Goal: Task Accomplishment & Management: Manage account settings

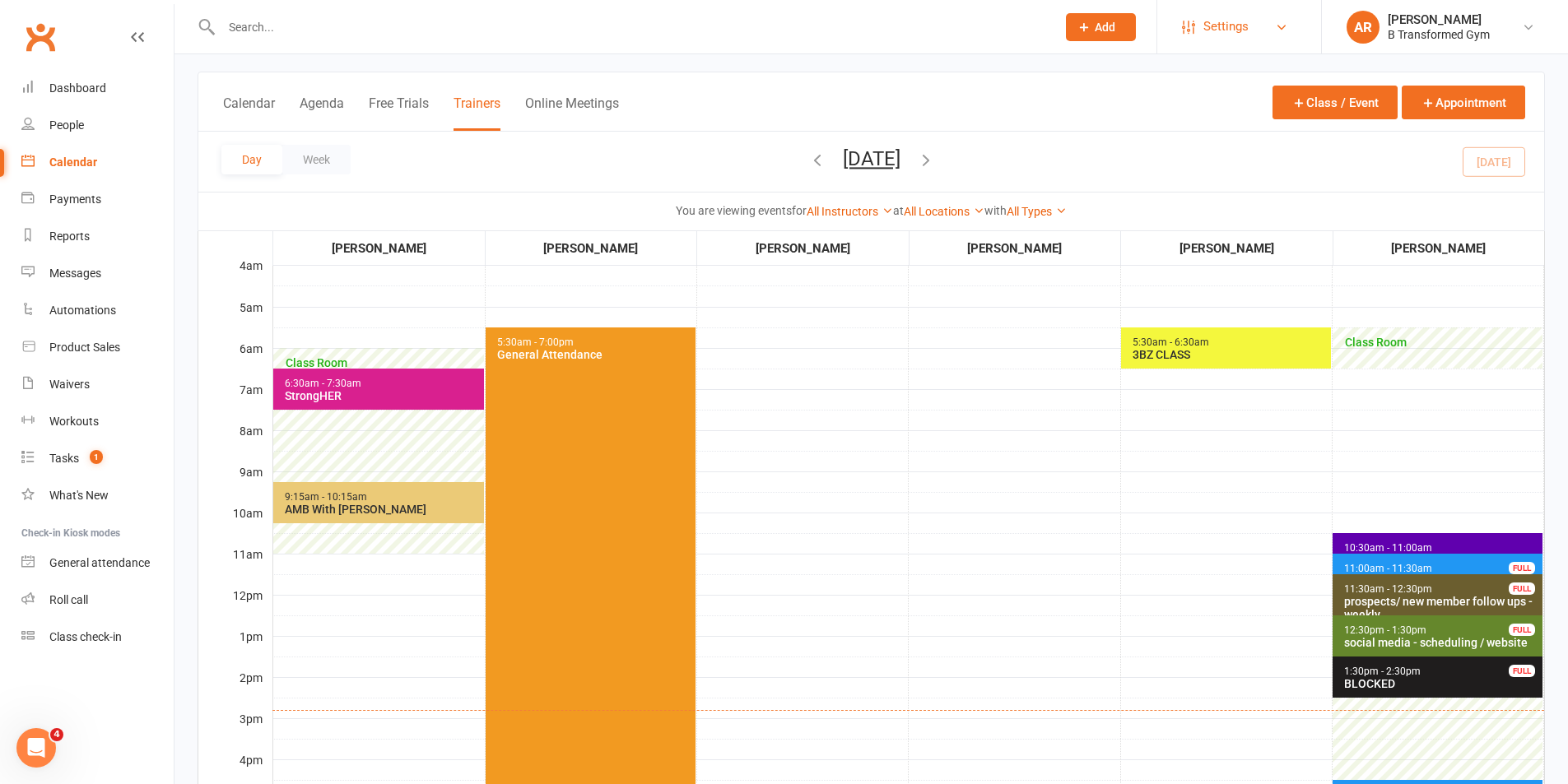
click at [1227, 24] on span "Settings" at bounding box center [1226, 26] width 45 height 37
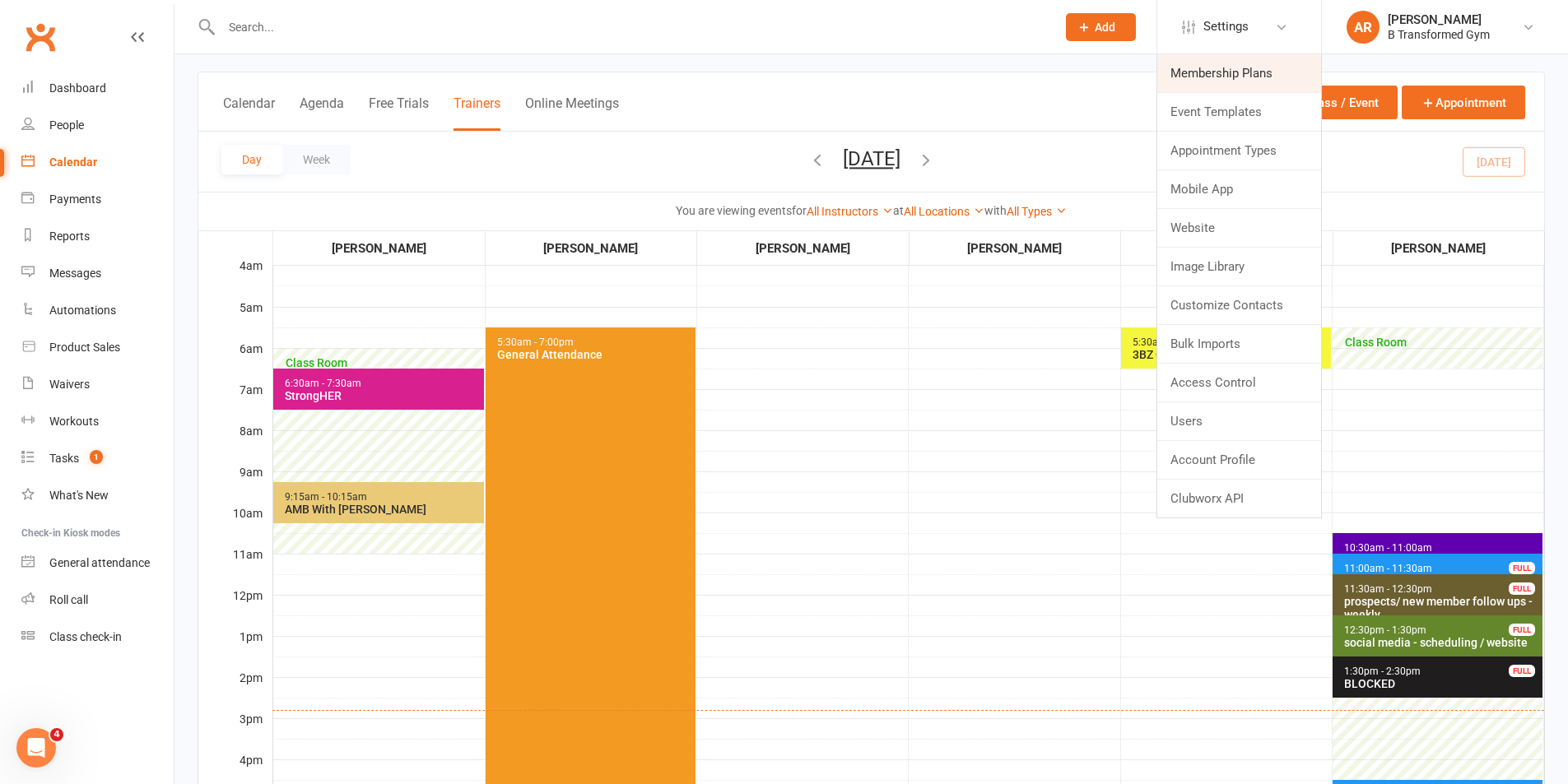
click at [1203, 72] on link "Membership Plans" at bounding box center [1239, 73] width 164 height 38
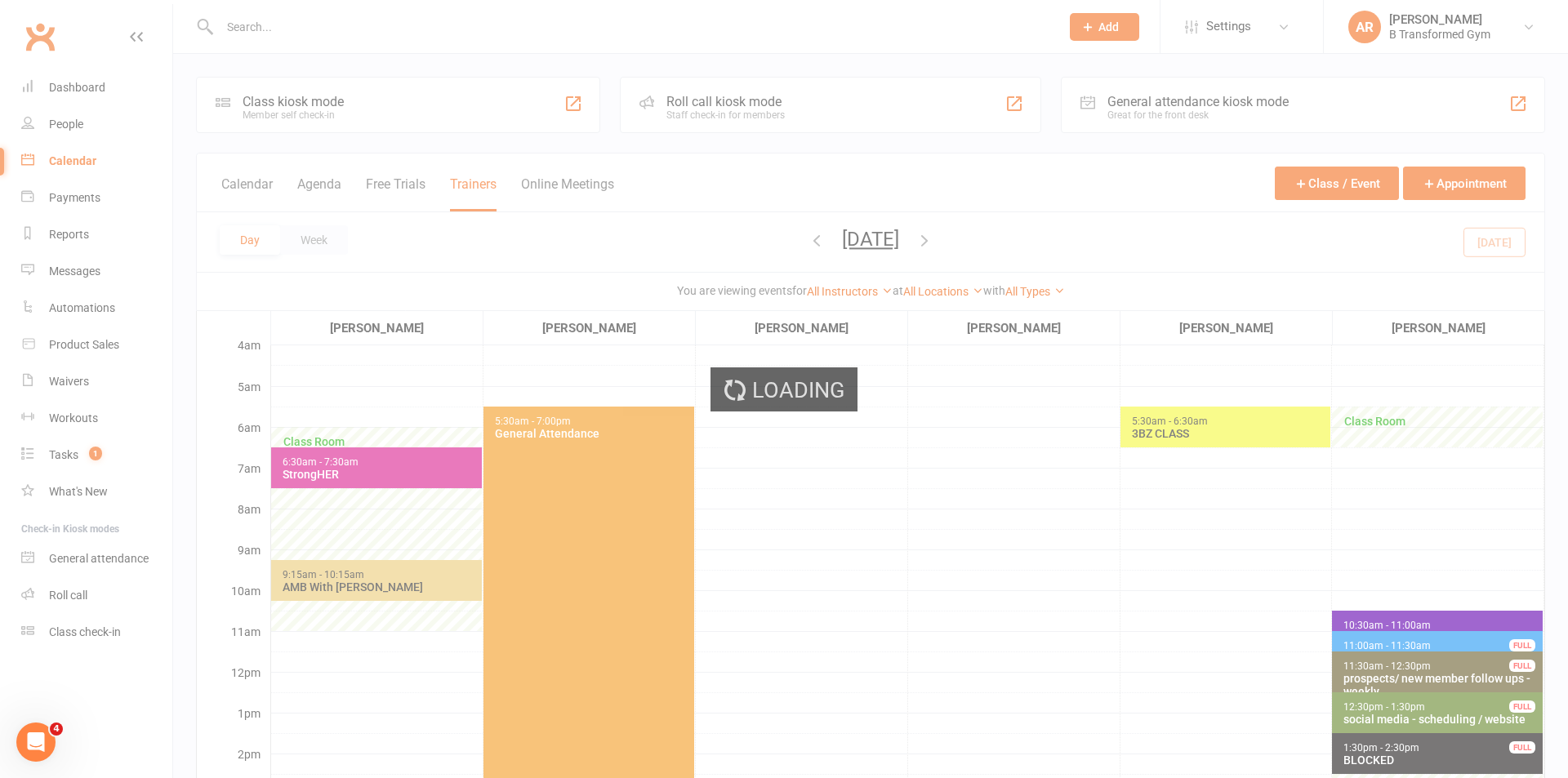
select select "100"
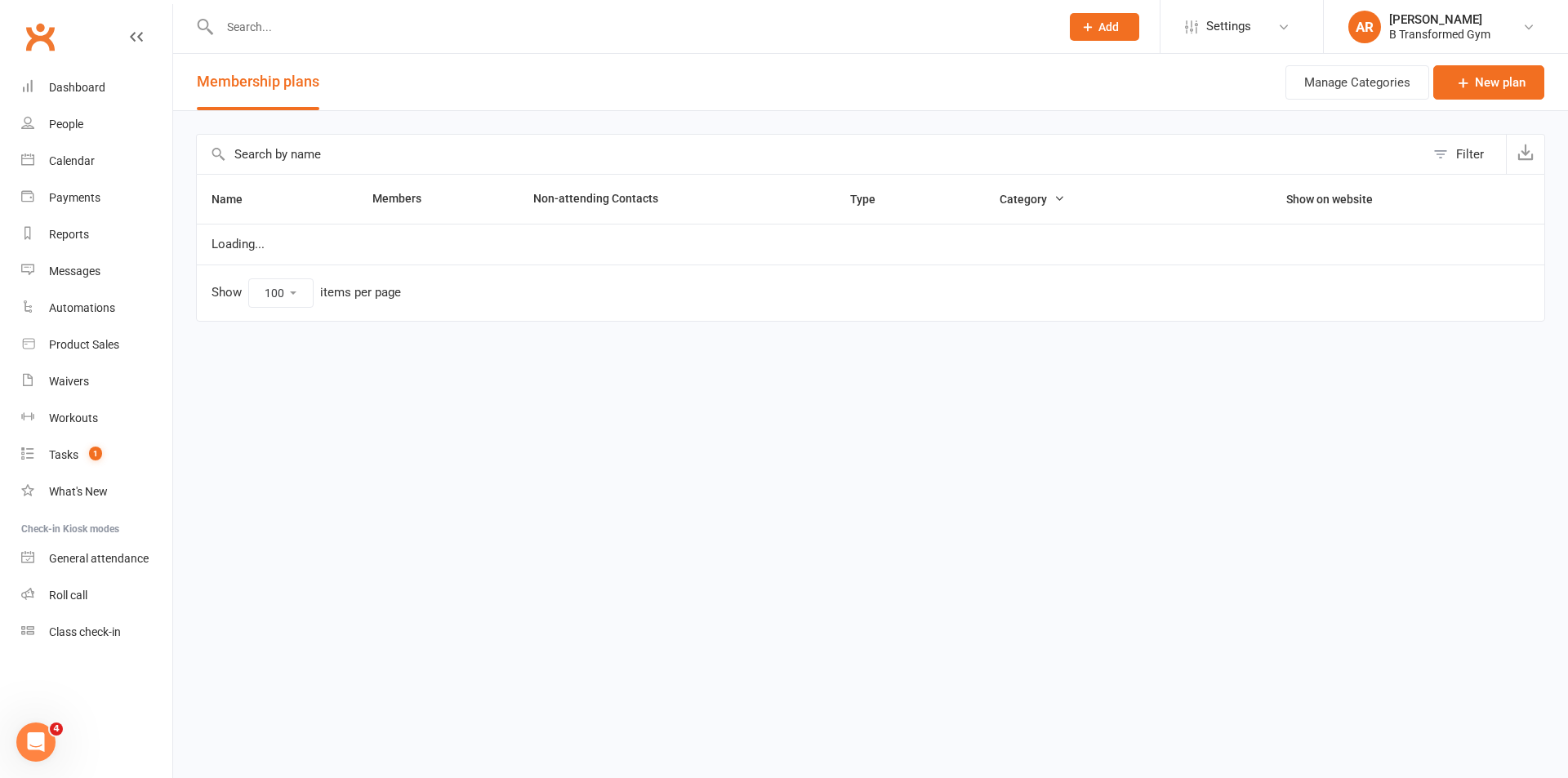
drag, startPoint x: 553, startPoint y: 141, endPoint x: 547, endPoint y: 147, distance: 8.5
click at [551, 141] on input "text" at bounding box center [811, 155] width 1228 height 40
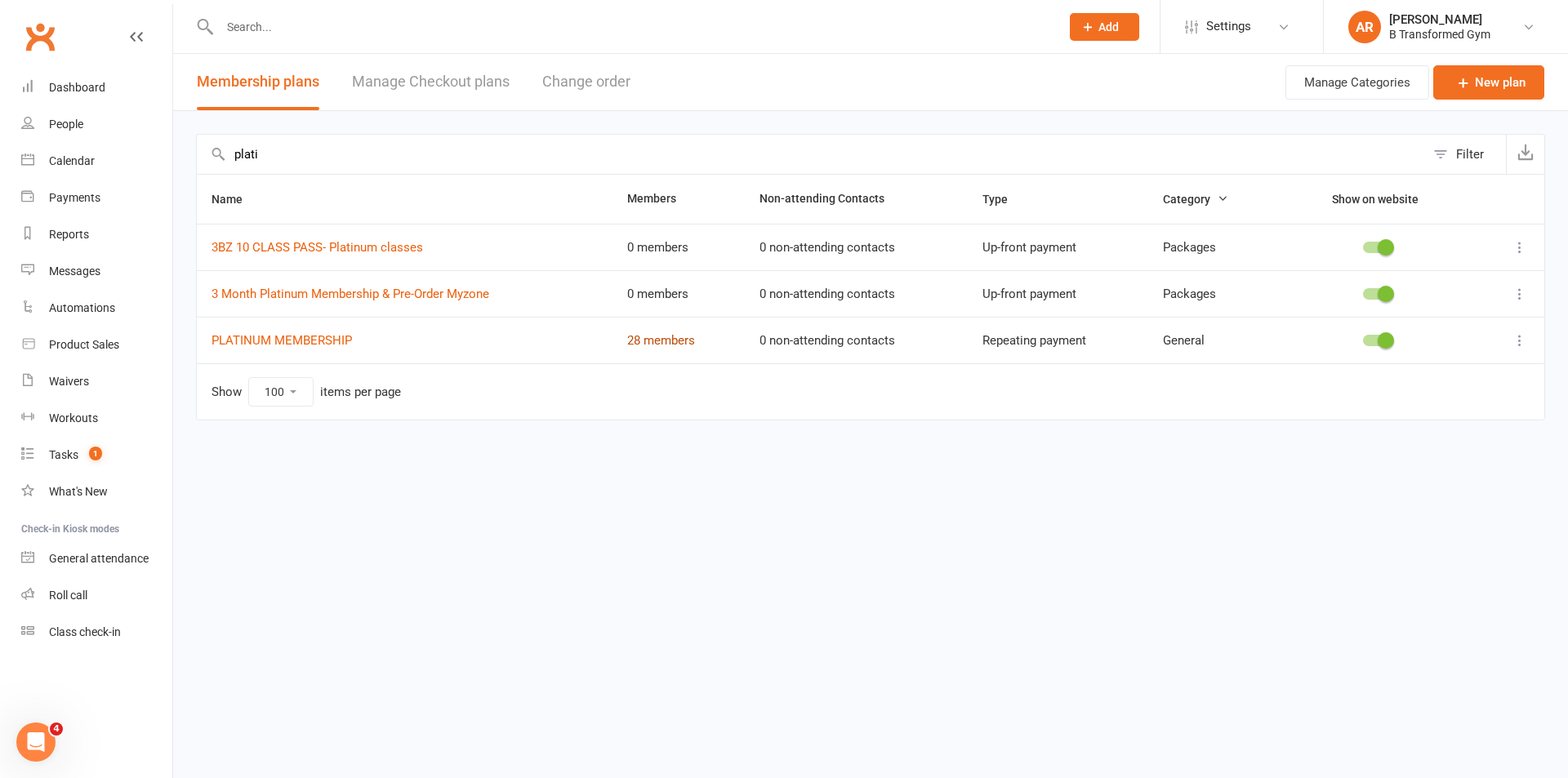
type input "plati"
click at [650, 342] on link "28 members" at bounding box center [660, 340] width 67 height 14
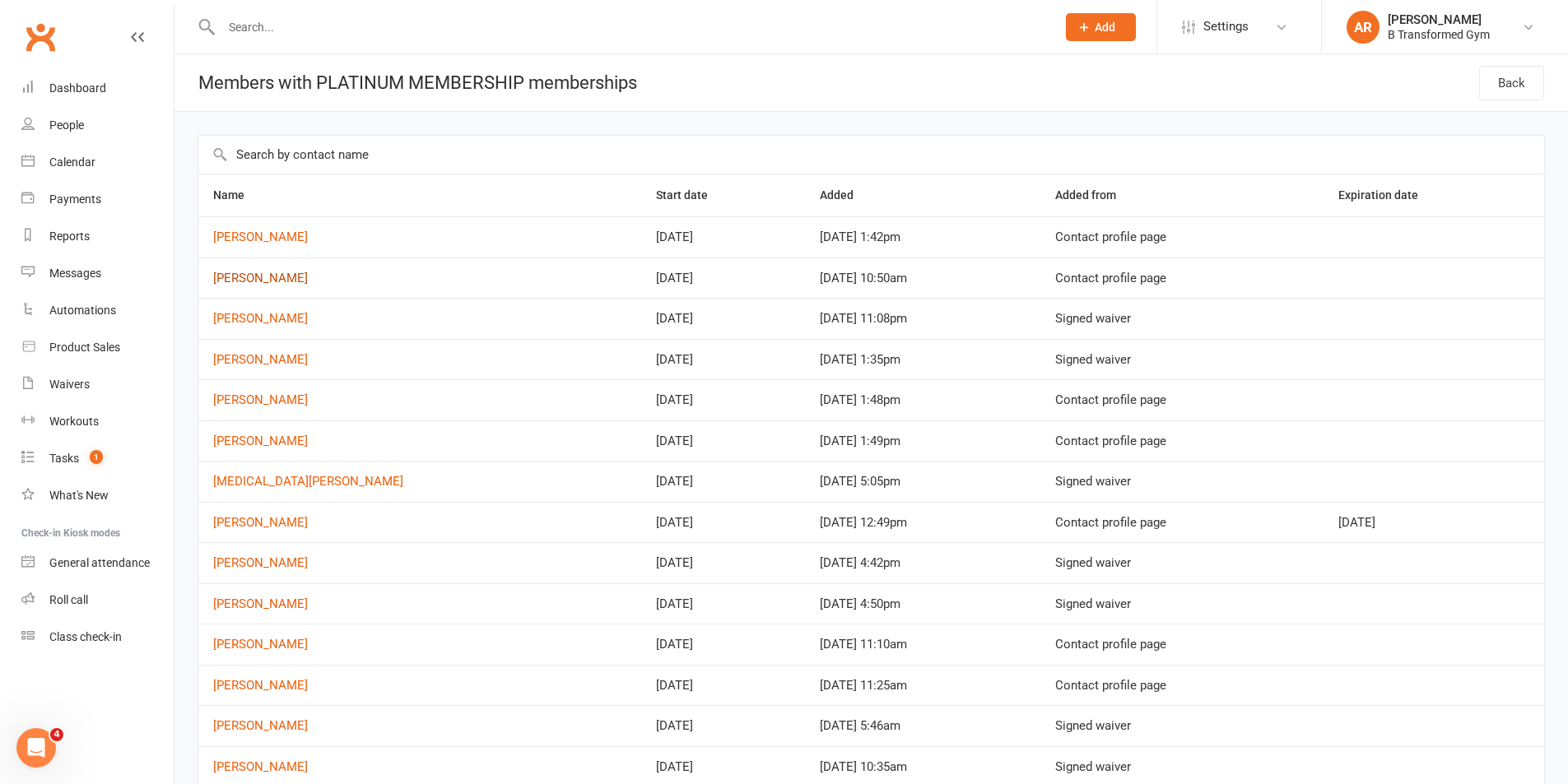
click at [254, 279] on link "Kylie Giles" at bounding box center [260, 278] width 94 height 15
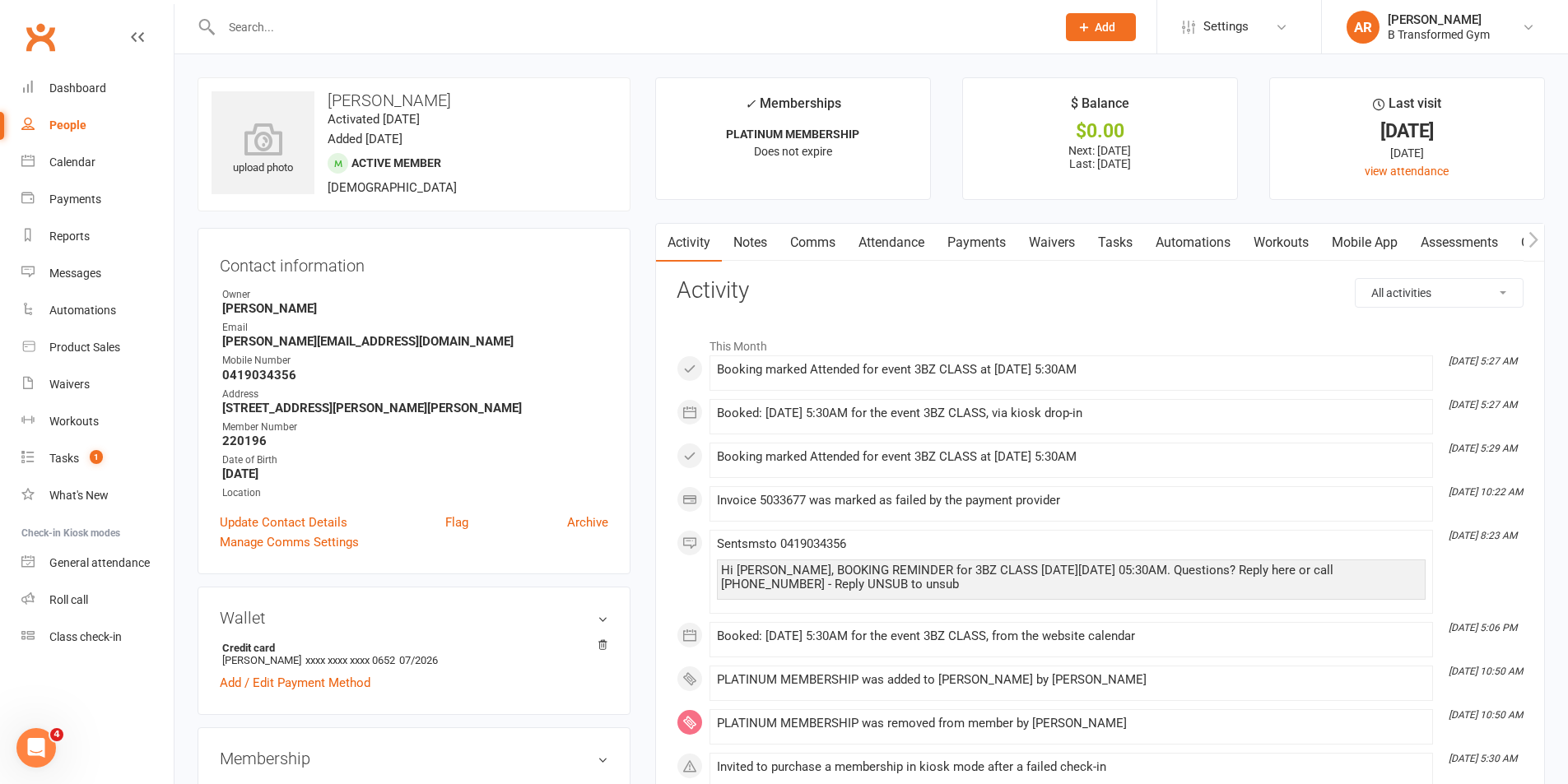
click at [909, 236] on link "Attendance" at bounding box center [891, 243] width 89 height 38
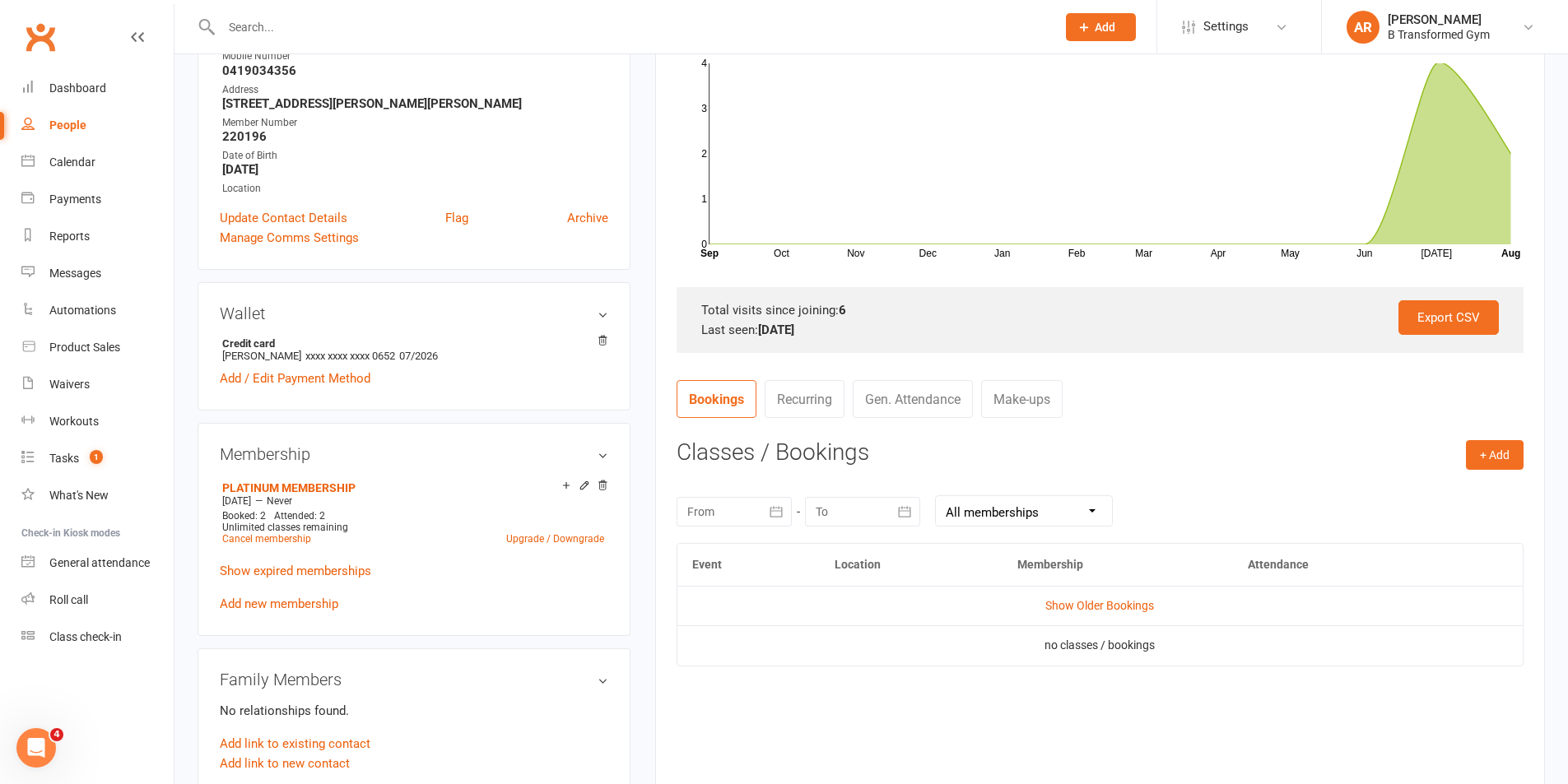
scroll to position [329, 0]
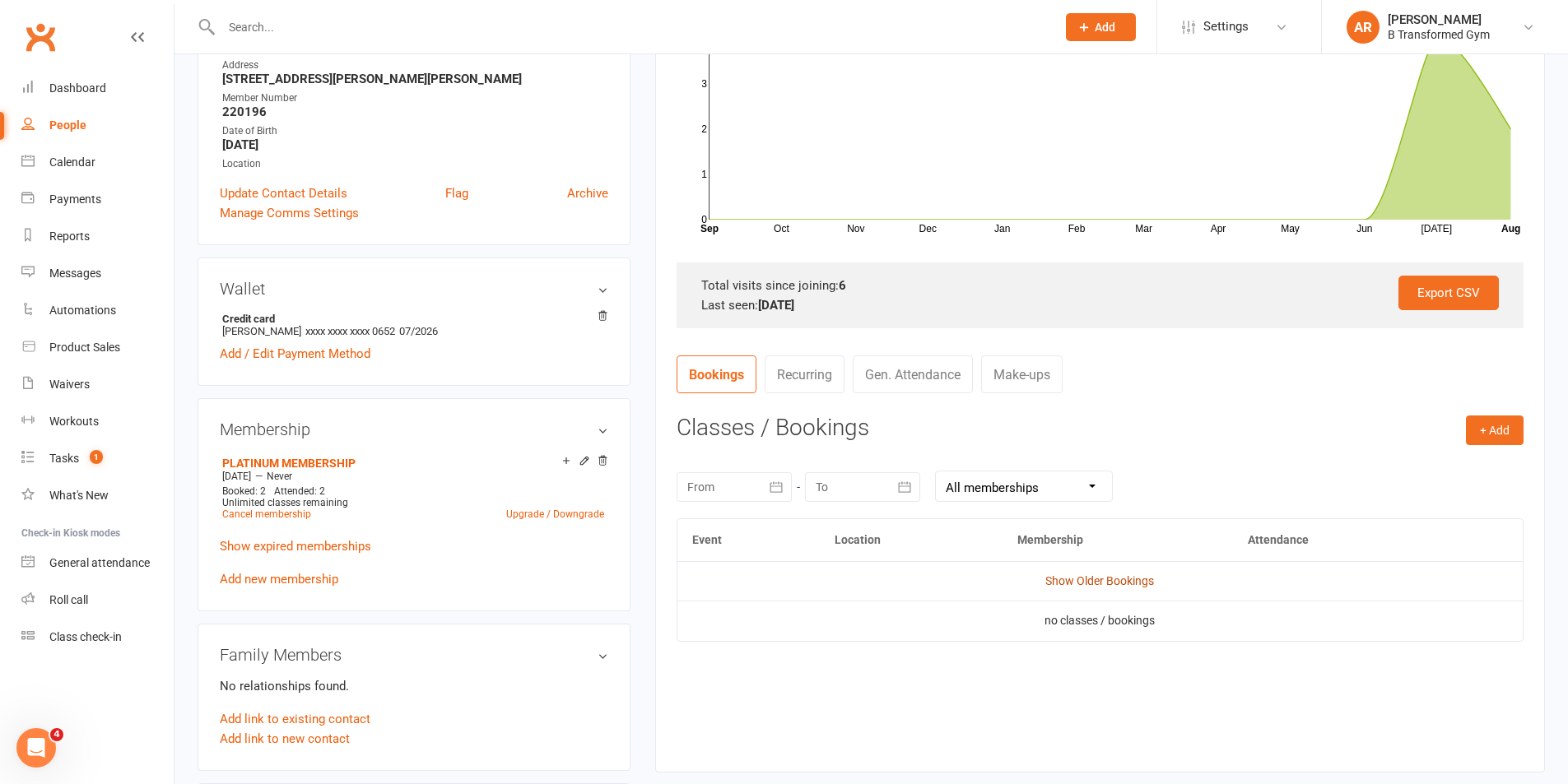
click at [1102, 584] on link "Show Older Bookings" at bounding box center [1100, 581] width 109 height 14
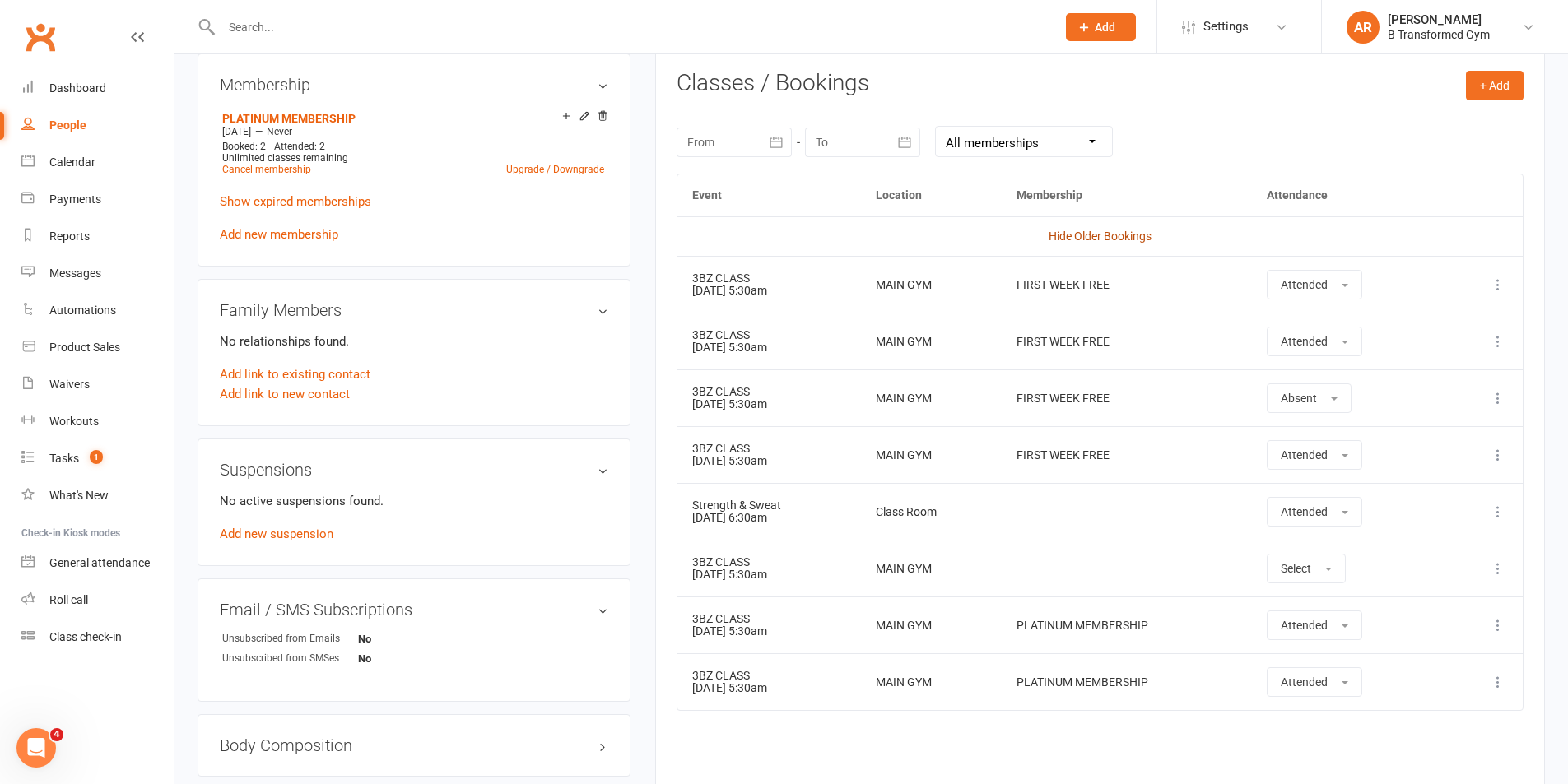
scroll to position [740, 0]
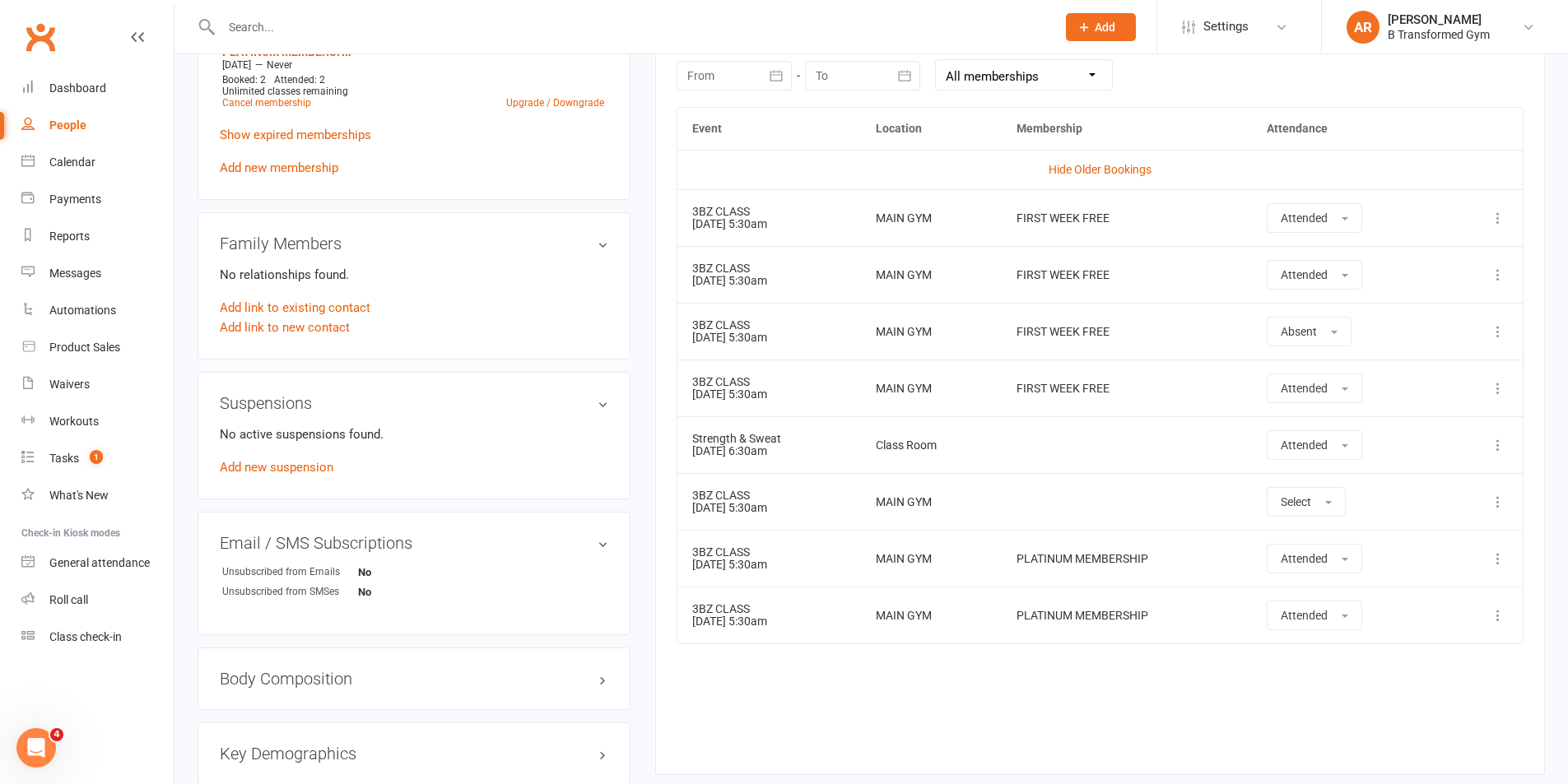
click at [305, 20] on input "text" at bounding box center [630, 26] width 828 height 23
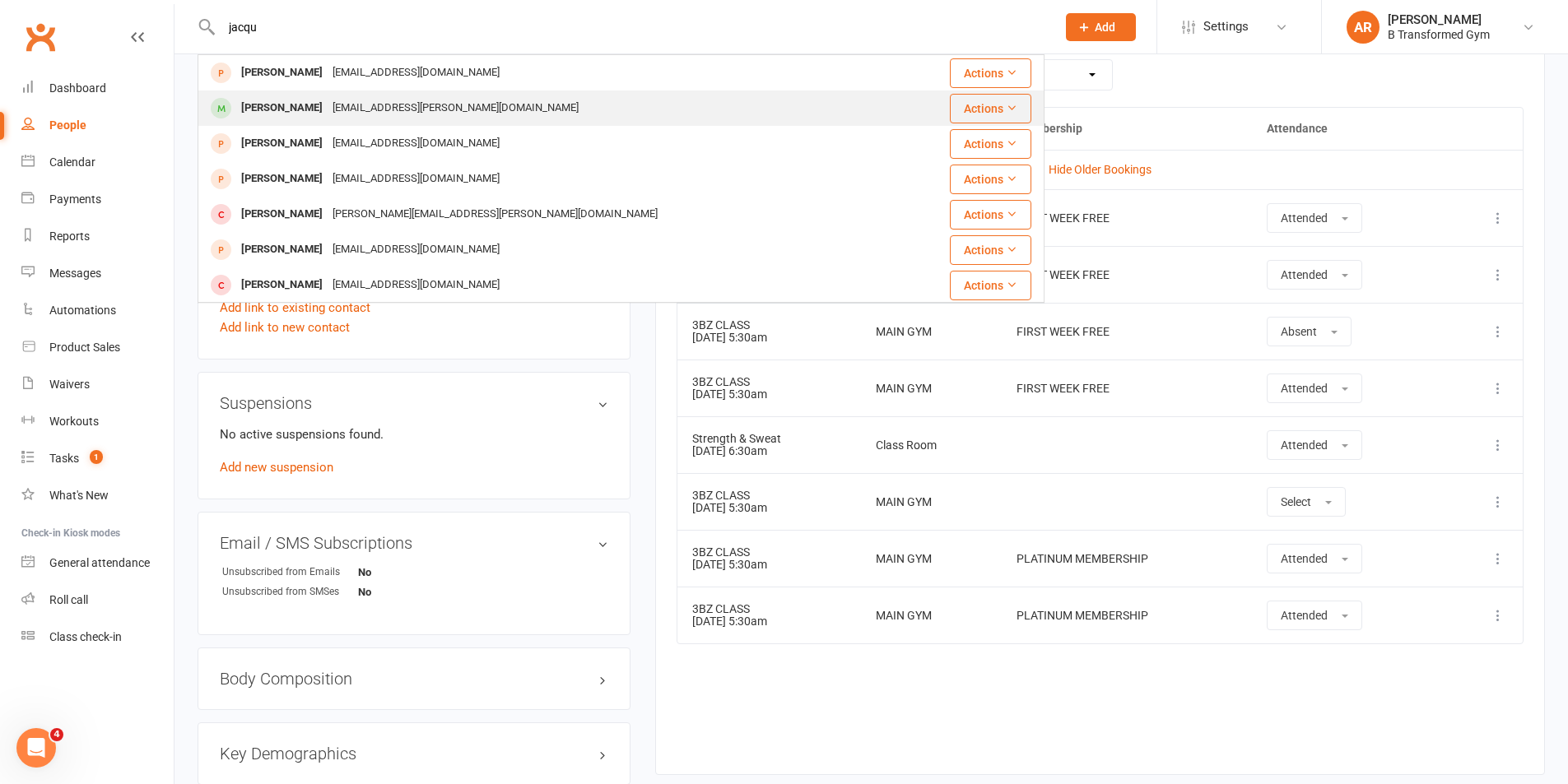
type input "jacqu"
click at [317, 92] on div "Jacqui Curran Jacqui.geaney@hotmail.com" at bounding box center [550, 108] width 702 height 34
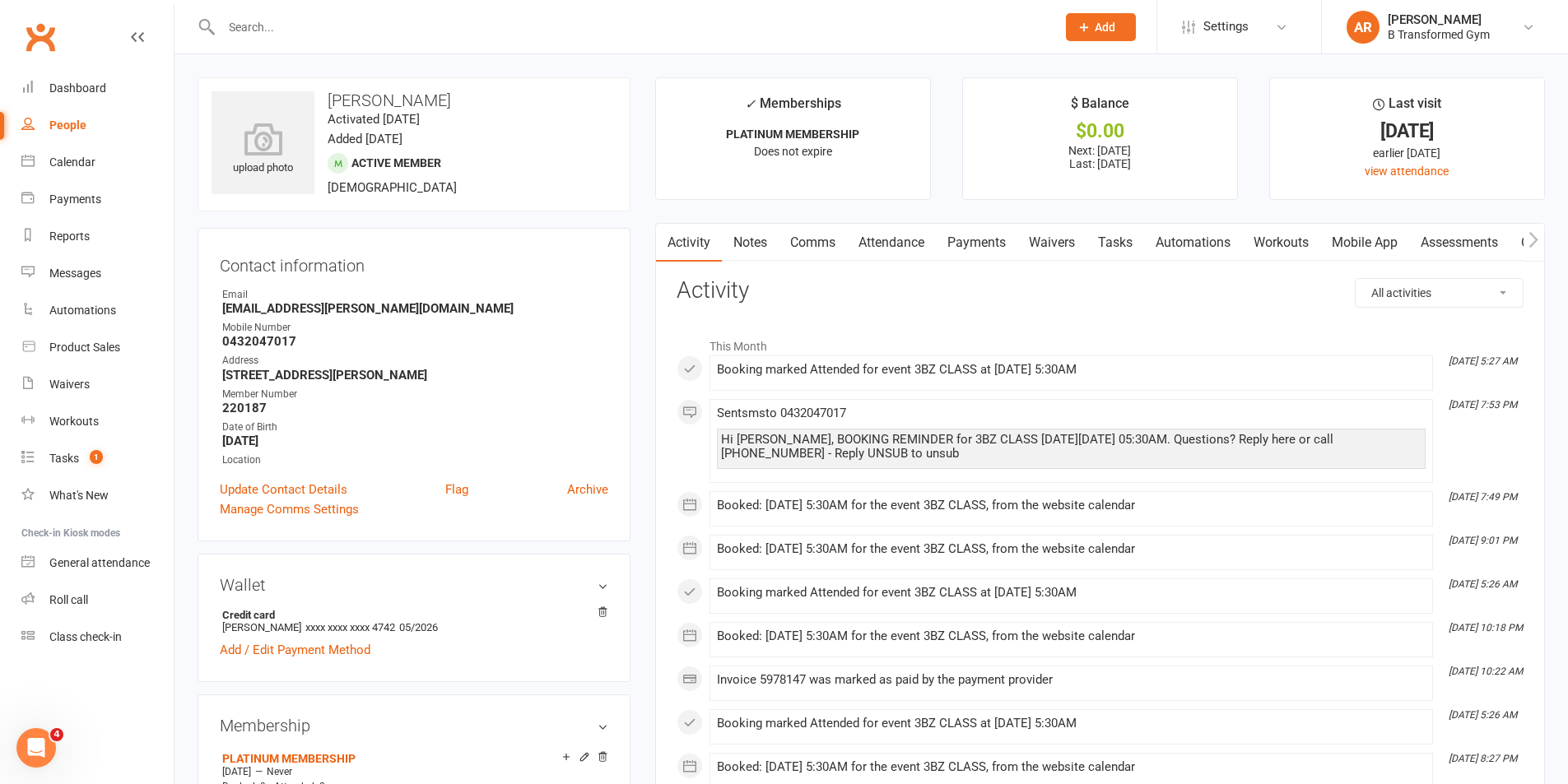
click at [906, 242] on link "Attendance" at bounding box center [891, 243] width 89 height 38
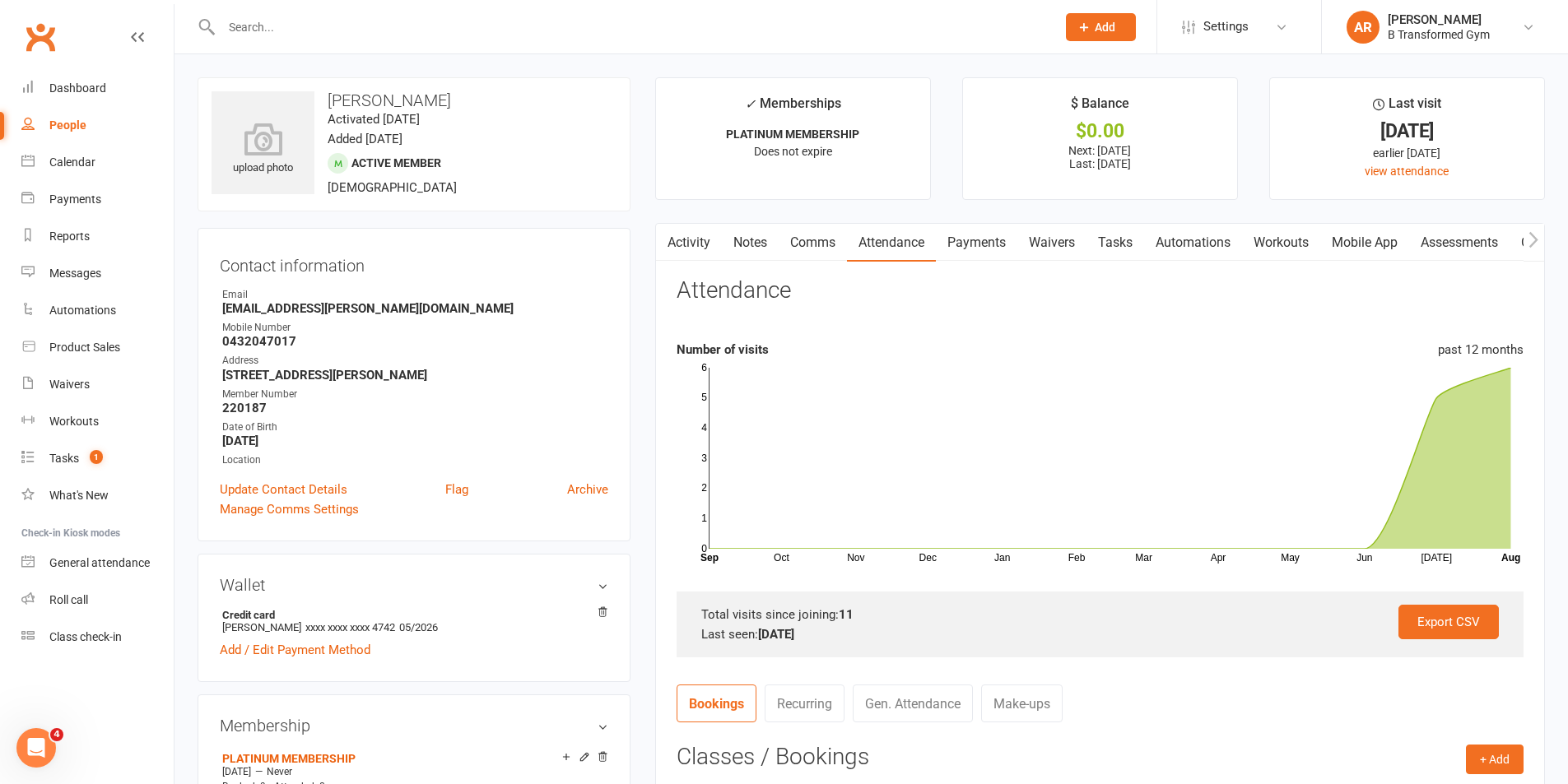
click at [349, 36] on input "text" at bounding box center [630, 26] width 828 height 23
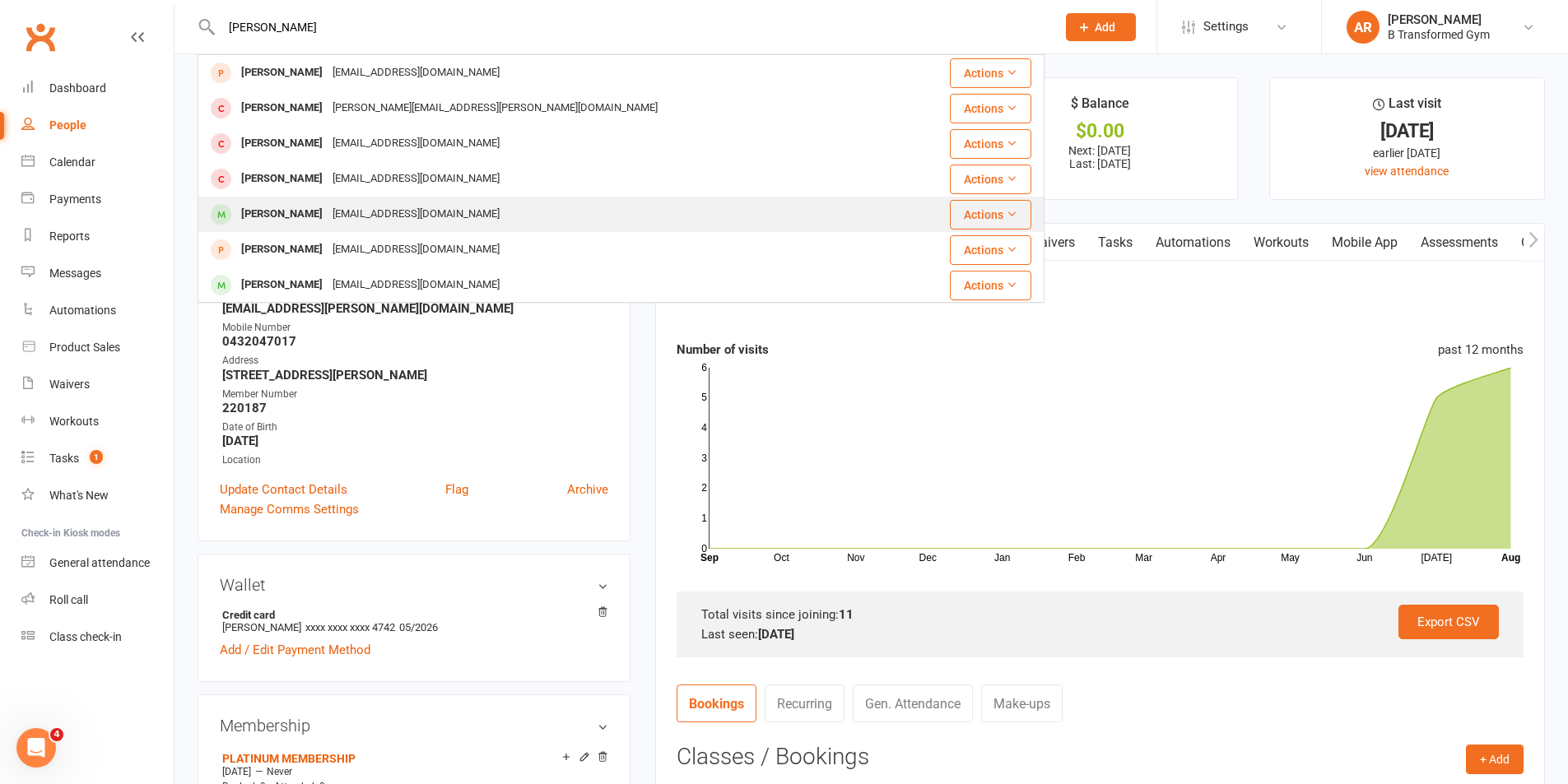
type input "sarah b"
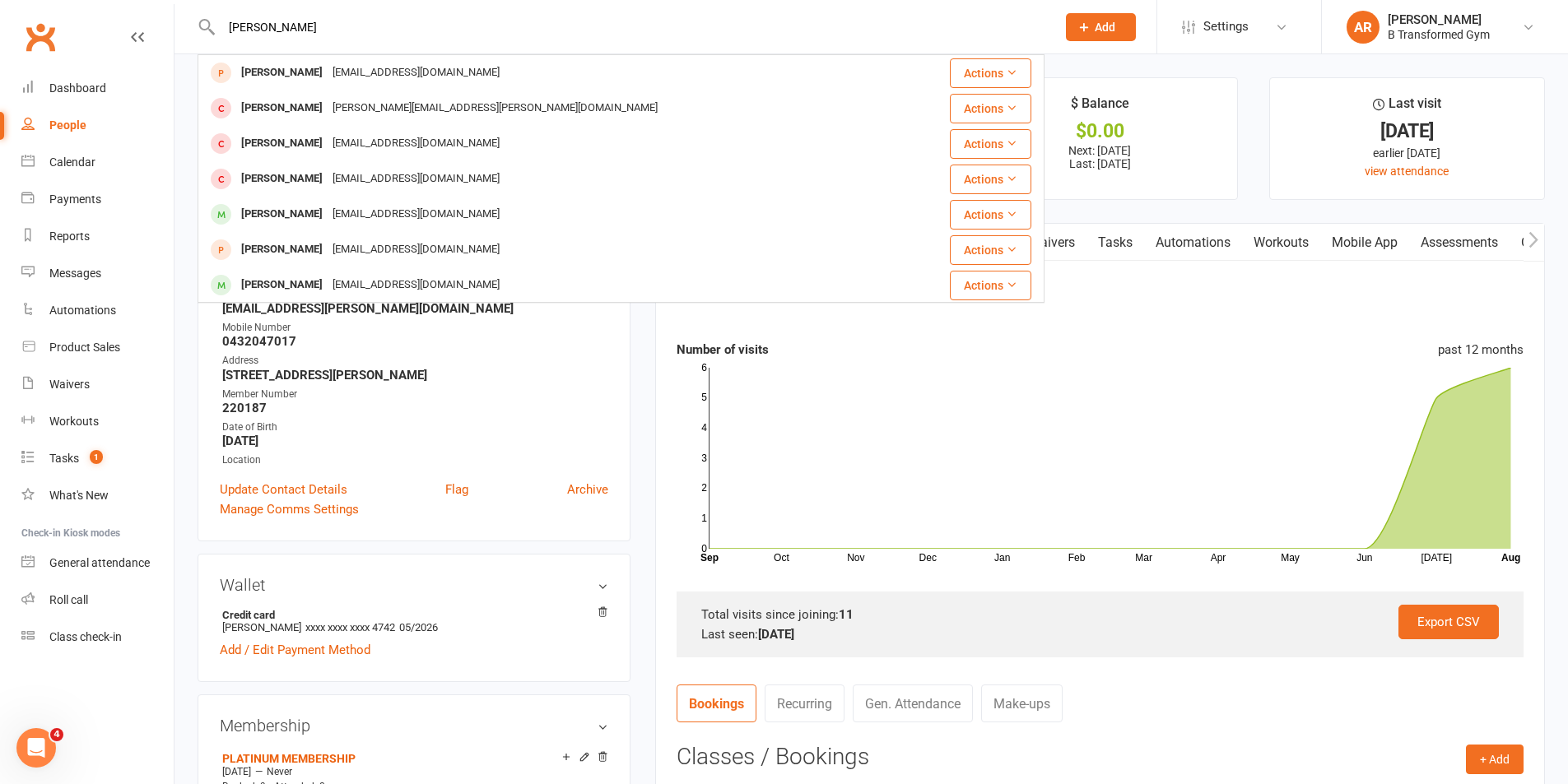
click at [366, 215] on div "Sarahannebainbridge@gmail.com" at bounding box center [415, 214] width 177 height 24
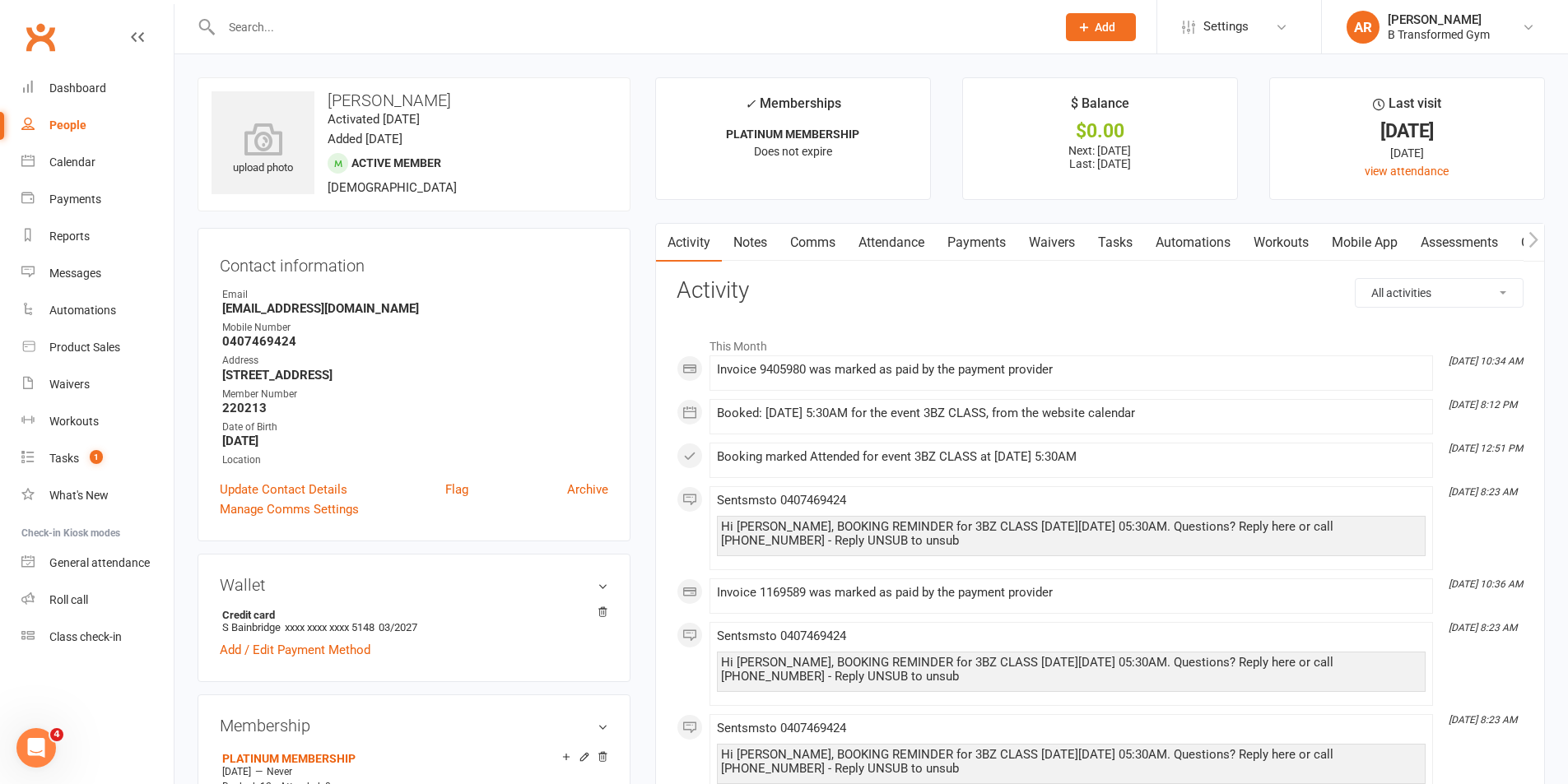
click at [886, 247] on link "Attendance" at bounding box center [891, 243] width 89 height 38
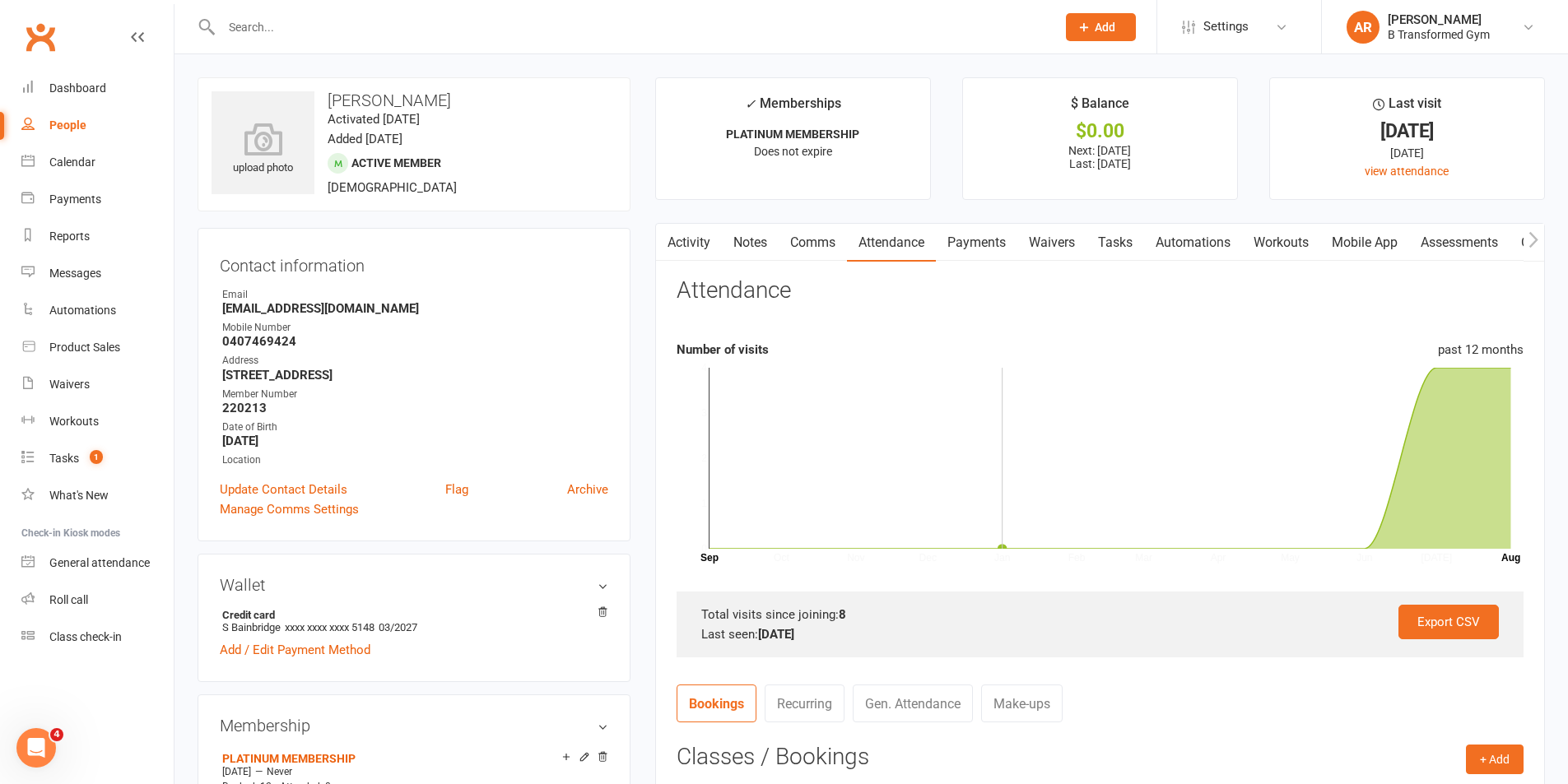
scroll to position [247, 0]
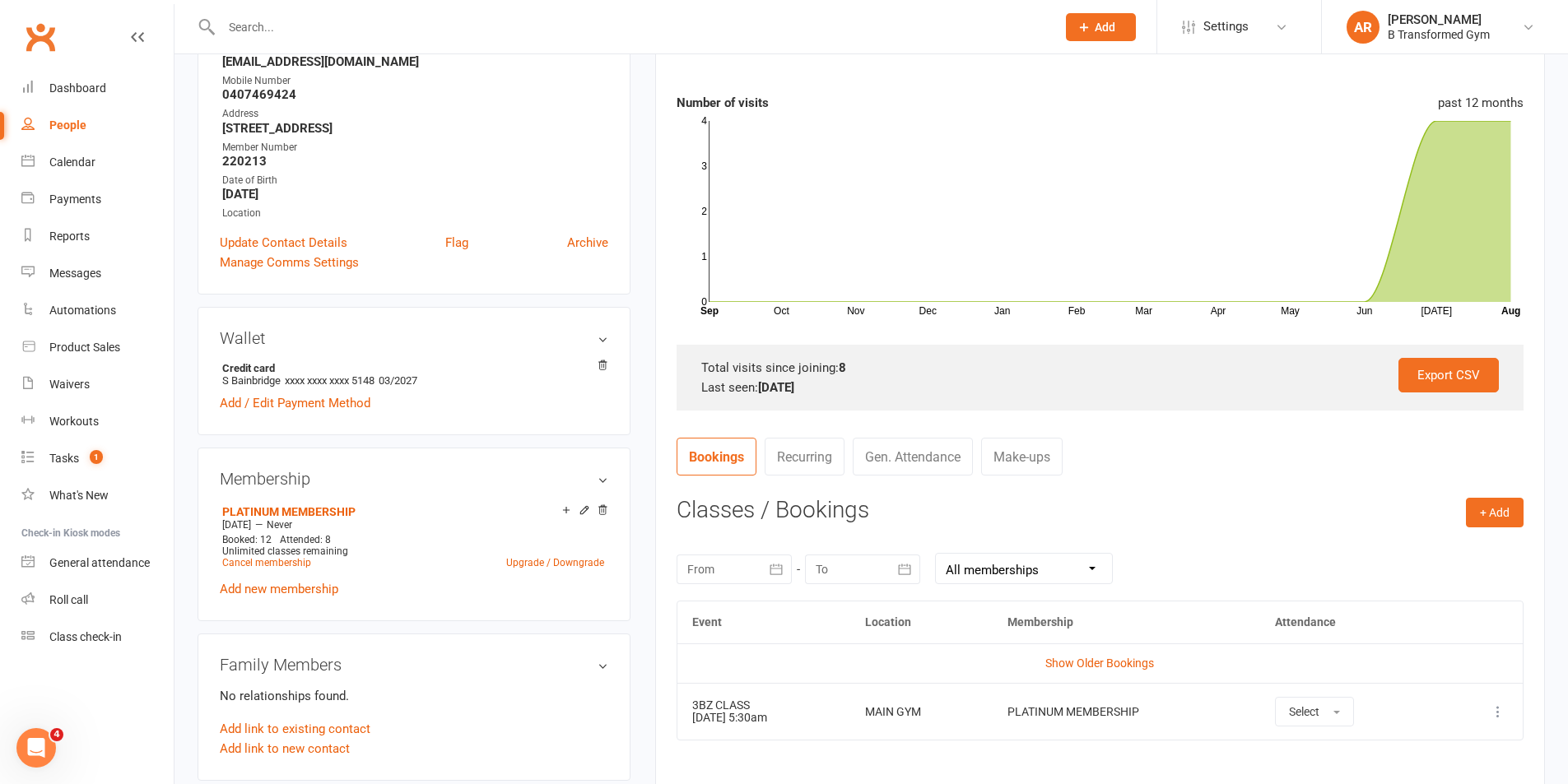
click at [433, 23] on input "text" at bounding box center [630, 26] width 828 height 23
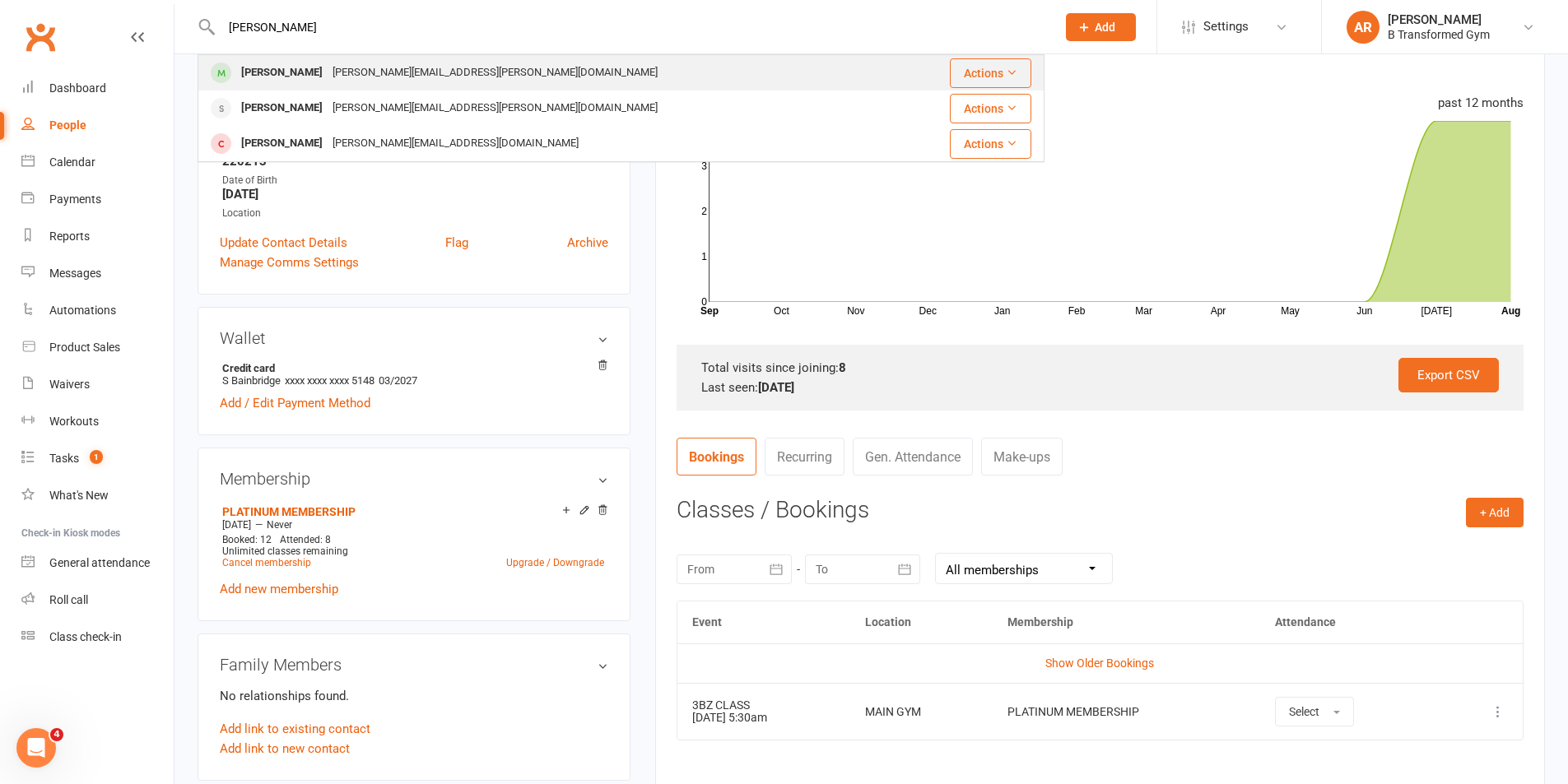
type input "tim"
click at [415, 81] on div "tim.baker@energyq.com.au" at bounding box center [494, 73] width 335 height 24
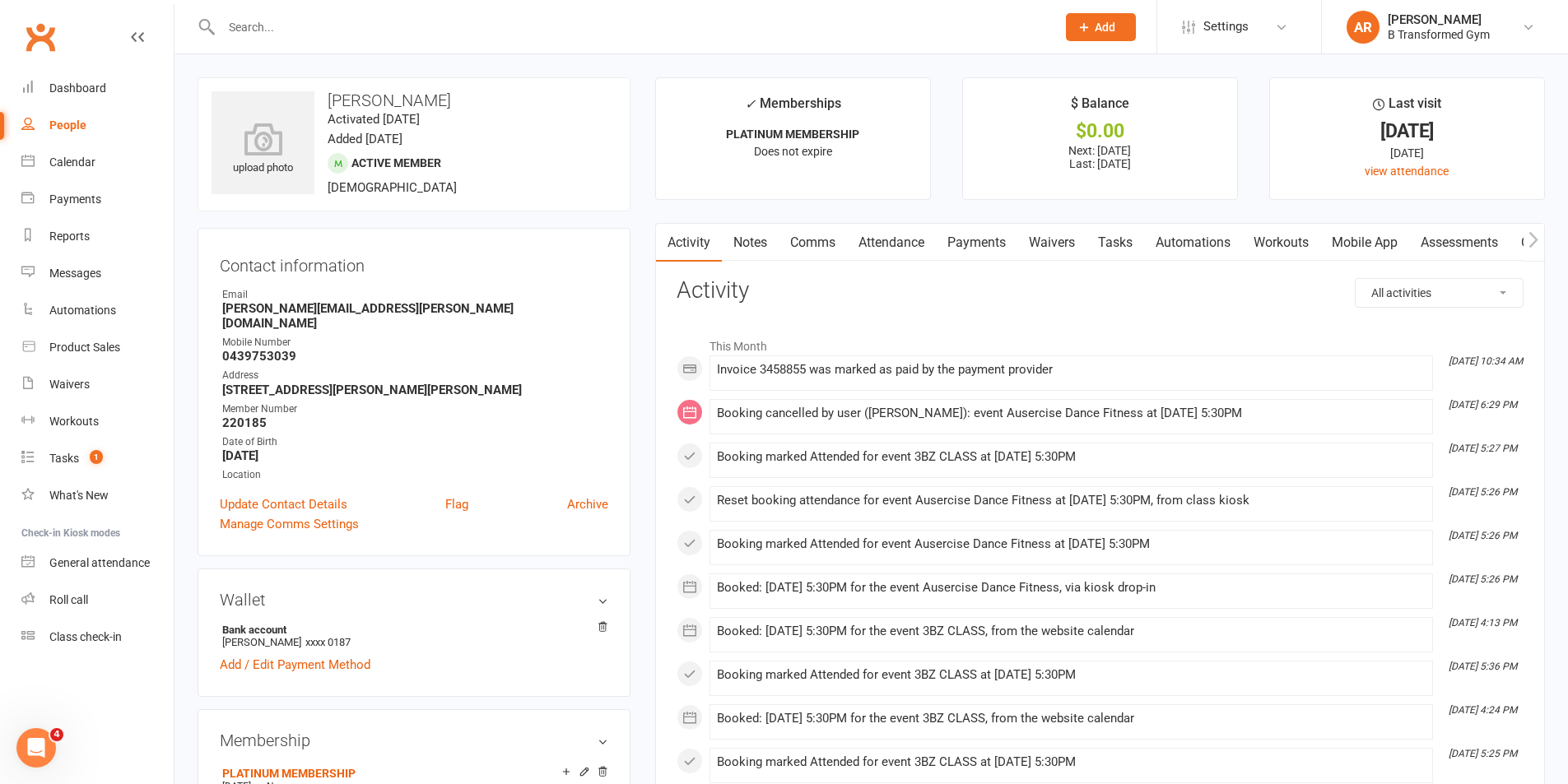
click at [880, 234] on link "Attendance" at bounding box center [891, 243] width 89 height 38
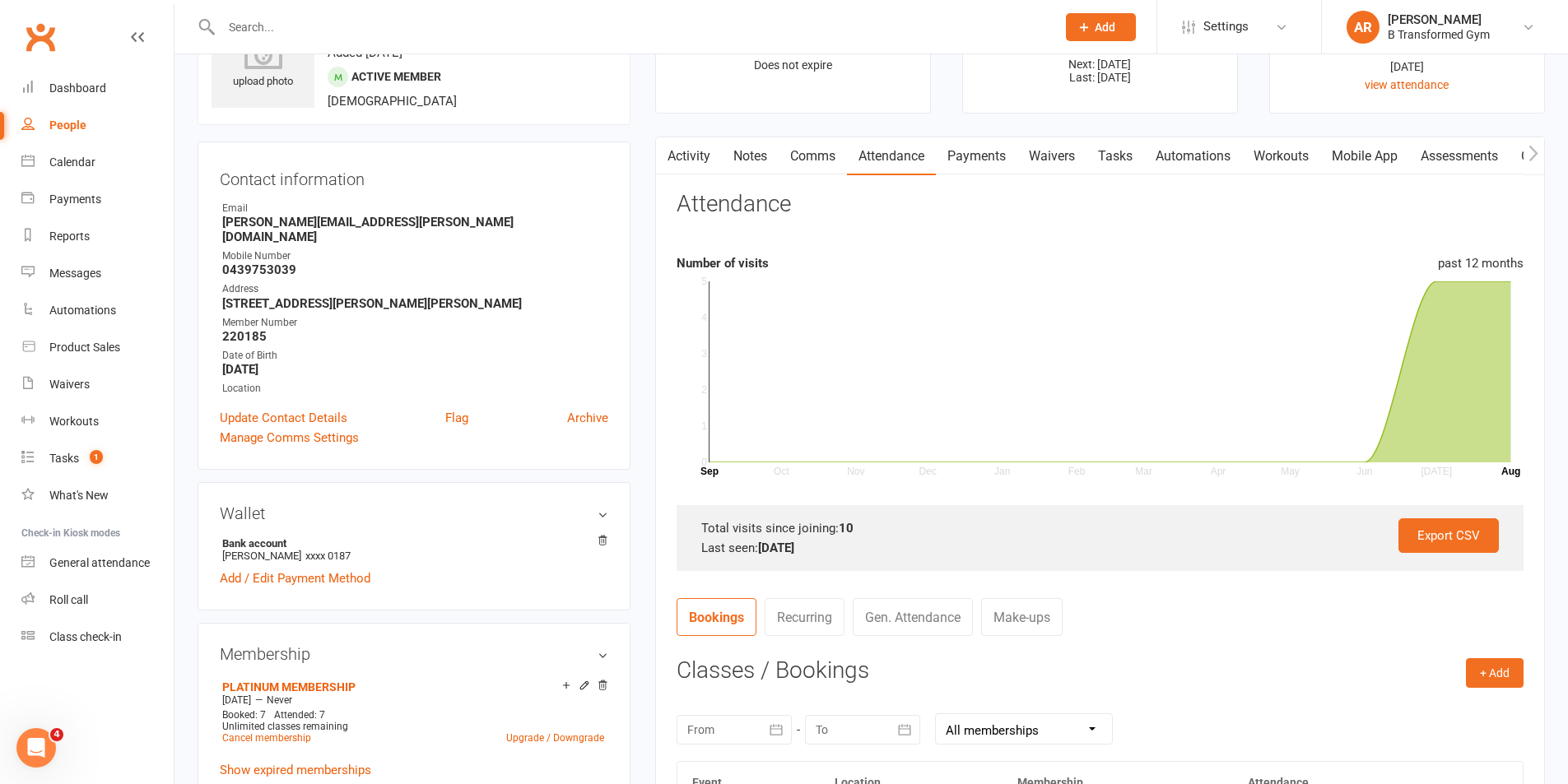
scroll to position [247, 0]
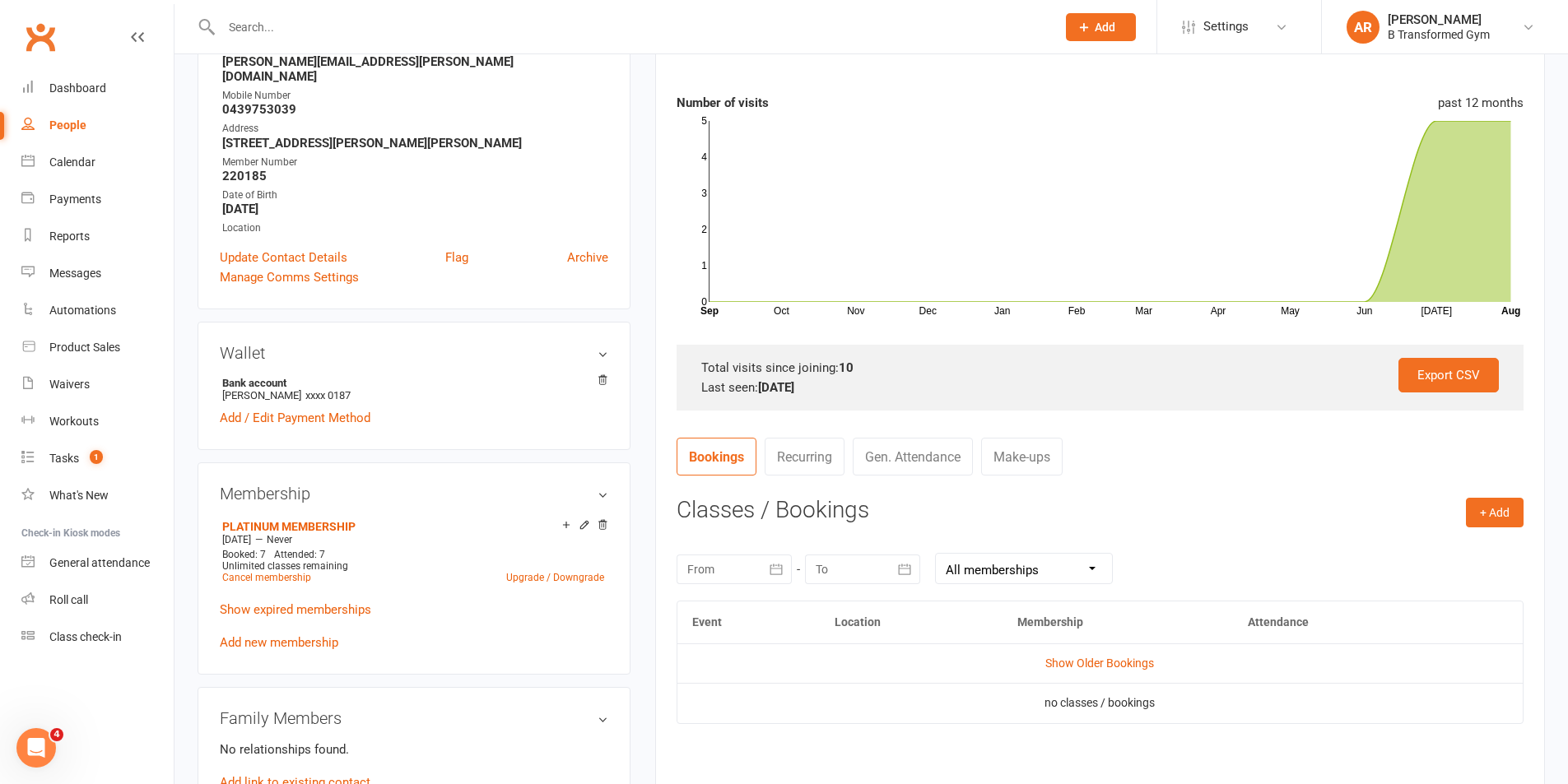
click at [270, 24] on input "text" at bounding box center [630, 26] width 828 height 23
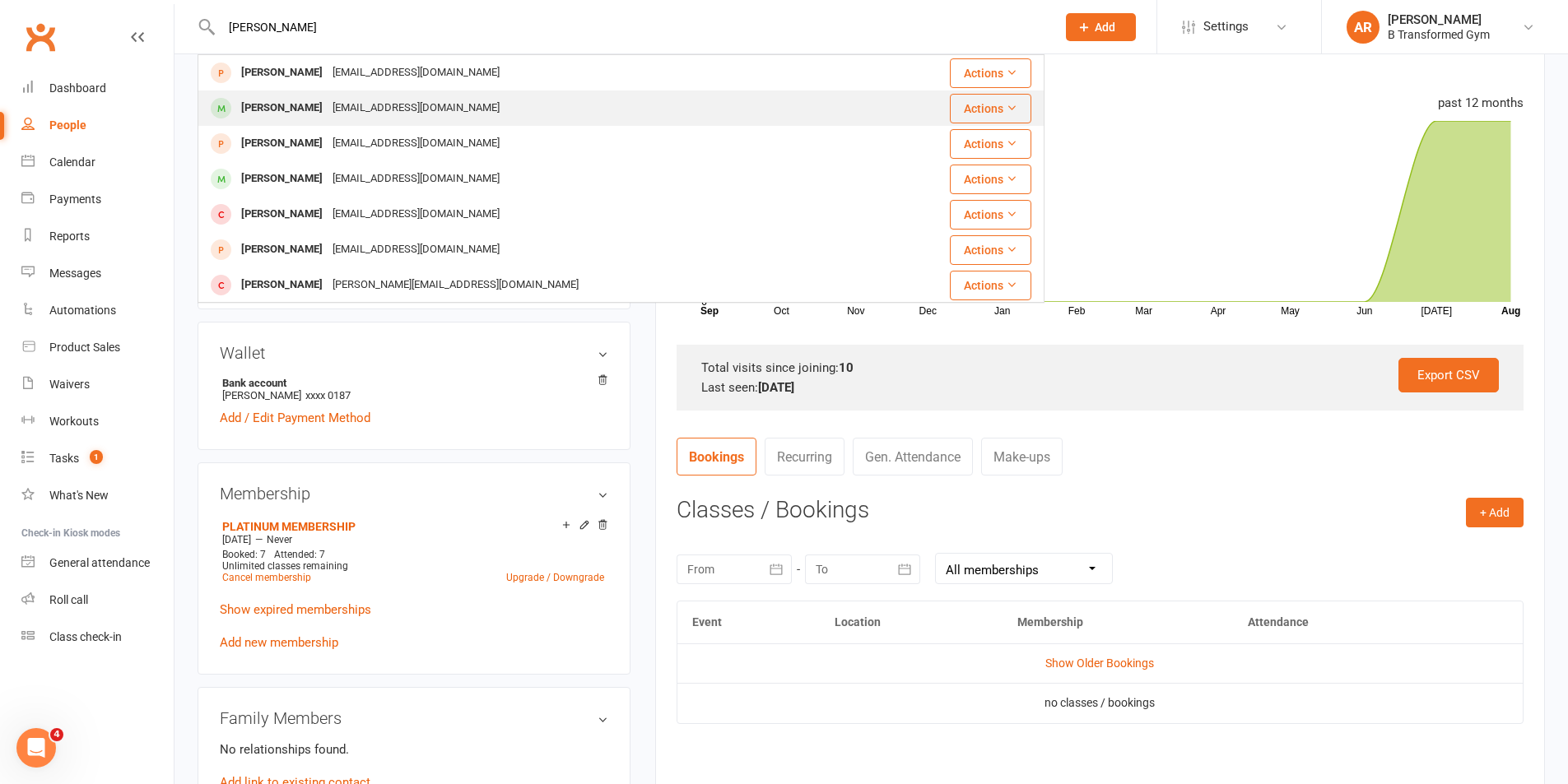
type input "leanne"
click at [337, 111] on div "leannebaker3@bigpond.com" at bounding box center [415, 108] width 177 height 24
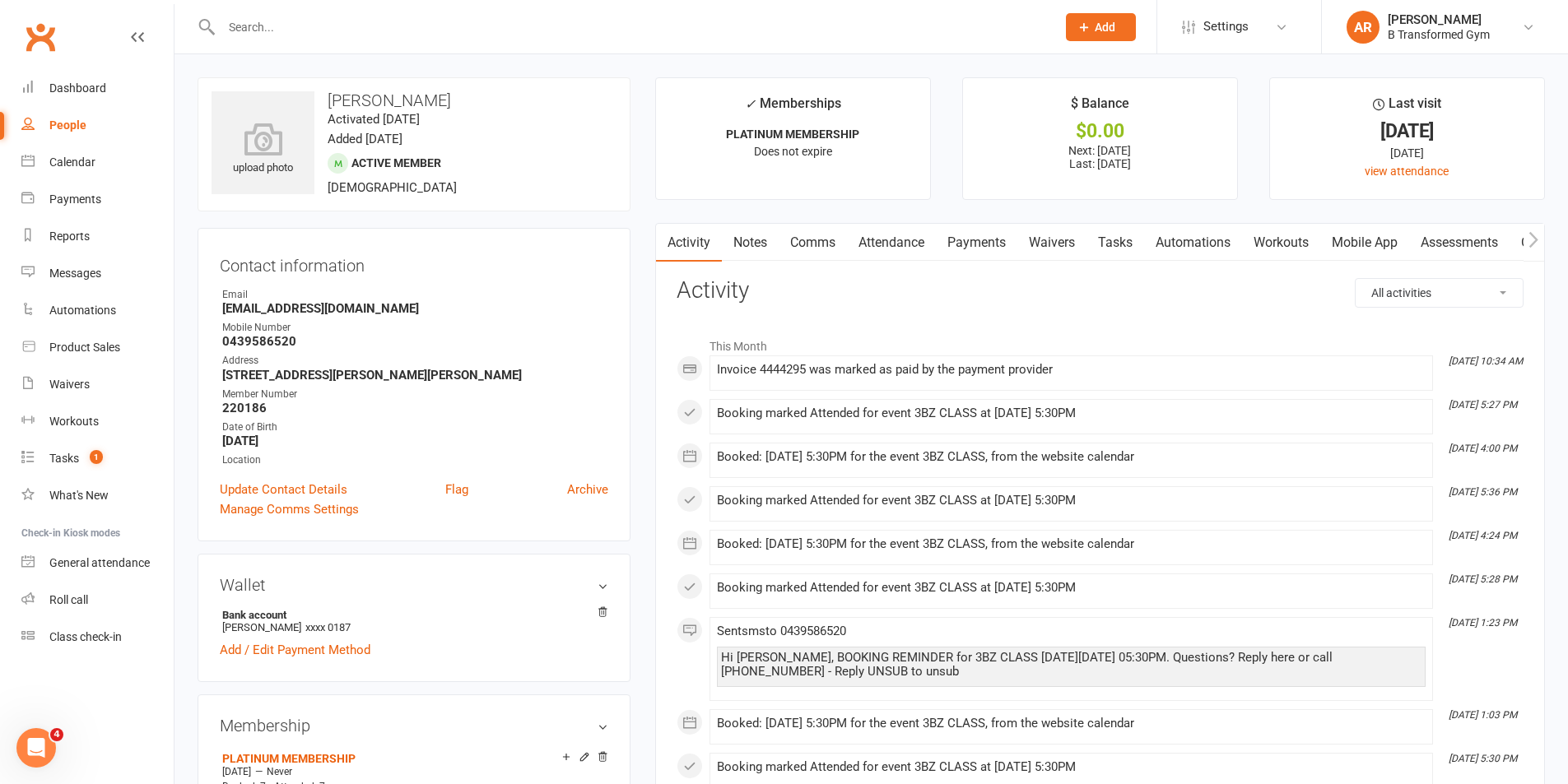
click at [892, 237] on link "Attendance" at bounding box center [891, 243] width 89 height 38
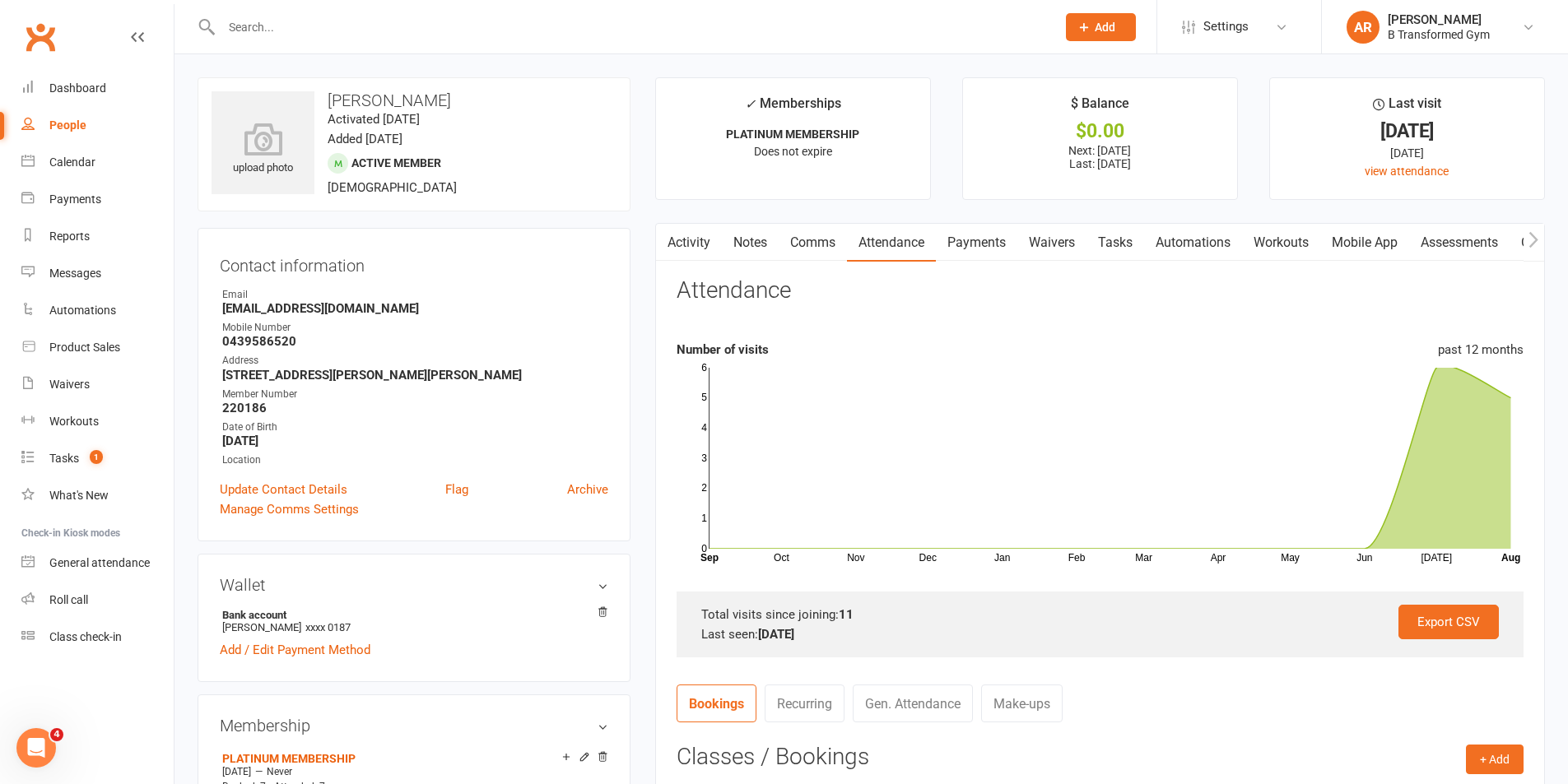
click at [397, 31] on input "text" at bounding box center [630, 26] width 828 height 23
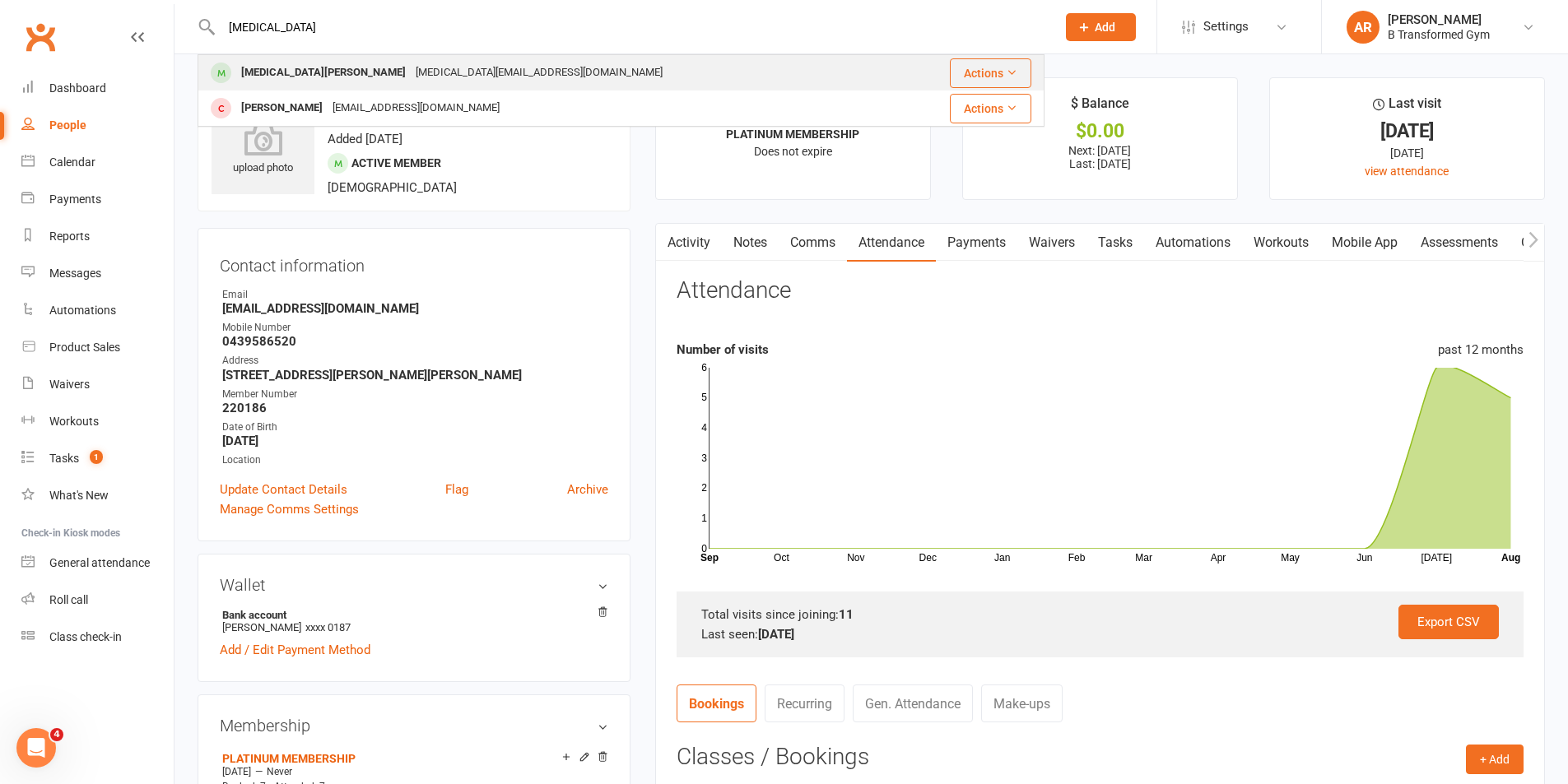
type input "yasmin"
click at [411, 70] on div "Yasmin.ramsay04@gmail.com" at bounding box center [539, 73] width 257 height 24
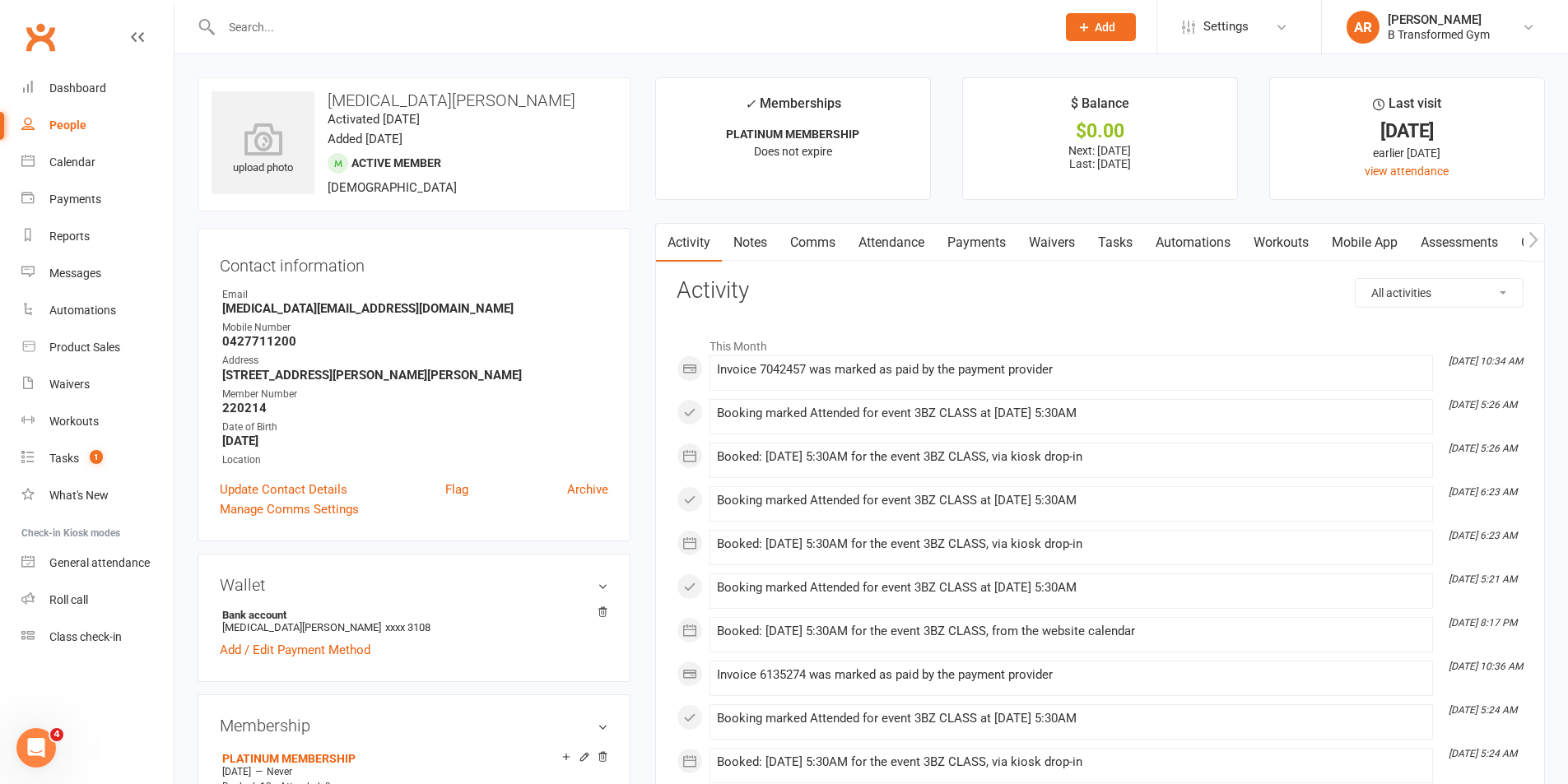
click at [889, 247] on link "Attendance" at bounding box center [891, 243] width 89 height 38
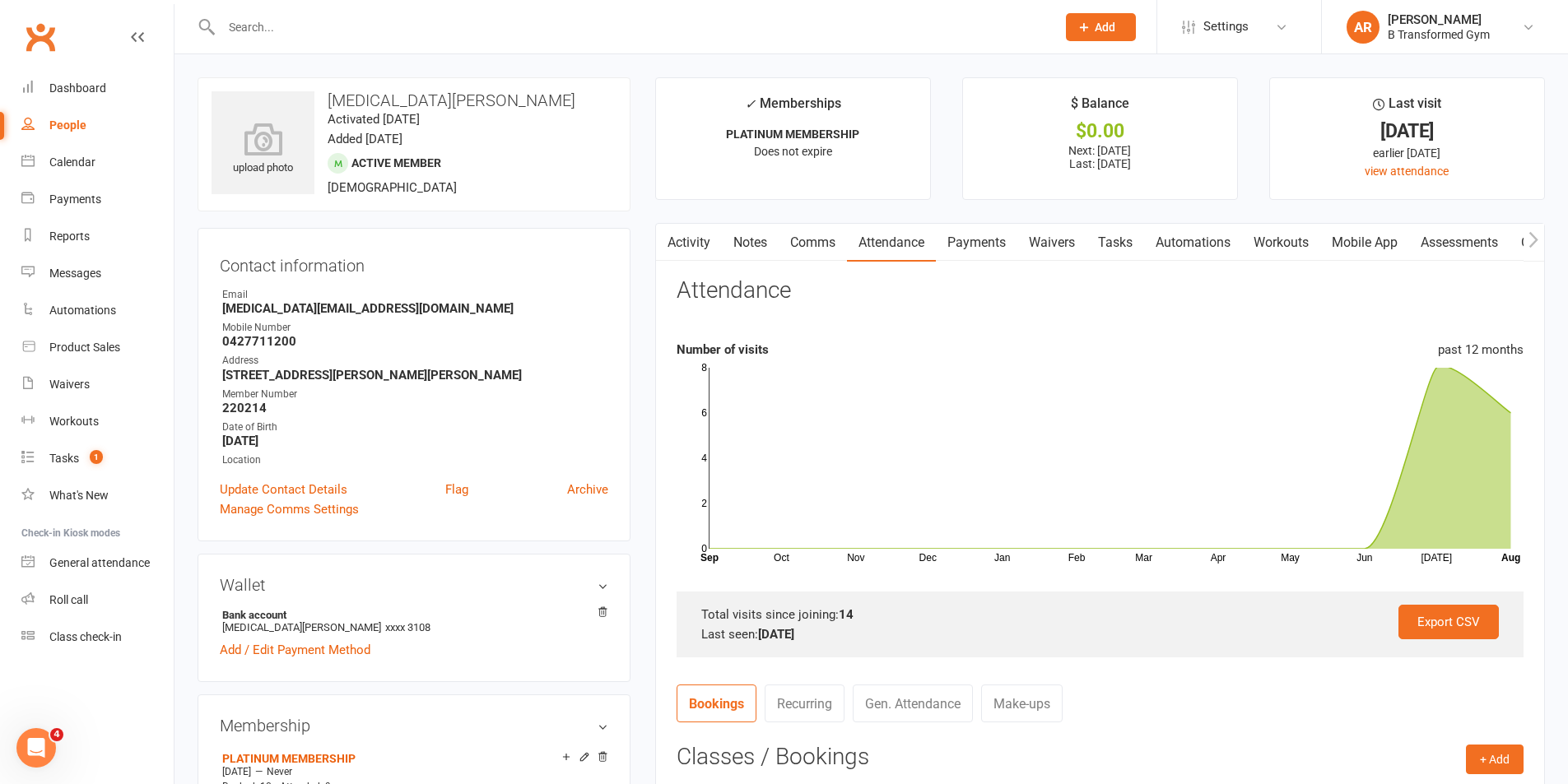
click at [297, 19] on input "text" at bounding box center [630, 26] width 828 height 23
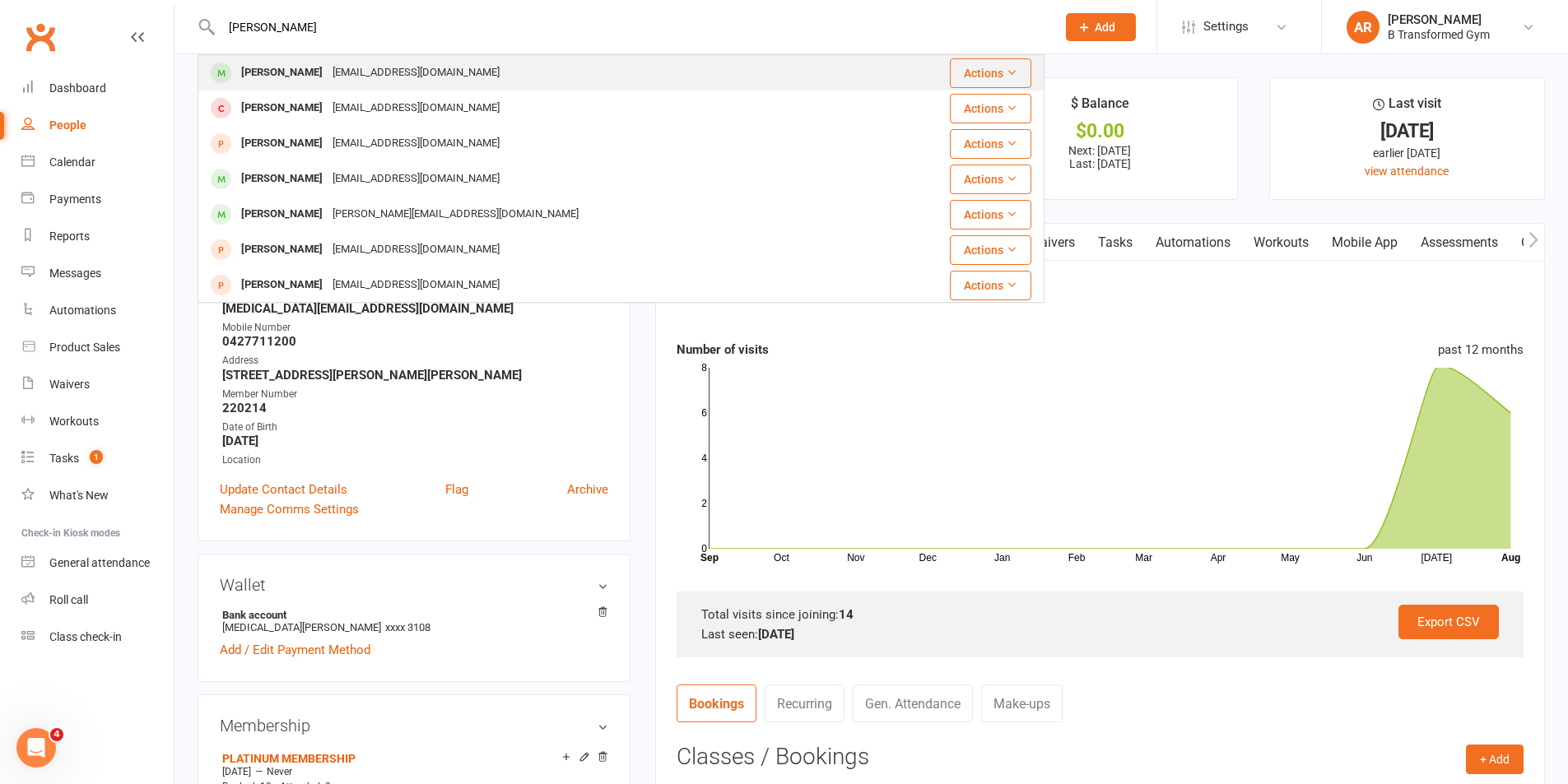
type input "kylie h"
click at [383, 69] on div "kholz19@eq.edu.au" at bounding box center [415, 73] width 177 height 24
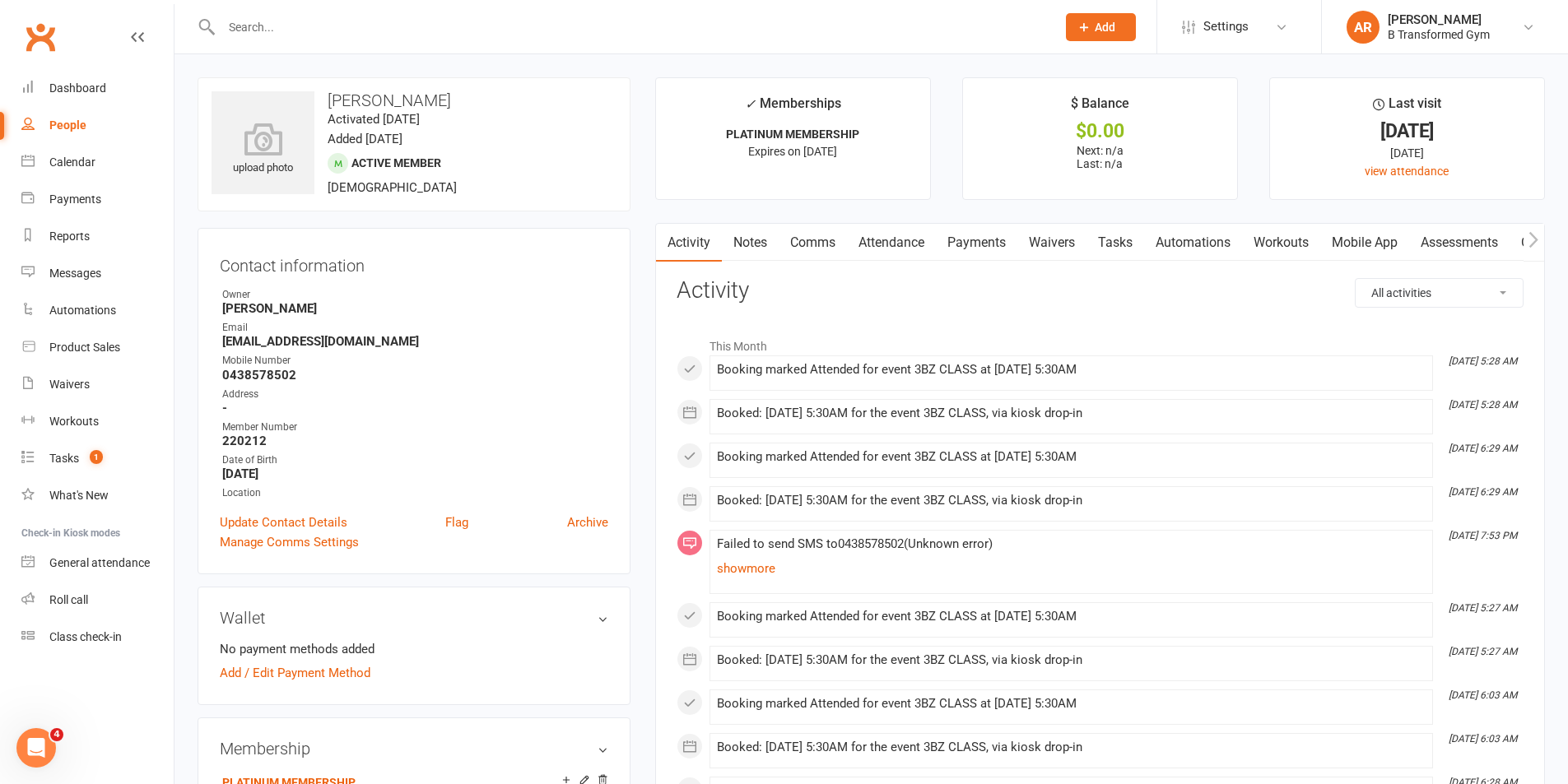
click at [883, 247] on link "Attendance" at bounding box center [891, 243] width 89 height 38
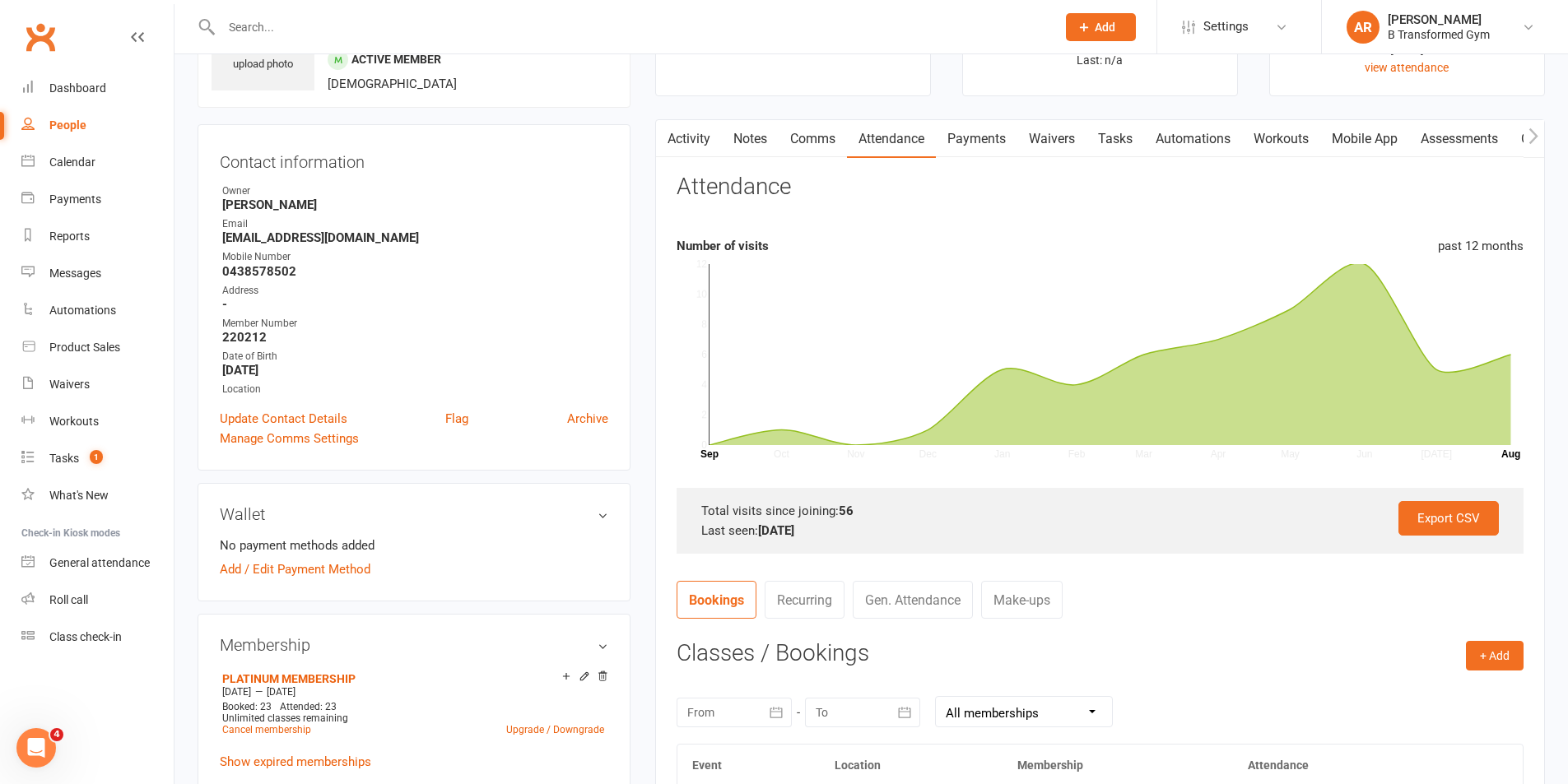
scroll to position [329, 0]
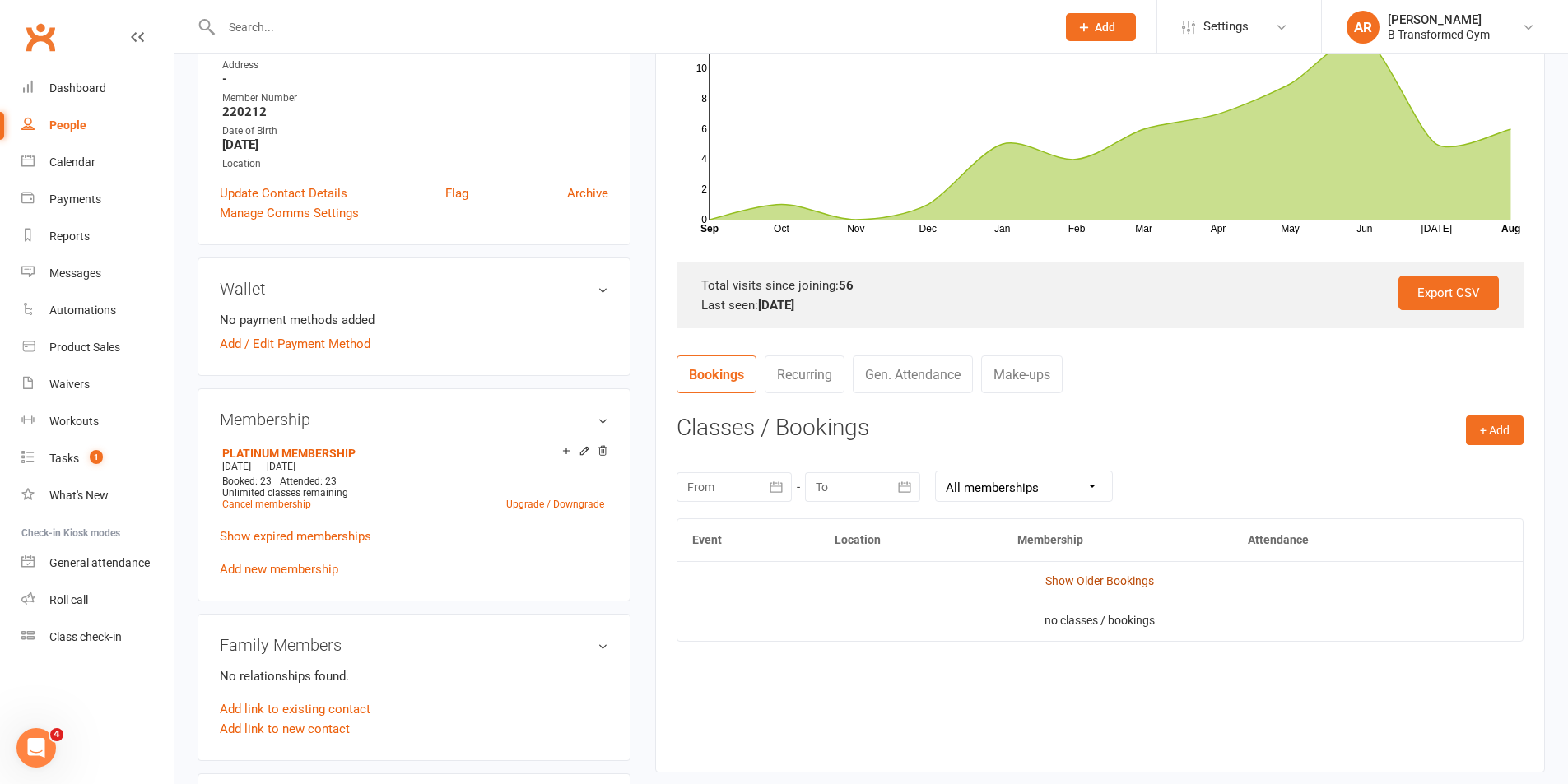
click at [1084, 583] on link "Show Older Bookings" at bounding box center [1100, 581] width 109 height 14
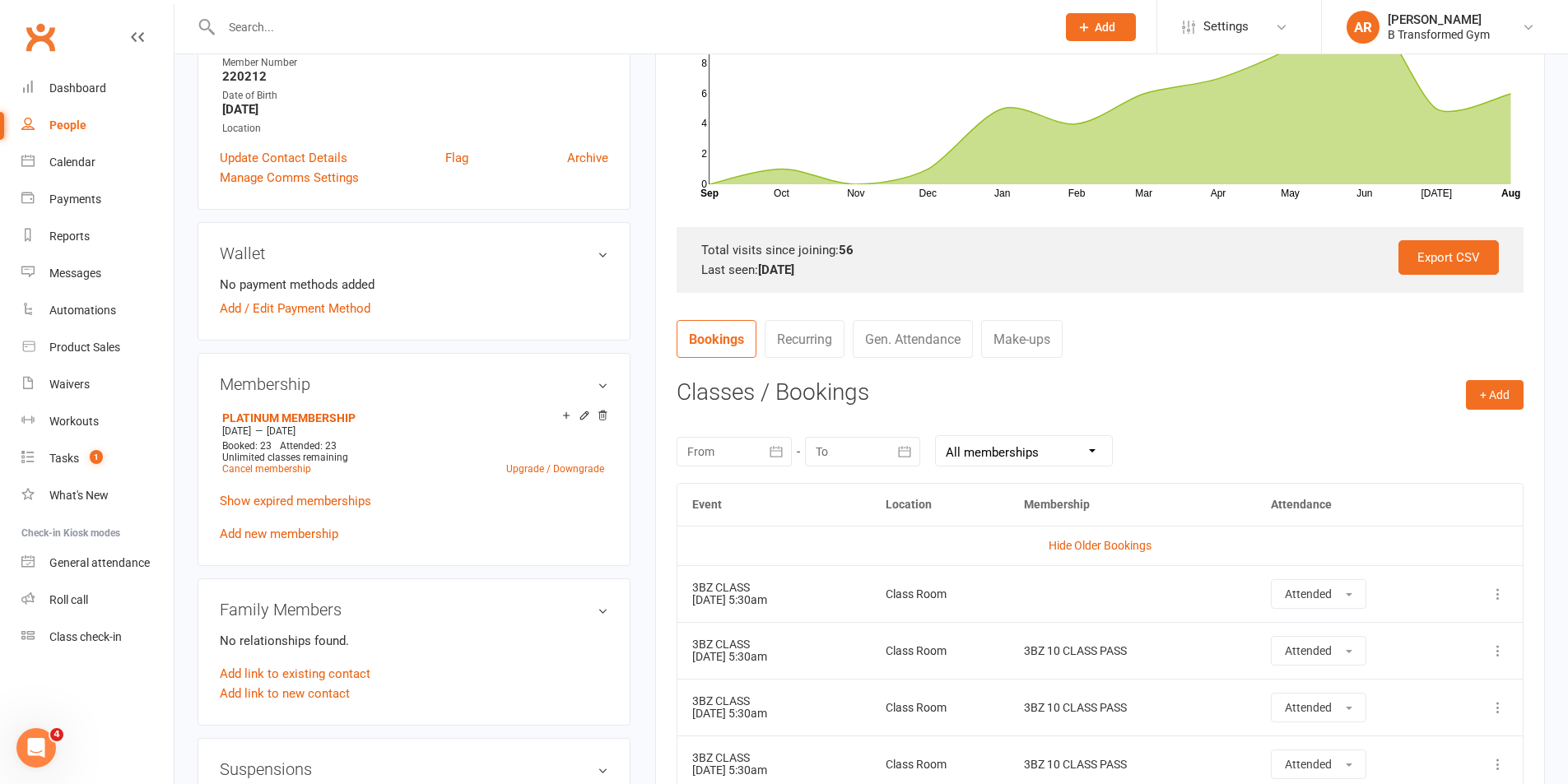
scroll to position [351, 0]
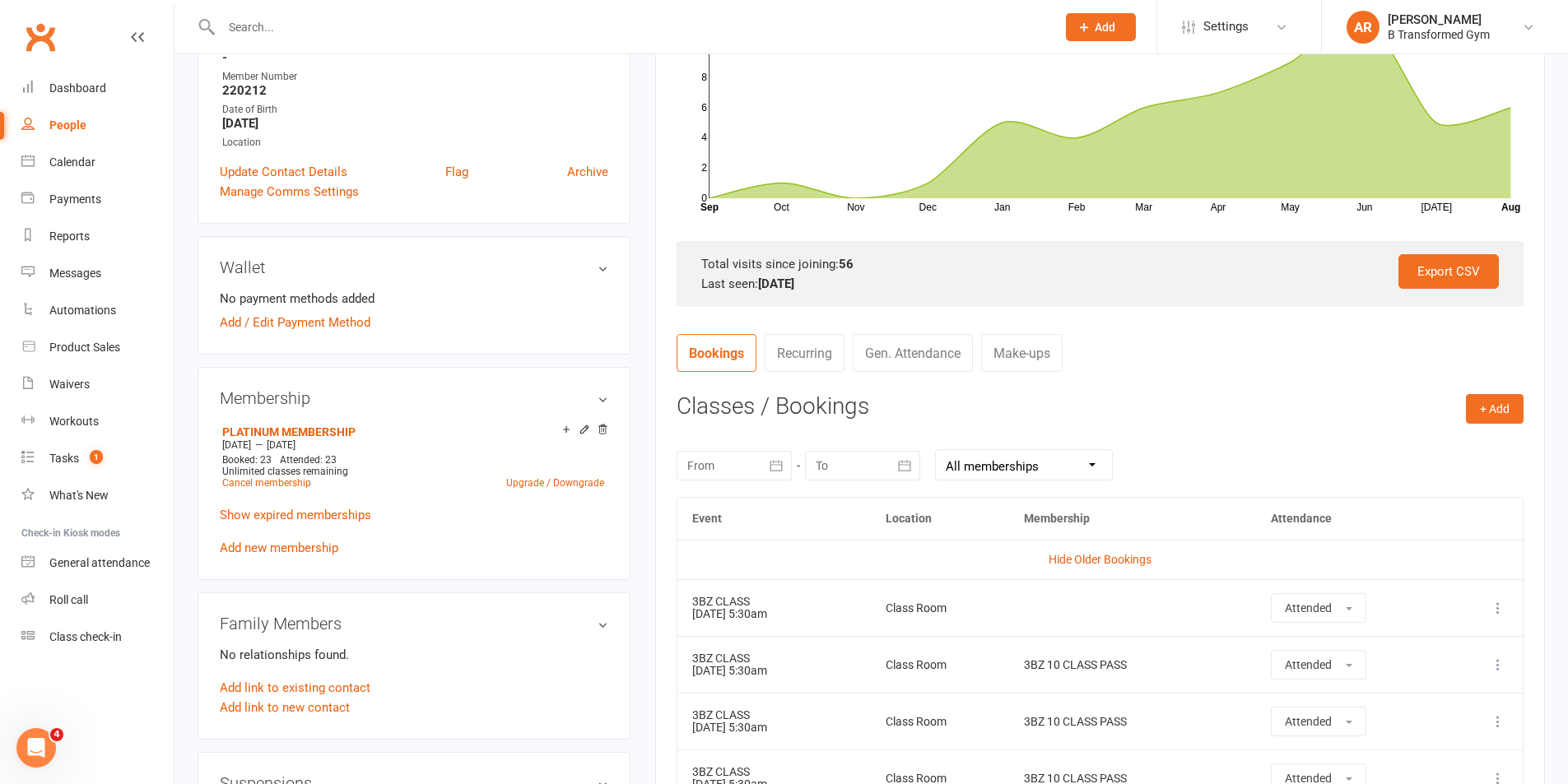
click at [327, 38] on input "text" at bounding box center [630, 26] width 828 height 23
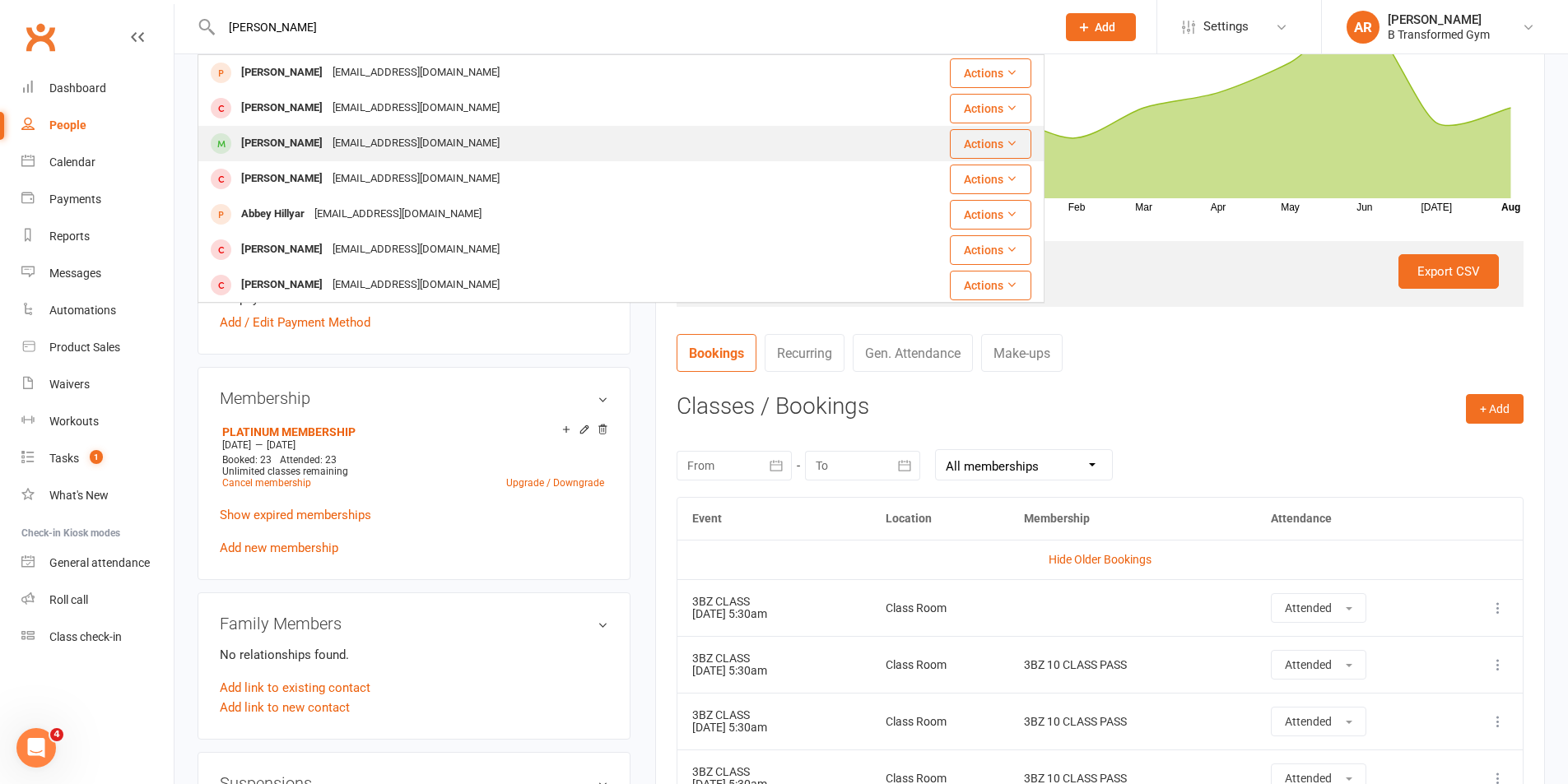
type input "hillyard"
click at [375, 133] on div "rshillyard@bigpond.com" at bounding box center [415, 143] width 177 height 24
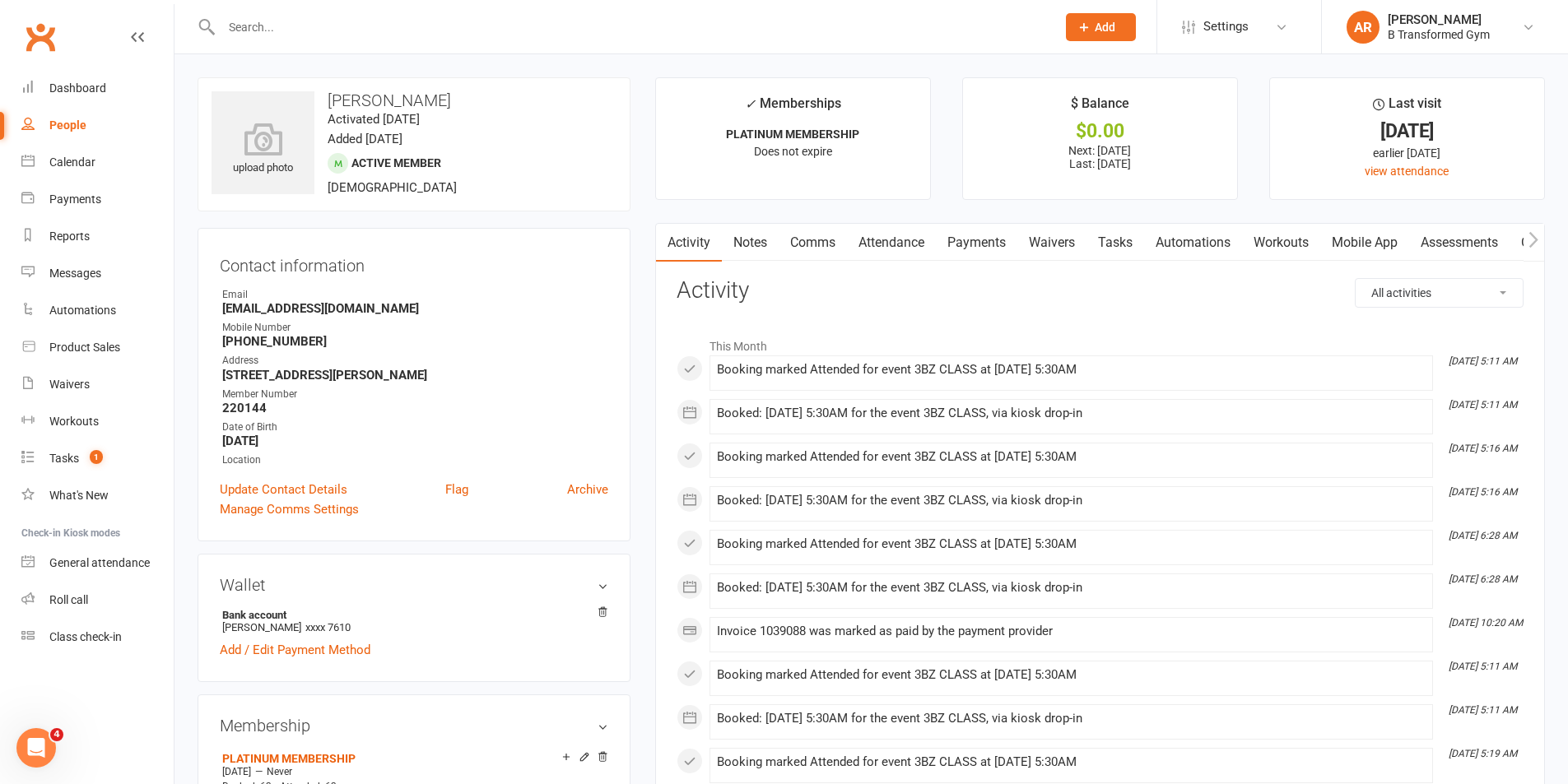
click at [881, 233] on link "Attendance" at bounding box center [891, 243] width 89 height 38
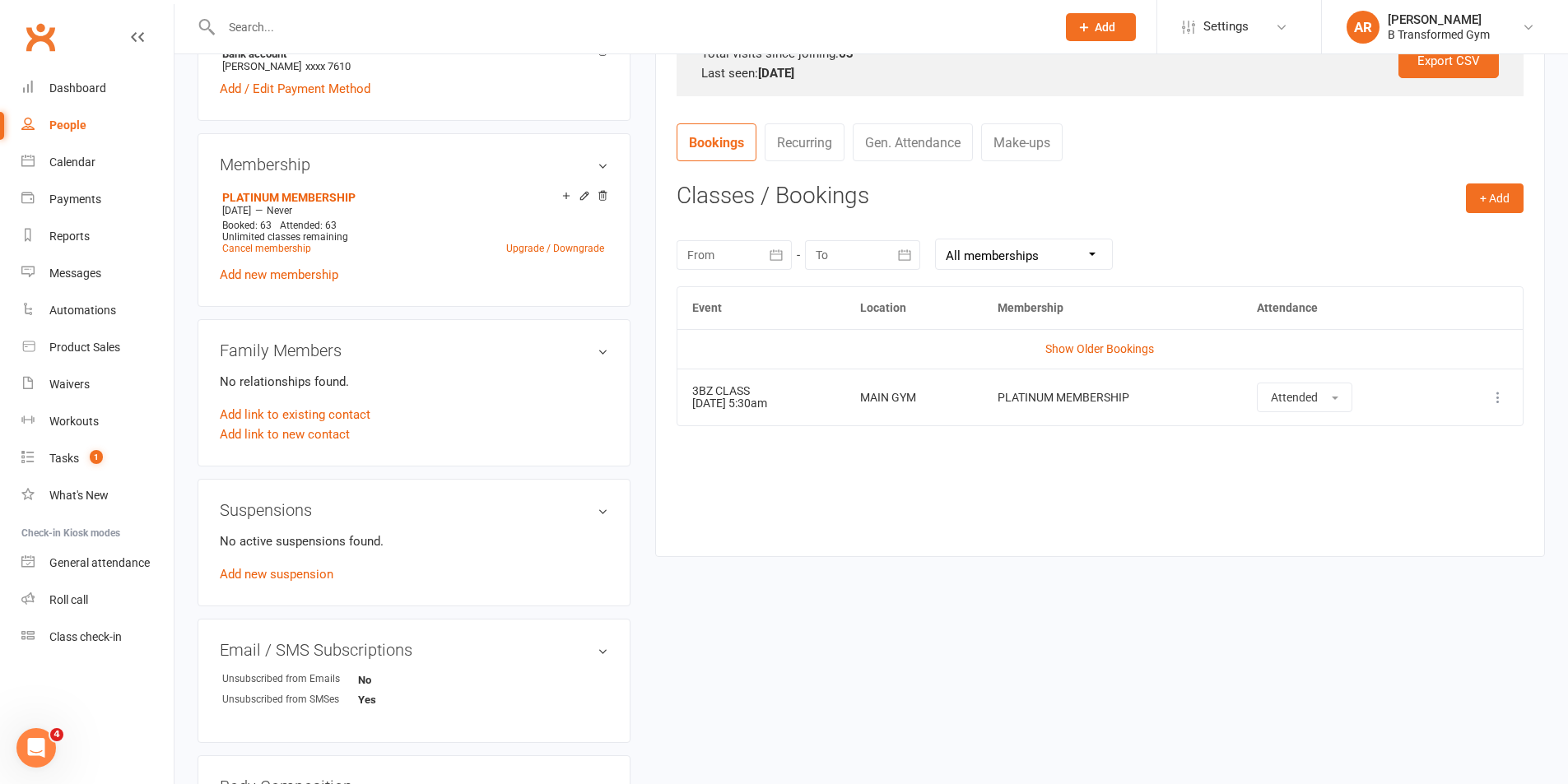
scroll to position [545, 0]
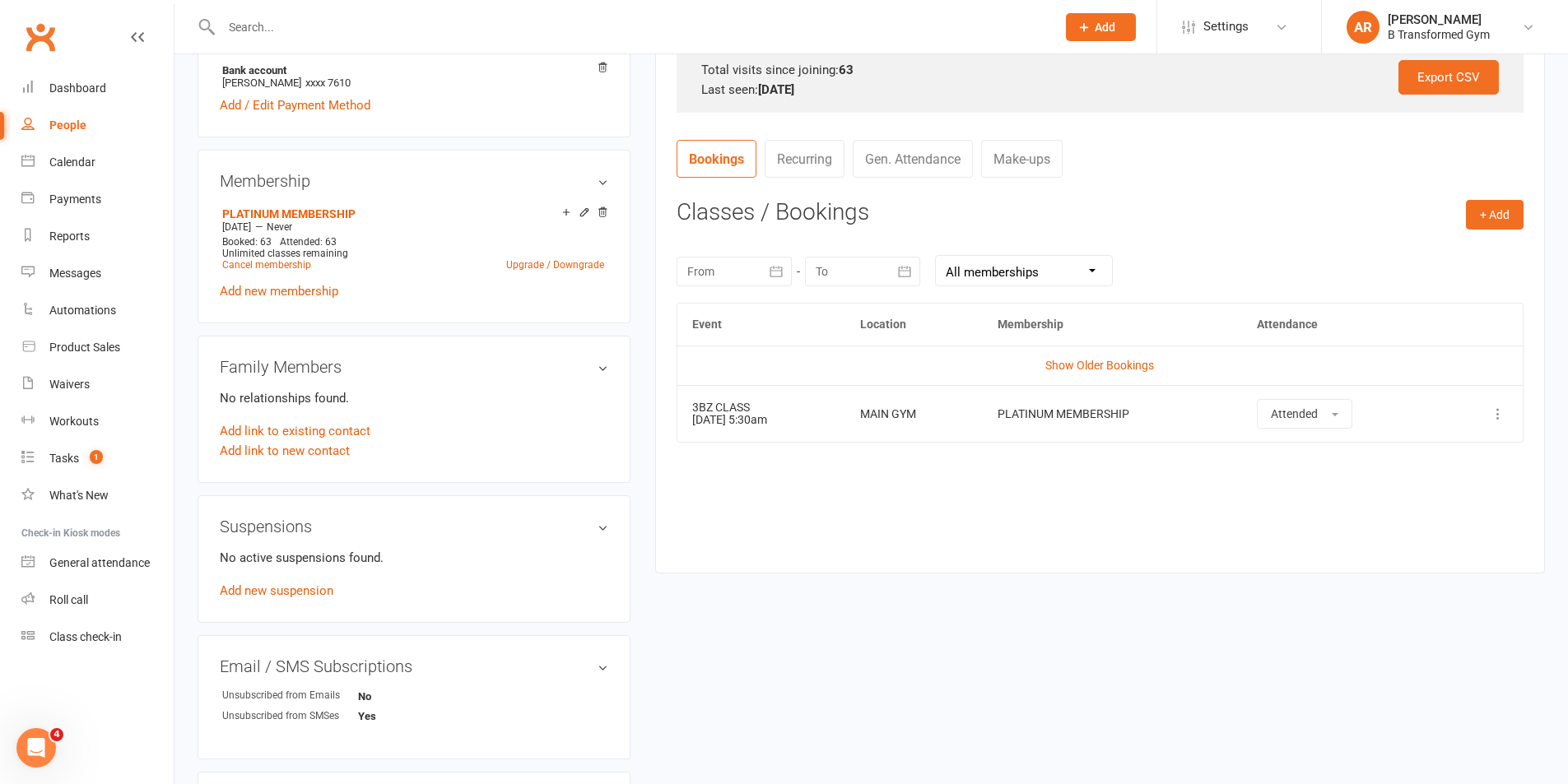
click at [1109, 357] on td "Show Older Bookings" at bounding box center [1100, 365] width 845 height 40
click at [1131, 362] on link "Show Older Bookings" at bounding box center [1100, 365] width 109 height 14
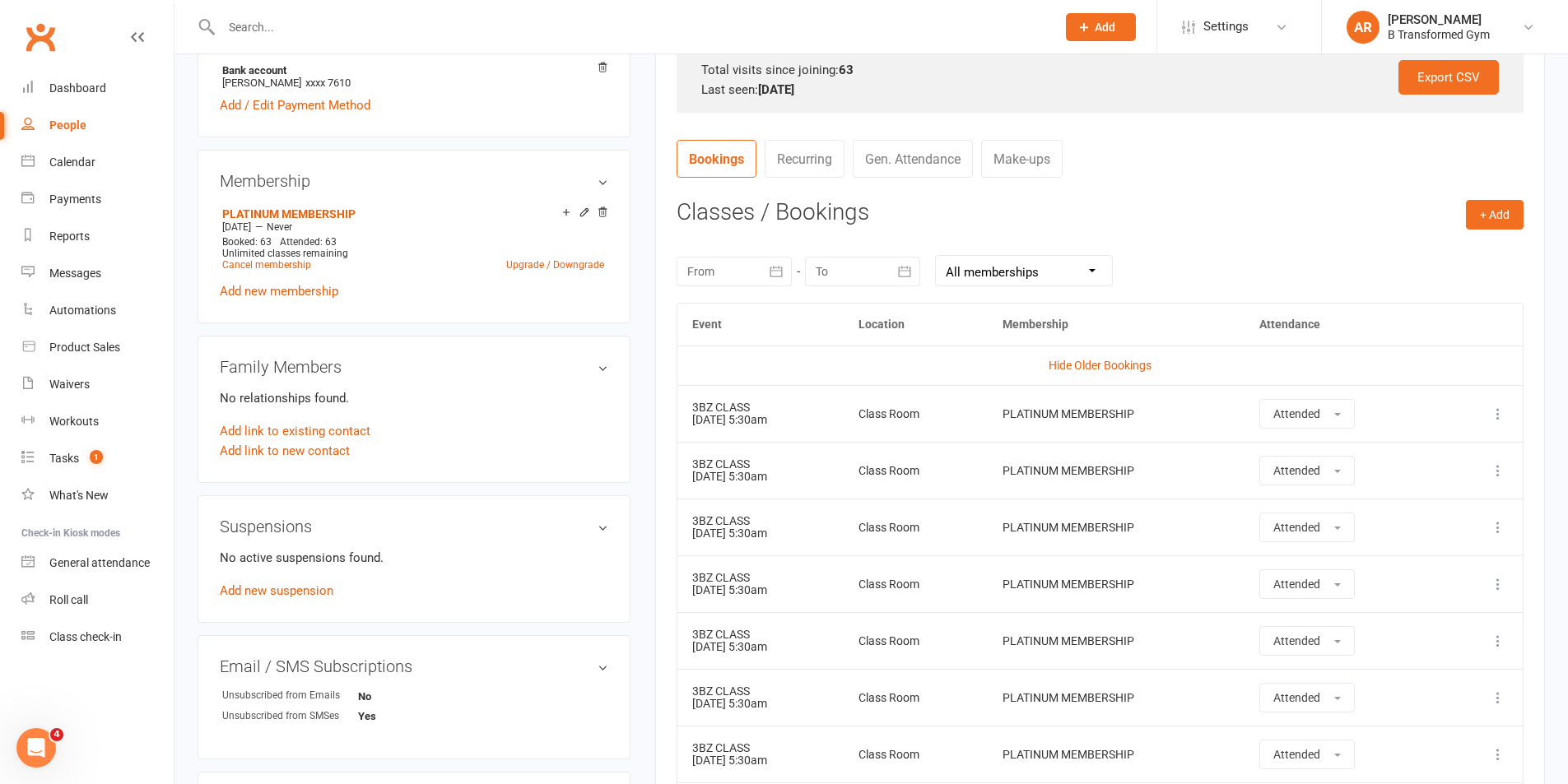
click at [598, 14] on div at bounding box center [621, 26] width 847 height 53
click at [359, 31] on input "text" at bounding box center [630, 26] width 828 height 23
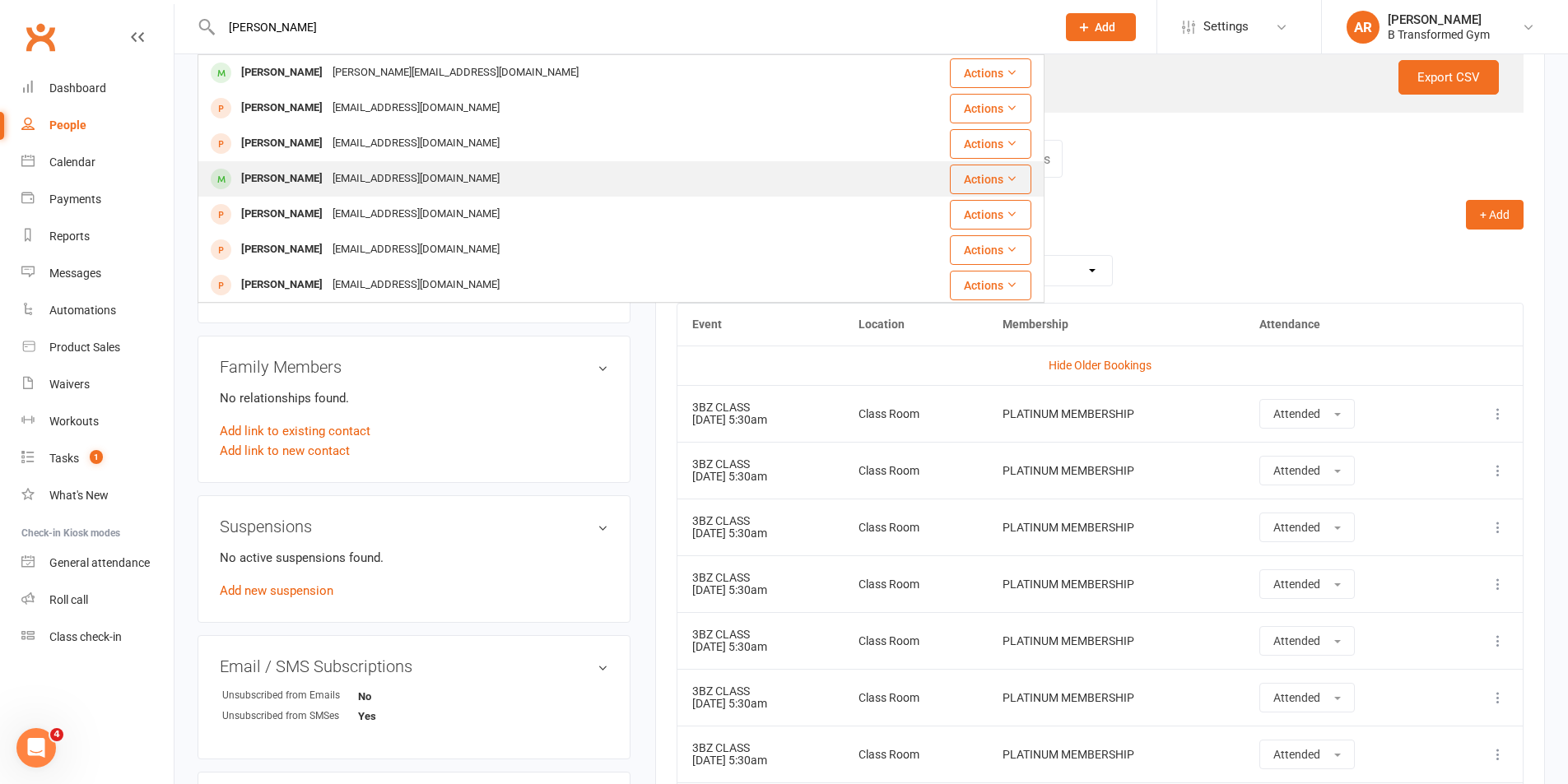
type input "pete"
click at [359, 182] on div "peterjohnbeasley@gmail.com" at bounding box center [415, 179] width 177 height 24
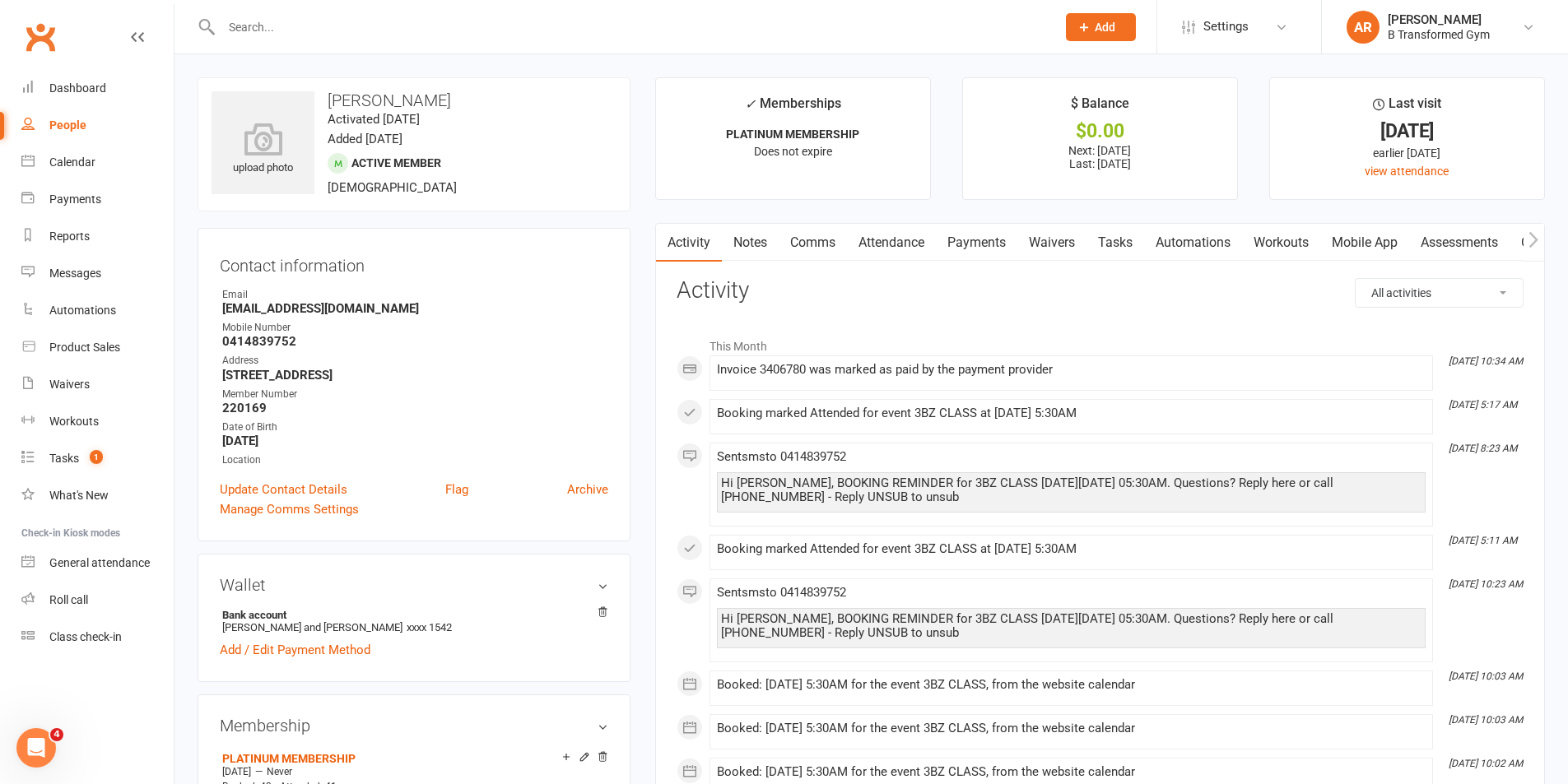
click at [901, 237] on link "Attendance" at bounding box center [891, 243] width 89 height 38
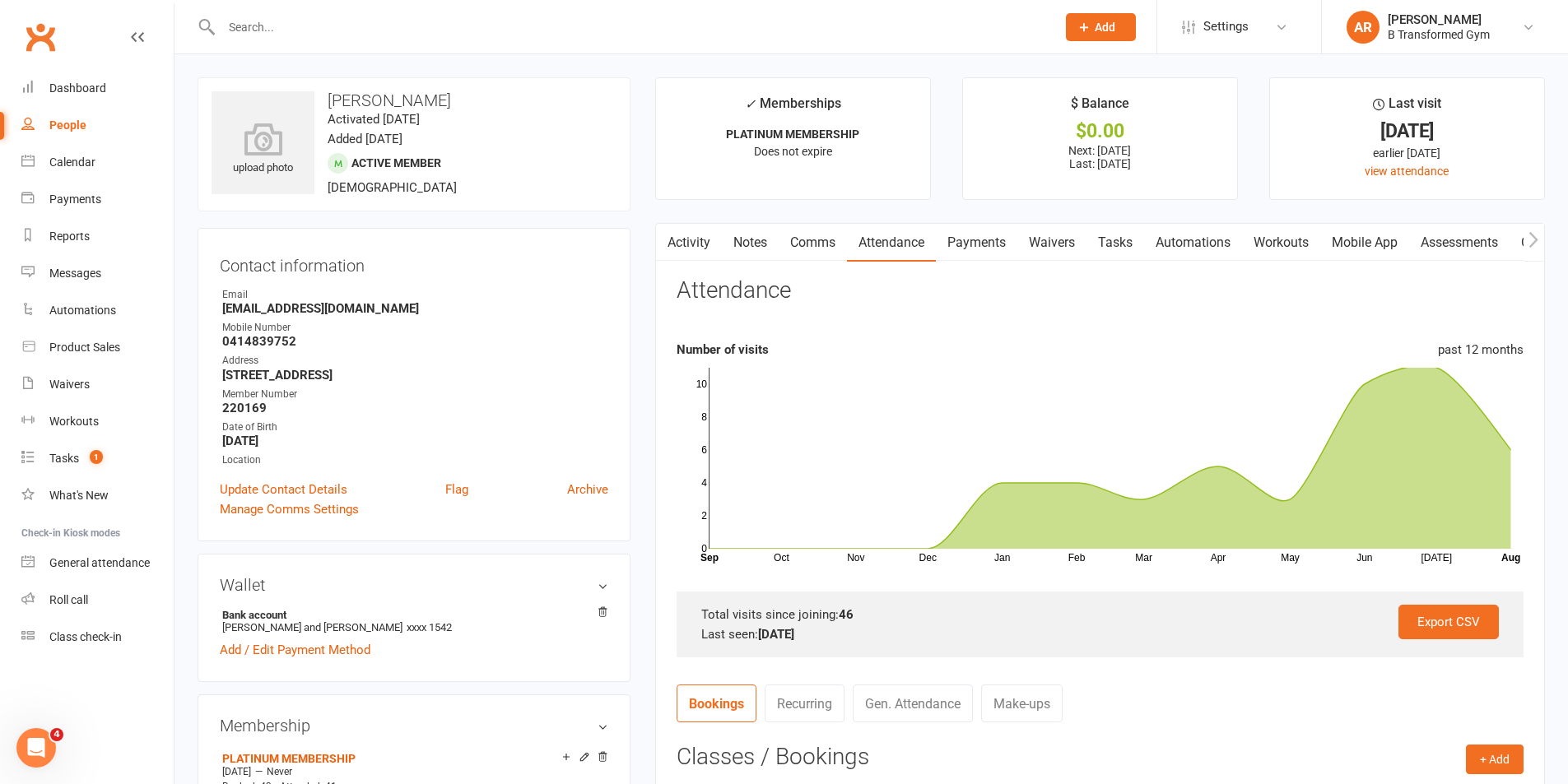
click at [281, 23] on input "text" at bounding box center [630, 26] width 828 height 23
type input "beasley"
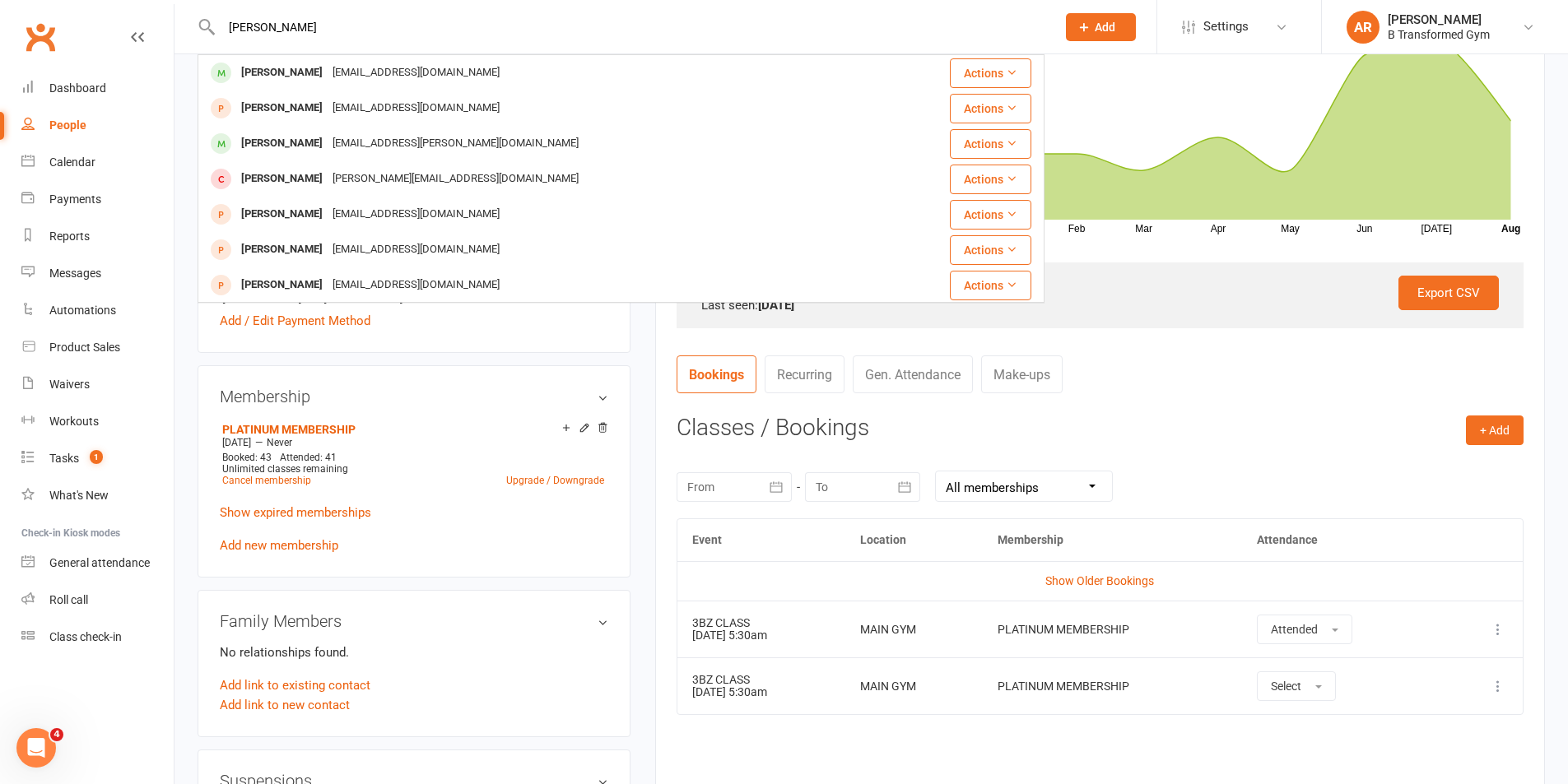
drag, startPoint x: 229, startPoint y: 25, endPoint x: 200, endPoint y: 31, distance: 29.6
click at [200, 31] on div "beasley Peter Beasley peterjohnbeasley@gmail.com Actions Aynsley Berthelsen noe…" at bounding box center [621, 26] width 847 height 53
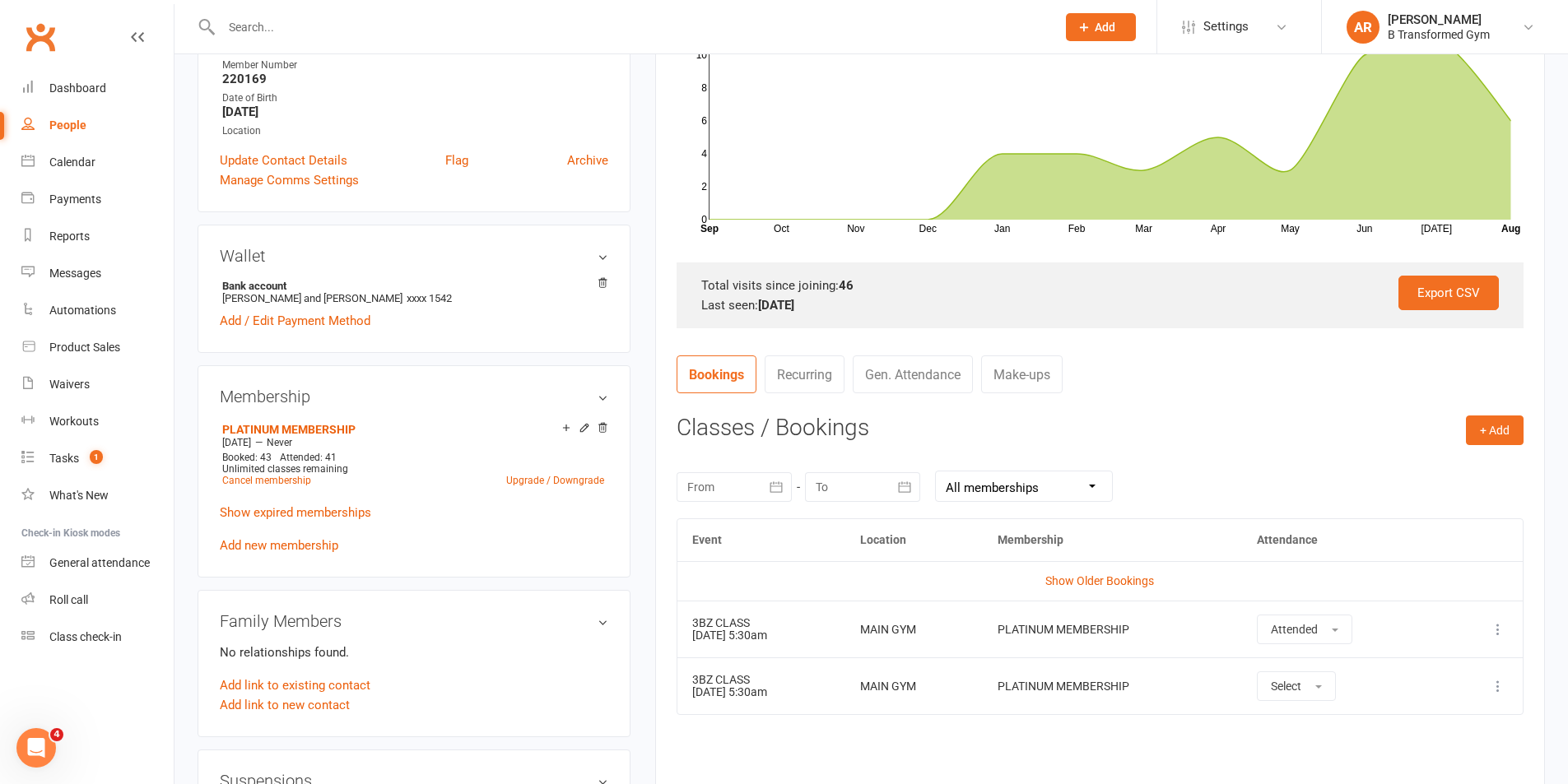
click at [247, 24] on input "text" at bounding box center [630, 26] width 828 height 23
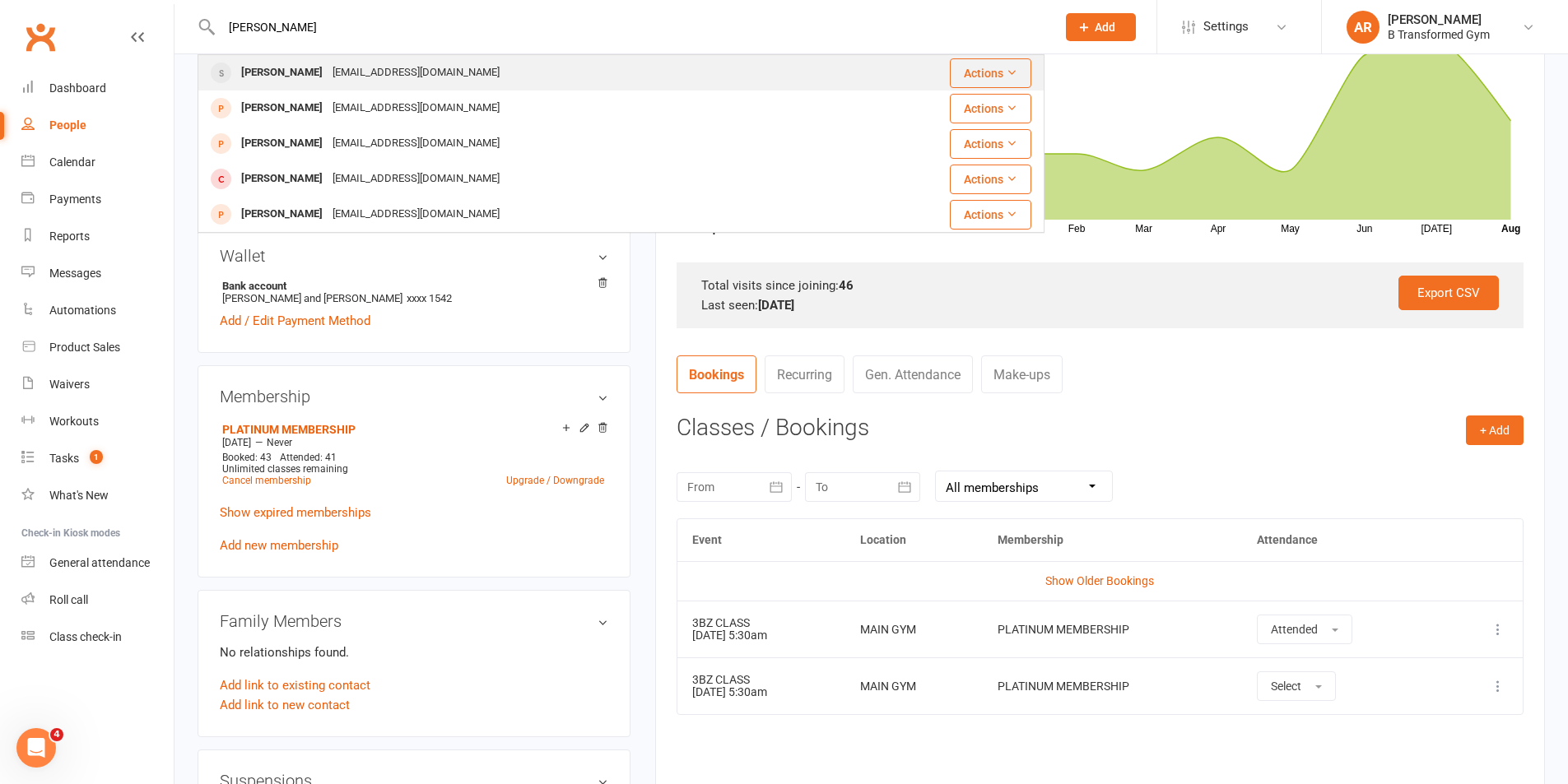
type input "kaye"
click at [358, 72] on div "paaps4@bigpond.com" at bounding box center [415, 73] width 177 height 24
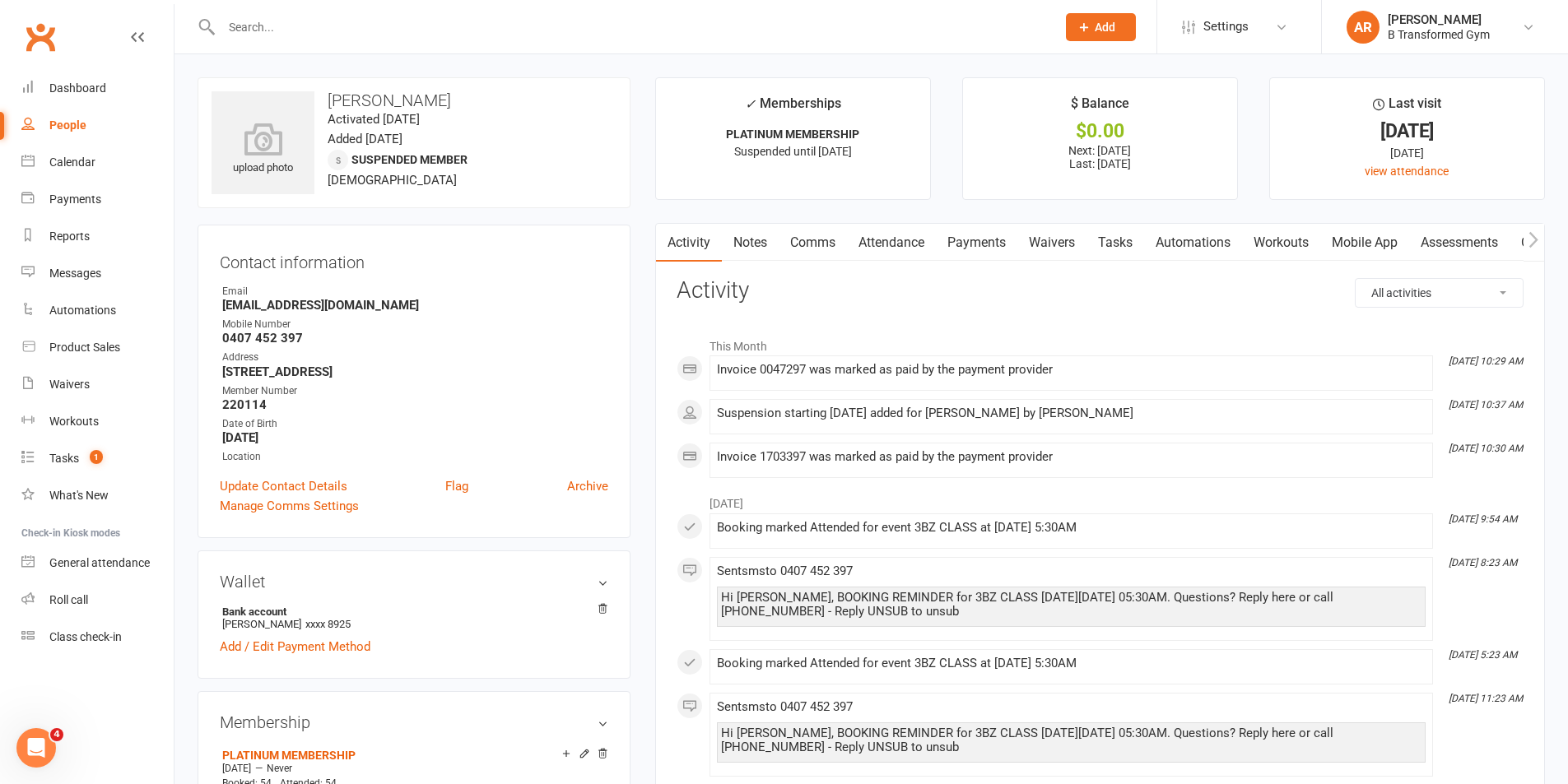
click at [881, 243] on link "Attendance" at bounding box center [891, 243] width 89 height 38
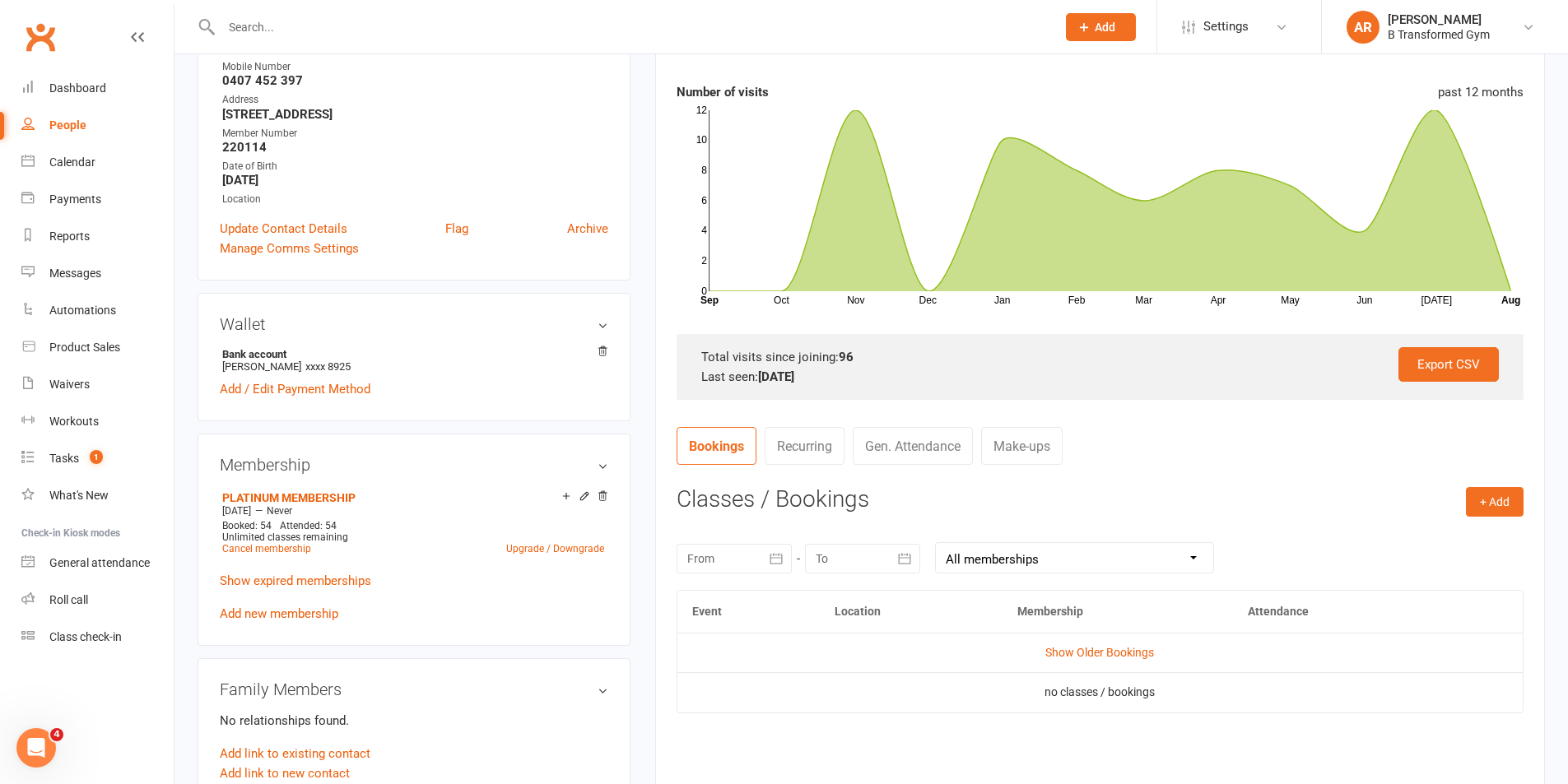
scroll to position [329, 0]
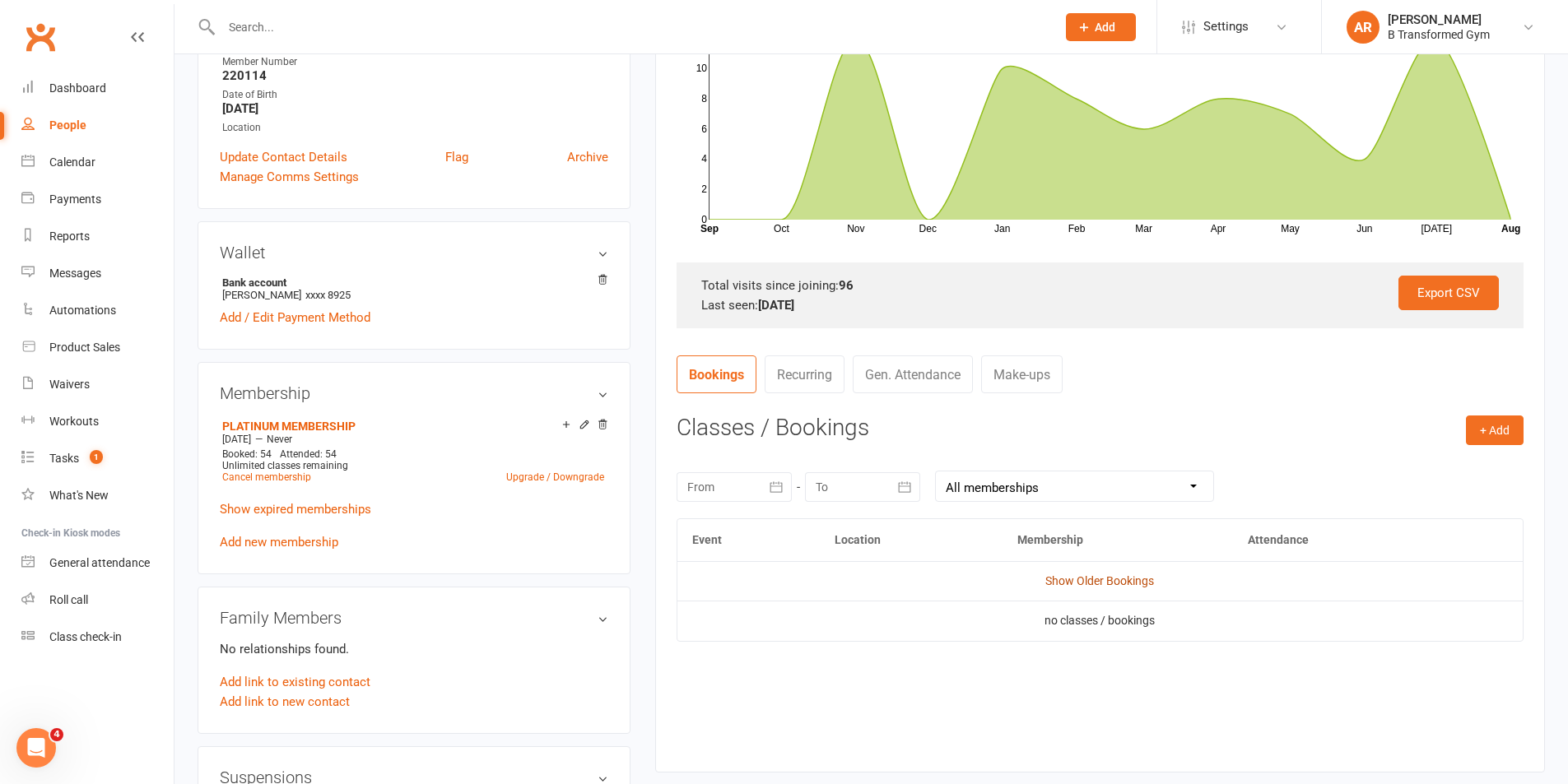
click at [1105, 582] on link "Show Older Bookings" at bounding box center [1100, 581] width 109 height 14
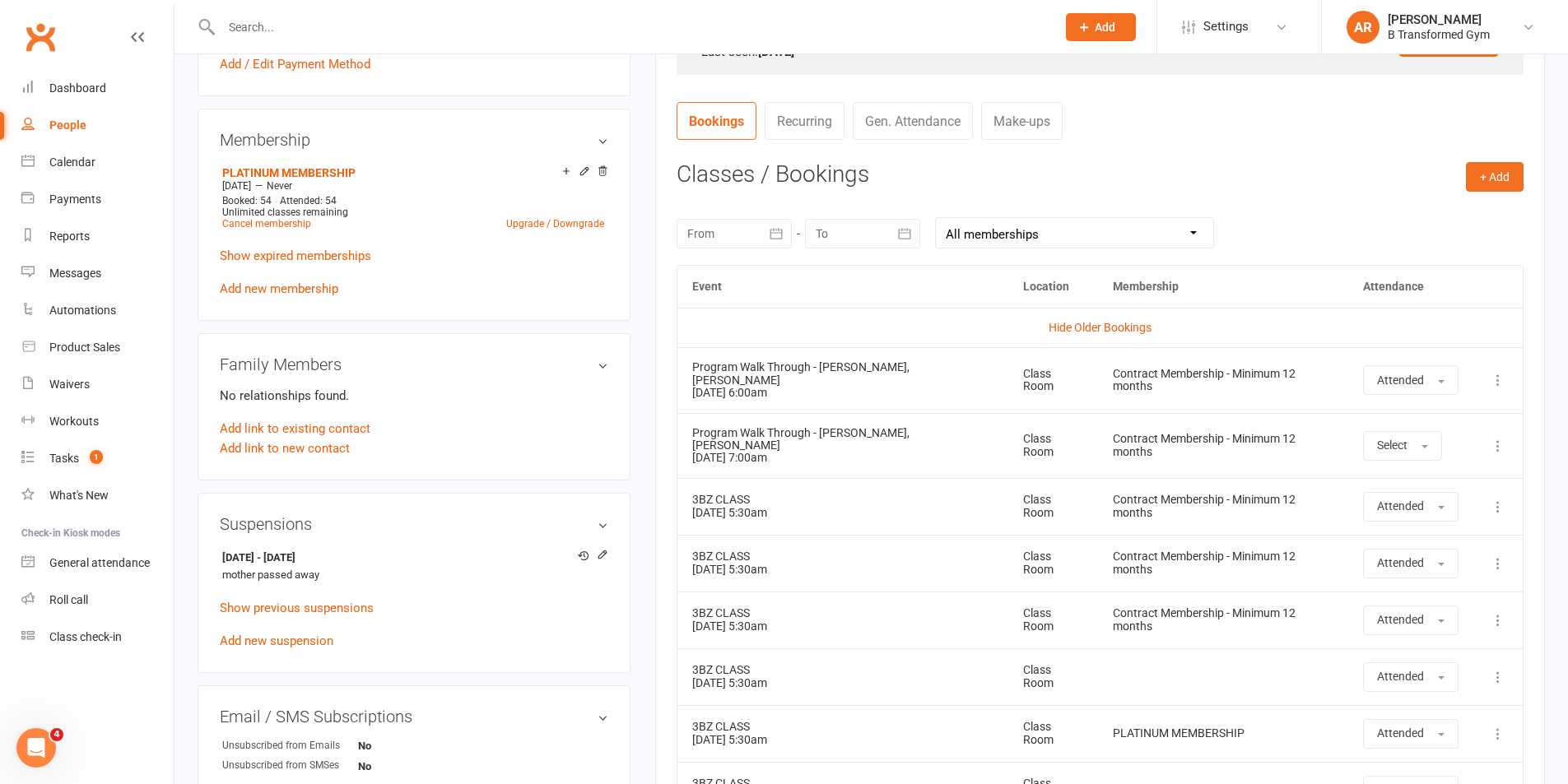
scroll to position [547, 0]
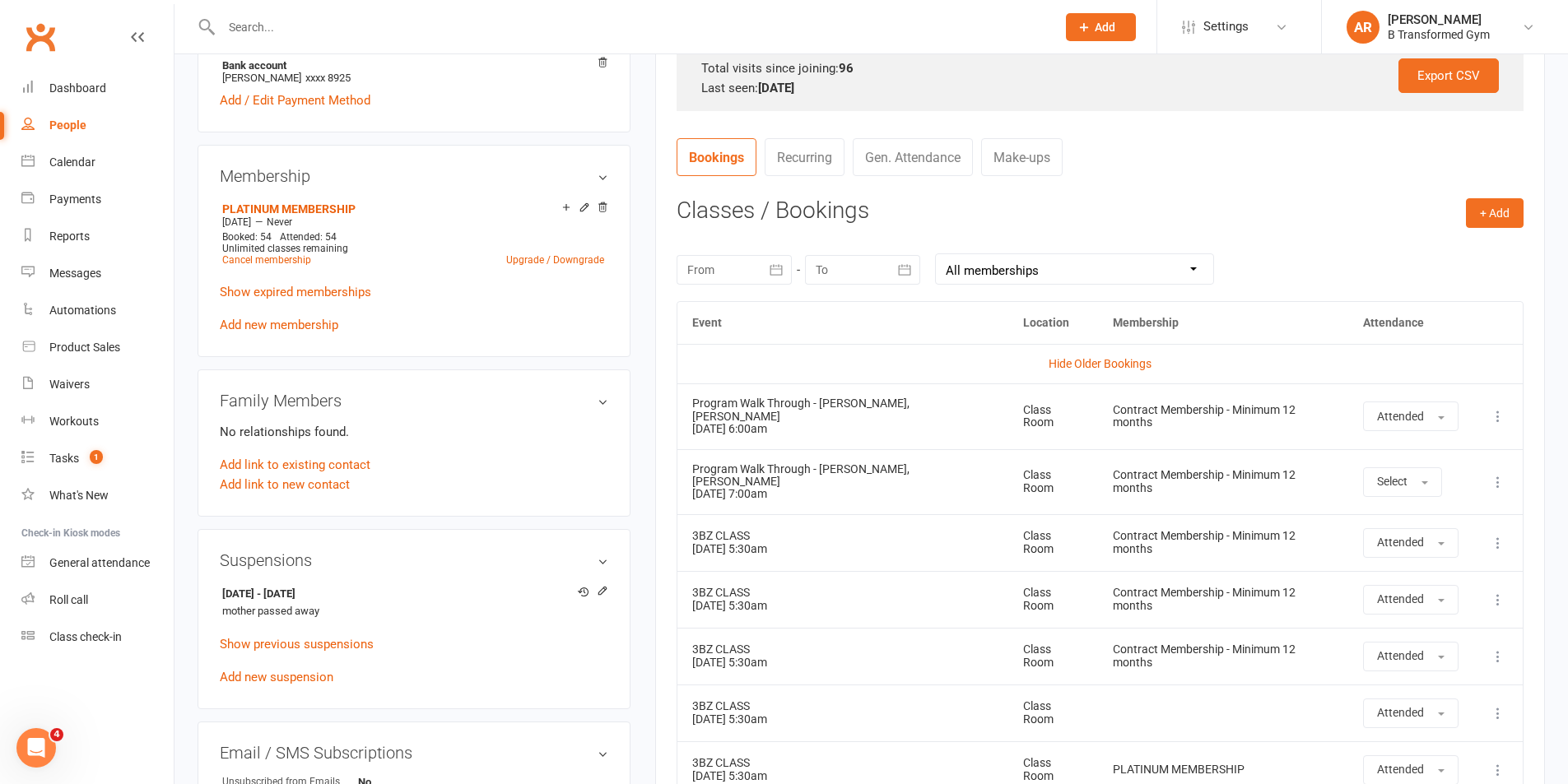
click at [335, 29] on input "text" at bounding box center [630, 26] width 828 height 23
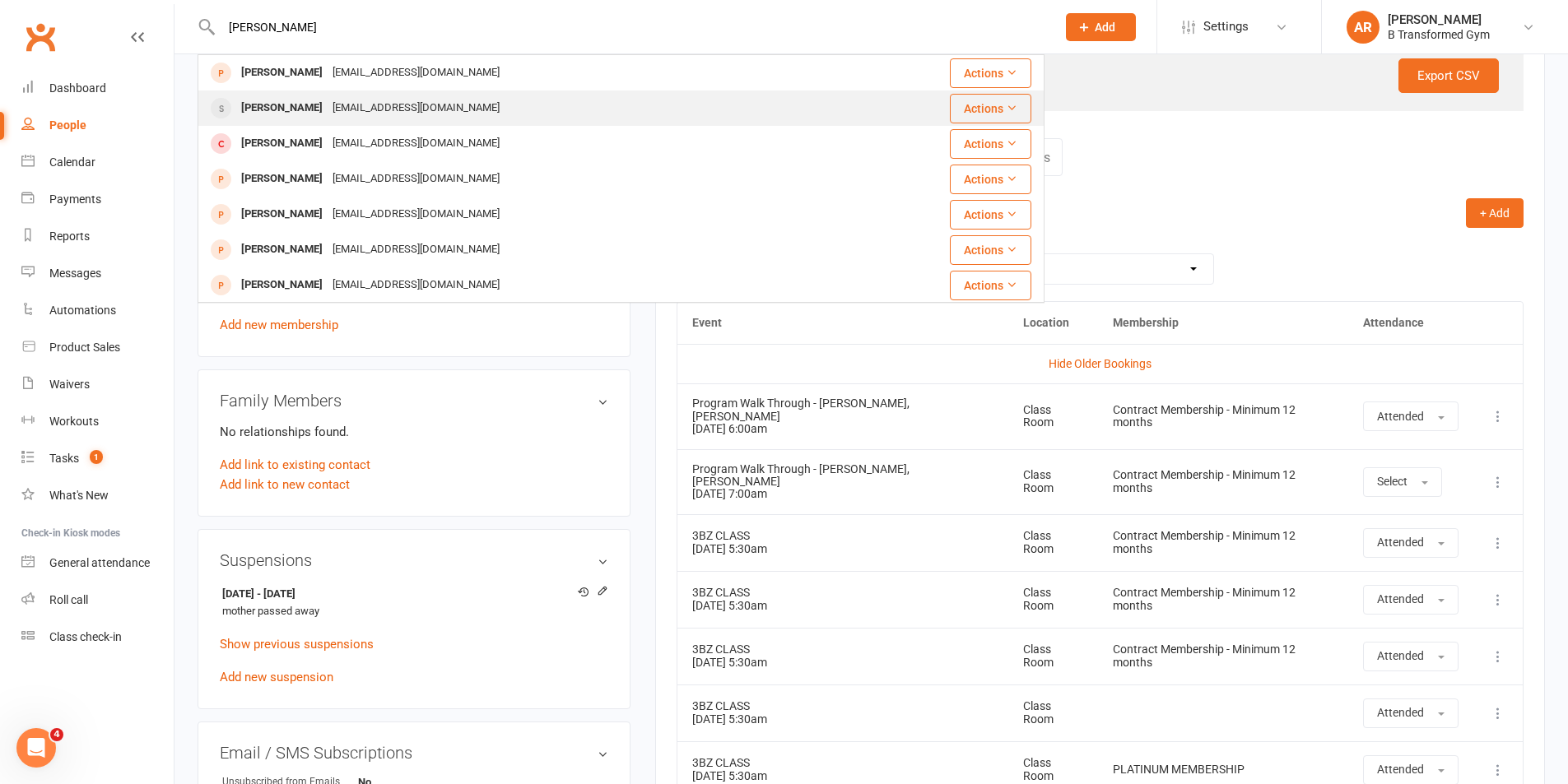
type input "lynda"
click at [334, 101] on div "ninna.sixtytwo@outlook.com" at bounding box center [415, 108] width 177 height 24
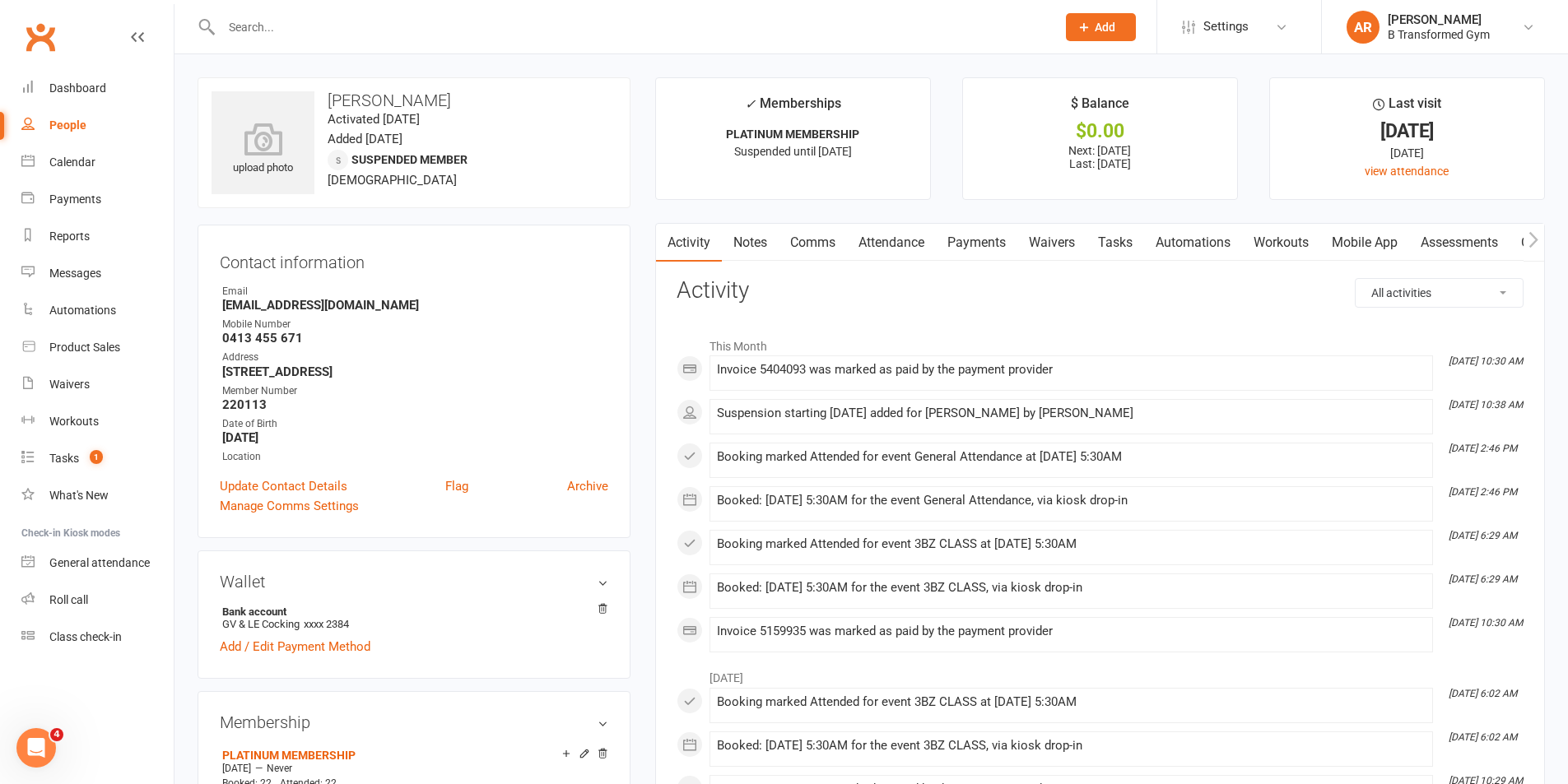
click at [921, 246] on link "Attendance" at bounding box center [891, 243] width 89 height 38
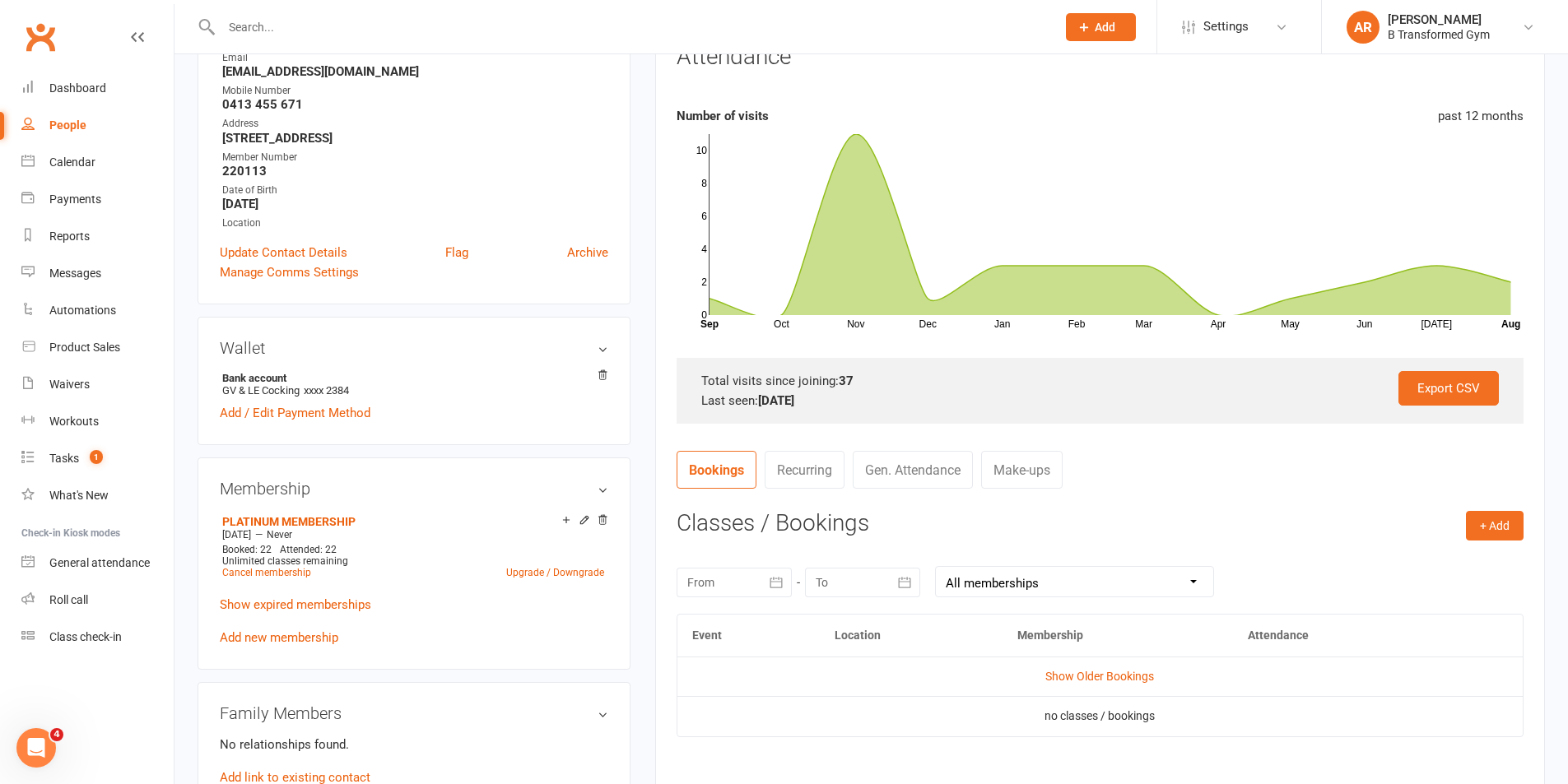
scroll to position [411, 0]
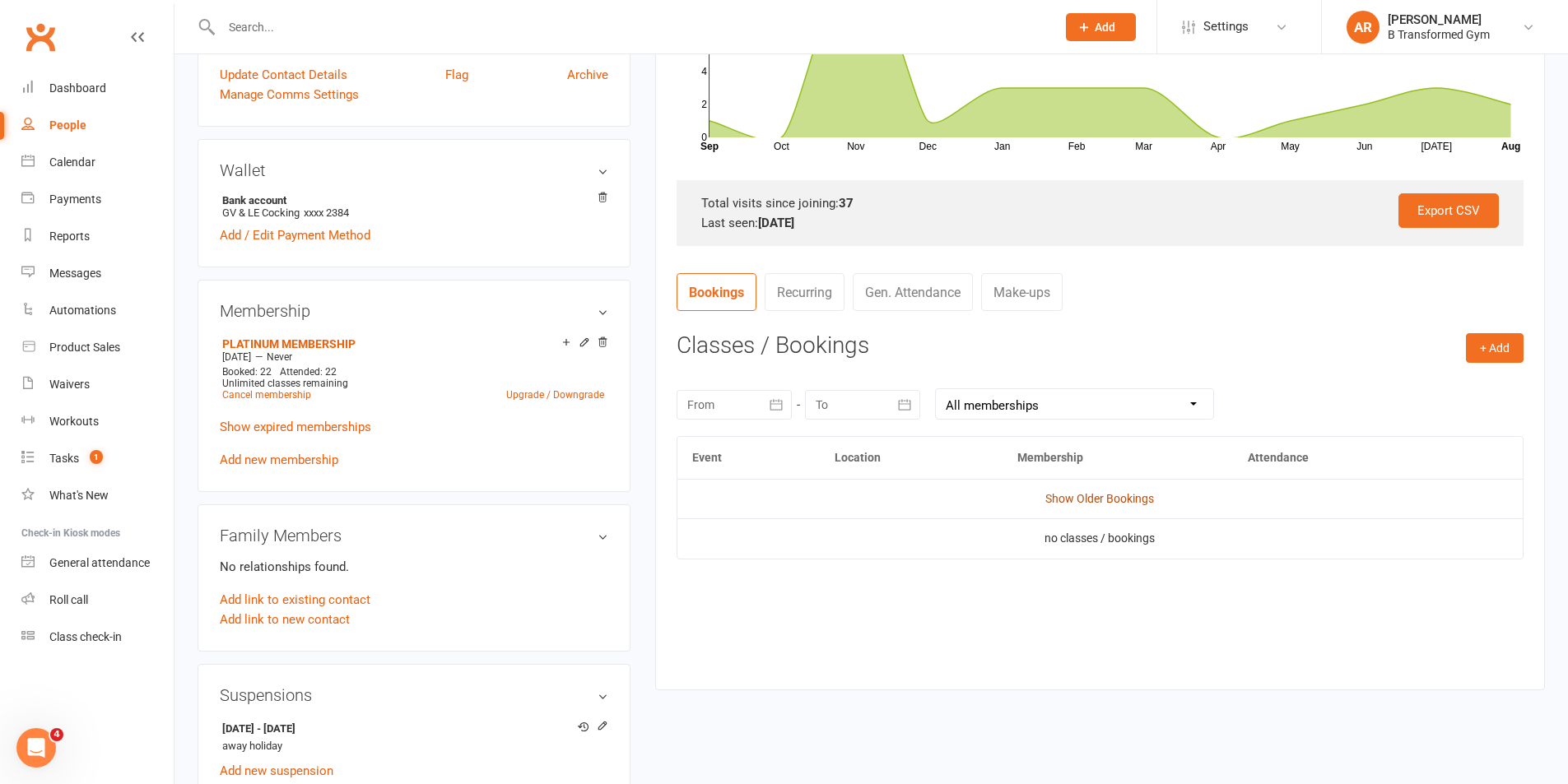
click at [1069, 496] on link "Show Older Bookings" at bounding box center [1100, 498] width 109 height 14
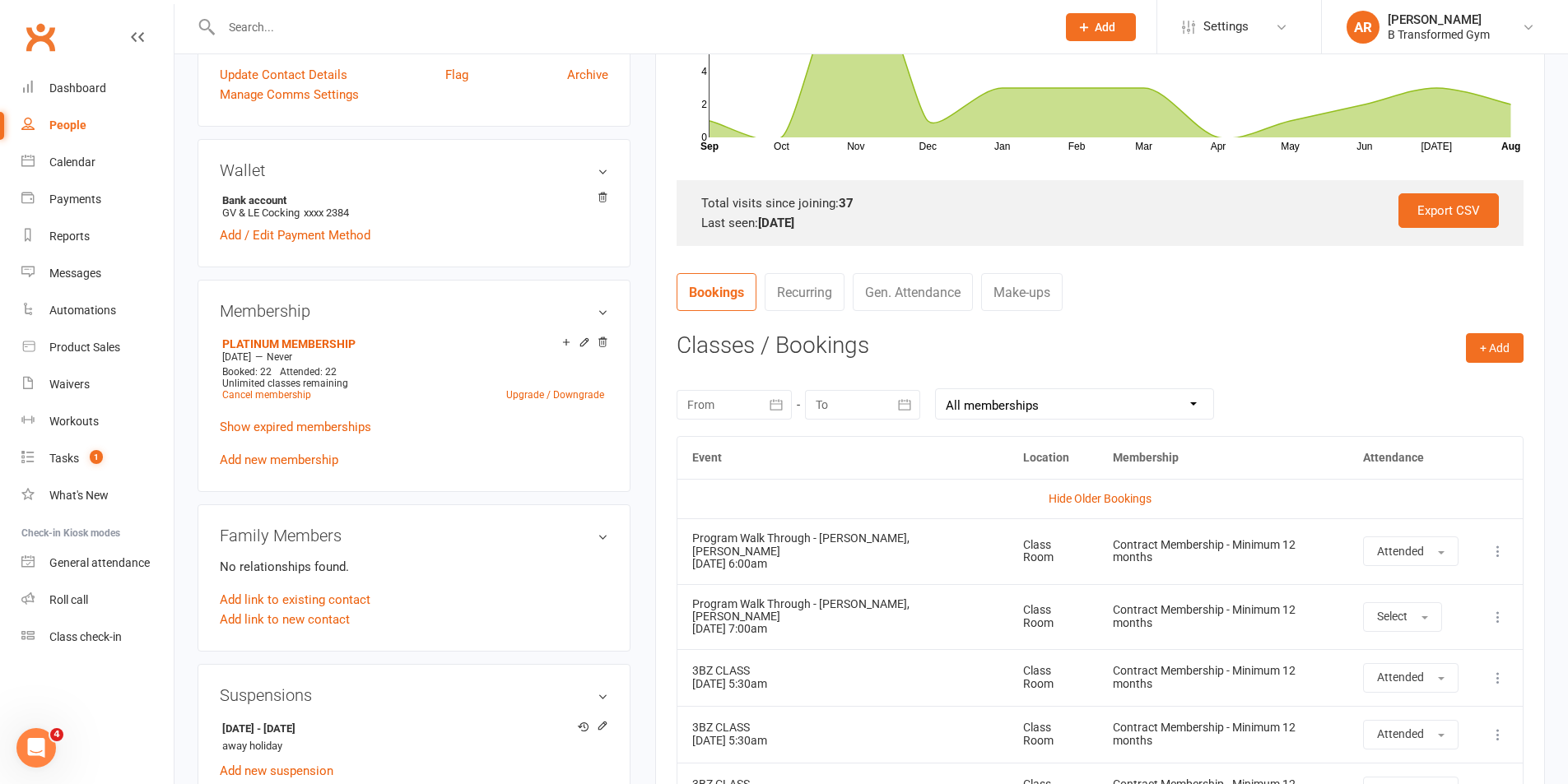
click at [258, 26] on input "text" at bounding box center [630, 26] width 828 height 23
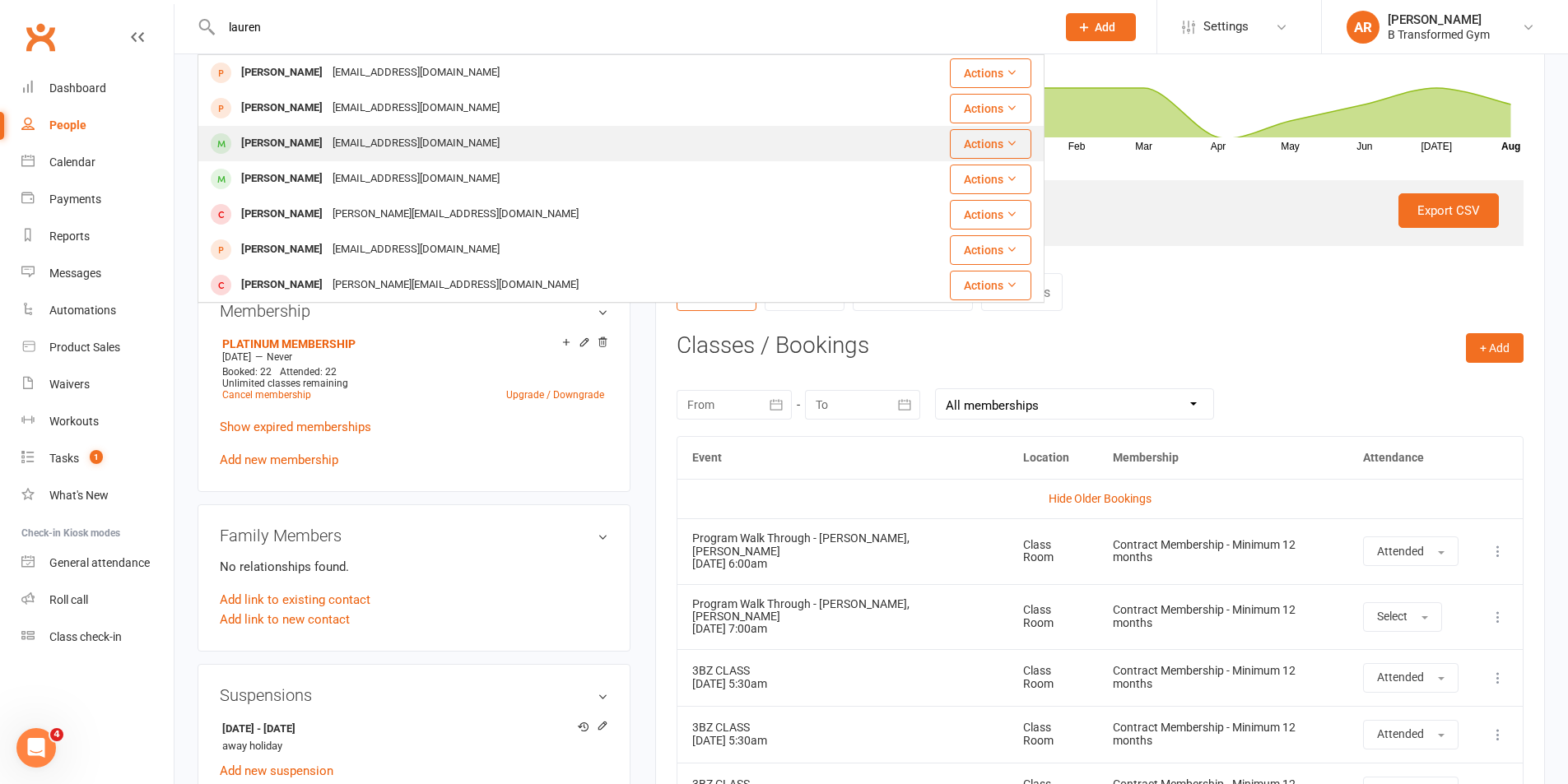
type input "lauren"
click at [370, 139] on div "L.anders90@outlook.com" at bounding box center [415, 143] width 177 height 24
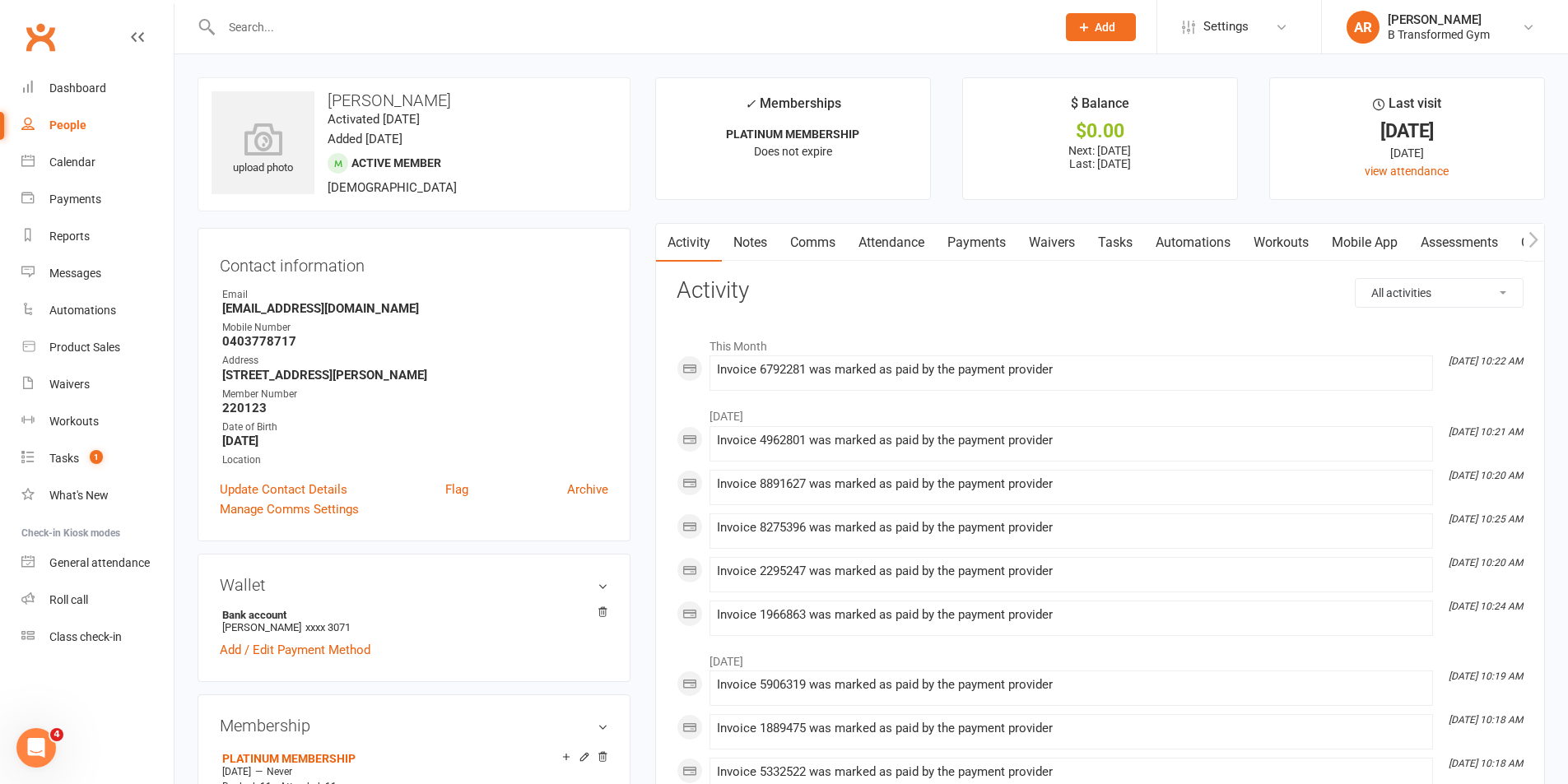
click at [905, 246] on link "Attendance" at bounding box center [891, 243] width 89 height 38
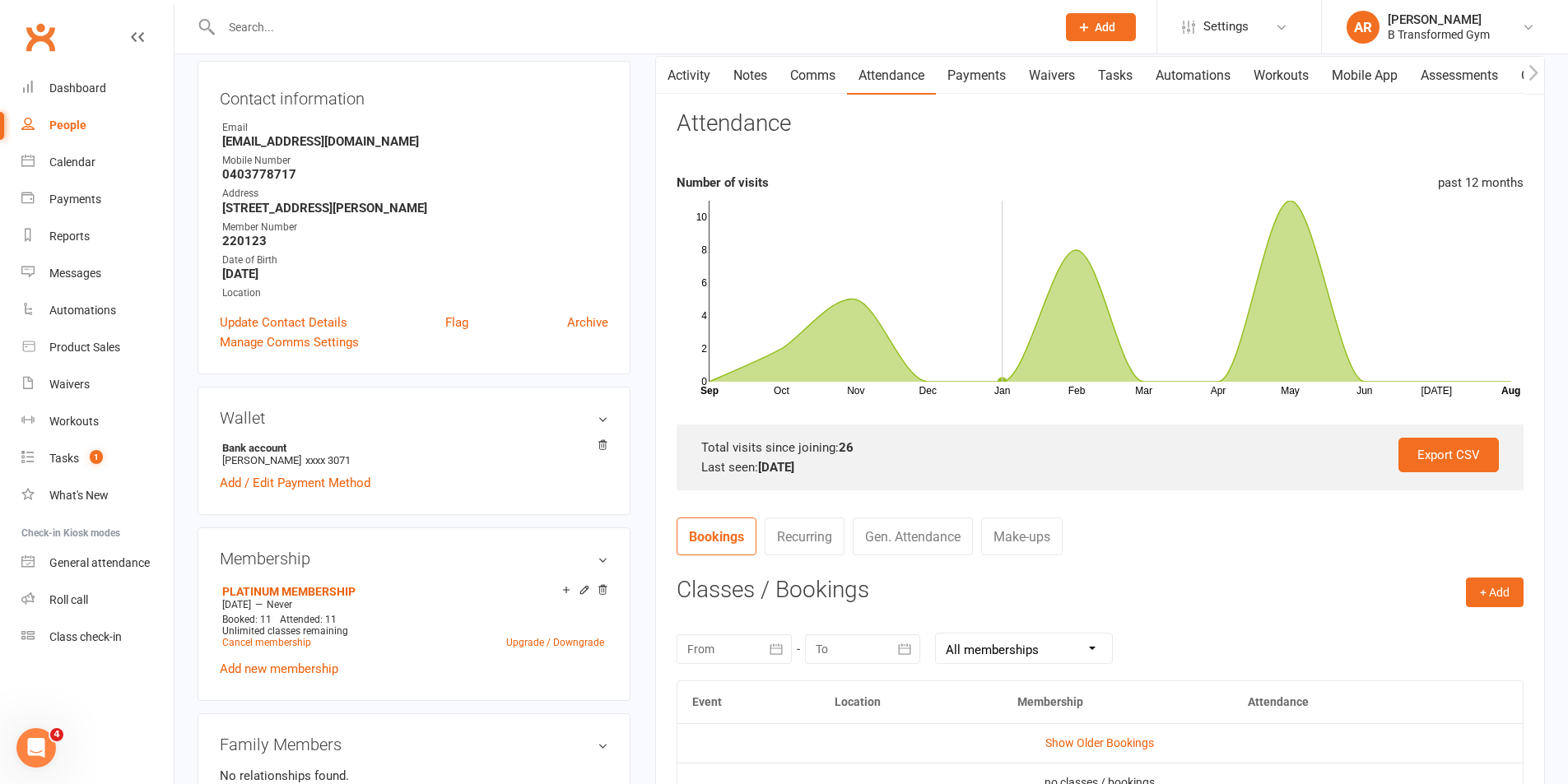
scroll to position [329, 0]
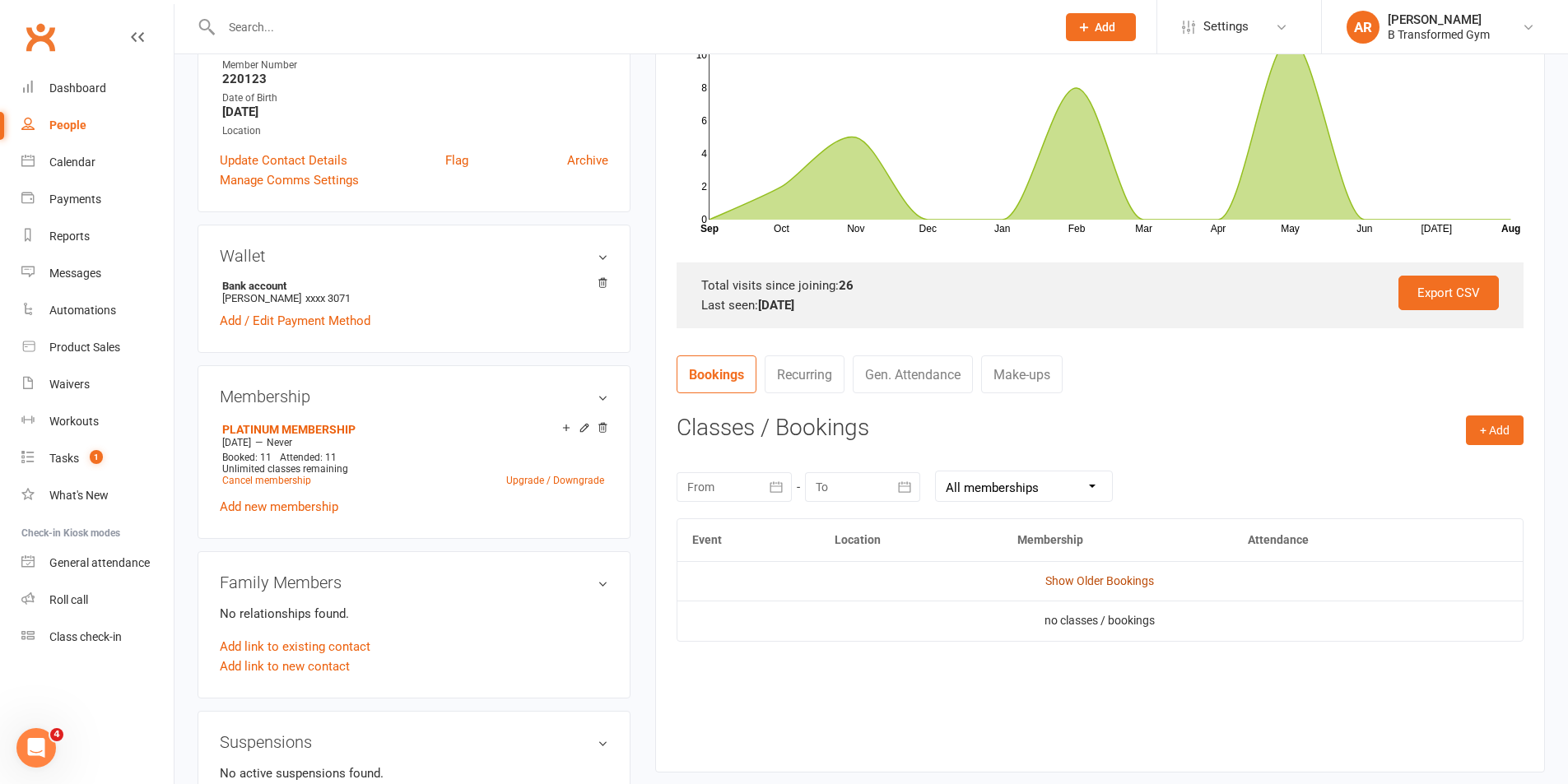
click at [1090, 576] on link "Show Older Bookings" at bounding box center [1100, 581] width 109 height 14
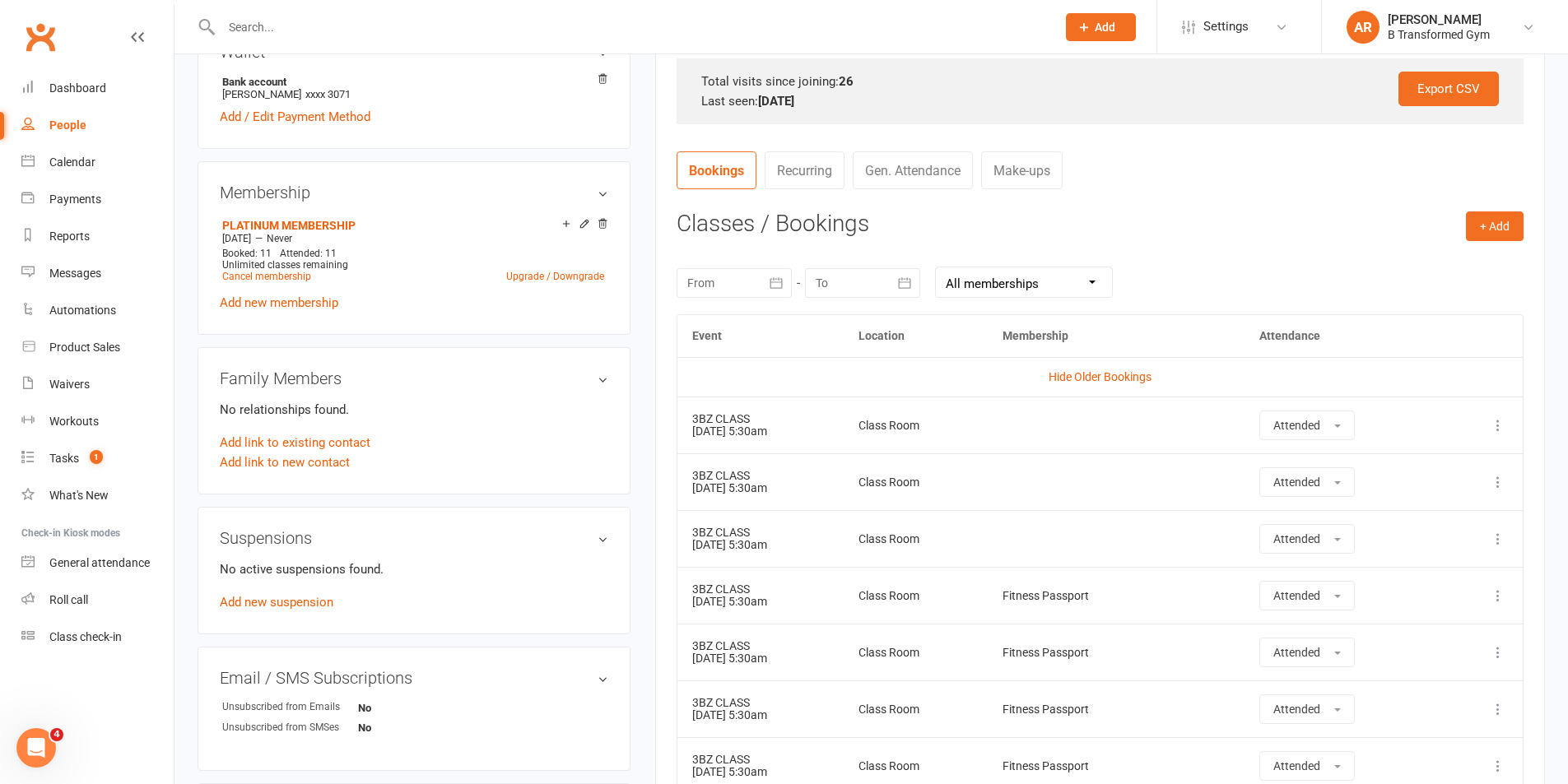
scroll to position [411, 0]
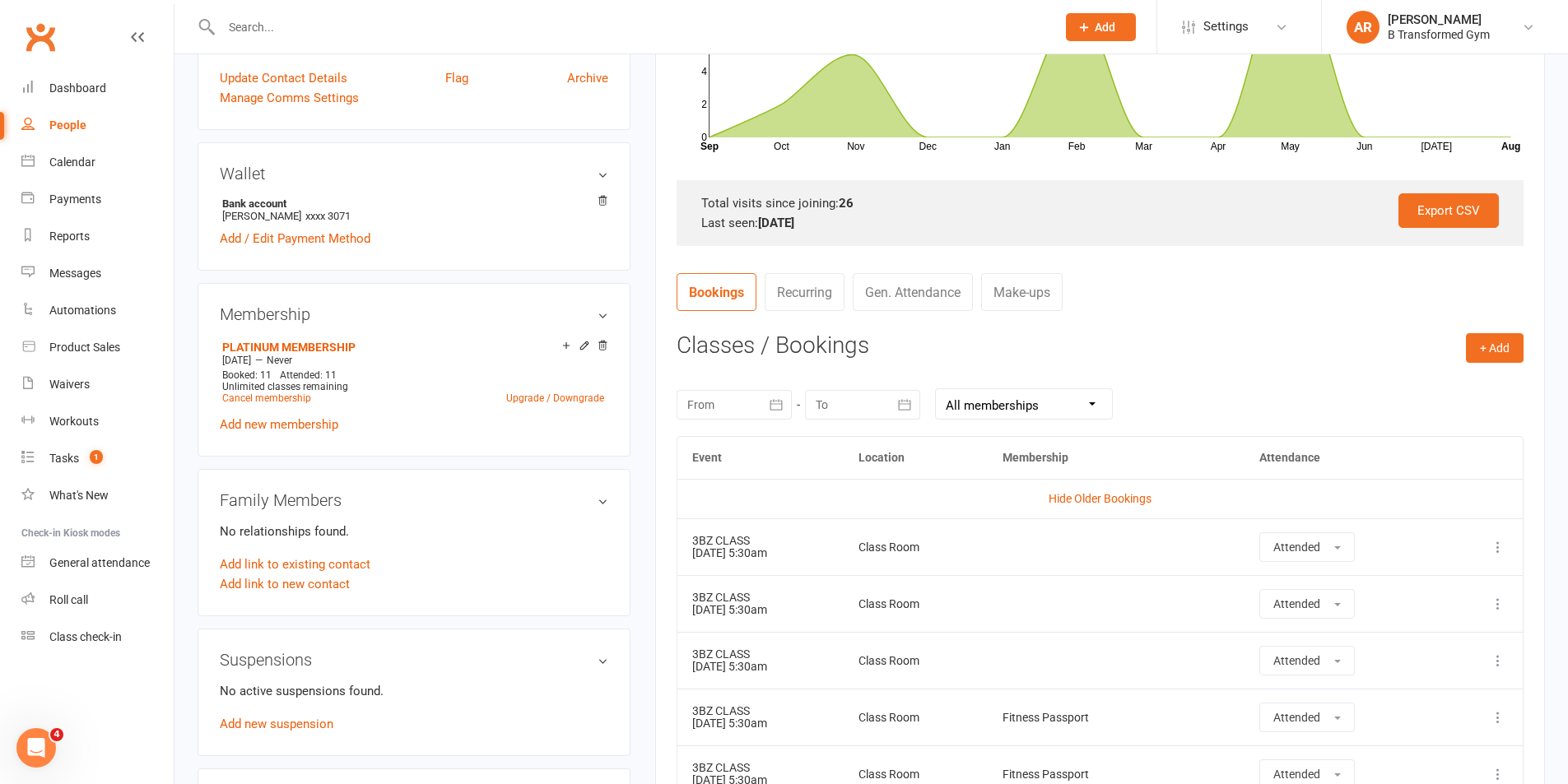
click at [431, 31] on input "text" at bounding box center [630, 26] width 828 height 23
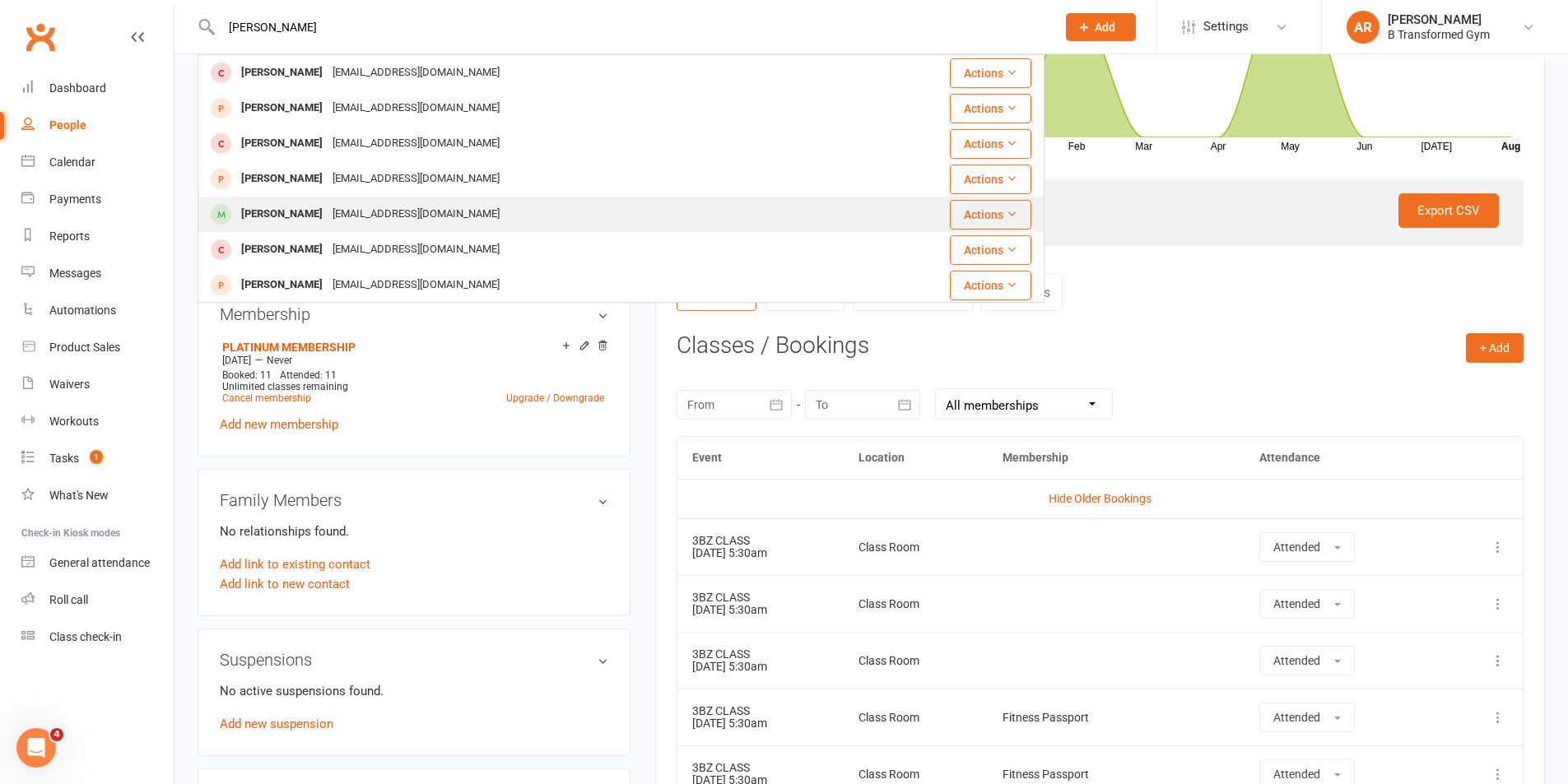
type input "natlie"
click at [387, 212] on div "N1hoogkamp@hotmail.com" at bounding box center [415, 214] width 177 height 24
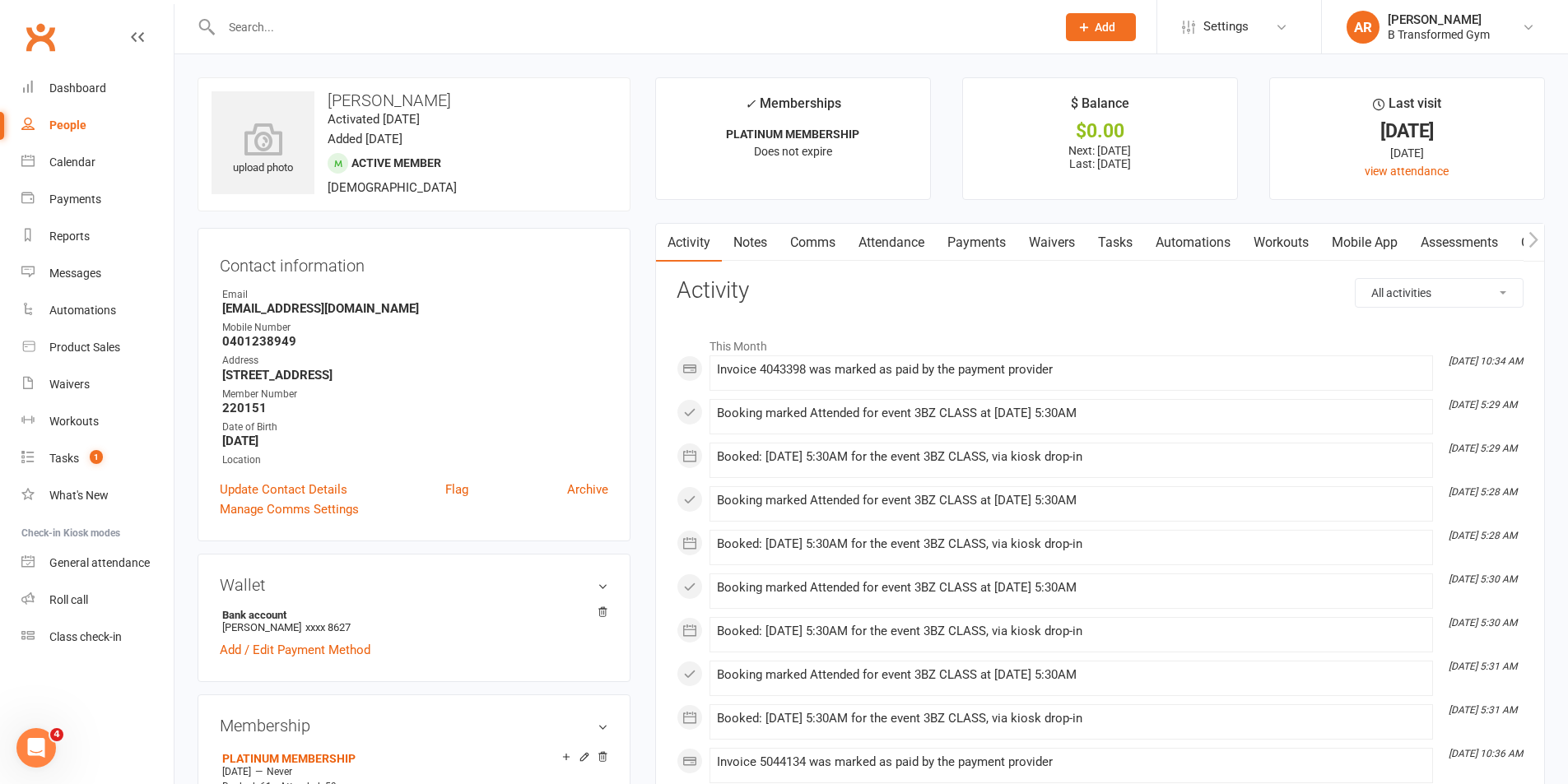
click at [917, 241] on link "Attendance" at bounding box center [891, 243] width 89 height 38
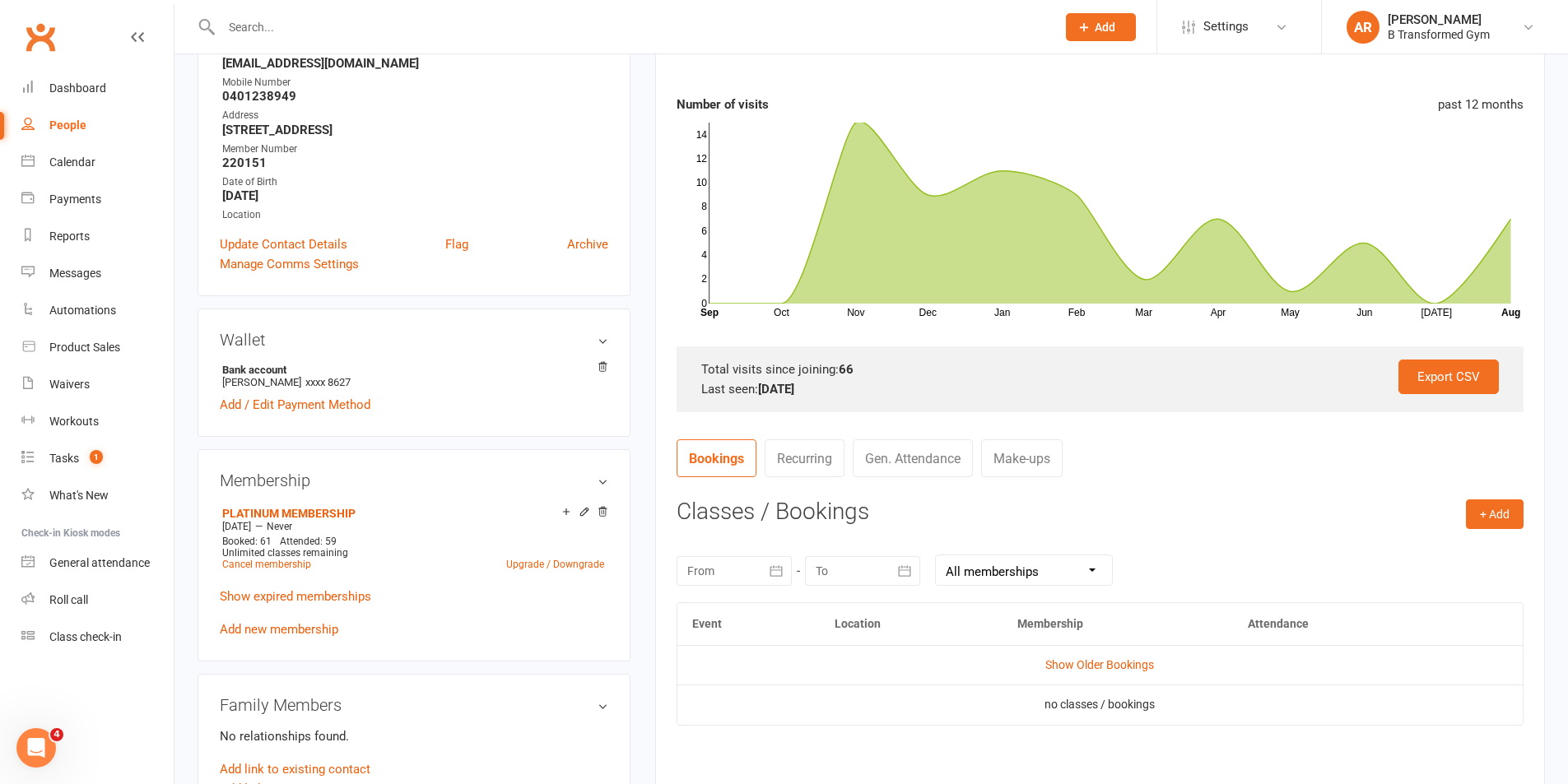
scroll to position [247, 0]
click at [1138, 664] on link "Show Older Bookings" at bounding box center [1100, 663] width 109 height 14
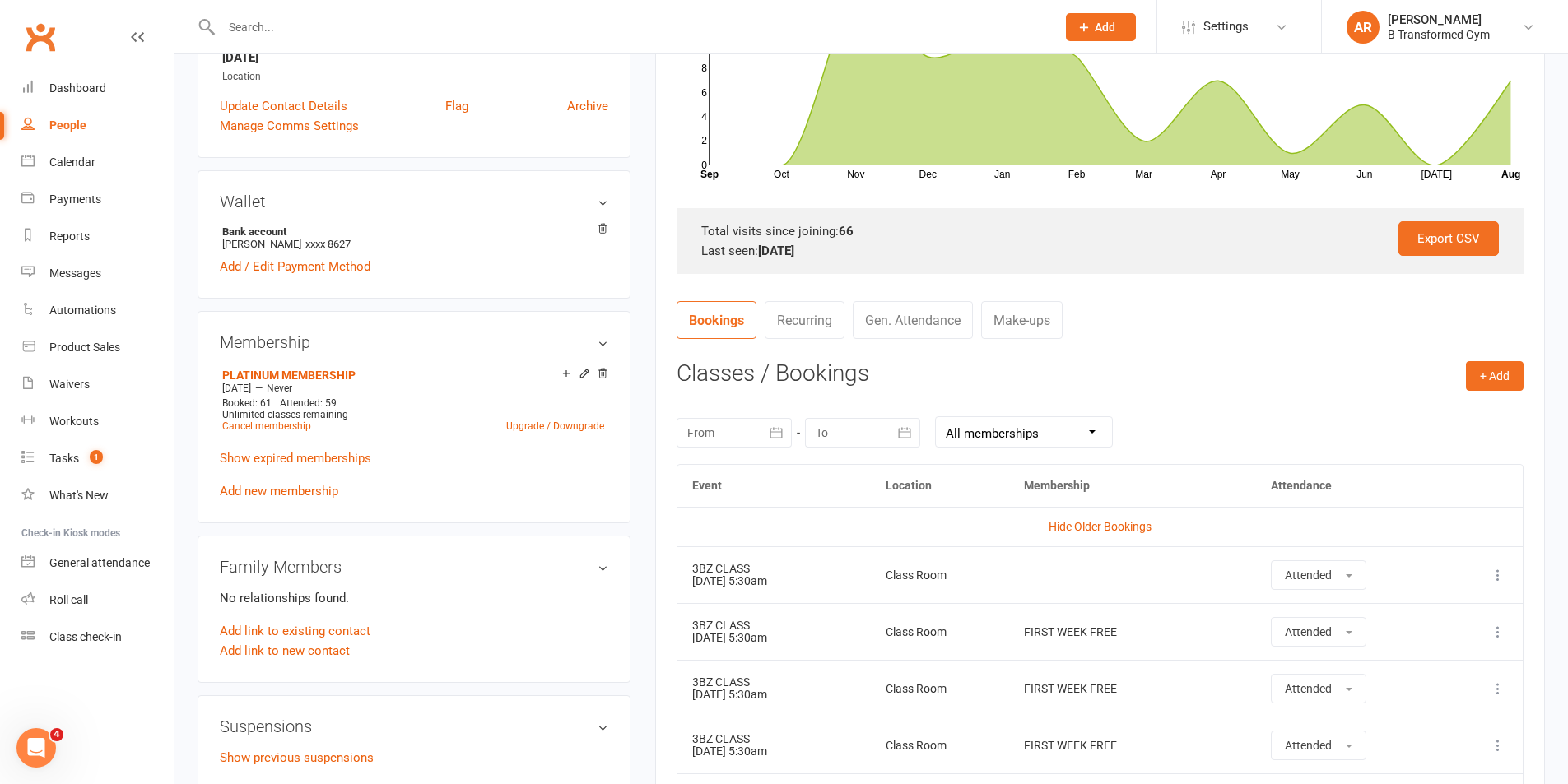
scroll to position [304, 0]
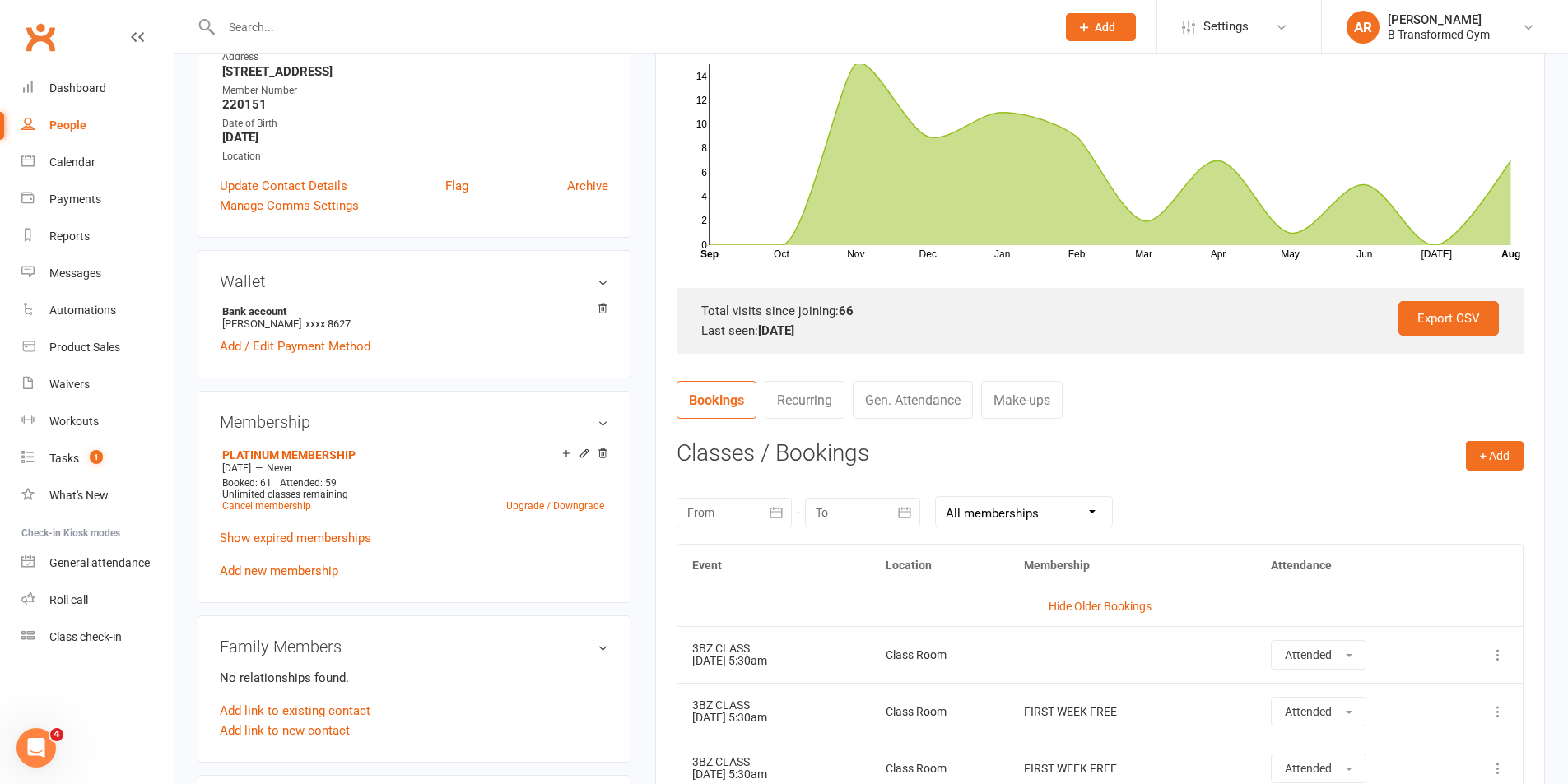
click at [253, 35] on input "text" at bounding box center [630, 26] width 828 height 23
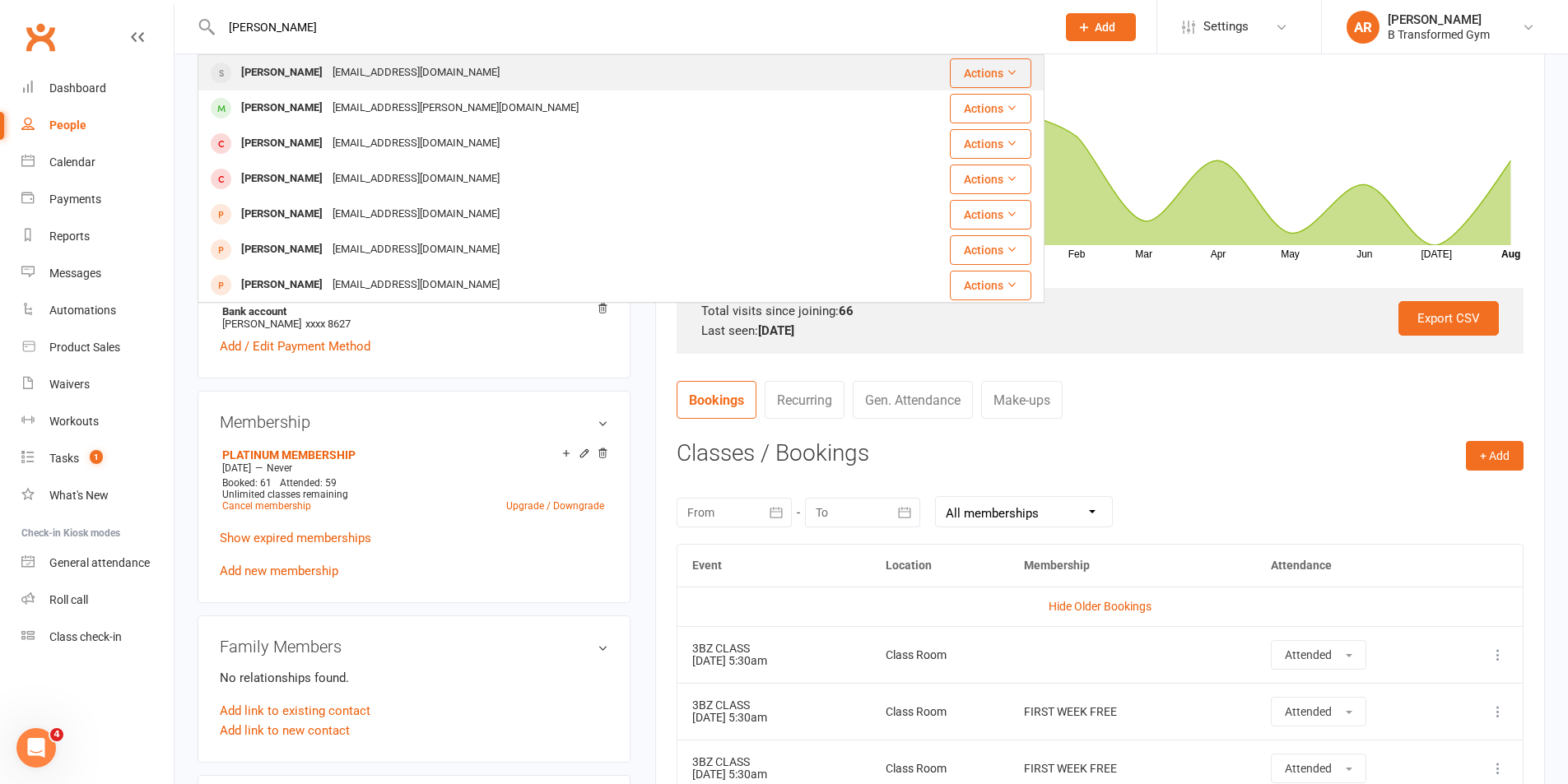
type input "napper"
click at [353, 72] on div "thechristophernapper@gmail.com" at bounding box center [415, 73] width 177 height 24
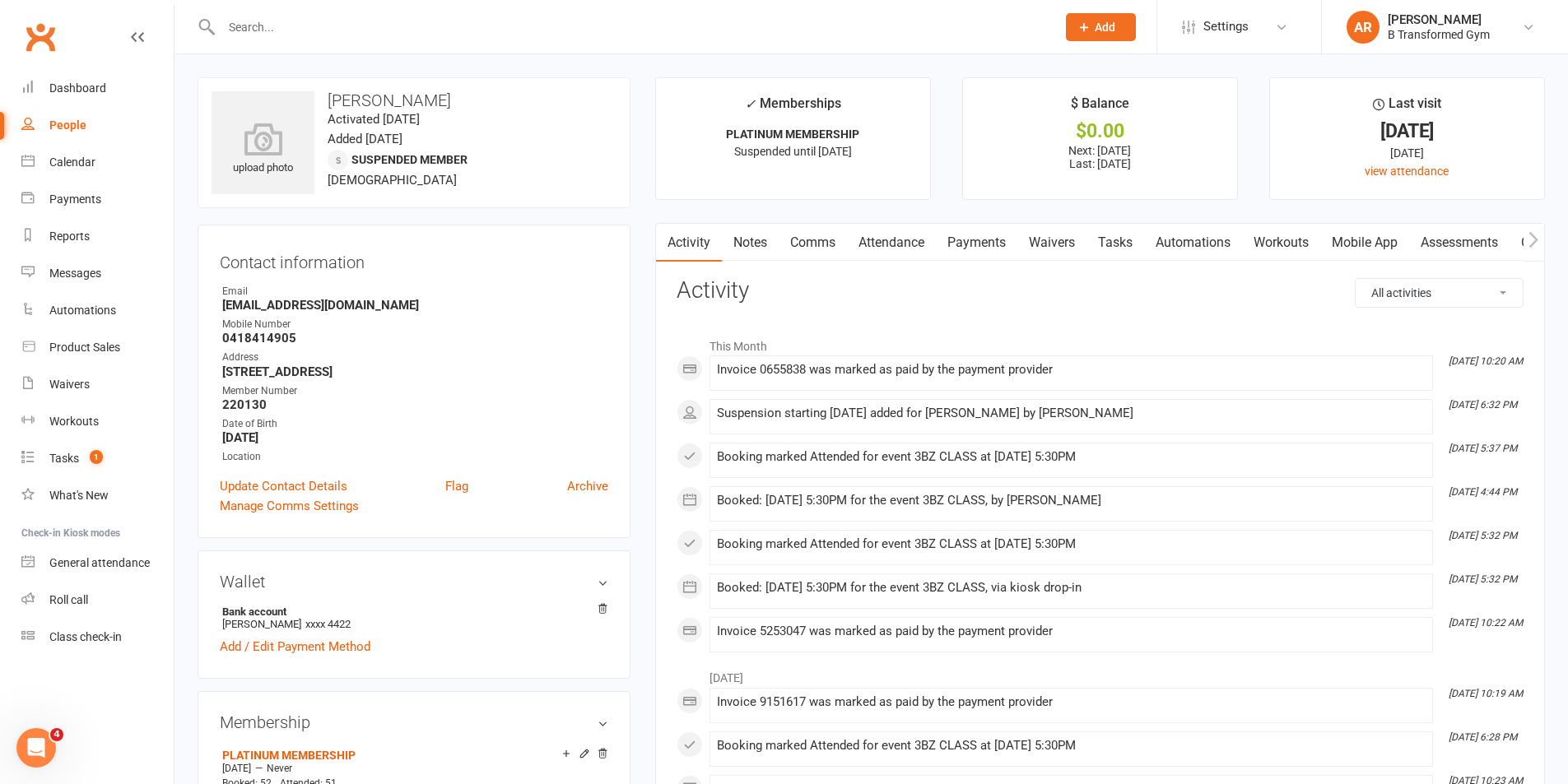
click at [906, 243] on link "Attendance" at bounding box center [891, 243] width 89 height 38
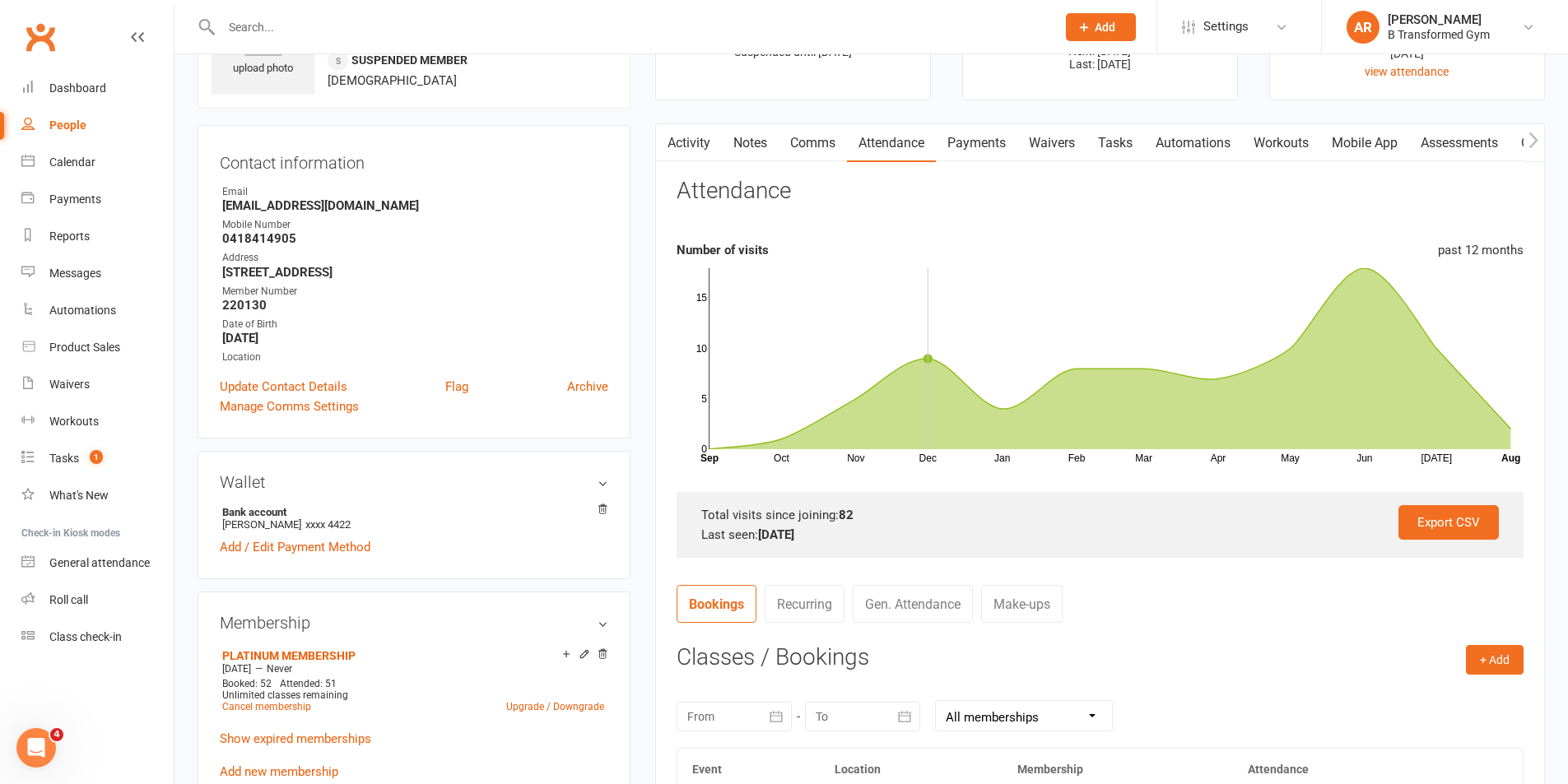
scroll to position [329, 0]
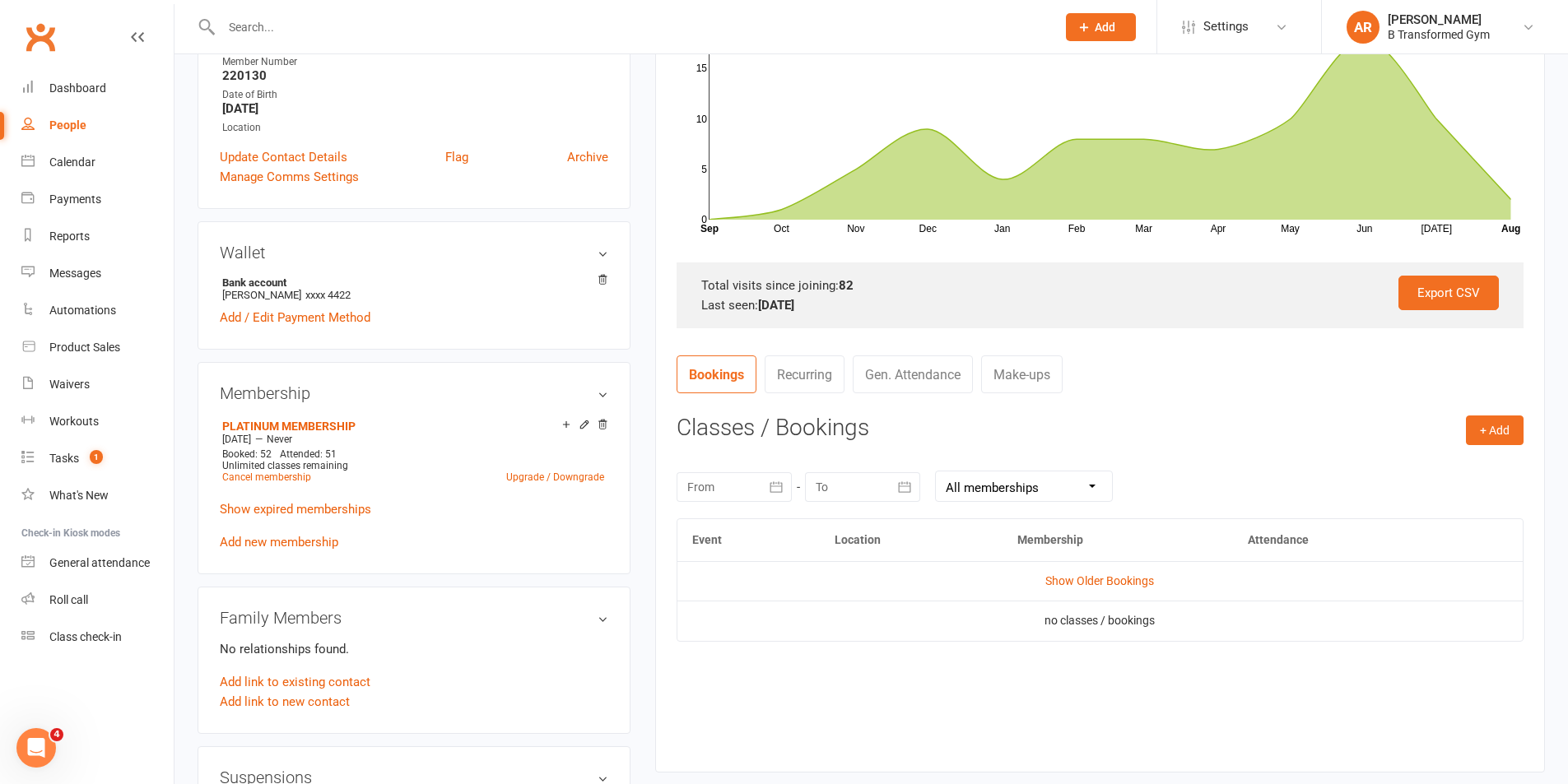
click at [1066, 576] on link "Show Older Bookings" at bounding box center [1100, 581] width 109 height 14
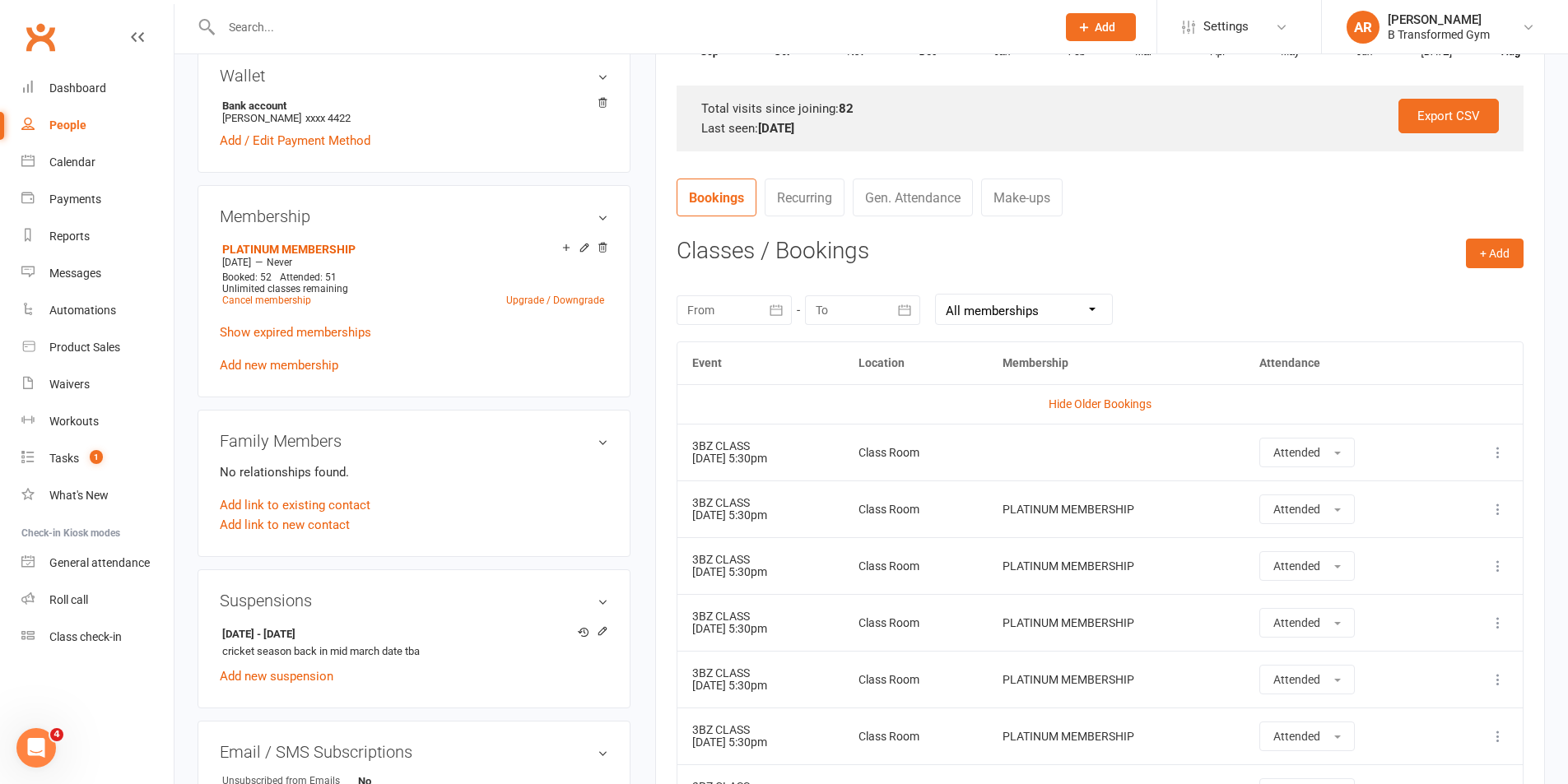
scroll to position [411, 0]
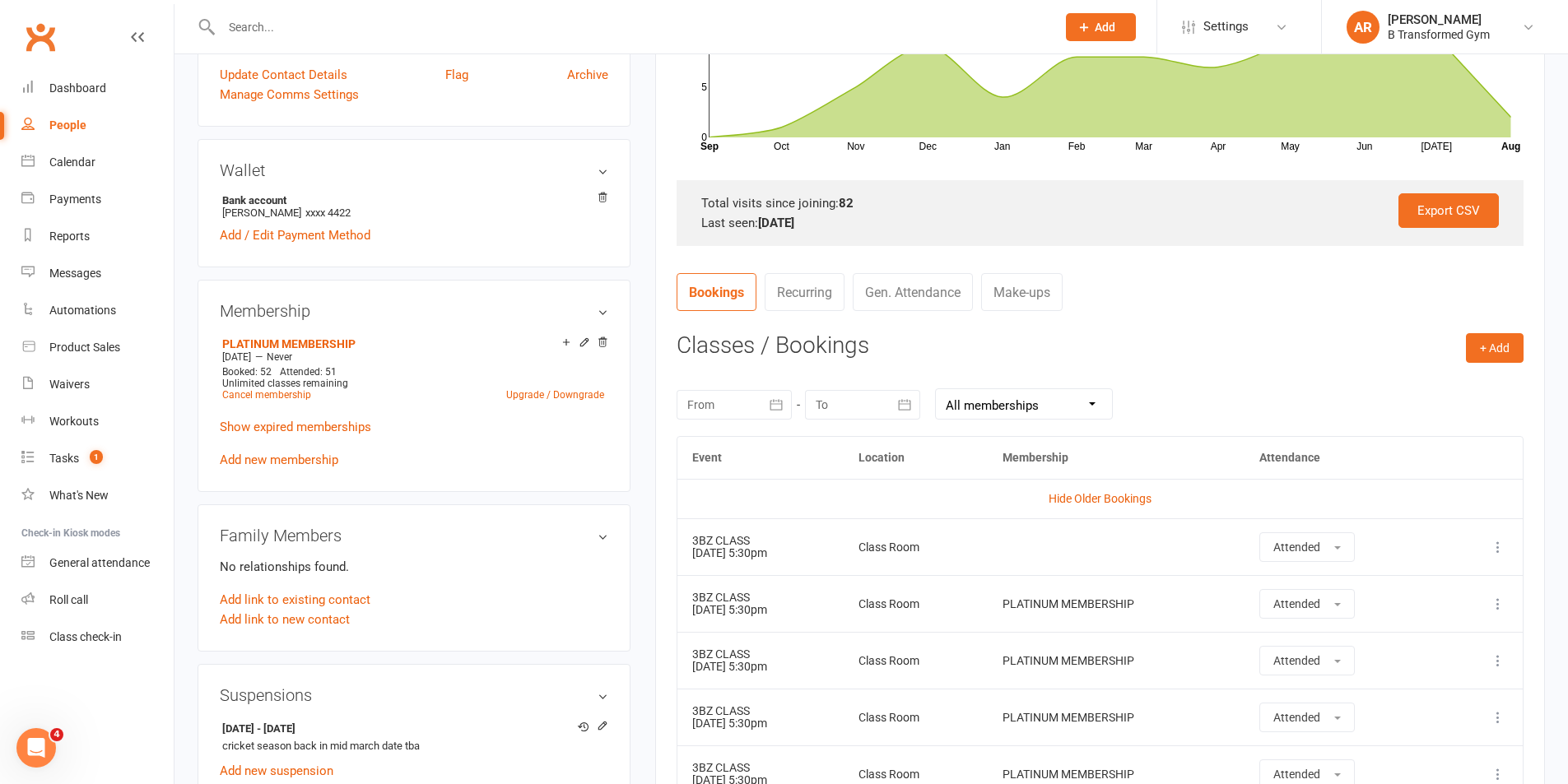
click at [267, 20] on input "text" at bounding box center [630, 26] width 828 height 23
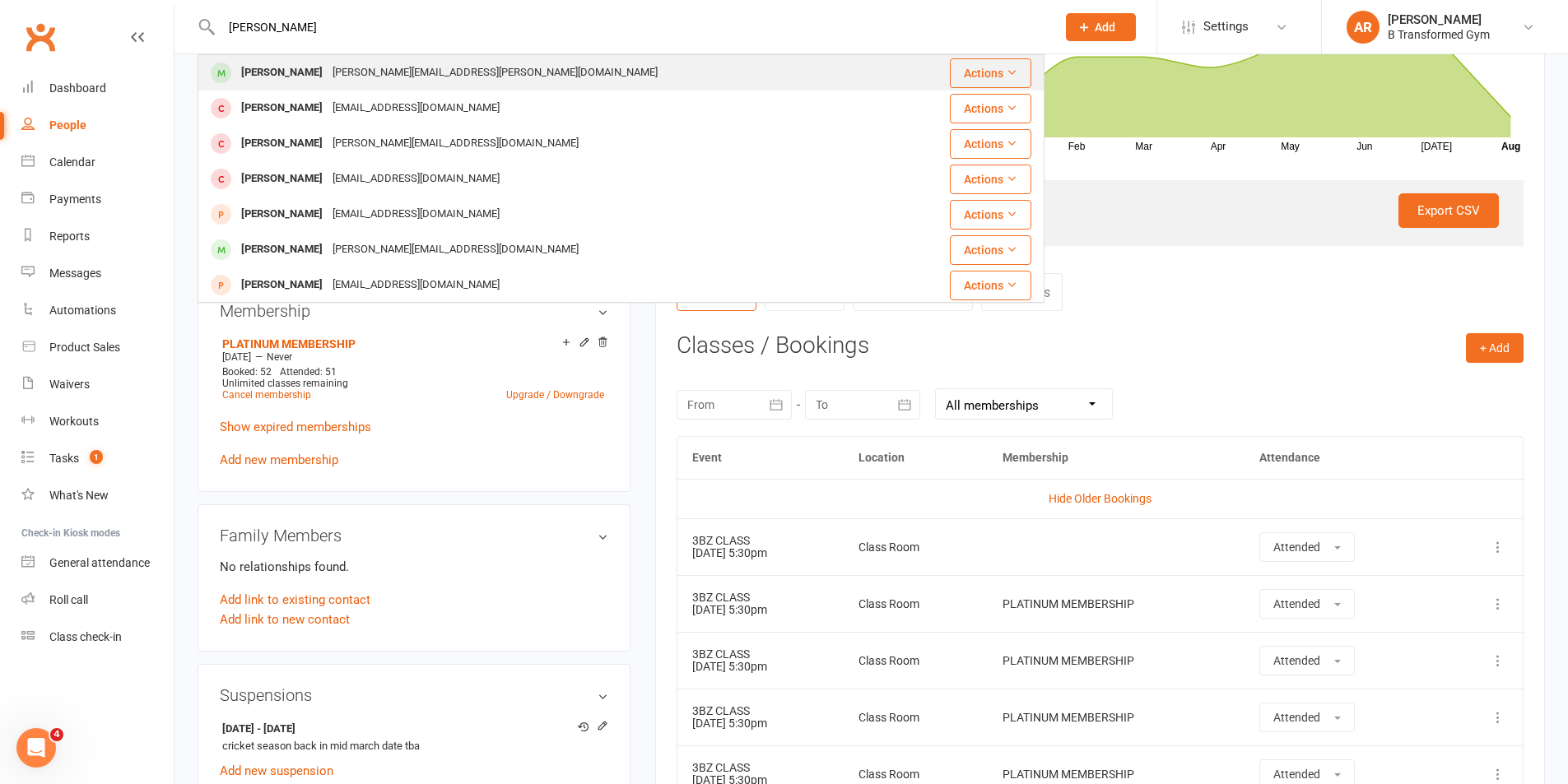
type input "holly"
click at [299, 64] on div "Holly Kemps" at bounding box center [282, 73] width 92 height 24
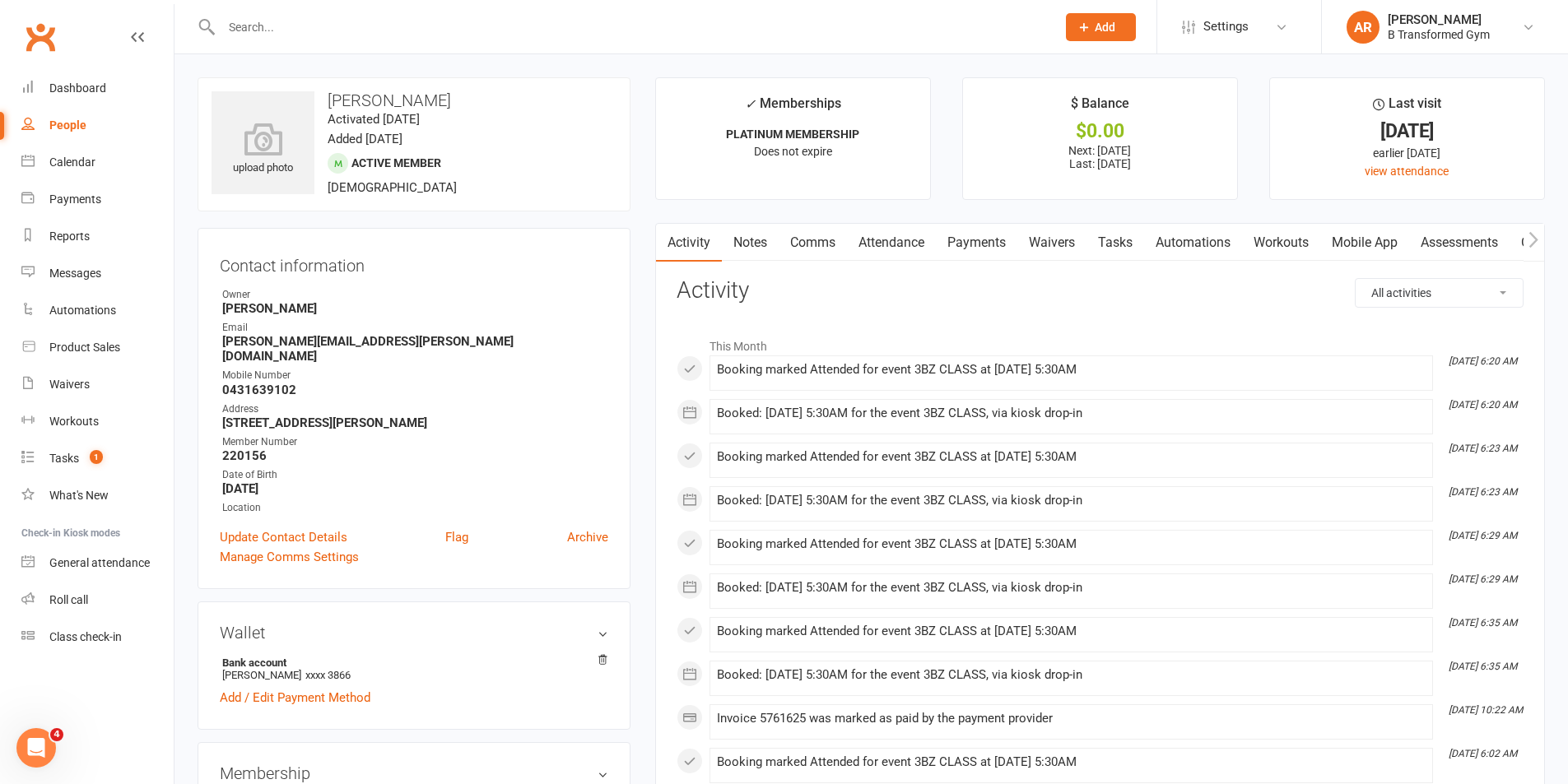
click at [890, 239] on link "Attendance" at bounding box center [891, 243] width 89 height 38
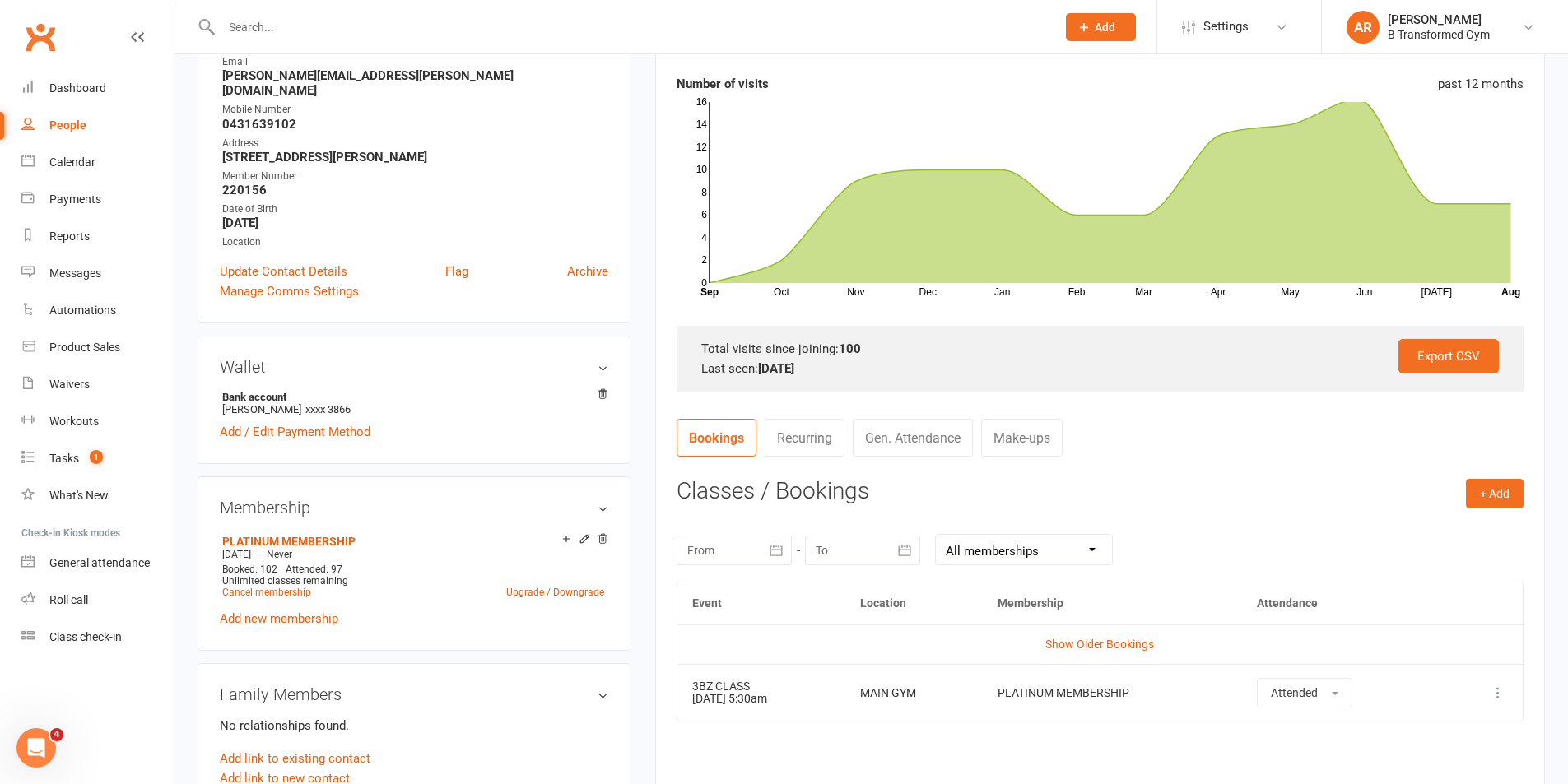
scroll to position [411, 0]
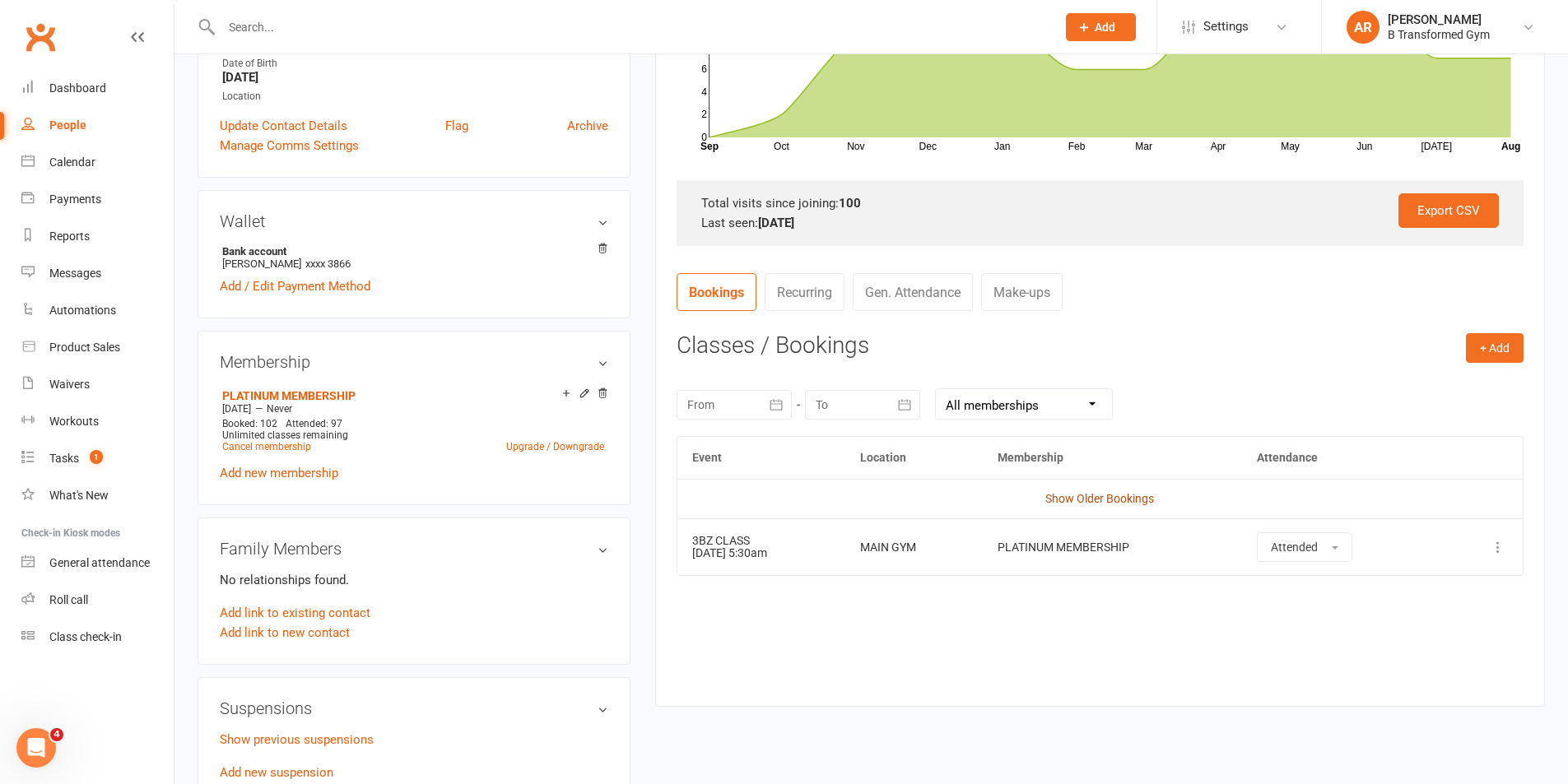
click at [1090, 495] on link "Show Older Bookings" at bounding box center [1100, 498] width 109 height 14
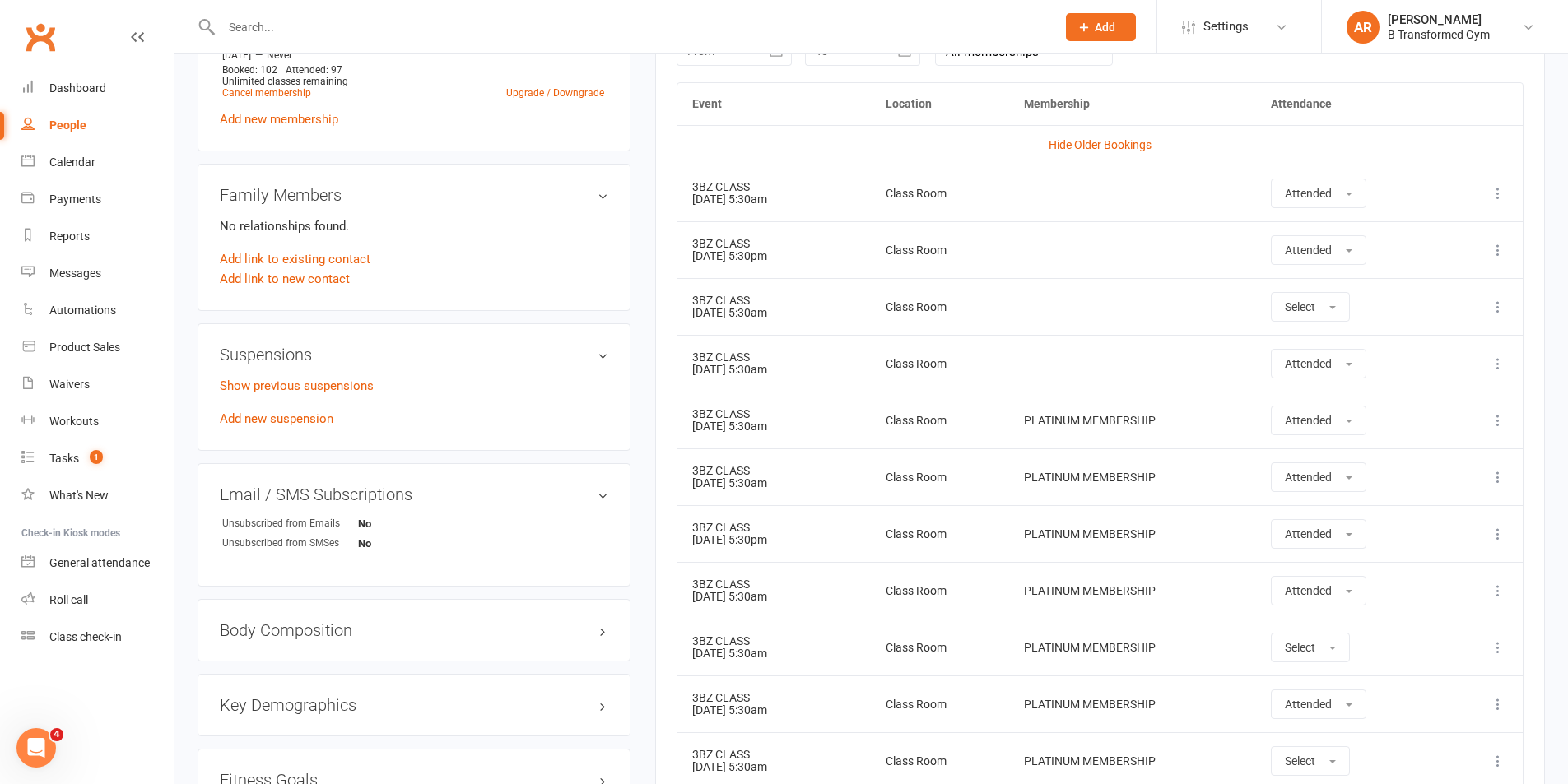
scroll to position [740, 0]
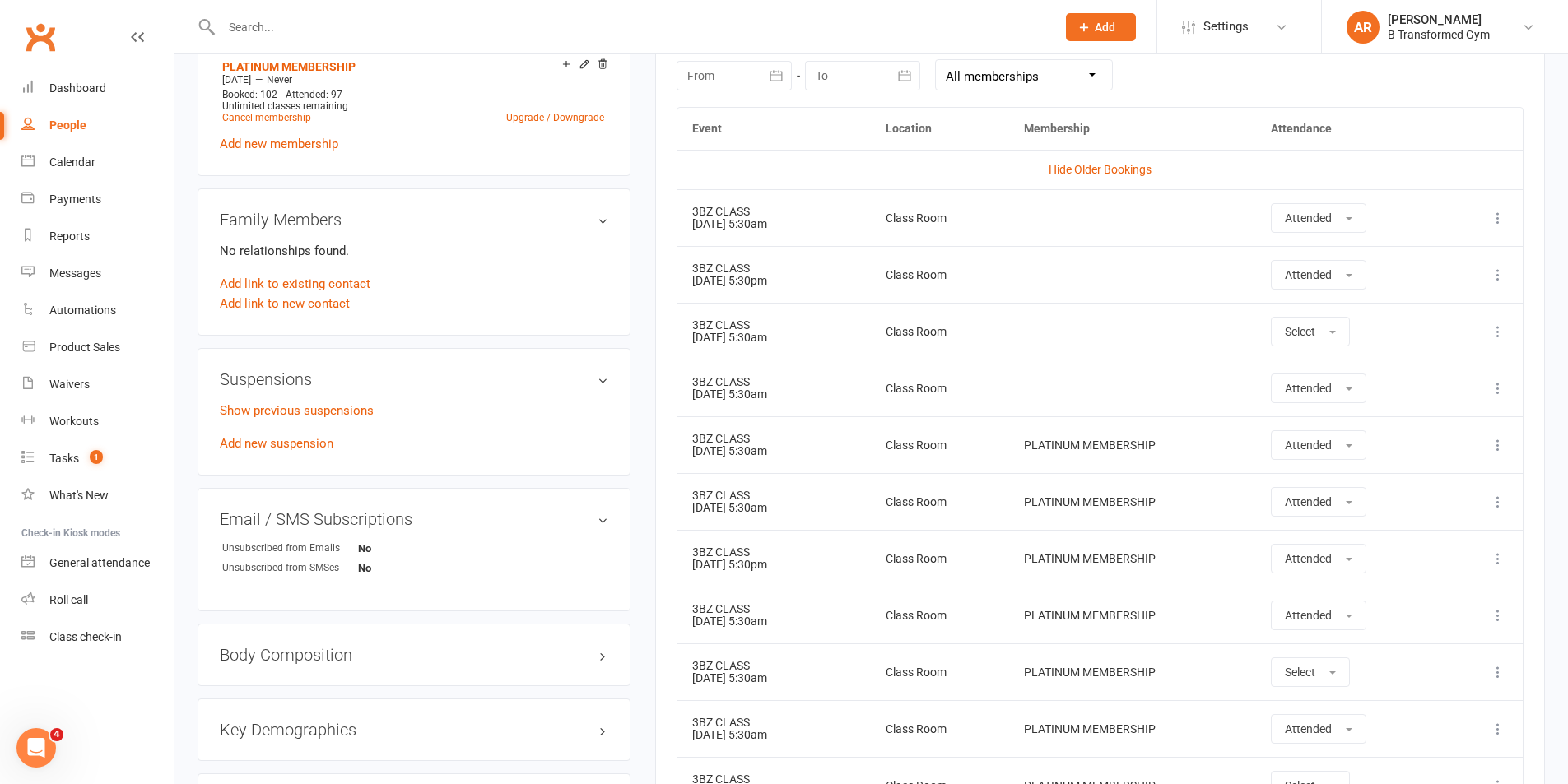
click at [267, 30] on input "text" at bounding box center [630, 26] width 828 height 23
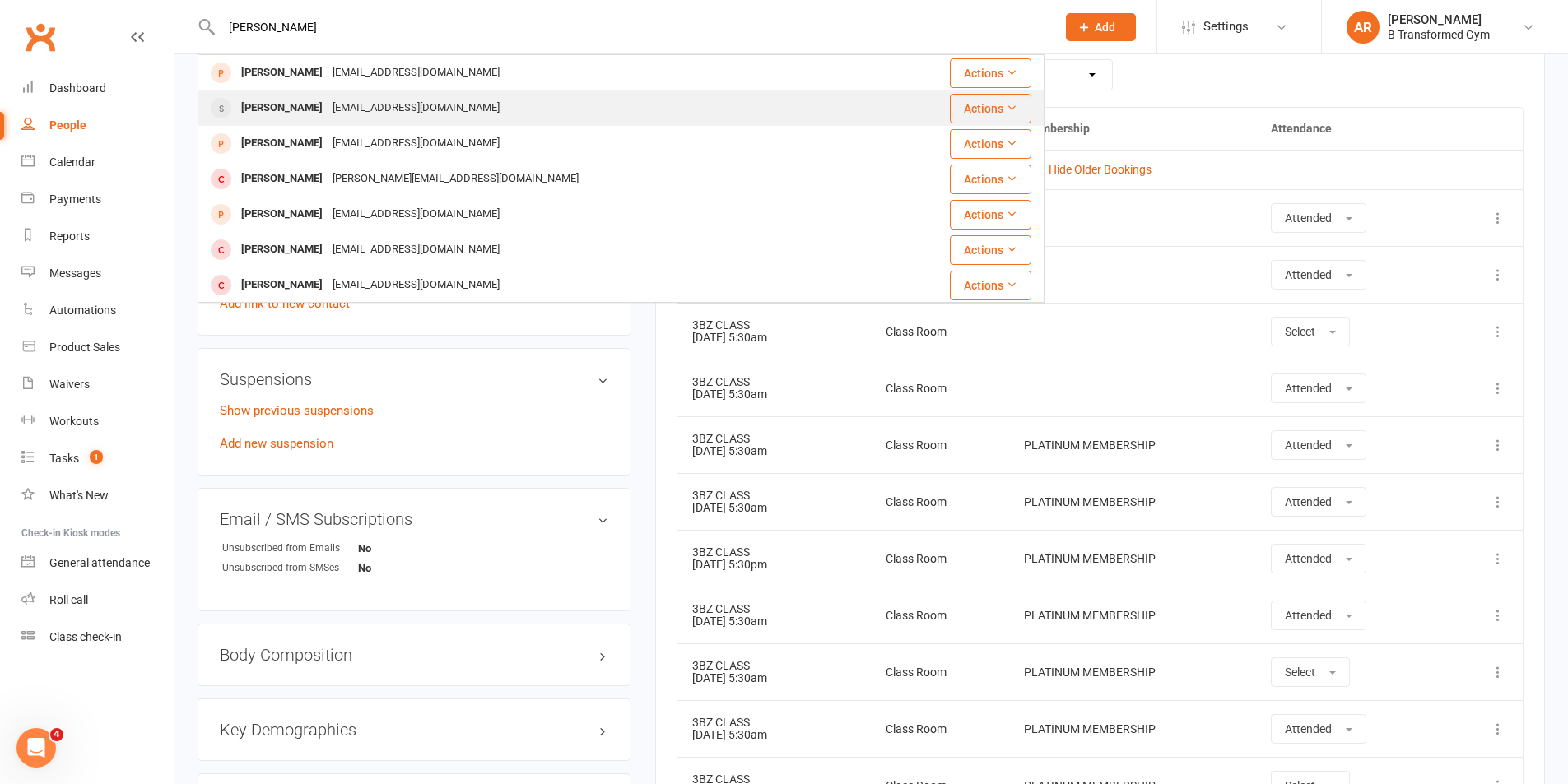
type input "donna"
click at [294, 107] on div "Donna Johnson" at bounding box center [282, 108] width 92 height 24
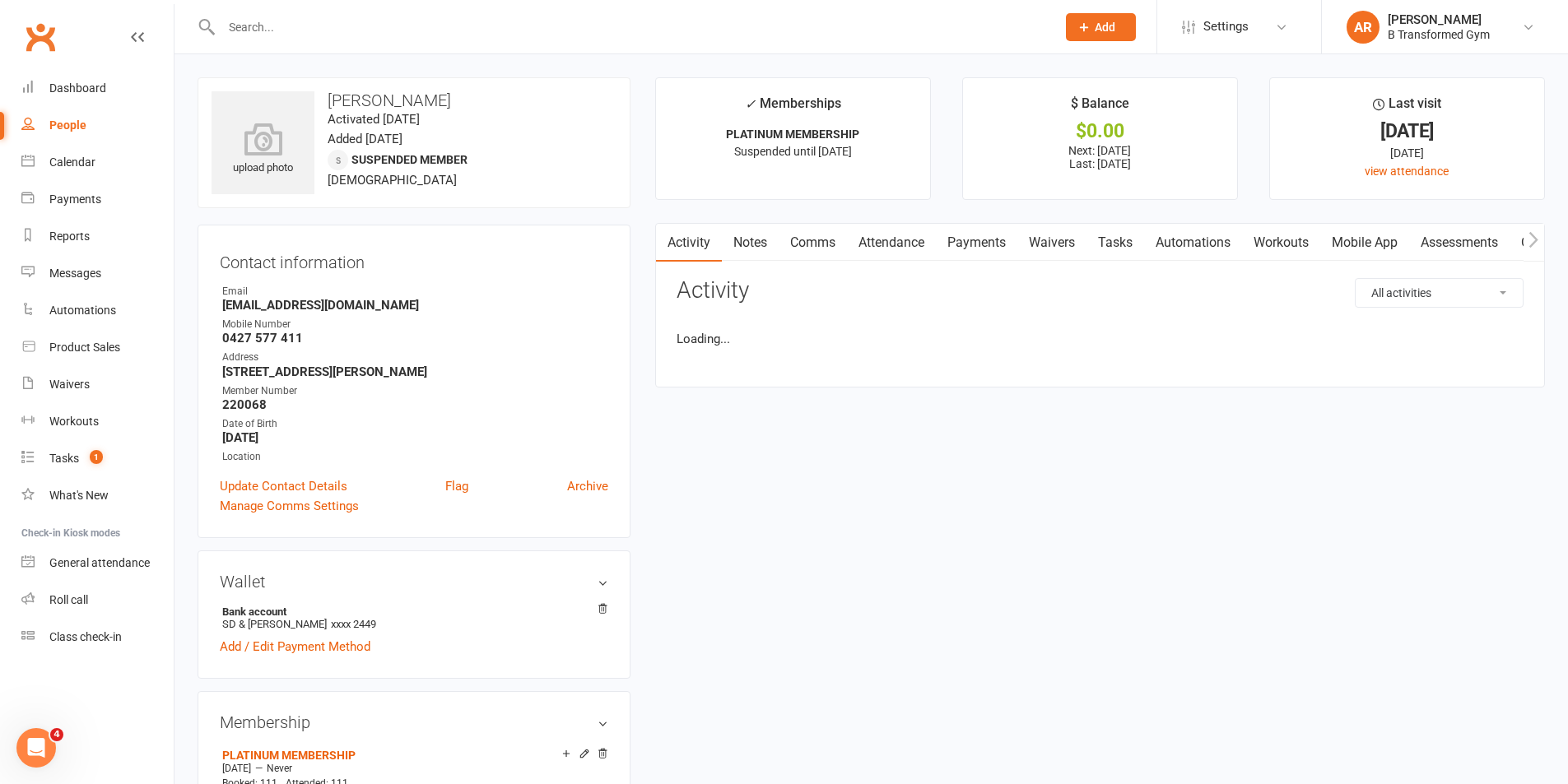
click at [891, 238] on link "Attendance" at bounding box center [891, 243] width 89 height 38
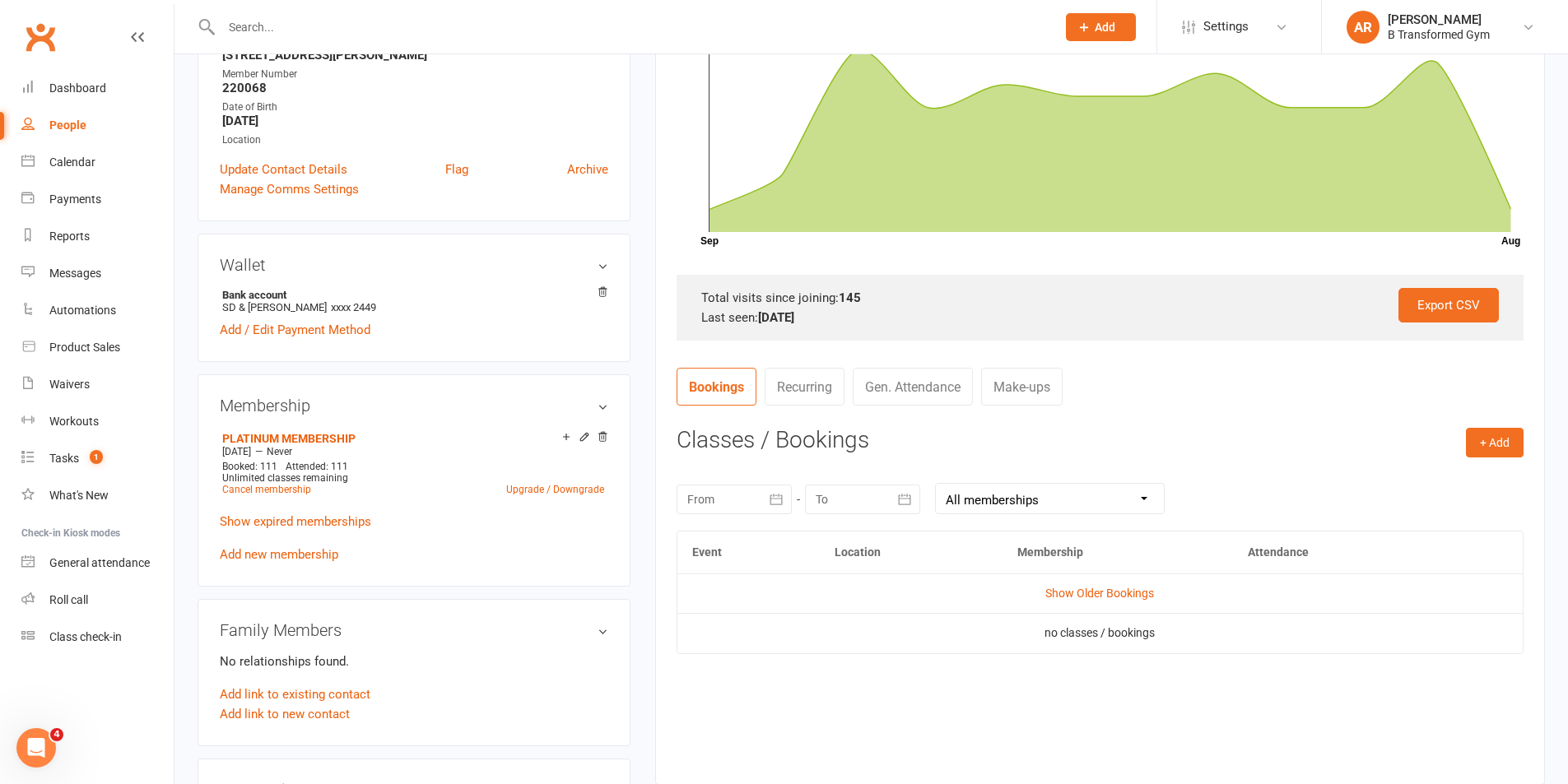
scroll to position [329, 0]
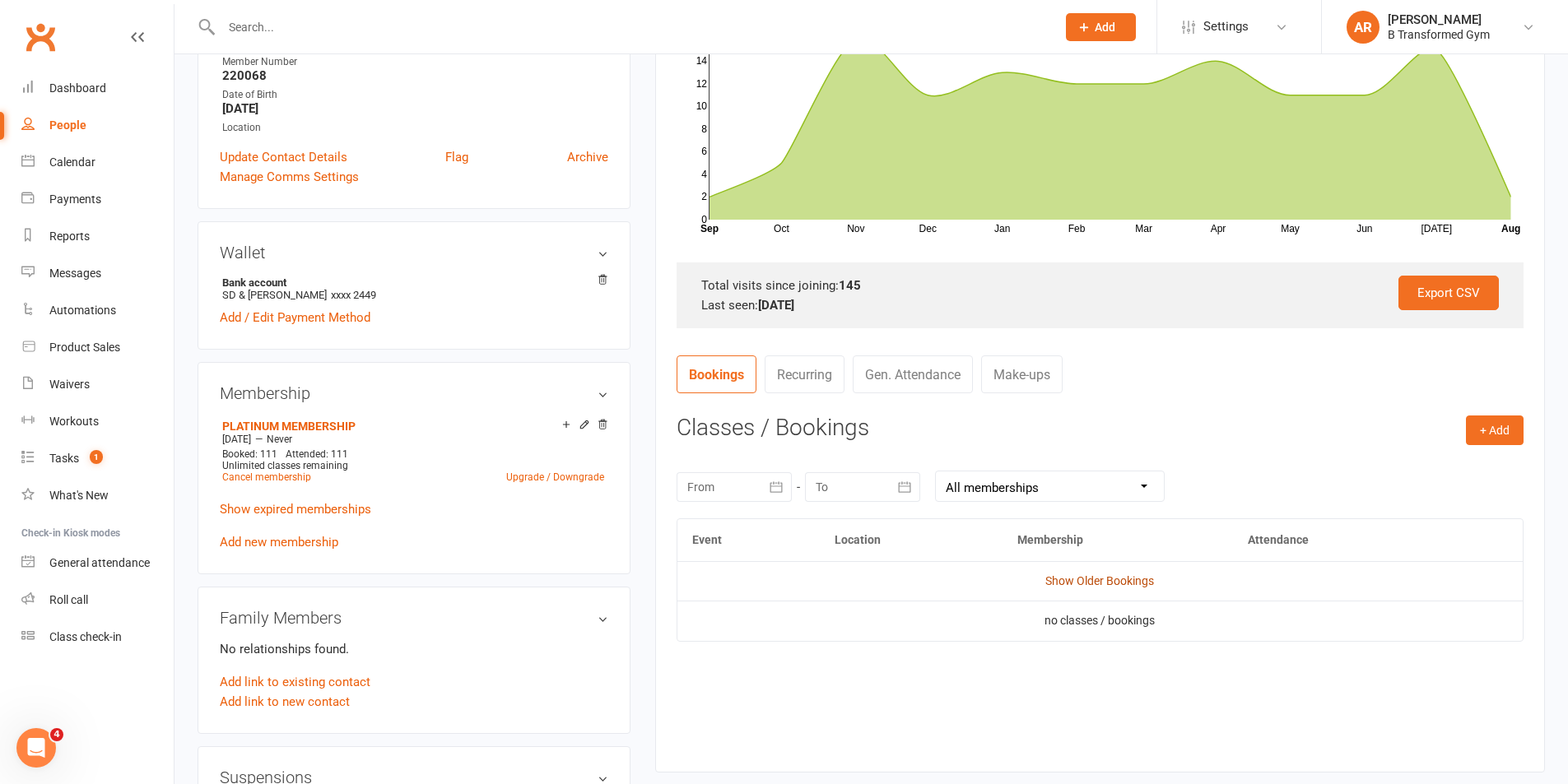
click at [1111, 584] on link "Show Older Bookings" at bounding box center [1100, 581] width 109 height 14
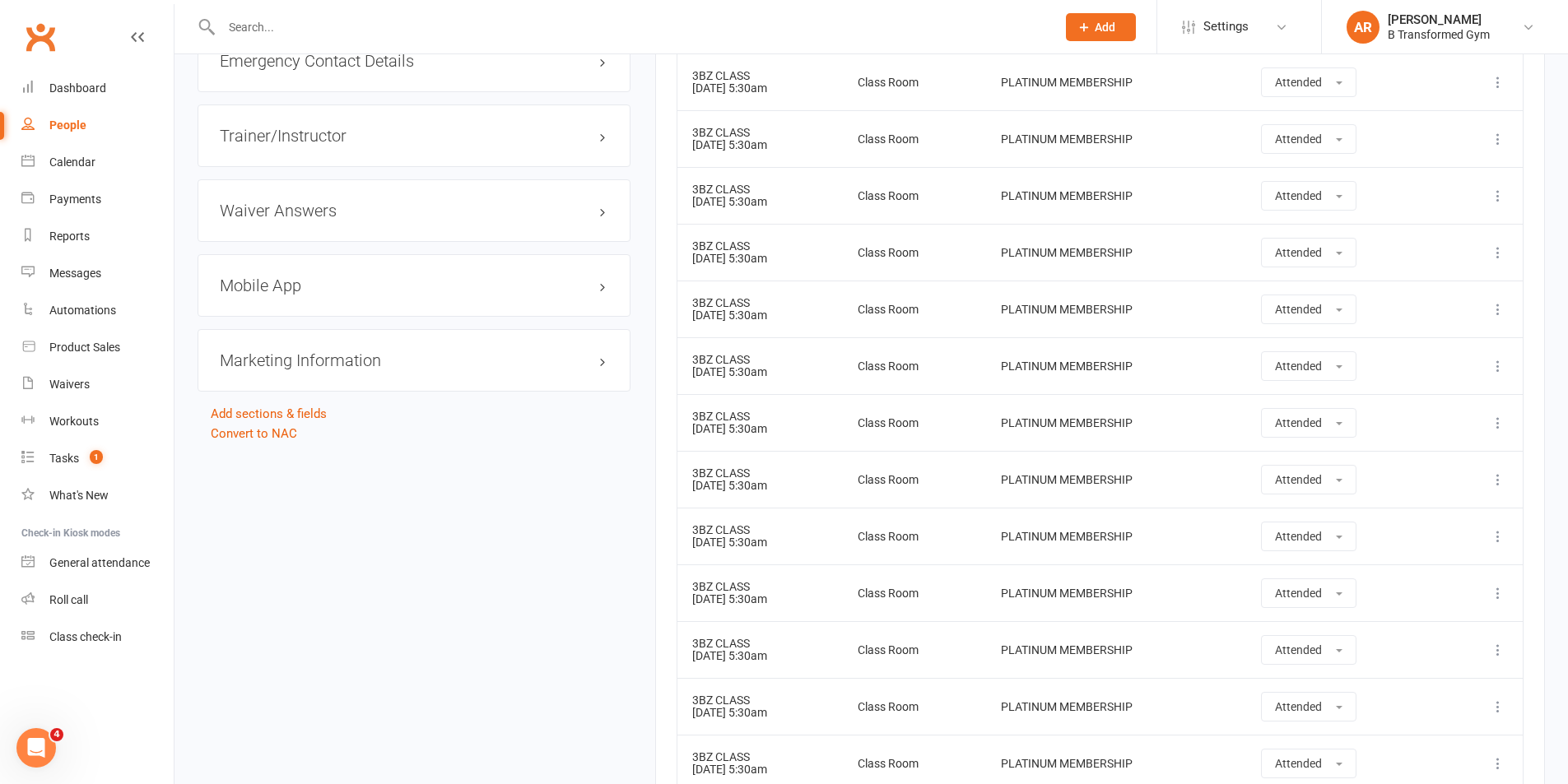
scroll to position [1975, 0]
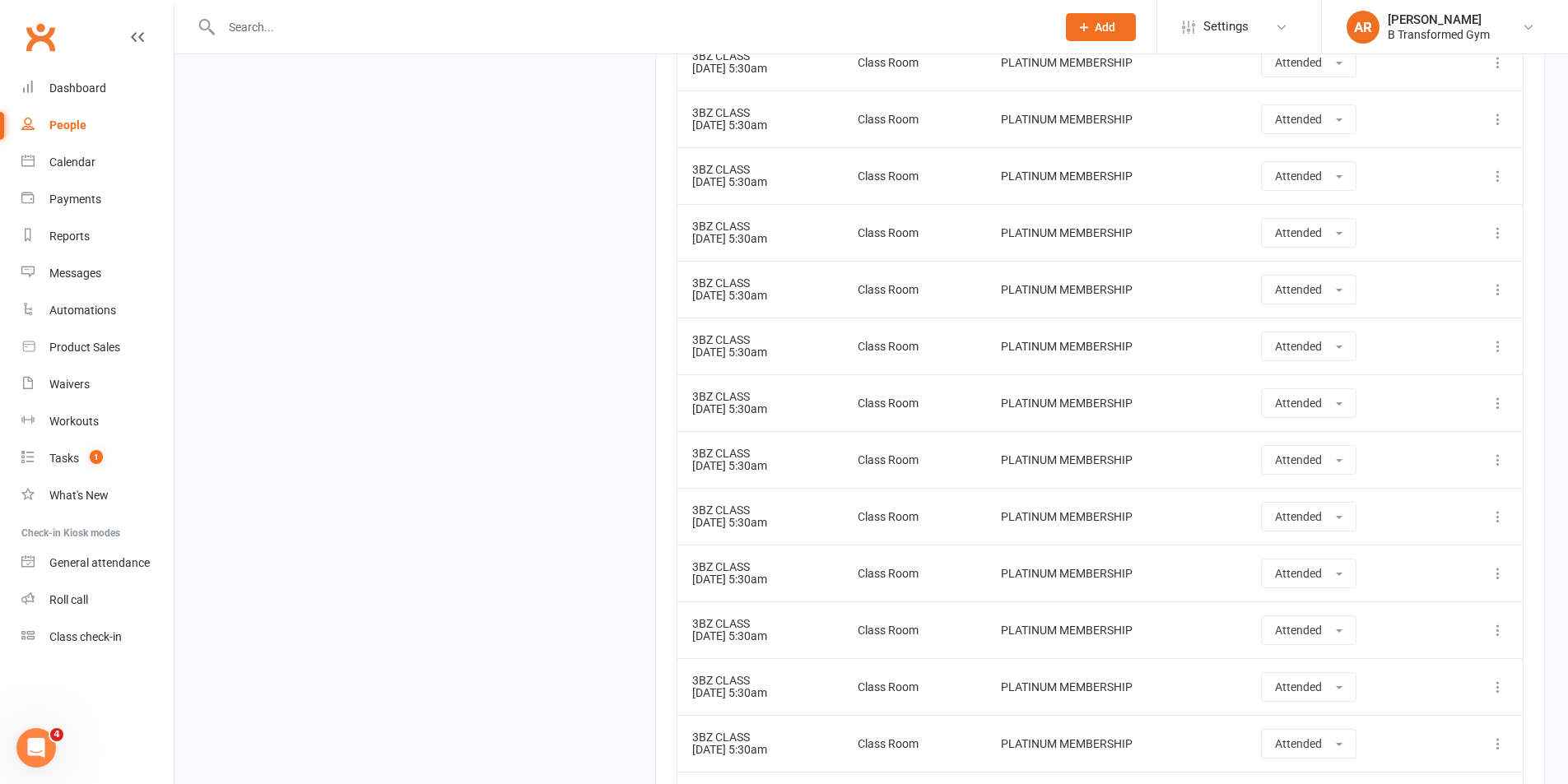
click at [738, 294] on td "3BZ CLASS 31 Dec 2024 5:30am" at bounding box center [760, 289] width 165 height 57
click at [744, 250] on td "3BZ CLASS 24 Dec 2024 5:30am" at bounding box center [760, 232] width 165 height 57
drag, startPoint x: 745, startPoint y: 189, endPoint x: 745, endPoint y: 165, distance: 24.0
click at [745, 185] on td "3BZ CLASS 19 Dec 2024 5:30am" at bounding box center [760, 175] width 165 height 57
click at [743, 122] on td "3BZ CLASS 18 Dec 2024 5:30am" at bounding box center [760, 119] width 165 height 57
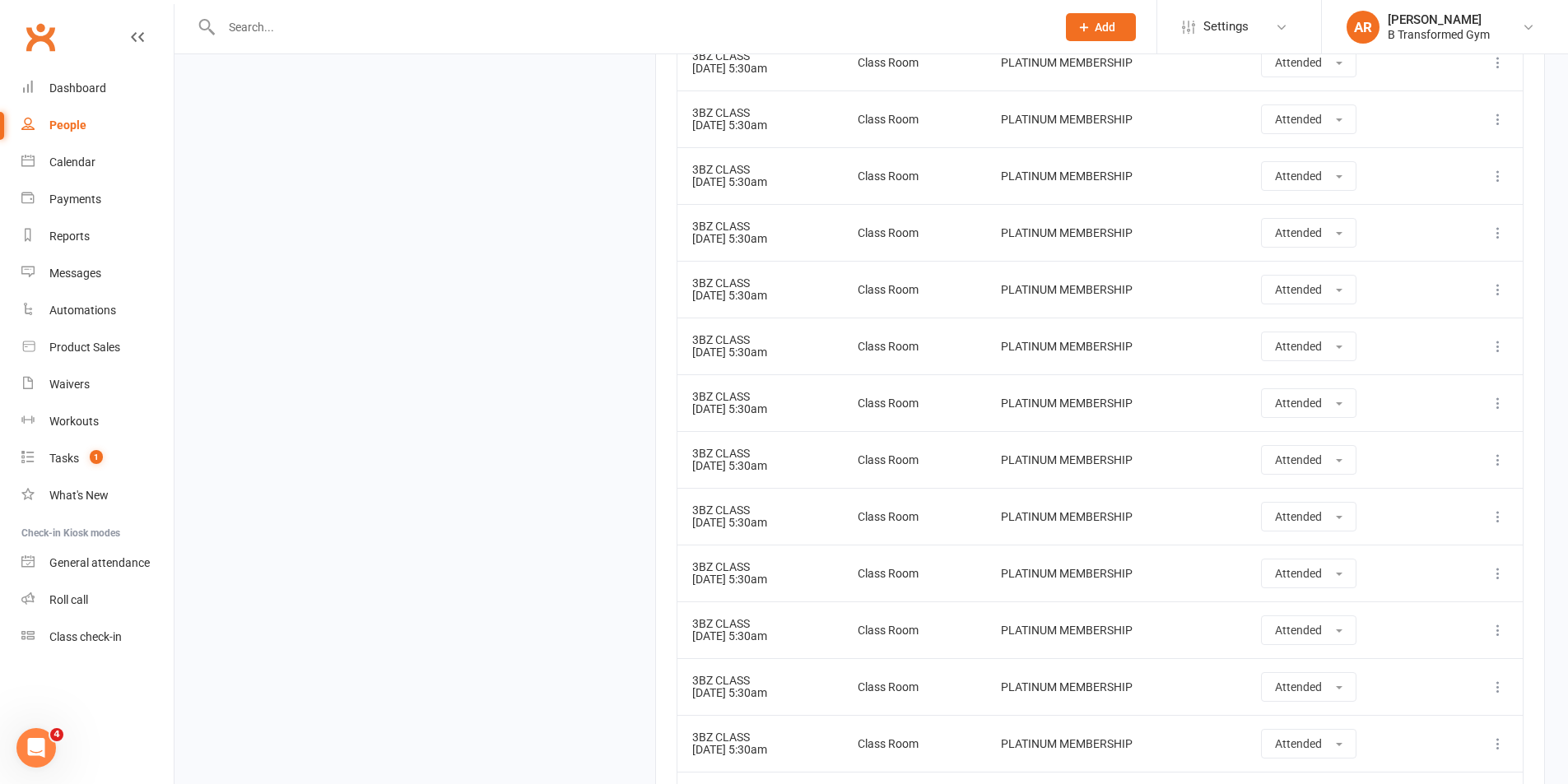
click at [772, 78] on td "3BZ CLASS 17 Dec 2024 5:30am" at bounding box center [760, 62] width 165 height 57
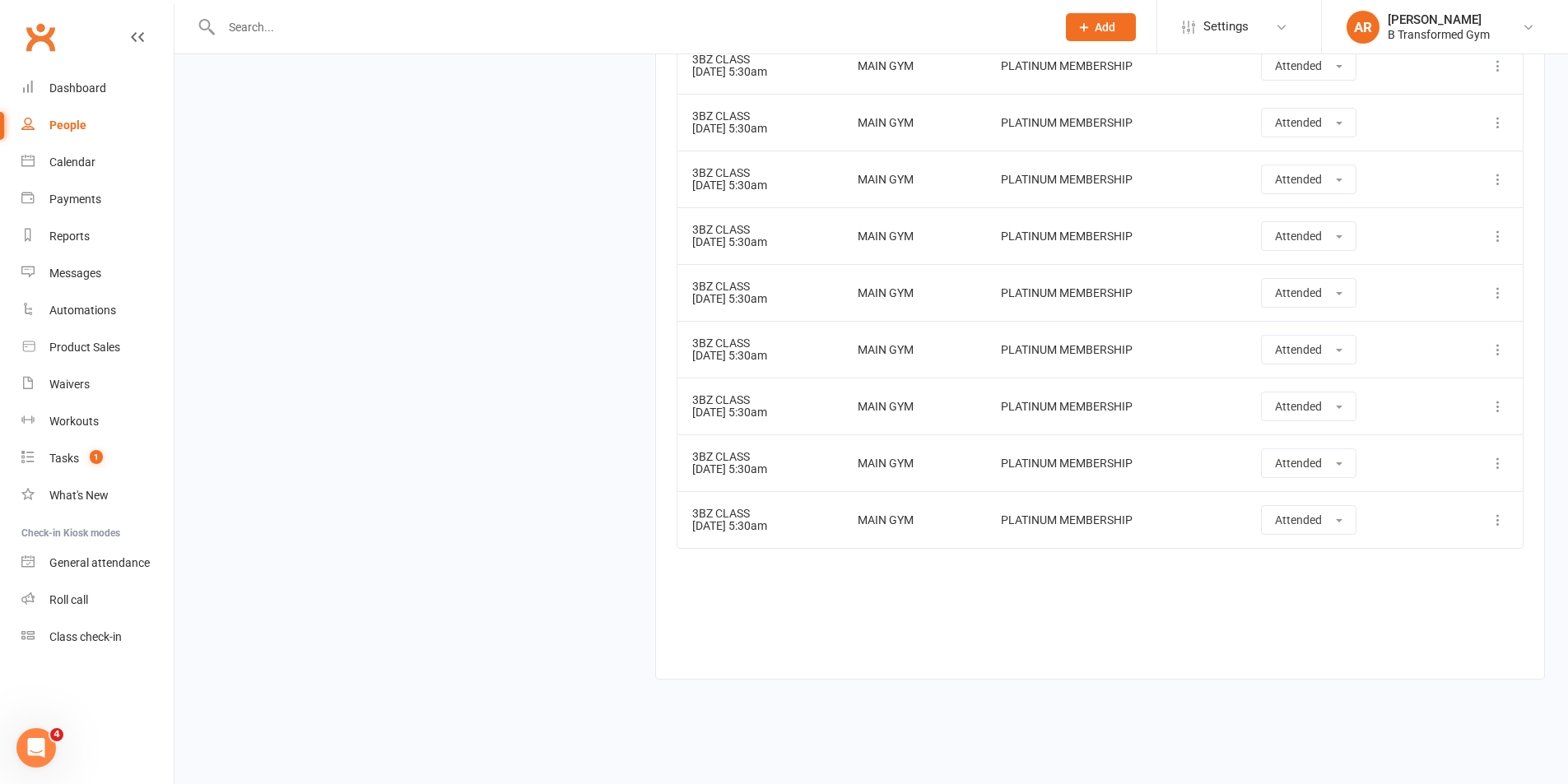
click at [308, 19] on input "text" at bounding box center [630, 26] width 828 height 23
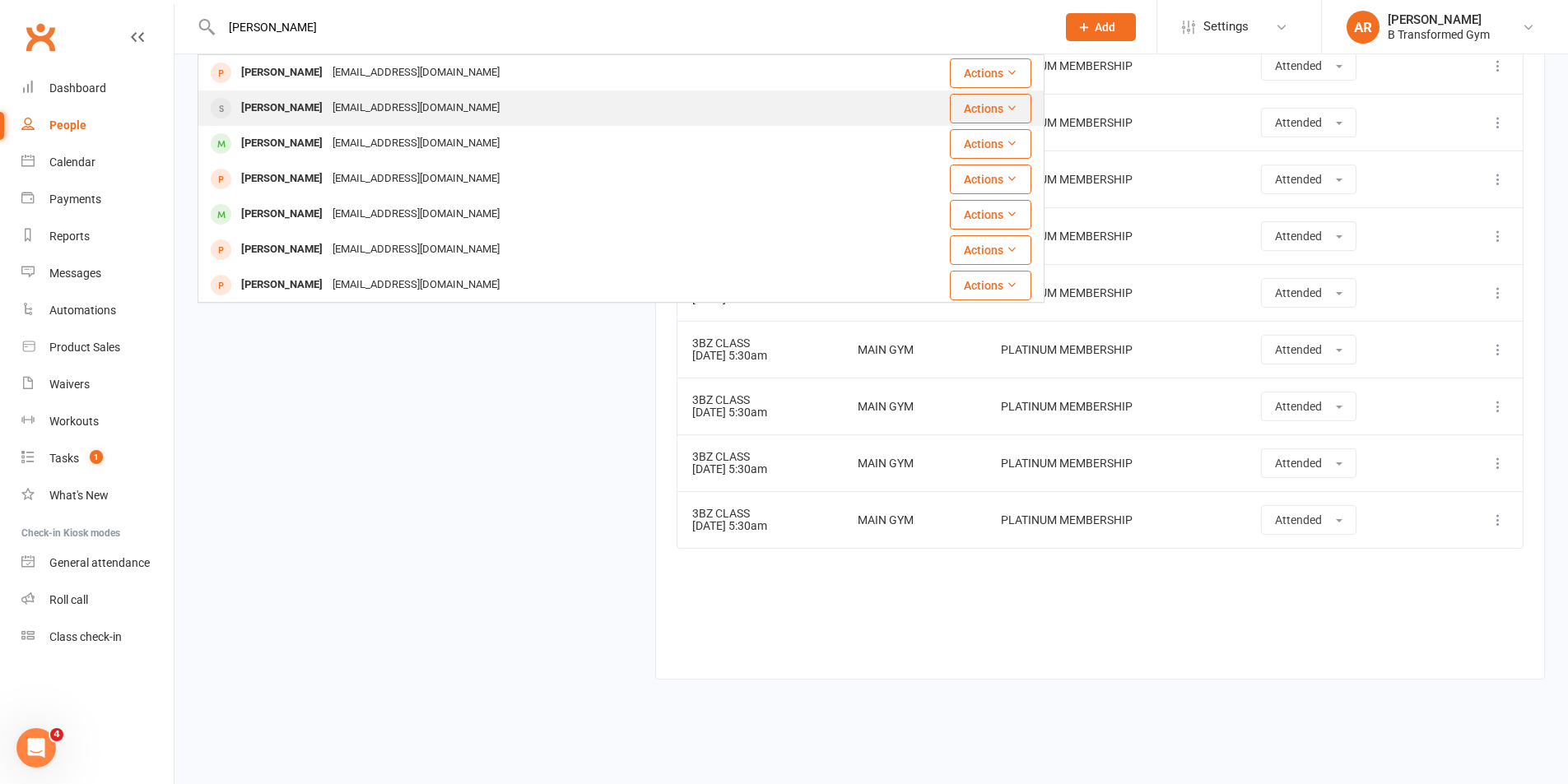
type input "sharon"
click at [357, 108] on div "j.joiners@bigpond.com" at bounding box center [415, 108] width 177 height 24
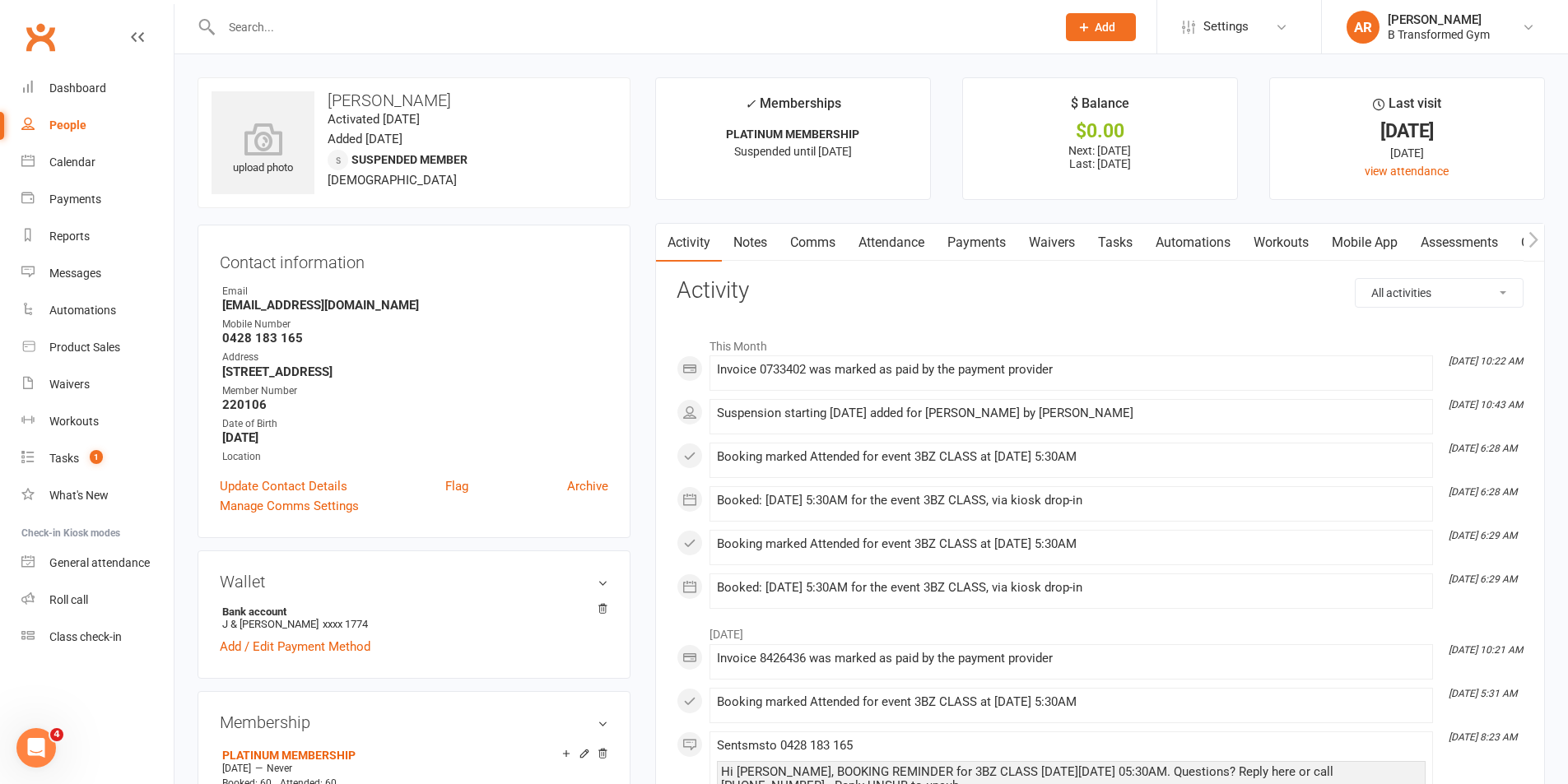
click at [890, 246] on link "Attendance" at bounding box center [891, 243] width 89 height 38
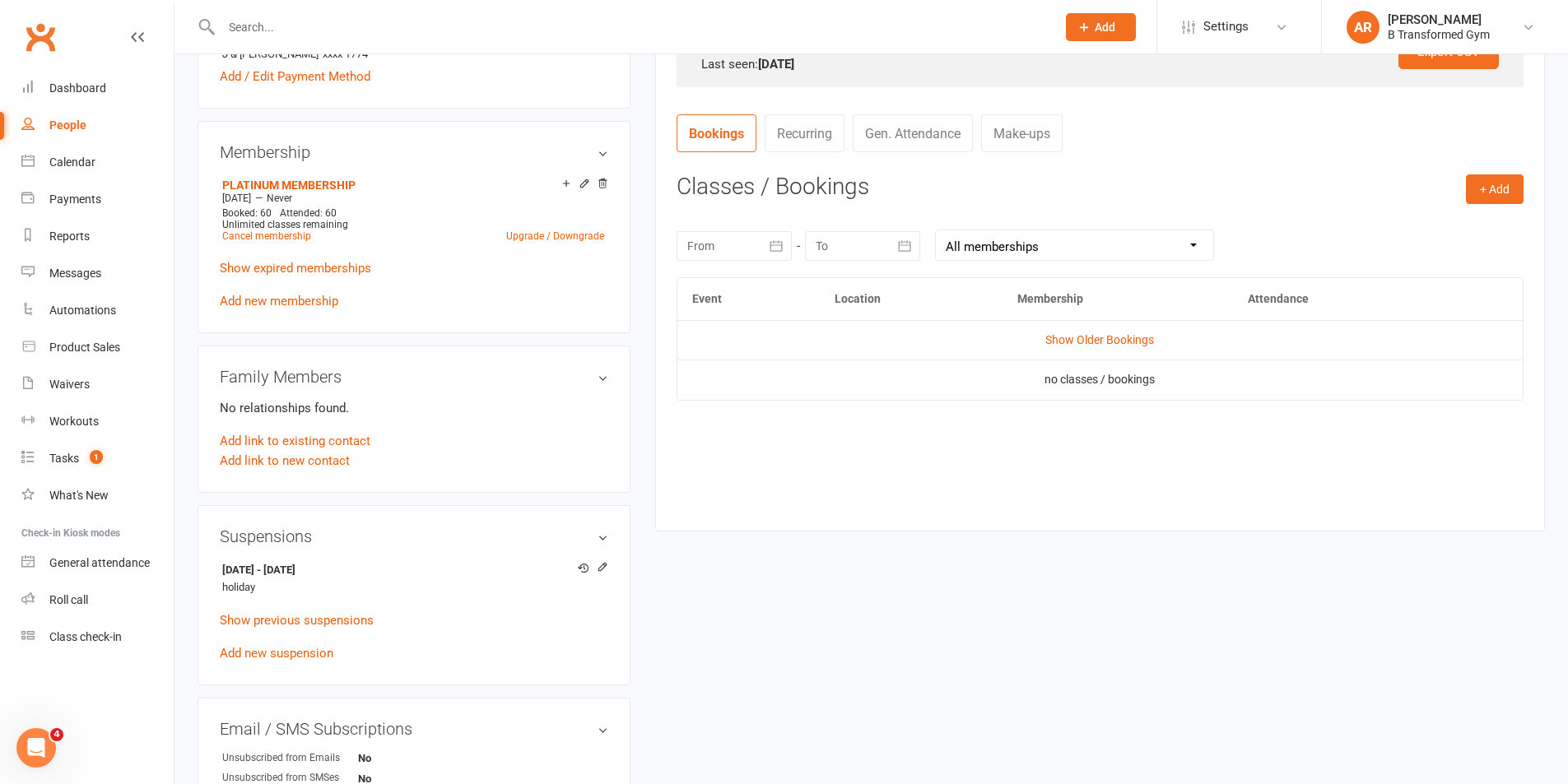
scroll to position [576, 0]
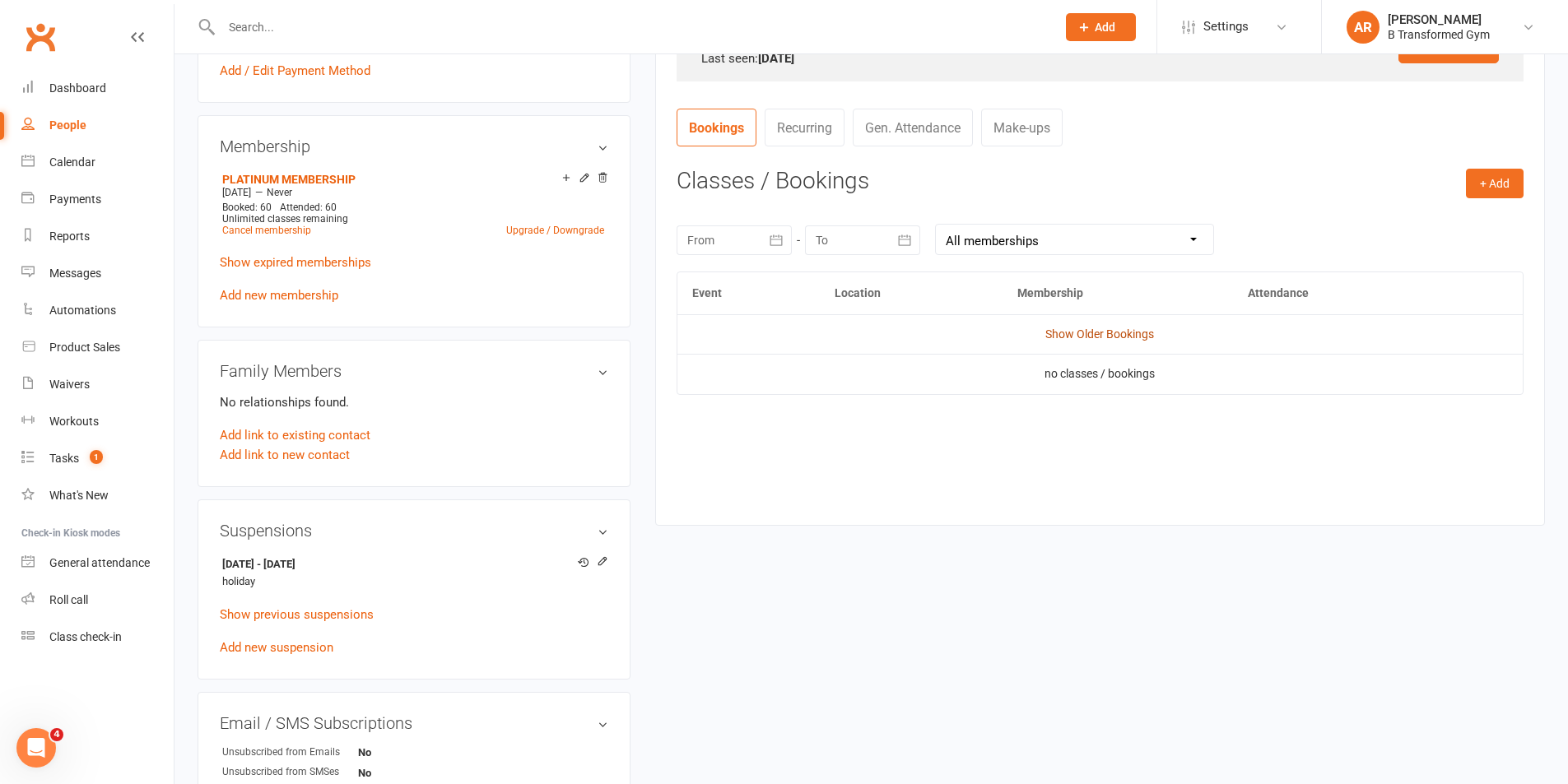
click at [1084, 329] on link "Show Older Bookings" at bounding box center [1100, 334] width 109 height 14
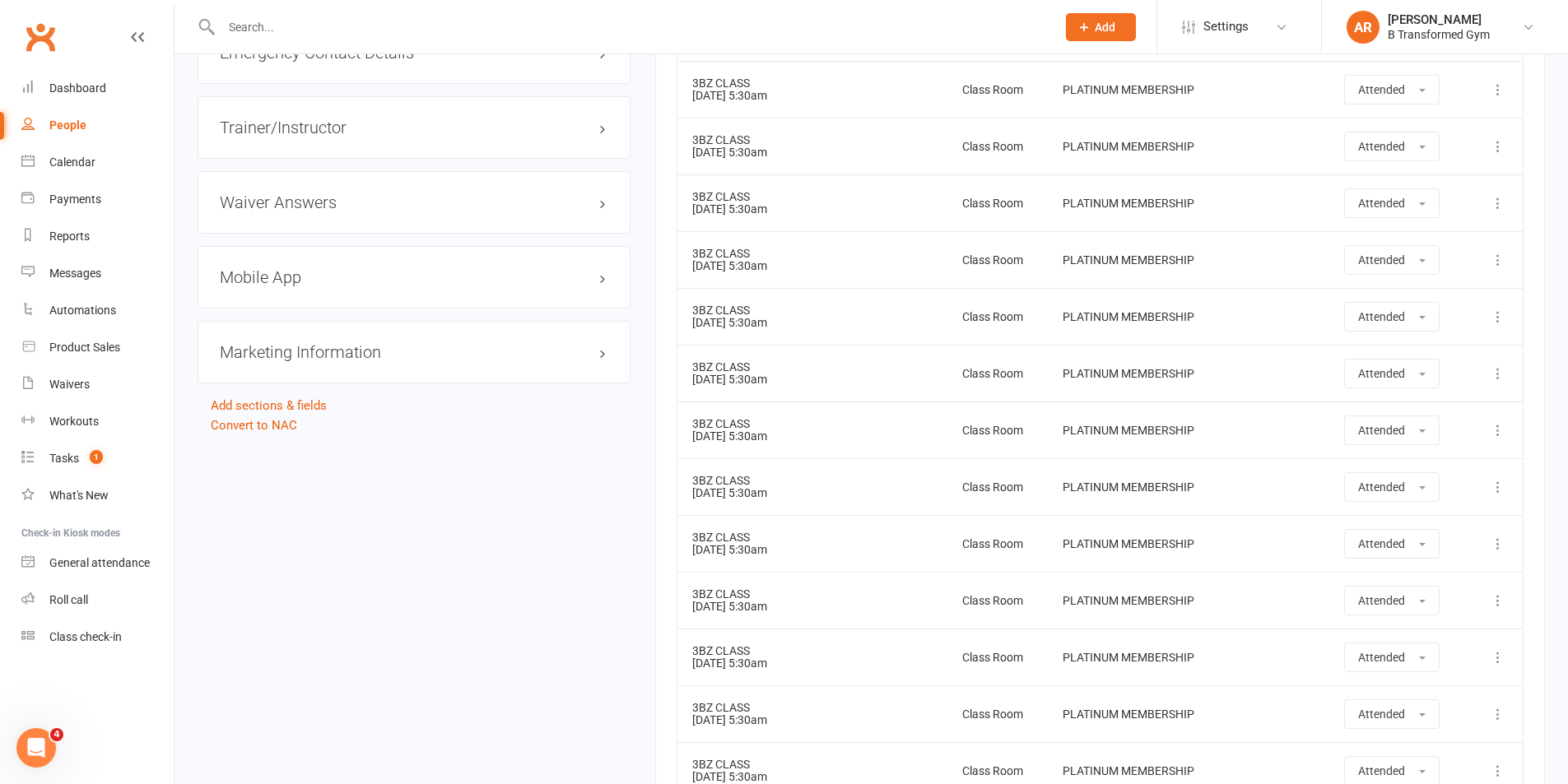
scroll to position [1645, 0]
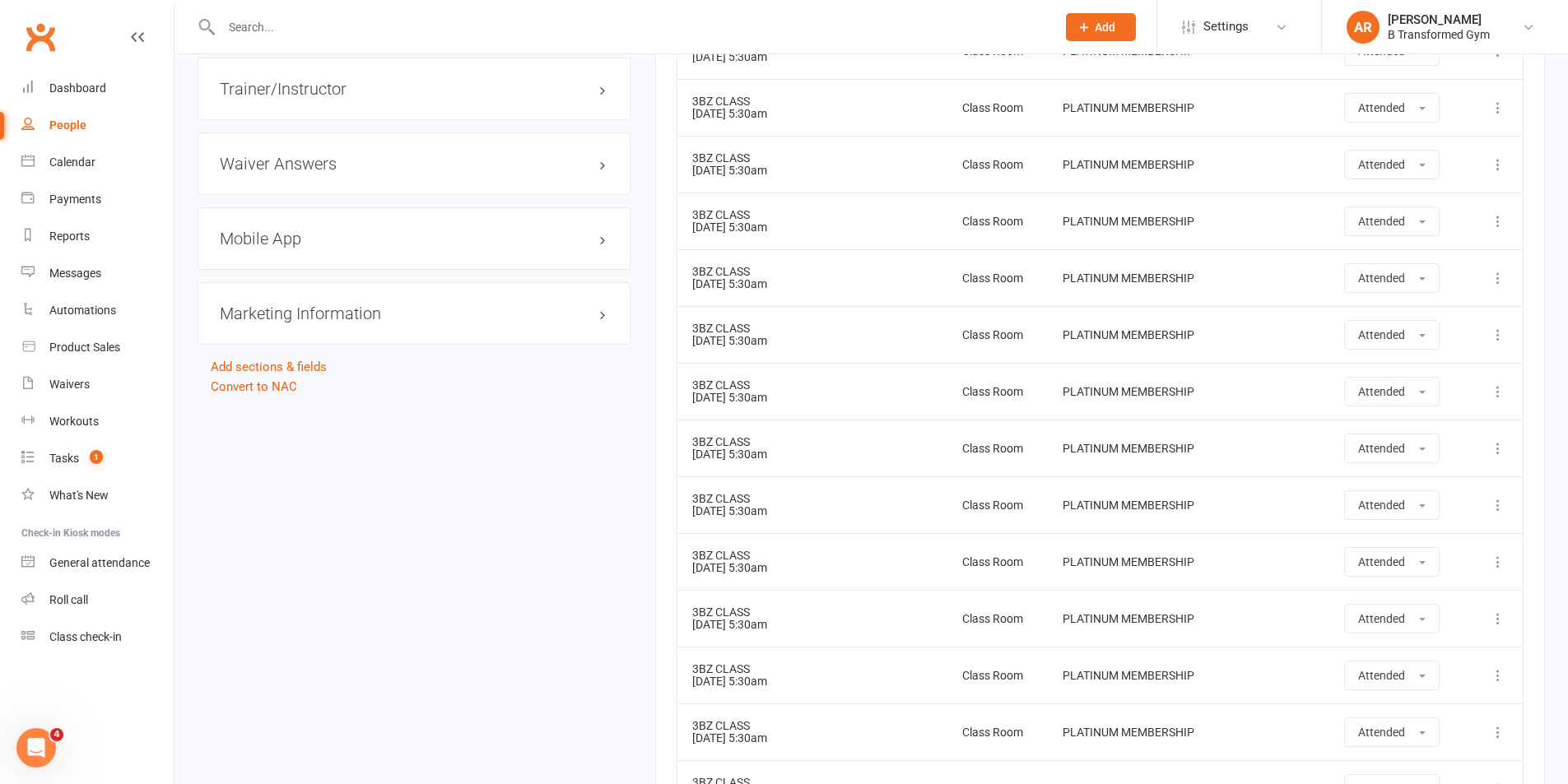
click at [343, 28] on input "text" at bounding box center [630, 26] width 828 height 23
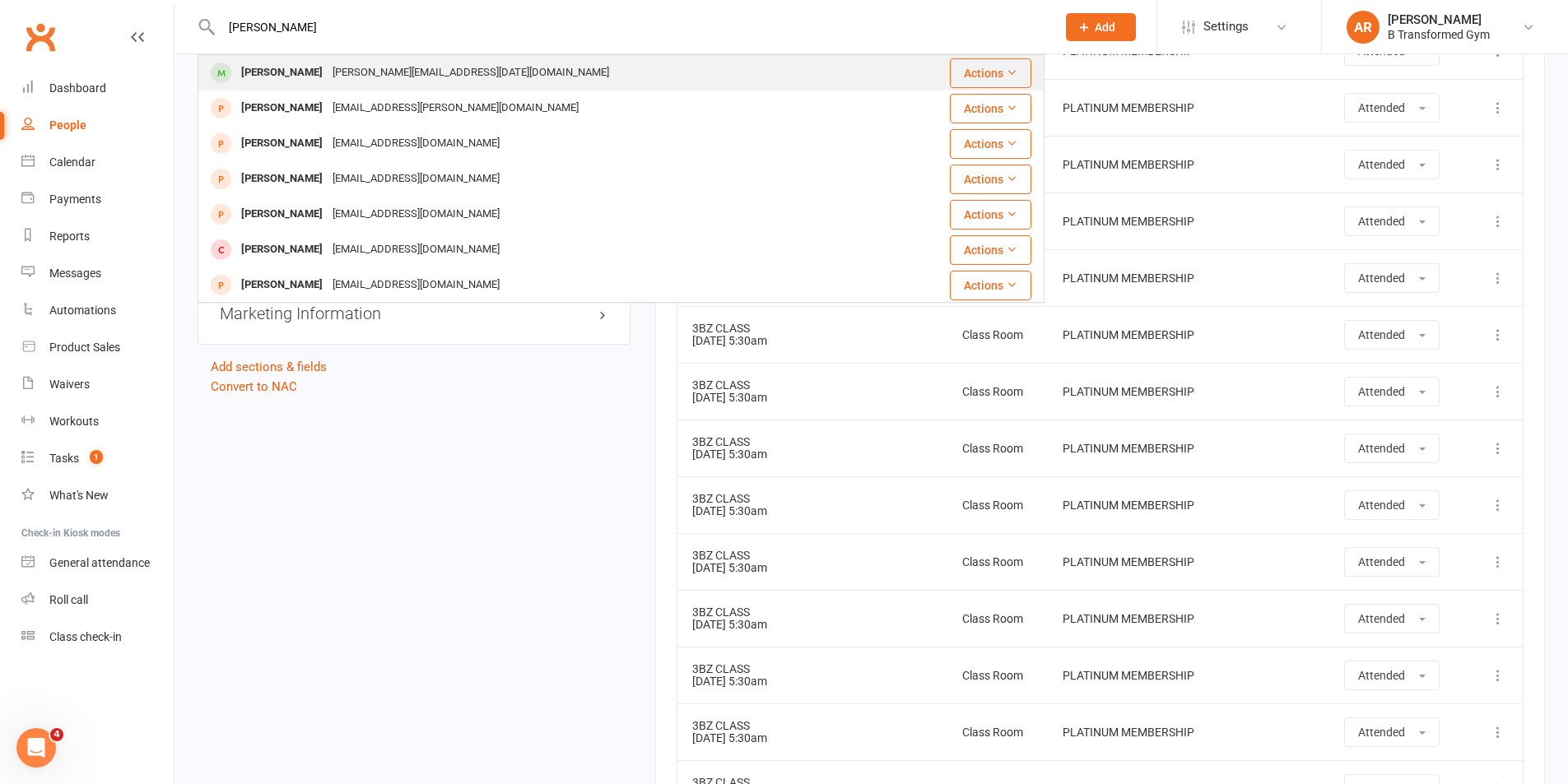
type input "steve"
click at [327, 67] on div "steve.may9@icloud.com" at bounding box center [471, 73] width 287 height 24
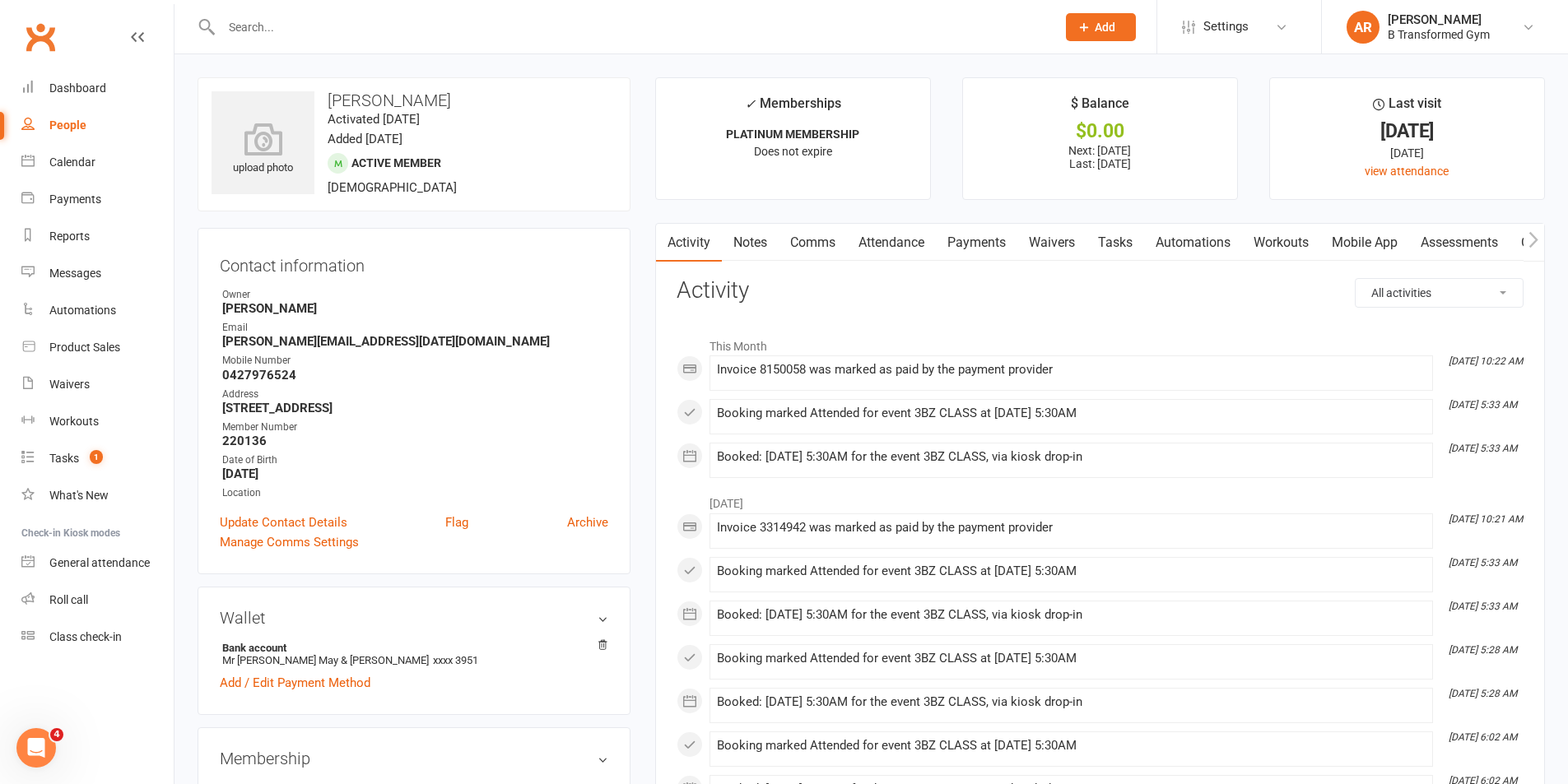
click at [896, 240] on link "Attendance" at bounding box center [891, 243] width 89 height 38
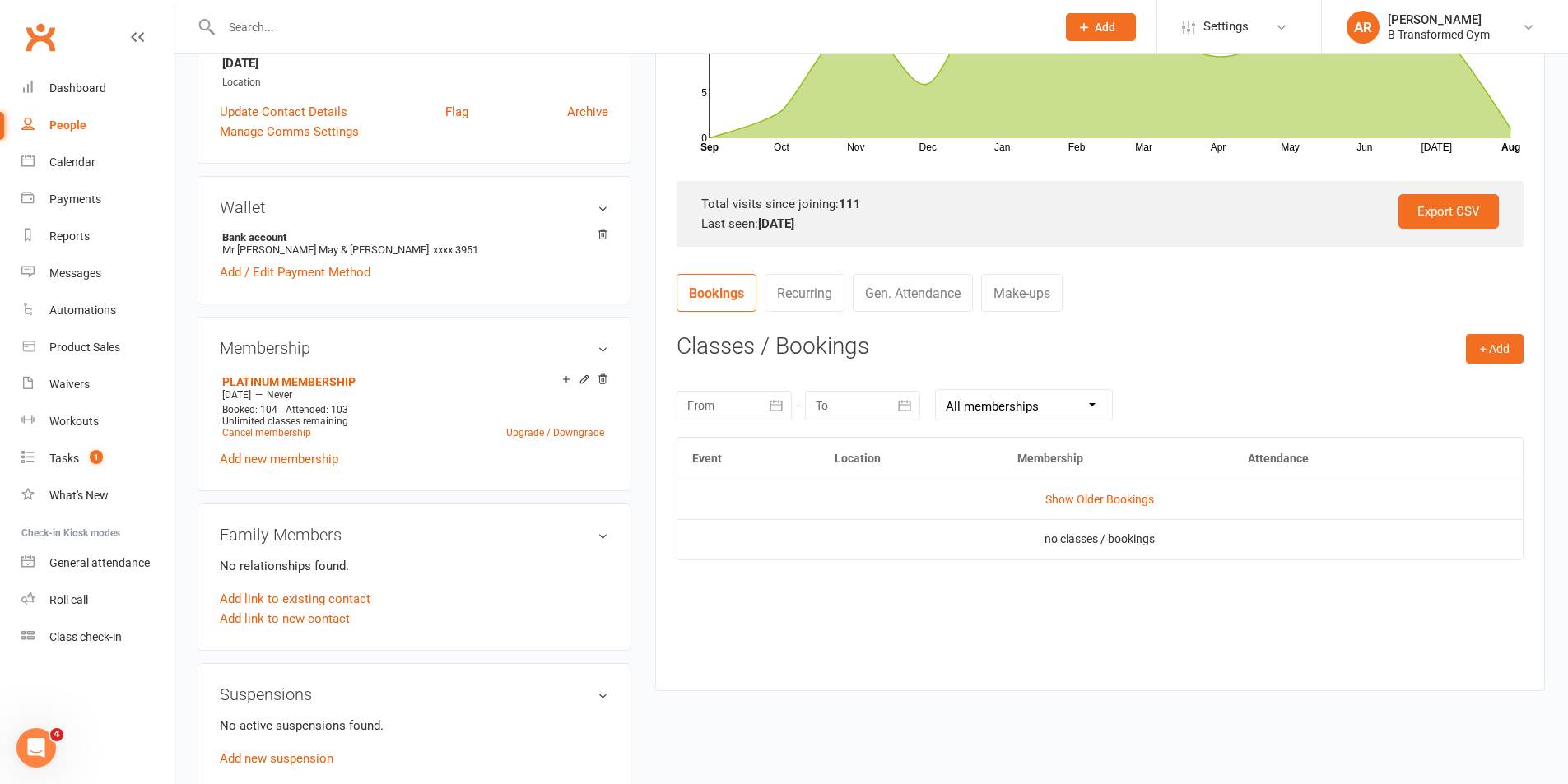
scroll to position [411, 0]
click at [1103, 493] on link "Show Older Bookings" at bounding box center [1100, 498] width 109 height 14
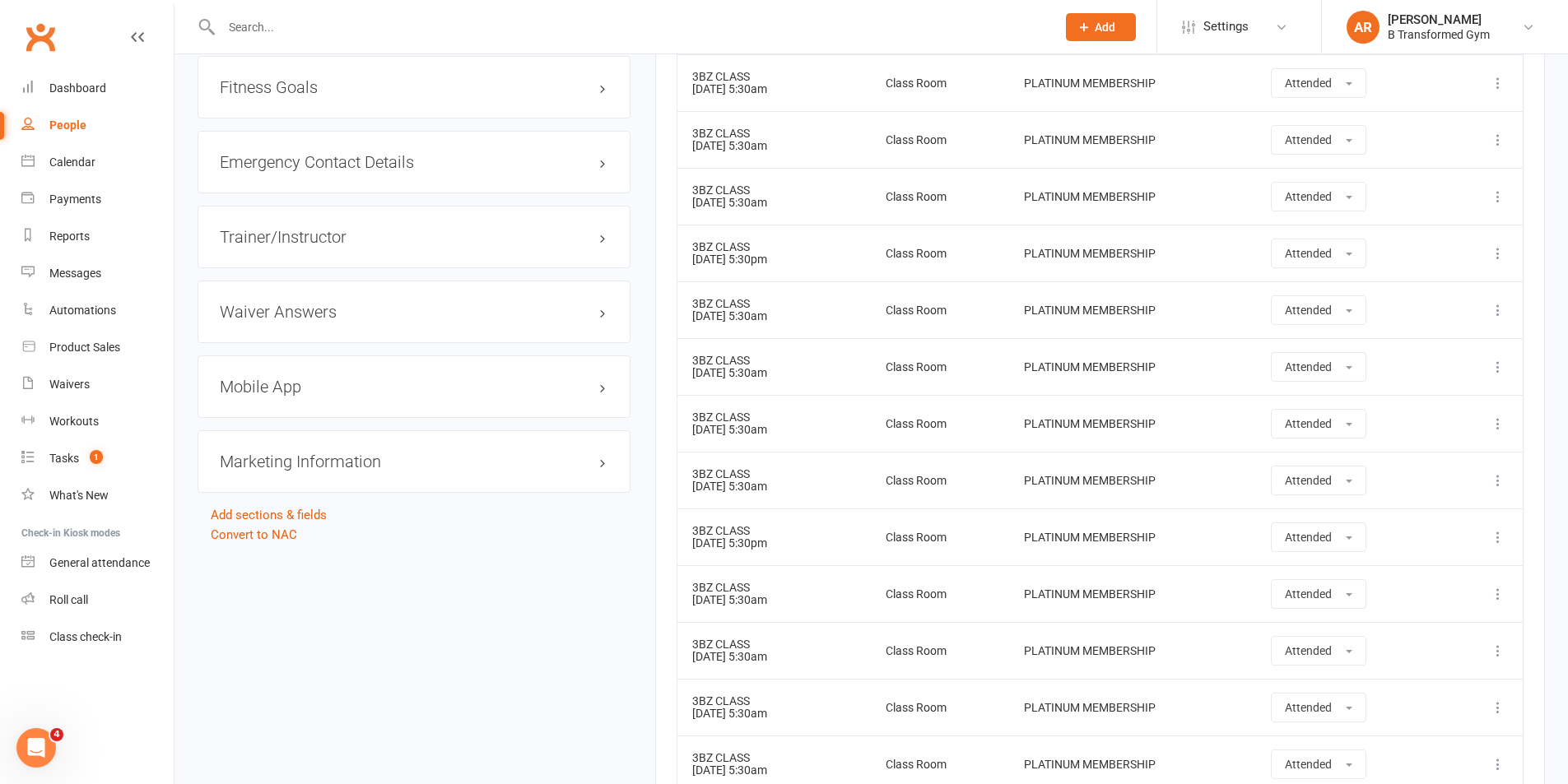
scroll to position [1481, 0]
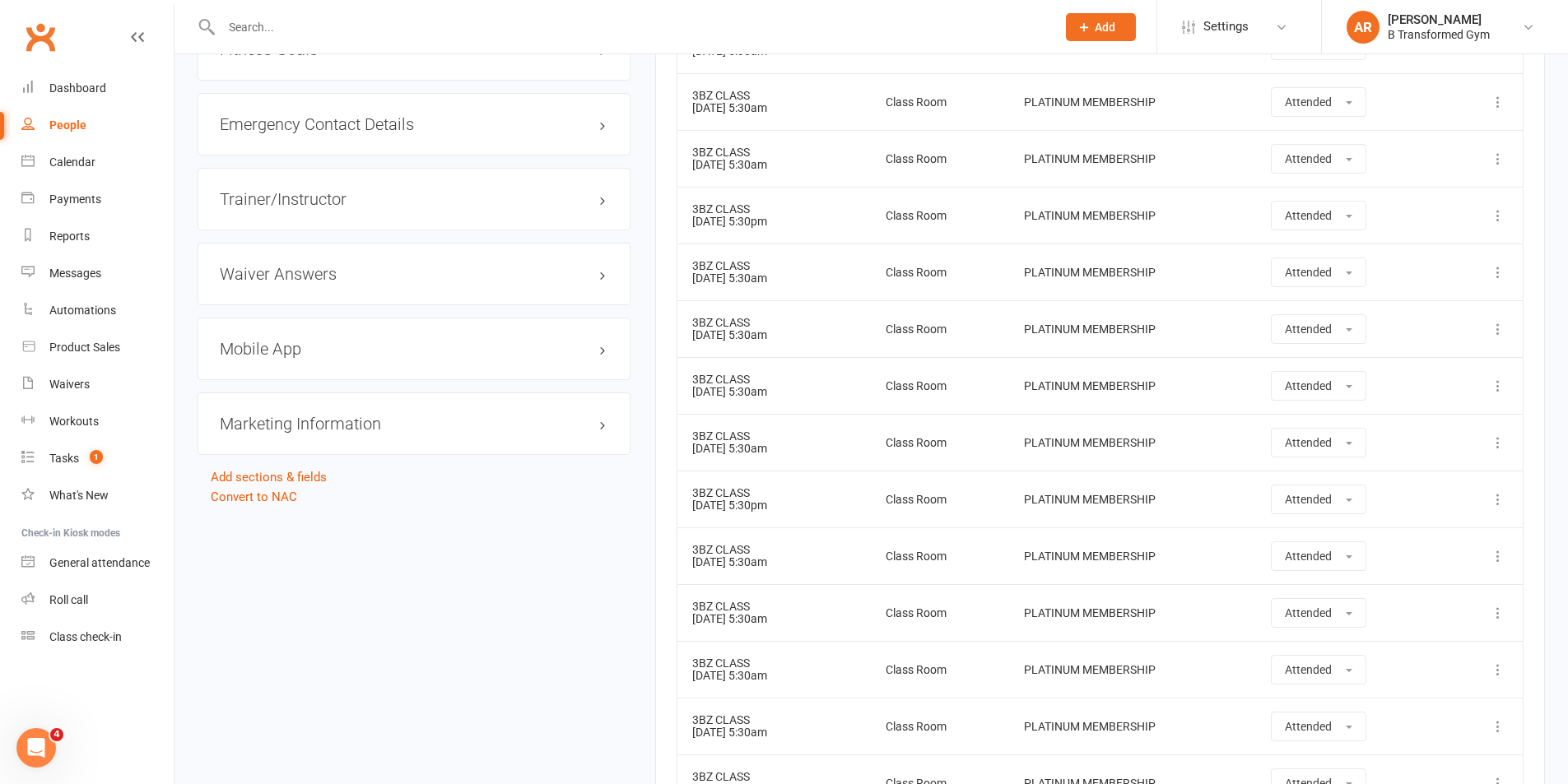
click at [422, 15] on input "text" at bounding box center [630, 26] width 828 height 23
type input "h"
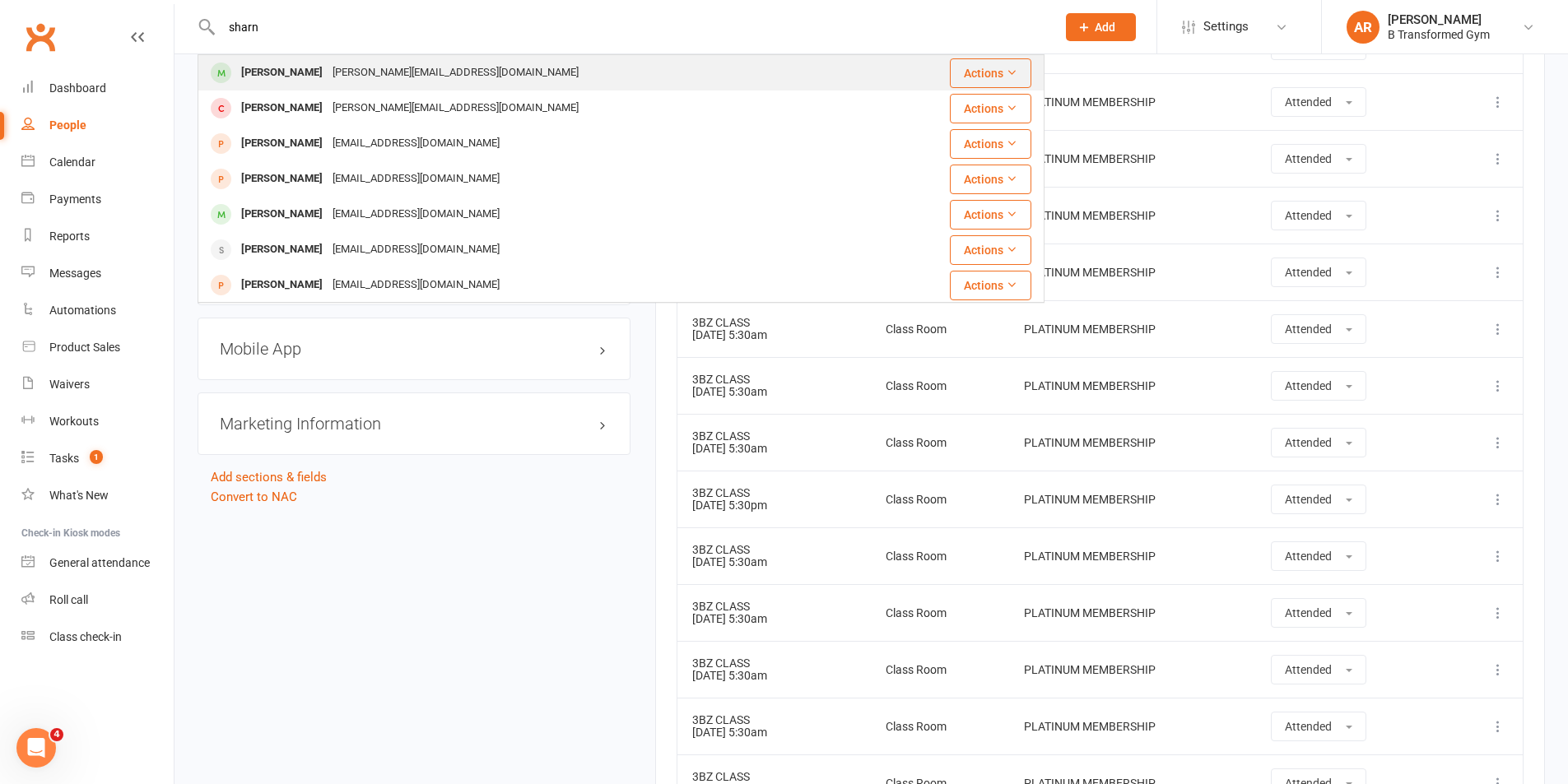
type input "sharn"
click at [403, 78] on div "Sharna-drew01@hotmail.com" at bounding box center [455, 73] width 256 height 24
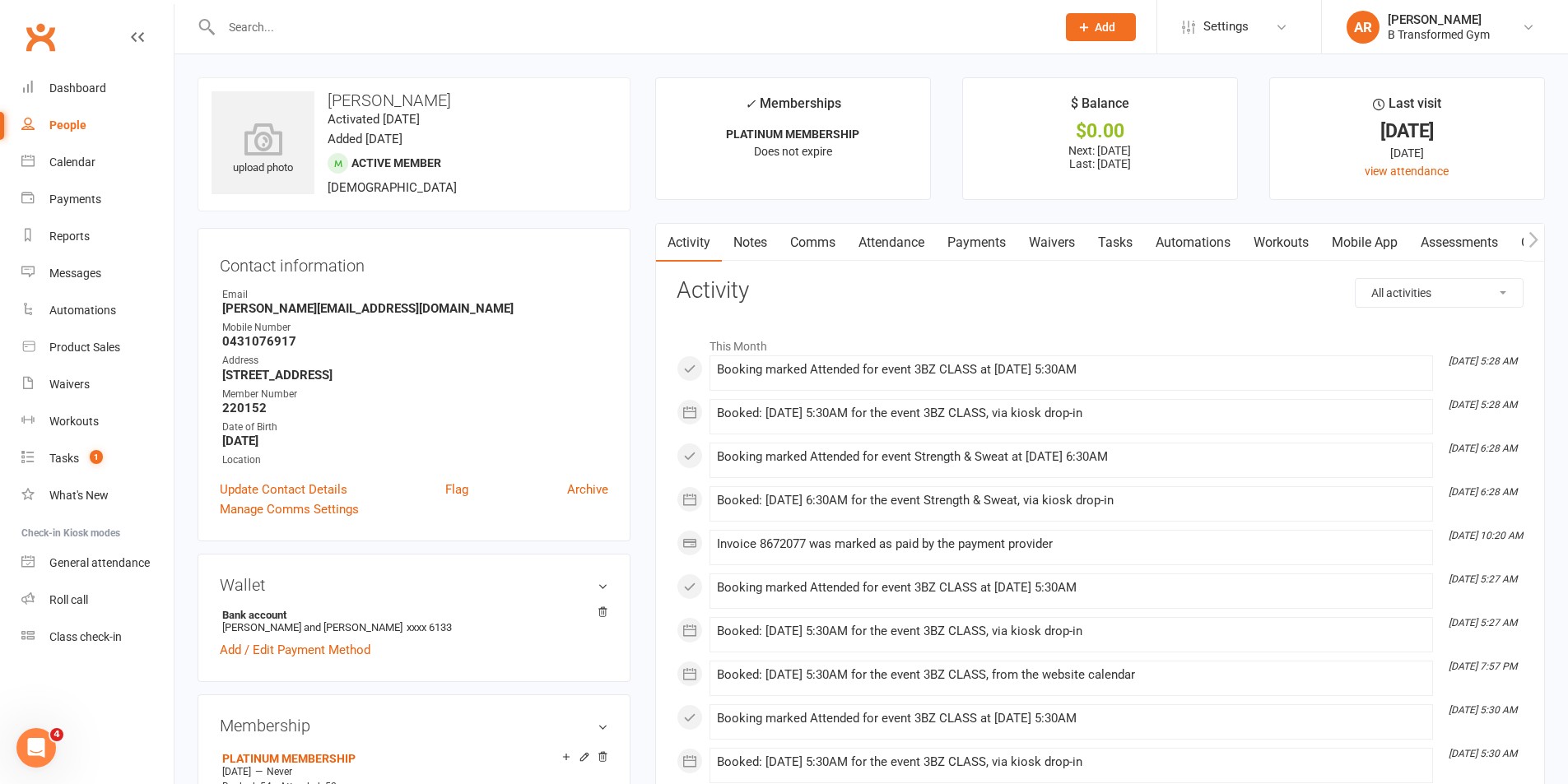
click at [893, 240] on link "Attendance" at bounding box center [891, 243] width 89 height 38
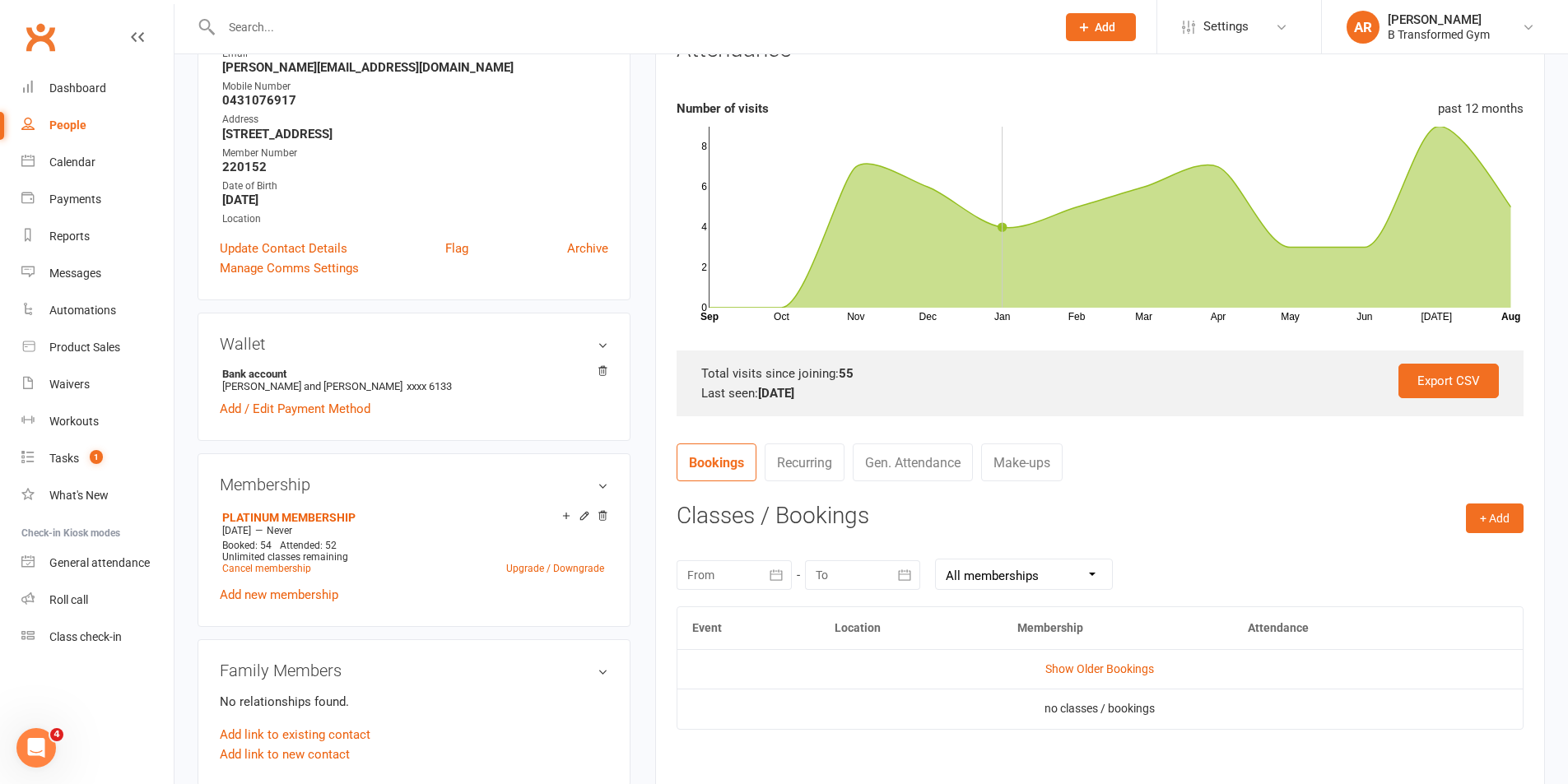
scroll to position [247, 0]
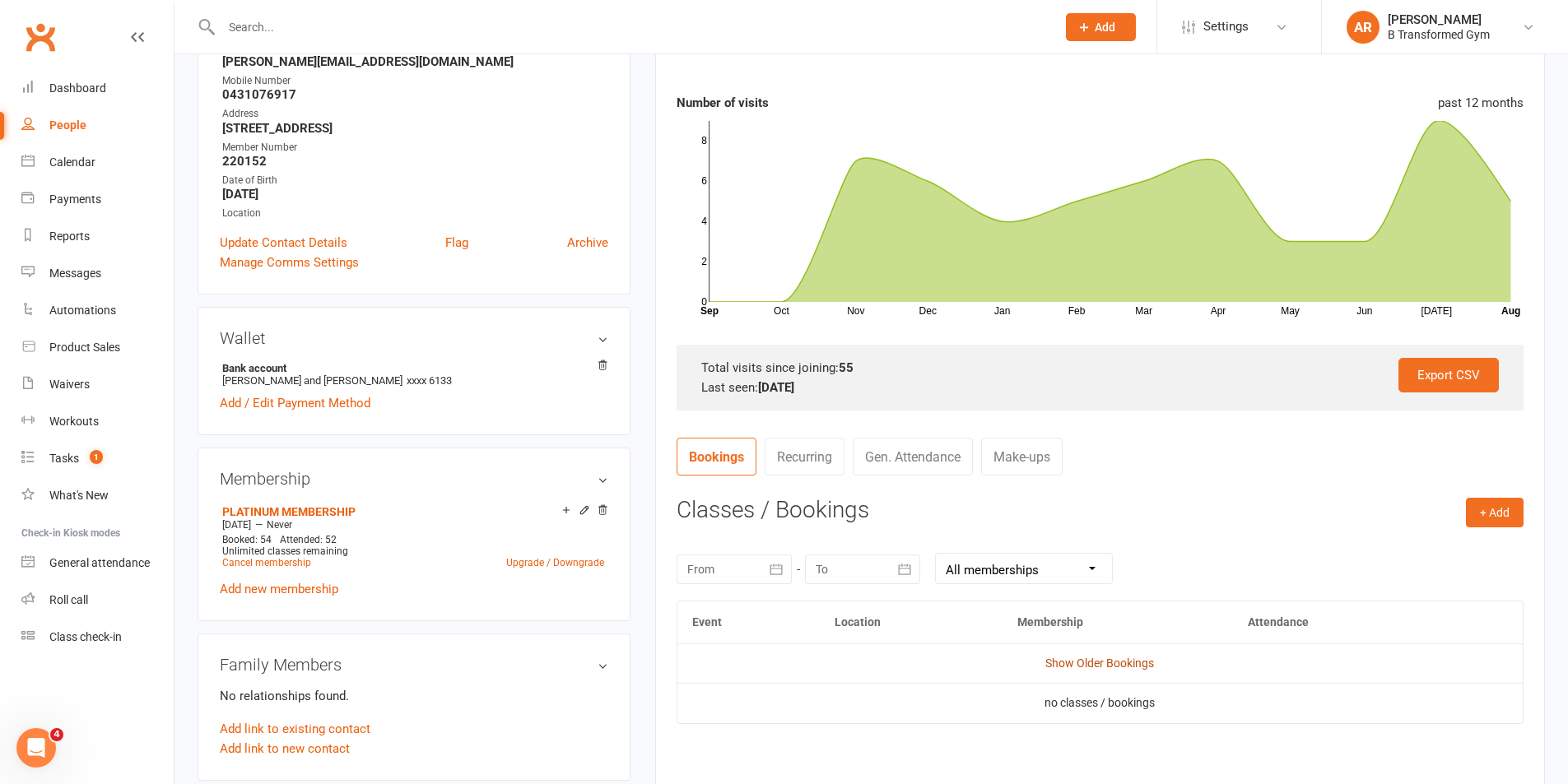
click at [1123, 663] on link "Show Older Bookings" at bounding box center [1100, 663] width 109 height 14
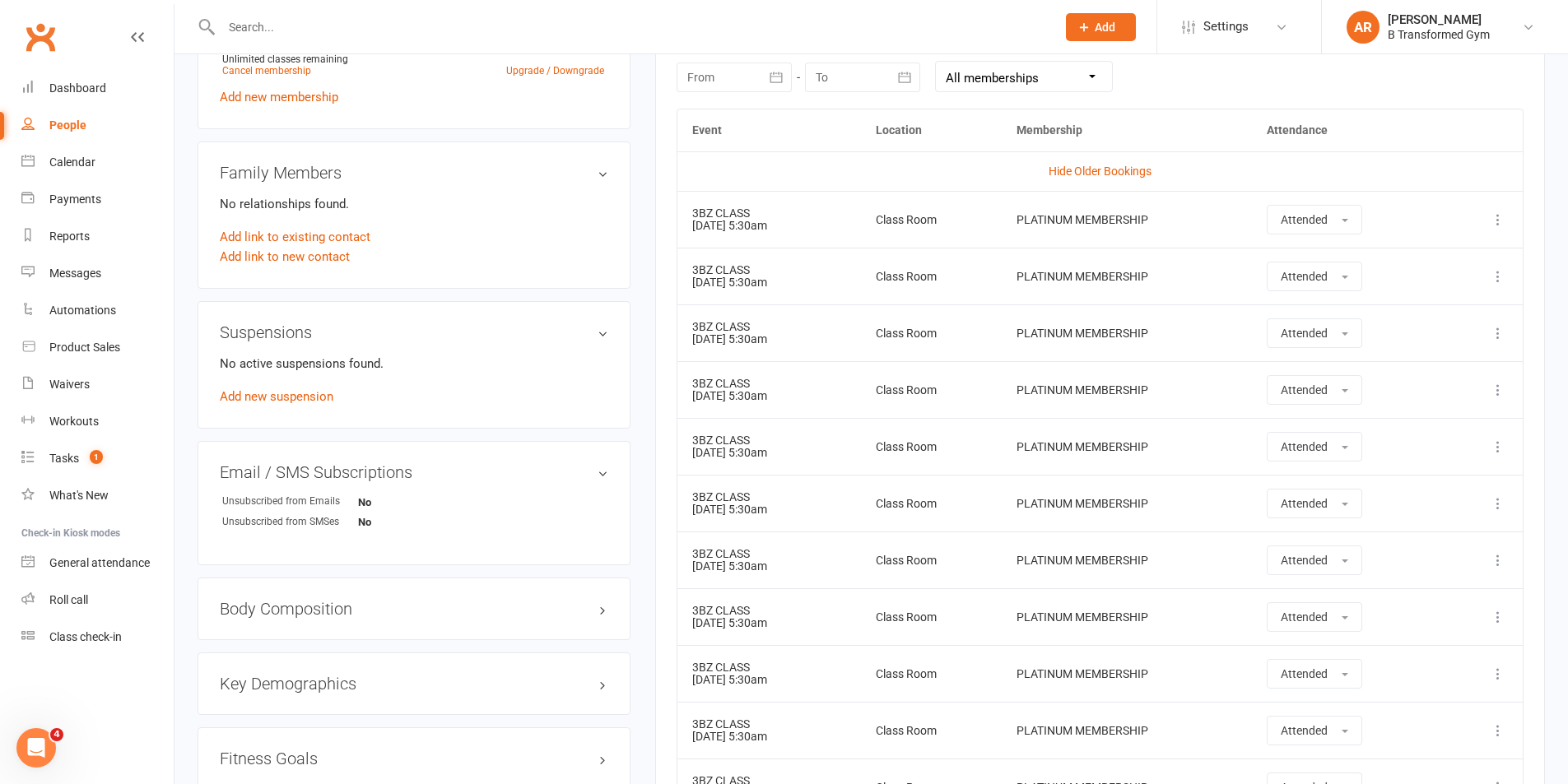
scroll to position [411, 0]
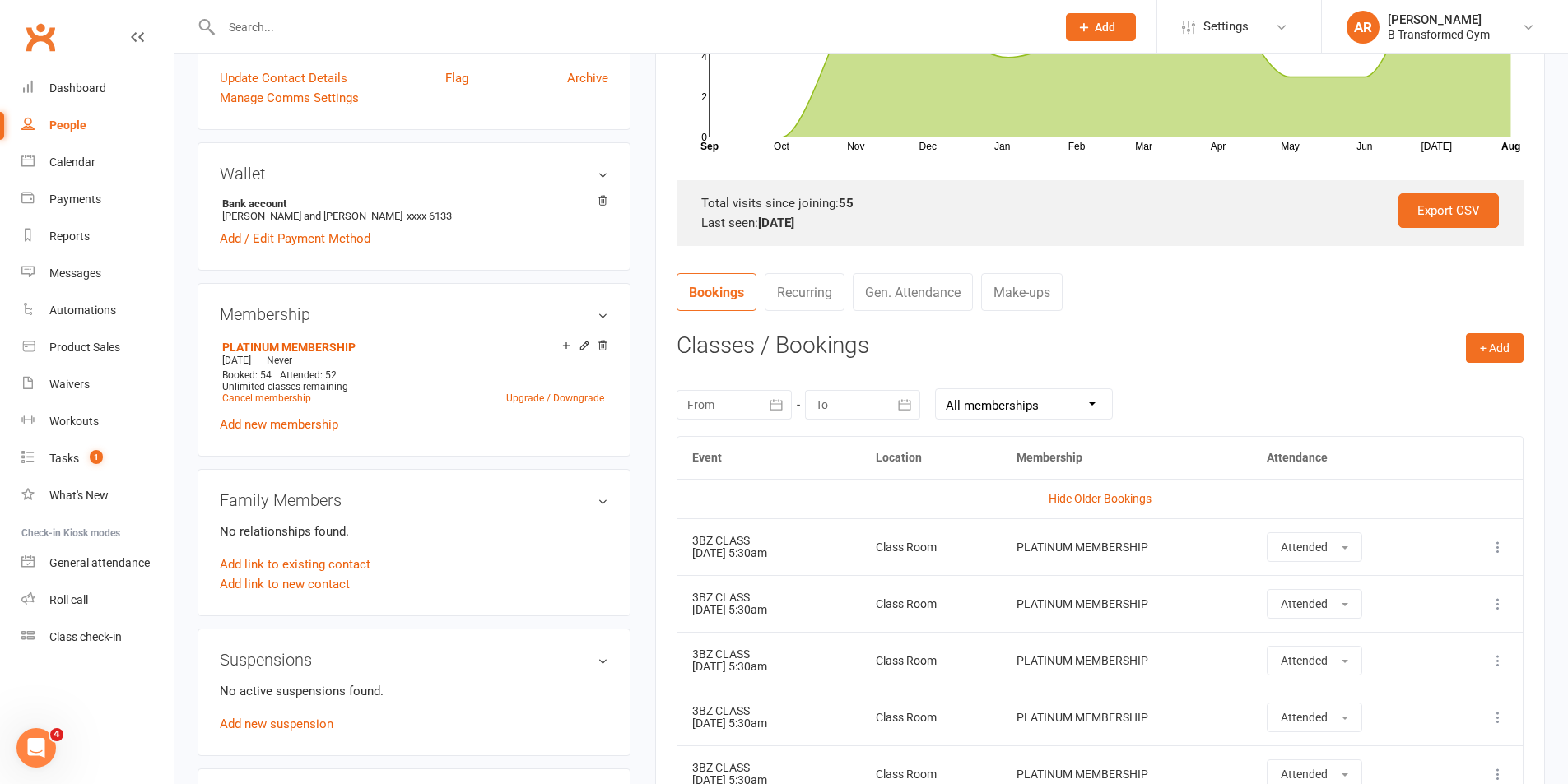
click at [271, 33] on input "text" at bounding box center [630, 26] width 828 height 23
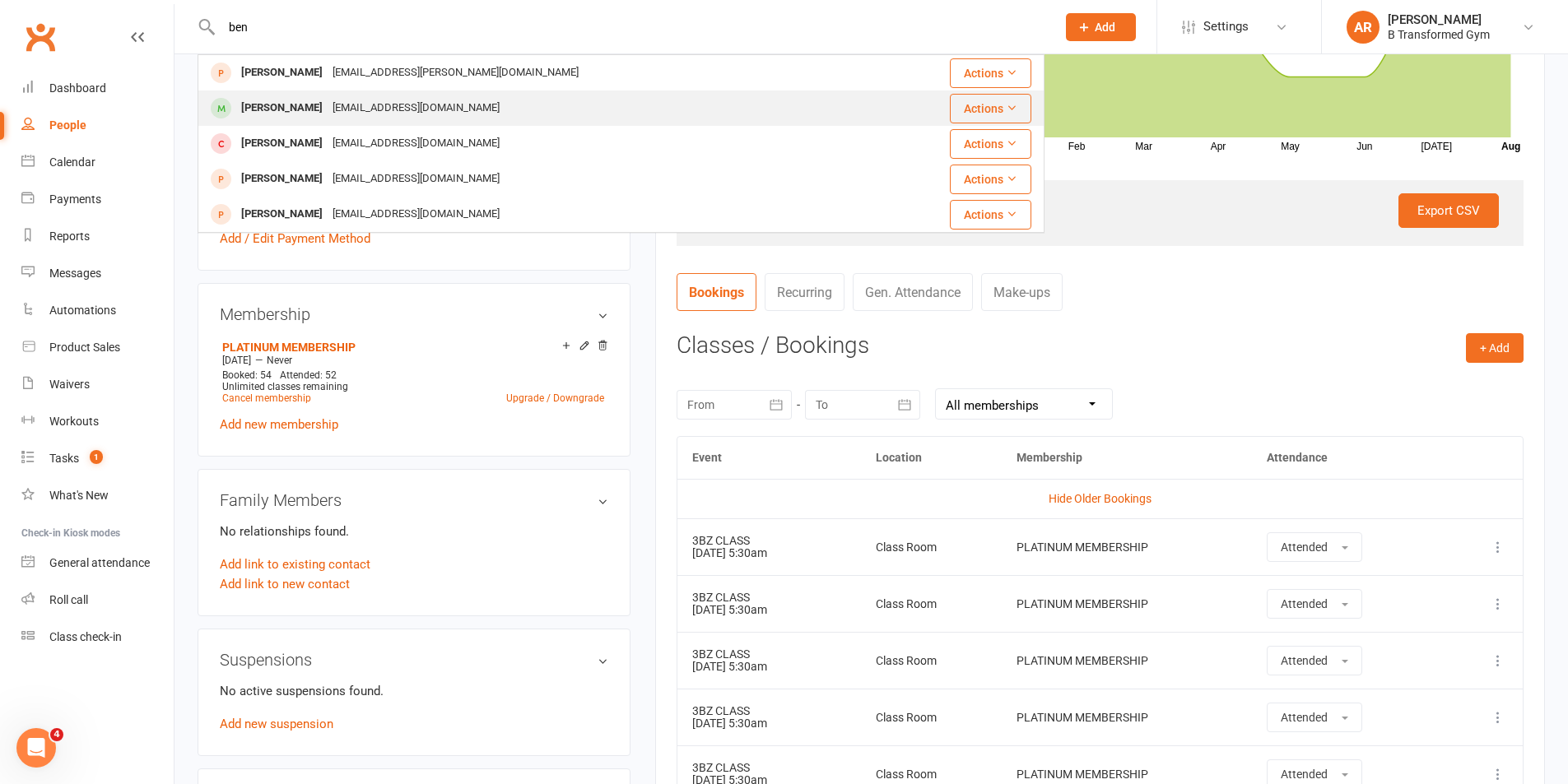
type input "ben"
click at [327, 109] on div "Ben@osib.com.au" at bounding box center [415, 108] width 177 height 24
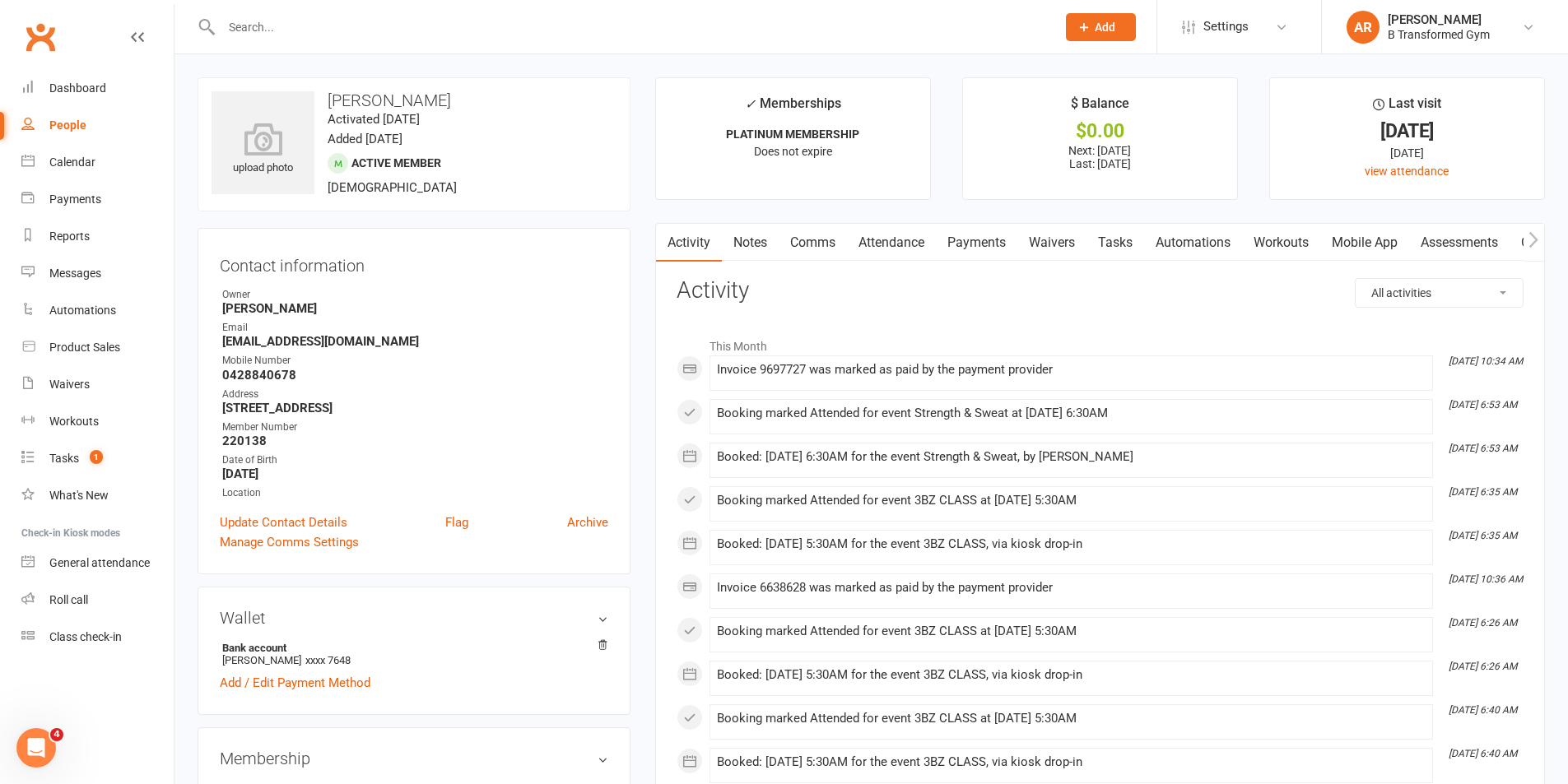
click at [907, 238] on link "Attendance" at bounding box center [891, 243] width 89 height 38
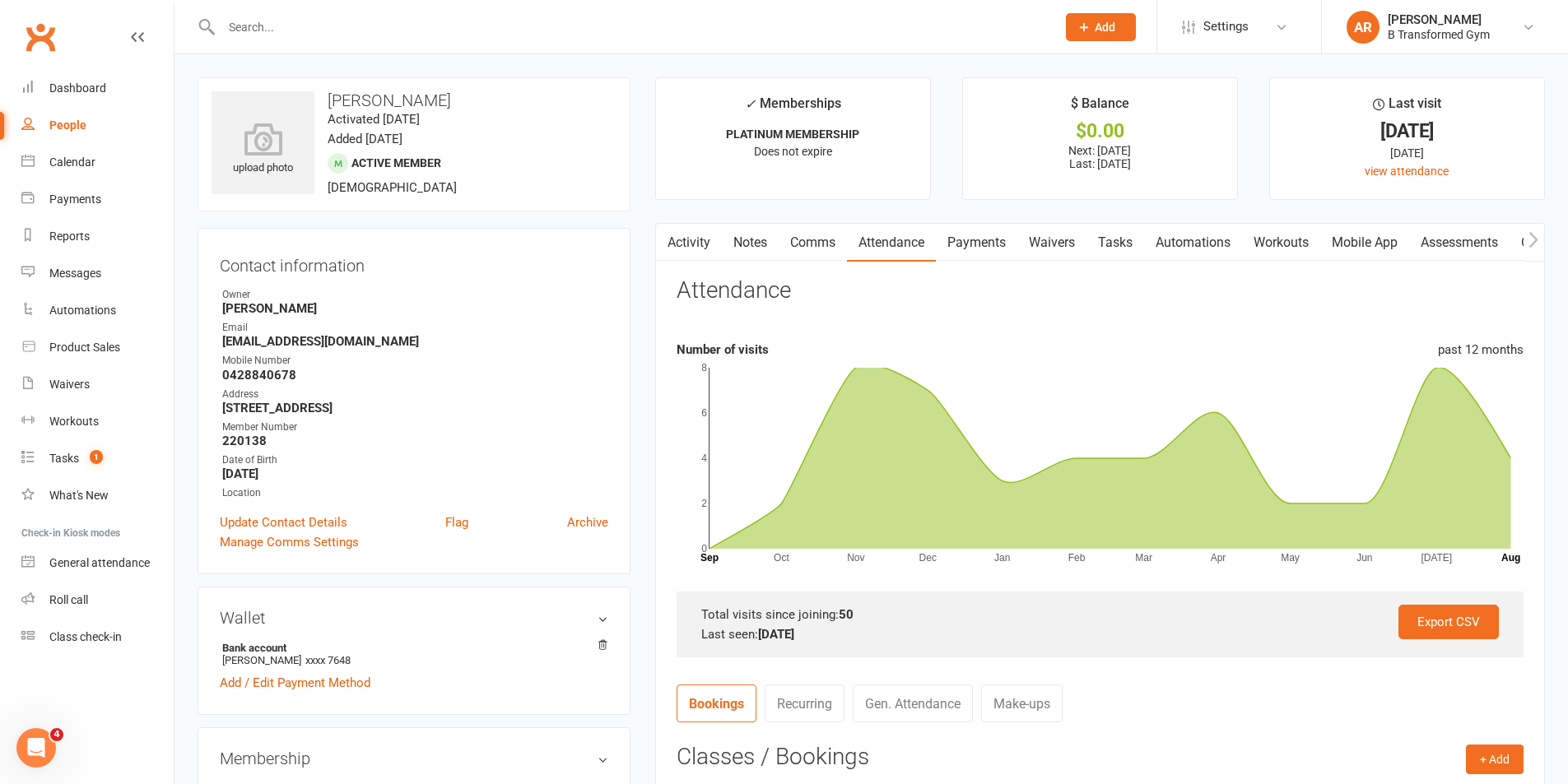
scroll to position [329, 0]
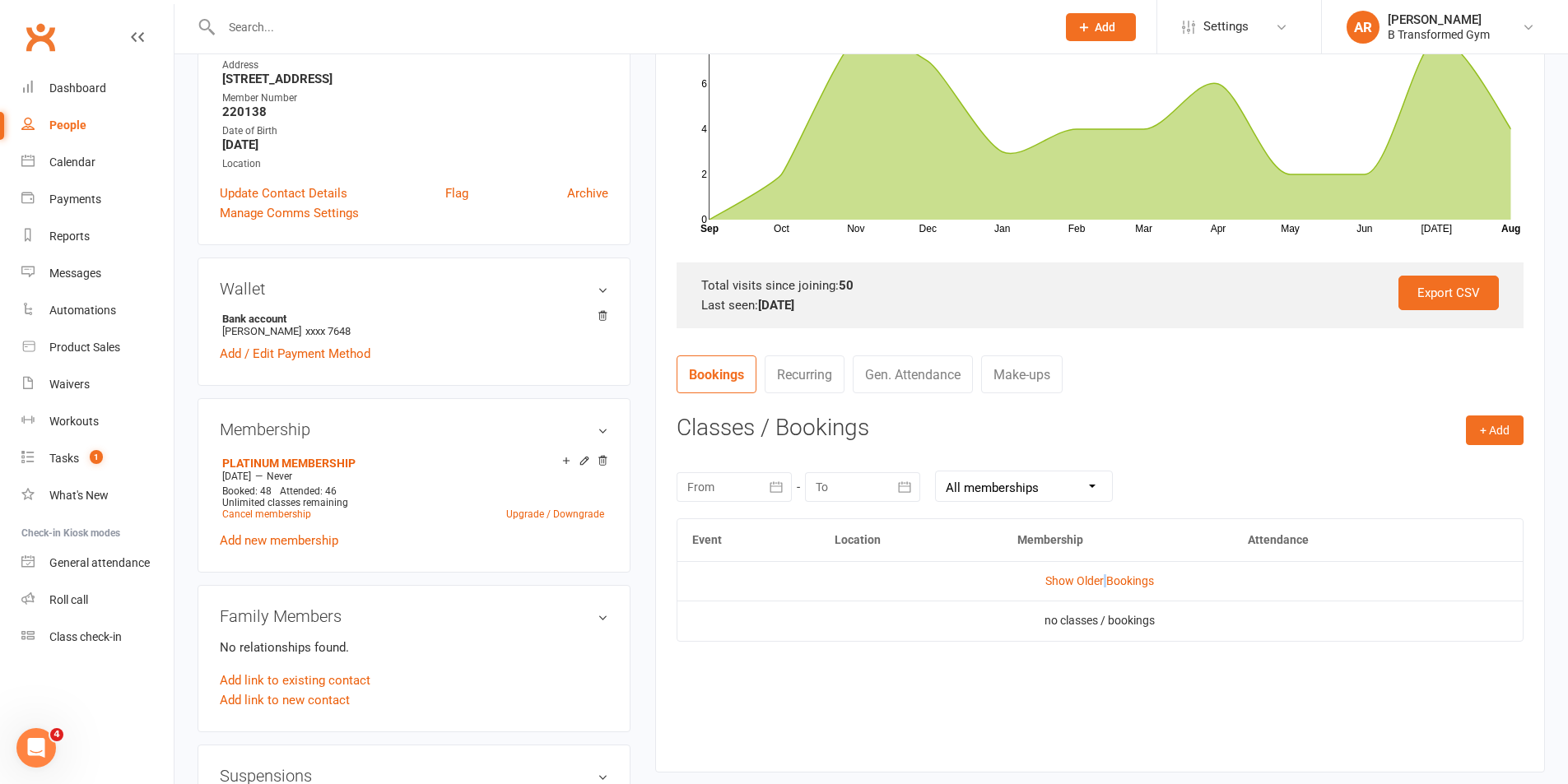
click at [1105, 573] on td "Show Older Bookings" at bounding box center [1100, 581] width 845 height 40
click at [1107, 581] on link "Show Older Bookings" at bounding box center [1100, 581] width 109 height 14
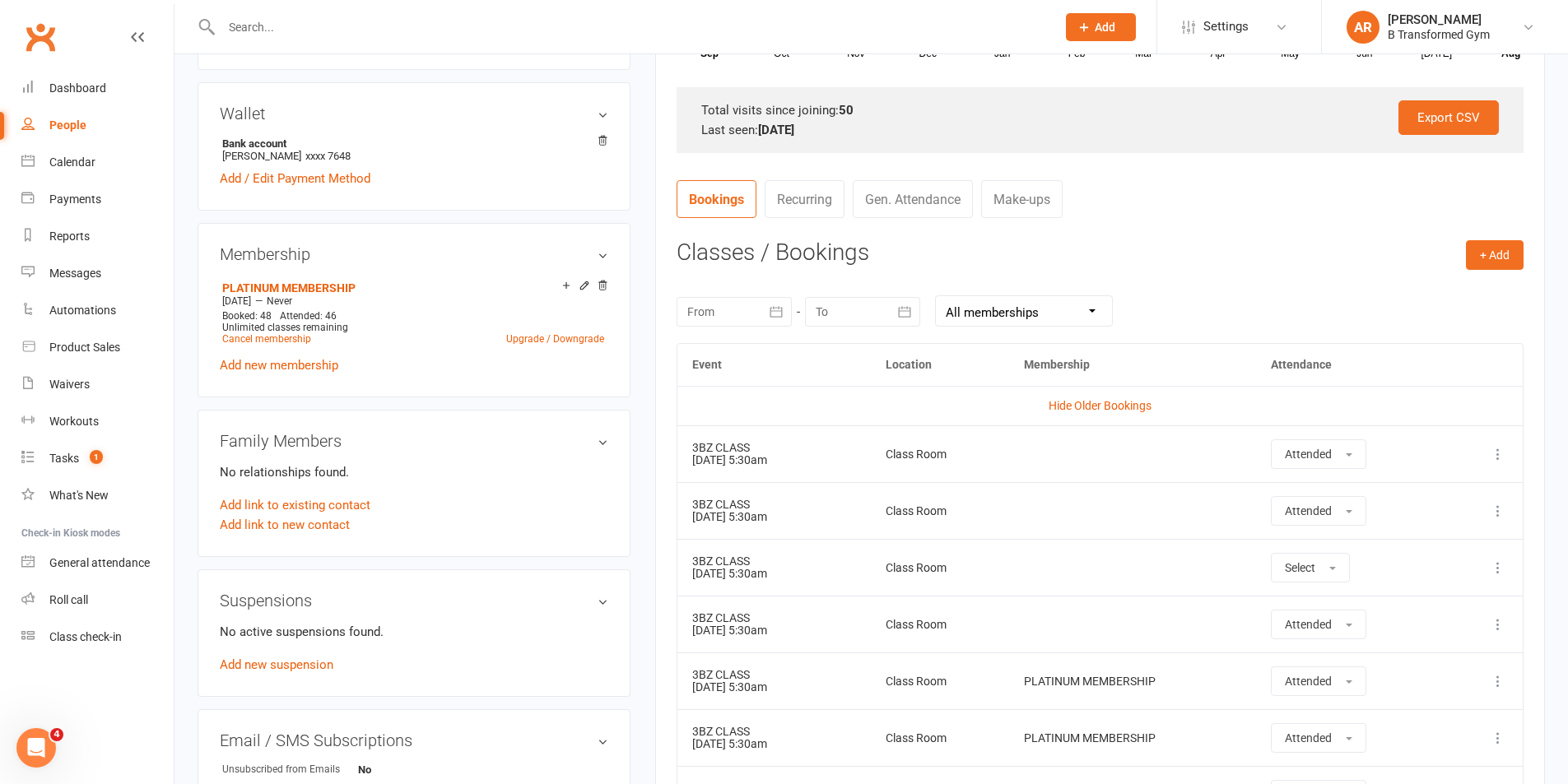
scroll to position [411, 0]
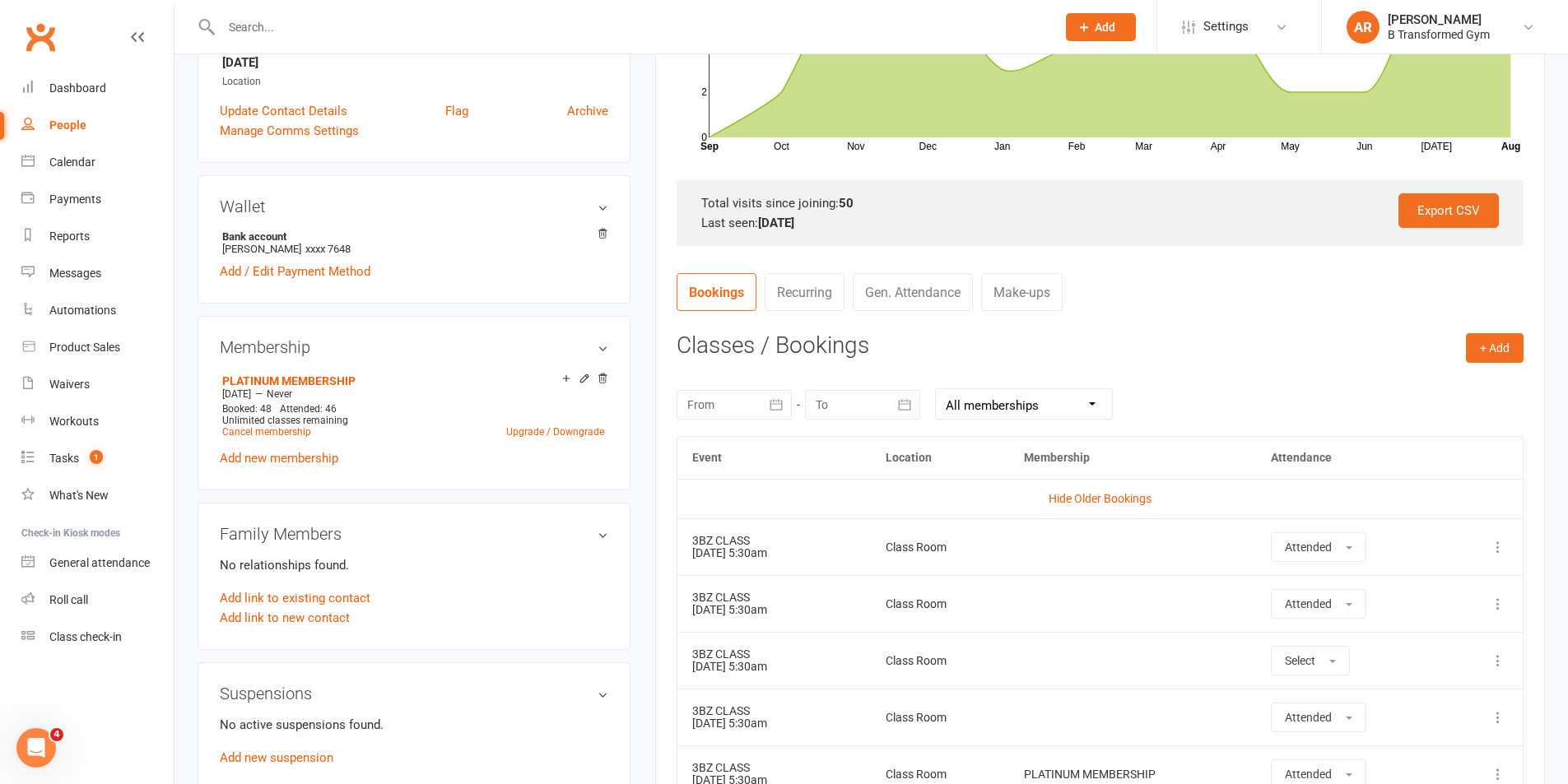
click at [485, 22] on input "text" at bounding box center [630, 26] width 828 height 23
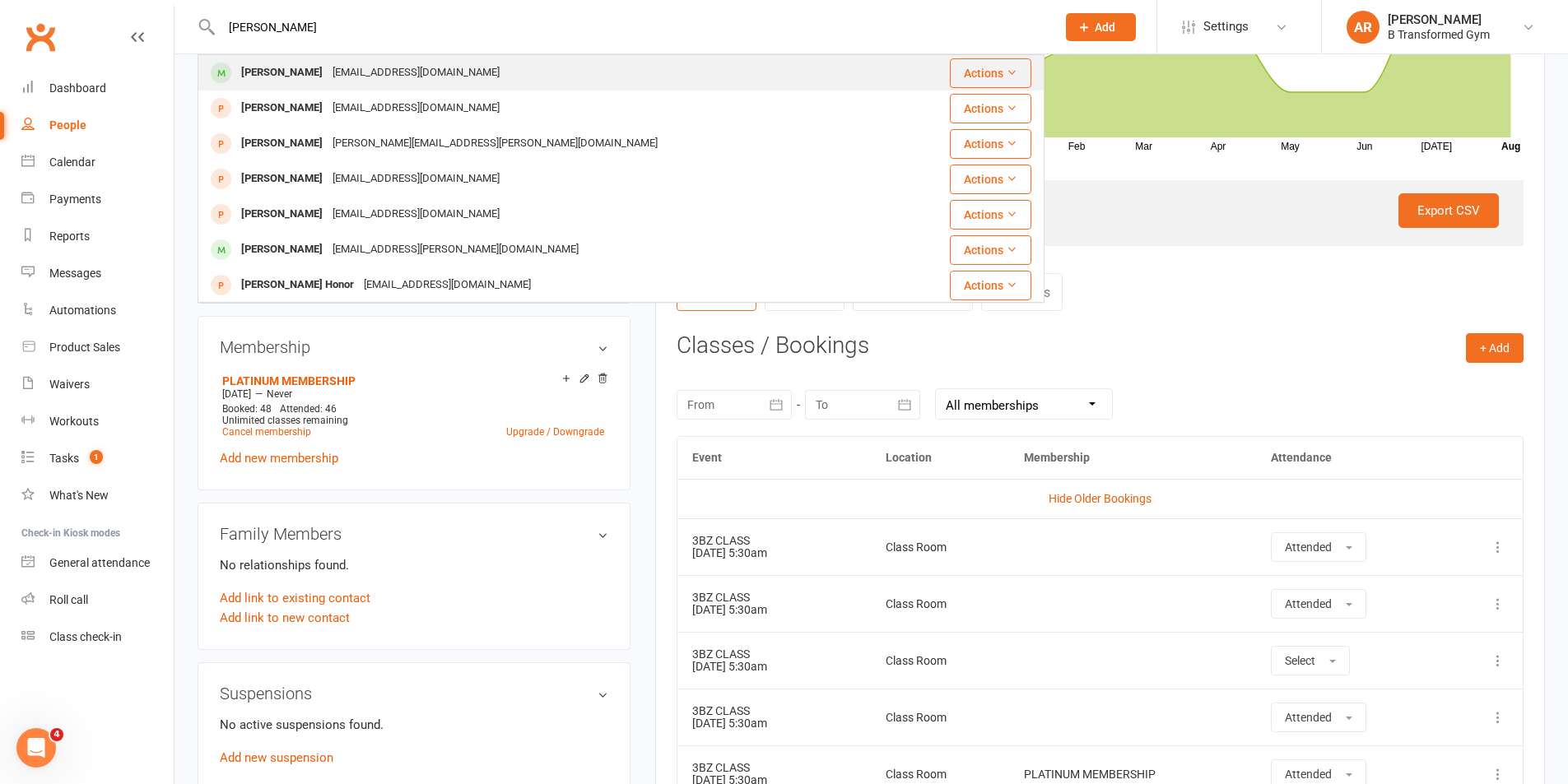
type input "melinda"
click at [425, 71] on div "meljs77@hotmail.com" at bounding box center [415, 73] width 177 height 24
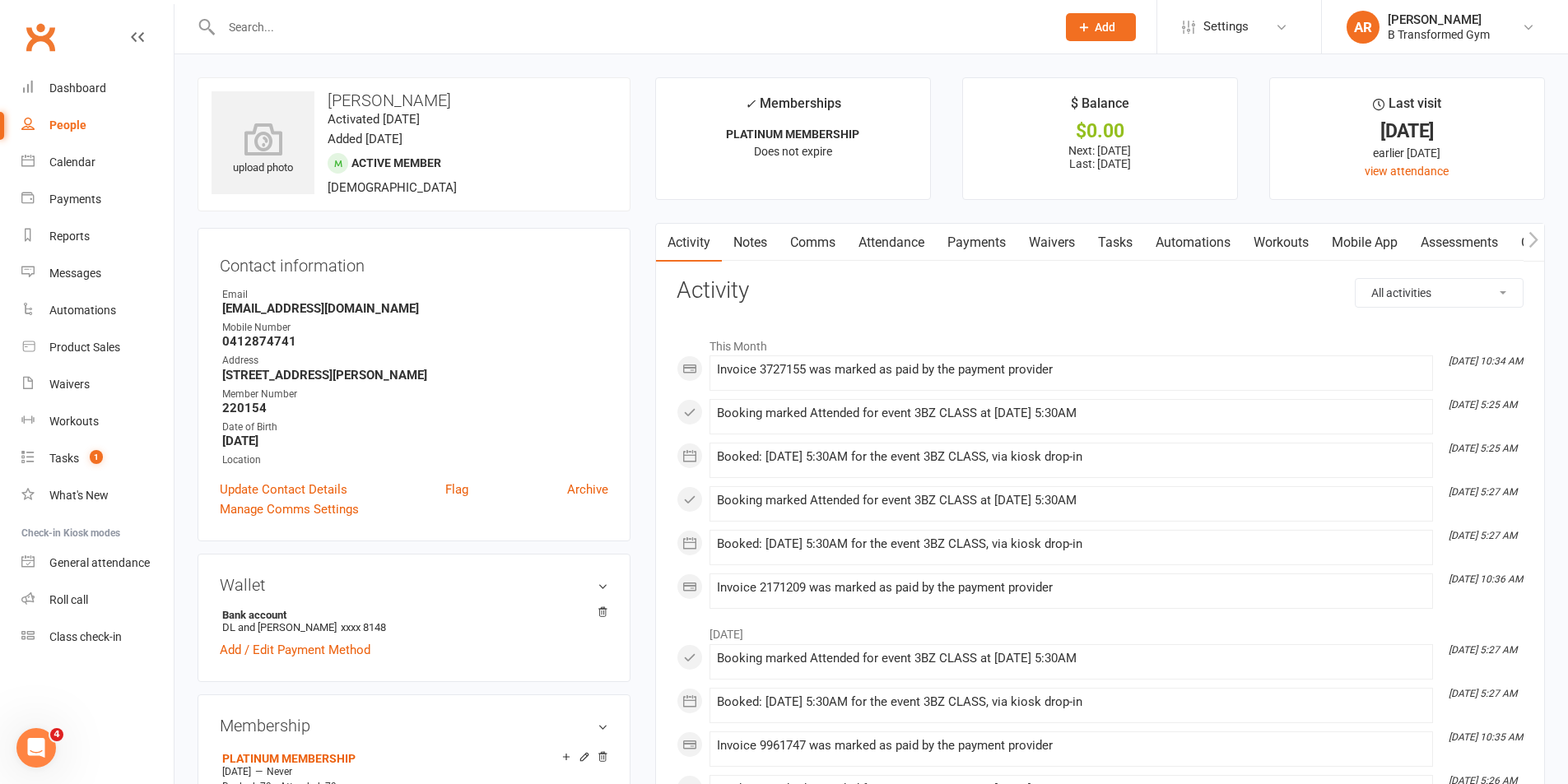
click at [891, 239] on link "Attendance" at bounding box center [891, 243] width 89 height 38
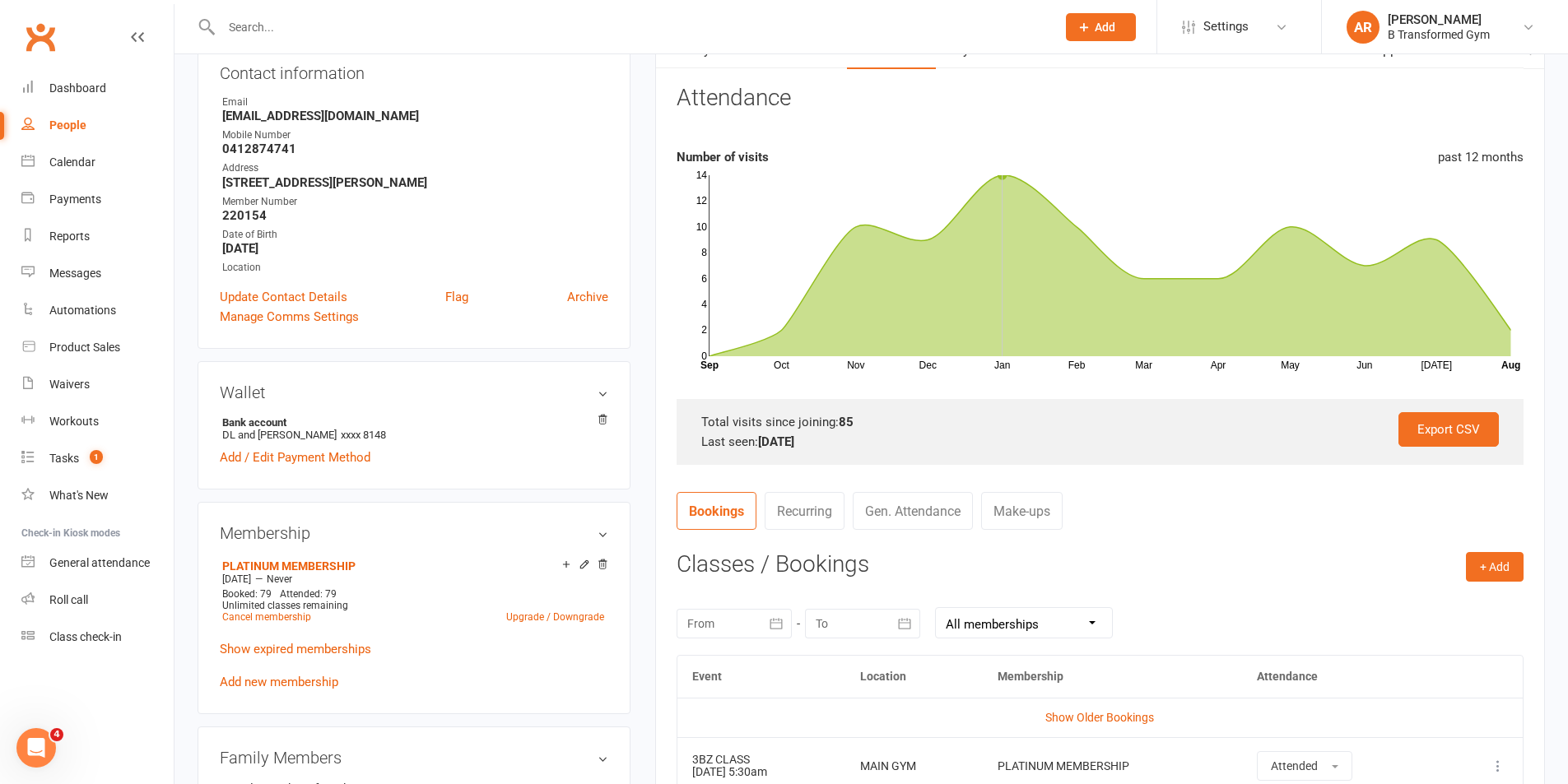
scroll to position [247, 0]
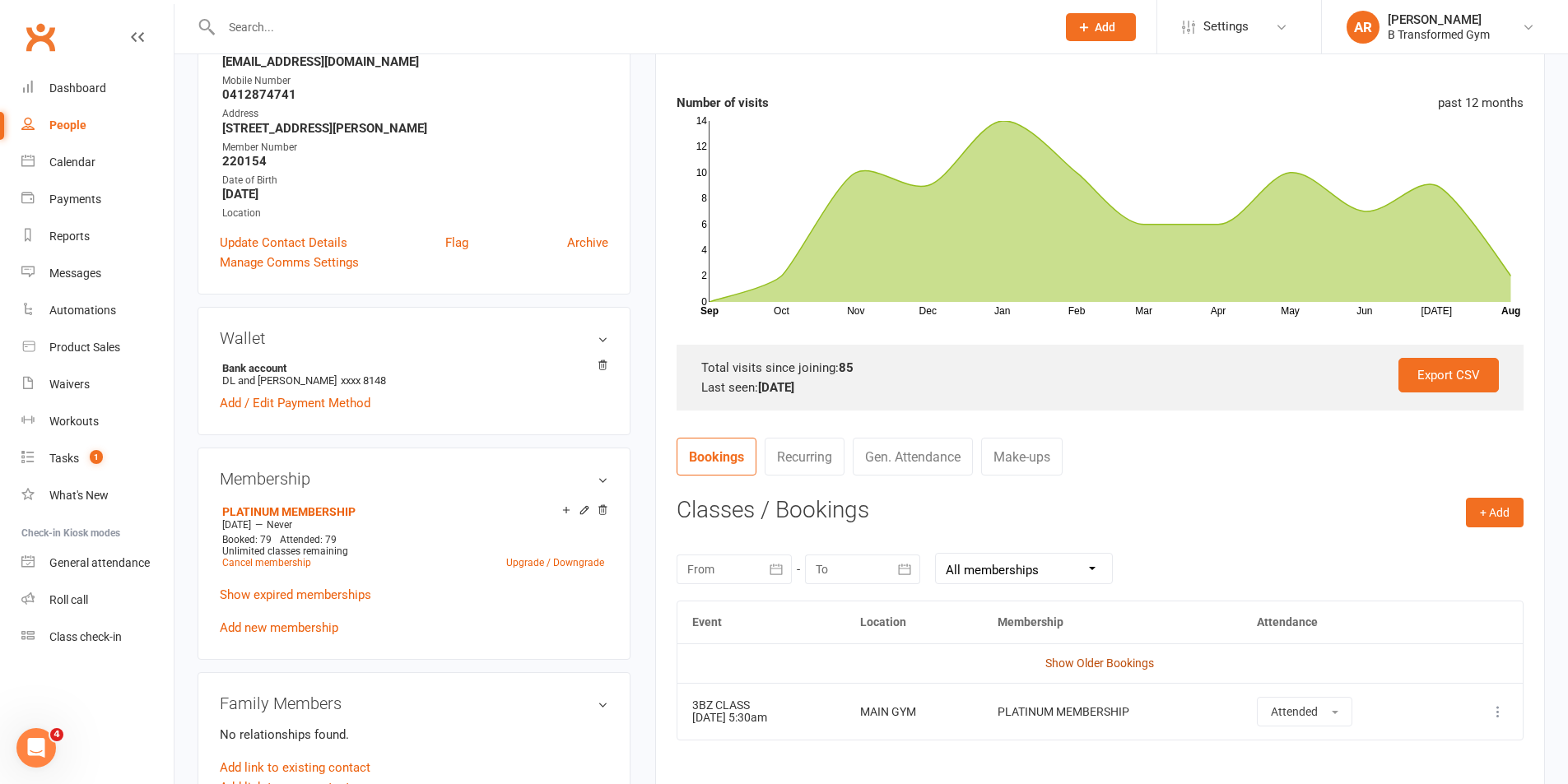
click at [1079, 658] on link "Show Older Bookings" at bounding box center [1100, 663] width 109 height 14
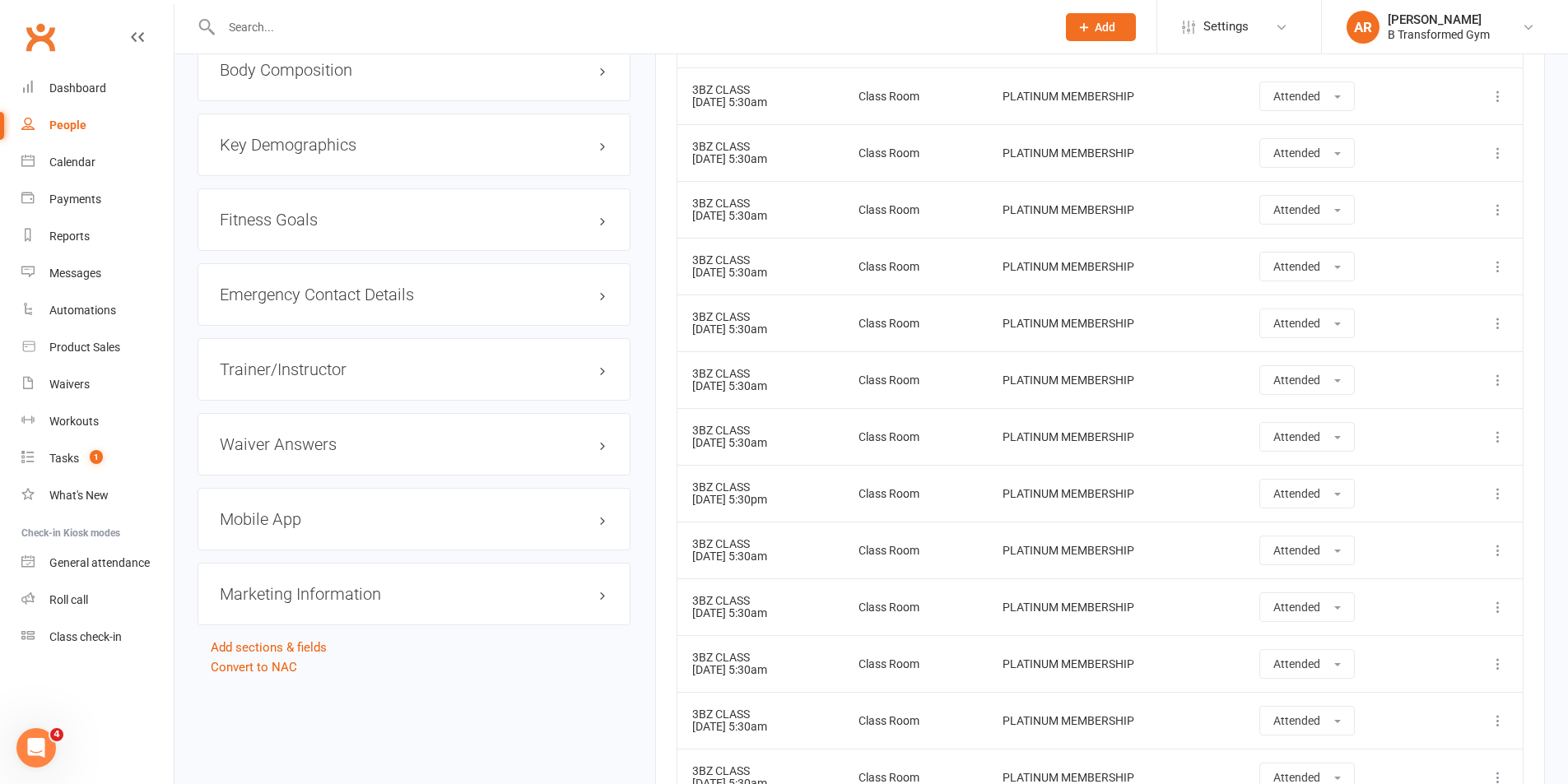
scroll to position [1481, 0]
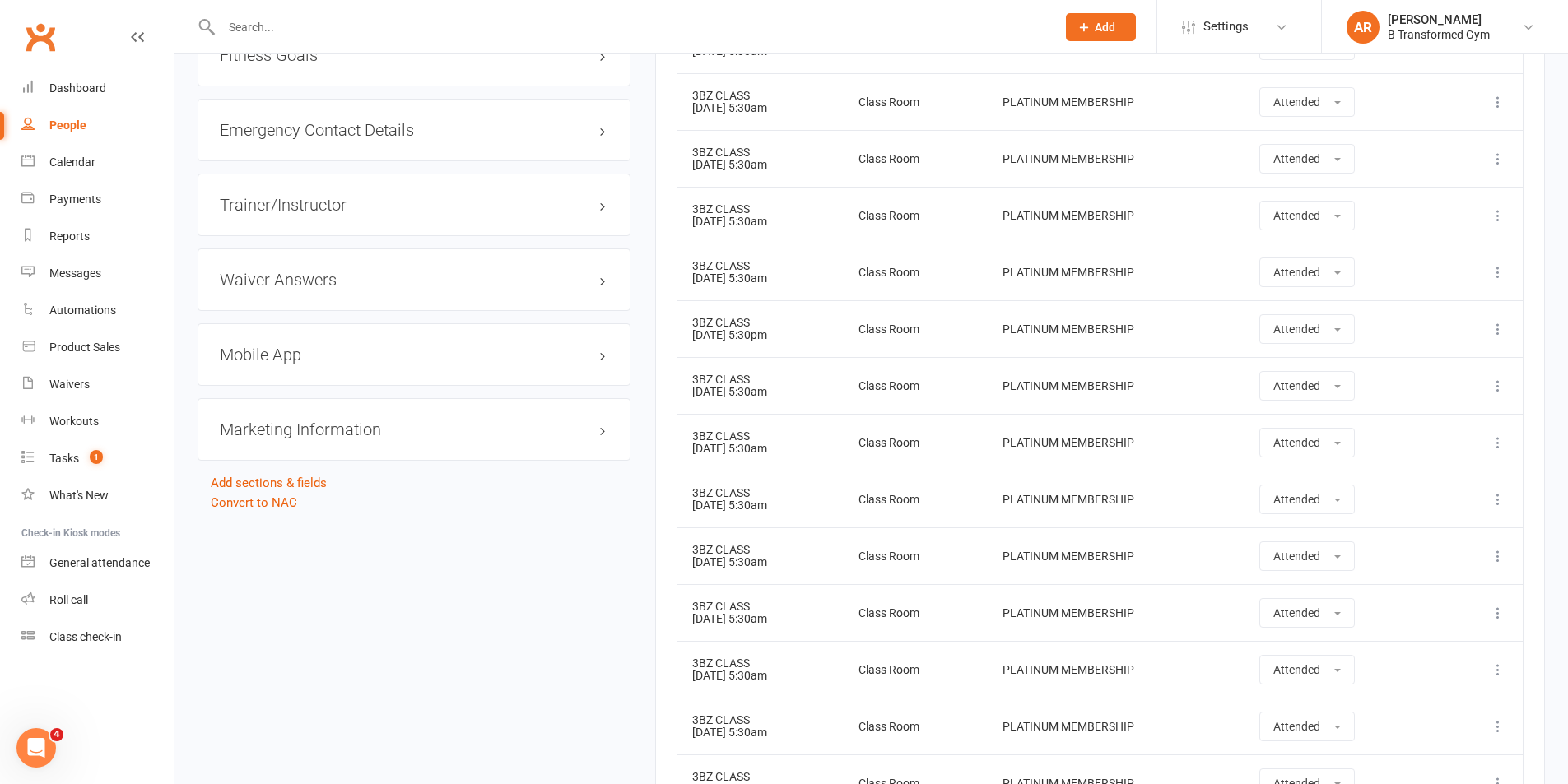
click at [272, 24] on input "text" at bounding box center [630, 26] width 828 height 23
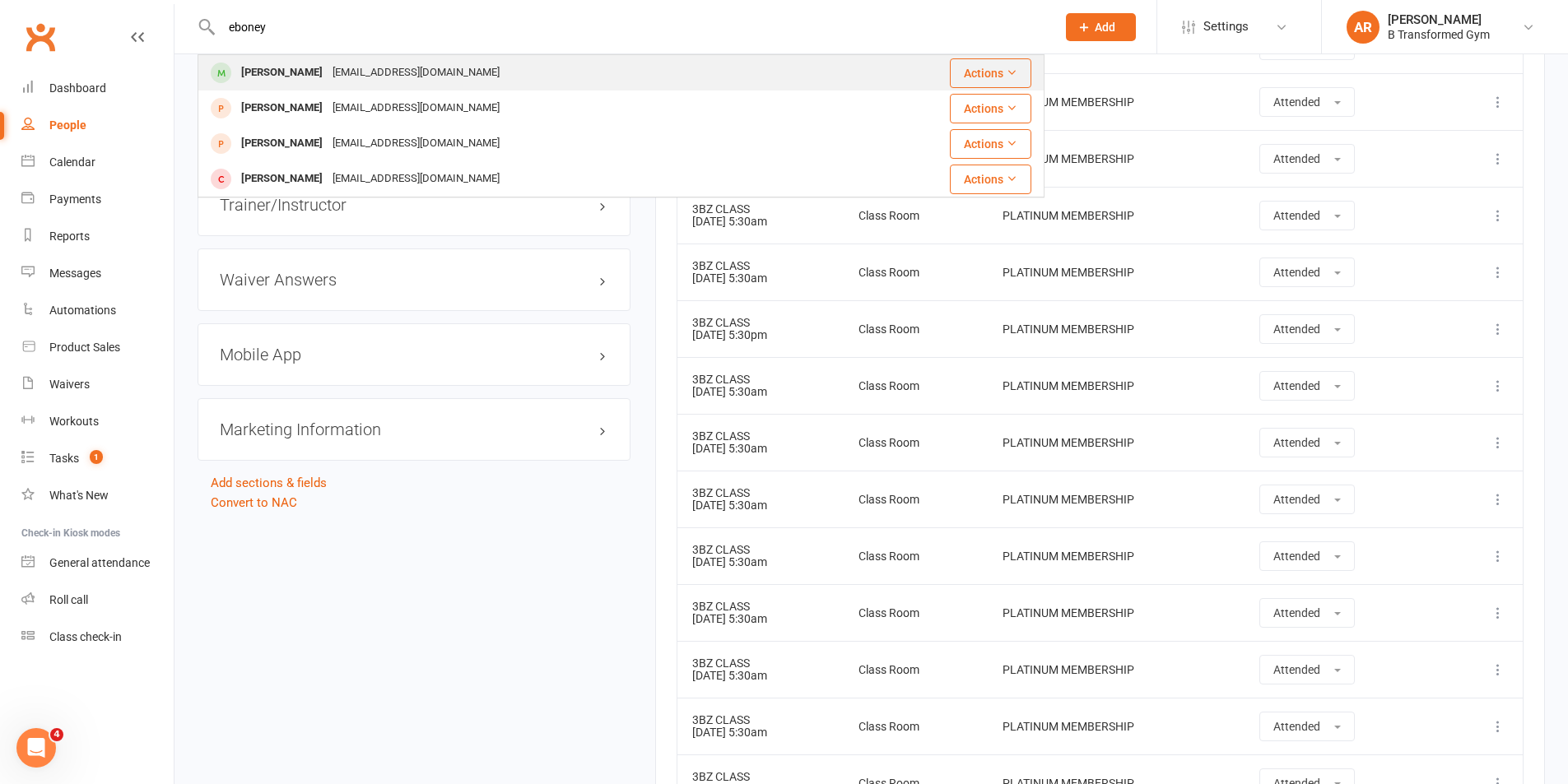
type input "eboney"
click at [280, 74] on div "Eboney Braysher" at bounding box center [282, 73] width 92 height 24
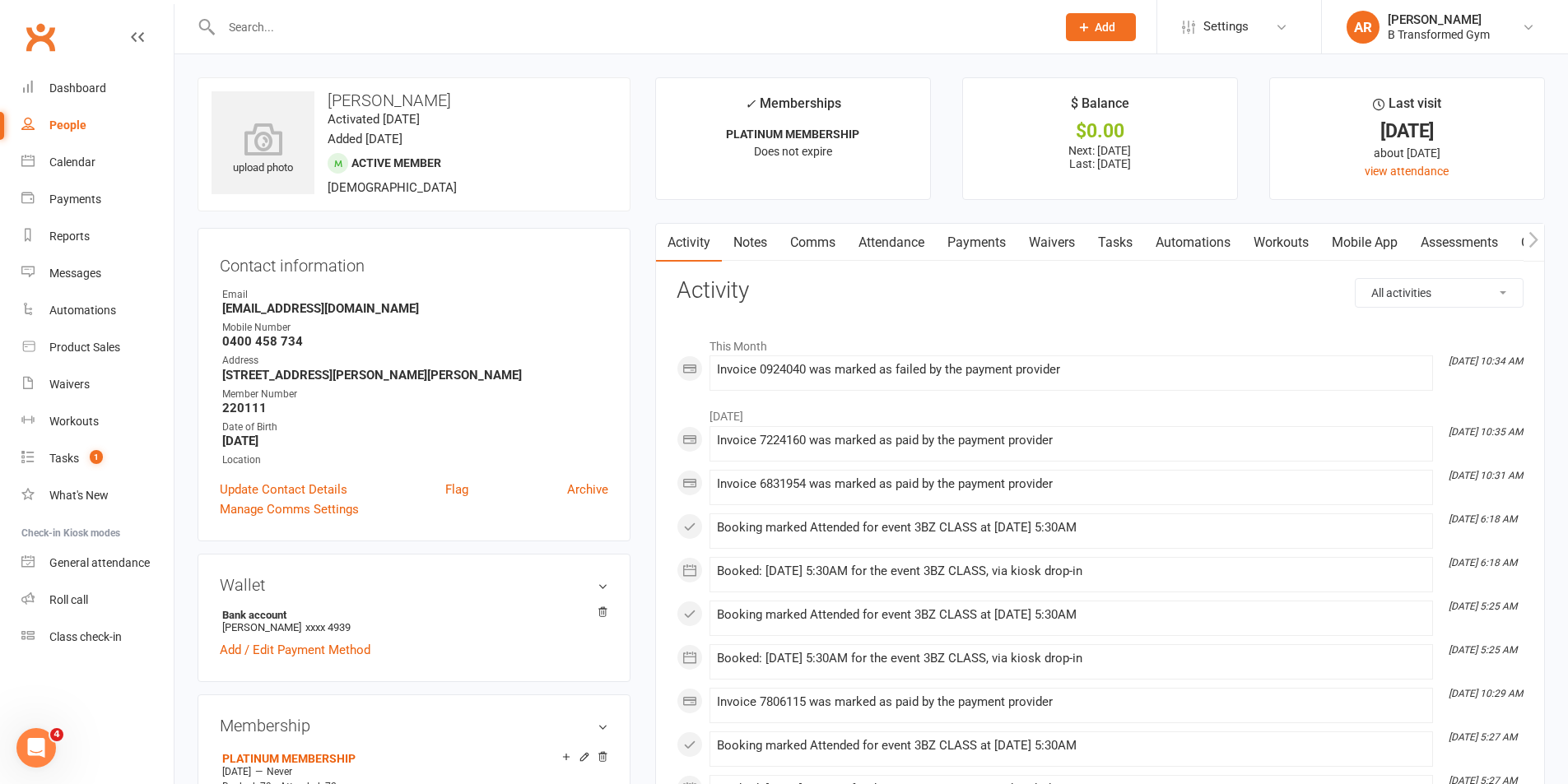
click at [872, 245] on link "Attendance" at bounding box center [891, 243] width 89 height 38
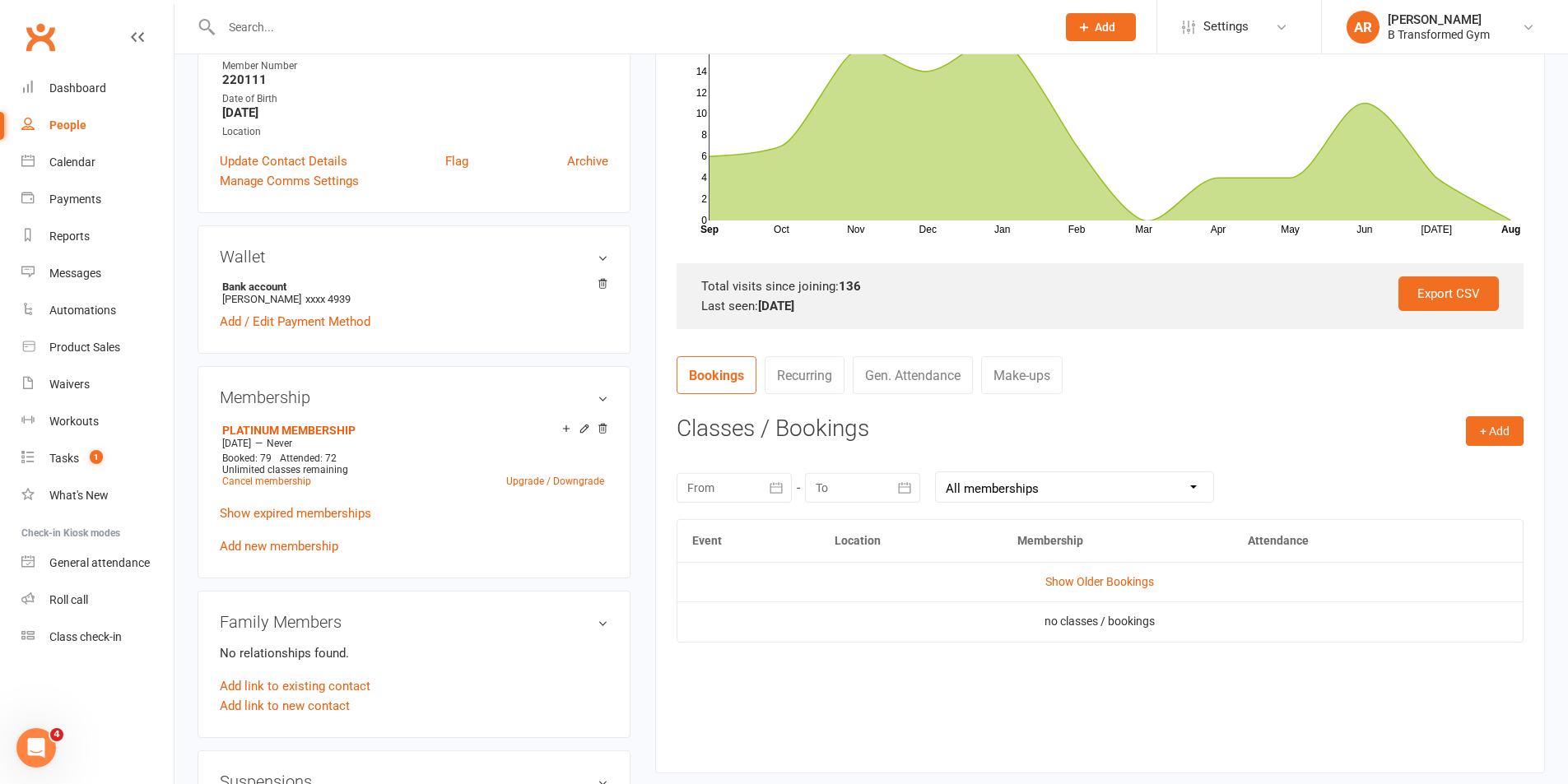
scroll to position [329, 0]
click at [1132, 578] on link "Show Older Bookings" at bounding box center [1100, 581] width 109 height 14
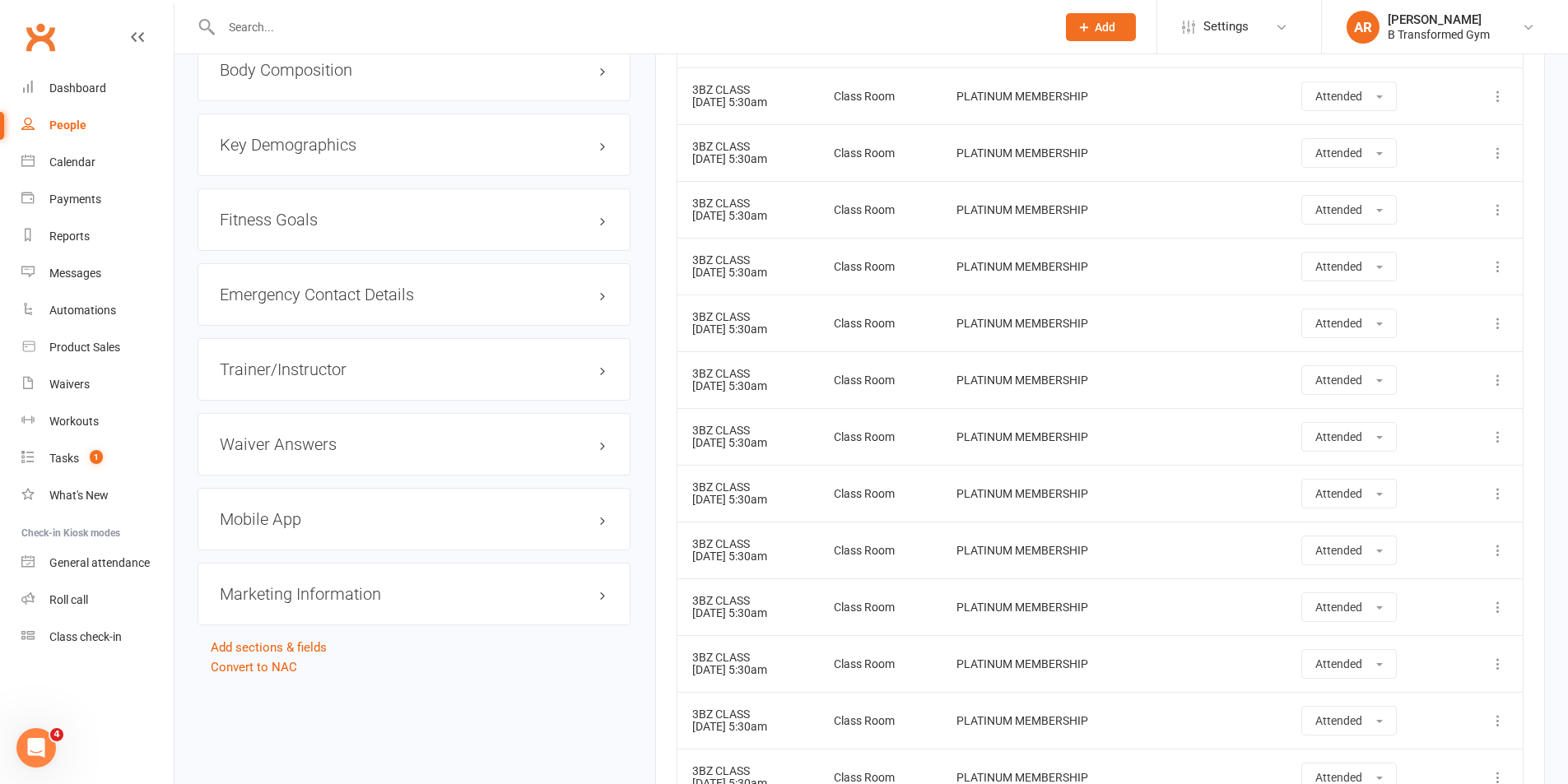
scroll to position [905, 0]
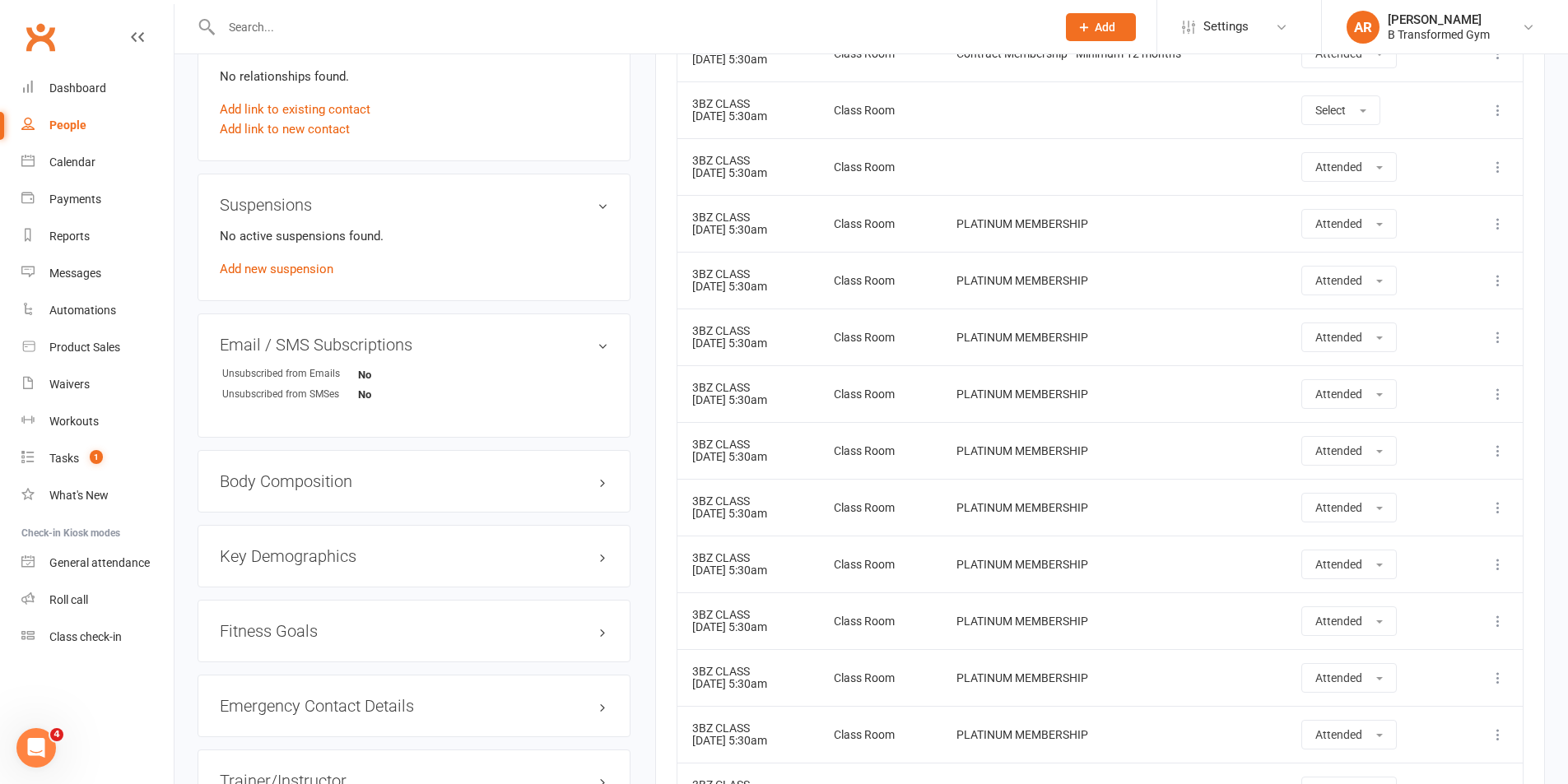
click at [456, 20] on input "text" at bounding box center [630, 26] width 828 height 23
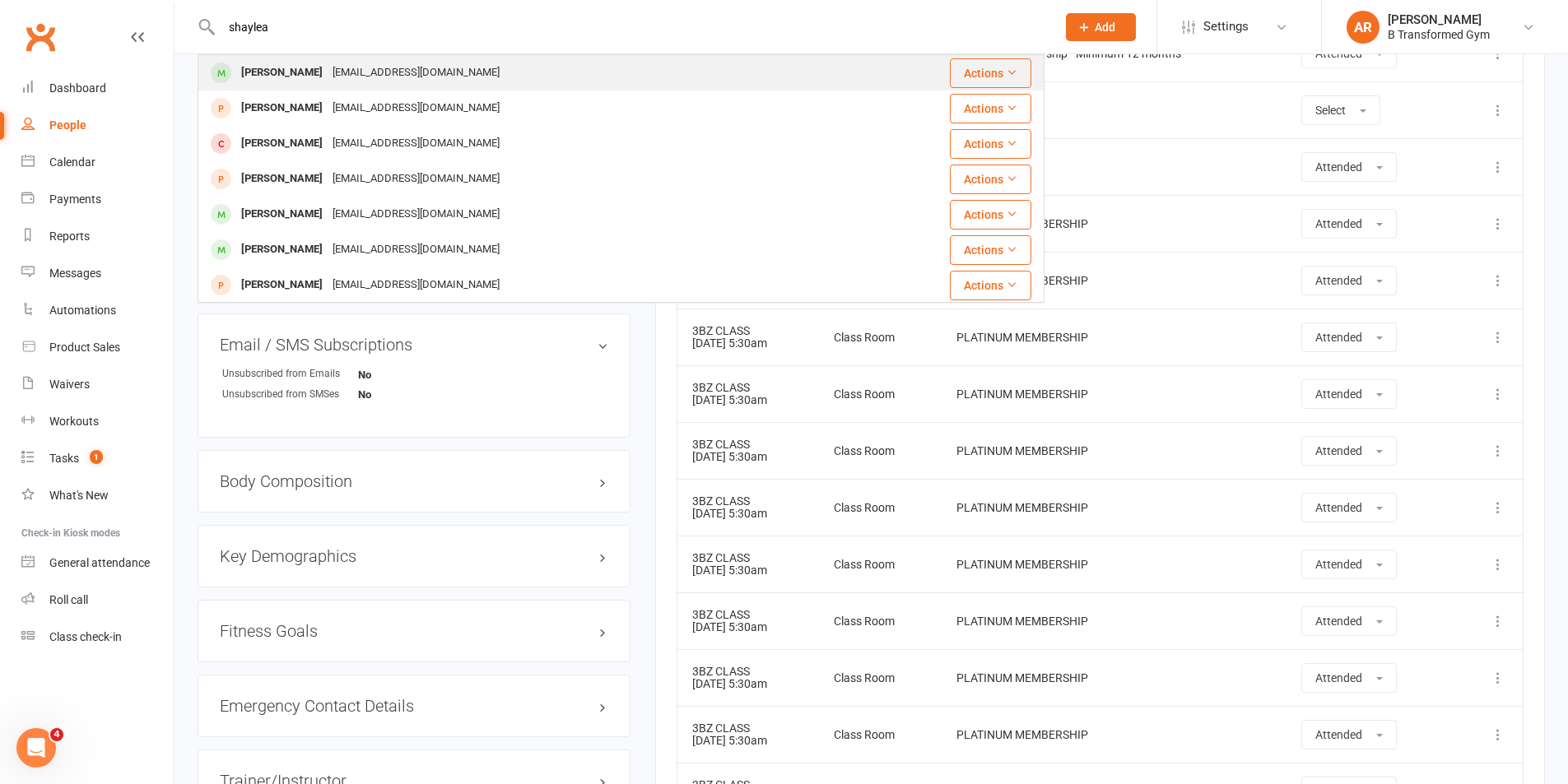
type input "shaylea"
click at [433, 66] on div "shayleasmall@gmail.com" at bounding box center [415, 73] width 177 height 24
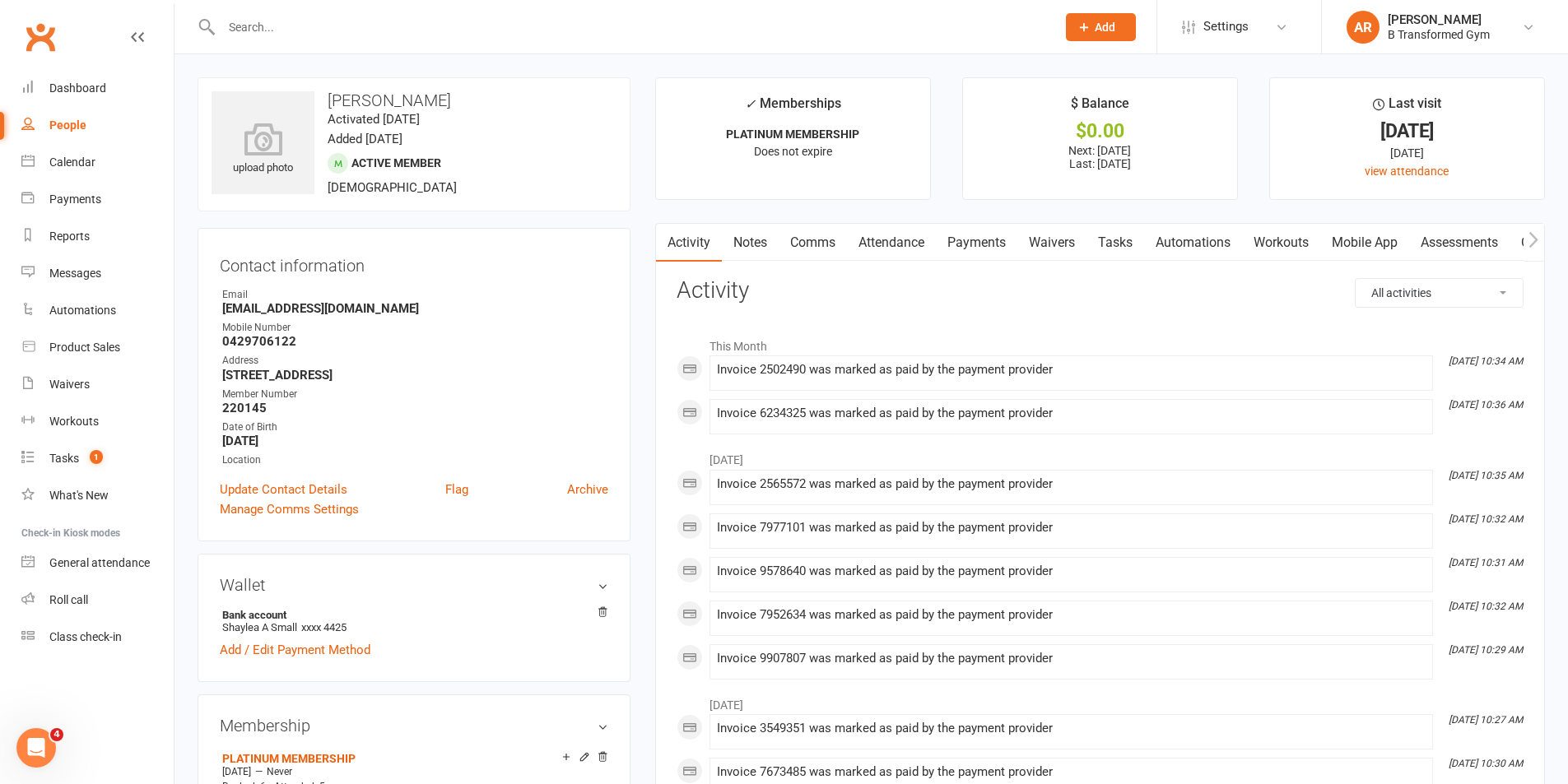
click at [881, 247] on link "Attendance" at bounding box center [891, 243] width 89 height 38
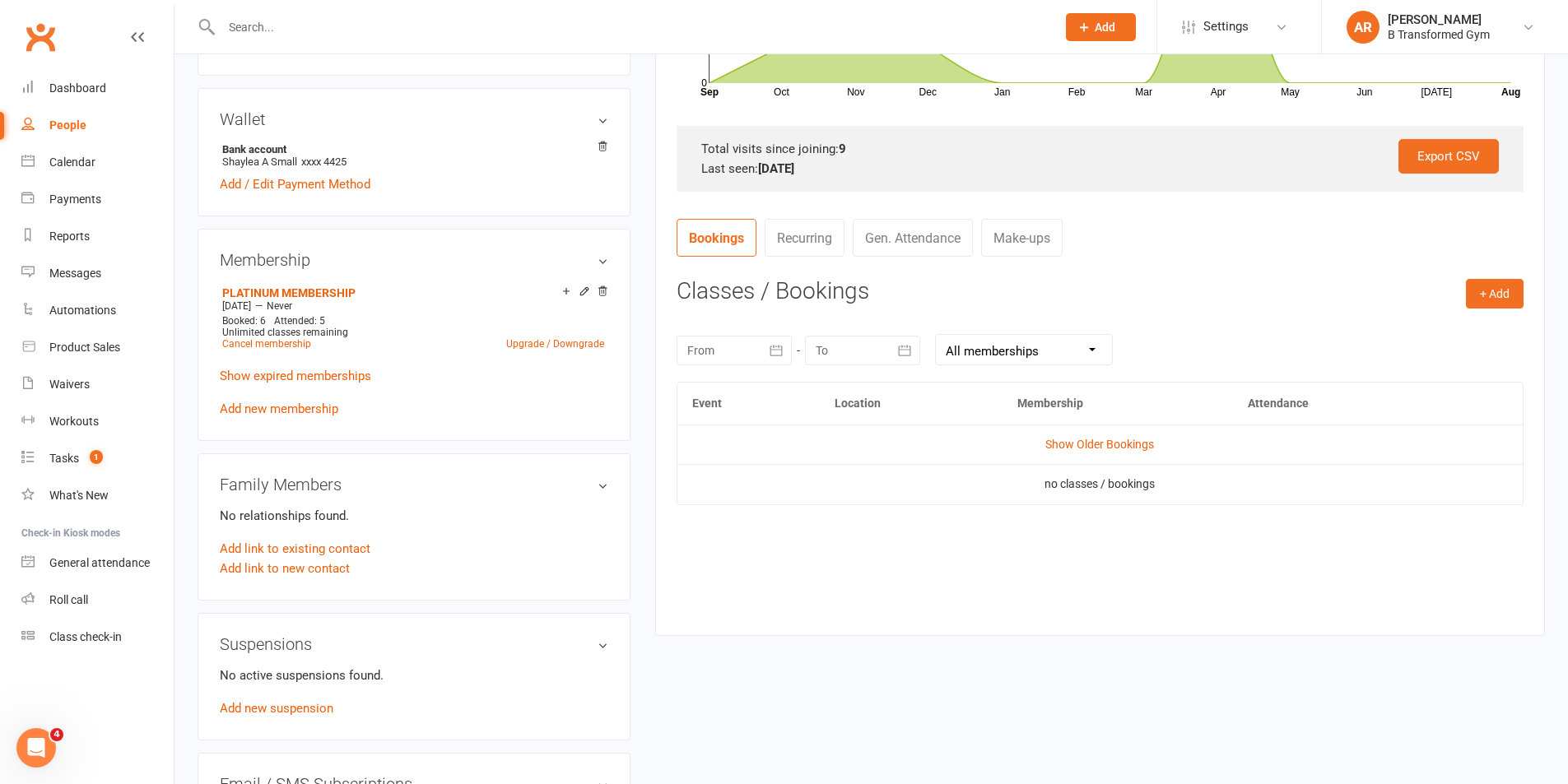
scroll to position [494, 0]
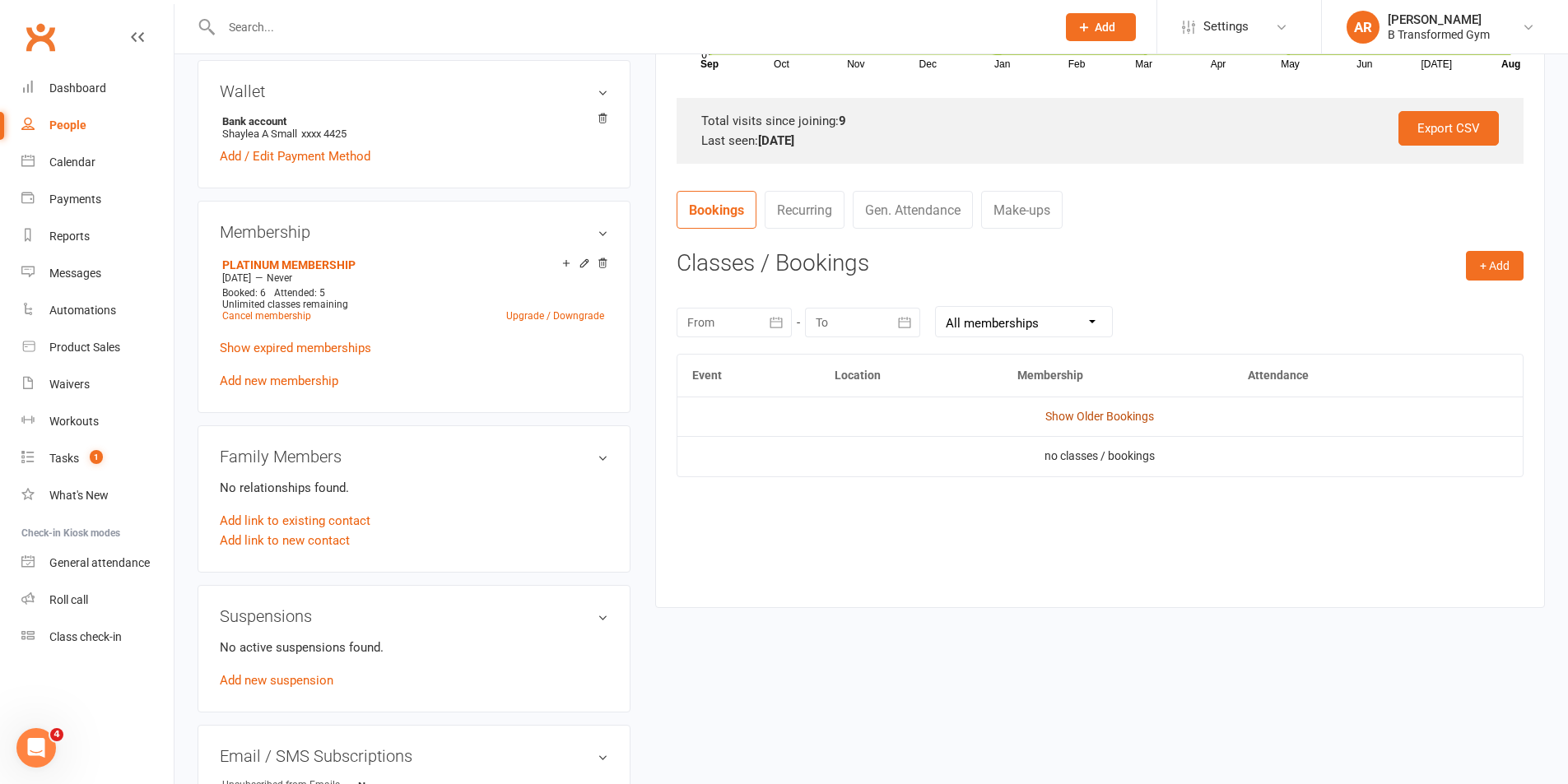
click at [1081, 420] on link "Show Older Bookings" at bounding box center [1100, 416] width 109 height 14
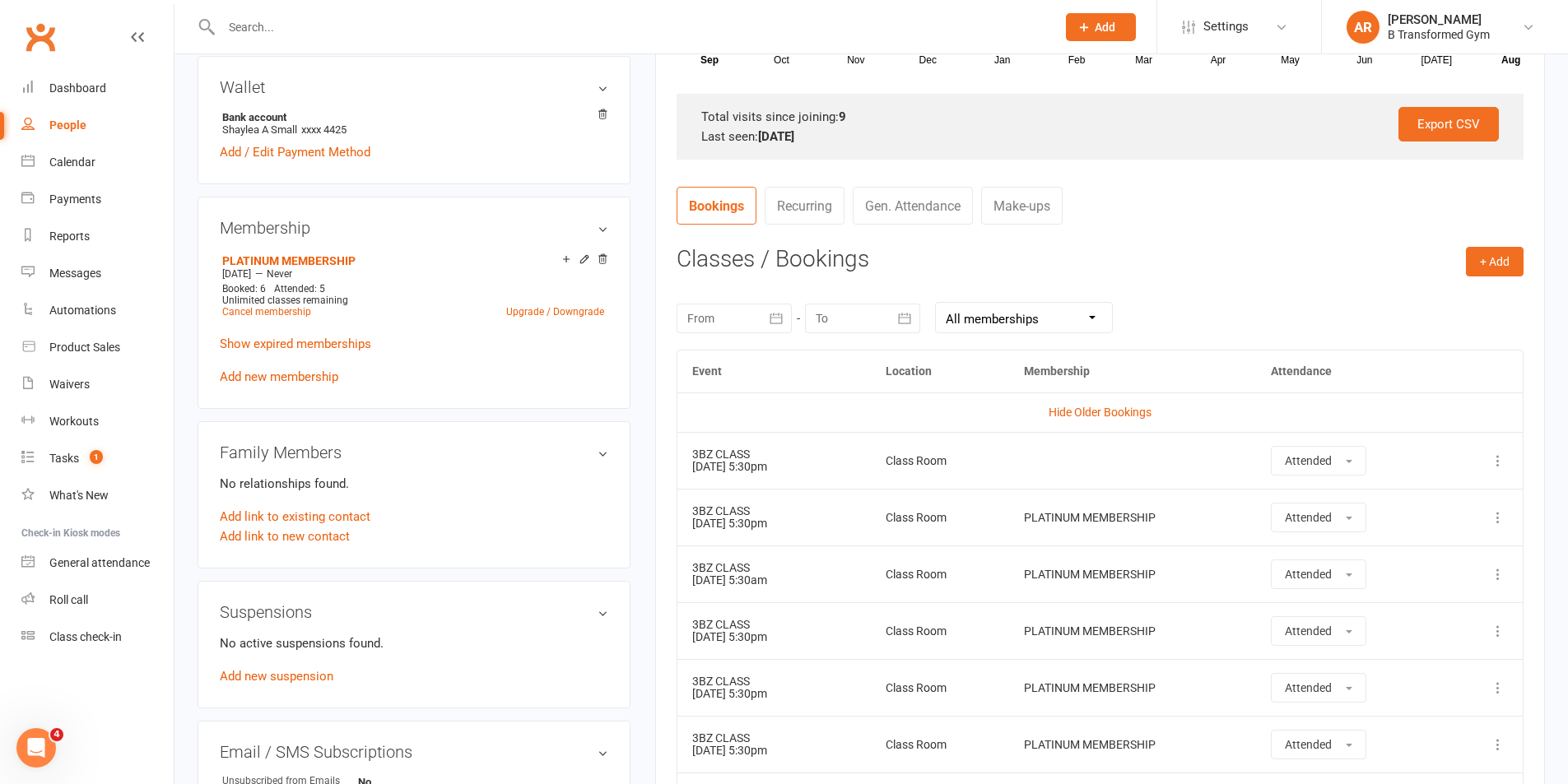
scroll to position [411, 0]
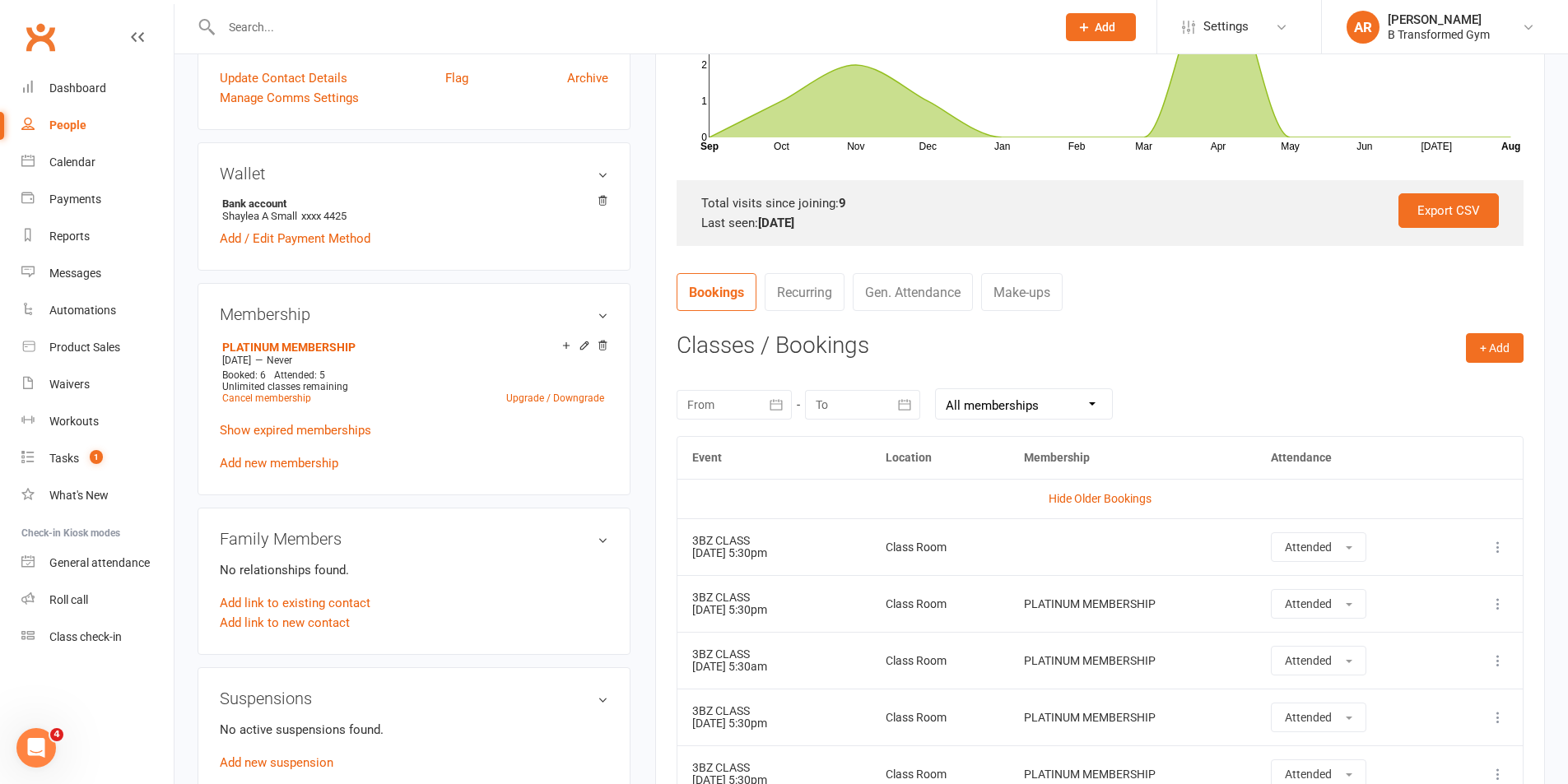
click at [248, 23] on input "text" at bounding box center [630, 26] width 828 height 23
type input "x"
type input "a"
type input "zak"
click at [327, 76] on div "zaksmall1997@gmail.com" at bounding box center [415, 73] width 177 height 24
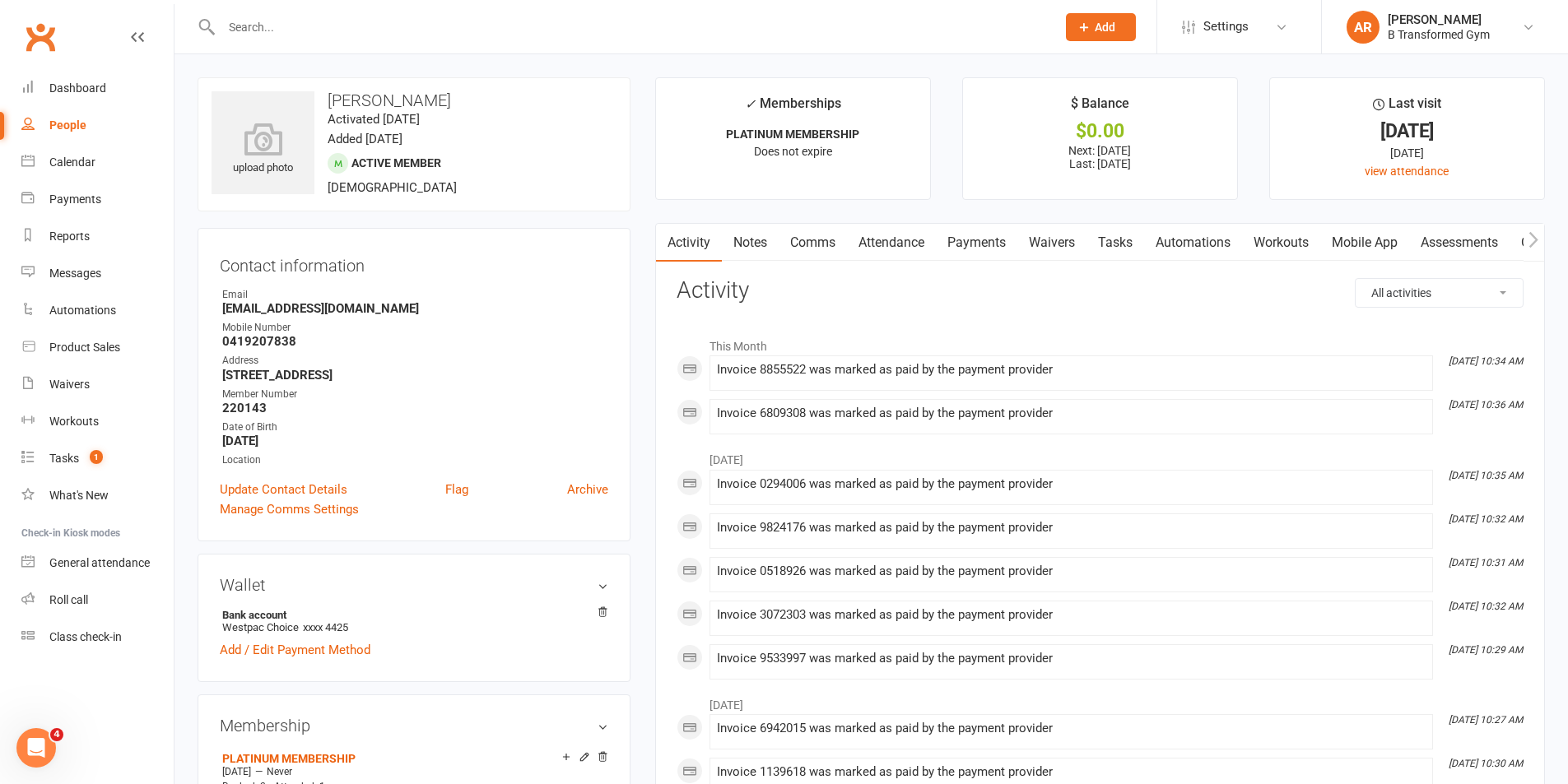
click at [870, 238] on link "Attendance" at bounding box center [891, 243] width 89 height 38
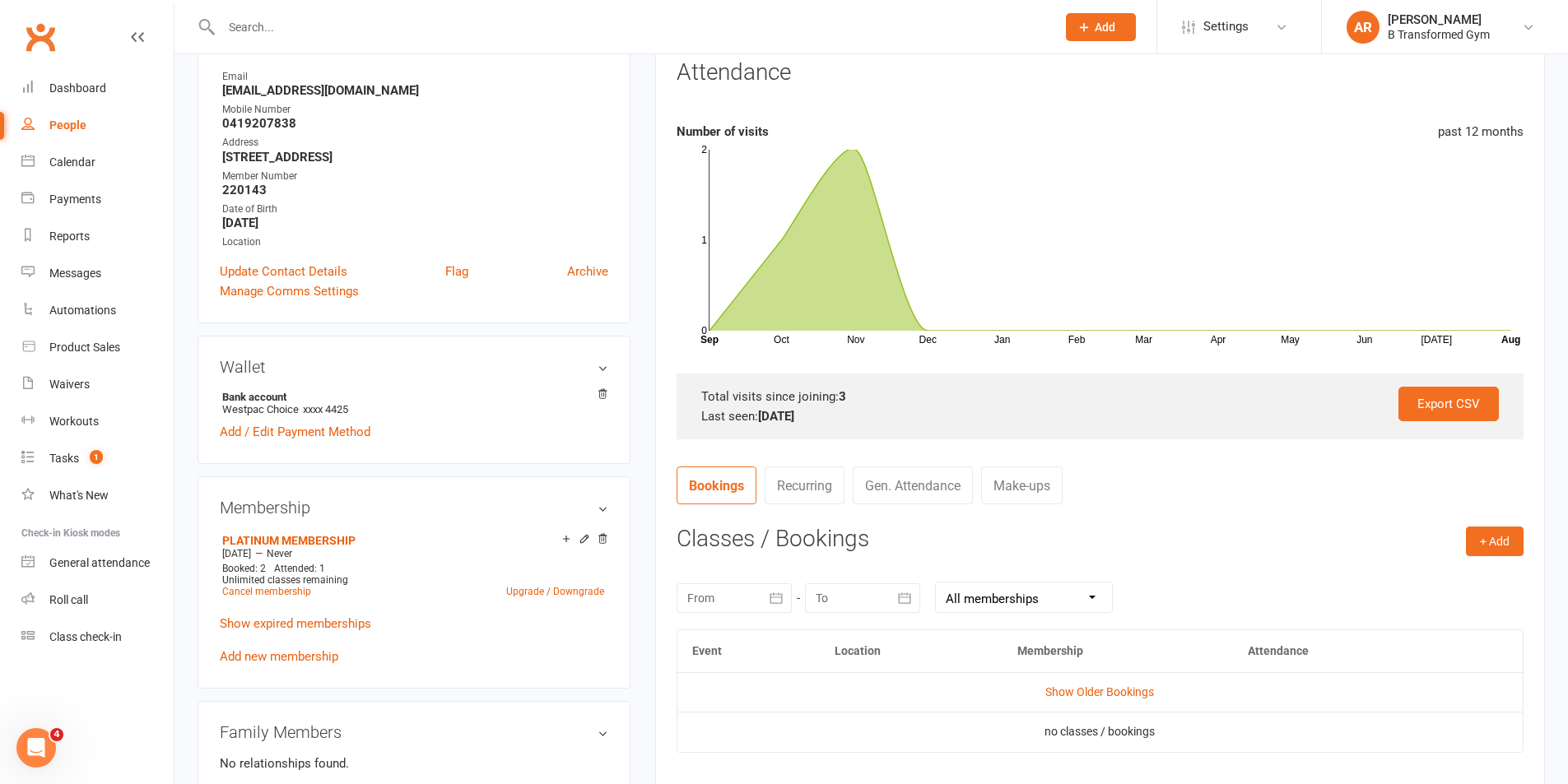
scroll to position [329, 0]
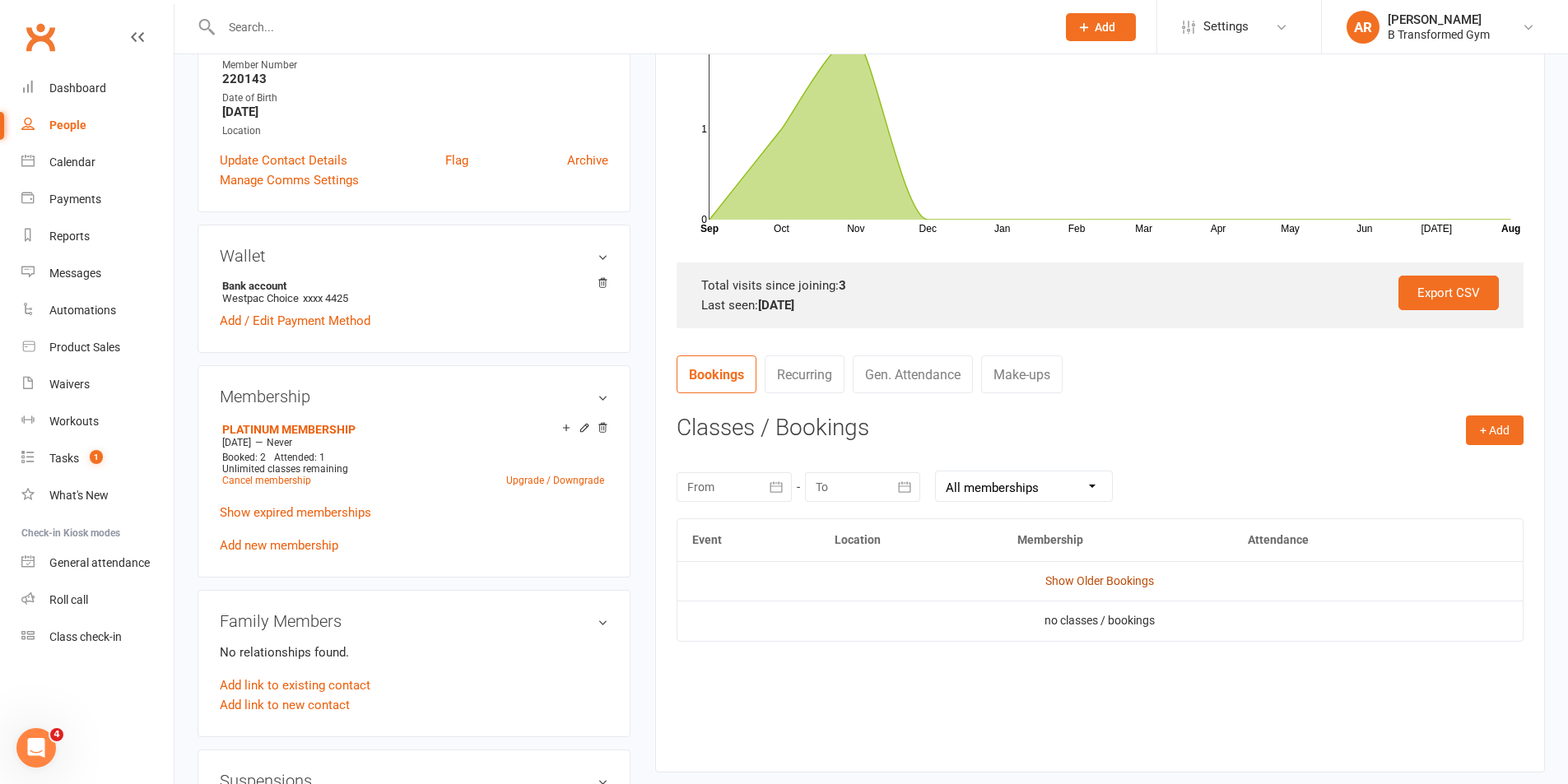
click at [1106, 579] on link "Show Older Bookings" at bounding box center [1100, 581] width 109 height 14
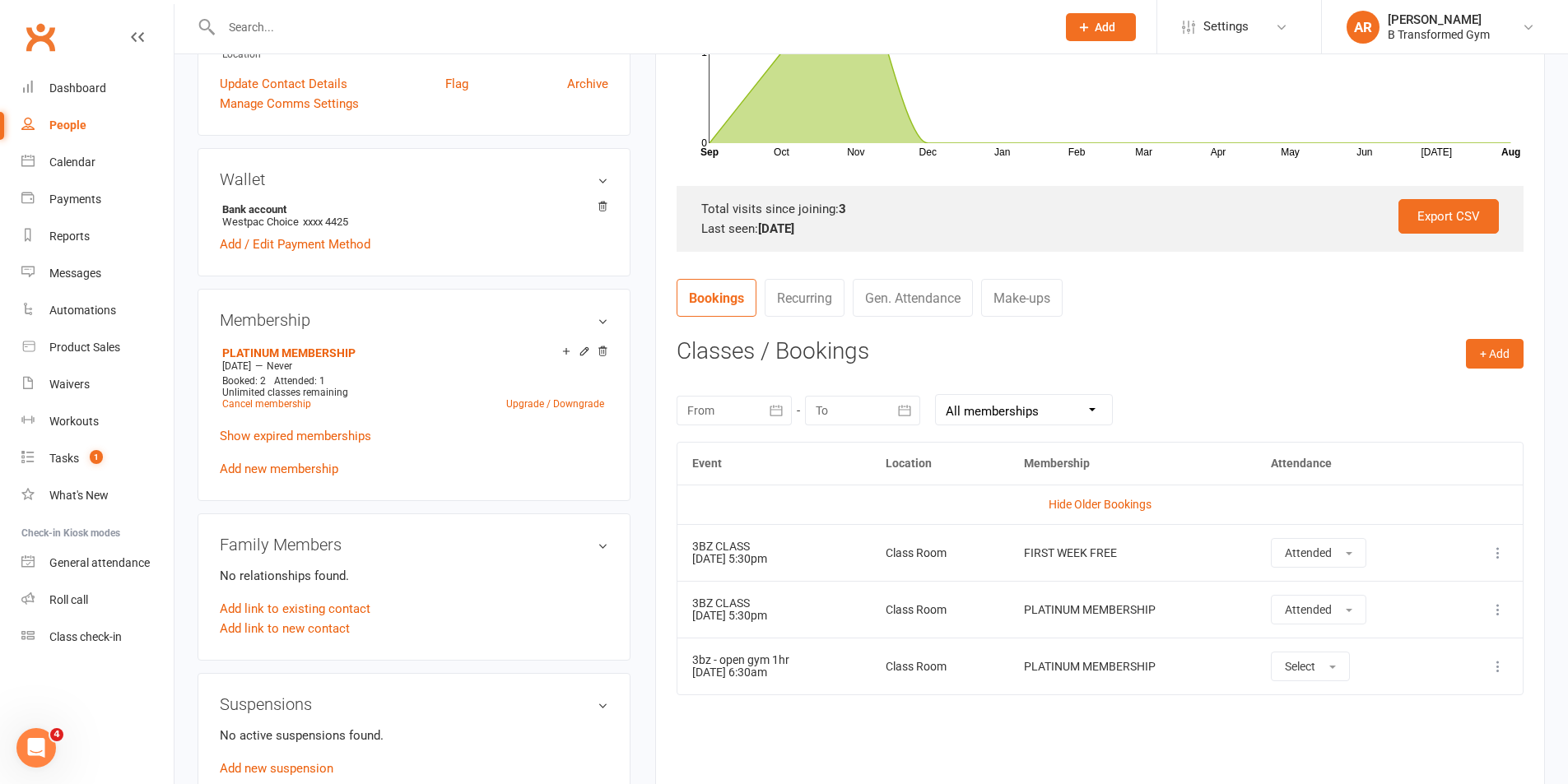
scroll to position [494, 0]
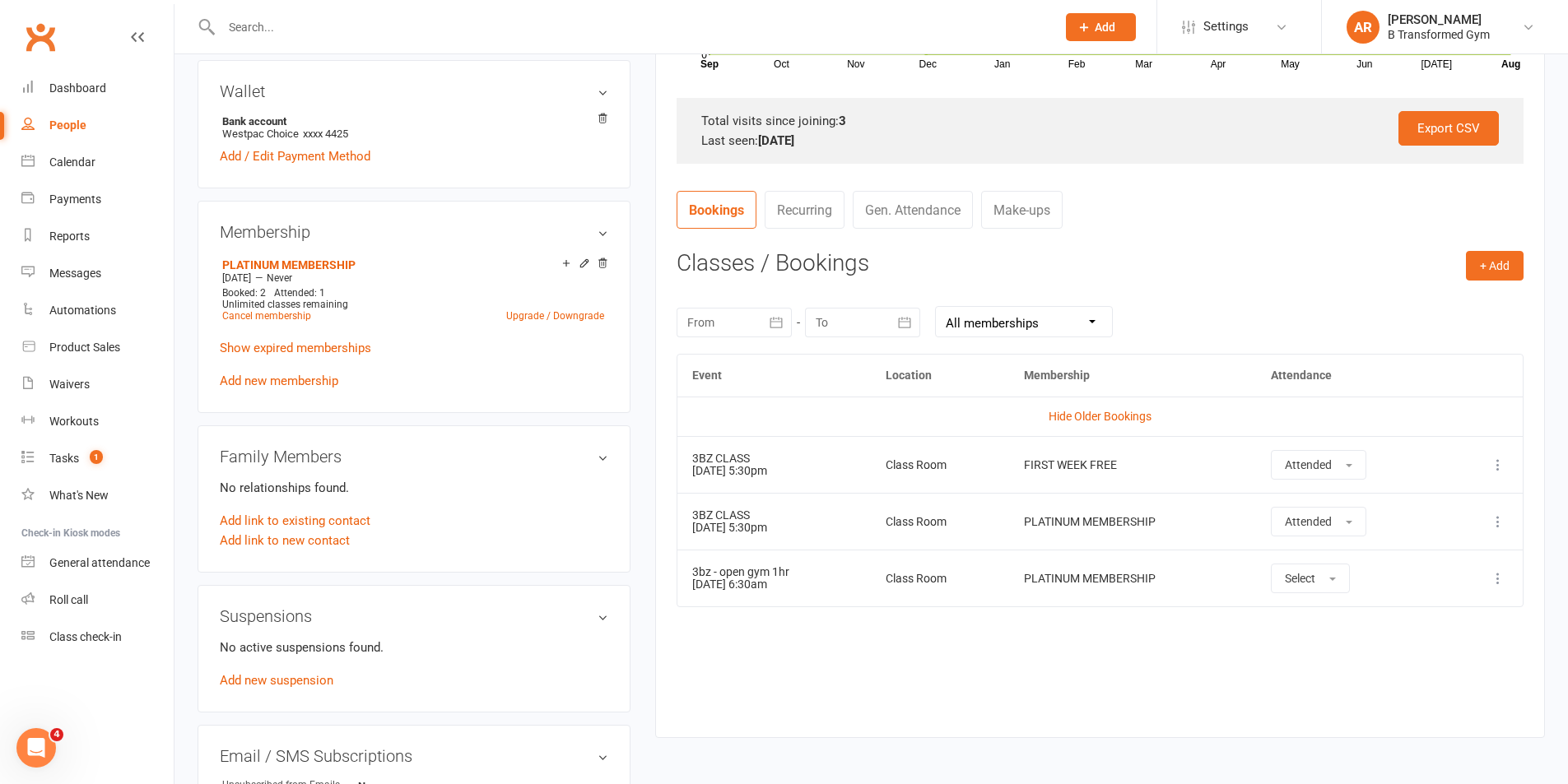
click at [270, 39] on div at bounding box center [621, 26] width 847 height 53
click at [282, 29] on input "text" at bounding box center [630, 26] width 828 height 23
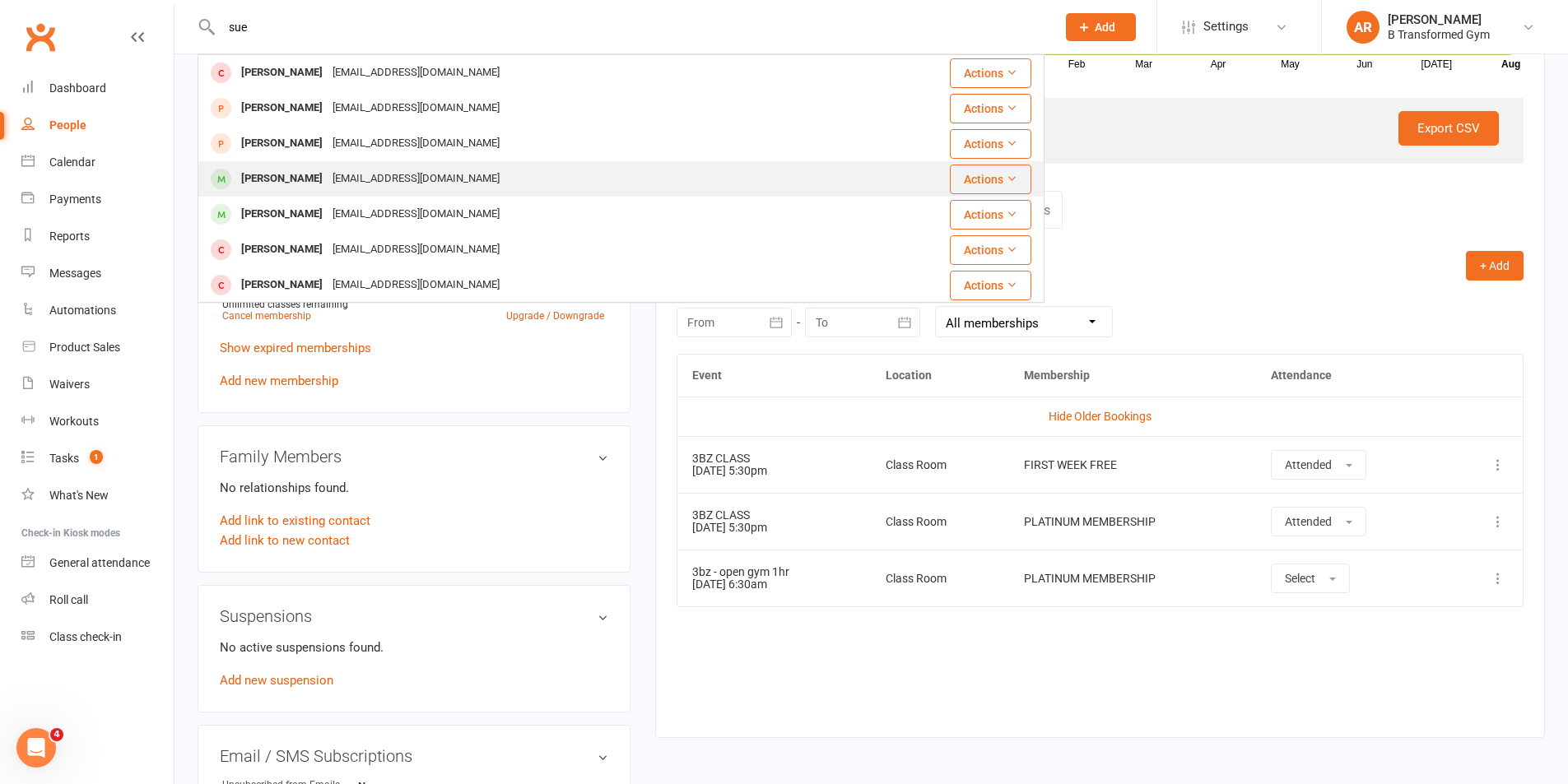
type input "sue"
click at [317, 174] on div "Sue-Lee Prickett" at bounding box center [282, 179] width 92 height 24
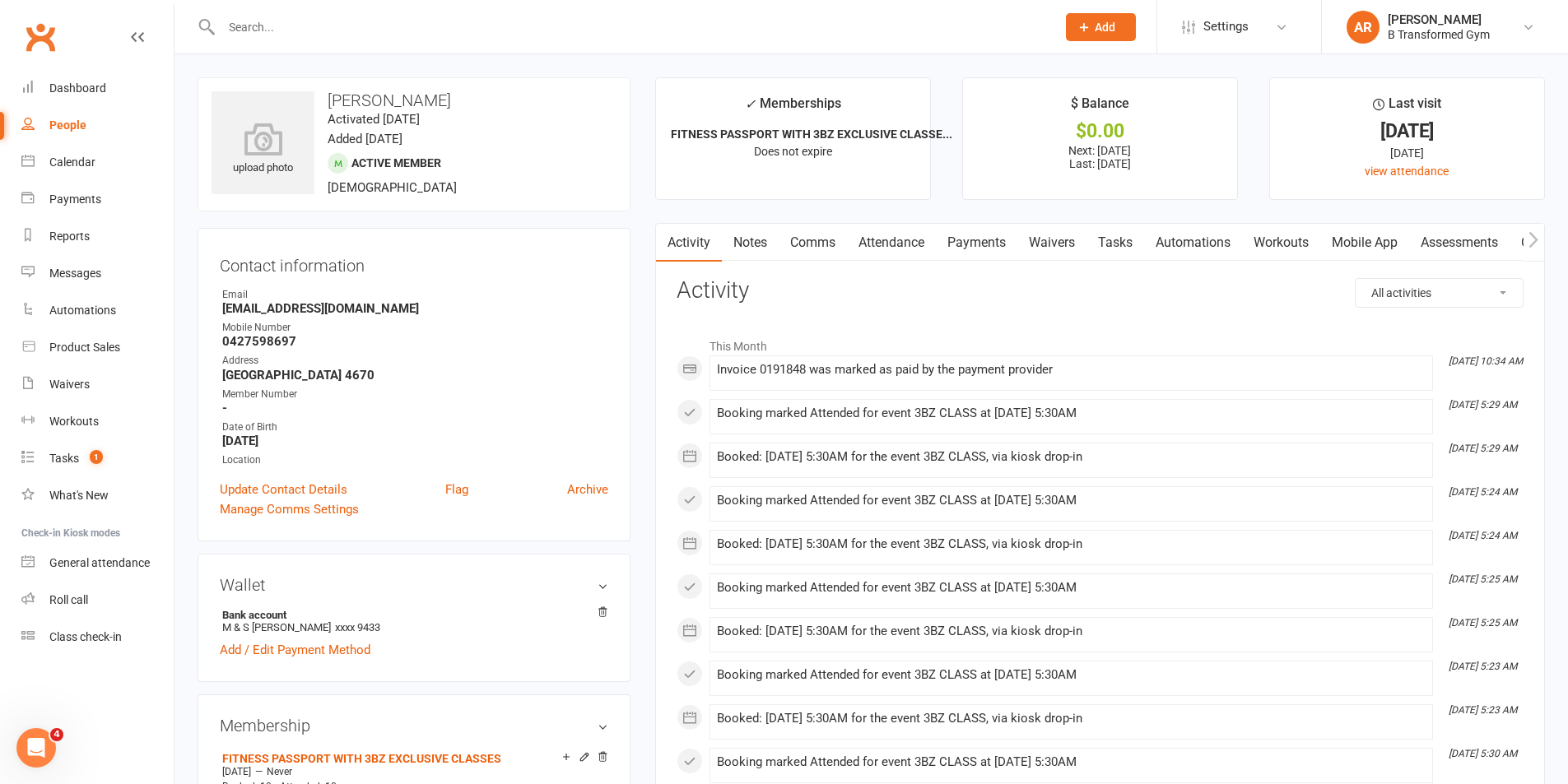
click at [902, 242] on link "Attendance" at bounding box center [891, 243] width 89 height 38
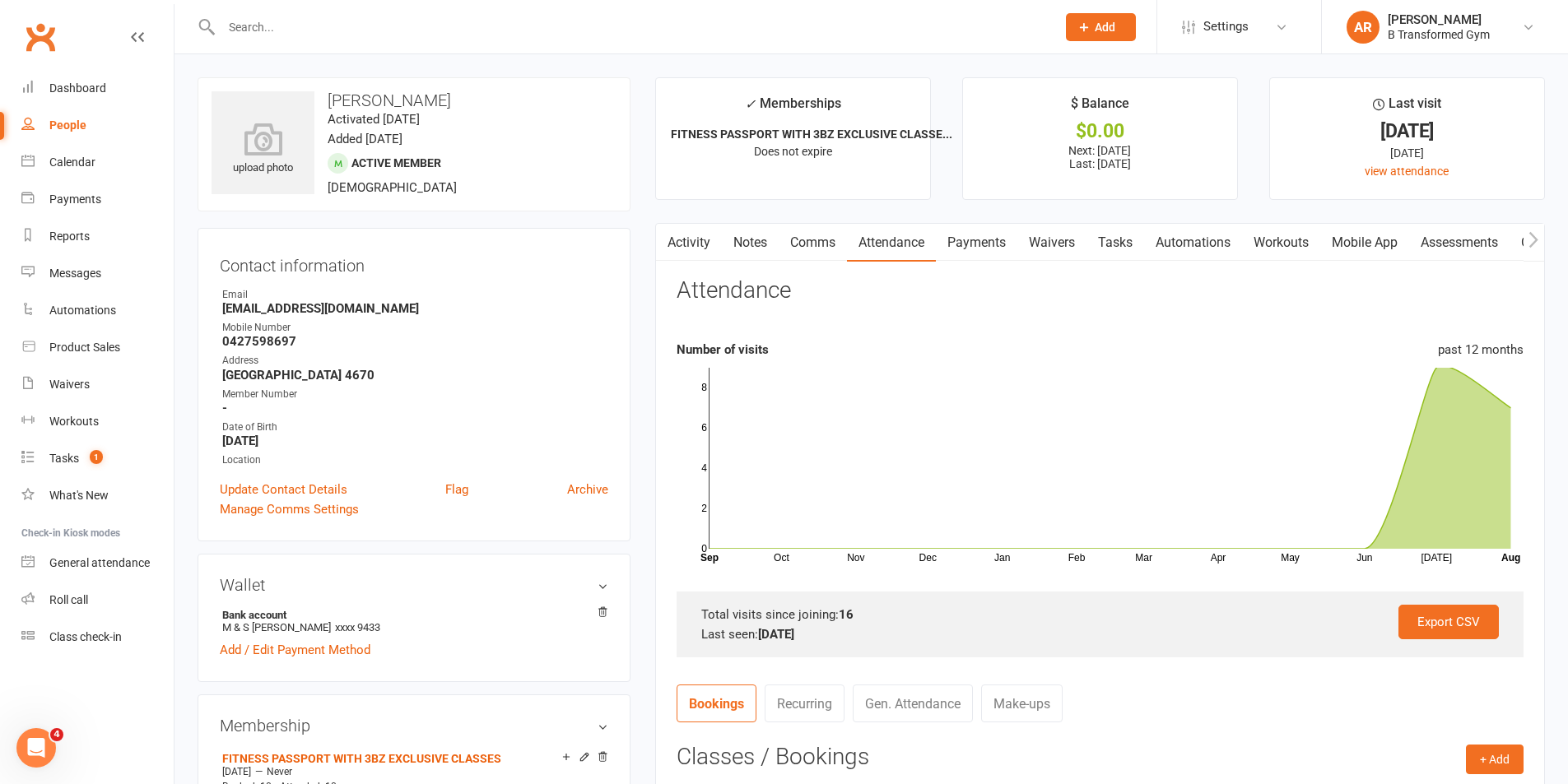
scroll to position [329, 0]
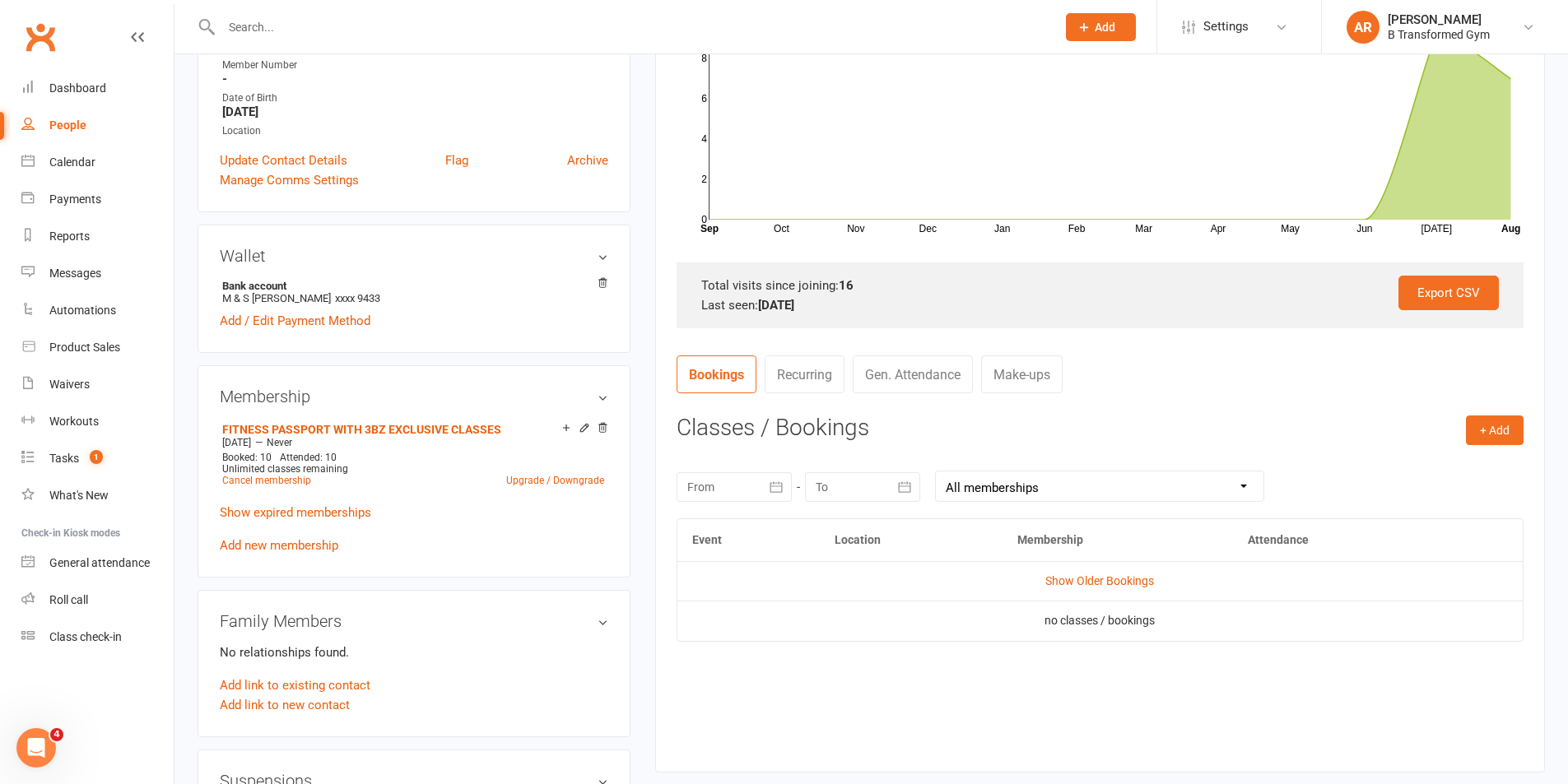
click at [358, 33] on input "text" at bounding box center [630, 26] width 828 height 23
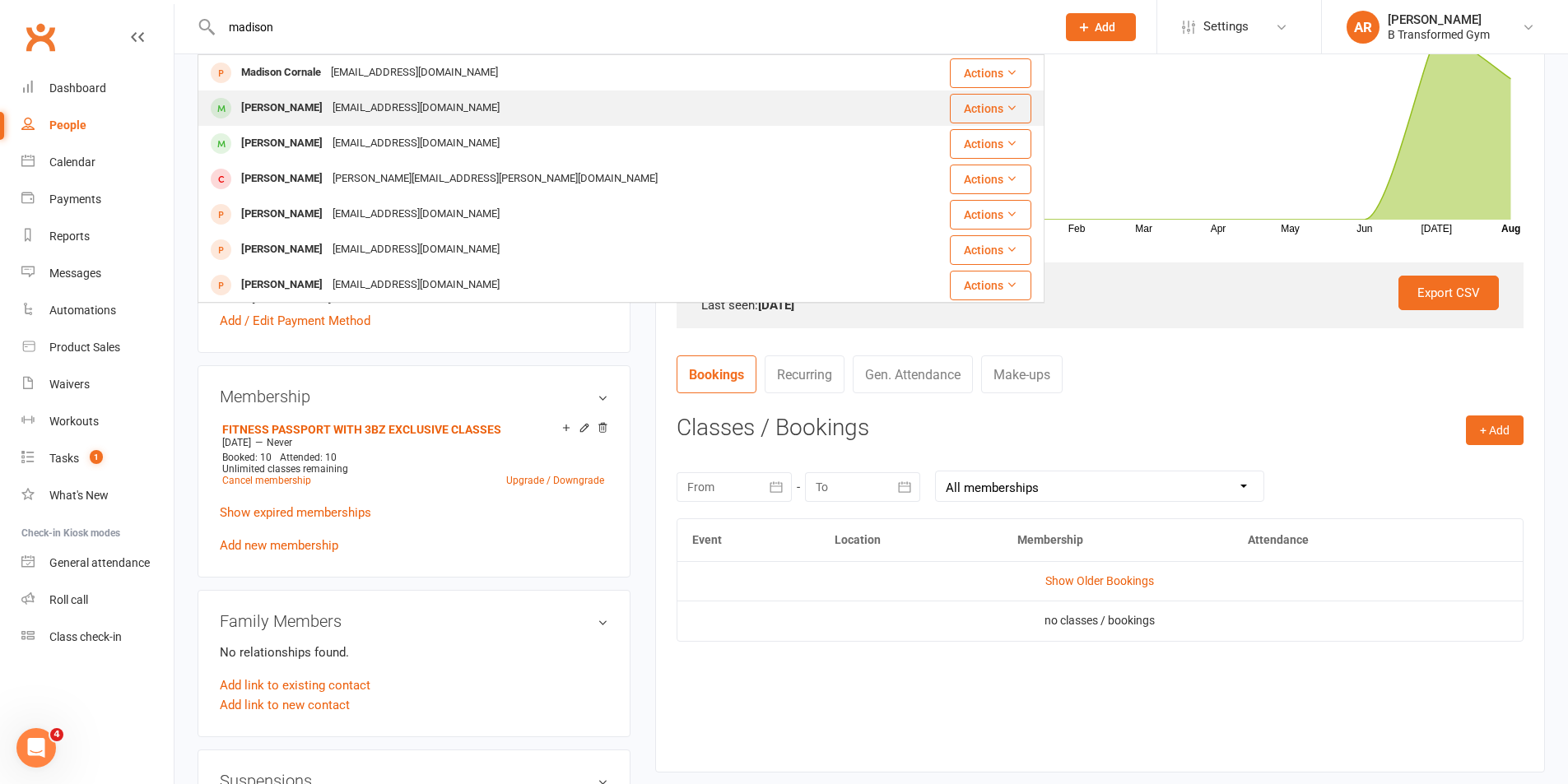
type input "madison"
click at [358, 105] on div "Madison_prickett@hotmail.com" at bounding box center [415, 108] width 177 height 24
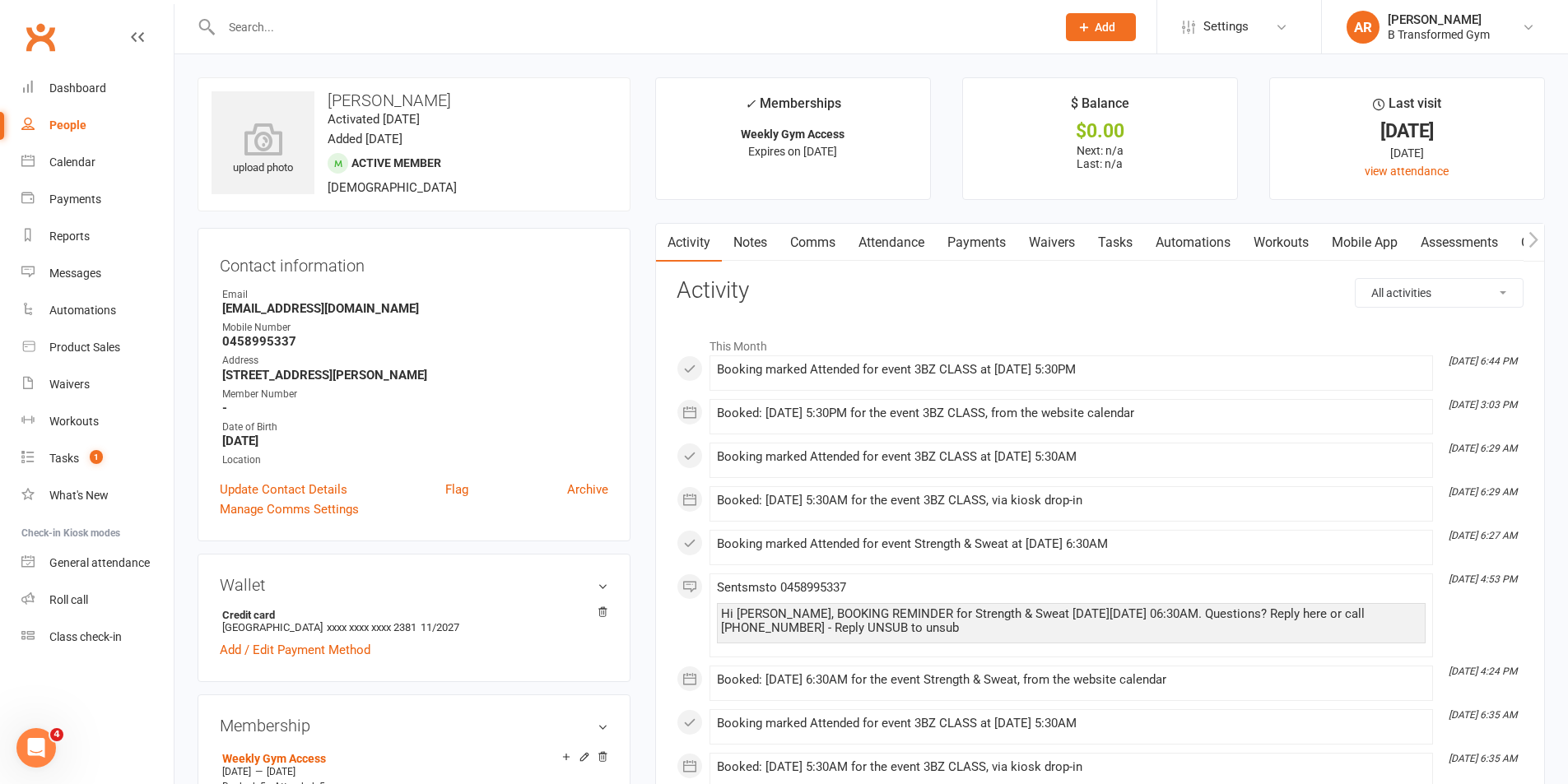
click at [901, 238] on link "Attendance" at bounding box center [891, 243] width 89 height 38
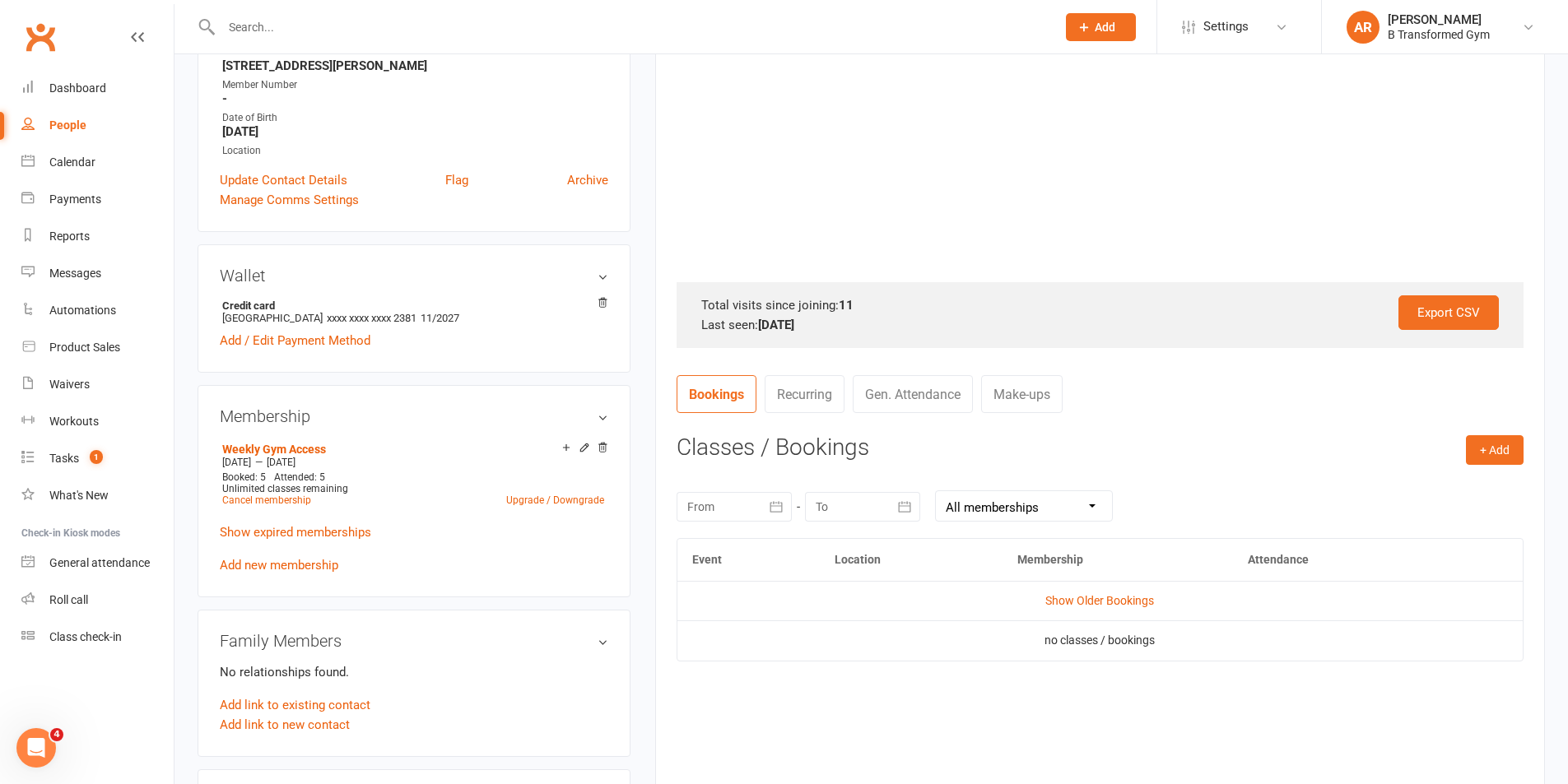
scroll to position [329, 0]
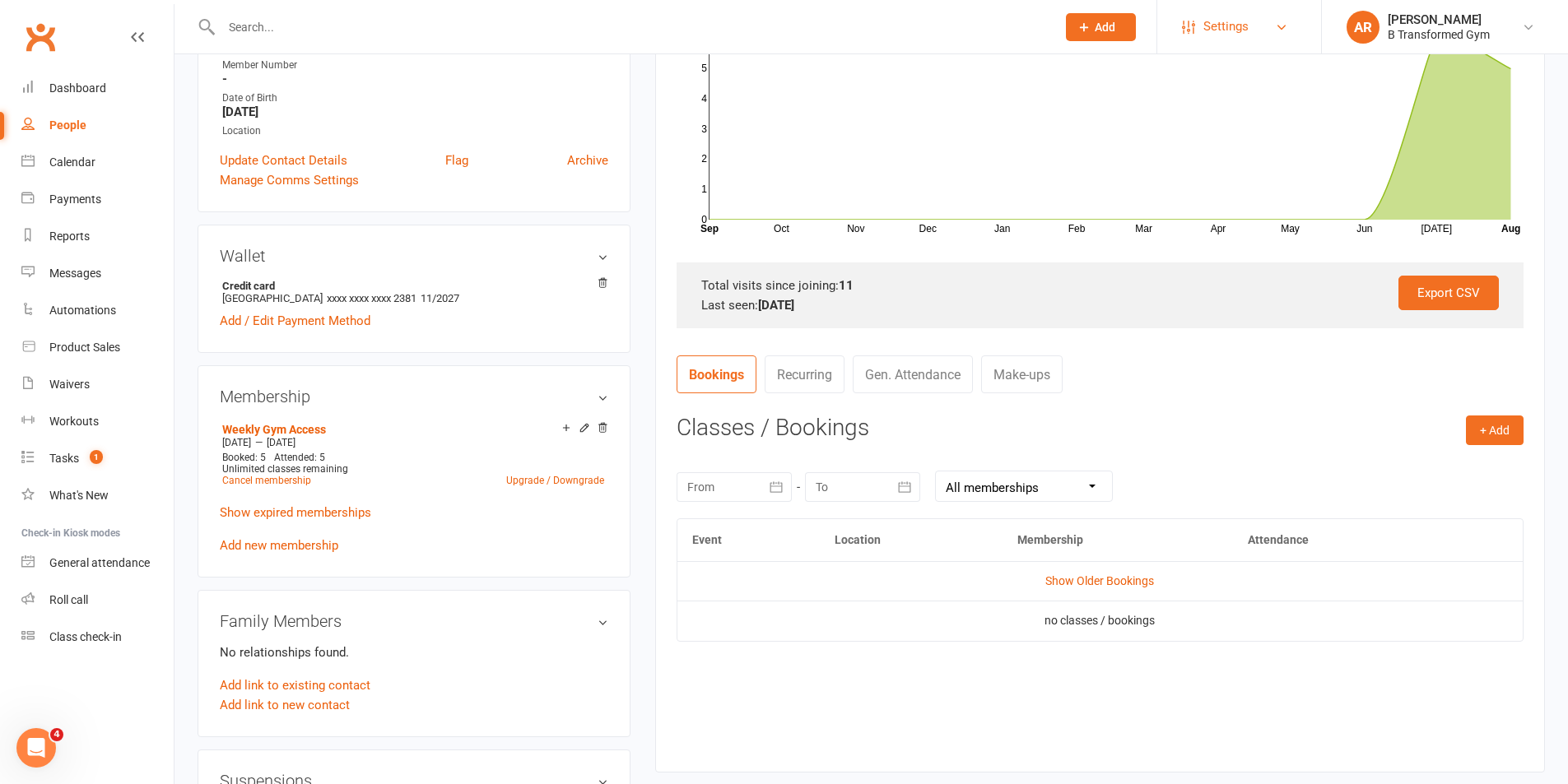
click at [1204, 20] on span "Settings" at bounding box center [1226, 26] width 45 height 37
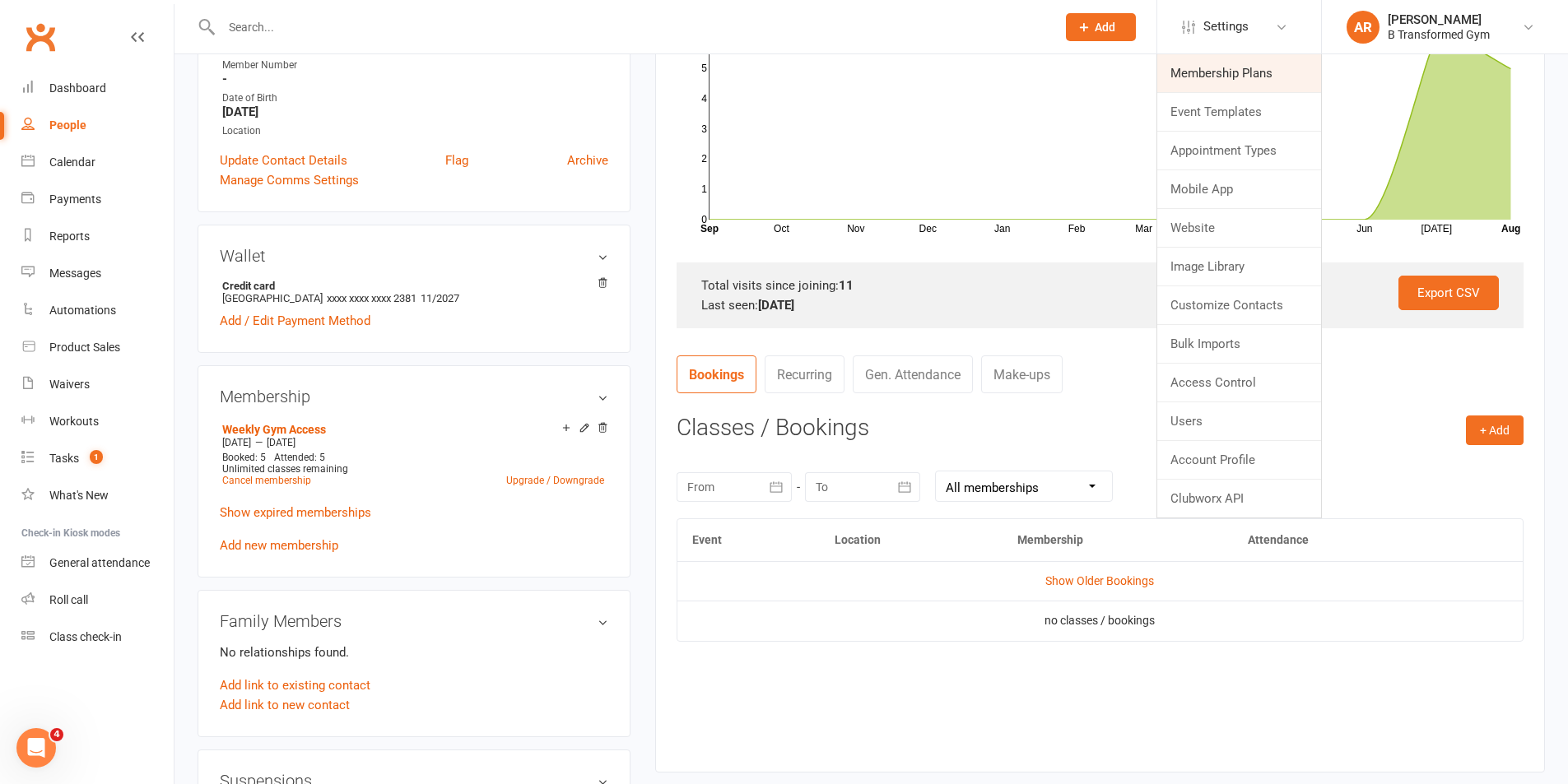
click at [1206, 79] on link "Membership Plans" at bounding box center [1239, 73] width 164 height 38
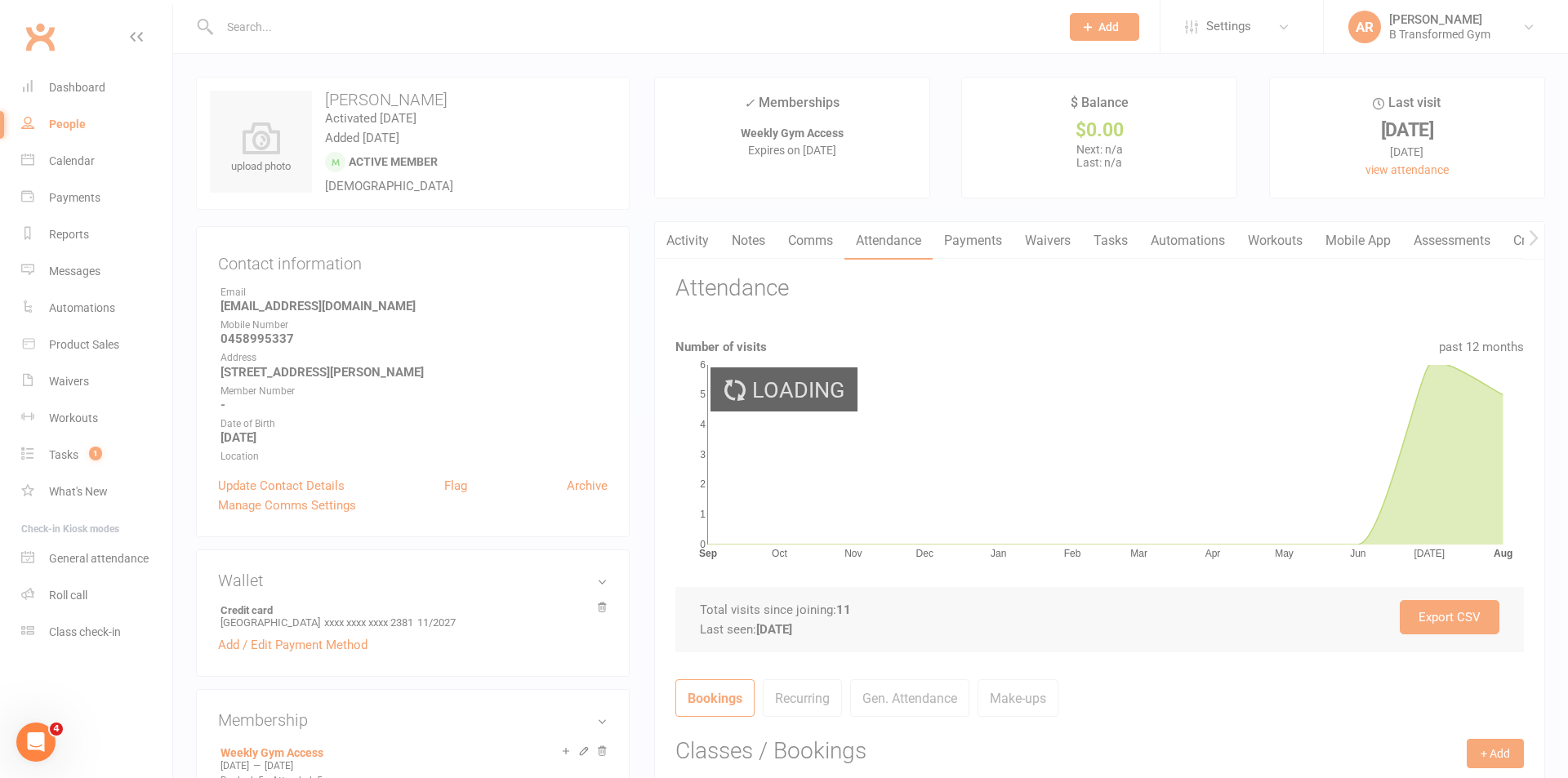
select select "100"
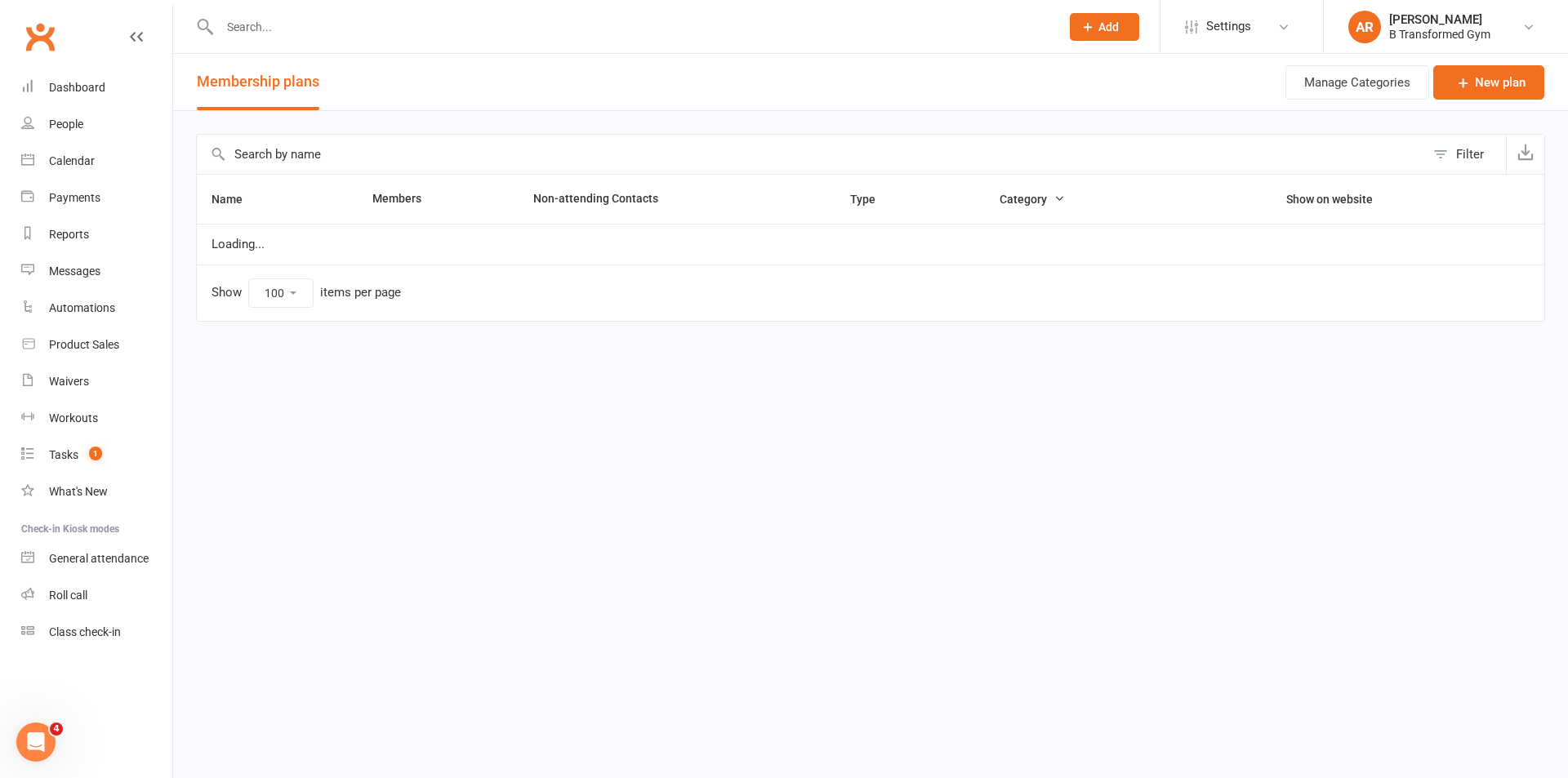
click at [367, 160] on input "text" at bounding box center [811, 155] width 1228 height 40
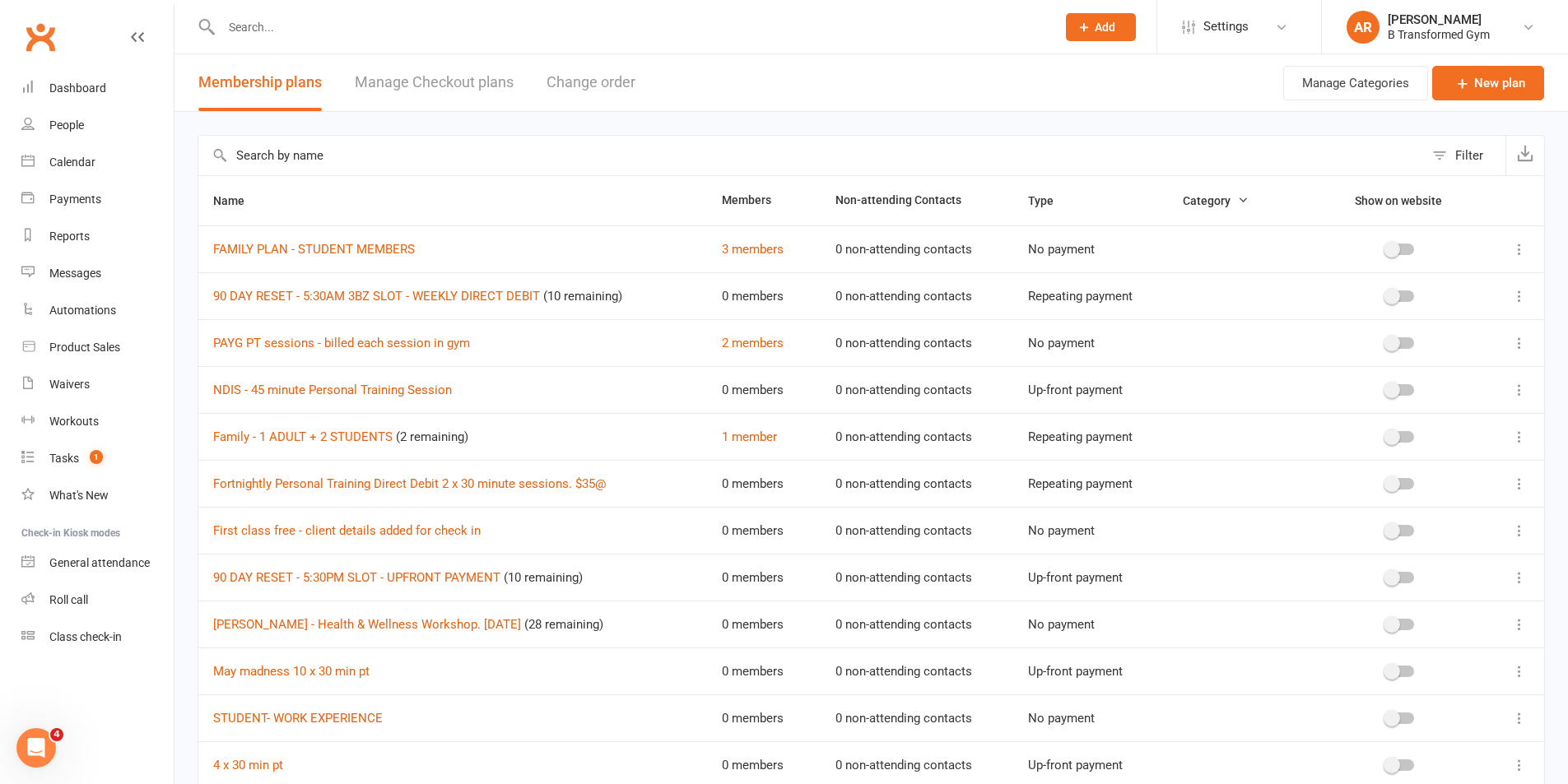
type input "p"
click at [667, 245] on td "FAMILY PLAN - STUDENT MEMBERS" at bounding box center [453, 249] width 509 height 47
click at [309, 156] on input "fitness" at bounding box center [812, 156] width 1226 height 40
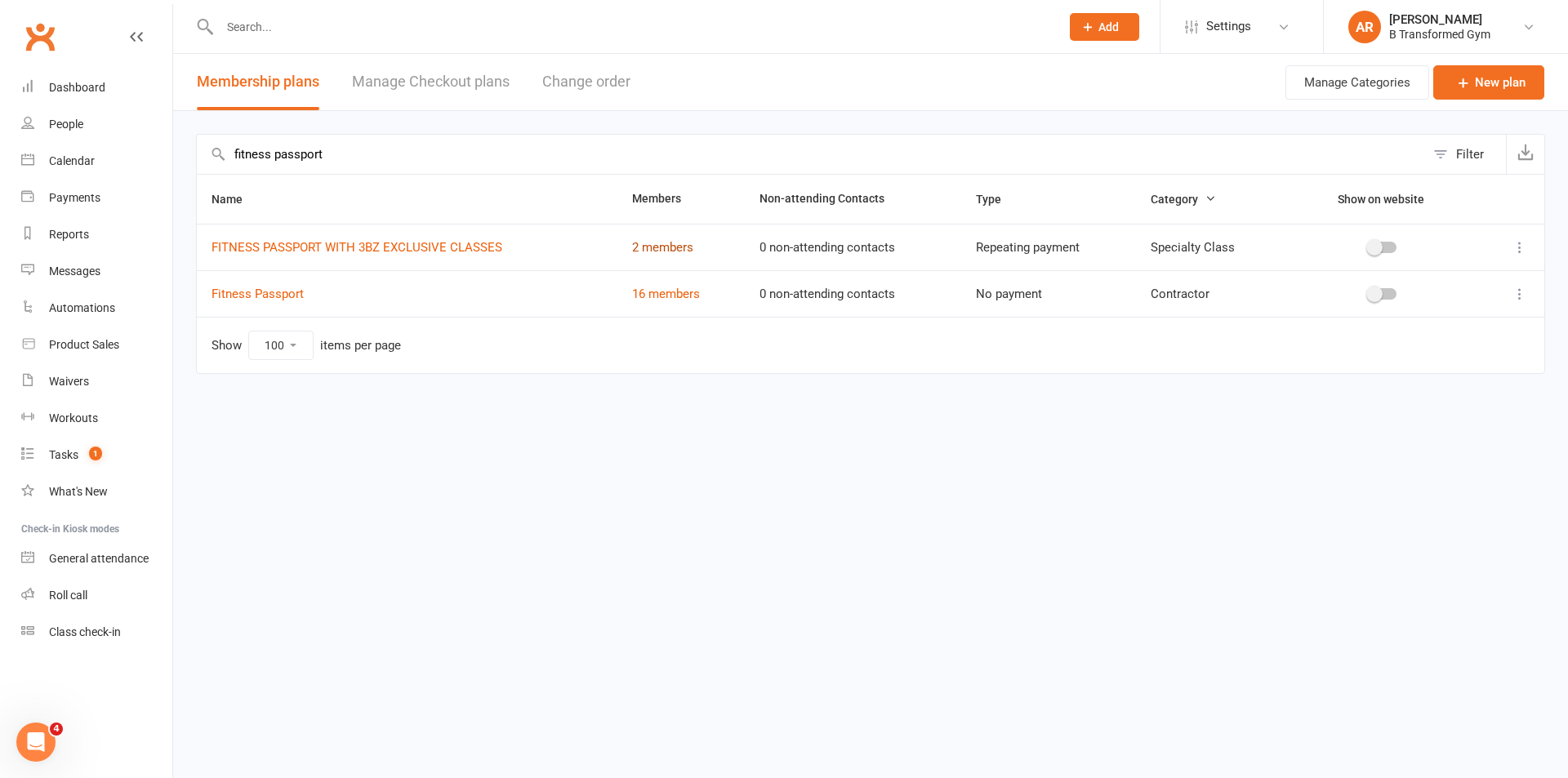
type input "fitness passport"
click at [646, 242] on link "2 members" at bounding box center [663, 247] width 61 height 14
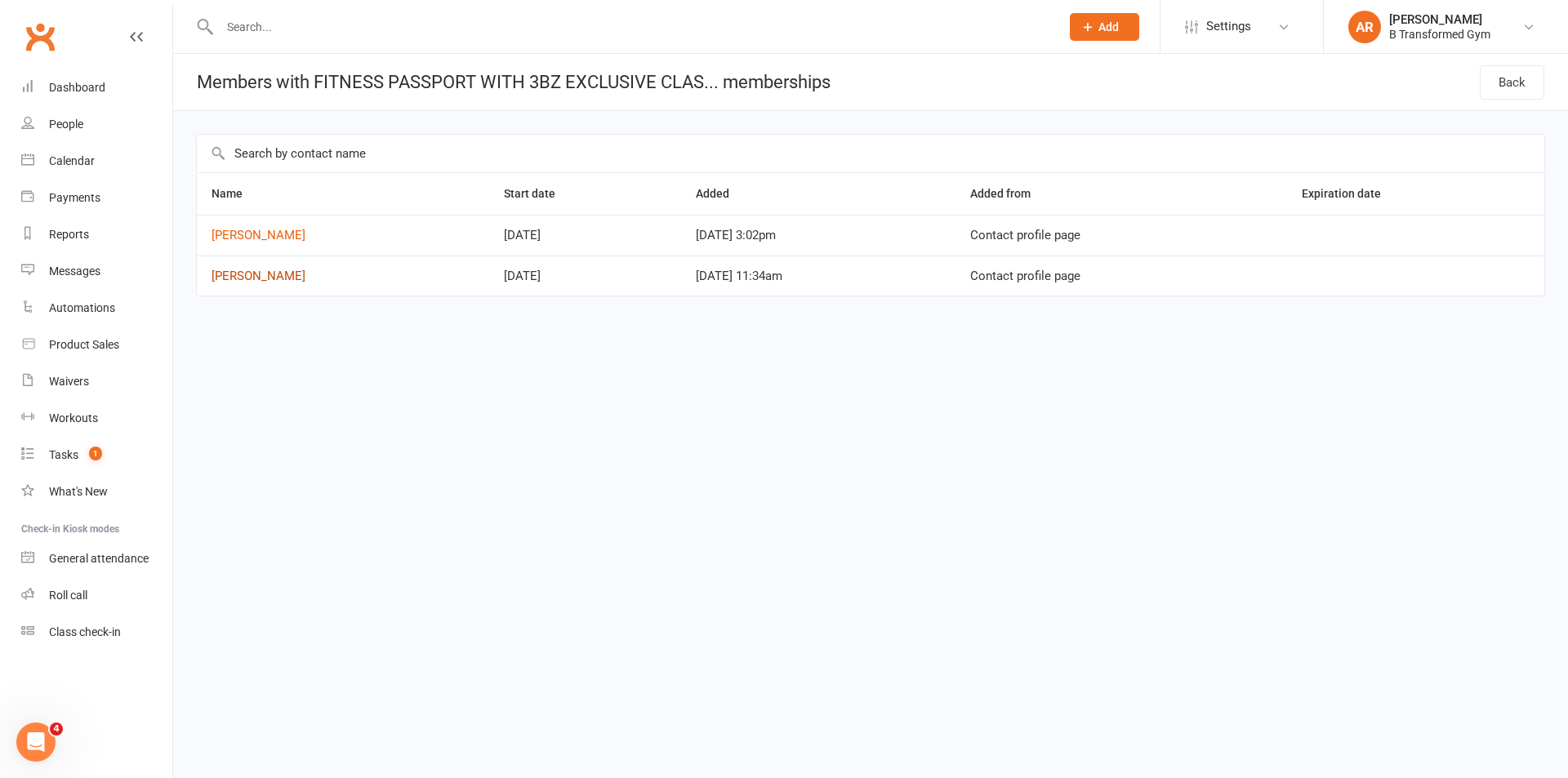
click at [258, 273] on link "Jessica Shilton" at bounding box center [258, 276] width 94 height 14
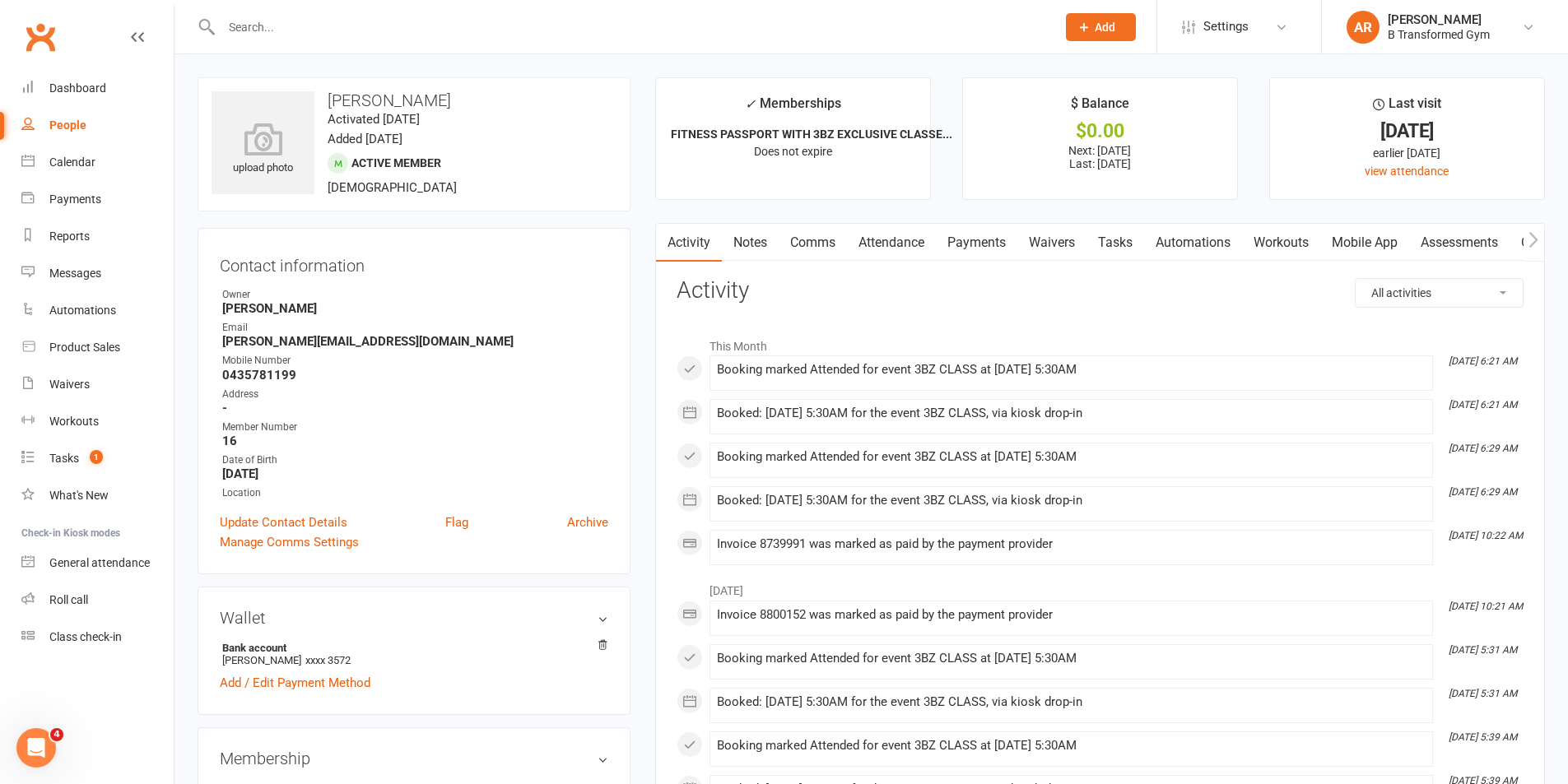
click at [870, 241] on link "Attendance" at bounding box center [891, 243] width 89 height 38
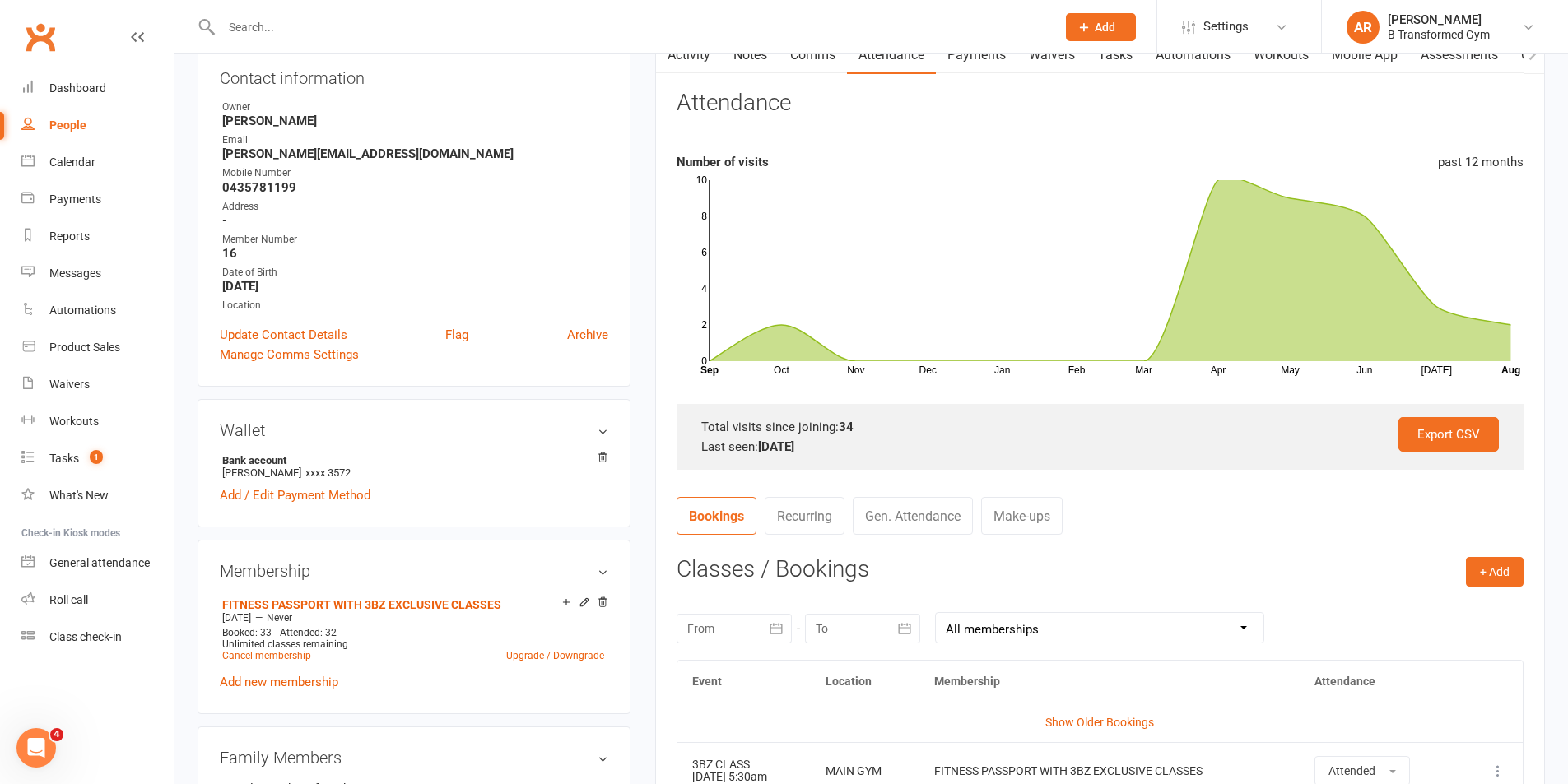
scroll to position [329, 0]
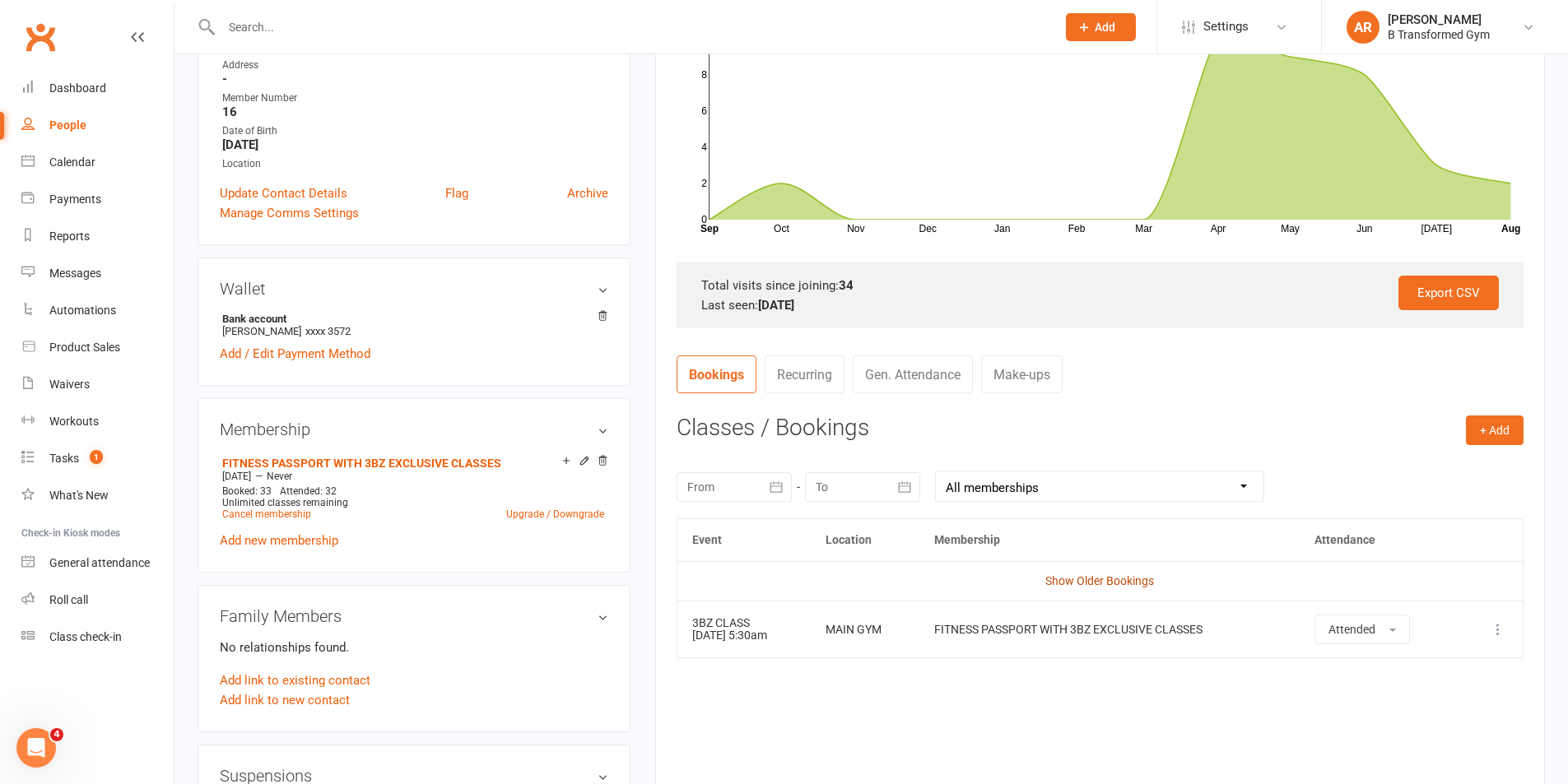
click at [1086, 577] on link "Show Older Bookings" at bounding box center [1100, 581] width 109 height 14
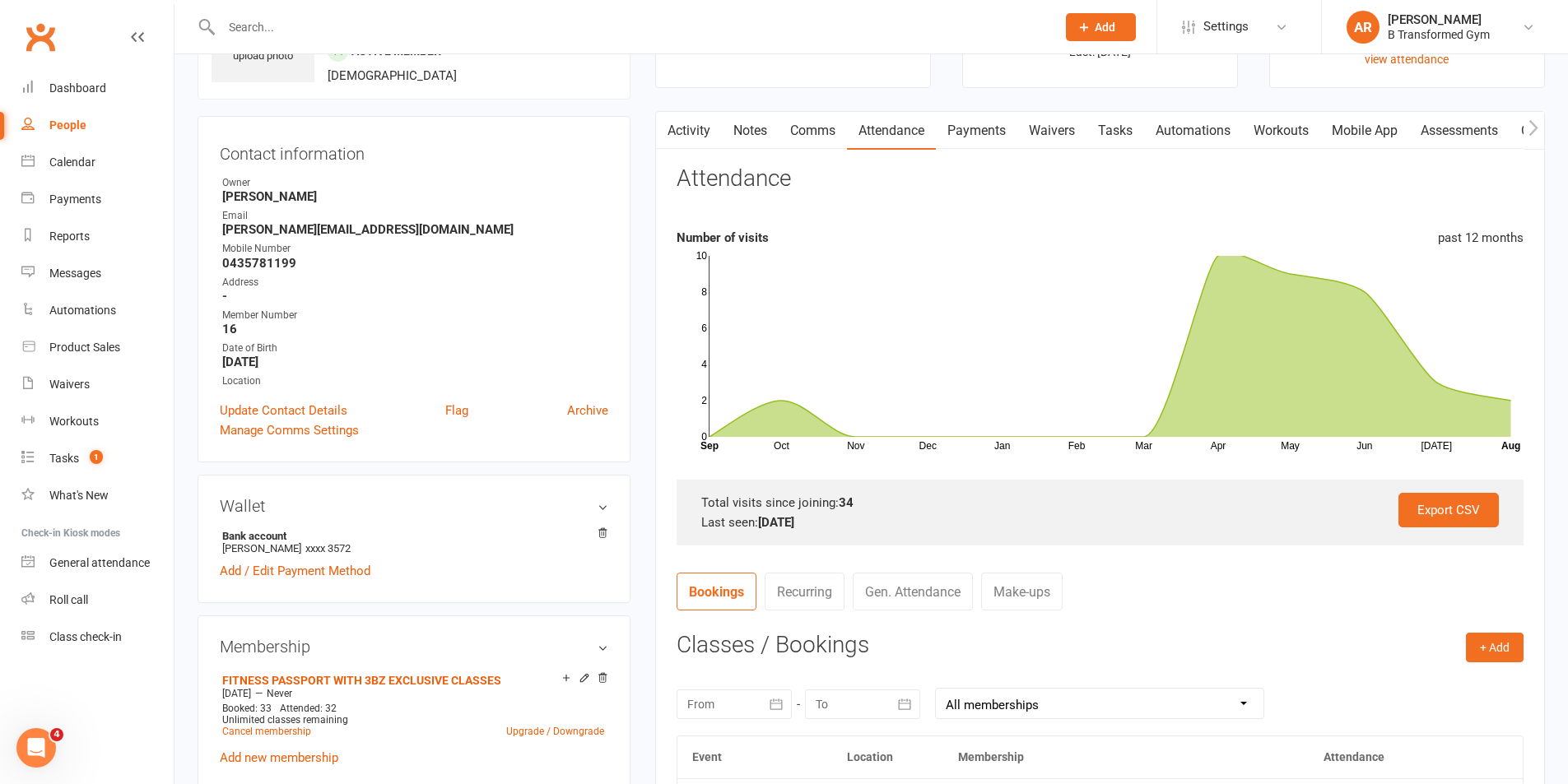
scroll to position [0, 0]
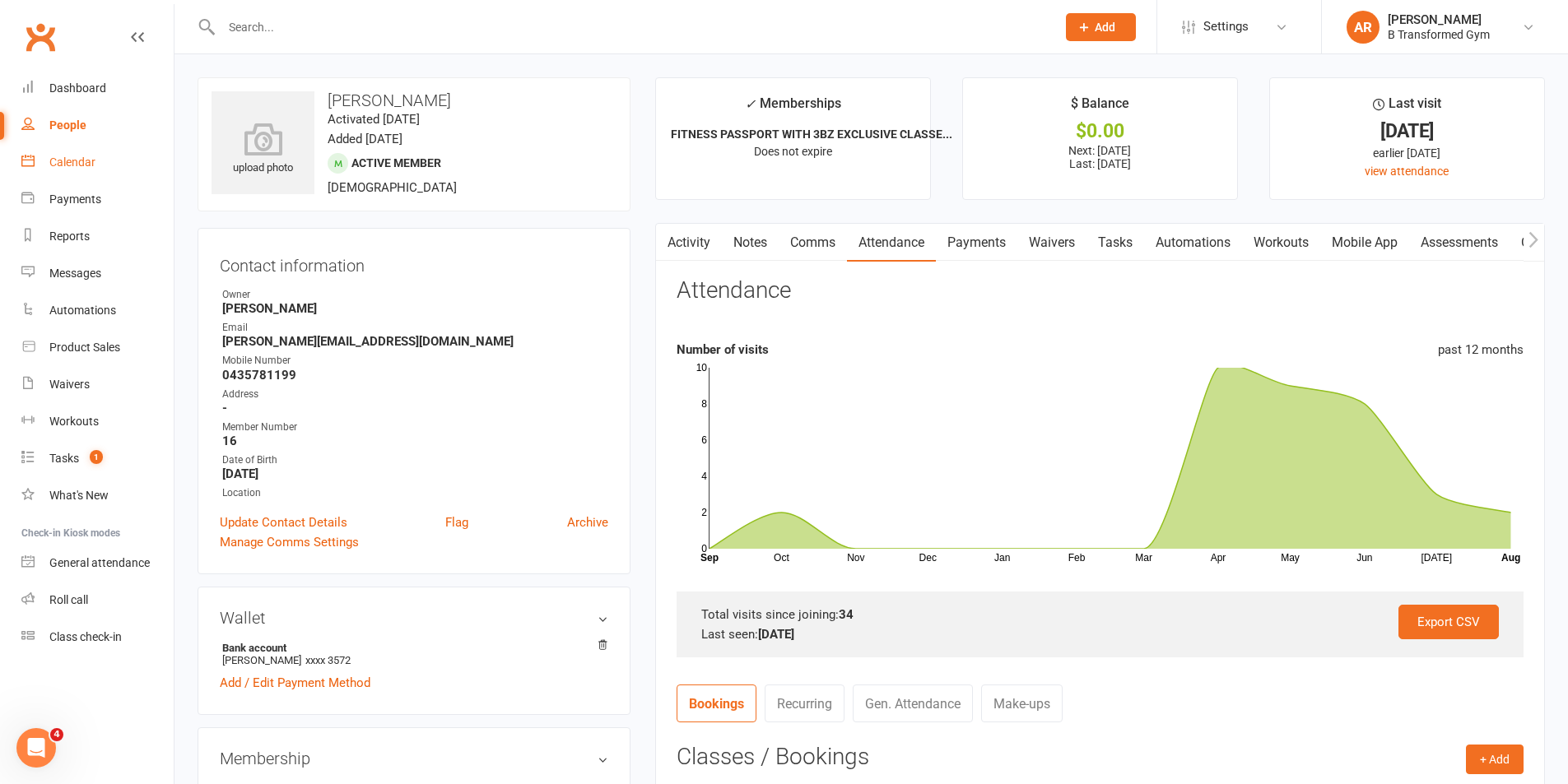
click at [84, 165] on div "Calendar" at bounding box center [72, 162] width 46 height 14
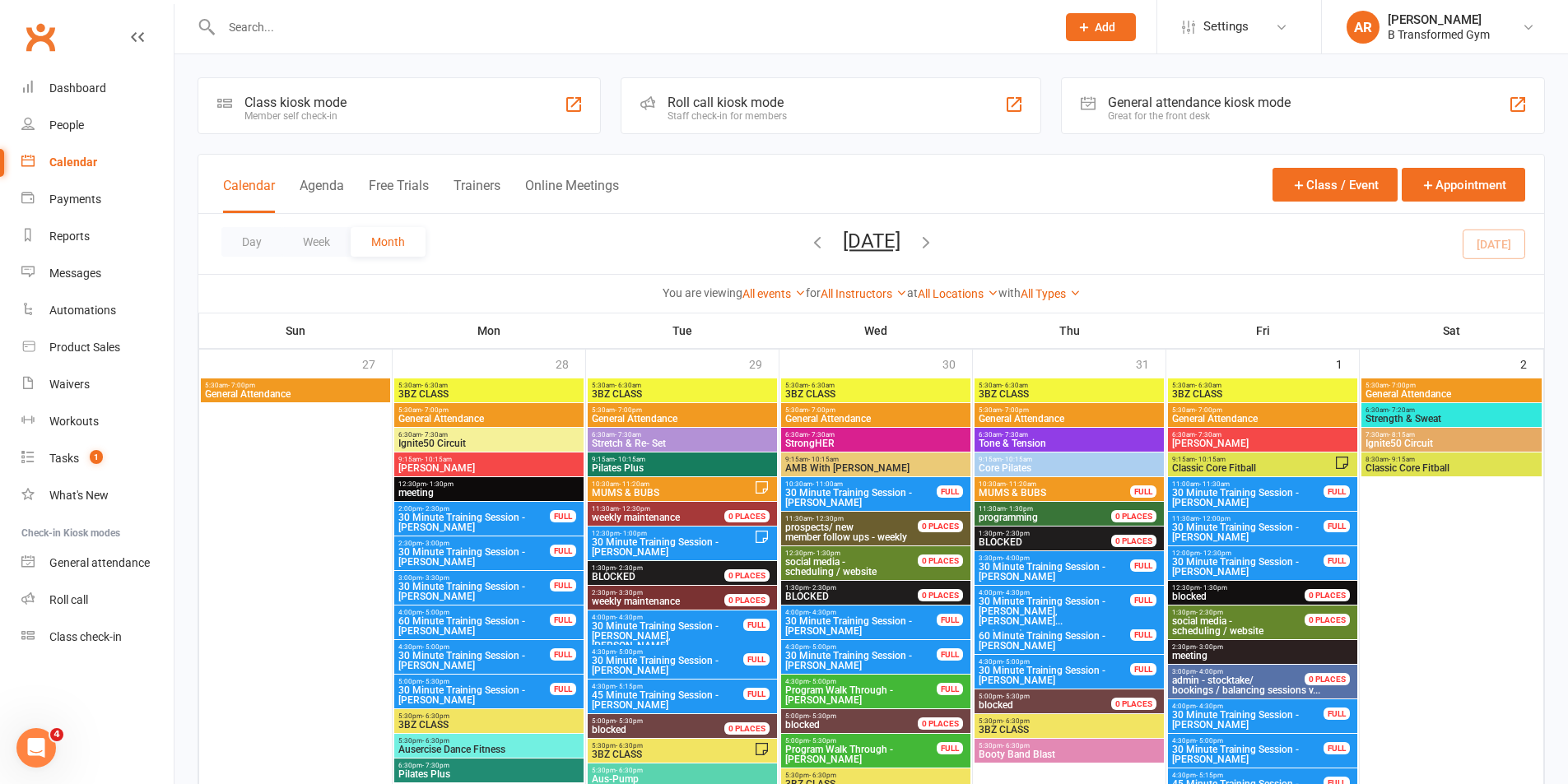
click at [349, 26] on input "text" at bounding box center [630, 26] width 828 height 23
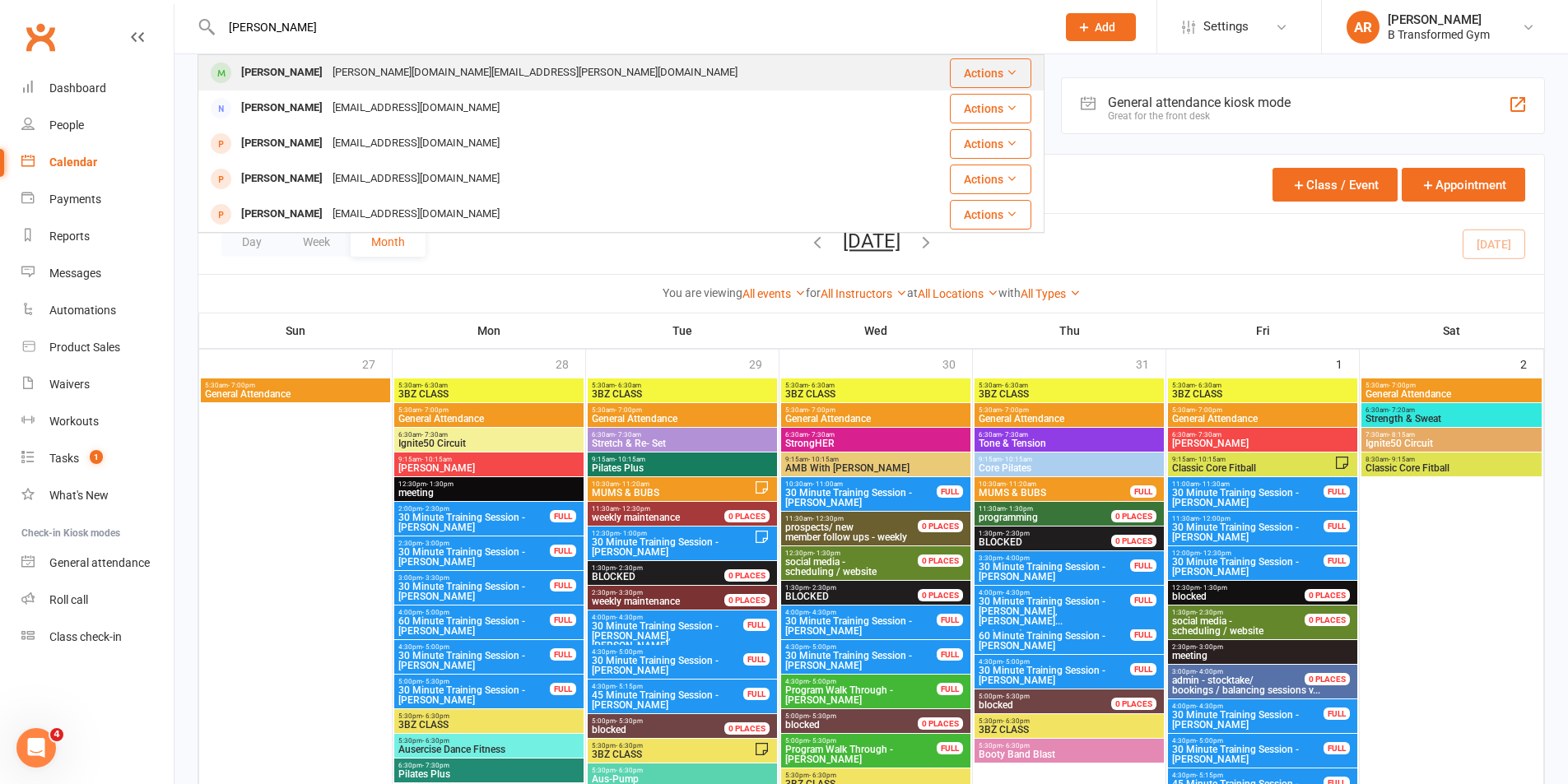
type input "amy"
click at [389, 58] on div "Amy Rogers amy.rogers@elders.com.au" at bounding box center [560, 73] width 720 height 34
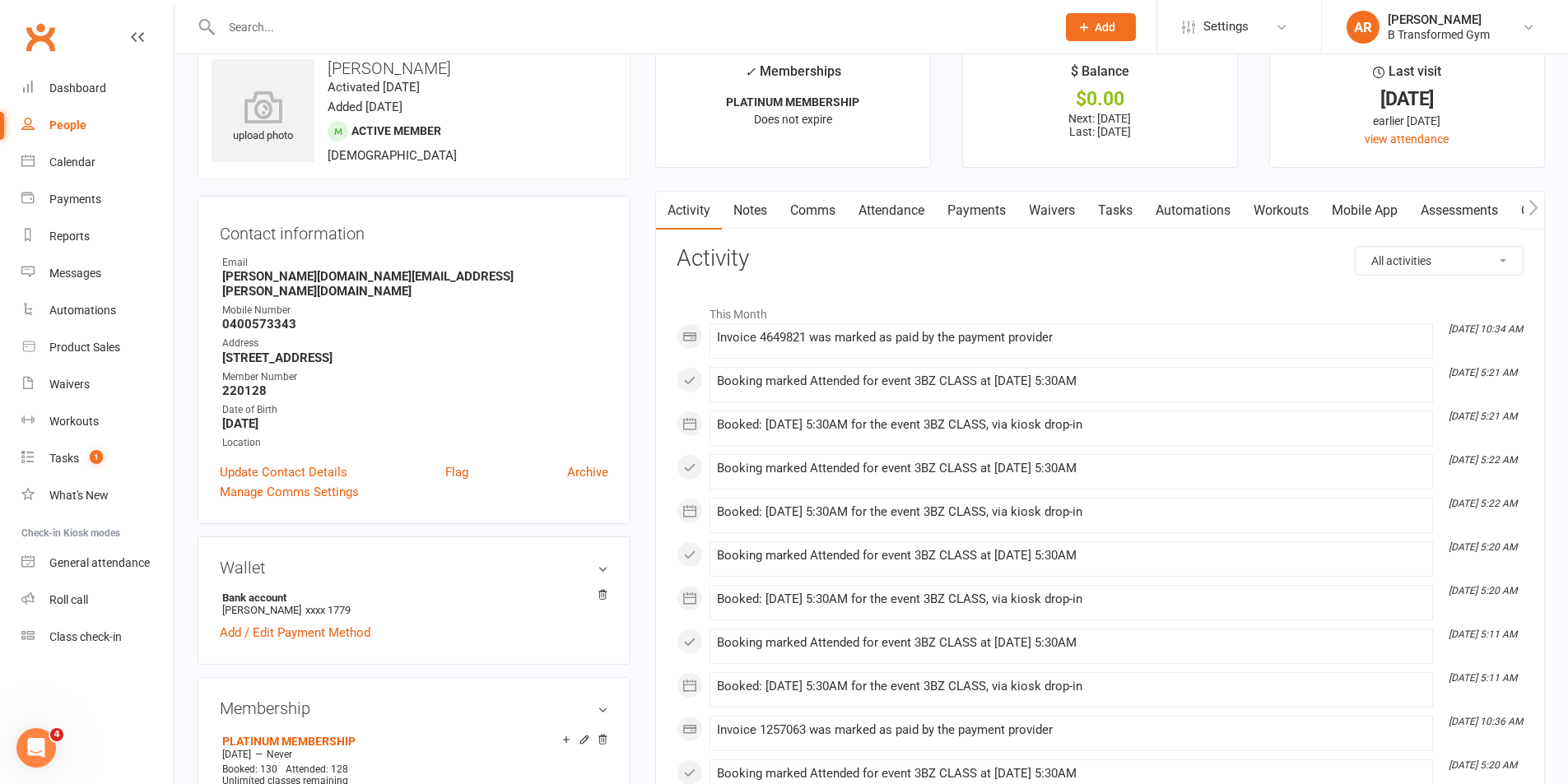
scroll to position [82, 0]
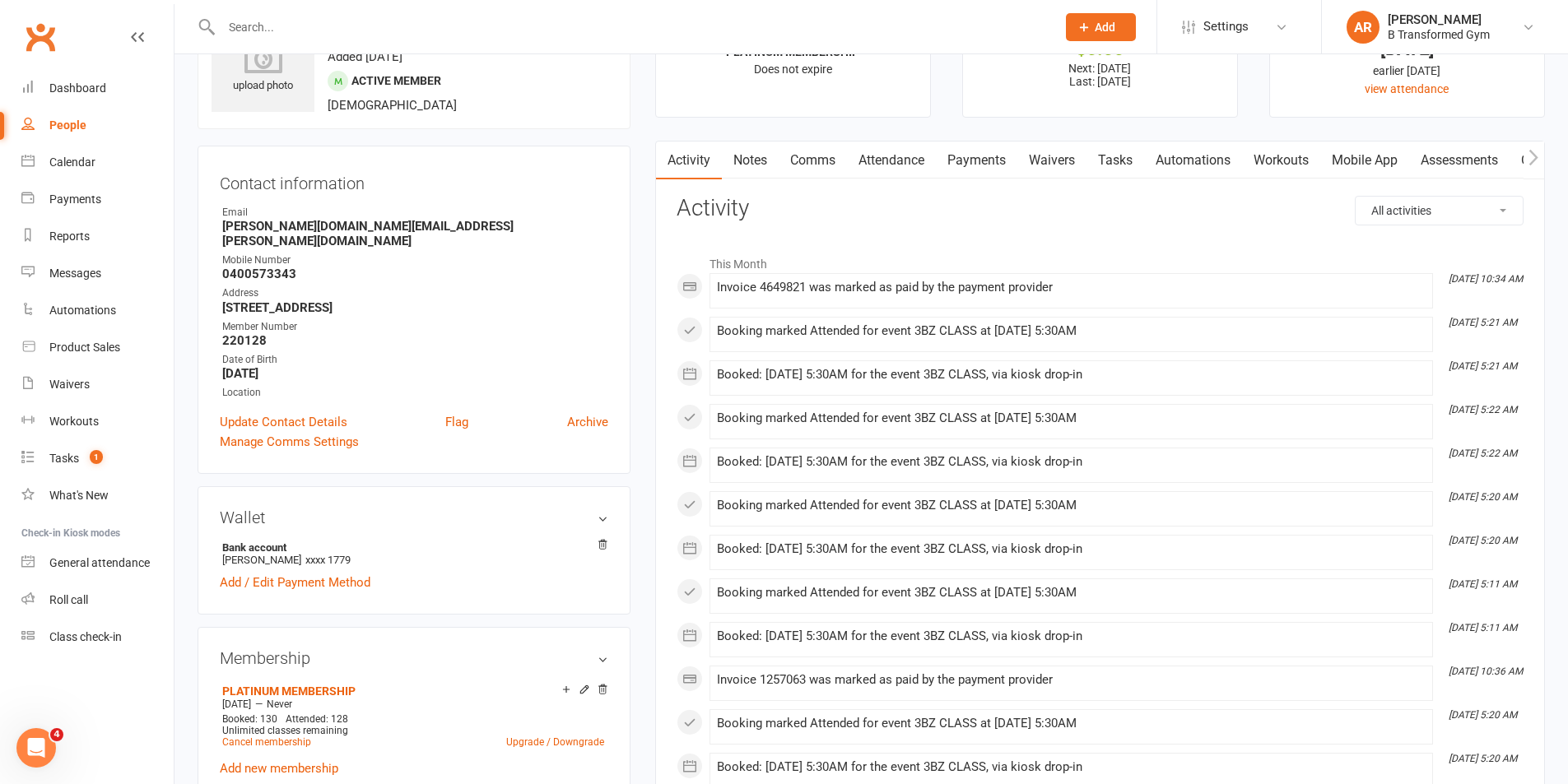
click at [883, 158] on link "Attendance" at bounding box center [891, 160] width 89 height 38
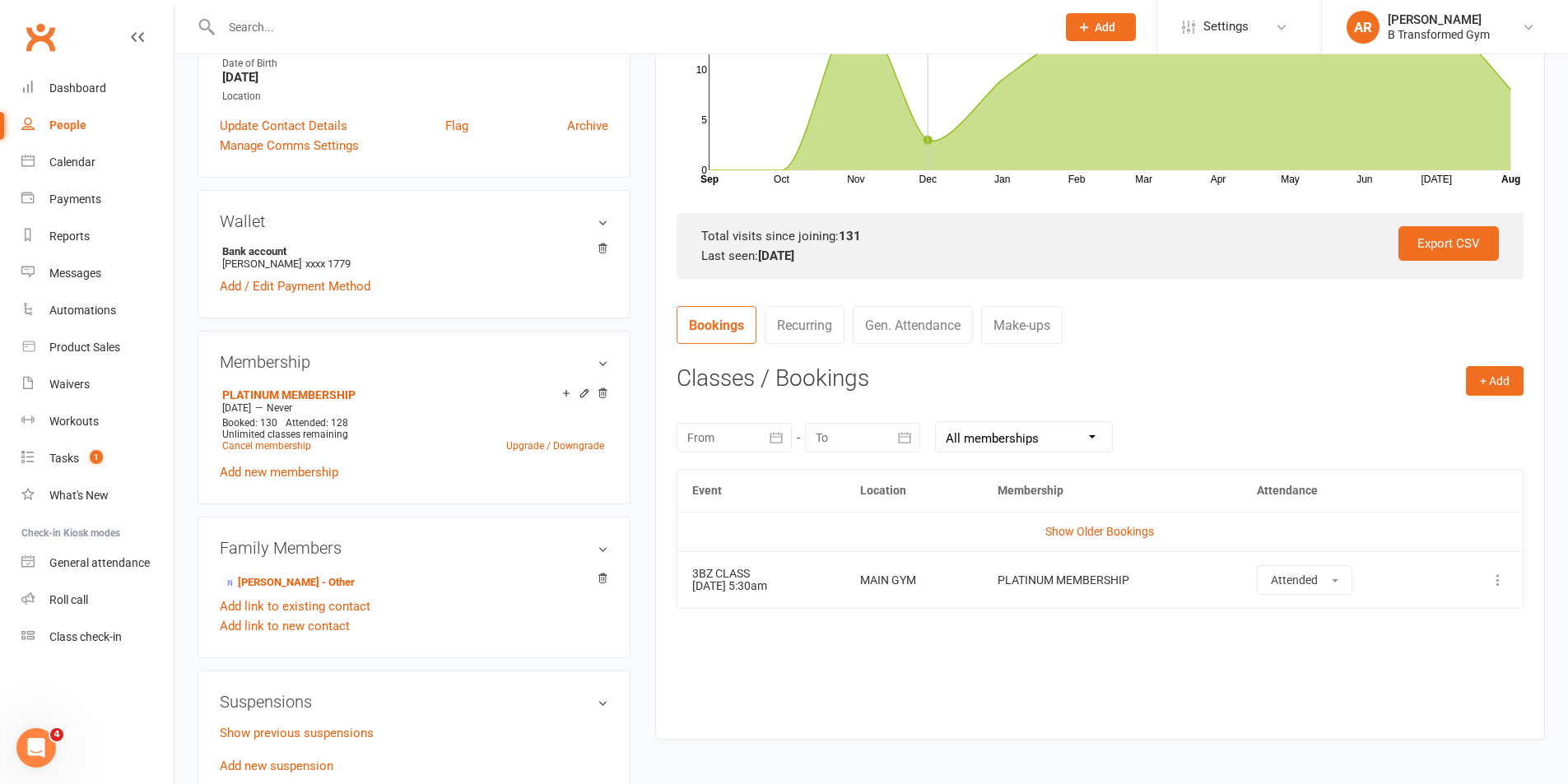
scroll to position [494, 0]
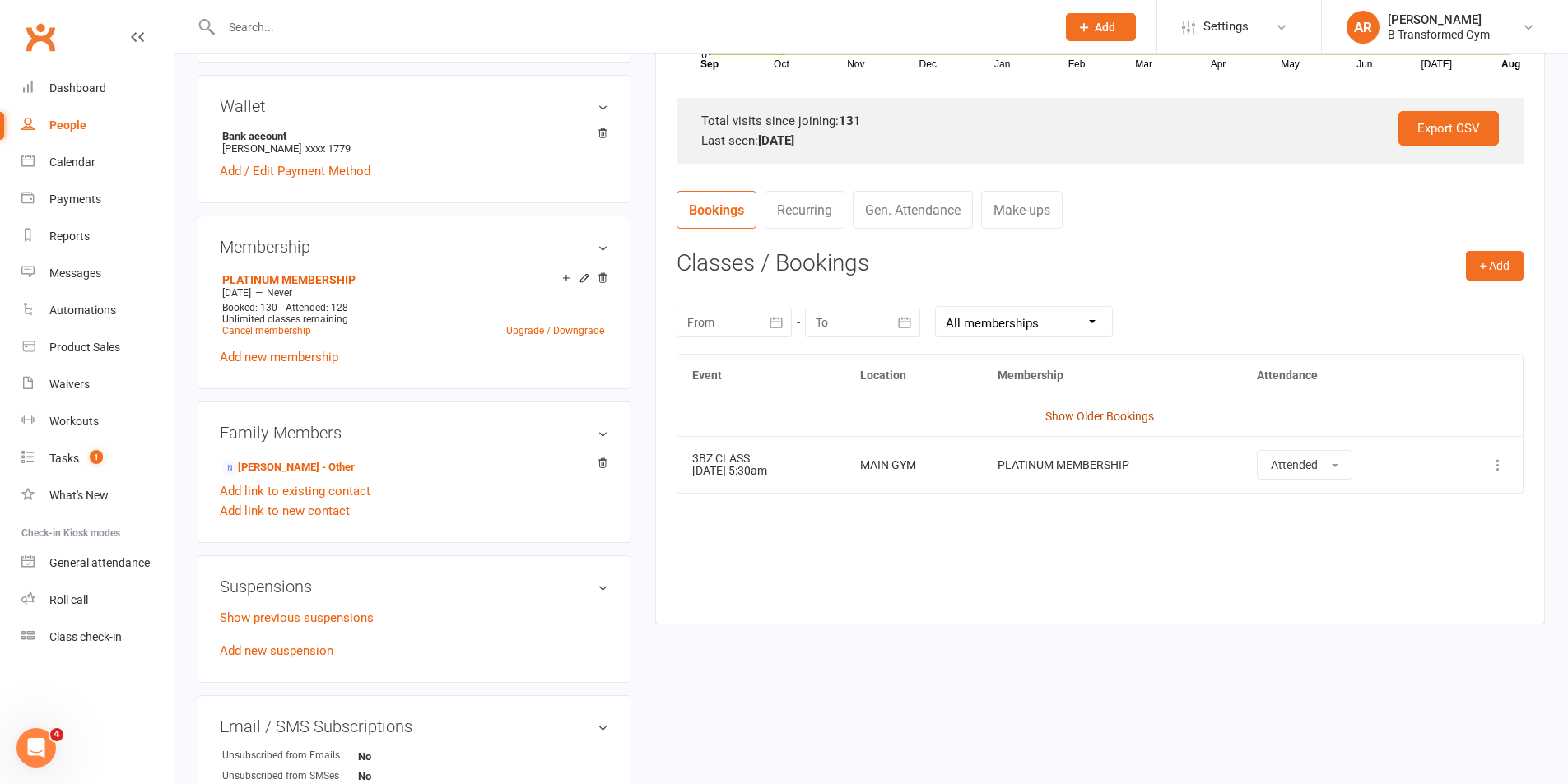
click at [1095, 411] on link "Show Older Bookings" at bounding box center [1100, 416] width 109 height 14
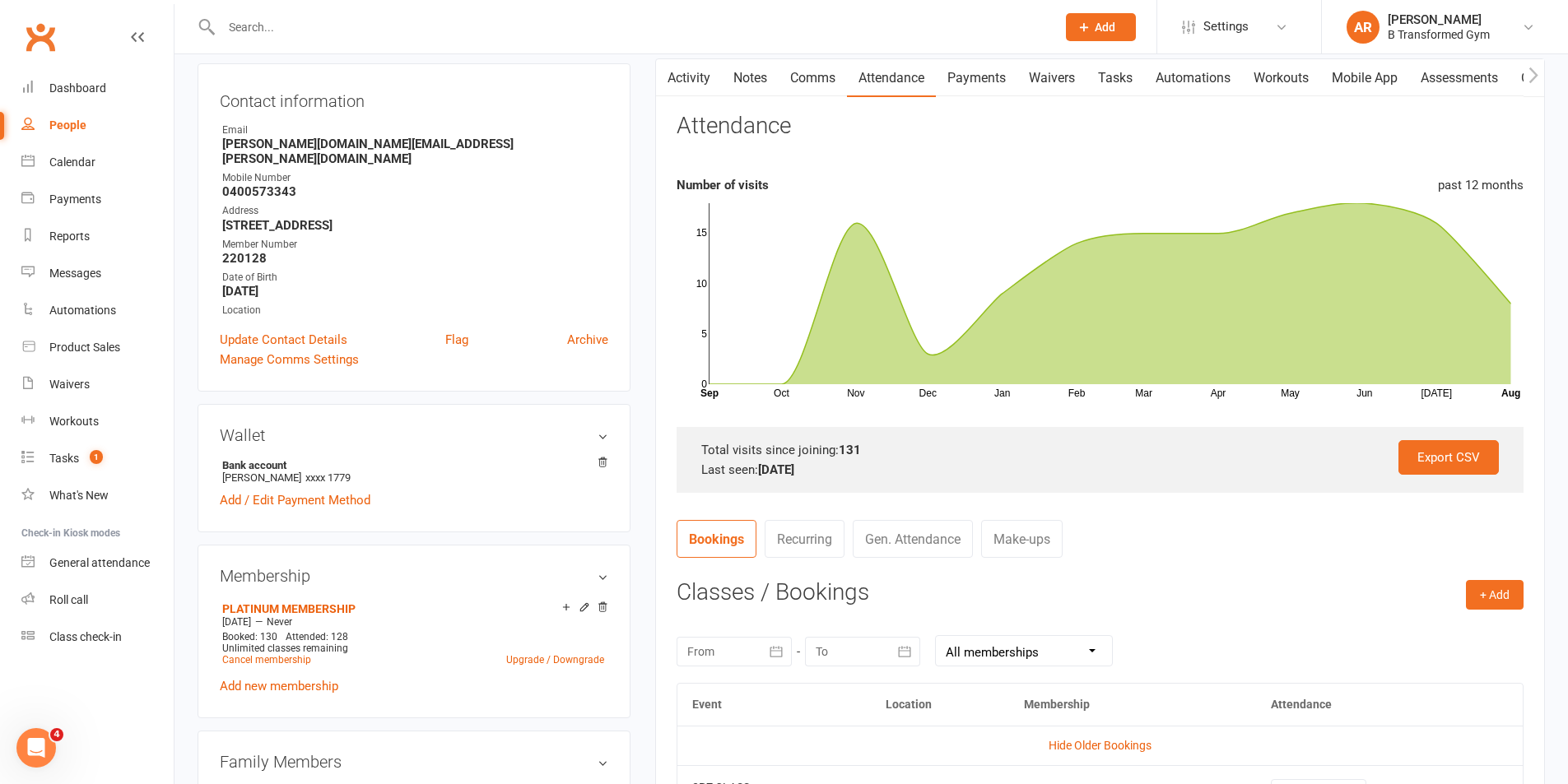
scroll to position [0, 0]
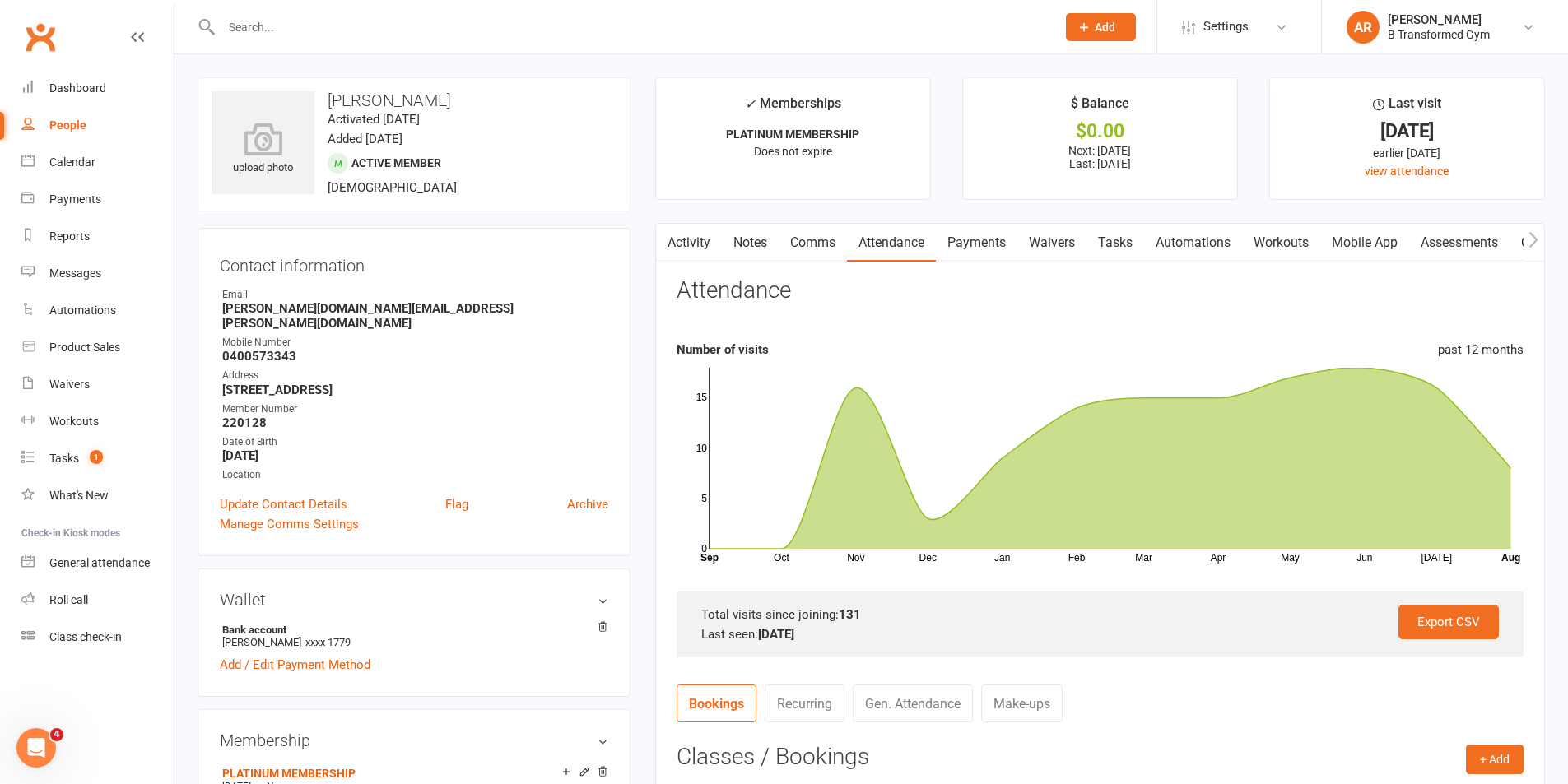
click at [741, 244] on link "Notes" at bounding box center [750, 243] width 57 height 38
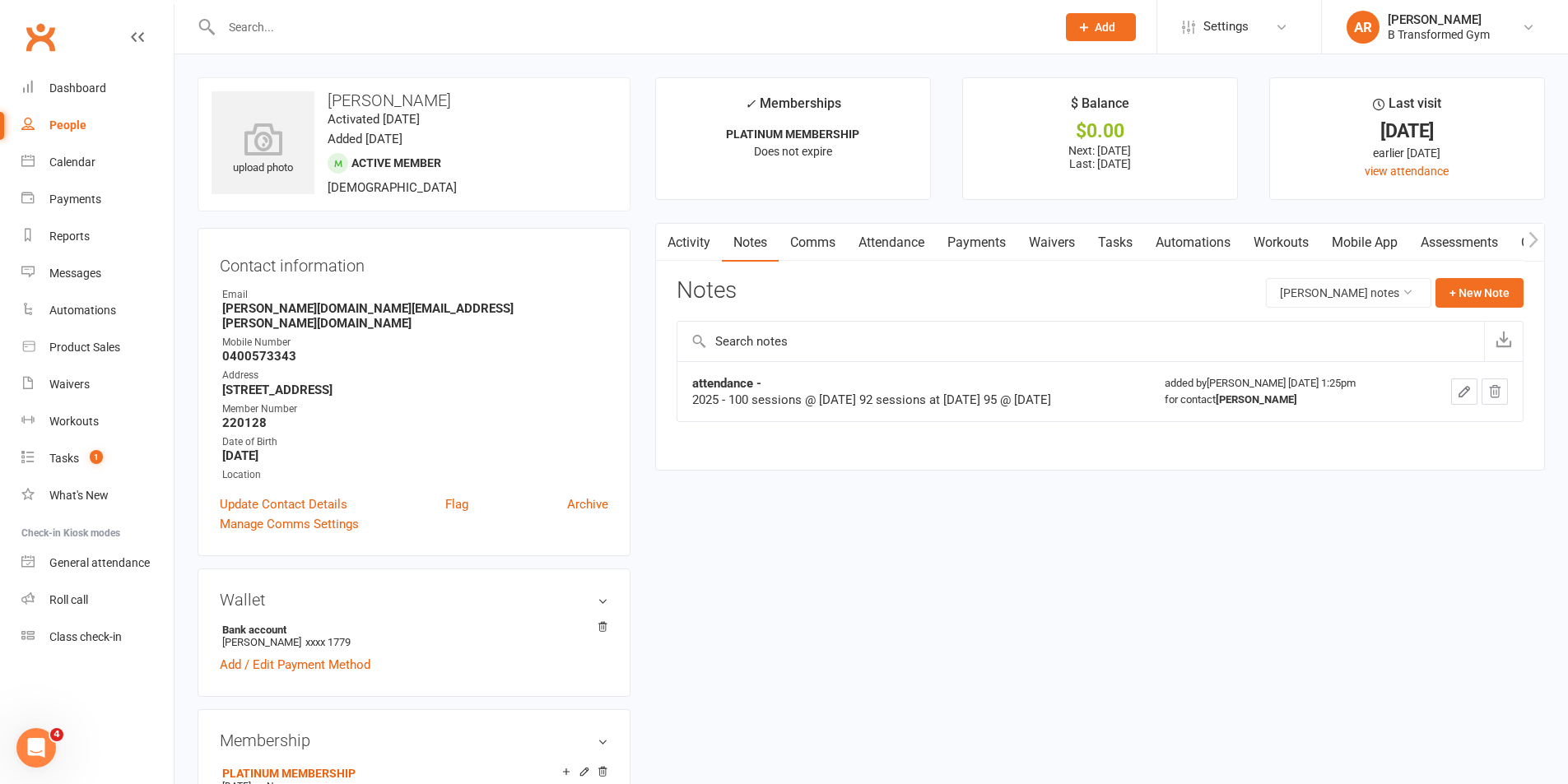
click at [898, 244] on link "Attendance" at bounding box center [891, 243] width 89 height 38
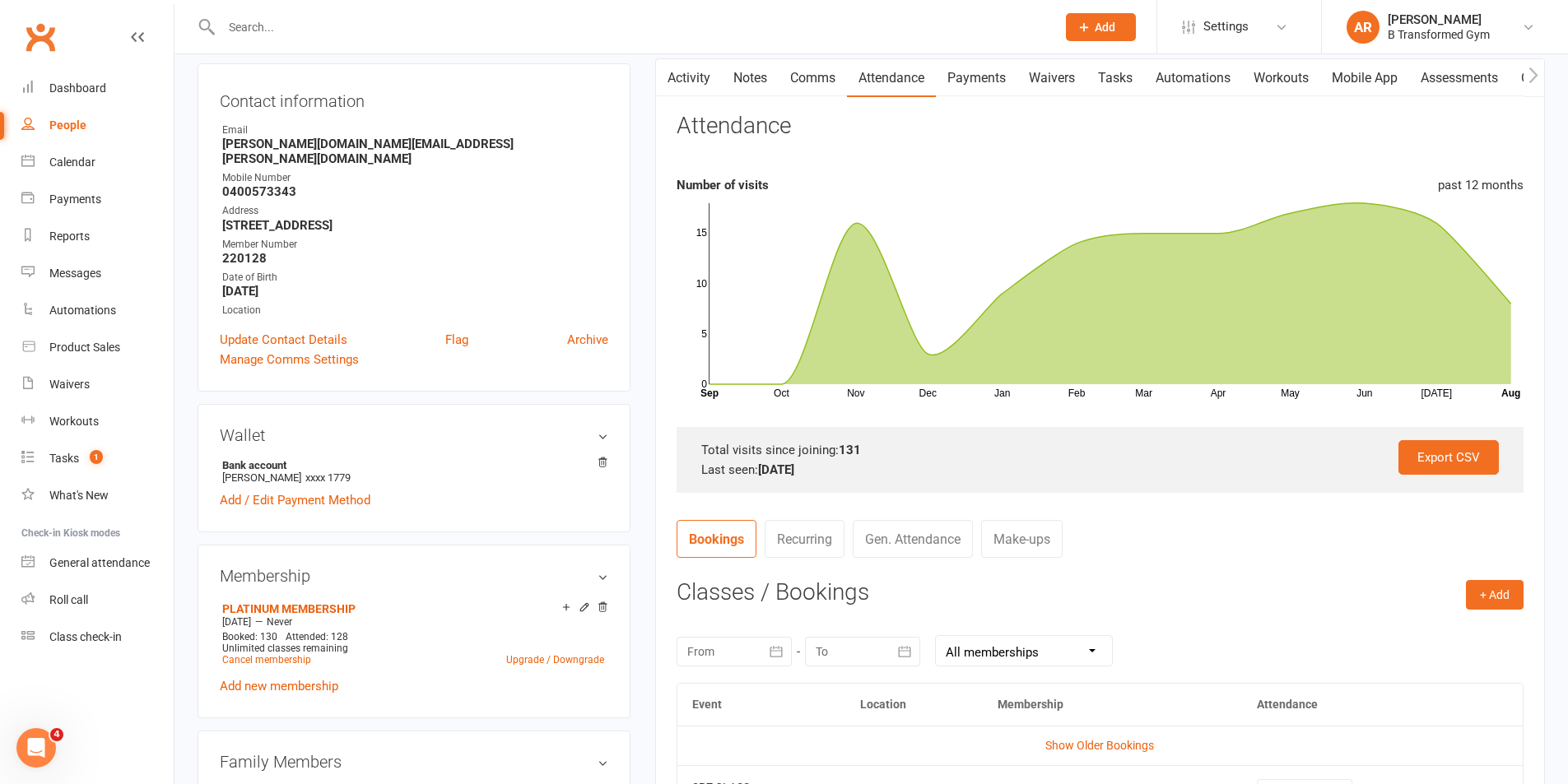
scroll to position [411, 0]
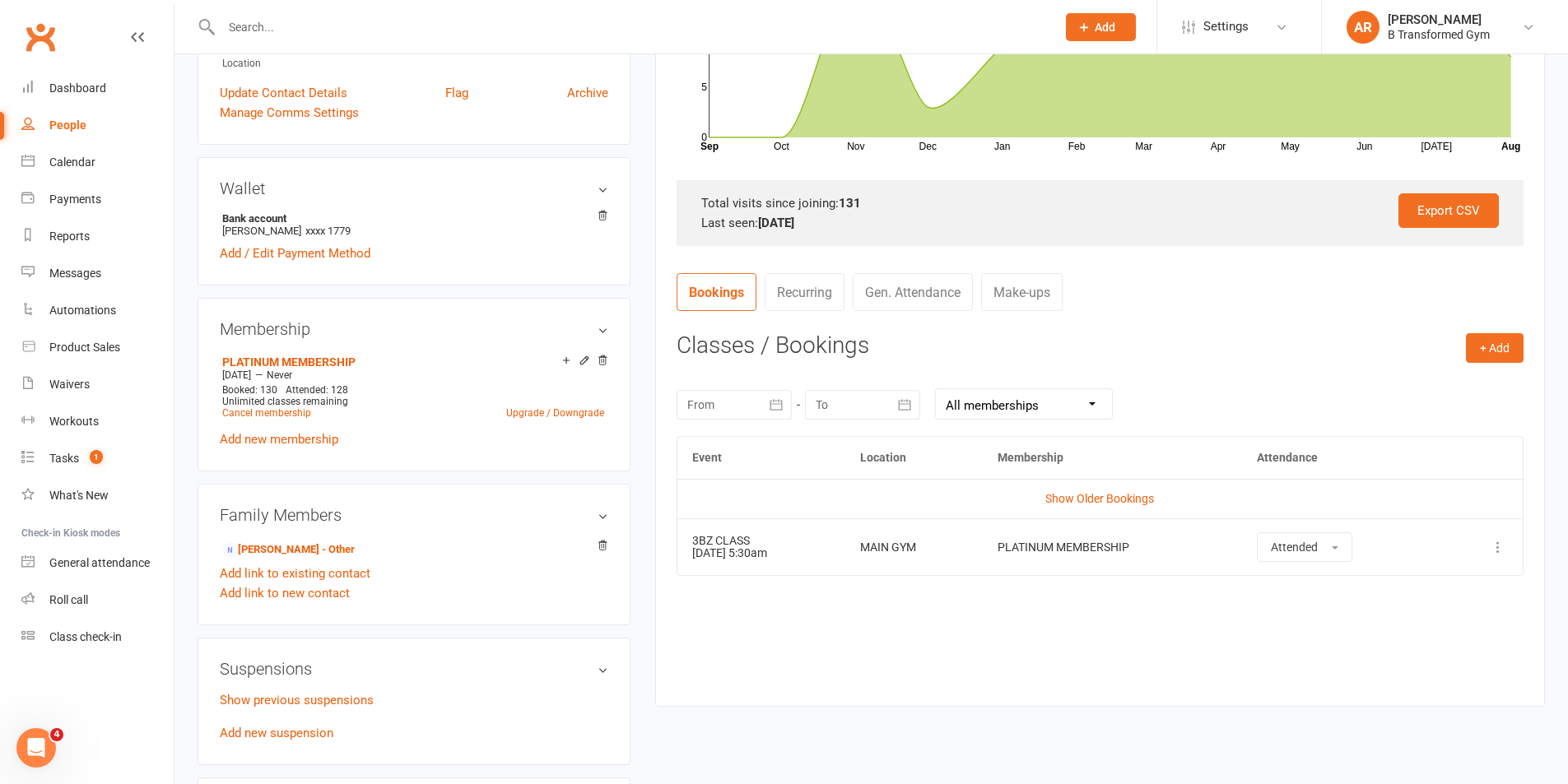
click at [1107, 498] on link "Show Older Bookings" at bounding box center [1100, 498] width 109 height 14
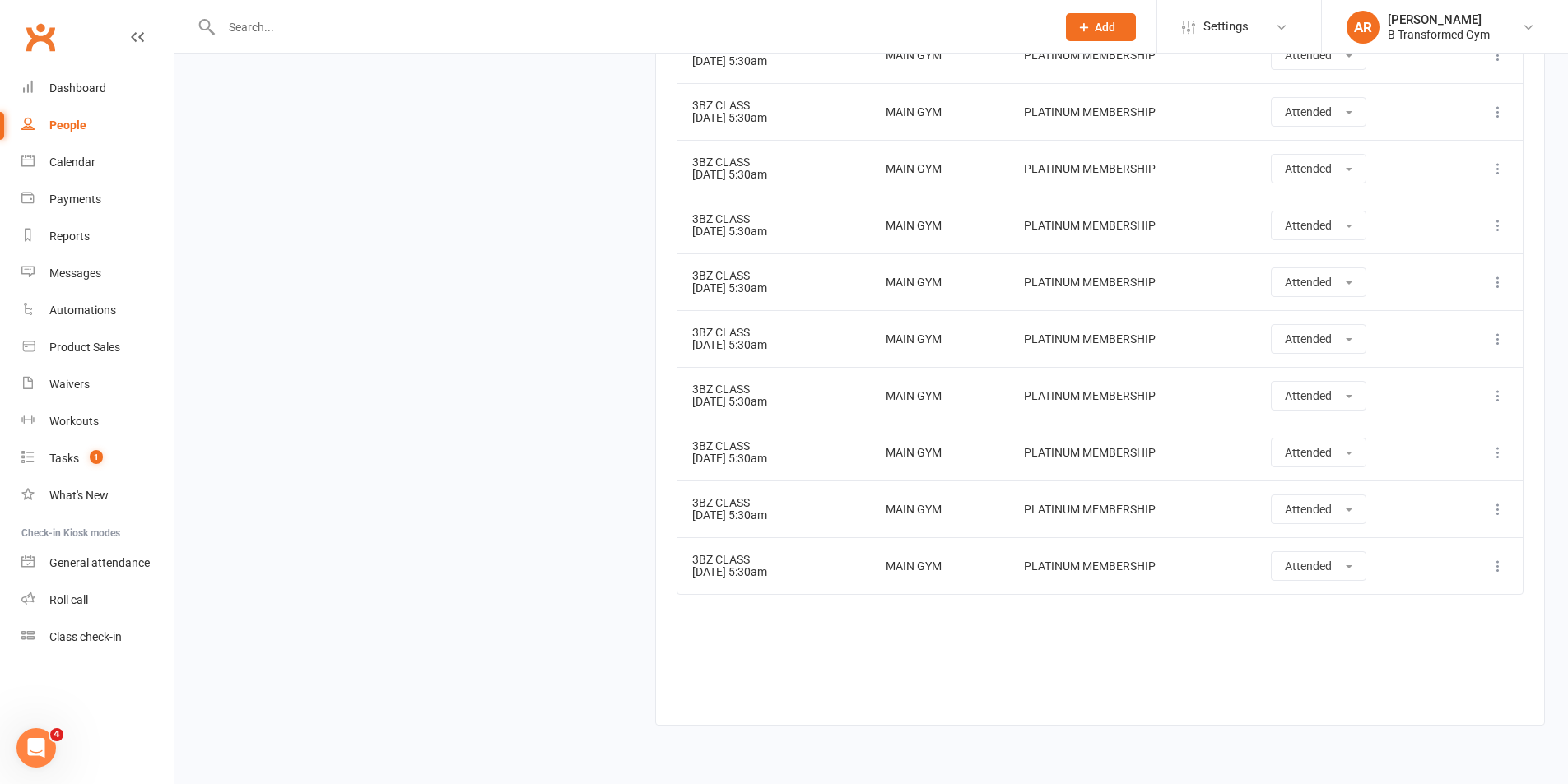
scroll to position [7734, 0]
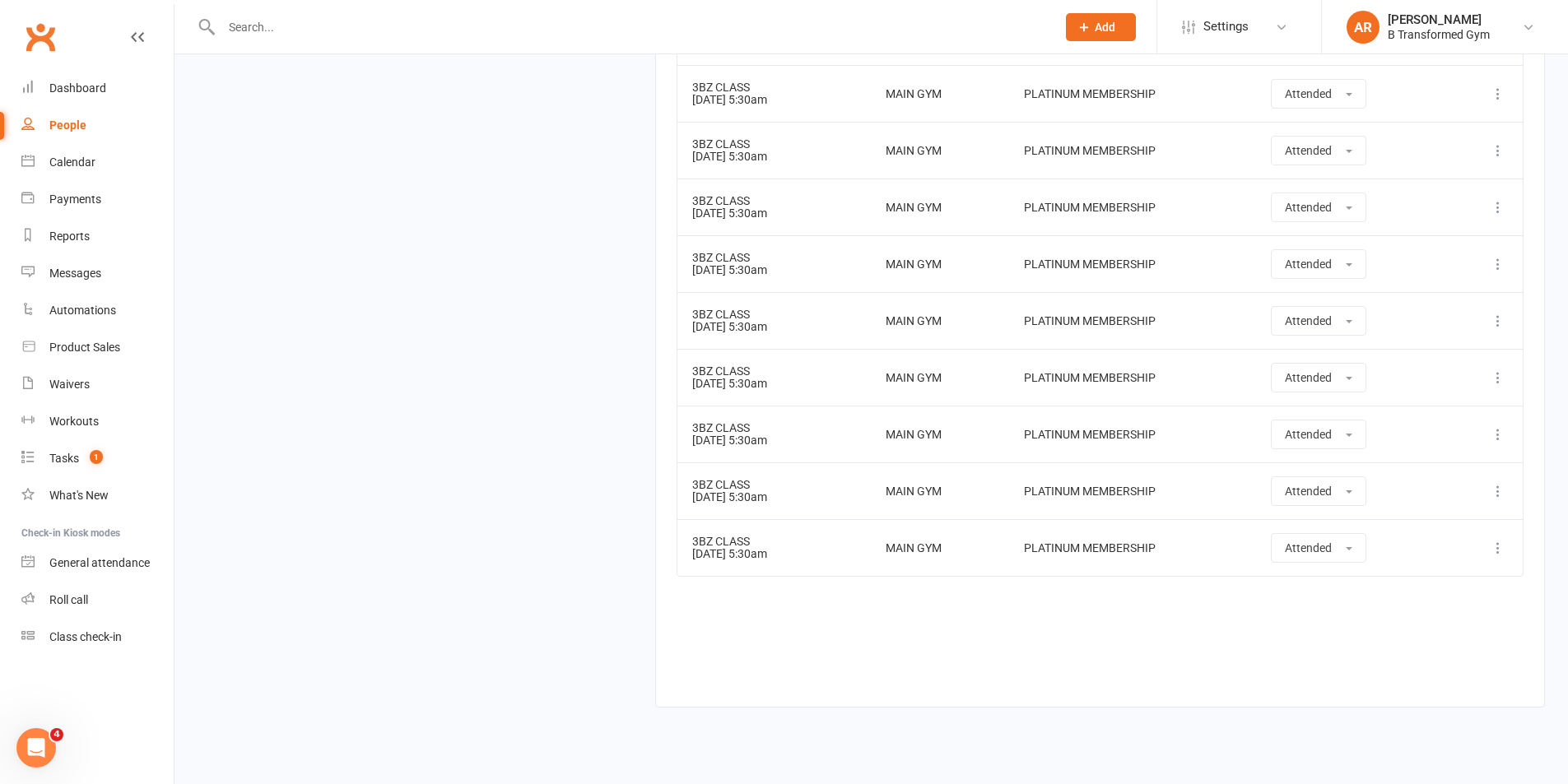
click at [478, 19] on input "text" at bounding box center [630, 26] width 828 height 23
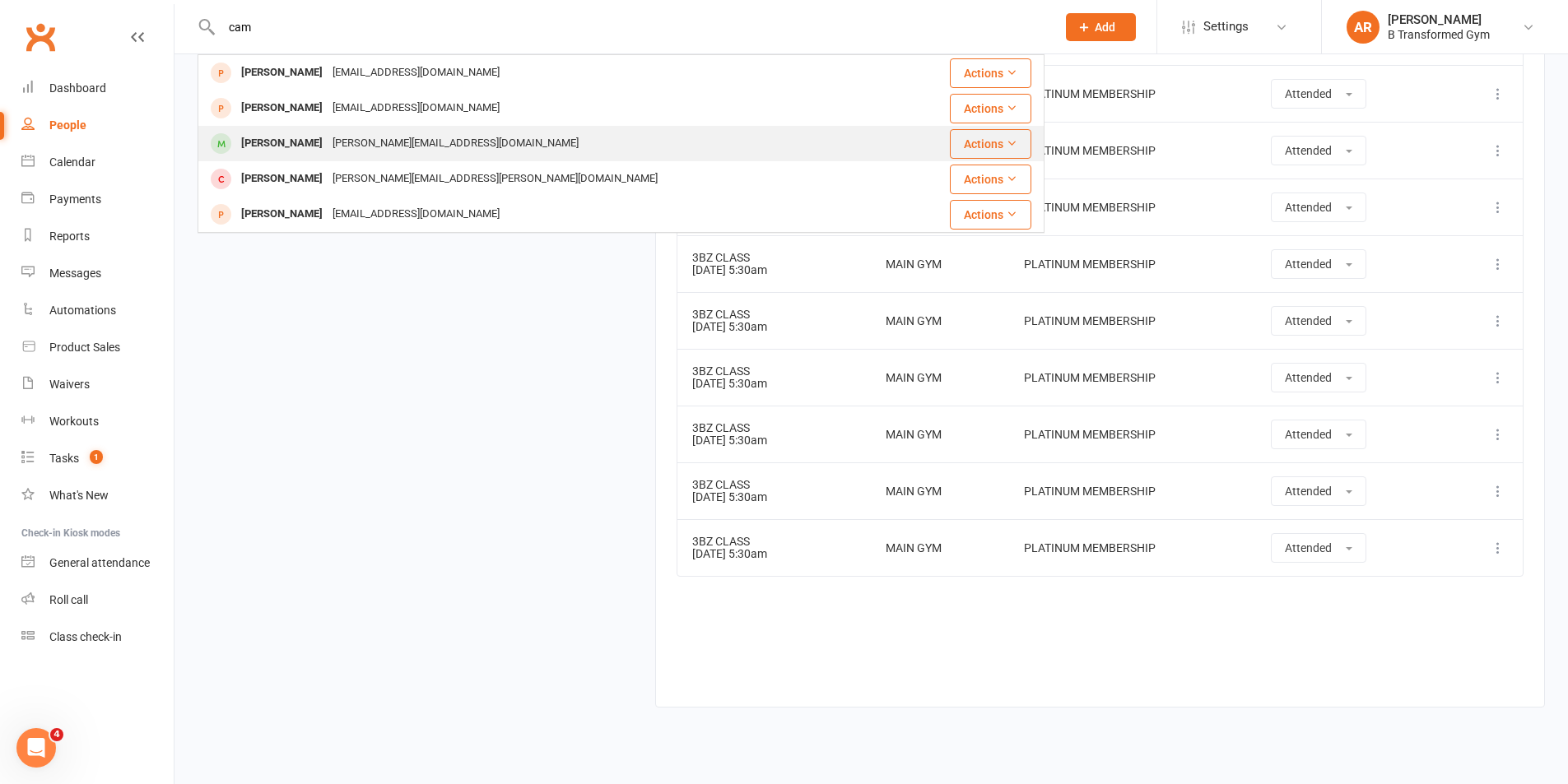
type input "cam"
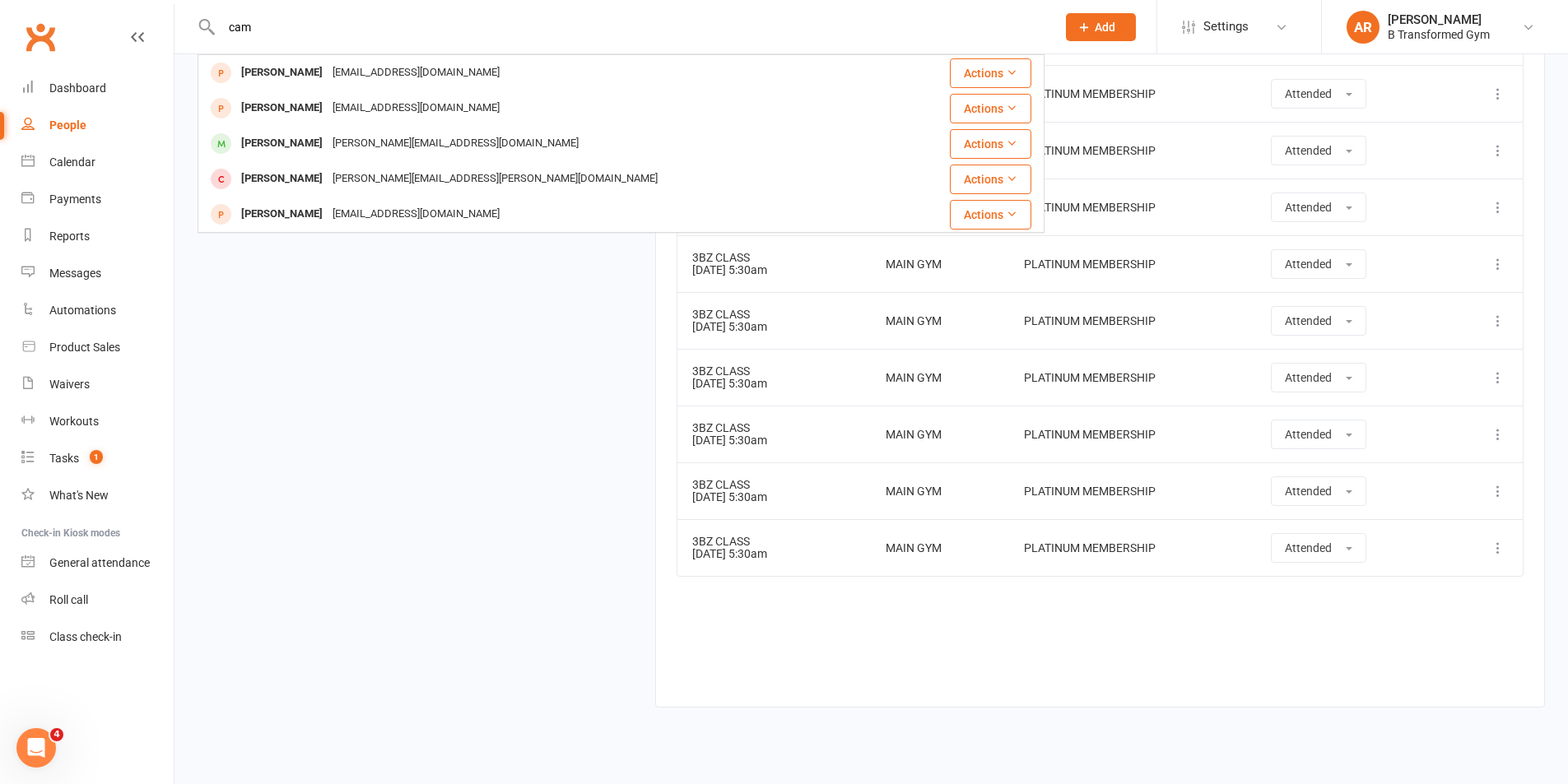
click at [330, 138] on div "Cameron@plumbcall.com.au" at bounding box center [455, 143] width 256 height 24
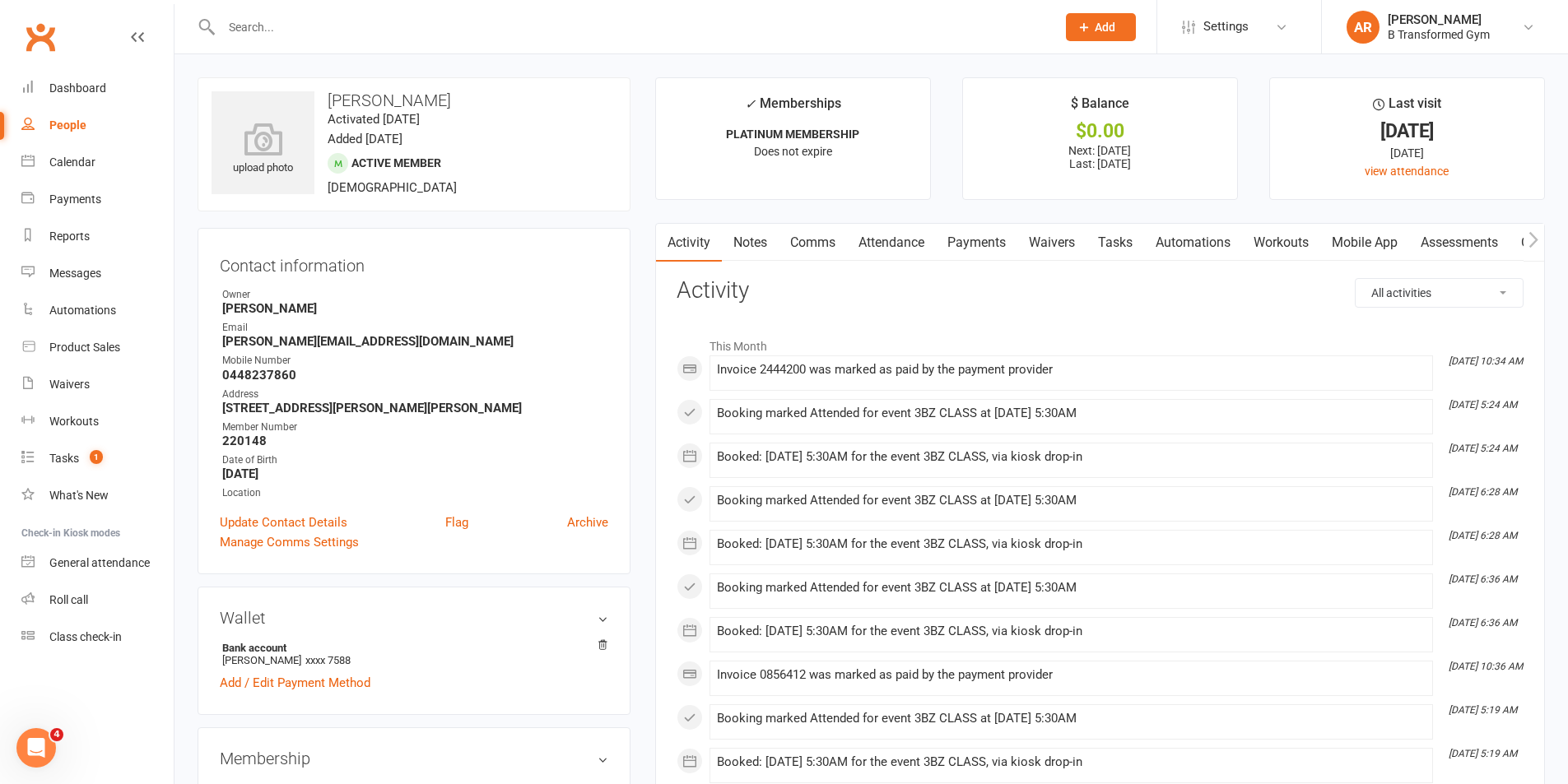
click at [922, 239] on link "Attendance" at bounding box center [891, 243] width 89 height 38
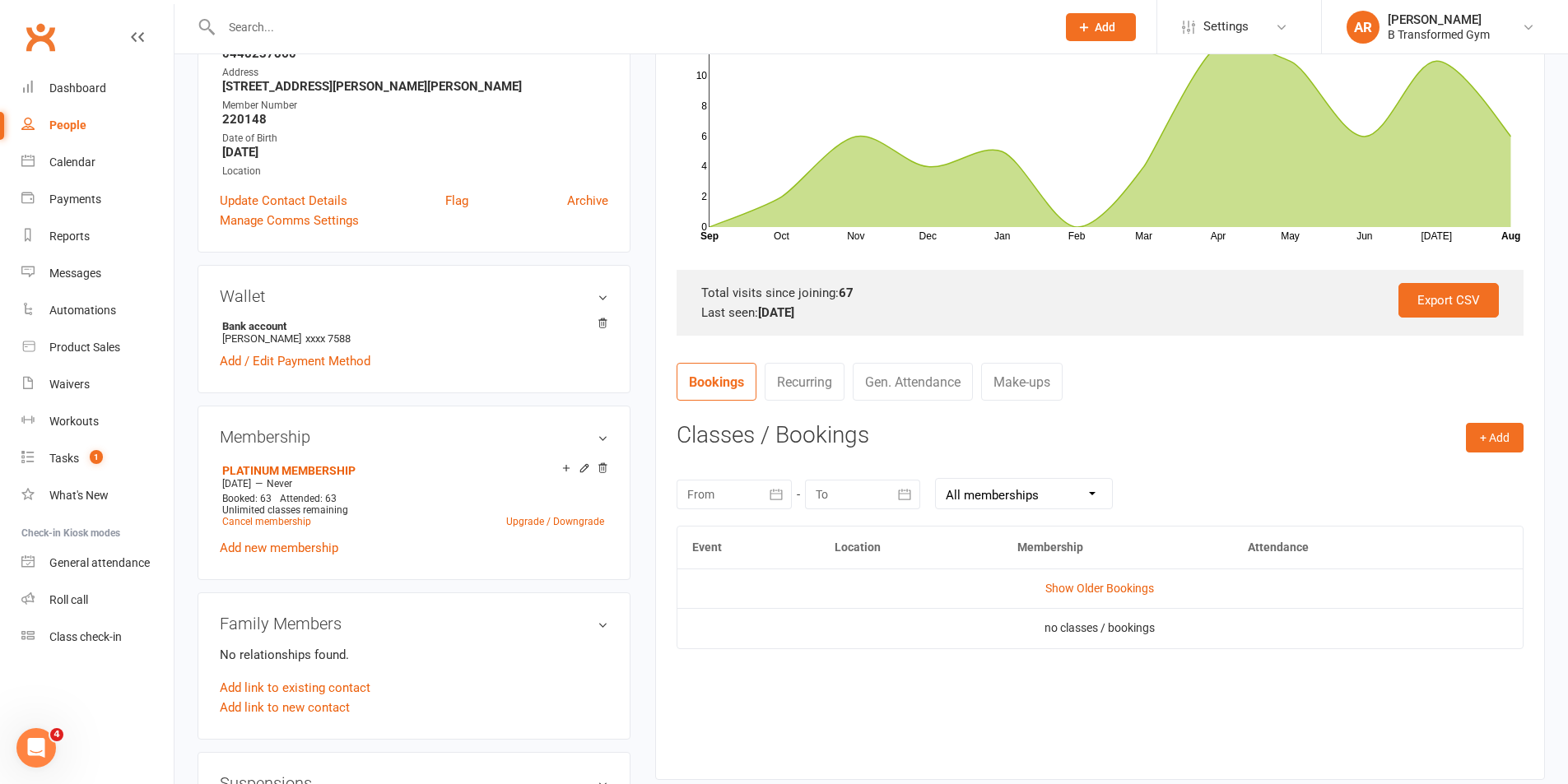
scroll to position [329, 0]
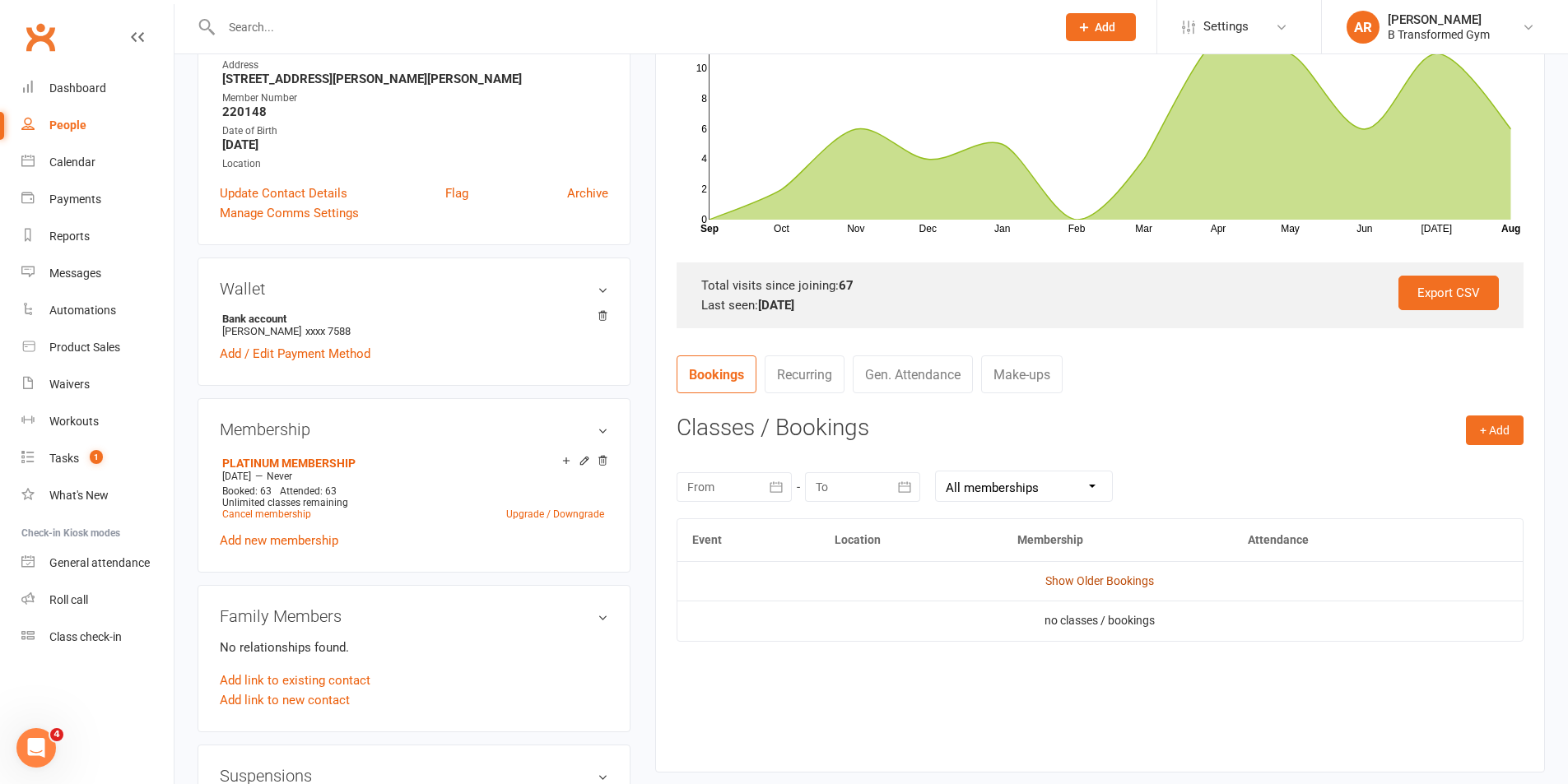
drag, startPoint x: 1103, startPoint y: 576, endPoint x: 1105, endPoint y: 584, distance: 8.2
click at [1105, 584] on link "Show Older Bookings" at bounding box center [1100, 581] width 109 height 14
click at [1110, 580] on link "Hide Older Bookings" at bounding box center [1099, 581] width 102 height 14
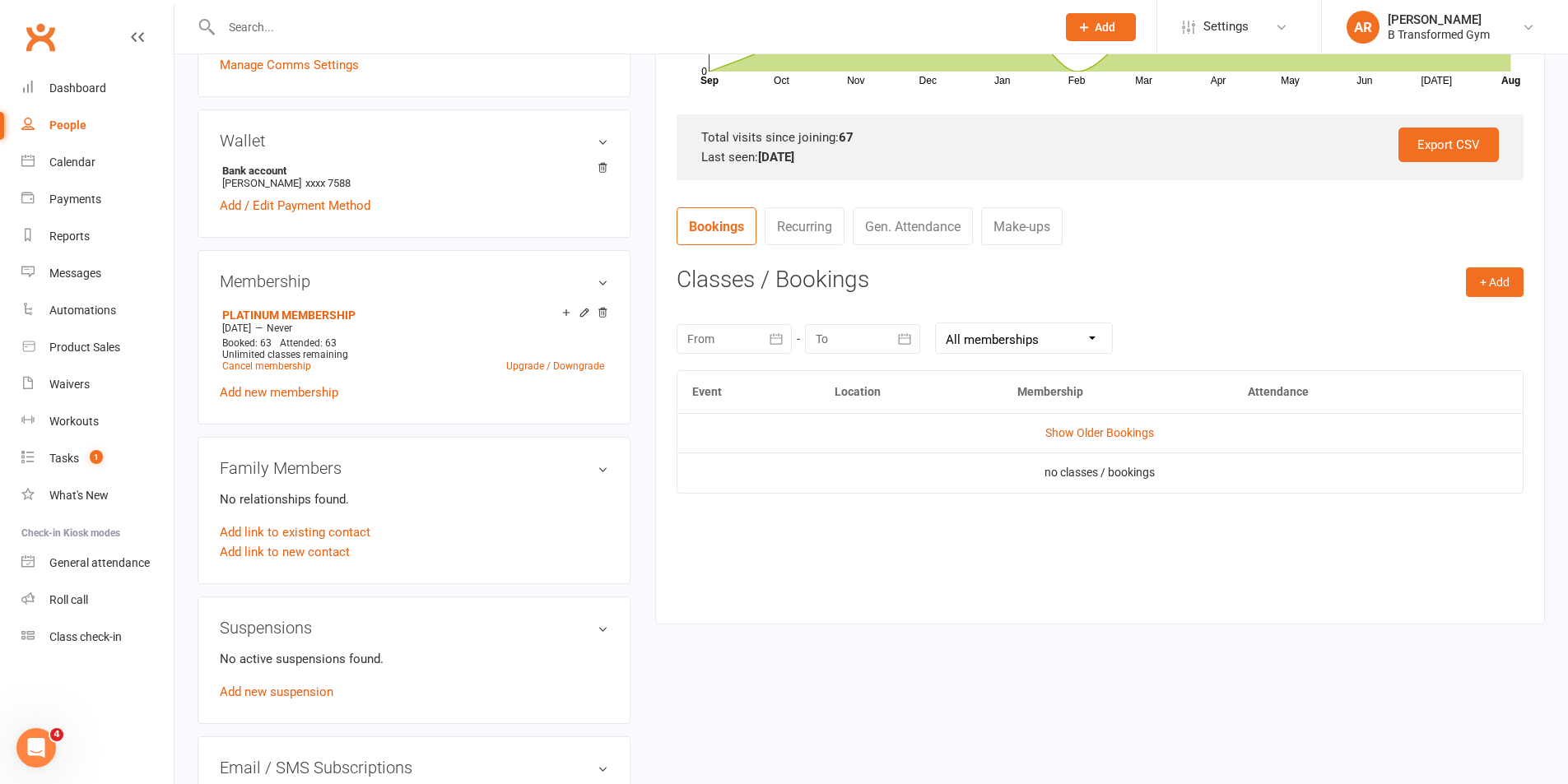
scroll to position [658, 0]
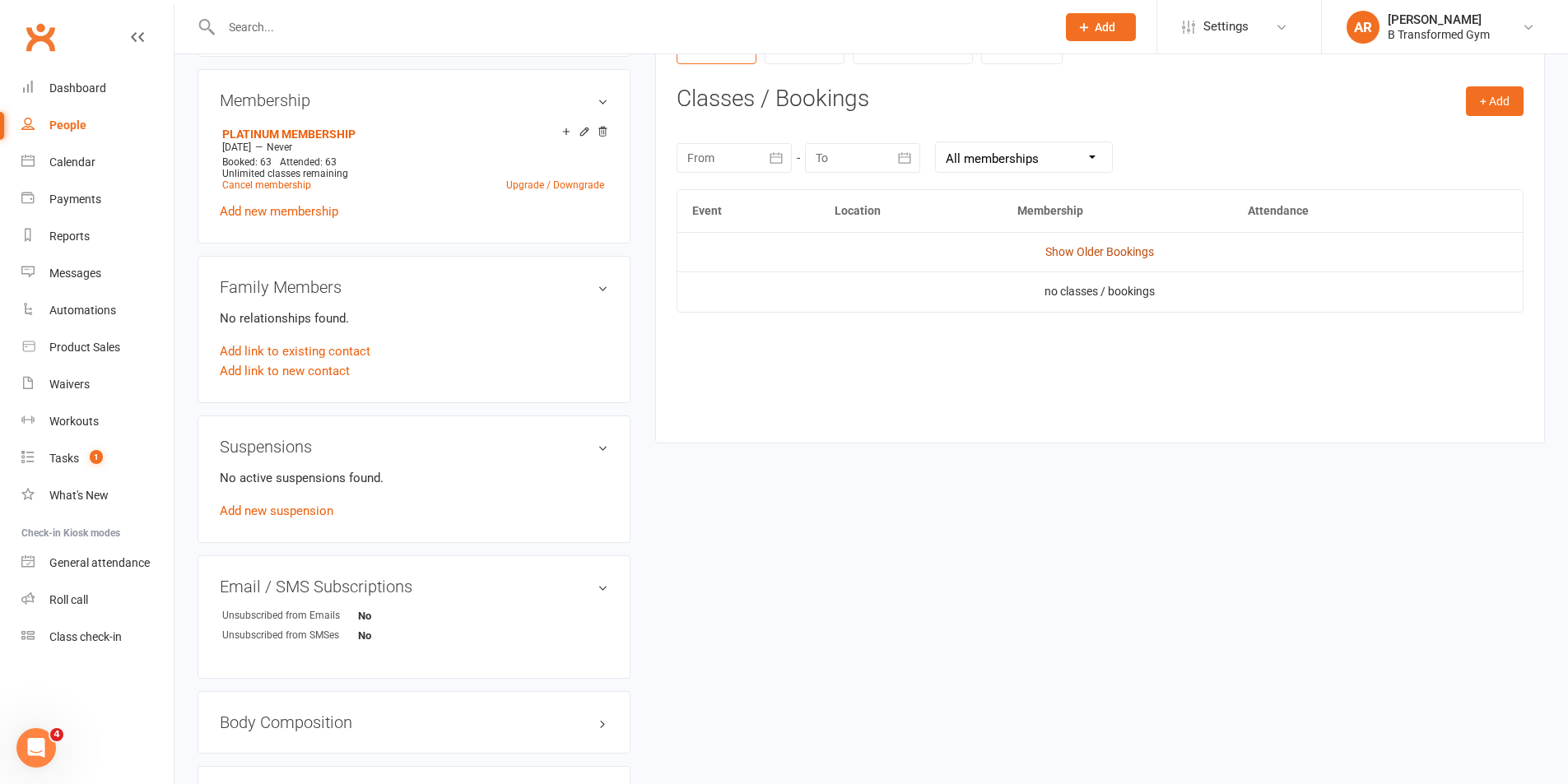
click at [1058, 250] on link "Show Older Bookings" at bounding box center [1100, 252] width 109 height 14
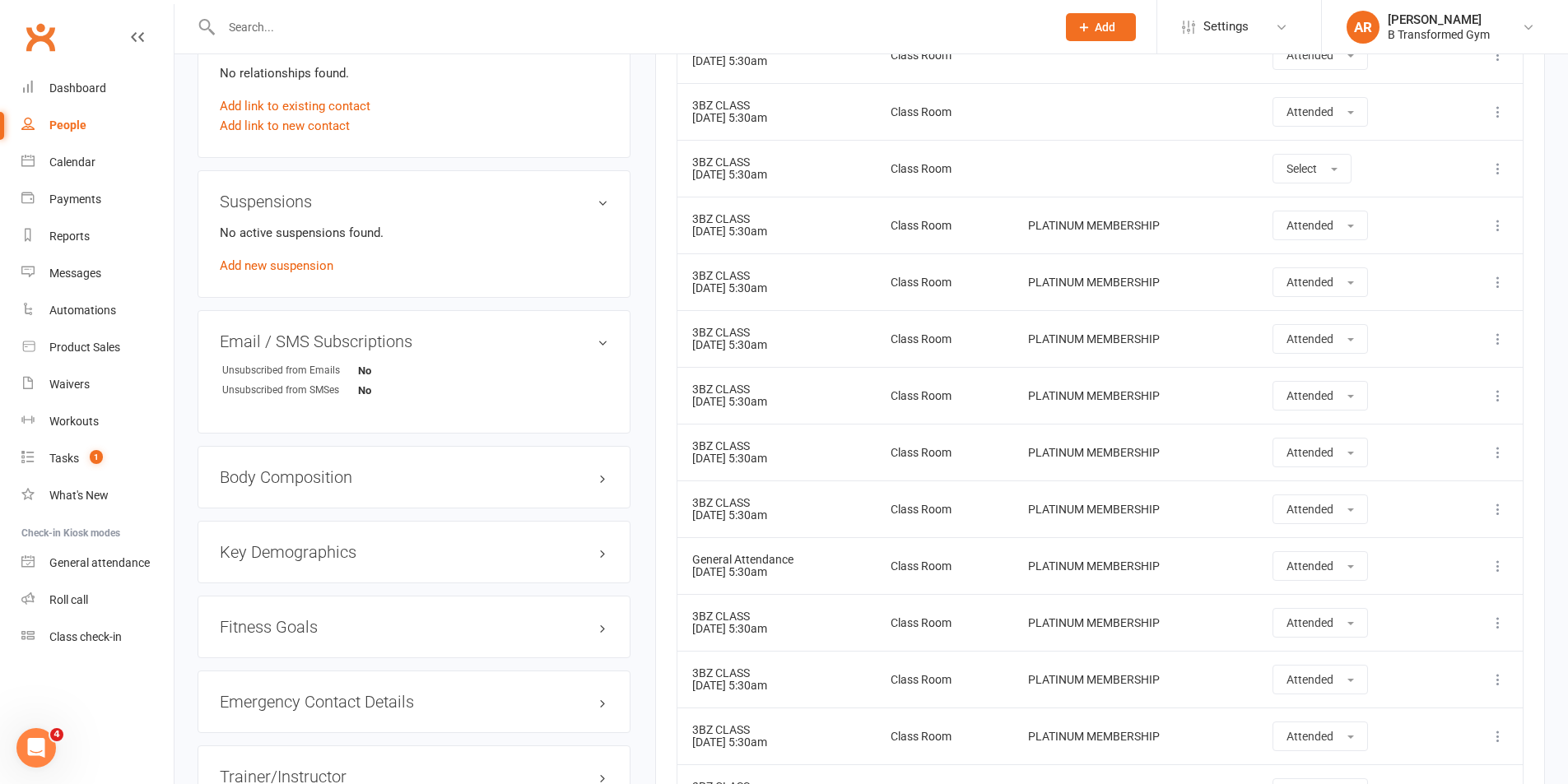
scroll to position [905, 0]
click at [1207, 17] on span "Settings" at bounding box center [1226, 26] width 45 height 37
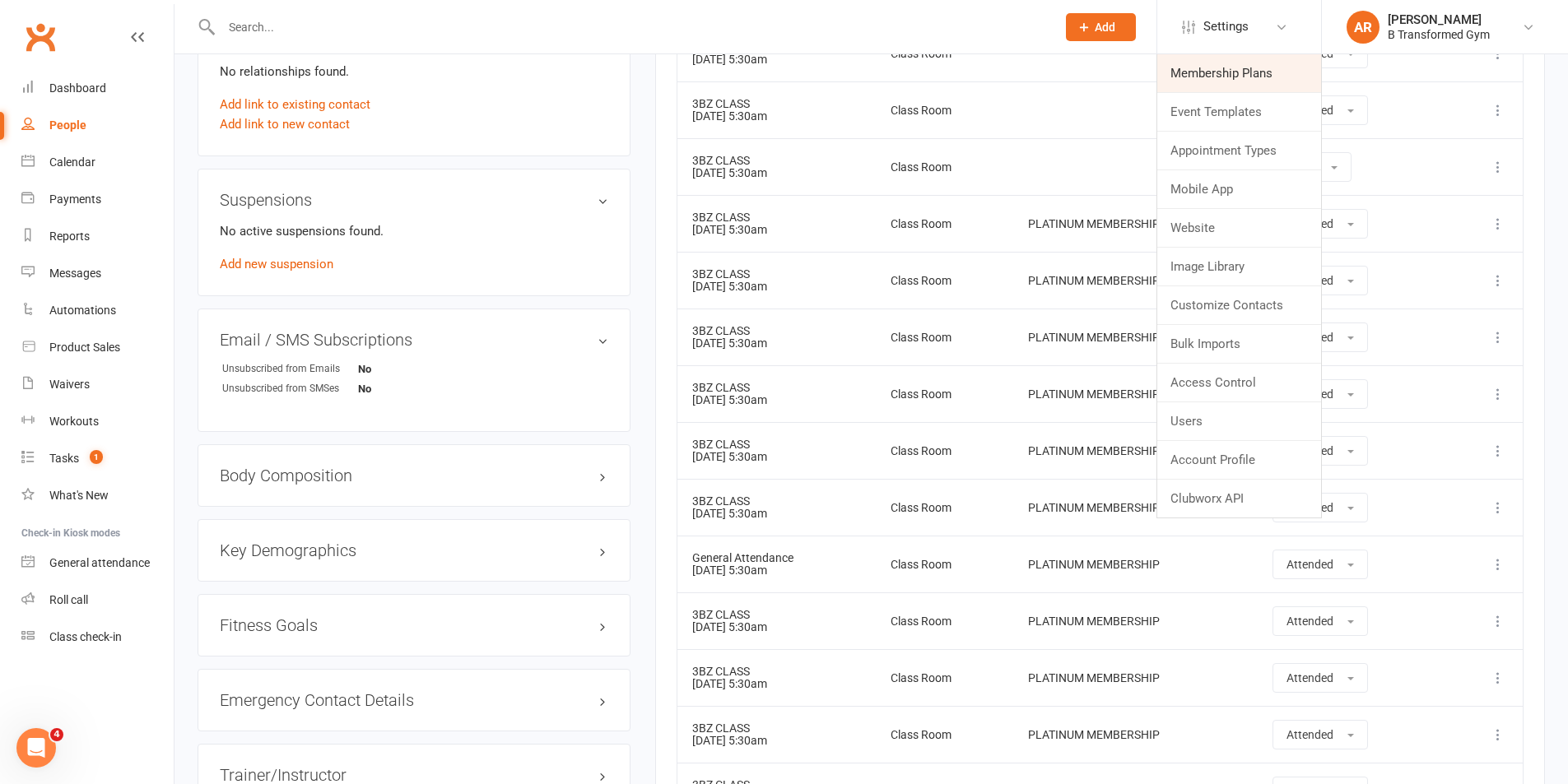
click at [1204, 60] on link "Membership Plans" at bounding box center [1239, 73] width 164 height 38
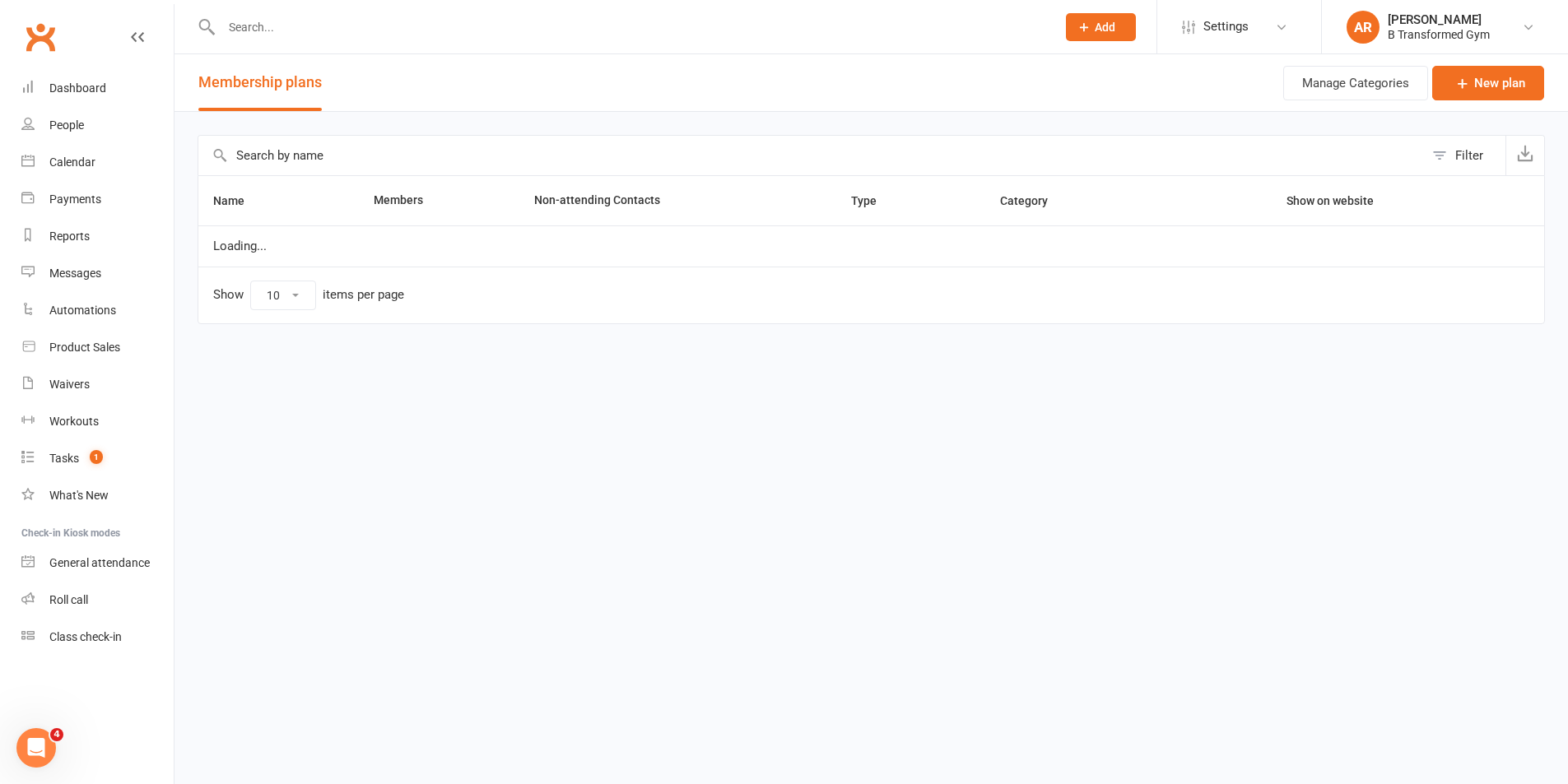
select select "100"
click at [404, 147] on input "text" at bounding box center [817, 156] width 1238 height 40
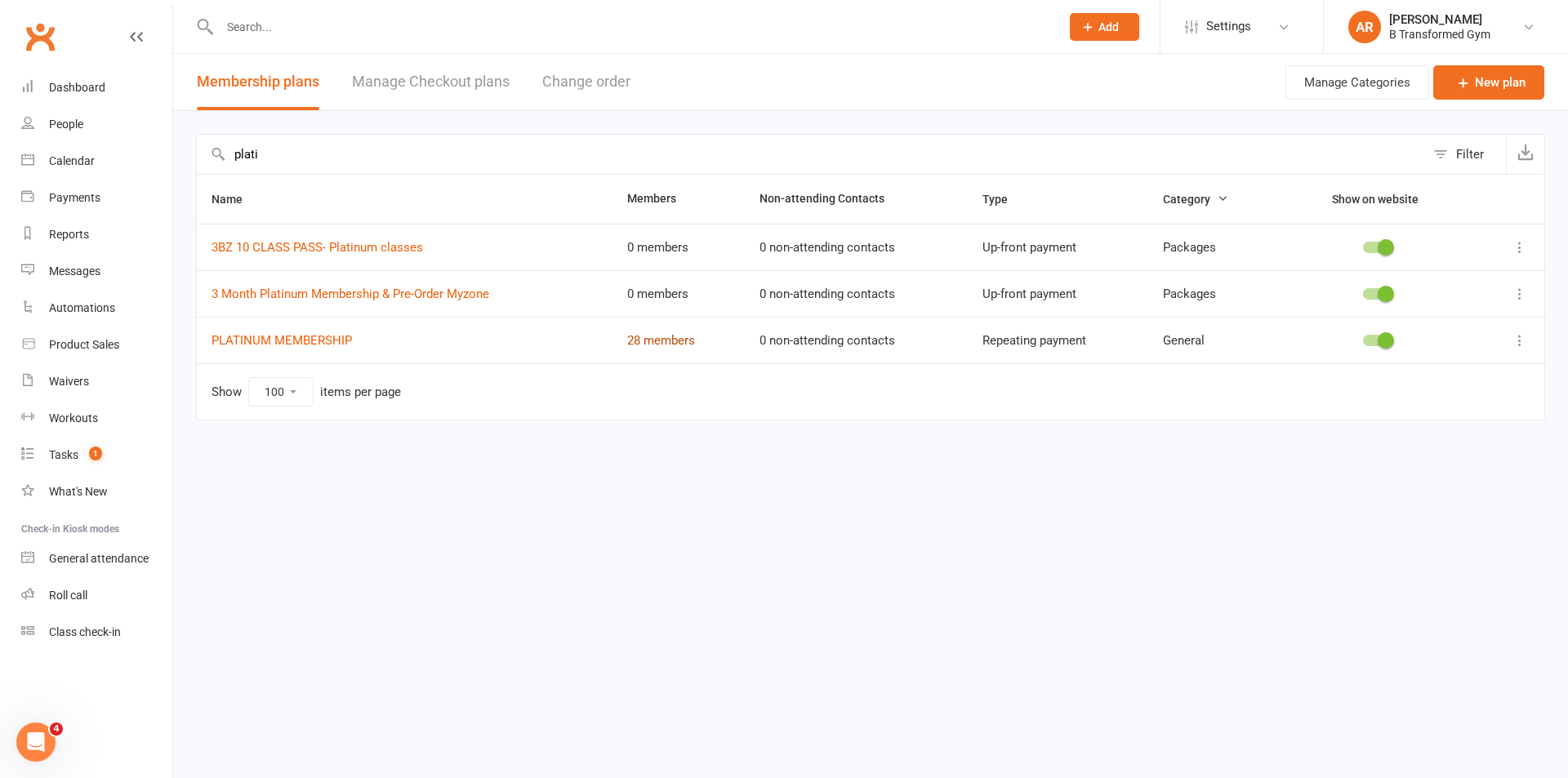
type input "plati"
click at [674, 338] on link "28 members" at bounding box center [660, 340] width 67 height 14
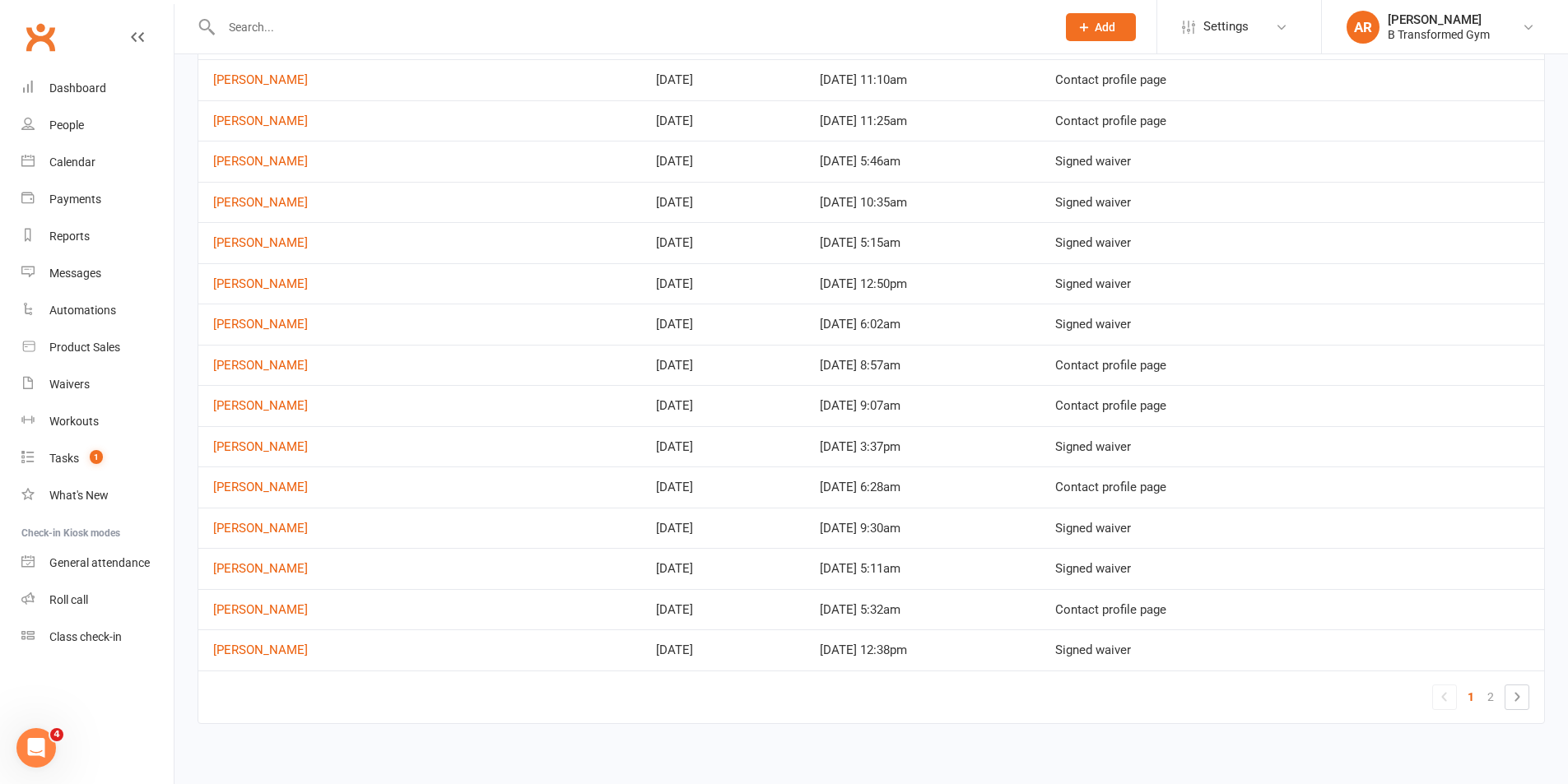
scroll to position [575, 0]
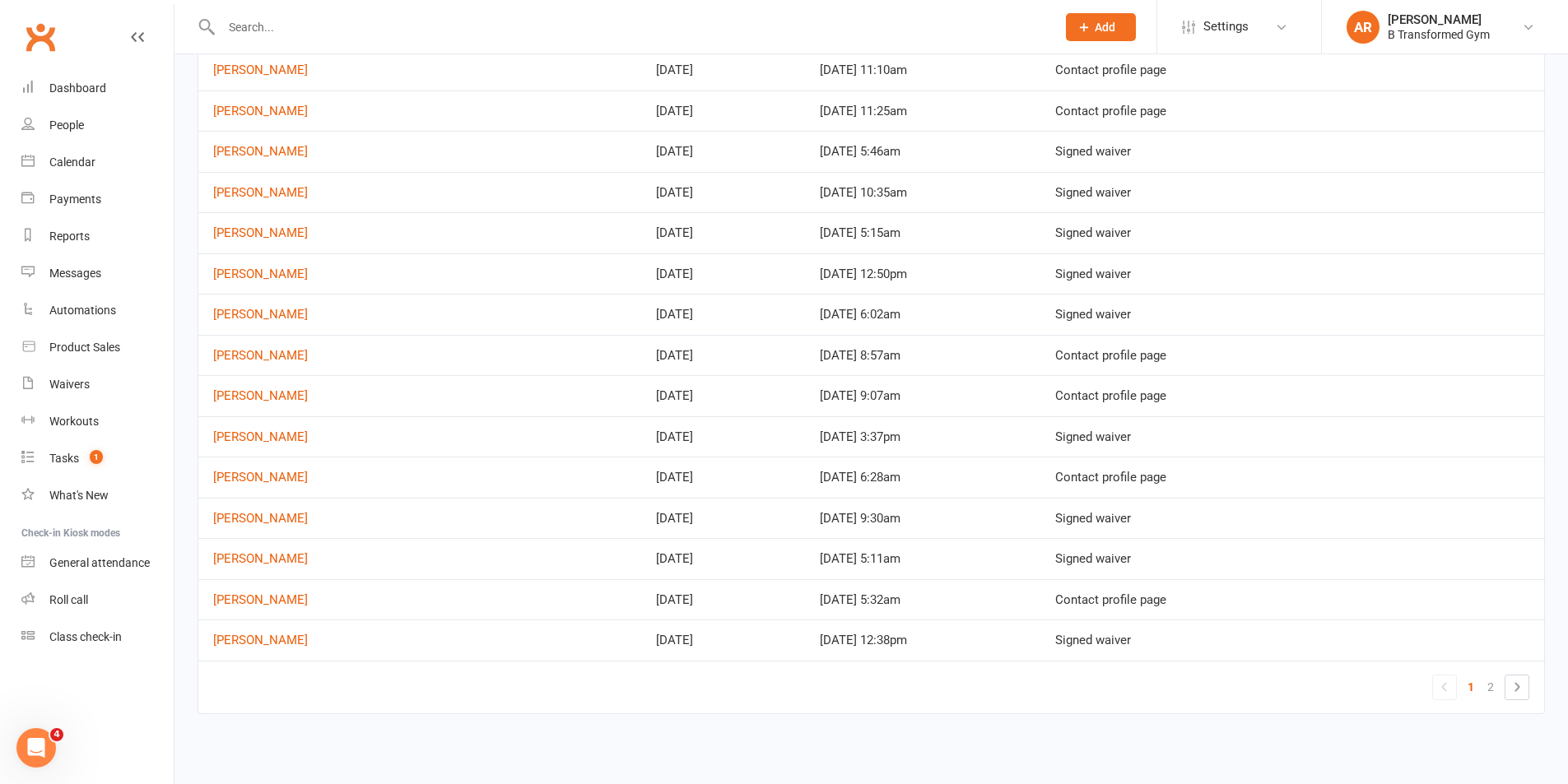
click at [1490, 674] on ul "1 2" at bounding box center [1480, 687] width 97 height 25
click at [1497, 687] on link "2" at bounding box center [1491, 686] width 20 height 23
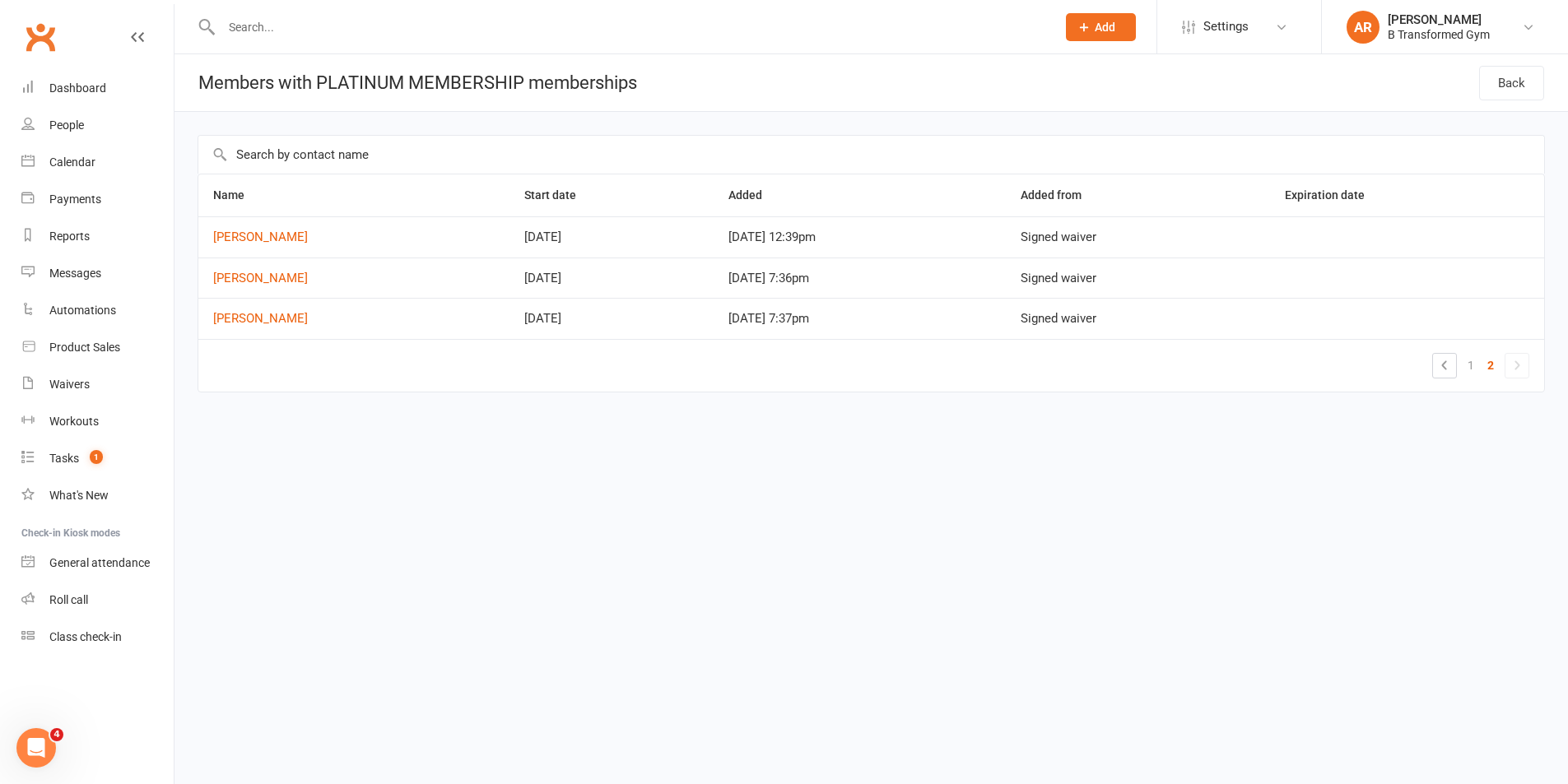
scroll to position [0, 0]
click at [267, 321] on link "Adam Lovett" at bounding box center [260, 318] width 94 height 15
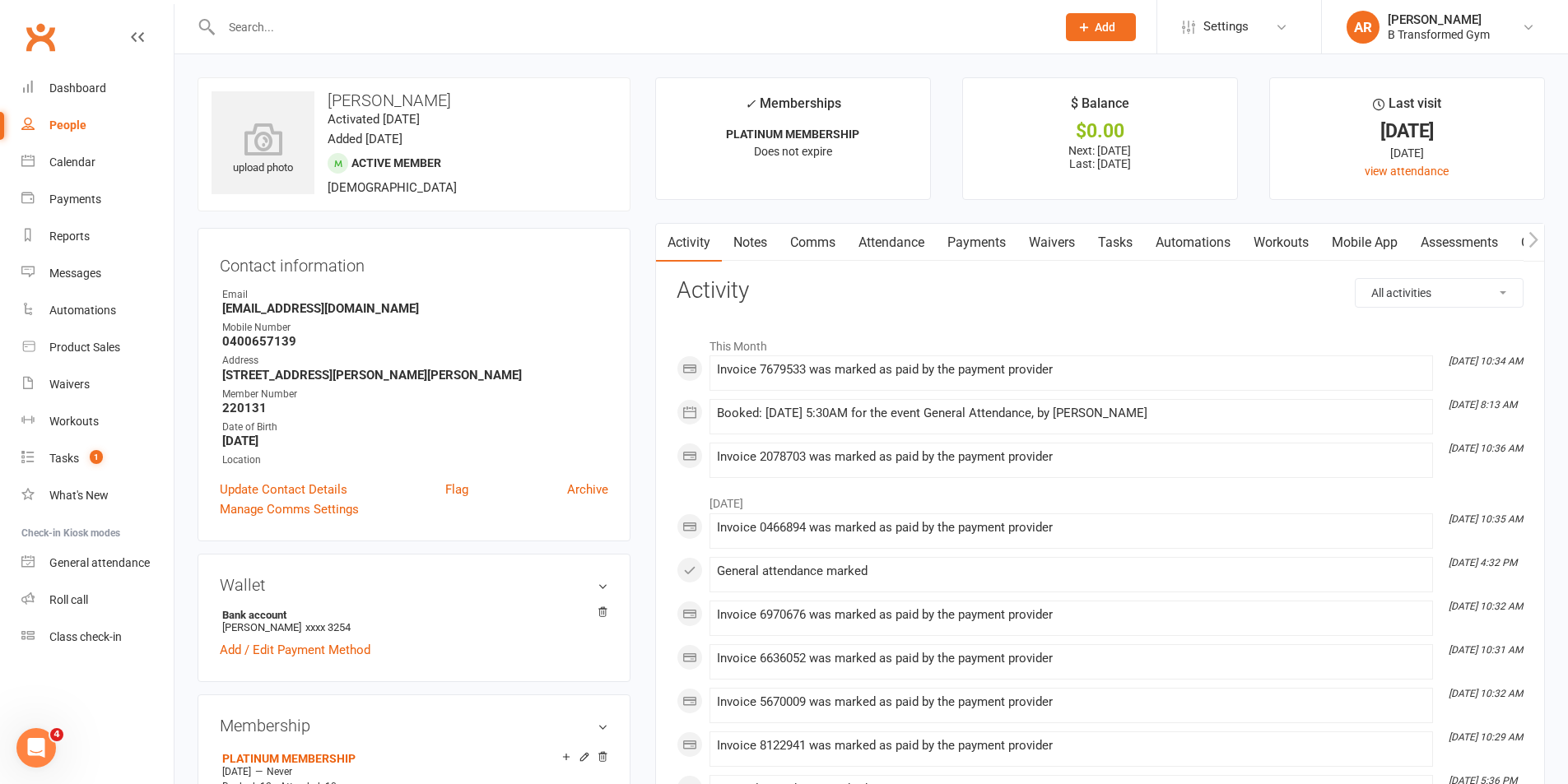
click at [872, 244] on link "Attendance" at bounding box center [891, 243] width 89 height 38
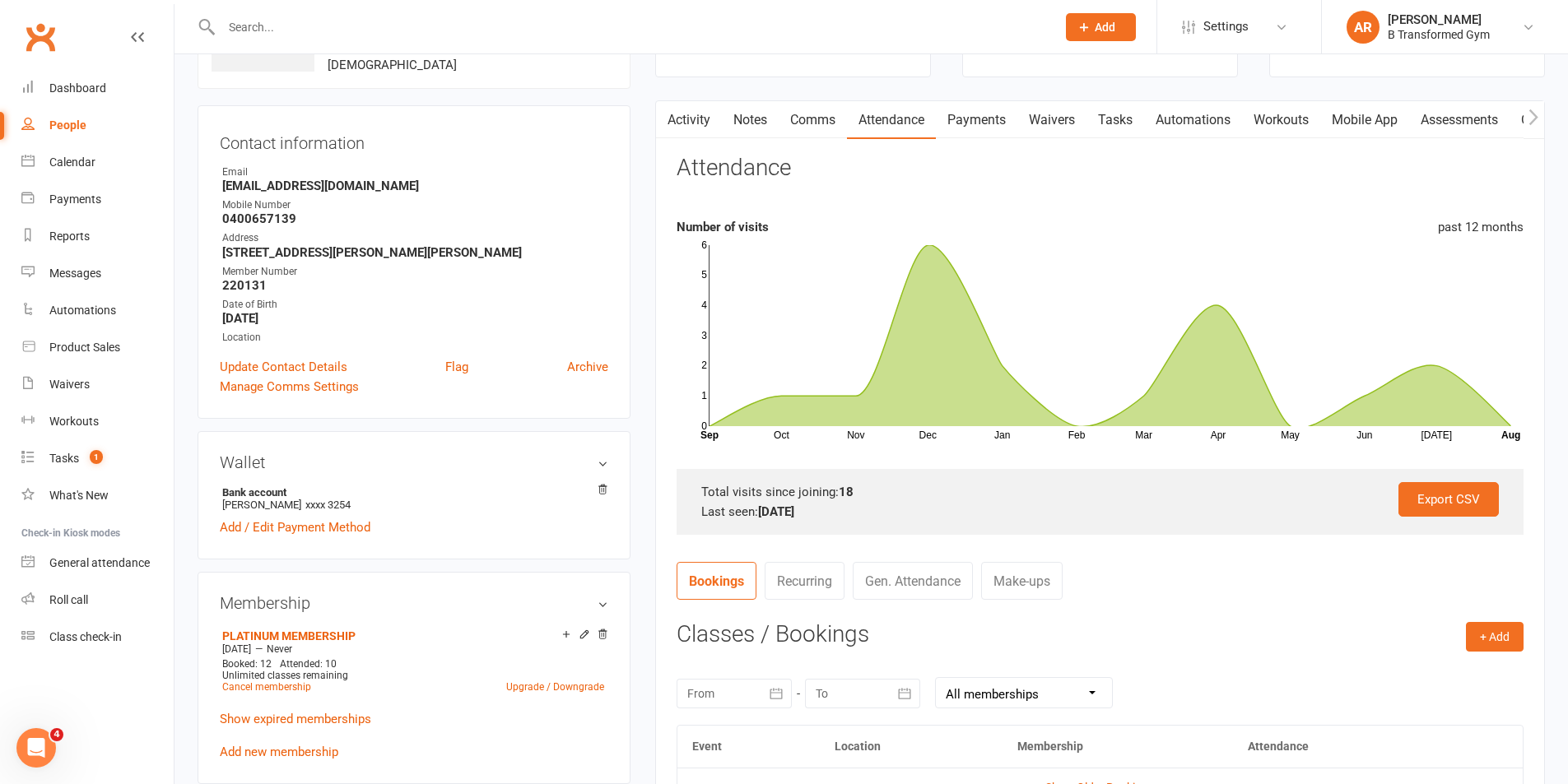
scroll to position [247, 0]
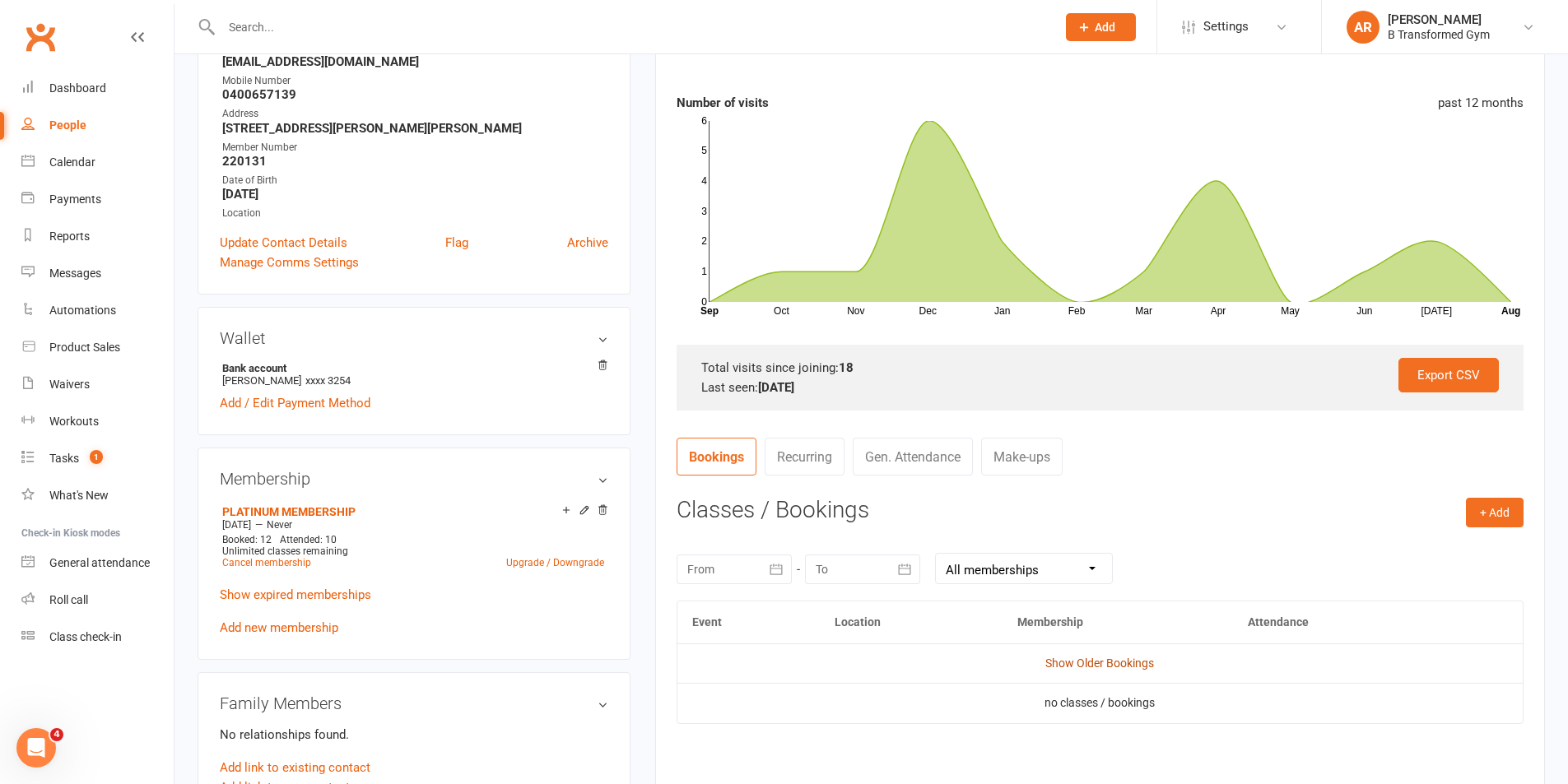
click at [1087, 660] on link "Show Older Bookings" at bounding box center [1100, 663] width 109 height 14
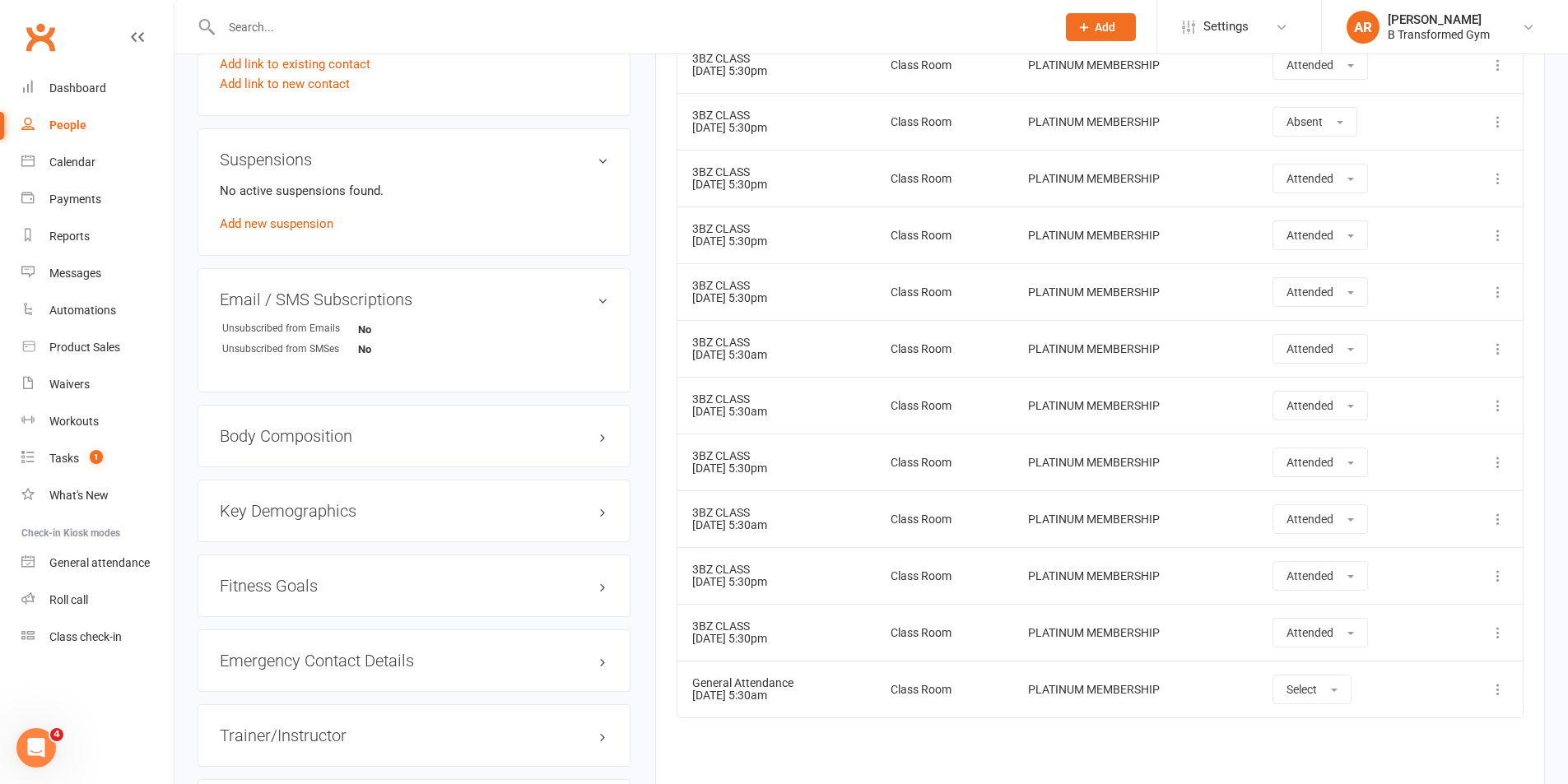
scroll to position [944, 0]
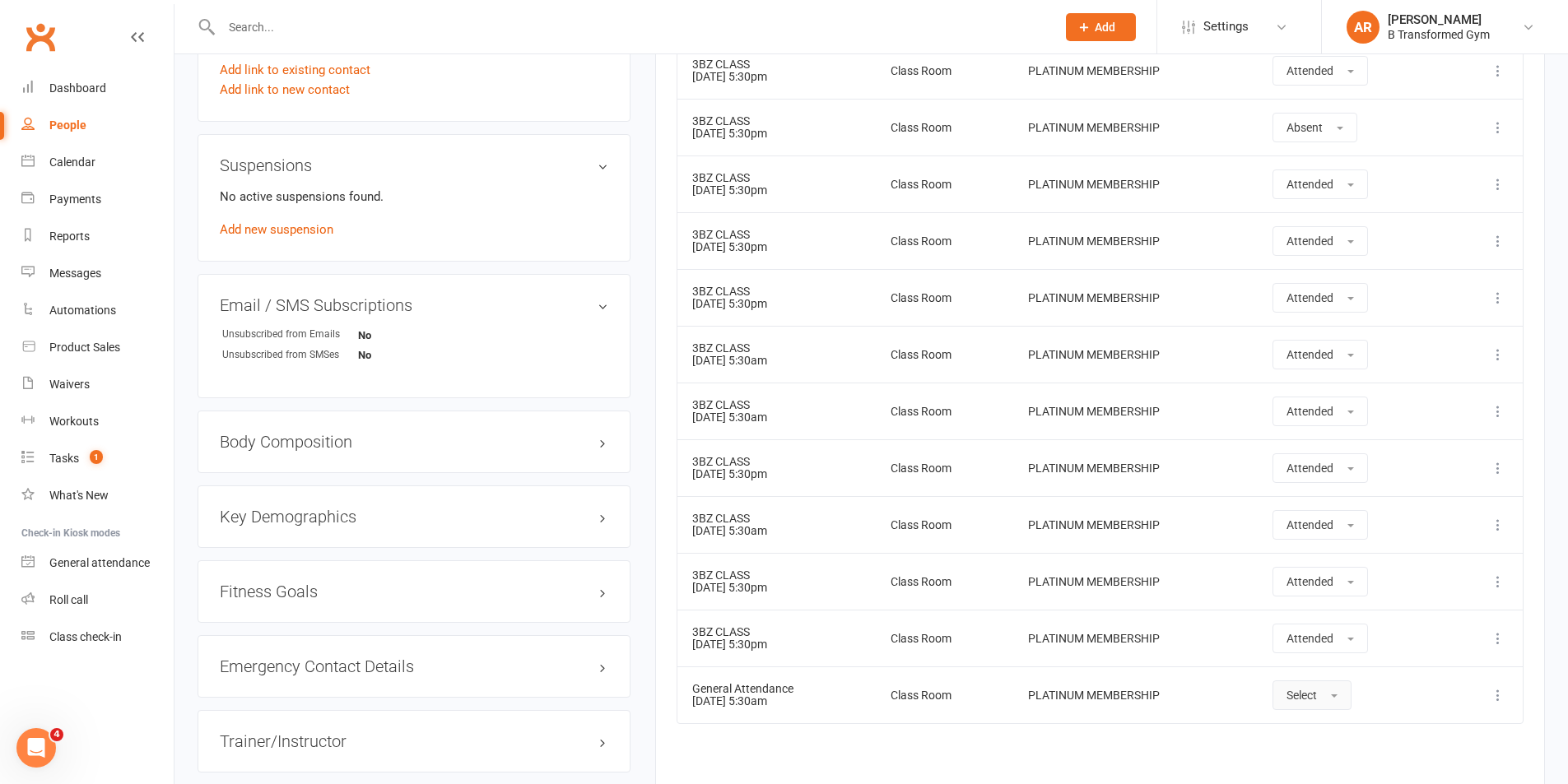
click at [1307, 700] on span "Select" at bounding box center [1302, 695] width 31 height 14
click at [1307, 725] on span "Attended" at bounding box center [1311, 732] width 49 height 15
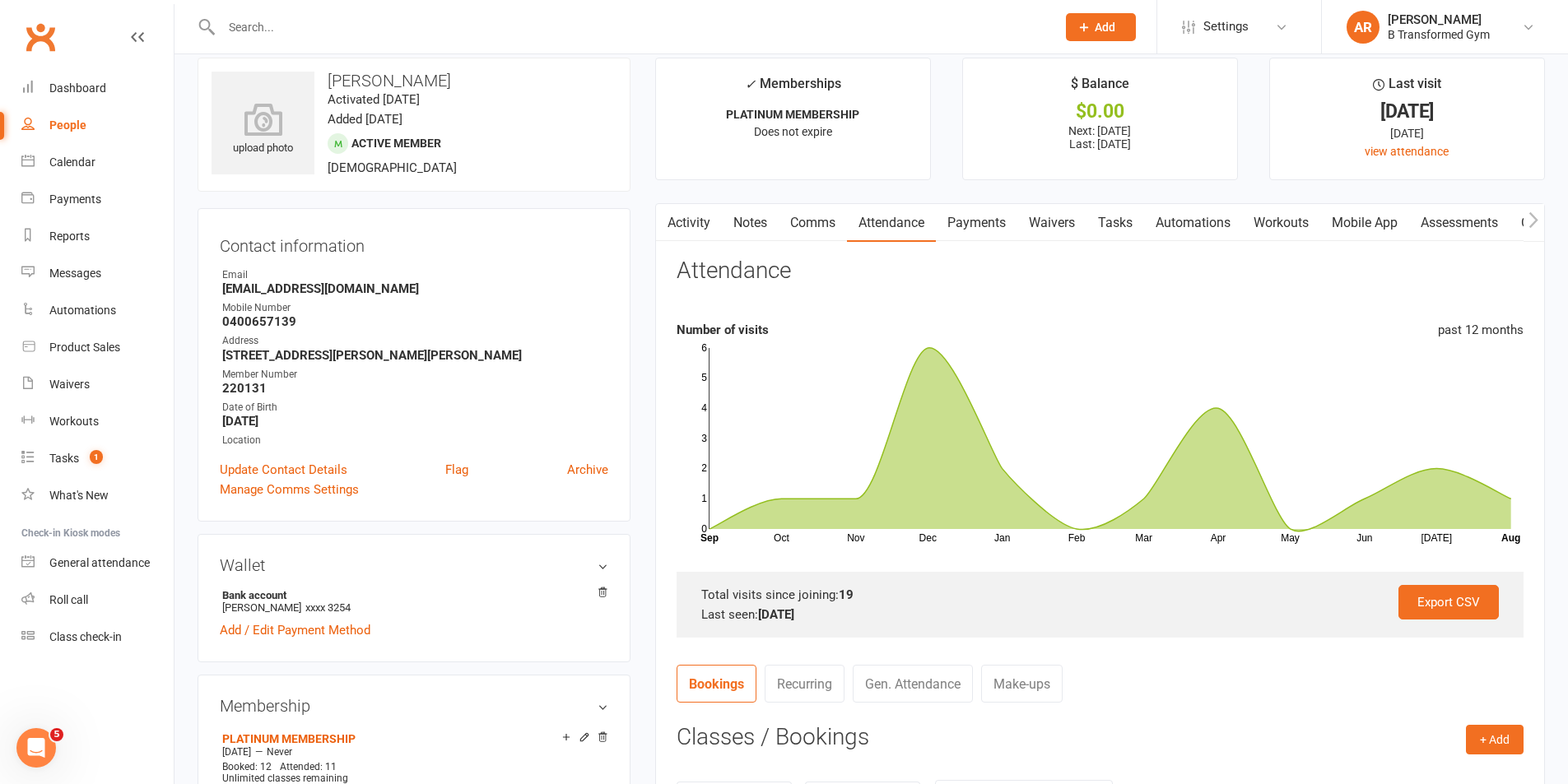
scroll to position [0, 0]
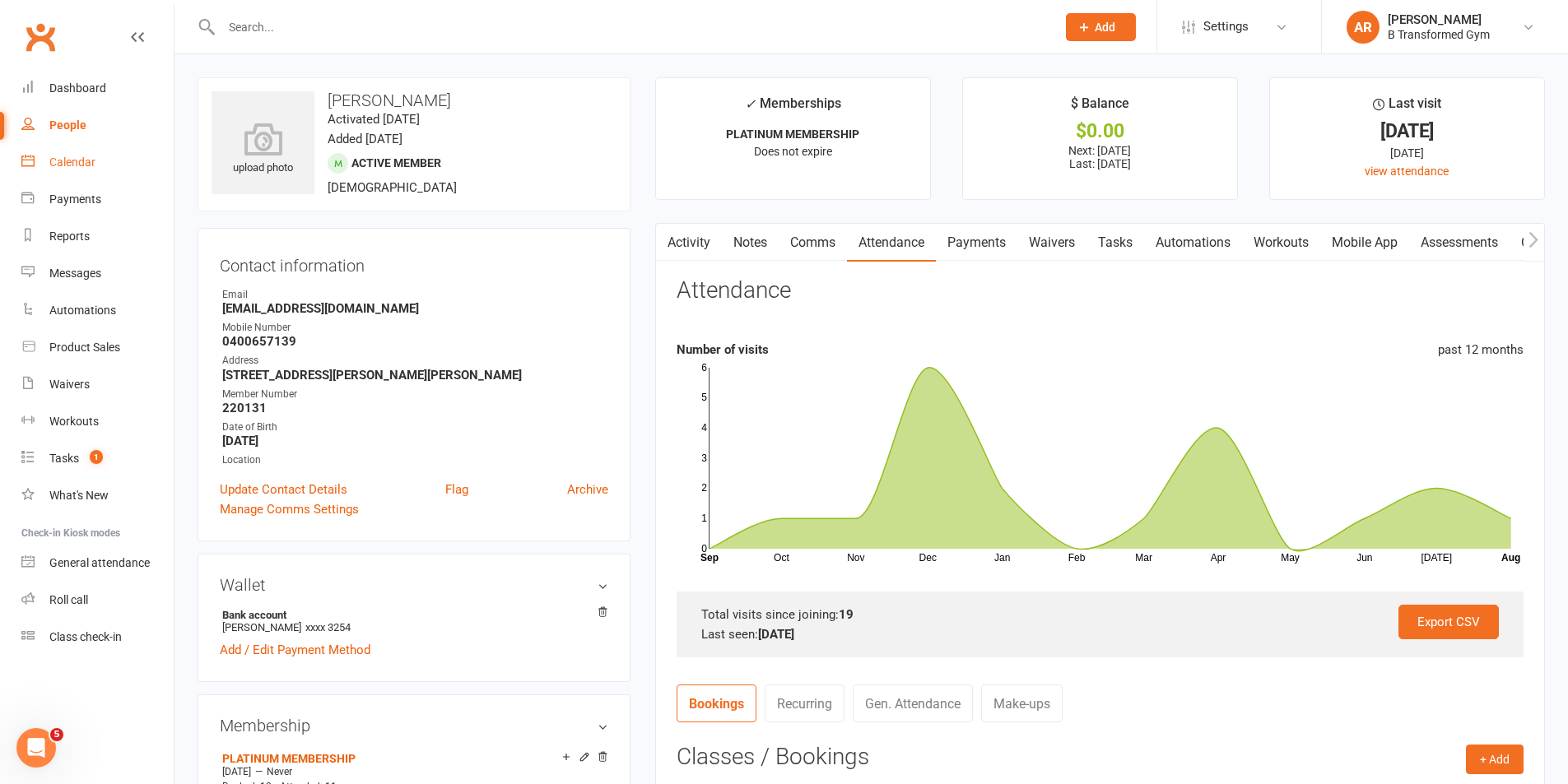
click at [74, 158] on div "Calendar" at bounding box center [72, 162] width 46 height 14
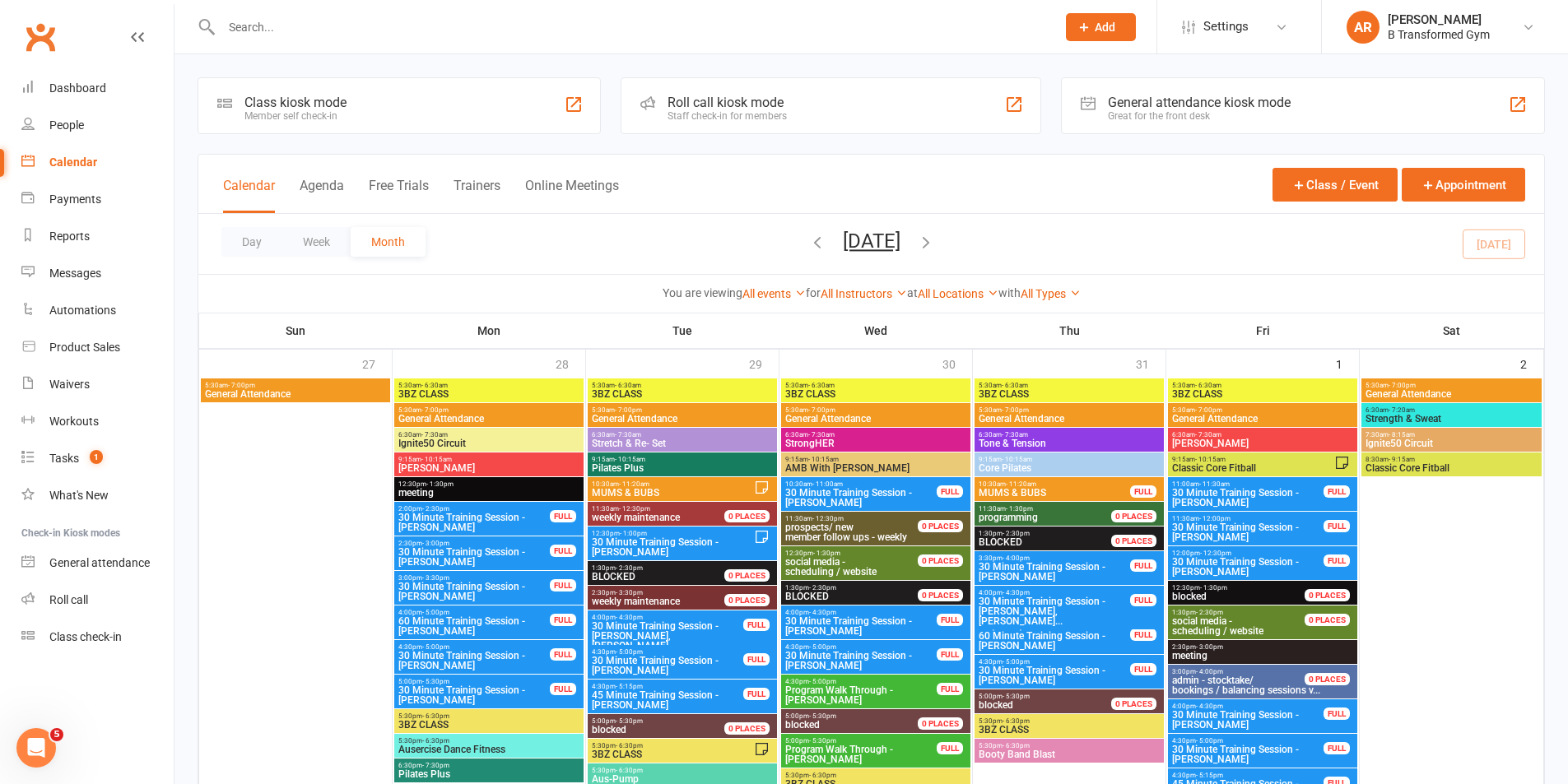
click at [481, 183] on button "Trainers" at bounding box center [477, 195] width 47 height 35
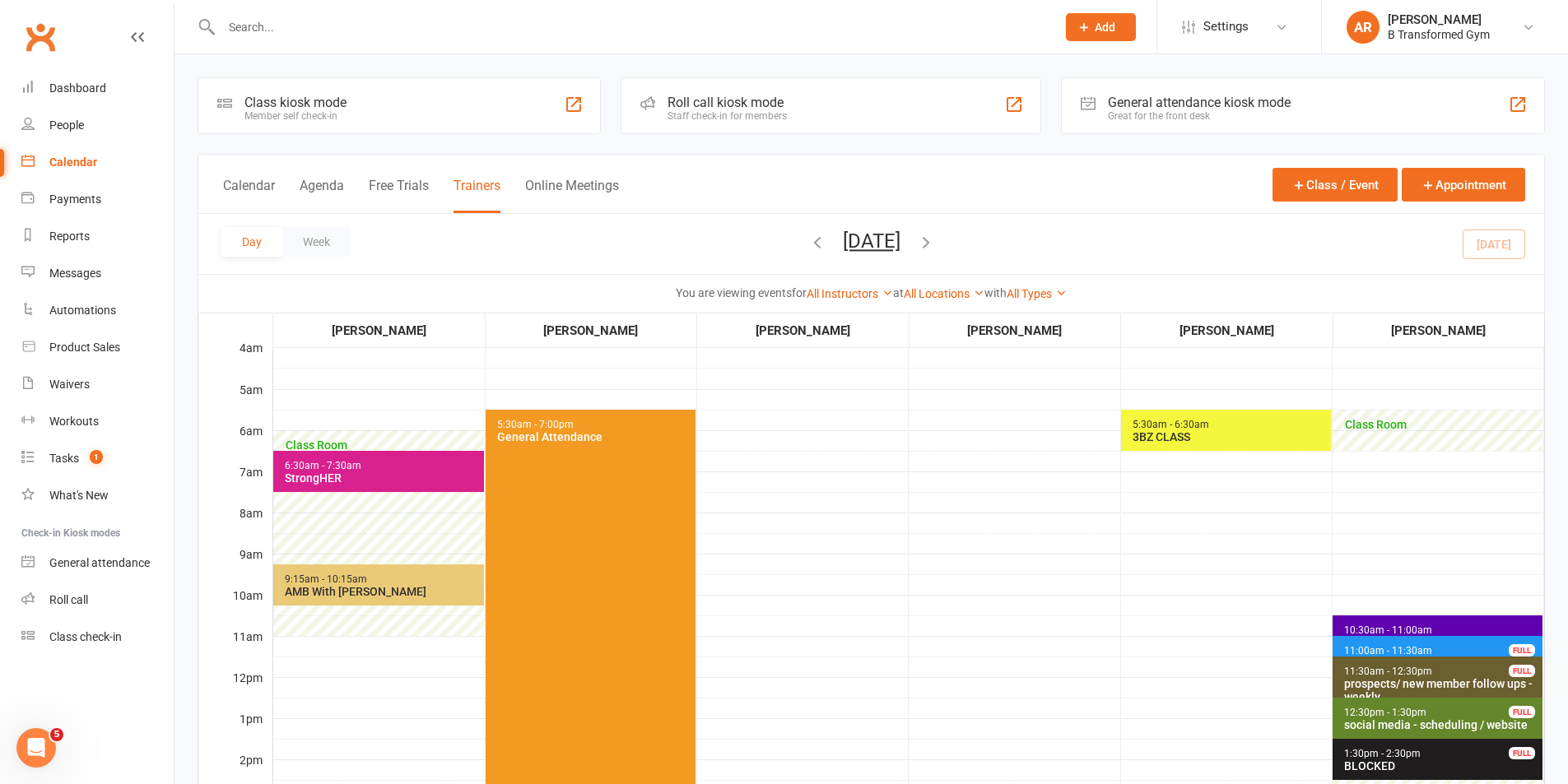
click at [367, 37] on input "text" at bounding box center [630, 26] width 828 height 23
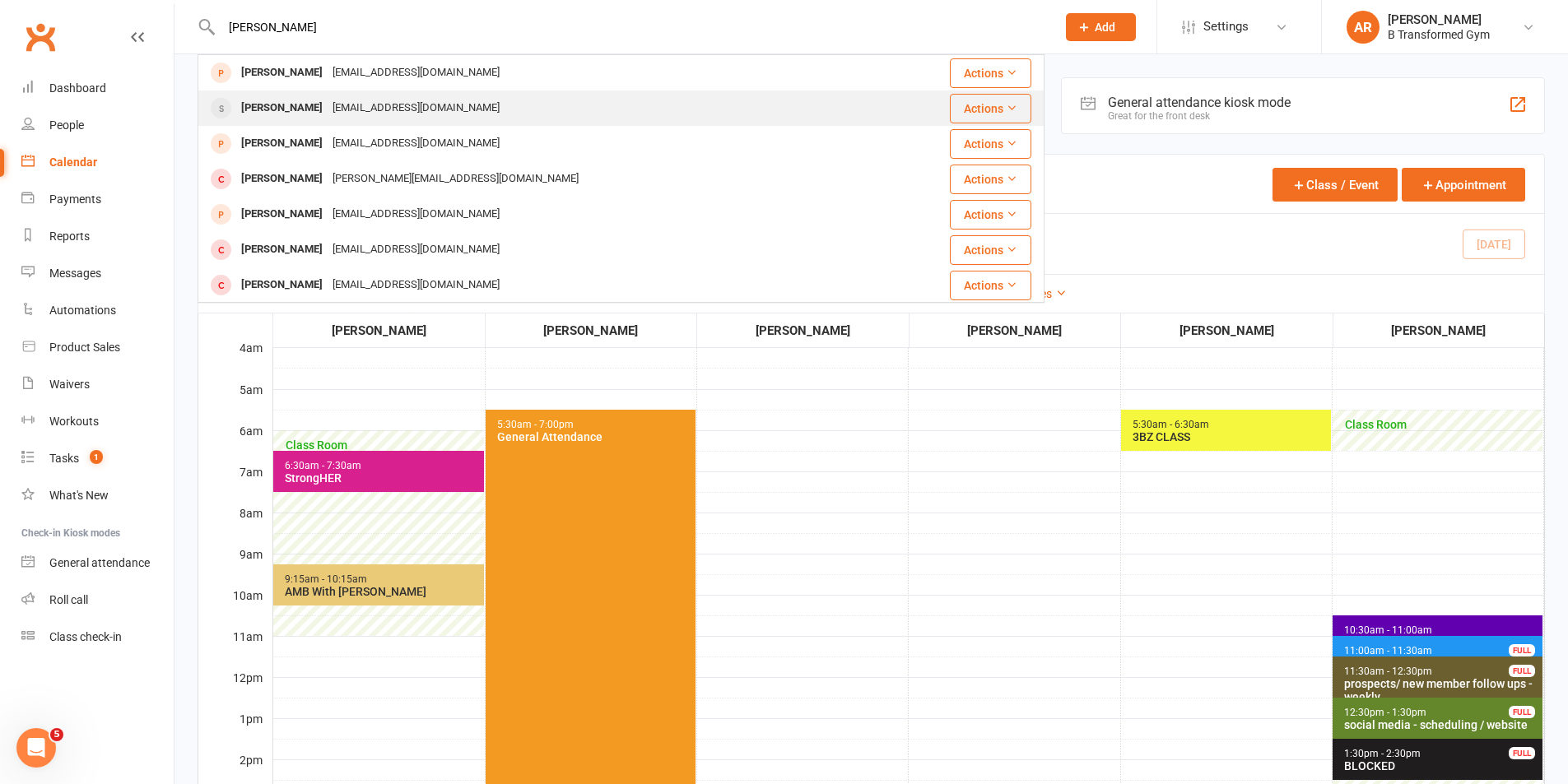
type input "donna"
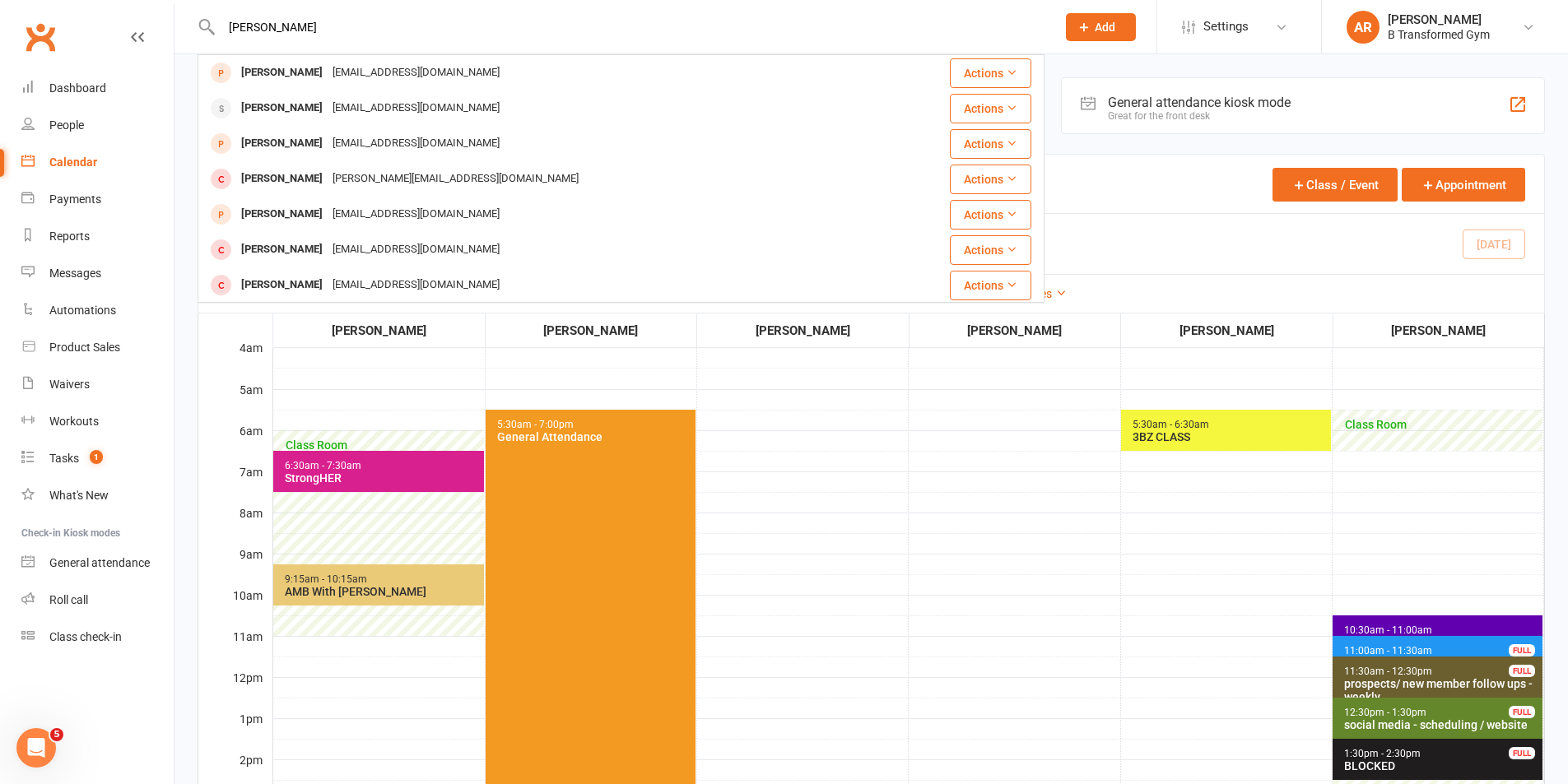
click at [373, 108] on div "donnaj2031@gmail.com" at bounding box center [415, 108] width 177 height 24
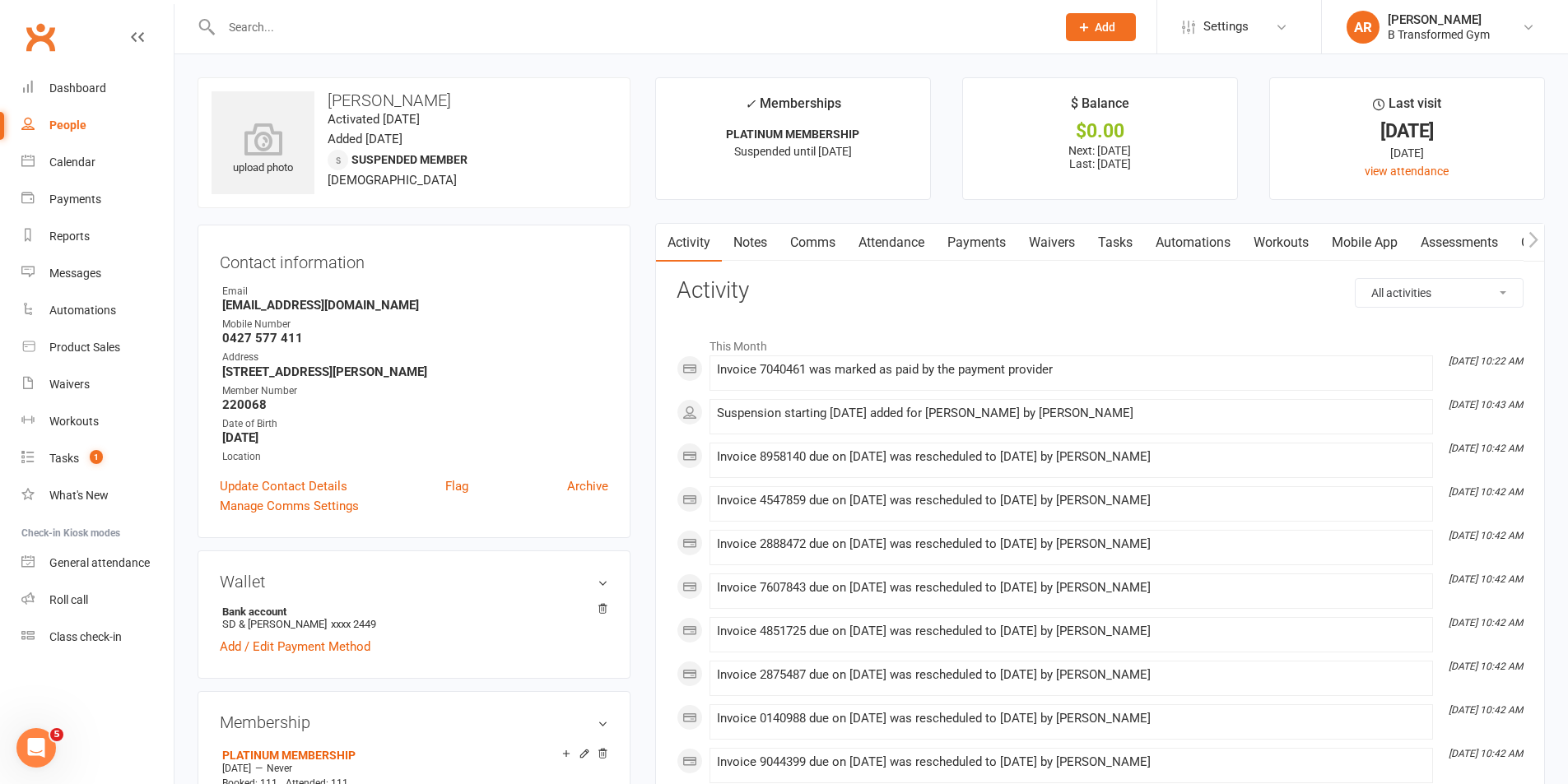
click at [896, 235] on link "Attendance" at bounding box center [891, 243] width 89 height 38
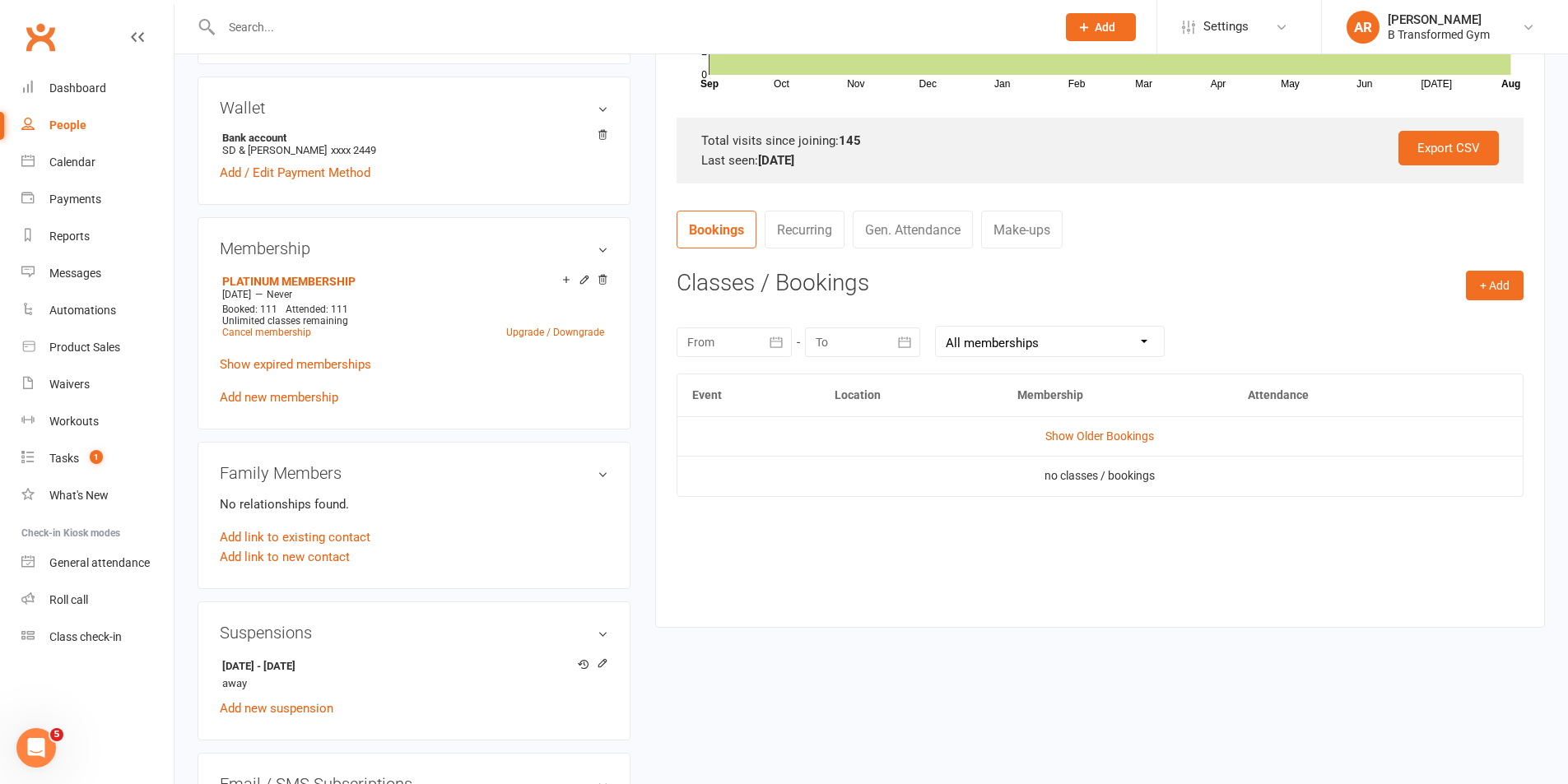
scroll to position [494, 0]
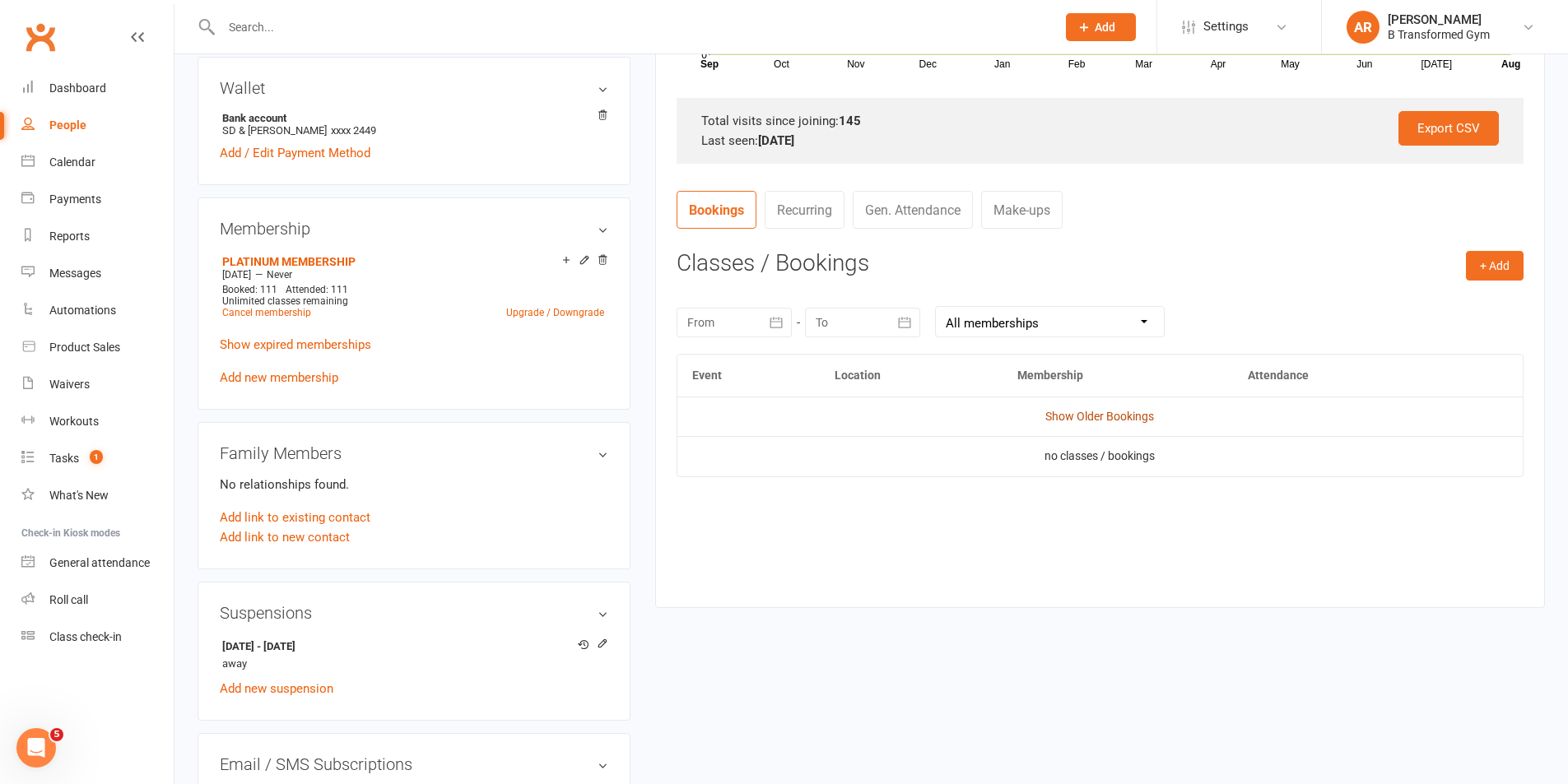
click at [1136, 413] on link "Show Older Bookings" at bounding box center [1100, 416] width 109 height 14
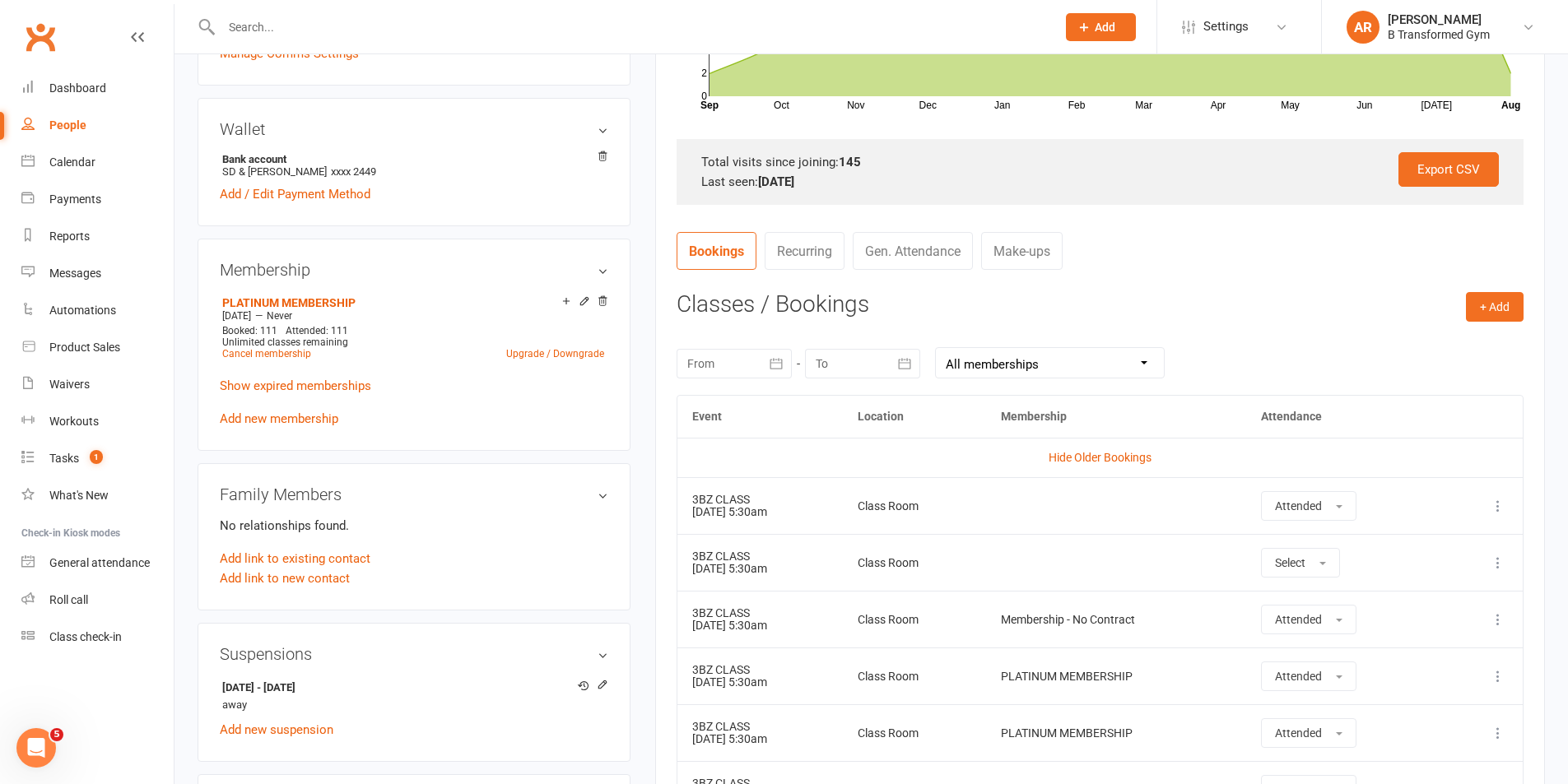
scroll to position [658, 0]
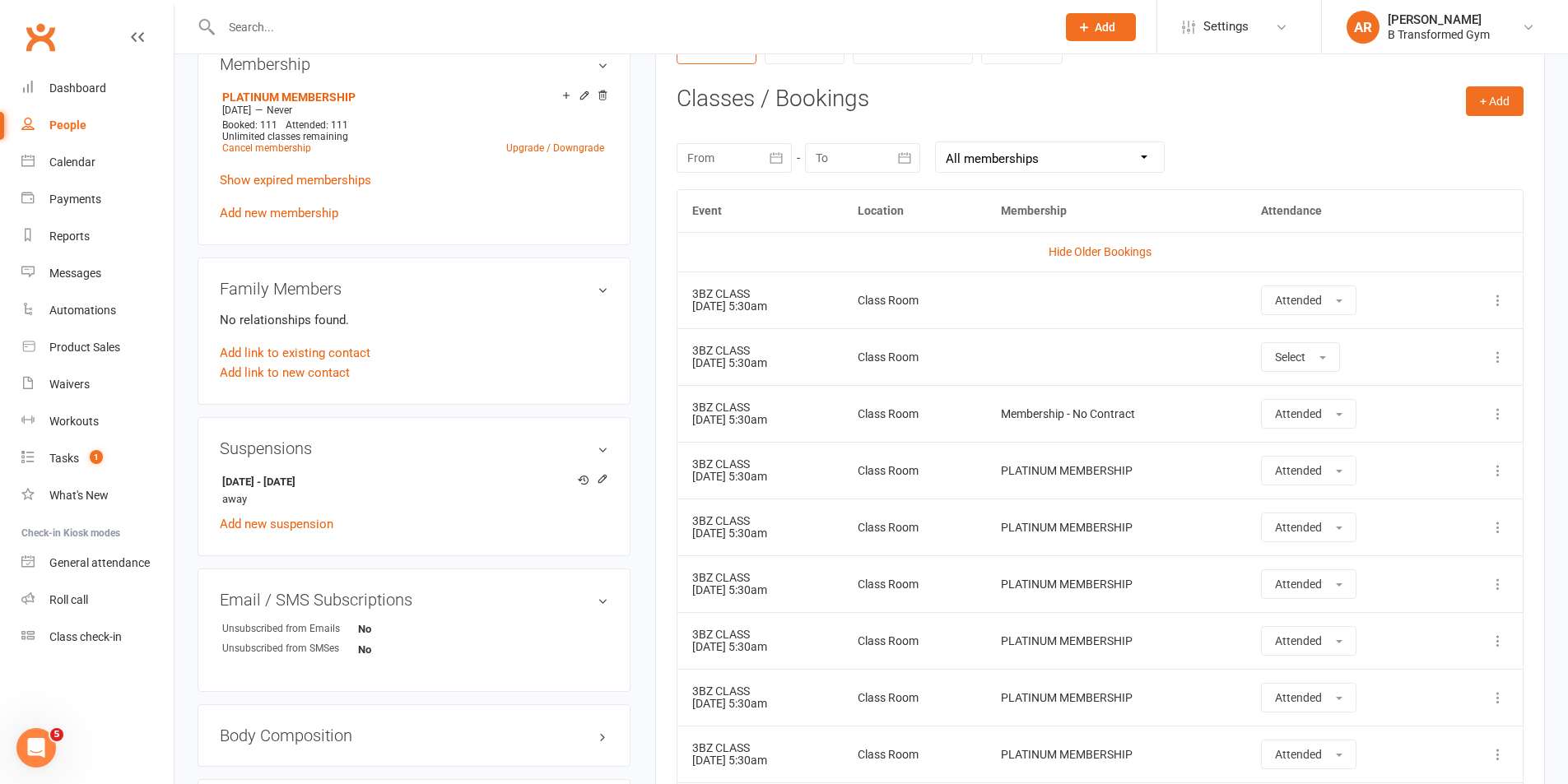
click at [320, 31] on input "text" at bounding box center [630, 26] width 828 height 23
click at [1196, 24] on link "Settings" at bounding box center [1240, 26] width 114 height 37
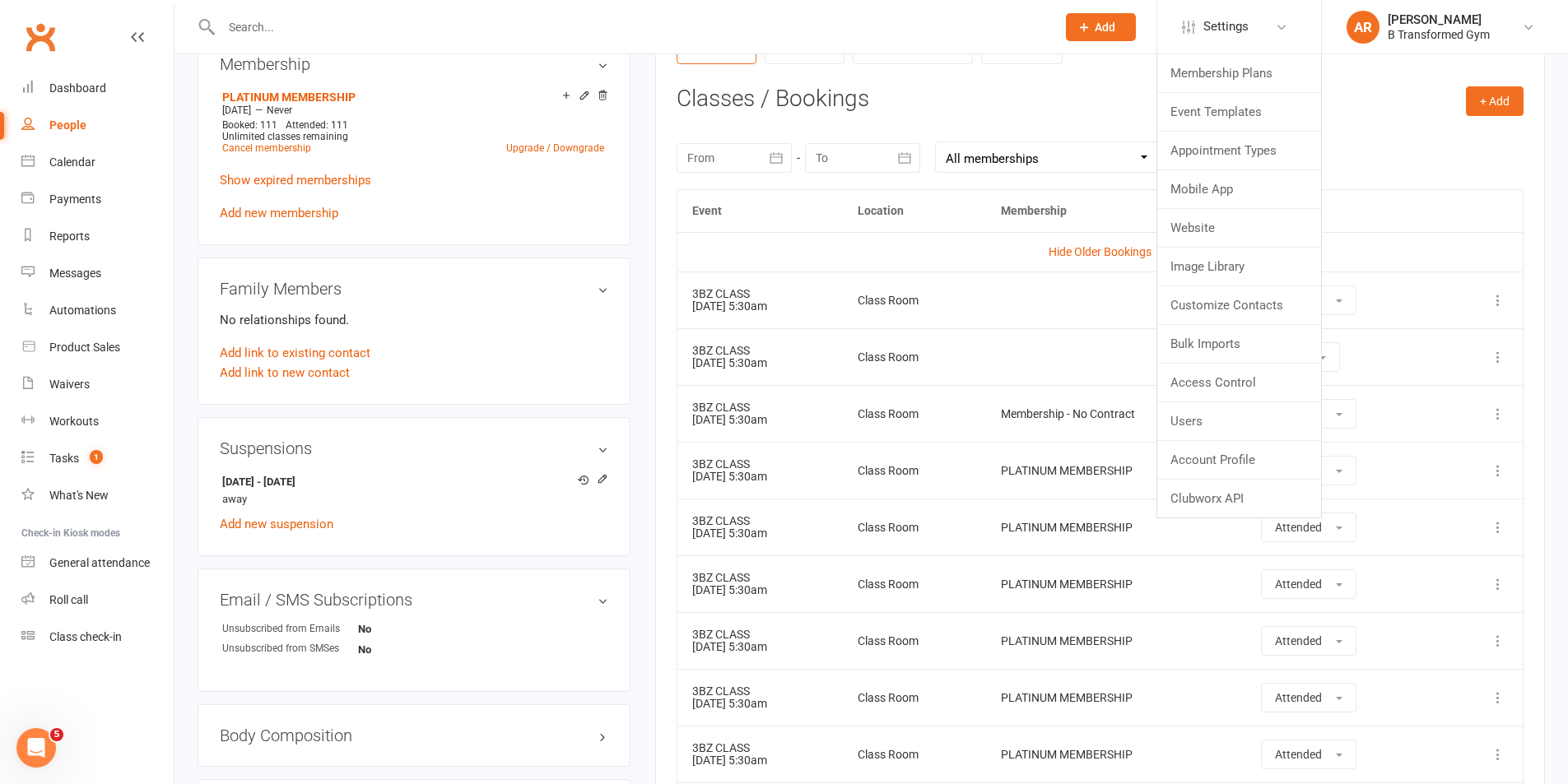
click at [832, 30] on input "text" at bounding box center [630, 26] width 828 height 23
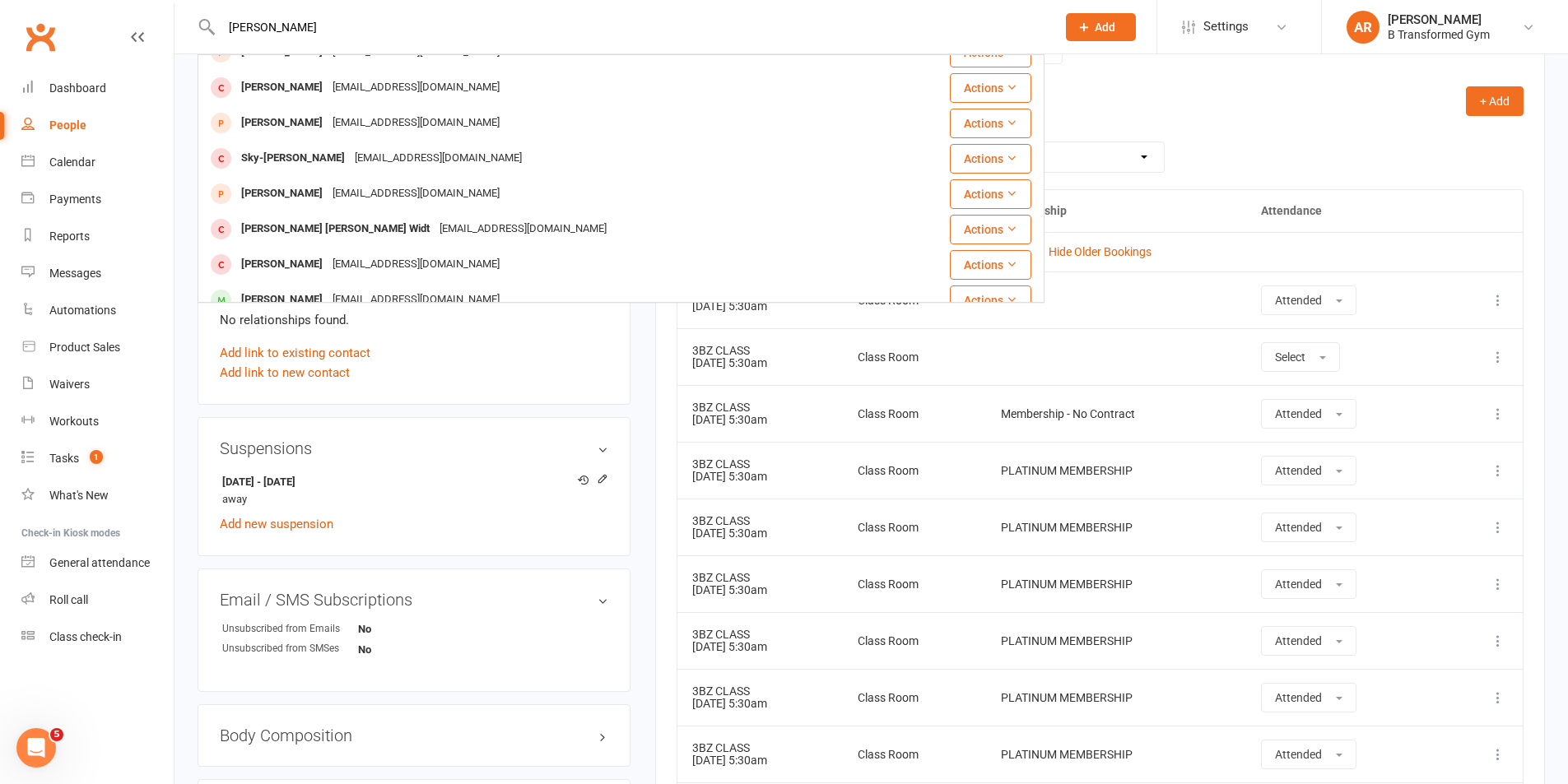
scroll to position [0, 0]
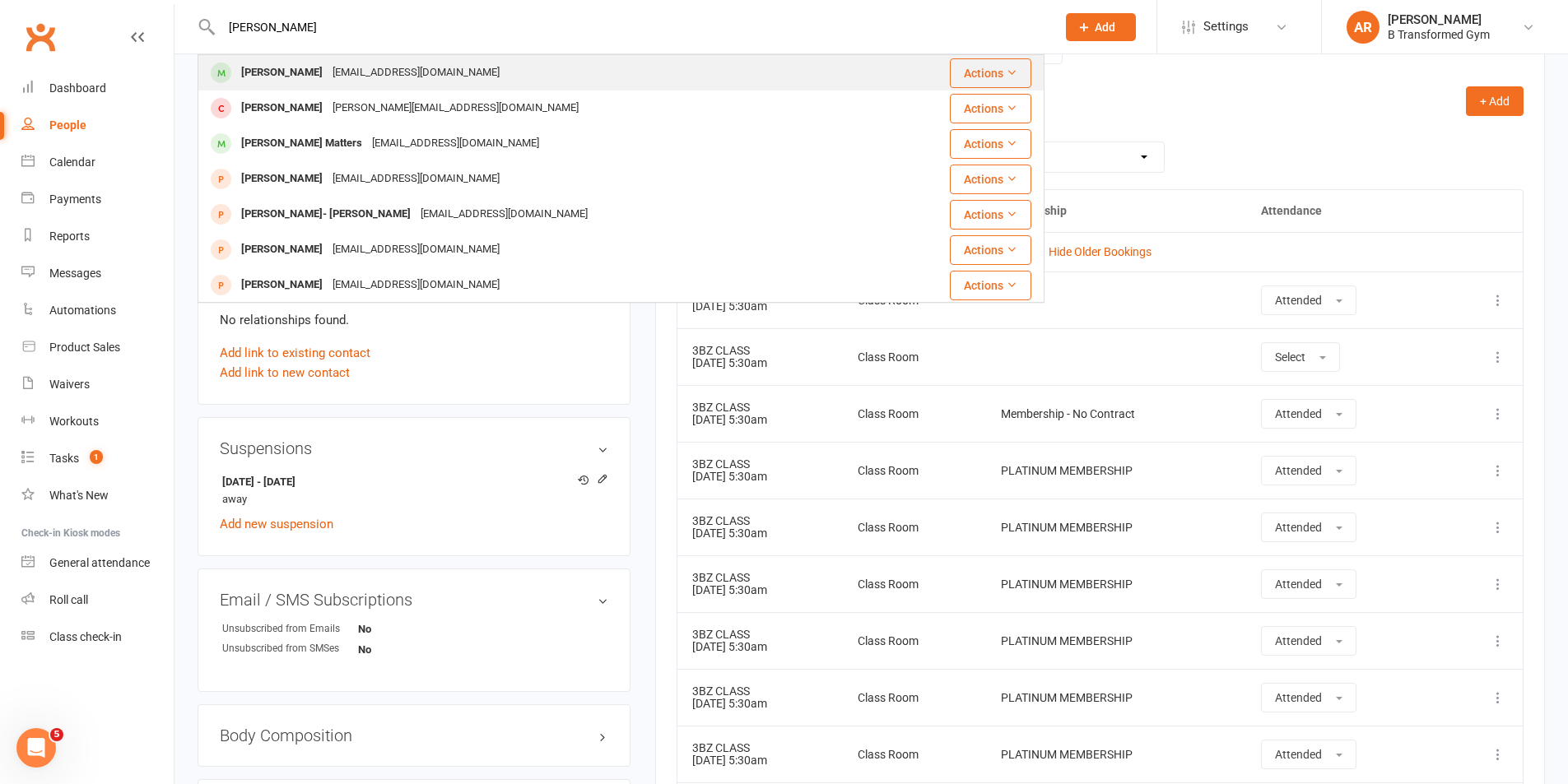
type input "[PERSON_NAME]"
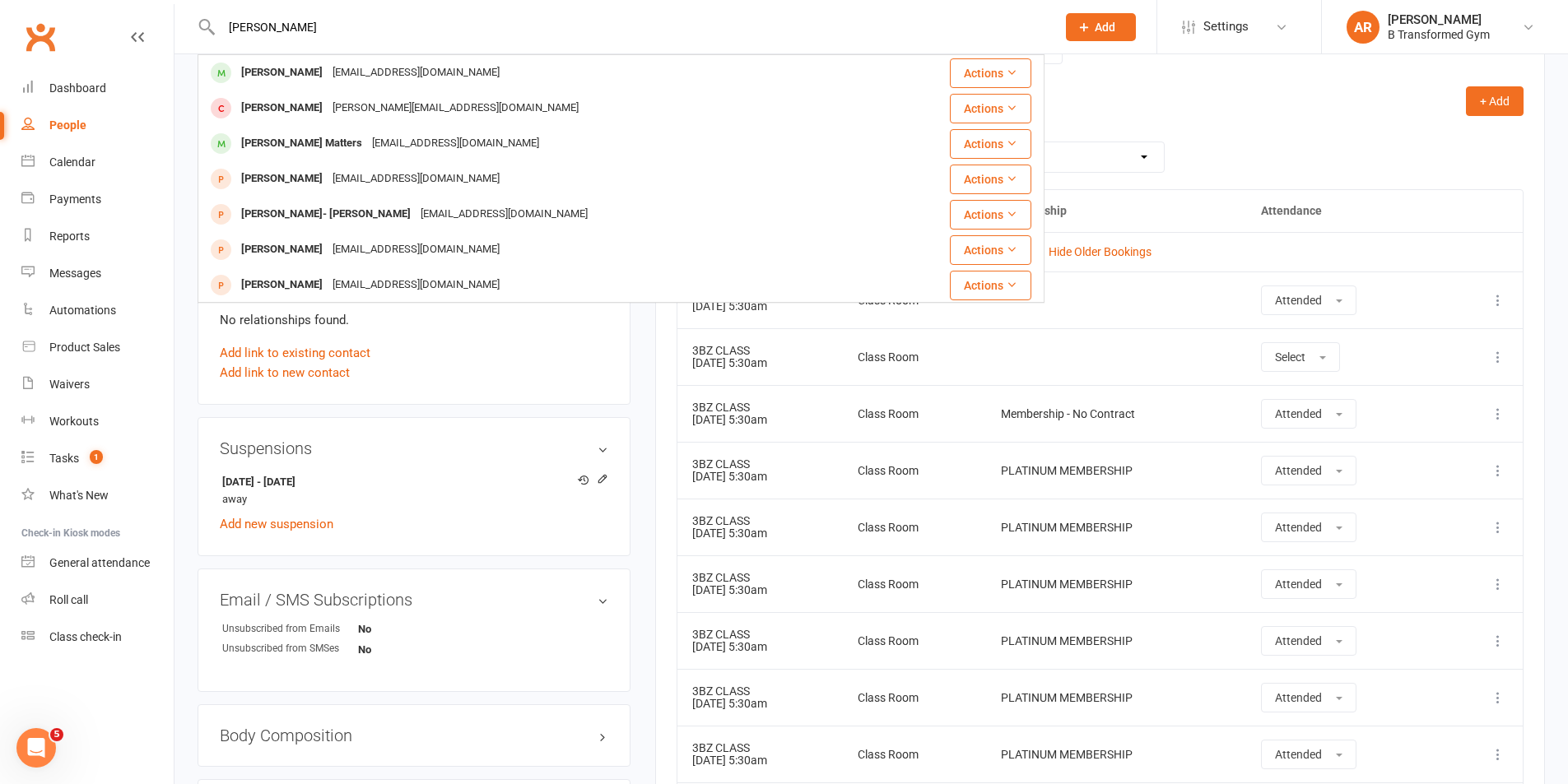
click at [361, 71] on div "[EMAIL_ADDRESS][DOMAIN_NAME]" at bounding box center [415, 73] width 177 height 24
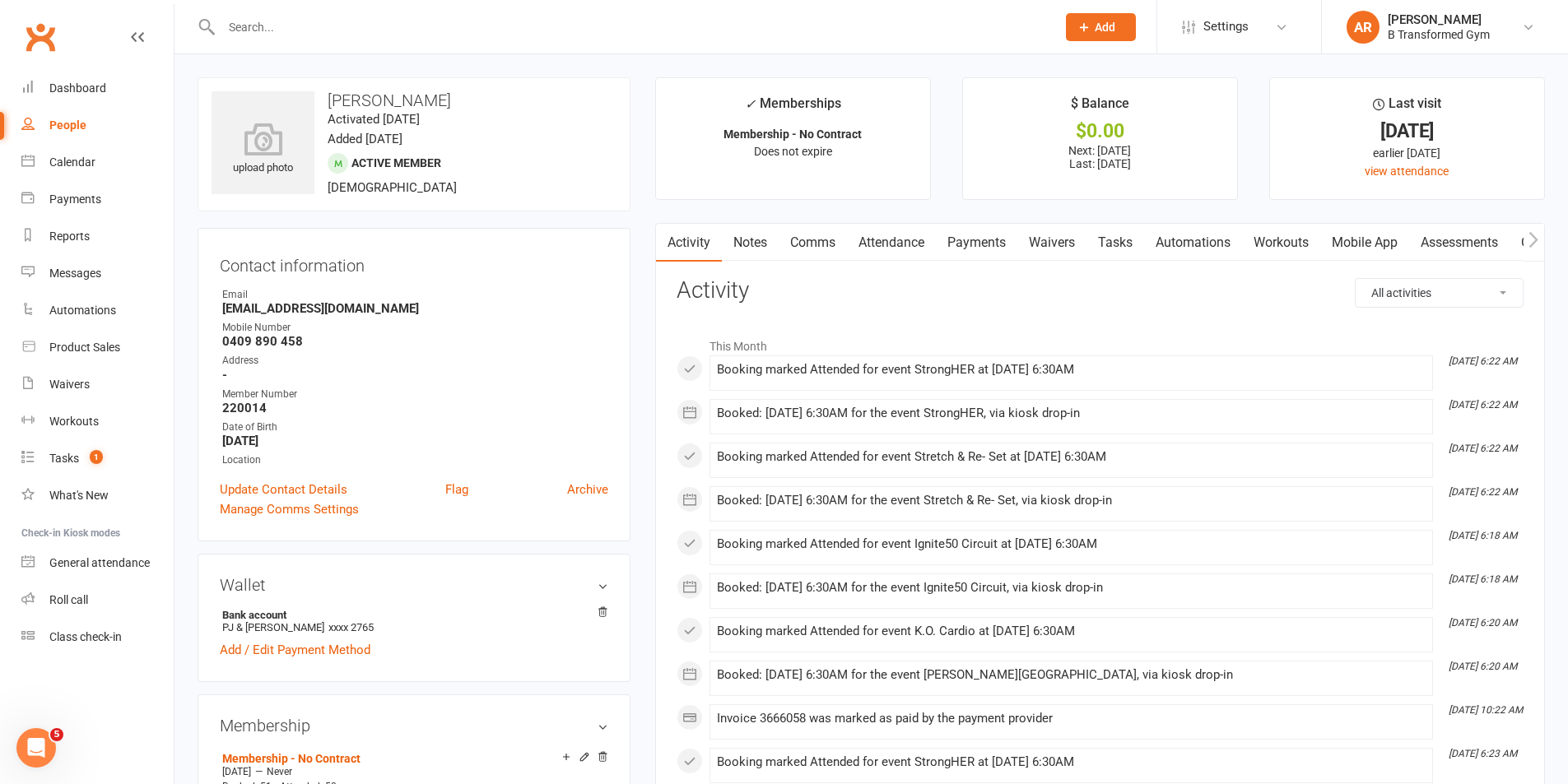
click at [913, 233] on link "Attendance" at bounding box center [891, 243] width 89 height 38
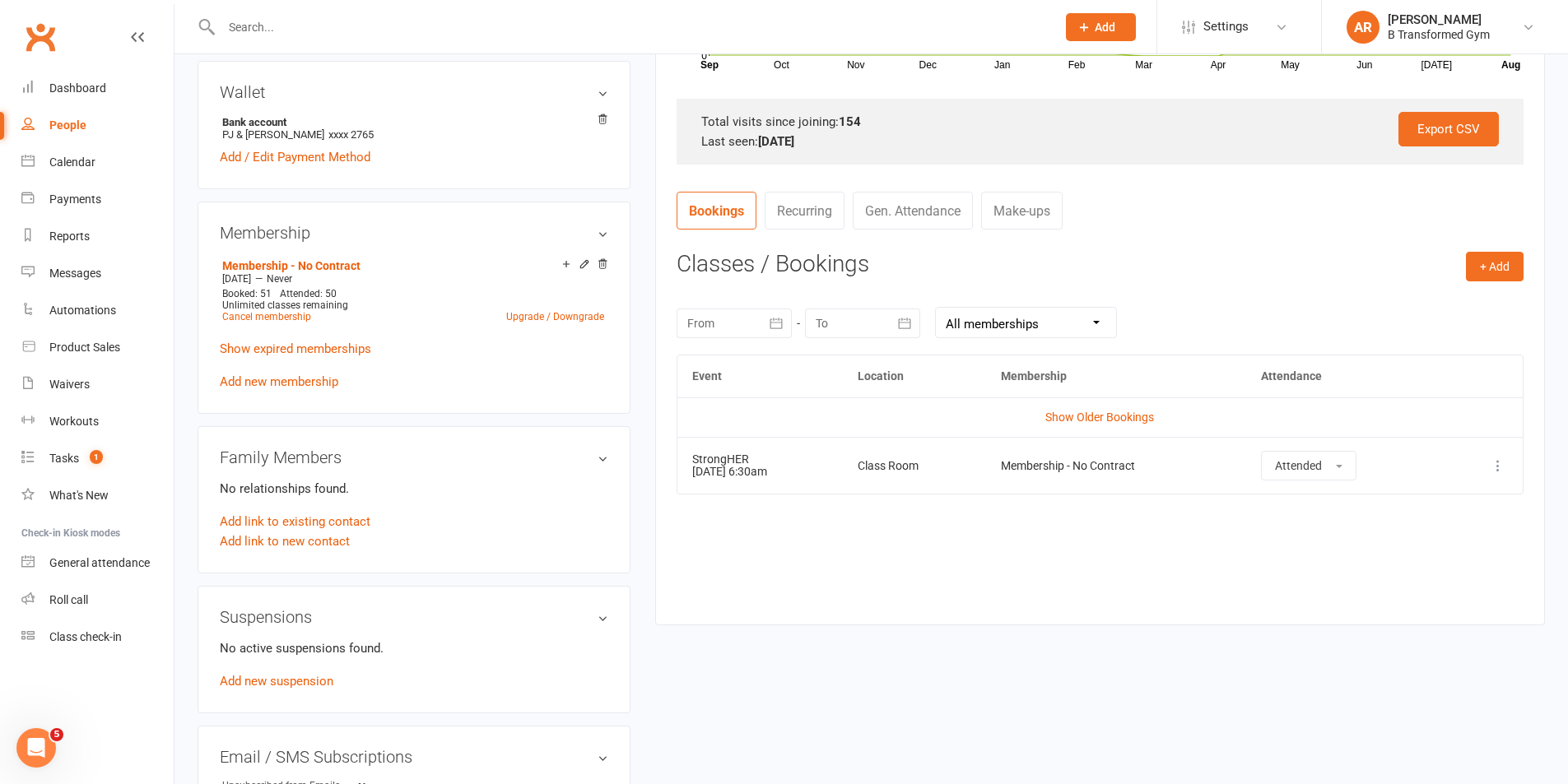
scroll to position [494, 0]
click at [1104, 416] on link "Show Older Bookings" at bounding box center [1100, 416] width 109 height 14
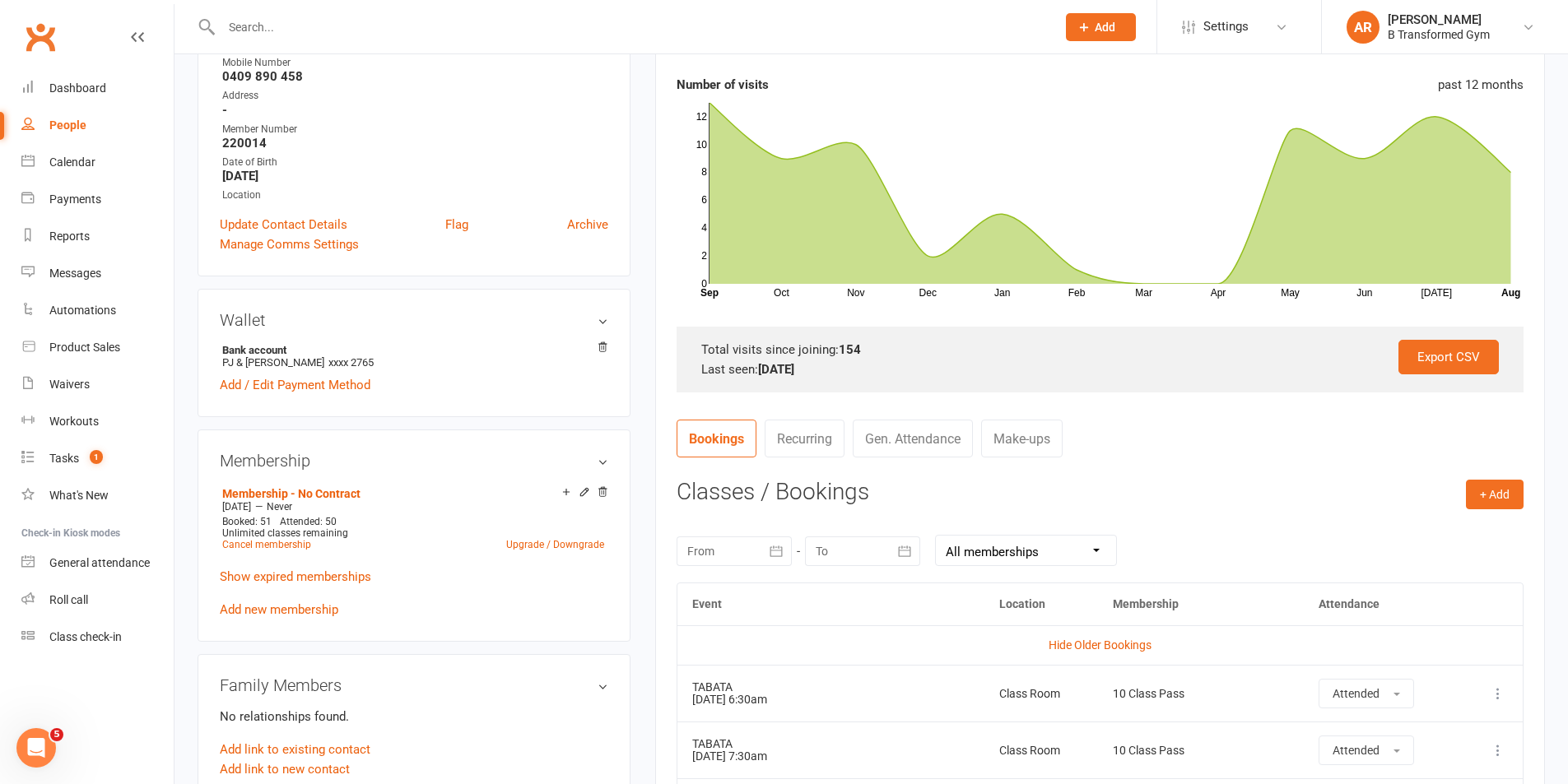
scroll to position [93, 0]
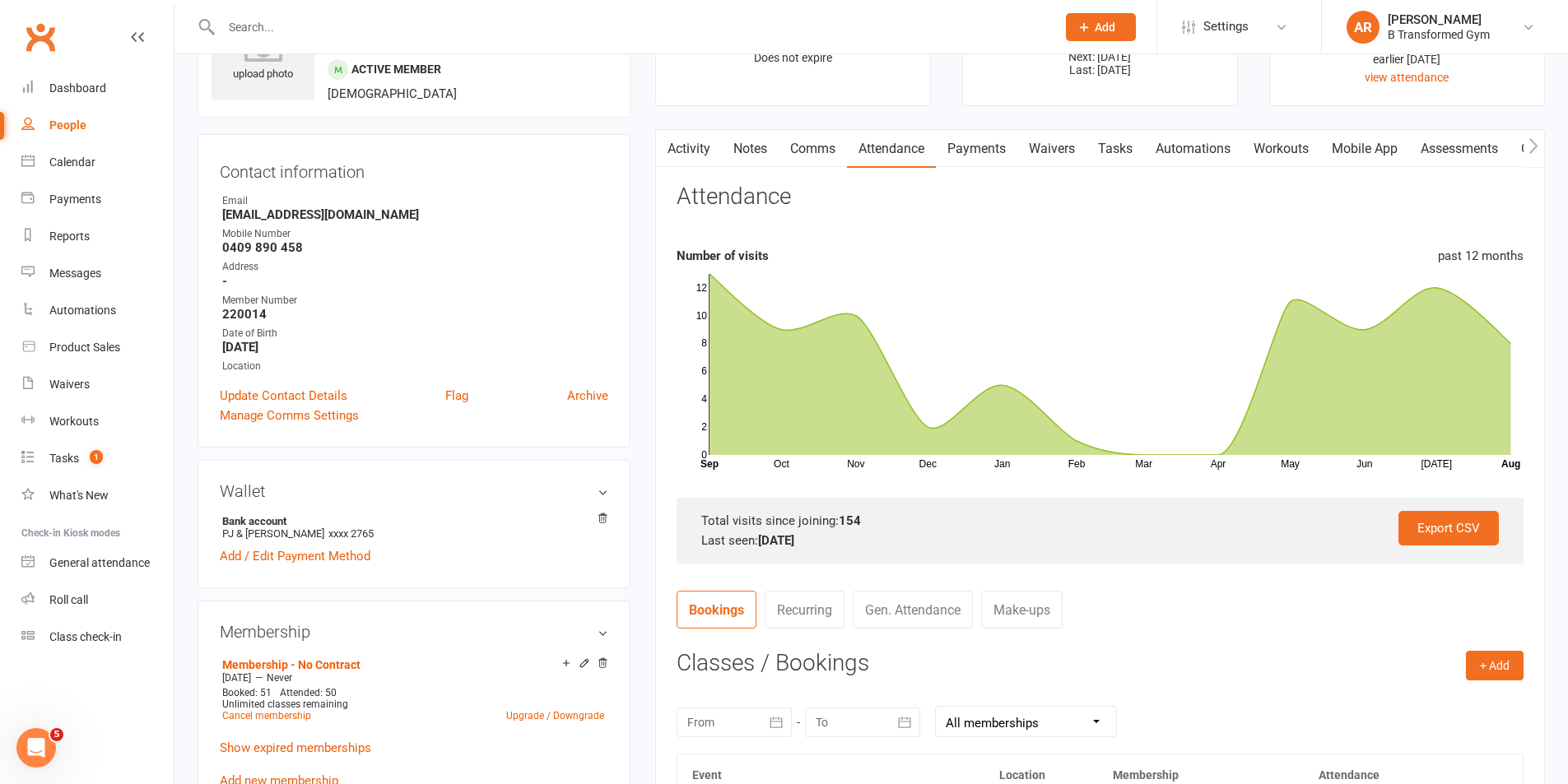
click at [490, 18] on input "text" at bounding box center [630, 26] width 828 height 23
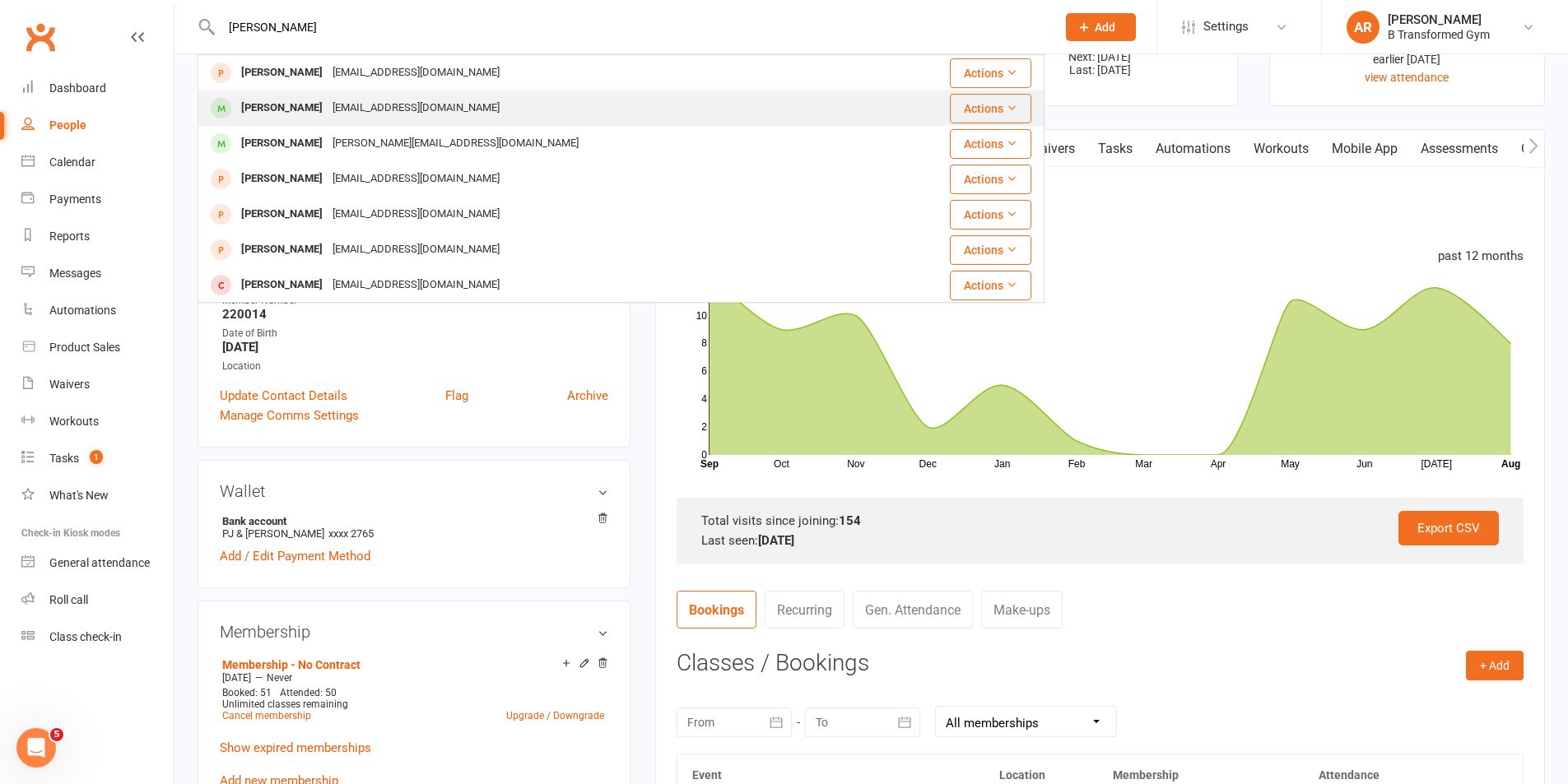
type input "[PERSON_NAME]"
click at [375, 112] on div "[EMAIL_ADDRESS][DOMAIN_NAME]" at bounding box center [415, 108] width 177 height 24
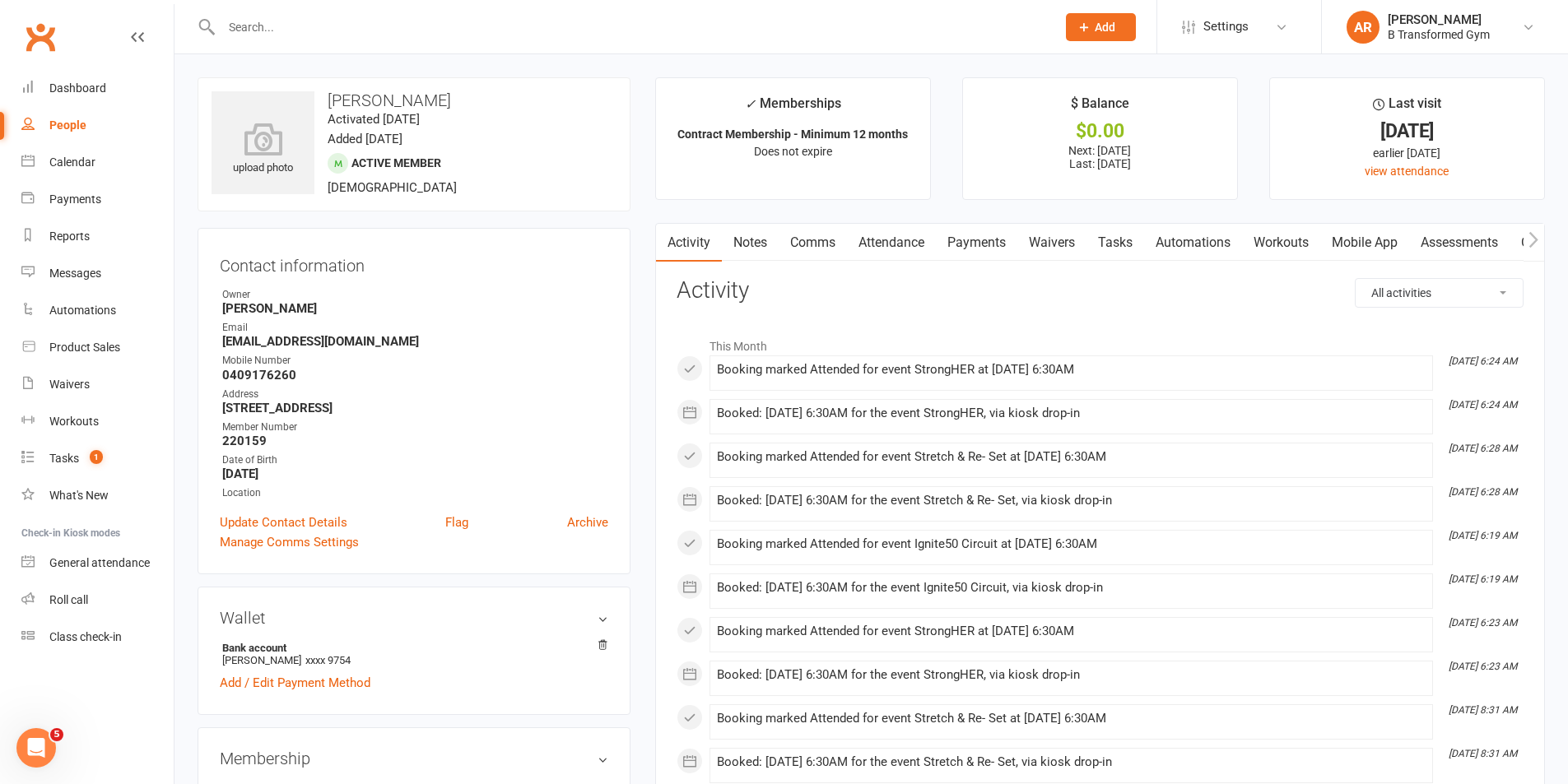
click at [914, 239] on link "Attendance" at bounding box center [891, 243] width 89 height 38
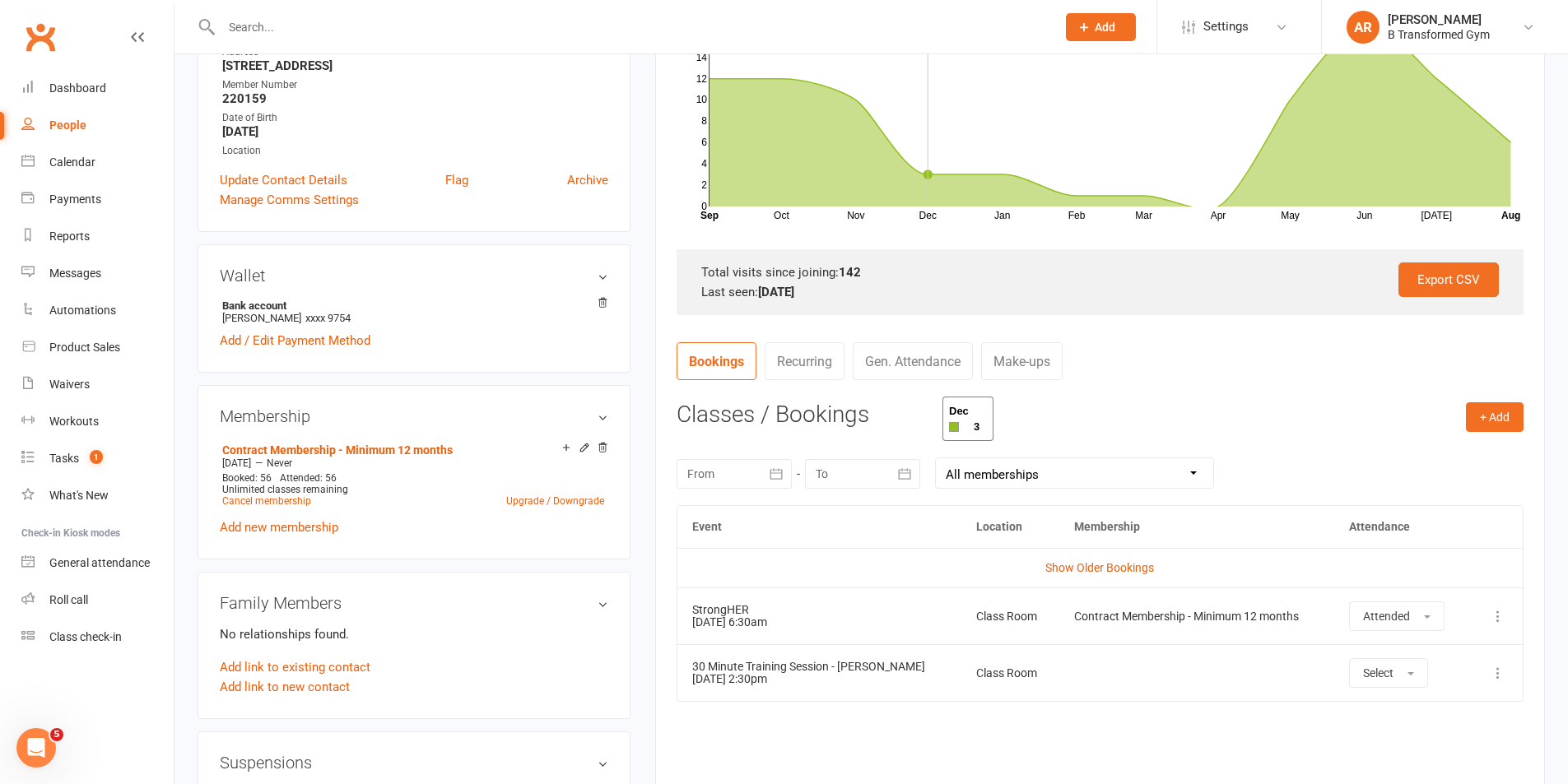
scroll to position [494, 0]
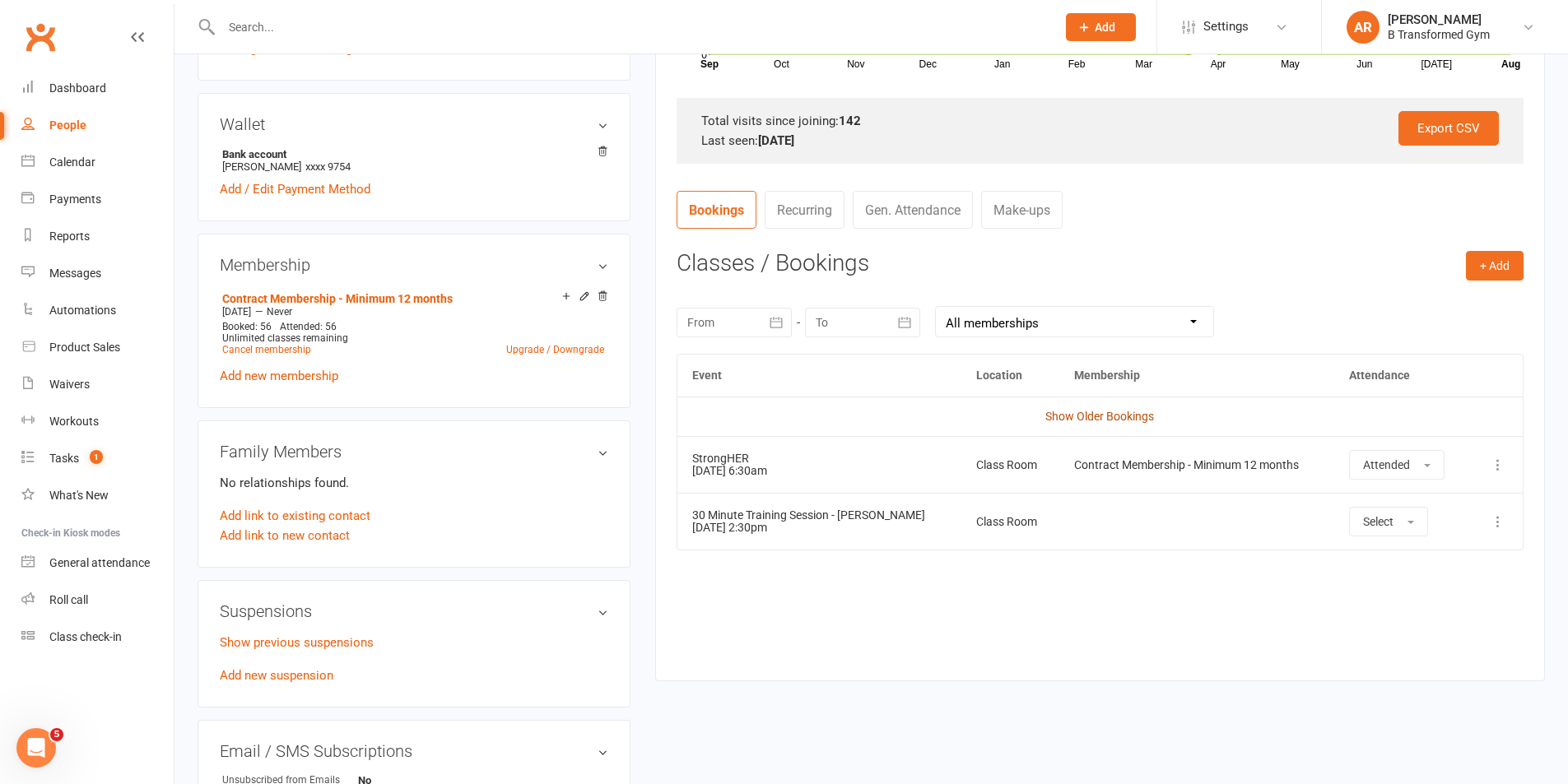
click at [1089, 413] on link "Show Older Bookings" at bounding box center [1100, 416] width 109 height 14
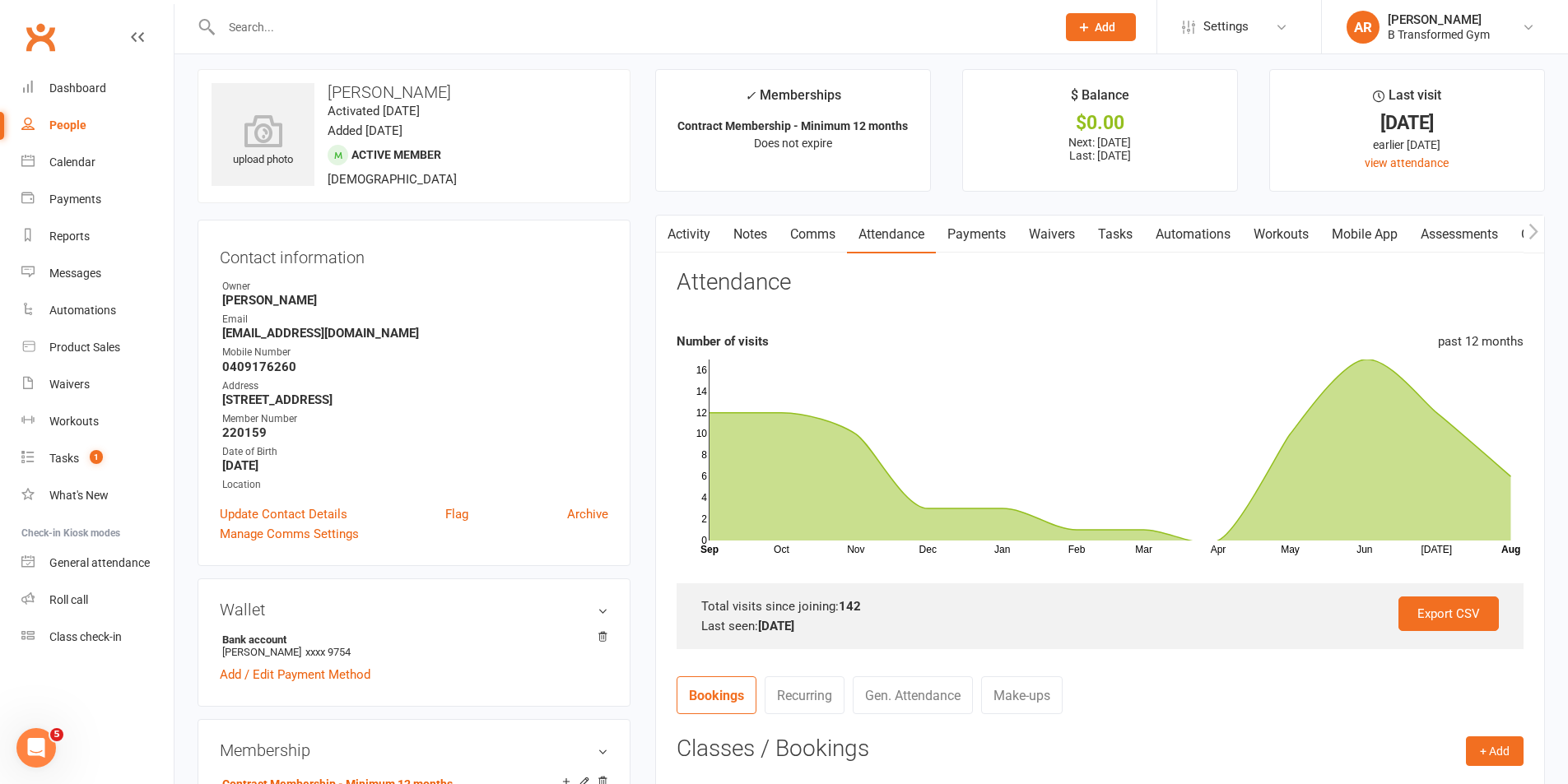
scroll to position [0, 0]
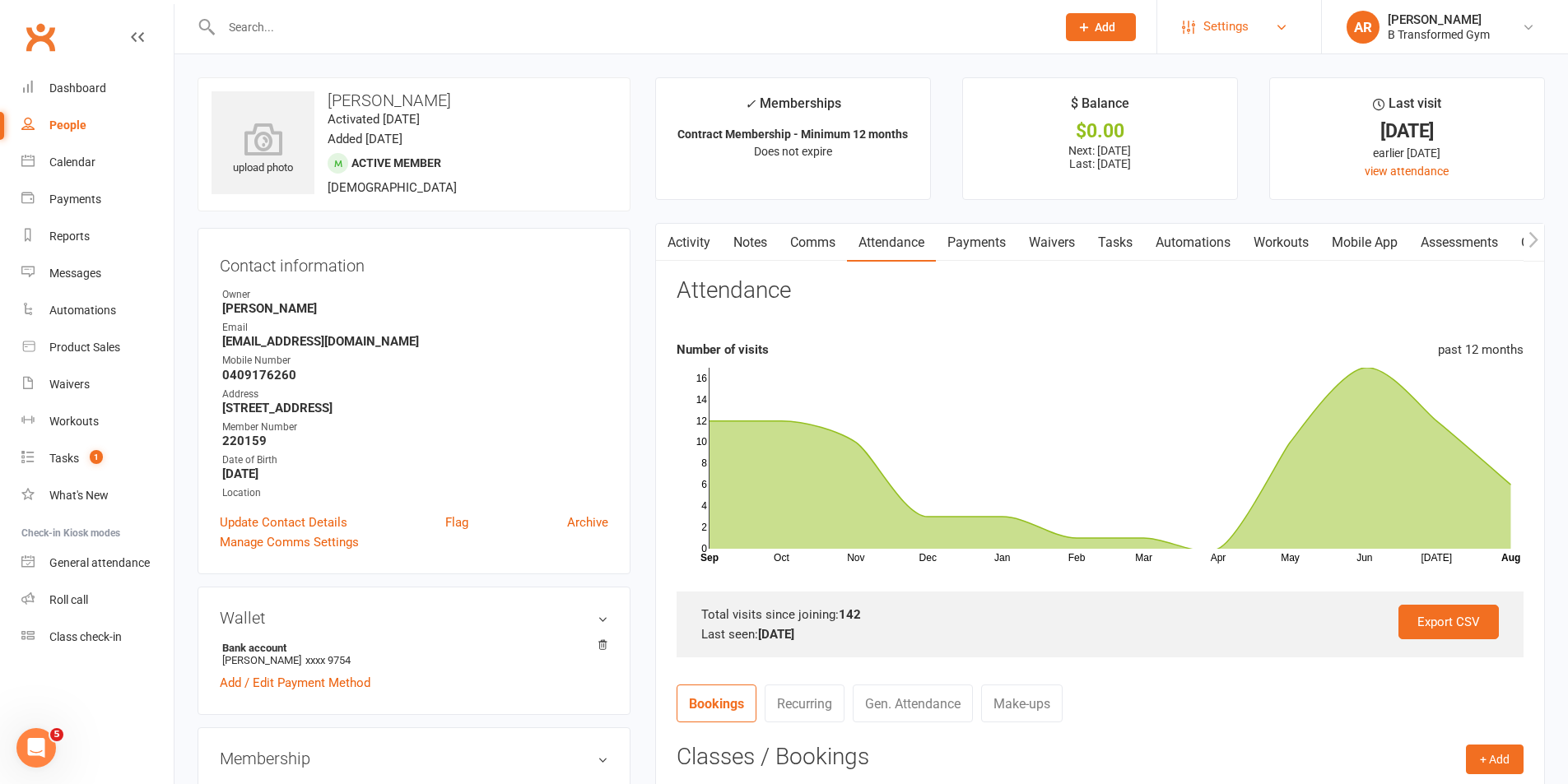
click at [1231, 26] on span "Settings" at bounding box center [1226, 26] width 45 height 37
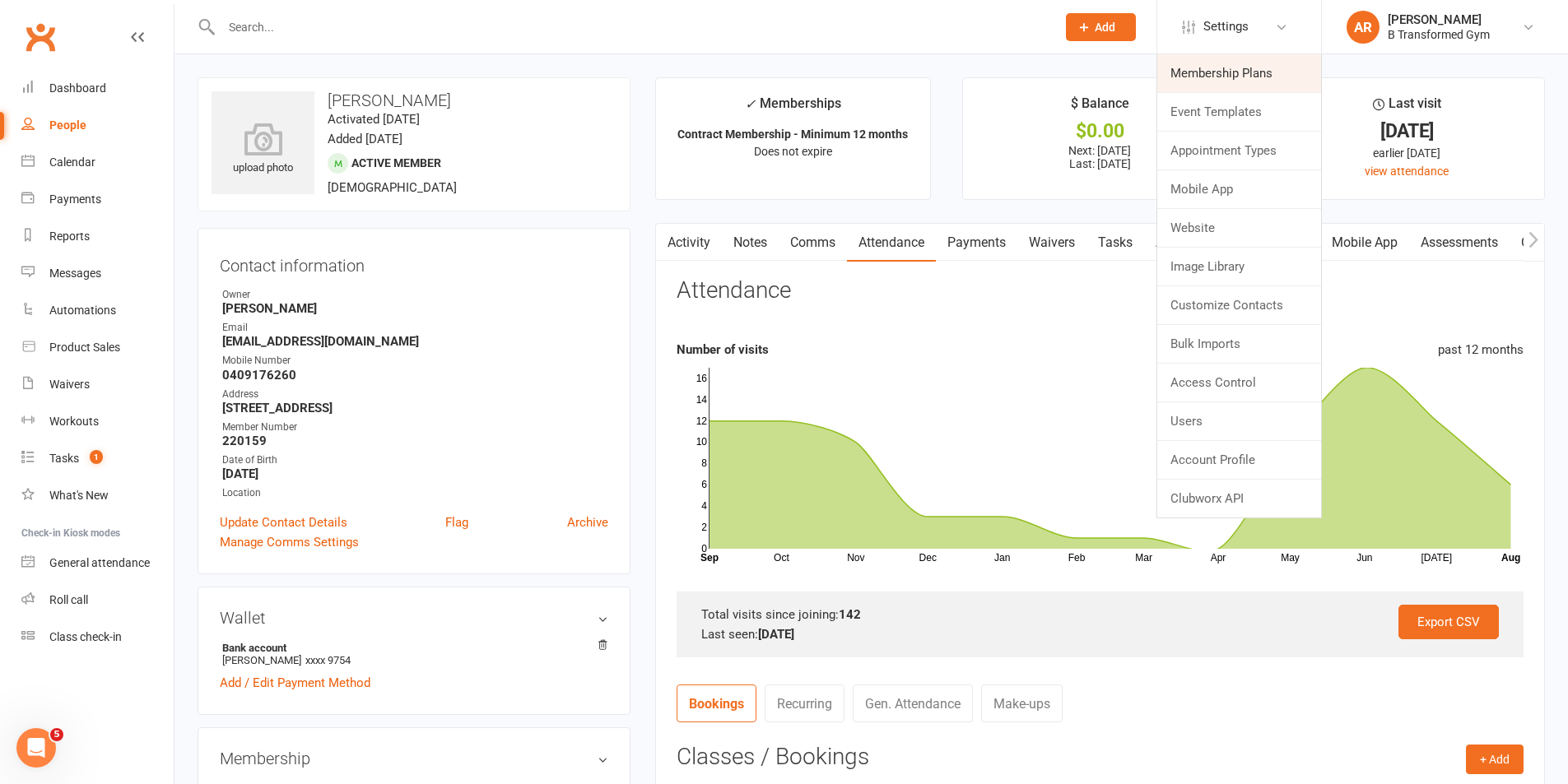
click at [1223, 83] on link "Membership Plans" at bounding box center [1239, 73] width 164 height 38
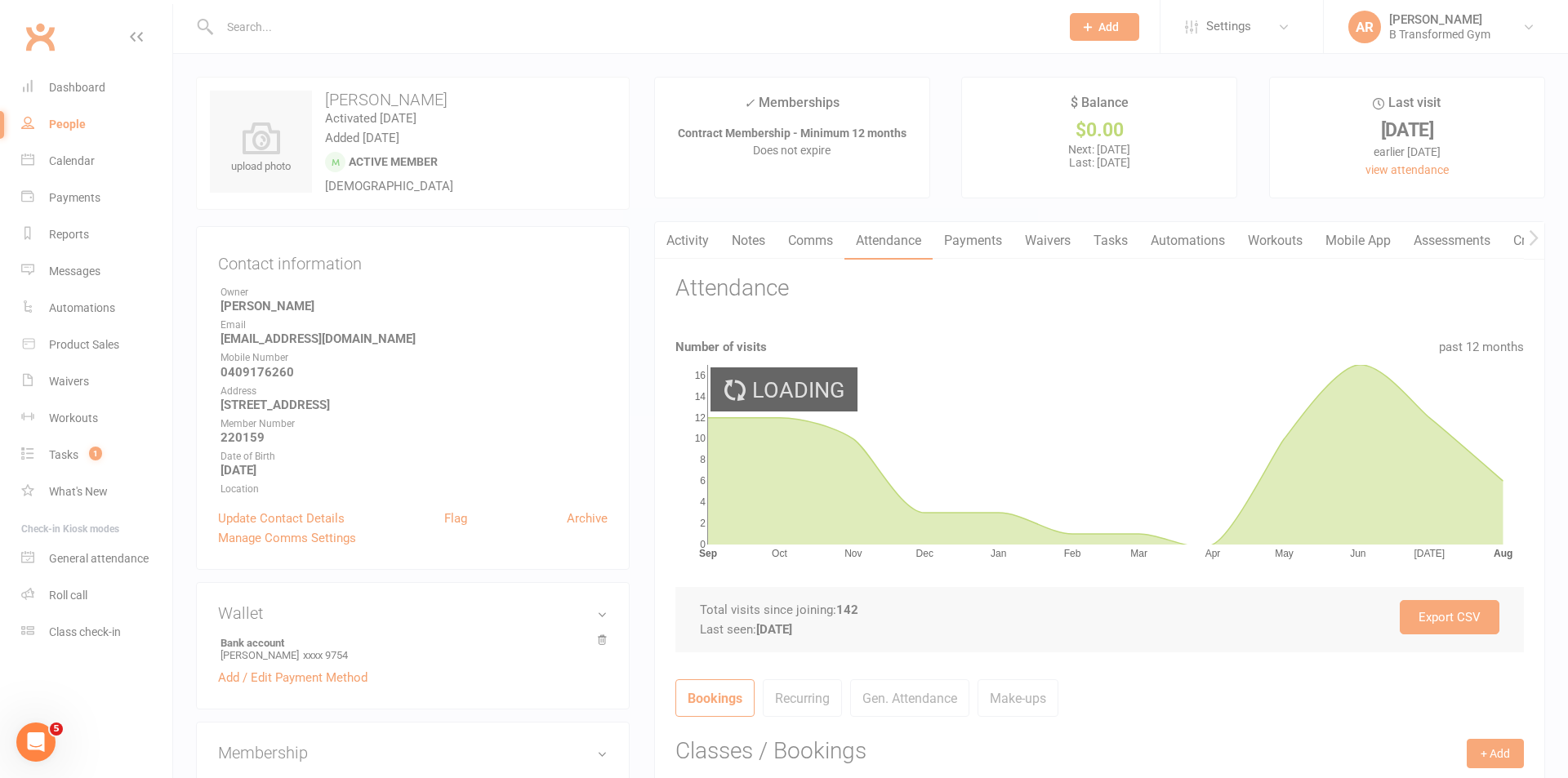
select select "100"
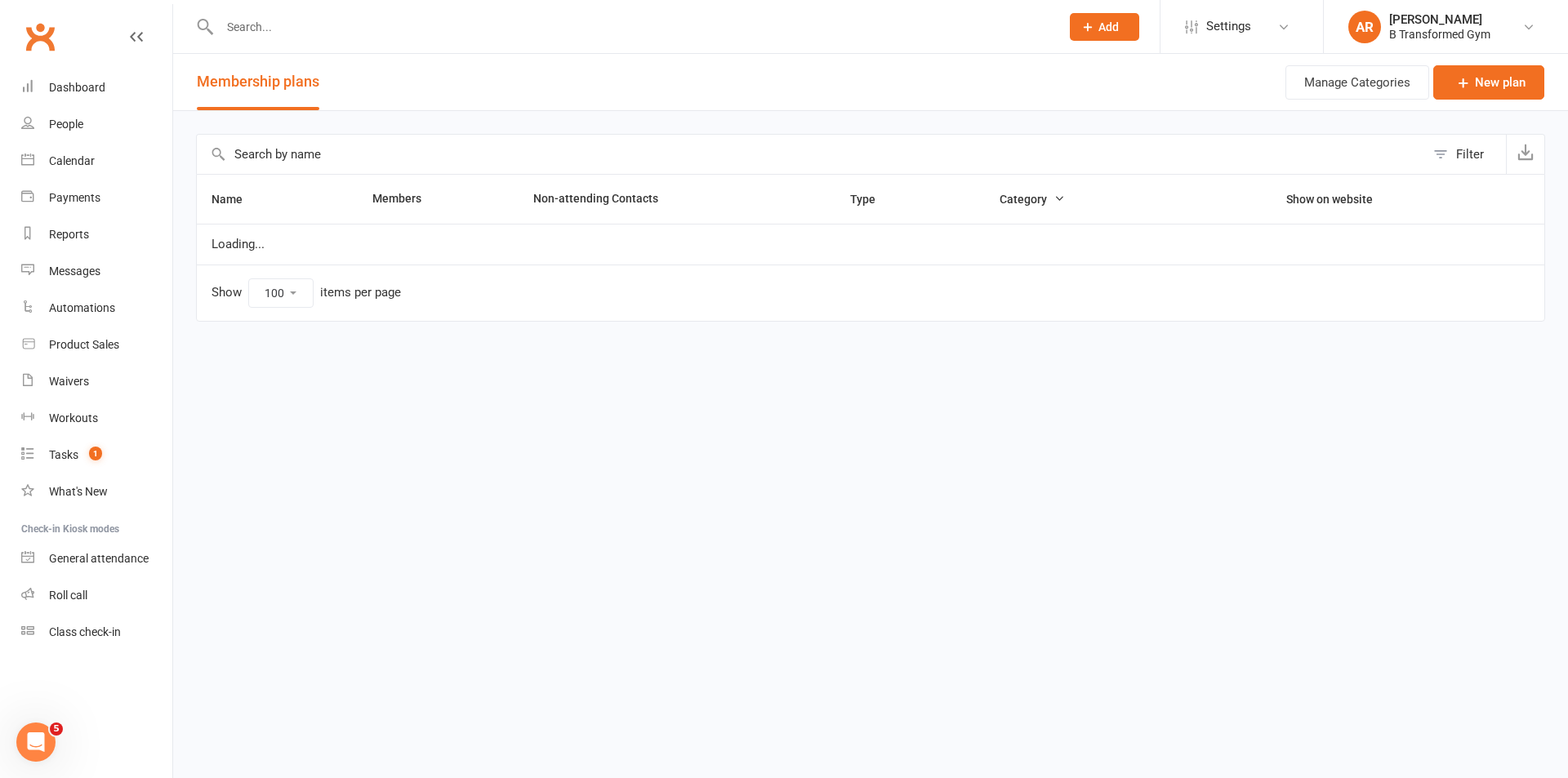
click at [453, 158] on input "text" at bounding box center [811, 155] width 1228 height 40
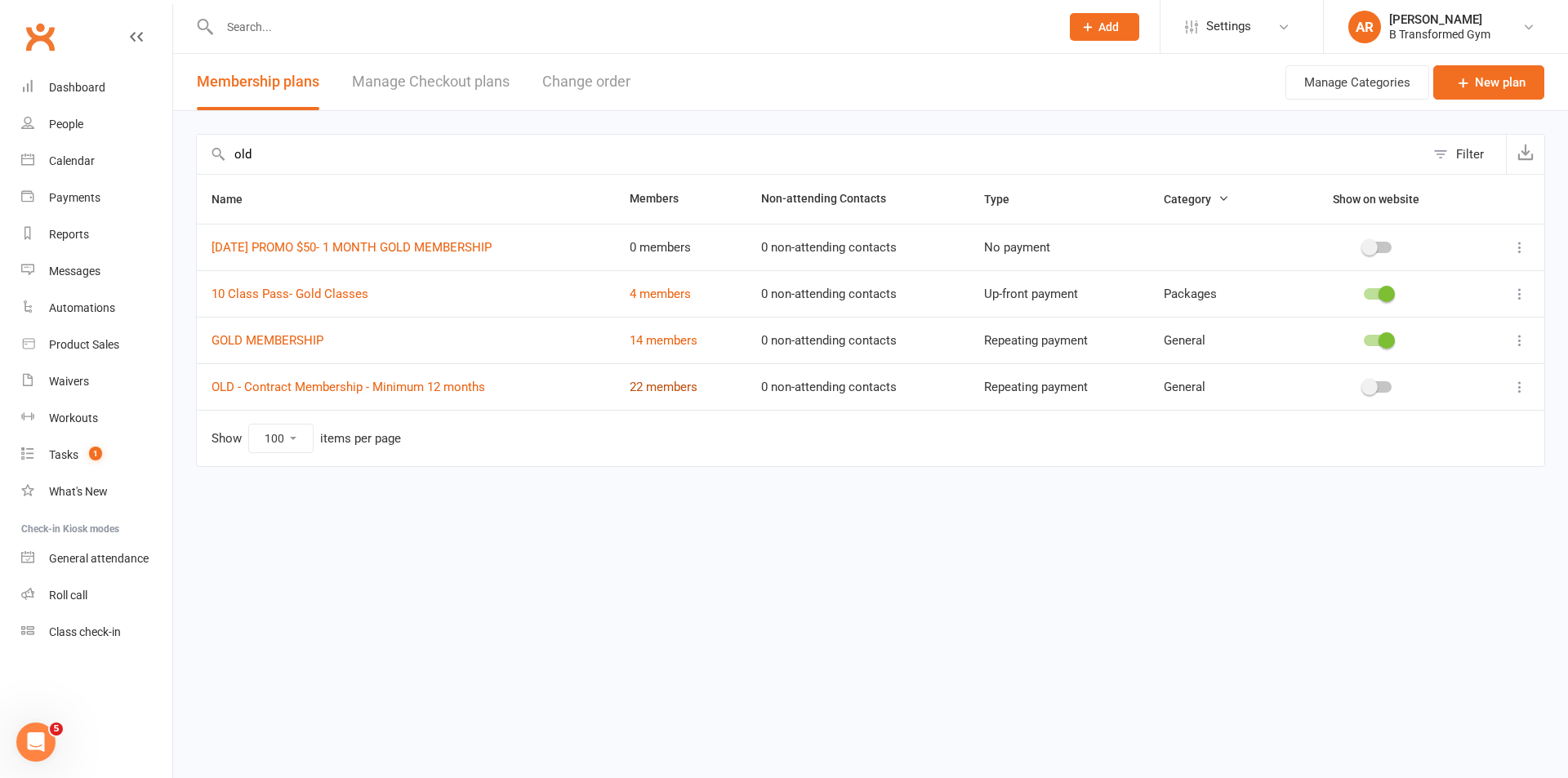
type input "old"
click at [658, 388] on link "22 members" at bounding box center [663, 387] width 67 height 14
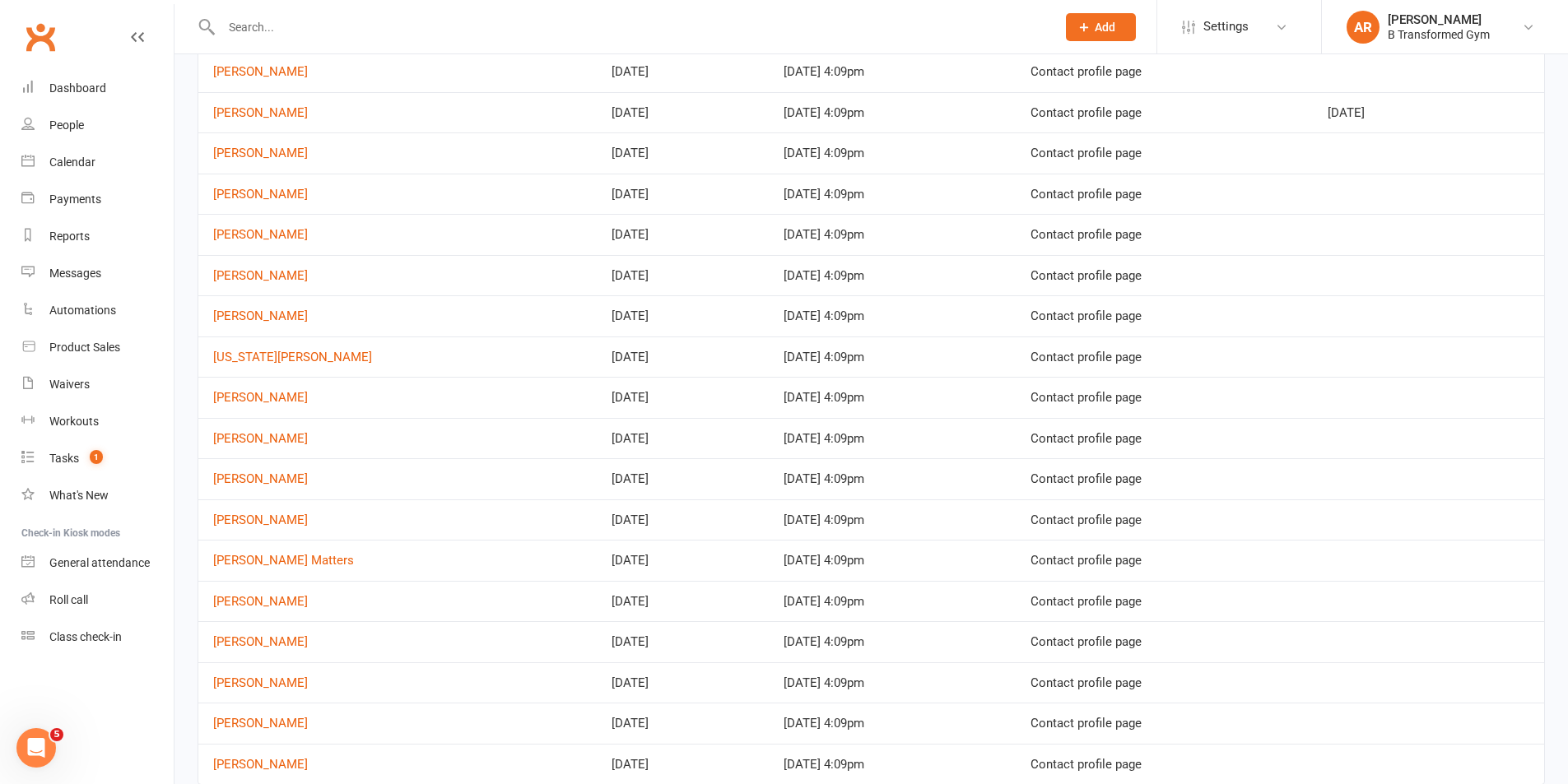
scroll to position [399, 0]
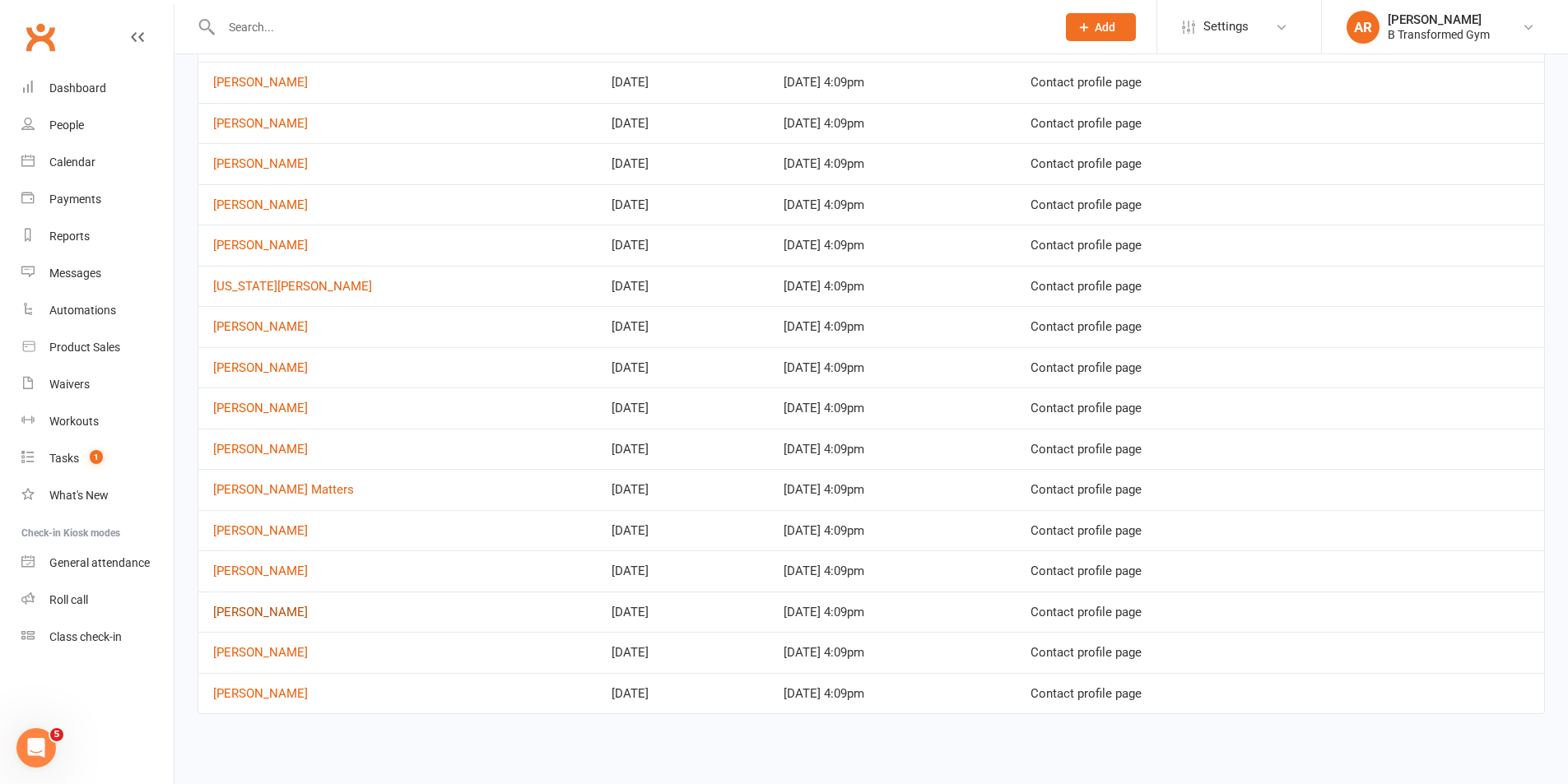
click at [269, 608] on link "[PERSON_NAME]" at bounding box center [260, 612] width 94 height 15
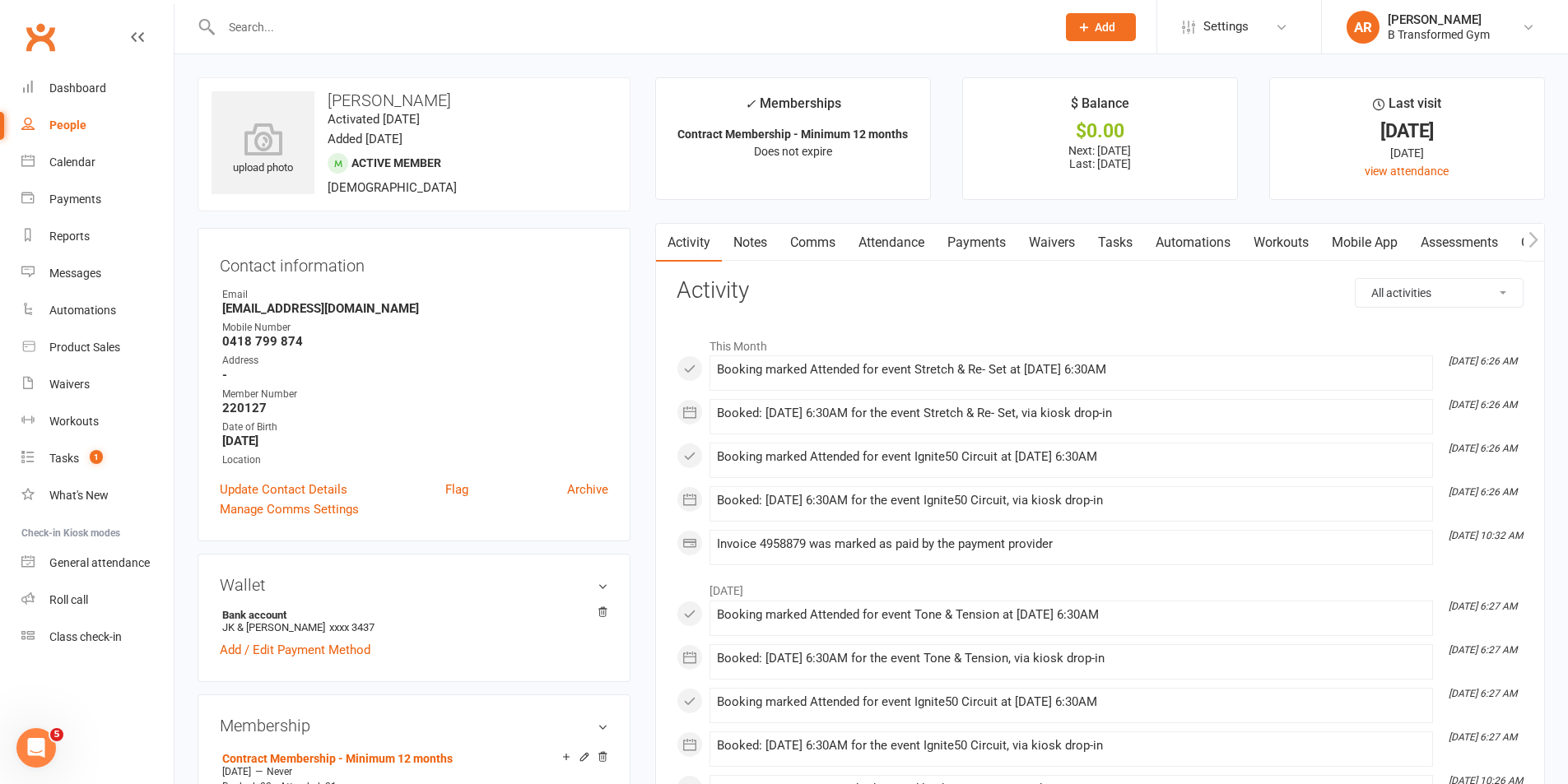
click at [898, 241] on link "Attendance" at bounding box center [891, 243] width 89 height 38
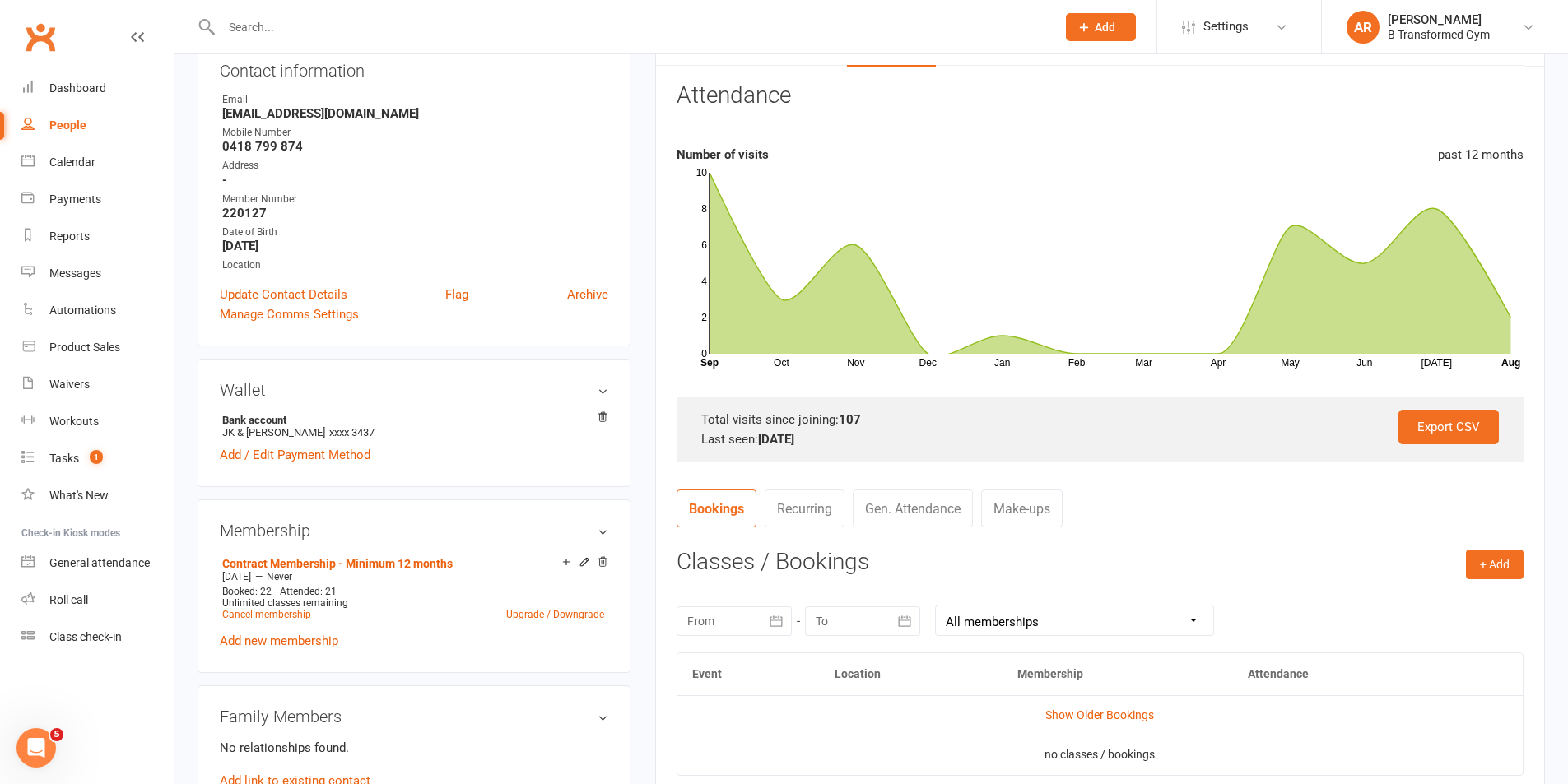
scroll to position [411, 0]
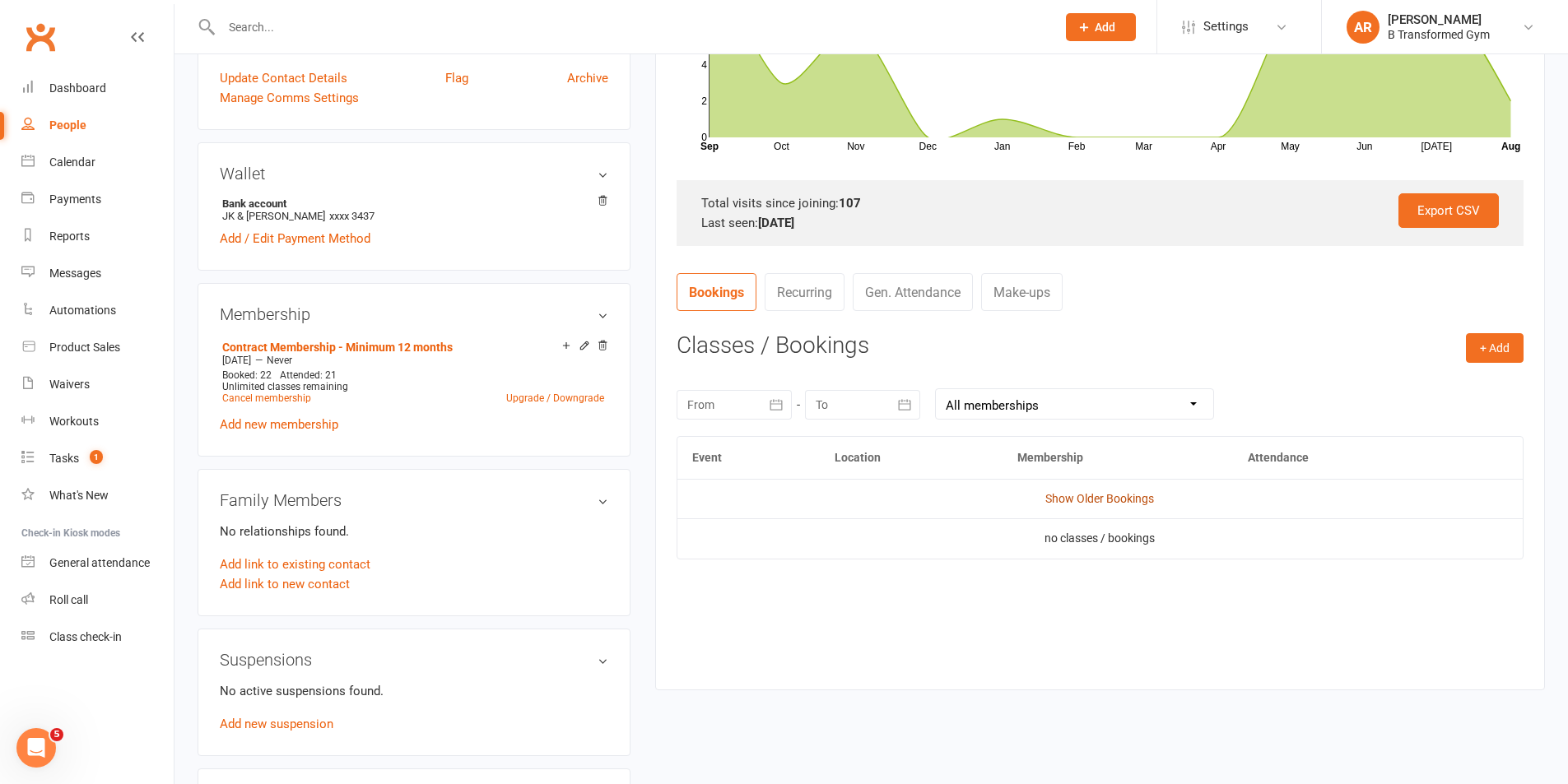
click at [1071, 498] on link "Show Older Bookings" at bounding box center [1100, 498] width 109 height 14
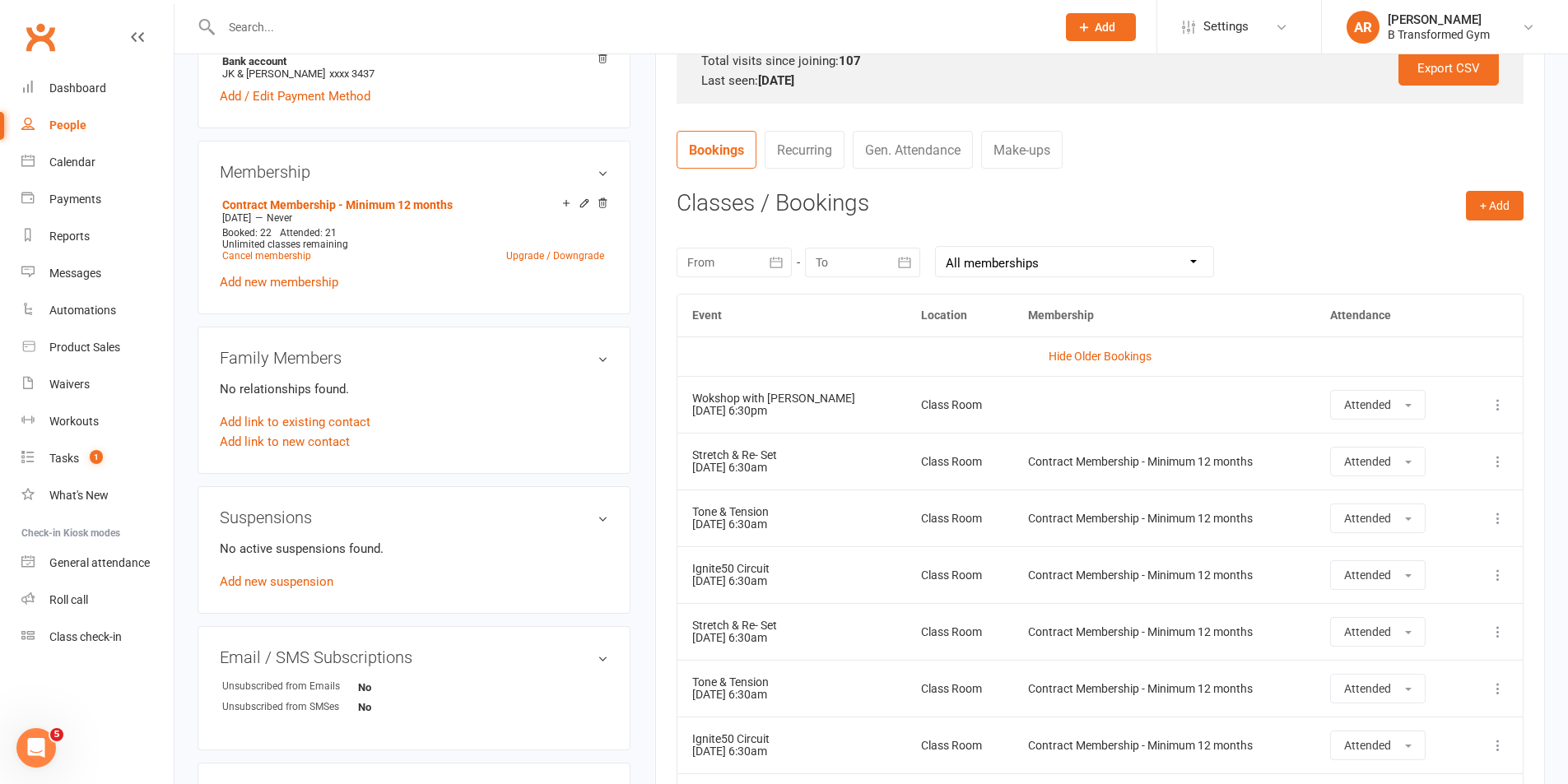
scroll to position [165, 0]
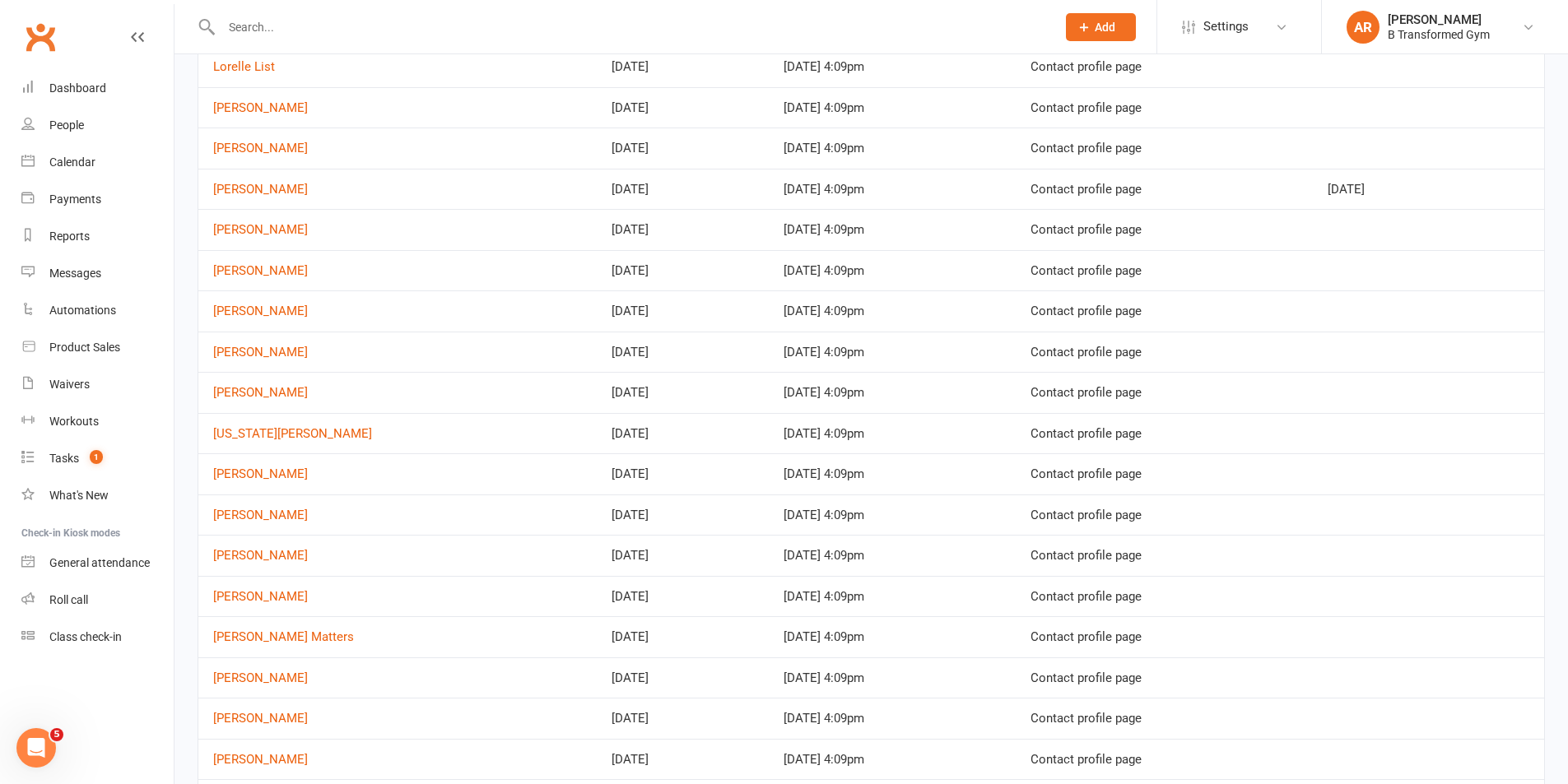
scroll to position [399, 0]
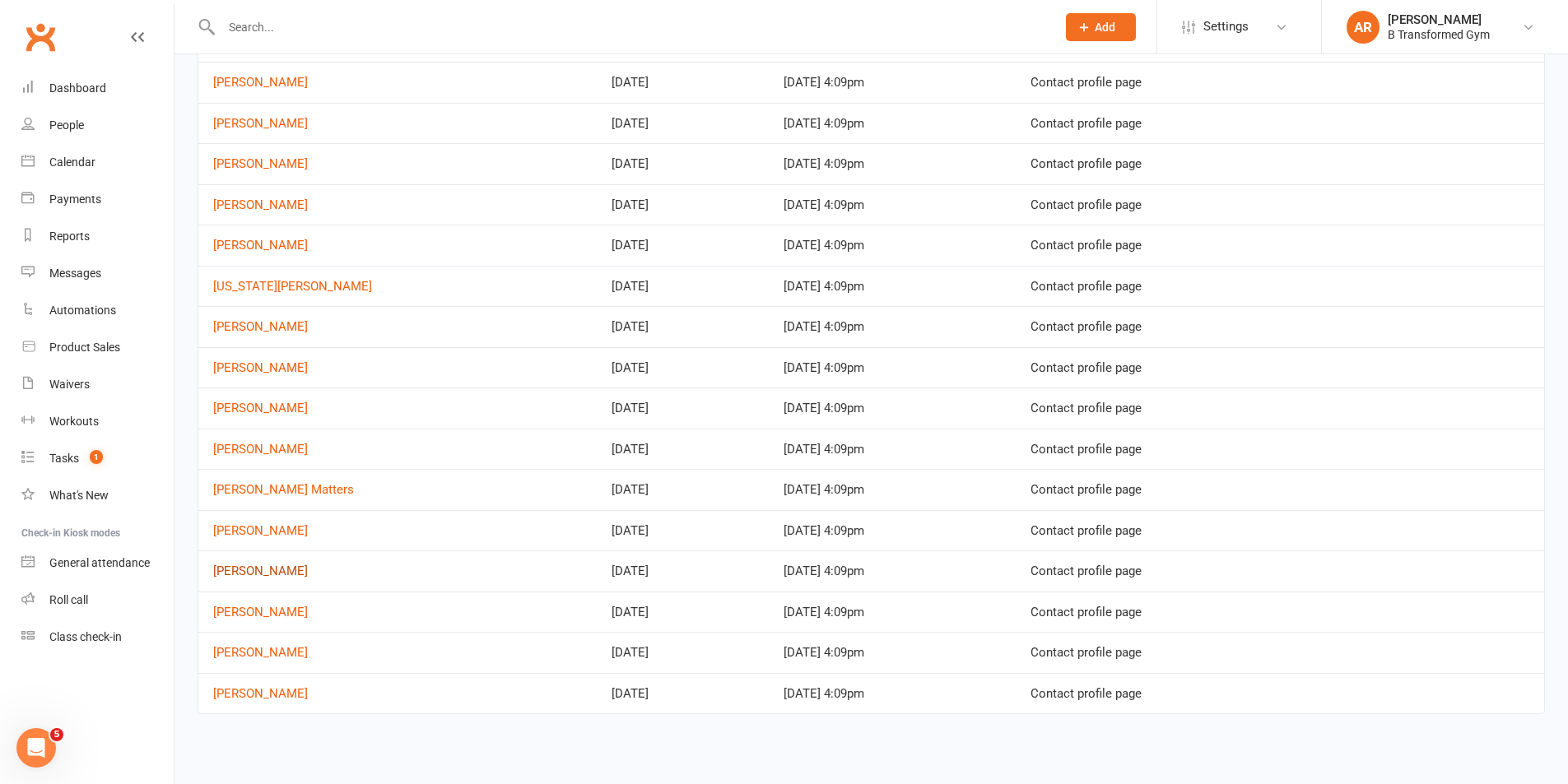
click at [258, 571] on link "[PERSON_NAME]" at bounding box center [260, 571] width 94 height 15
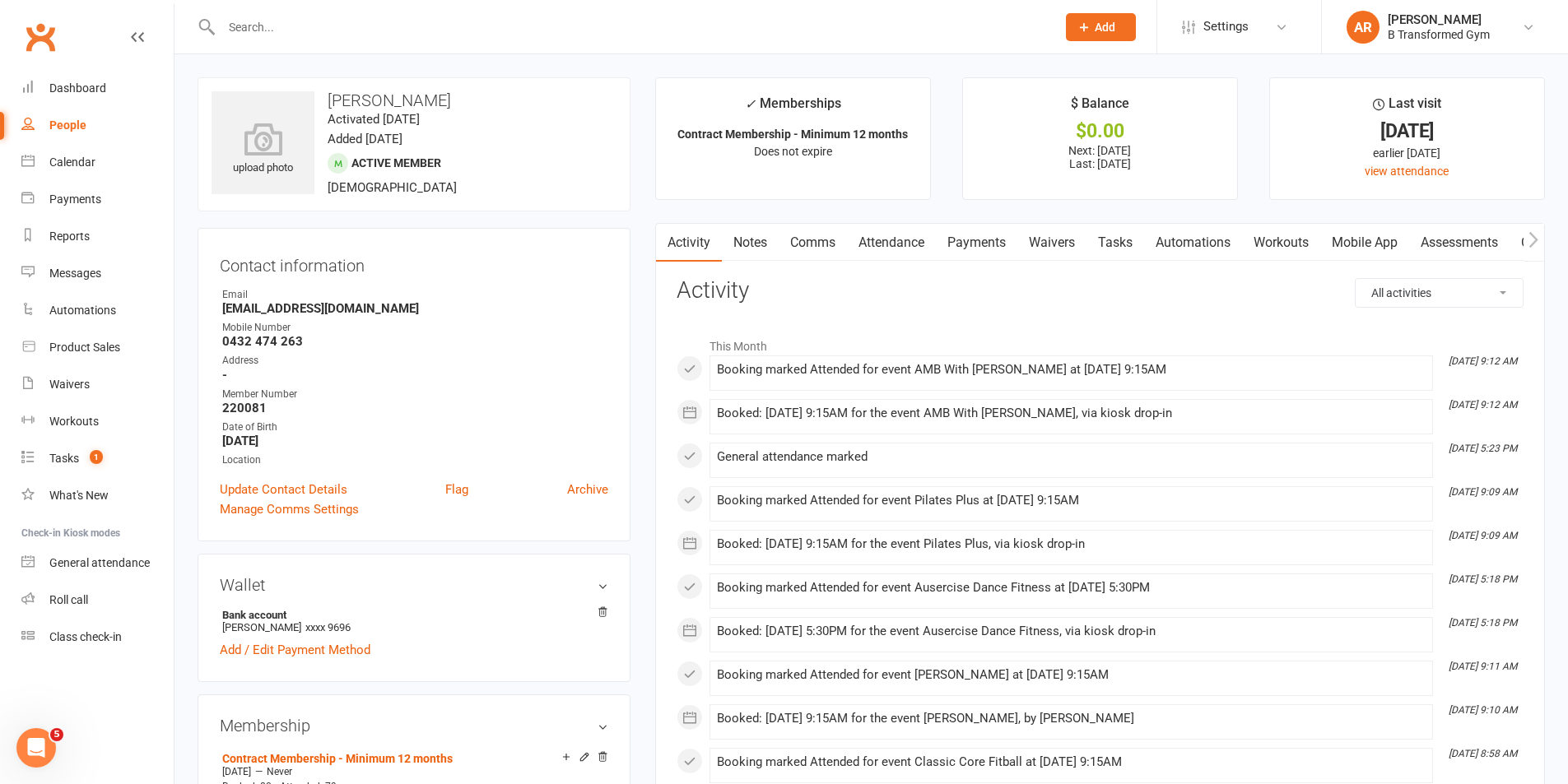
click at [770, 244] on link "Notes" at bounding box center [750, 243] width 57 height 38
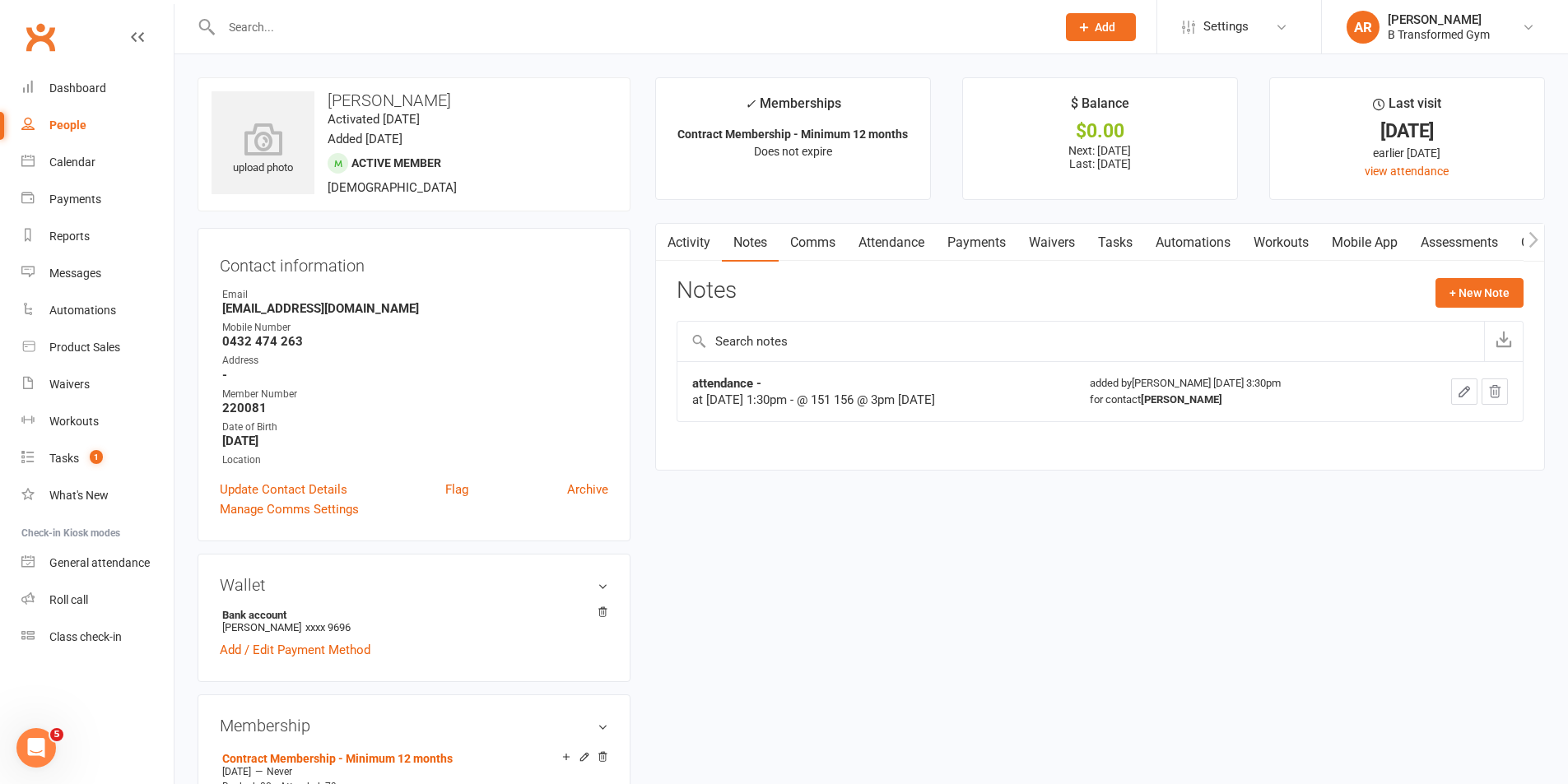
click at [904, 236] on link "Attendance" at bounding box center [891, 243] width 89 height 38
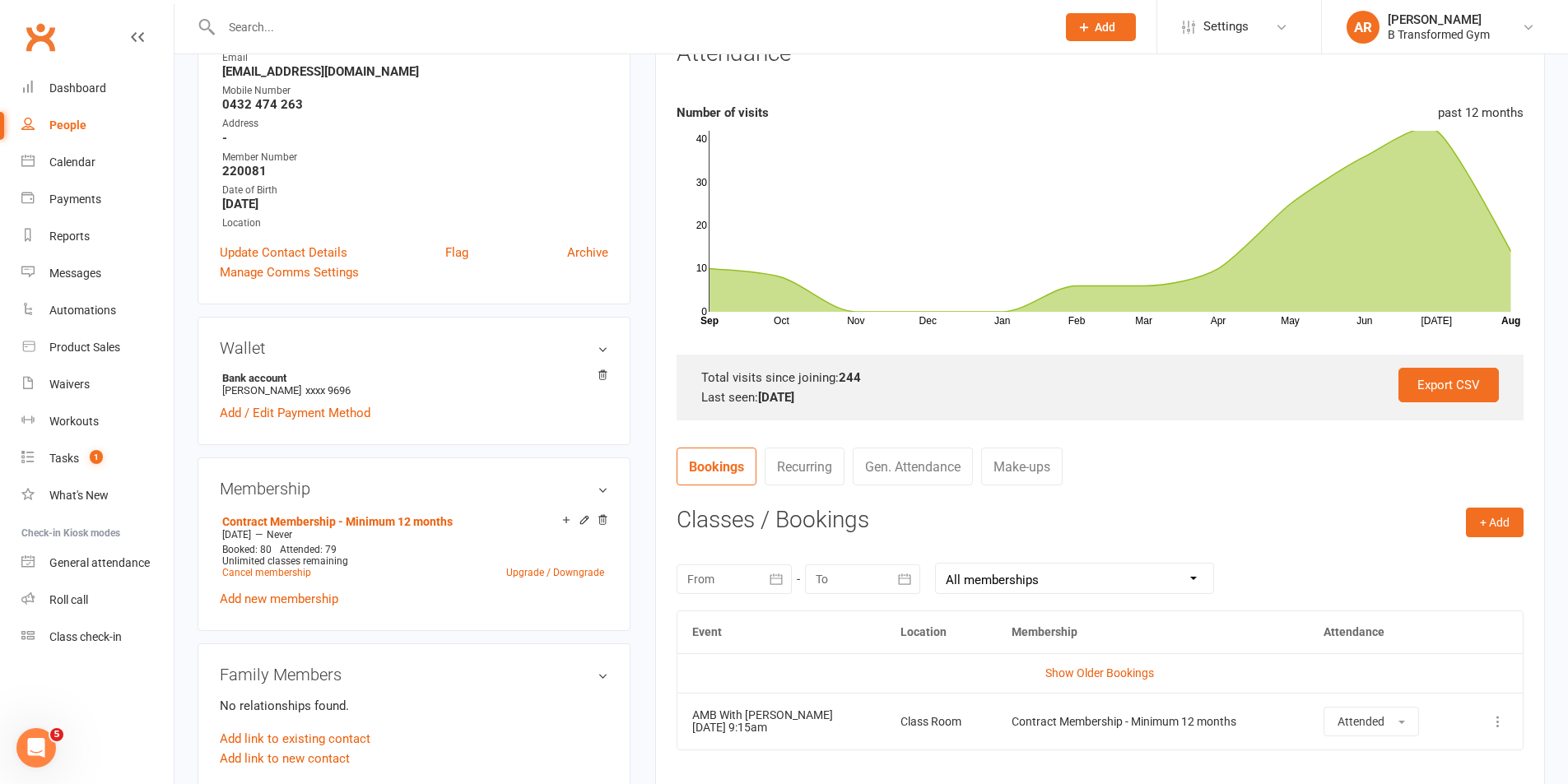
scroll to position [411, 0]
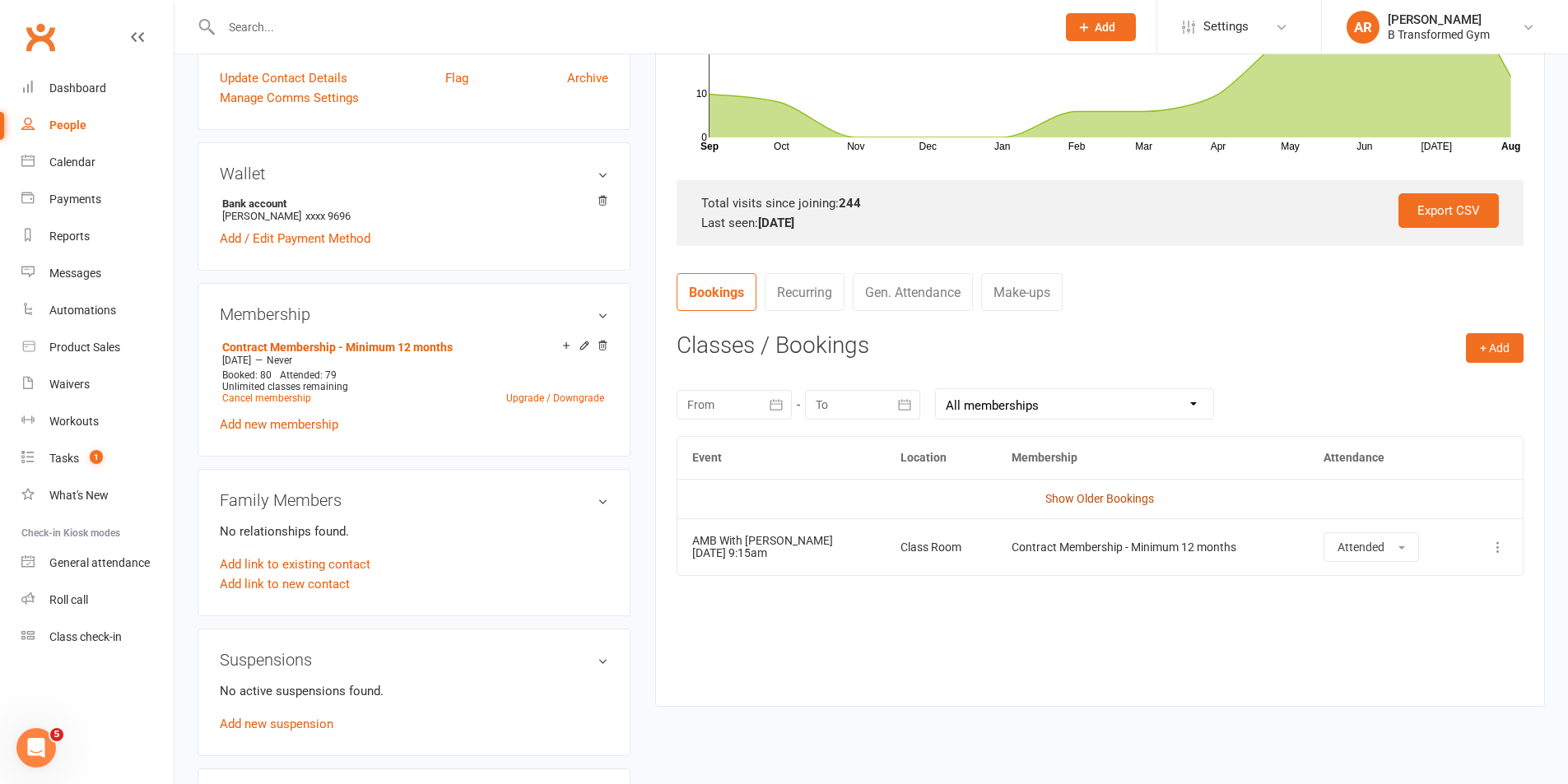
click at [1092, 504] on link "Show Older Bookings" at bounding box center [1100, 498] width 109 height 14
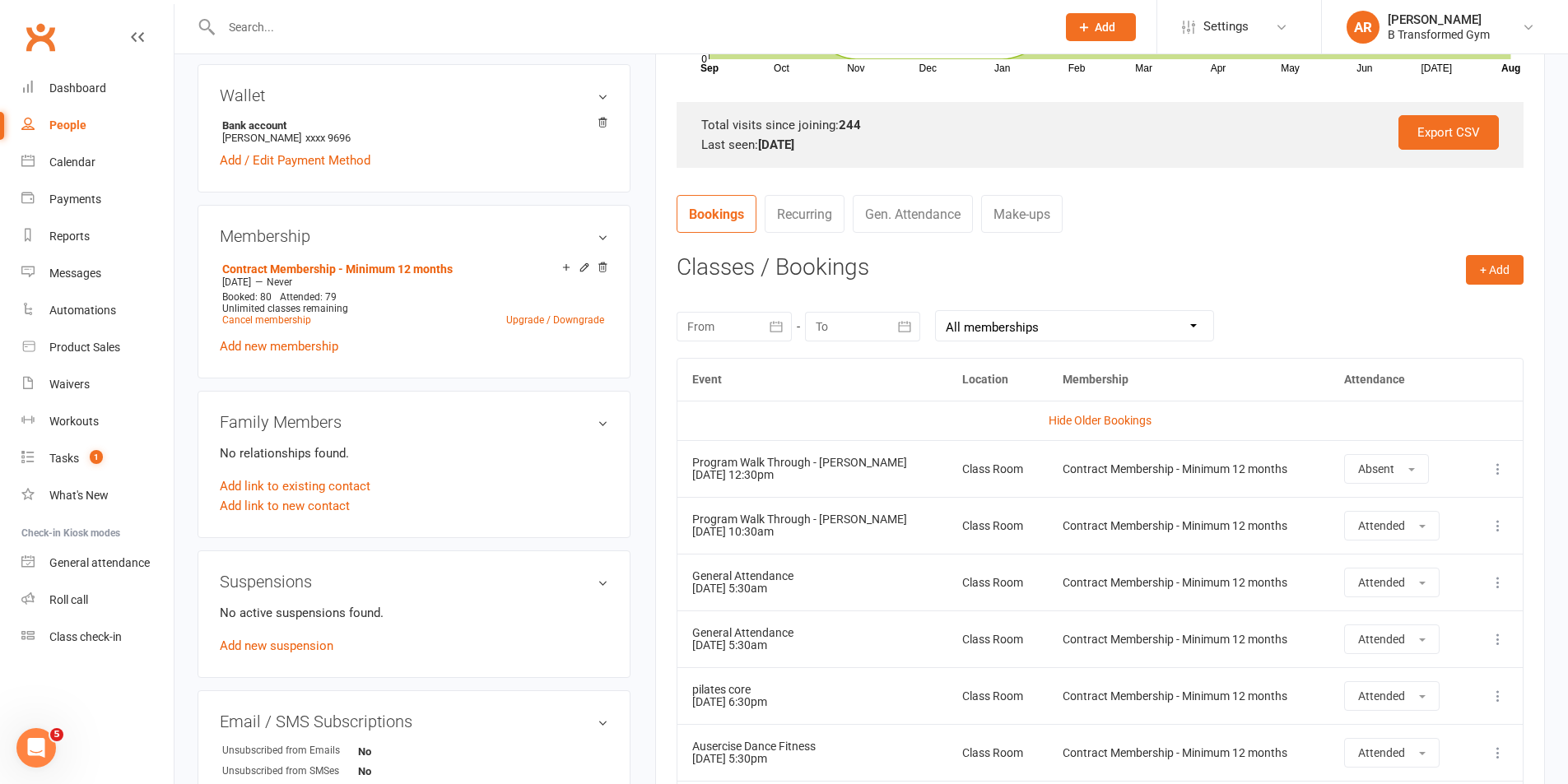
scroll to position [0, 0]
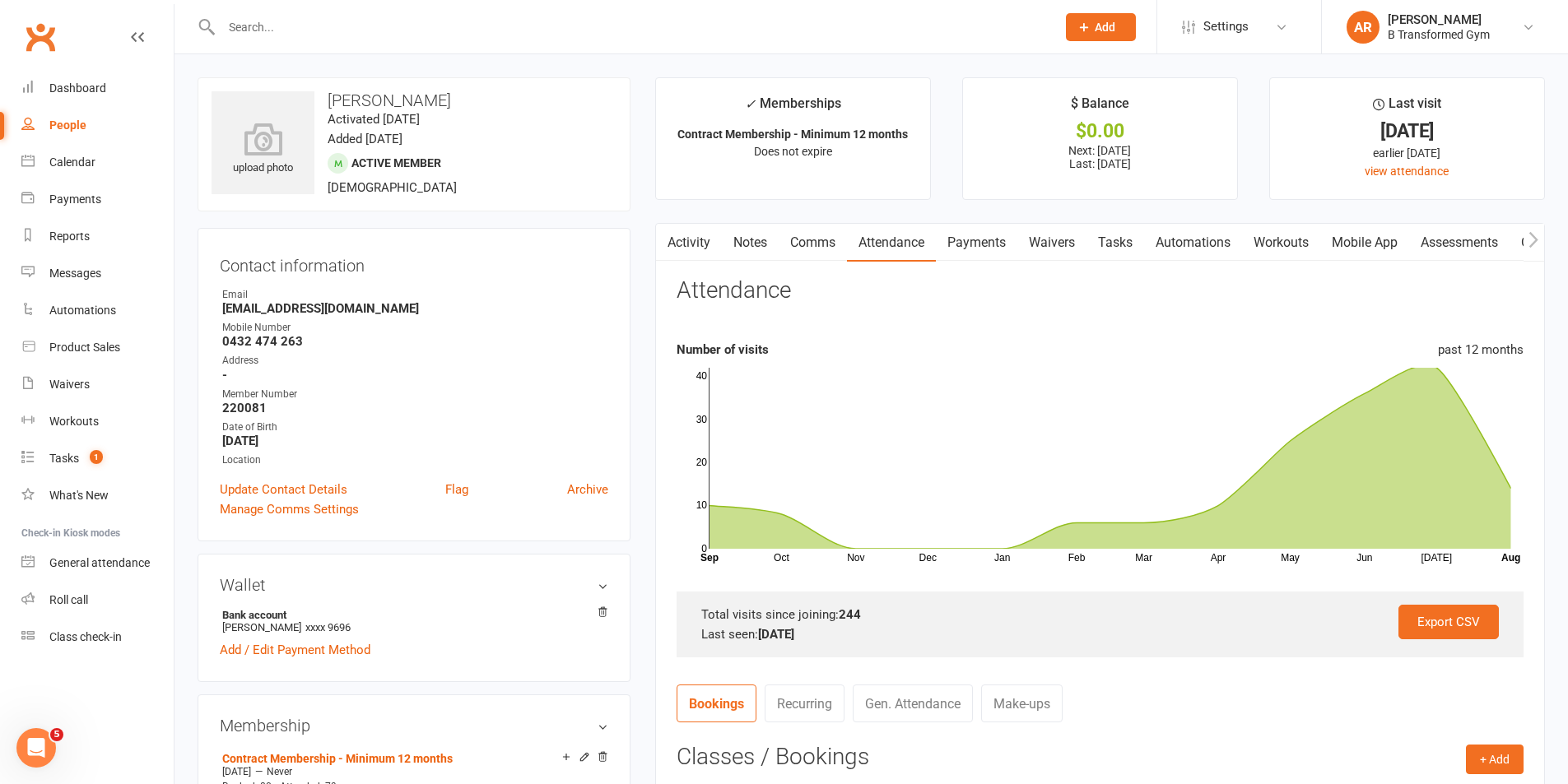
click at [766, 241] on link "Notes" at bounding box center [750, 243] width 57 height 38
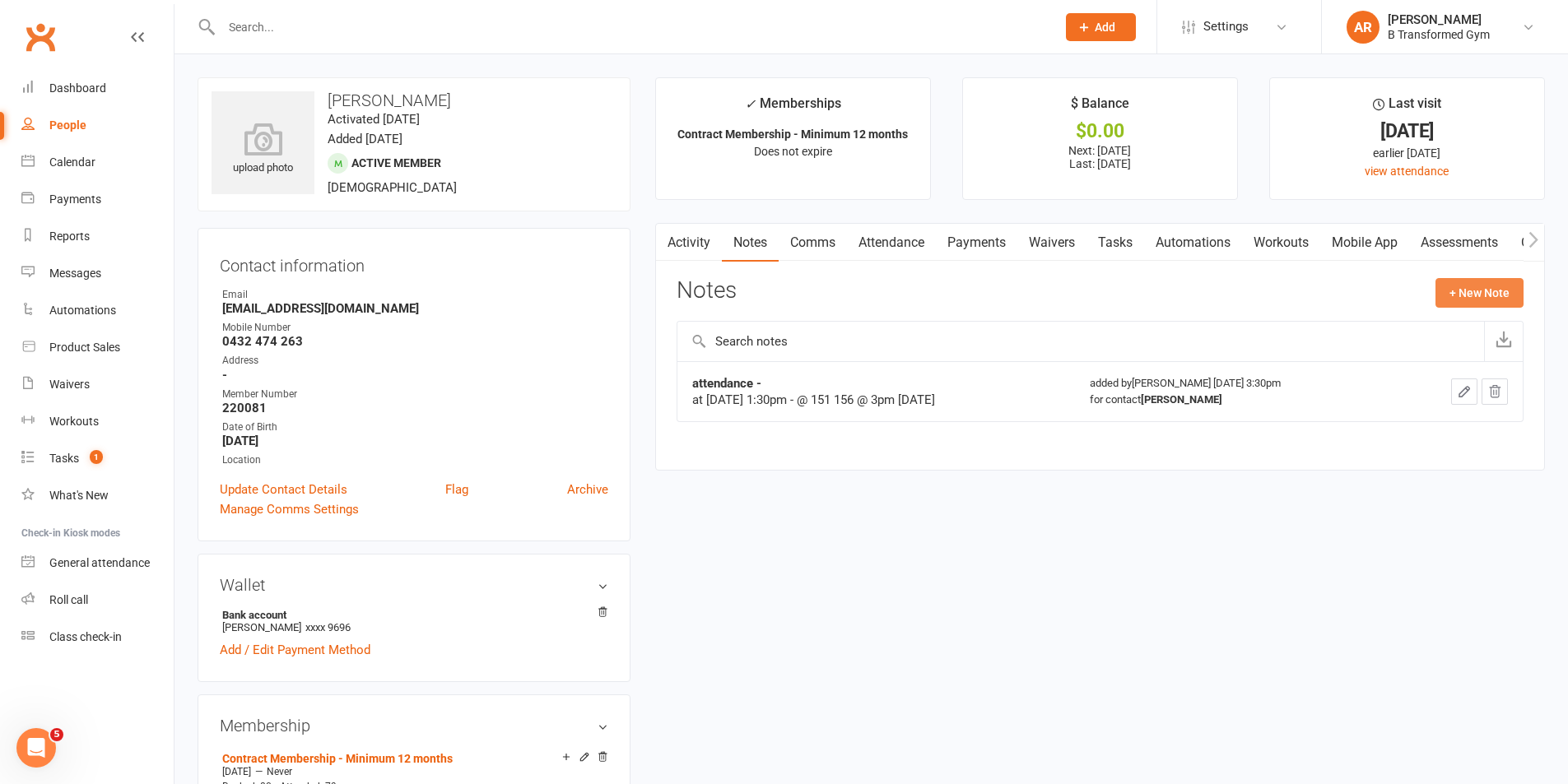
click at [1455, 291] on button "+ New Note" at bounding box center [1479, 293] width 88 height 30
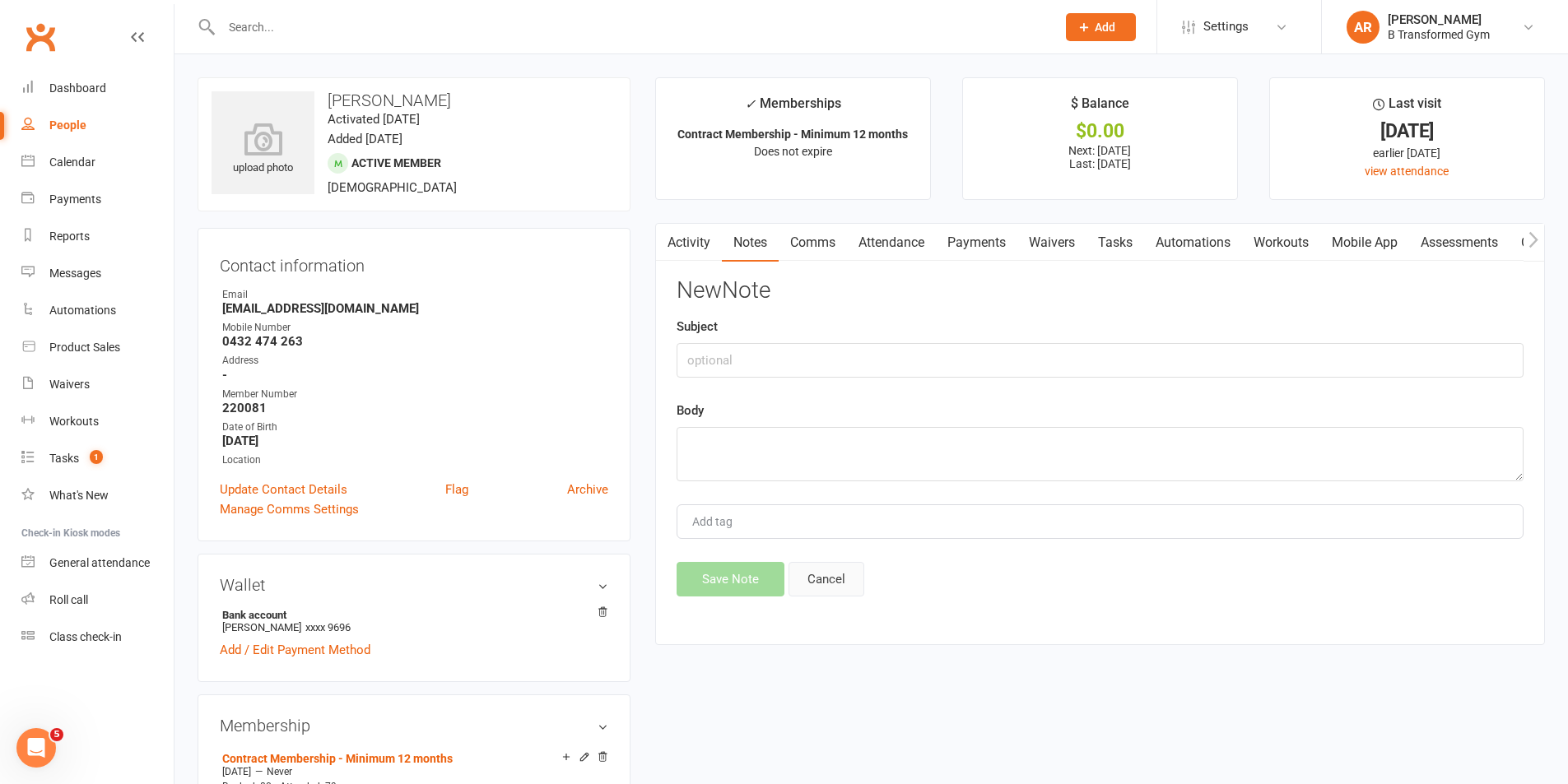
drag, startPoint x: 848, startPoint y: 576, endPoint x: 834, endPoint y: 501, distance: 76.3
click at [847, 575] on button "Cancel" at bounding box center [827, 579] width 76 height 34
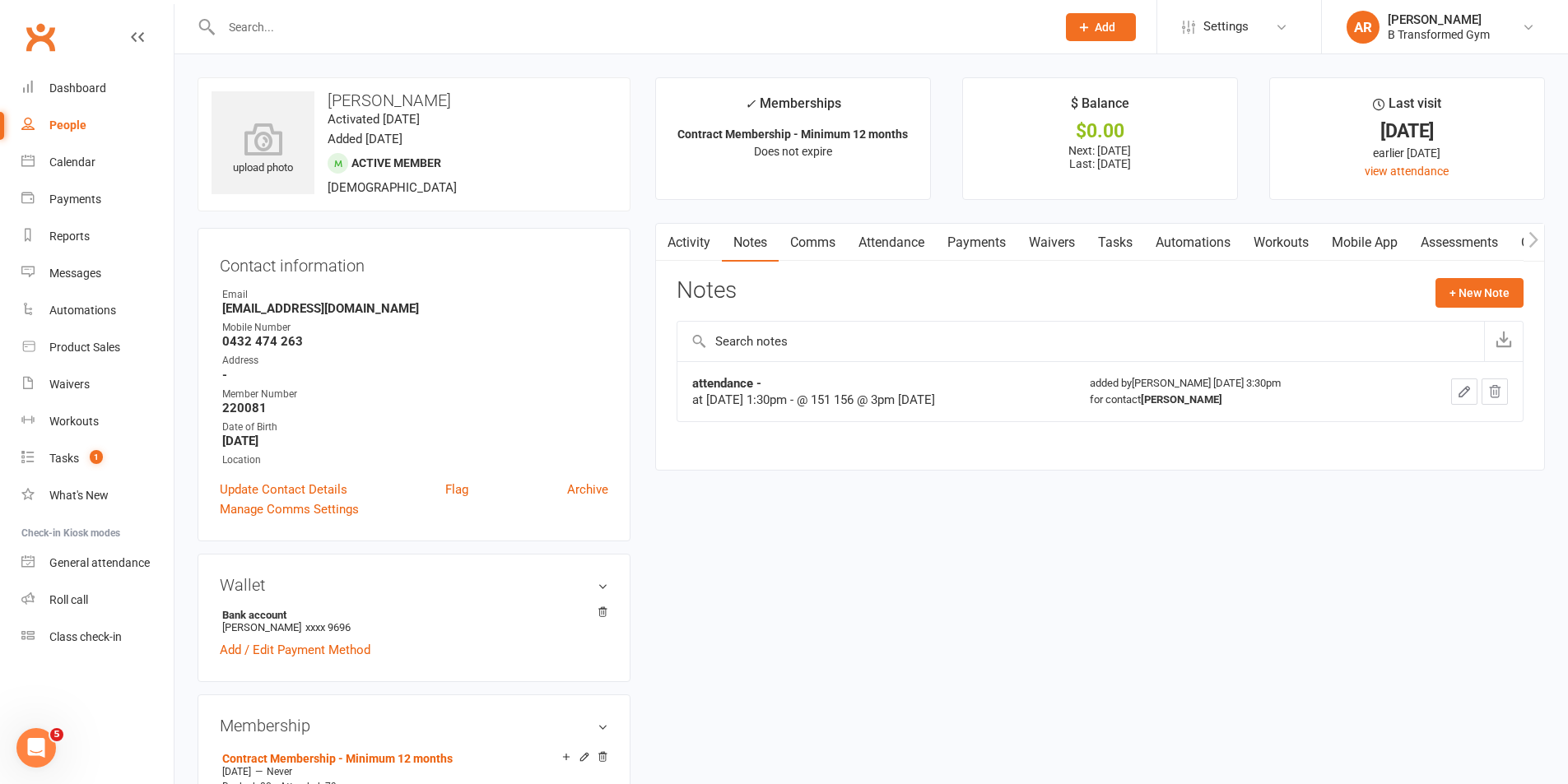
click at [1468, 388] on icon "button" at bounding box center [1464, 392] width 10 height 10
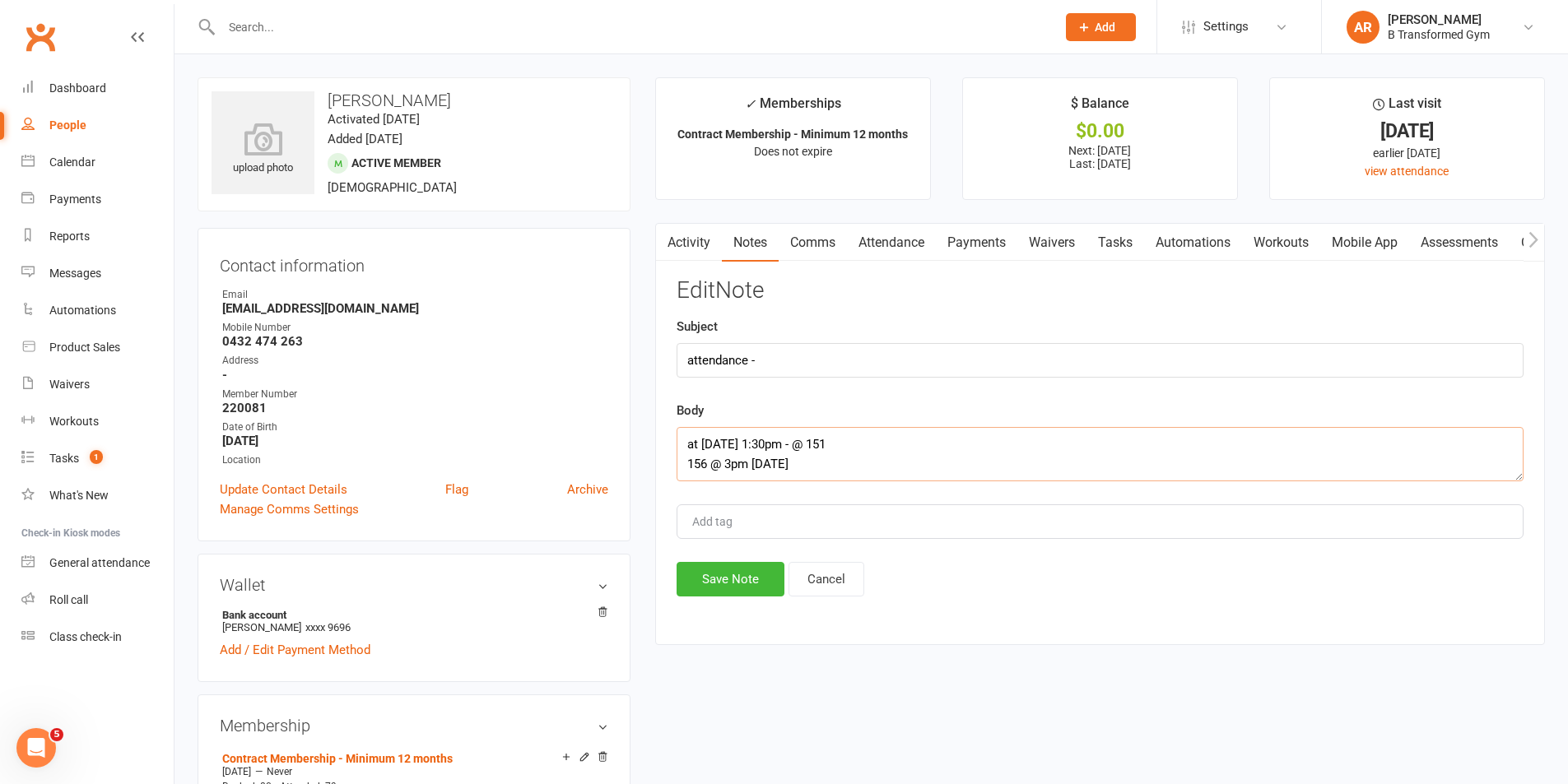
click at [915, 465] on textarea "at 10/7/25 1:30pm - @ 151 156 @ 3pm 15/7/25" at bounding box center [1100, 454] width 847 height 54
type textarea "at 10/7/25 1:30pm - @ 151 156 @ 3pm 15/7/25 186 classes @ 3pm 13/8/25"
click at [750, 586] on button "Save Note" at bounding box center [730, 579] width 108 height 34
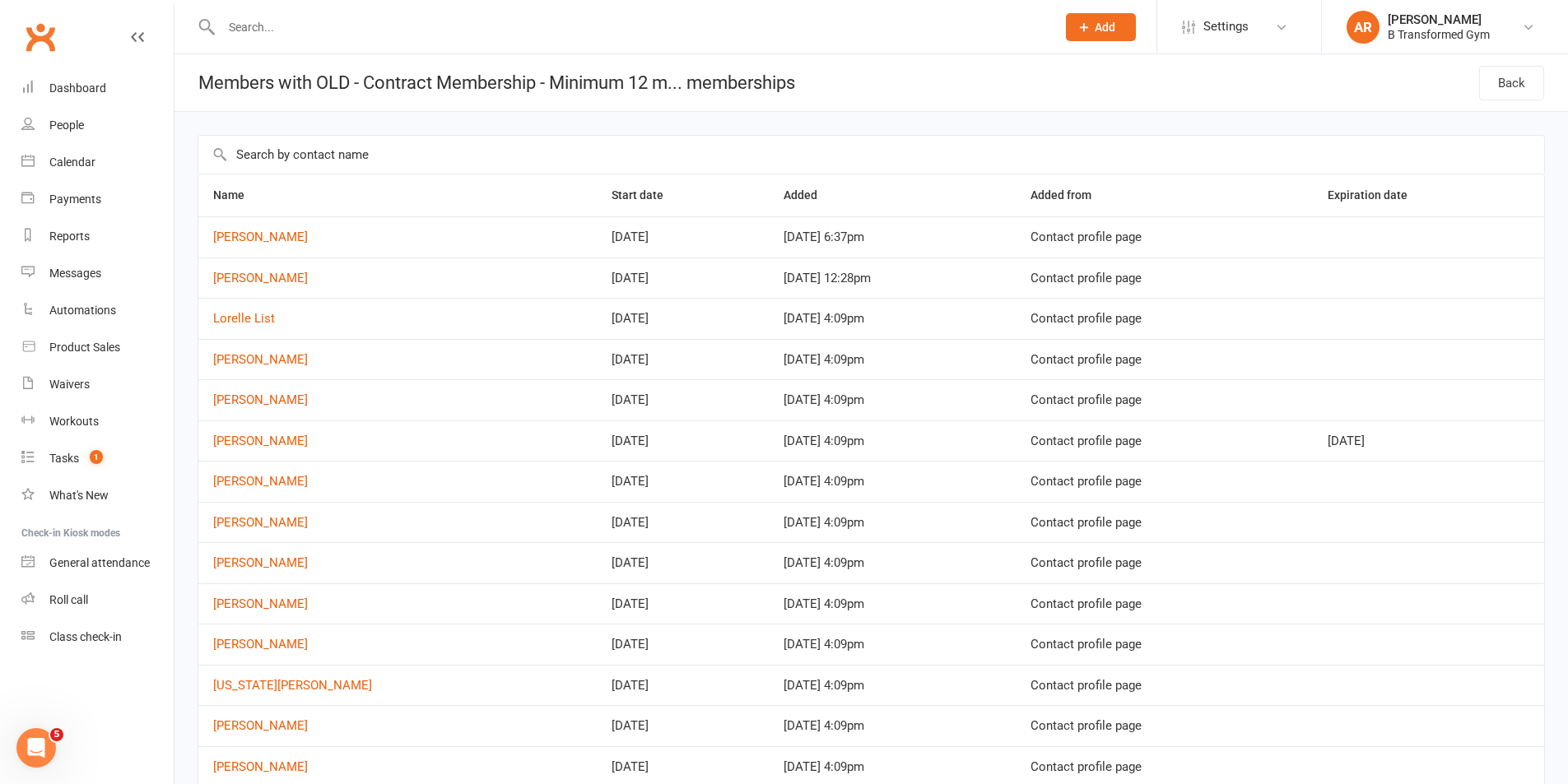
scroll to position [399, 0]
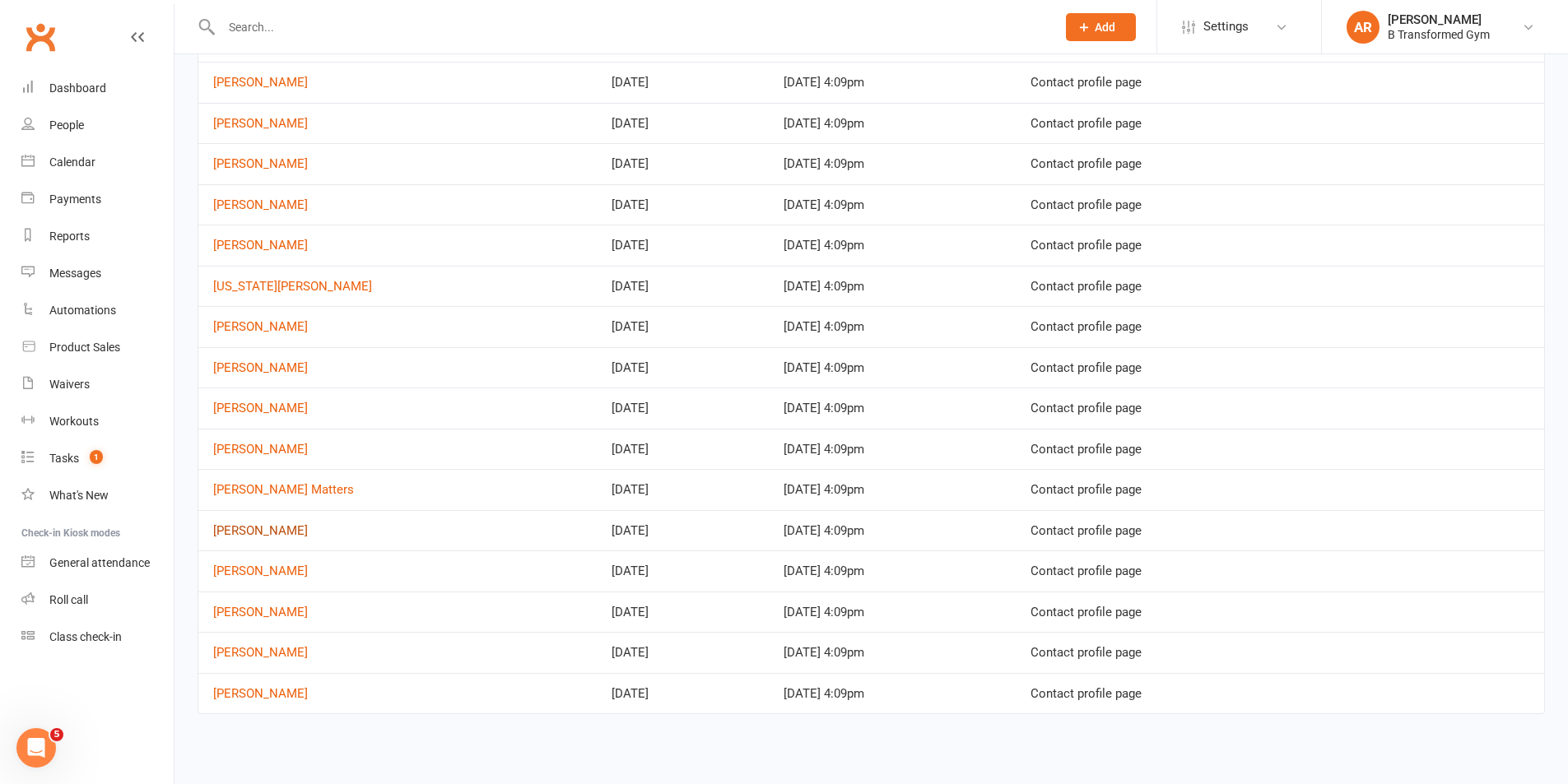
click at [242, 530] on link "[PERSON_NAME]" at bounding box center [260, 530] width 94 height 15
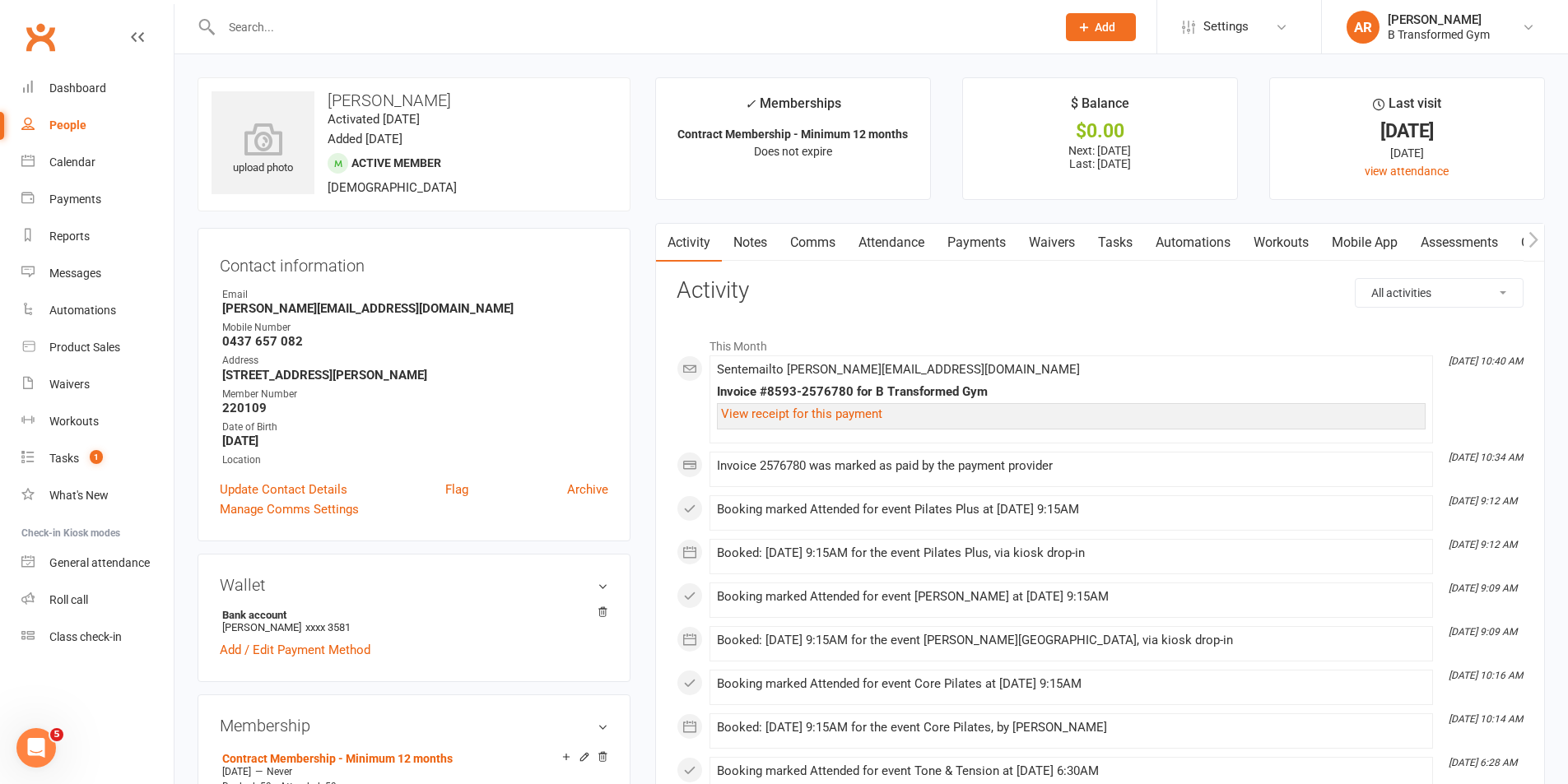
click at [884, 237] on link "Attendance" at bounding box center [891, 243] width 89 height 38
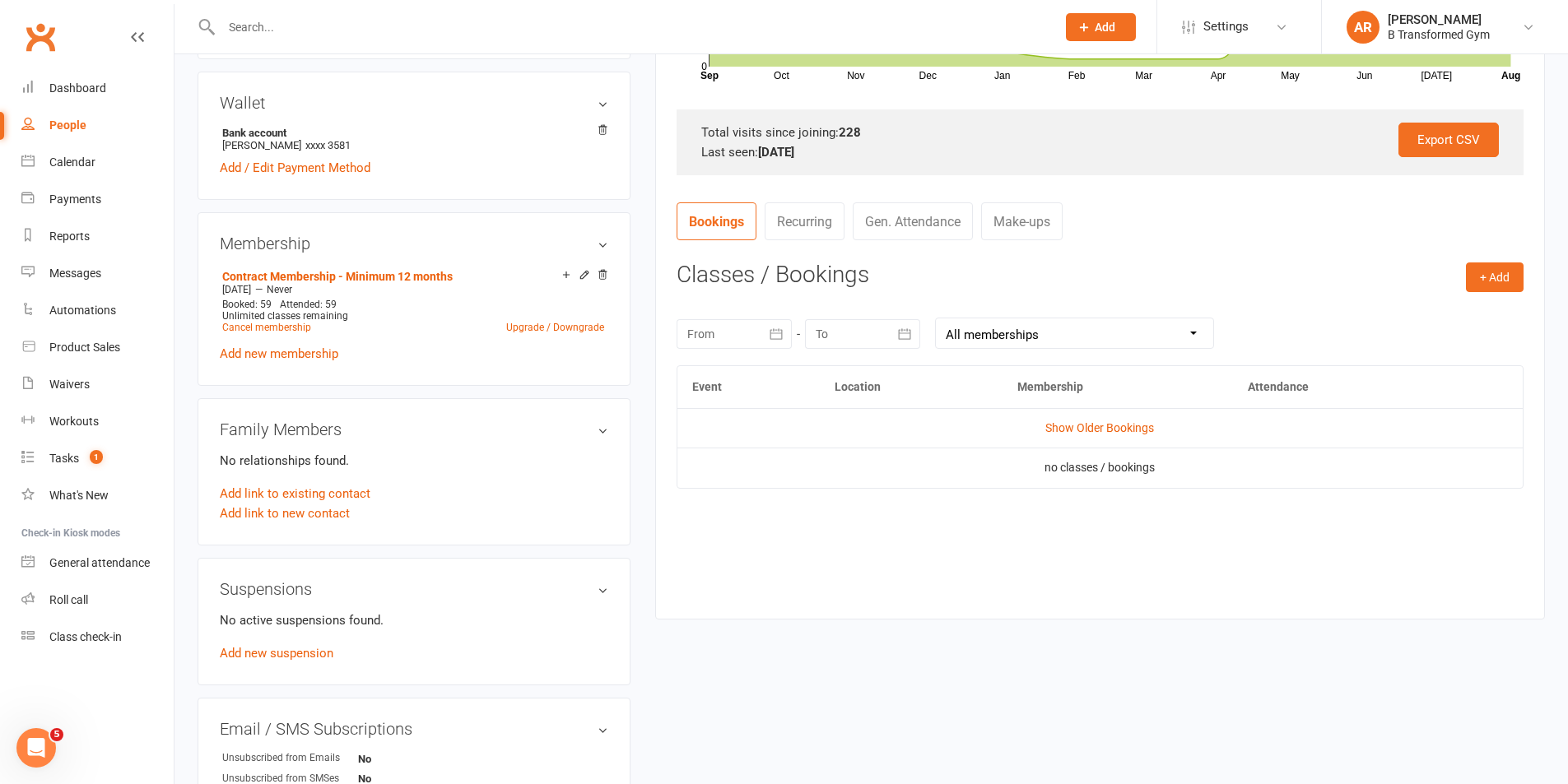
scroll to position [494, 0]
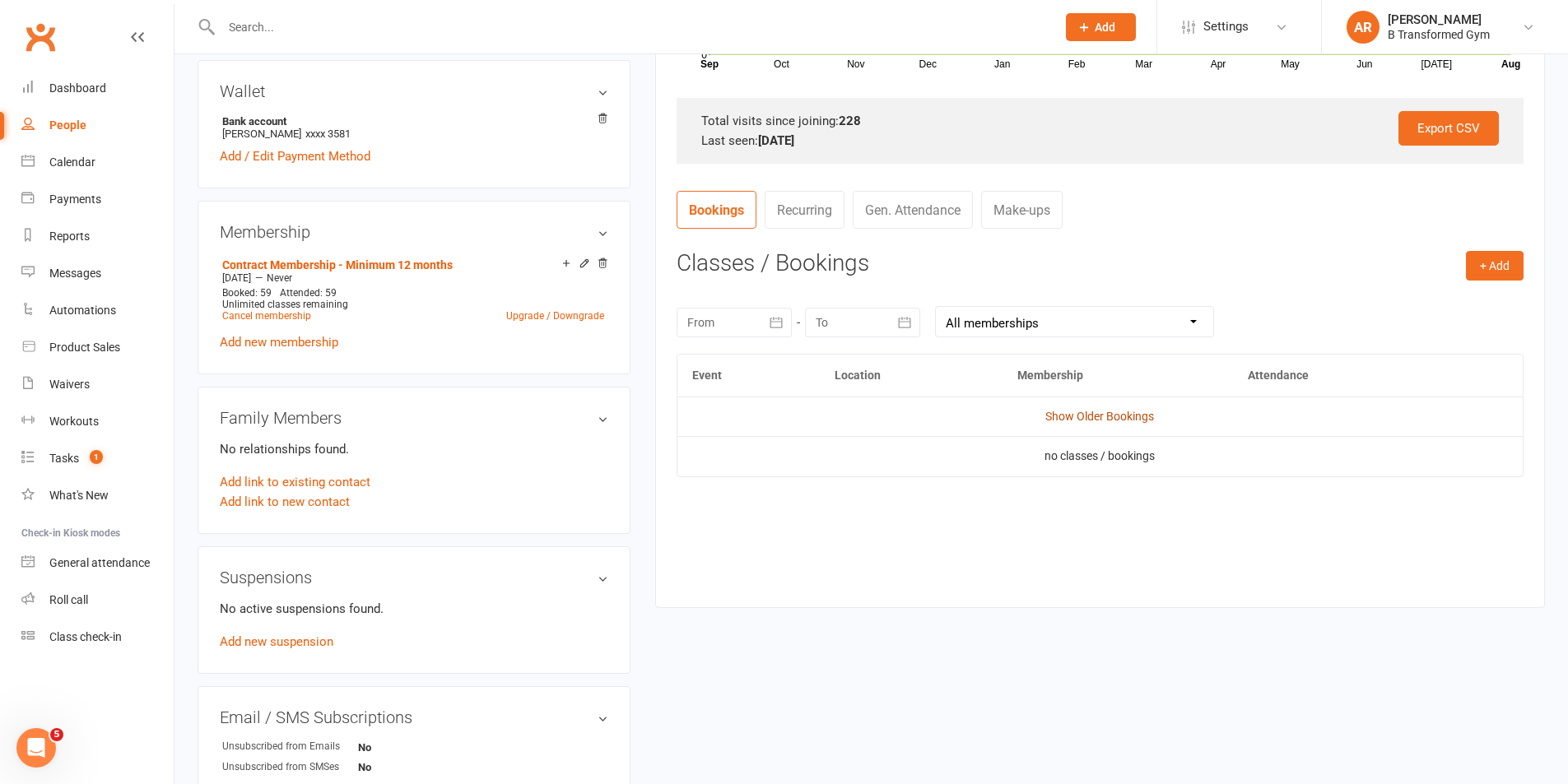
click at [1104, 413] on link "Show Older Bookings" at bounding box center [1100, 416] width 109 height 14
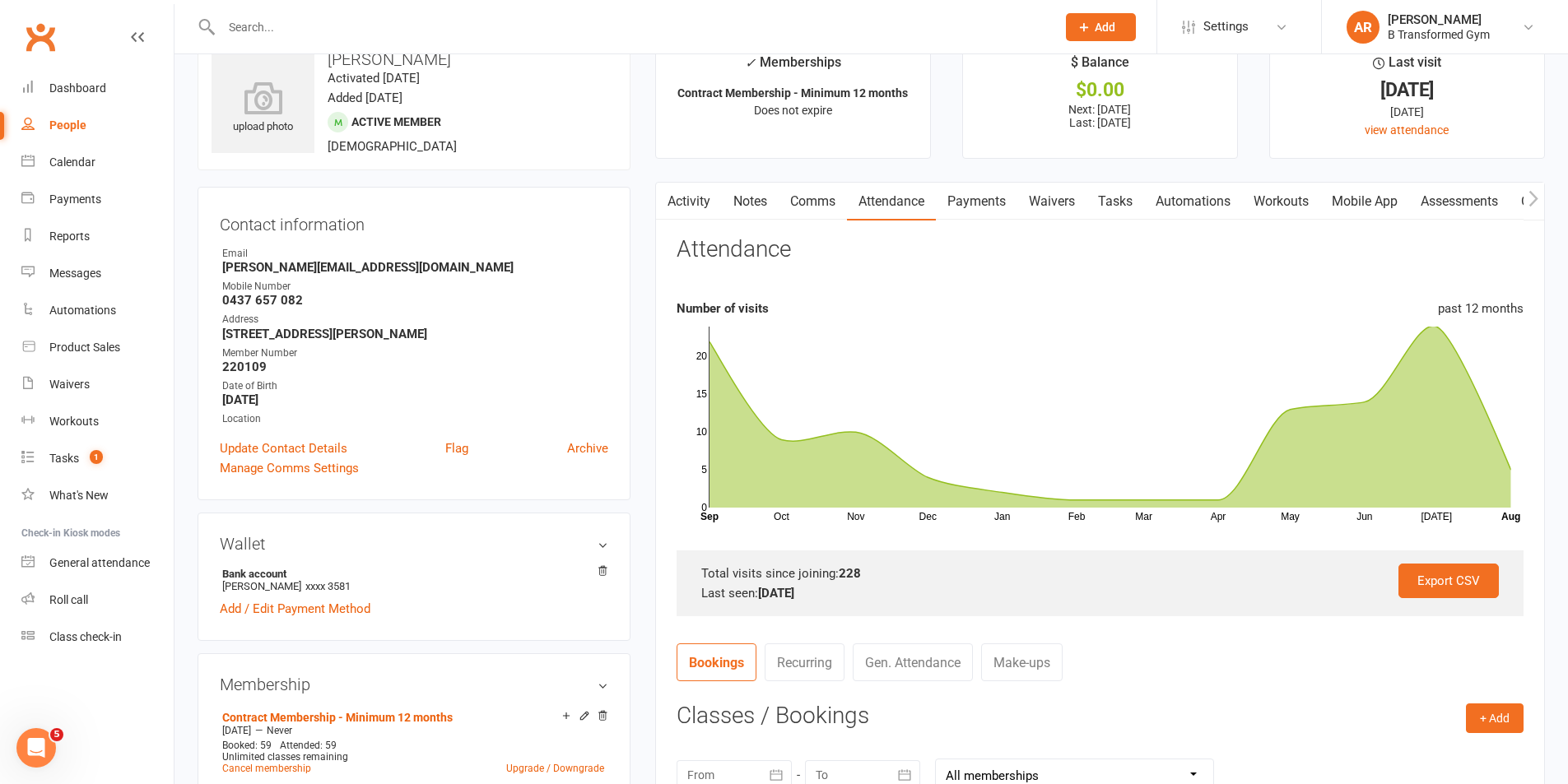
scroll to position [0, 0]
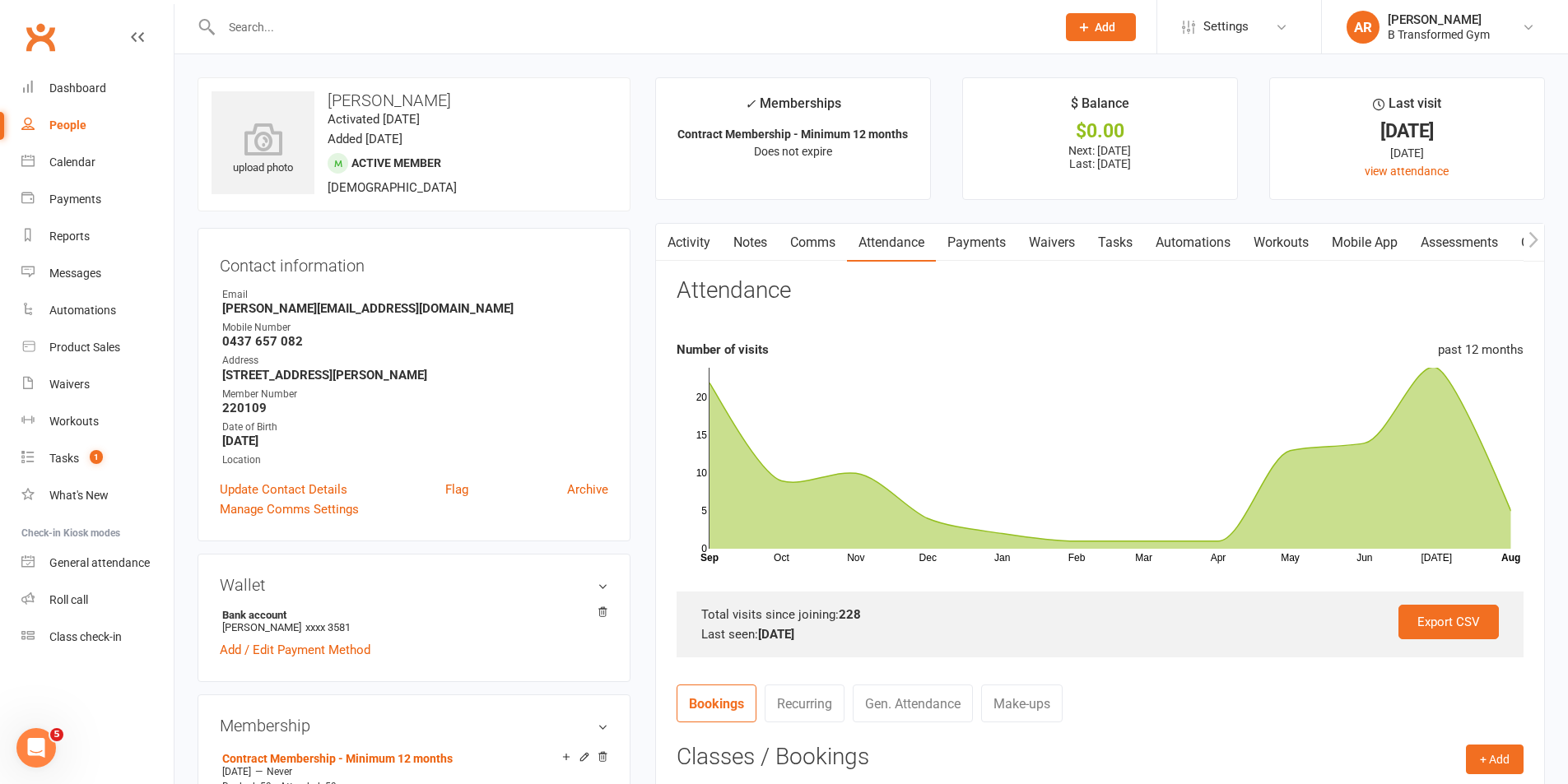
click at [774, 231] on link "Notes" at bounding box center [750, 243] width 57 height 38
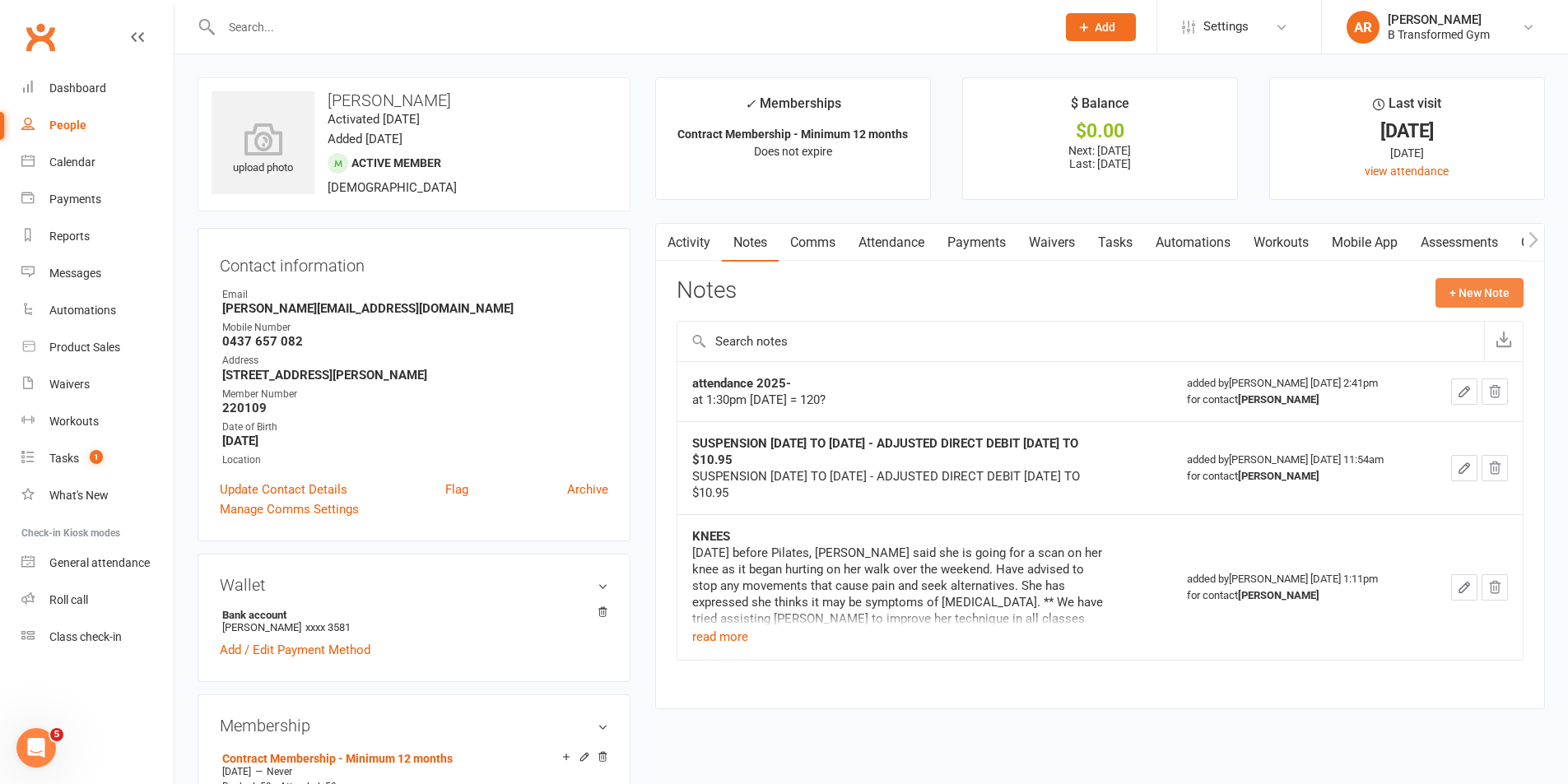
click at [1508, 285] on button "+ New Note" at bounding box center [1479, 293] width 88 height 30
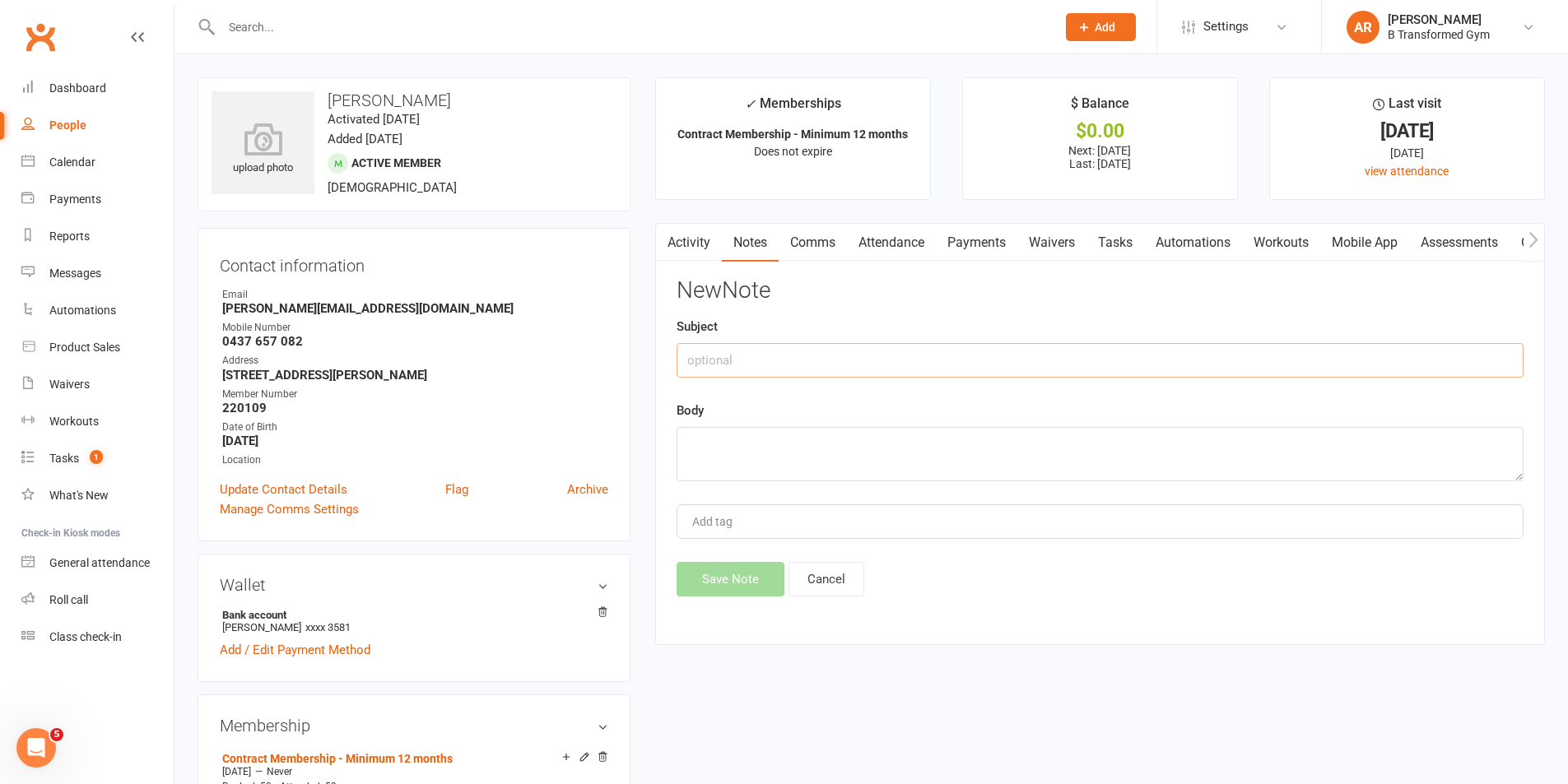
click at [901, 356] on input "text" at bounding box center [1100, 361] width 847 height 34
drag, startPoint x: 857, startPoint y: 364, endPoint x: 522, endPoint y: 360, distance: 335.0
type input "attendance 207 @ 13/8/25"
click at [745, 441] on textarea at bounding box center [1100, 454] width 847 height 54
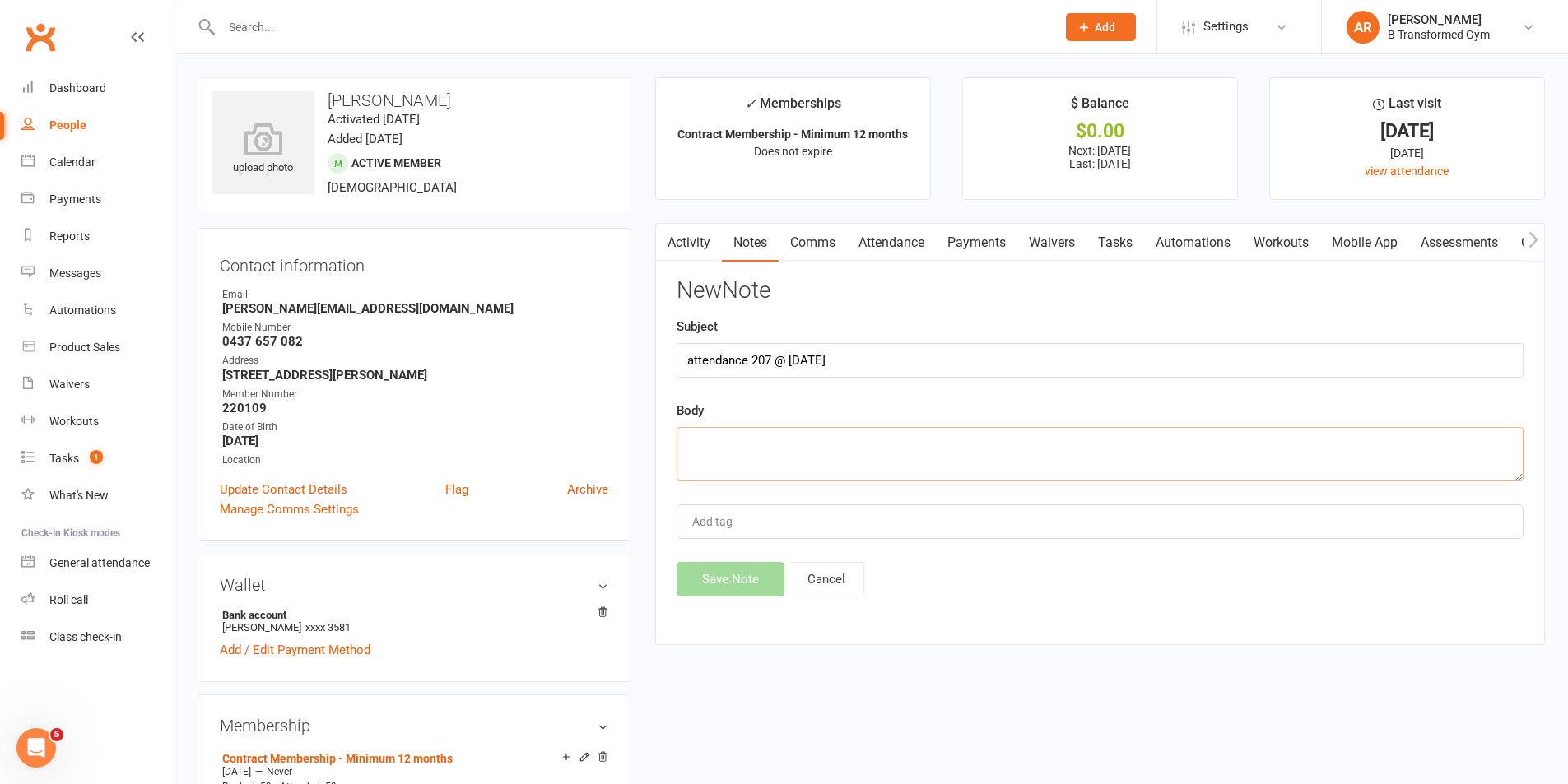
paste textarea "attendance 207 @ 13/8/25"
type textarea "attendance 207 @ 13/8/25"
click at [733, 573] on button "Save Note" at bounding box center [730, 579] width 108 height 34
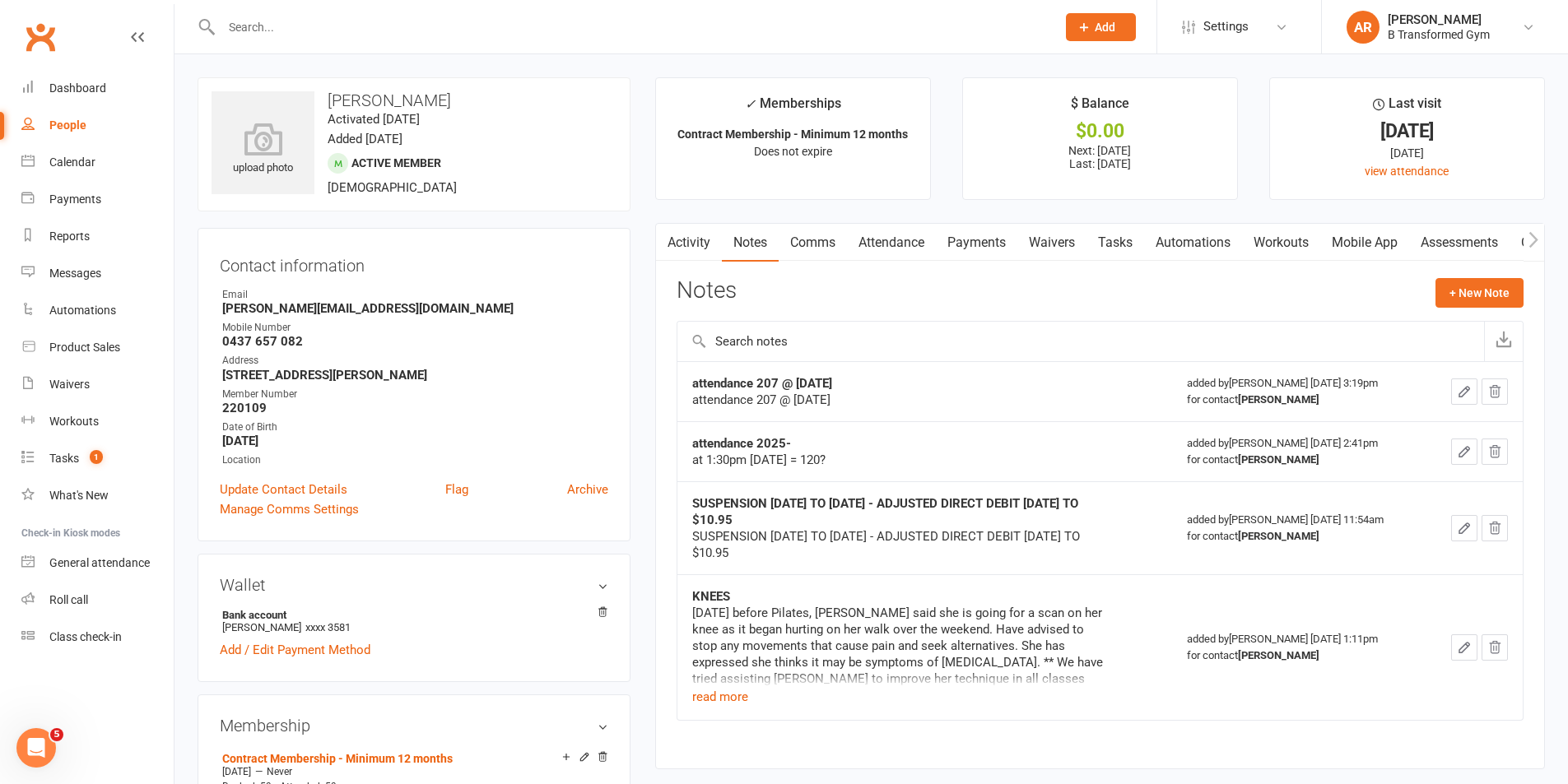
click at [897, 228] on link "Attendance" at bounding box center [891, 243] width 89 height 38
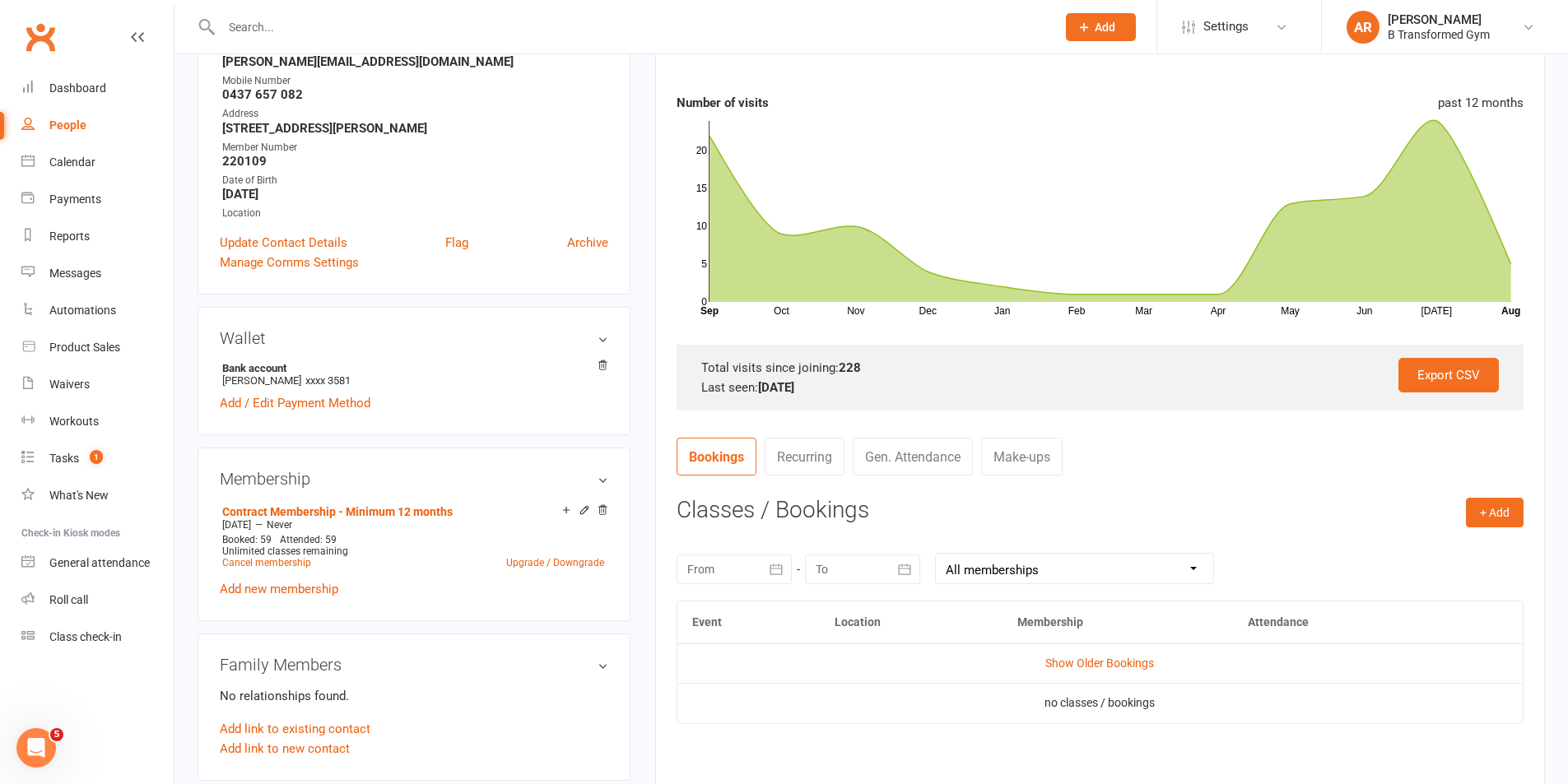
scroll to position [329, 0]
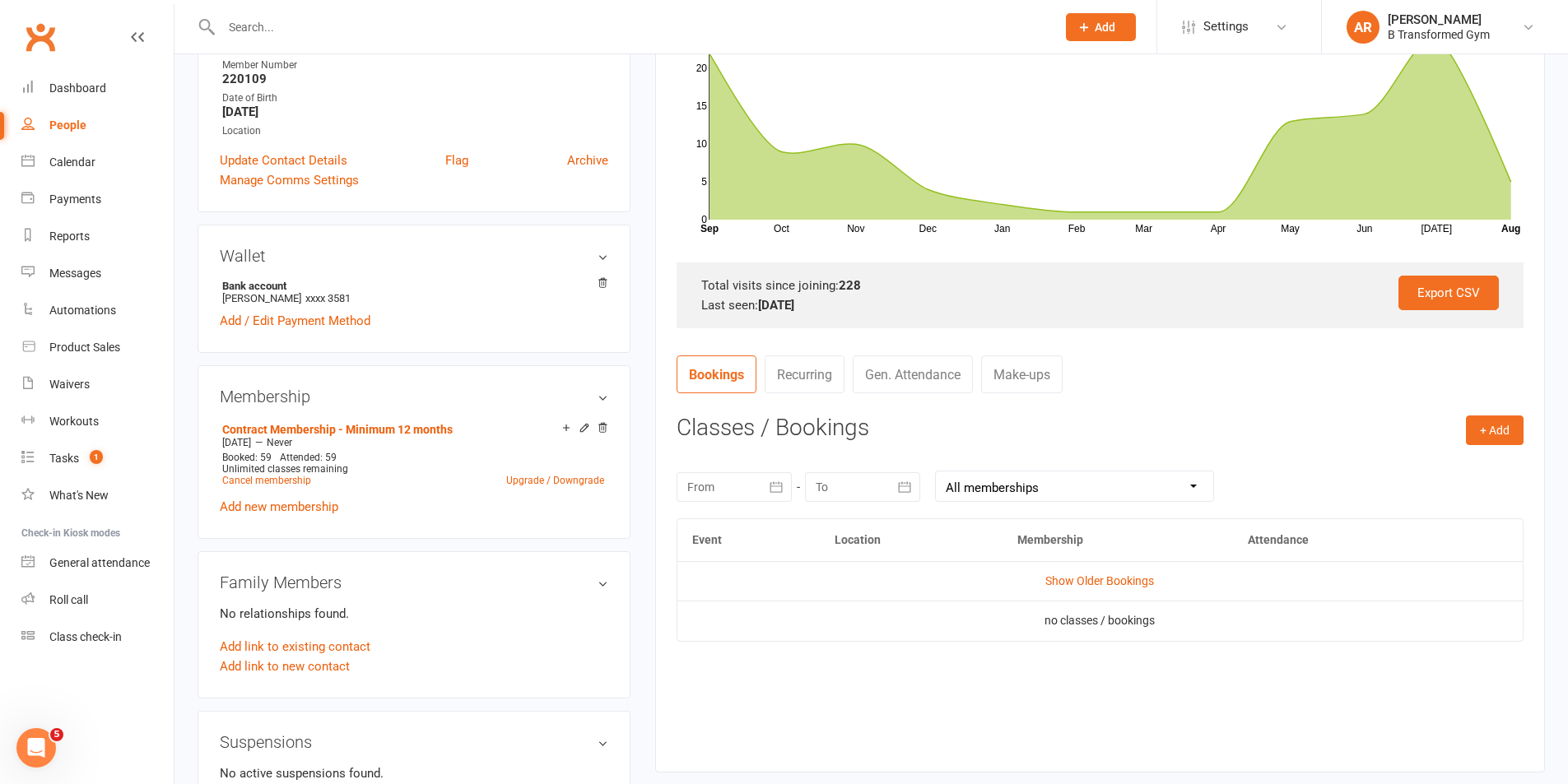
click at [930, 370] on link "Gen. Attendance" at bounding box center [912, 374] width 121 height 38
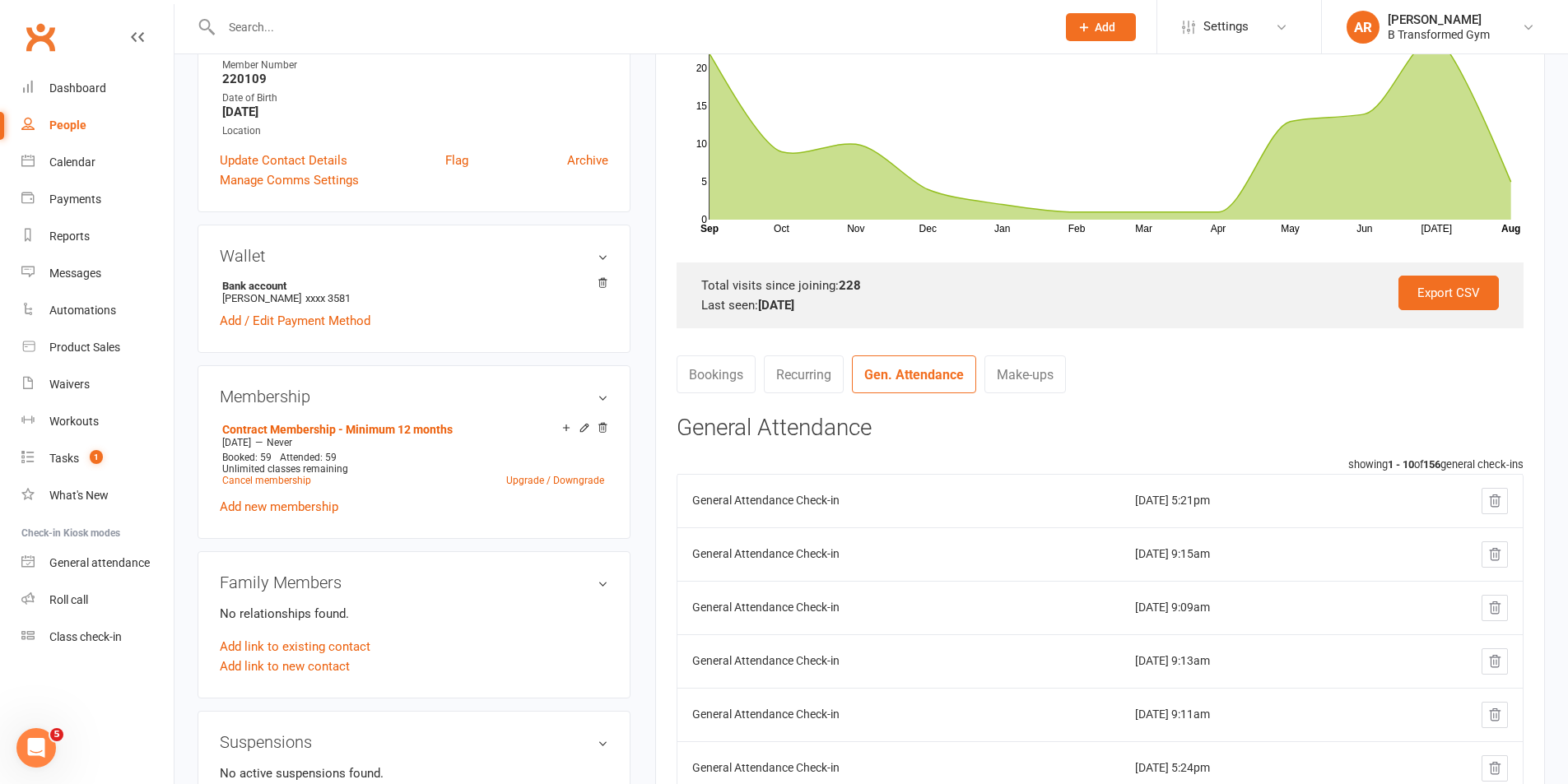
click at [733, 380] on link "Bookings" at bounding box center [716, 374] width 79 height 38
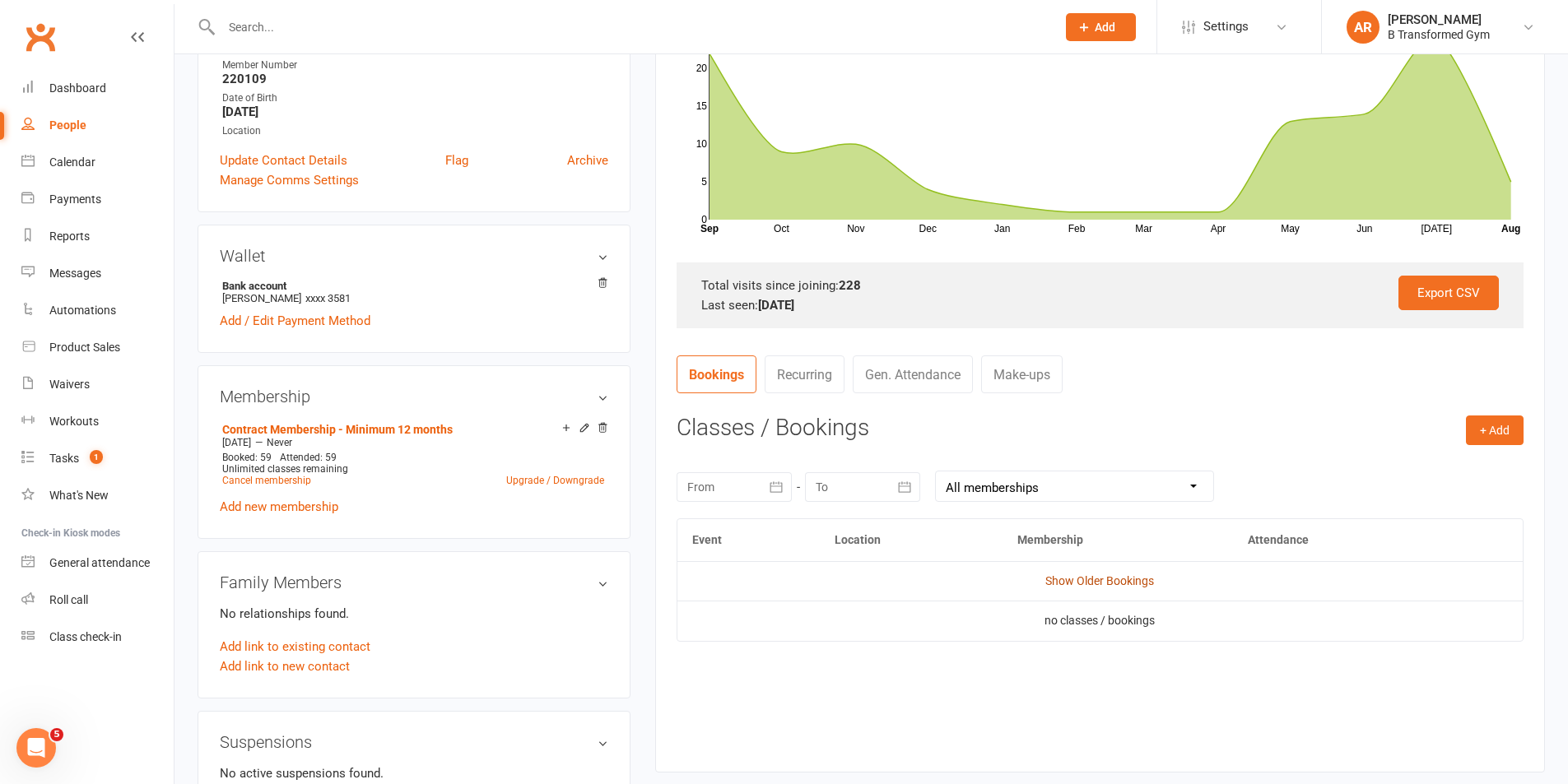
drag, startPoint x: 1096, startPoint y: 578, endPoint x: 1205, endPoint y: 557, distance: 111.0
click at [1095, 578] on link "Show Older Bookings" at bounding box center [1100, 581] width 109 height 14
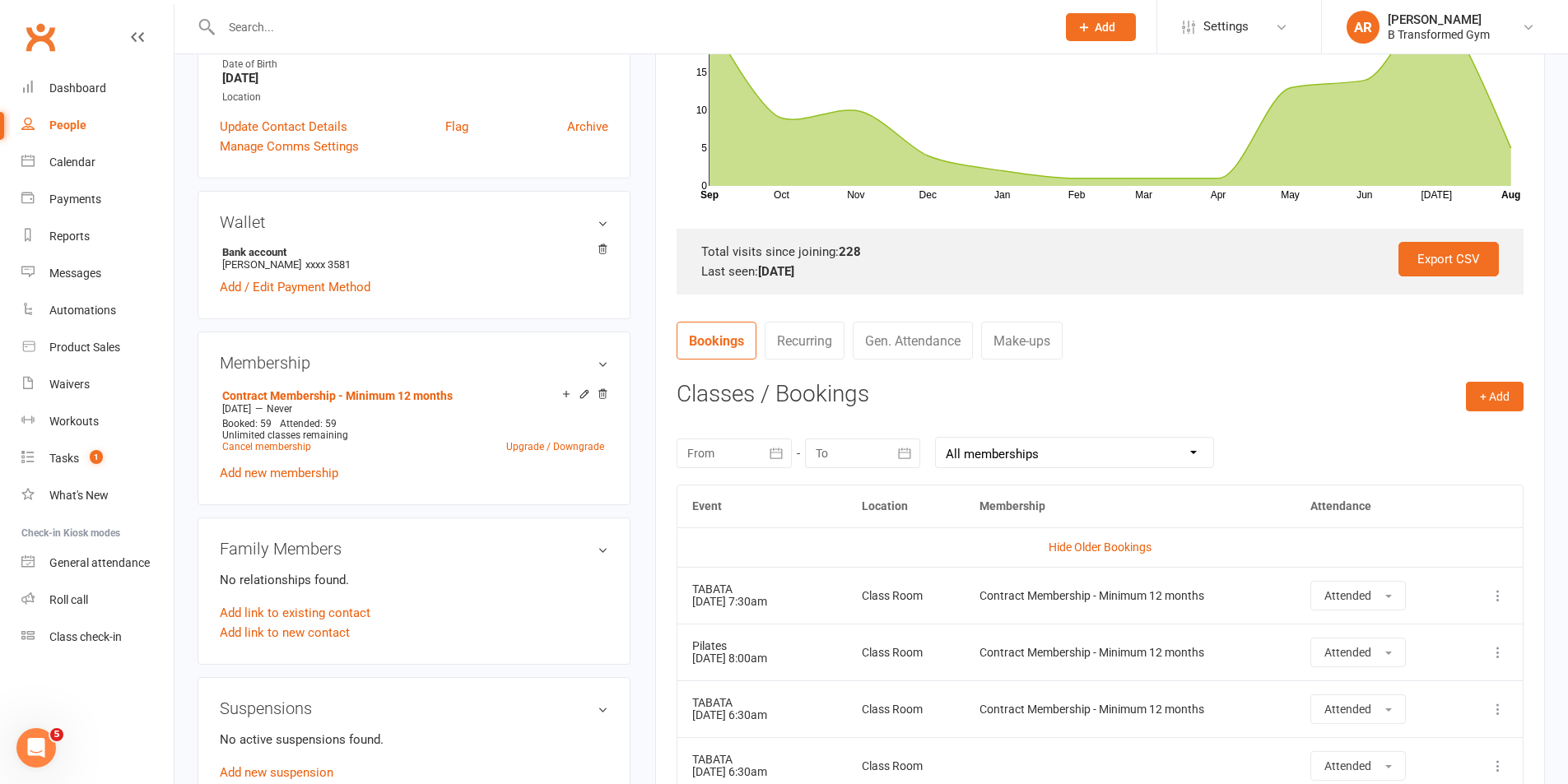
scroll to position [0, 0]
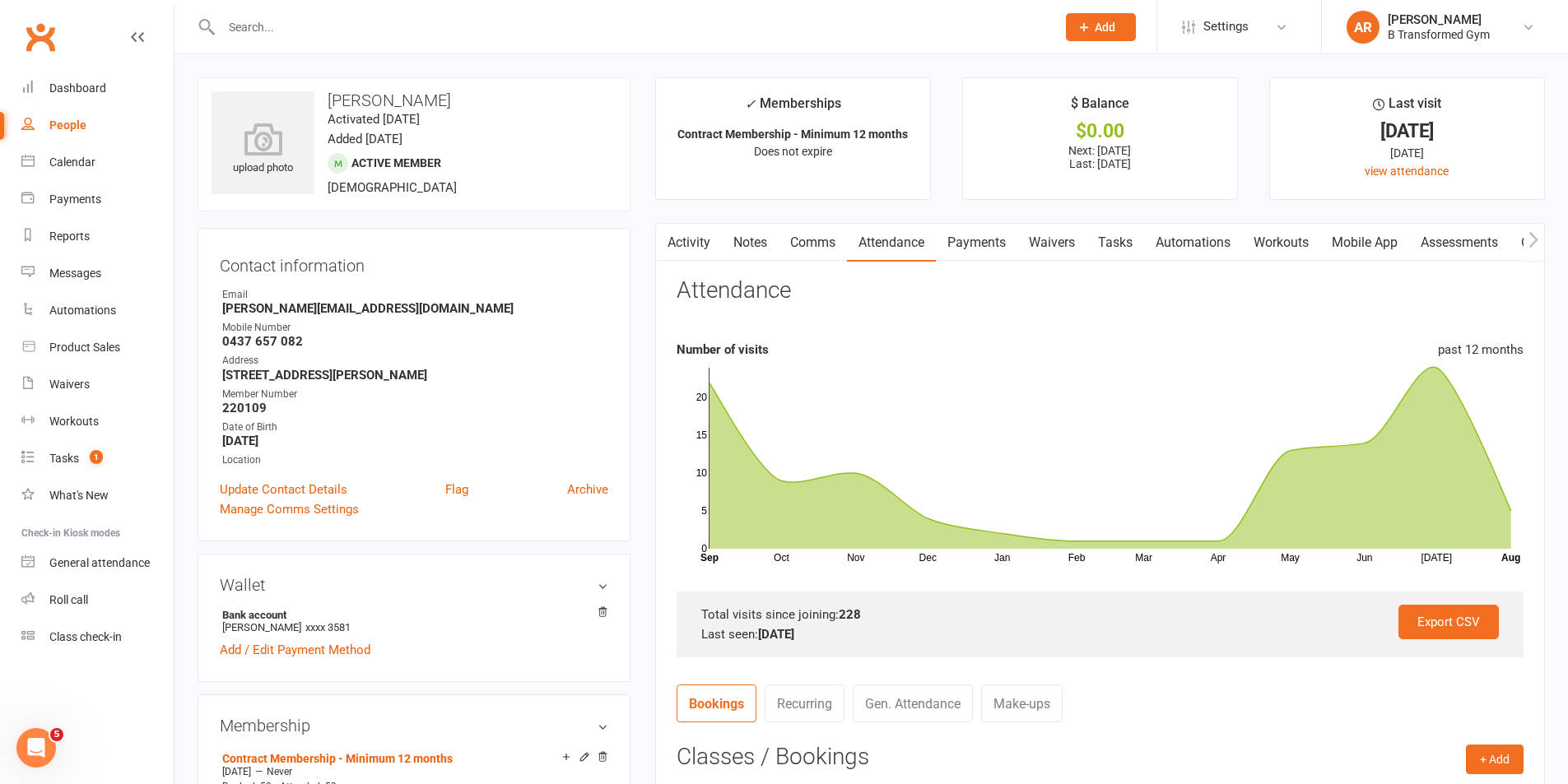
click at [753, 235] on link "Notes" at bounding box center [750, 243] width 57 height 38
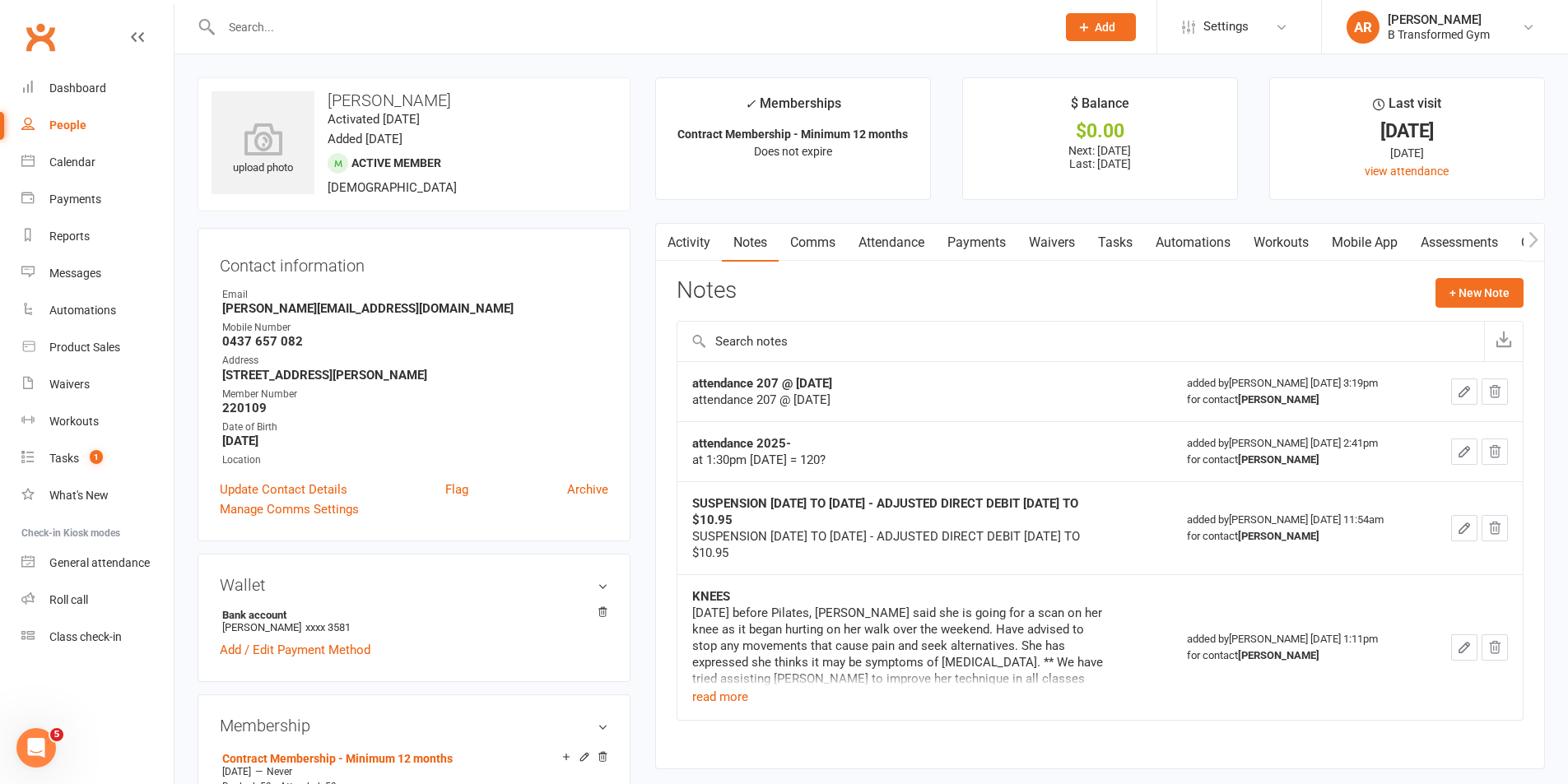
drag, startPoint x: 1501, startPoint y: 392, endPoint x: 878, endPoint y: 78, distance: 697.7
click at [1501, 391] on icon "button" at bounding box center [1495, 392] width 15 height 15
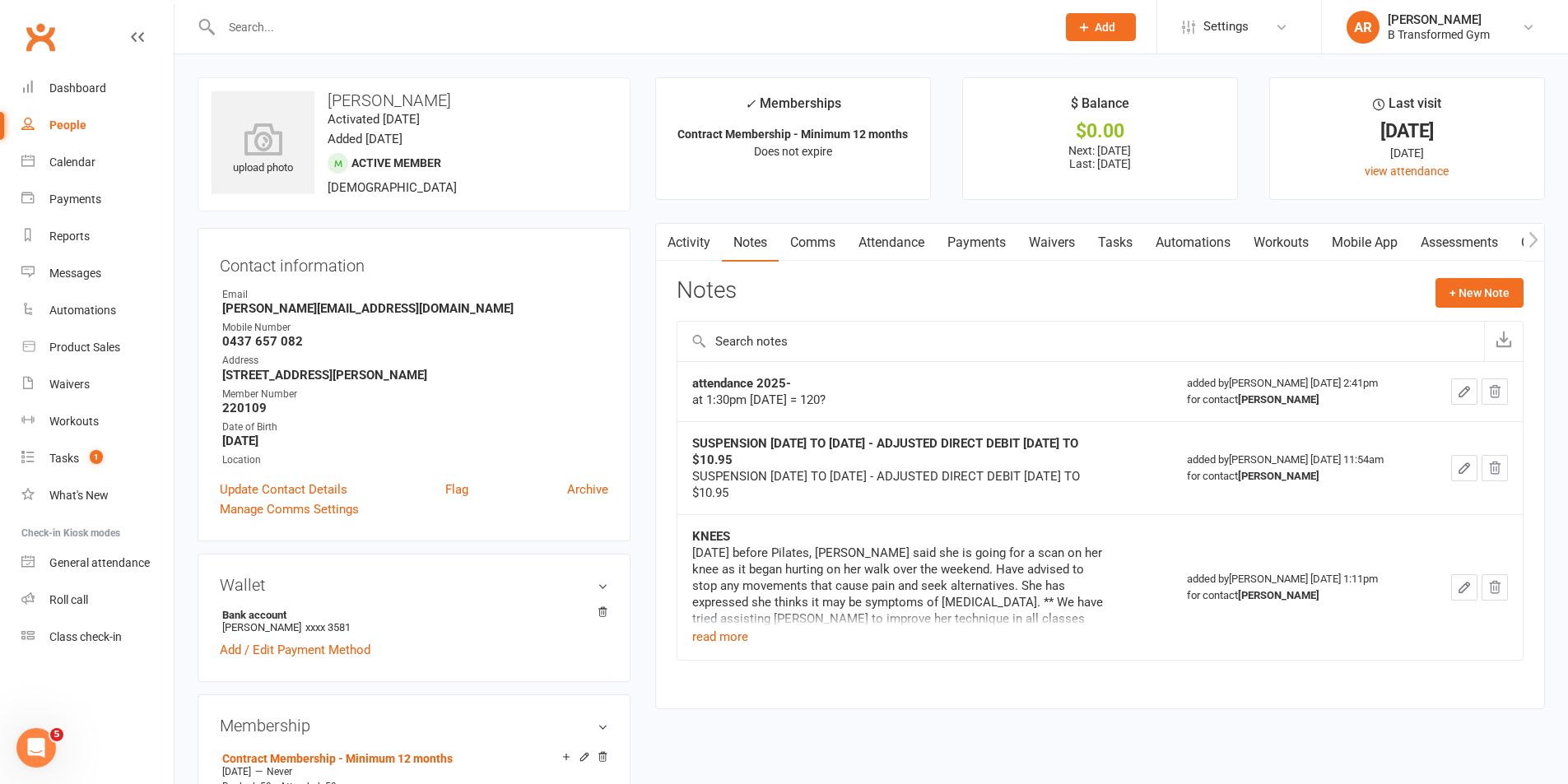
click at [1467, 392] on icon "button" at bounding box center [1464, 392] width 10 height 10
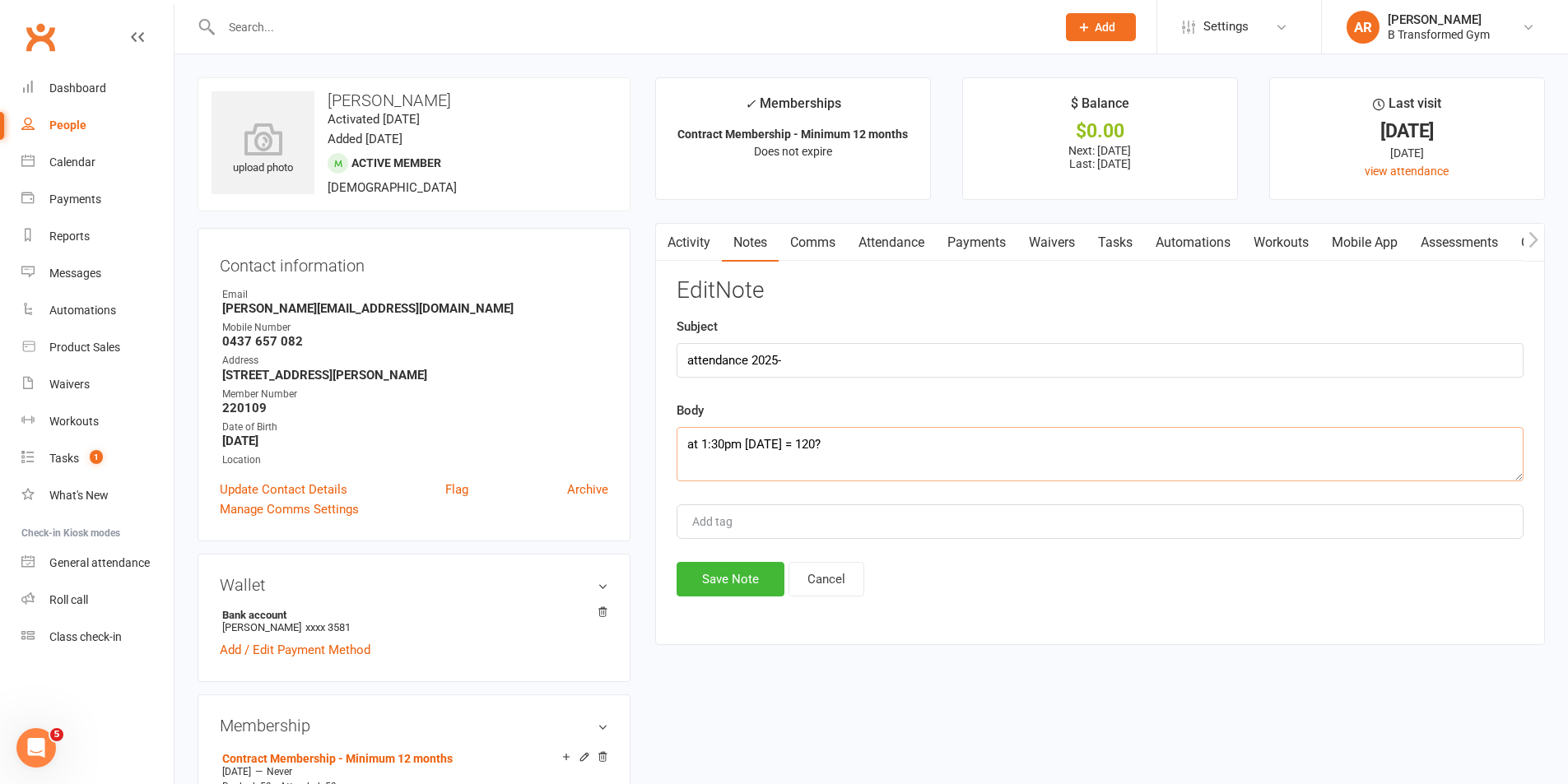
click at [859, 443] on textarea "at 1:30pm 10/7/25 = 120?" at bounding box center [1100, 454] width 847 height 54
type textarea "at 1:30pm 10/7/25 = 120? @ 30m 13/8/25 146?"
click at [730, 581] on button "Save Note" at bounding box center [730, 579] width 108 height 34
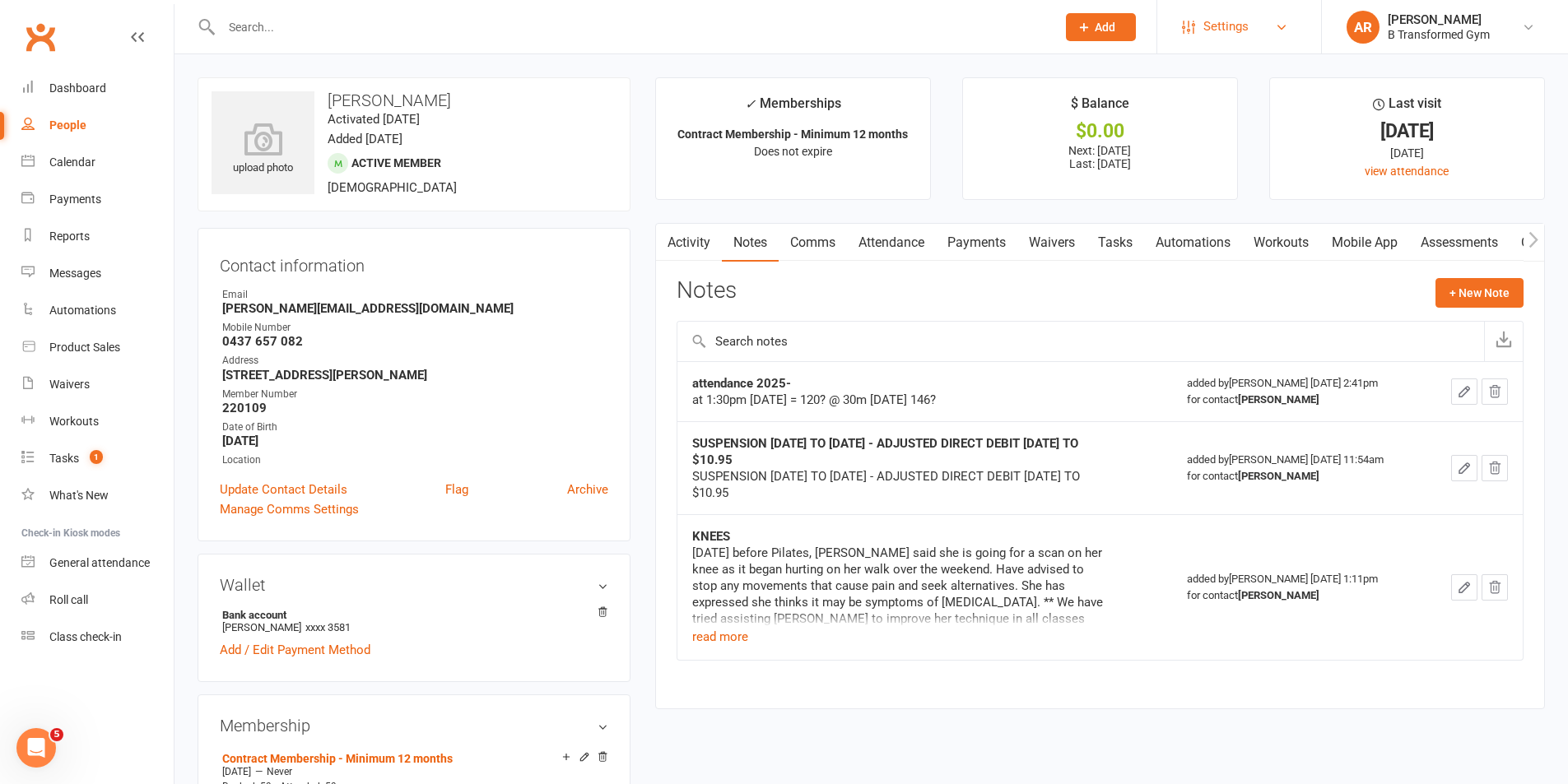
click at [1219, 34] on span "Settings" at bounding box center [1226, 26] width 45 height 37
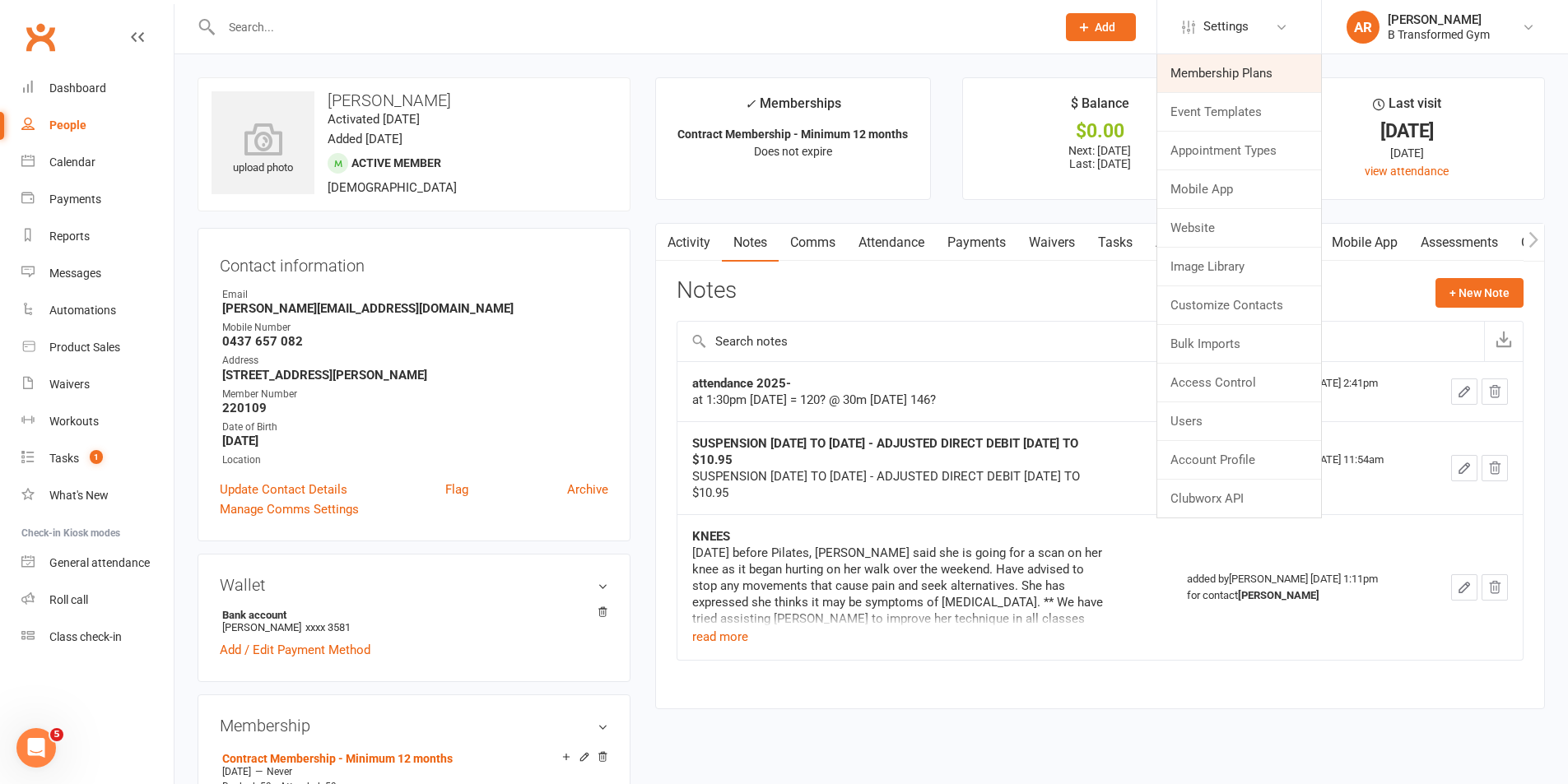
click at [1218, 59] on link "Membership Plans" at bounding box center [1239, 73] width 164 height 38
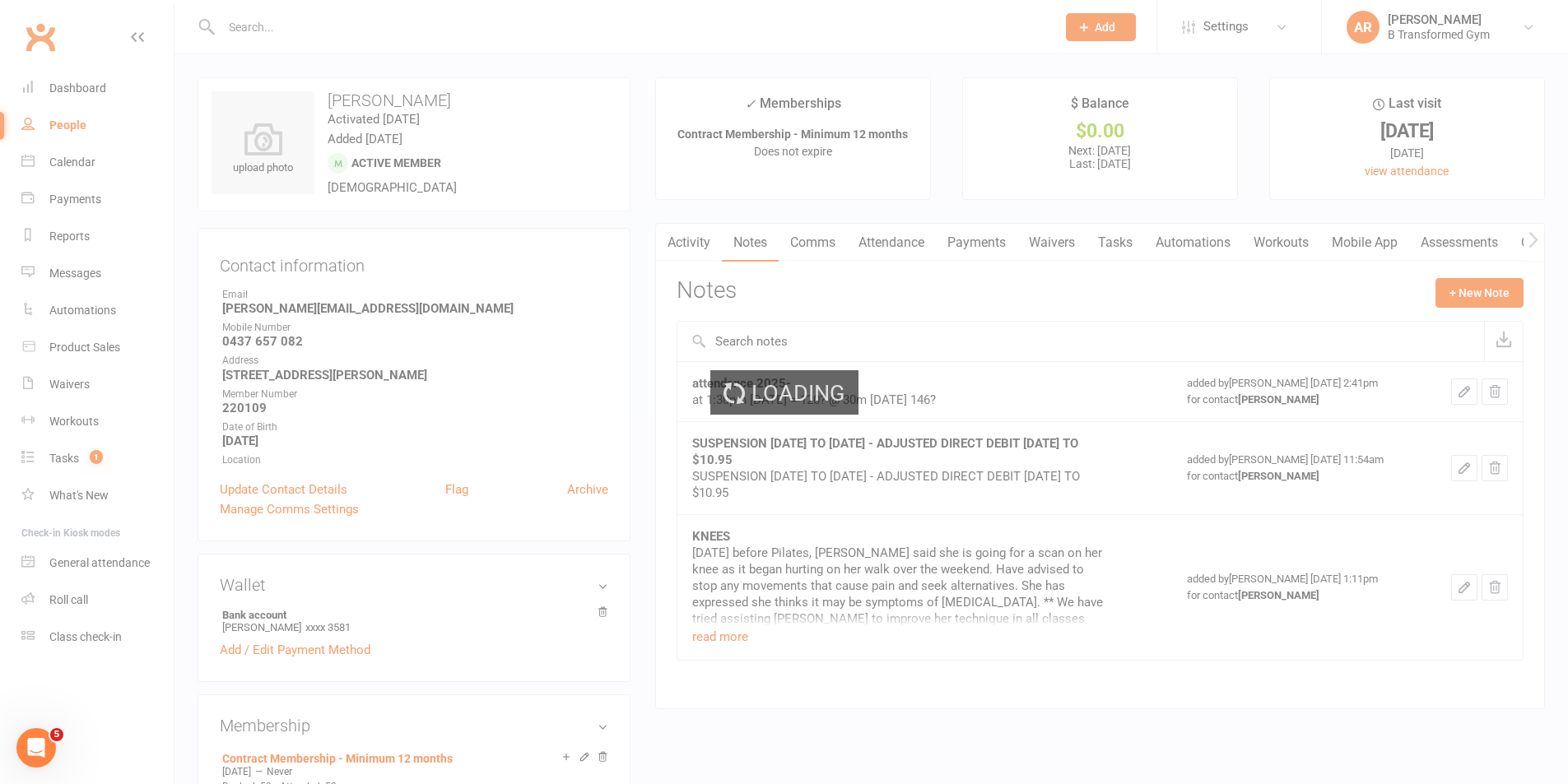
select select "100"
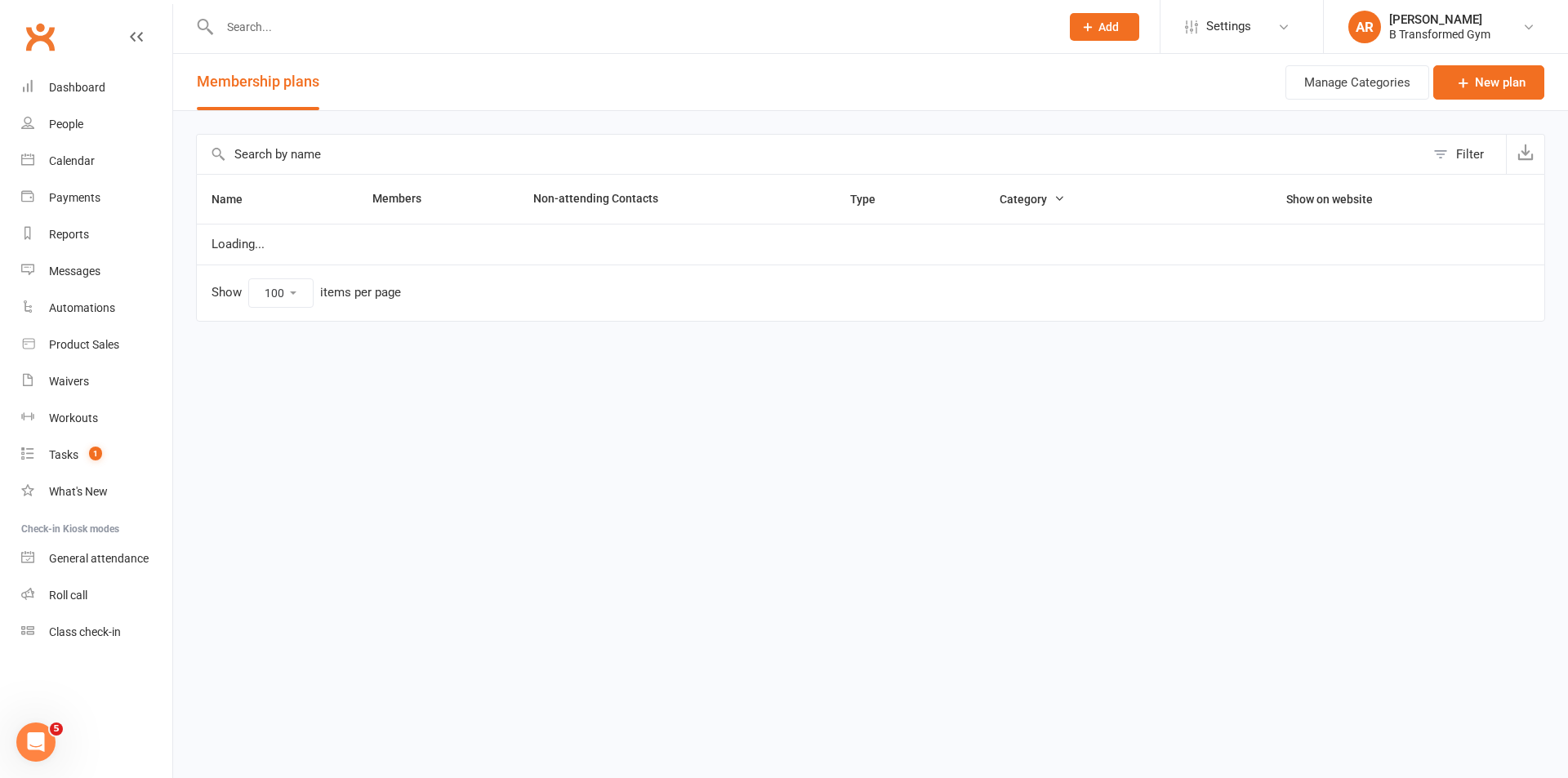
click at [522, 156] on input "text" at bounding box center [811, 155] width 1228 height 40
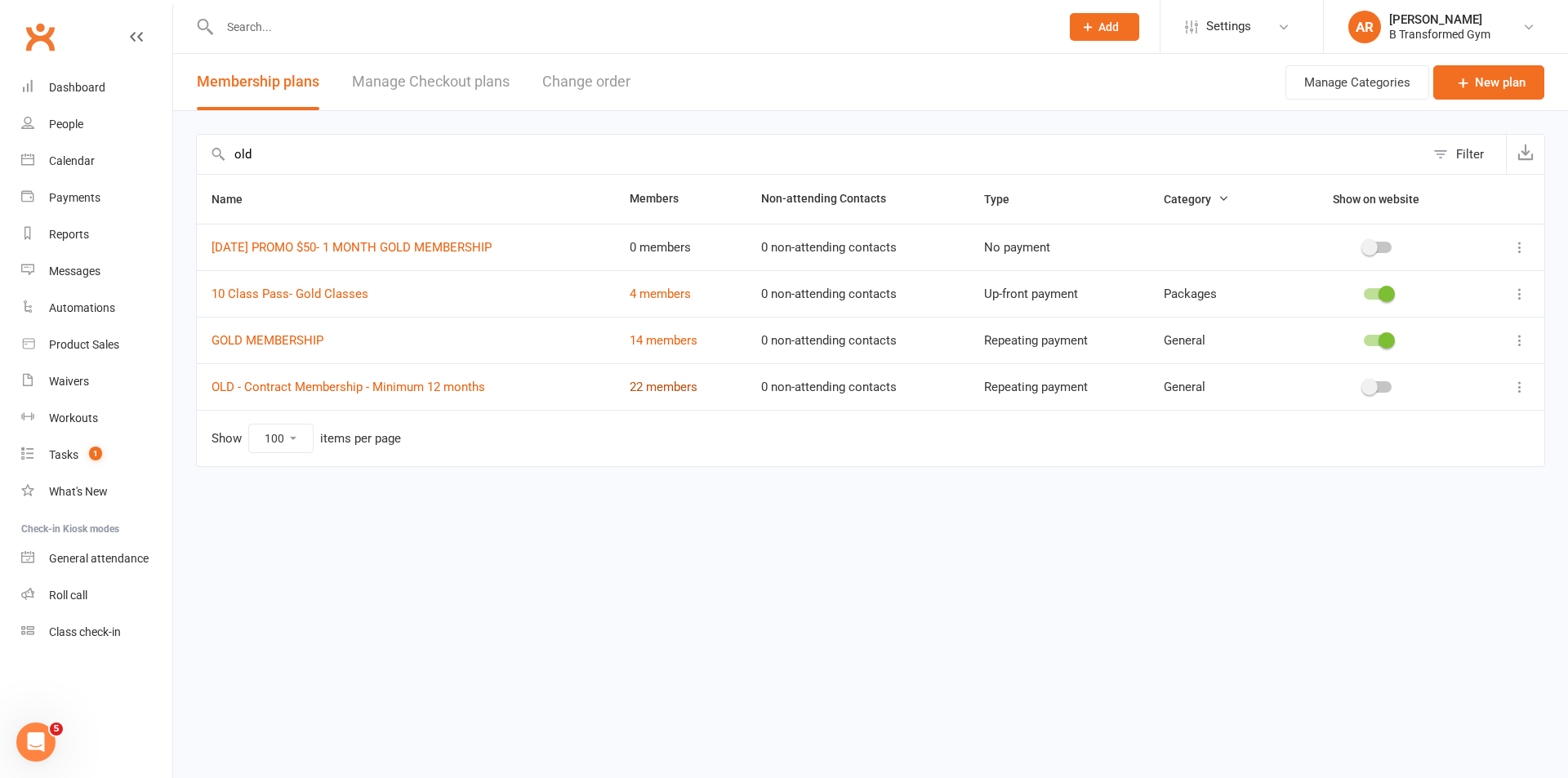
type input "old"
click at [688, 390] on link "22 members" at bounding box center [663, 387] width 67 height 14
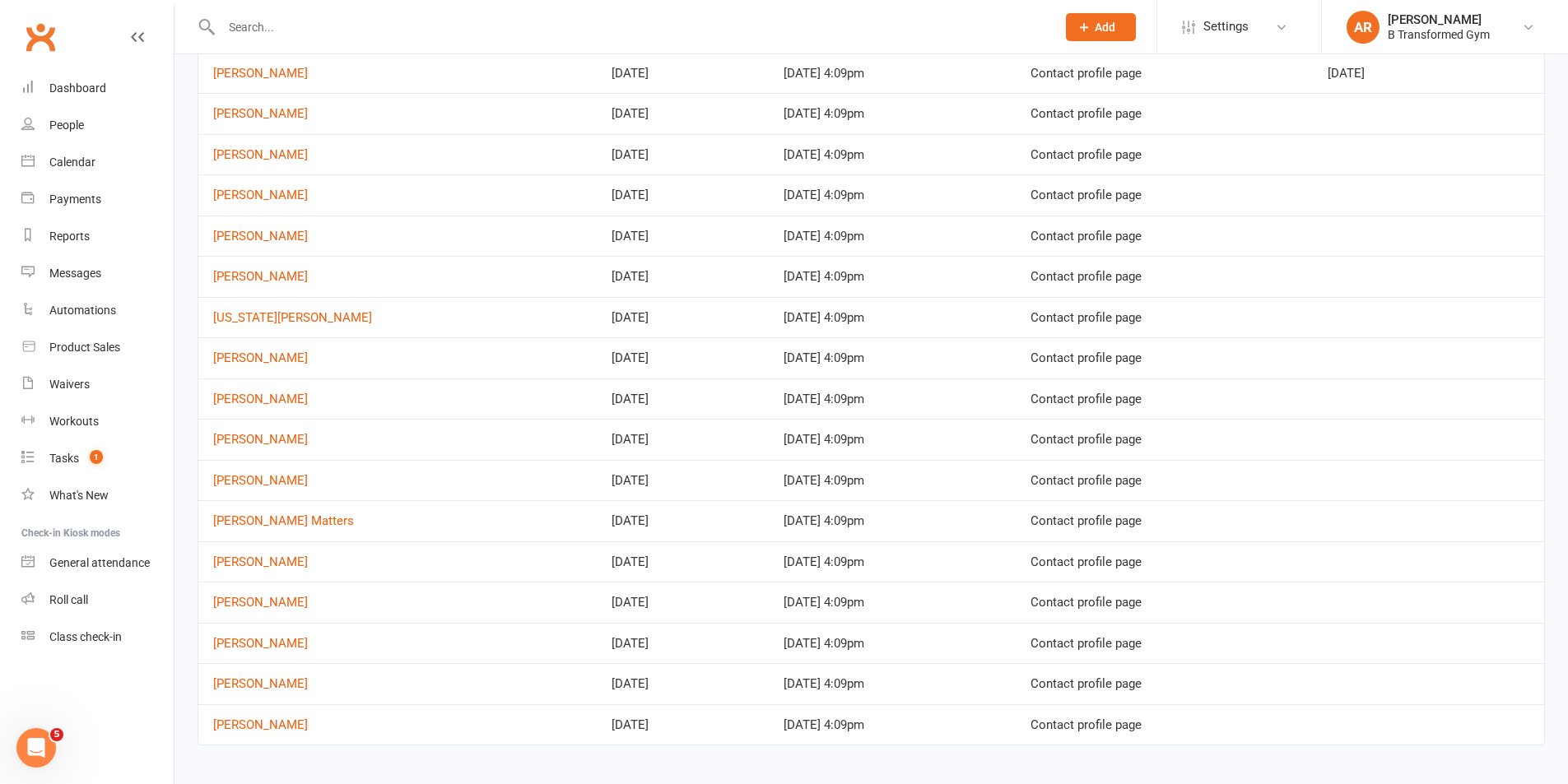
scroll to position [399, 0]
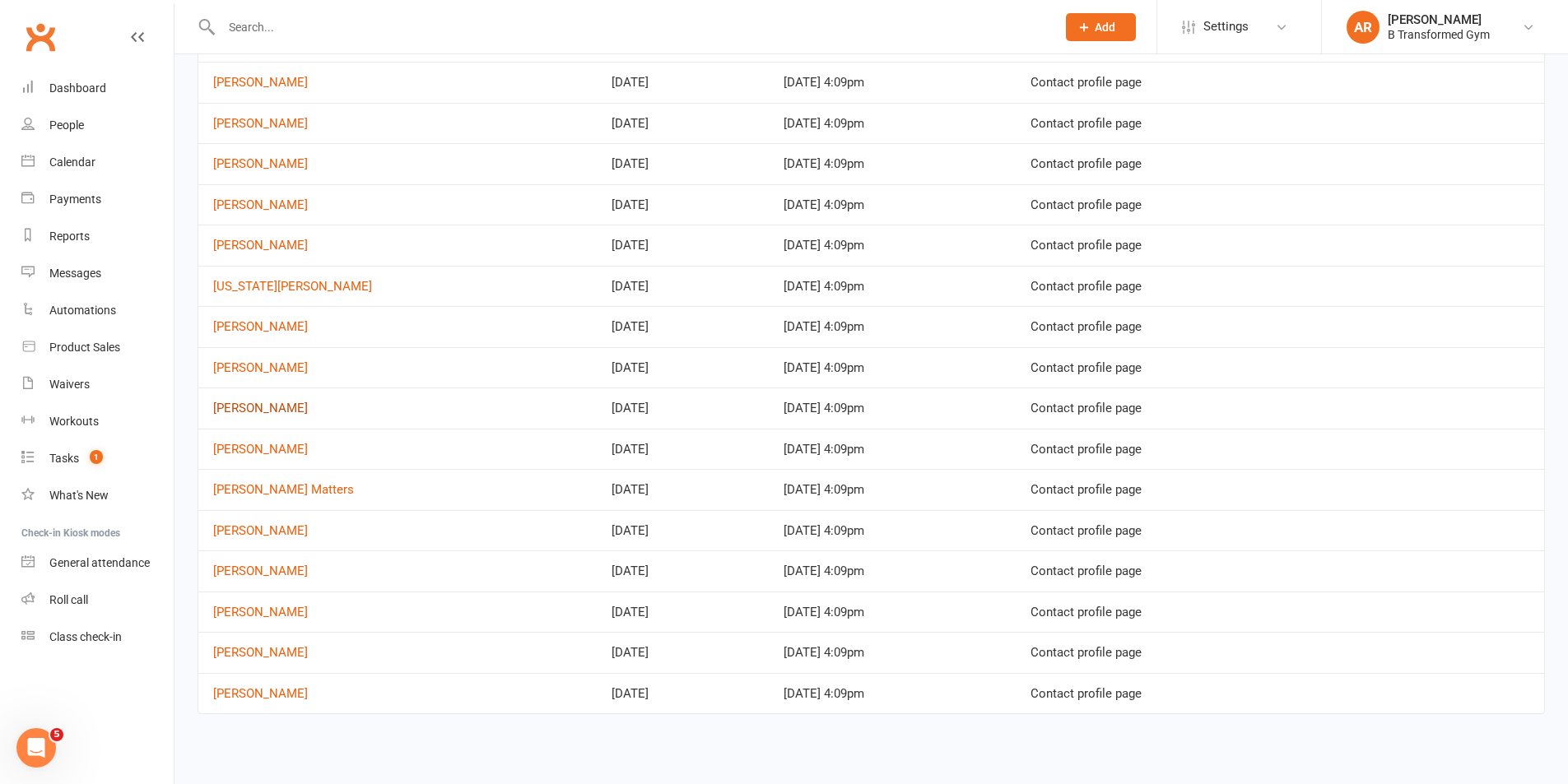
click at [271, 406] on link "[PERSON_NAME]" at bounding box center [260, 408] width 94 height 15
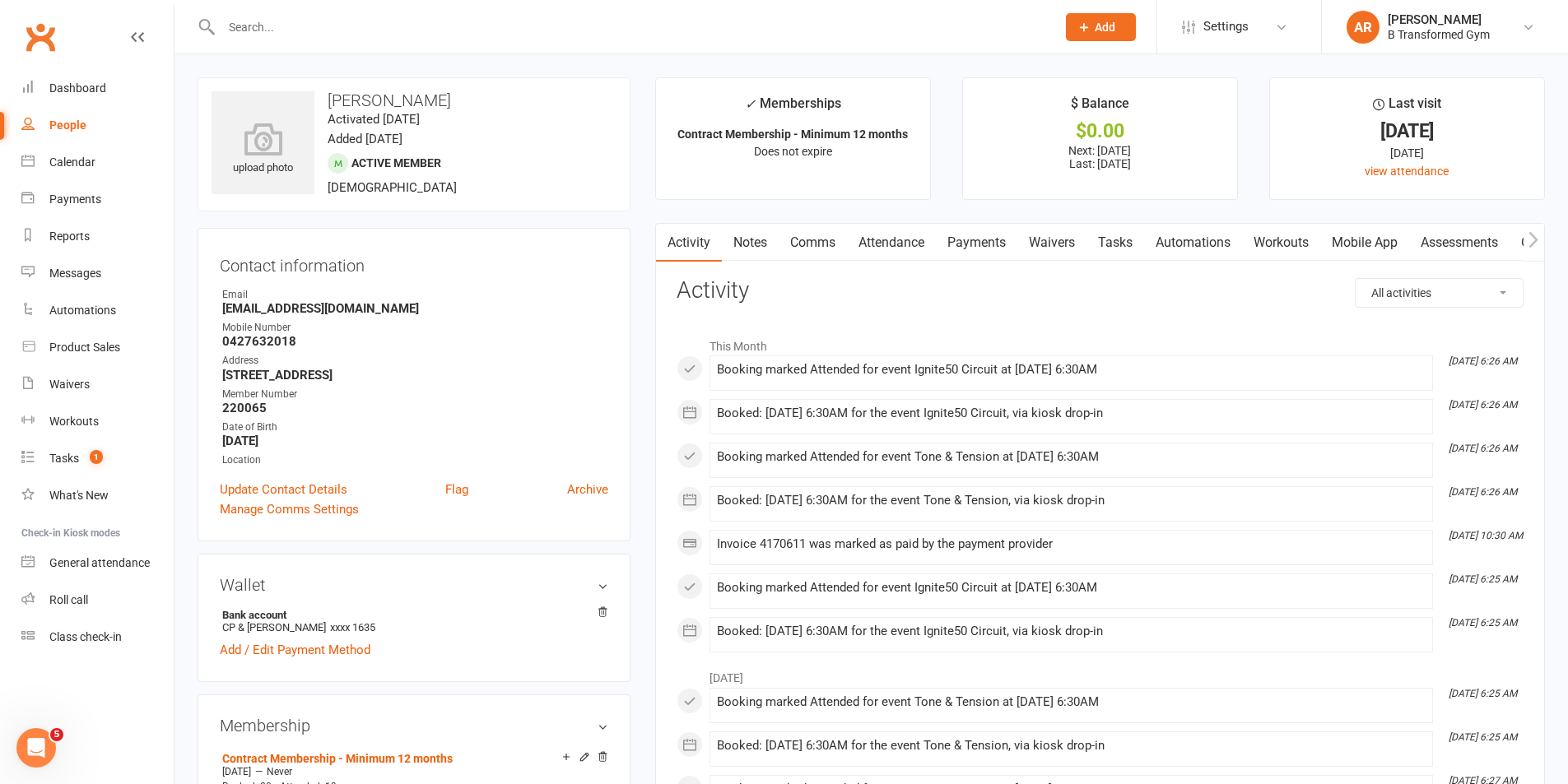
click at [891, 246] on link "Attendance" at bounding box center [891, 243] width 89 height 38
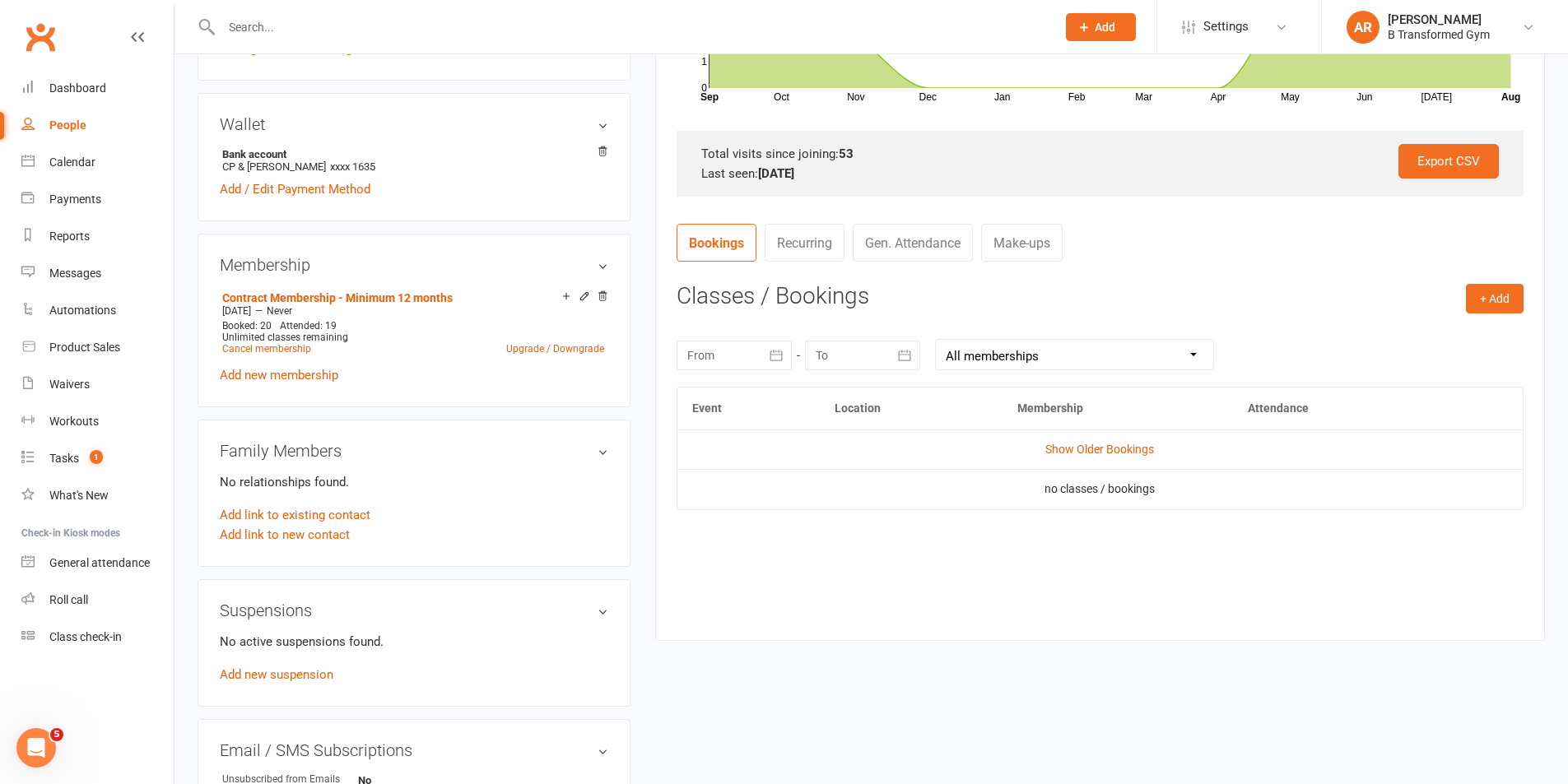
scroll to position [494, 0]
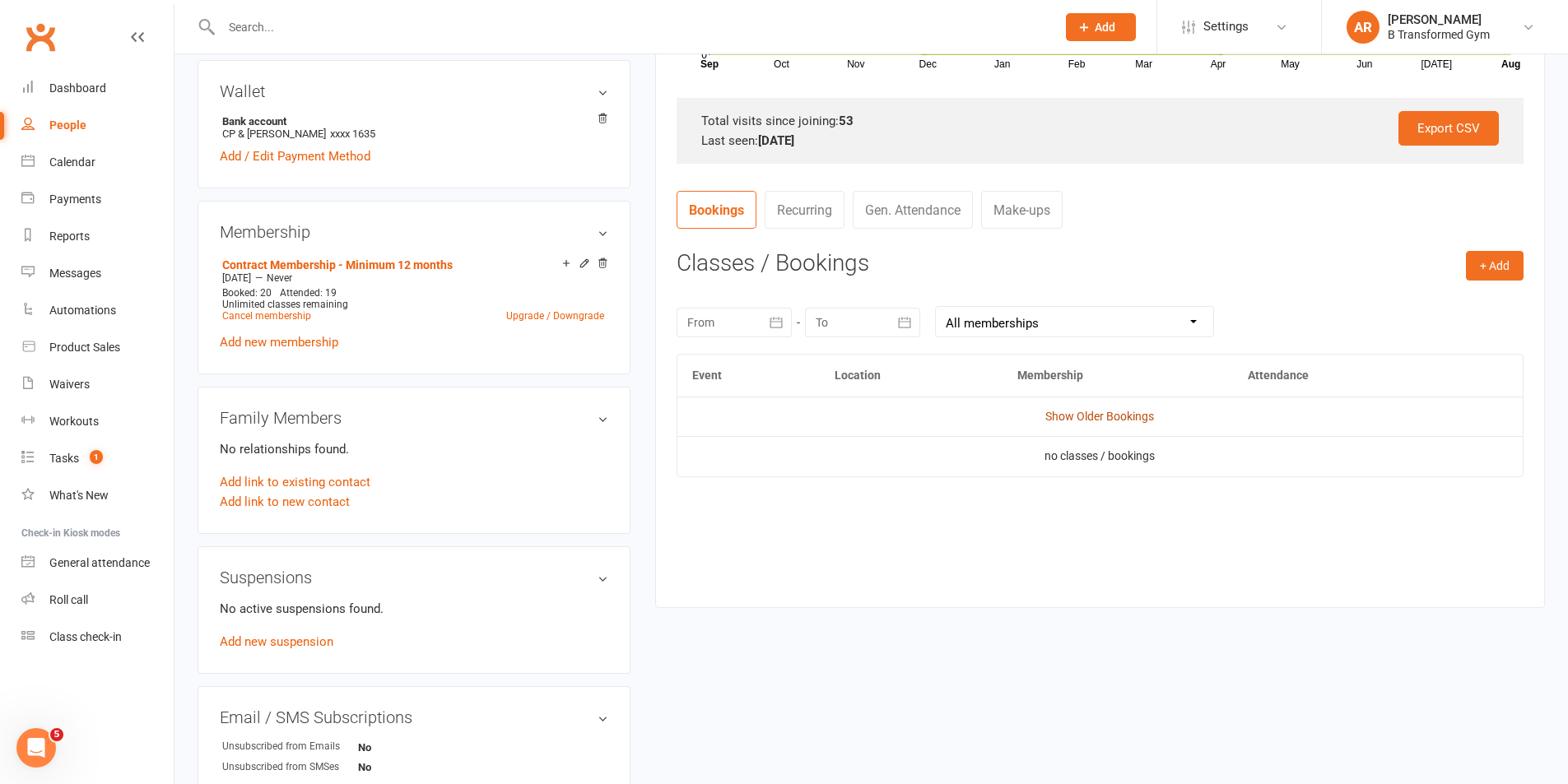
click at [1075, 414] on link "Show Older Bookings" at bounding box center [1100, 416] width 109 height 14
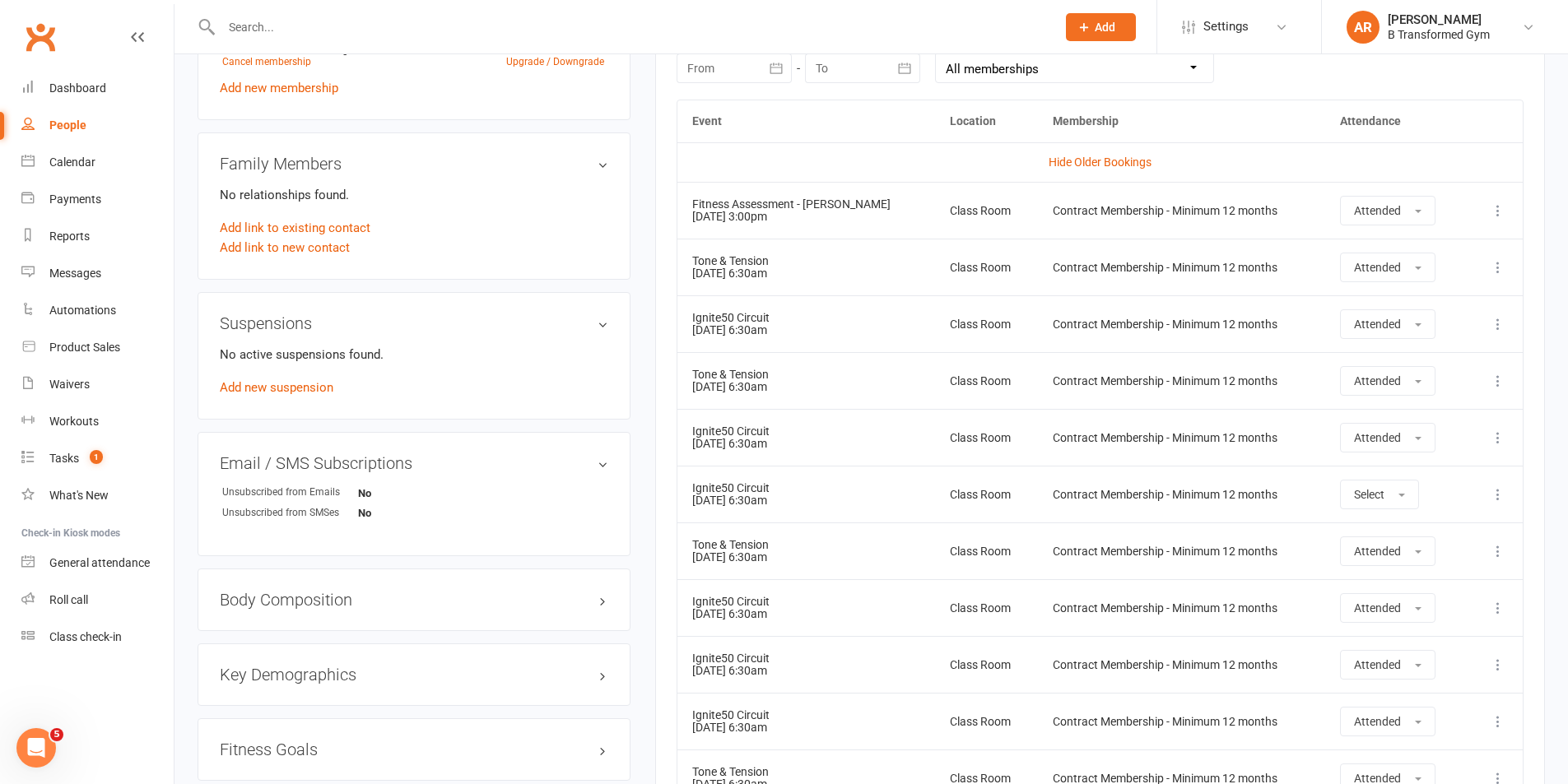
scroll to position [658, 0]
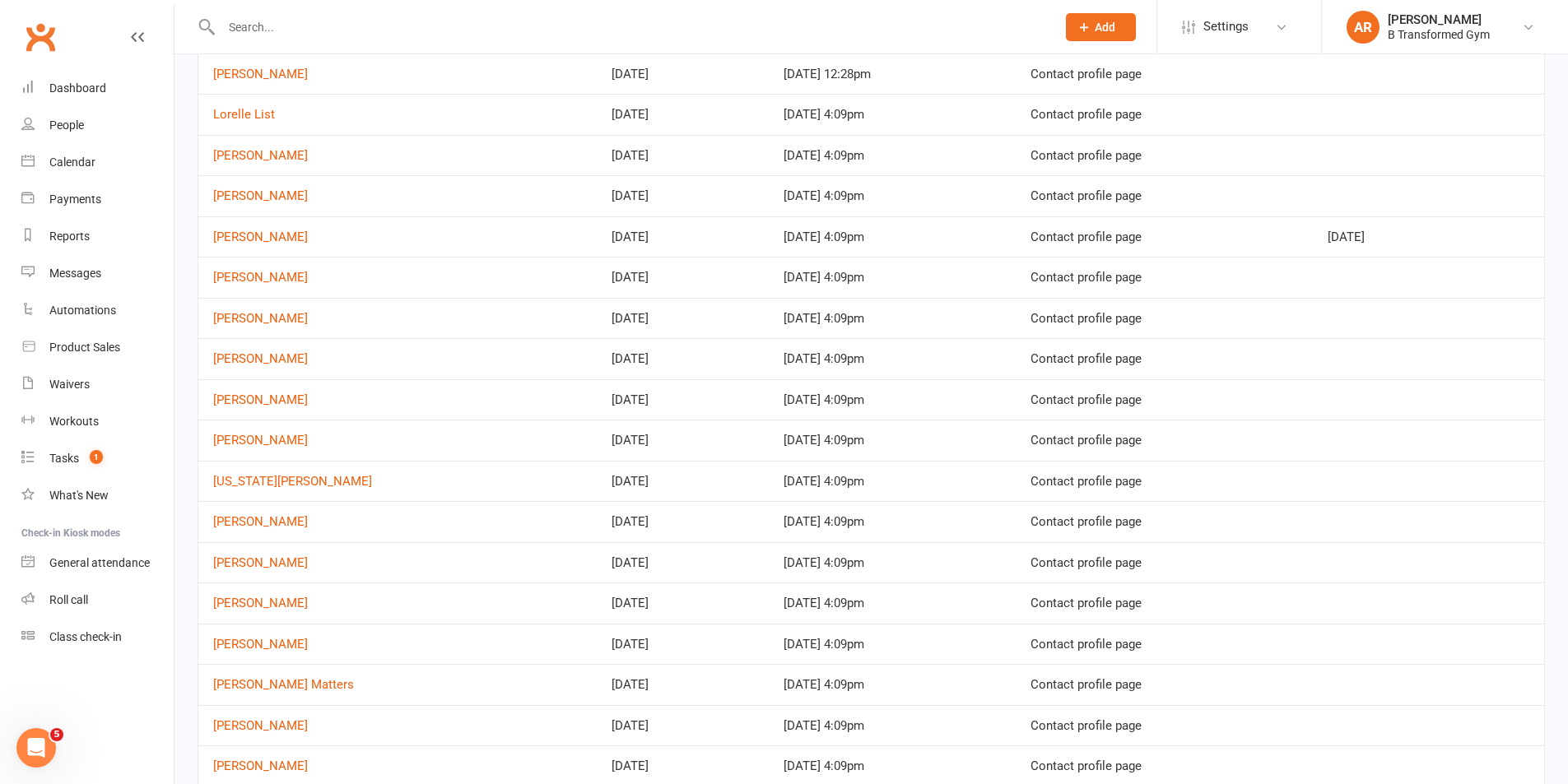
scroll to position [329, 0]
click at [264, 437] on link "[PERSON_NAME]" at bounding box center [260, 438] width 94 height 15
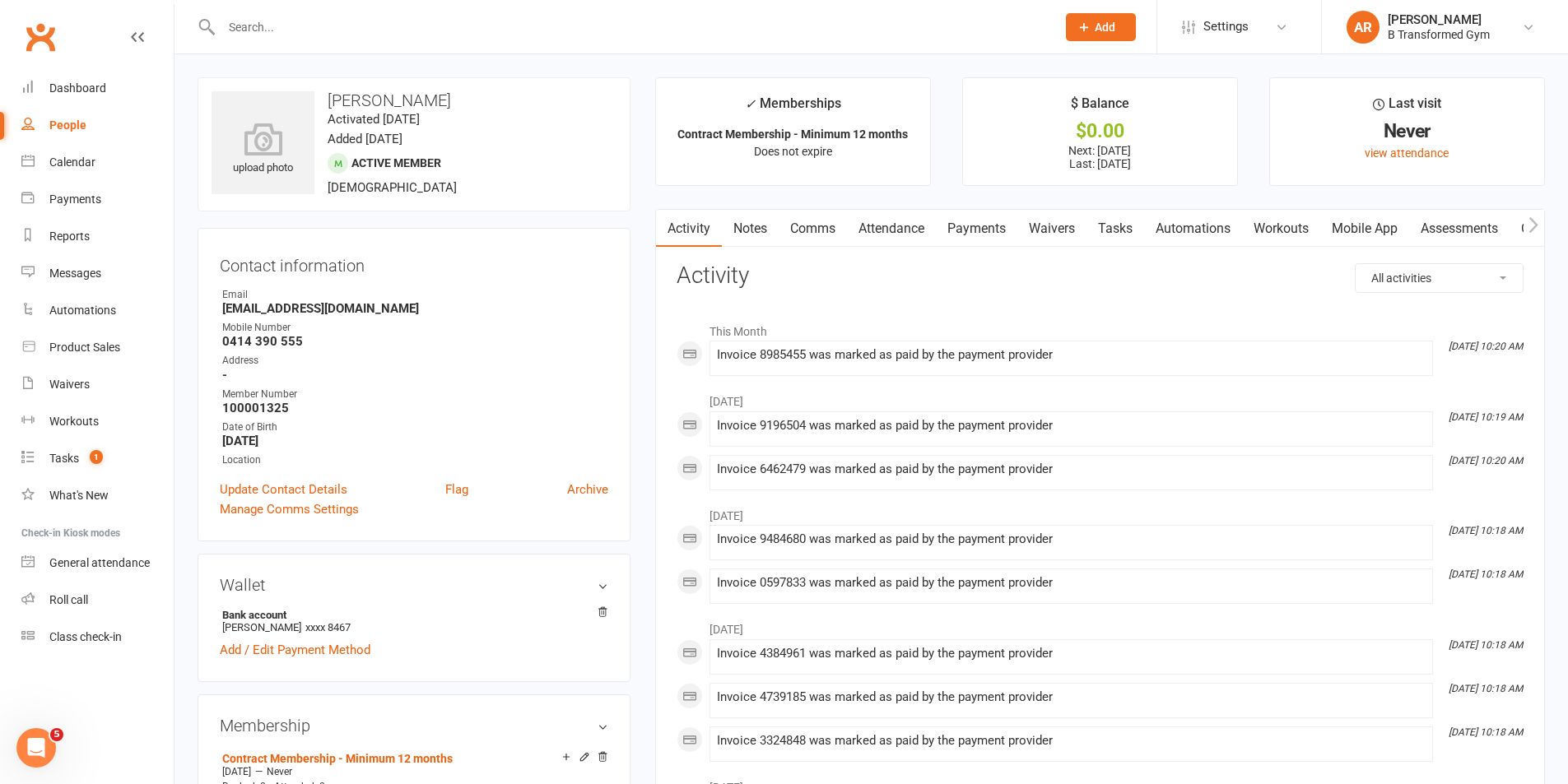
click at [980, 222] on link "Payments" at bounding box center [977, 228] width 82 height 38
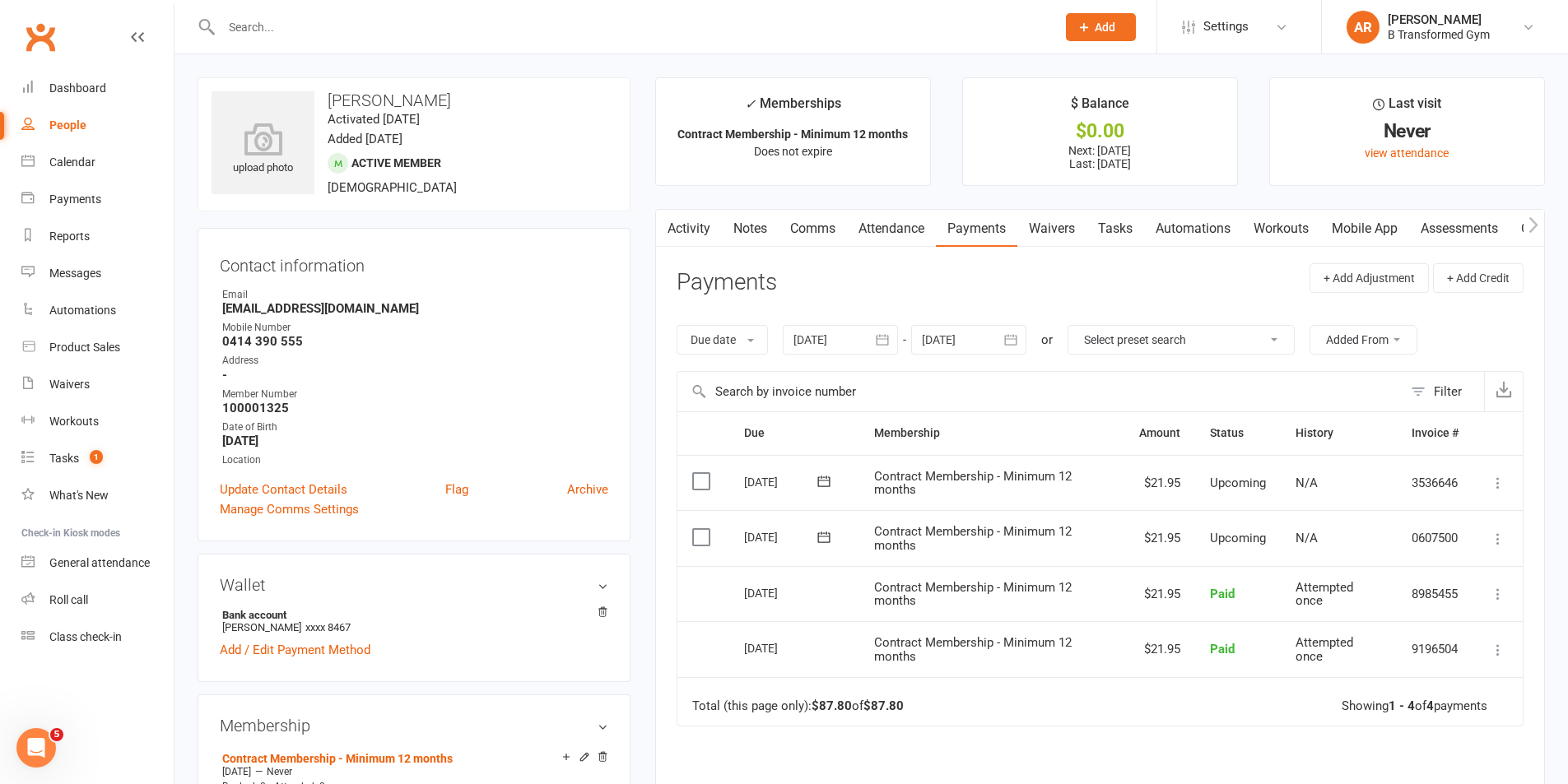
click at [901, 226] on link "Attendance" at bounding box center [891, 228] width 89 height 38
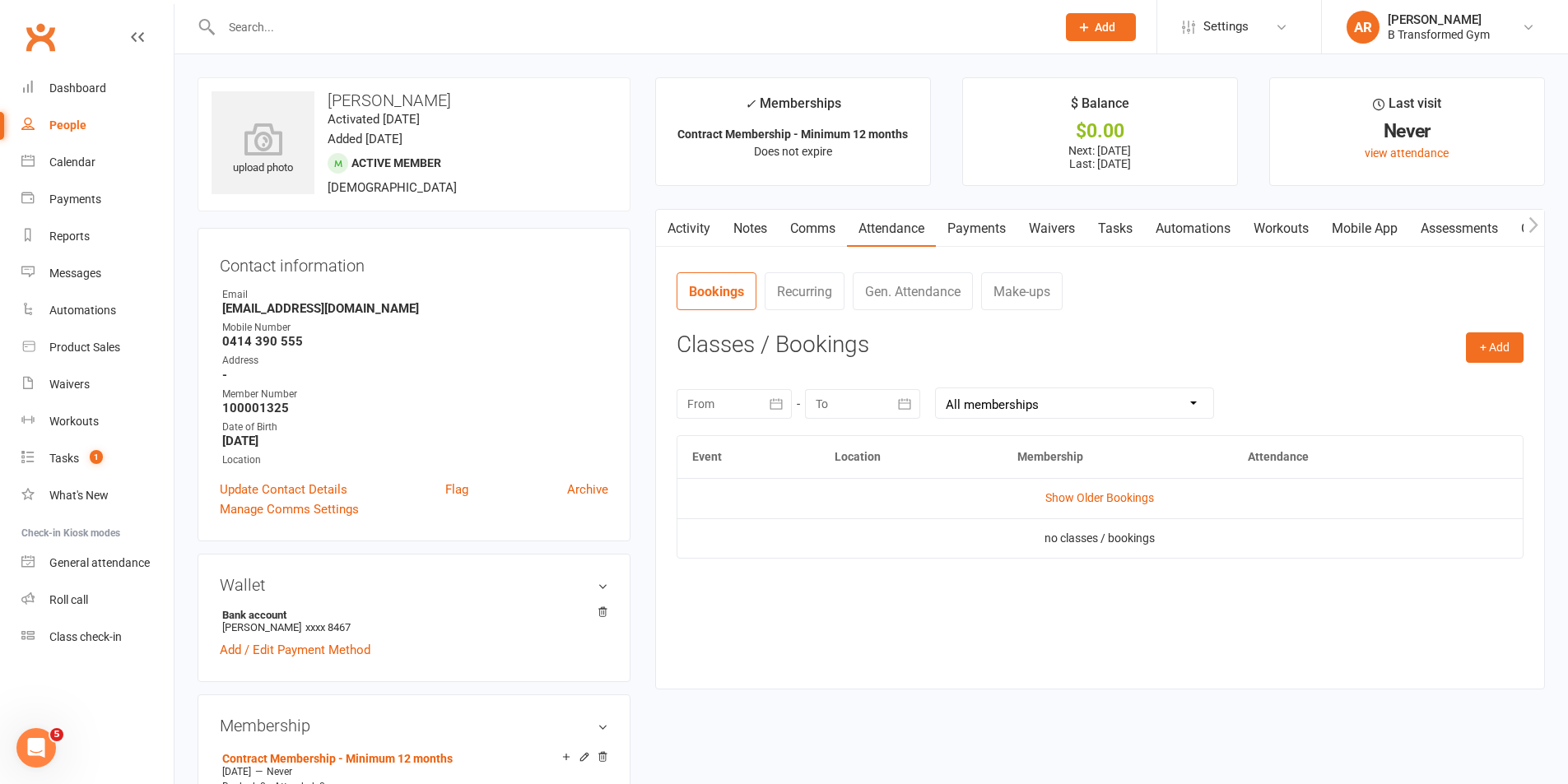
scroll to position [329, 0]
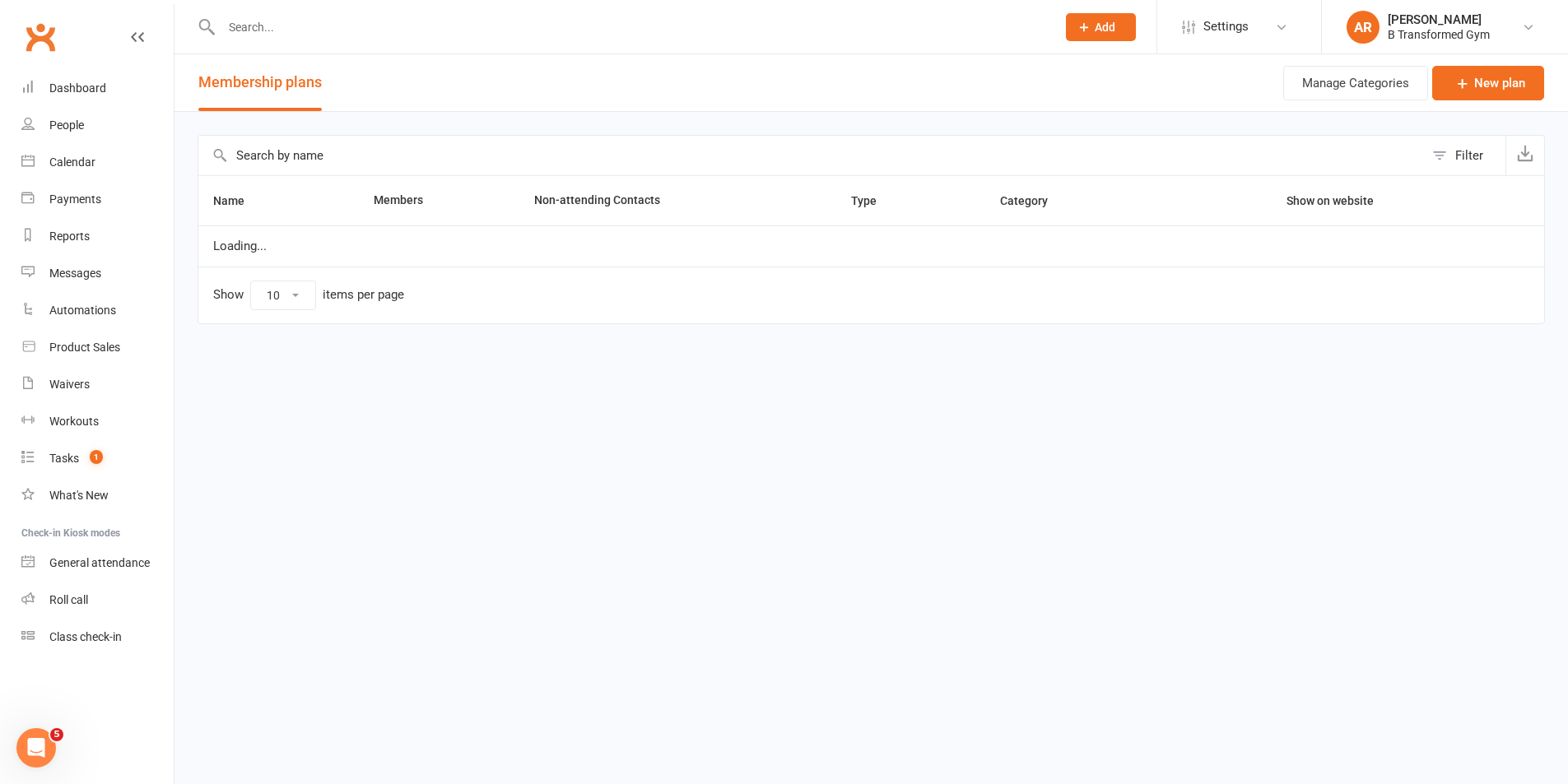
select select "100"
click at [290, 158] on input "text" at bounding box center [817, 156] width 1238 height 40
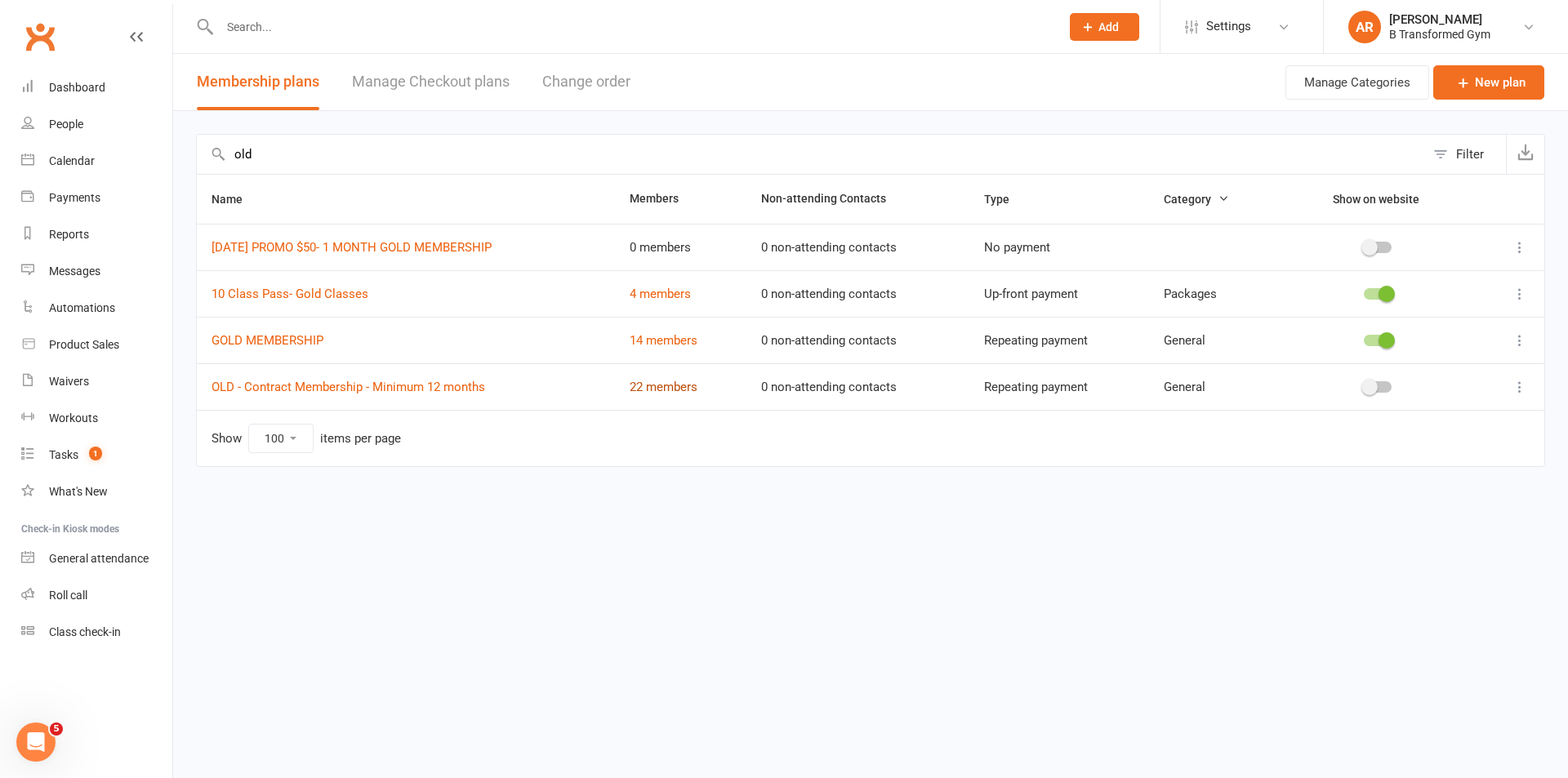
type input "old"
click at [694, 389] on link "22 members" at bounding box center [663, 387] width 67 height 14
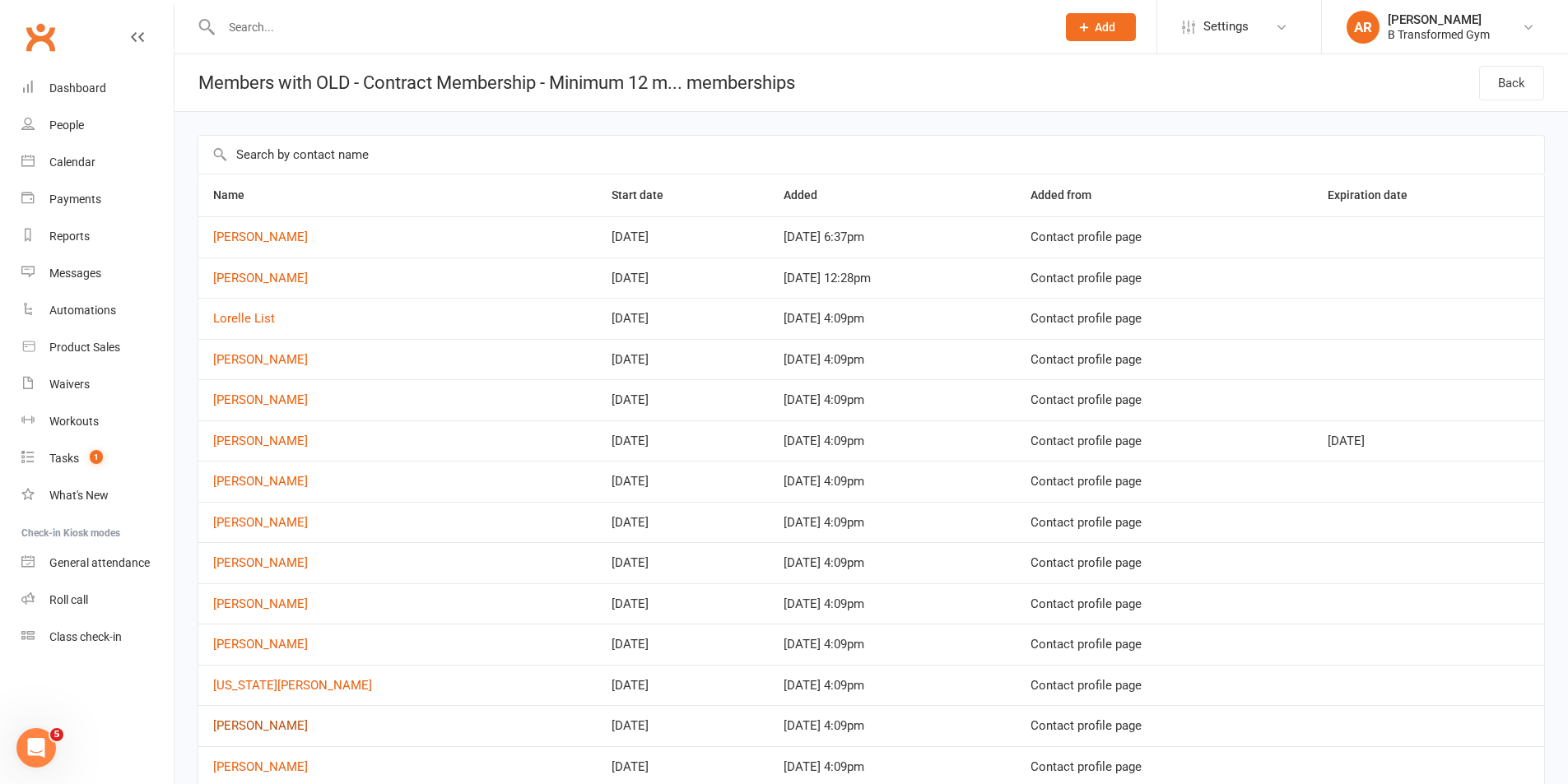
click at [255, 723] on link "[PERSON_NAME]" at bounding box center [260, 725] width 94 height 15
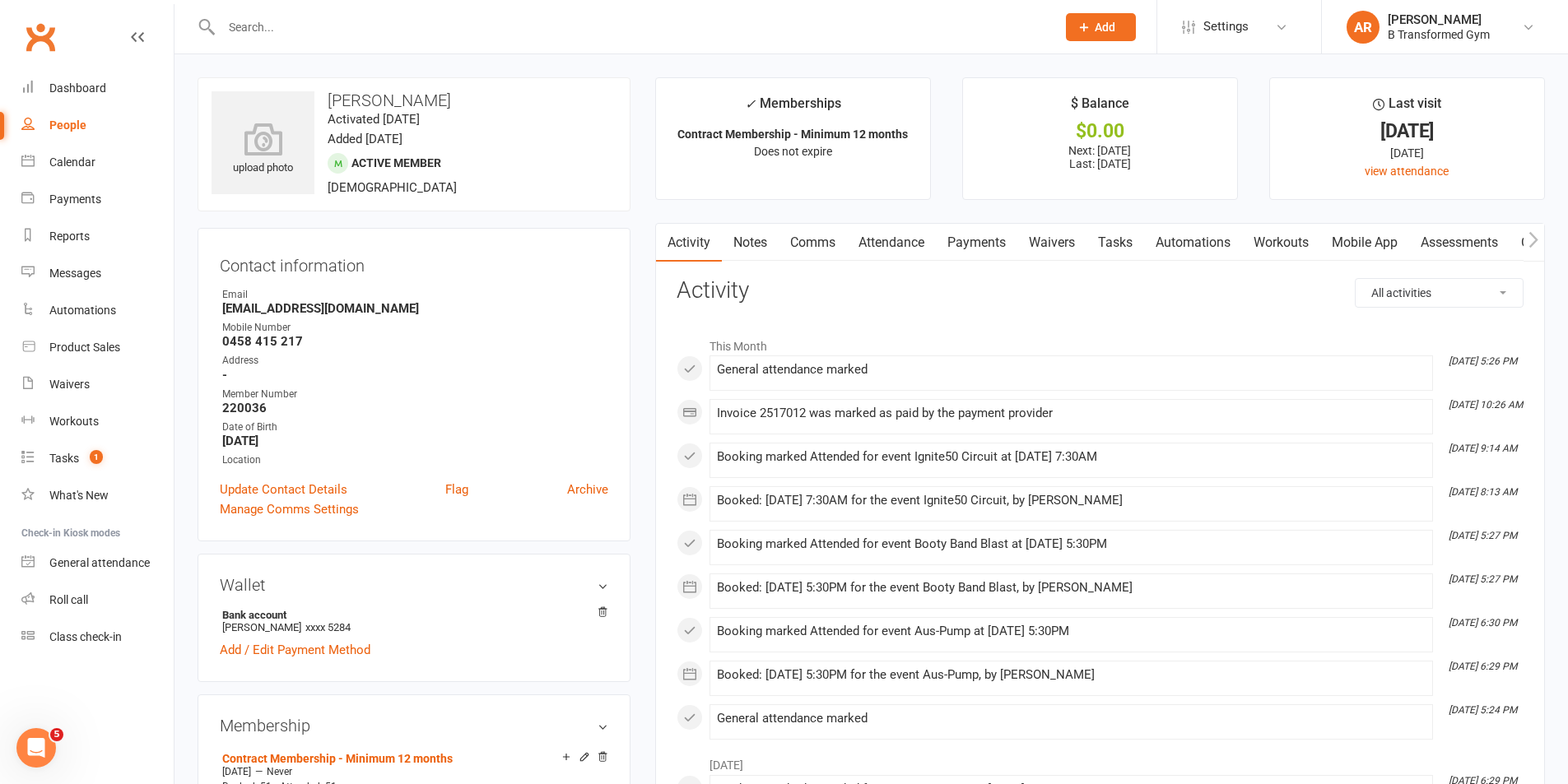
click at [920, 237] on link "Attendance" at bounding box center [891, 243] width 89 height 38
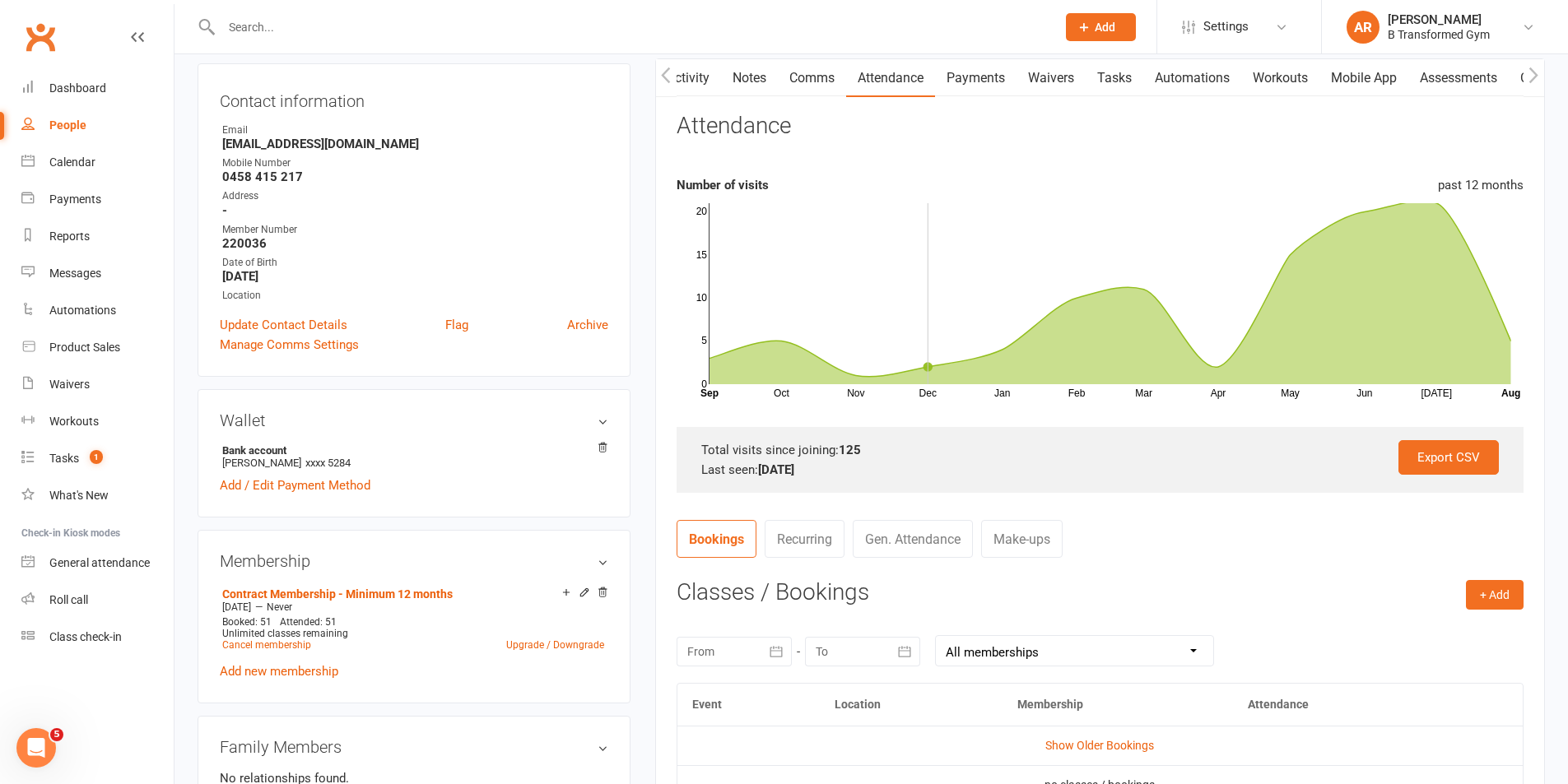
scroll to position [329, 0]
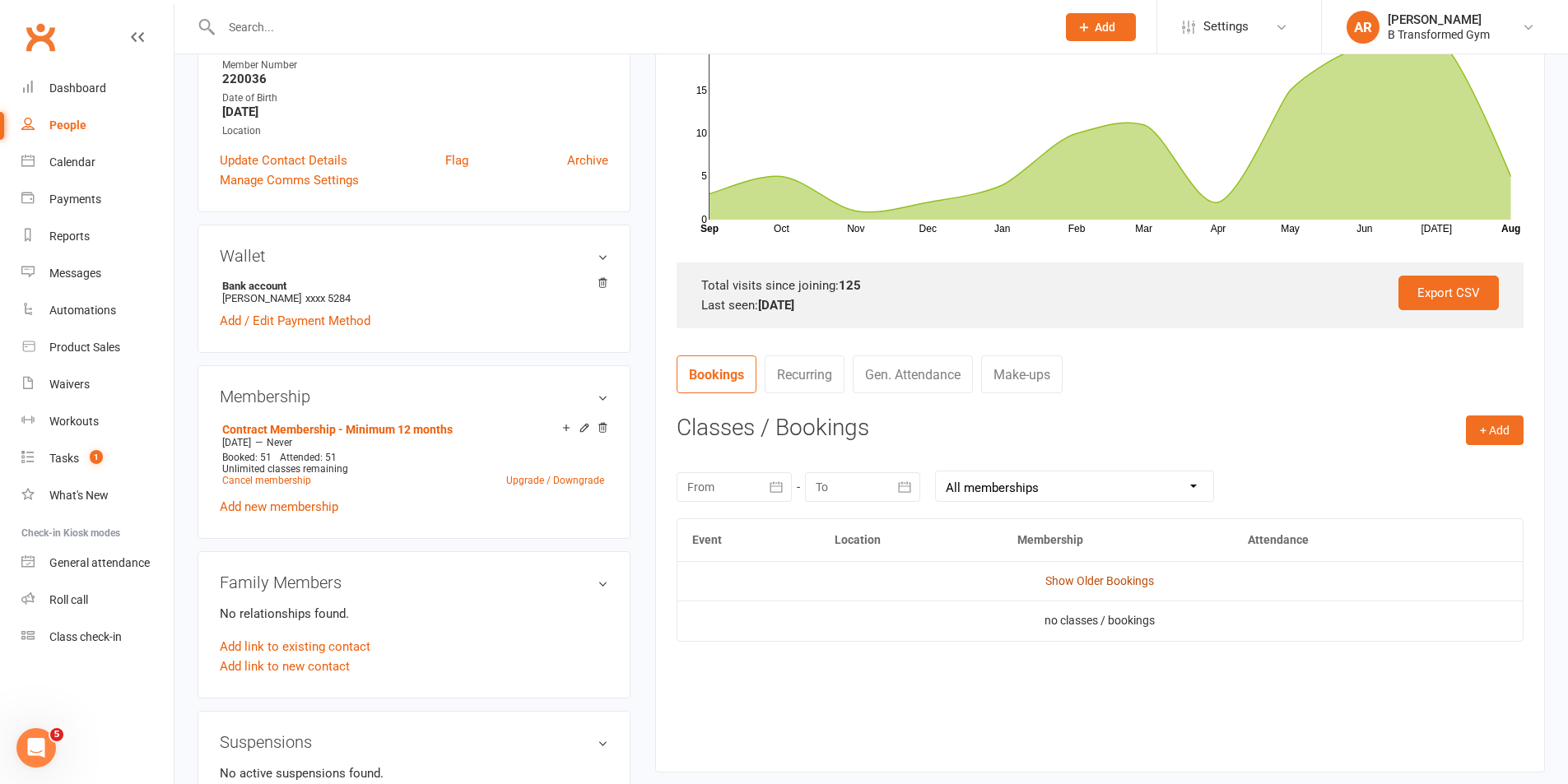
click at [1135, 576] on link "Show Older Bookings" at bounding box center [1100, 581] width 109 height 14
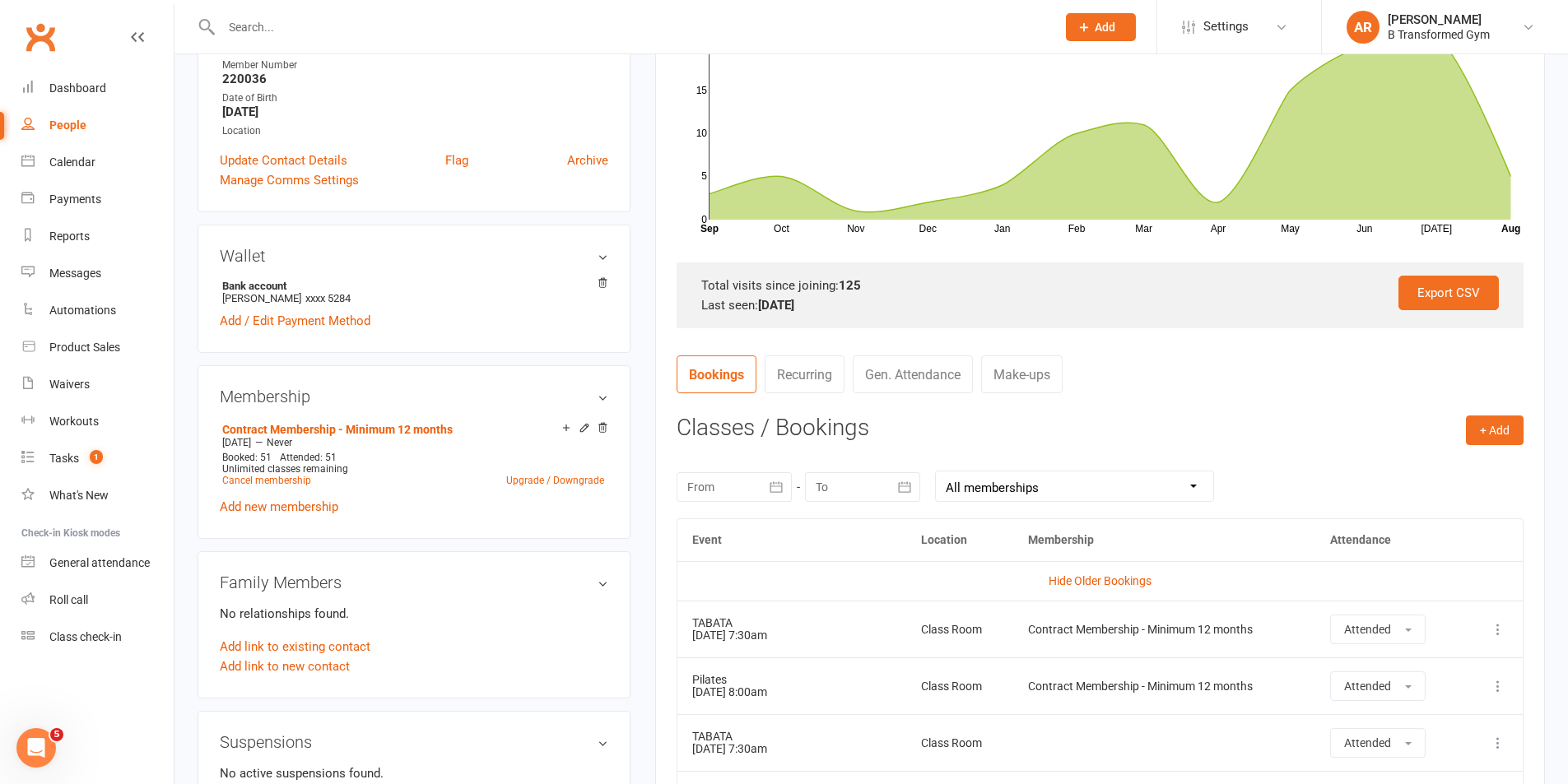
click at [896, 367] on link "Gen. Attendance" at bounding box center [912, 374] width 121 height 38
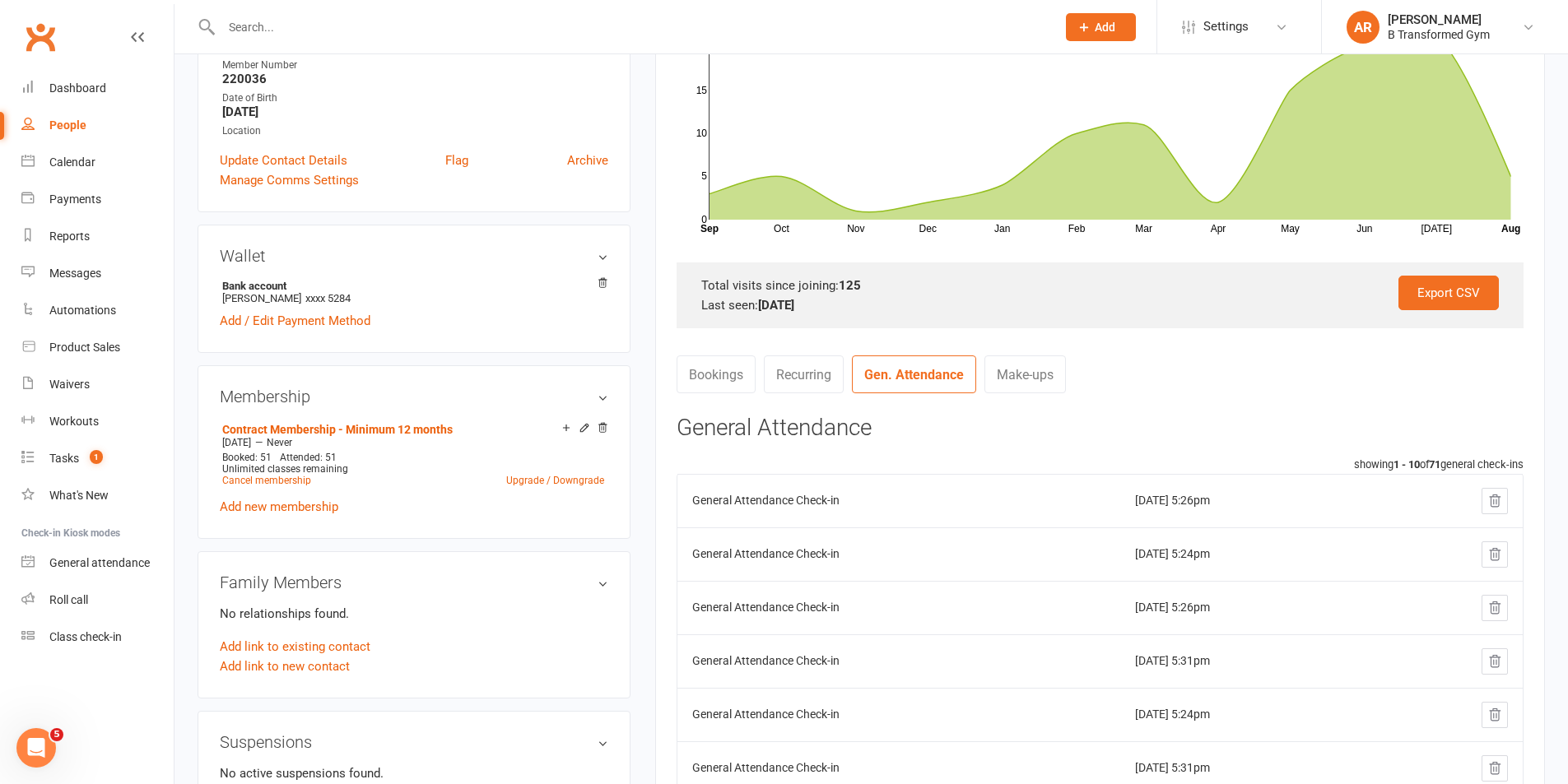
click at [706, 368] on link "Bookings" at bounding box center [716, 374] width 79 height 38
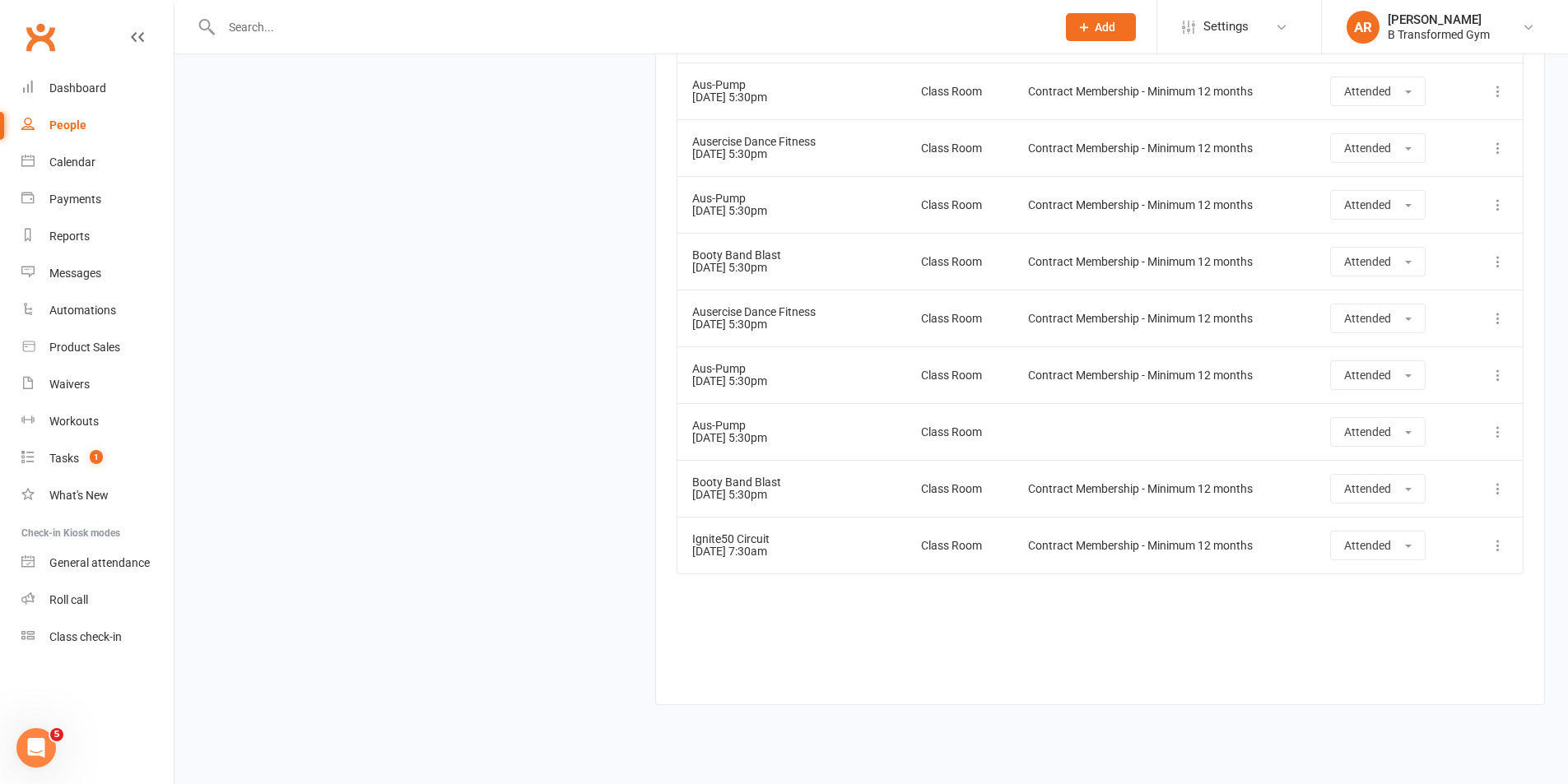
scroll to position [3447, 0]
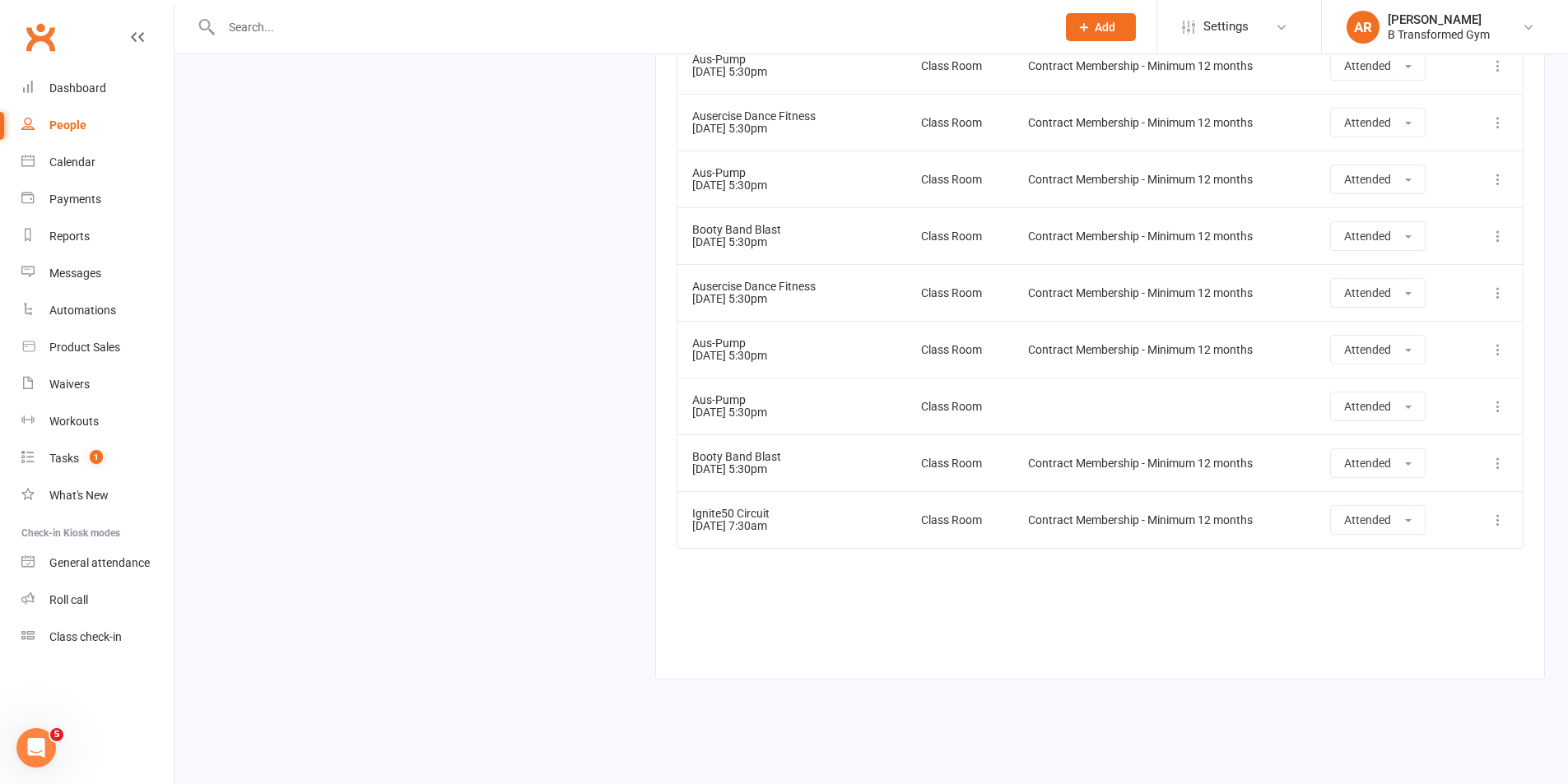
click at [269, 21] on input "text" at bounding box center [630, 26] width 828 height 23
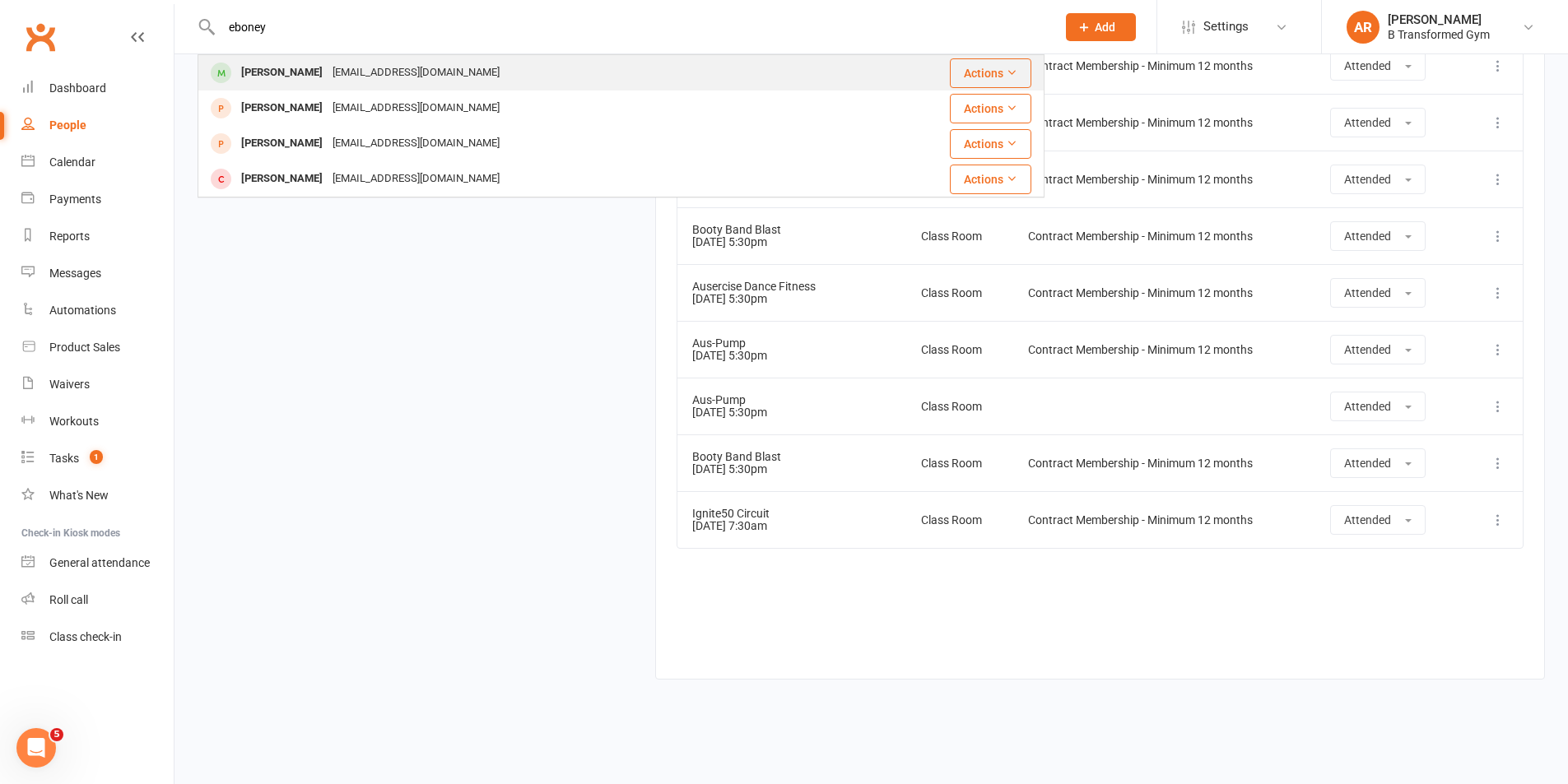
type input "eboney"
click at [300, 76] on div "Eboney Braysher" at bounding box center [282, 73] width 92 height 24
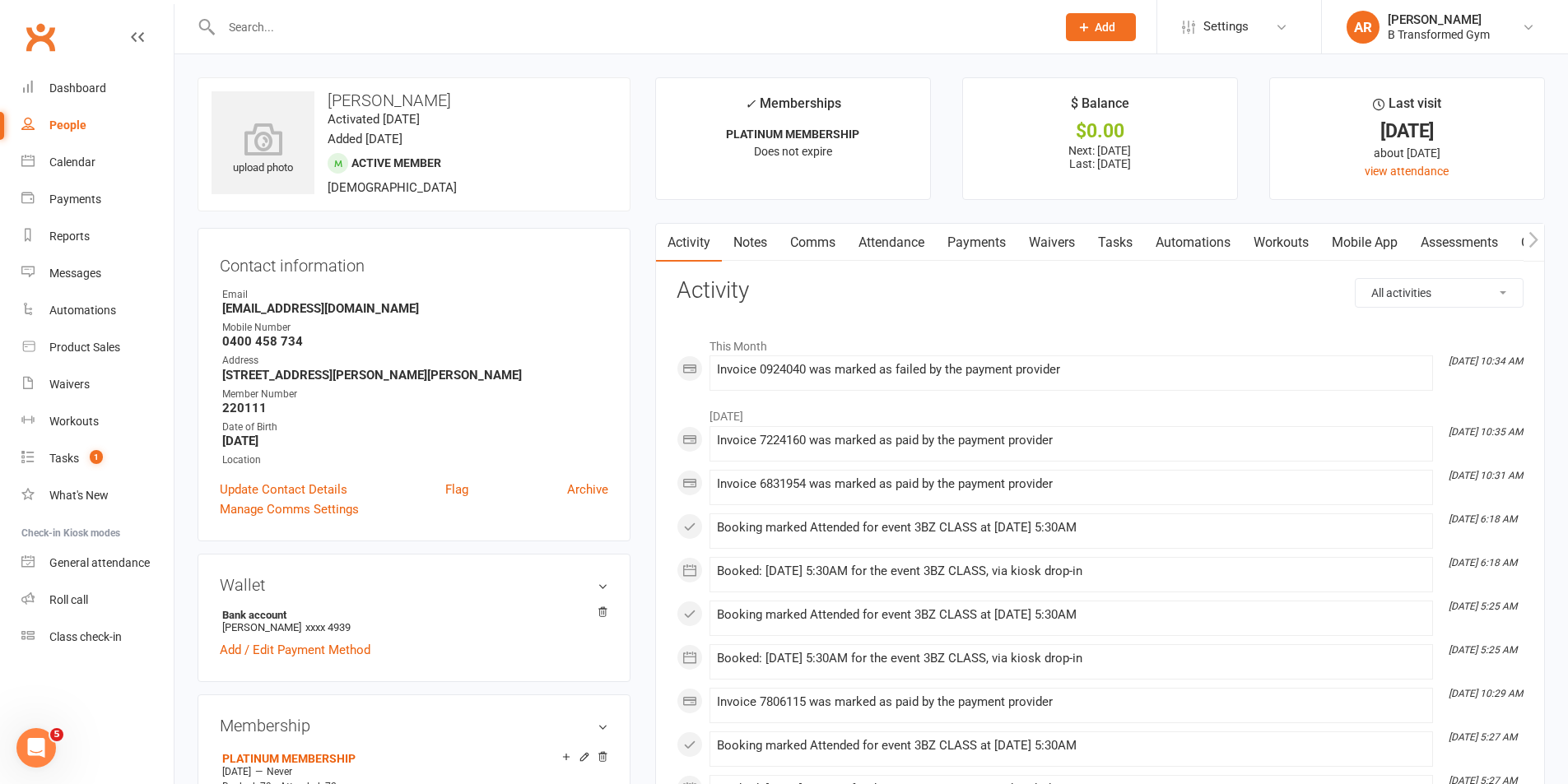
click at [881, 243] on link "Attendance" at bounding box center [891, 243] width 89 height 38
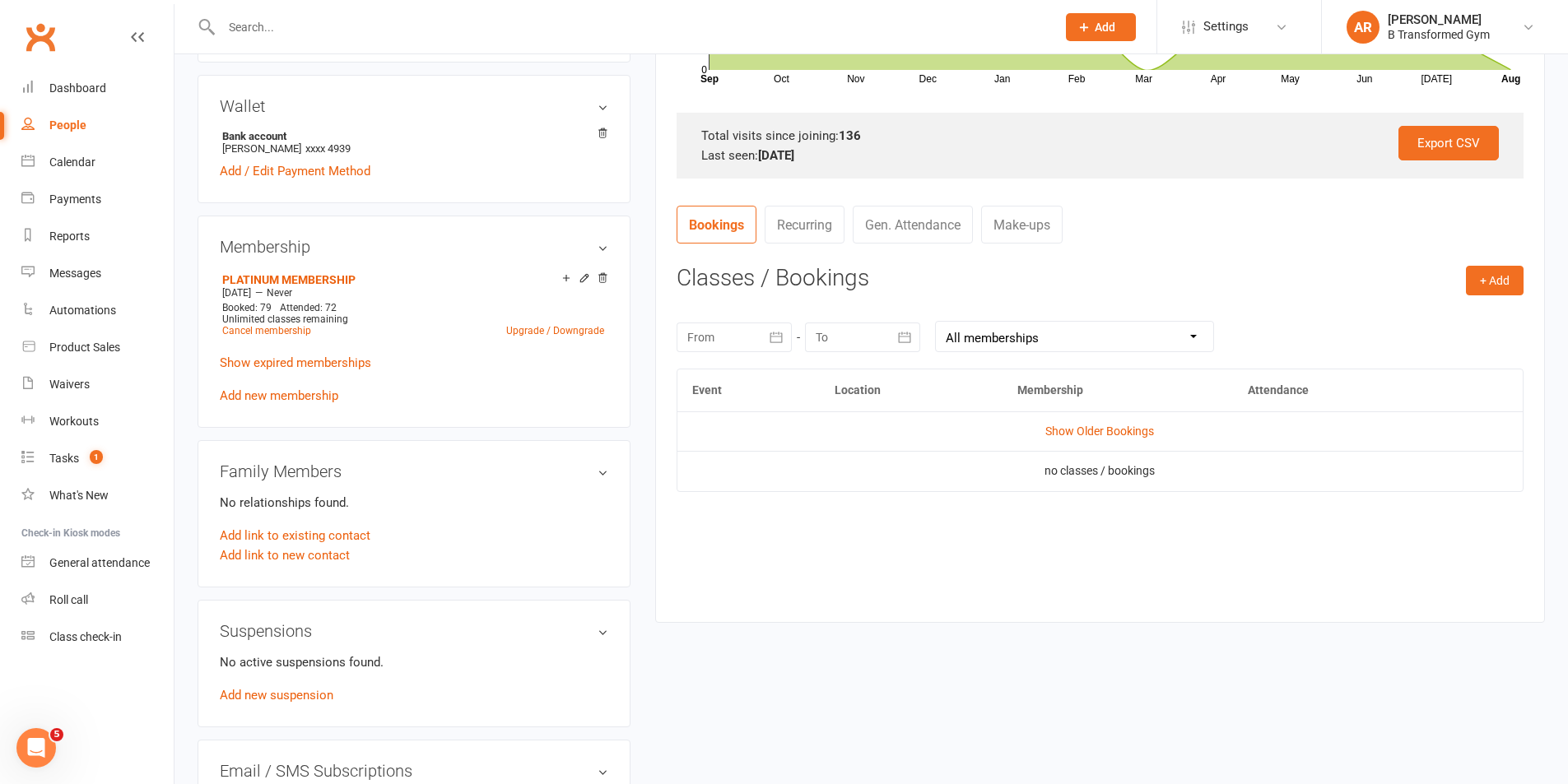
scroll to position [494, 0]
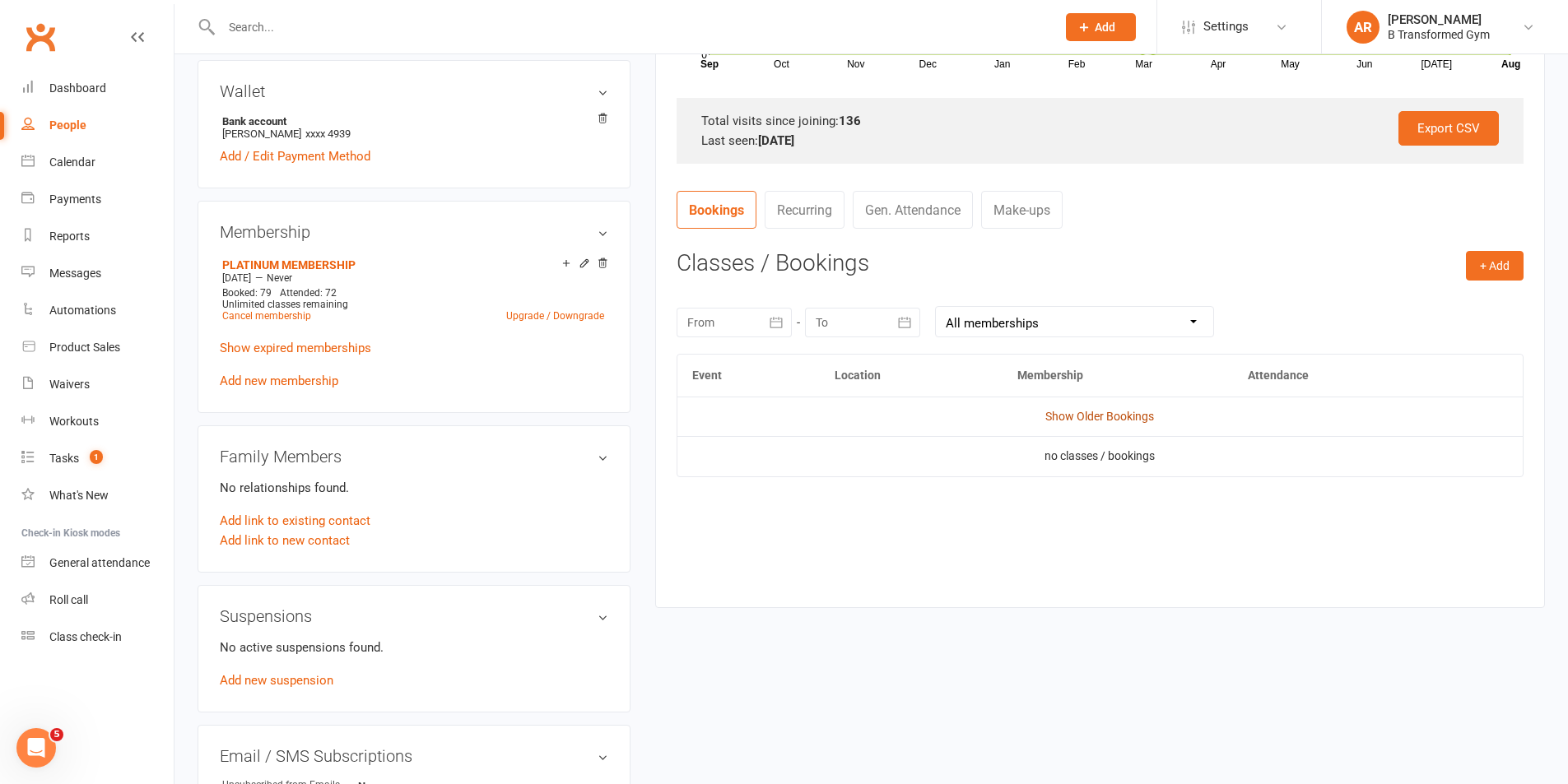
click at [1121, 416] on link "Show Older Bookings" at bounding box center [1100, 416] width 109 height 14
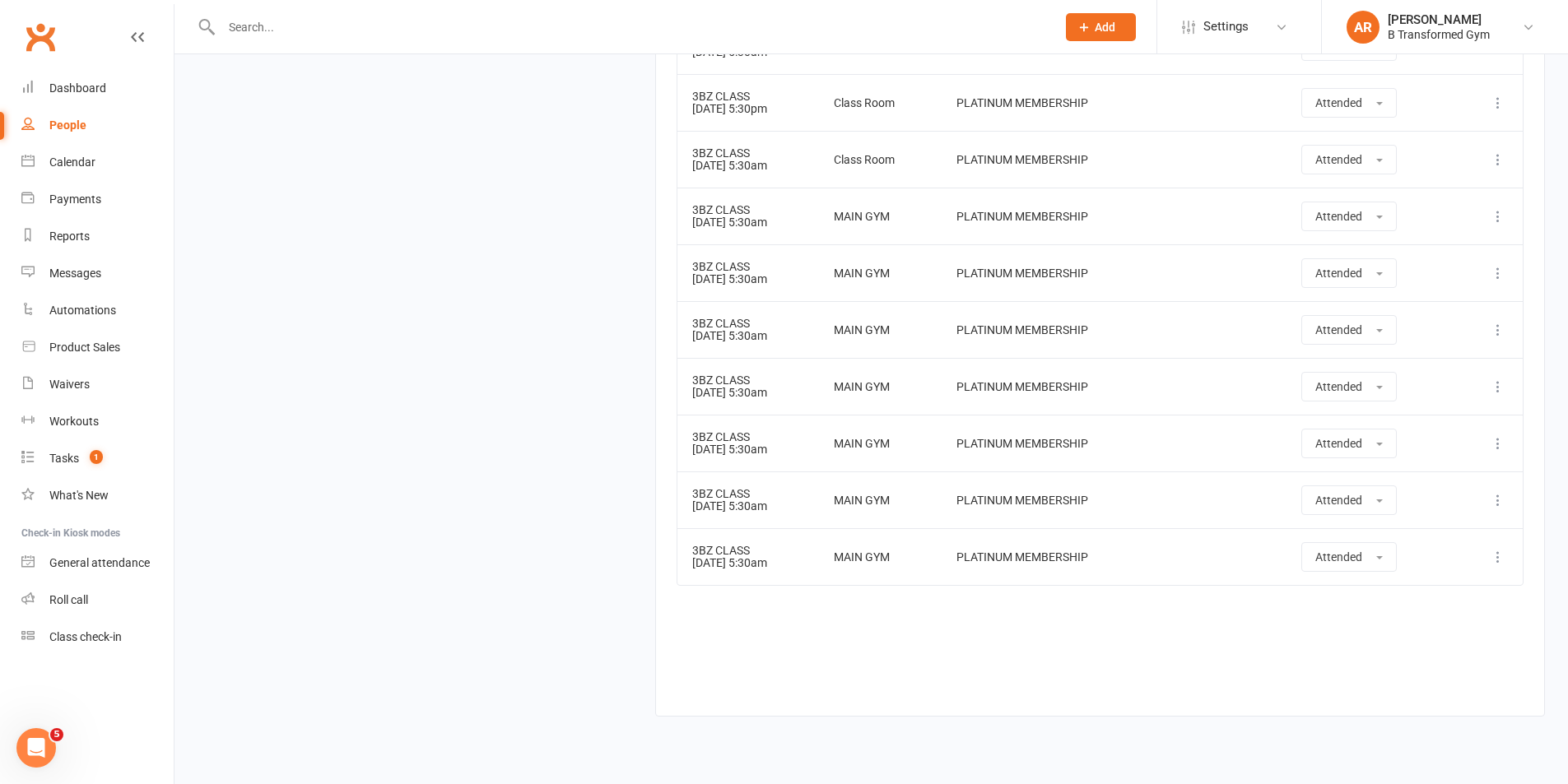
scroll to position [5019, 0]
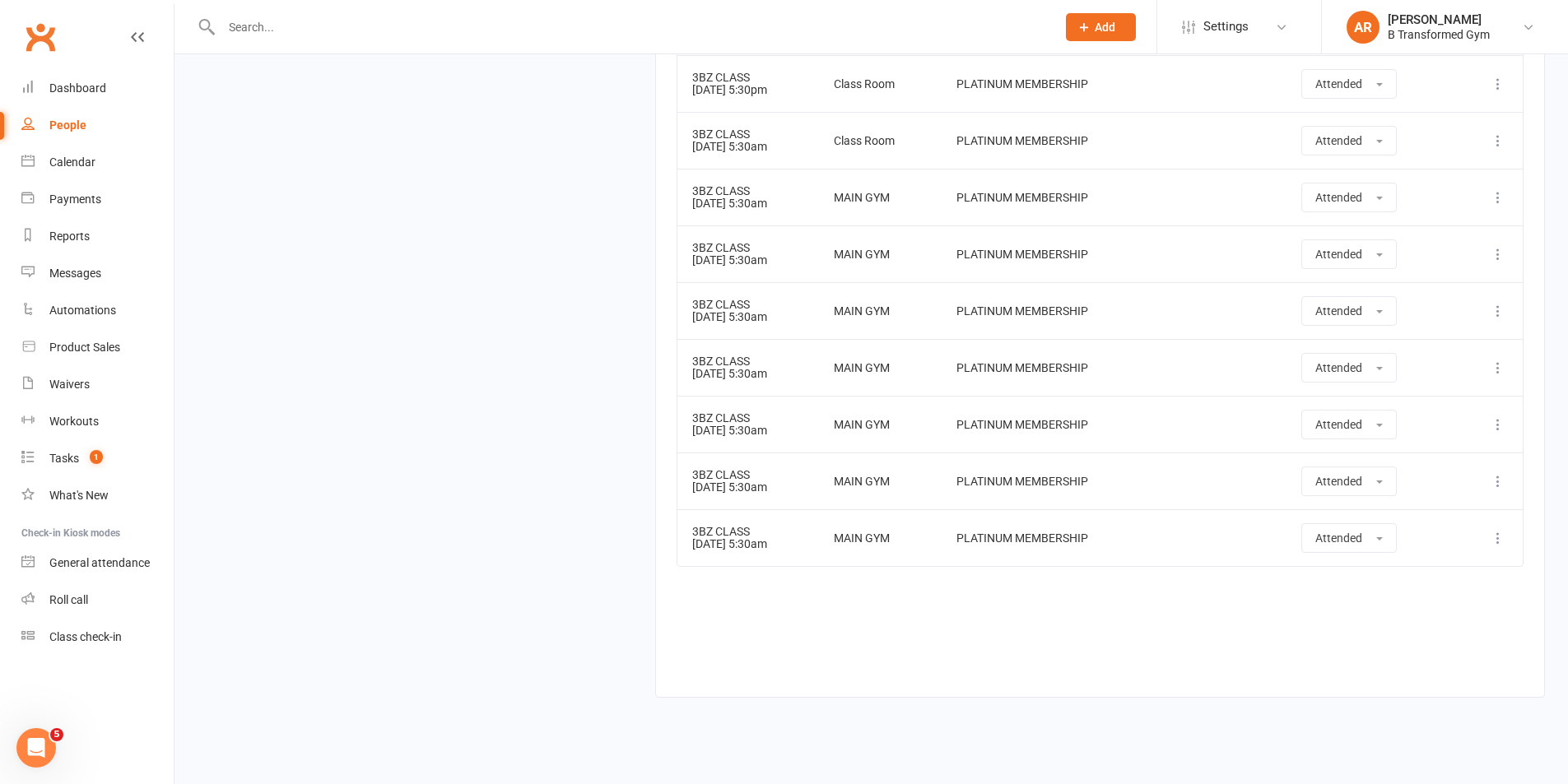
click at [270, 25] on input "text" at bounding box center [630, 26] width 828 height 23
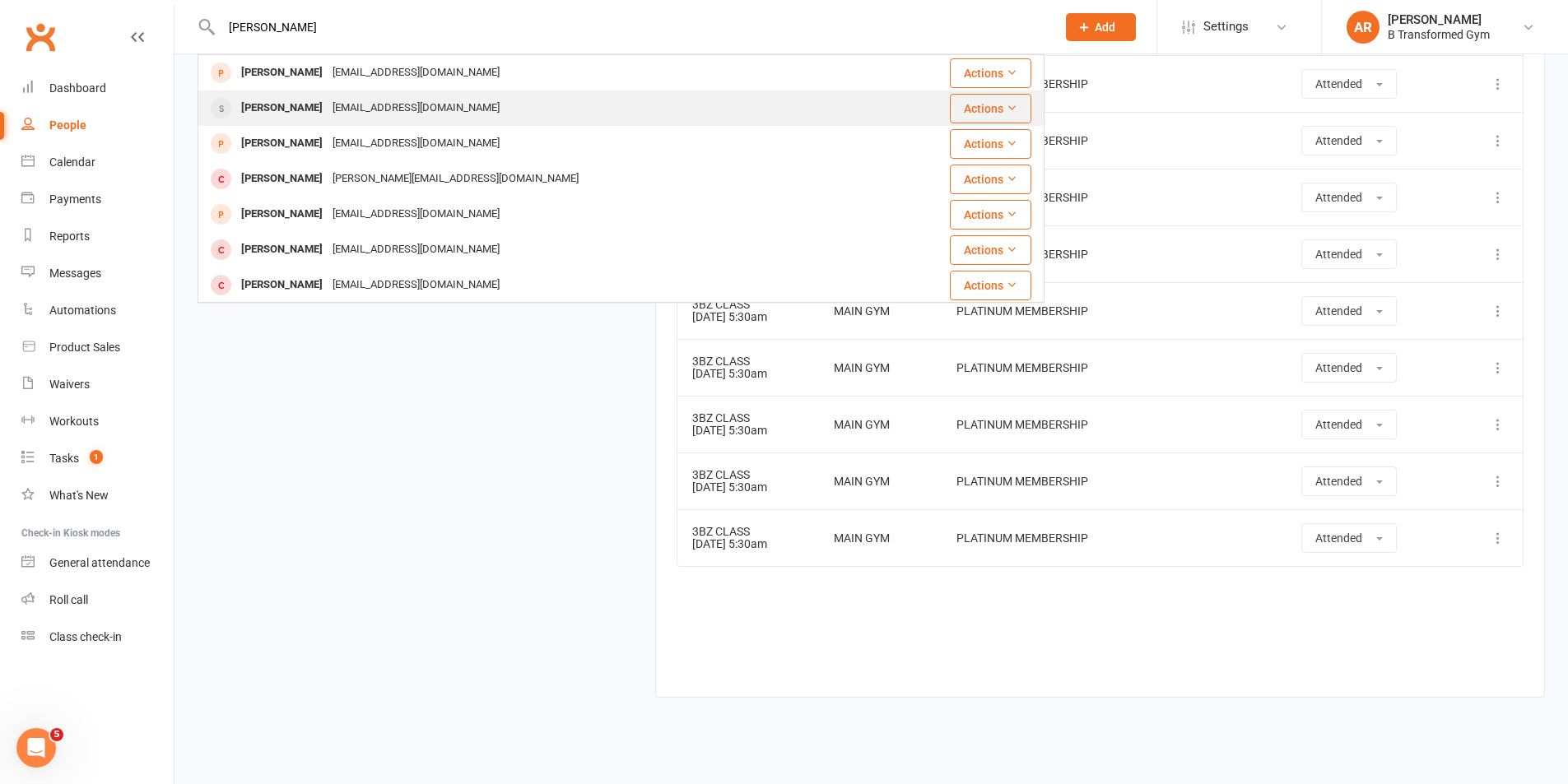
type input "donna"
click at [335, 107] on div "donnaj2031@gmail.com" at bounding box center [415, 108] width 177 height 24
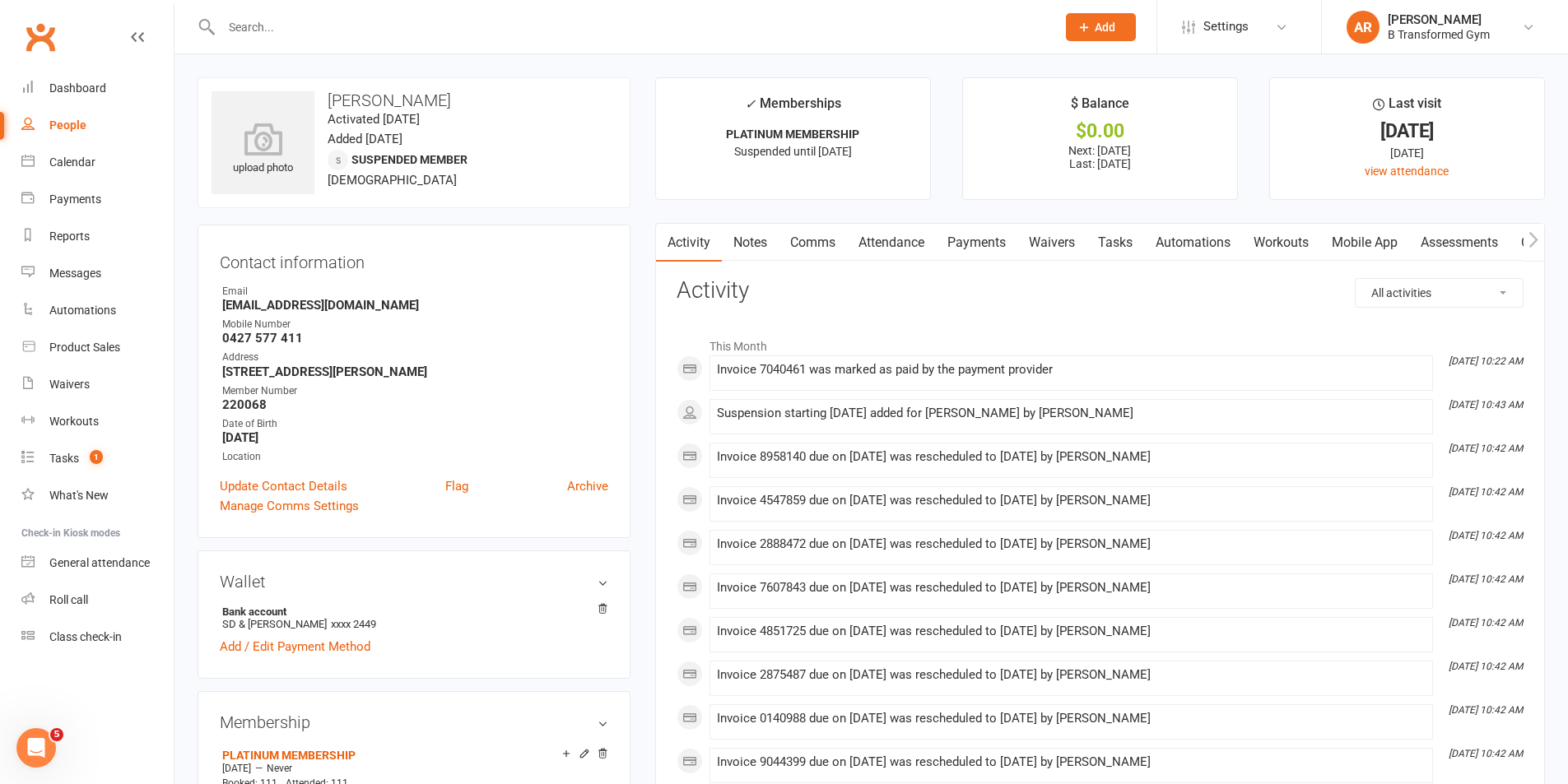
click at [805, 235] on link "Comms" at bounding box center [813, 243] width 68 height 38
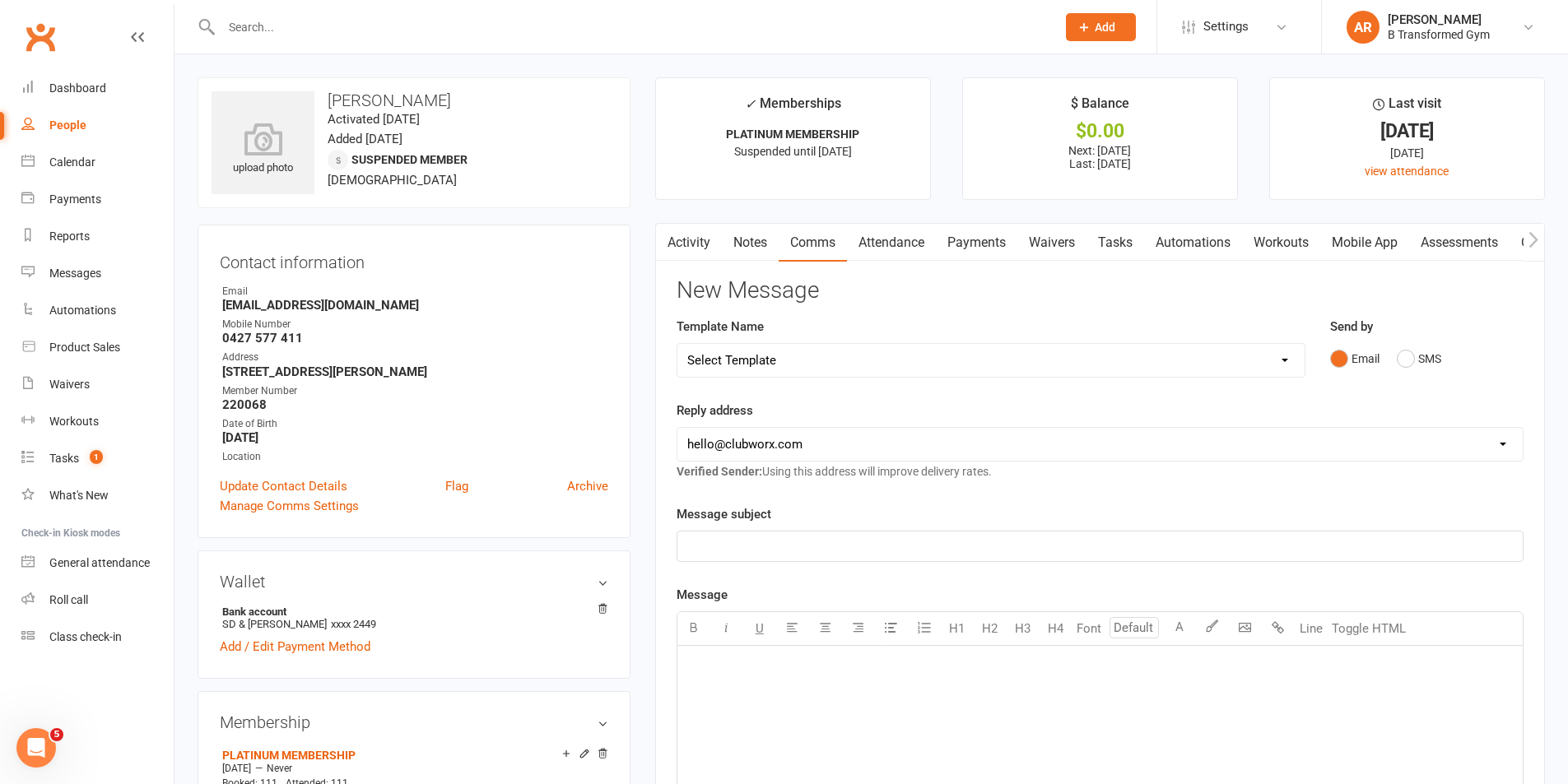
click at [909, 243] on link "Attendance" at bounding box center [891, 243] width 89 height 38
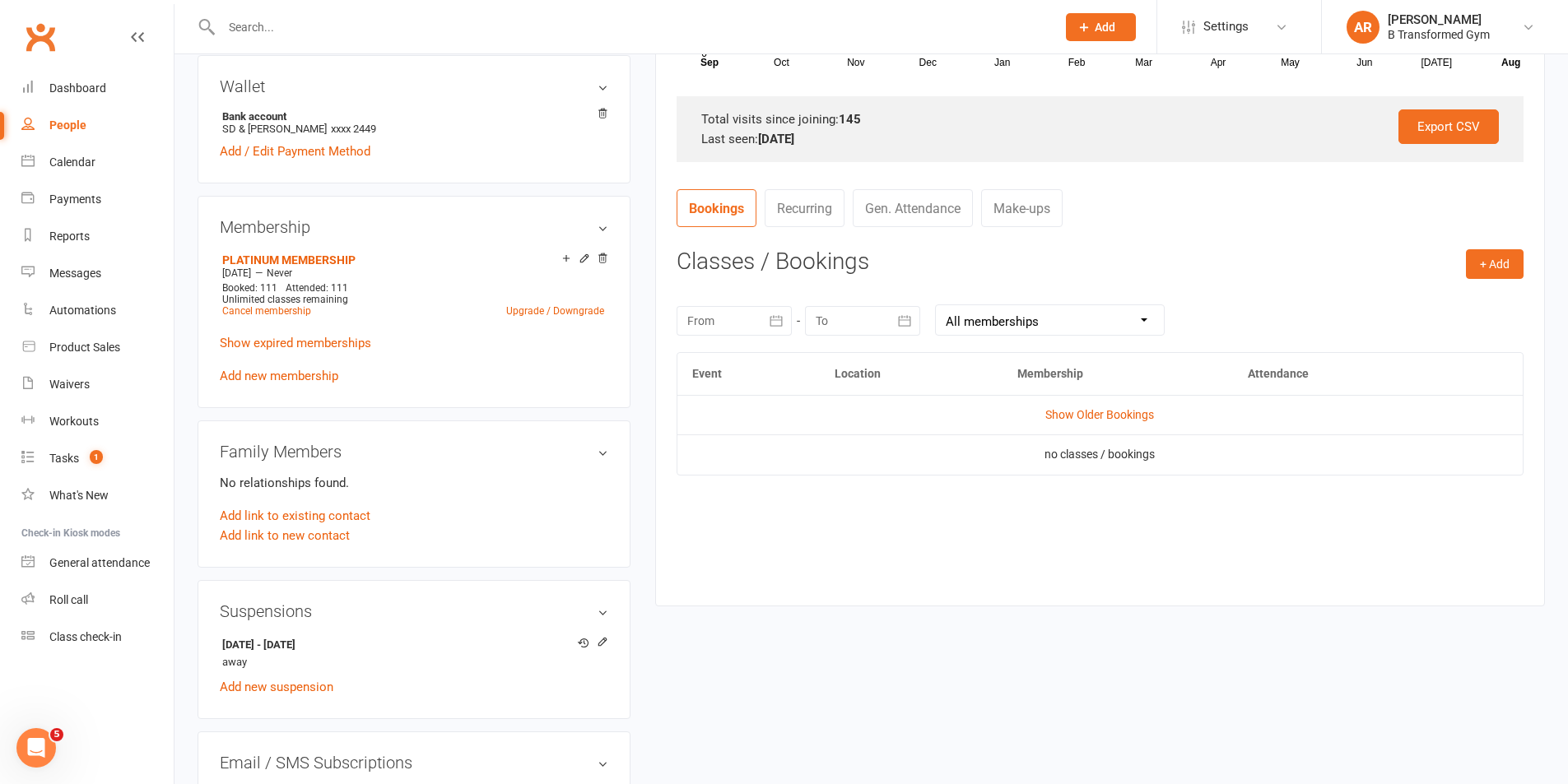
scroll to position [576, 0]
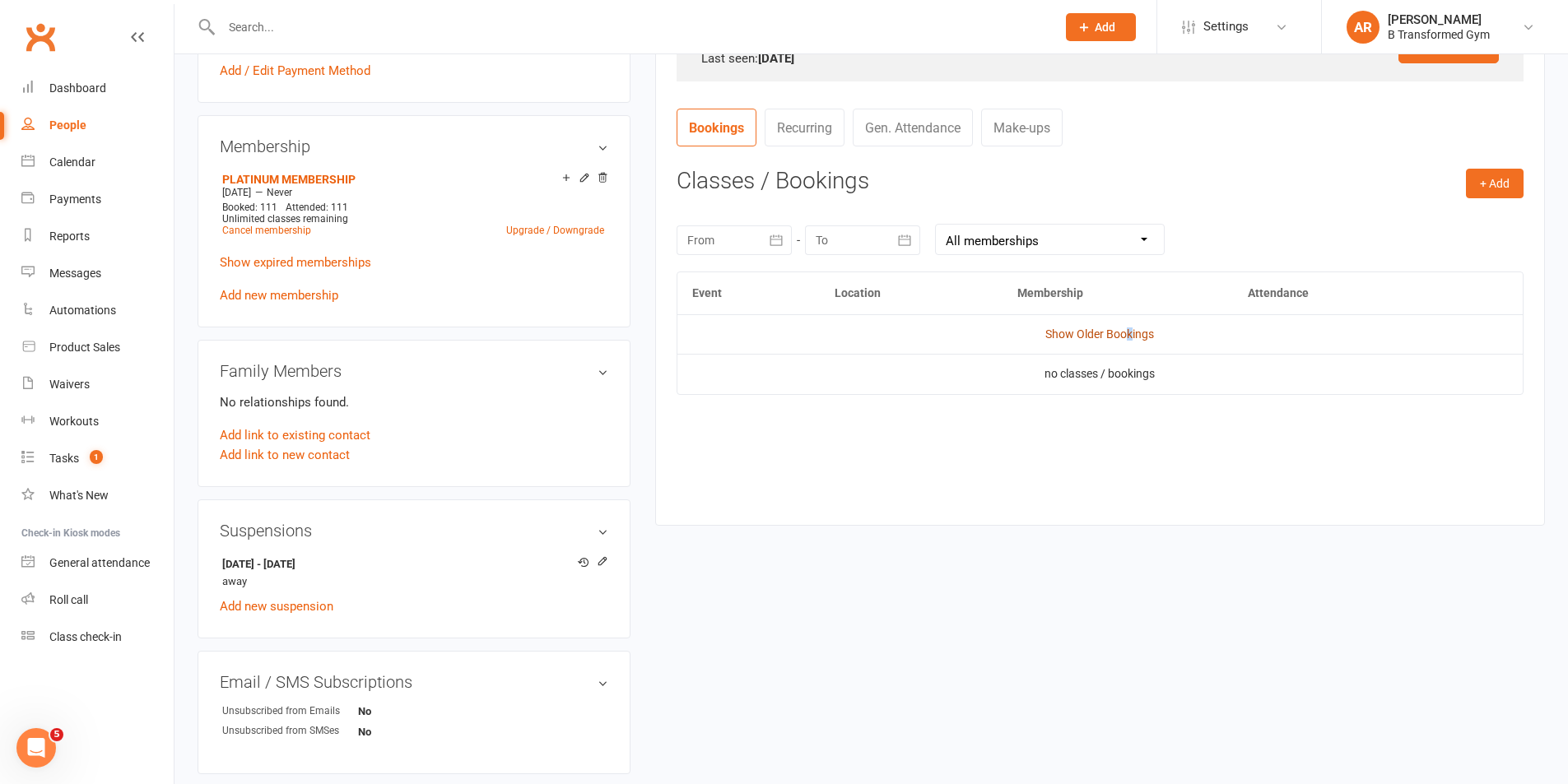
click at [1129, 334] on link "Show Older Bookings" at bounding box center [1100, 334] width 109 height 14
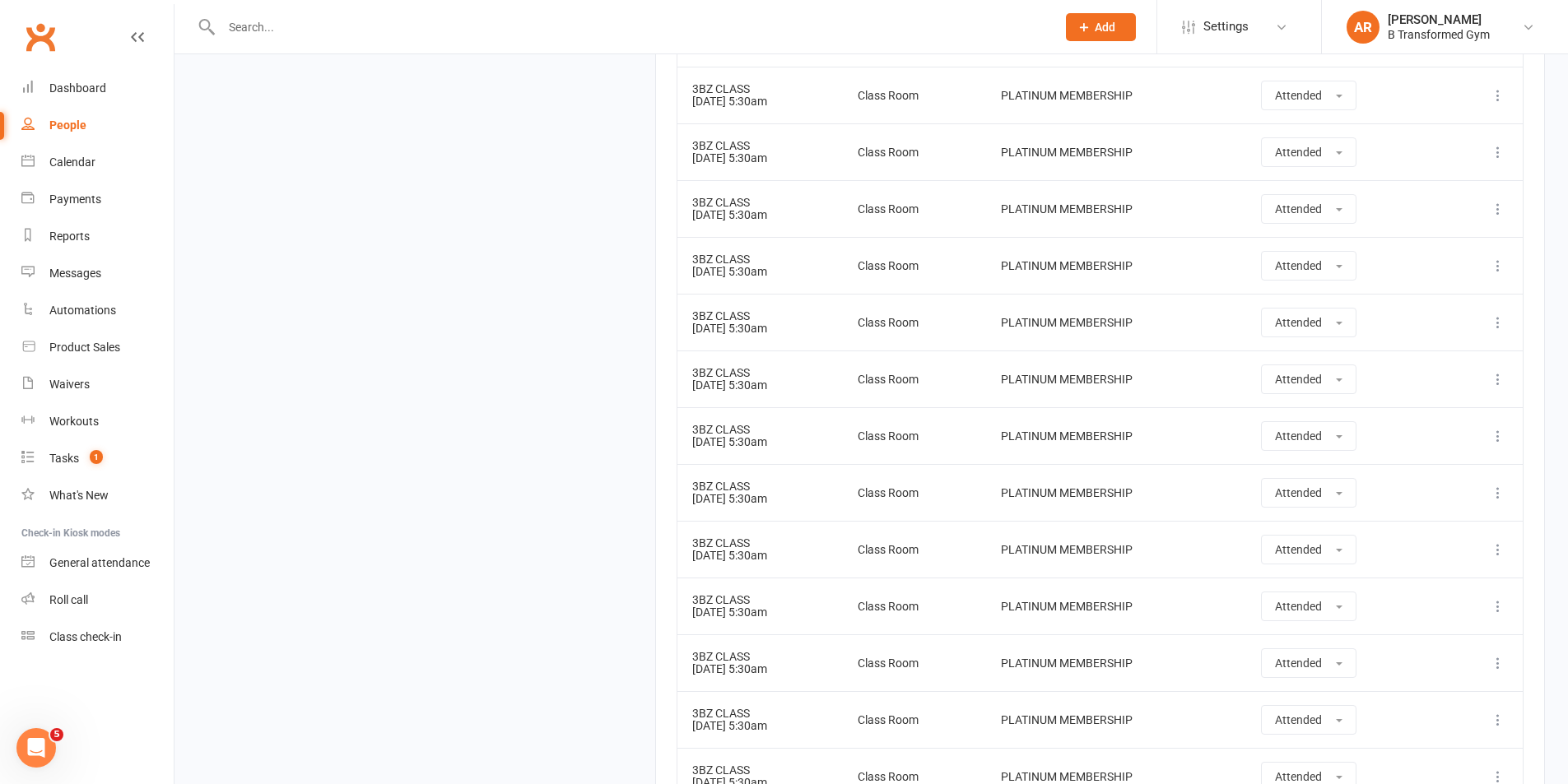
scroll to position [2057, 0]
click at [792, 267] on td "3BZ CLASS 02 Jan 2025 5:30am" at bounding box center [760, 264] width 165 height 57
click at [792, 321] on td "3BZ CLASS 07 Jan 2025 5:30am" at bounding box center [760, 320] width 165 height 57
click at [779, 373] on div "3BZ CLASS" at bounding box center [760, 372] width 136 height 13
click at [772, 436] on td "3BZ CLASS 09 Jan 2025 5:30am" at bounding box center [760, 434] width 165 height 57
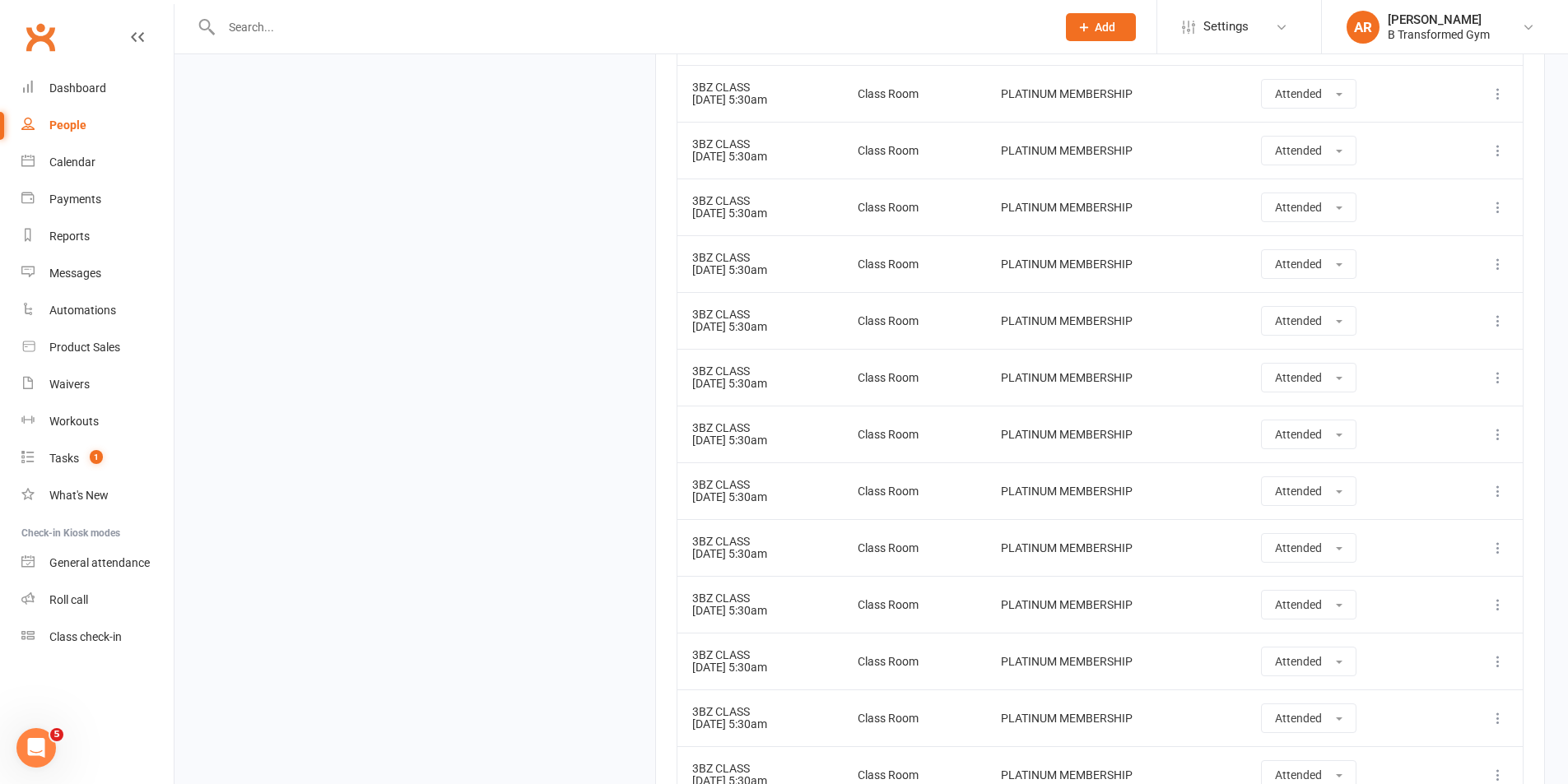
click at [765, 488] on div "3BZ CLASS" at bounding box center [760, 485] width 136 height 13
drag, startPoint x: 762, startPoint y: 536, endPoint x: 760, endPoint y: 597, distance: 61.0
click at [762, 537] on div "3BZ CLASS" at bounding box center [760, 542] width 136 height 13
click at [758, 604] on td "3BZ CLASS 16 Jan 2025 5:30am" at bounding box center [760, 604] width 165 height 57
drag, startPoint x: 756, startPoint y: 656, endPoint x: 754, endPoint y: 677, distance: 21.1
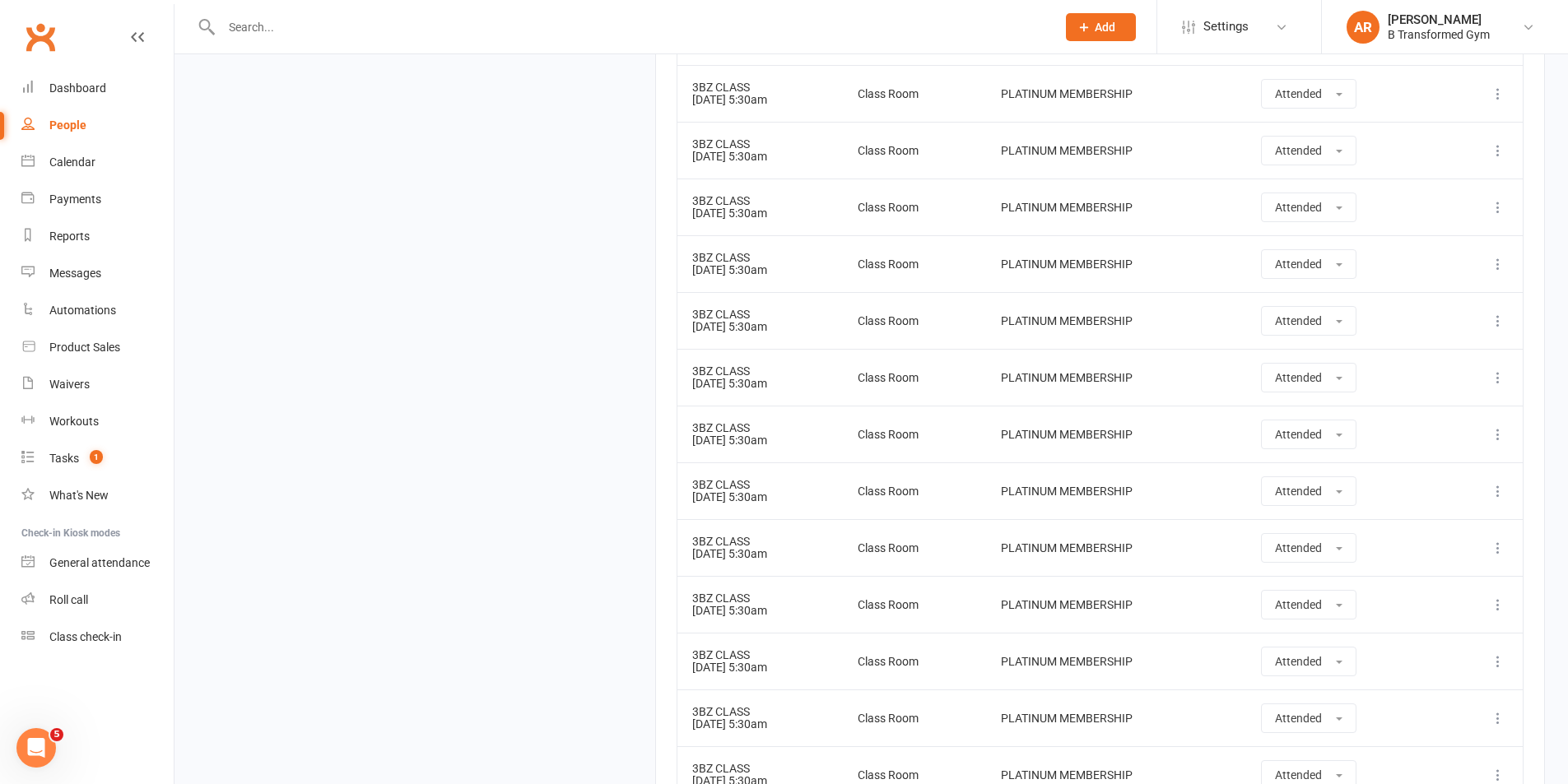
click at [756, 660] on div "3BZ CLASS" at bounding box center [760, 655] width 136 height 13
drag, startPoint x: 745, startPoint y: 725, endPoint x: 743, endPoint y: 753, distance: 28.1
click at [745, 727] on td "3BZ CLASS 22 Jan 2025 5:30am" at bounding box center [760, 718] width 165 height 57
drag, startPoint x: 735, startPoint y: 781, endPoint x: 882, endPoint y: 736, distance: 153.7
click at [736, 780] on td "3BZ CLASS 23 Jan 2025 5:30am" at bounding box center [760, 774] width 165 height 57
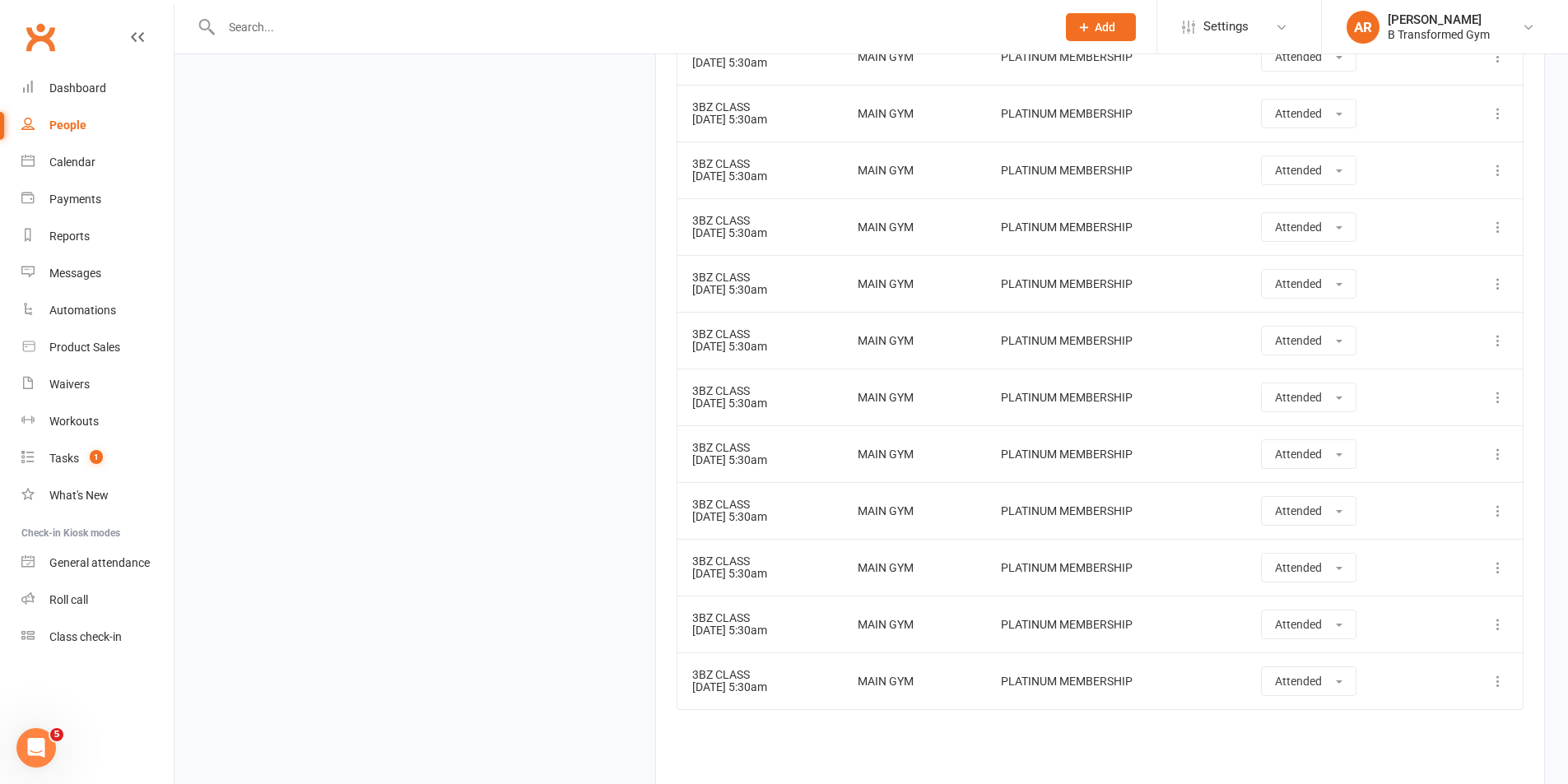
scroll to position [6664, 0]
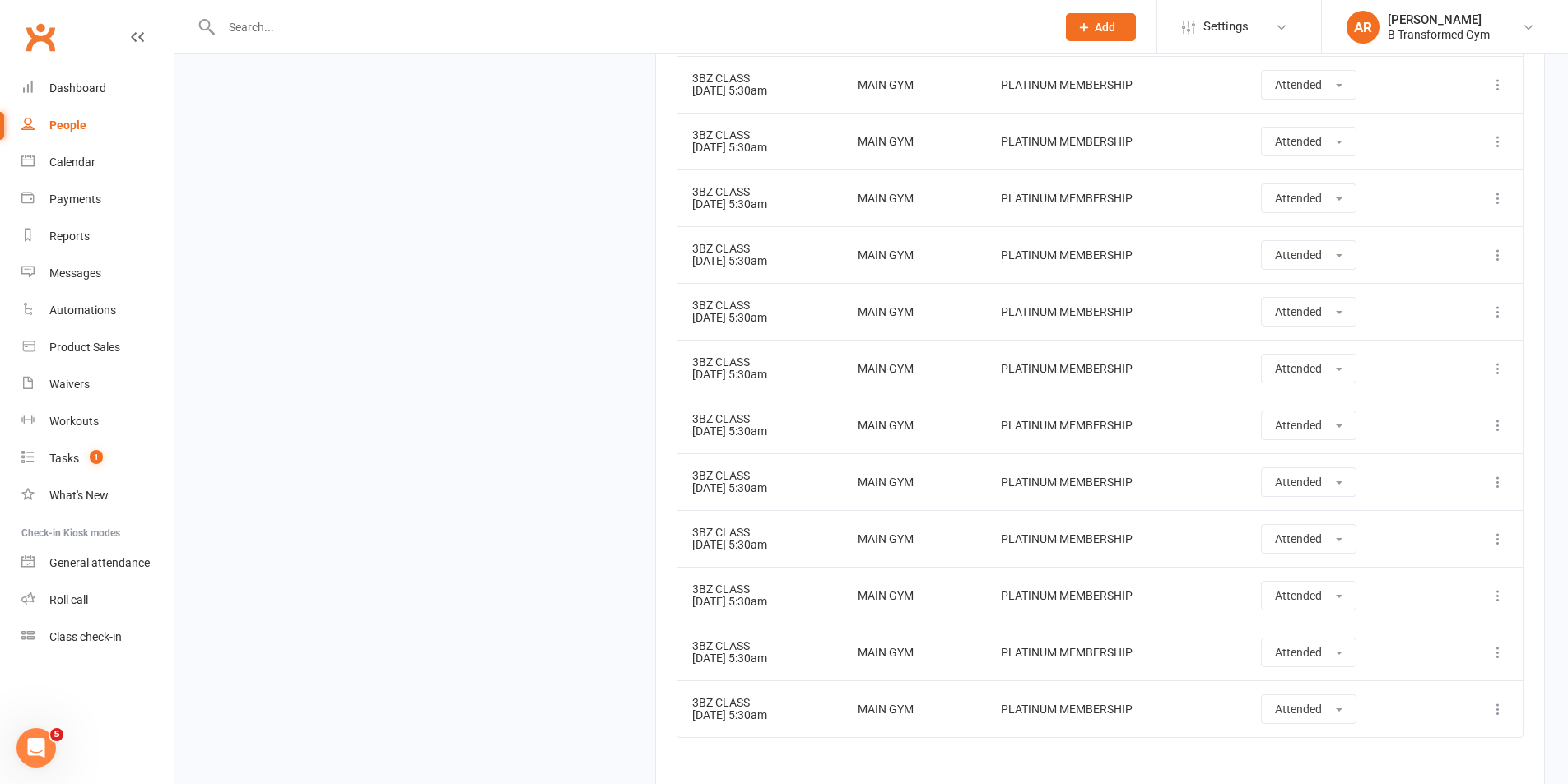
click at [254, 34] on input "text" at bounding box center [630, 26] width 828 height 23
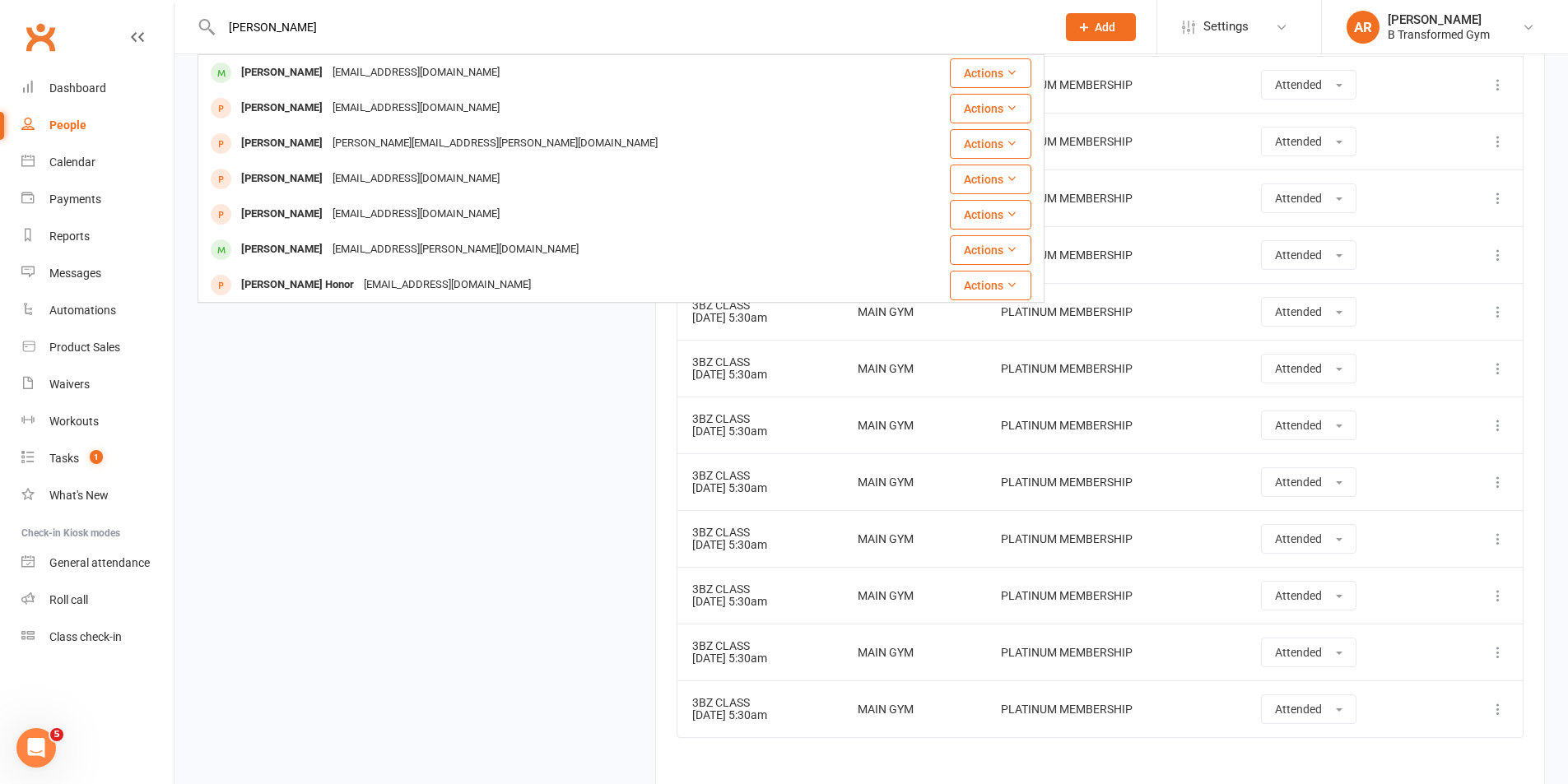
type input "melinda"
click at [332, 79] on div "meljs77@hotmail.com" at bounding box center [415, 73] width 177 height 24
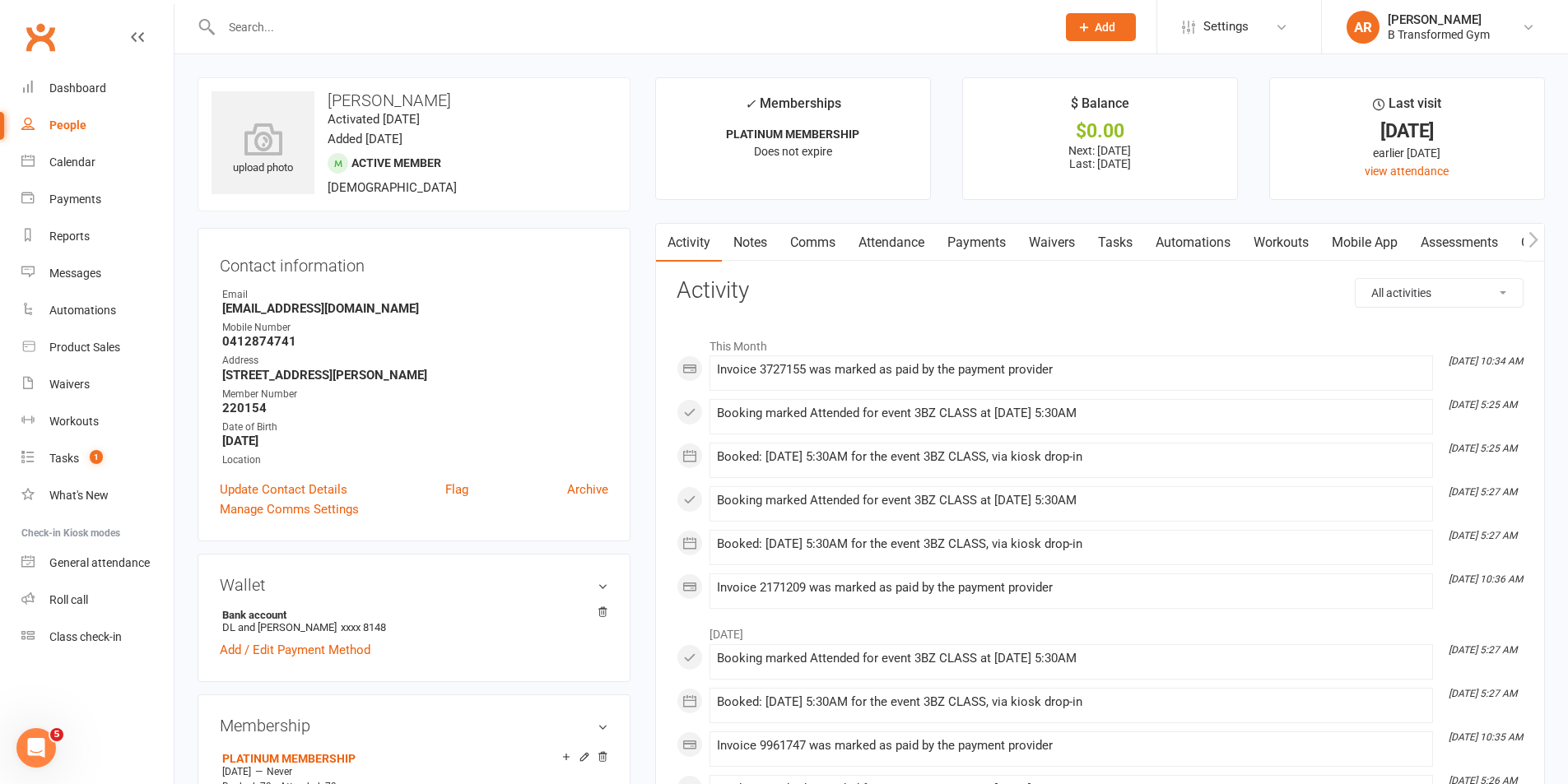
click at [880, 244] on link "Attendance" at bounding box center [891, 243] width 89 height 38
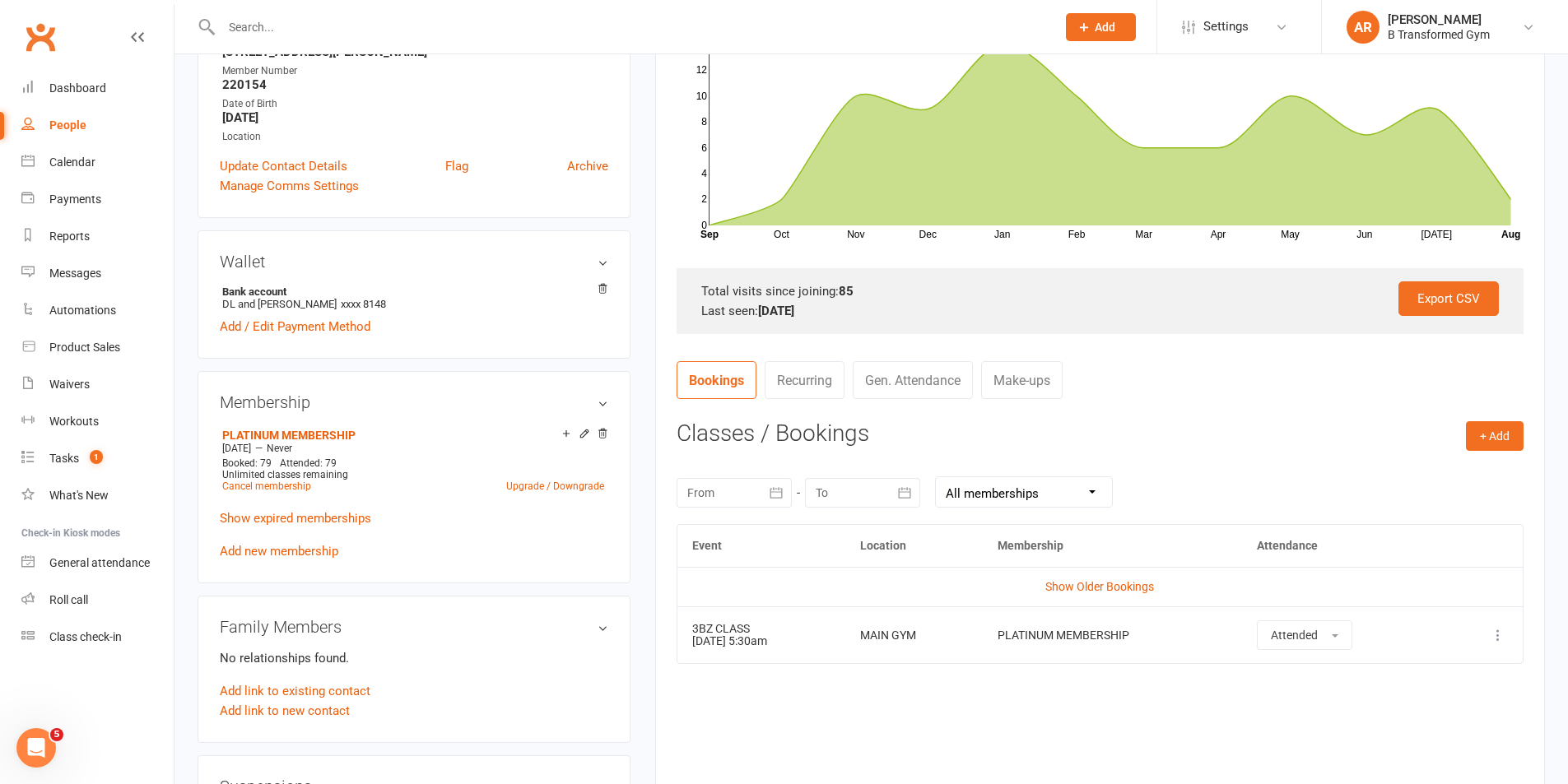
scroll to position [329, 0]
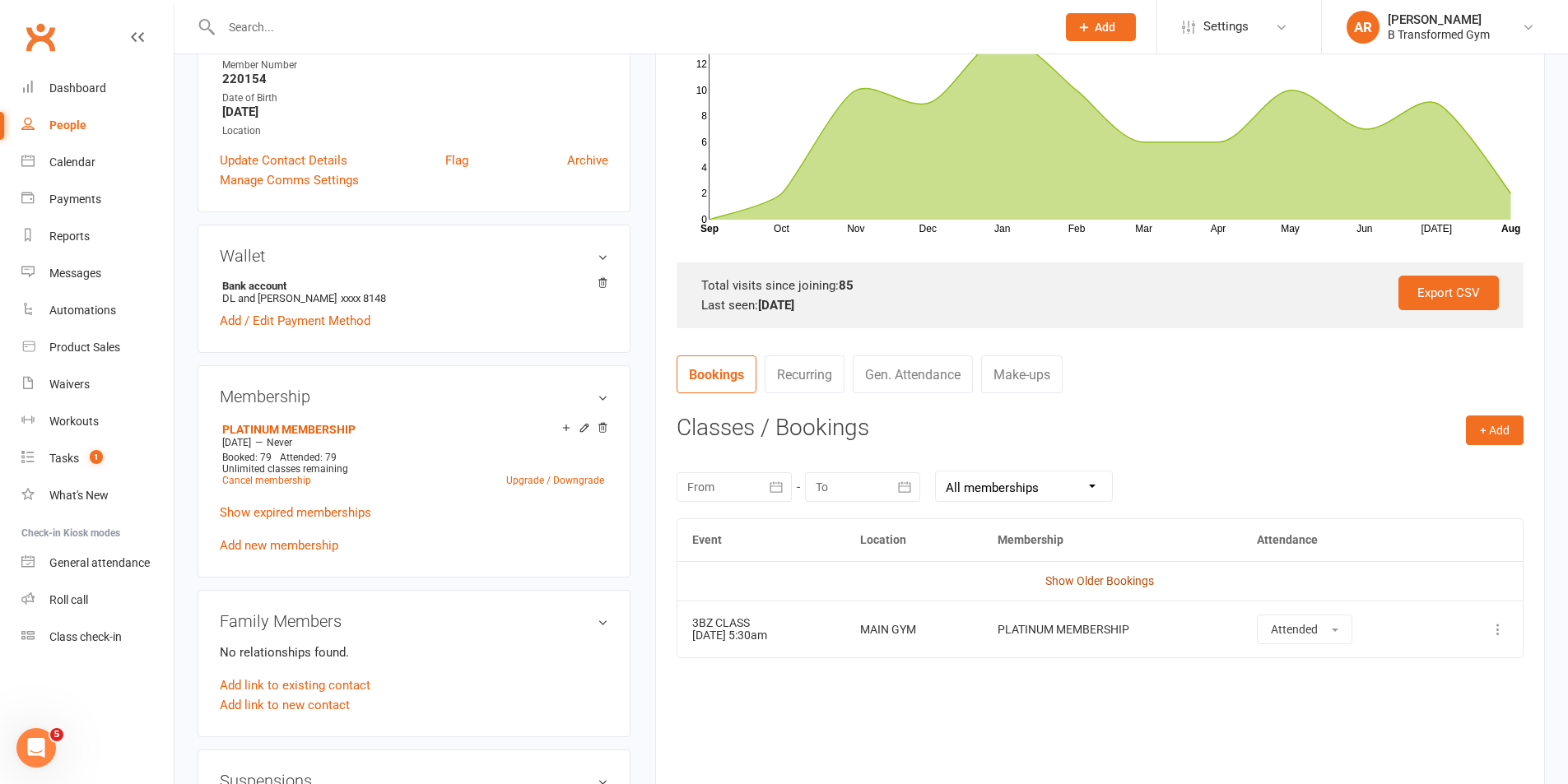
click at [1125, 584] on link "Show Older Bookings" at bounding box center [1100, 581] width 109 height 14
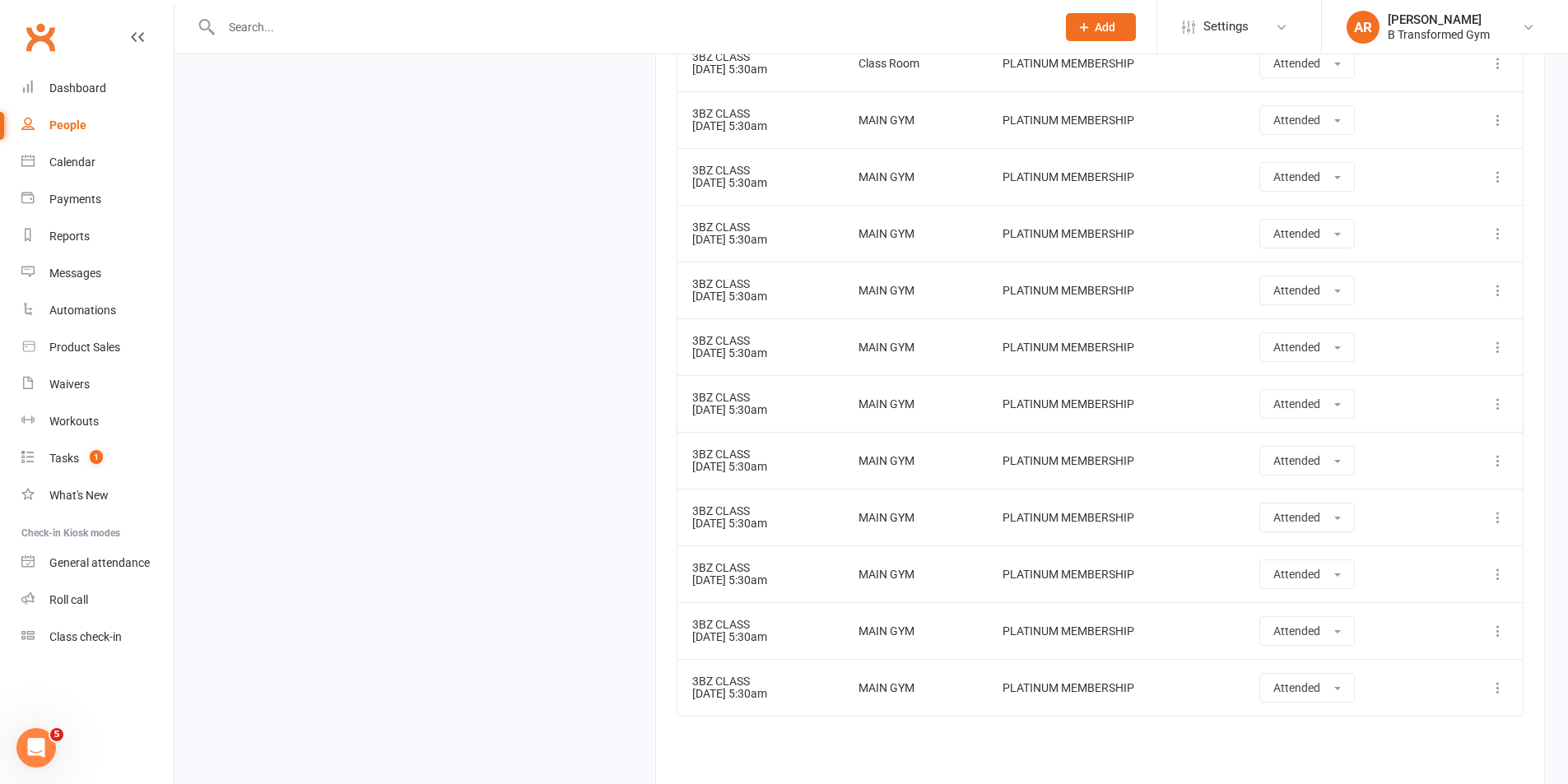
scroll to position [4936, 0]
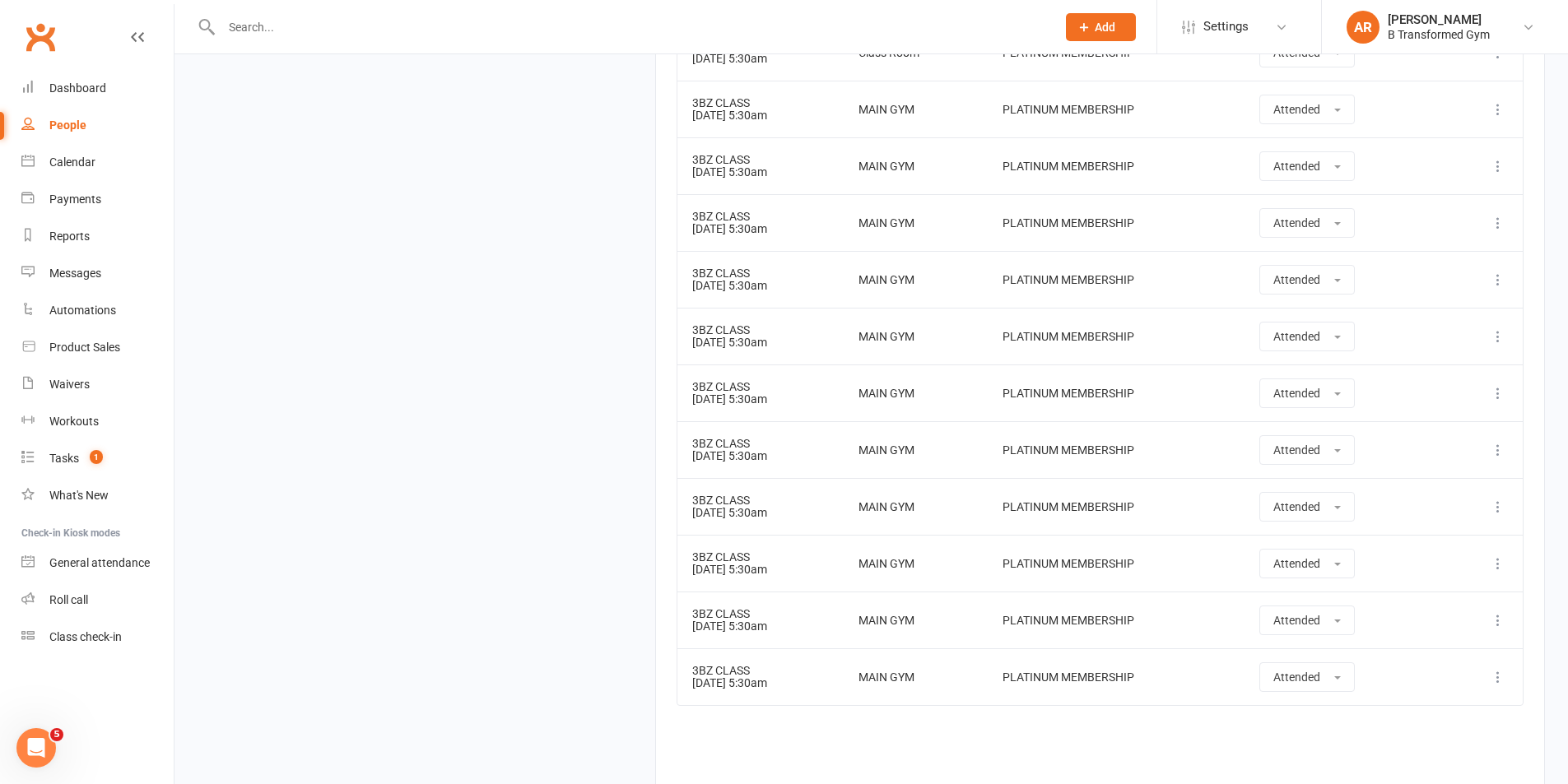
click at [271, 35] on input "text" at bounding box center [630, 26] width 828 height 23
click at [270, 30] on input "text" at bounding box center [630, 26] width 828 height 23
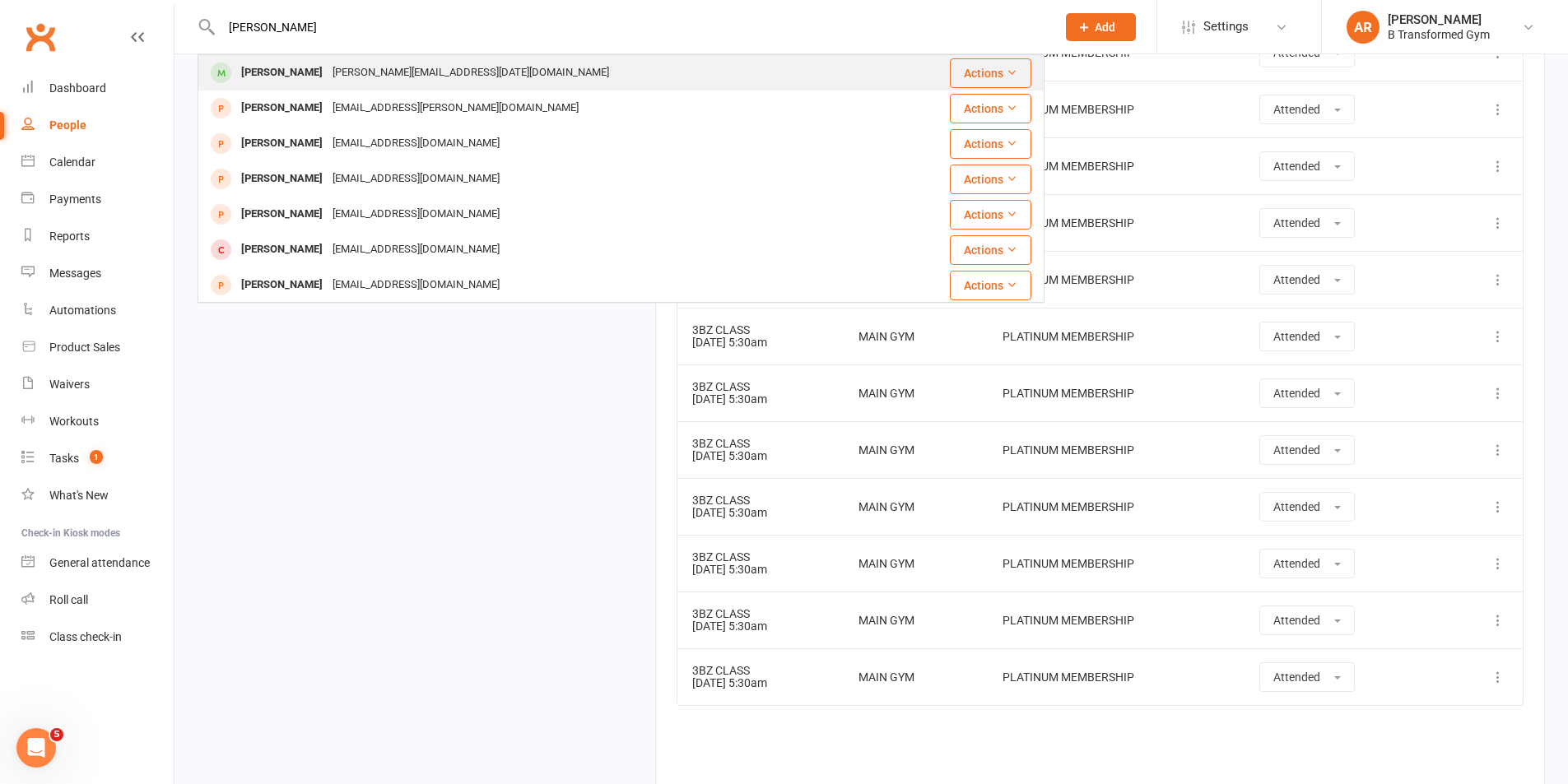
type input "steve"
click at [374, 69] on div "steve.may9@icloud.com" at bounding box center [471, 73] width 287 height 24
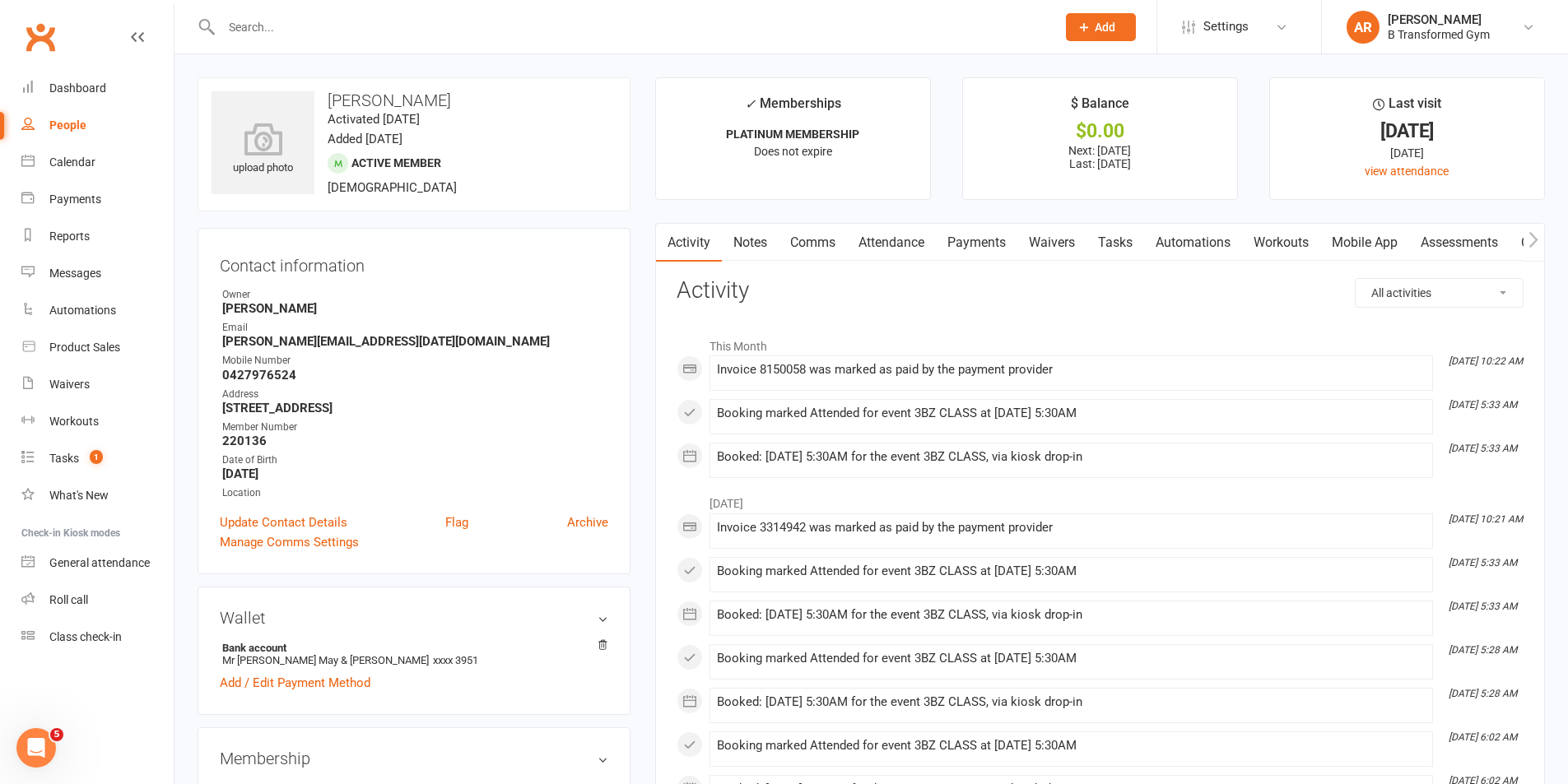
click at [887, 244] on link "Attendance" at bounding box center [891, 243] width 89 height 38
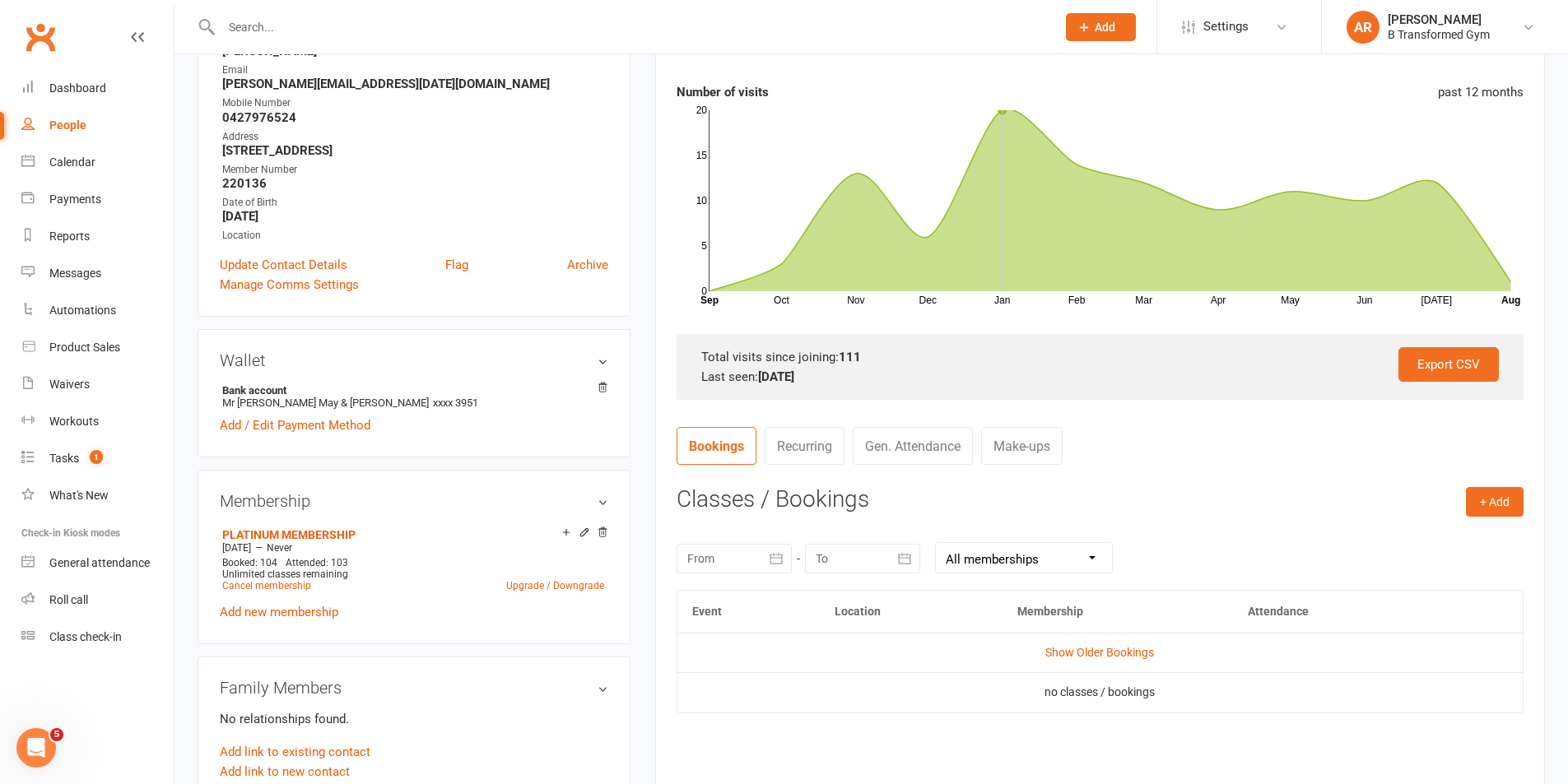
scroll to position [329, 0]
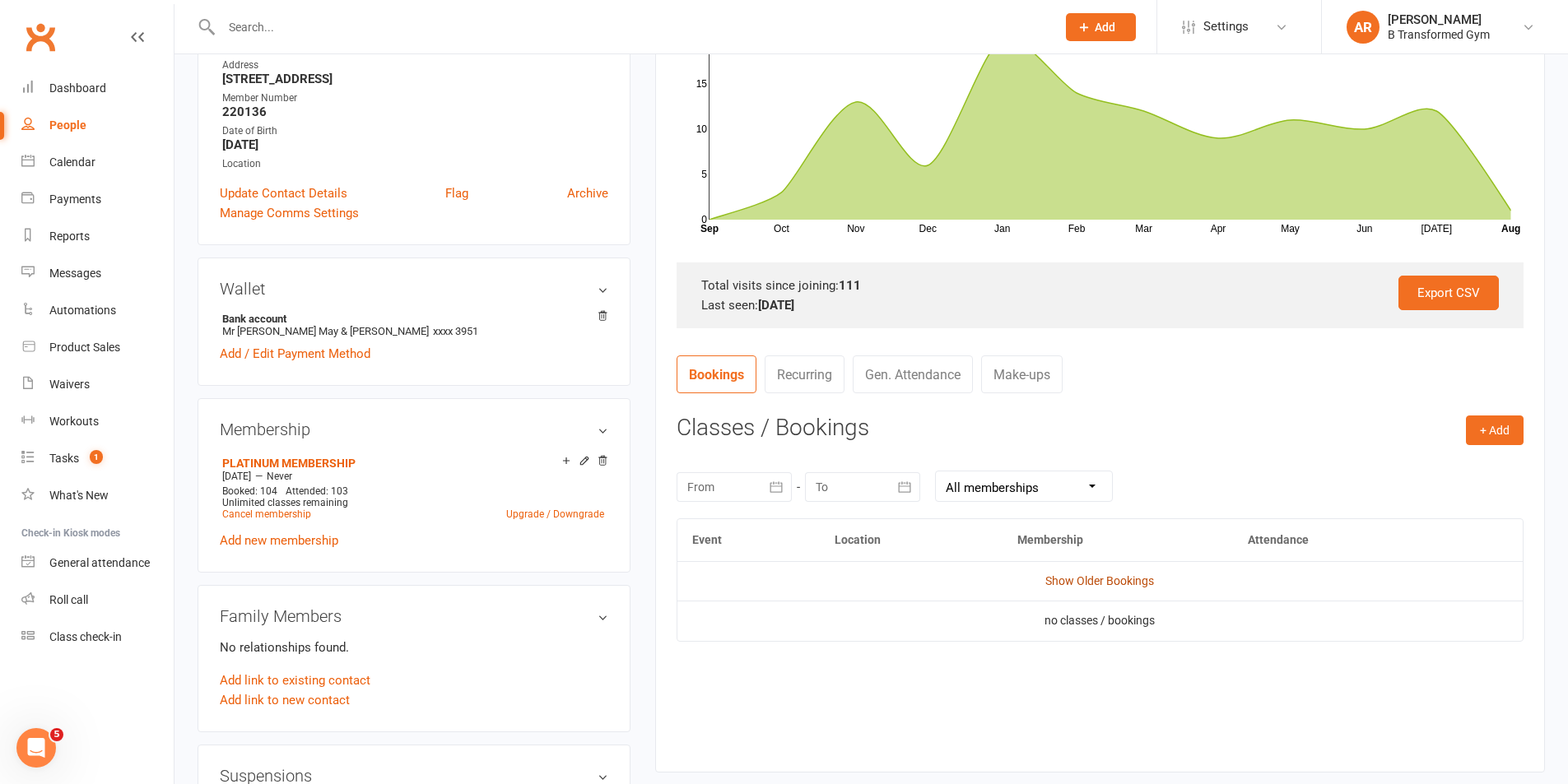
click at [1076, 582] on link "Show Older Bookings" at bounding box center [1100, 581] width 109 height 14
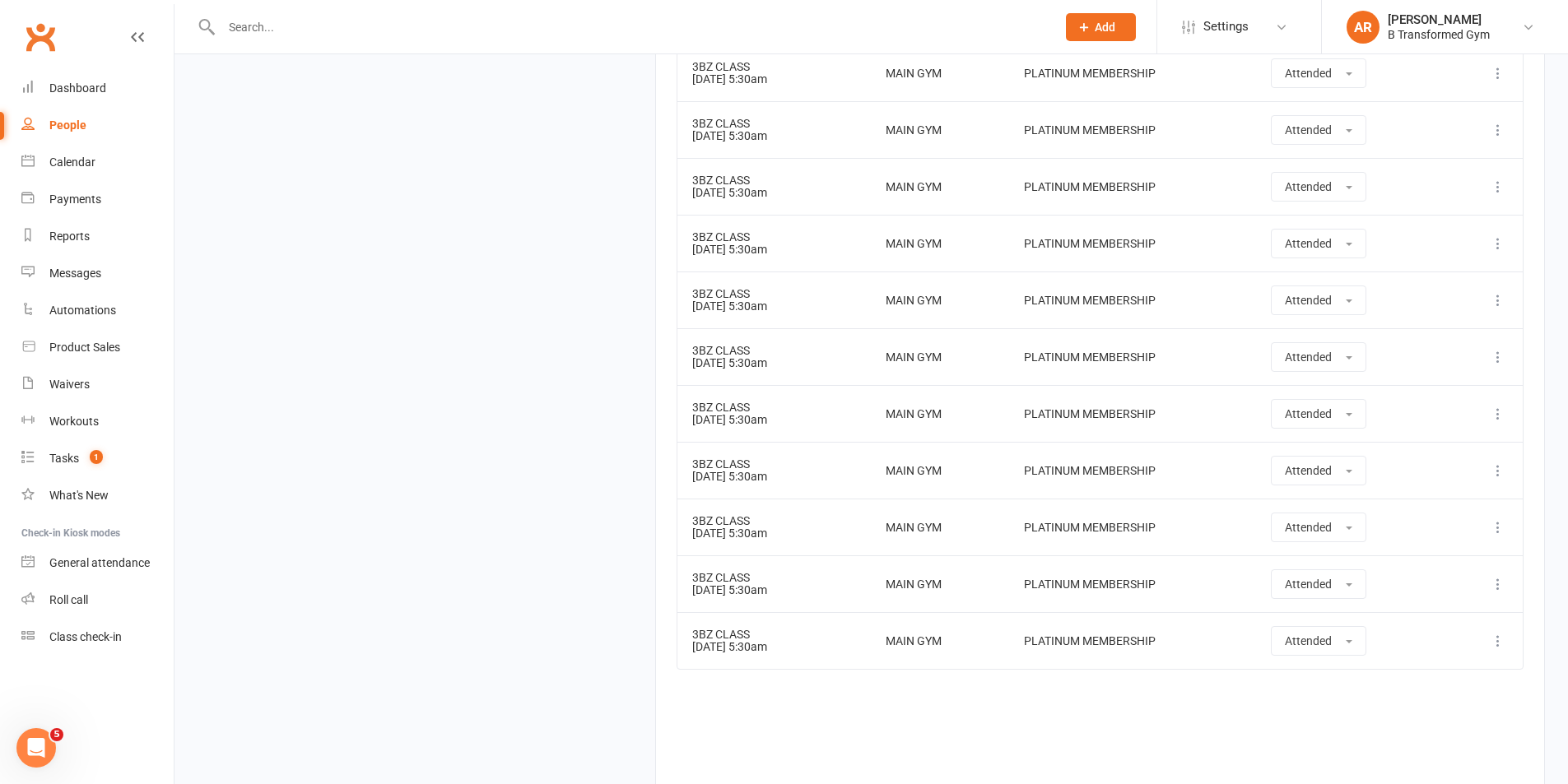
scroll to position [6417, 0]
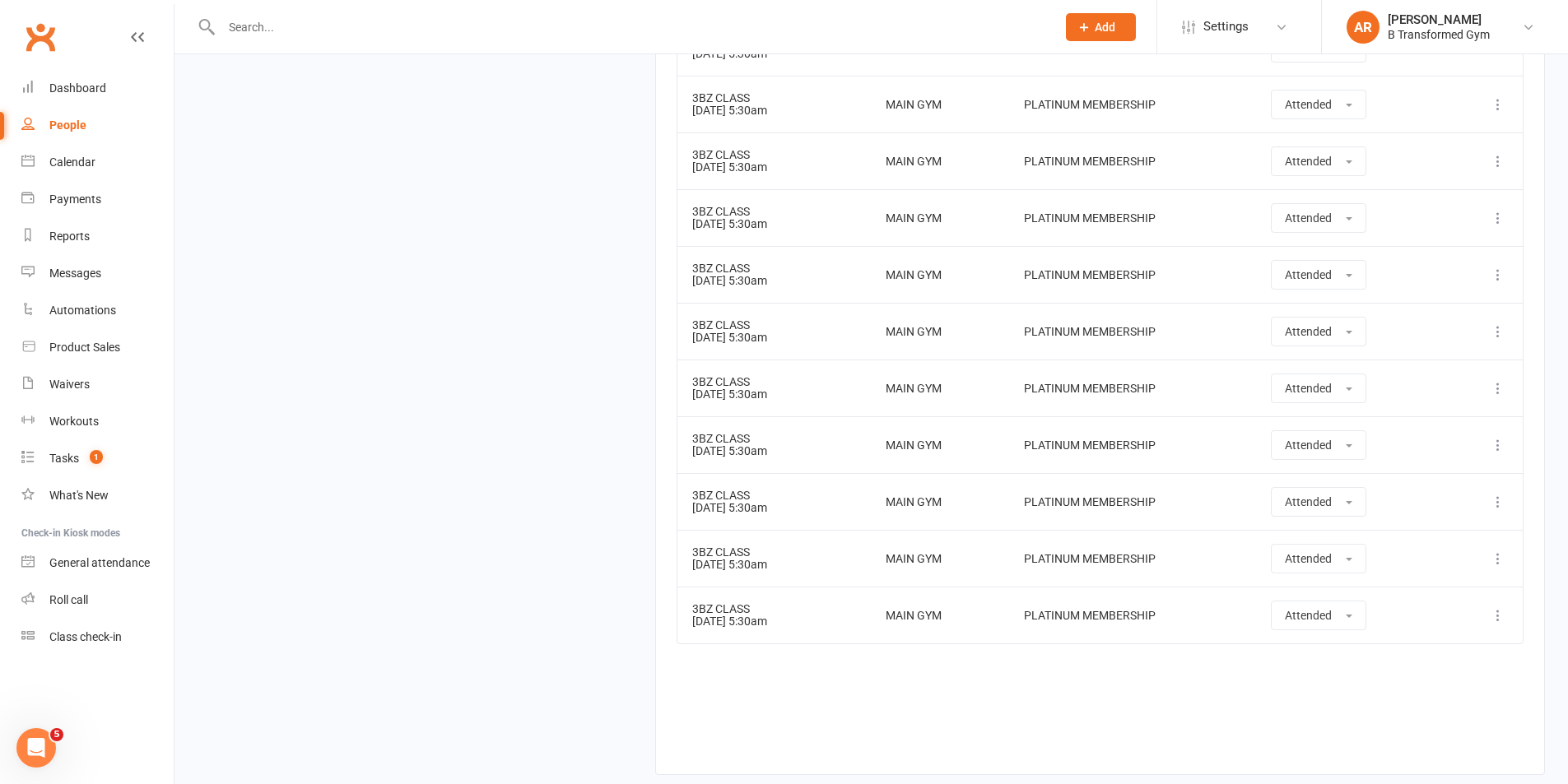
click at [239, 24] on input "text" at bounding box center [630, 26] width 828 height 23
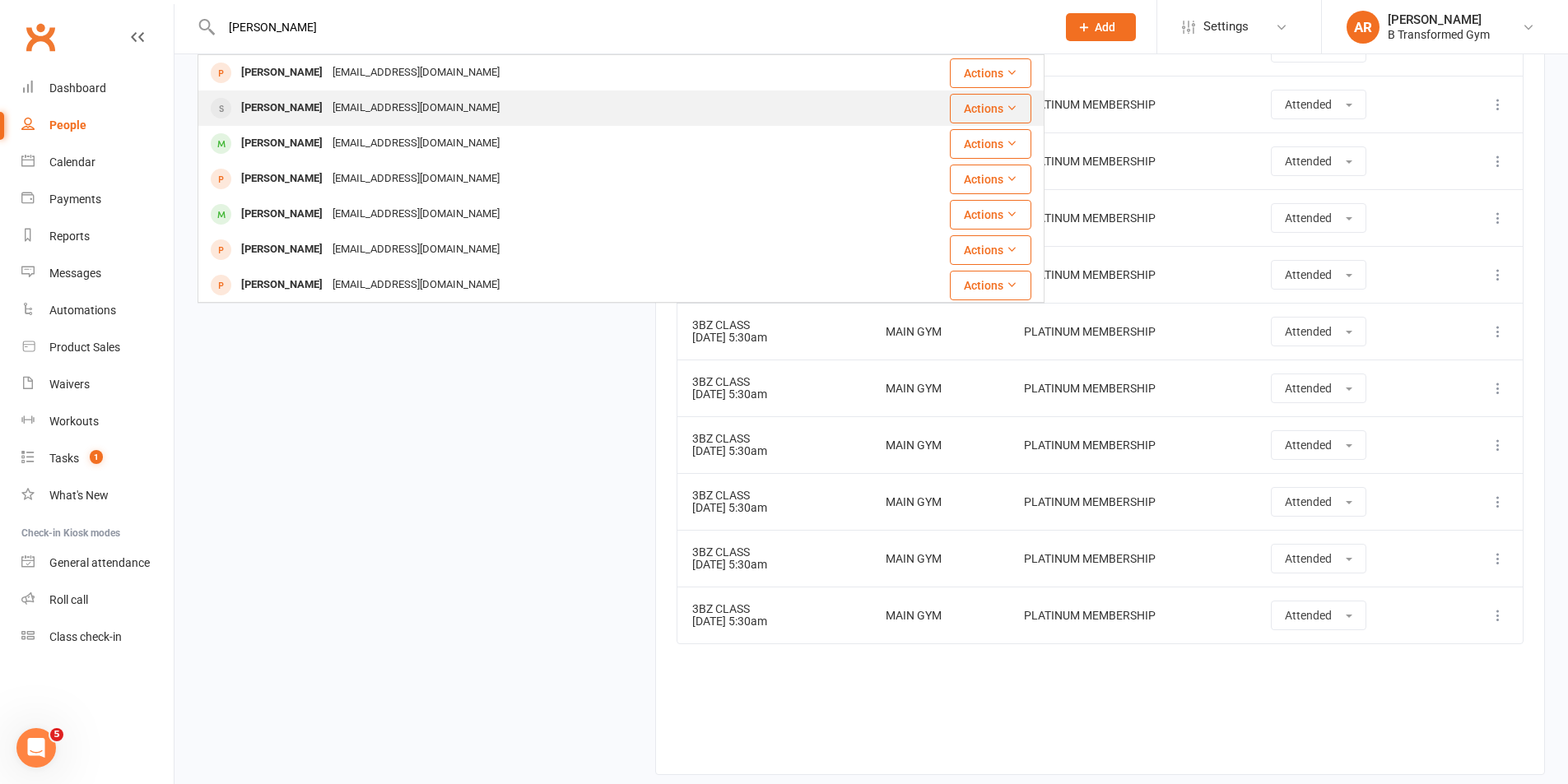
type input "sharon"
click at [327, 108] on div "j.joiners@bigpond.com" at bounding box center [415, 108] width 177 height 24
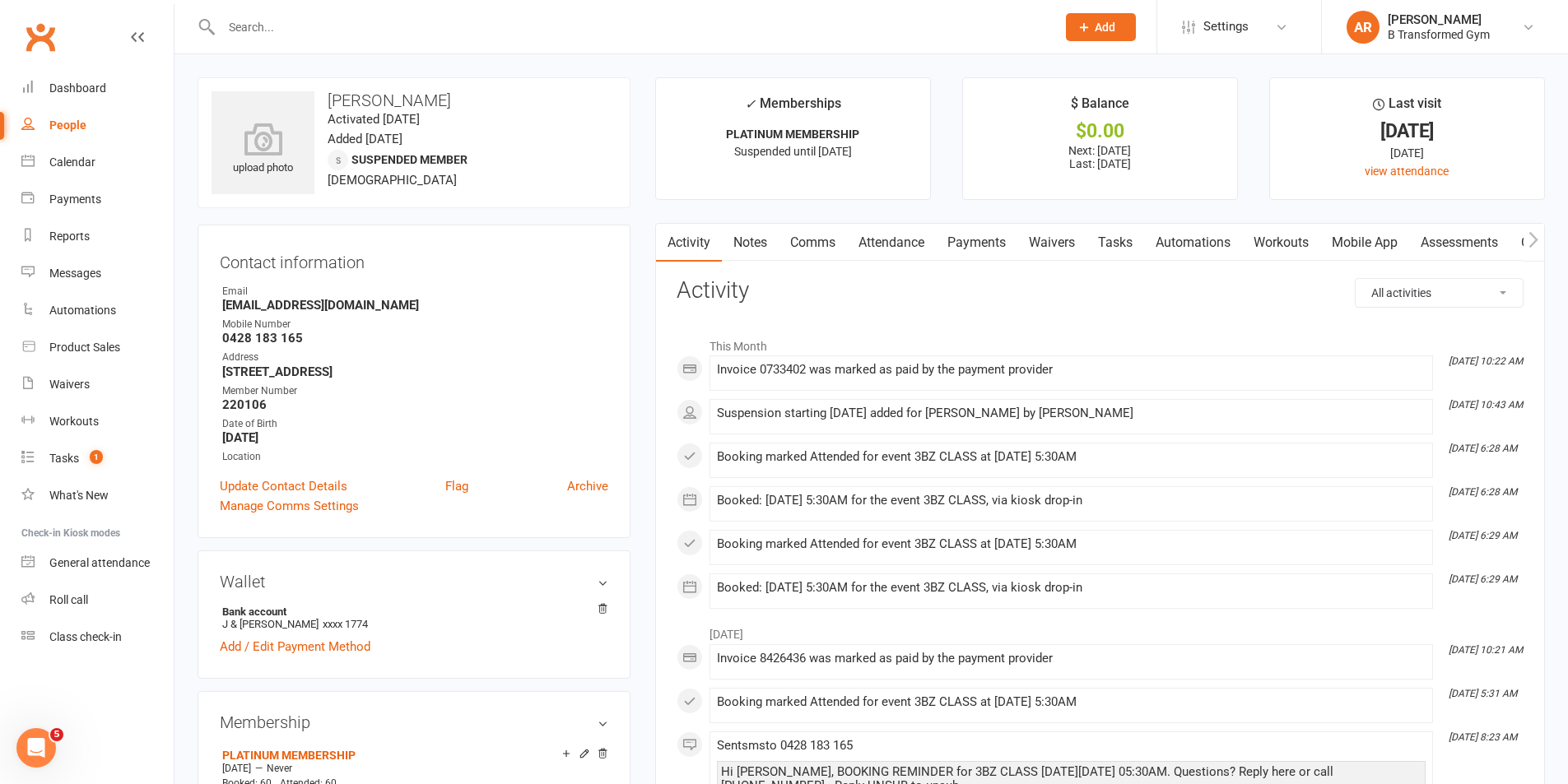
click at [878, 238] on link "Attendance" at bounding box center [891, 243] width 89 height 38
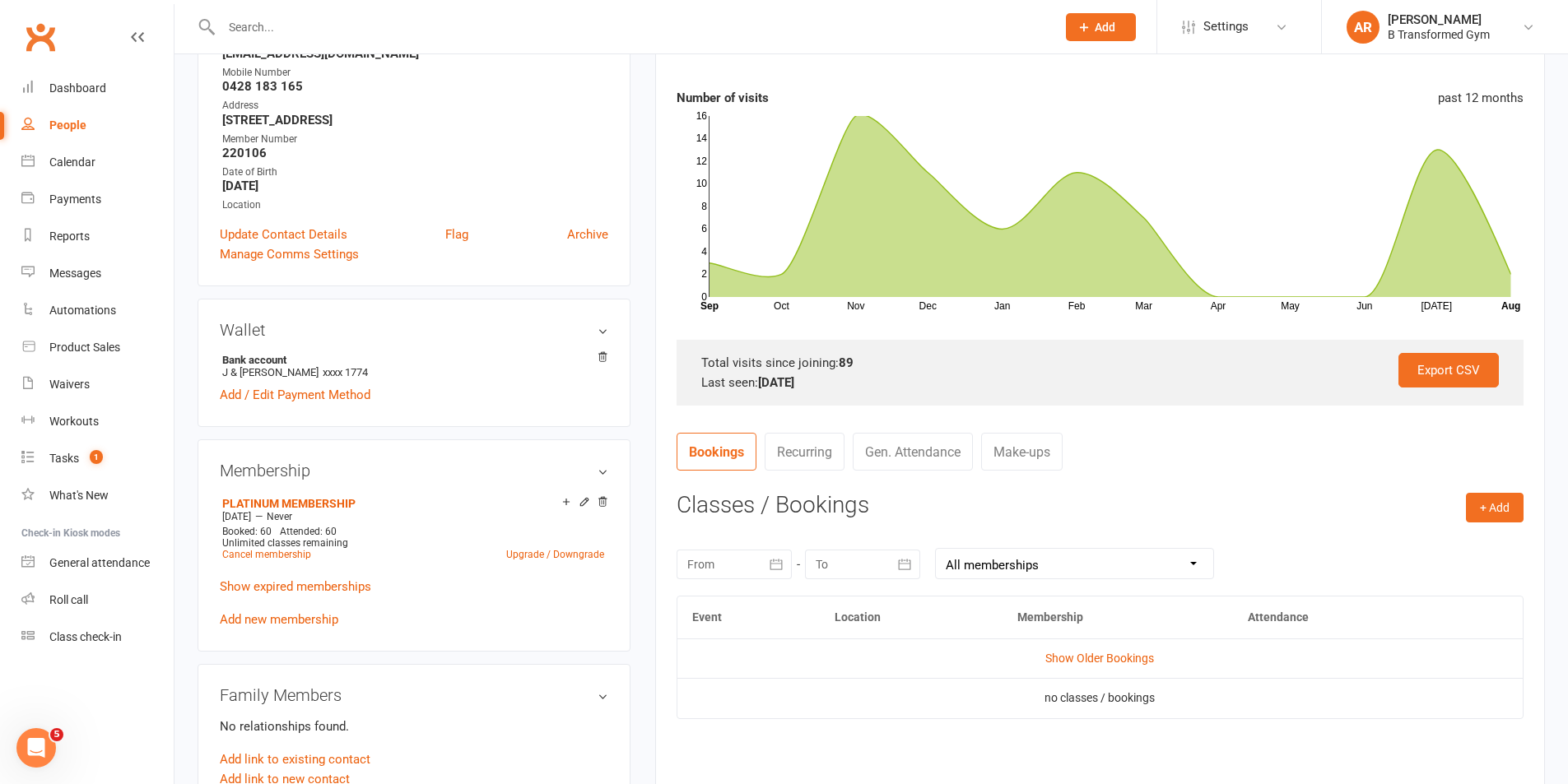
scroll to position [411, 0]
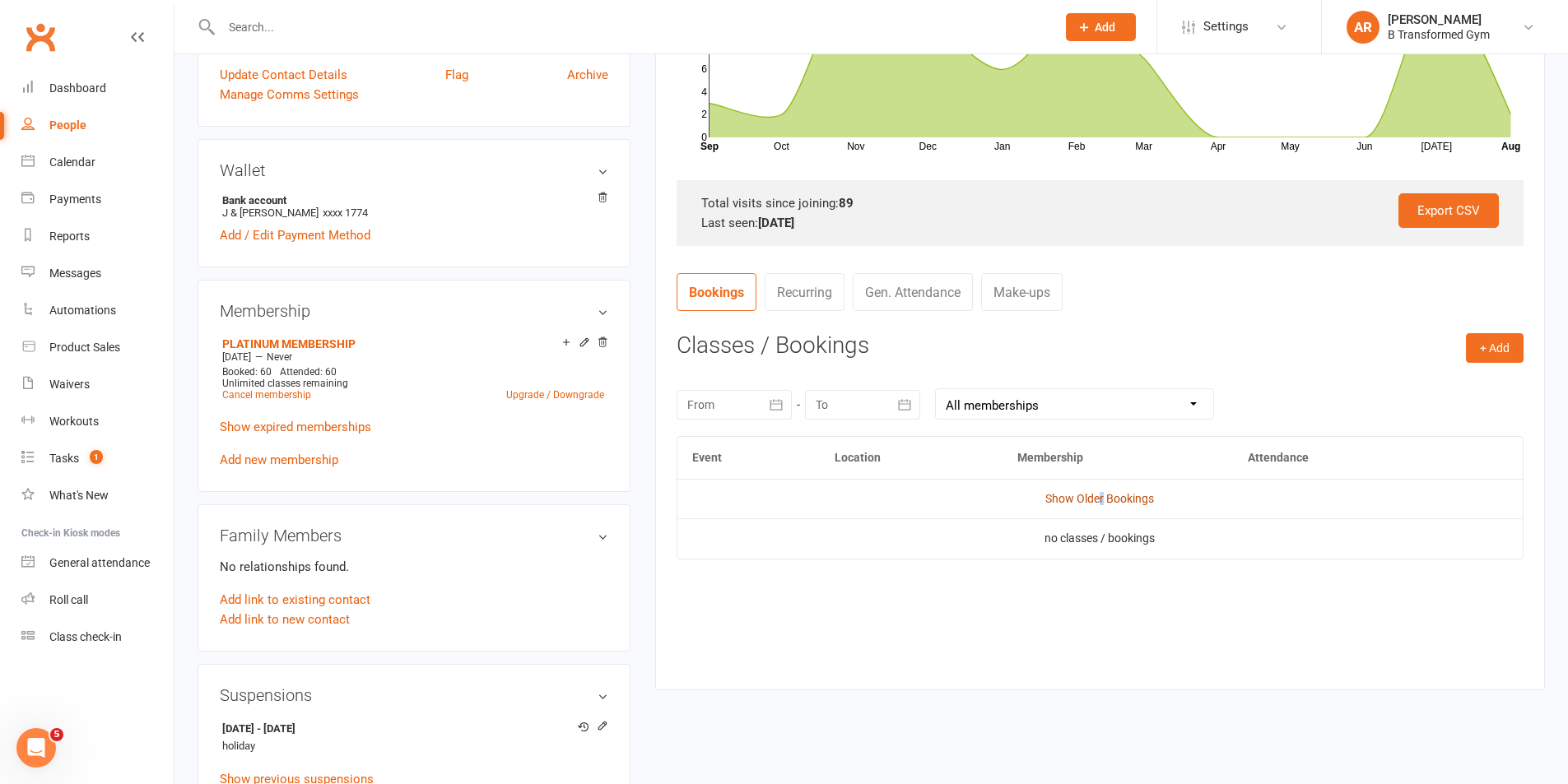
click at [1102, 496] on link "Show Older Bookings" at bounding box center [1100, 498] width 109 height 14
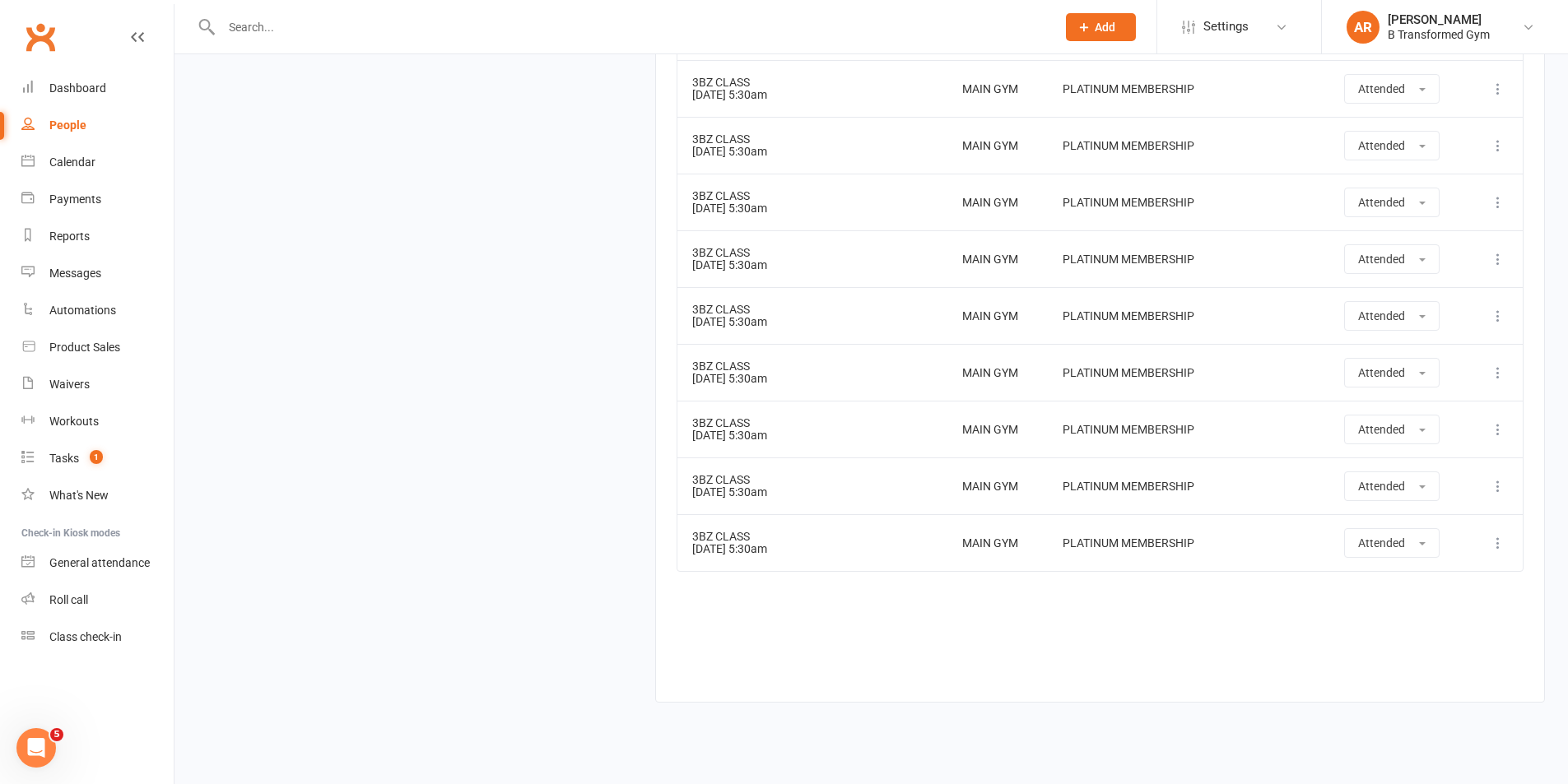
scroll to position [4015, 0]
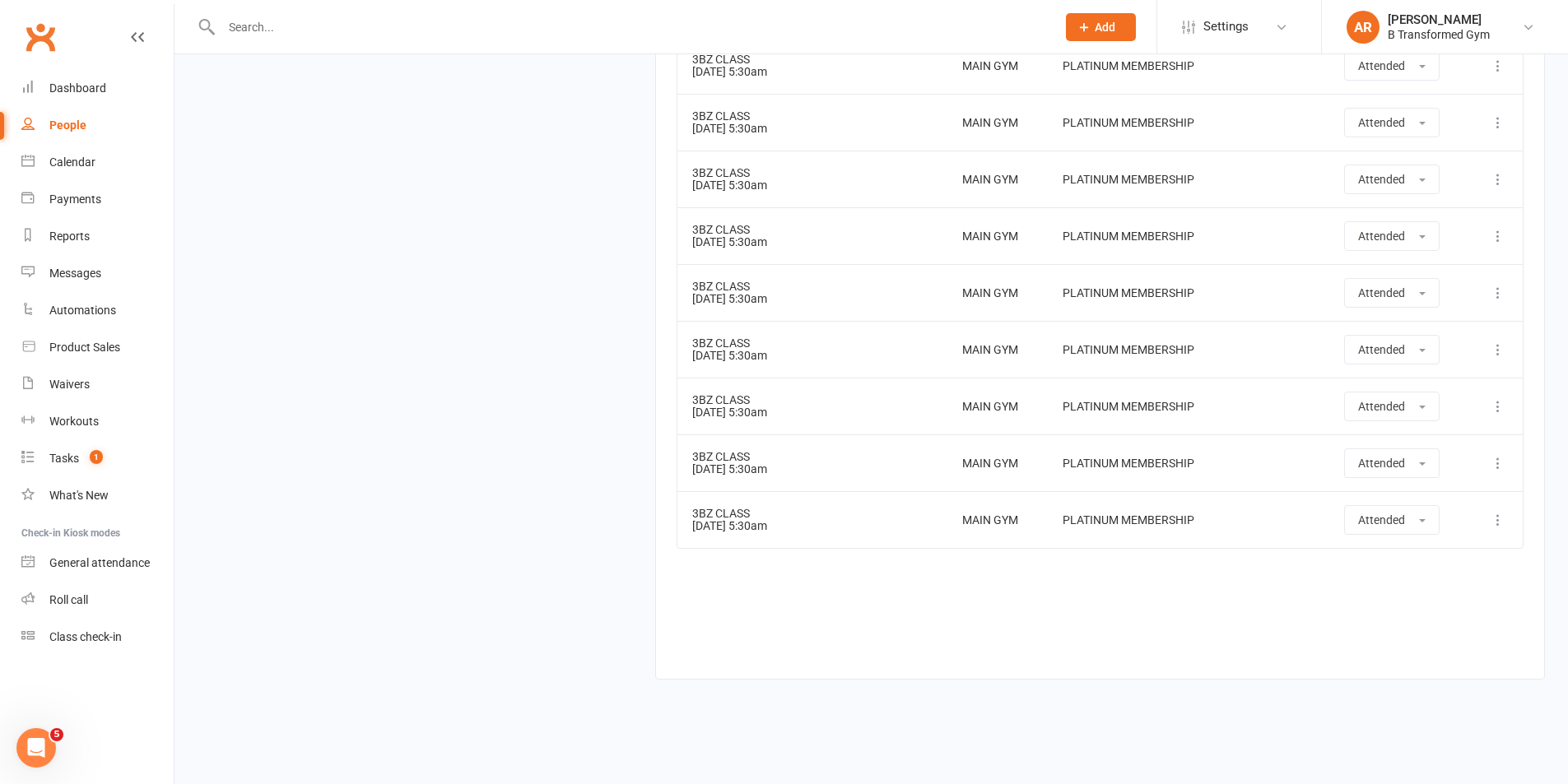
click at [278, 26] on input "text" at bounding box center [630, 26] width 828 height 23
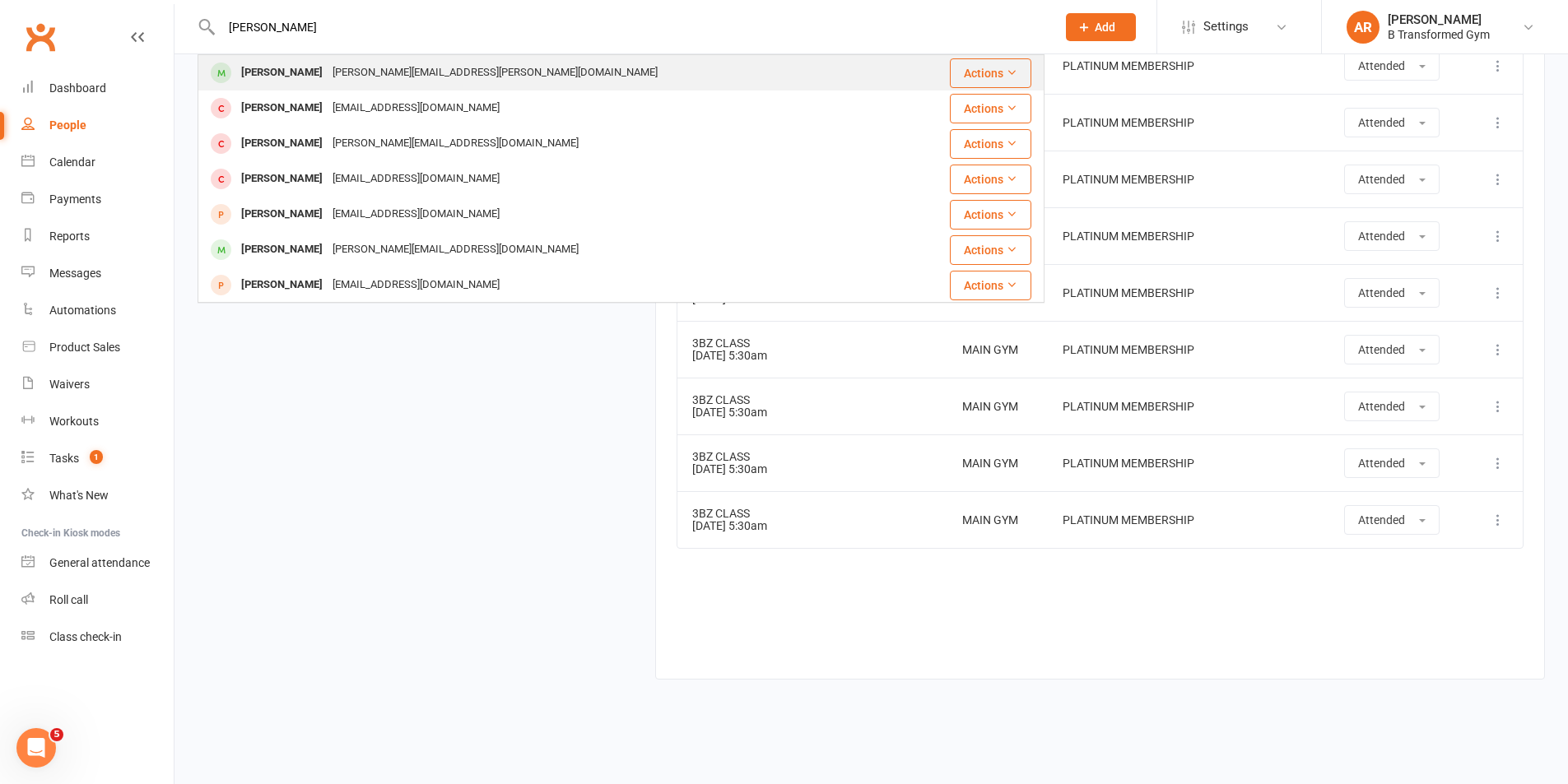
type input "holly"
click at [290, 63] on div "Holly Kemps" at bounding box center [282, 73] width 92 height 24
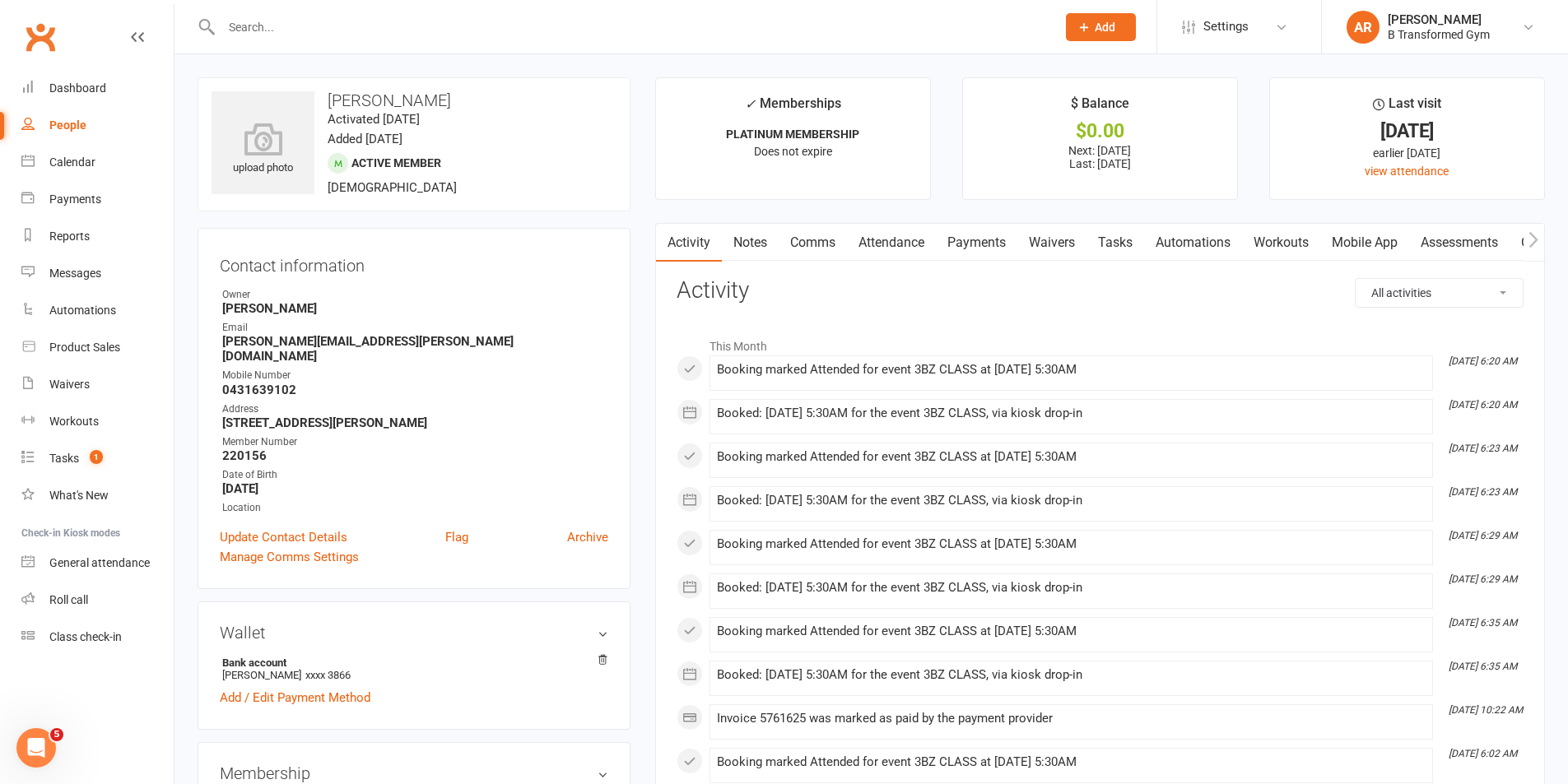
click at [905, 237] on link "Attendance" at bounding box center [891, 243] width 89 height 38
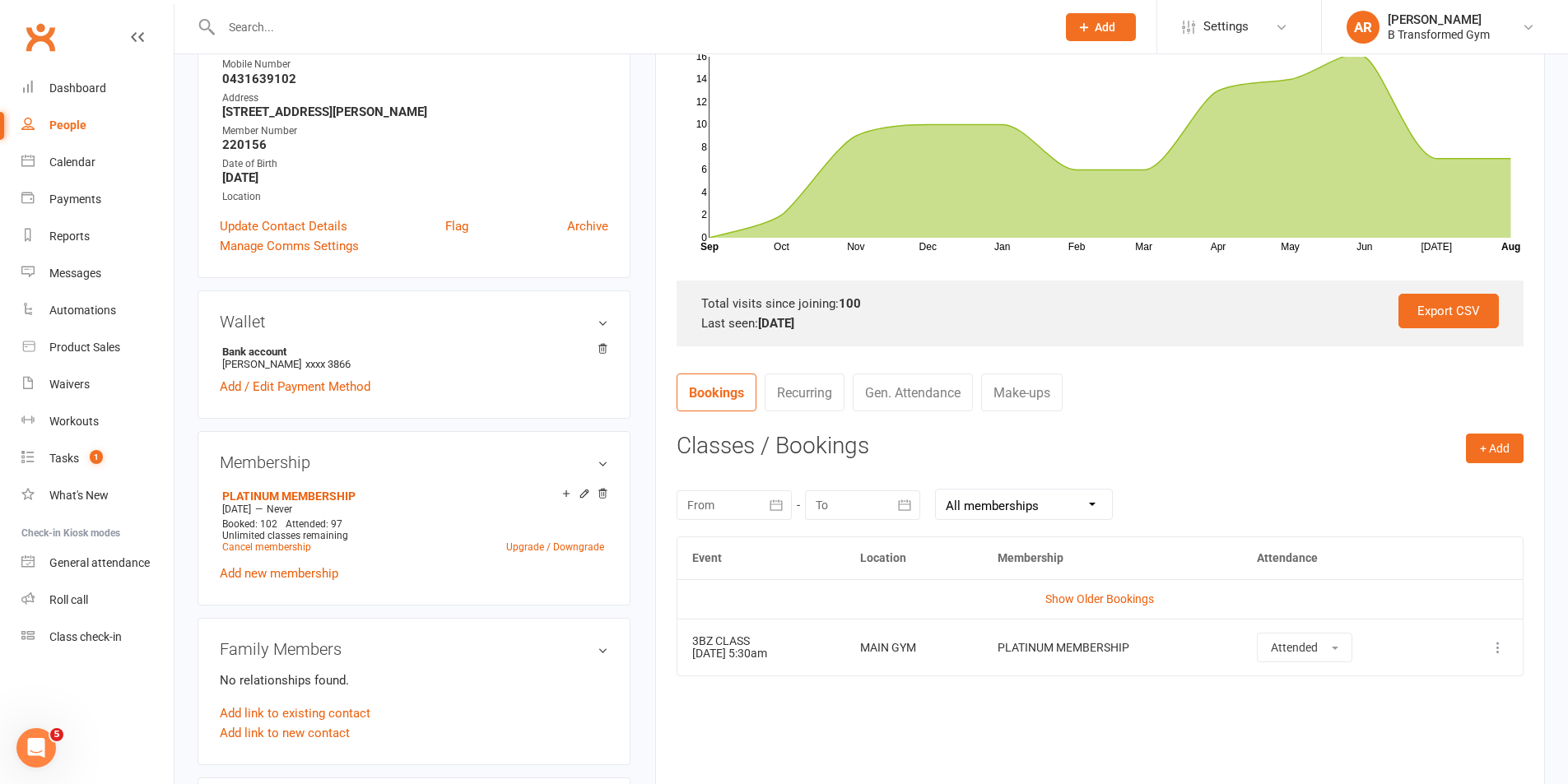
scroll to position [576, 0]
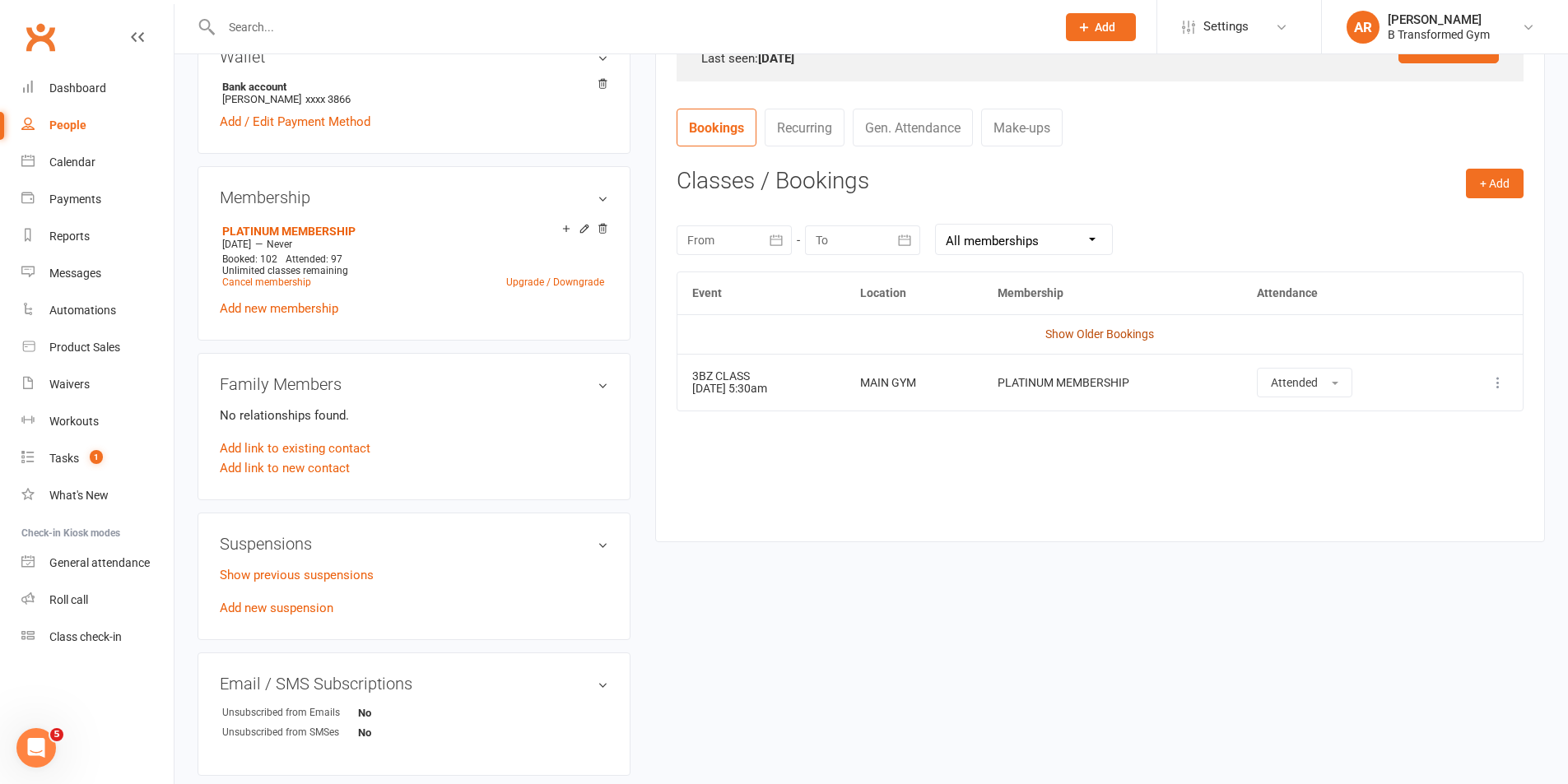
click at [1076, 332] on link "Show Older Bookings" at bounding box center [1100, 334] width 109 height 14
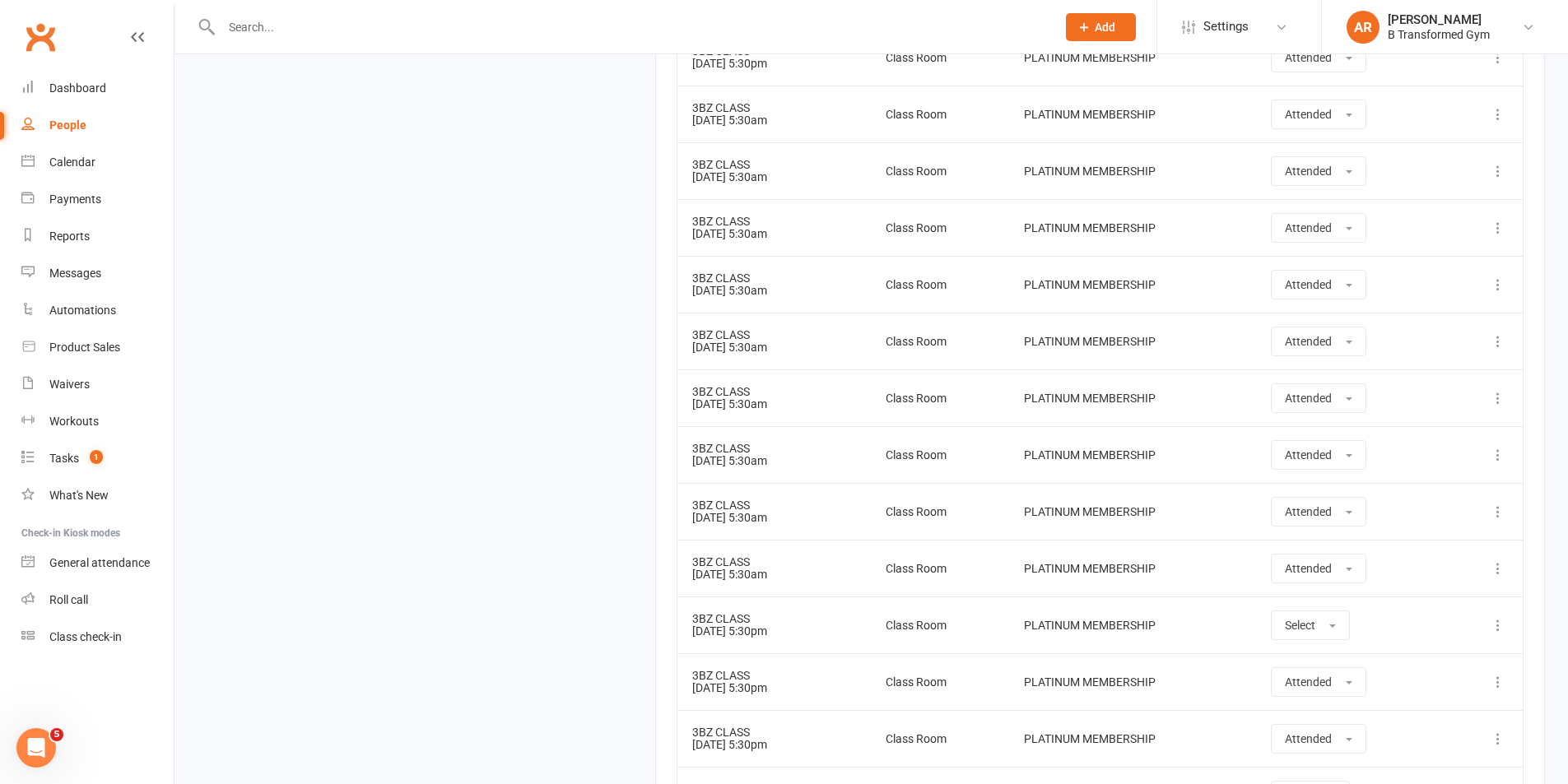
scroll to position [2121, 0]
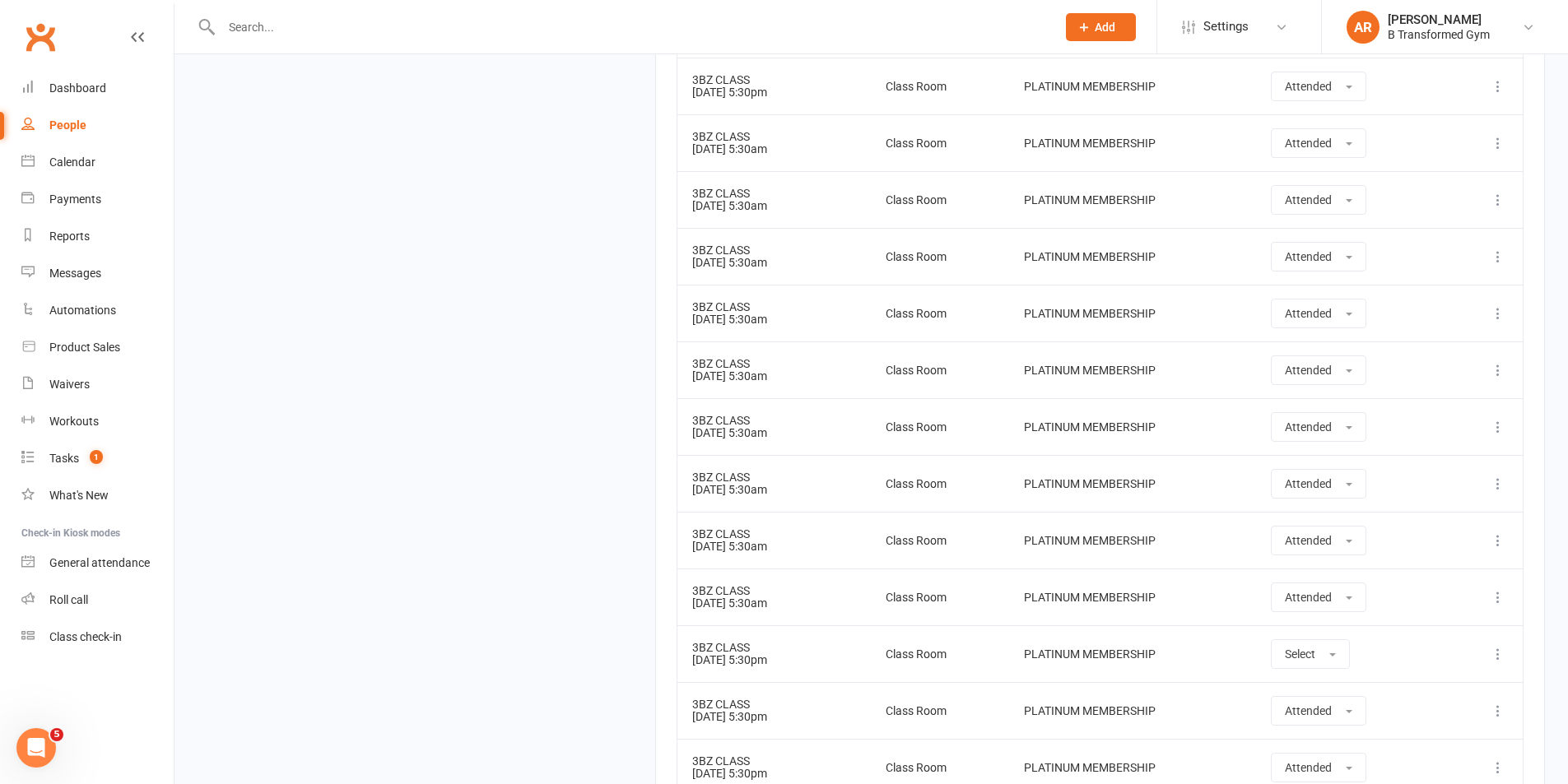
click at [278, 34] on input "text" at bounding box center [630, 26] width 828 height 23
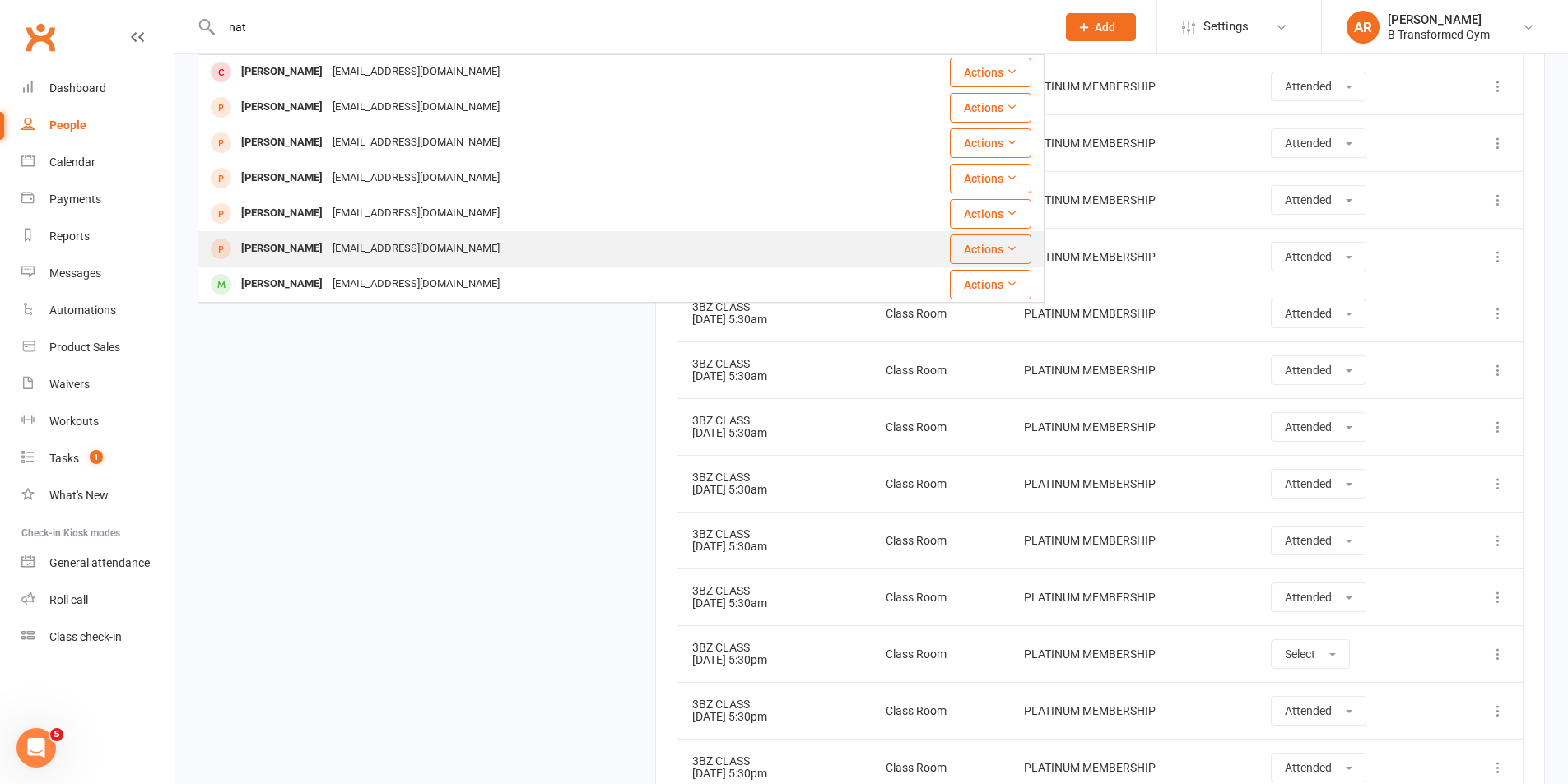
scroll to position [319, 0]
type input "nat"
click at [339, 251] on div "N1hoogkamp@hotmail.com" at bounding box center [415, 248] width 177 height 24
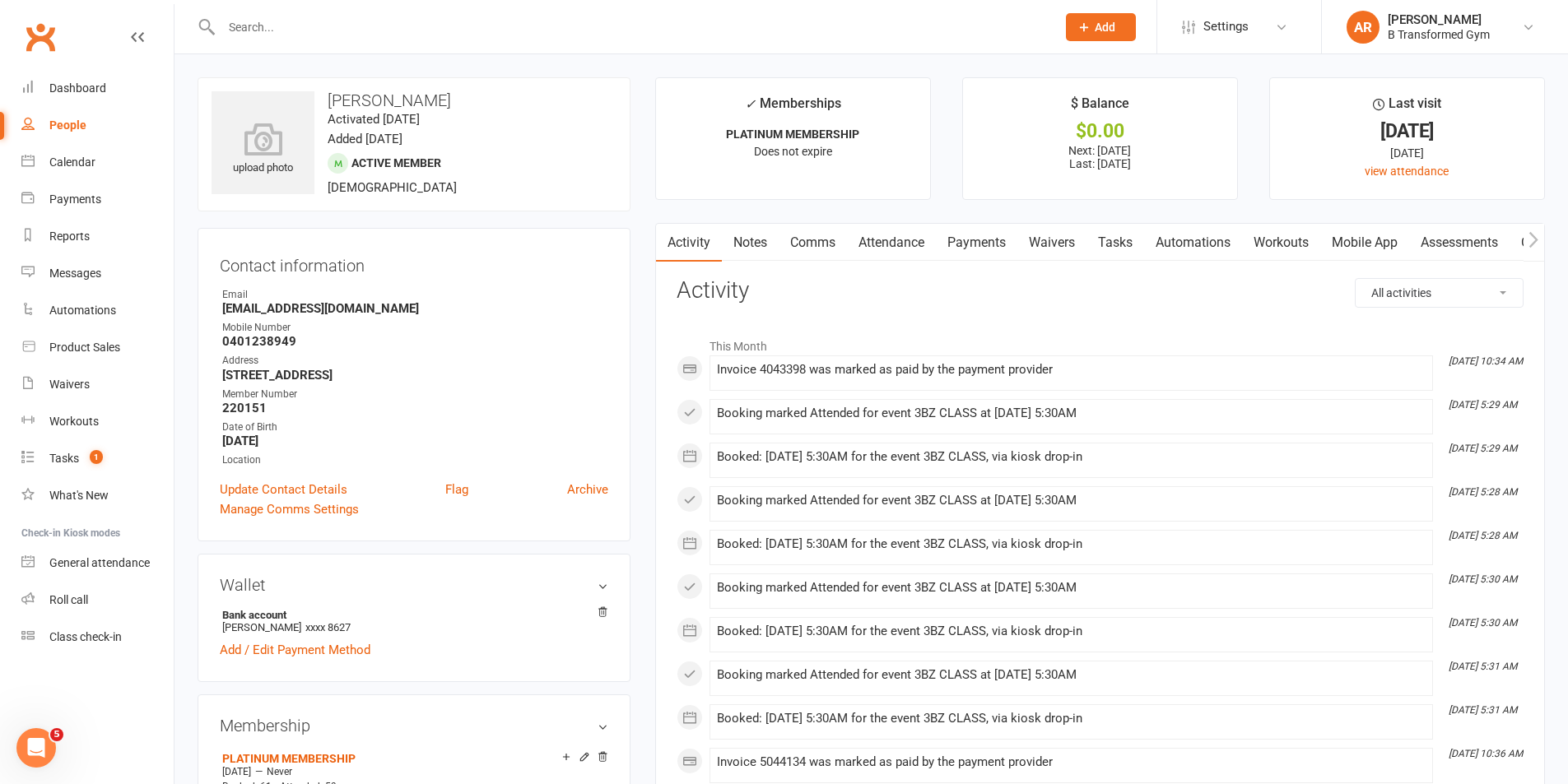
click at [901, 235] on link "Attendance" at bounding box center [891, 243] width 89 height 38
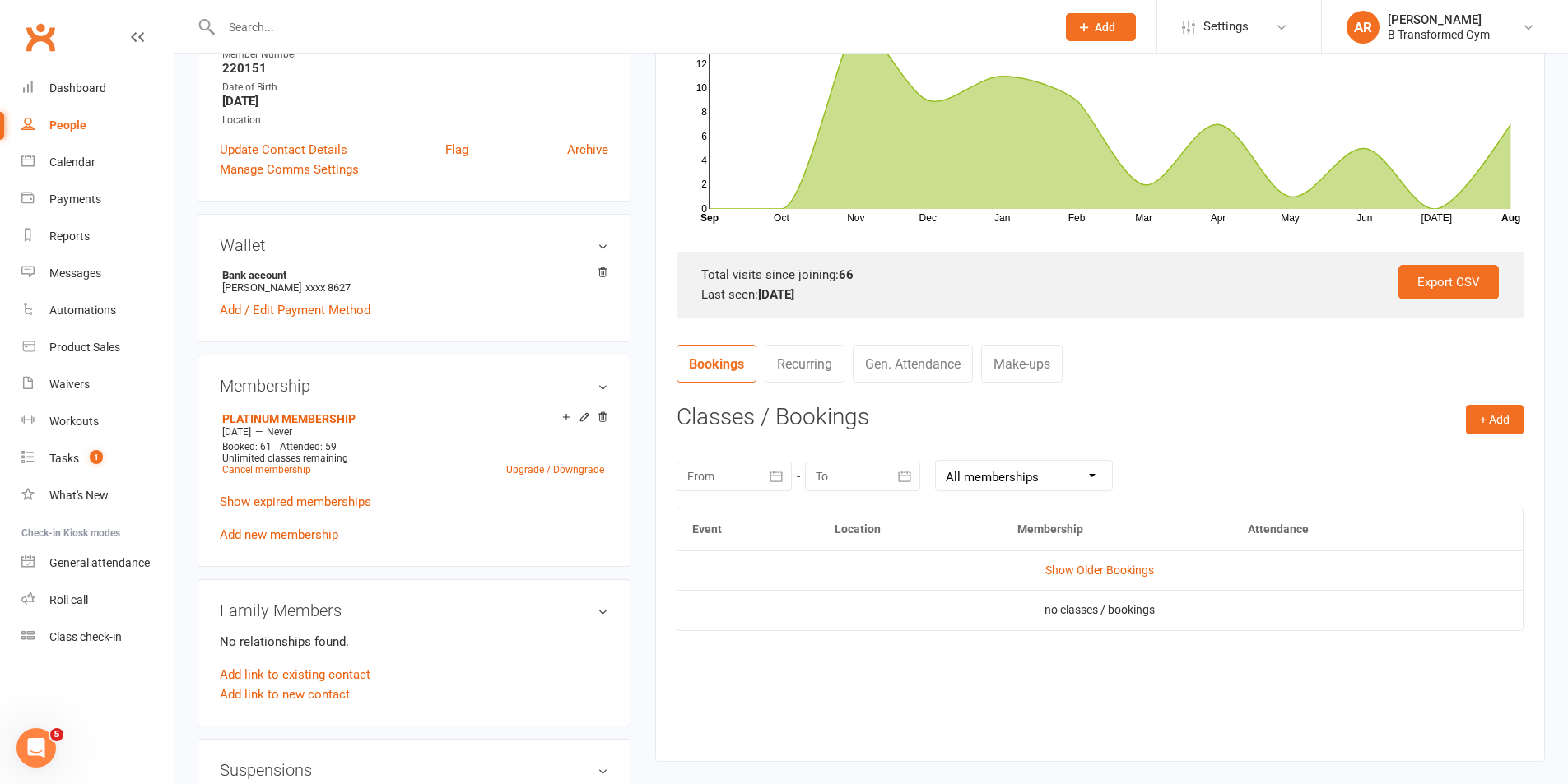
scroll to position [411, 0]
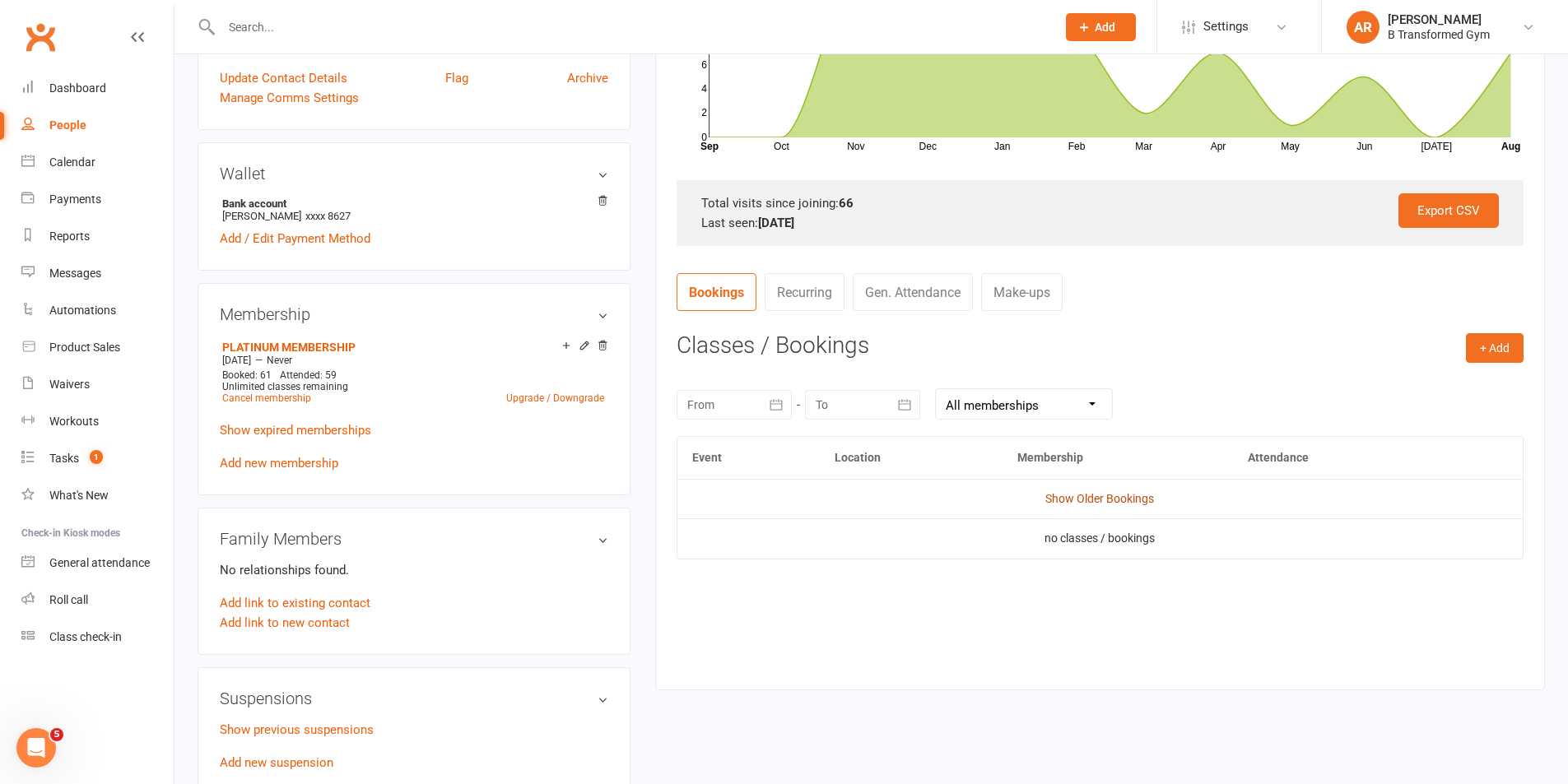
click at [1144, 498] on link "Show Older Bookings" at bounding box center [1100, 498] width 109 height 14
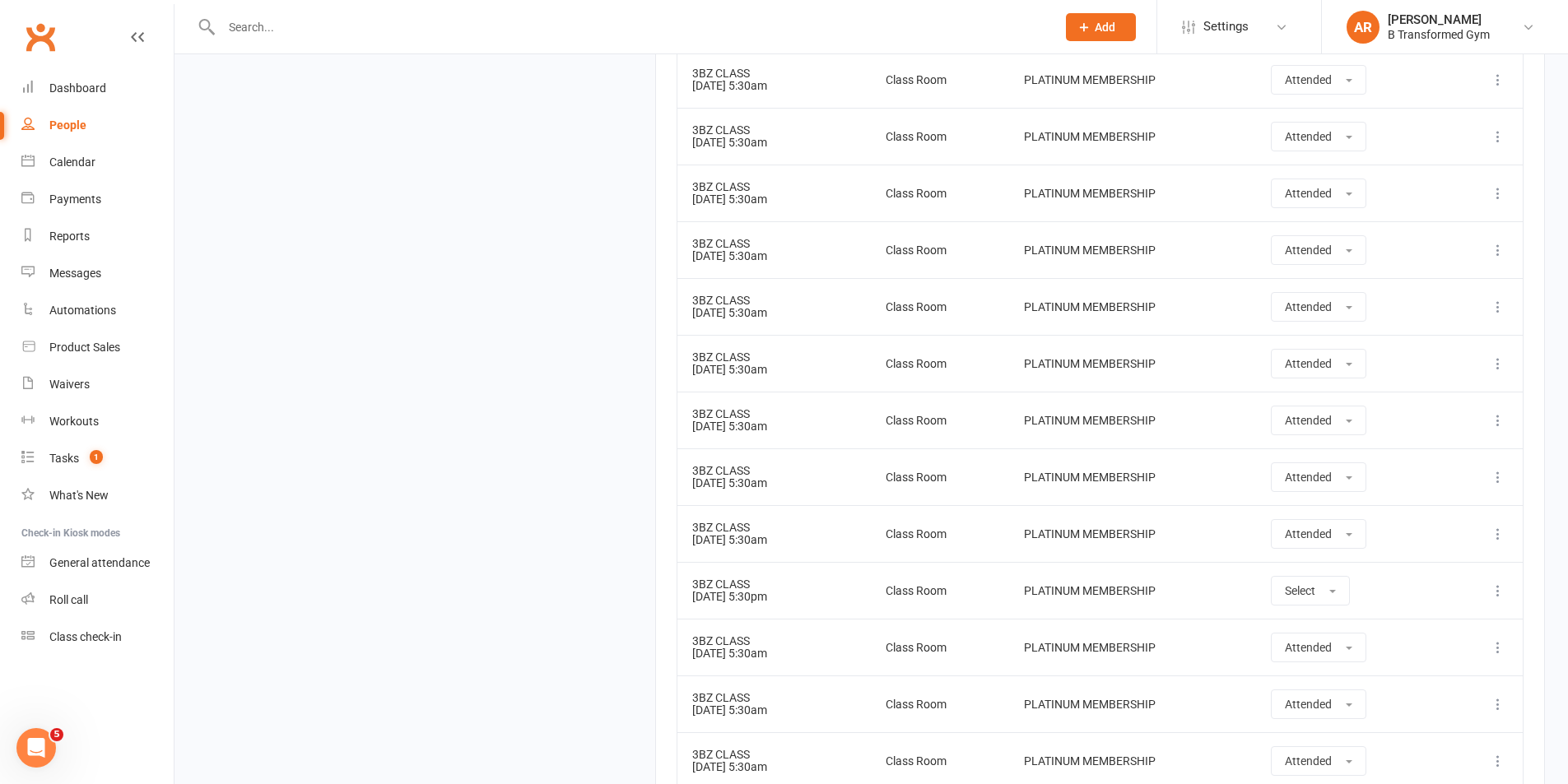
scroll to position [1932, 0]
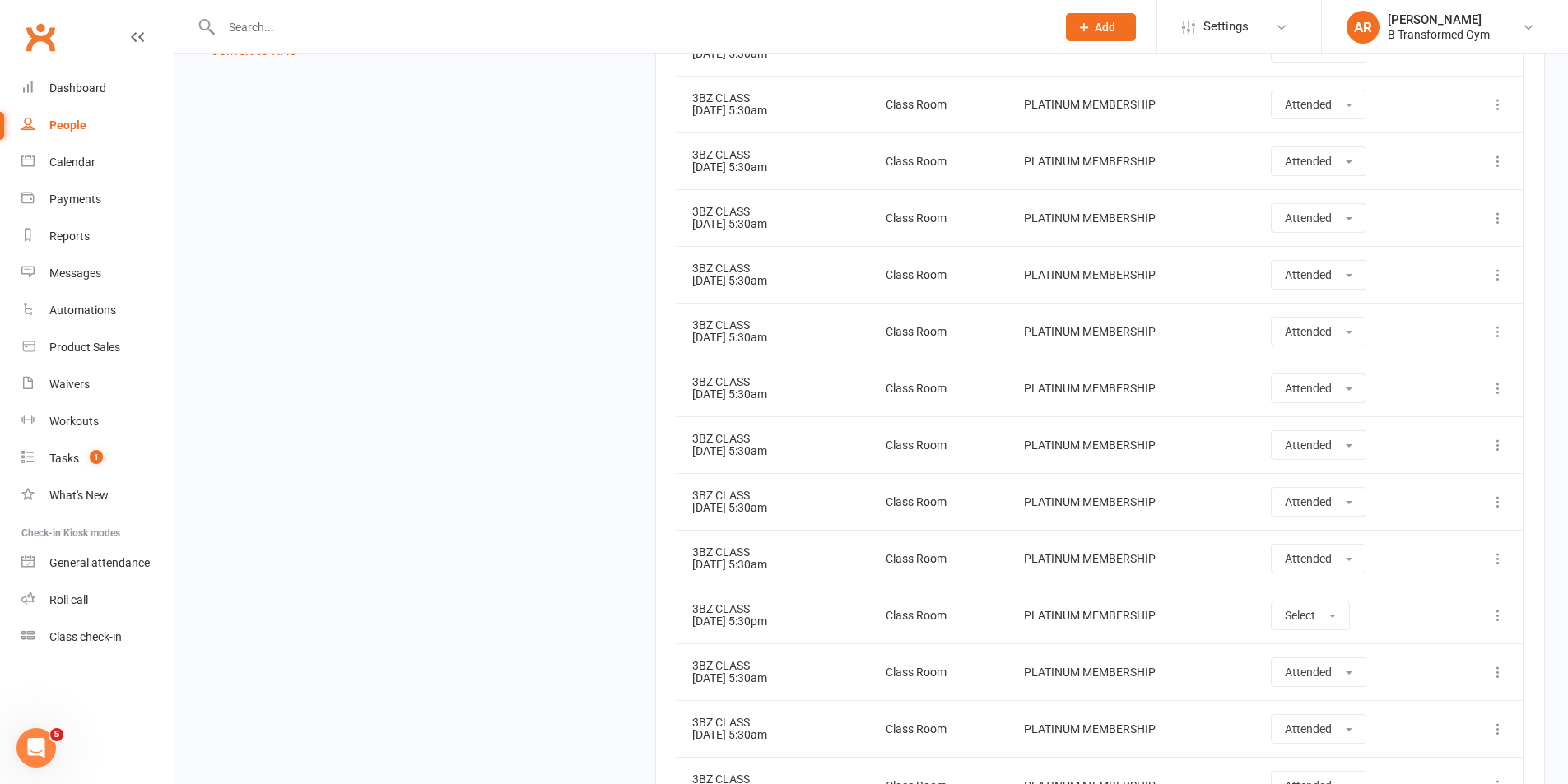
click at [237, 24] on input "text" at bounding box center [630, 26] width 828 height 23
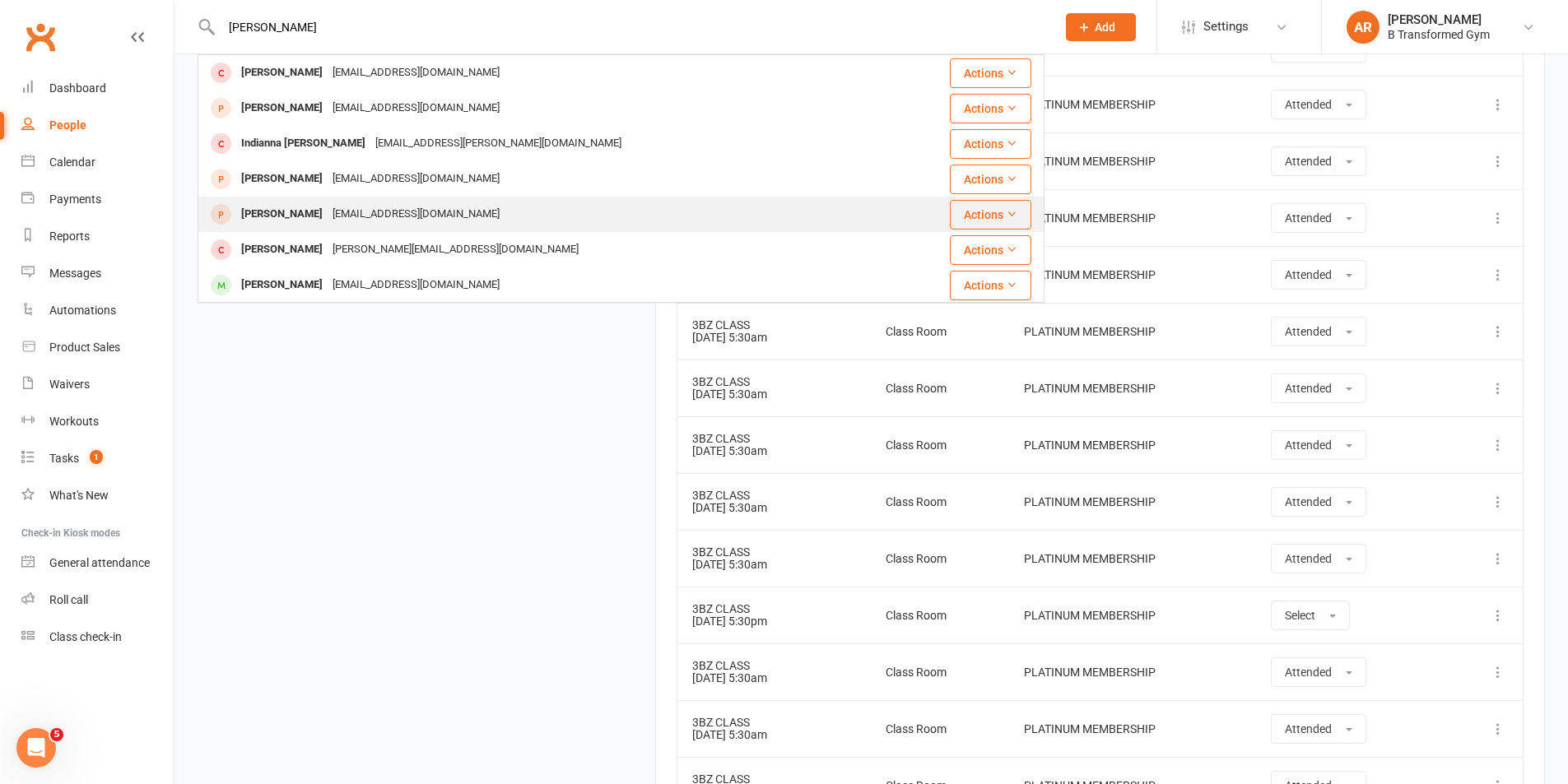
scroll to position [107, 0]
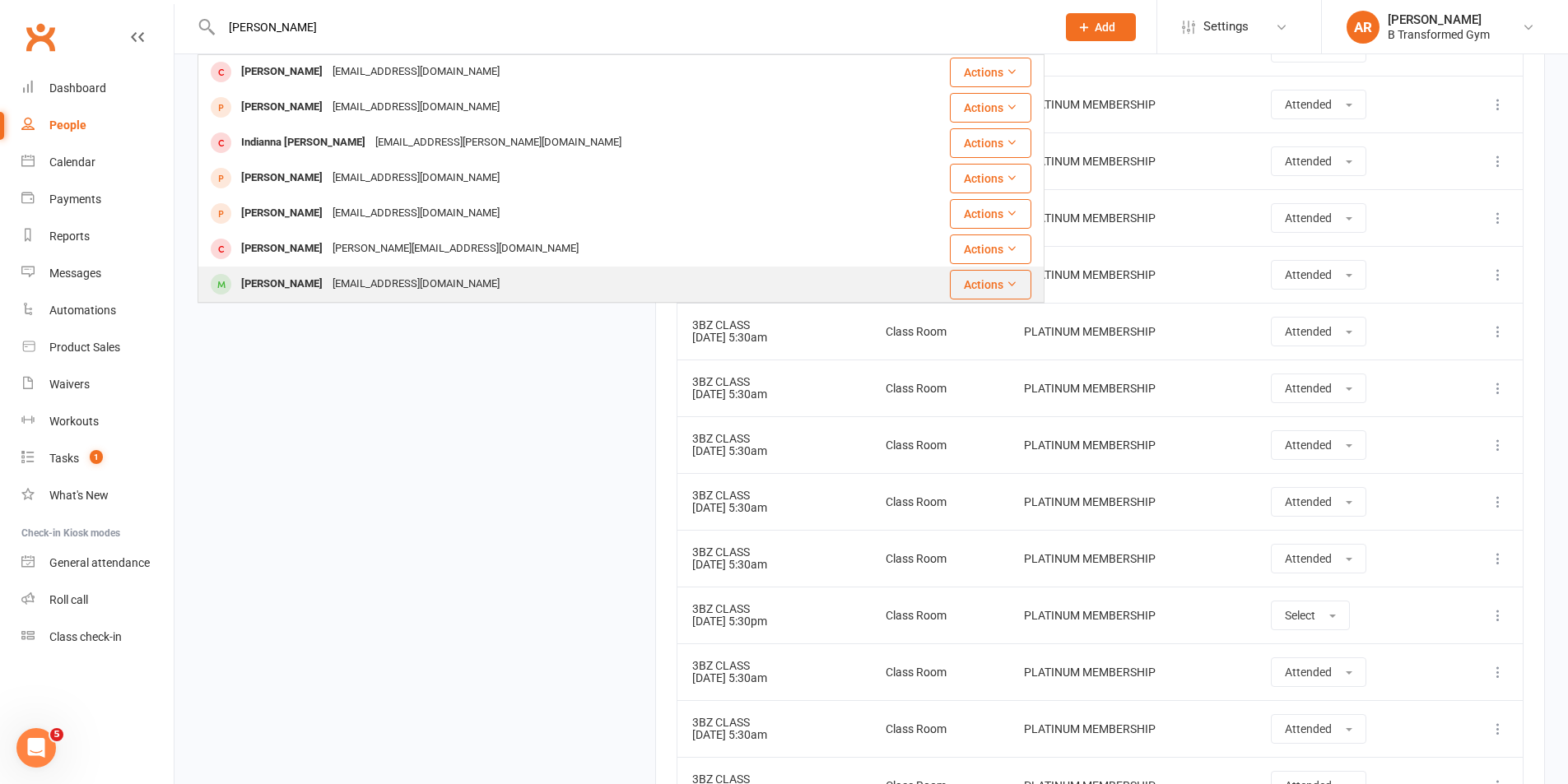
type input "dan"
click at [303, 284] on div "[PERSON_NAME]" at bounding box center [282, 284] width 92 height 24
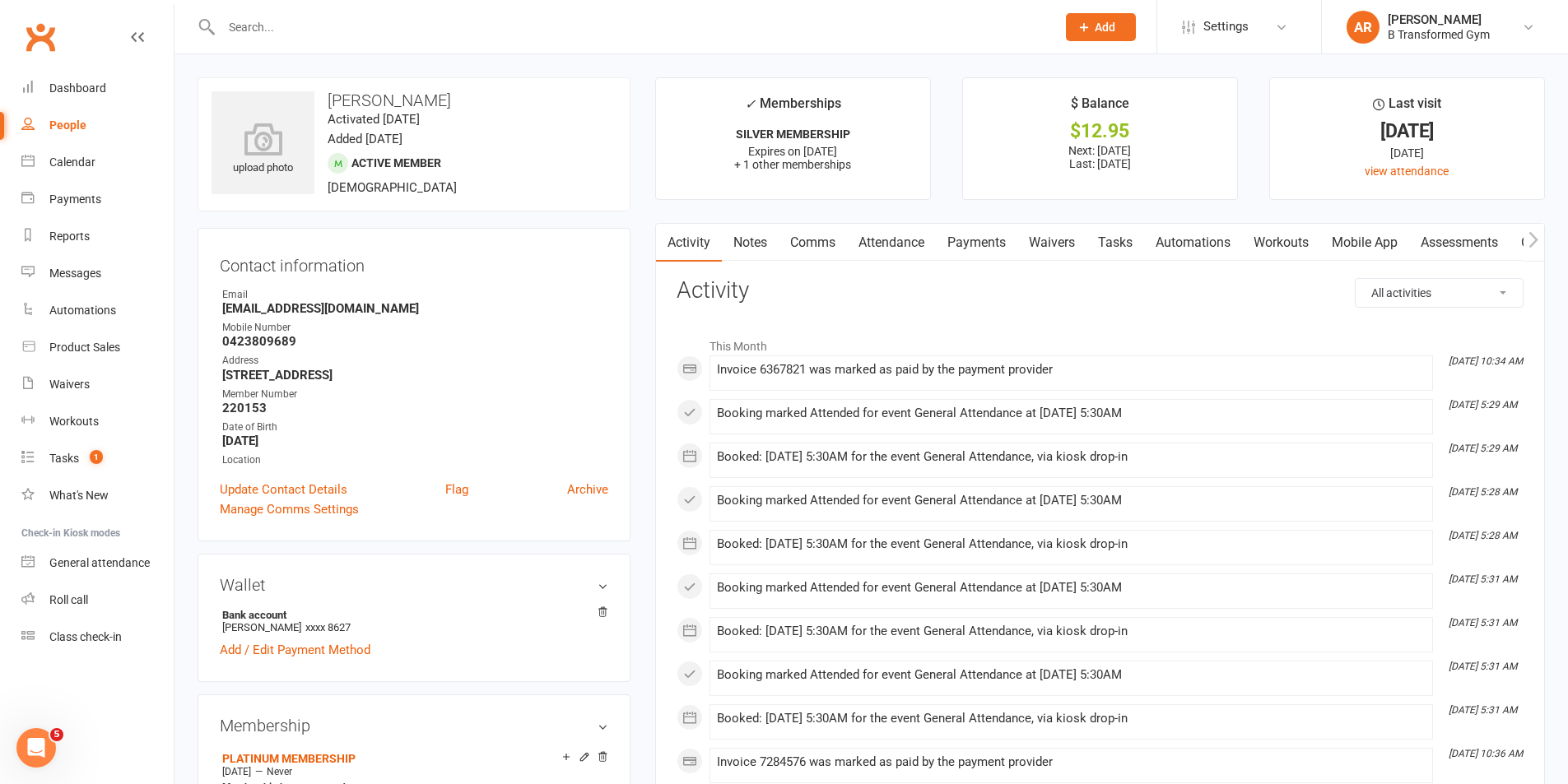
click at [879, 237] on link "Attendance" at bounding box center [891, 243] width 89 height 38
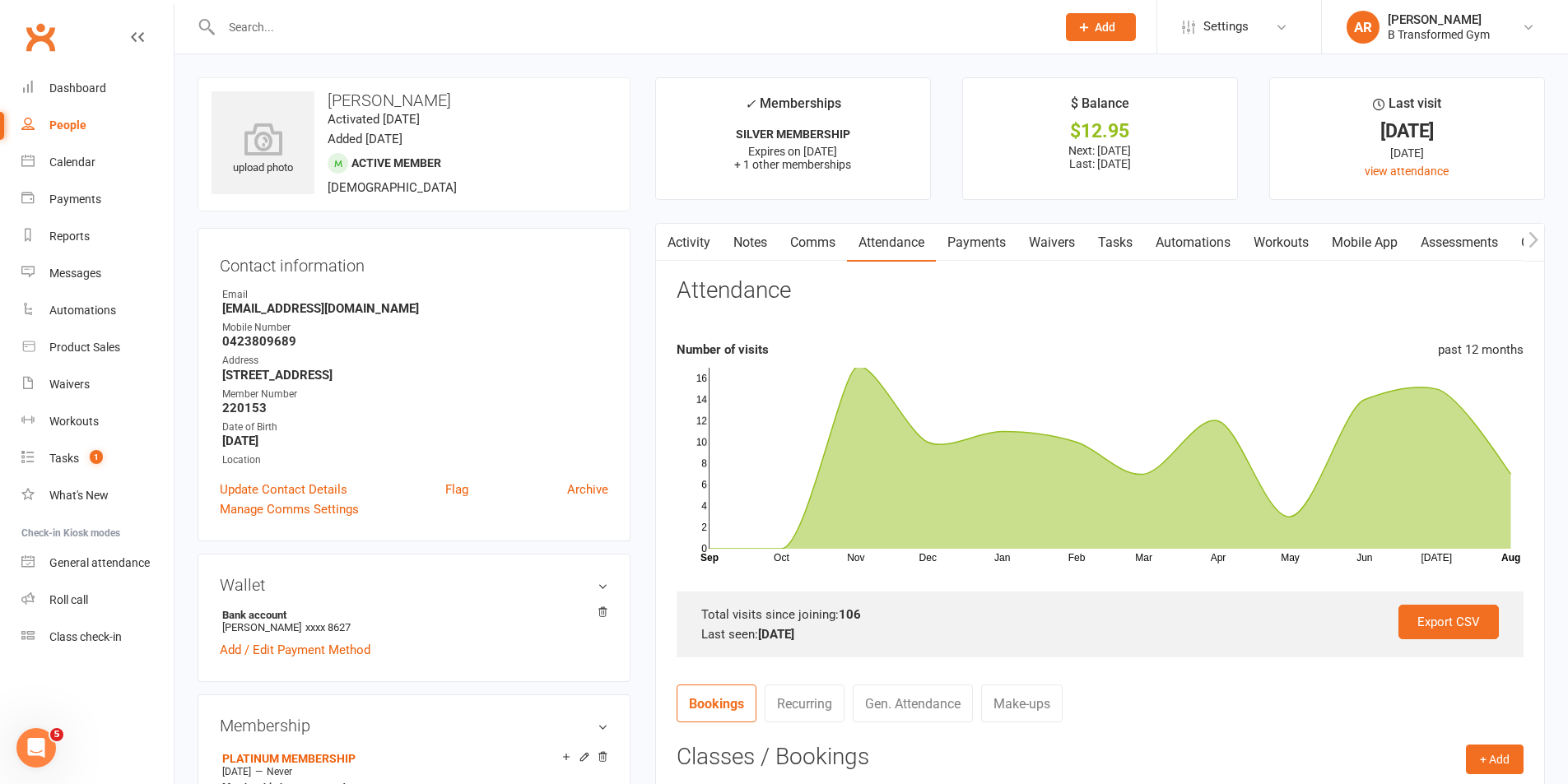
scroll to position [576, 0]
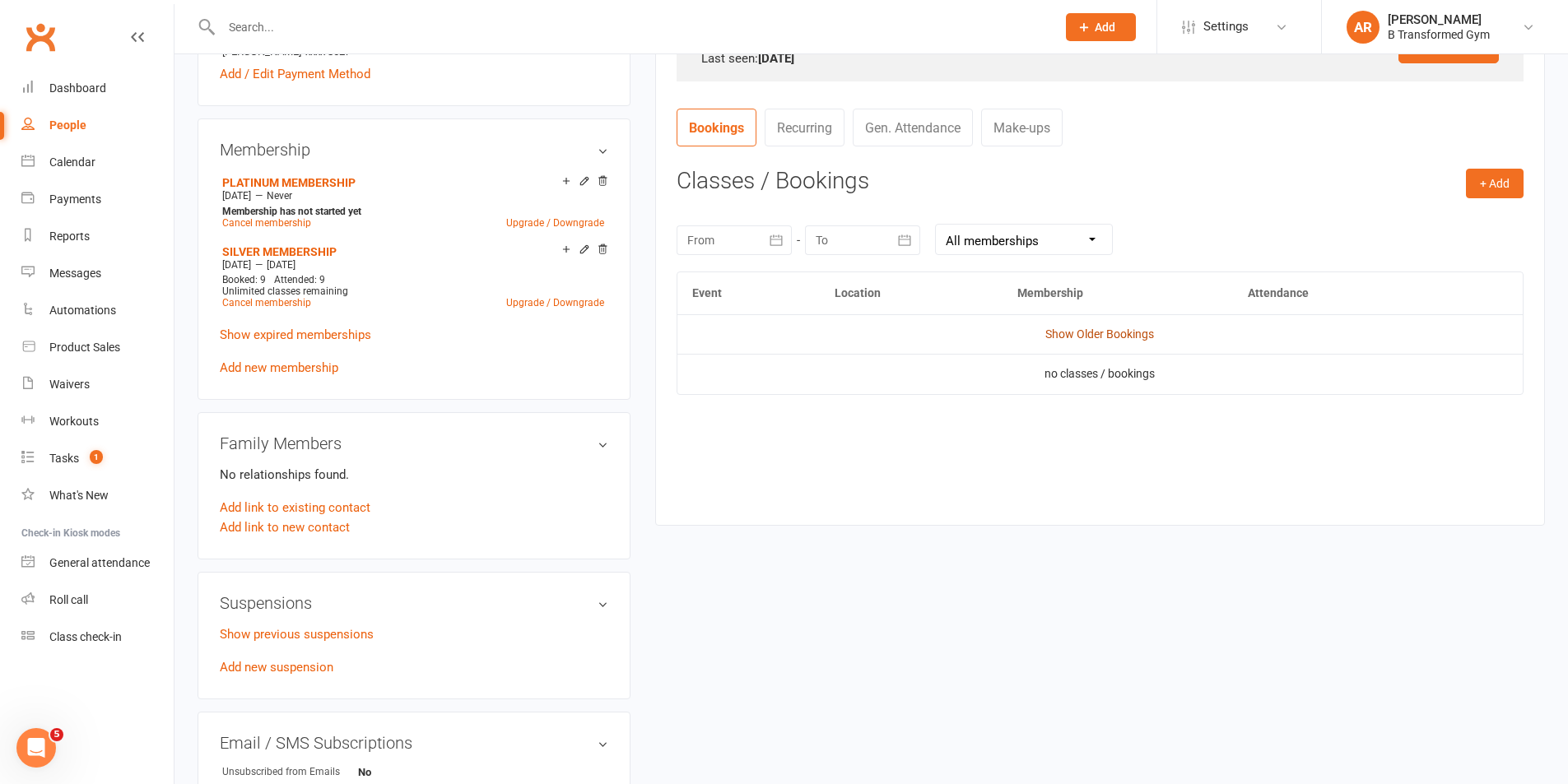
click at [1108, 327] on link "Show Older Bookings" at bounding box center [1100, 334] width 109 height 14
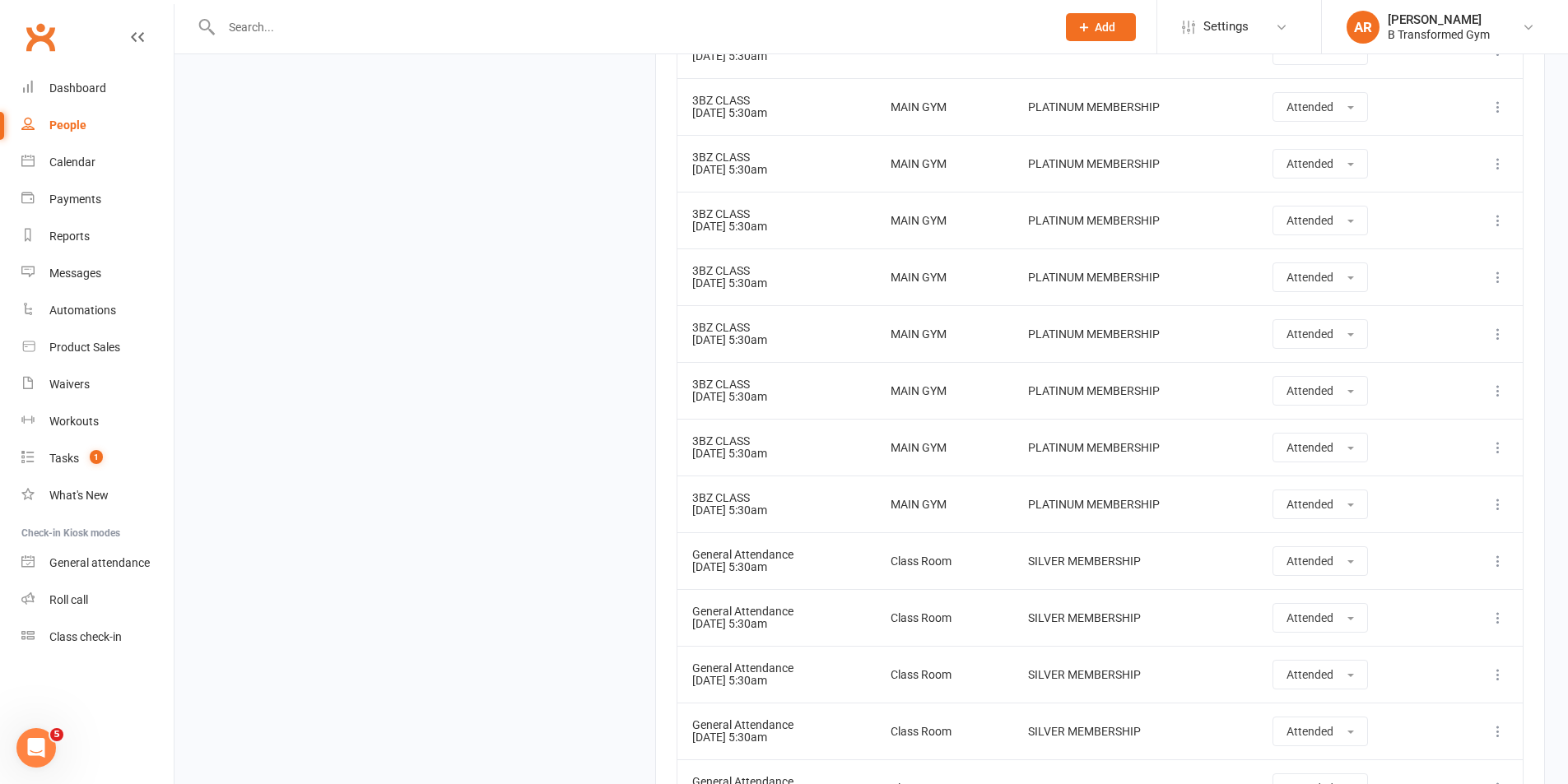
scroll to position [5759, 0]
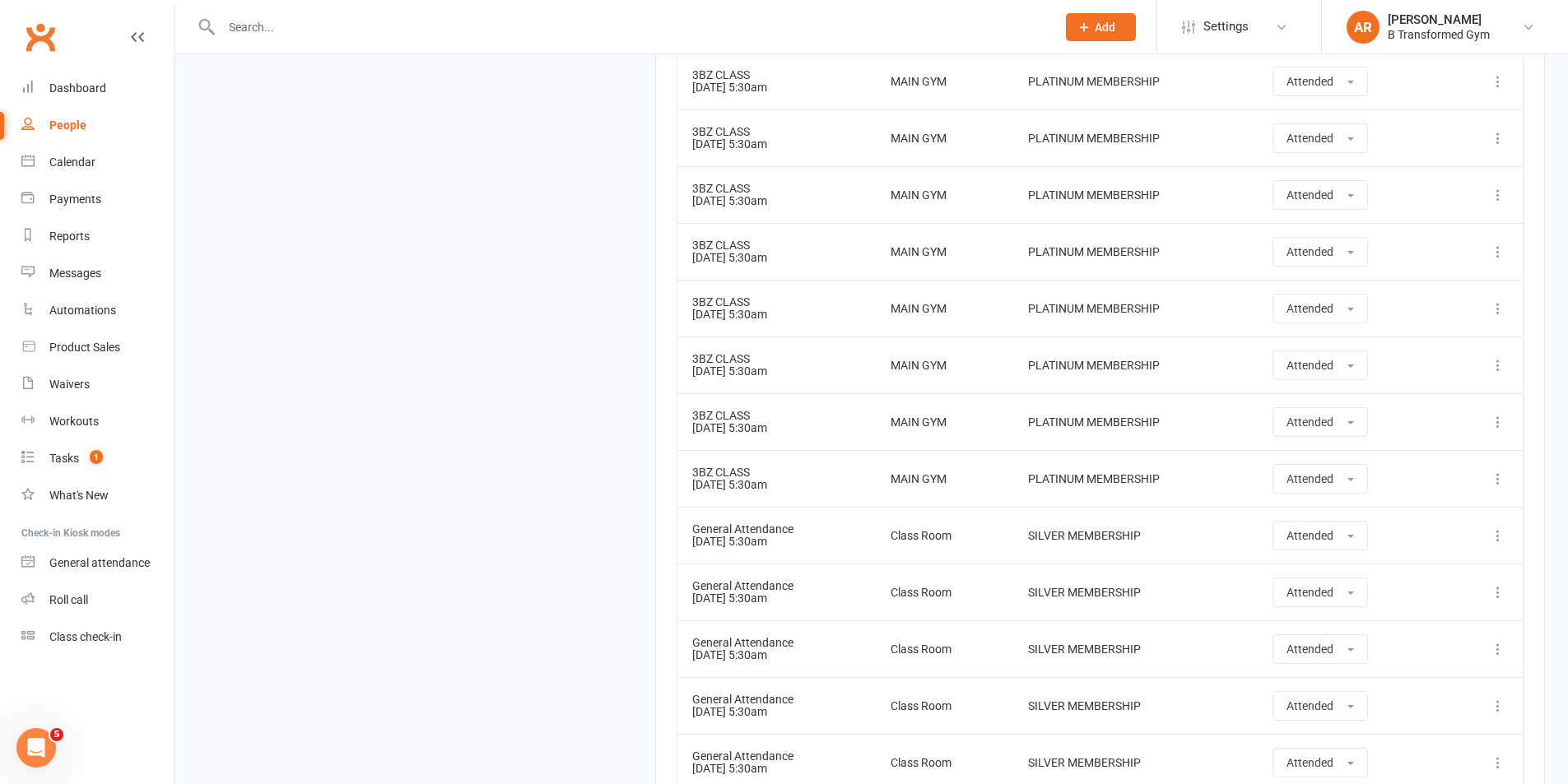
click at [264, 14] on div at bounding box center [621, 26] width 847 height 53
click at [266, 34] on input "text" at bounding box center [630, 26] width 828 height 23
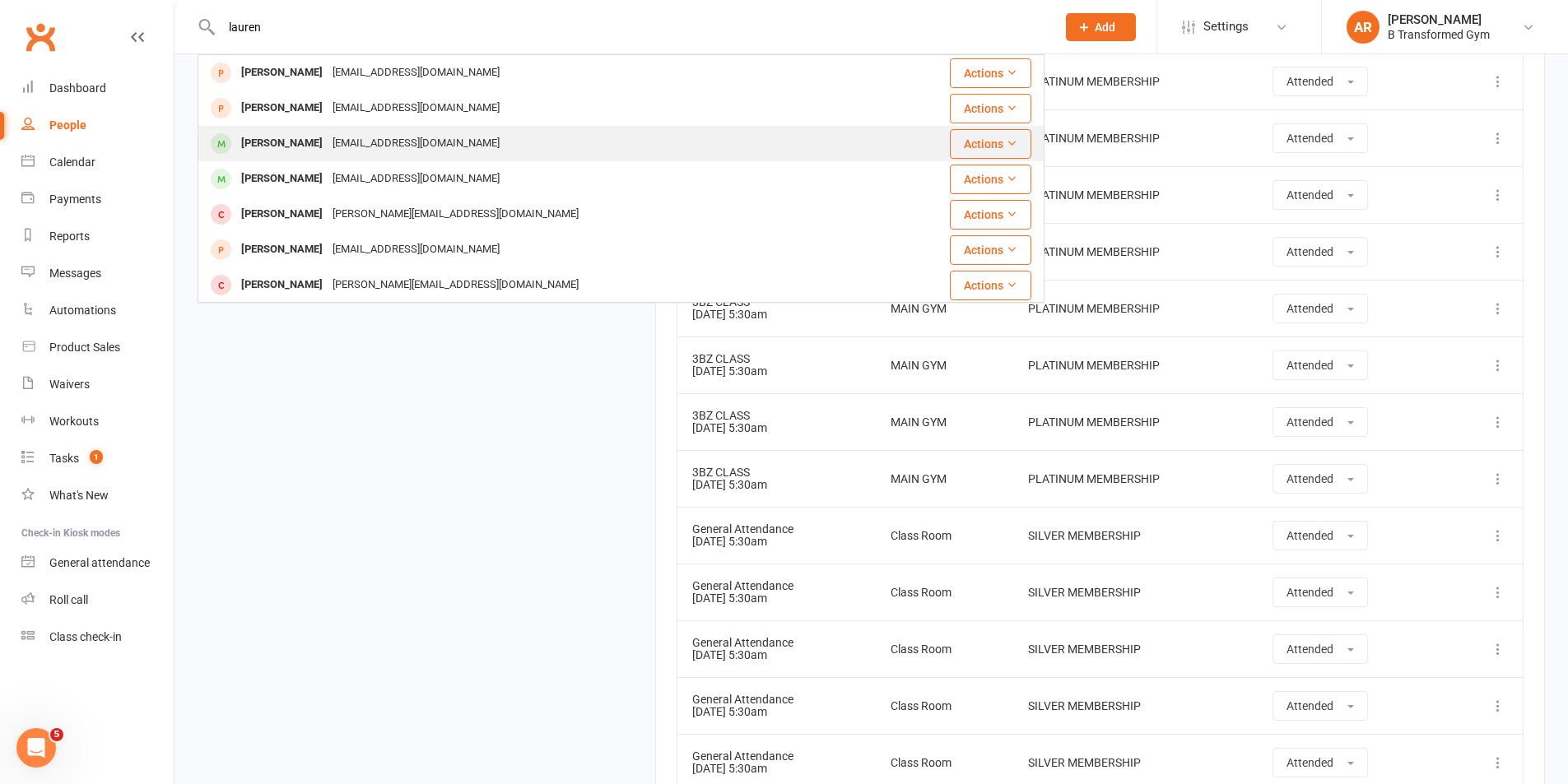
type input "lauren"
click at [327, 141] on div "L.anders90@outlook.com" at bounding box center [415, 143] width 177 height 24
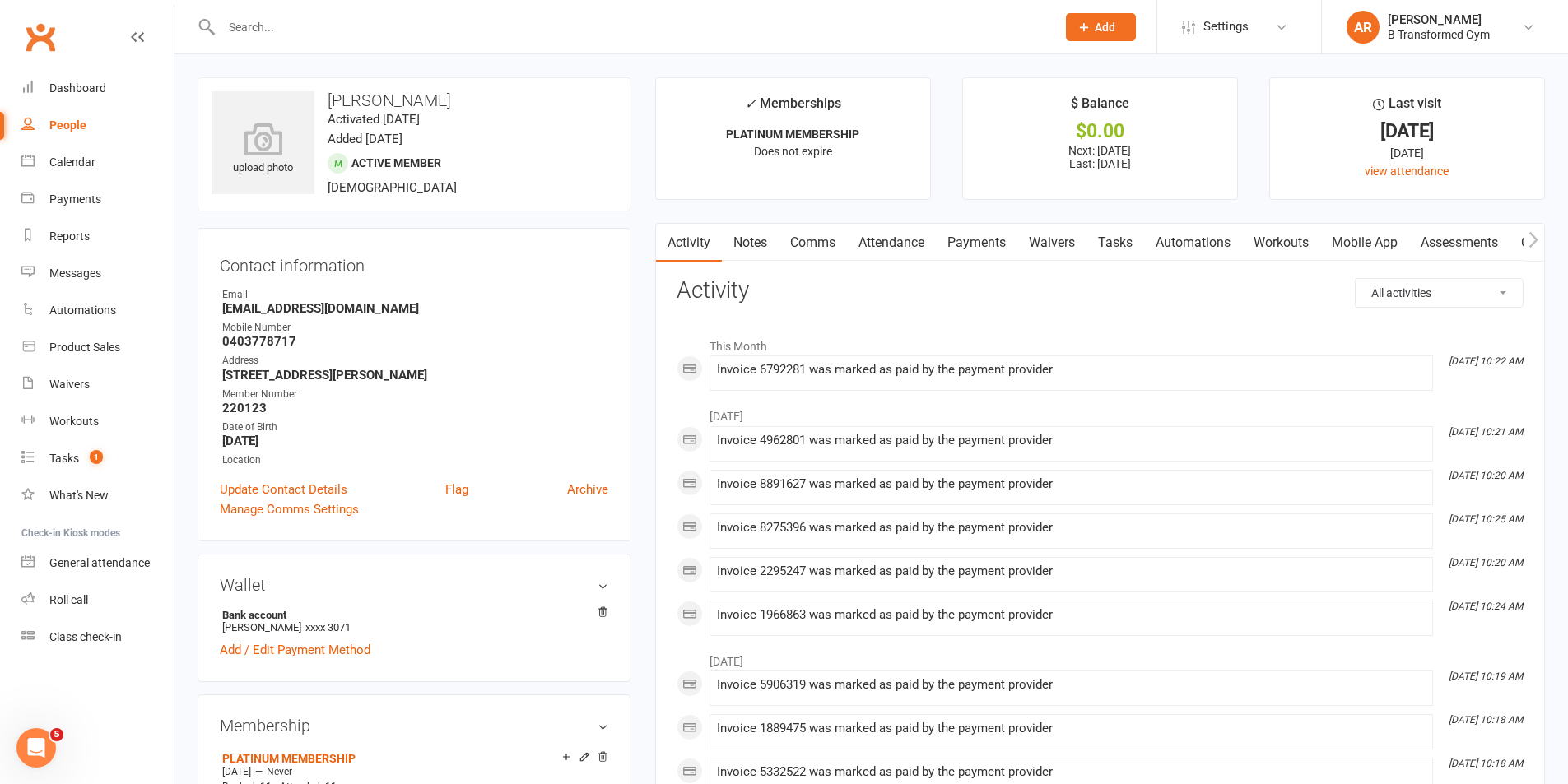
drag, startPoint x: 917, startPoint y: 247, endPoint x: 938, endPoint y: 250, distance: 21.2
click at [916, 246] on link "Attendance" at bounding box center [891, 243] width 89 height 38
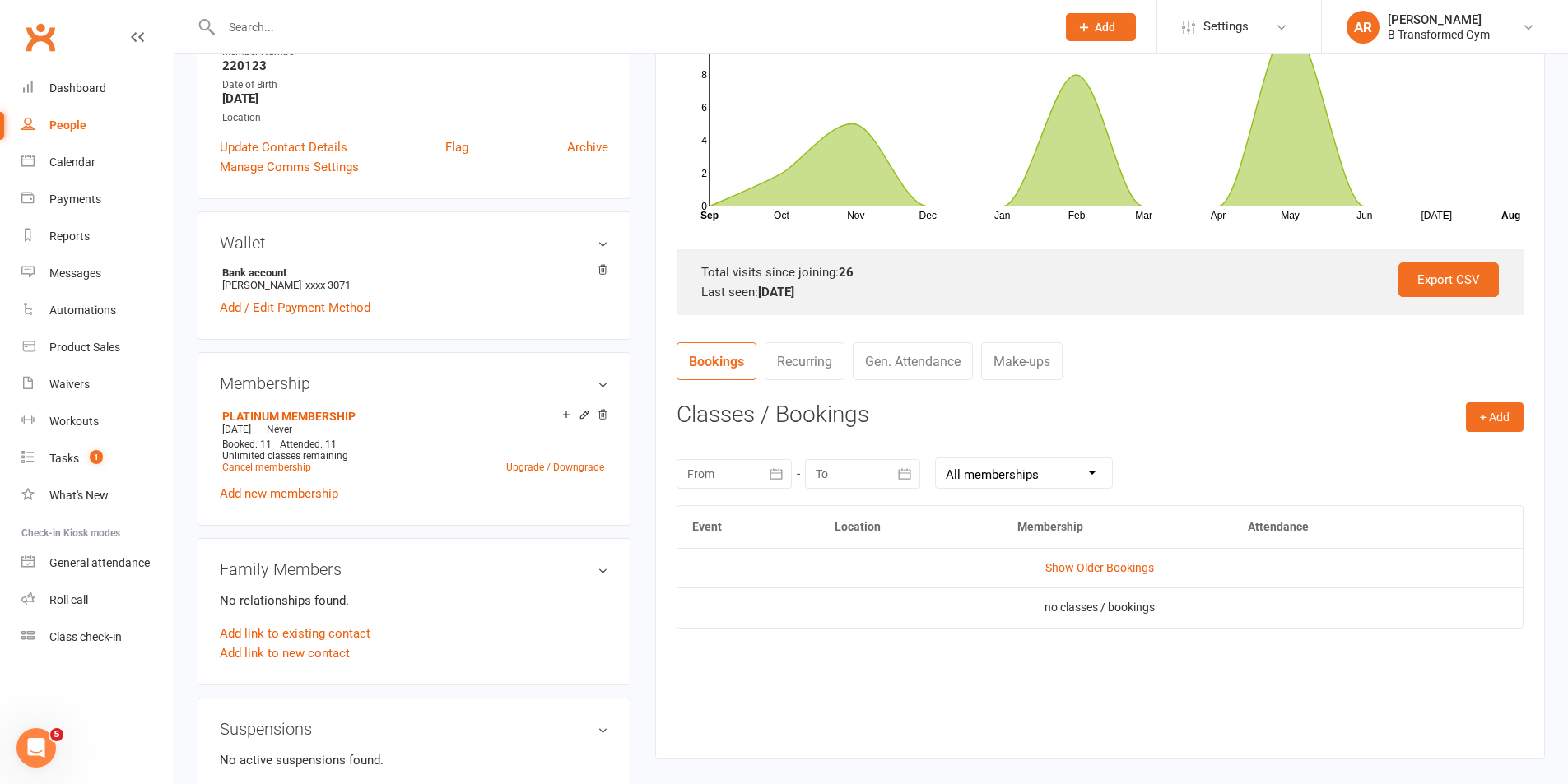
scroll to position [576, 0]
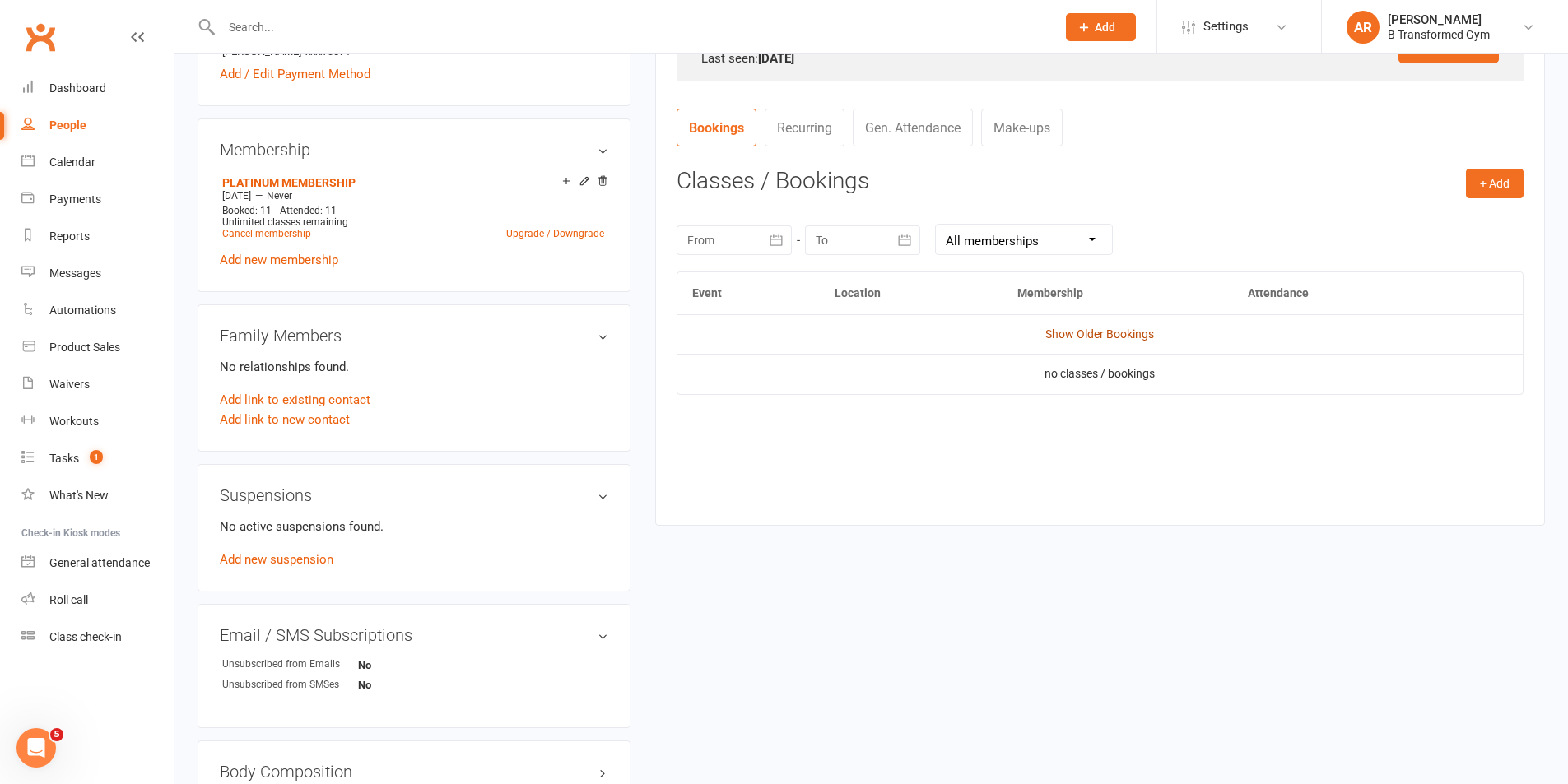
click at [1106, 328] on link "Show Older Bookings" at bounding box center [1100, 334] width 109 height 14
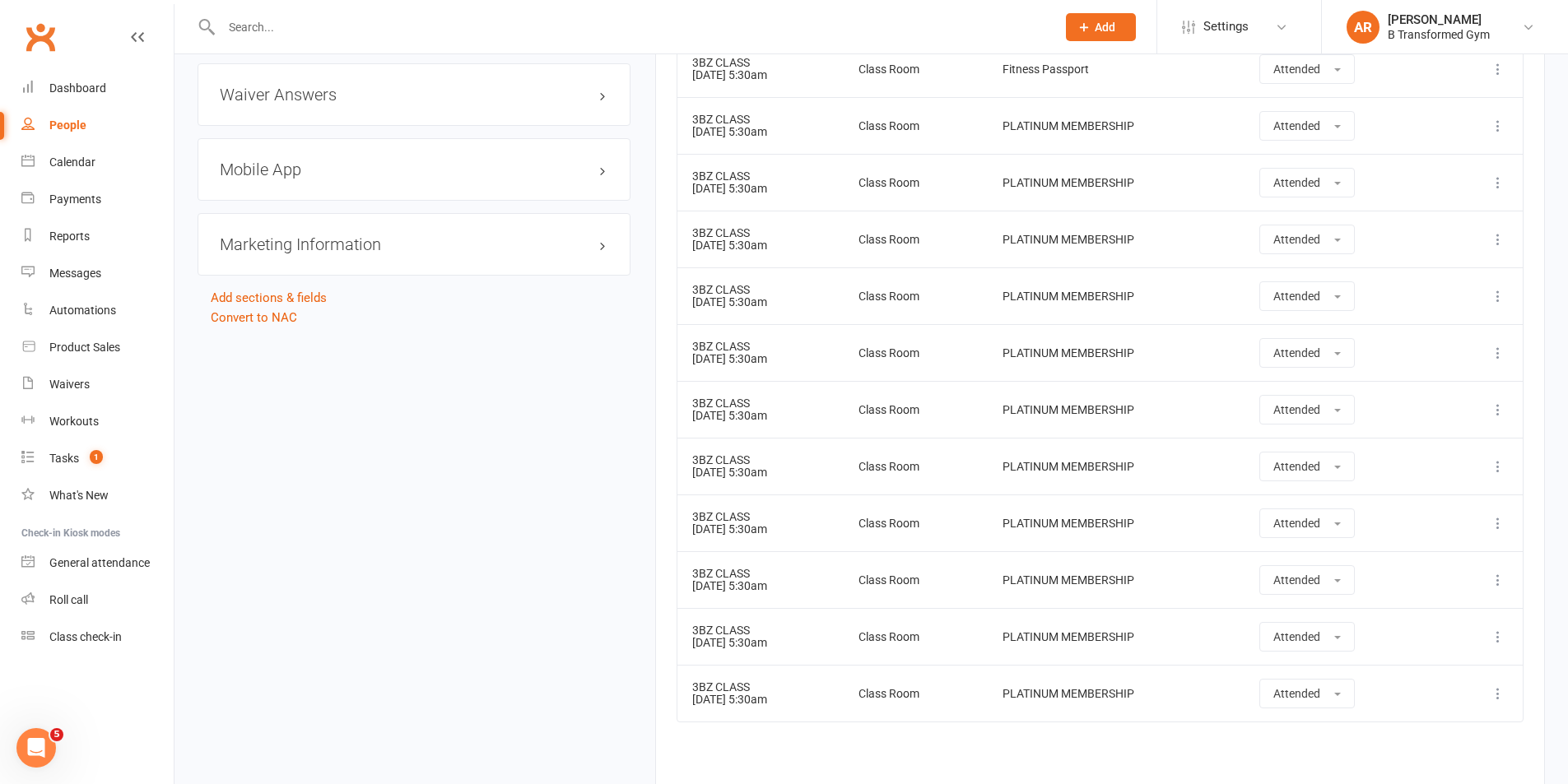
scroll to position [1645, 0]
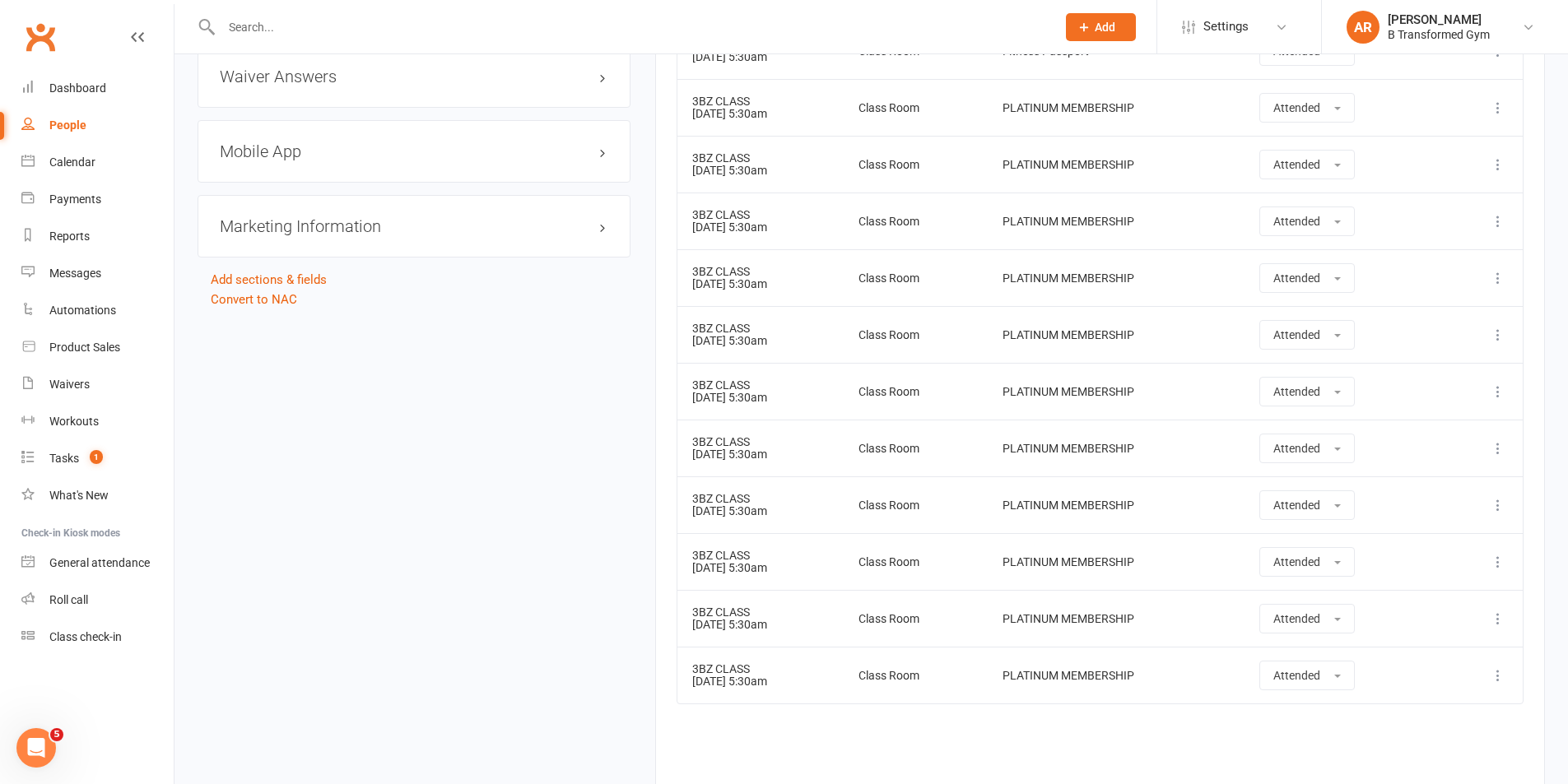
click at [249, 33] on input "text" at bounding box center [630, 26] width 828 height 23
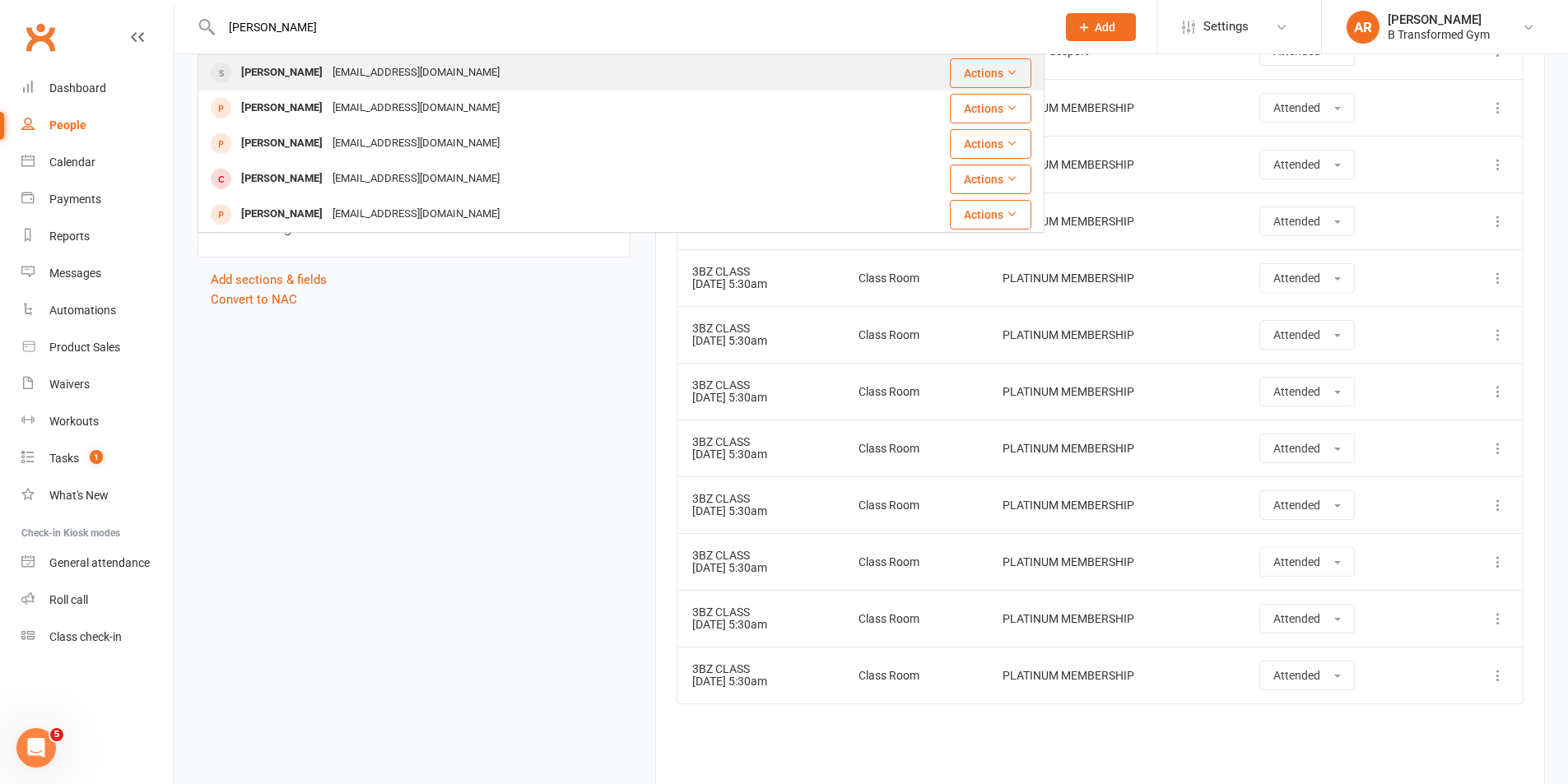
type input "kaye"
click at [335, 65] on div "paaps4@bigpond.com" at bounding box center [415, 73] width 177 height 24
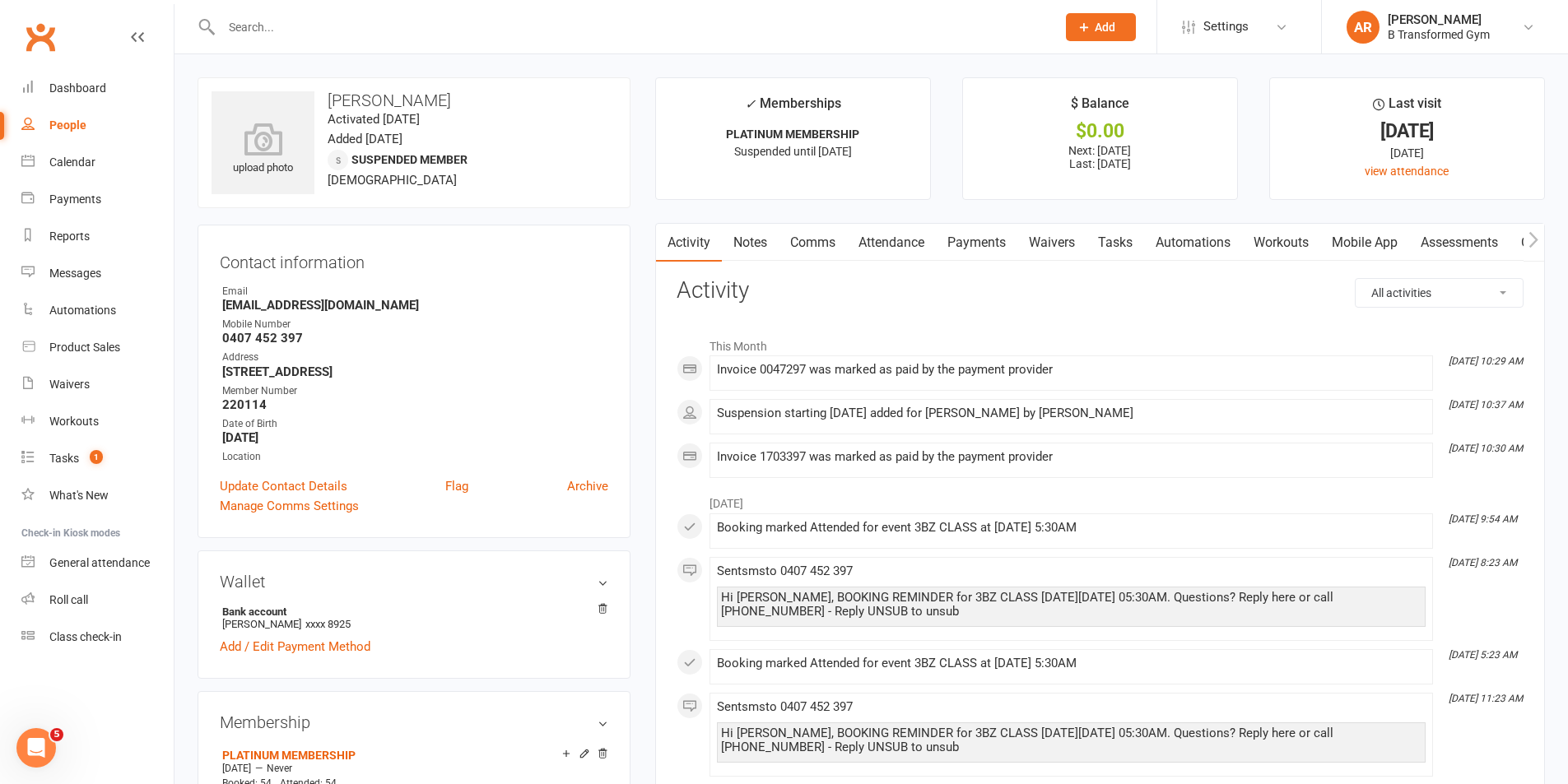
click at [912, 241] on link "Attendance" at bounding box center [891, 243] width 89 height 38
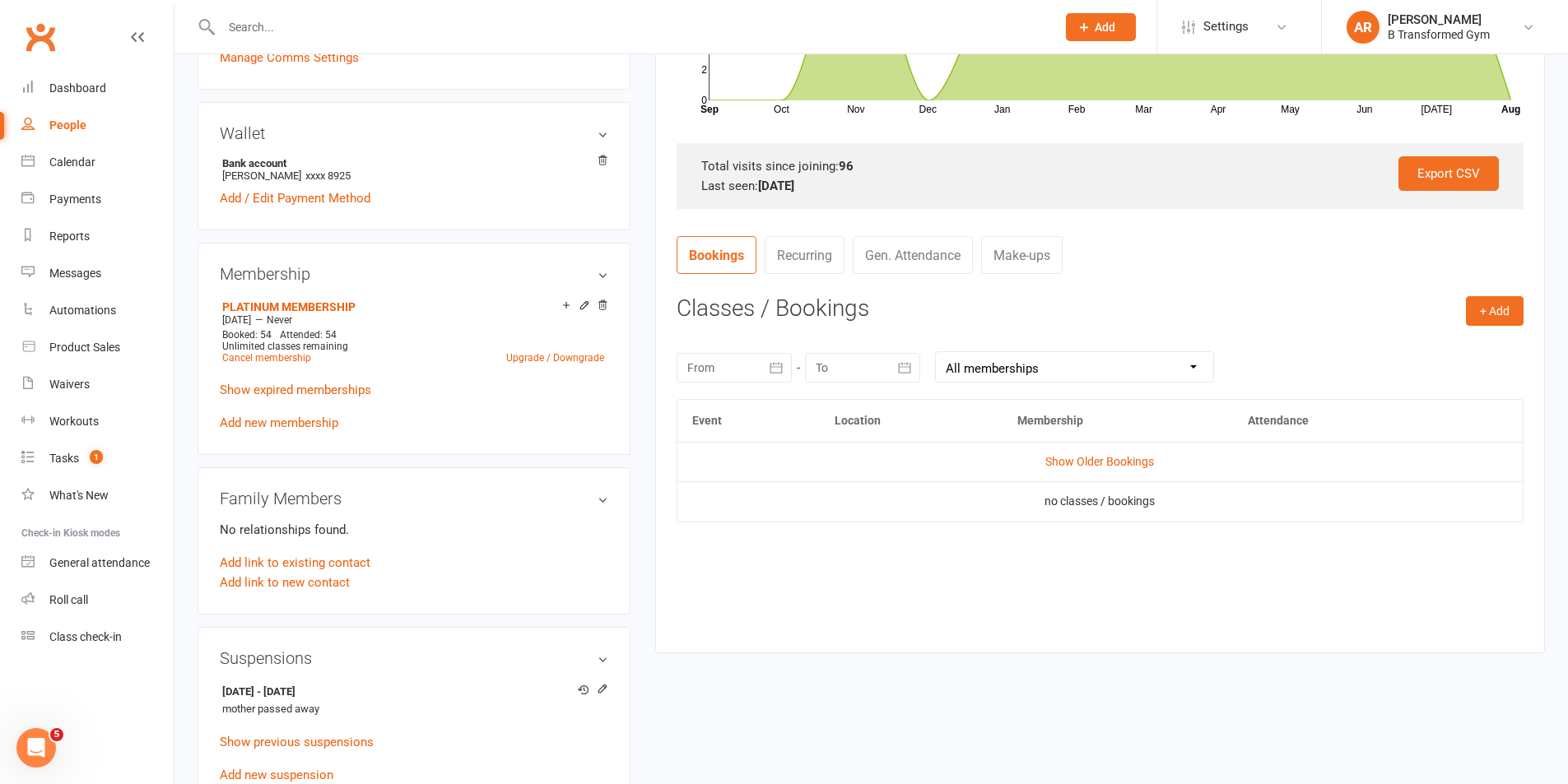
scroll to position [576, 0]
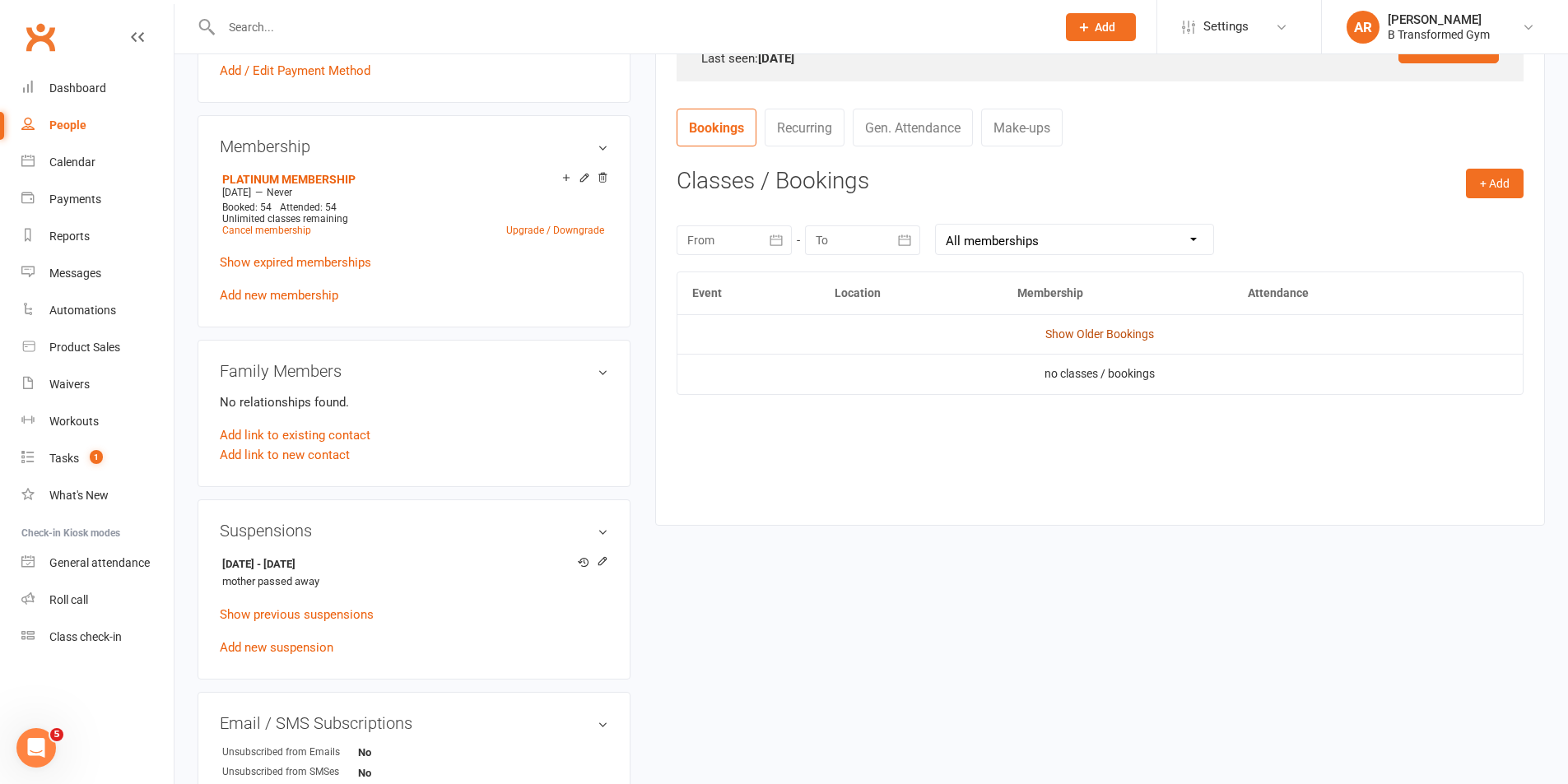
click at [1080, 335] on link "Show Older Bookings" at bounding box center [1100, 334] width 109 height 14
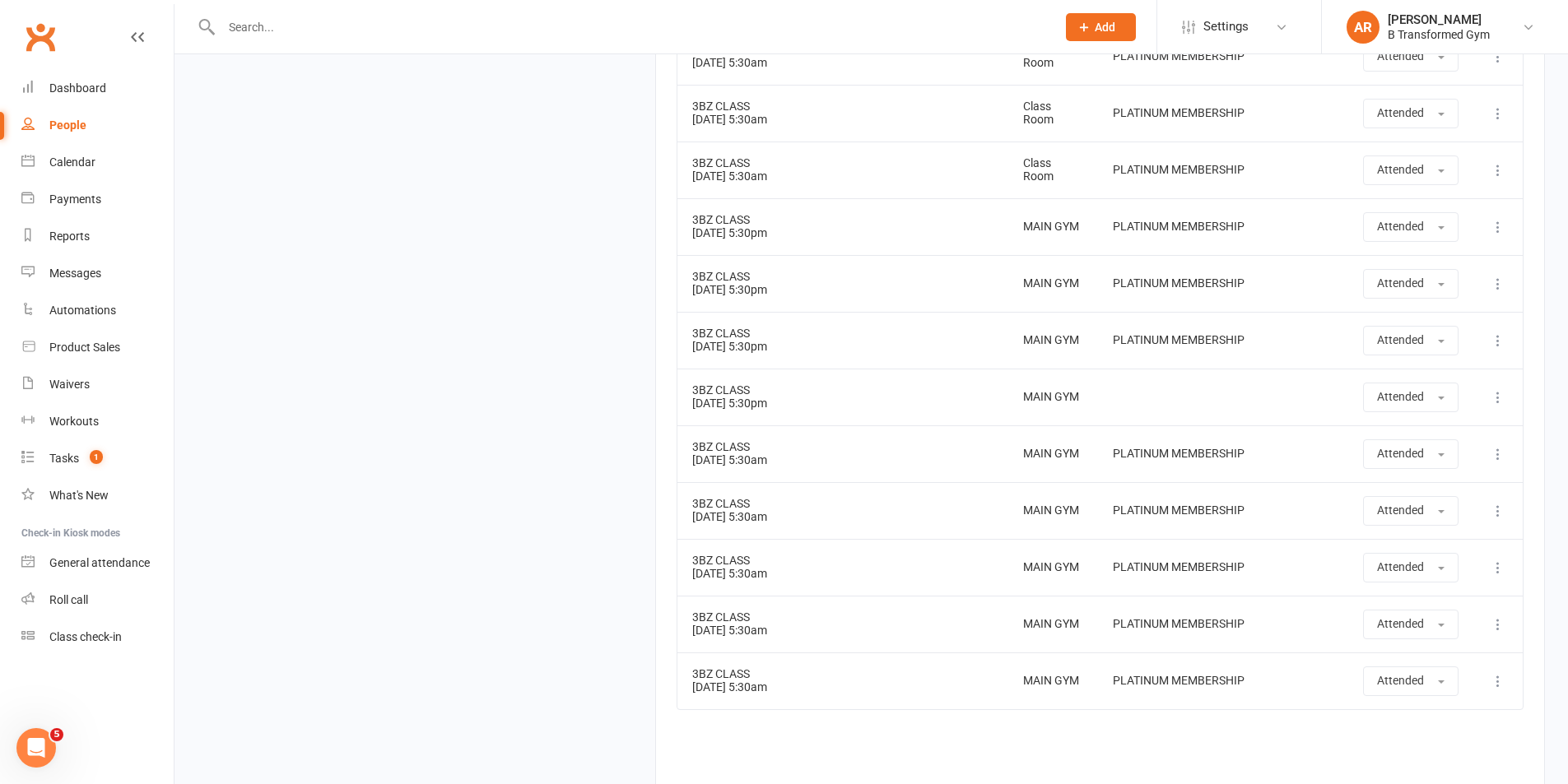
scroll to position [3902, 0]
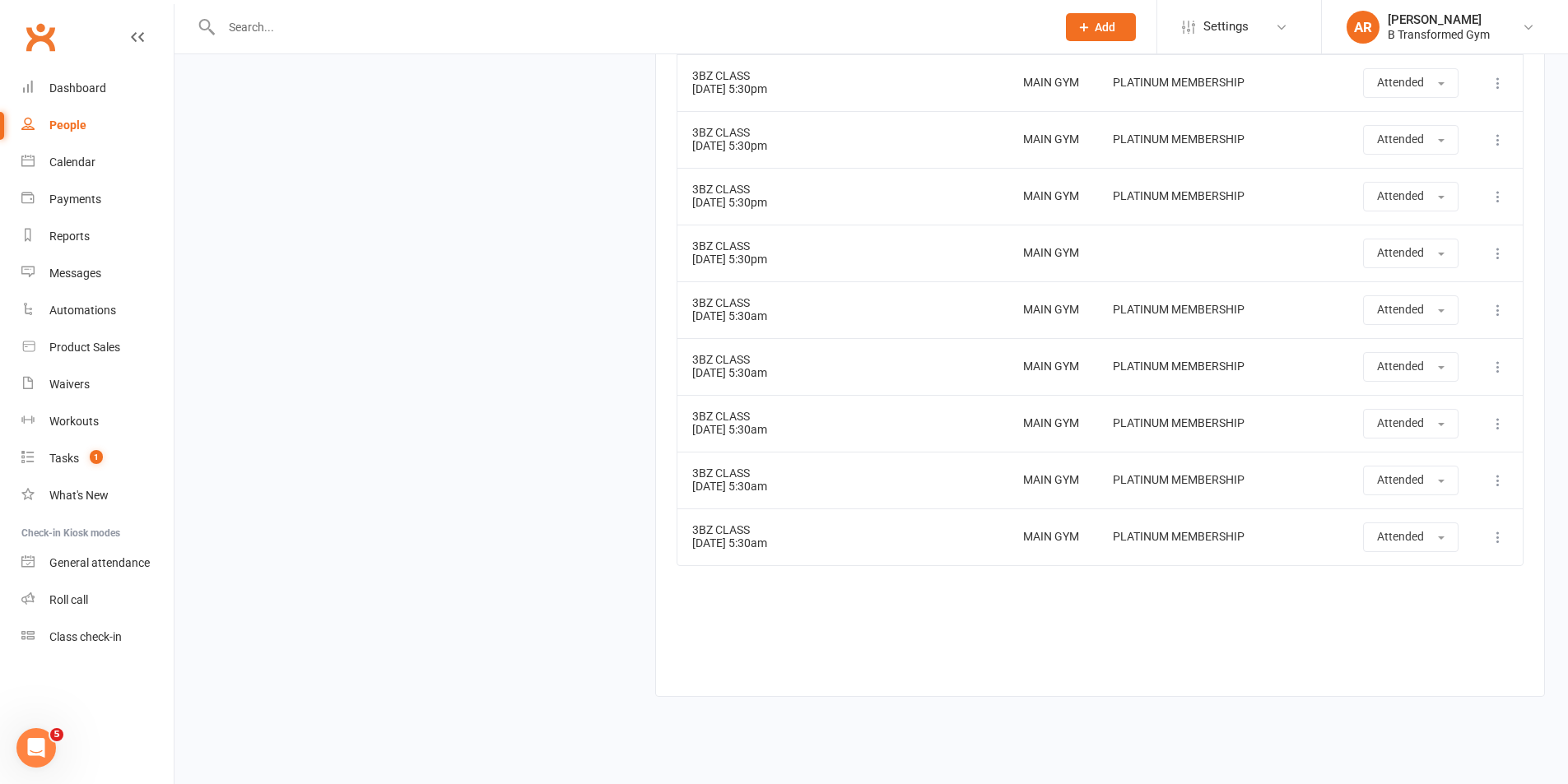
click at [727, 519] on td "3BZ CLASS 31 Jul 2025 5:30am" at bounding box center [842, 537] width 331 height 57
click at [715, 468] on div "3BZ CLASS" at bounding box center [842, 474] width 301 height 13
click at [721, 406] on td "3BZ CLASS 22 Jul 2025 5:30am" at bounding box center [842, 423] width 331 height 57
click at [722, 355] on td "3BZ CLASS 17 Jul 2025 5:30am" at bounding box center [842, 366] width 331 height 57
drag, startPoint x: 722, startPoint y: 293, endPoint x: 729, endPoint y: 262, distance: 31.8
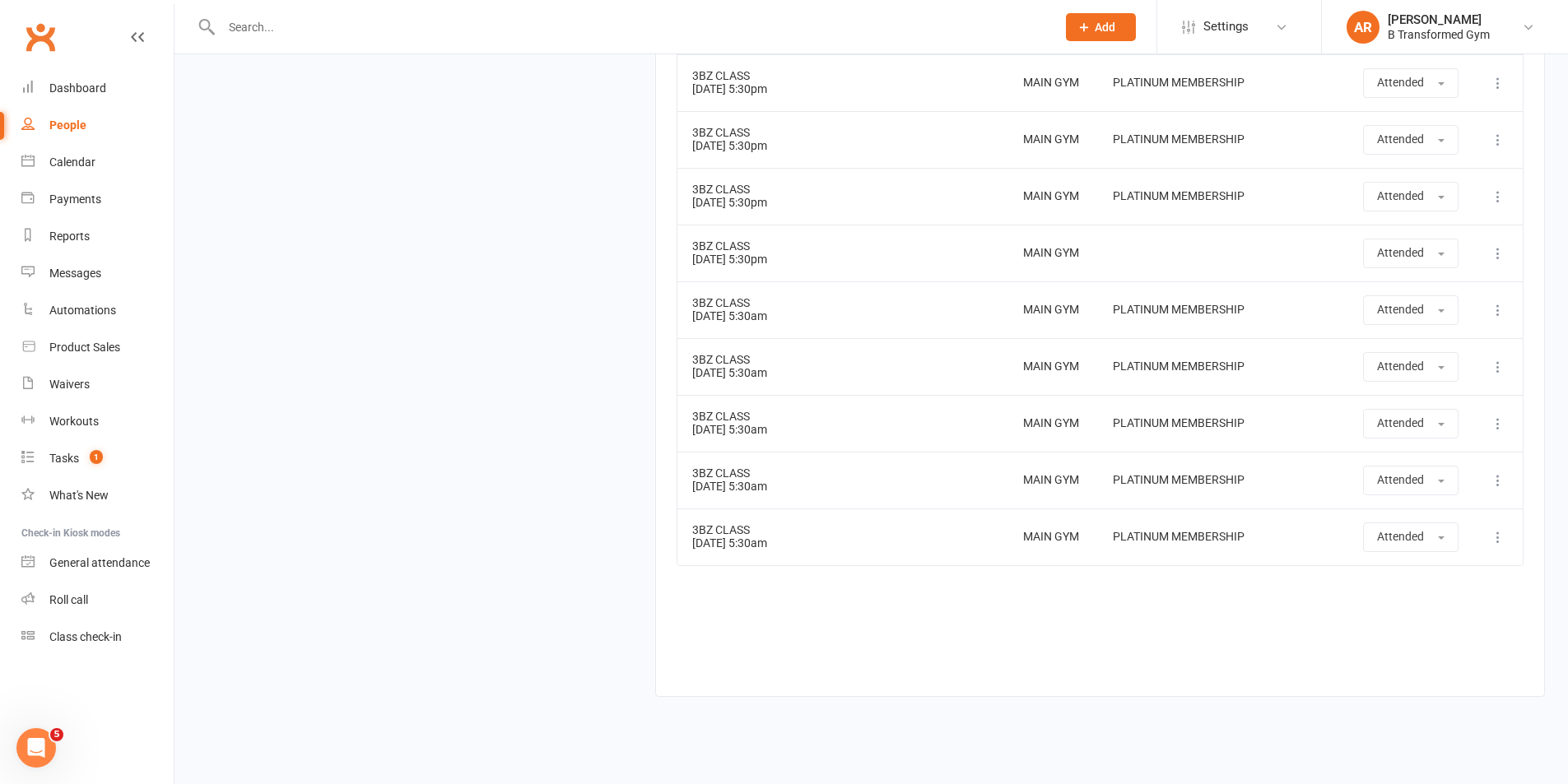
click at [722, 291] on td "3BZ CLASS 15 Jul 2025 5:30am" at bounding box center [842, 309] width 331 height 57
click at [735, 240] on div "3BZ CLASS" at bounding box center [842, 247] width 301 height 13
click at [740, 183] on div "3BZ CLASS" at bounding box center [842, 189] width 301 height 13
click at [729, 131] on td "3BZ CLASS 02 Jul 2025 5:30pm" at bounding box center [842, 140] width 331 height 57
click at [745, 69] on td "3BZ CLASS 01 Jul 2025 5:30pm" at bounding box center [842, 82] width 331 height 57
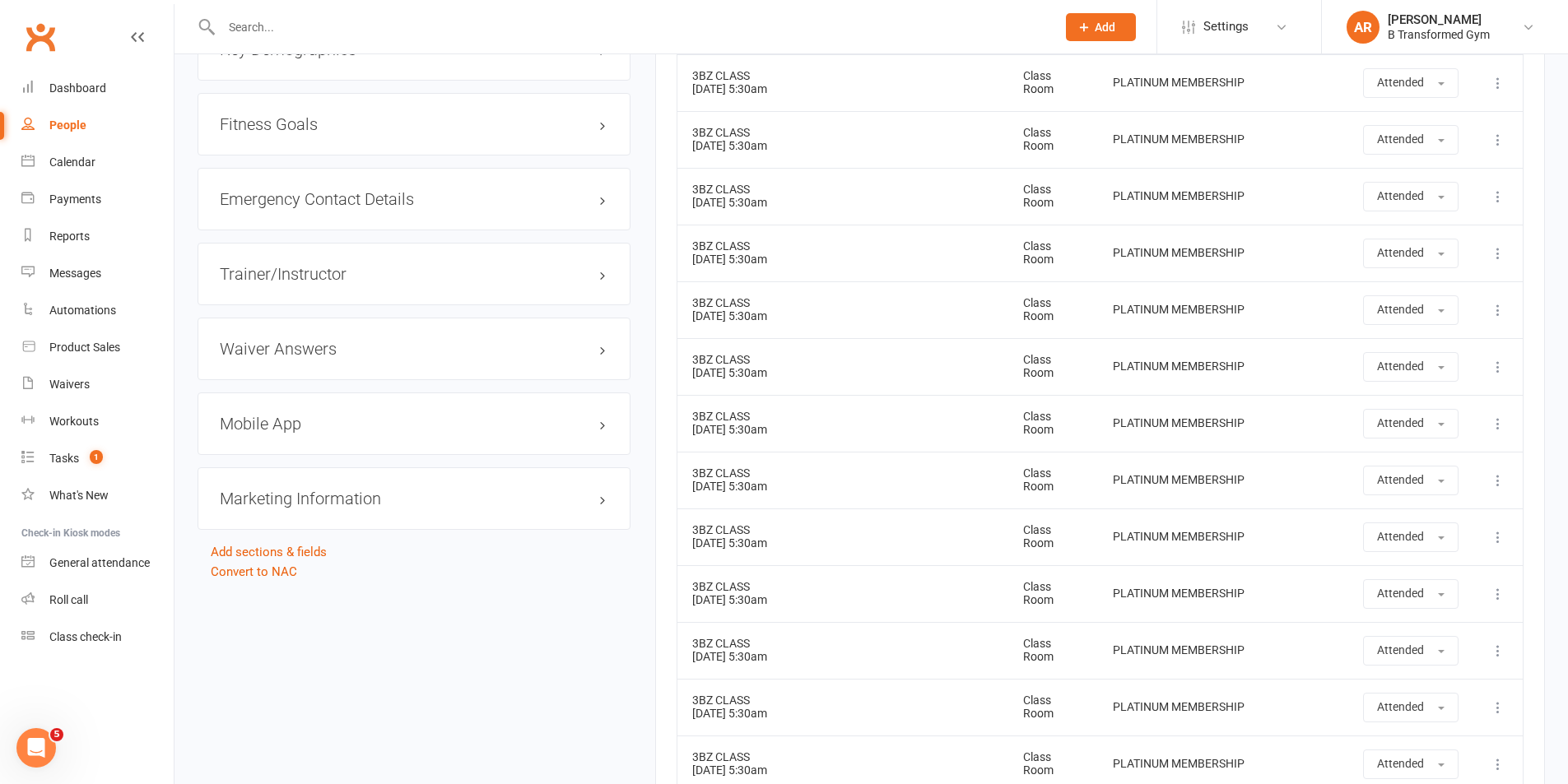
scroll to position [1433, 0]
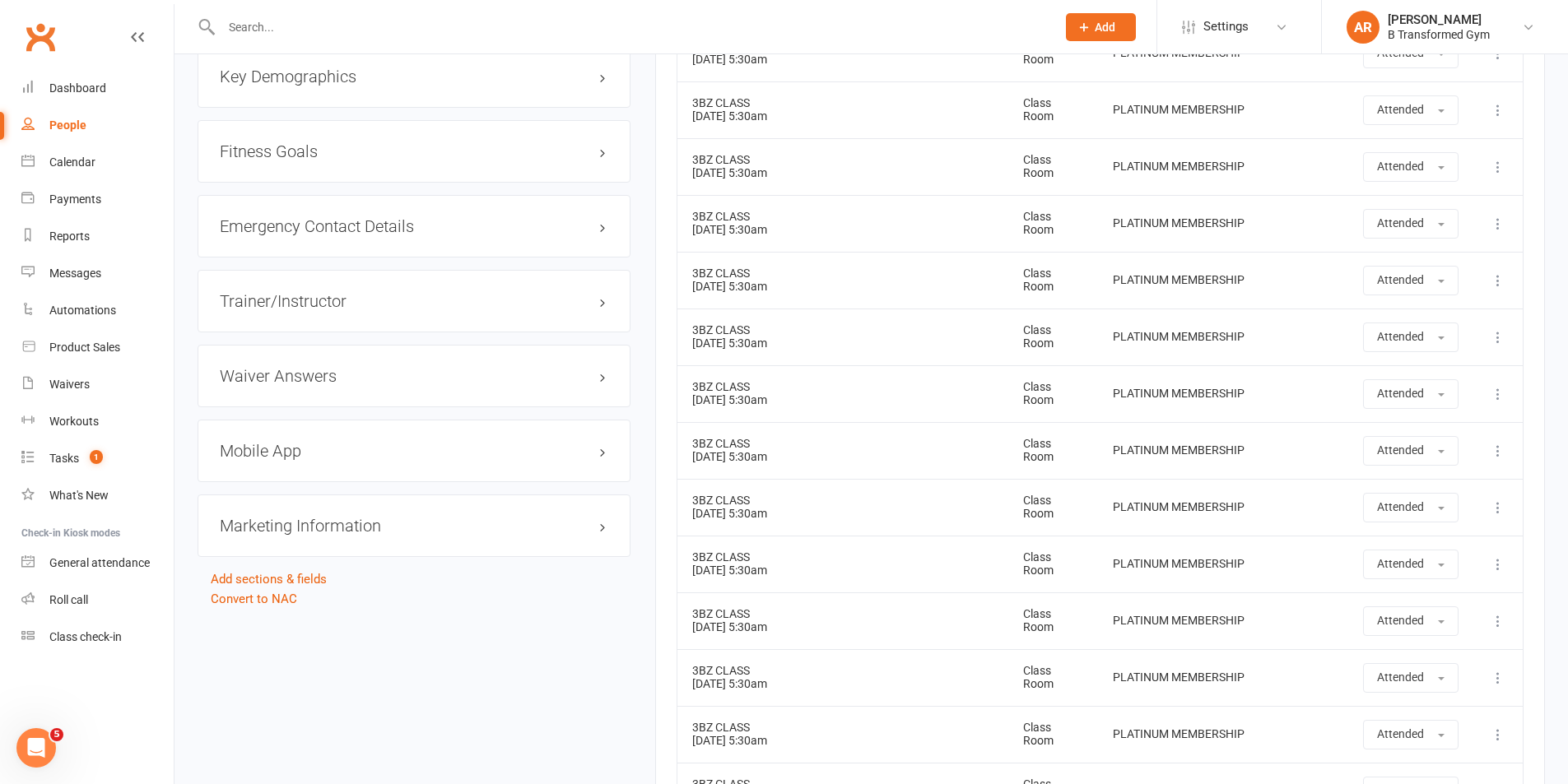
click at [813, 267] on div "3BZ CLASS" at bounding box center [842, 274] width 301 height 13
click at [820, 324] on div "3BZ CLASS" at bounding box center [842, 331] width 301 height 13
drag, startPoint x: 829, startPoint y: 377, endPoint x: 838, endPoint y: 438, distance: 61.7
click at [829, 378] on td "3BZ CLASS 14 Jan 2025 5:30am" at bounding box center [842, 393] width 331 height 57
drag, startPoint x: 837, startPoint y: 441, endPoint x: 841, endPoint y: 480, distance: 39.2
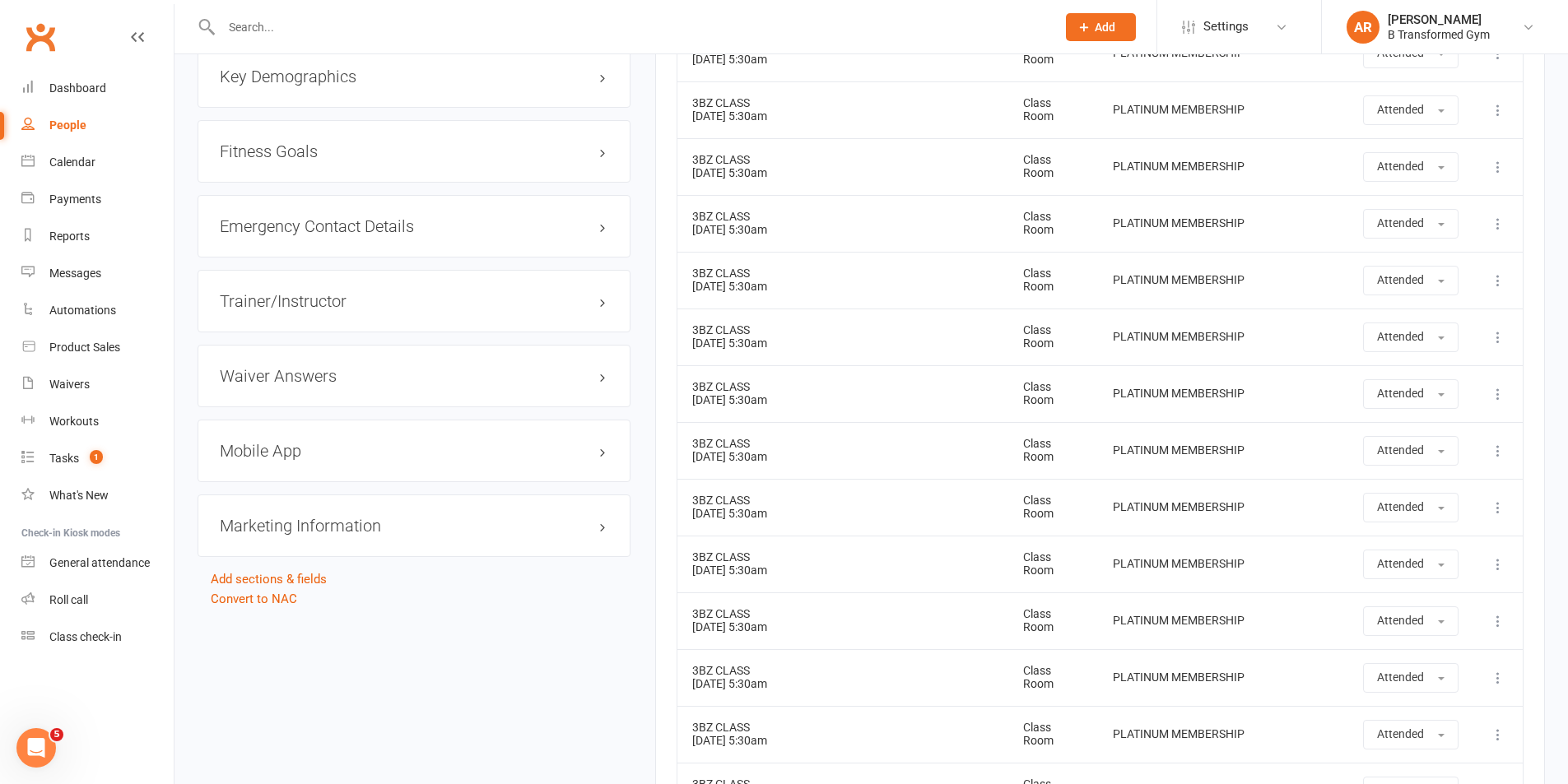
click at [837, 441] on td "3BZ CLASS 16 Jan 2025 5:30am" at bounding box center [842, 450] width 331 height 57
click at [837, 495] on div "3BZ CLASS" at bounding box center [842, 501] width 301 height 13
drag, startPoint x: 843, startPoint y: 548, endPoint x: 845, endPoint y: 584, distance: 36.1
click at [843, 548] on td "3BZ CLASS 23 Jan 2025 5:30am" at bounding box center [842, 564] width 331 height 57
drag, startPoint x: 844, startPoint y: 595, endPoint x: 855, endPoint y: 652, distance: 58.1
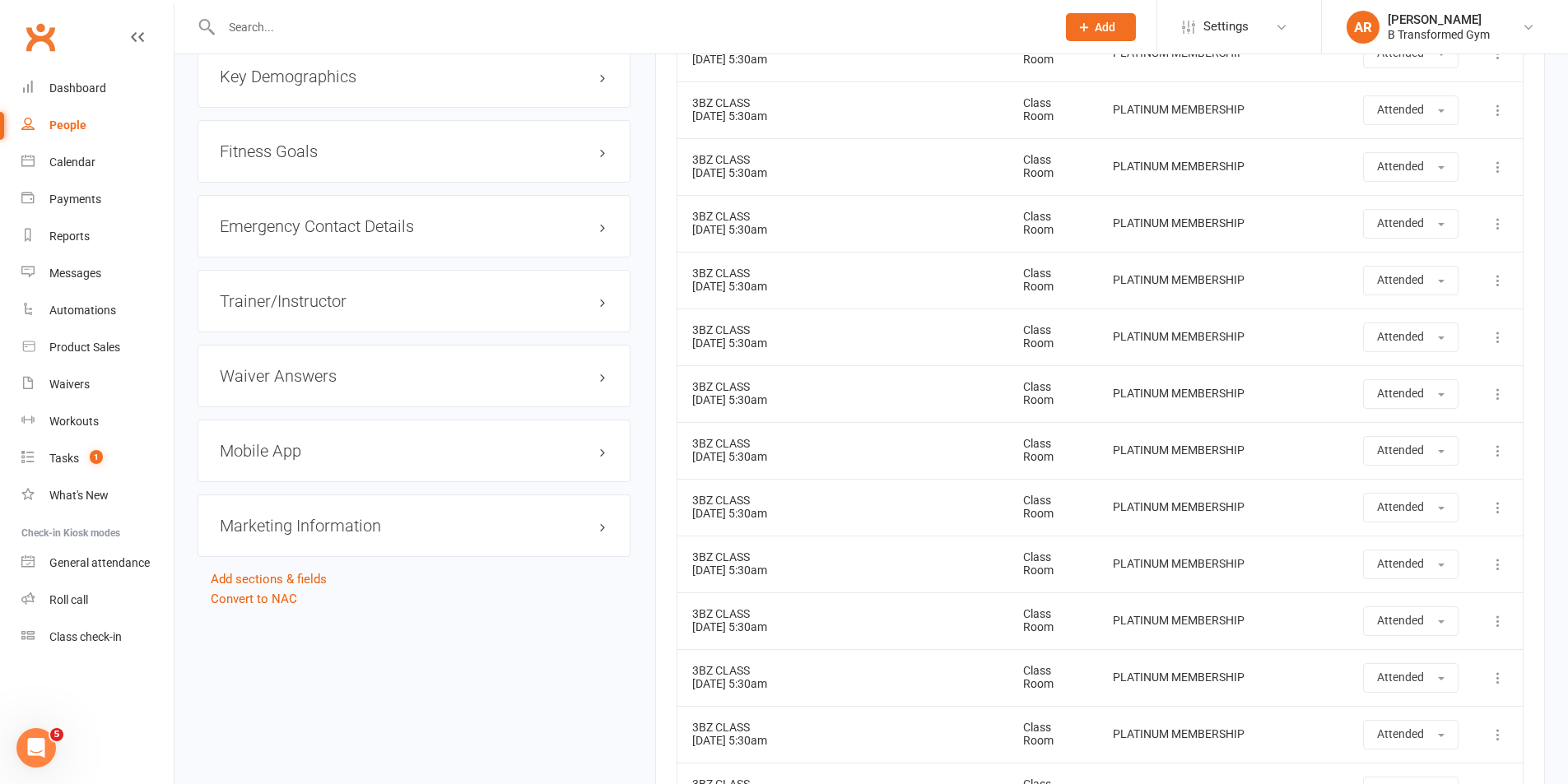
click at [844, 608] on div "3BZ CLASS" at bounding box center [842, 615] width 301 height 13
click at [855, 663] on td "3BZ CLASS 30 Jan 2025 5:30am" at bounding box center [842, 677] width 331 height 57
click at [843, 723] on td "3BZ CLASS 04 Feb 2025 5:30am" at bounding box center [842, 734] width 331 height 57
click at [852, 762] on td "3BZ CLASS 06 Feb 2025 5:30am" at bounding box center [842, 790] width 331 height 57
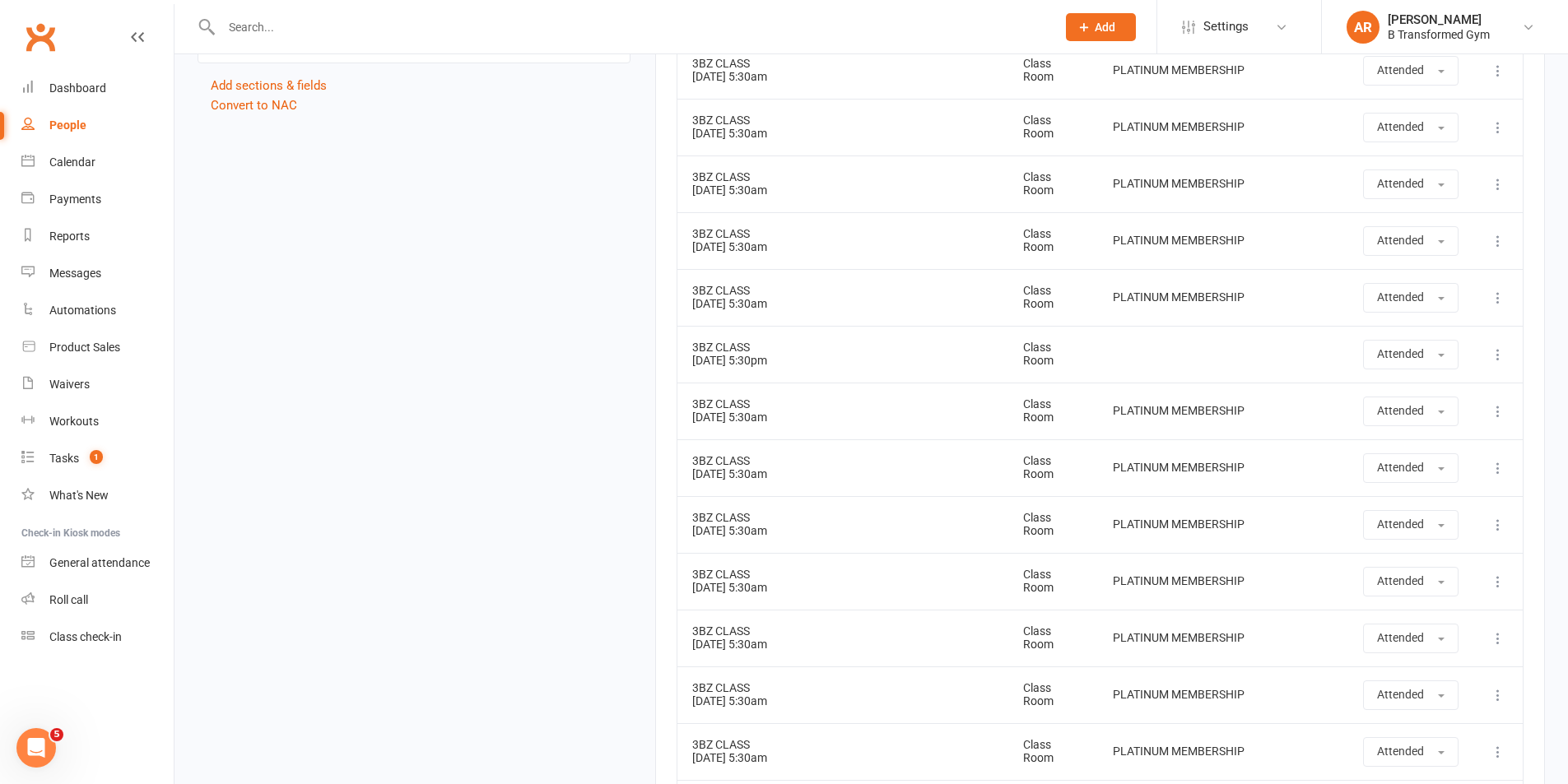
scroll to position [1844, 0]
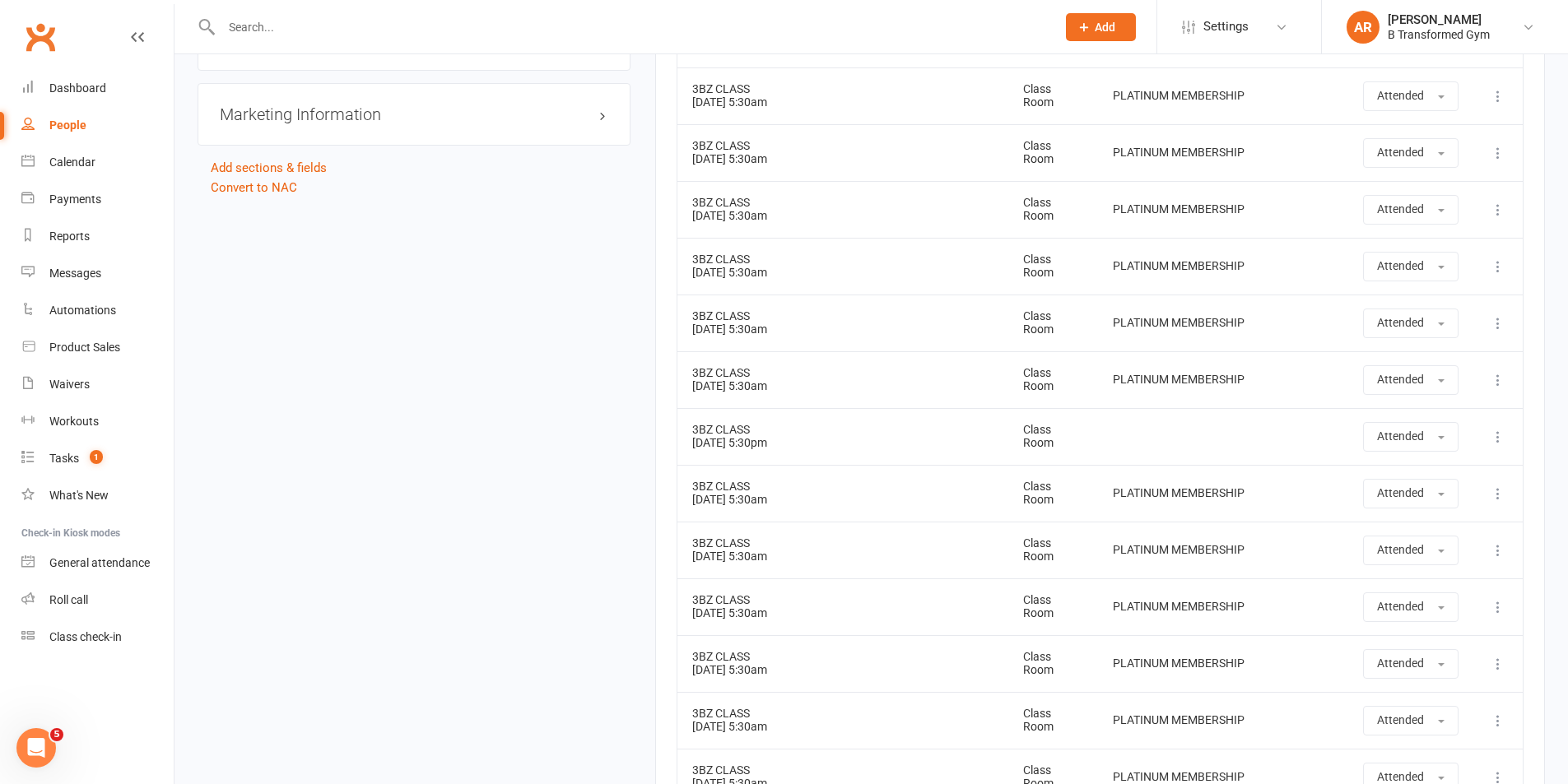
click at [761, 86] on td "3BZ CLASS 21 Jan 2025 5:30am" at bounding box center [842, 95] width 331 height 57
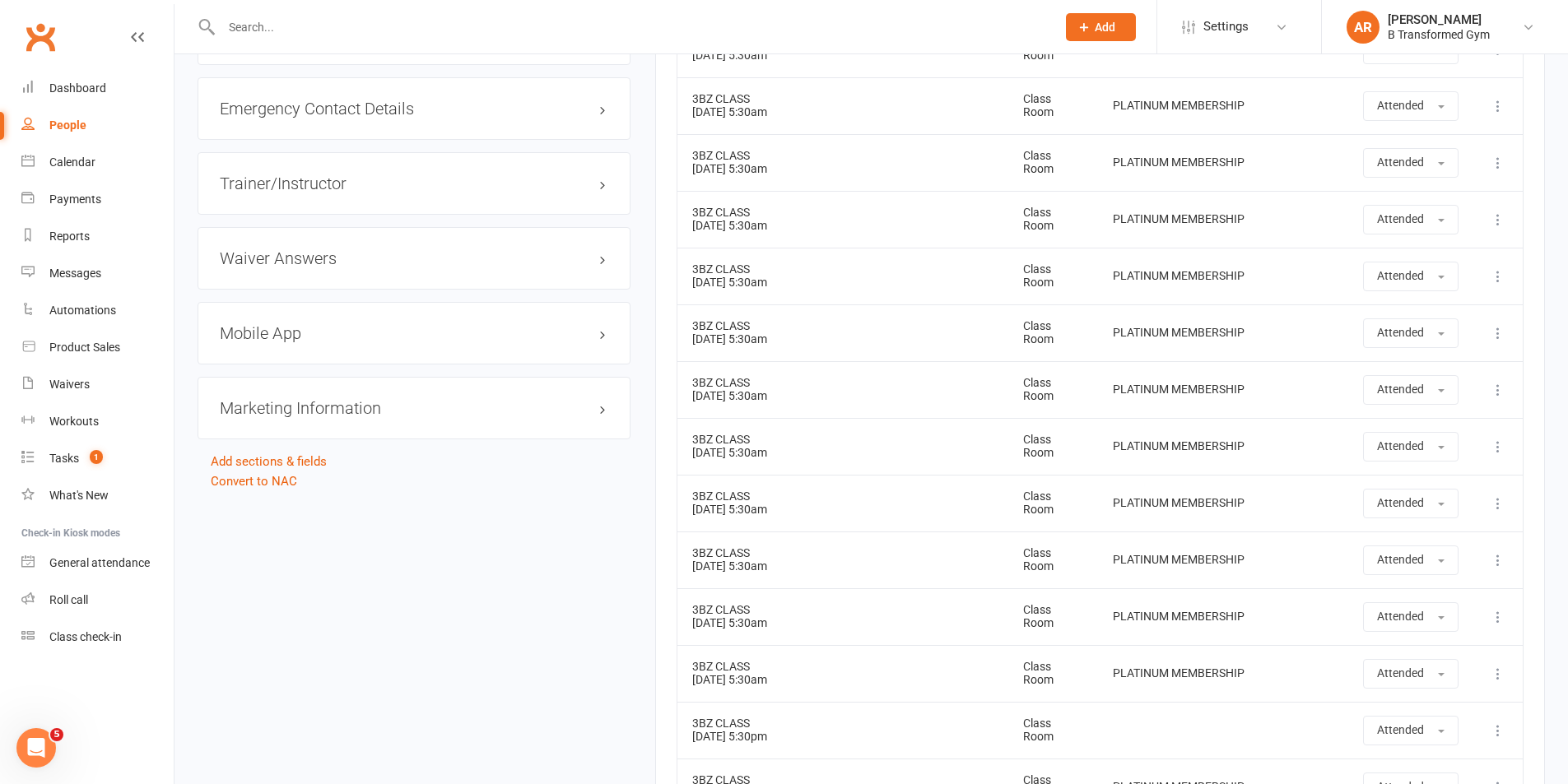
scroll to position [1515, 0]
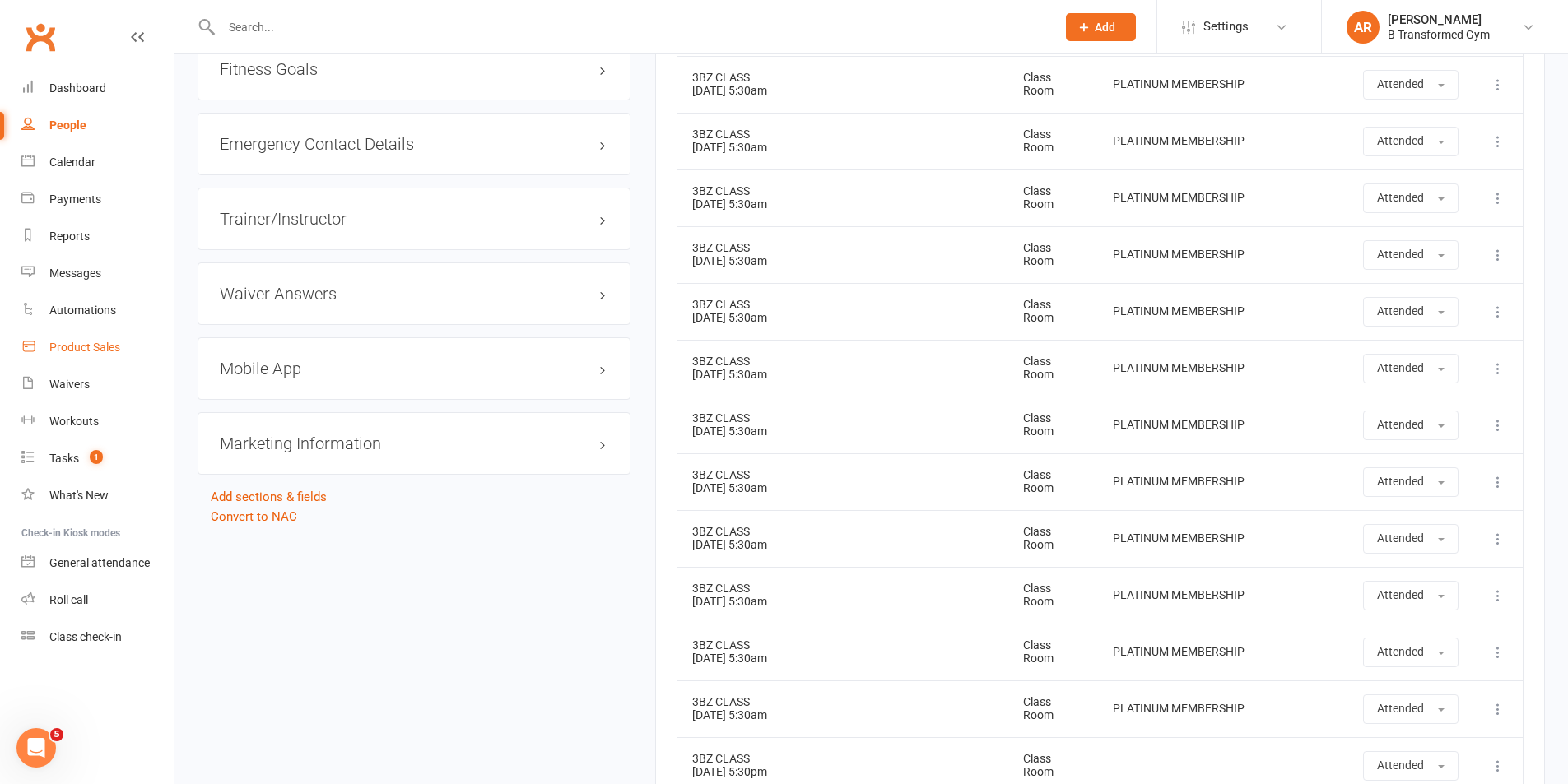
click at [91, 346] on div "Product Sales" at bounding box center [84, 347] width 71 height 14
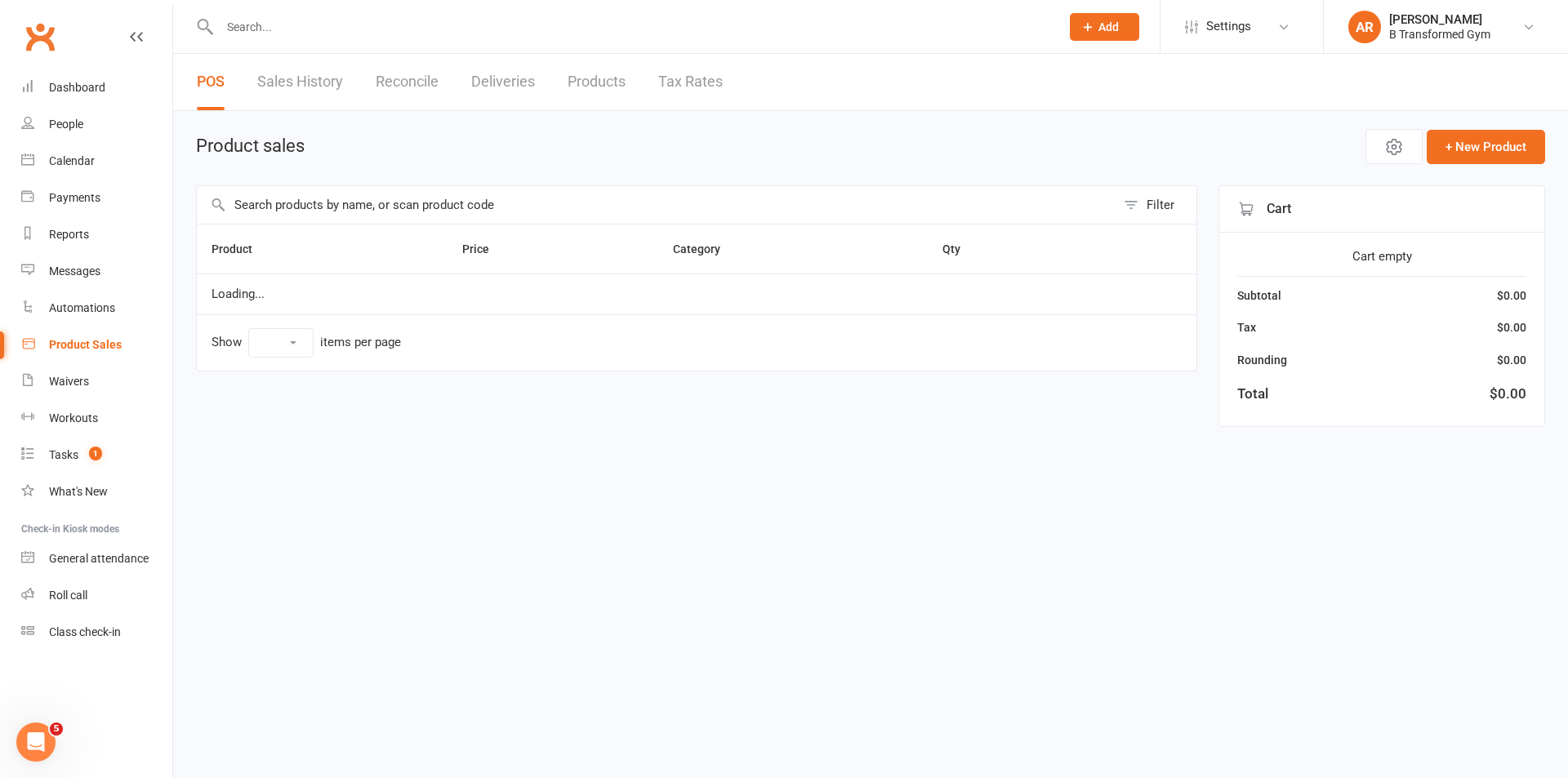
select select "25"
click at [323, 198] on input "text" at bounding box center [656, 205] width 918 height 38
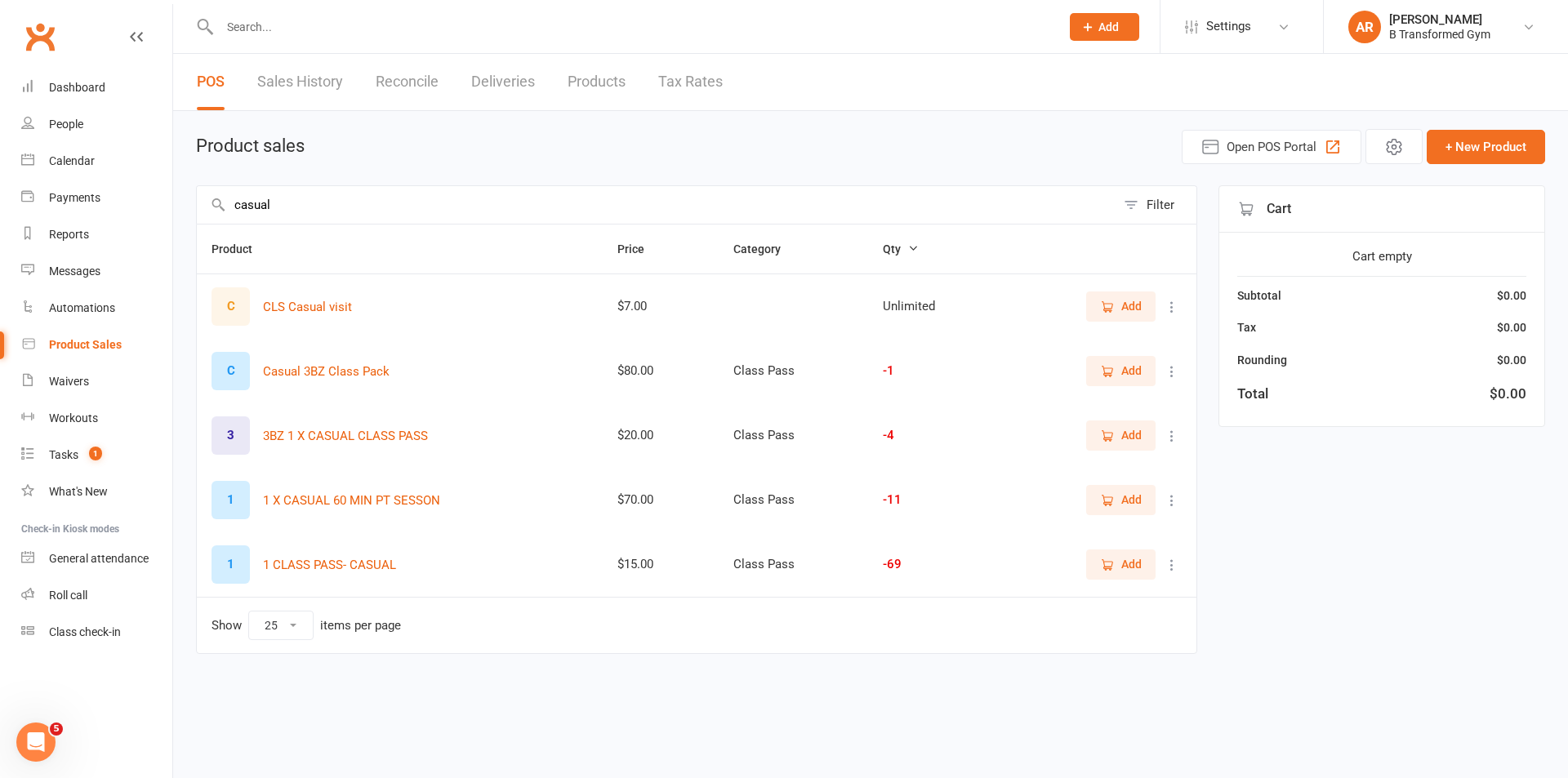
type input "casual"
click at [1101, 565] on icon "button" at bounding box center [1107, 565] width 14 height 14
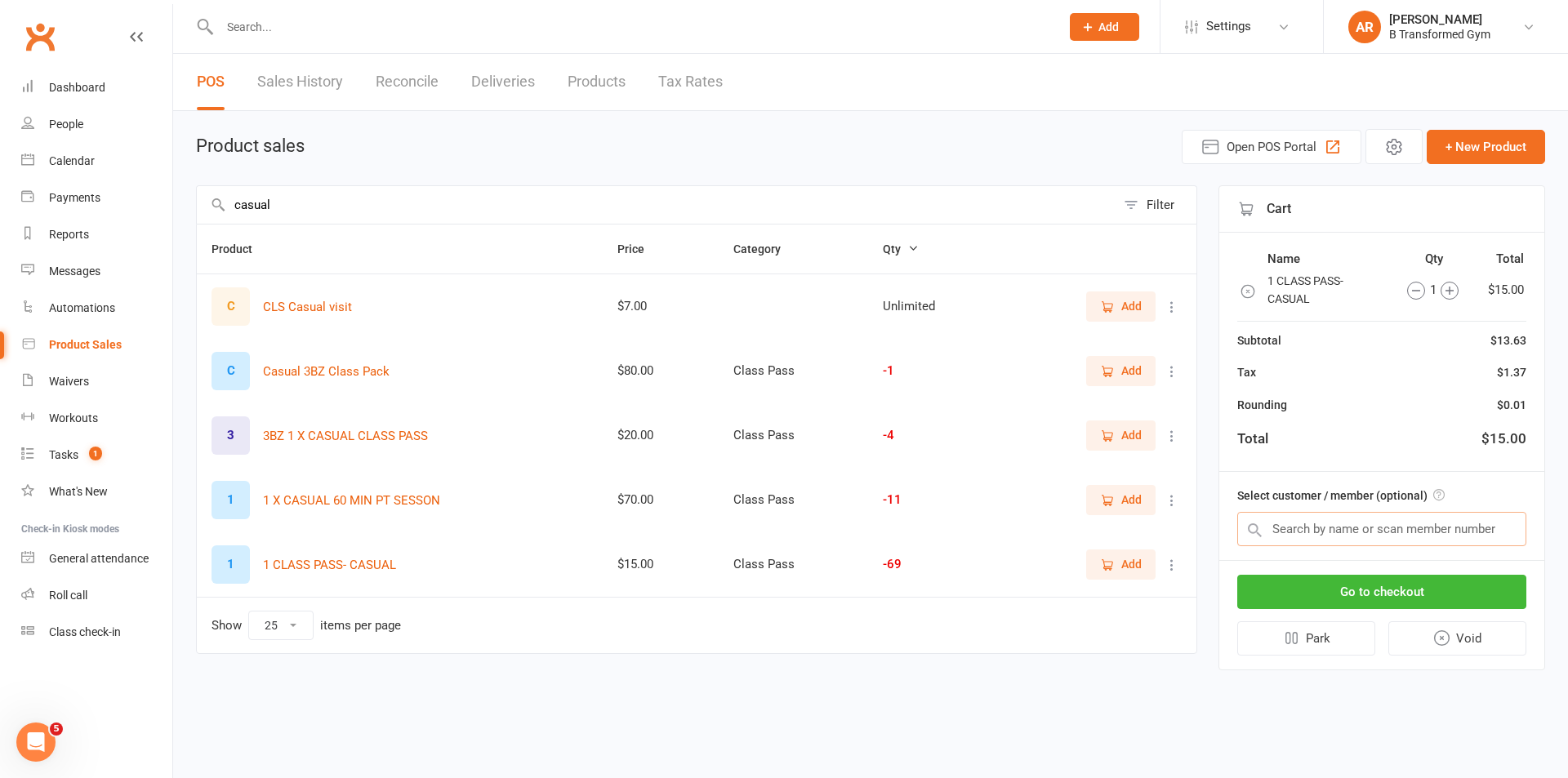
drag, startPoint x: 1329, startPoint y: 523, endPoint x: 1279, endPoint y: 479, distance: 66.6
click at [1323, 520] on input "text" at bounding box center [1381, 529] width 289 height 34
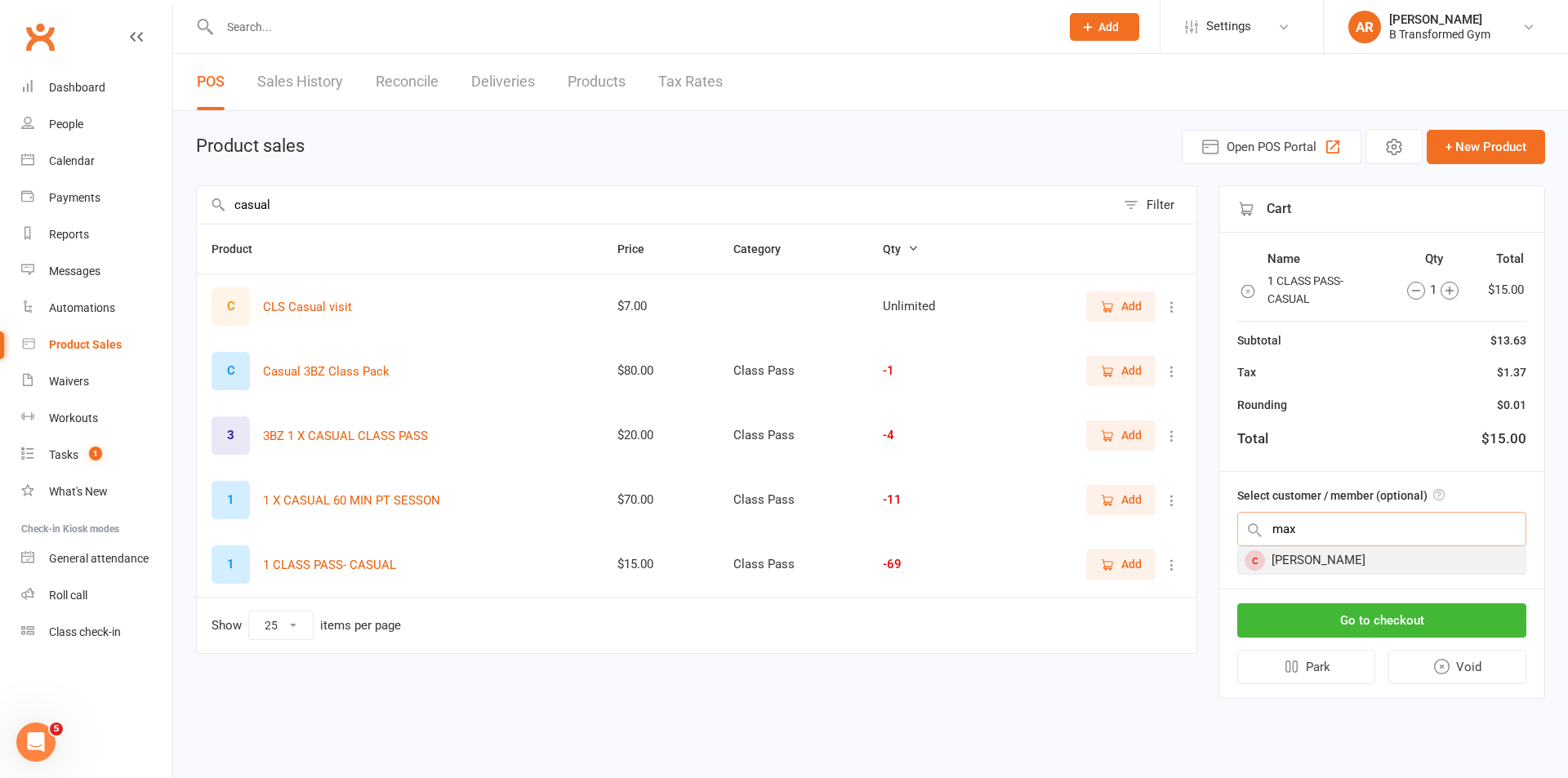
type input "max"
click at [1322, 563] on div "Max Lee" at bounding box center [1382, 560] width 288 height 27
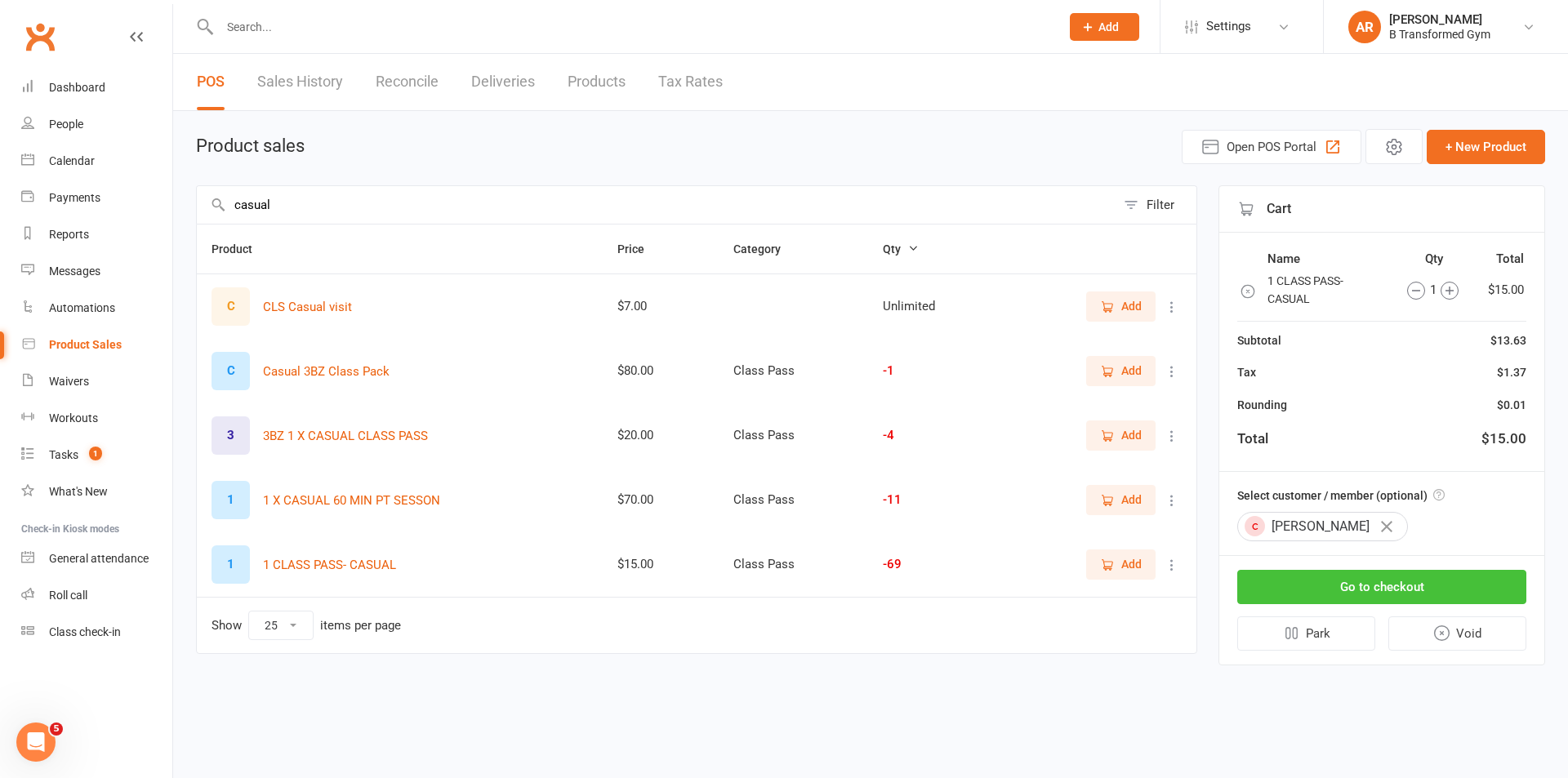
click at [1379, 588] on button "Go to checkout" at bounding box center [1381, 587] width 289 height 34
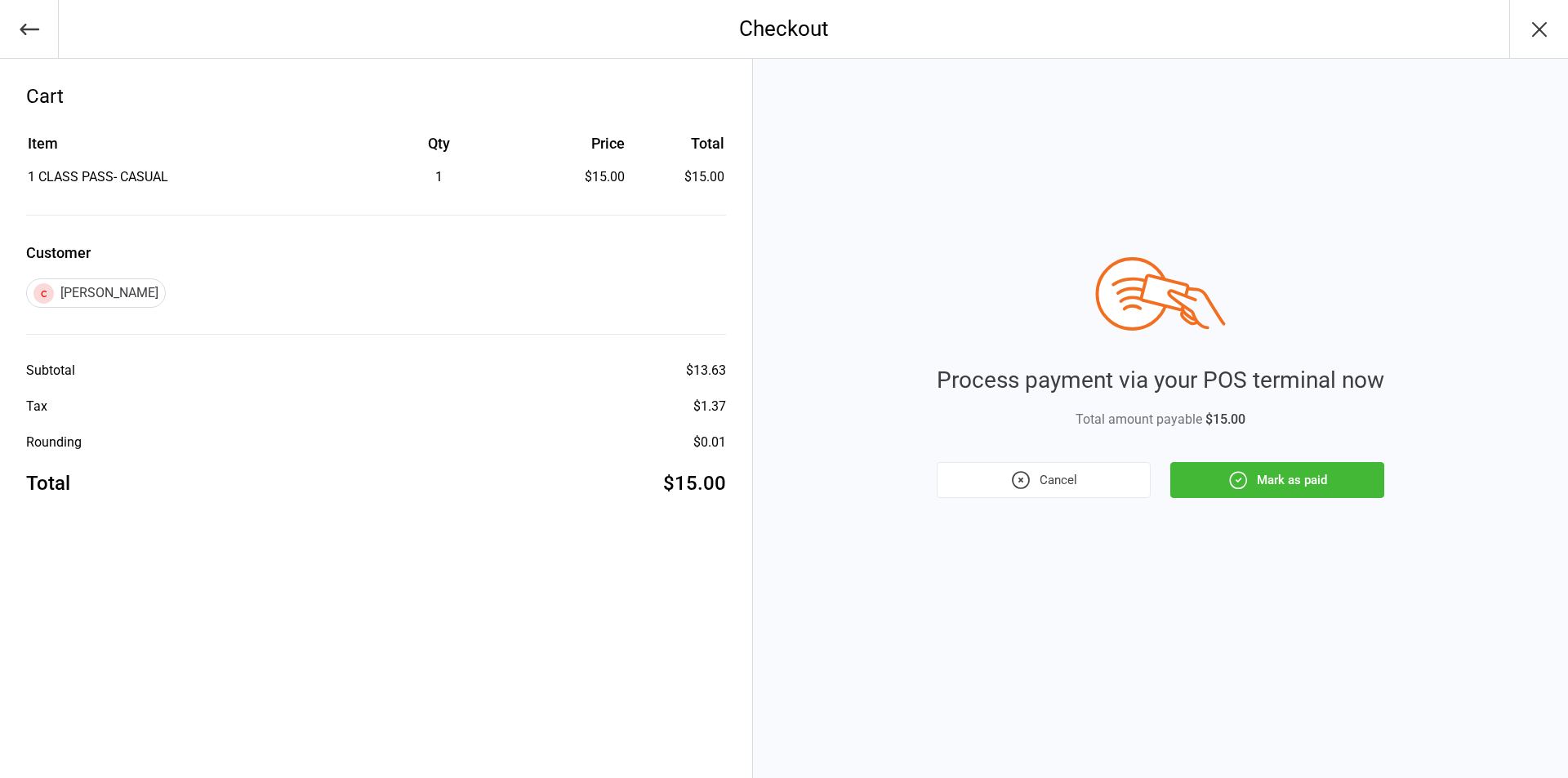
click at [1281, 465] on button "Mark as paid" at bounding box center [1277, 480] width 214 height 36
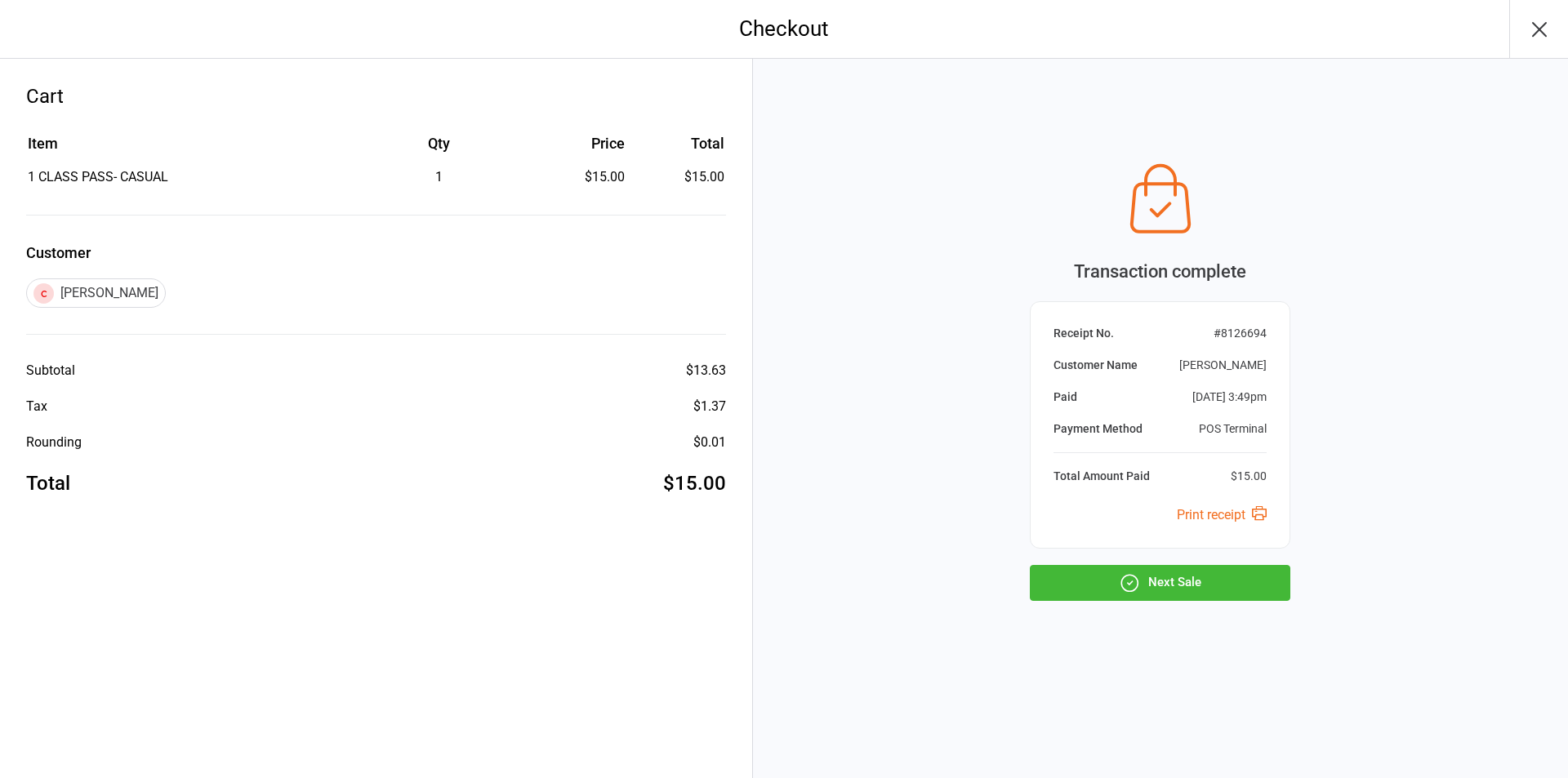
click at [1152, 581] on button "Next Sale" at bounding box center [1160, 583] width 261 height 36
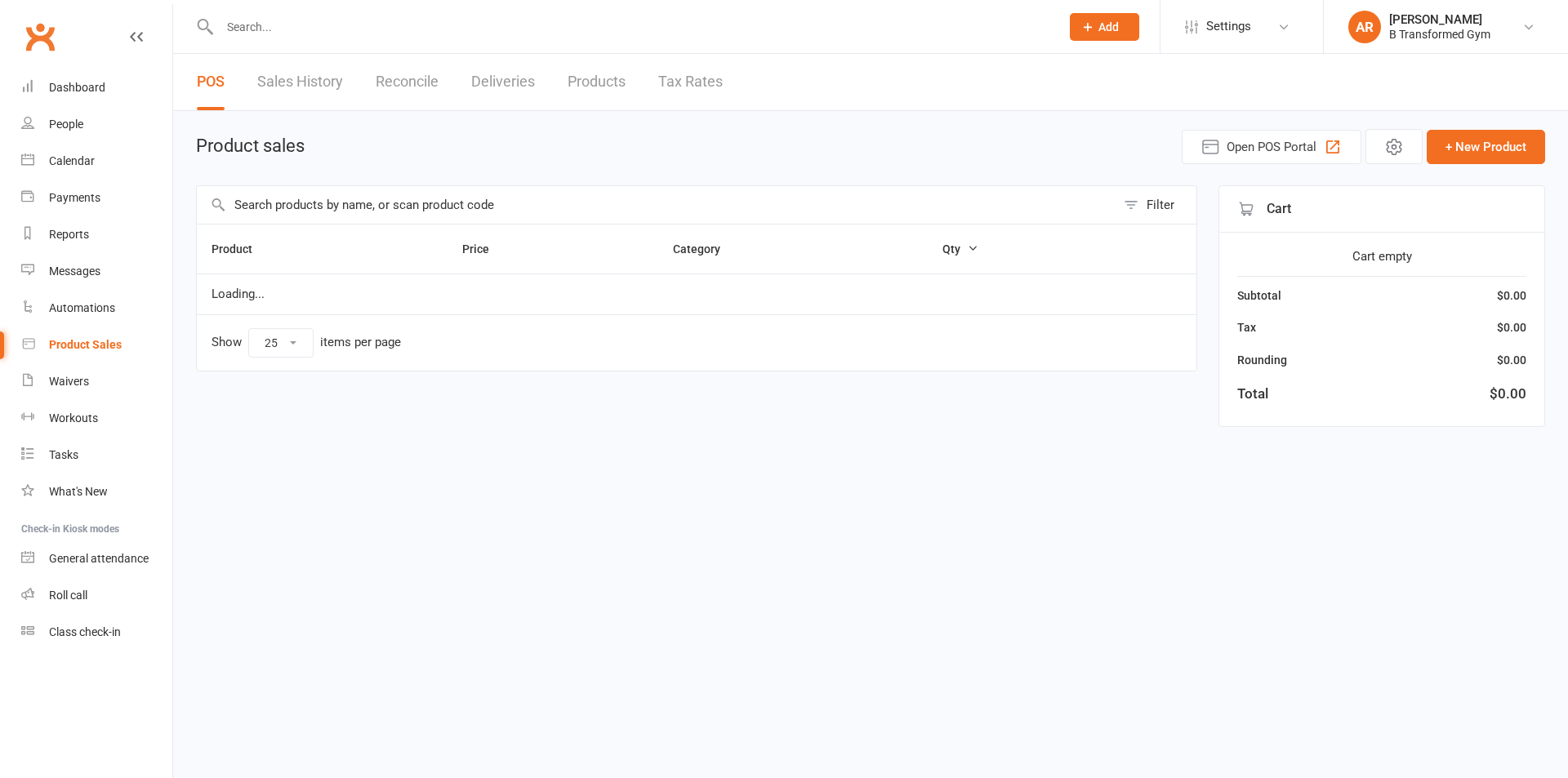
select select "25"
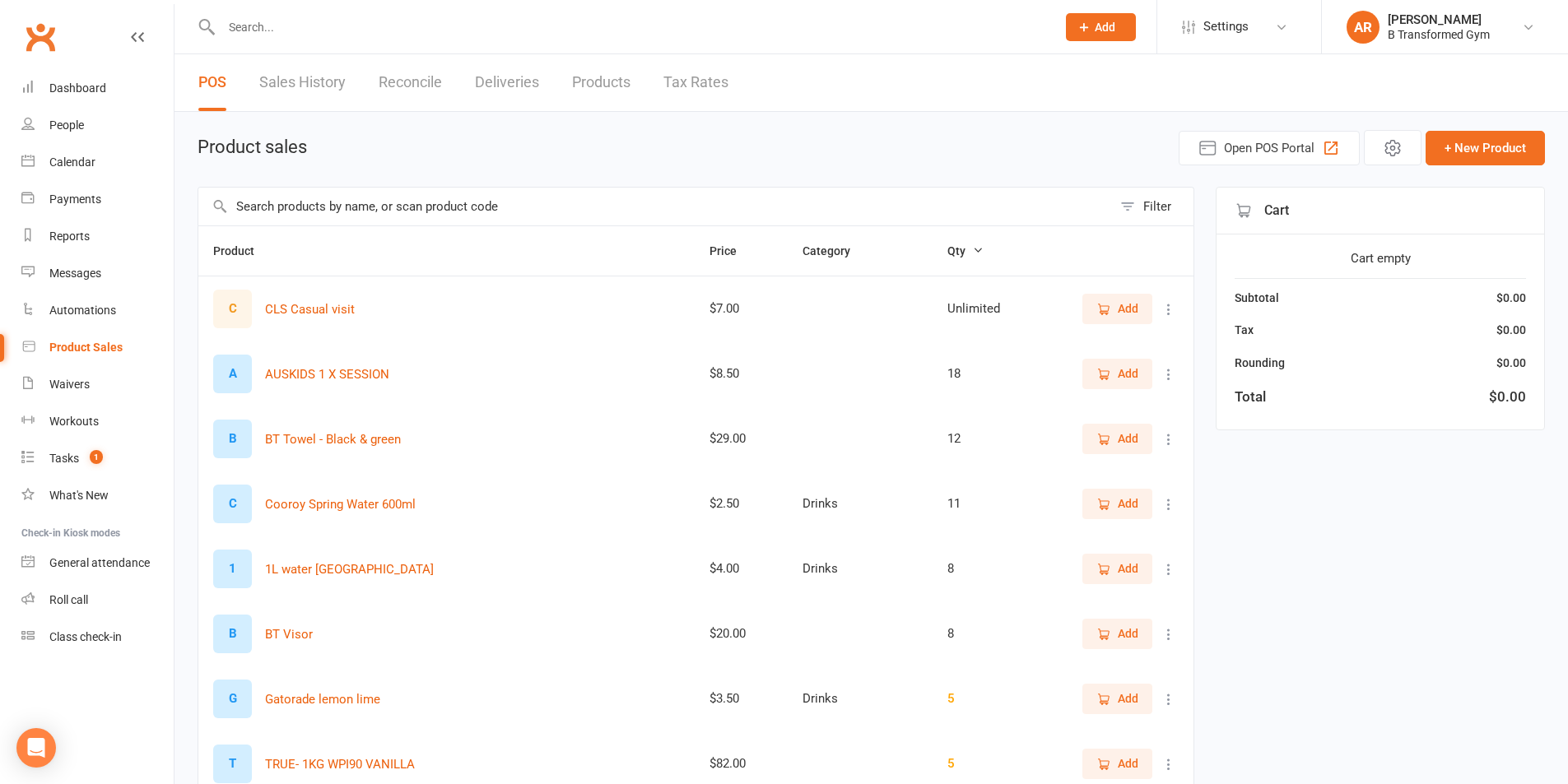
click at [232, 31] on input "text" at bounding box center [630, 26] width 828 height 23
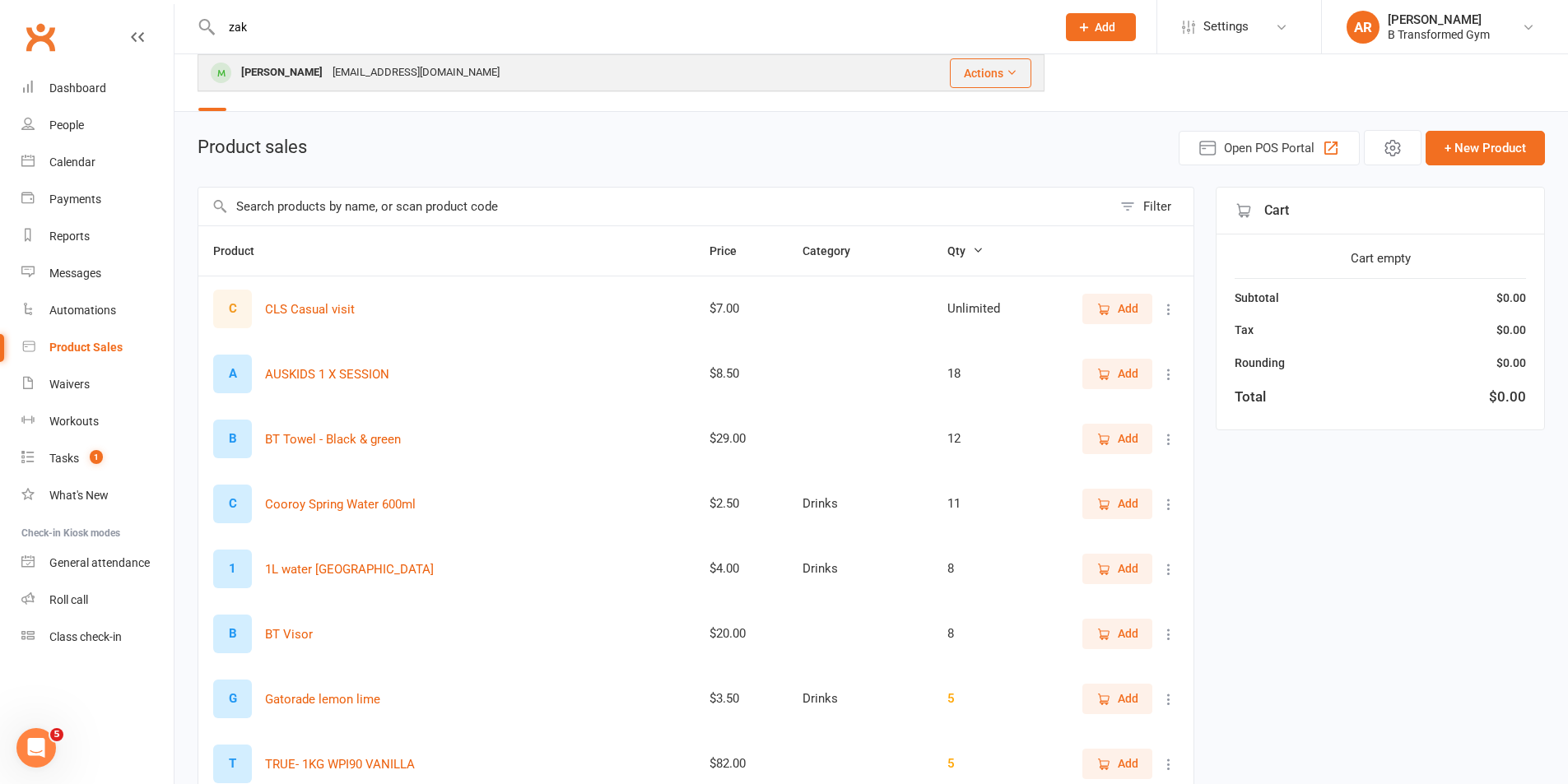
type input "zak"
click at [327, 78] on div "zaksmall1997@gmail.com" at bounding box center [415, 73] width 177 height 24
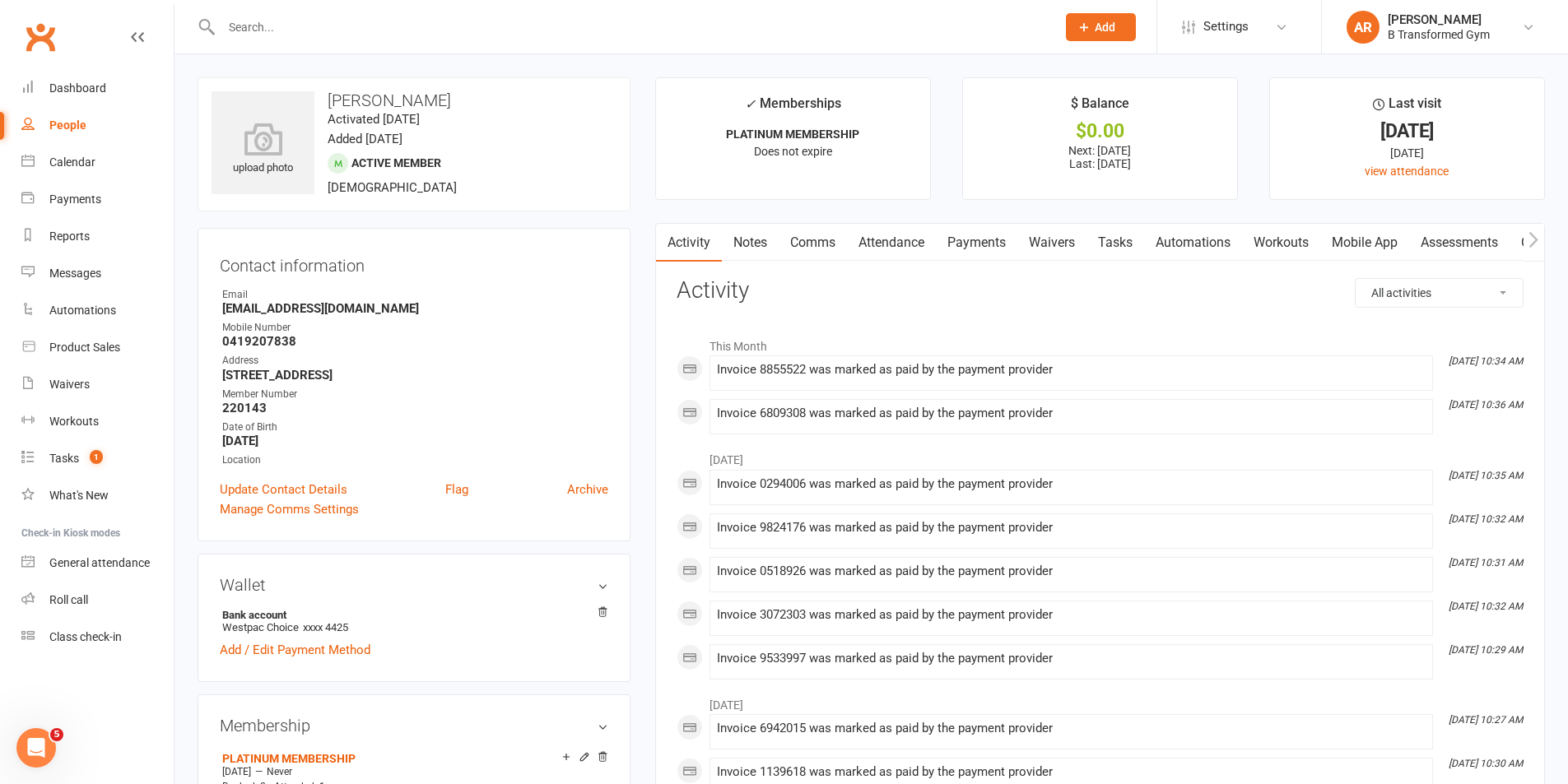
click at [749, 238] on link "Notes" at bounding box center [750, 243] width 57 height 38
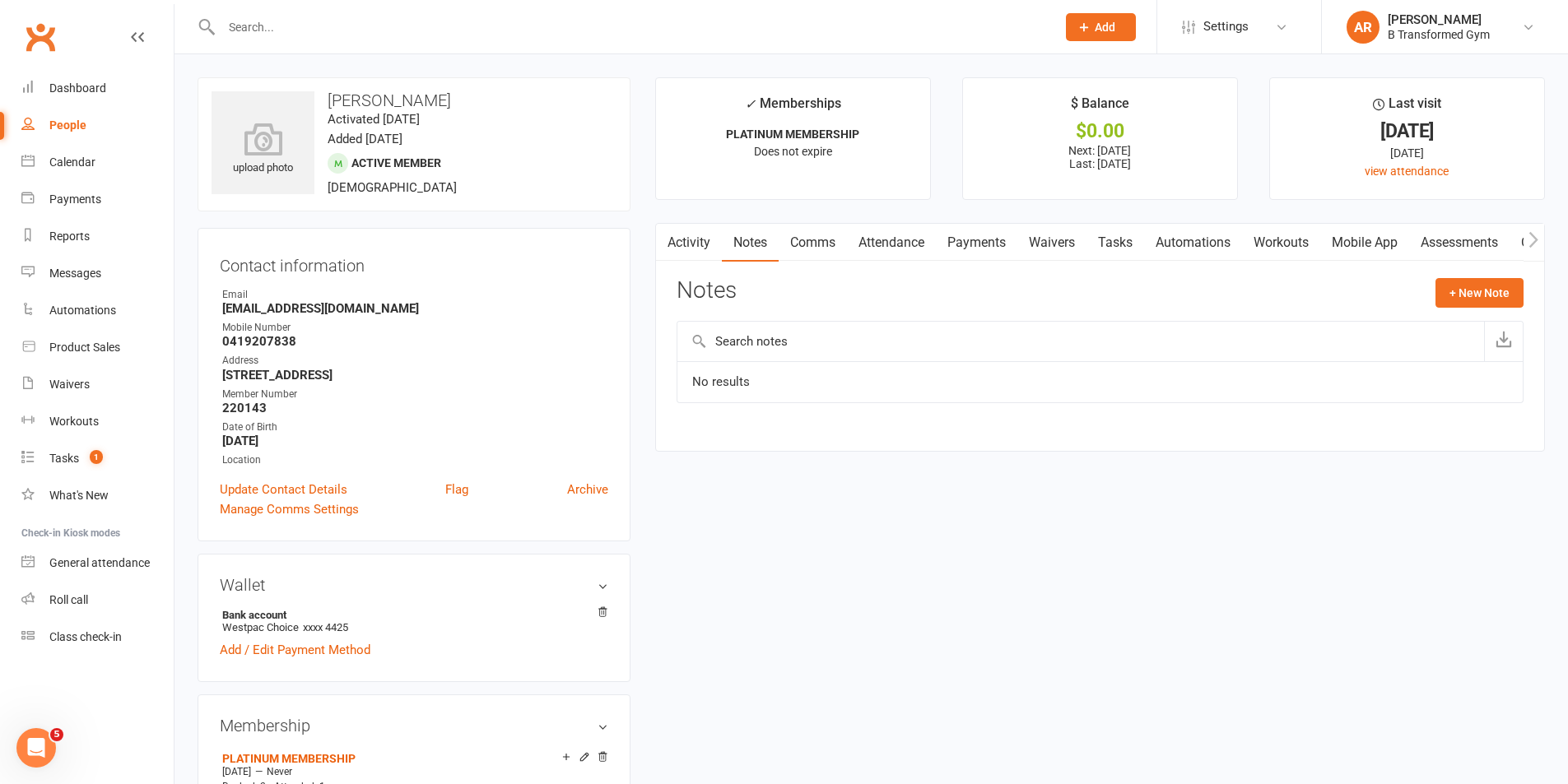
click at [788, 346] on input "text" at bounding box center [1081, 342] width 807 height 40
click at [1490, 301] on button "+ New Note" at bounding box center [1479, 293] width 88 height 30
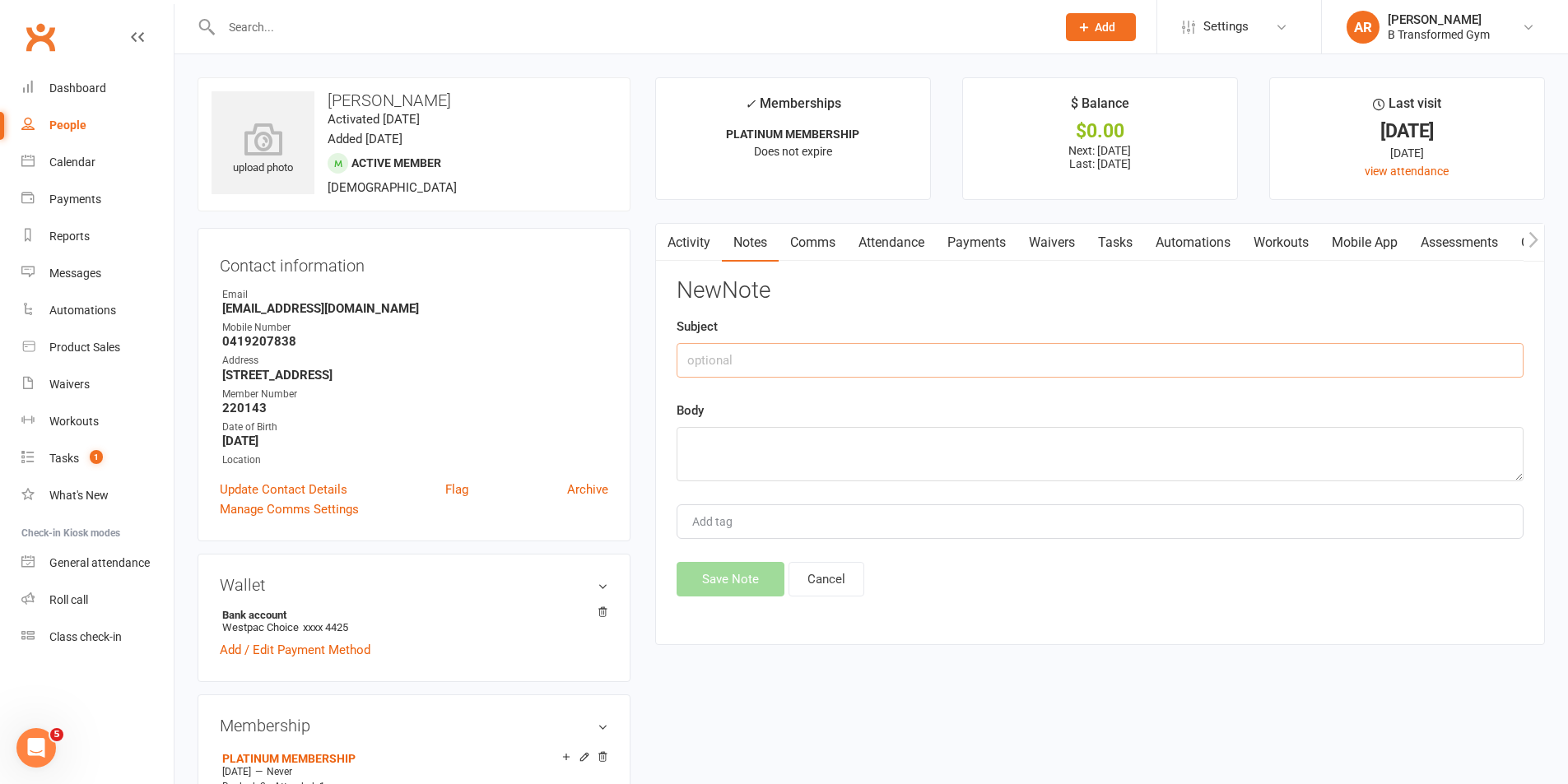
click at [1026, 360] on input "text" at bounding box center [1100, 361] width 847 height 34
click at [728, 364] on input "attendace @ 4pm" at bounding box center [1100, 361] width 847 height 34
click at [834, 361] on input "attendance @ 4pm" at bounding box center [1100, 361] width 847 height 34
drag, startPoint x: 727, startPoint y: 369, endPoint x: 625, endPoint y: 370, distance: 102.0
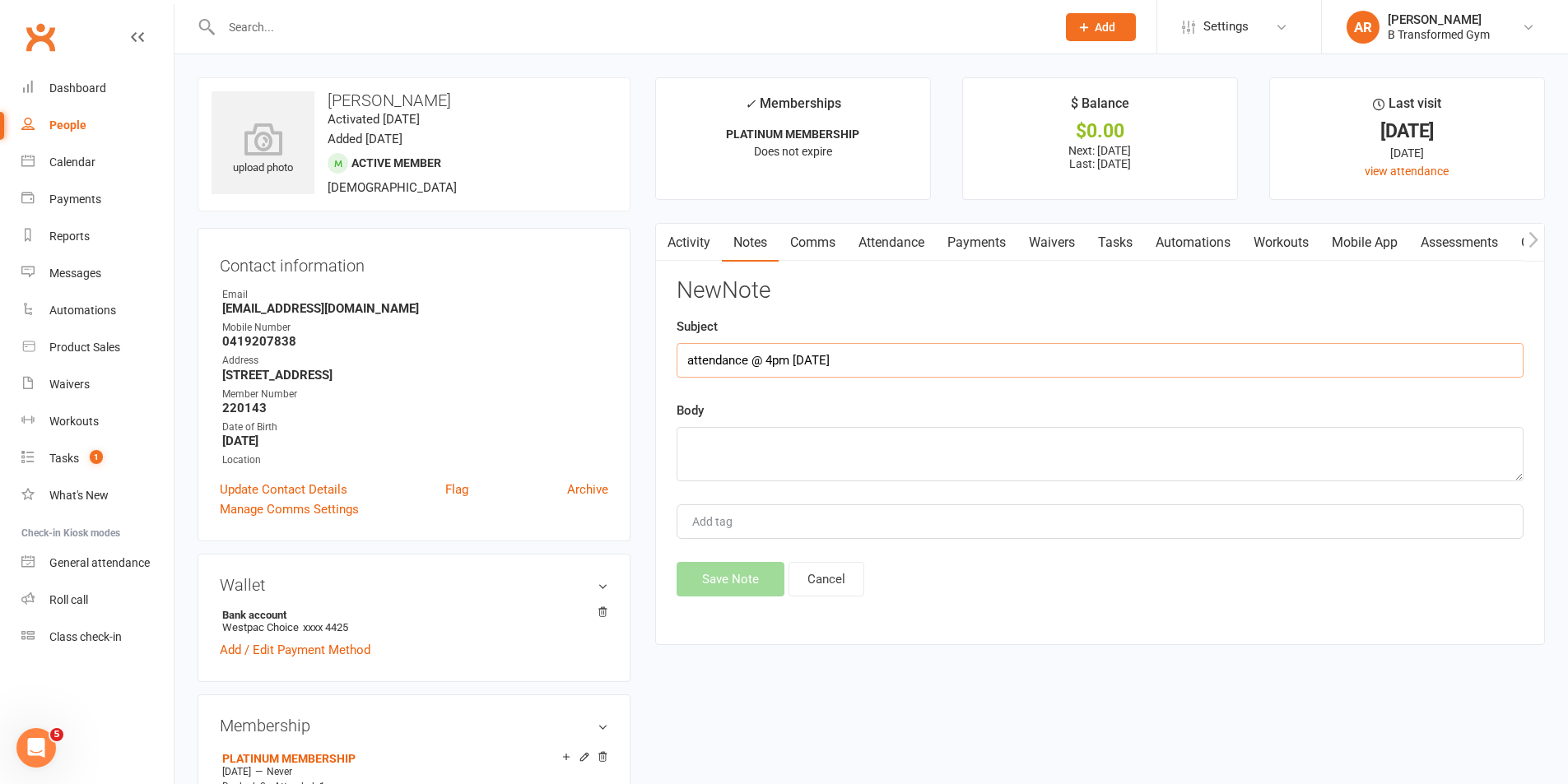
type input "attendance @ 4pm 13/8/25"
click at [736, 457] on textarea at bounding box center [1100, 454] width 847 height 54
paste textarea "attendance @ 4pm 13/8/25"
drag, startPoint x: 910, startPoint y: 445, endPoint x: 592, endPoint y: 446, distance: 318.0
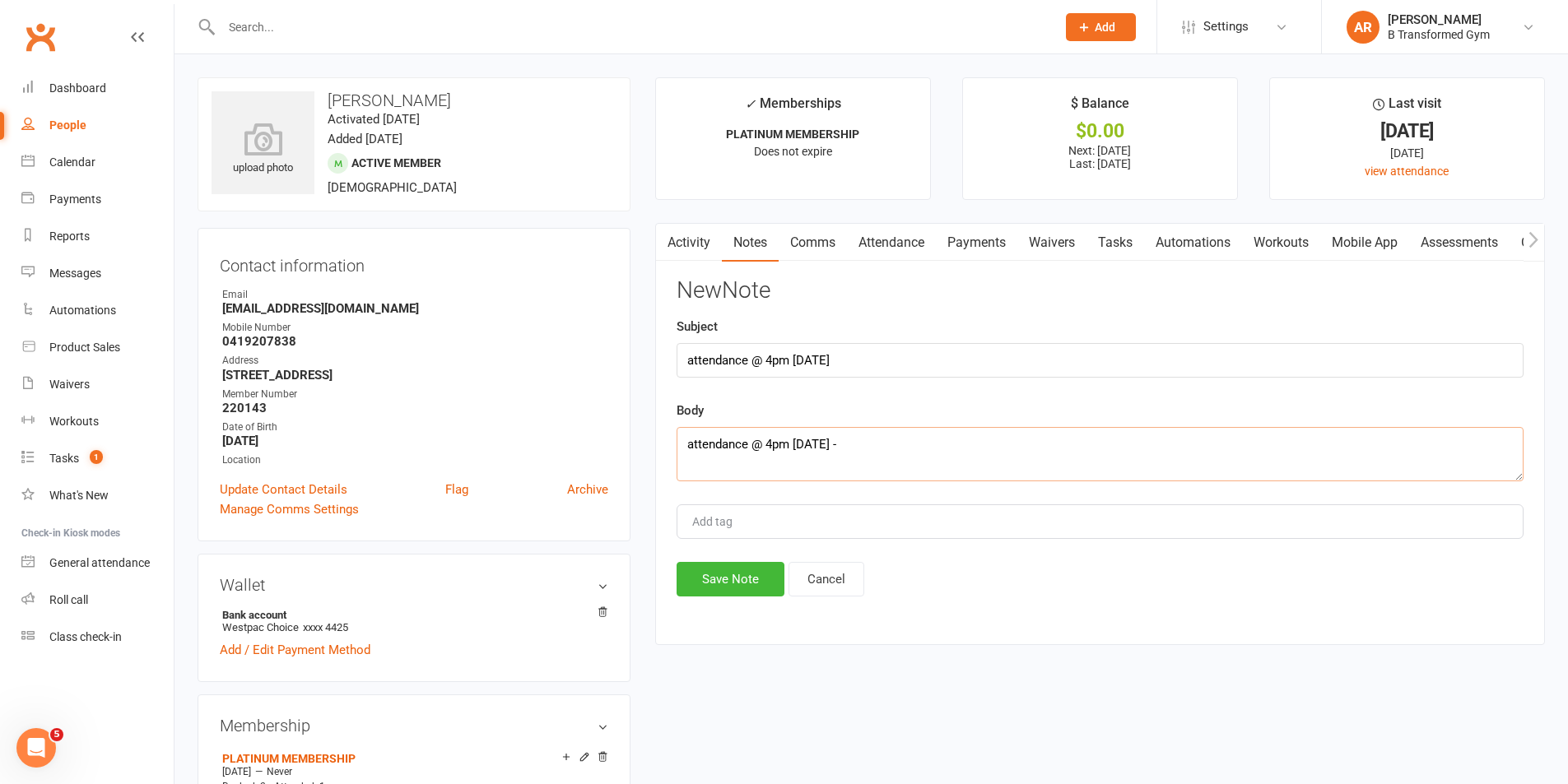
click at [896, 445] on textarea "attendance @ 4pm 13/8/25 -" at bounding box center [1100, 454] width 847 height 54
type textarea "attendance @ 4pm 13/8/25 - 1"
click at [739, 584] on button "Save Note" at bounding box center [730, 579] width 108 height 34
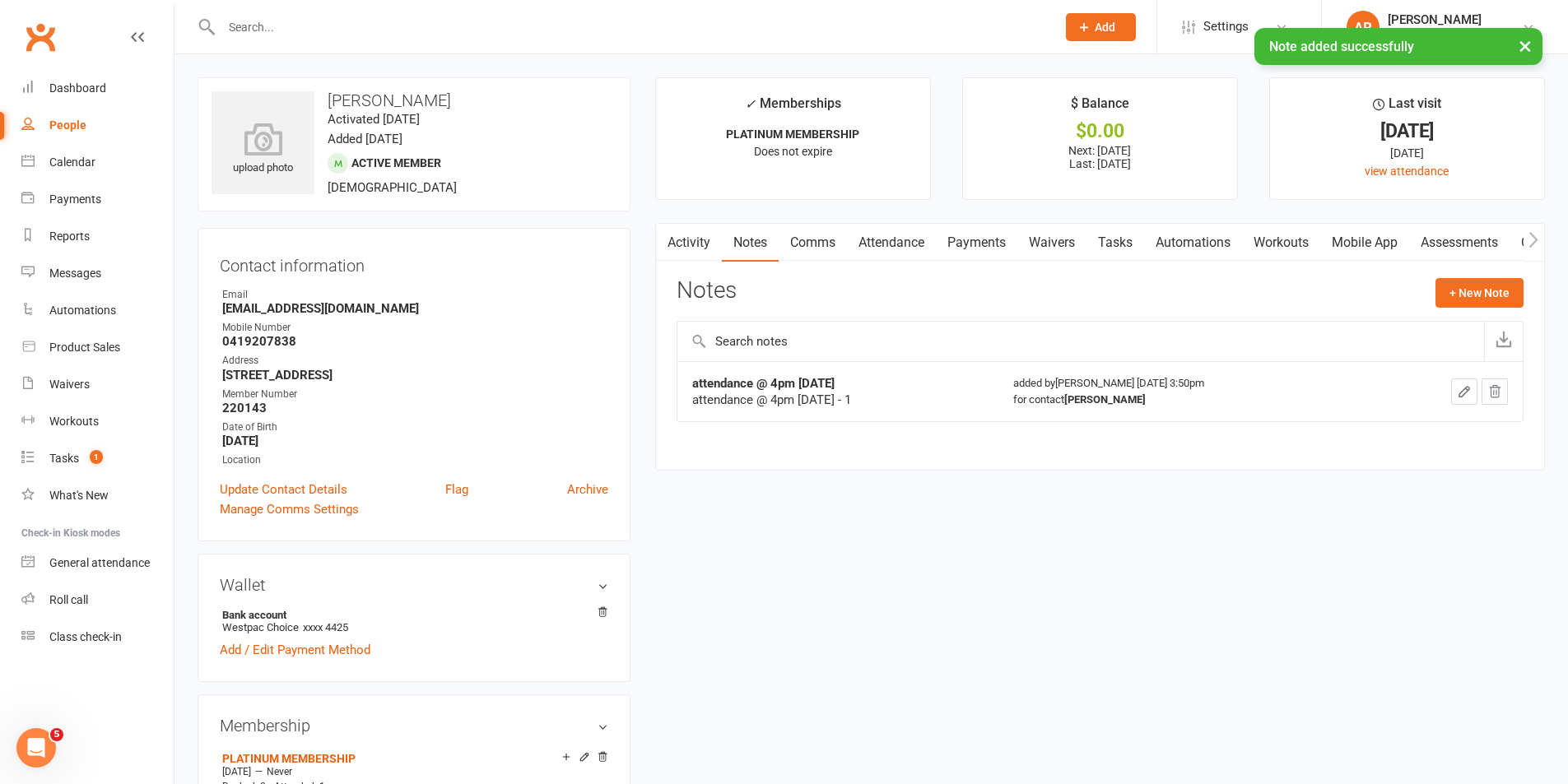
click at [445, 24] on input "text" at bounding box center [630, 26] width 828 height 23
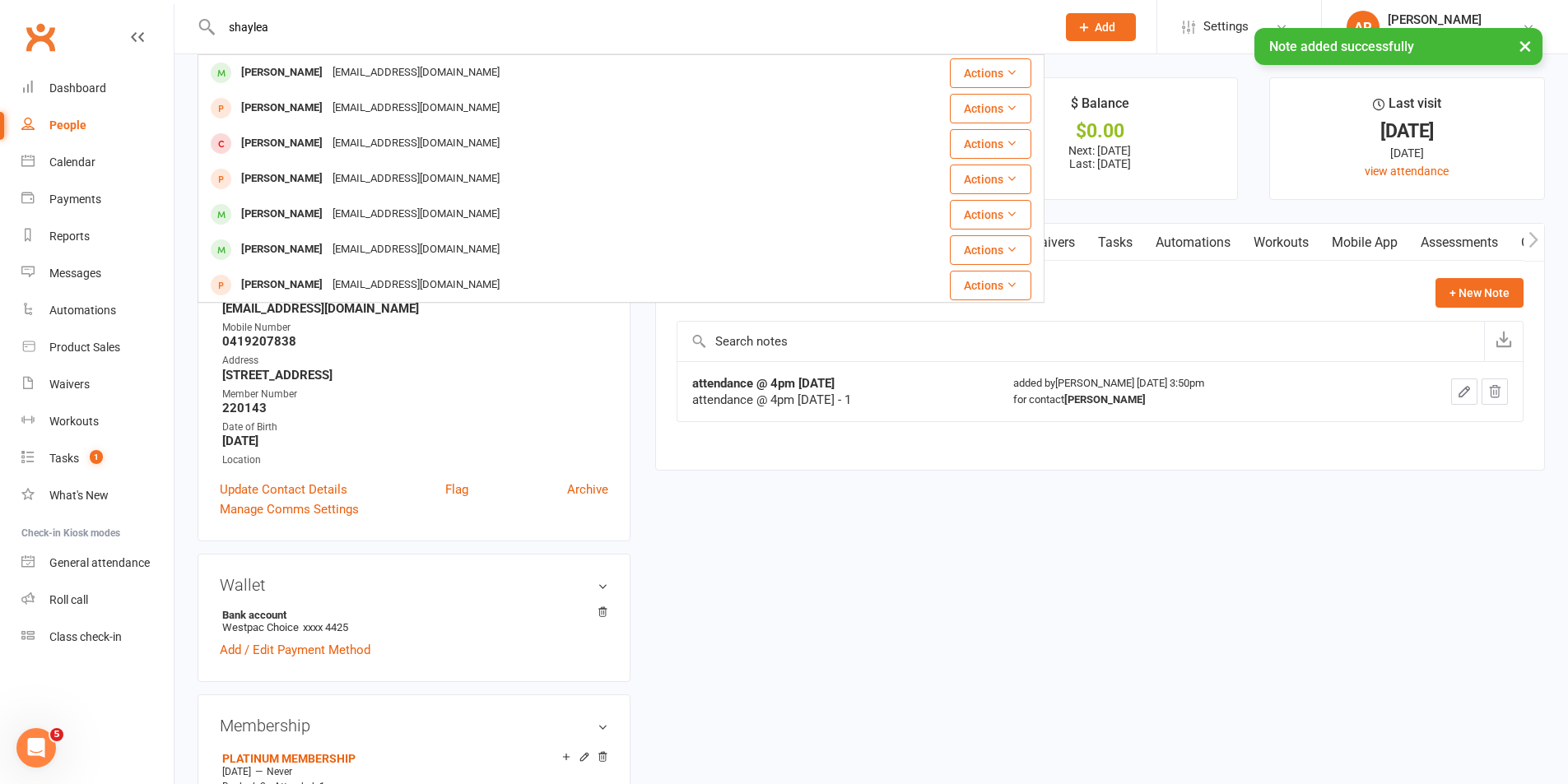
type input "shaylea"
click at [326, 28] on div "× Note added successfully" at bounding box center [774, 28] width 1547 height 0
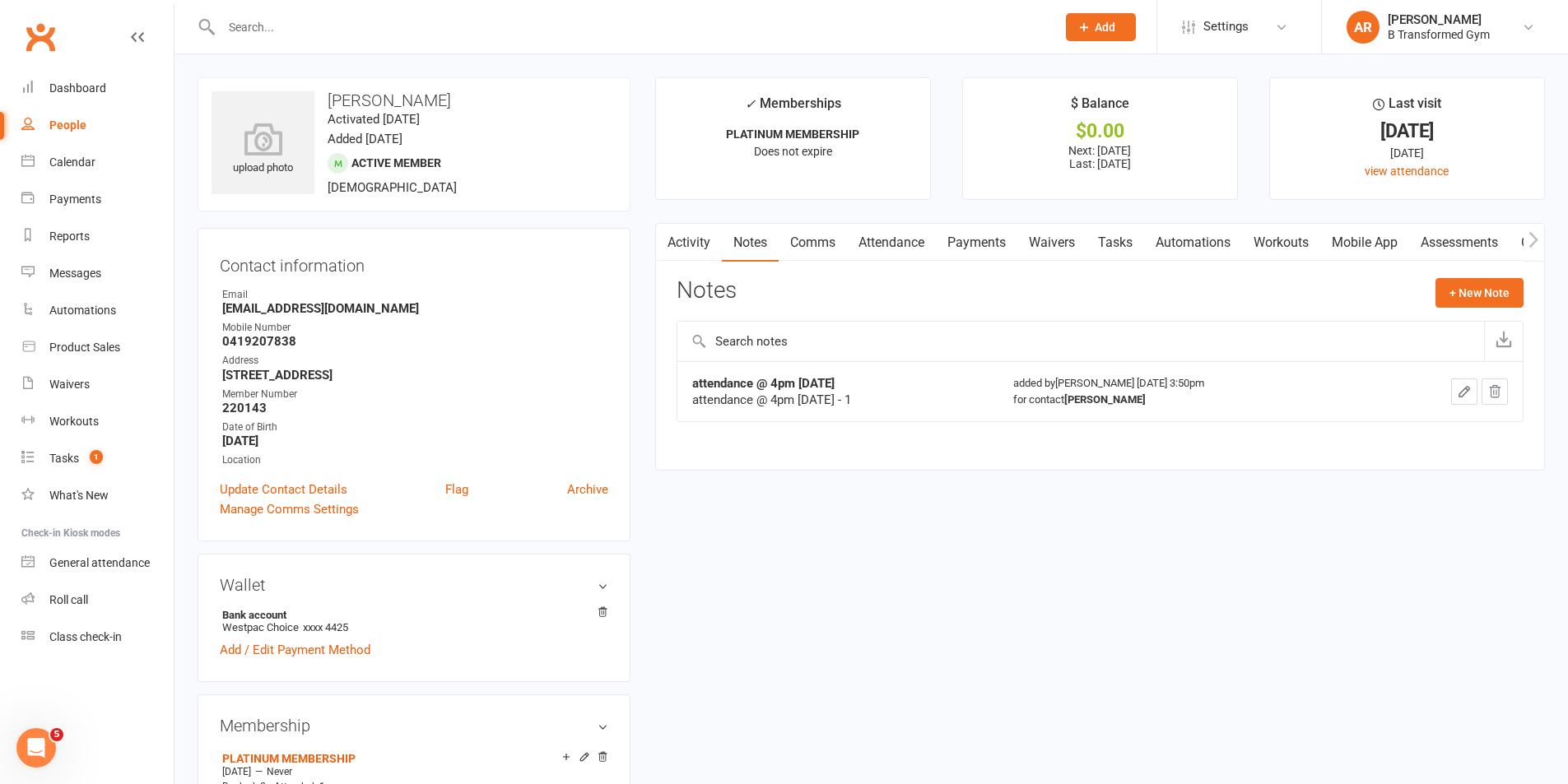
click at [401, 35] on input "text" at bounding box center [630, 26] width 828 height 23
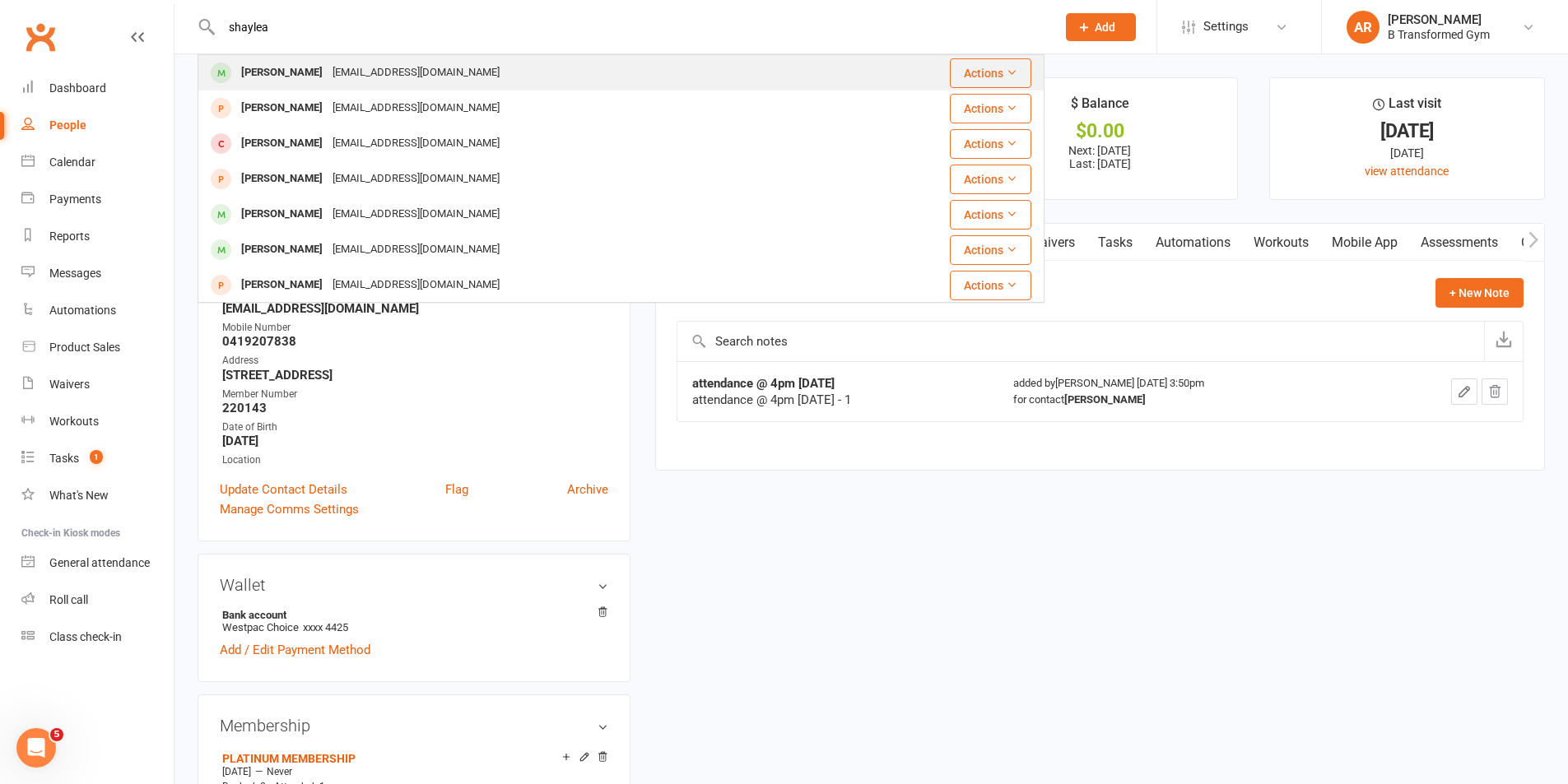
type input "shaylea"
click at [288, 65] on div "Shaylea Small" at bounding box center [282, 73] width 92 height 24
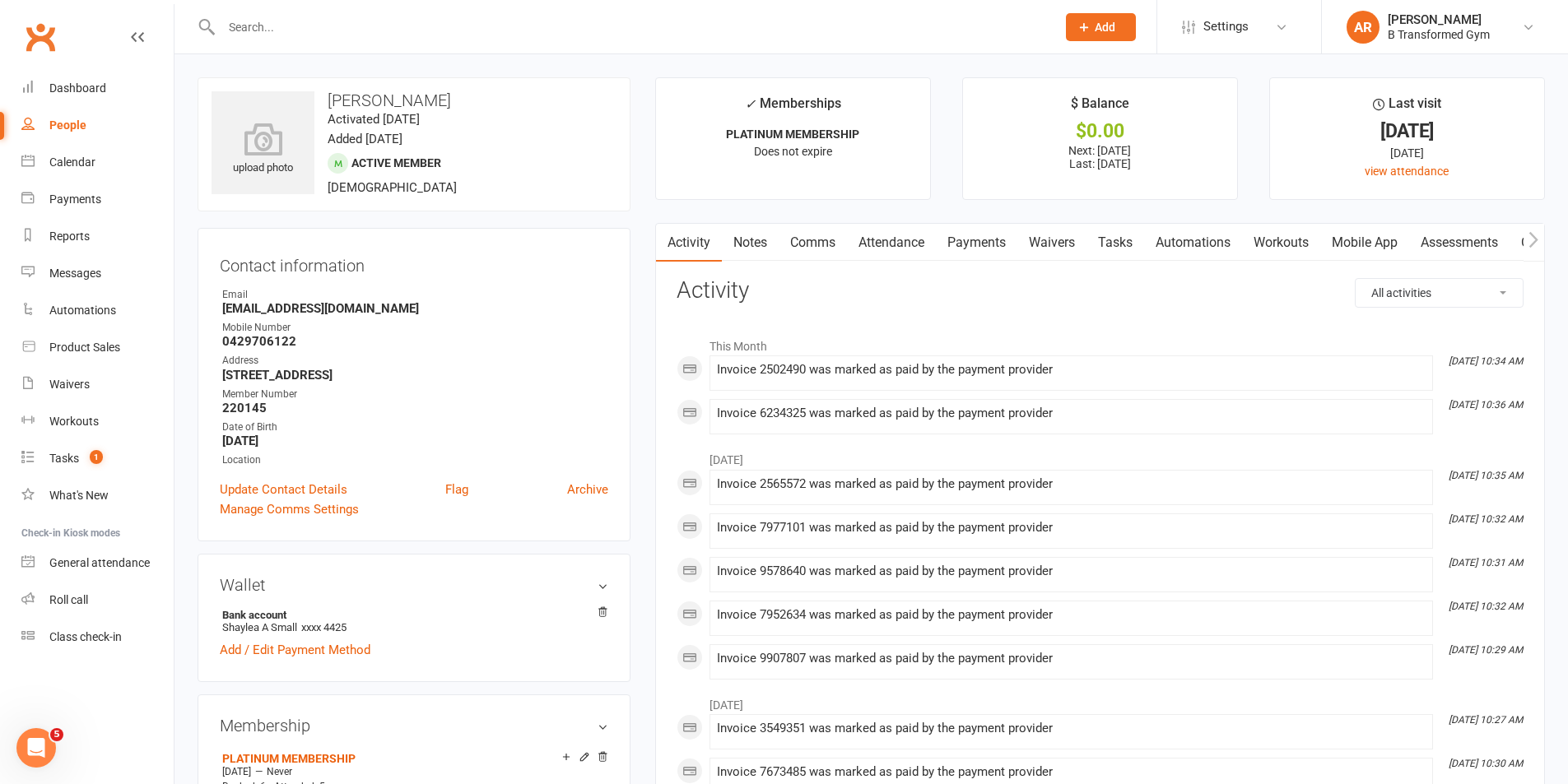
click at [762, 237] on link "Notes" at bounding box center [750, 243] width 57 height 38
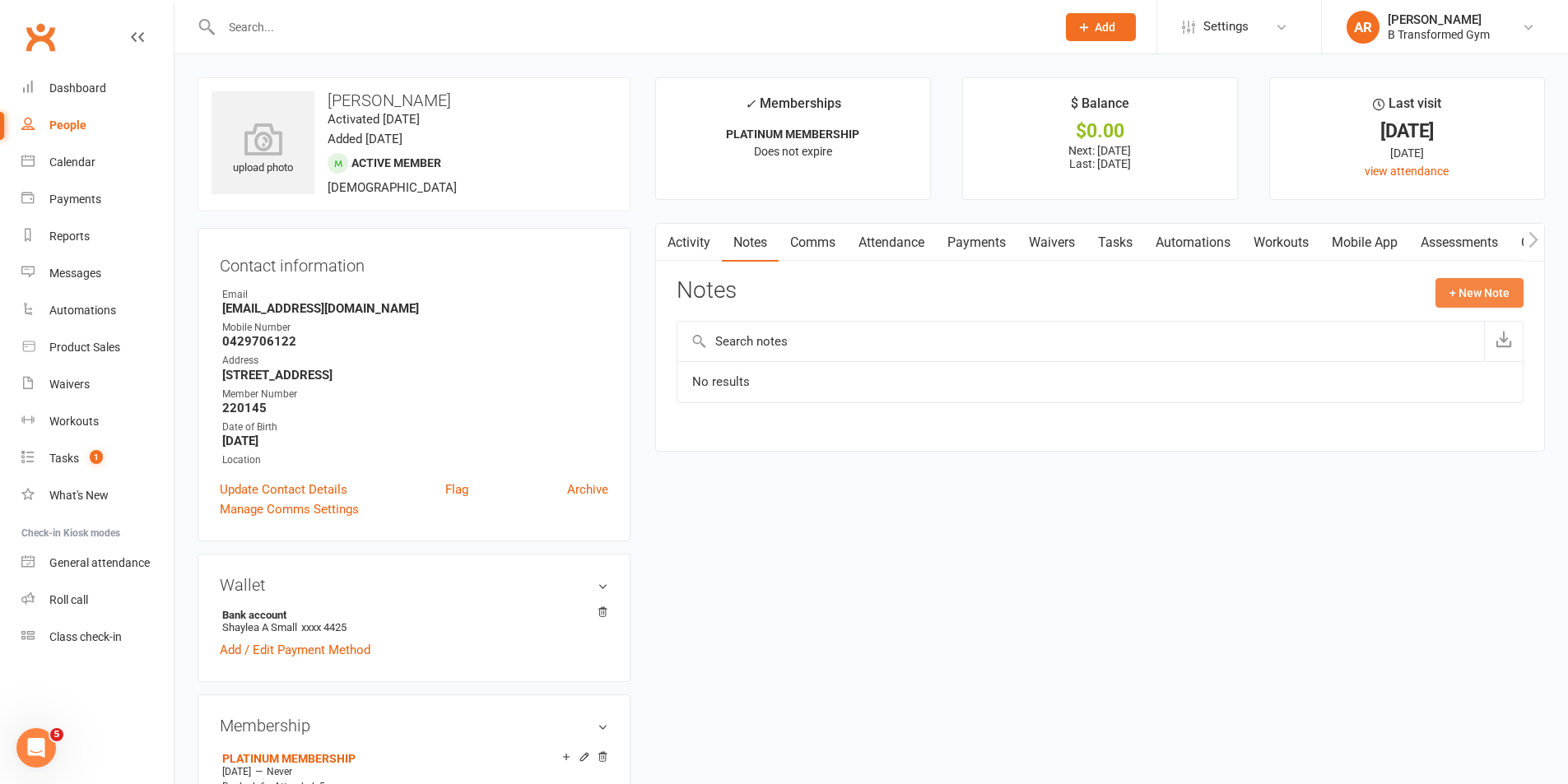
click at [1476, 293] on button "+ New Note" at bounding box center [1479, 293] width 88 height 30
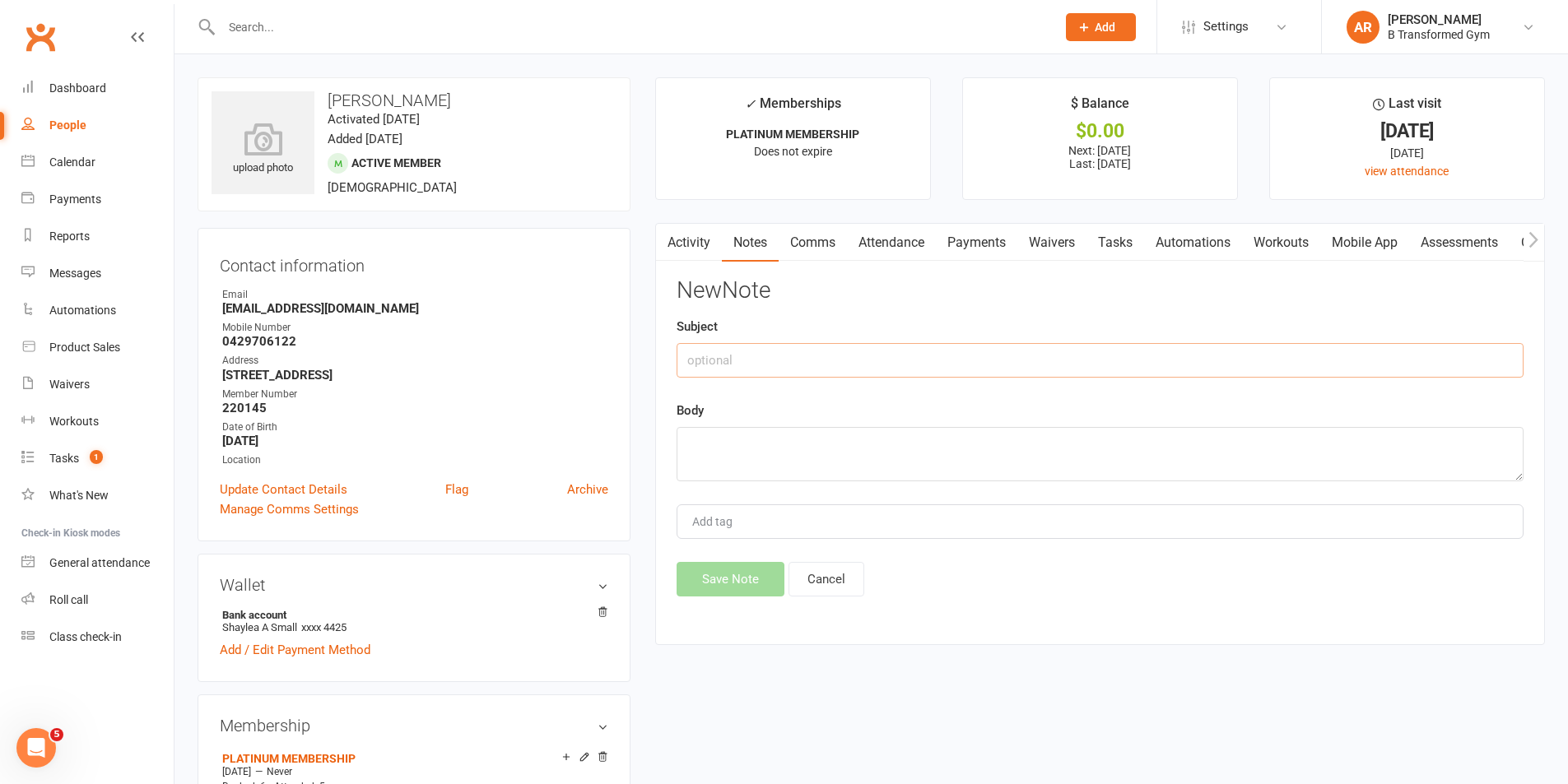
click at [998, 365] on input "text" at bounding box center [1100, 361] width 847 height 34
paste input "attendance @ 4pm 13/8/25 -"
type input "attendance @ 4pm 13/8/25 -"
click at [984, 428] on textarea at bounding box center [1100, 454] width 847 height 54
paste textarea "attendance @ 4pm 13/8/25 -"
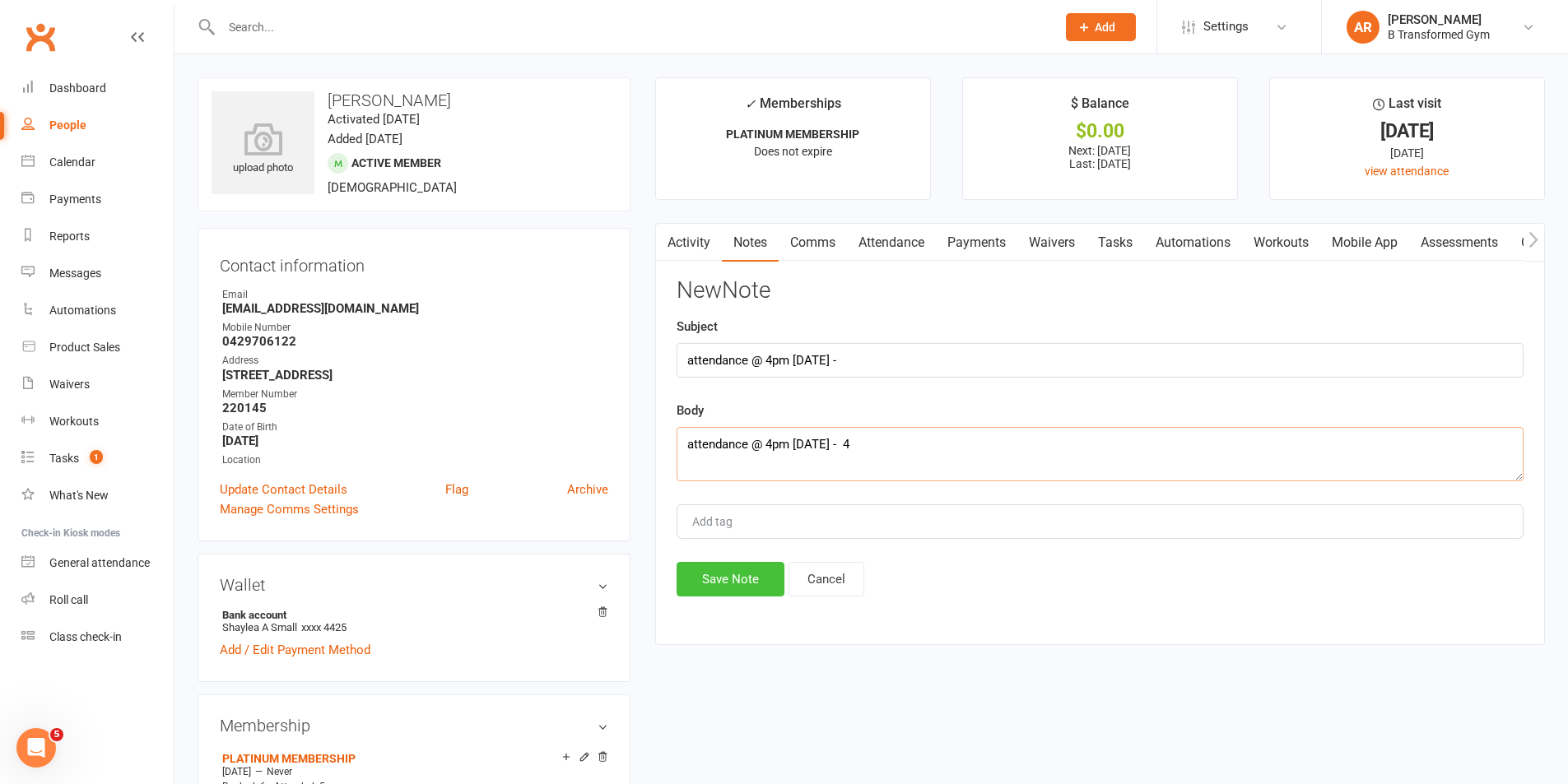
type textarea "attendance @ 4pm 13/8/25 - 4"
click at [758, 577] on button "Save Note" at bounding box center [730, 579] width 108 height 34
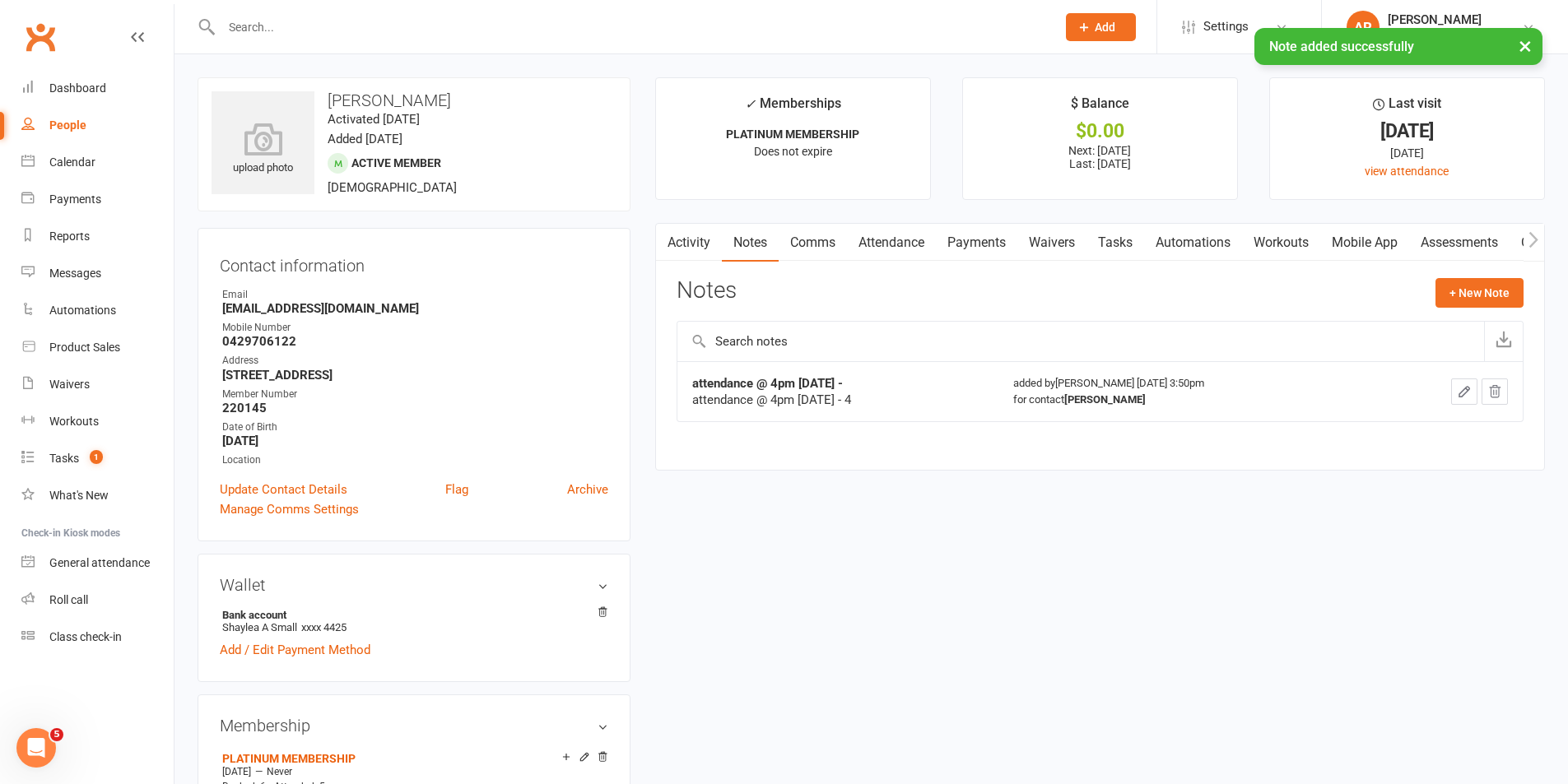
click at [272, 28] on div "× Note added successfully" at bounding box center [774, 28] width 1547 height 0
click at [268, 27] on input "text" at bounding box center [630, 26] width 828 height 23
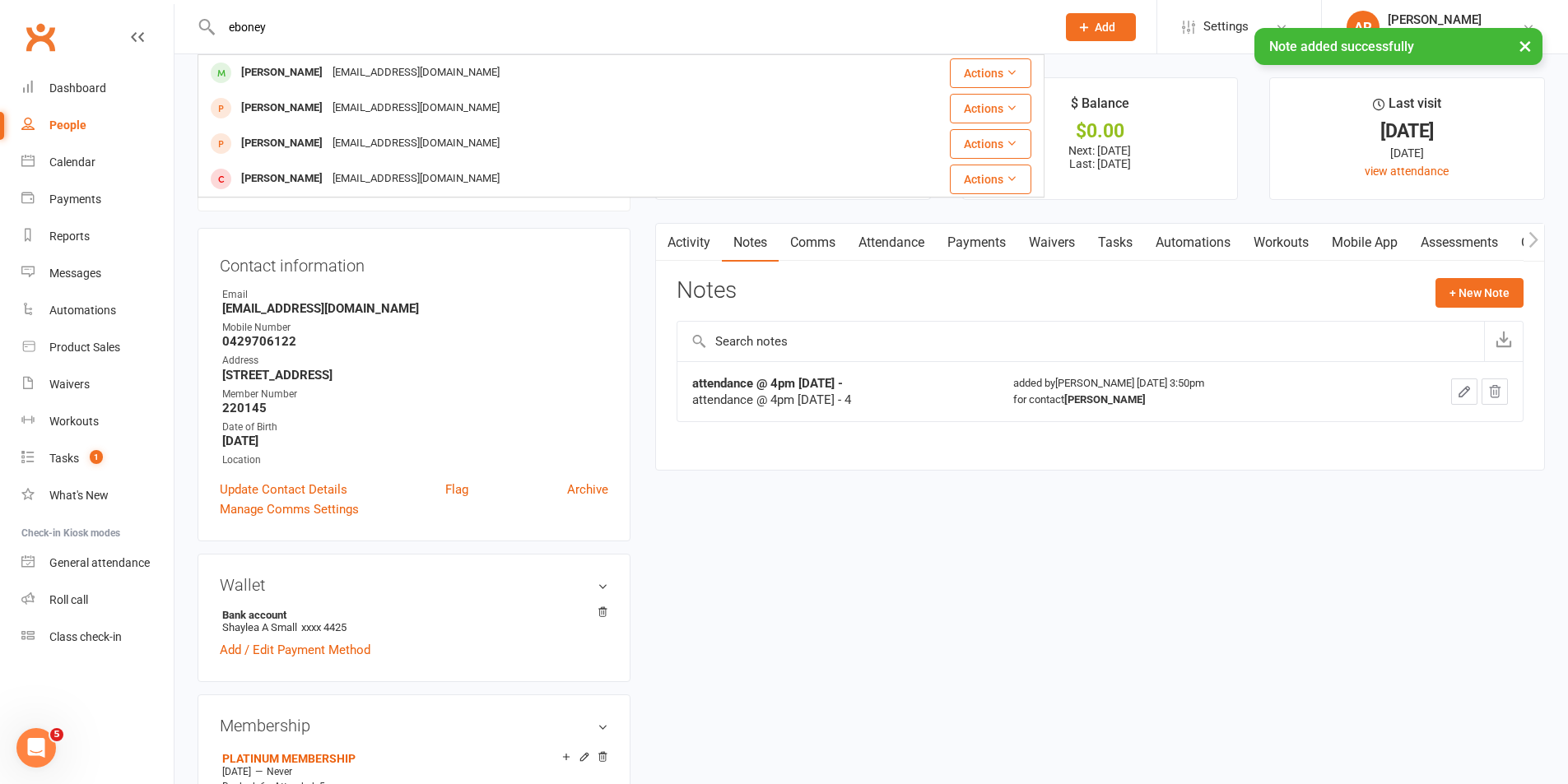
type input "eboney"
click at [296, 76] on div "Eboney Braysher" at bounding box center [282, 73] width 92 height 24
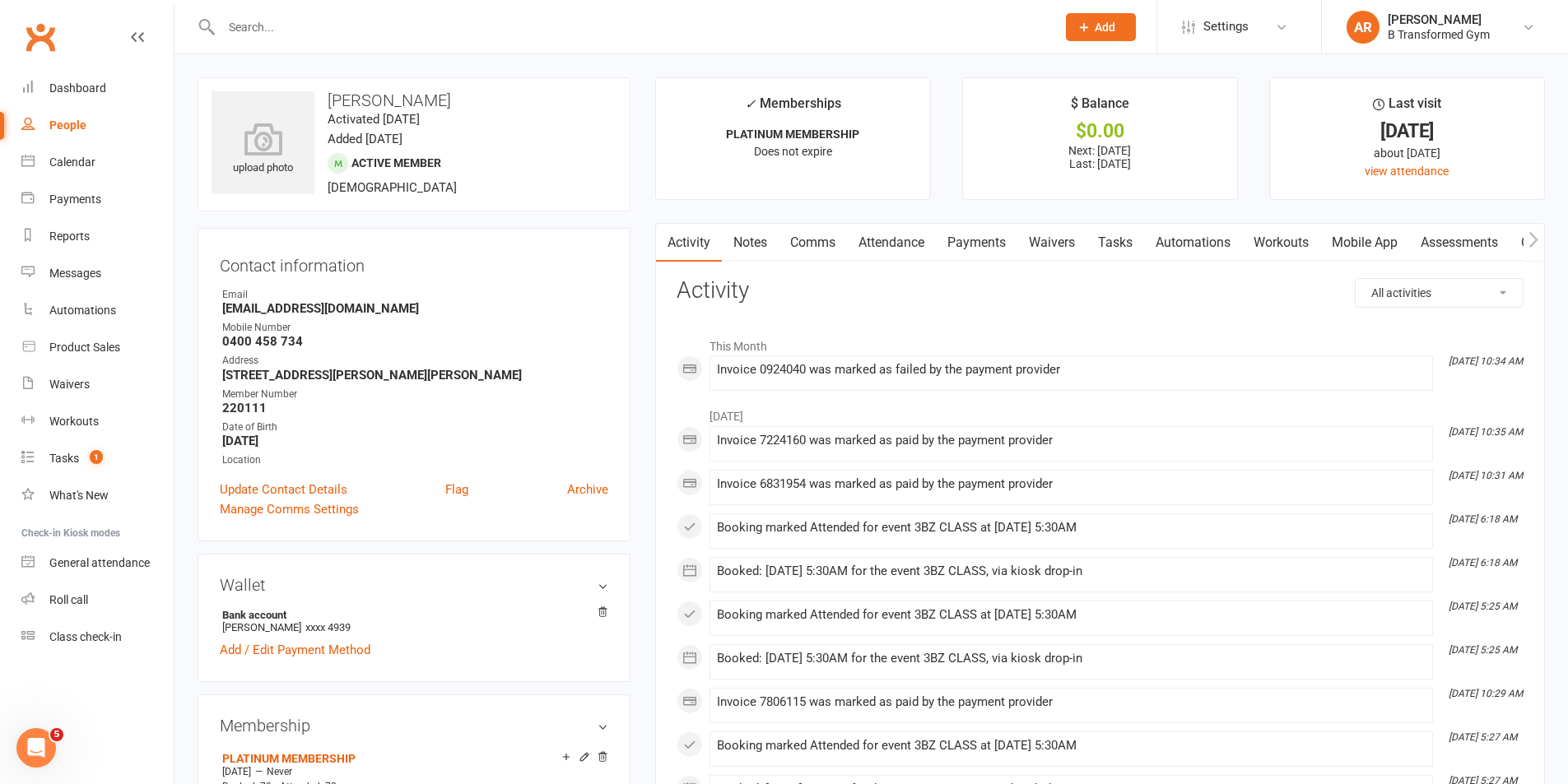
click at [754, 245] on link "Notes" at bounding box center [750, 243] width 57 height 38
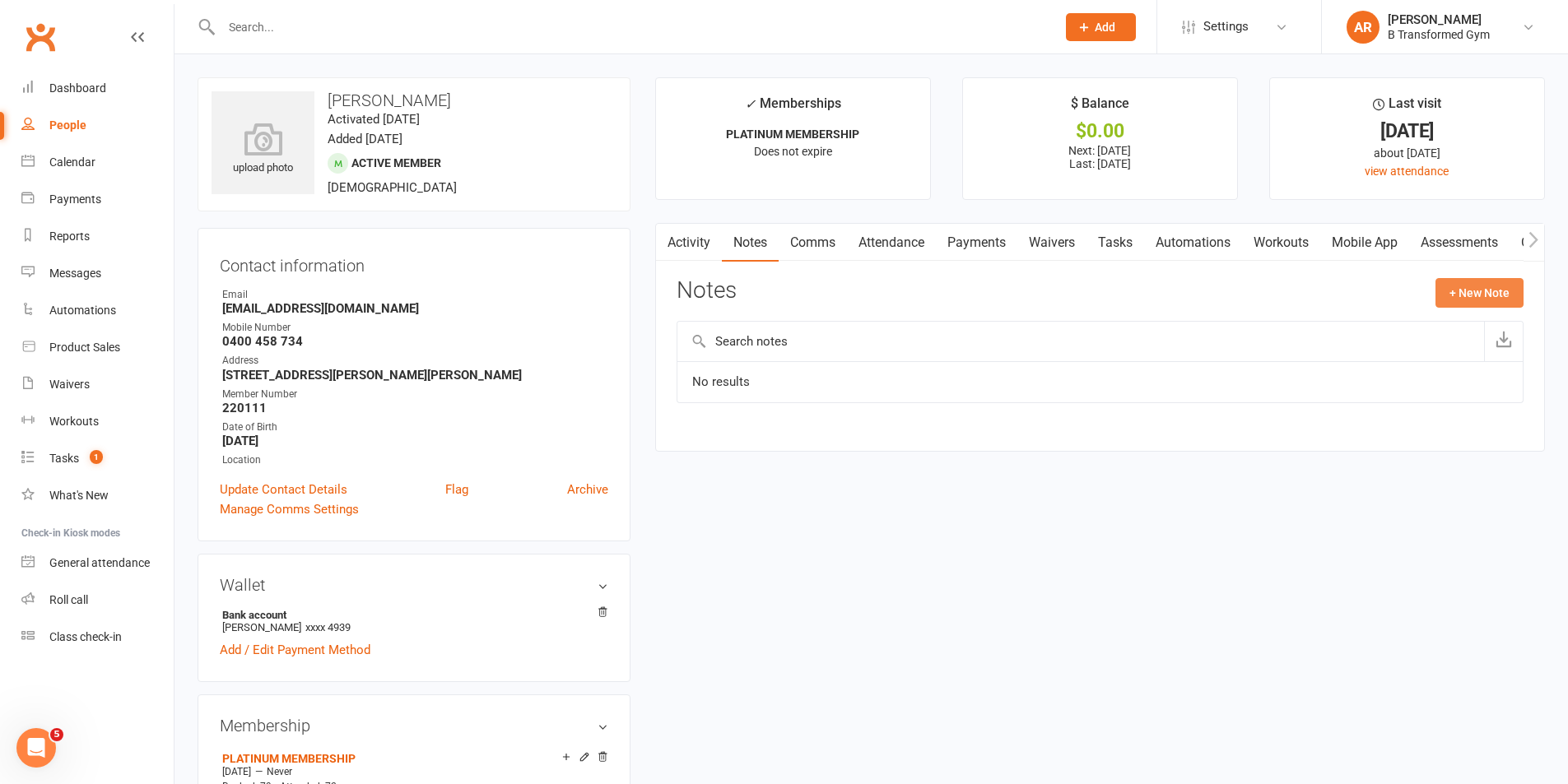
click at [1475, 293] on button "+ New Note" at bounding box center [1479, 293] width 88 height 30
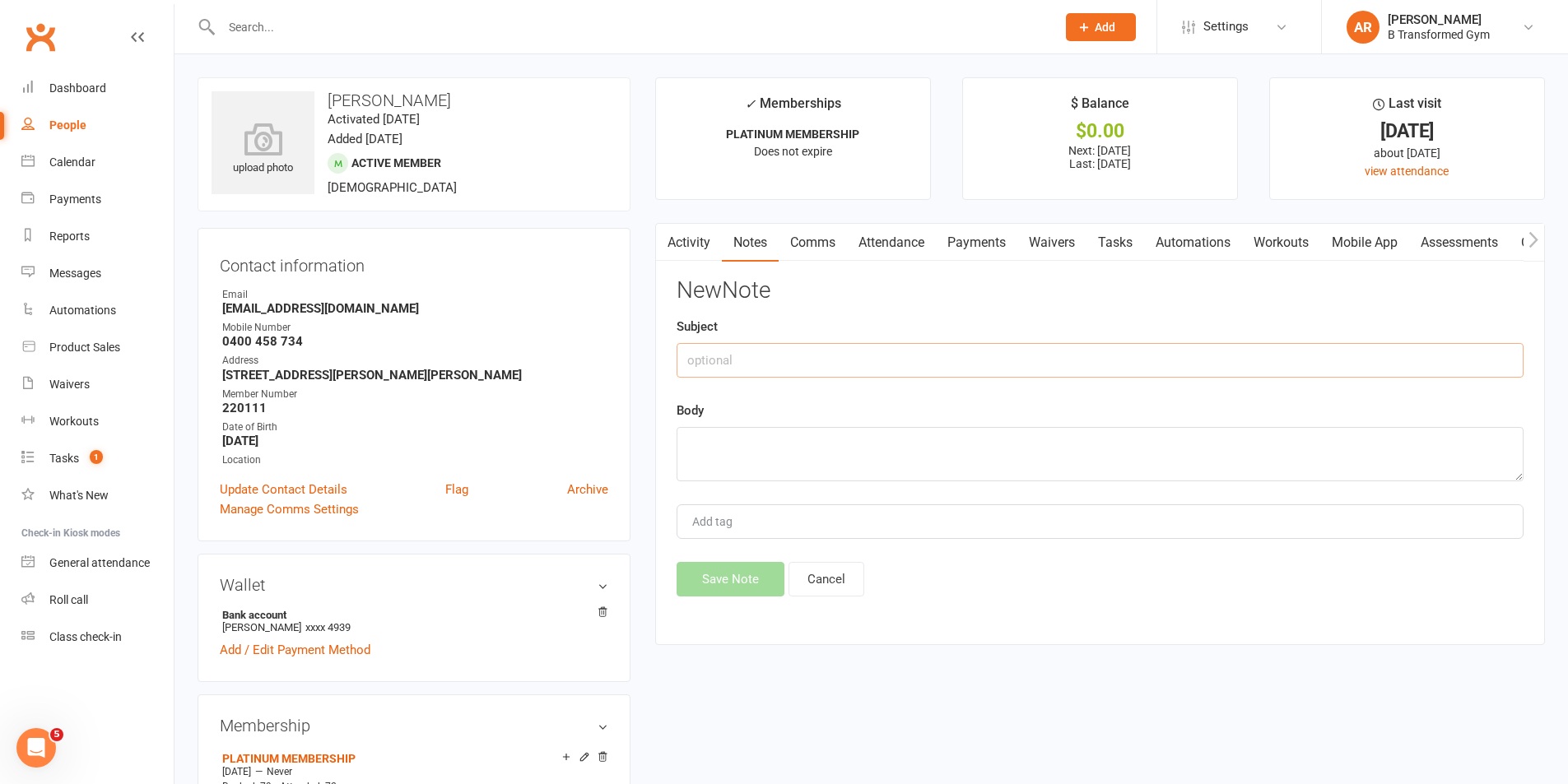
click at [926, 361] on input "text" at bounding box center [1100, 361] width 847 height 34
paste input "attendance @ 4pm 13/8/25 -"
type input "attendance @ 4pm 13/8/25 -"
click at [905, 441] on textarea at bounding box center [1100, 454] width 847 height 54
paste textarea "attendance @ 4pm 13/8/25 -"
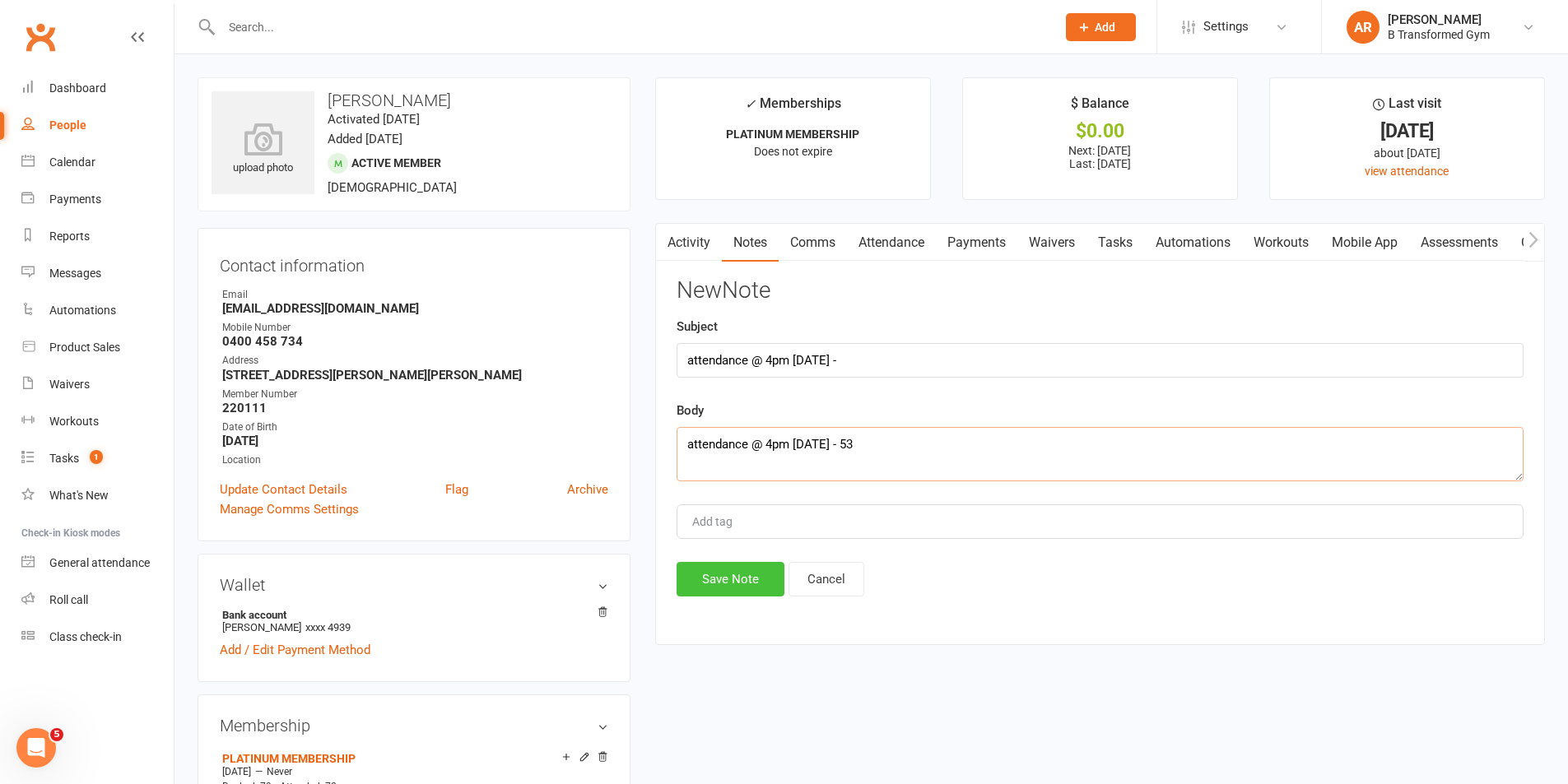
type textarea "attendance @ 4pm 13/8/25 - 53"
click at [726, 573] on button "Save Note" at bounding box center [730, 579] width 108 height 34
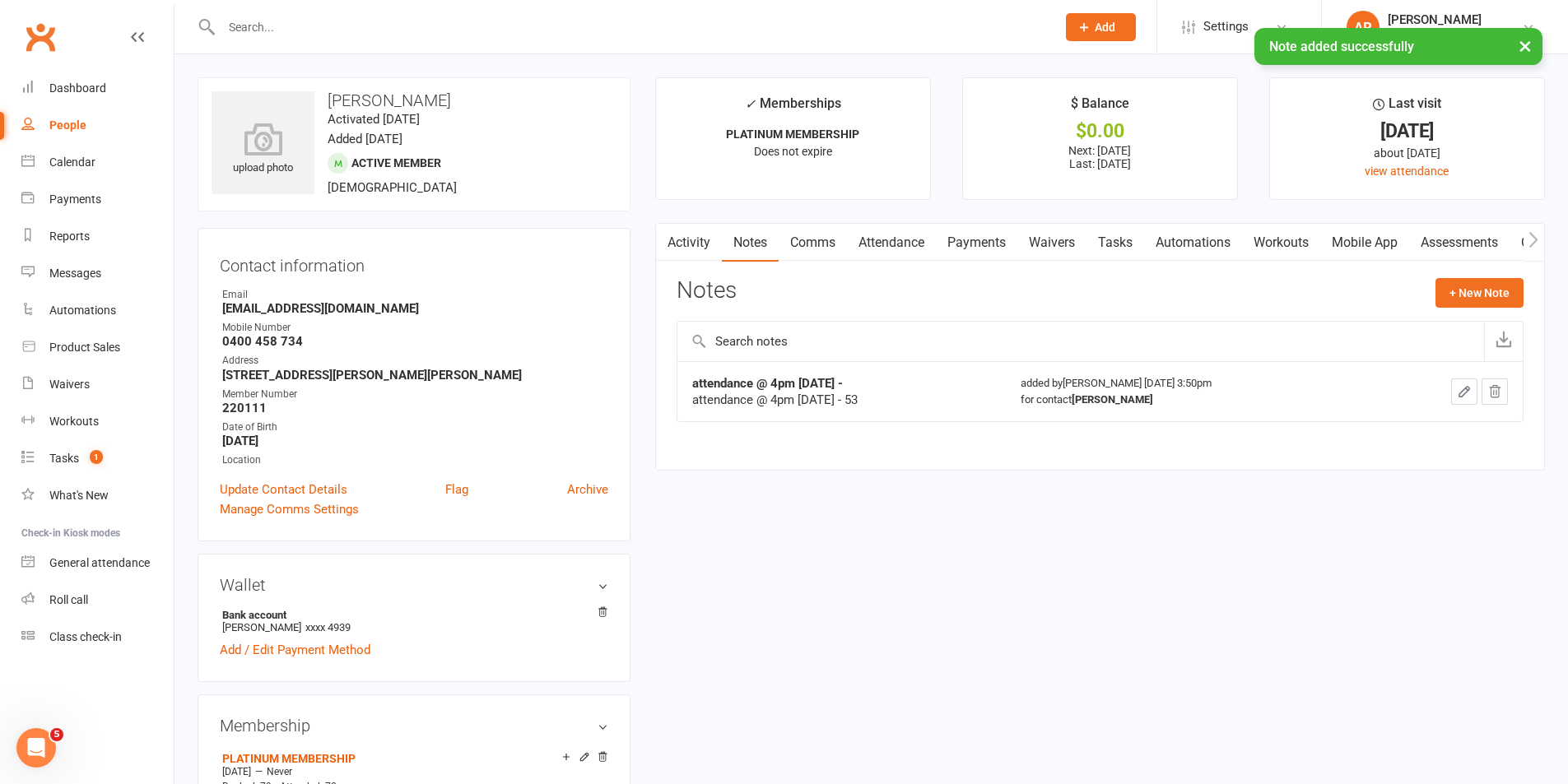
click at [393, 21] on input "text" at bounding box center [630, 26] width 828 height 23
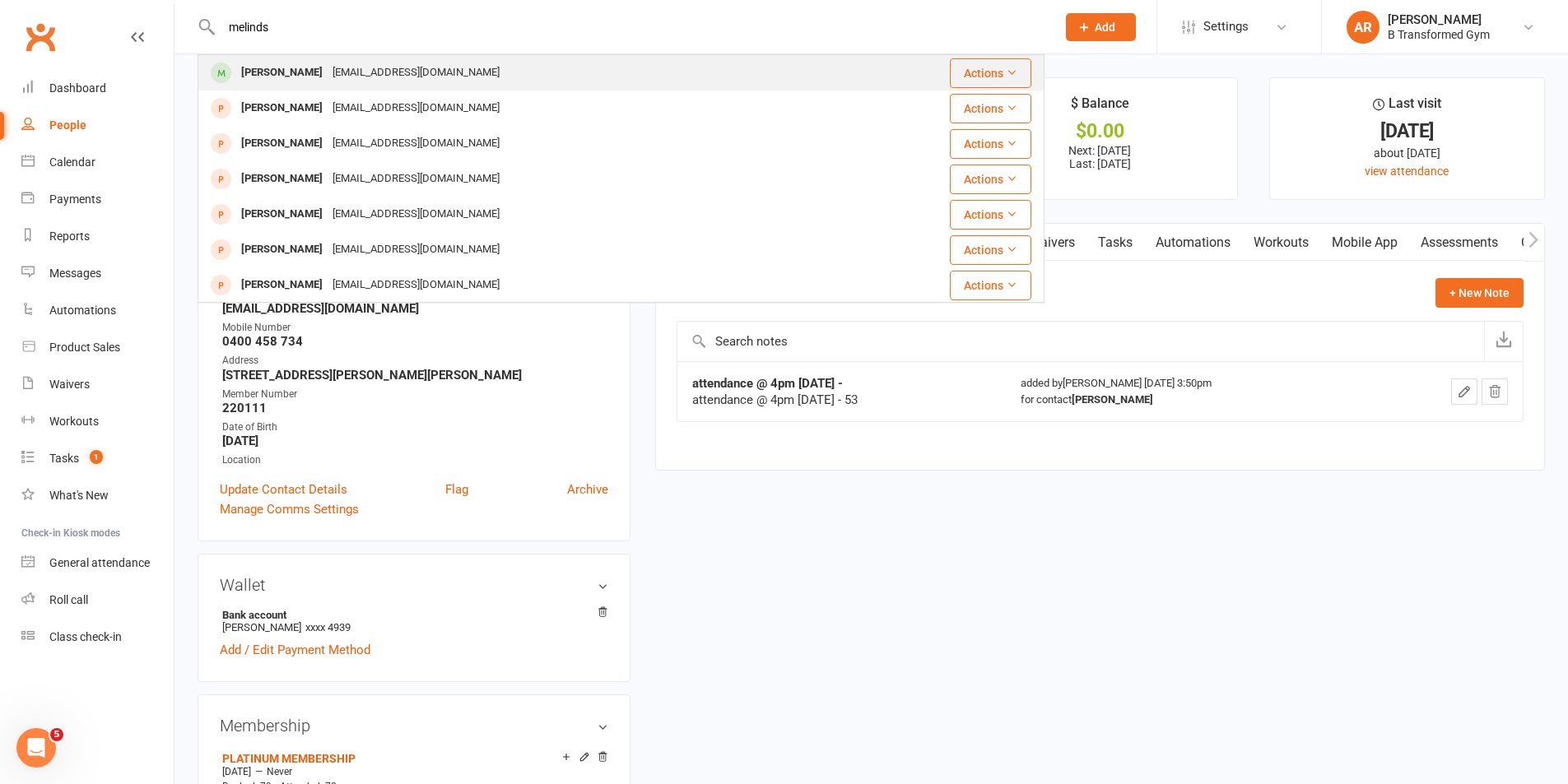
type input "melinds"
click at [377, 73] on div "meljs77@hotmail.com" at bounding box center [415, 73] width 177 height 24
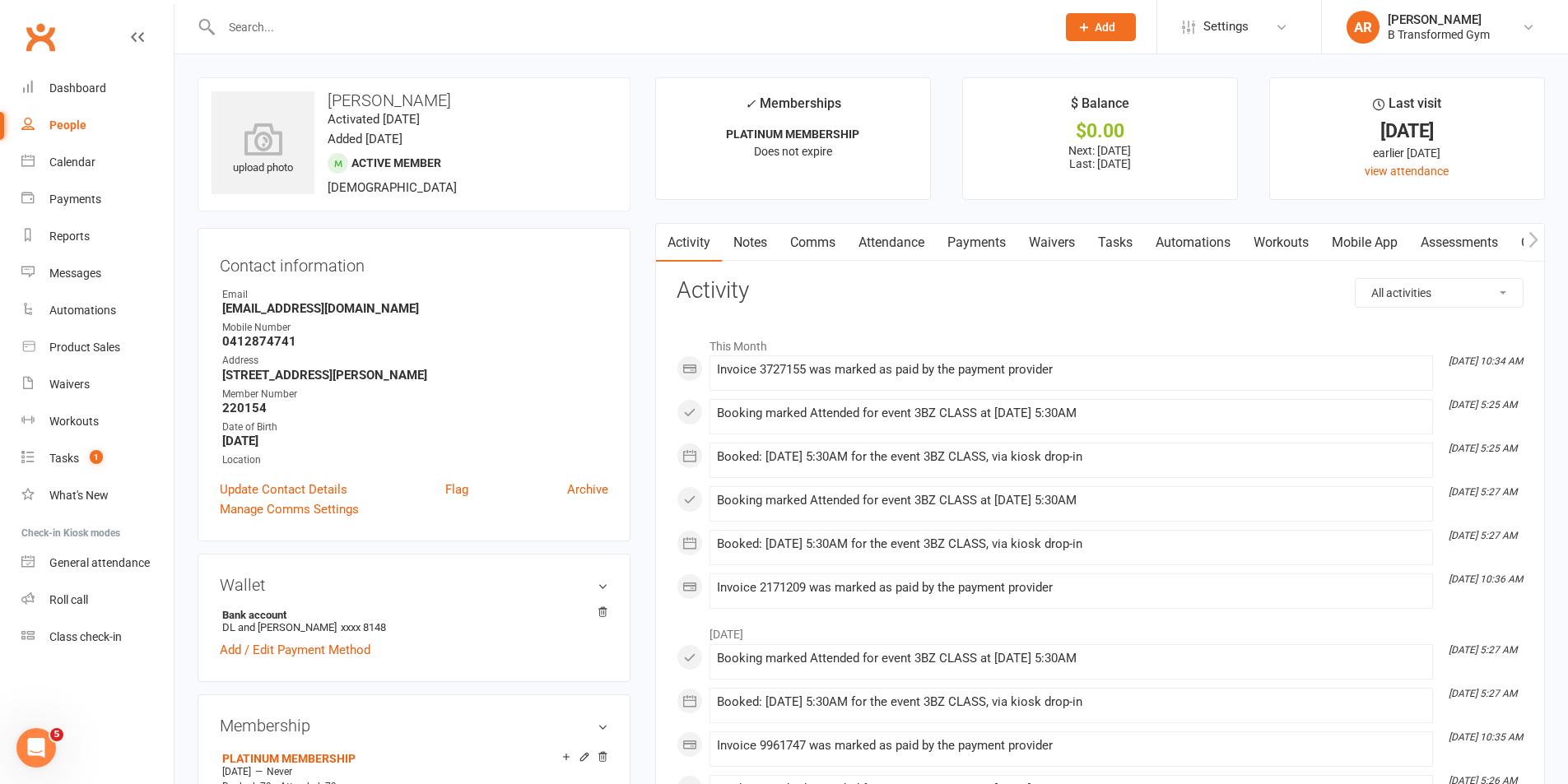
click at [738, 239] on link "Notes" at bounding box center [750, 243] width 57 height 38
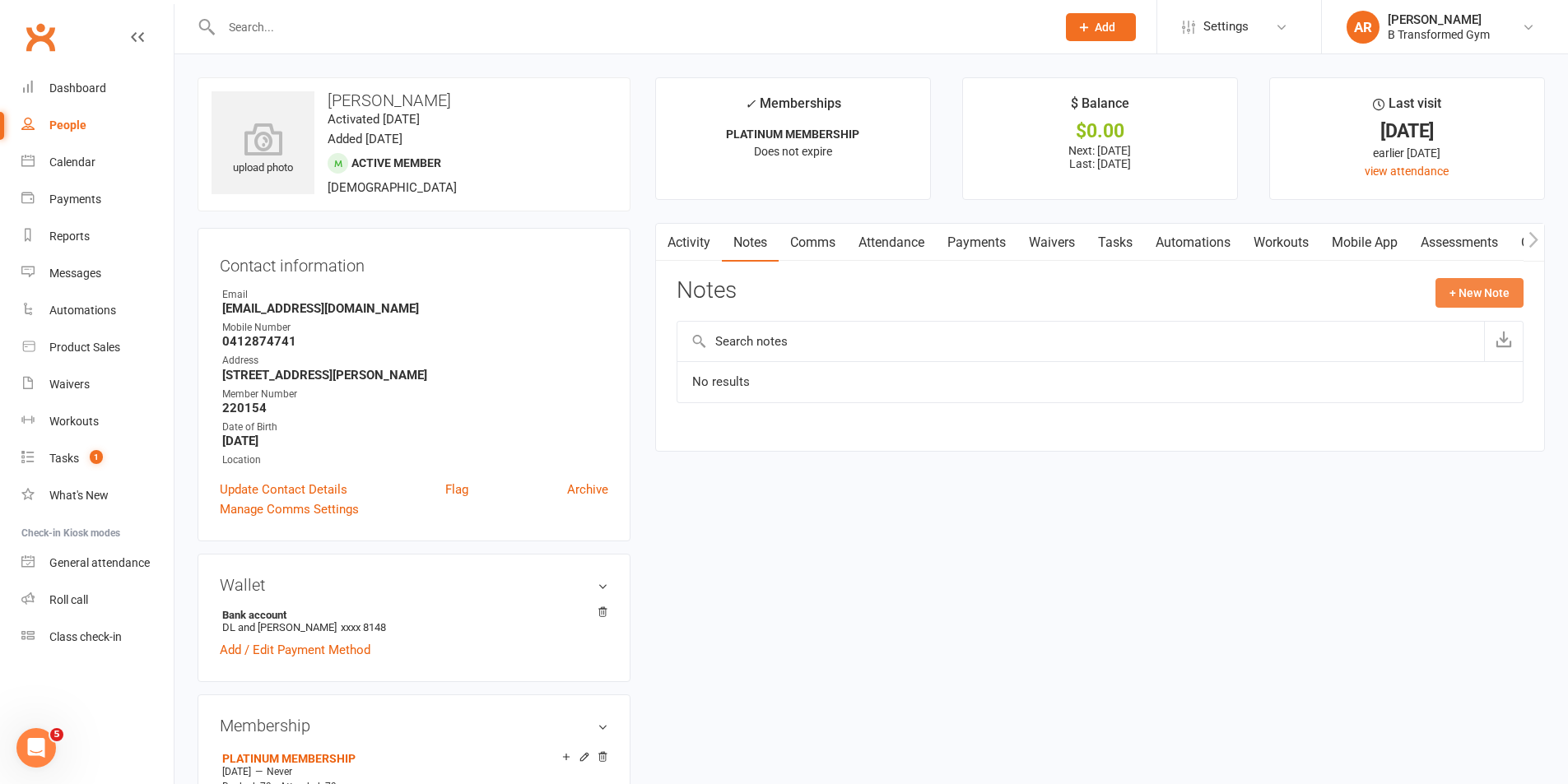
click at [1514, 287] on button "+ New Note" at bounding box center [1479, 293] width 88 height 30
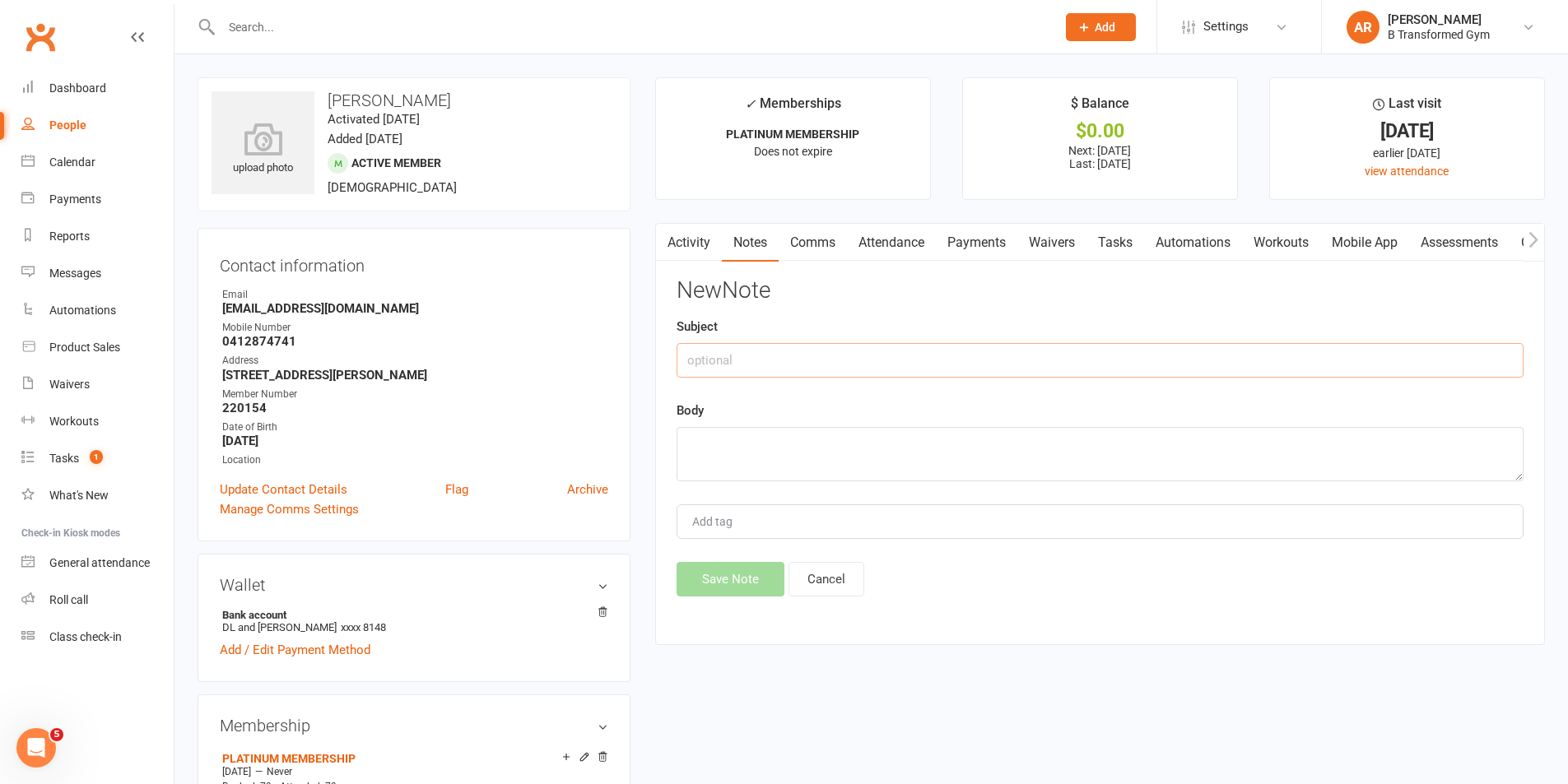
click at [1015, 370] on input "text" at bounding box center [1100, 361] width 847 height 34
paste input "attendance @ 4pm 13/8/25 -"
type input "attendance @ 4pm 13/8/25 -"
click at [924, 449] on textarea at bounding box center [1100, 454] width 847 height 54
paste textarea "attendance @ 4pm 13/8/25 -"
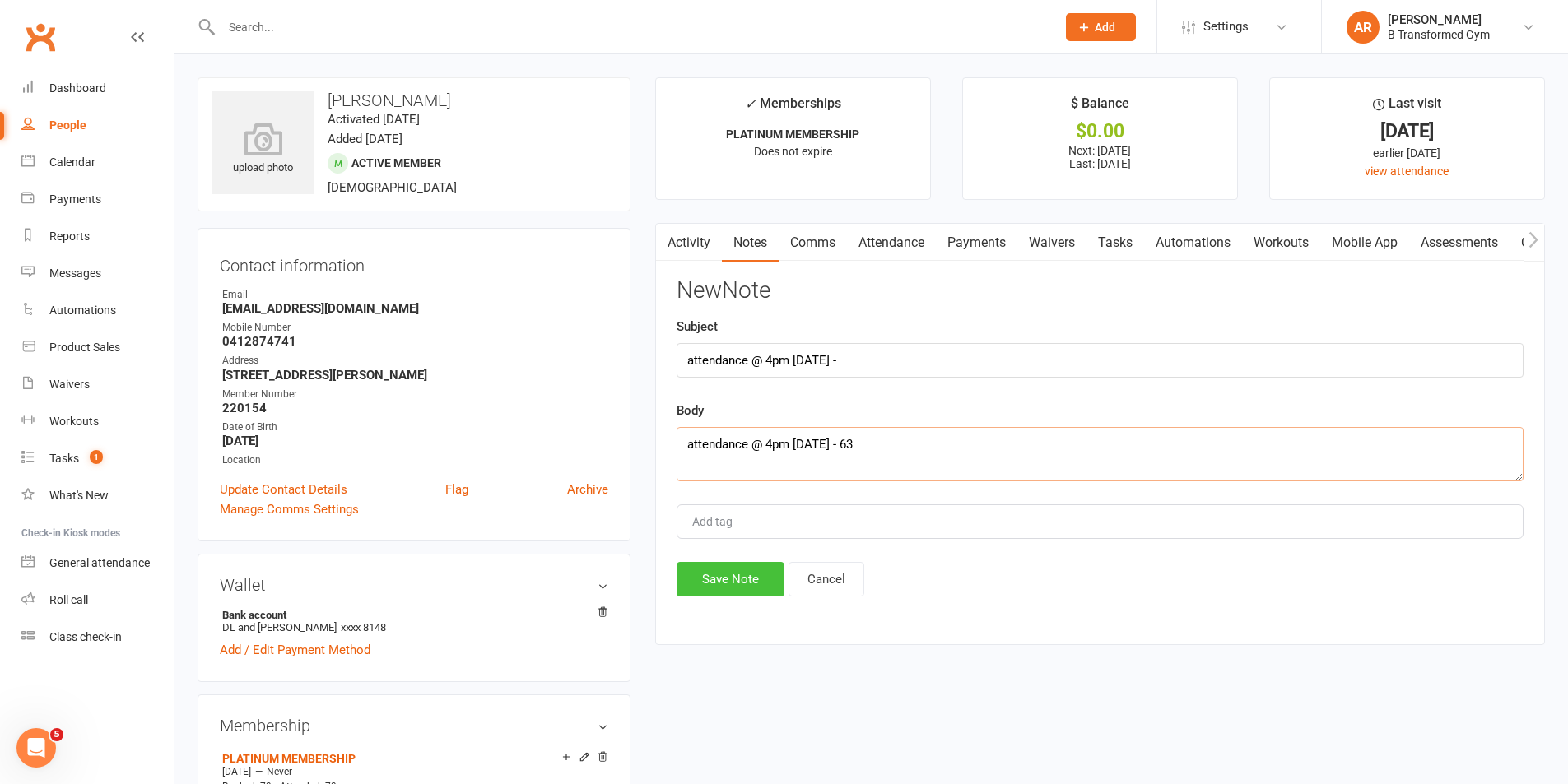
type textarea "attendance @ 4pm 13/8/25 - 63"
click at [736, 573] on button "Save Note" at bounding box center [730, 579] width 108 height 34
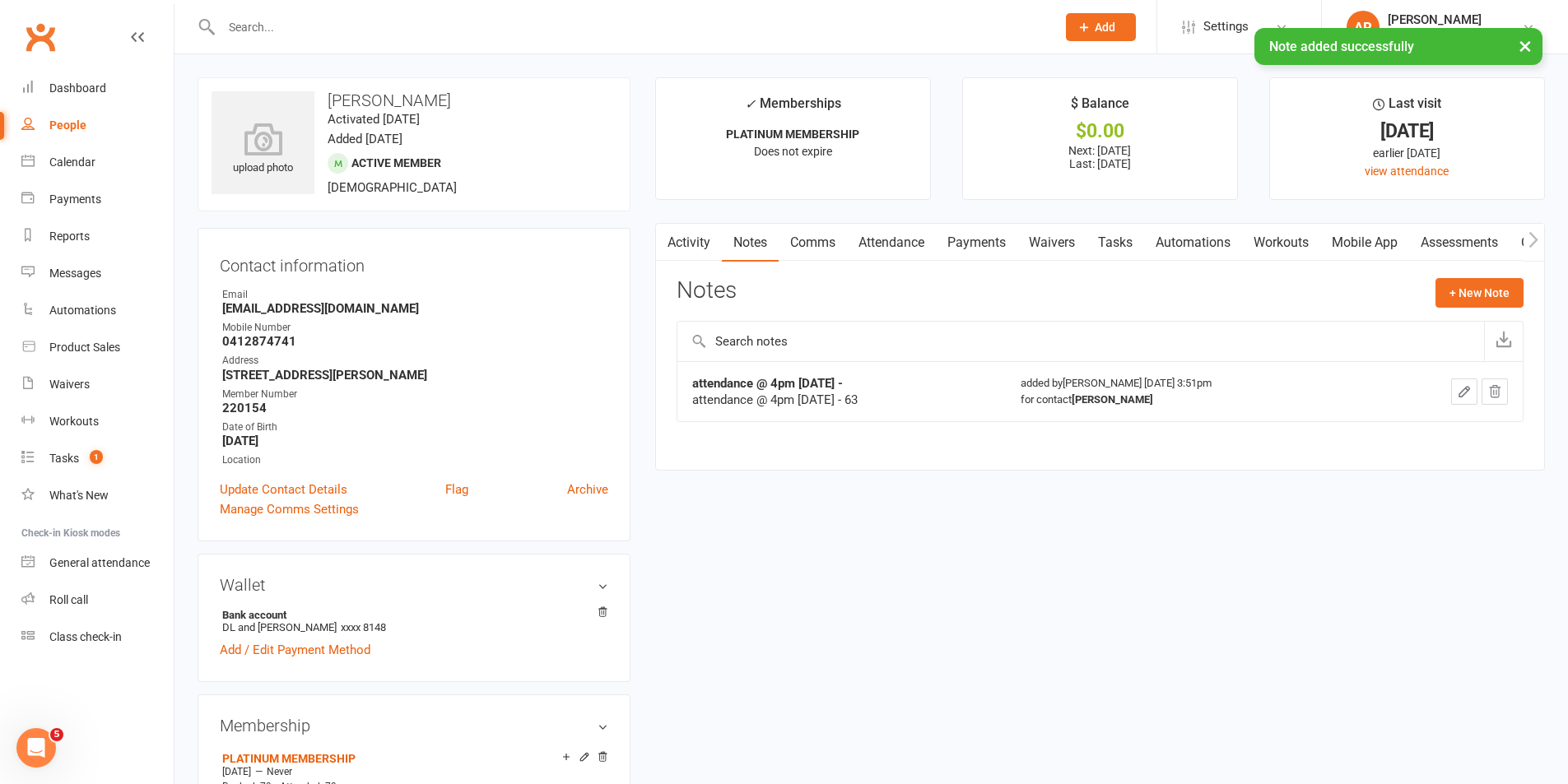
click at [346, 28] on div "× Note added successfully" at bounding box center [774, 28] width 1547 height 0
click at [393, 28] on div "× Note added successfully" at bounding box center [774, 28] width 1547 height 0
click at [258, 27] on input "text" at bounding box center [630, 26] width 828 height 23
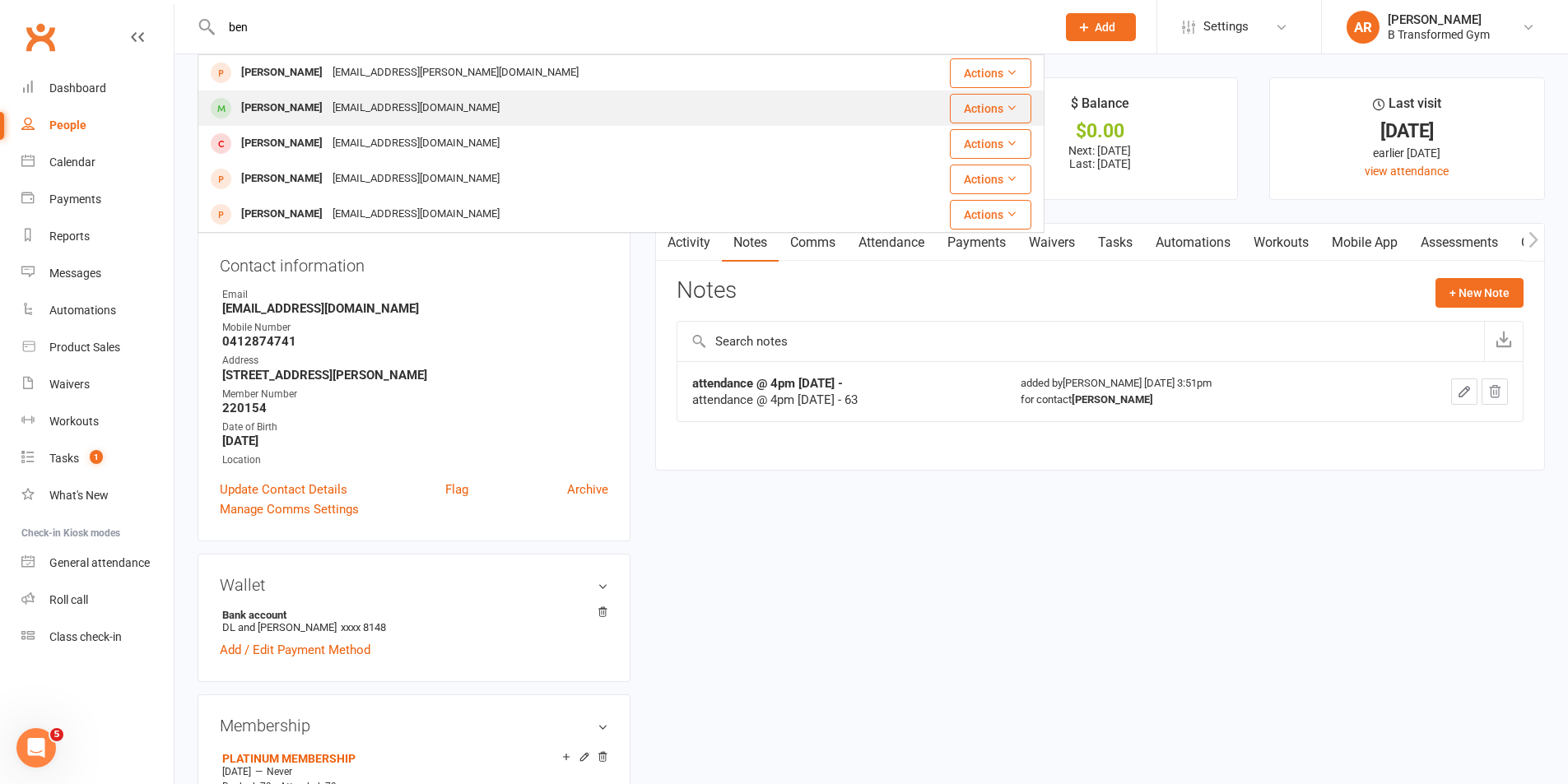
type input "ben"
click at [282, 99] on div "Ben Coan" at bounding box center [282, 108] width 92 height 24
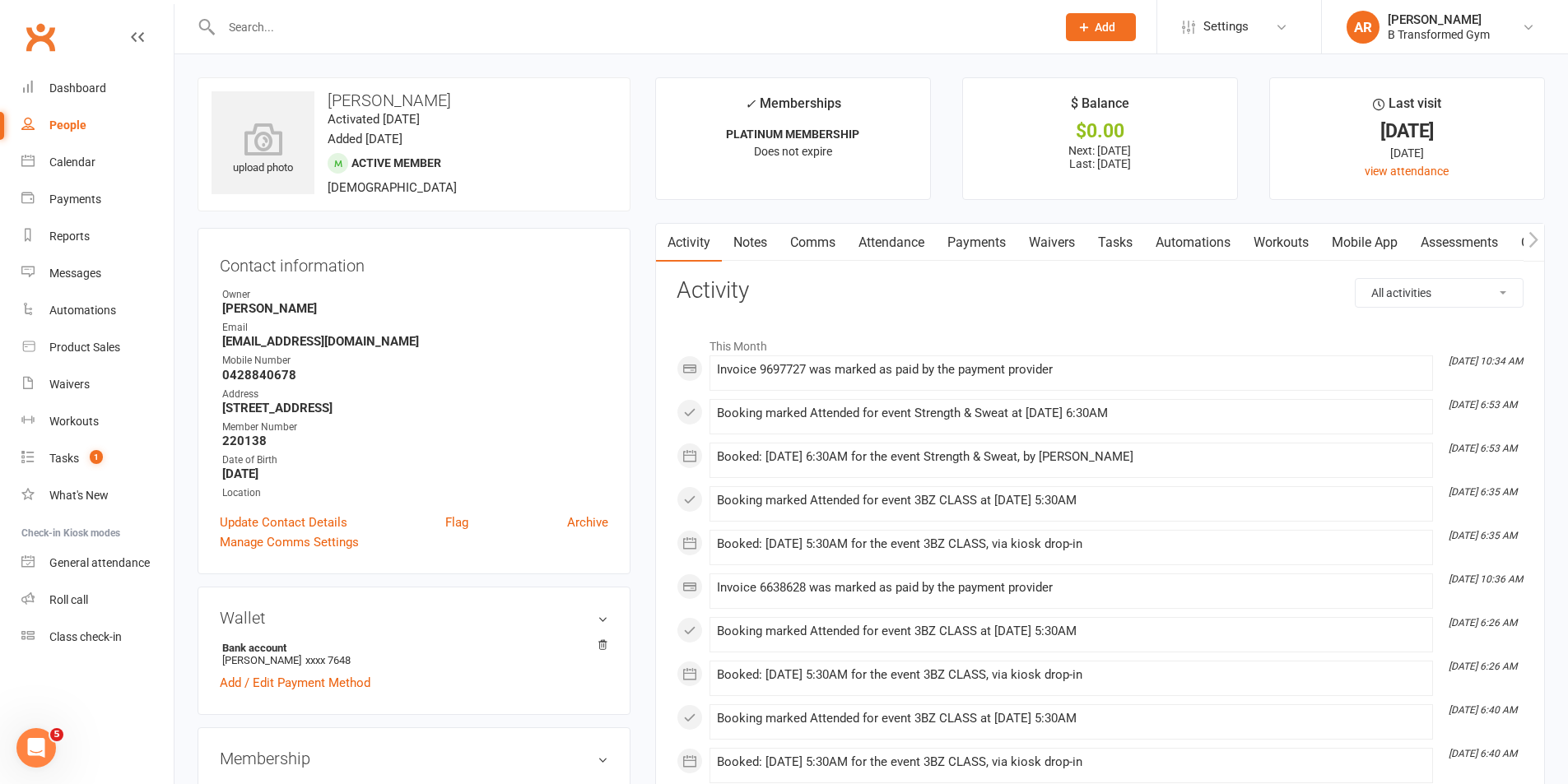
click at [758, 244] on link "Notes" at bounding box center [750, 243] width 57 height 38
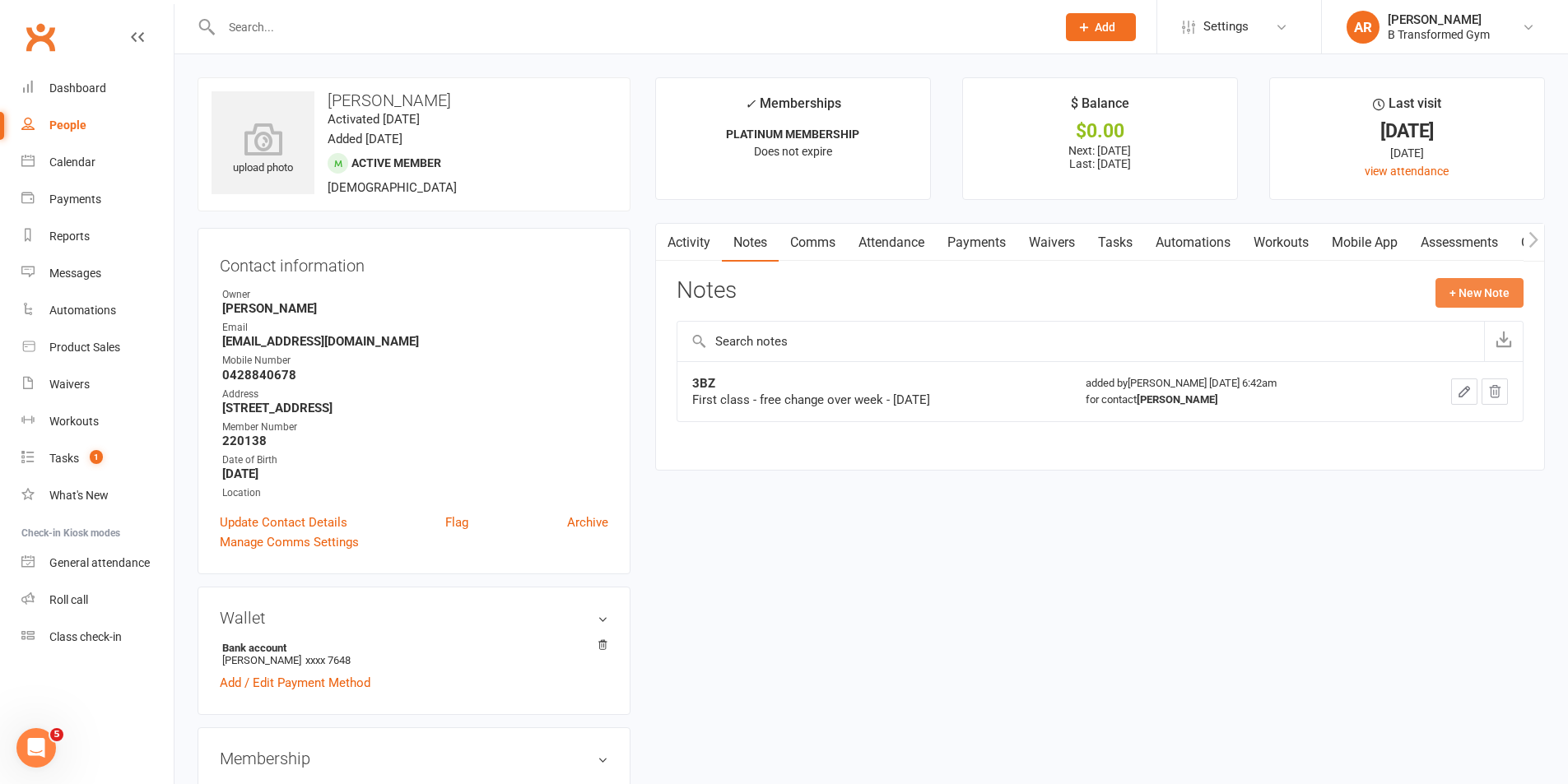
click at [1490, 289] on button "+ New Note" at bounding box center [1479, 293] width 88 height 30
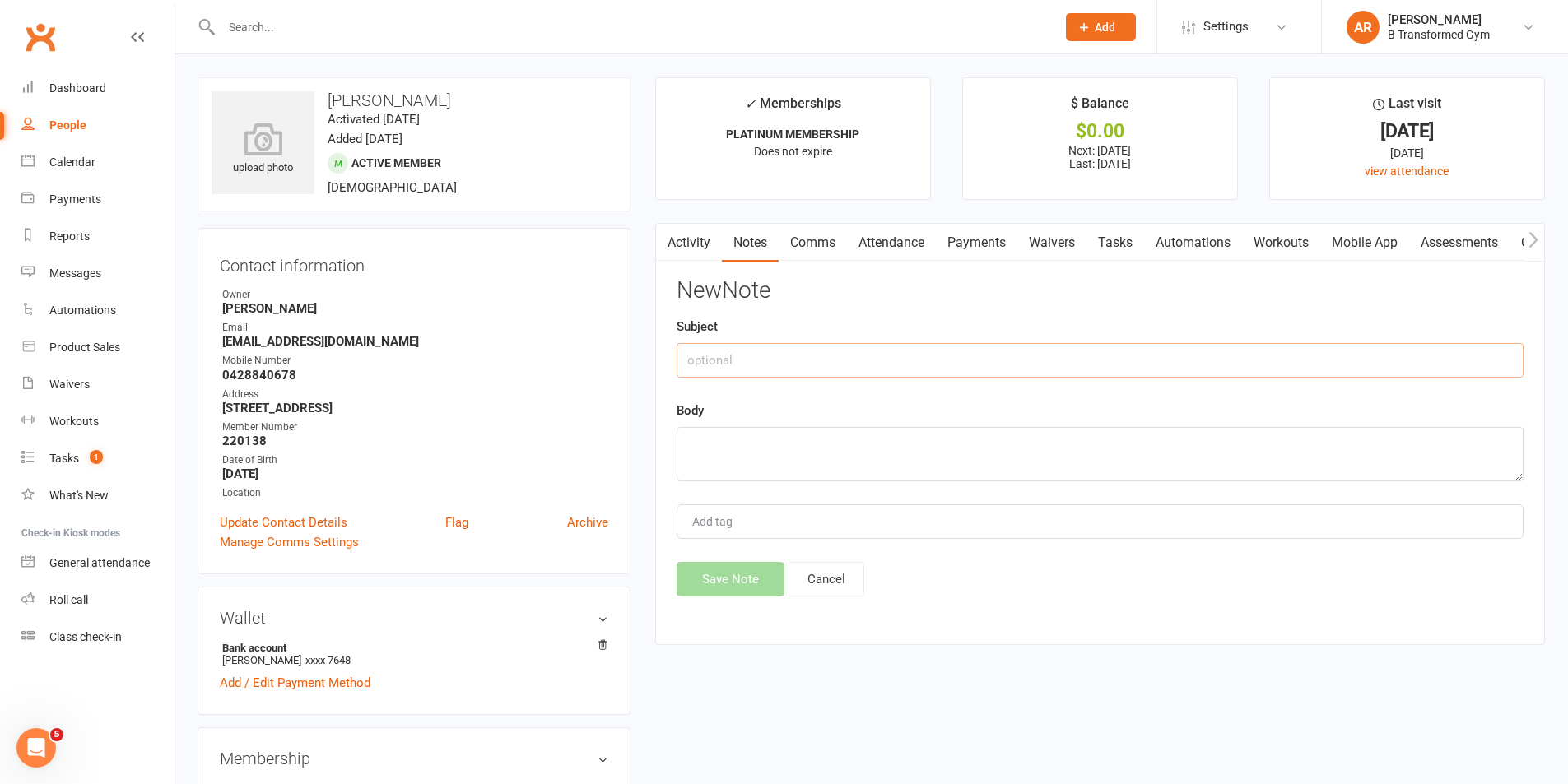
click at [943, 363] on input "text" at bounding box center [1100, 361] width 847 height 34
paste input "attendance @ 4pm 13/8/25 -"
type input "attendance @ 4pm 13/8/25 -"
click at [895, 443] on textarea at bounding box center [1100, 454] width 847 height 54
paste textarea "attendance @ 4pm 13/8/25 -"
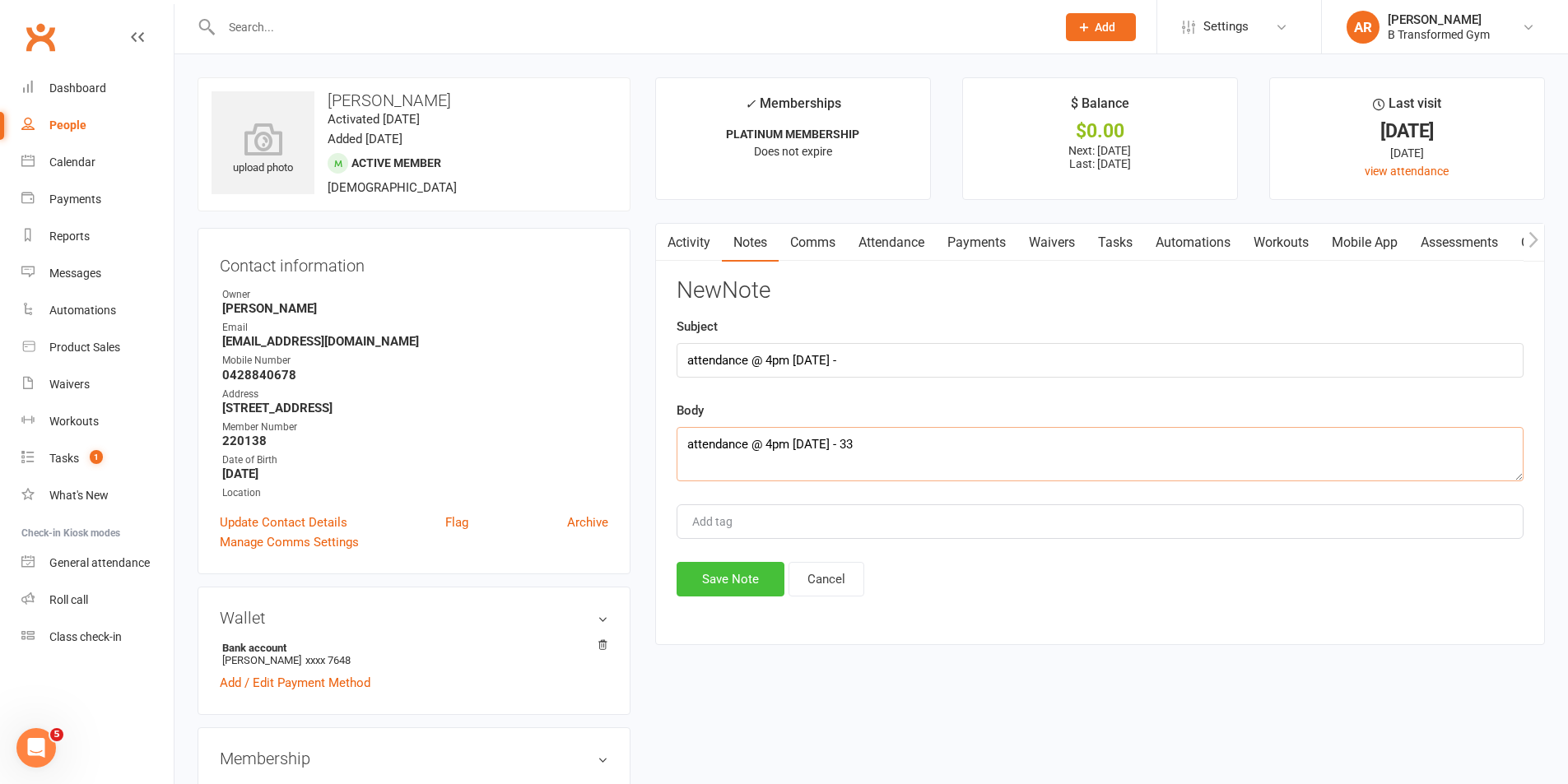
type textarea "attendance @ 4pm 13/8/25 - 33"
drag, startPoint x: 738, startPoint y: 574, endPoint x: 747, endPoint y: 562, distance: 15.0
click at [738, 573] on button "Save Note" at bounding box center [730, 579] width 108 height 34
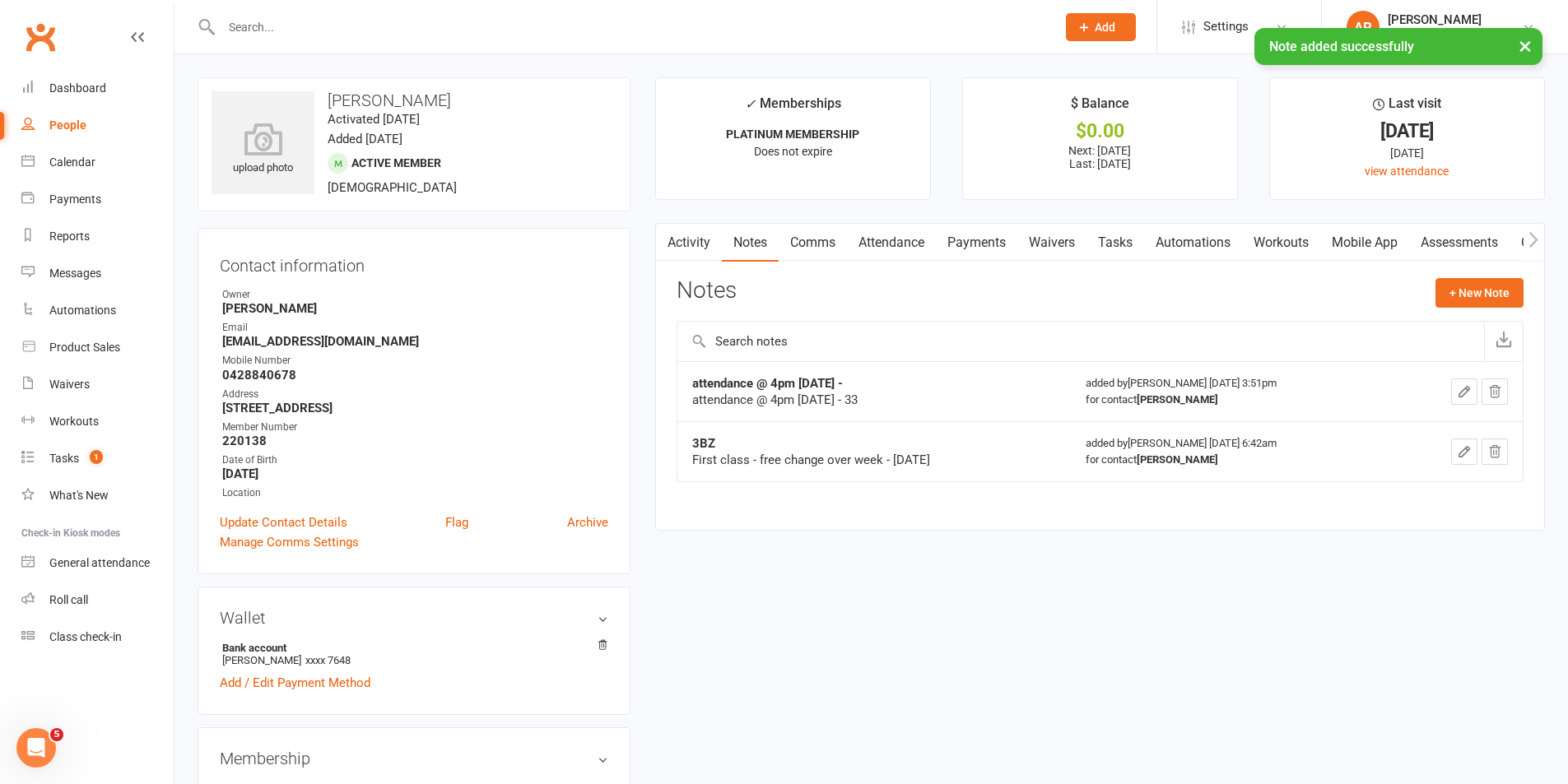
click at [316, 28] on div "× Note added successfully" at bounding box center [774, 28] width 1547 height 0
click at [304, 25] on input "text" at bounding box center [630, 26] width 828 height 23
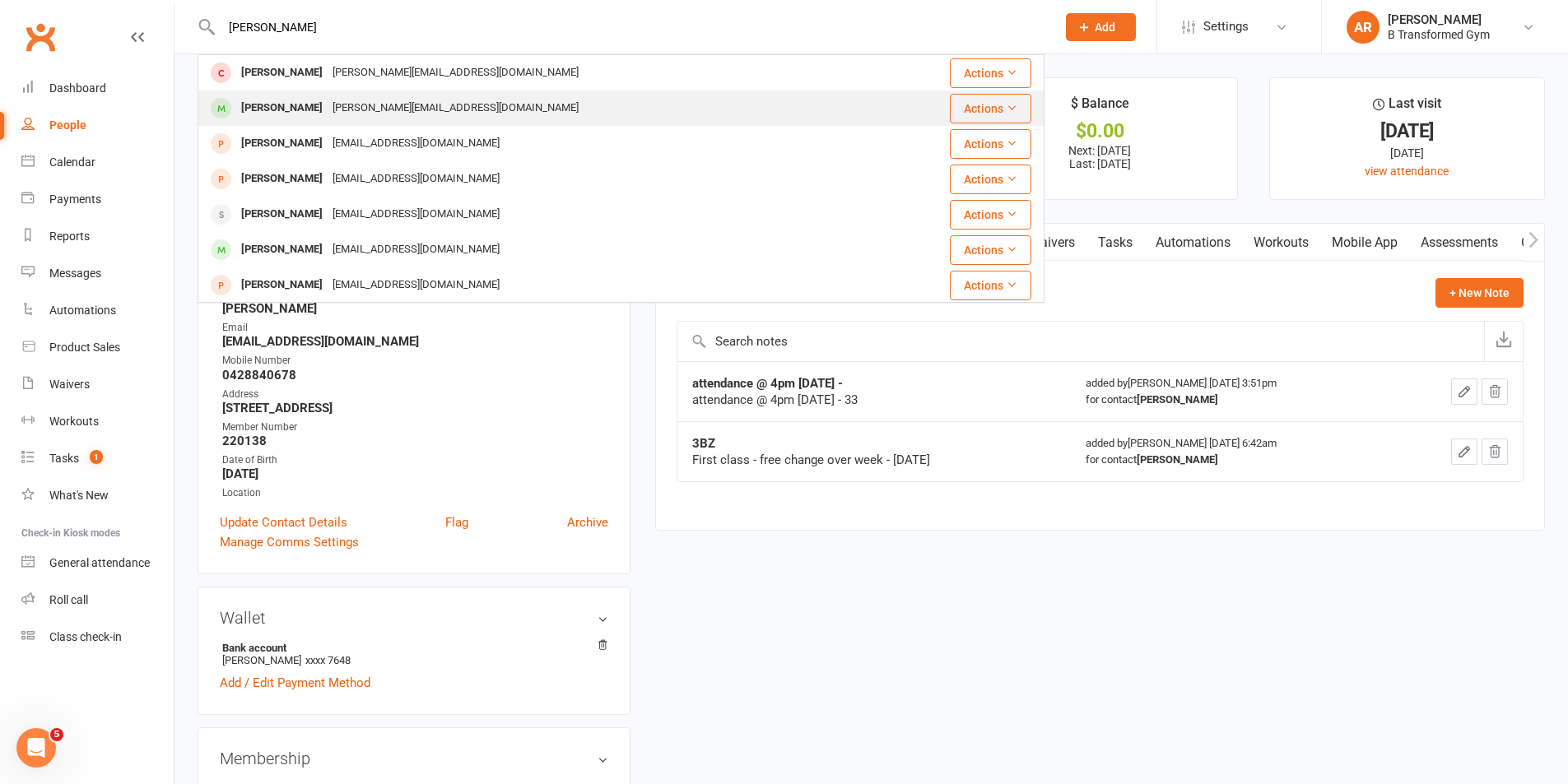
type input "sharna"
click at [287, 110] on div "Sharna Coan" at bounding box center [282, 108] width 92 height 24
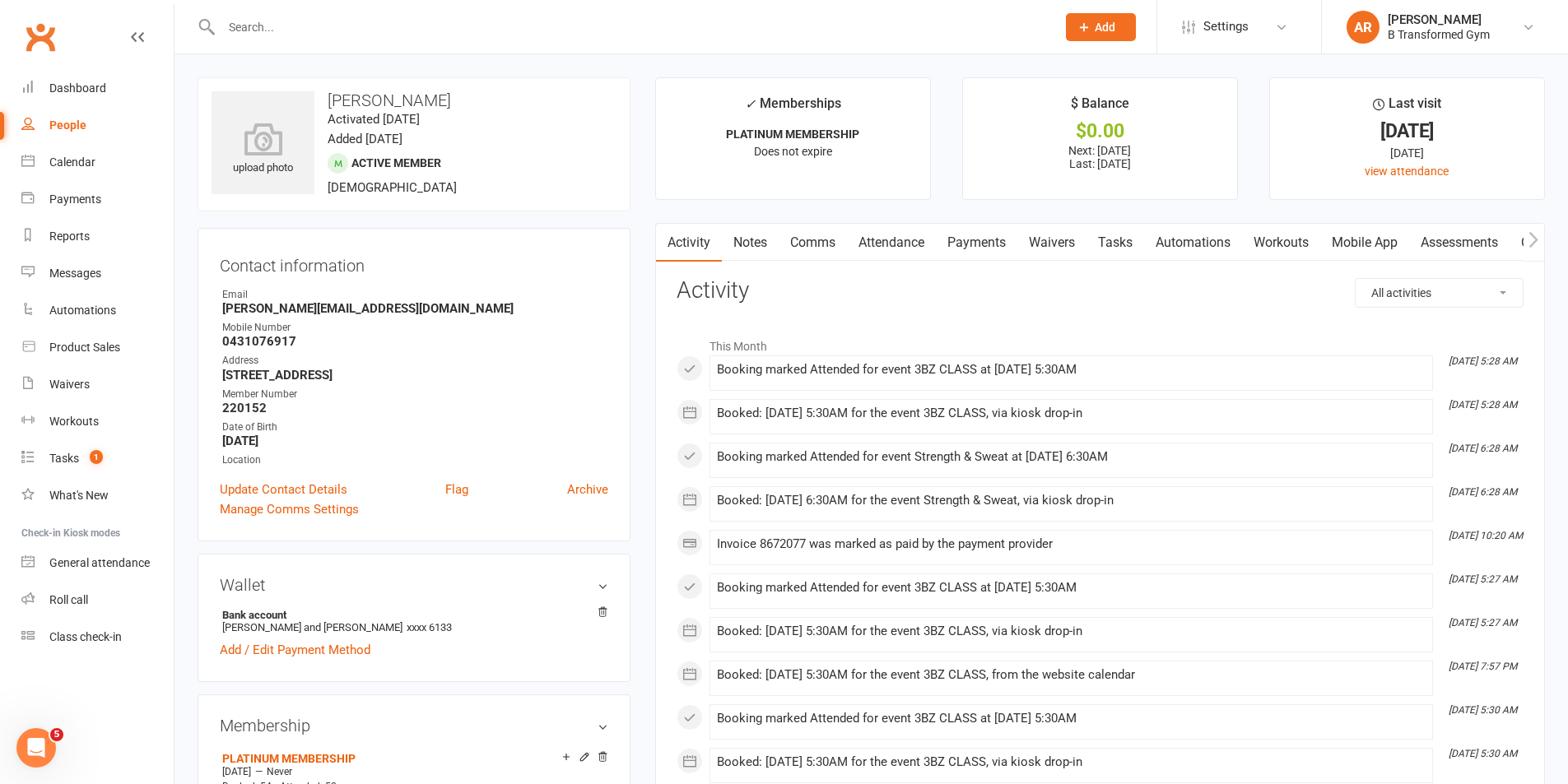
click at [754, 243] on link "Notes" at bounding box center [750, 243] width 57 height 38
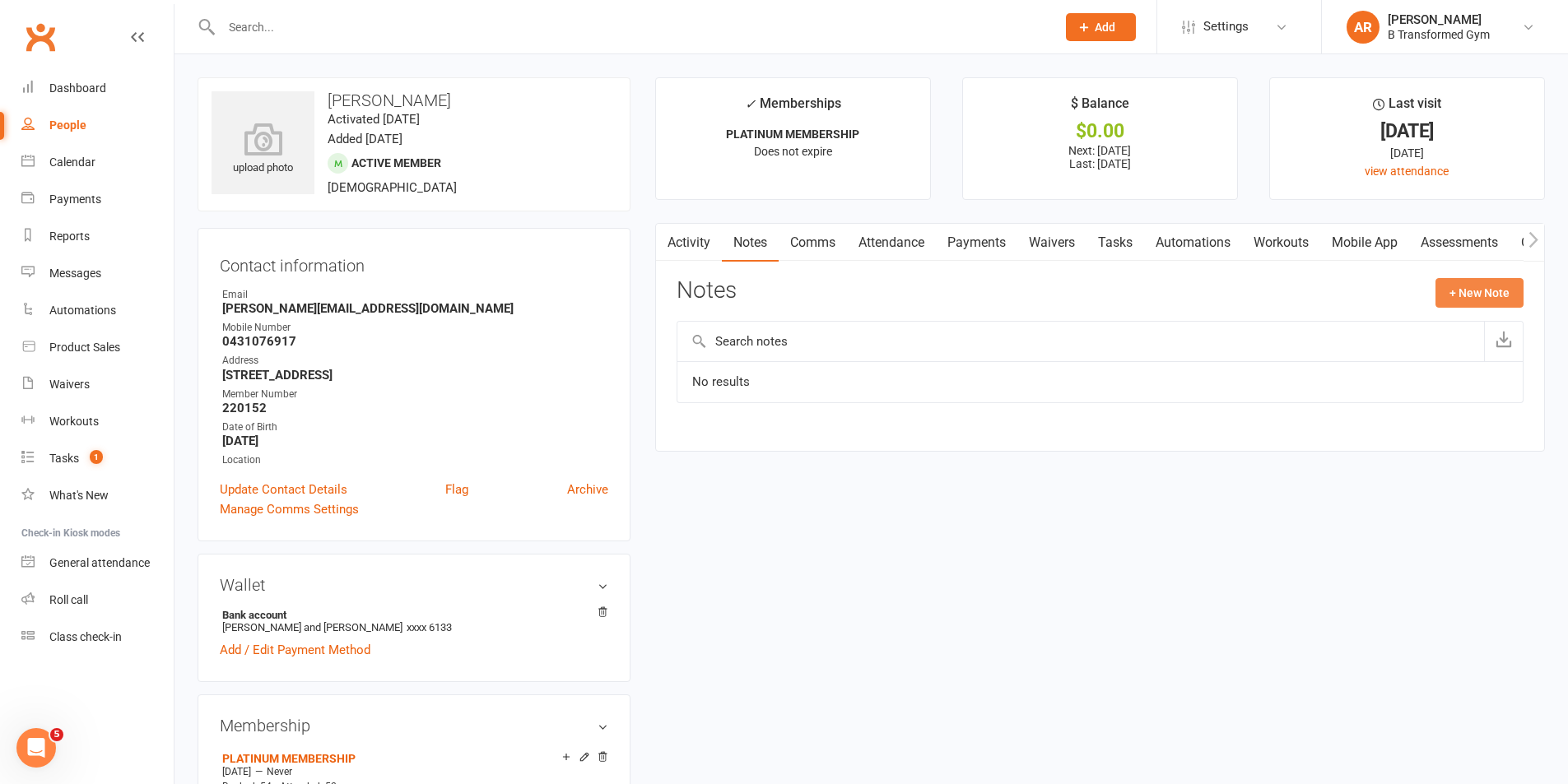
click at [1490, 292] on button "+ New Note" at bounding box center [1479, 293] width 88 height 30
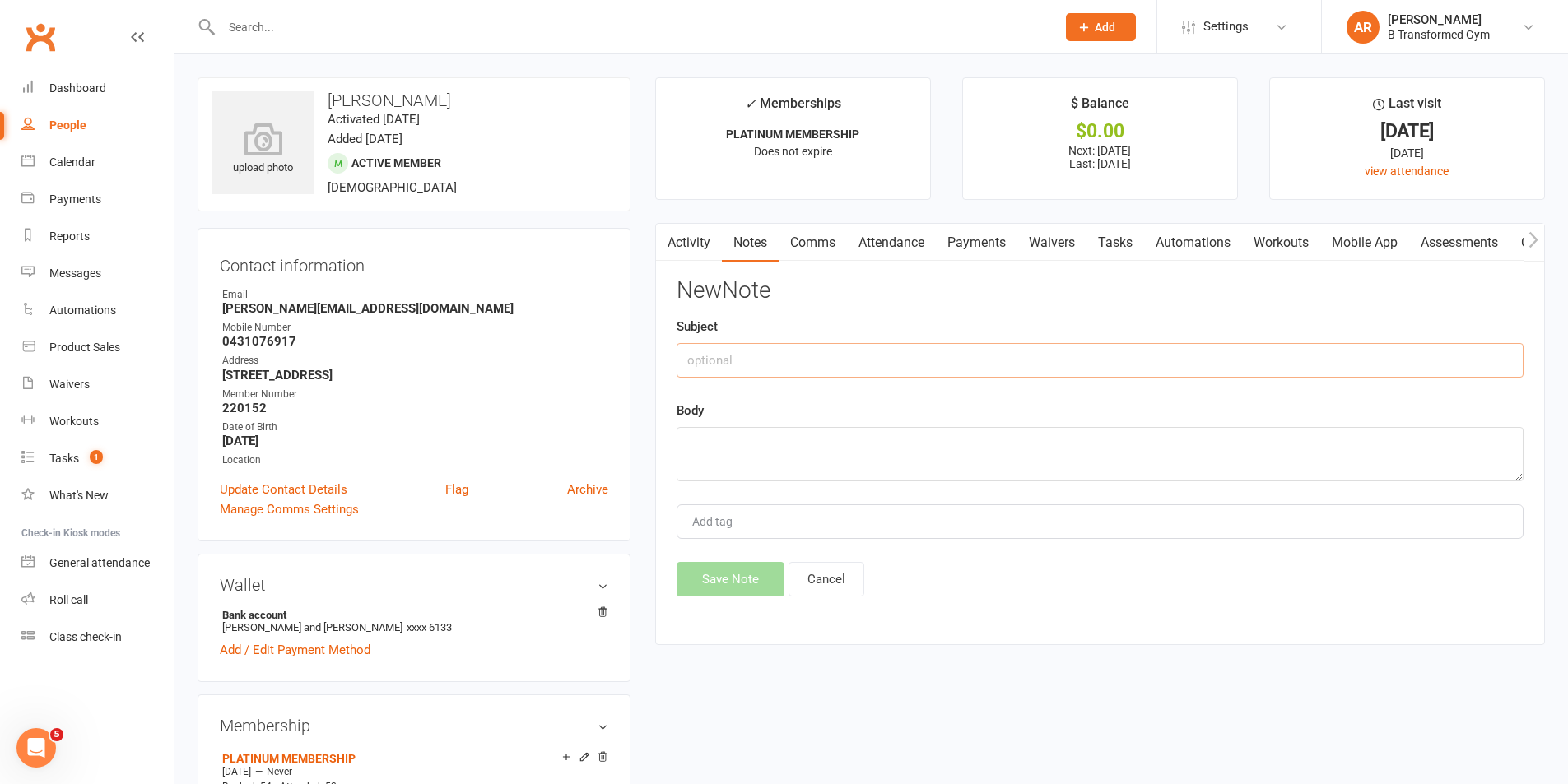
click at [906, 354] on input "text" at bounding box center [1100, 361] width 847 height 34
paste input "attendance @ 4pm 13/8/25 -"
type input "attendance @ 4pm 13/8/25 -"
click at [884, 442] on textarea at bounding box center [1100, 454] width 847 height 54
paste textarea "attendance @ 4pm 13/8/25 -"
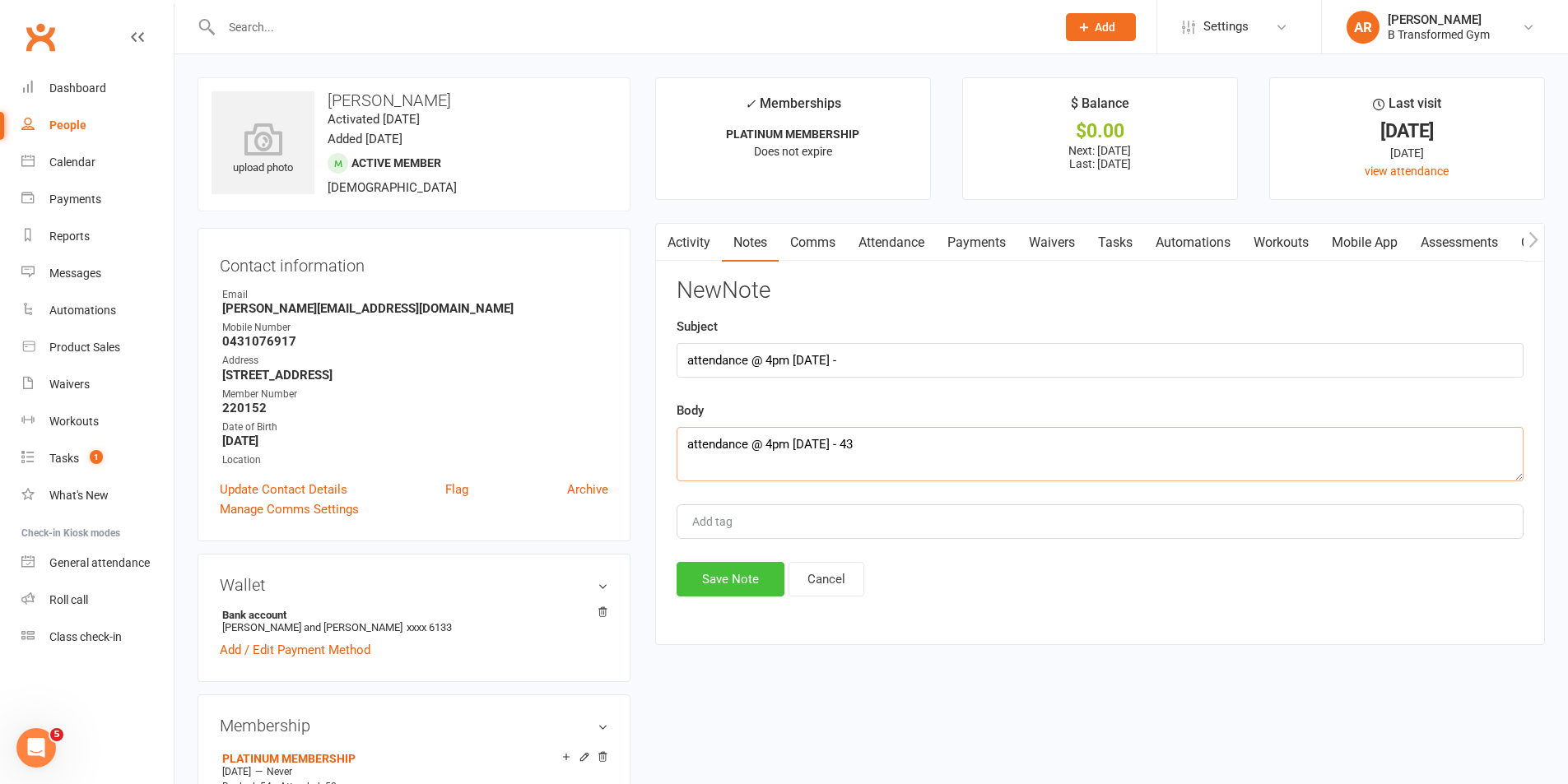
type textarea "attendance @ 4pm 13/8/25 - 43"
click at [743, 574] on button "Save Note" at bounding box center [730, 579] width 108 height 34
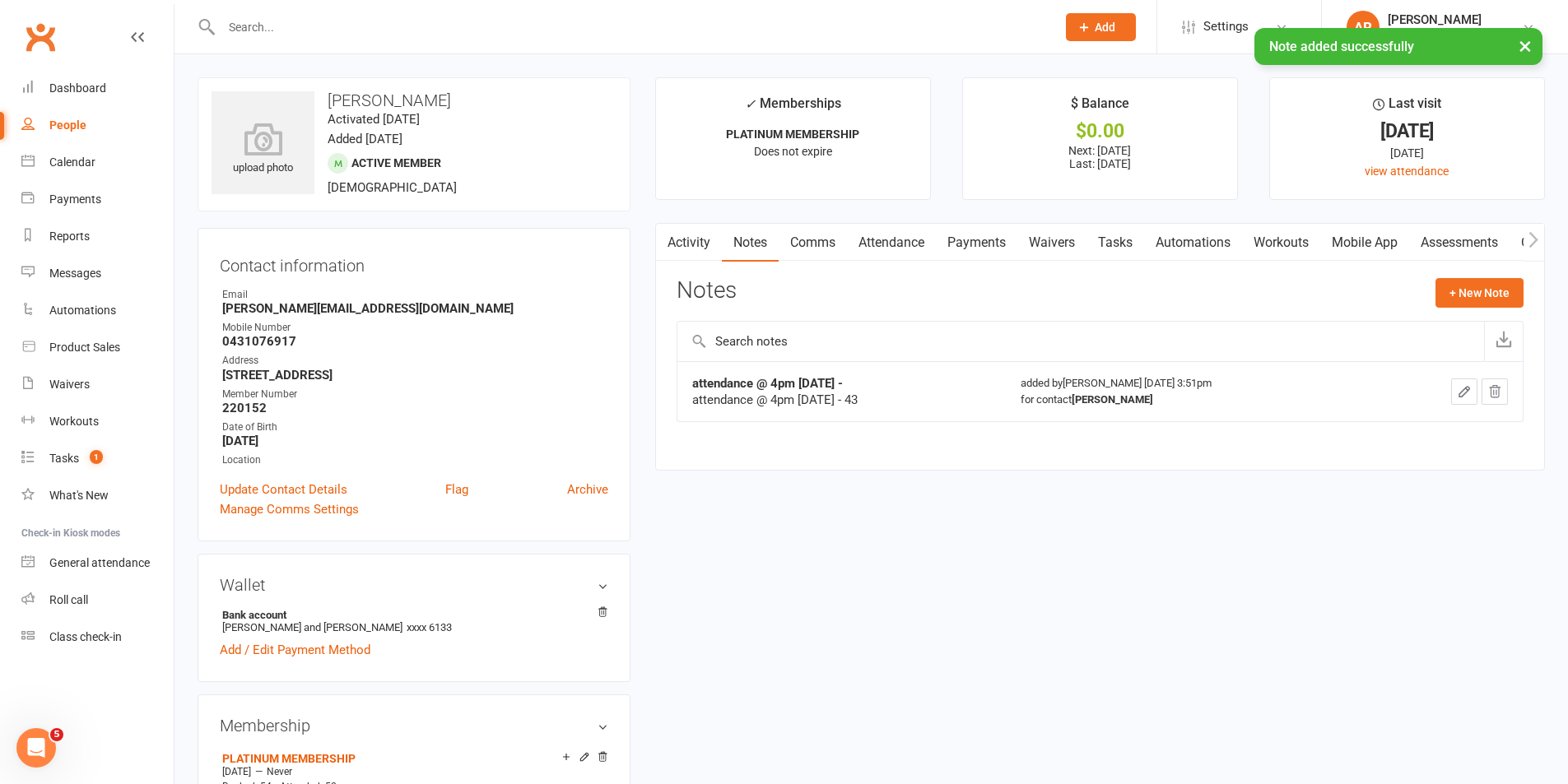
click at [304, 28] on div "× Note added successfully" at bounding box center [774, 28] width 1547 height 0
click at [248, 23] on input "text" at bounding box center [630, 26] width 828 height 23
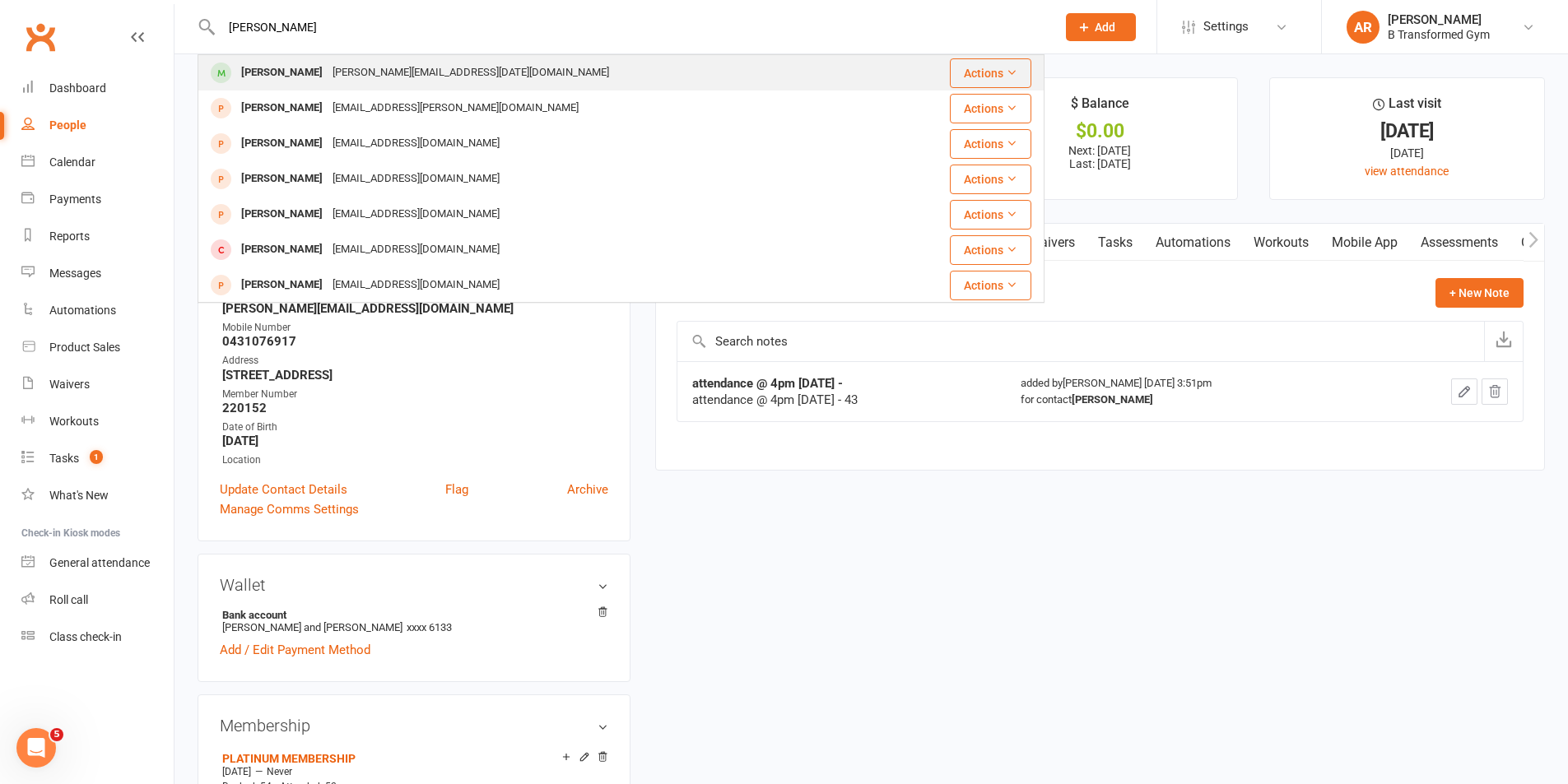
type input "steve"
click at [327, 63] on div "steve.may9@icloud.com" at bounding box center [471, 73] width 287 height 24
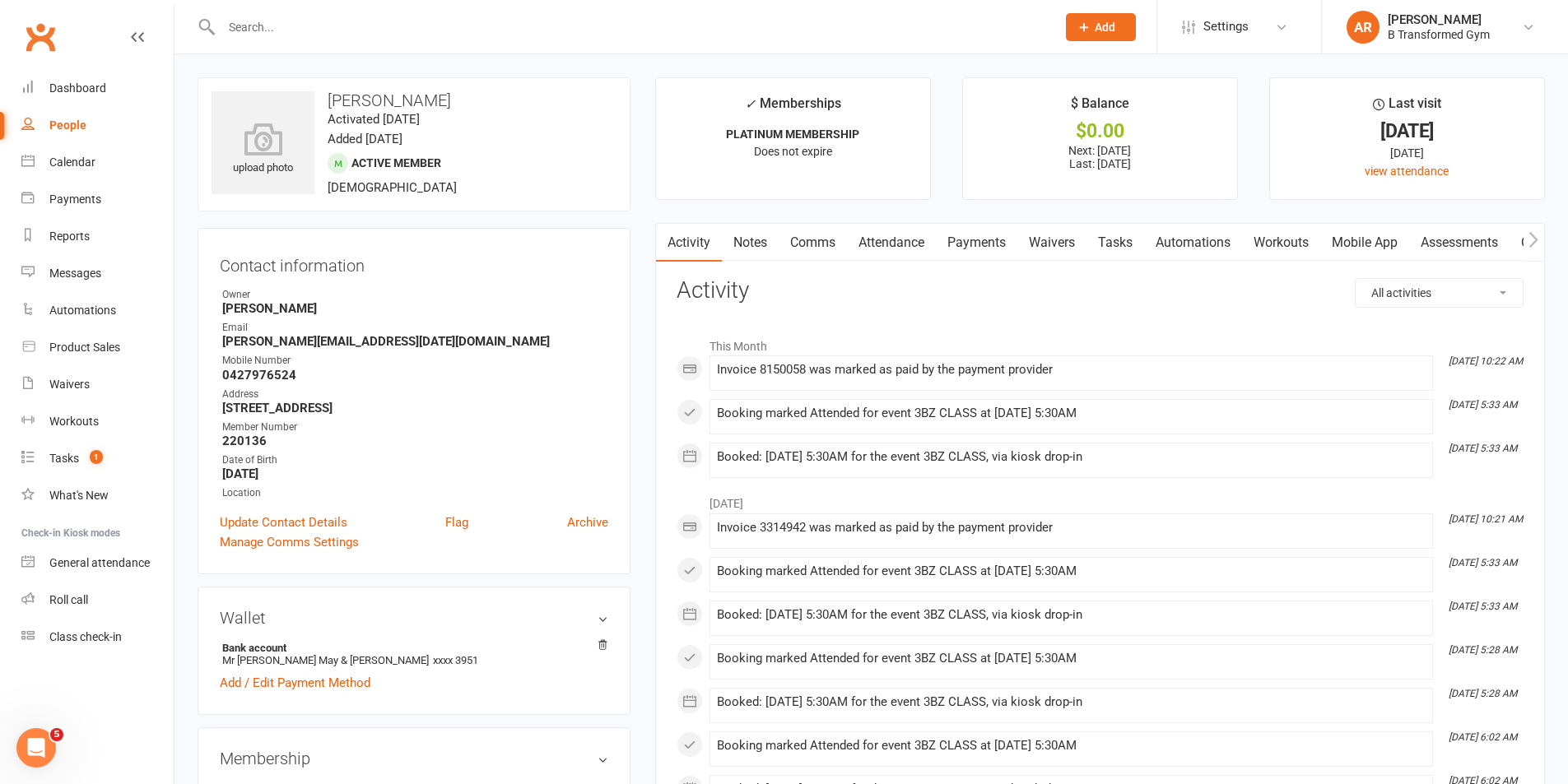
click at [744, 237] on link "Notes" at bounding box center [750, 243] width 57 height 38
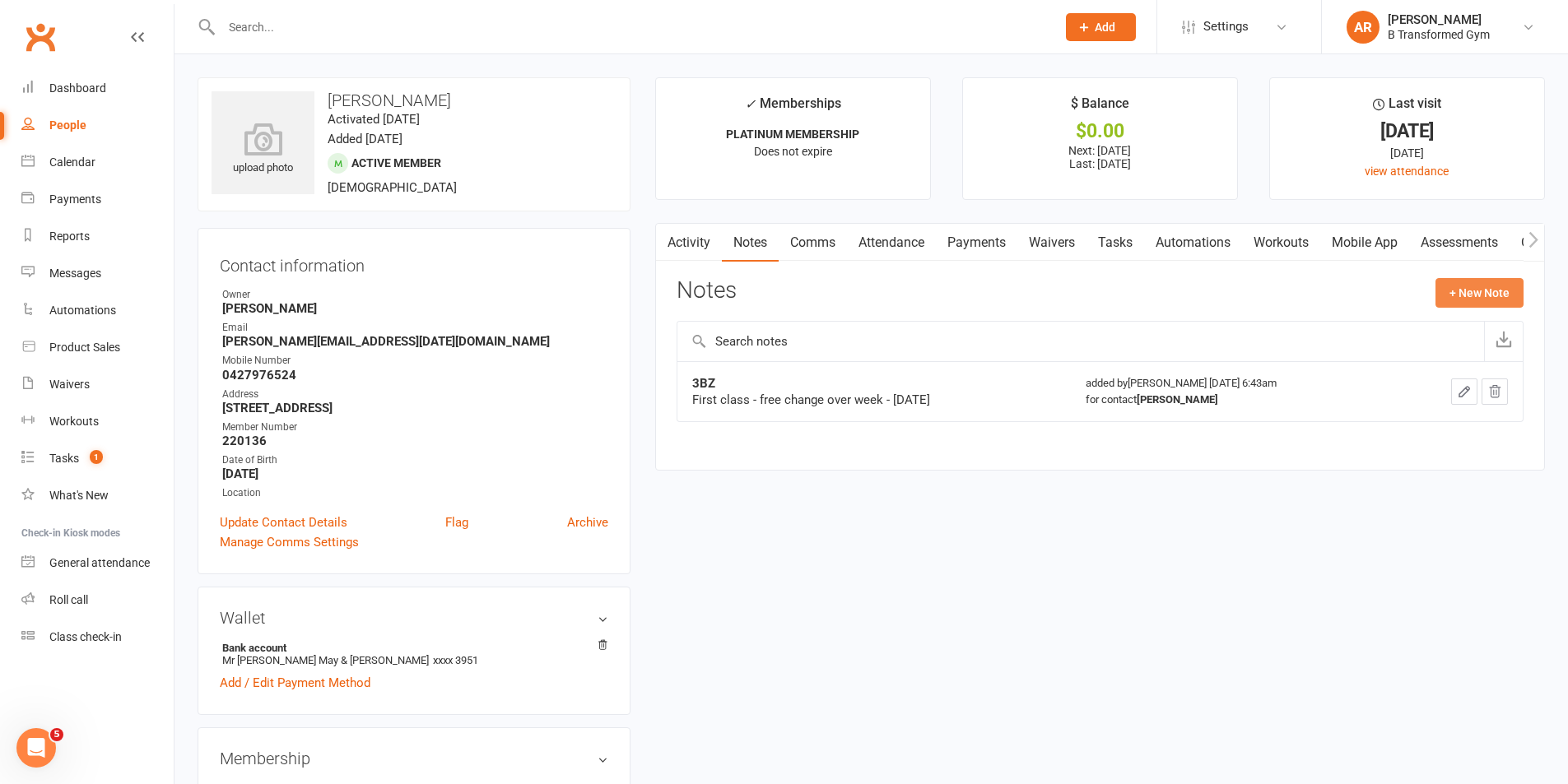
click at [1503, 297] on button "+ New Note" at bounding box center [1479, 293] width 88 height 30
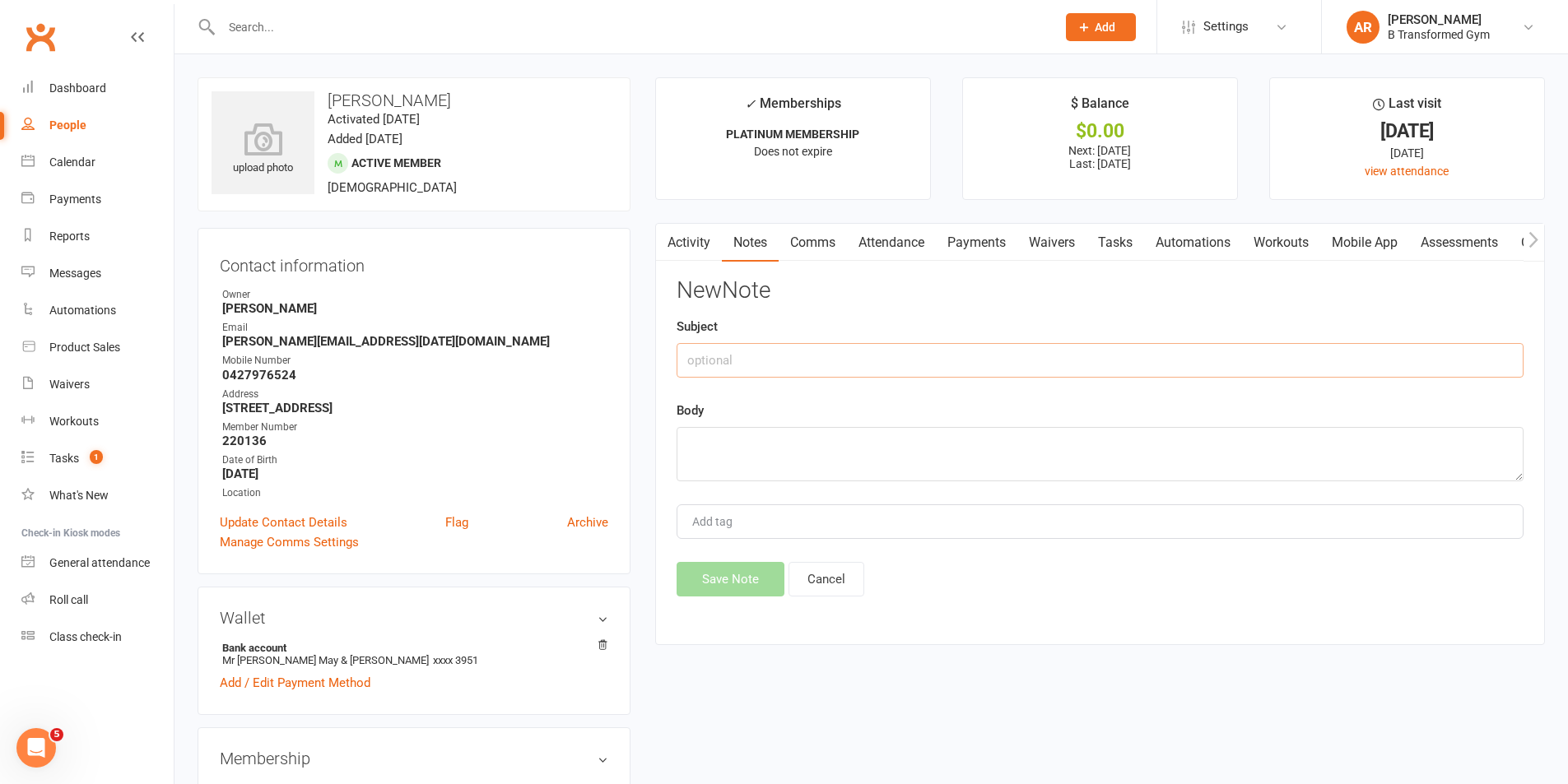
click at [923, 370] on input "text" at bounding box center [1100, 361] width 847 height 34
paste input "attendance @ 4pm 13/8/25 -"
type input "attendance @ 4pm 13/8/25 -"
click at [879, 436] on textarea at bounding box center [1100, 454] width 847 height 54
paste textarea "attendance @ 4pm 13/8/25 -"
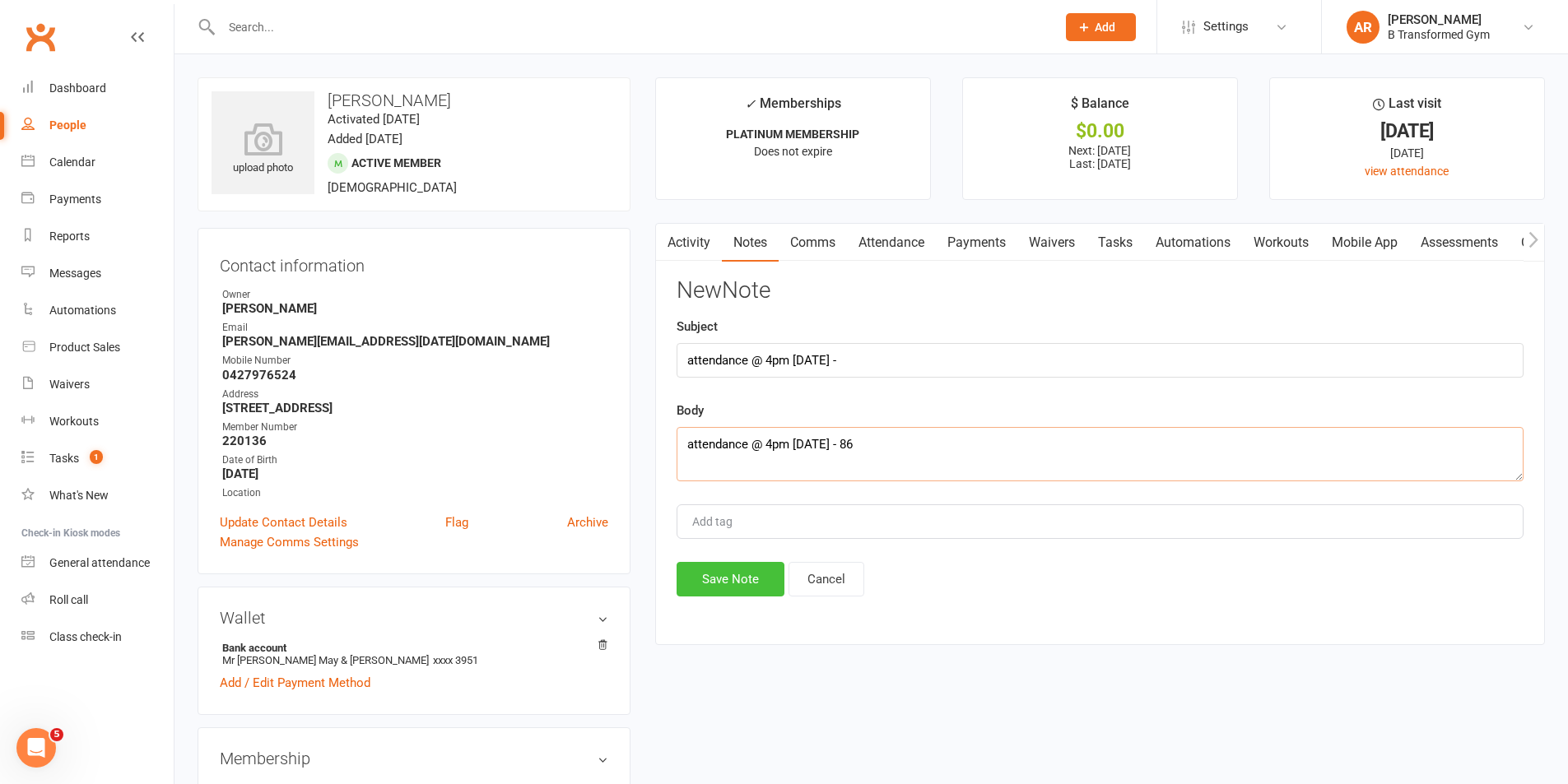
type textarea "attendance @ 4pm 13/8/25 - 86"
click at [745, 578] on button "Save Note" at bounding box center [730, 579] width 108 height 34
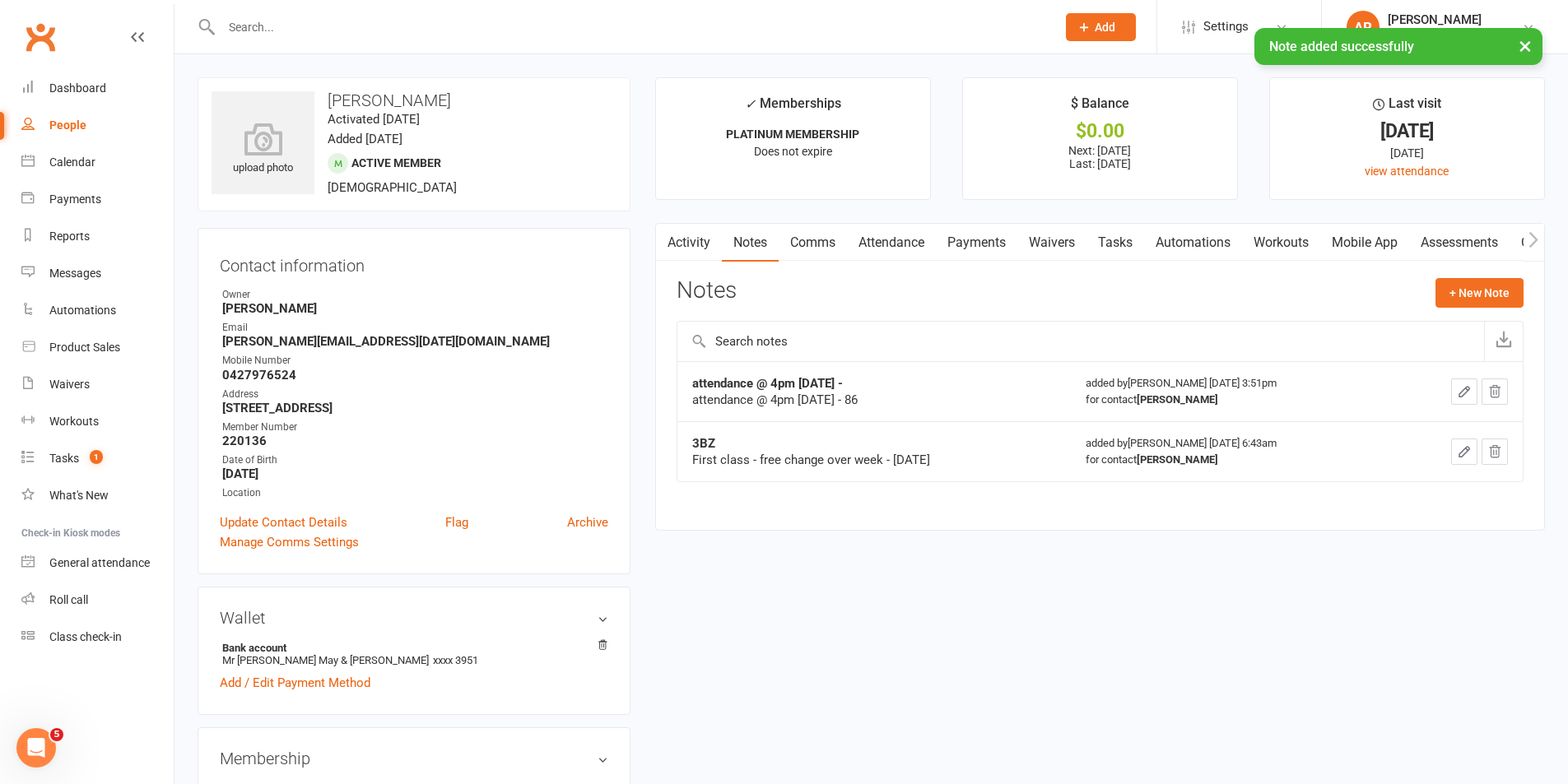
click at [341, 28] on div "× Note added successfully" at bounding box center [774, 28] width 1547 height 0
click at [309, 28] on div "× Note added successfully" at bounding box center [774, 28] width 1547 height 0
click at [297, 25] on input "text" at bounding box center [630, 26] width 828 height 23
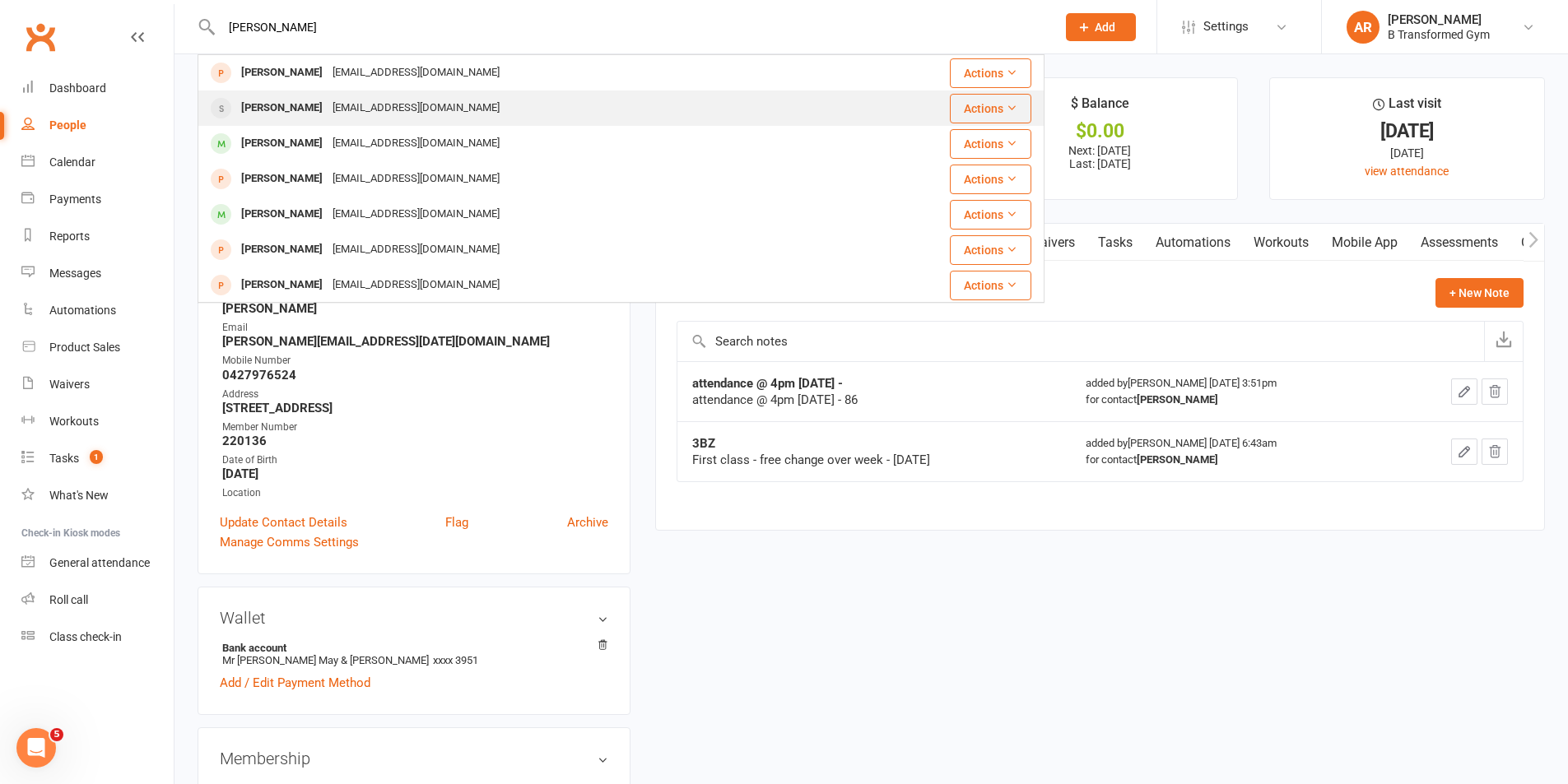
type input "sharon"
click at [310, 111] on div "Sharon Joiner" at bounding box center [282, 108] width 92 height 24
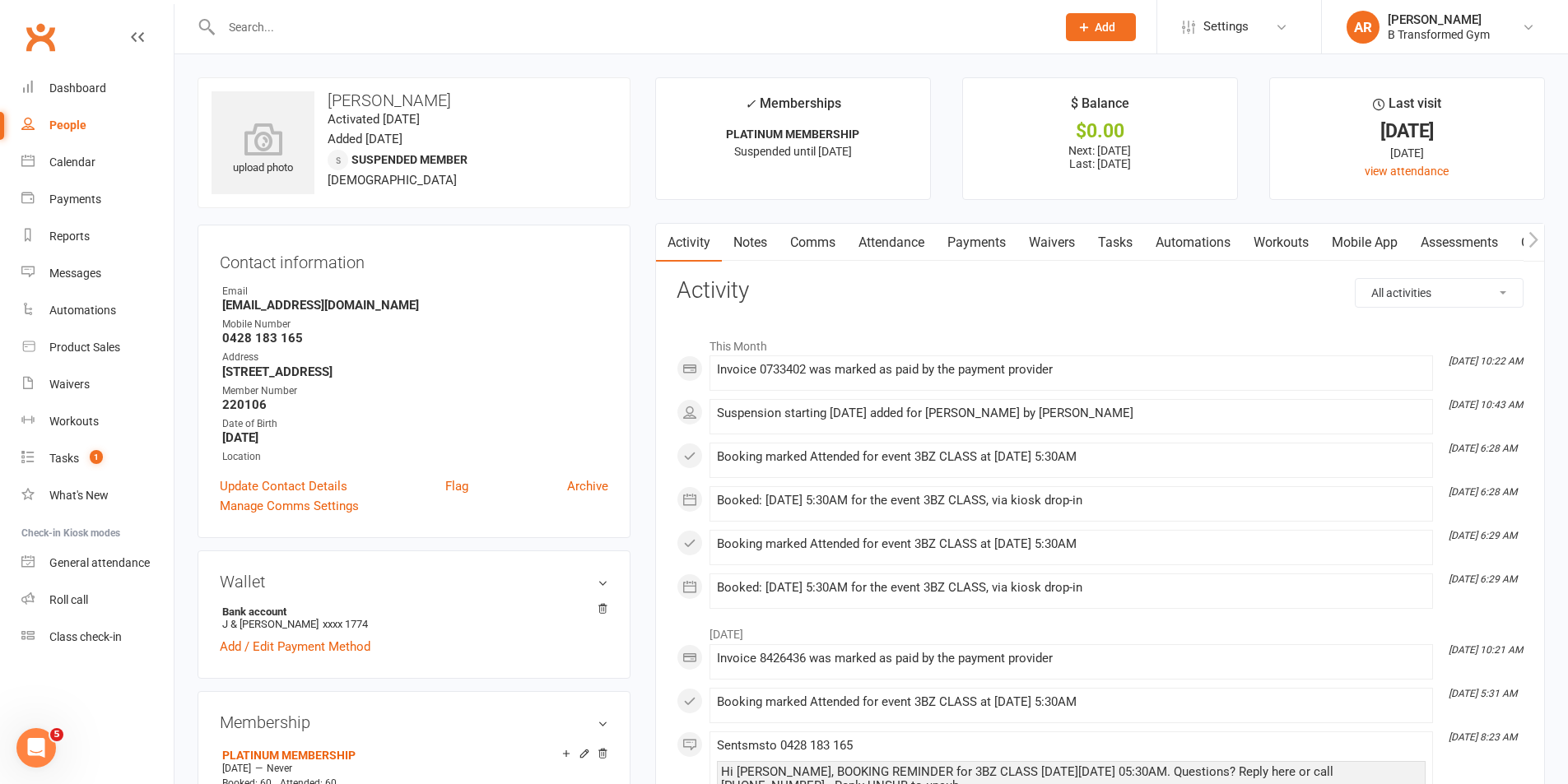
click at [760, 242] on link "Notes" at bounding box center [750, 243] width 57 height 38
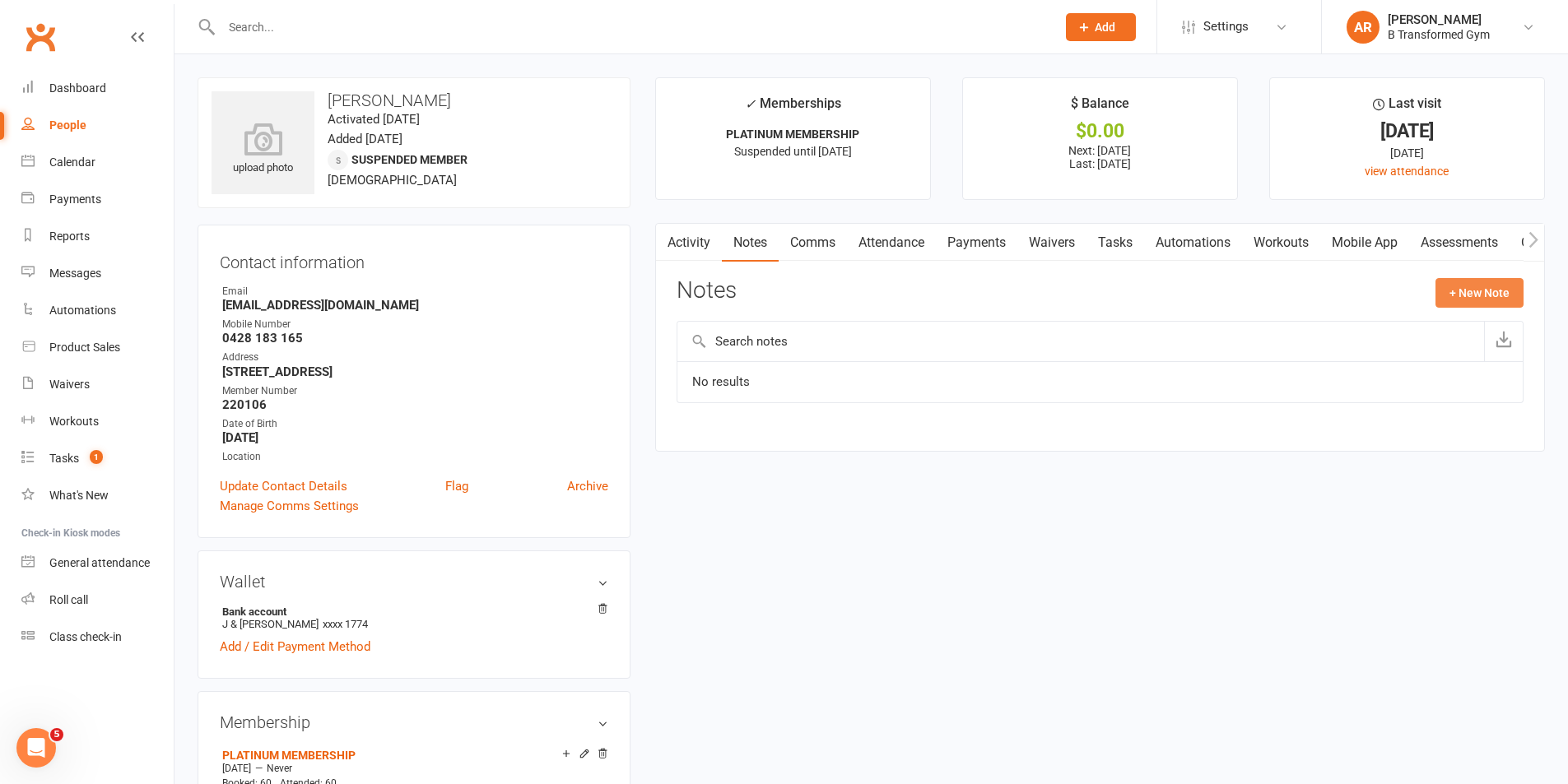
click at [1467, 295] on button "+ New Note" at bounding box center [1479, 293] width 88 height 30
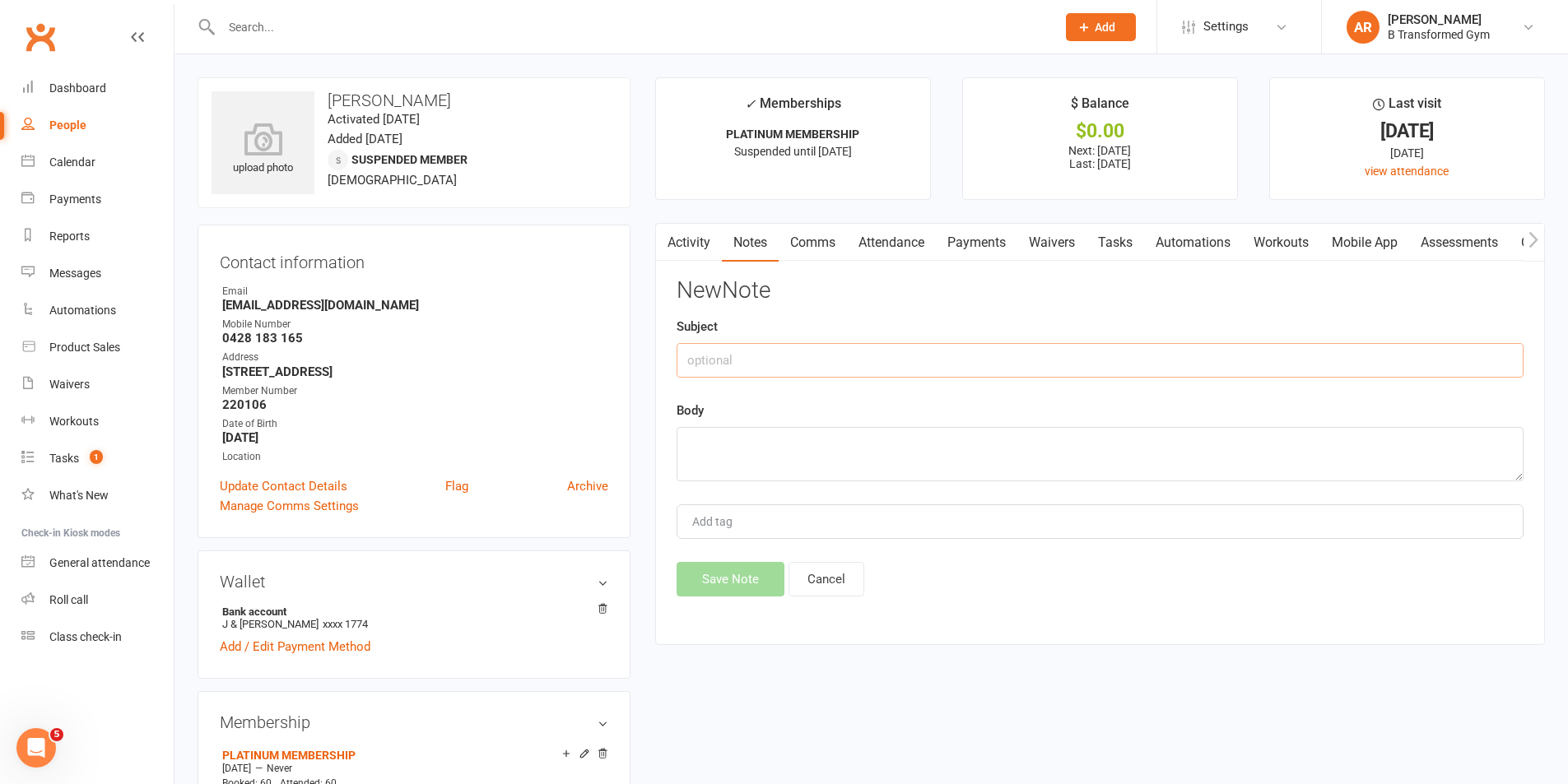
click at [861, 370] on input "text" at bounding box center [1100, 361] width 847 height 34
paste input "attendance @ 4pm 13/8/25 -"
type input "attendance @ 4pm 13/8/25 -"
click at [823, 461] on textarea at bounding box center [1100, 454] width 847 height 54
paste textarea "attendance @ 4pm 13/8/25 -"
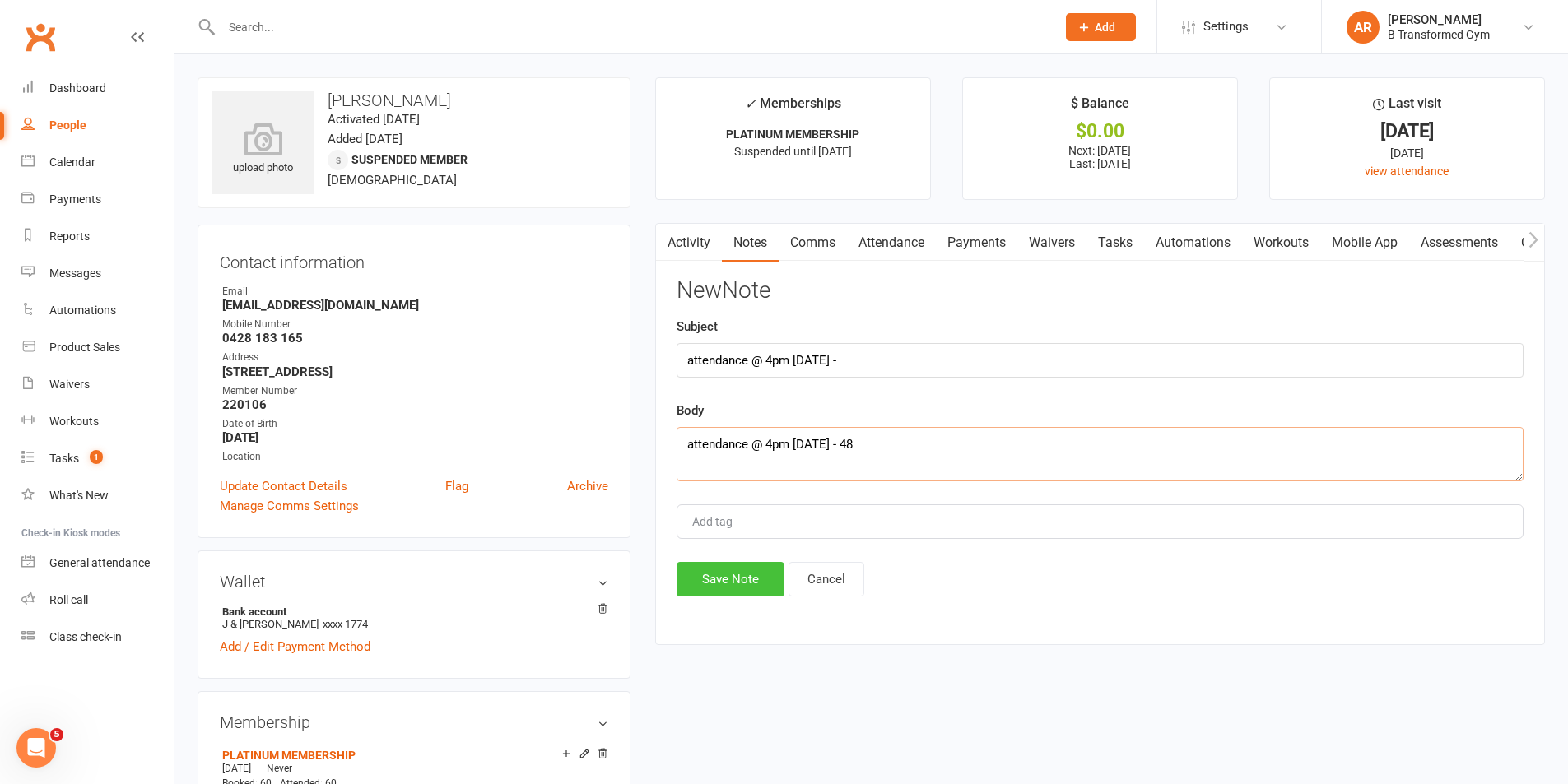
type textarea "attendance @ 4pm 13/8/25 - 48"
drag, startPoint x: 746, startPoint y: 580, endPoint x: 748, endPoint y: 572, distance: 8.2
click at [746, 576] on button "Save Note" at bounding box center [730, 579] width 108 height 34
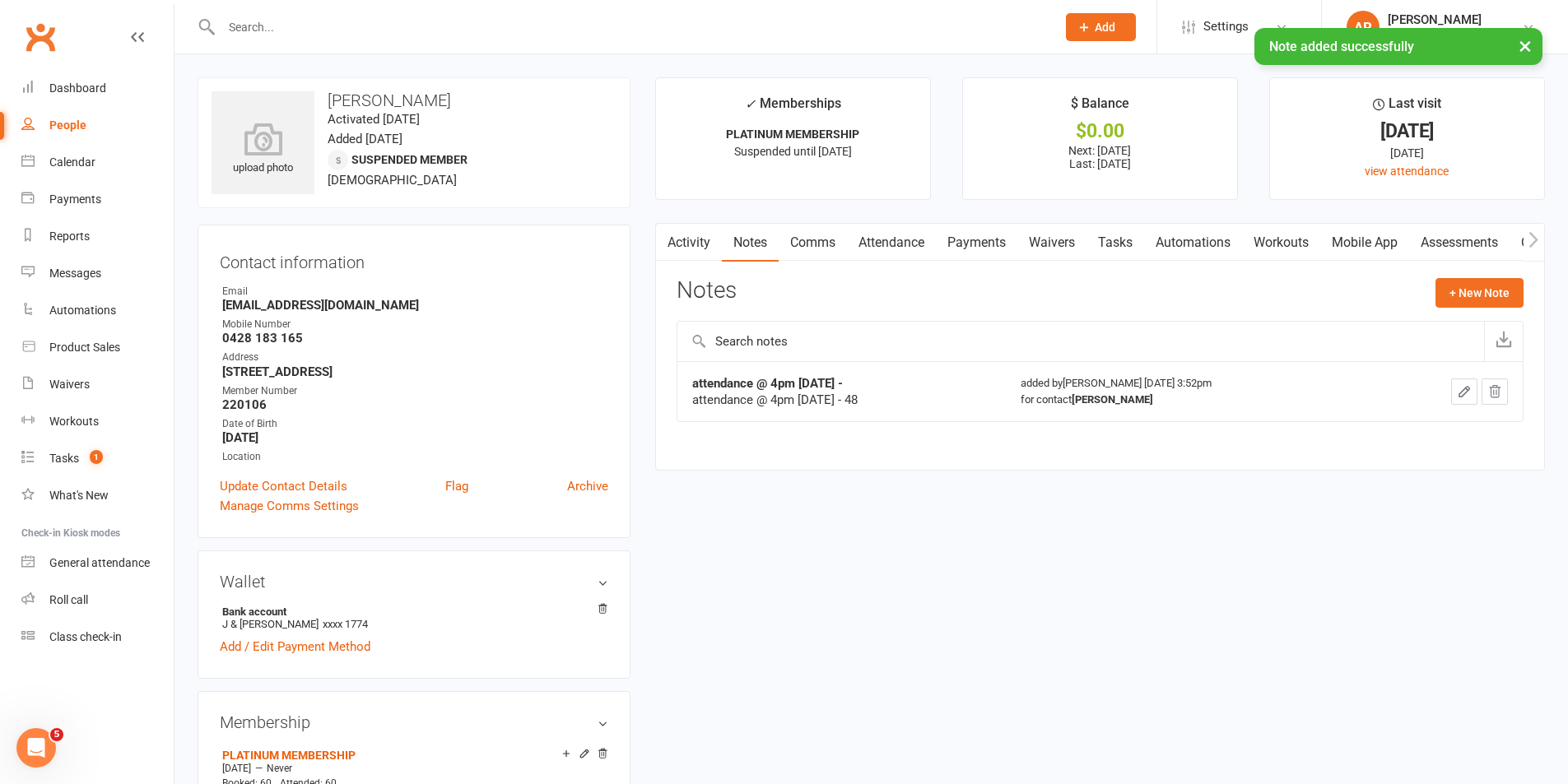
click at [341, 25] on input "text" at bounding box center [630, 26] width 828 height 23
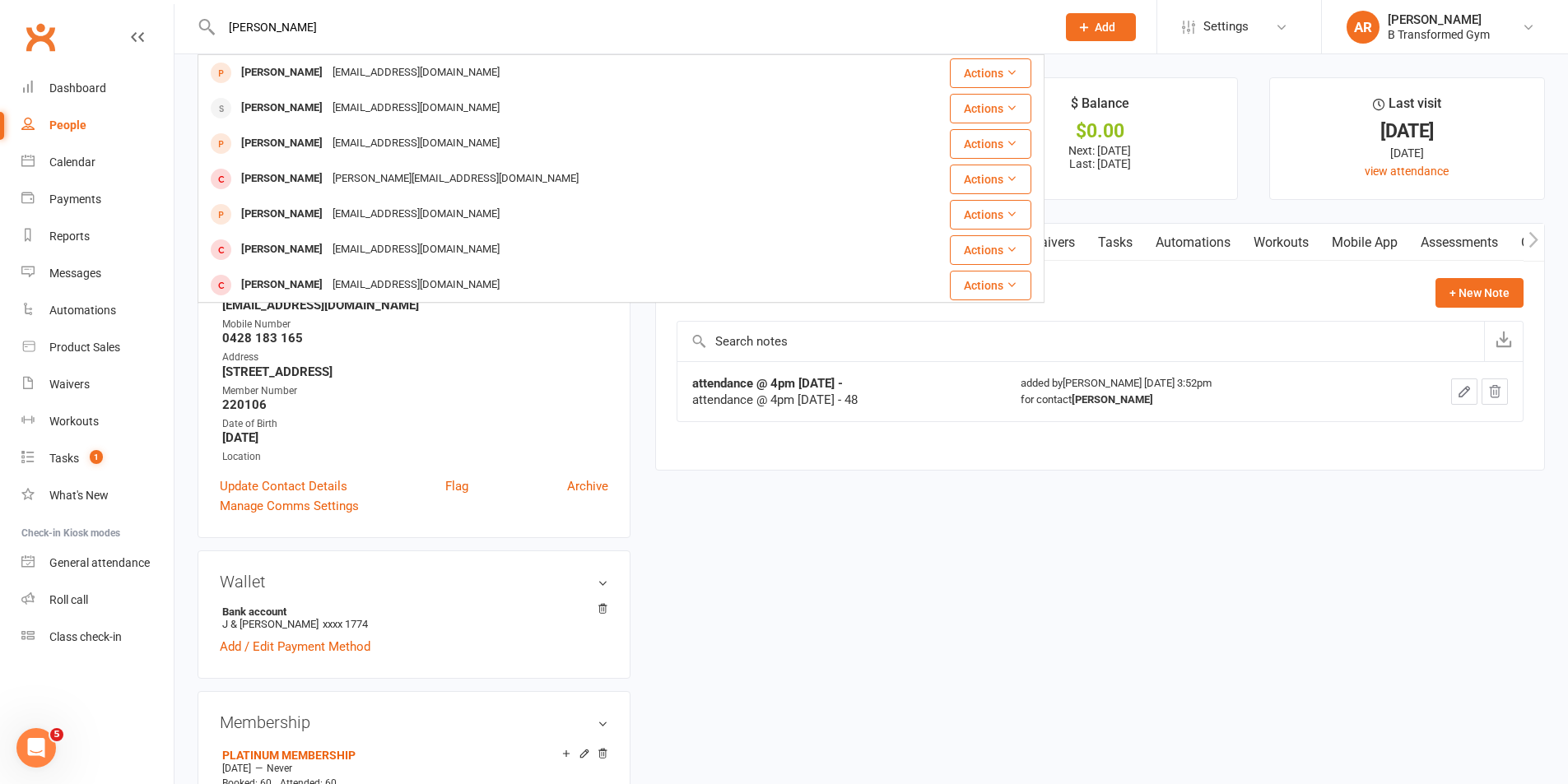
type input "donna"
click at [355, 103] on div "donnaj2031@gmail.com" at bounding box center [415, 108] width 177 height 24
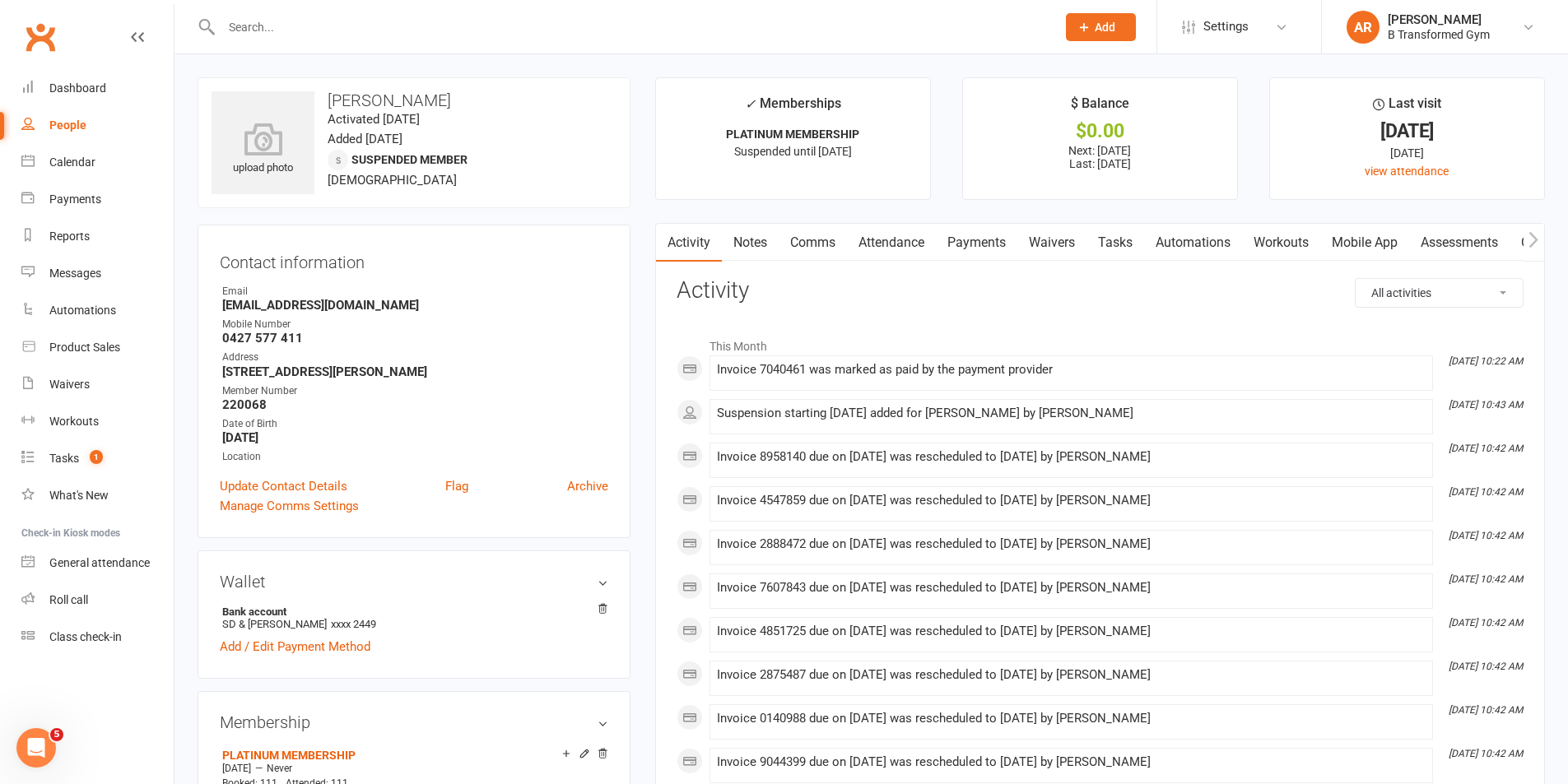
click at [758, 237] on link "Notes" at bounding box center [750, 243] width 57 height 38
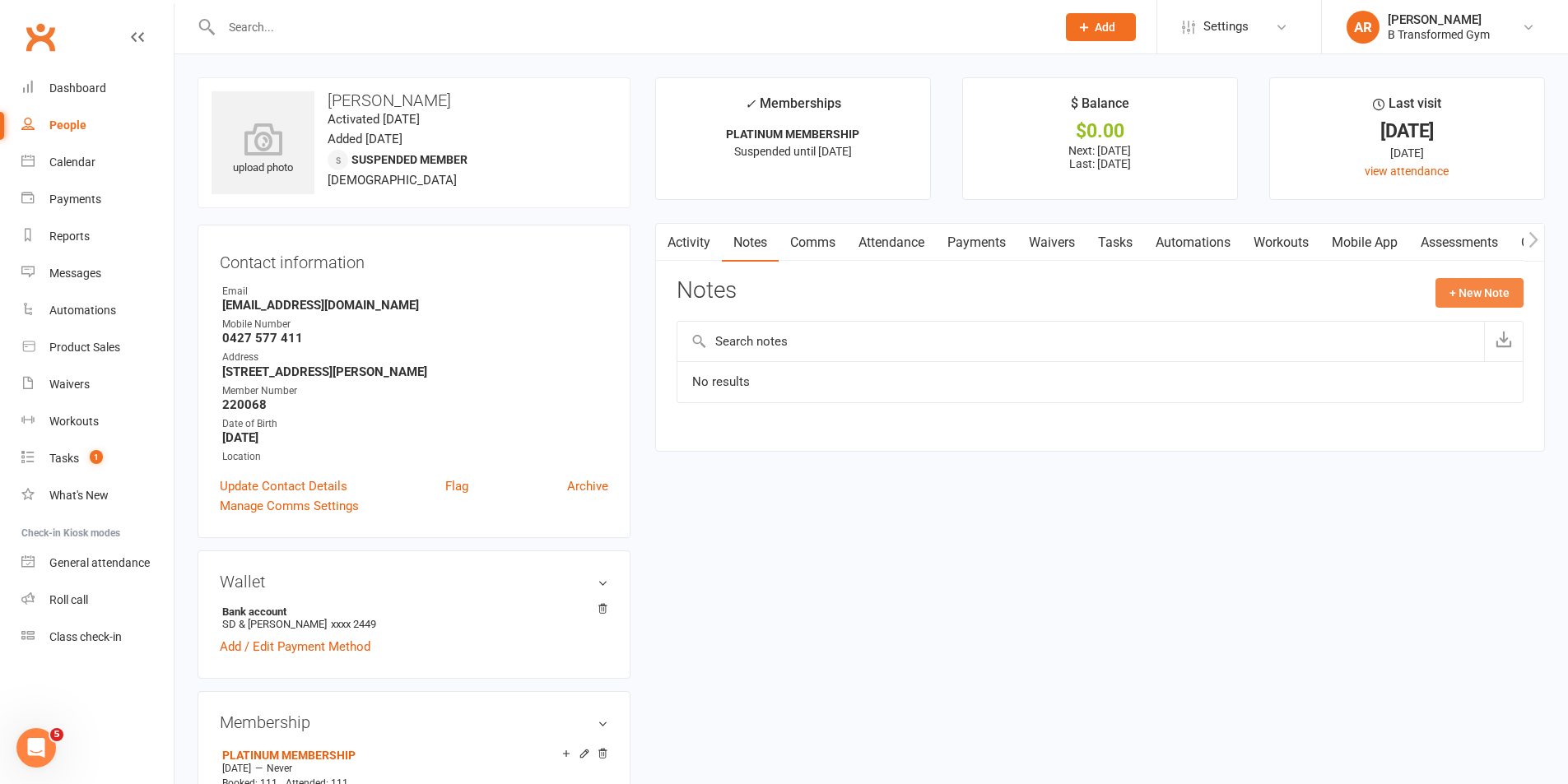
click at [1485, 299] on button "+ New Note" at bounding box center [1479, 293] width 88 height 30
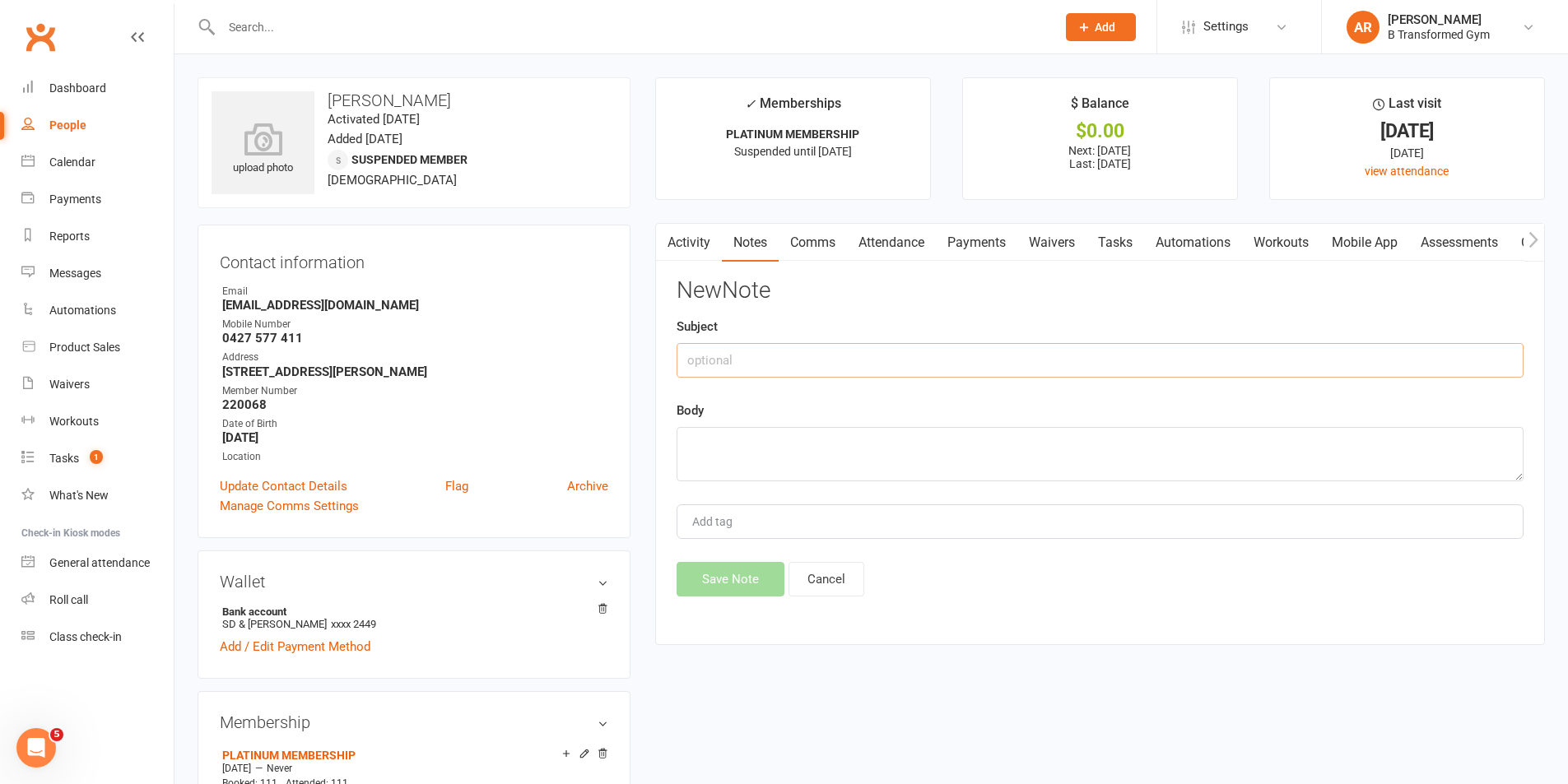
click at [1144, 361] on input "text" at bounding box center [1100, 361] width 847 height 34
paste input "attendance @ 4pm 13/8/25 -"
type input "attendance @ 4pm 13/8/25 -"
click at [1075, 448] on textarea at bounding box center [1100, 454] width 847 height 54
paste textarea "attendance @ 4pm 13/8/25 -"
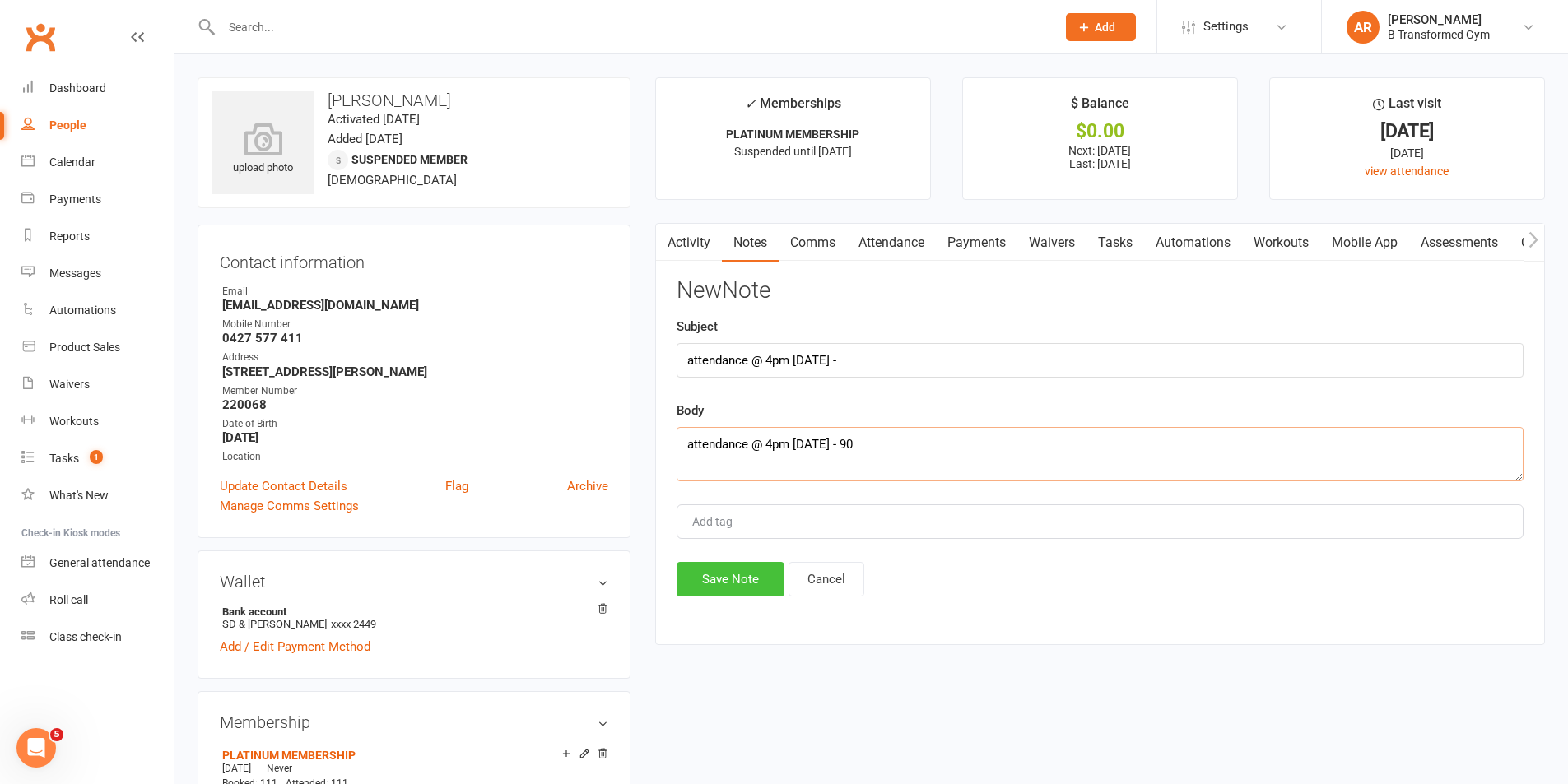
type textarea "attendance @ 4pm 13/8/25 - 90"
drag, startPoint x: 738, startPoint y: 577, endPoint x: 808, endPoint y: 578, distance: 70.0
click at [738, 576] on button "Save Note" at bounding box center [730, 579] width 108 height 34
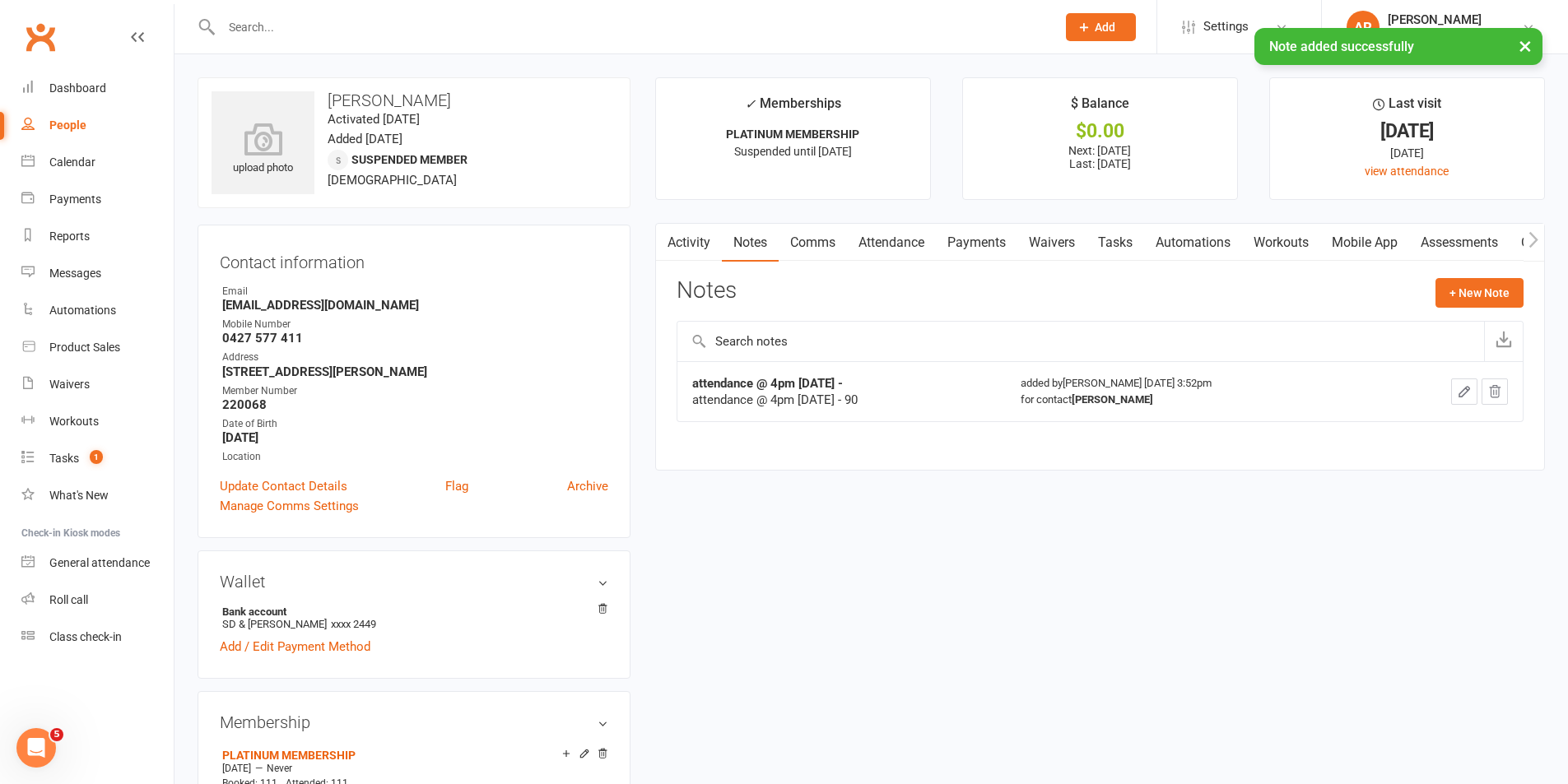
click at [264, 28] on div "× Note added successfully" at bounding box center [774, 28] width 1547 height 0
click at [255, 23] on input "text" at bounding box center [630, 26] width 828 height 23
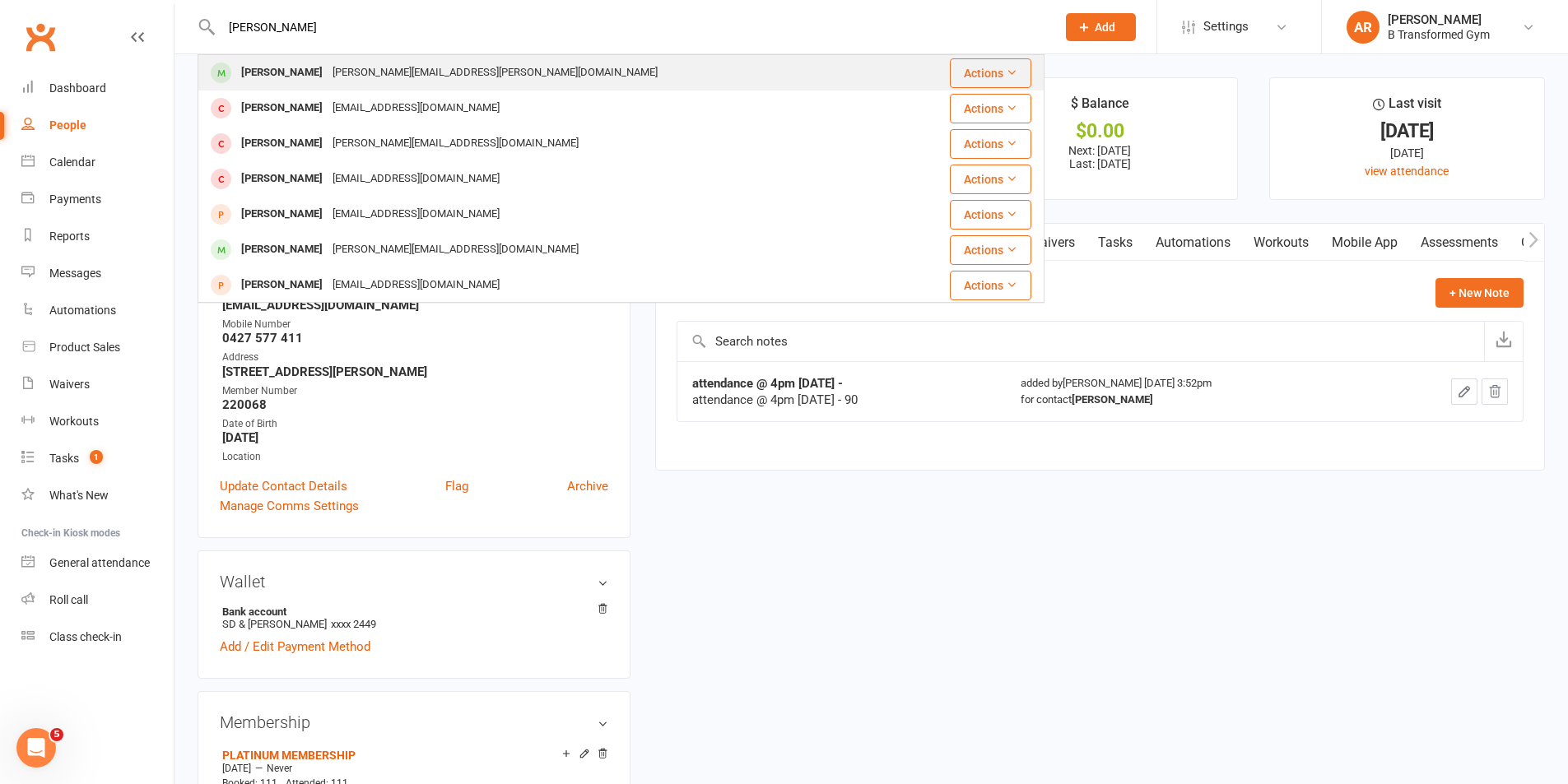
type input "holly"
click at [275, 70] on div "Holly Kemps" at bounding box center [282, 73] width 92 height 24
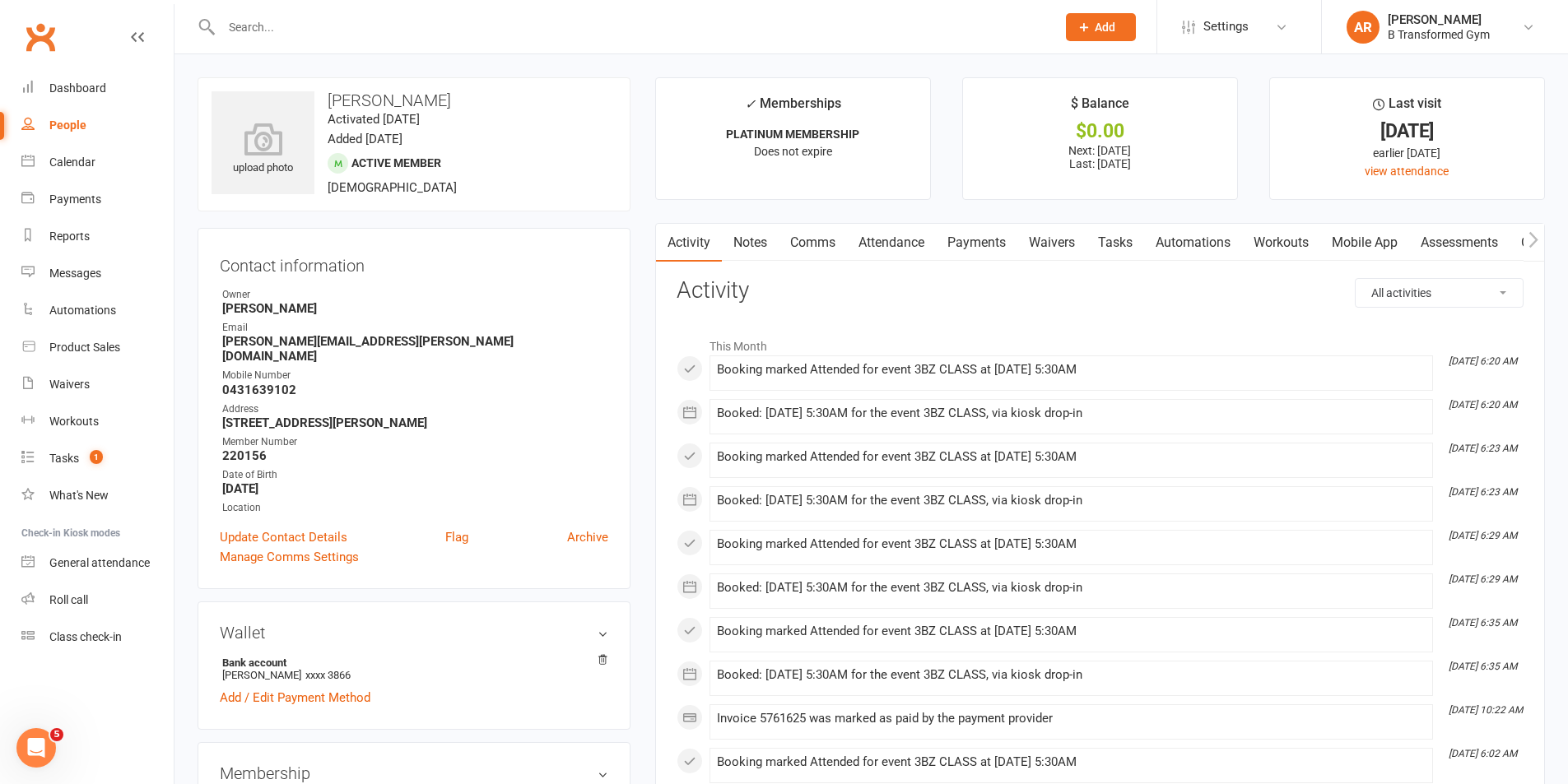
click at [881, 239] on link "Attendance" at bounding box center [891, 243] width 89 height 38
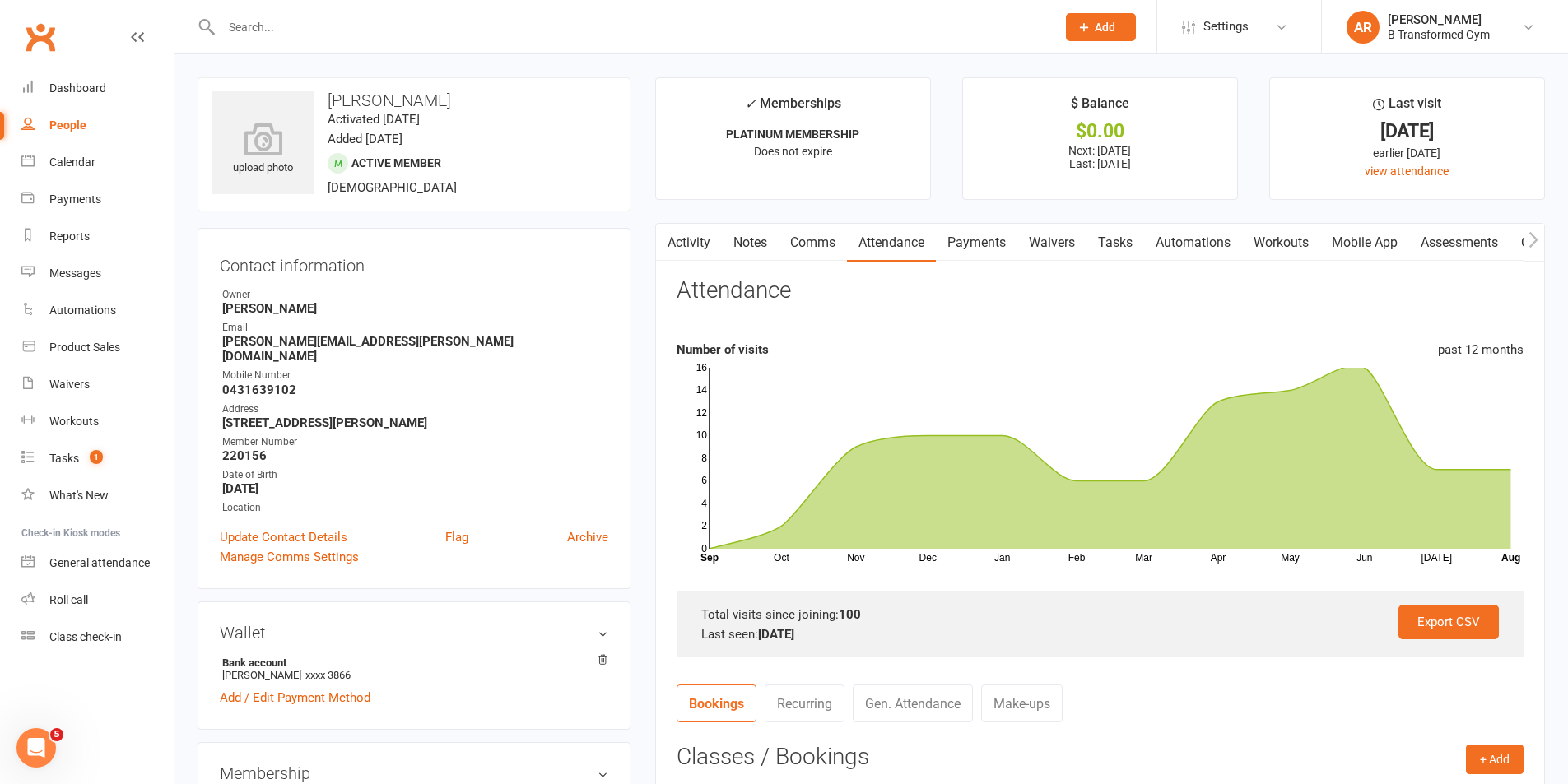
click at [735, 241] on link "Notes" at bounding box center [750, 243] width 57 height 38
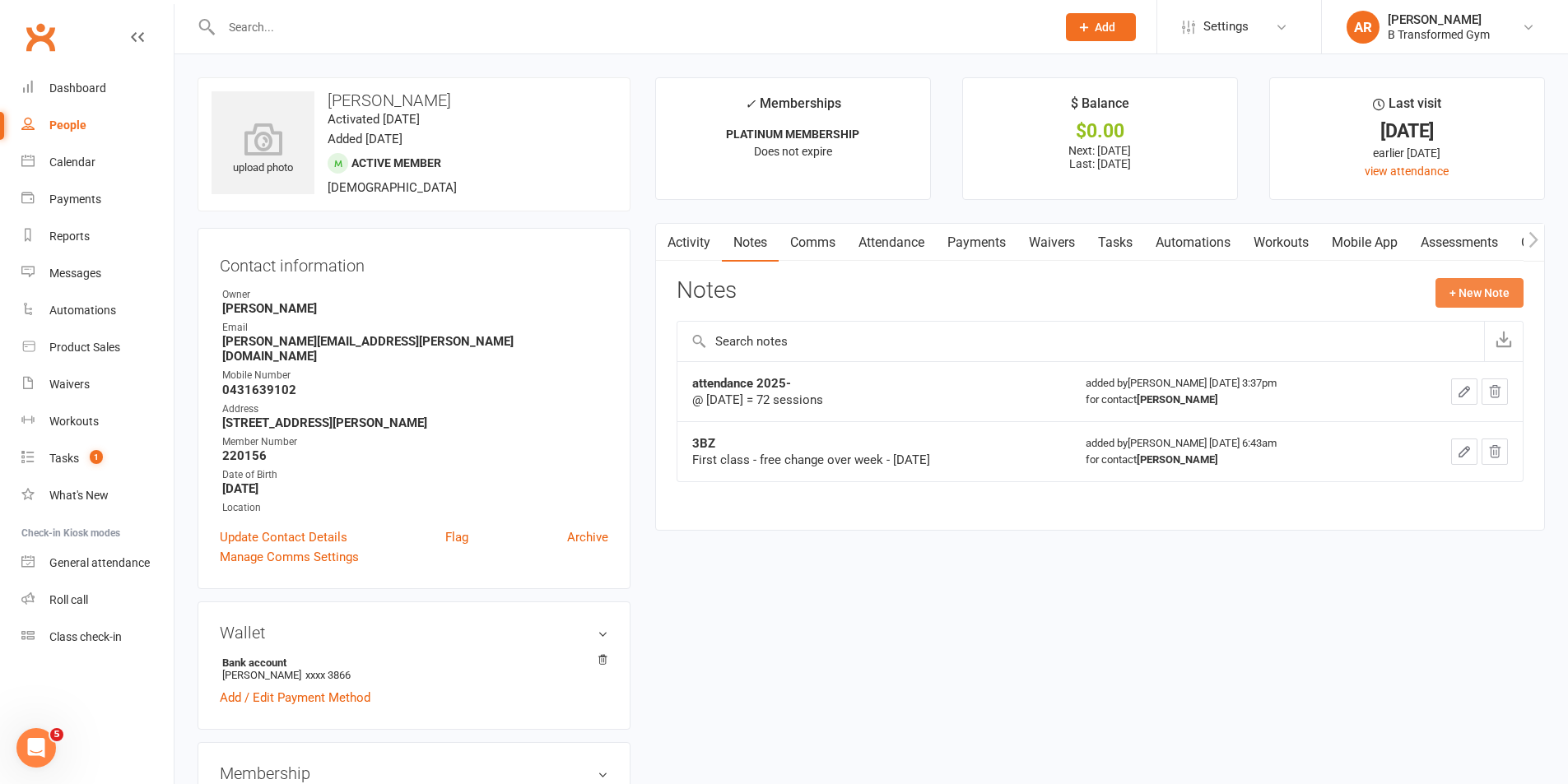
click at [1454, 290] on button "+ New Note" at bounding box center [1479, 293] width 88 height 30
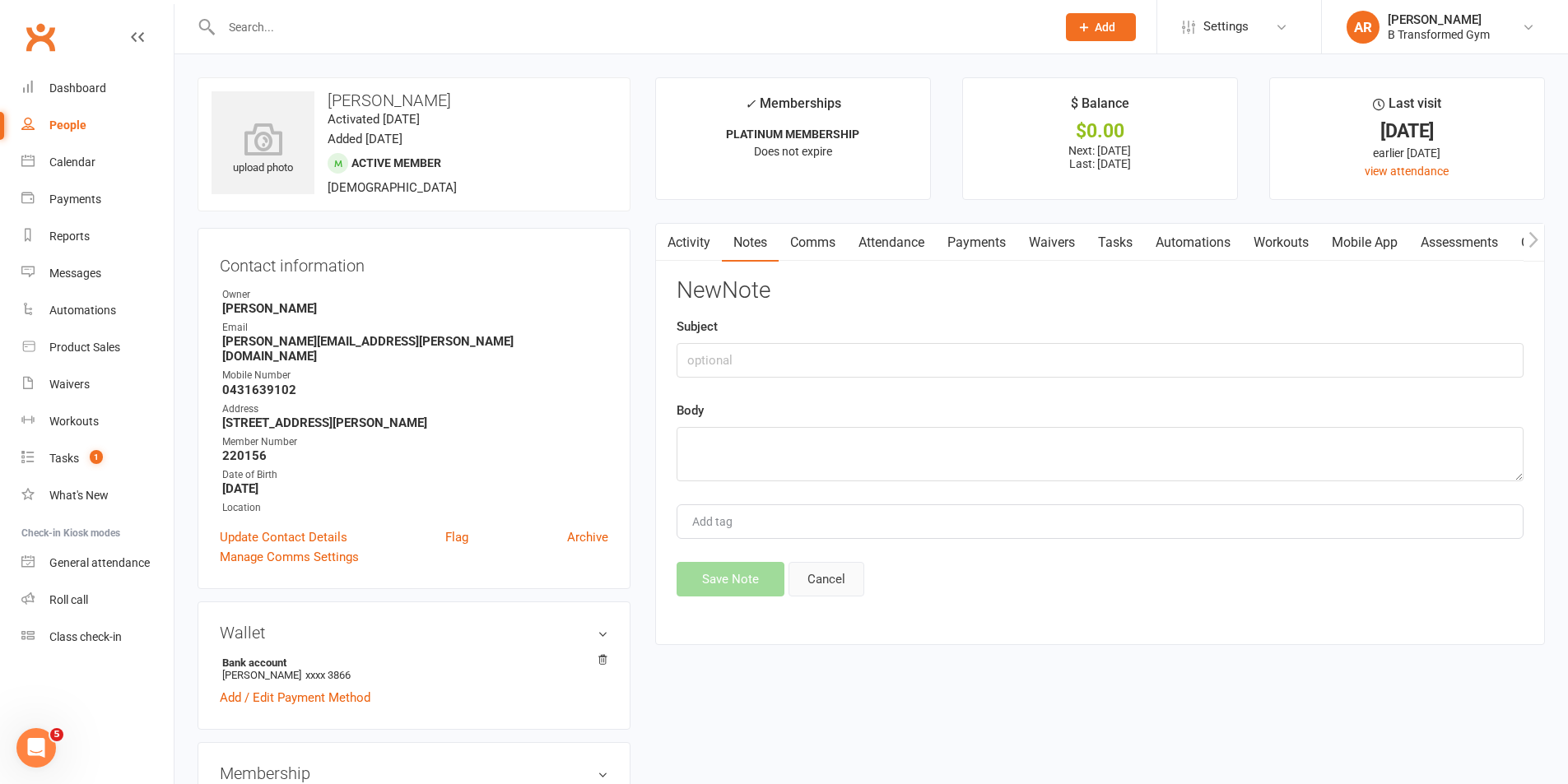
click at [800, 573] on button "Cancel" at bounding box center [827, 579] width 76 height 34
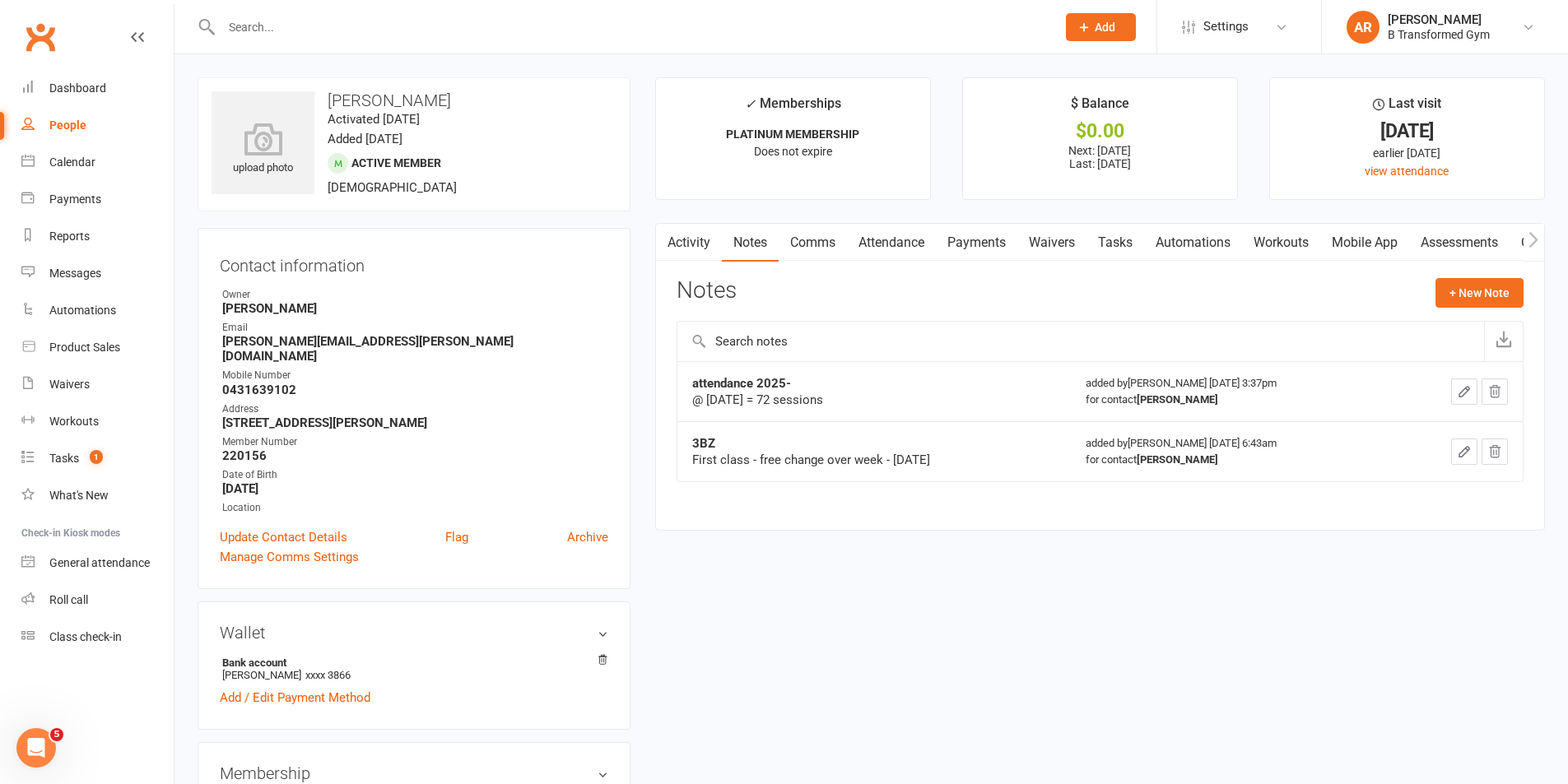
click at [1498, 389] on icon "button" at bounding box center [1495, 392] width 15 height 15
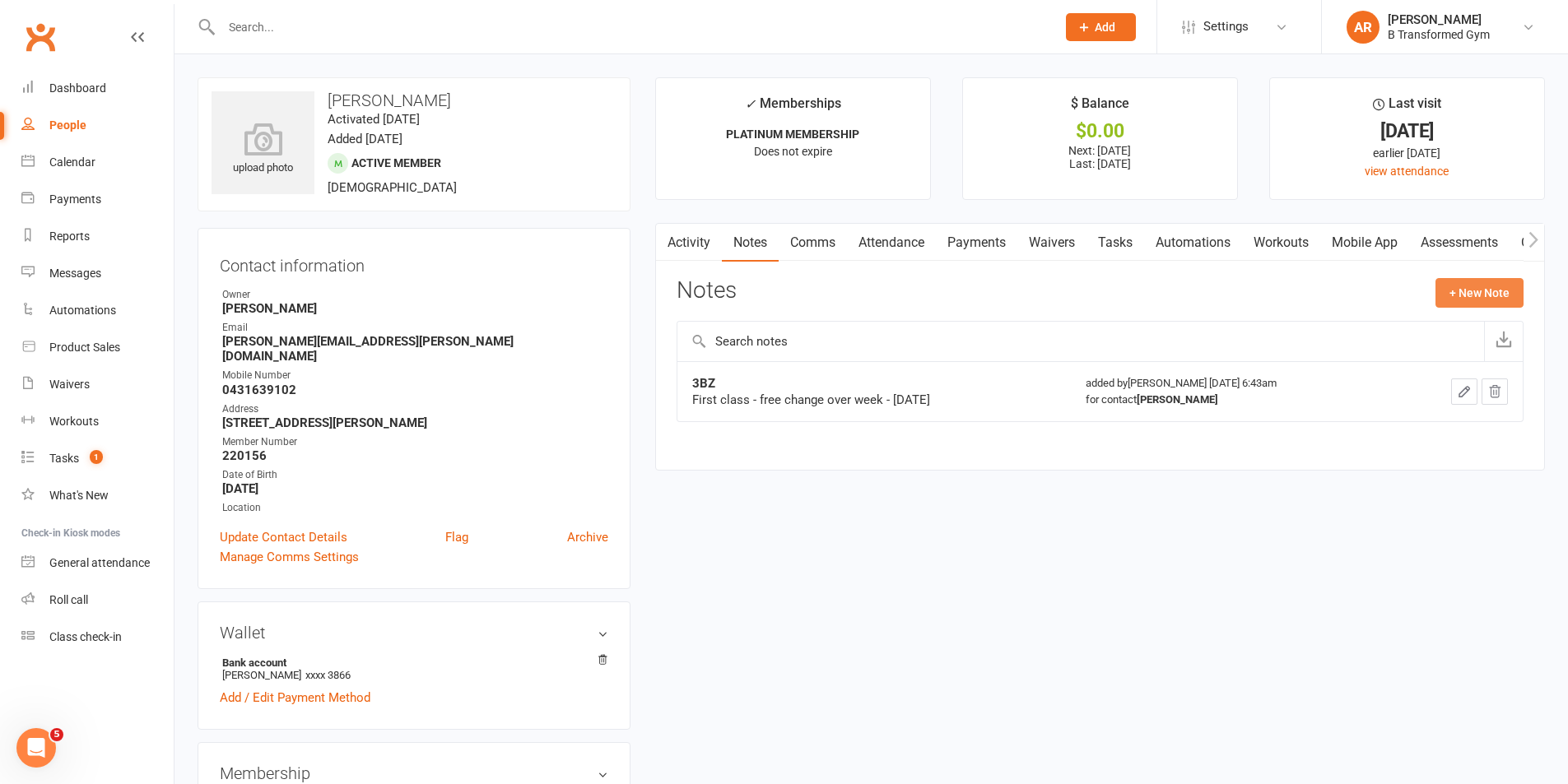
click at [1446, 296] on button "+ New Note" at bounding box center [1479, 293] width 88 height 30
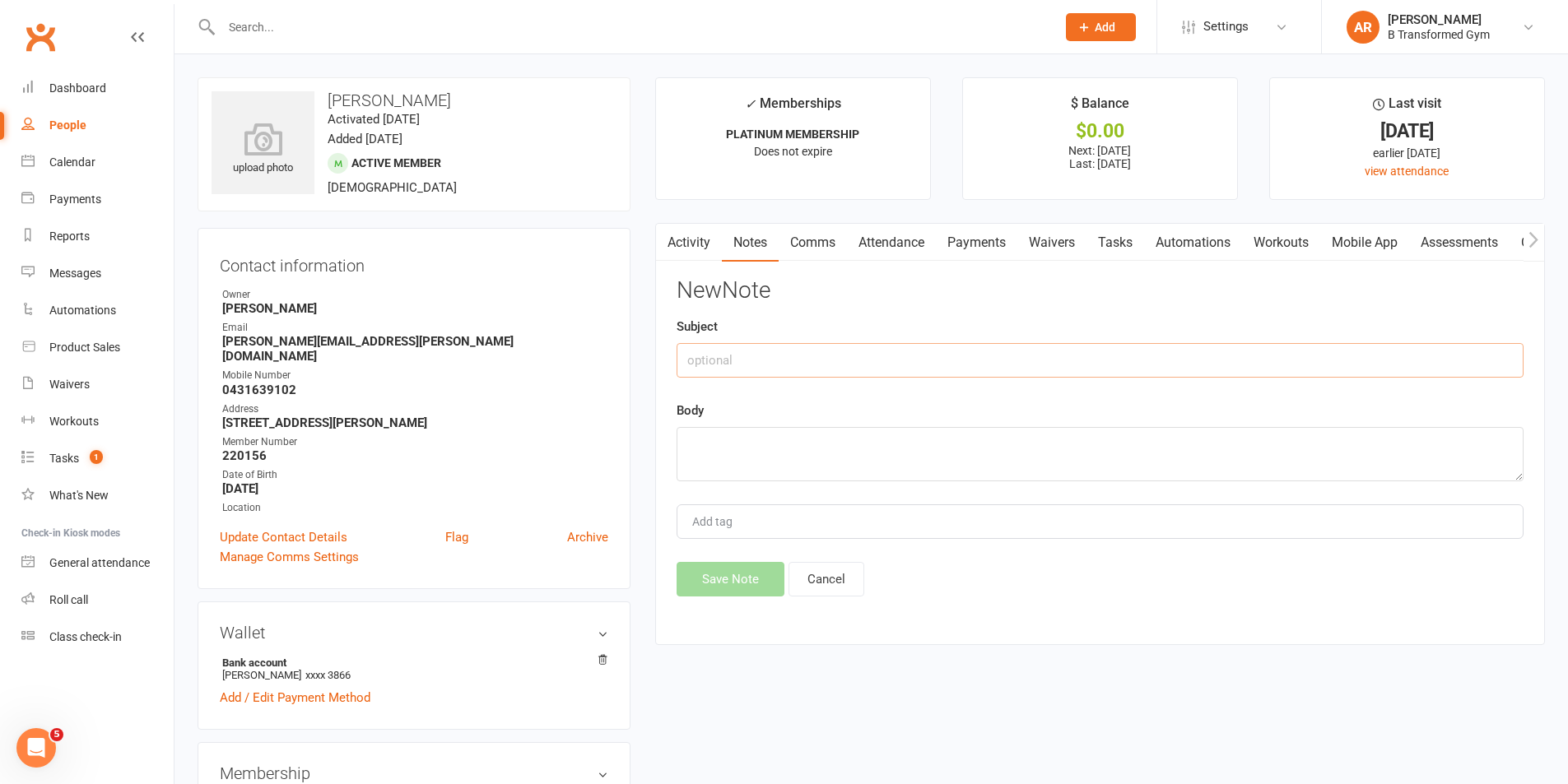
click at [959, 362] on input "text" at bounding box center [1100, 361] width 847 height 34
paste input "attendance @ 4pm 13/8/25 -"
type input "attendance @ 4pm 13/8/25 -"
click at [914, 434] on textarea at bounding box center [1100, 454] width 847 height 54
paste textarea "attendance @ 4pm 13/8/25 -"
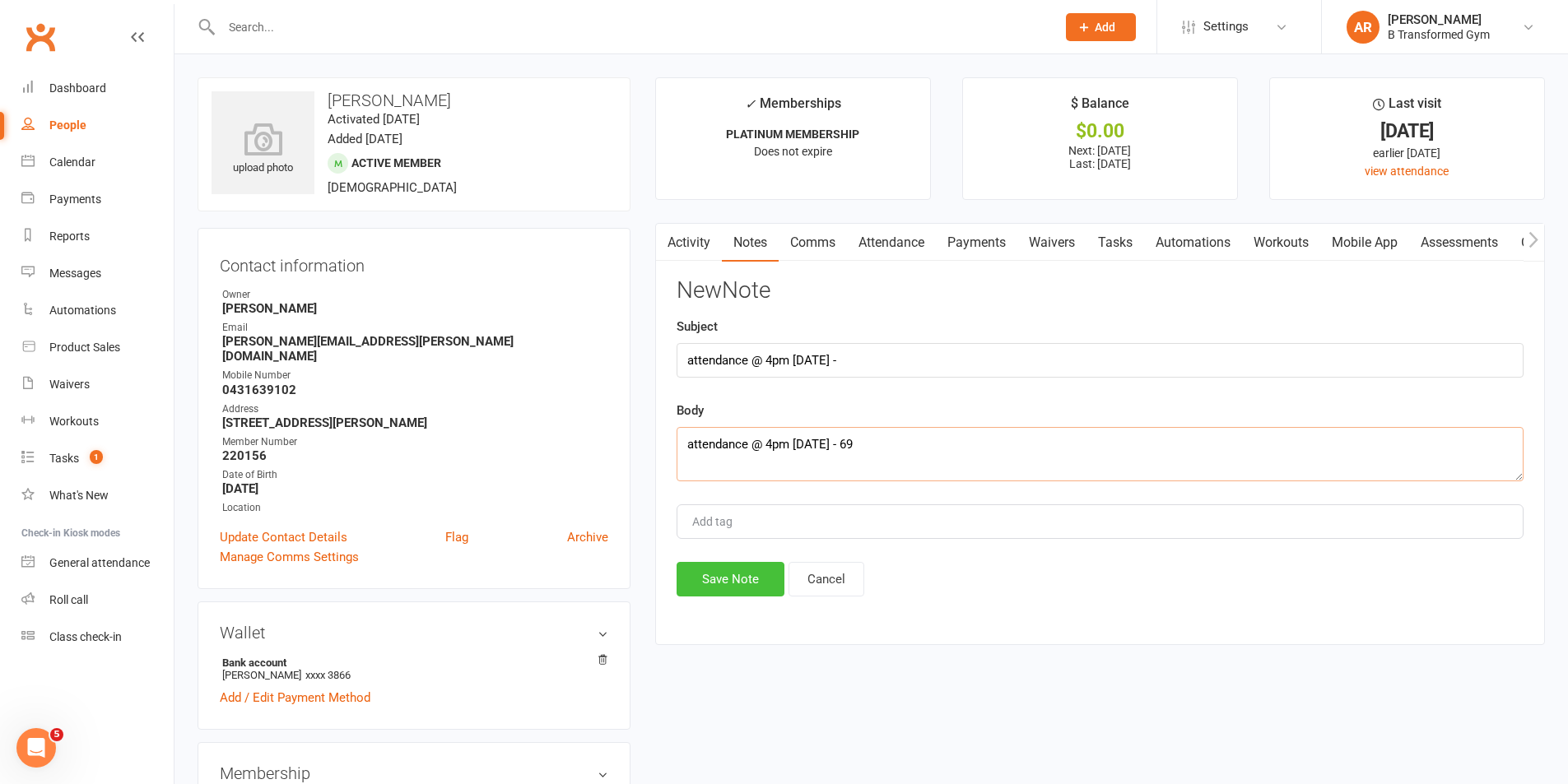
type textarea "attendance @ 4pm 13/8/25 - 69"
drag, startPoint x: 744, startPoint y: 575, endPoint x: 809, endPoint y: 580, distance: 65.2
click at [744, 576] on button "Save Note" at bounding box center [730, 579] width 108 height 34
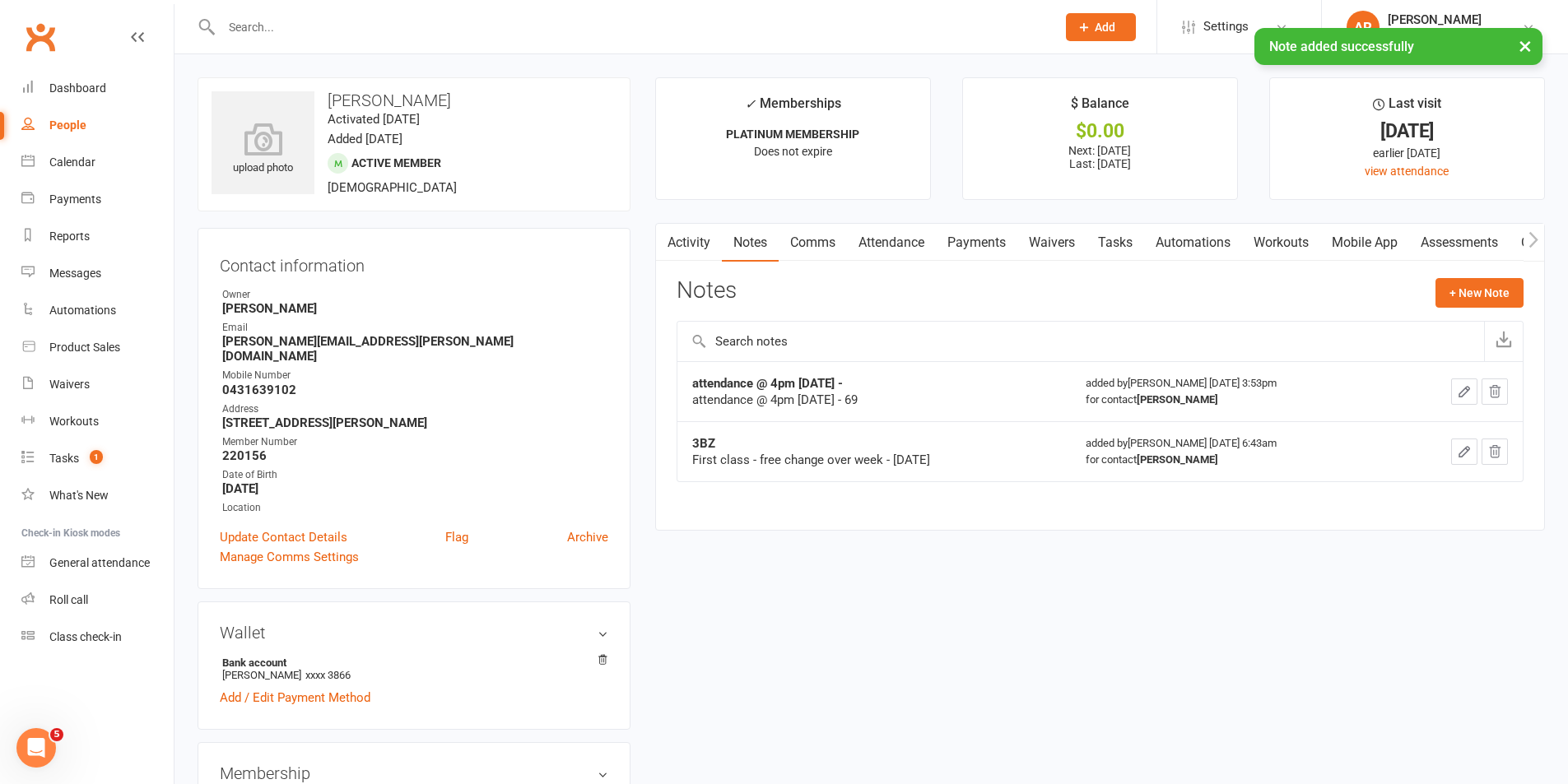
click at [1457, 392] on icon "button" at bounding box center [1465, 392] width 15 height 15
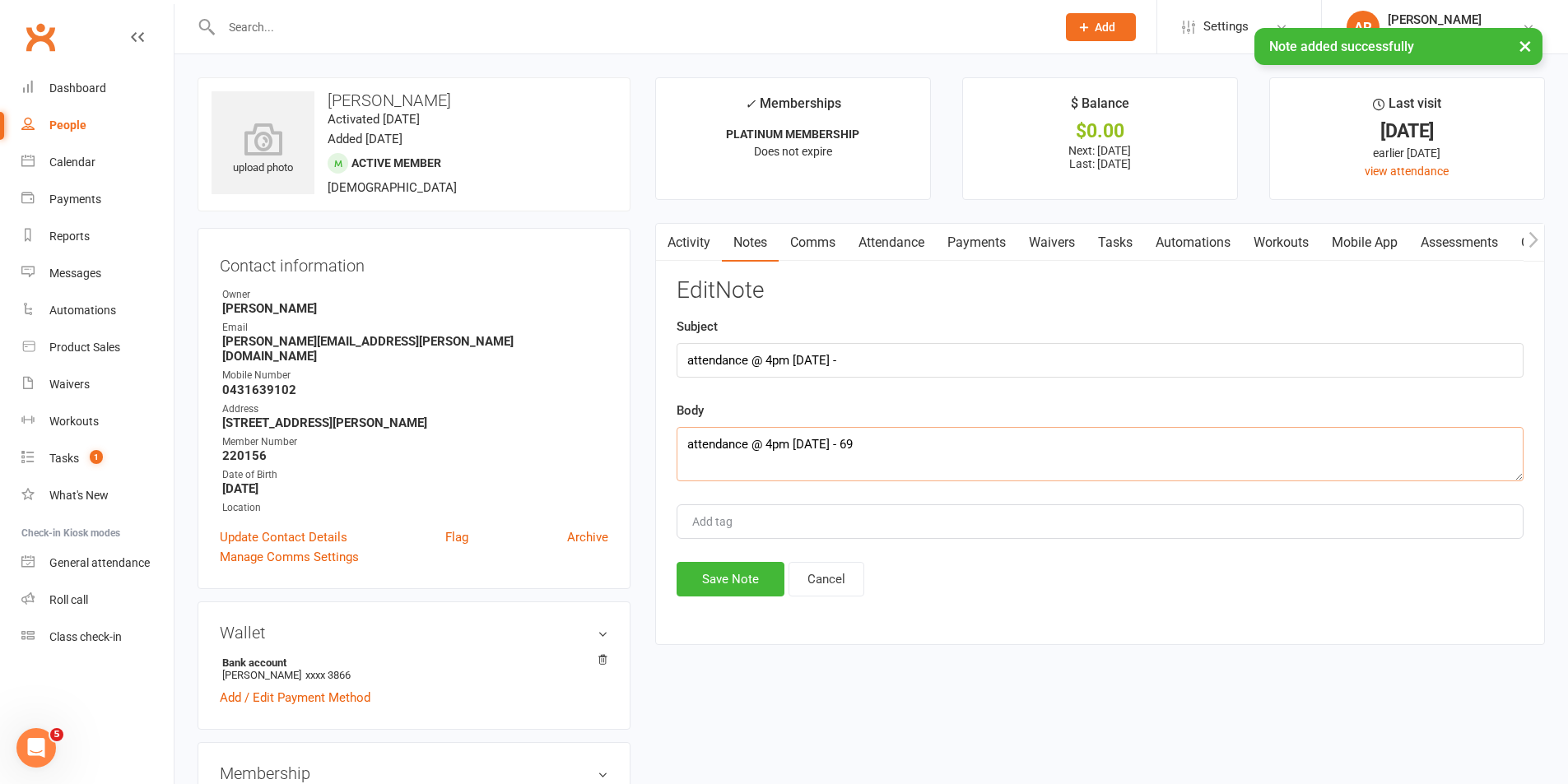
click at [855, 441] on textarea "attendance @ 4pm 13/8/25 - 69" at bounding box center [1100, 454] width 847 height 54
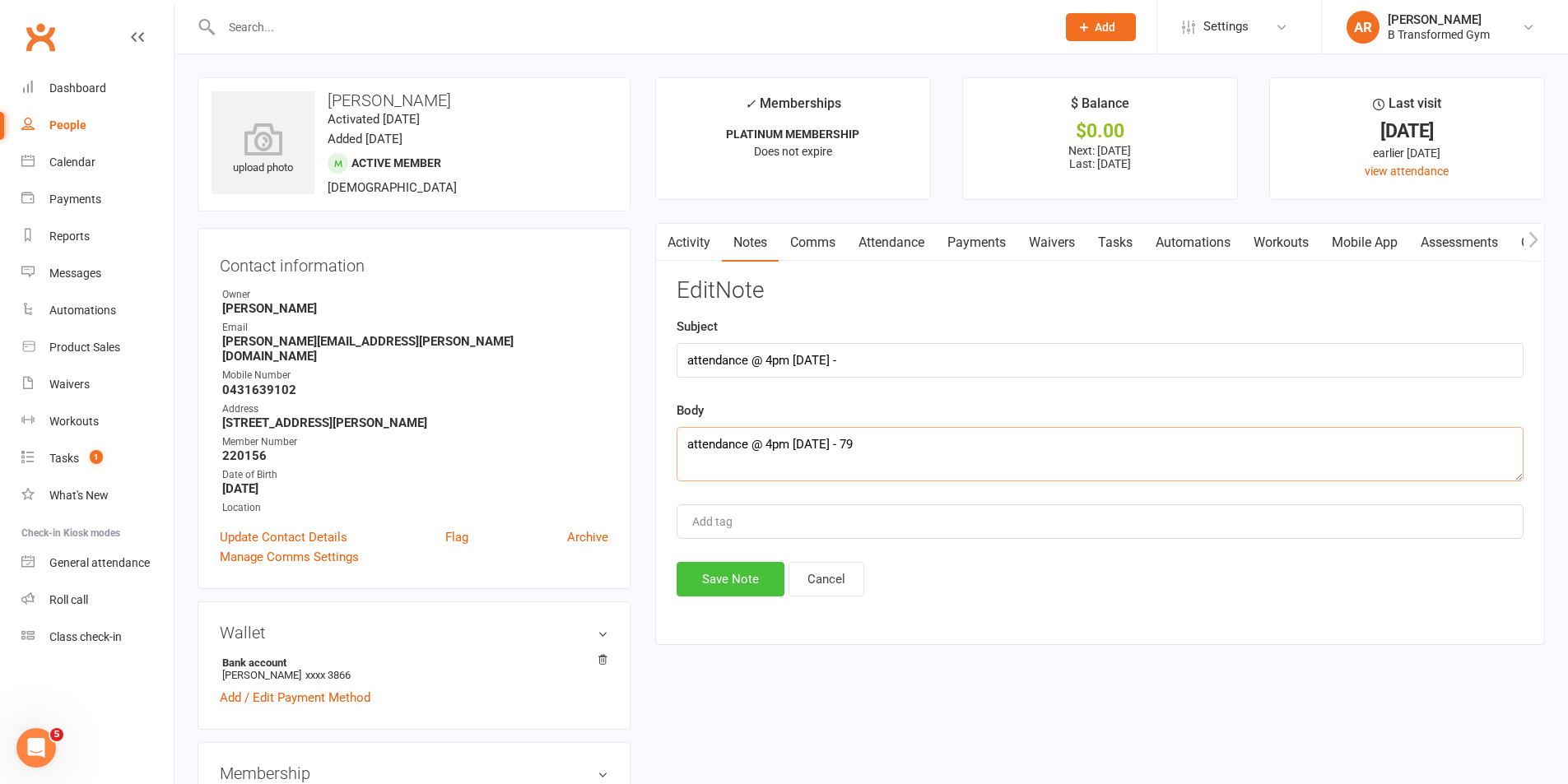
type textarea "attendance @ 4pm 13/8/25 - 79"
click at [736, 576] on button "Save Note" at bounding box center [730, 579] width 108 height 34
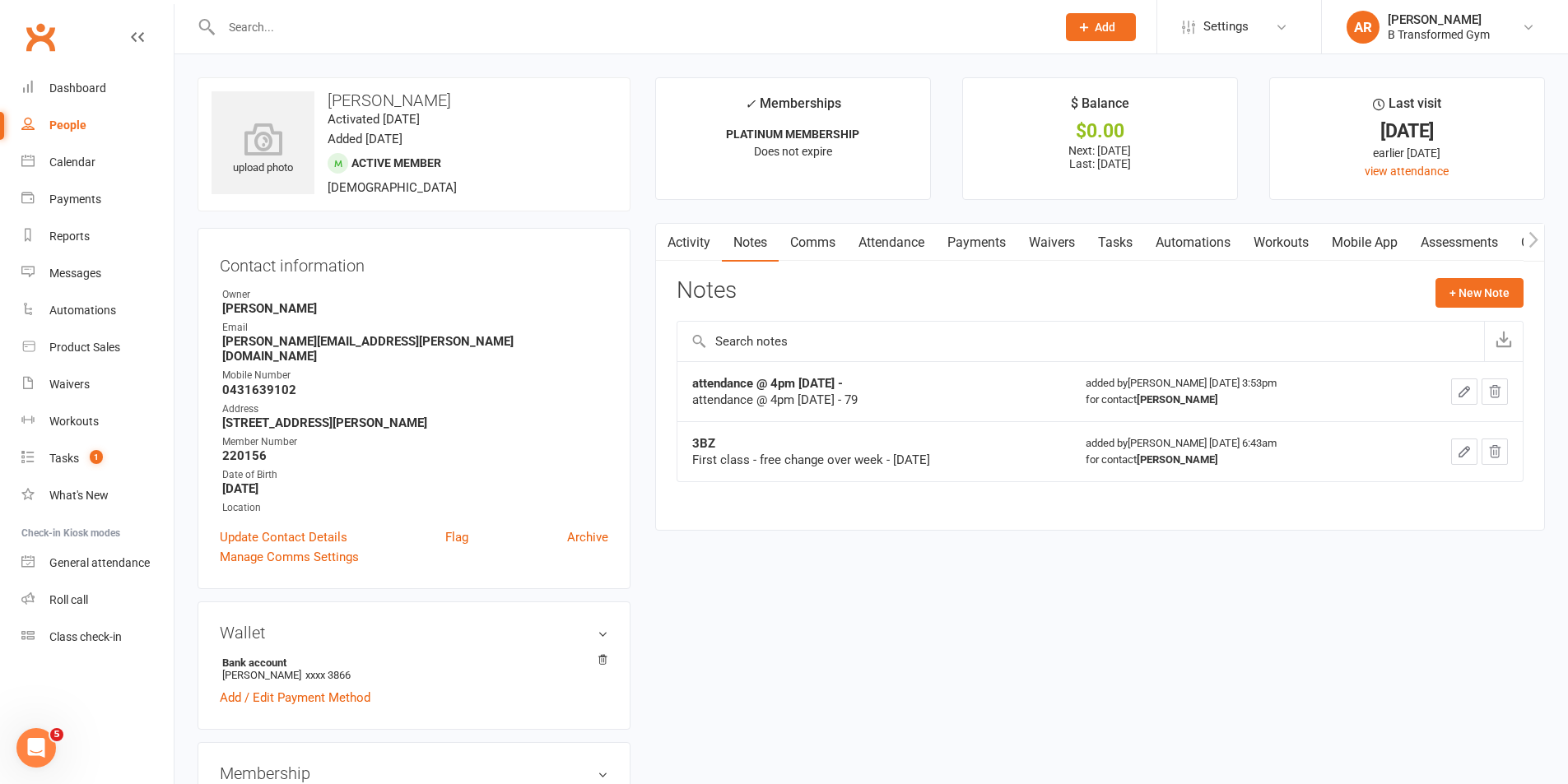
click at [346, 25] on input "text" at bounding box center [630, 26] width 828 height 23
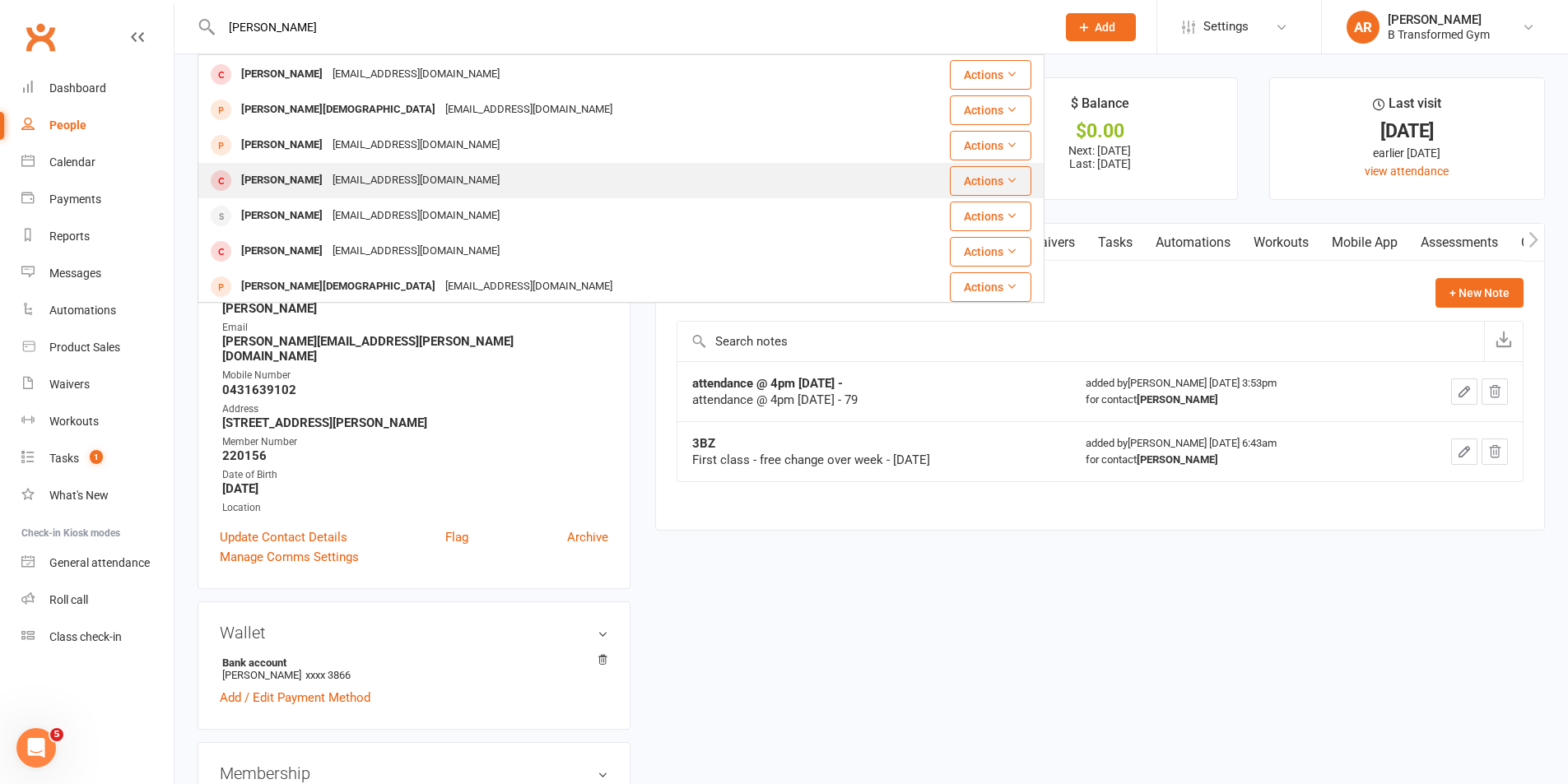
scroll to position [178, 0]
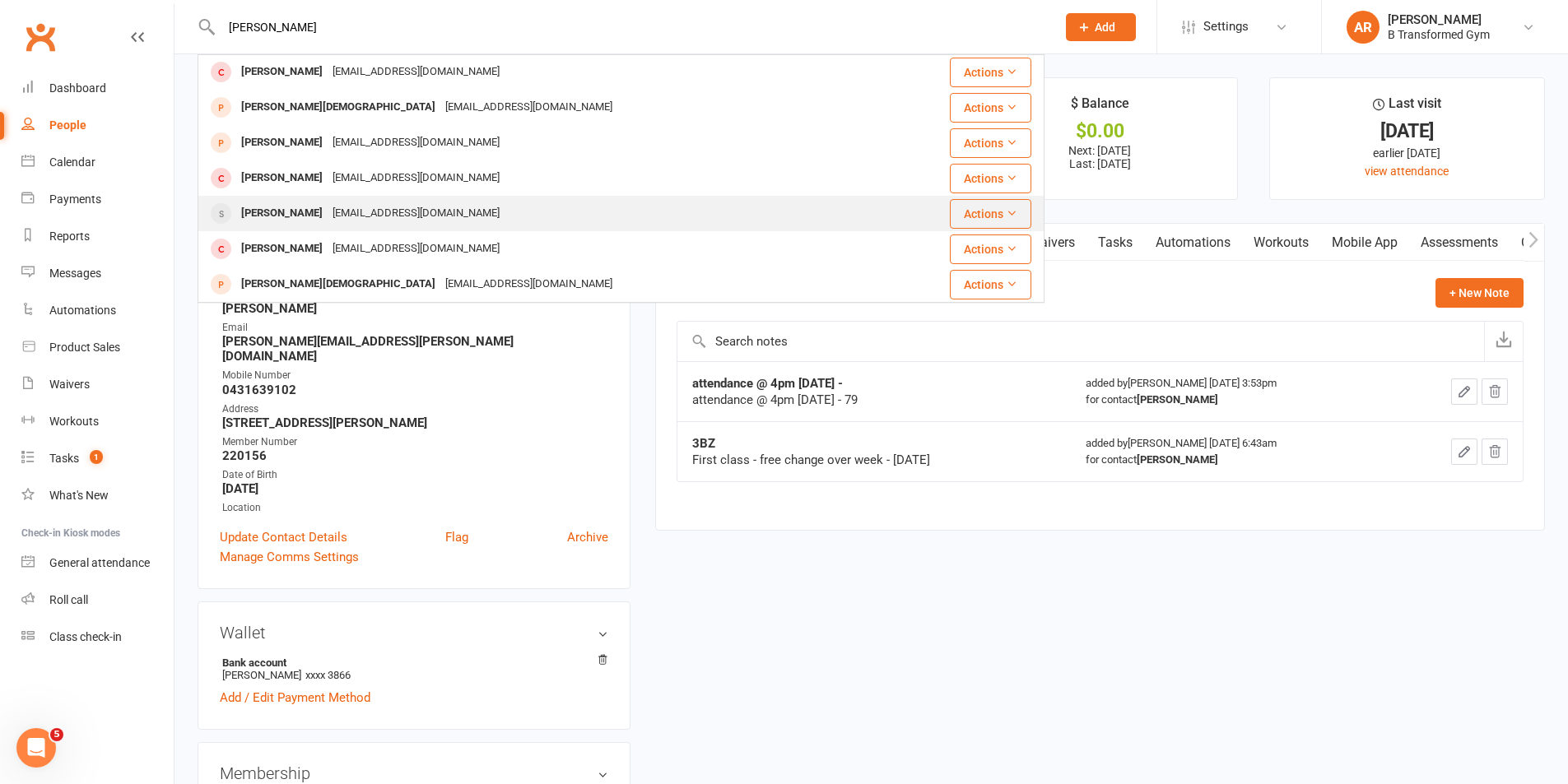
type input "chris"
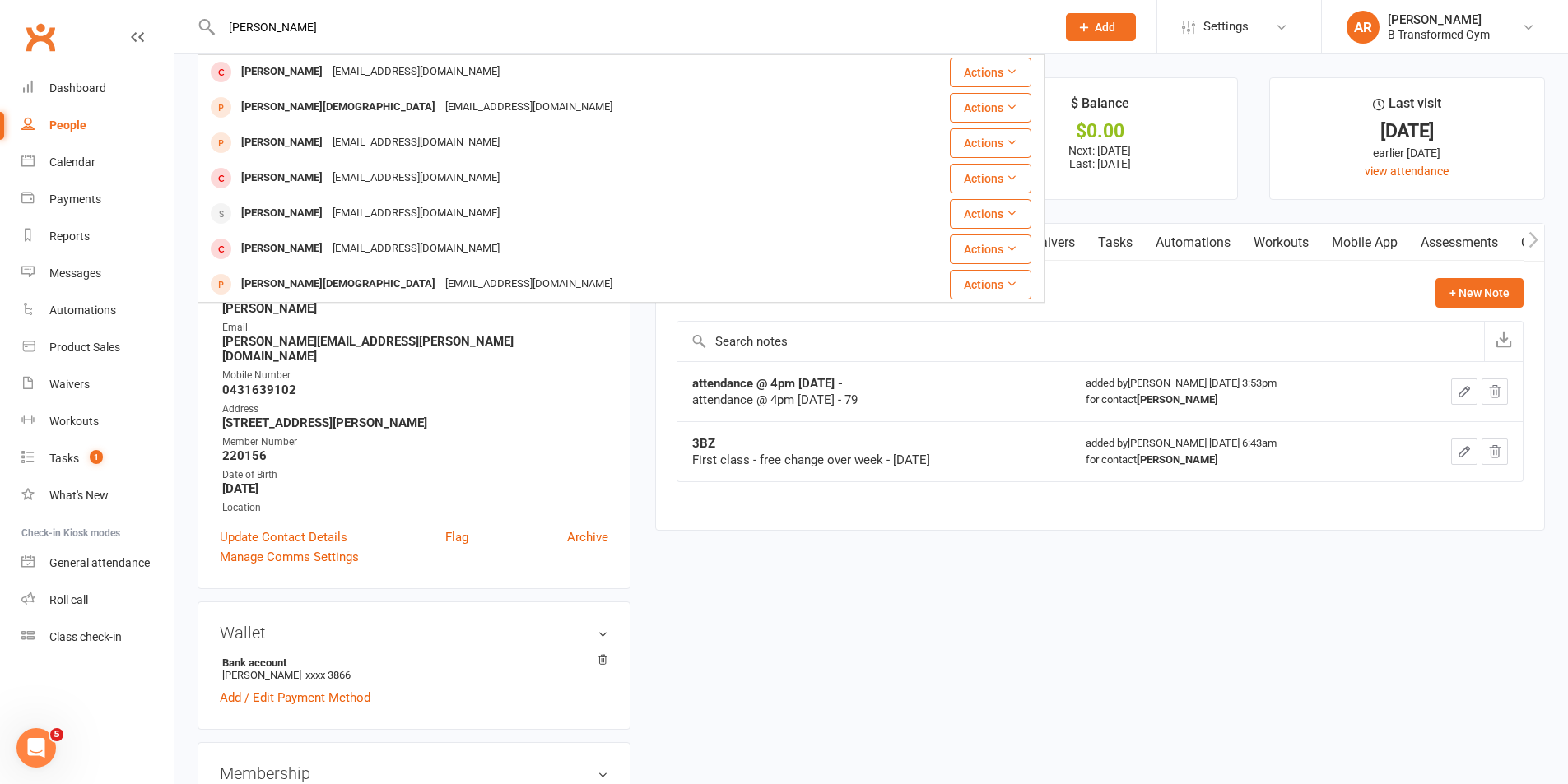
click at [355, 210] on div "thechristophernapper@gmail.com" at bounding box center [415, 213] width 177 height 24
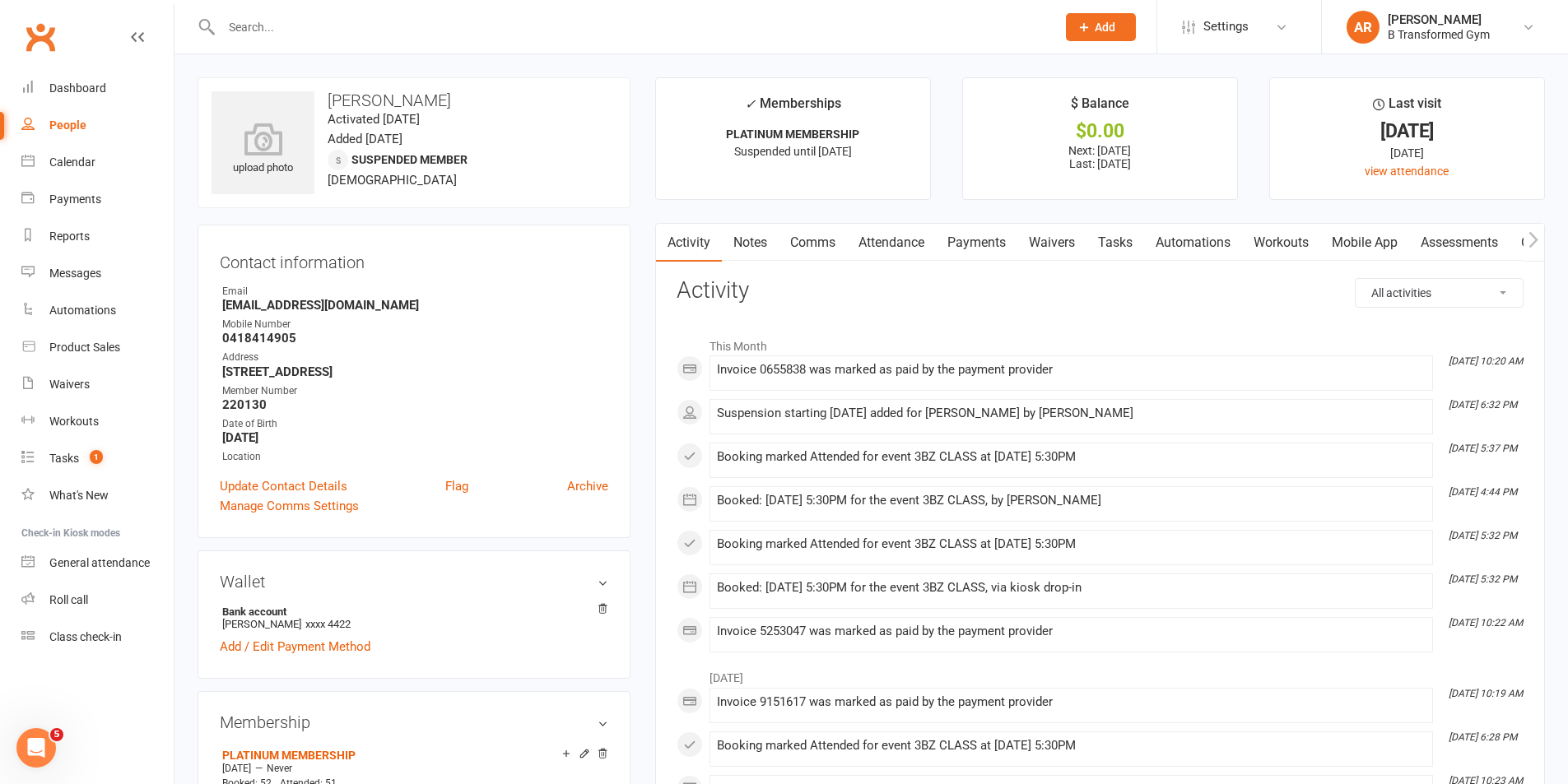
click at [754, 238] on link "Notes" at bounding box center [750, 243] width 57 height 38
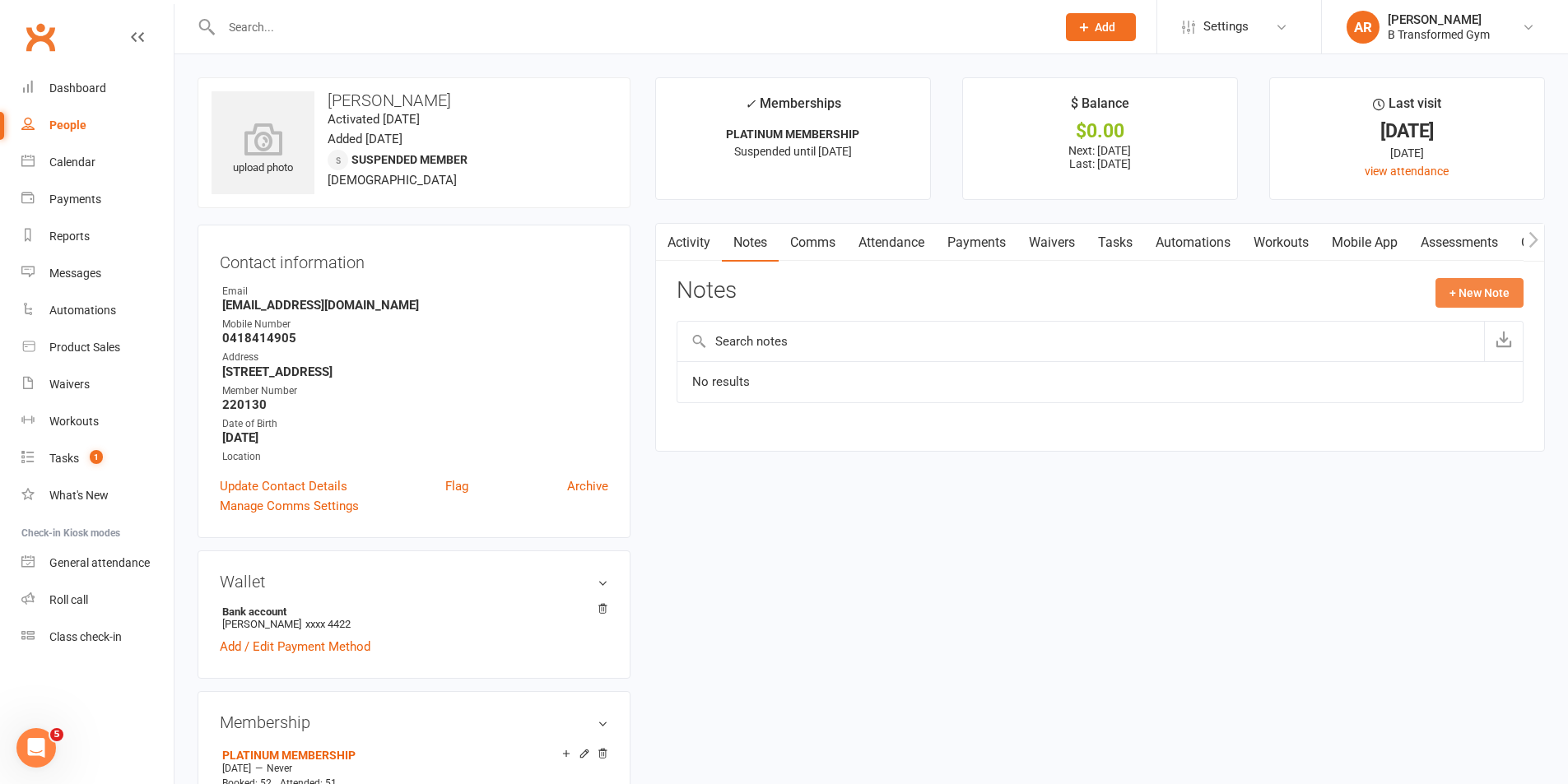
click at [1475, 288] on button "+ New Note" at bounding box center [1479, 293] width 88 height 30
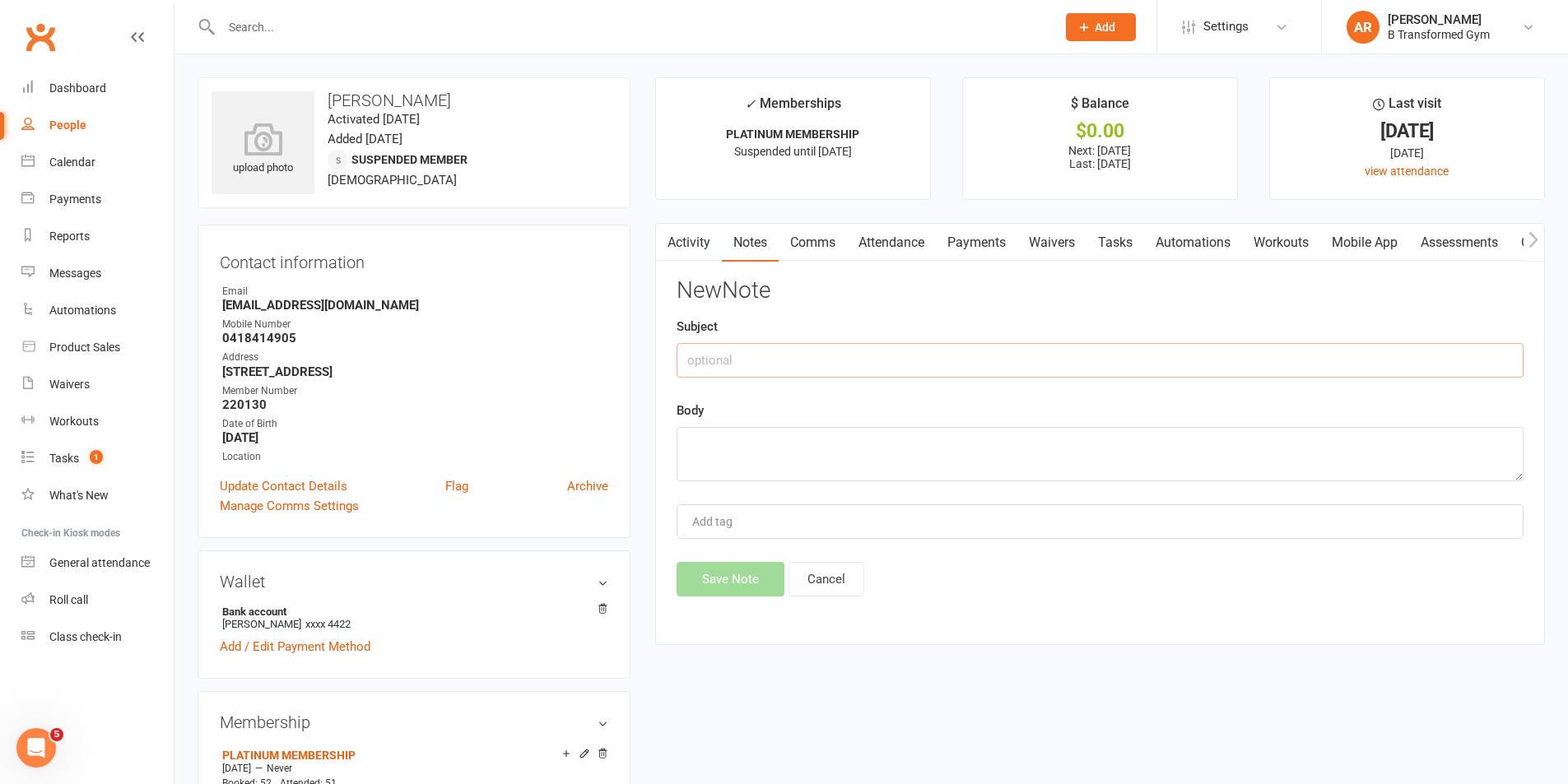
click at [892, 353] on input "text" at bounding box center [1100, 361] width 847 height 34
paste input "attendance @ 4pm 13/8/25 -"
type input "attendance @ 4pm 13/8/25 -"
click at [855, 456] on textarea at bounding box center [1100, 454] width 847 height 54
paste textarea "attendance @ 4pm 13/8/25 -"
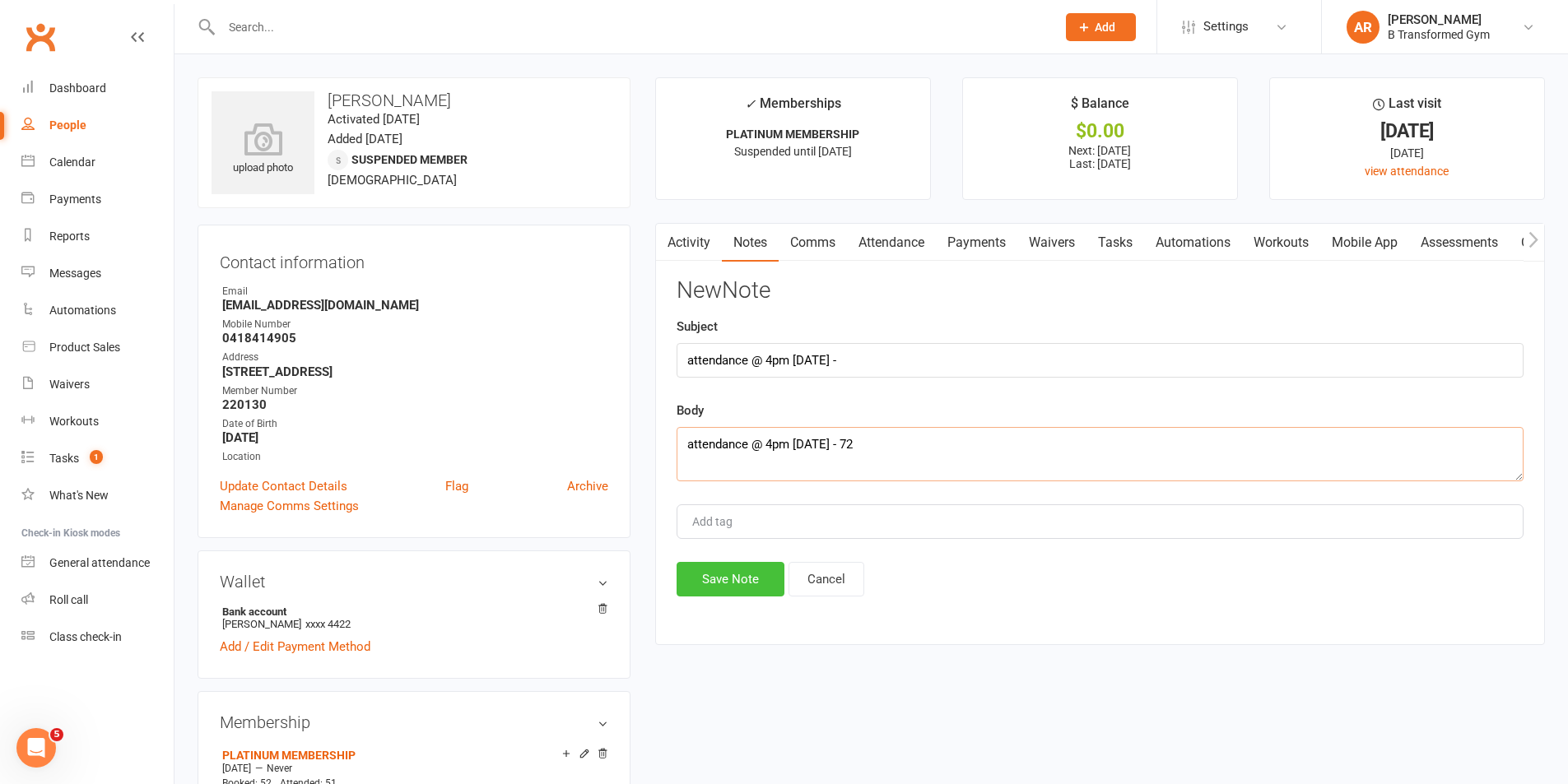
type textarea "attendance @ 4pm 13/8/25 - 72"
click at [752, 577] on button "Save Note" at bounding box center [730, 579] width 108 height 34
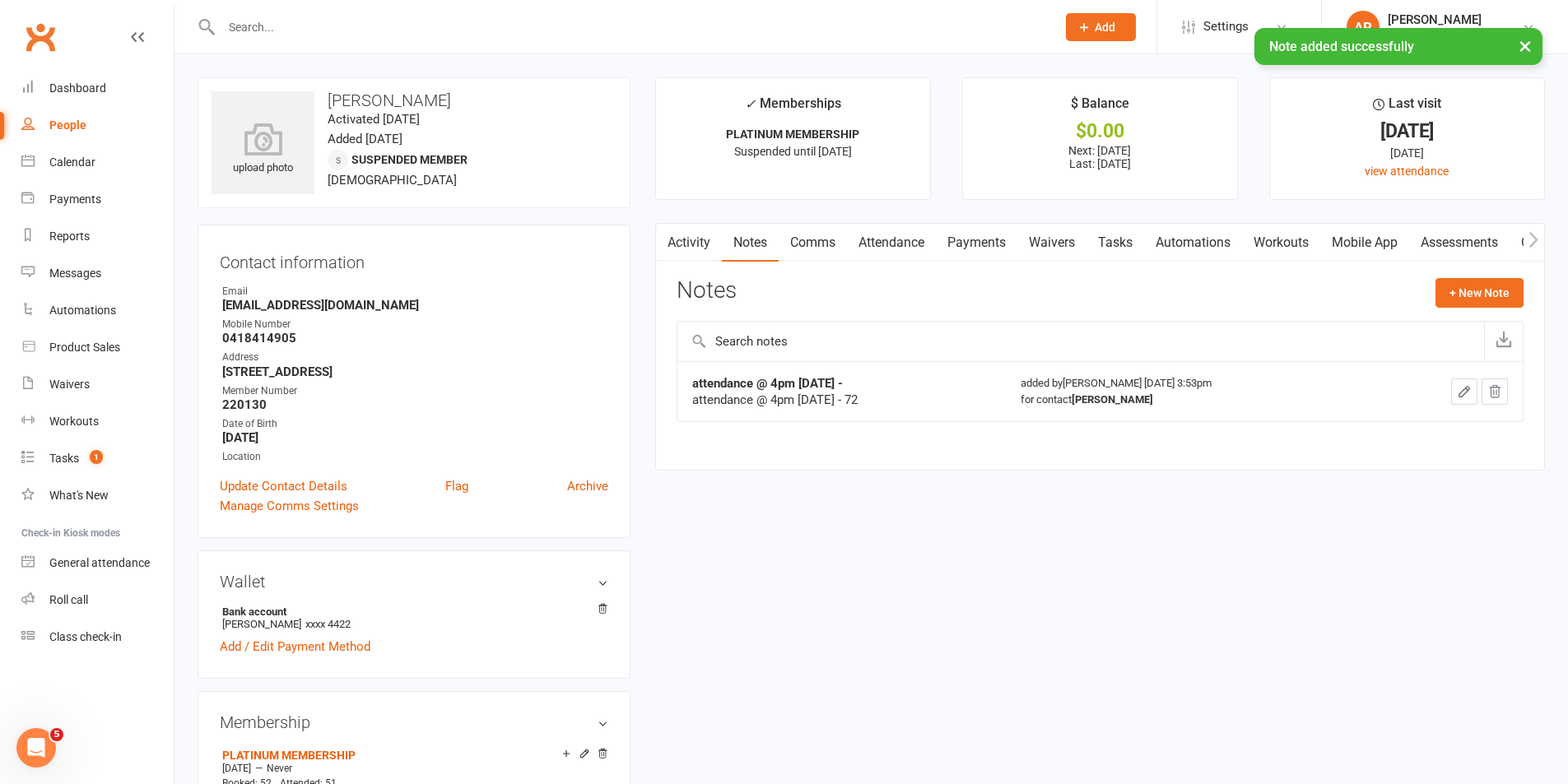
click at [301, 28] on div "× Note added successfully" at bounding box center [774, 28] width 1547 height 0
click at [289, 24] on input "text" at bounding box center [630, 26] width 828 height 23
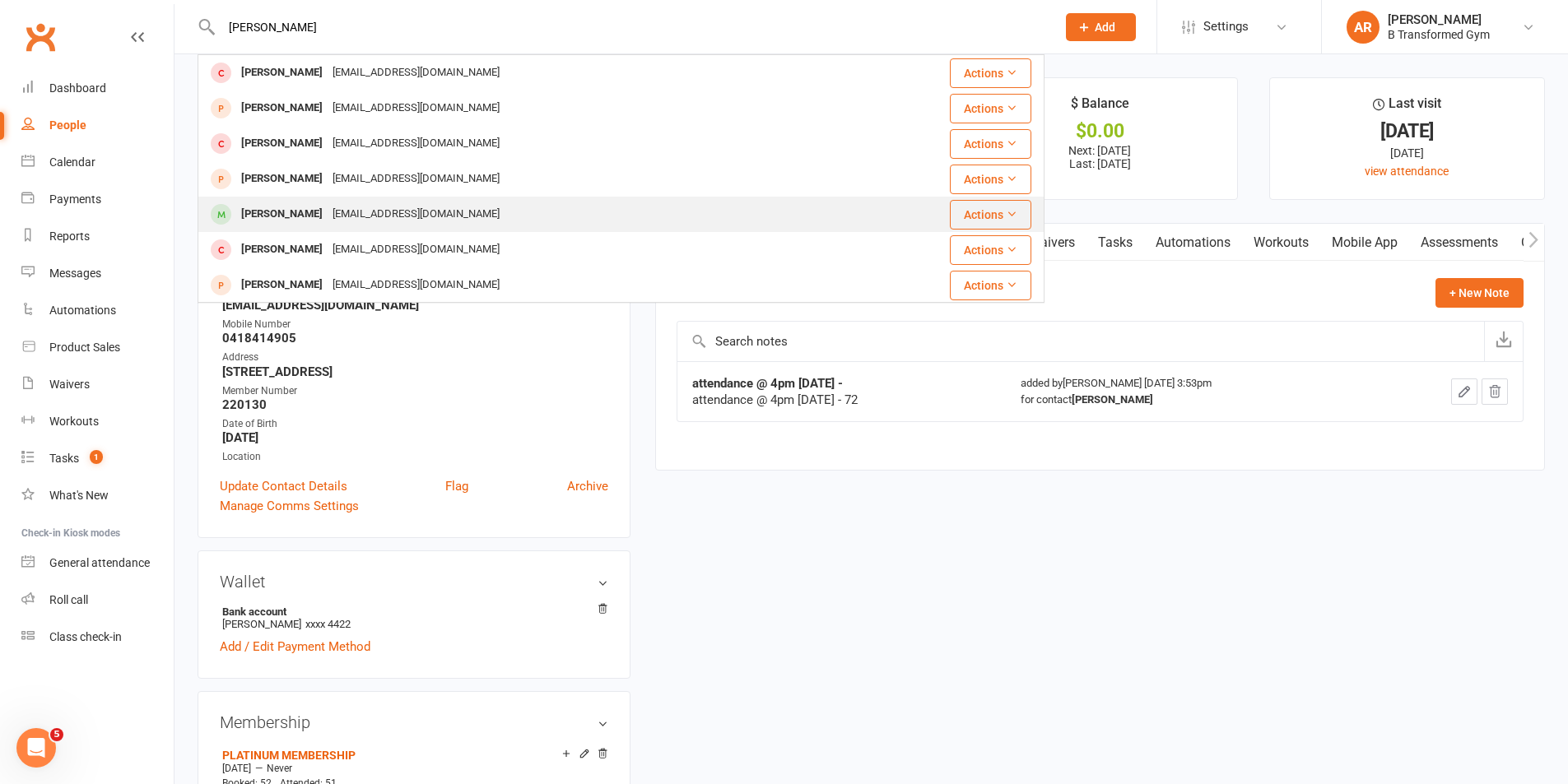
type input "natalie"
click at [327, 205] on div "N1hoogkamp@hotmail.com" at bounding box center [415, 214] width 177 height 24
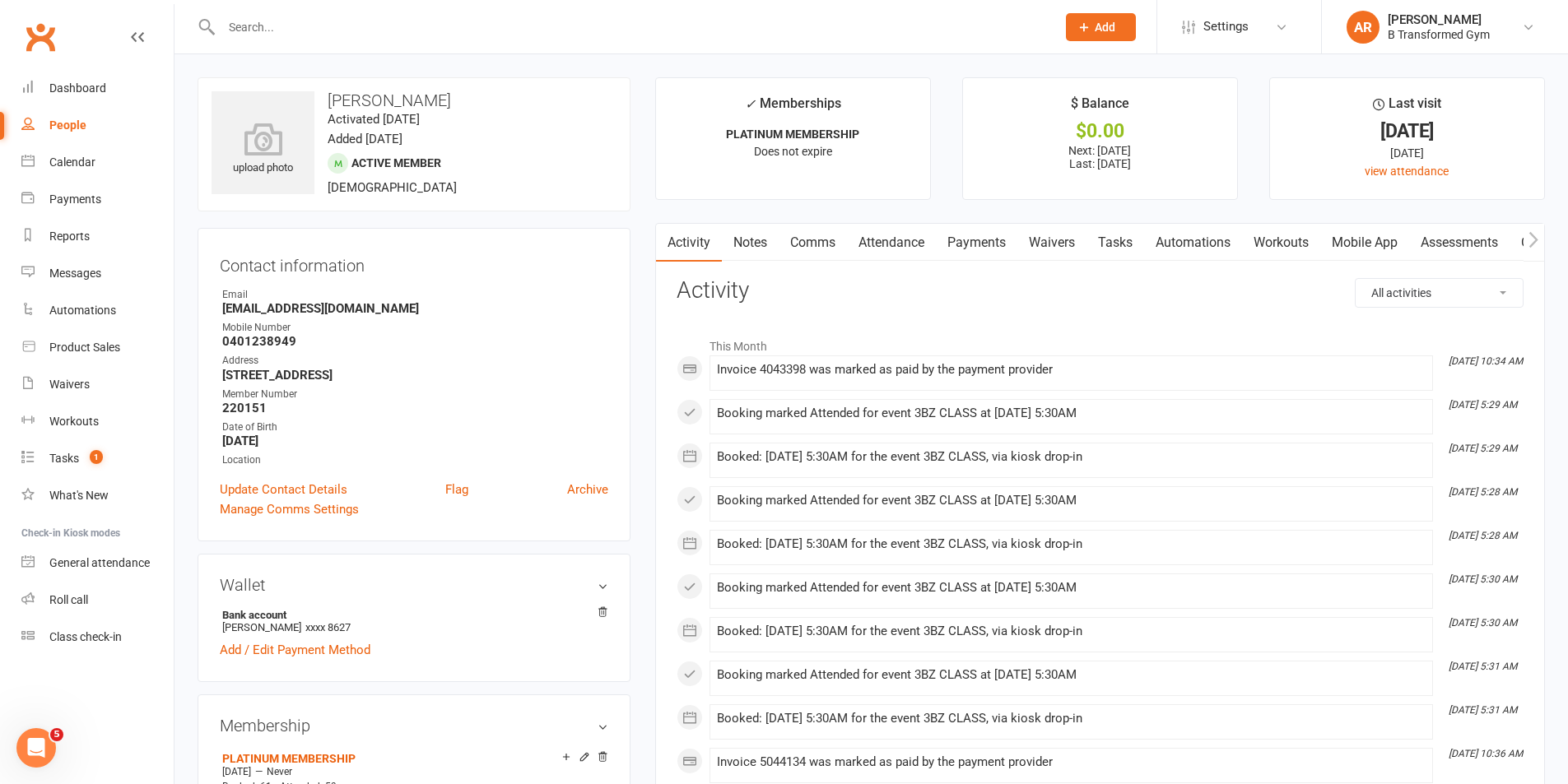
click at [807, 241] on link "Comms" at bounding box center [813, 243] width 68 height 38
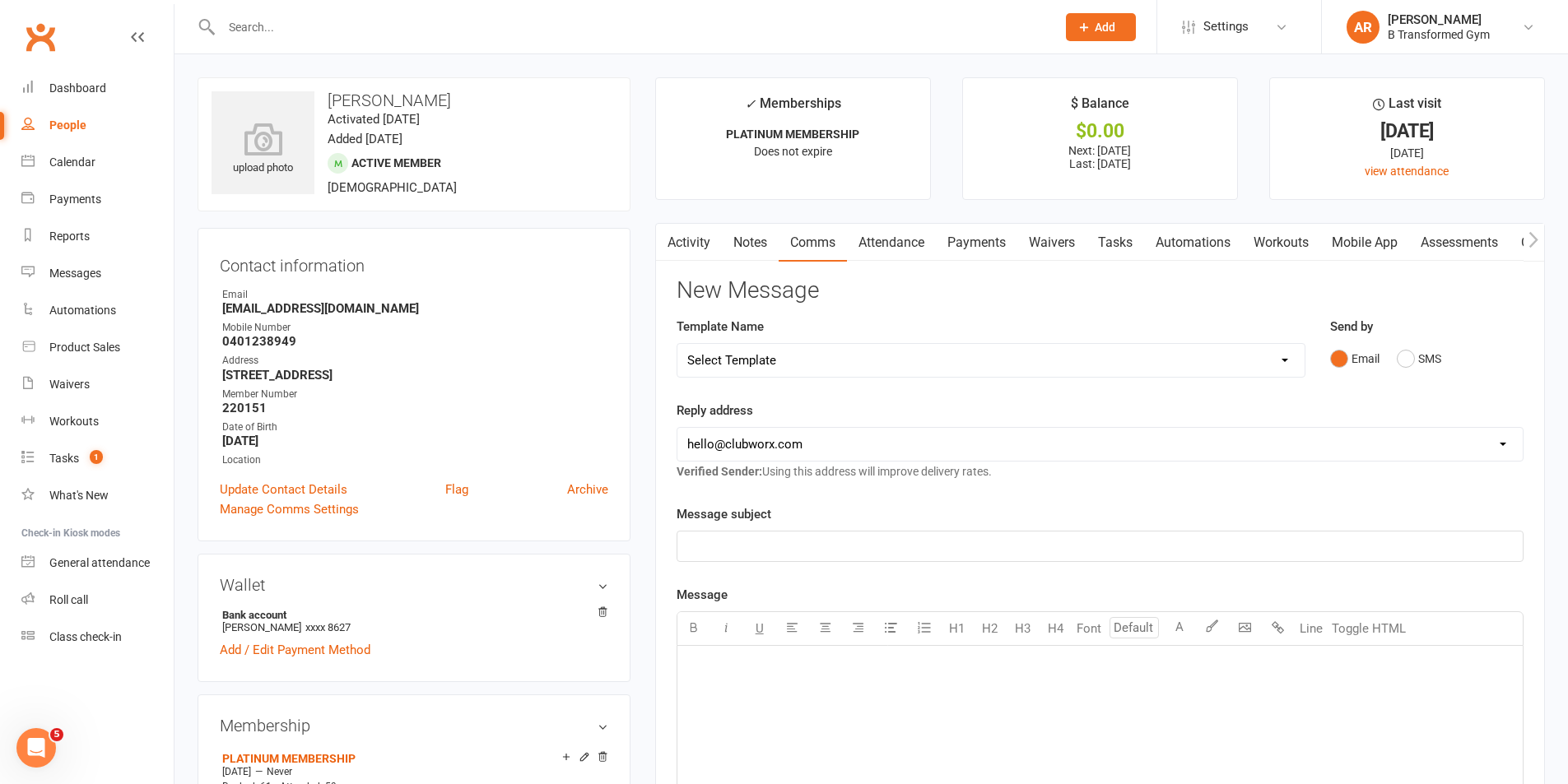
click at [765, 242] on link "Notes" at bounding box center [750, 243] width 57 height 38
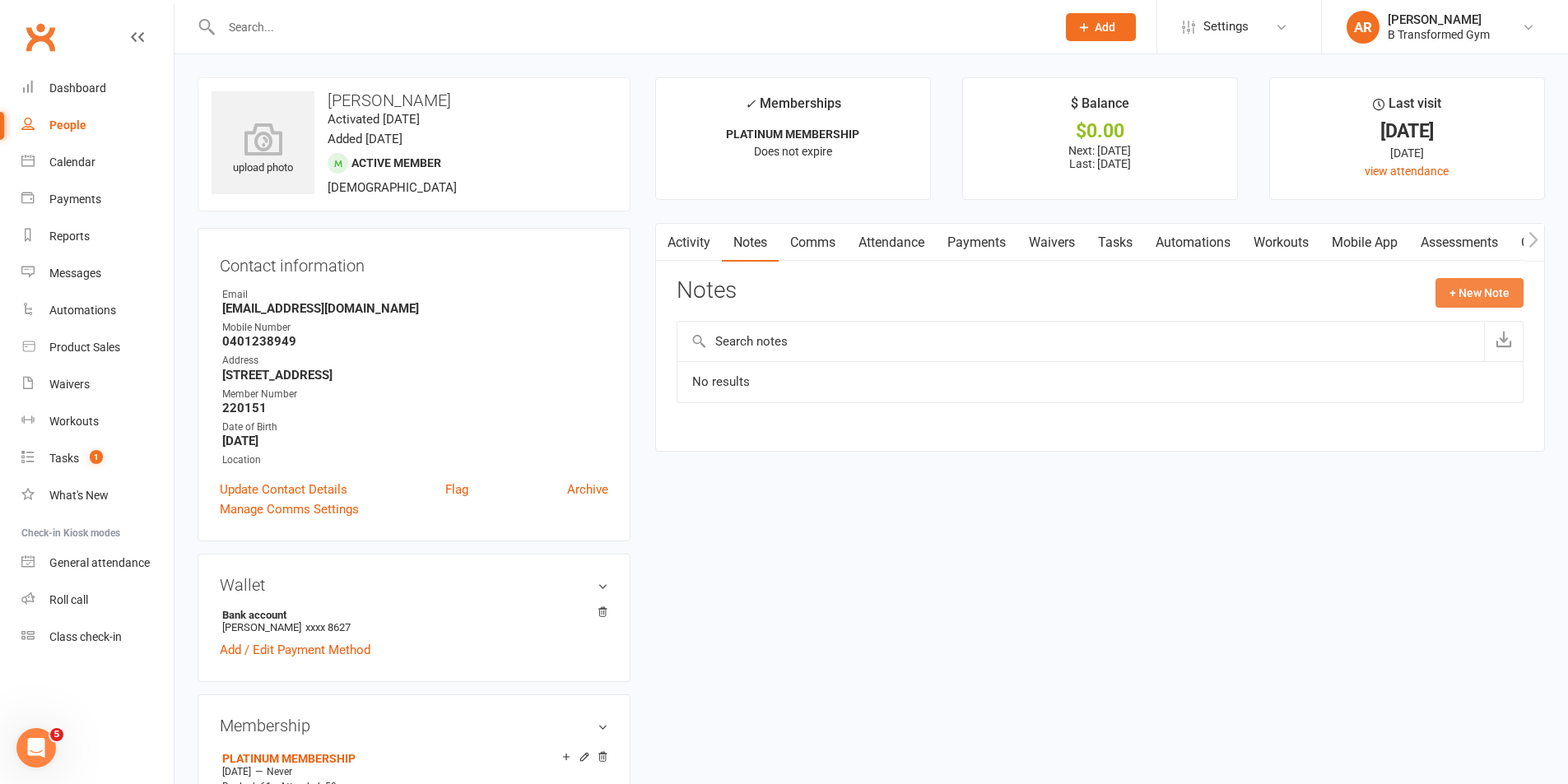
click at [1522, 292] on button "+ New Note" at bounding box center [1479, 293] width 88 height 30
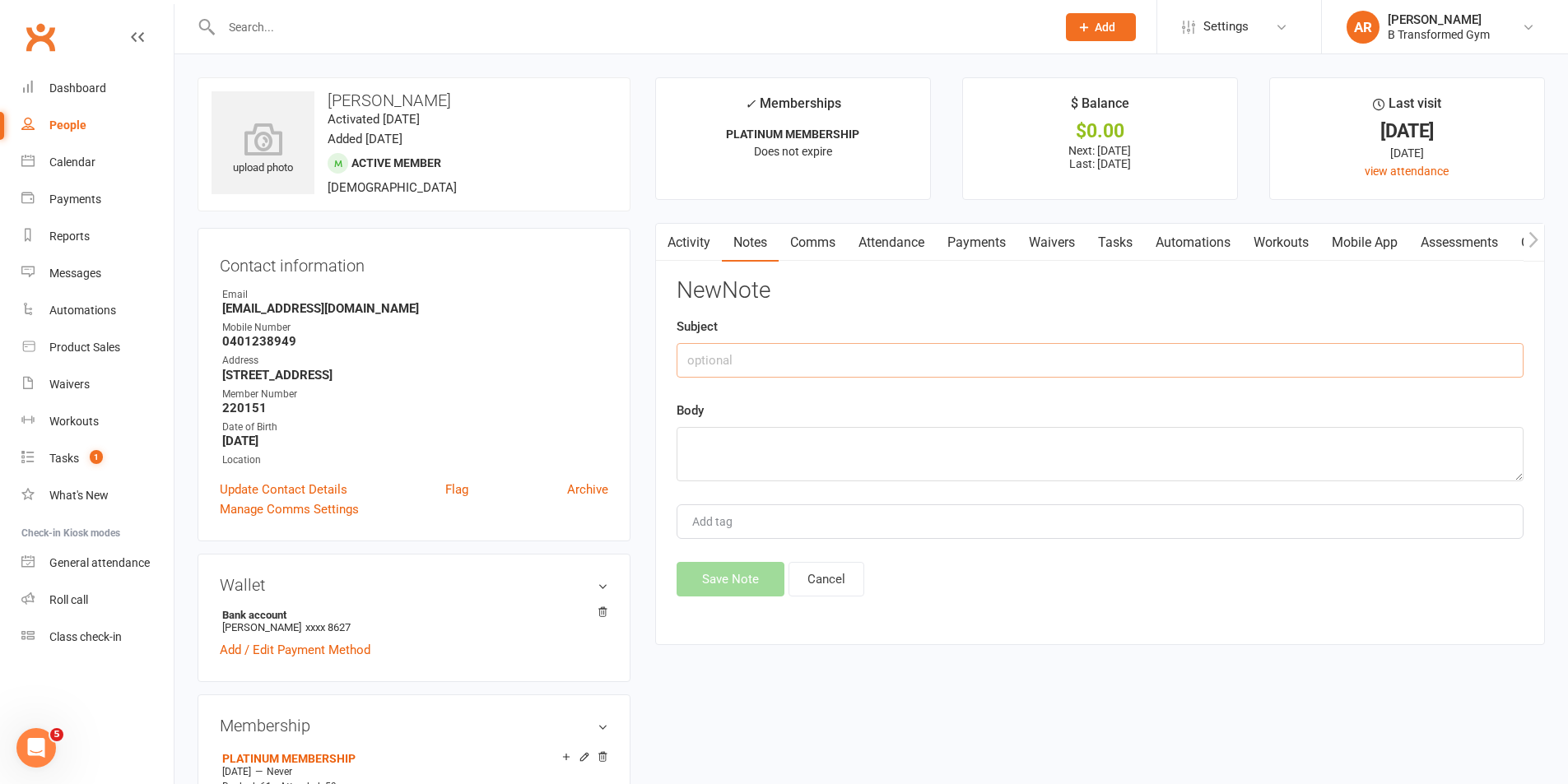
click at [995, 373] on input "text" at bounding box center [1100, 361] width 847 height 34
paste input "attendance @ 4pm 13/8/25 -"
type input "attendance @ 4pm 13/8/25 -"
click at [947, 441] on textarea at bounding box center [1100, 454] width 847 height 54
paste textarea "attendance @ 4pm 13/8/25 -"
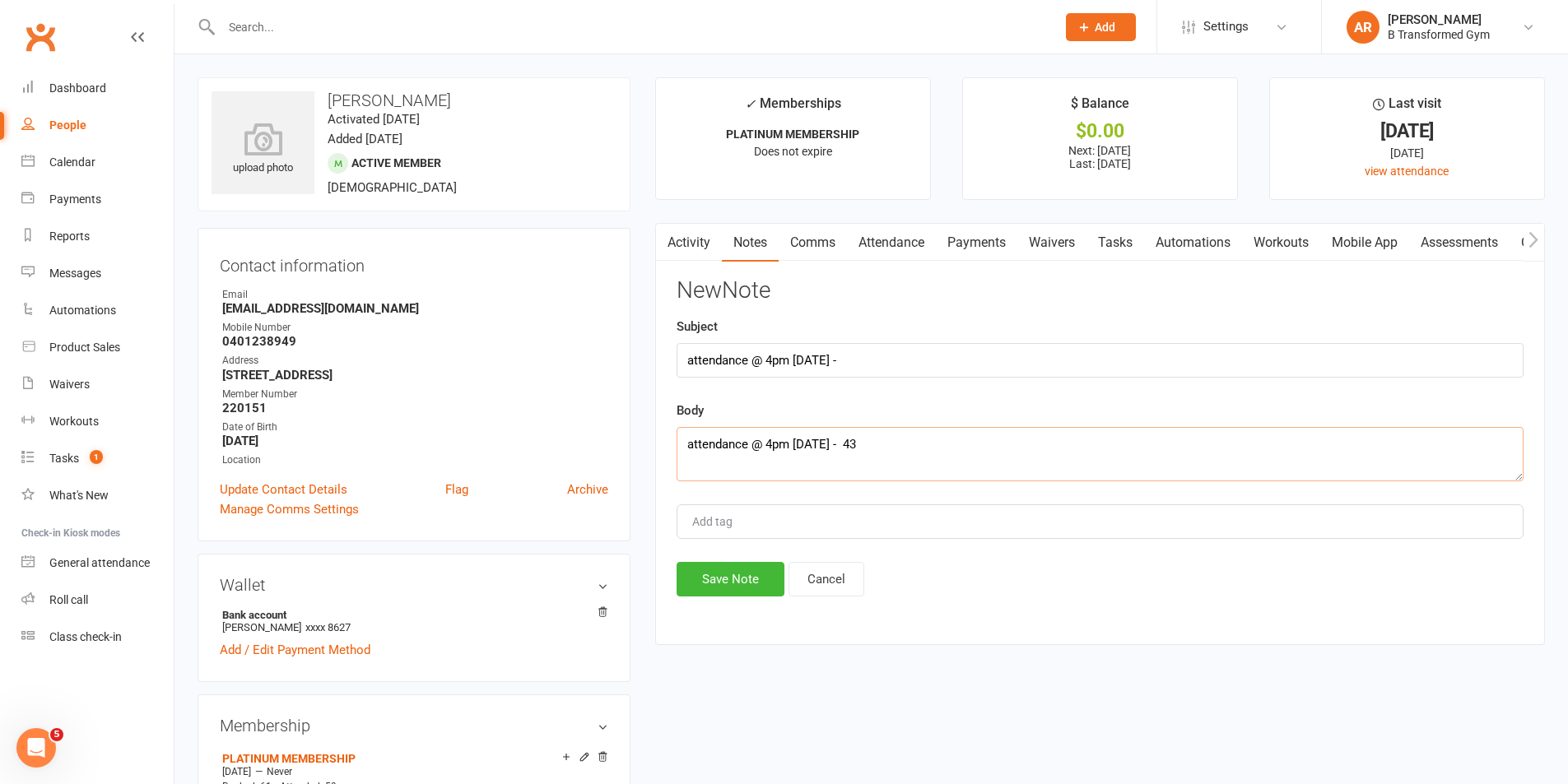
type textarea "attendance @ 4pm 13/8/25 - 43"
click at [738, 578] on button "Save Note" at bounding box center [730, 579] width 108 height 34
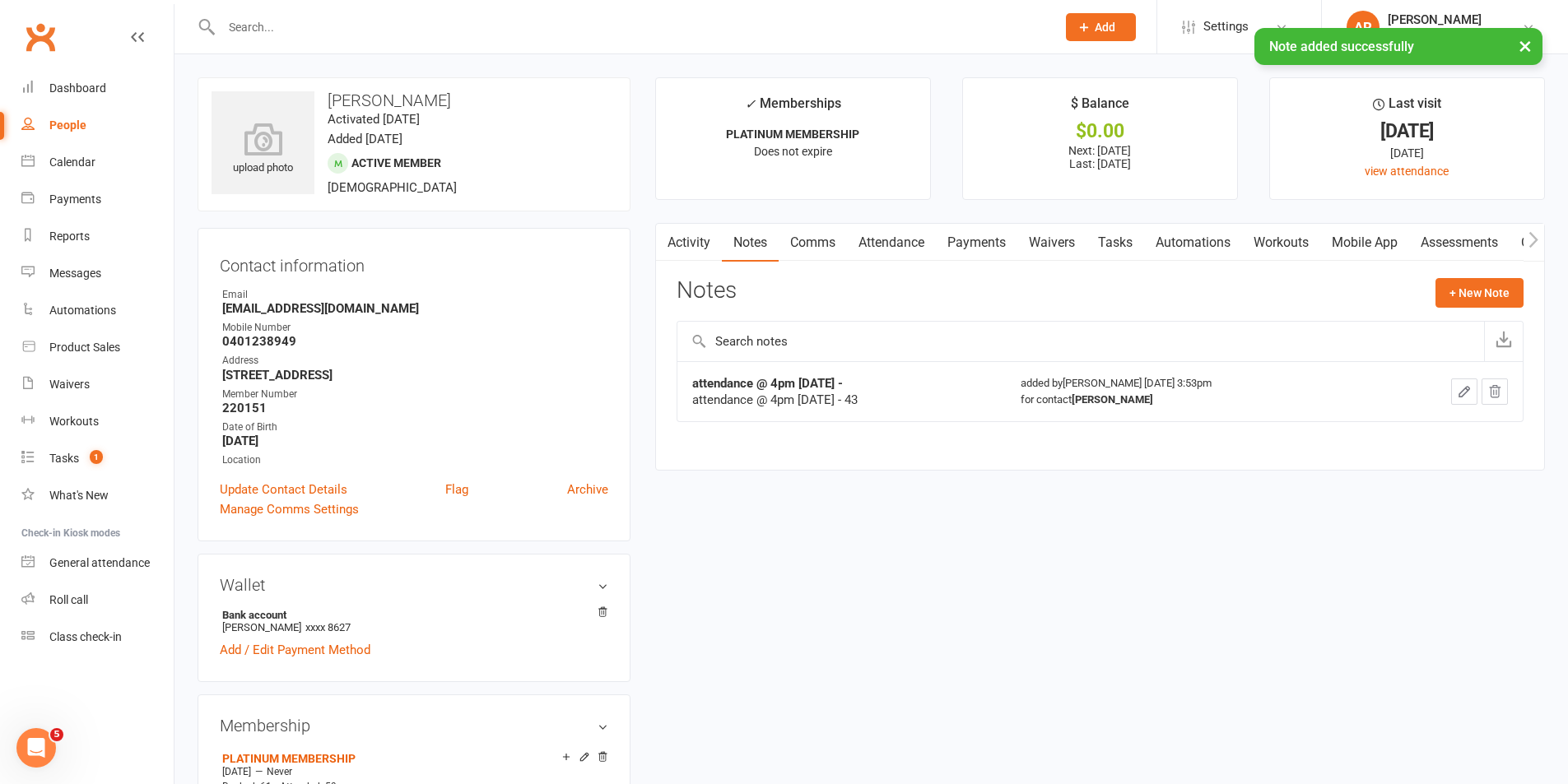
click at [280, 28] on div "× Note added successfully" at bounding box center [774, 28] width 1547 height 0
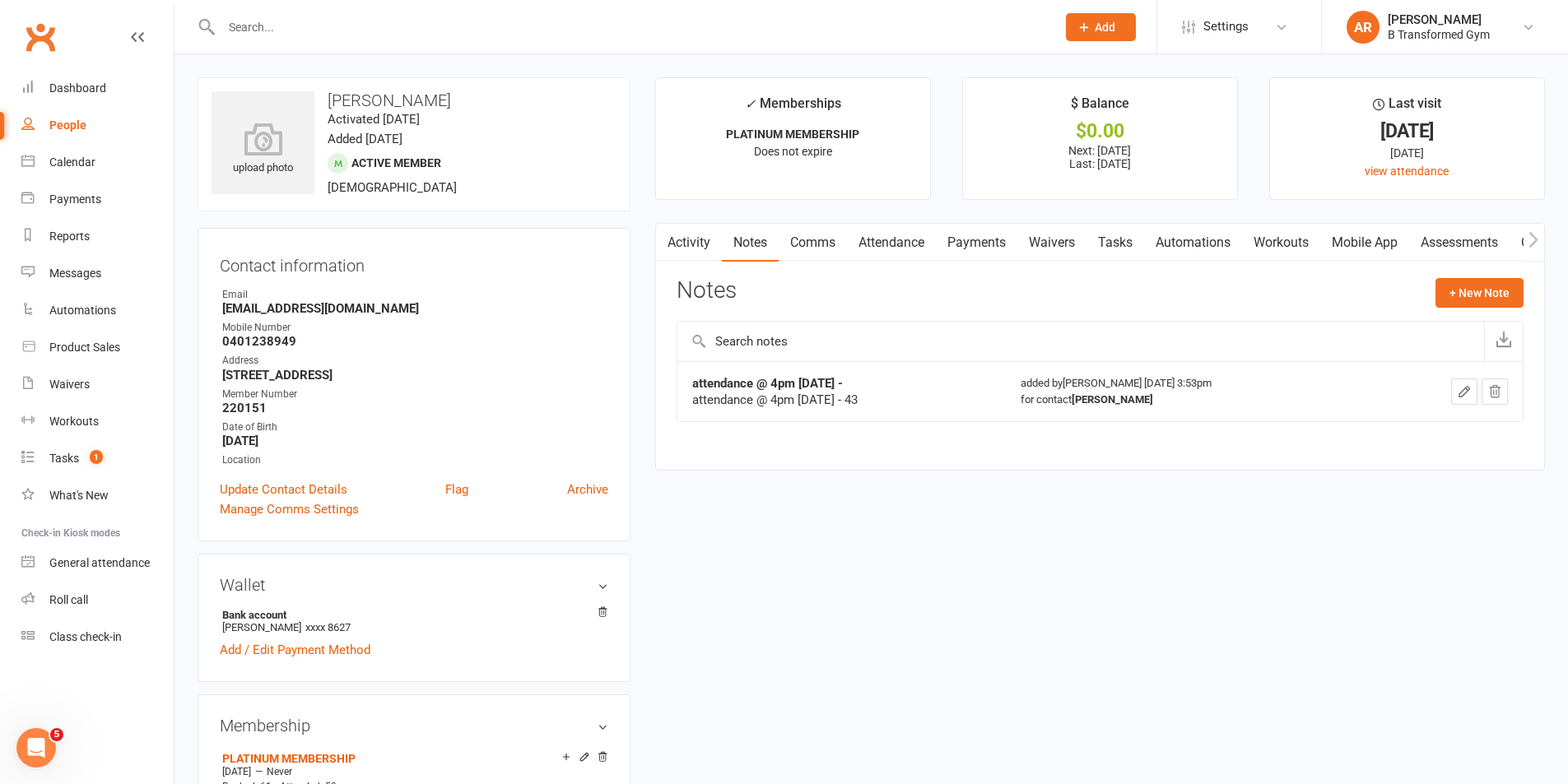
click at [287, 12] on div at bounding box center [621, 26] width 847 height 53
click at [290, 34] on input "text" at bounding box center [630, 26] width 828 height 23
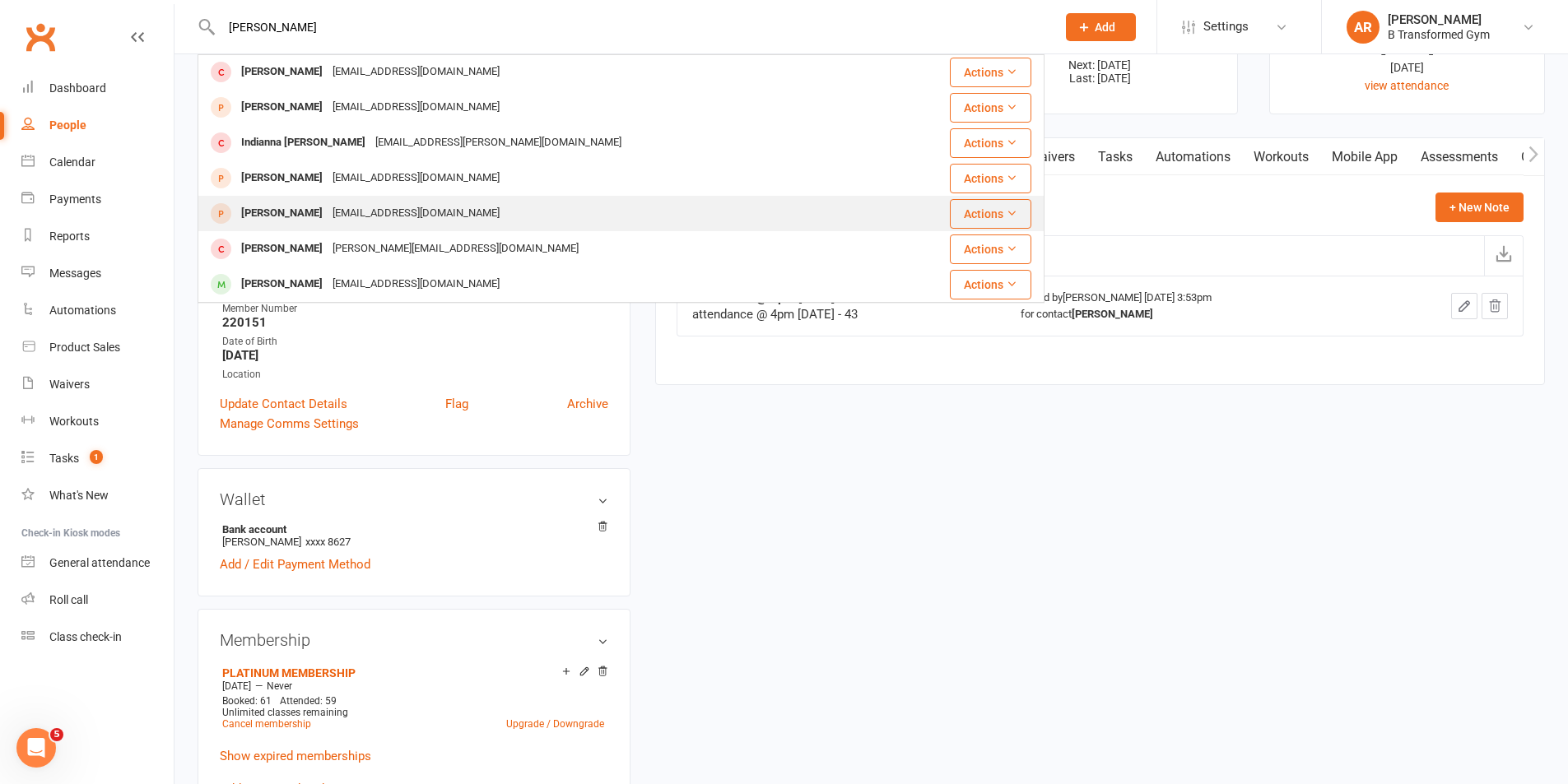
scroll to position [165, 0]
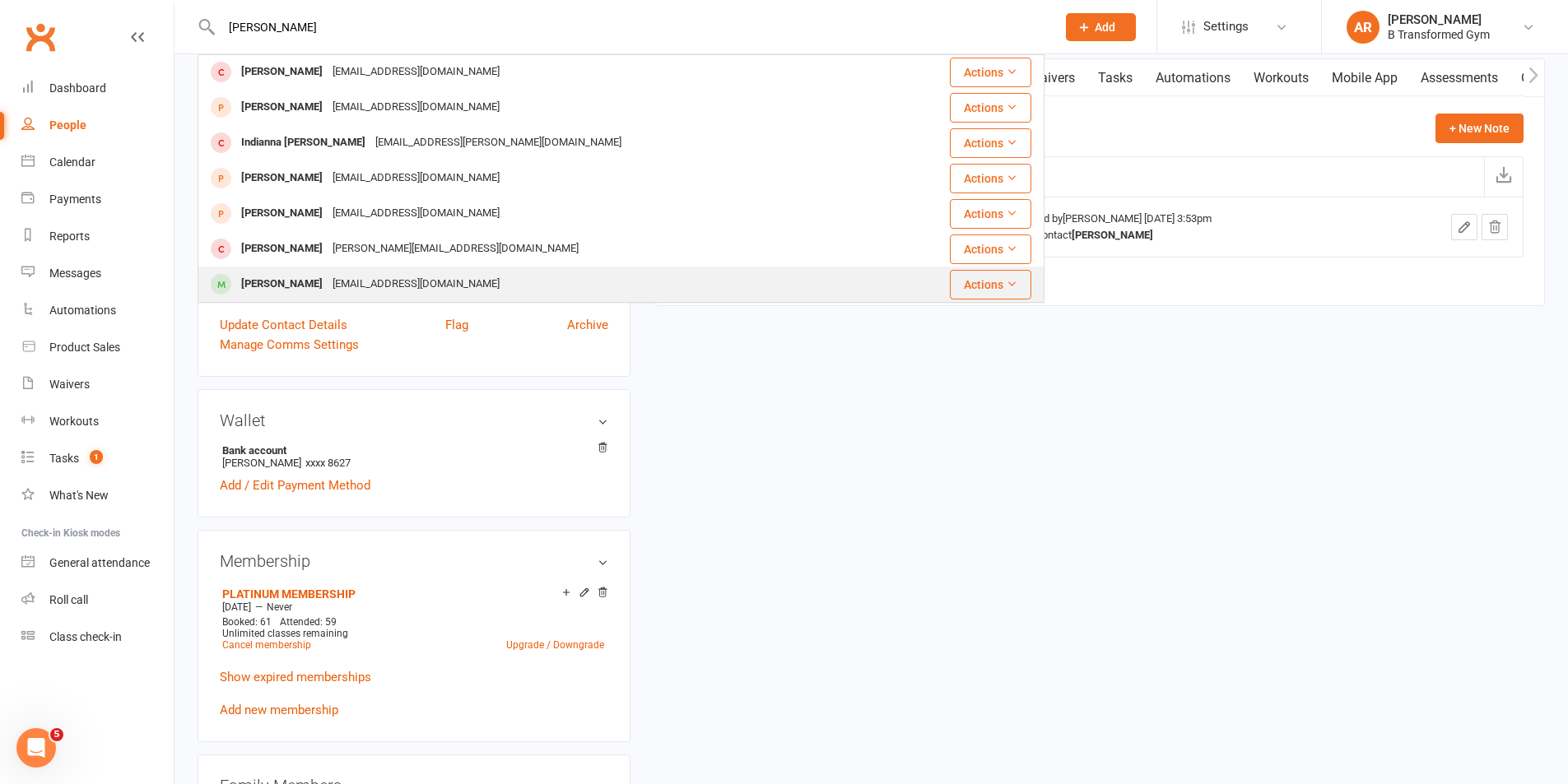
type input "dan"
click at [349, 278] on div "Wake_it_sic@hotmail.com" at bounding box center [415, 284] width 177 height 24
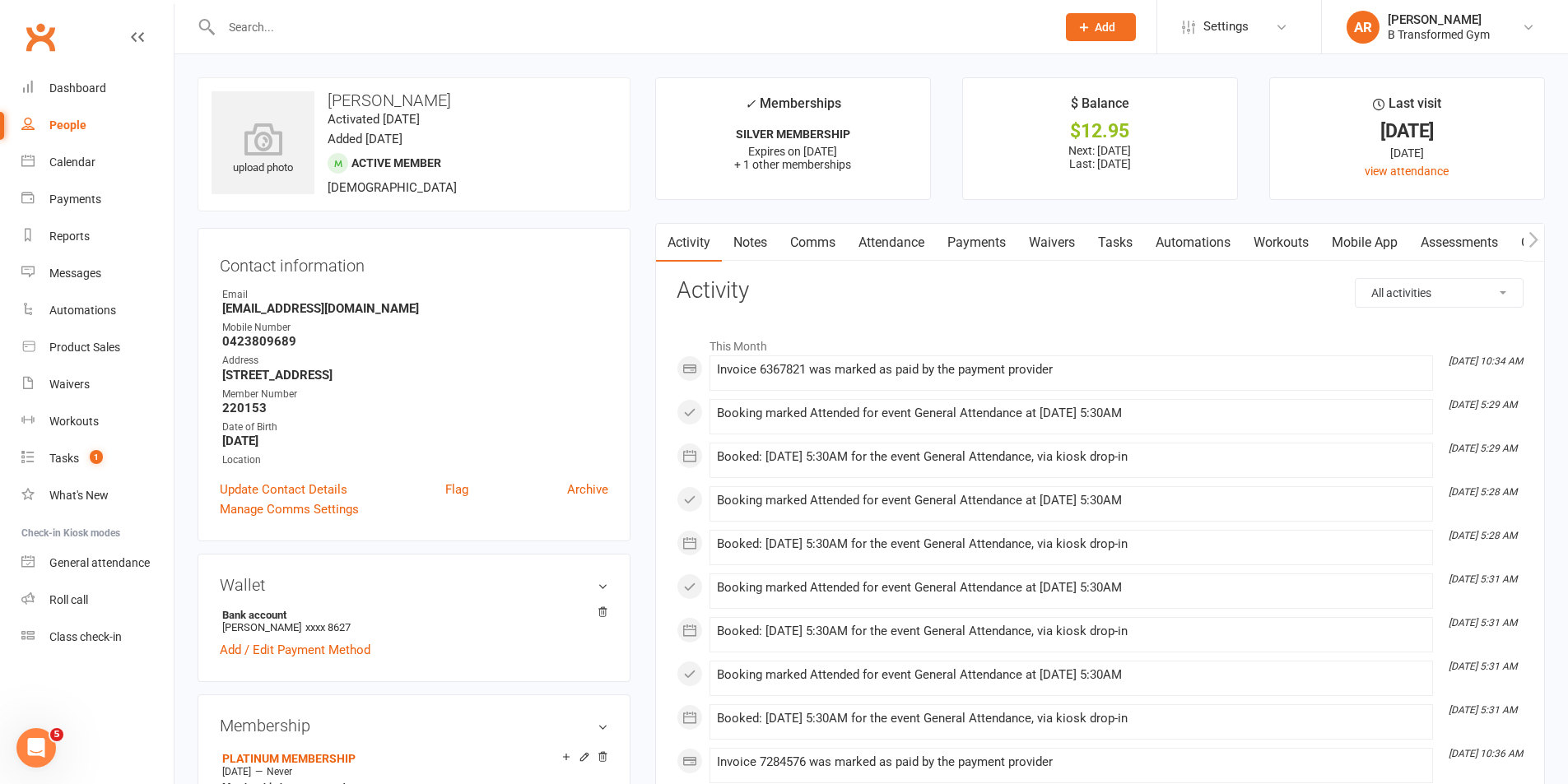
click at [748, 244] on link "Notes" at bounding box center [750, 243] width 57 height 38
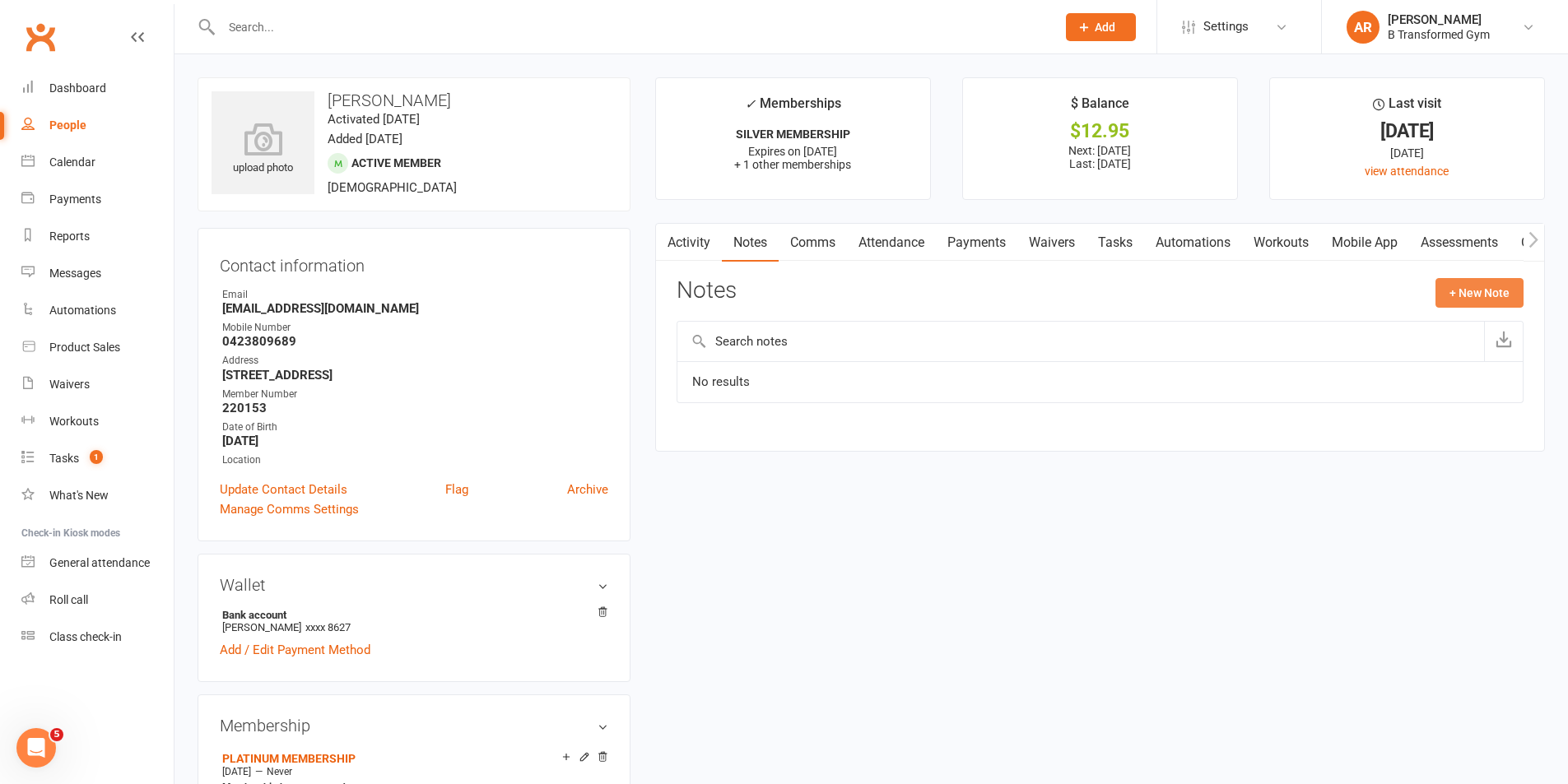
click at [1464, 291] on button "+ New Note" at bounding box center [1479, 293] width 88 height 30
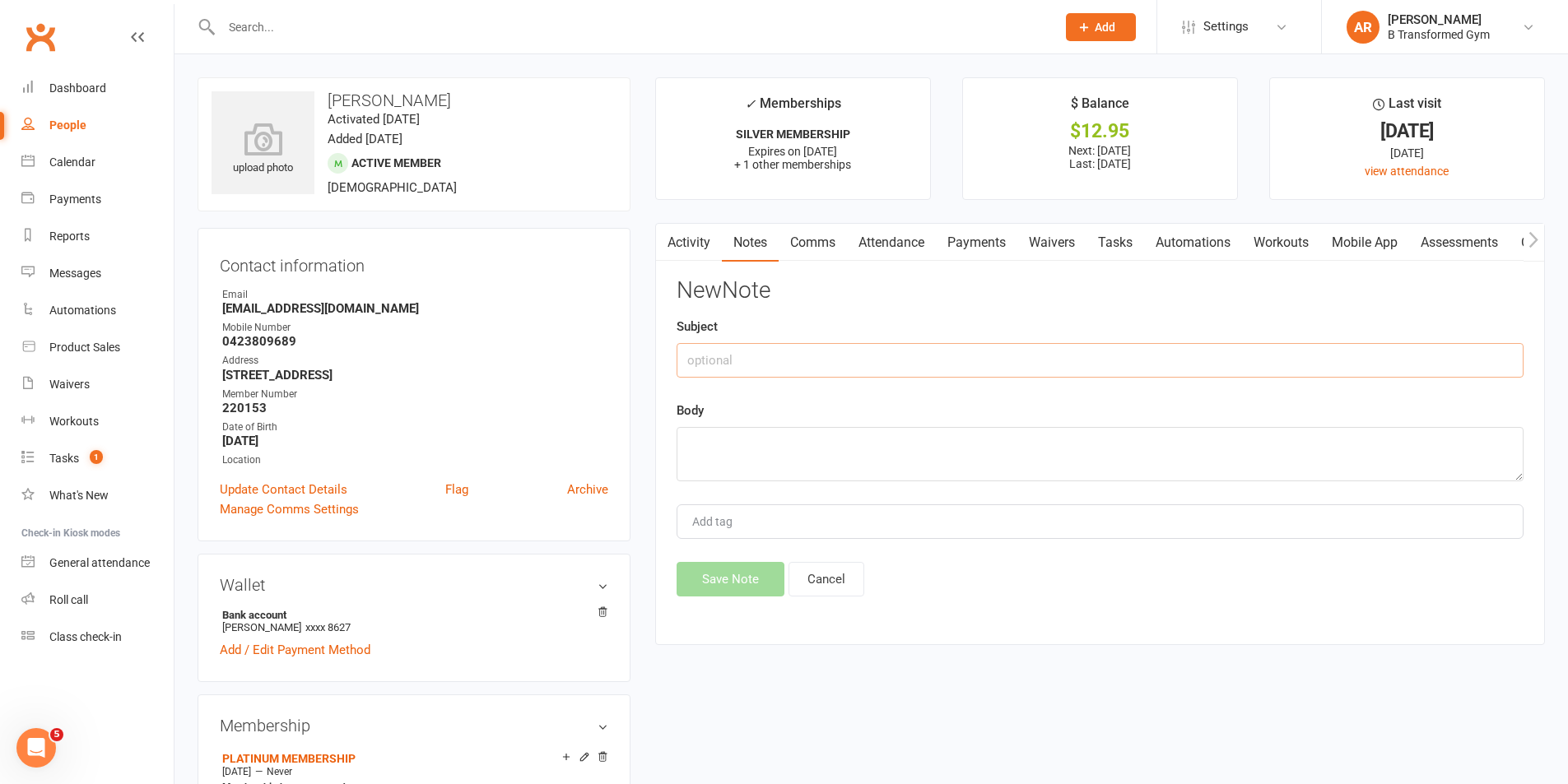
click at [959, 359] on input "text" at bounding box center [1100, 361] width 847 height 34
paste input "attendance @ 4pm 13/8/25 -"
type input "attendance @ 4pm 13/8/25 -"
click at [903, 440] on textarea at bounding box center [1100, 454] width 847 height 54
paste textarea "attendance @ 4pm 13/8/25 -"
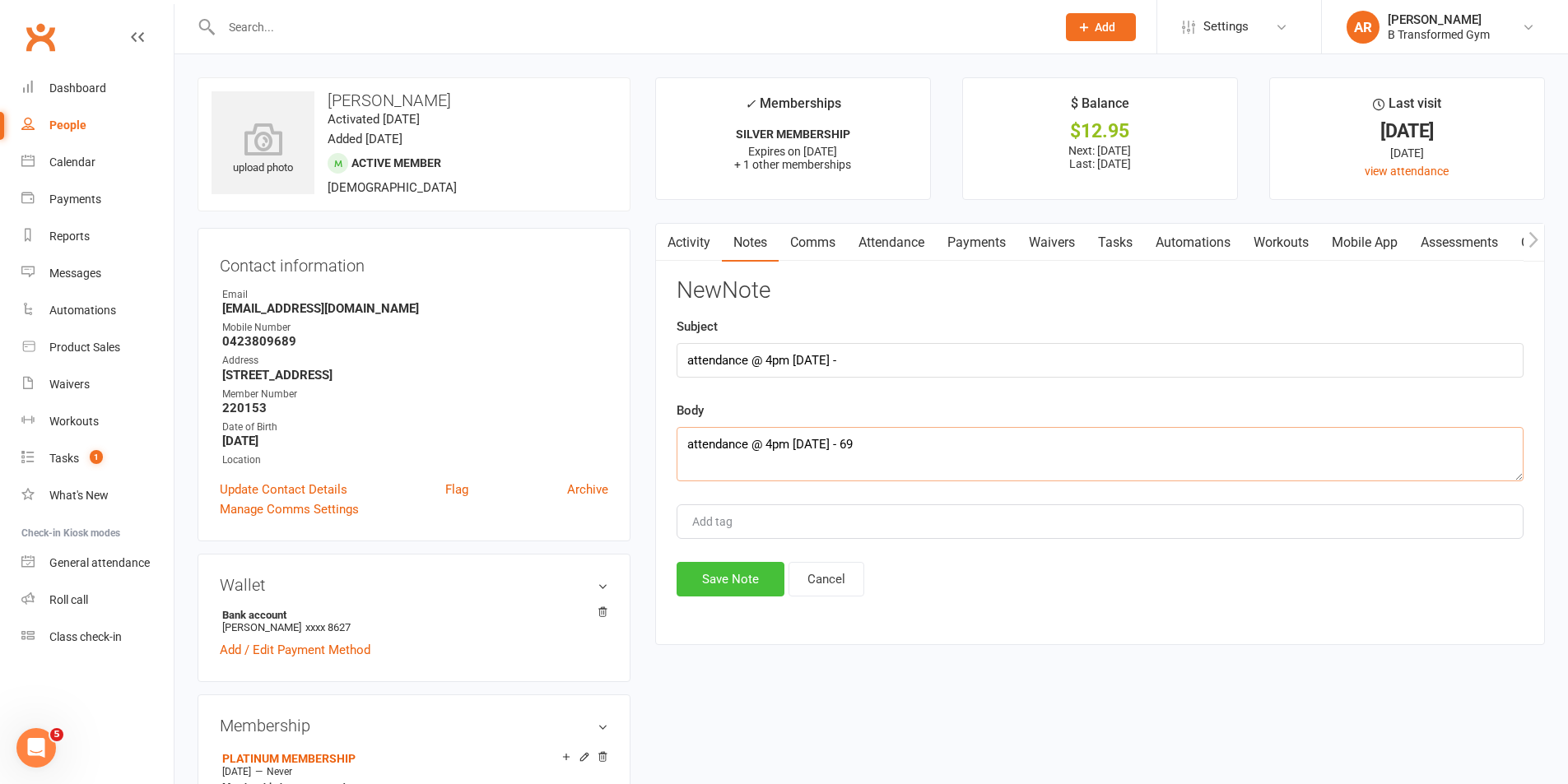
type textarea "attendance @ 4pm 13/8/25 - 69"
click at [712, 579] on button "Save Note" at bounding box center [730, 579] width 108 height 34
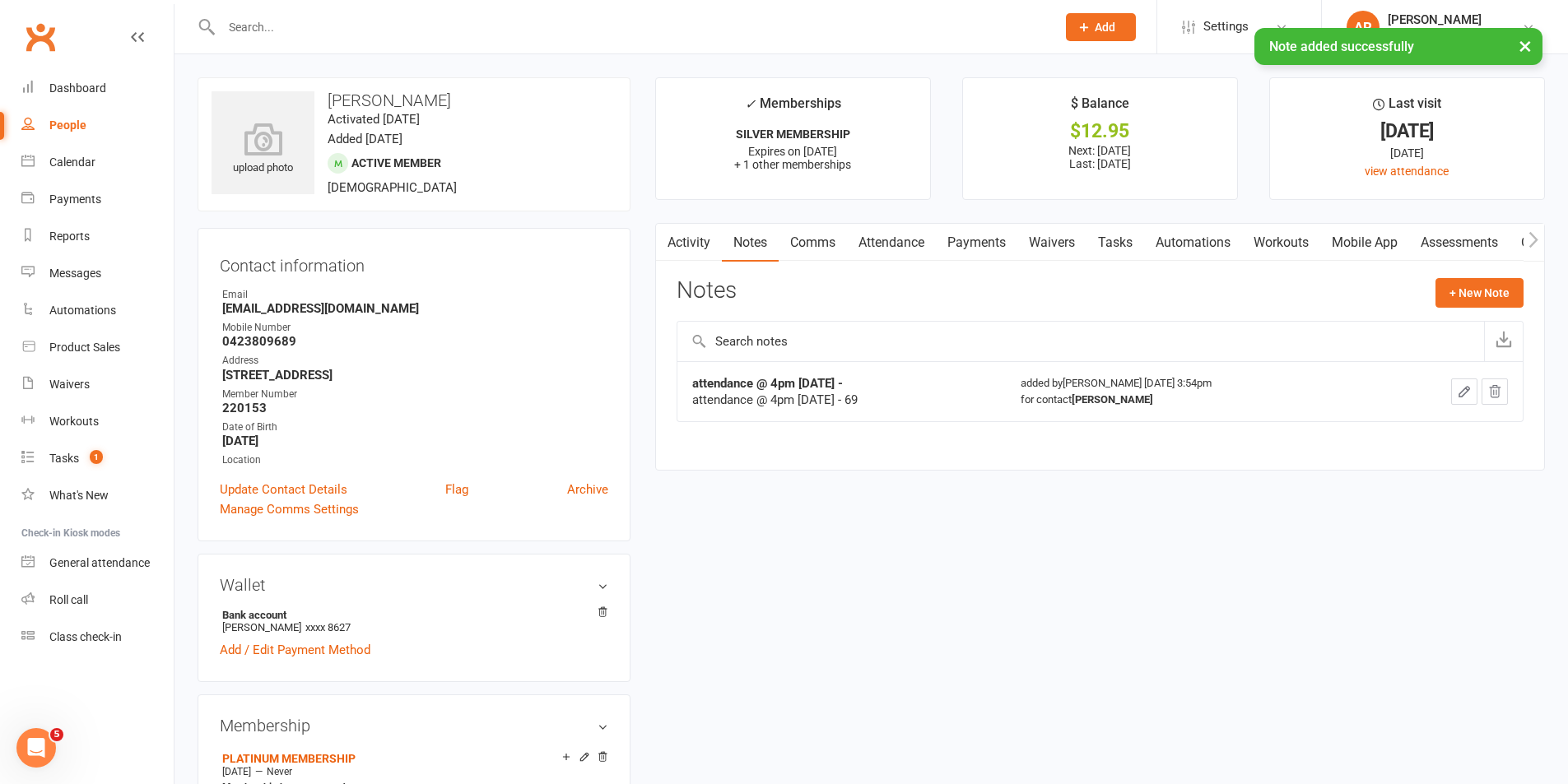
click at [247, 24] on input "text" at bounding box center [630, 26] width 828 height 23
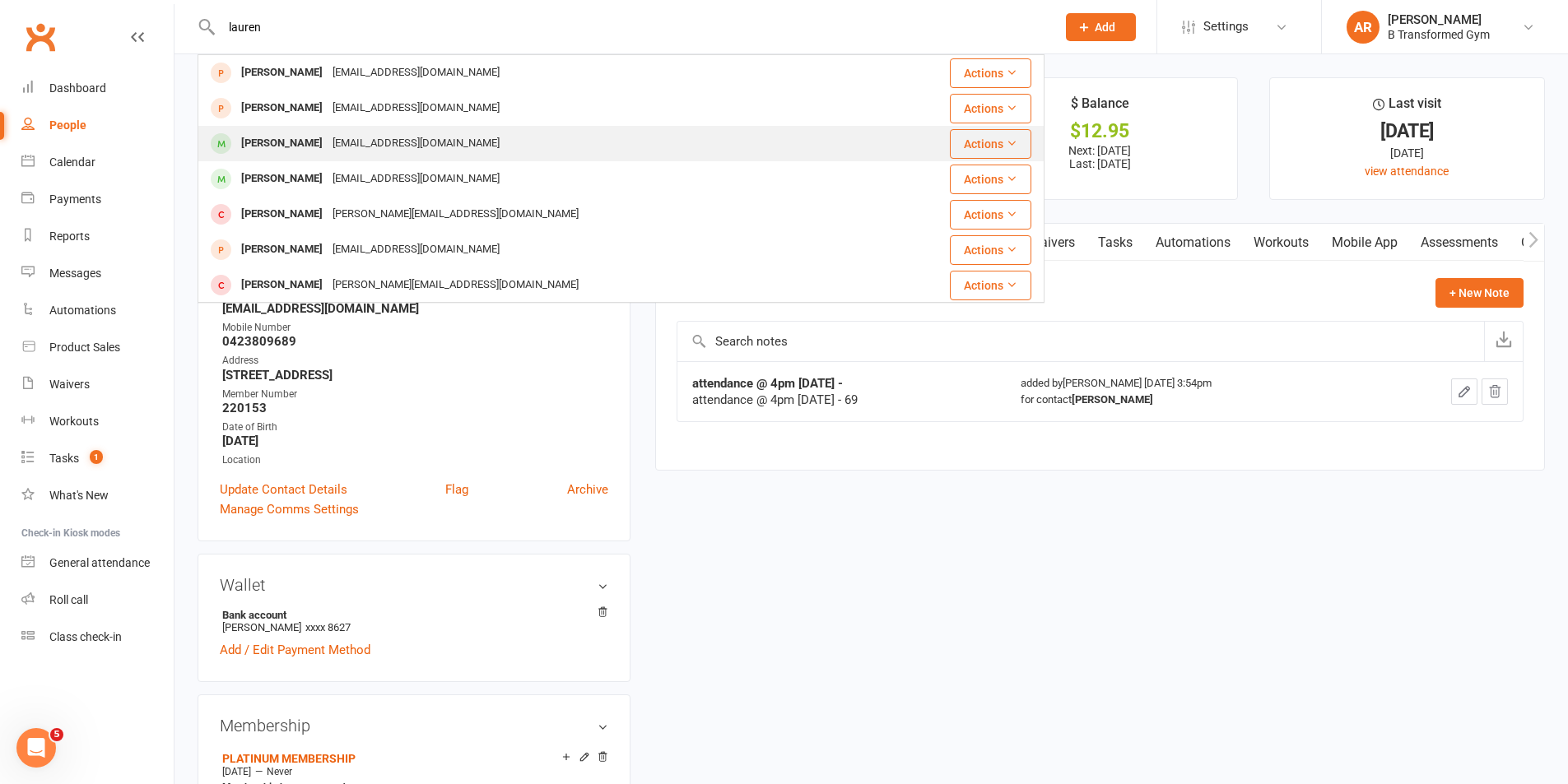
type input "lauren"
click at [327, 149] on div "L.anders90@outlook.com" at bounding box center [415, 143] width 177 height 24
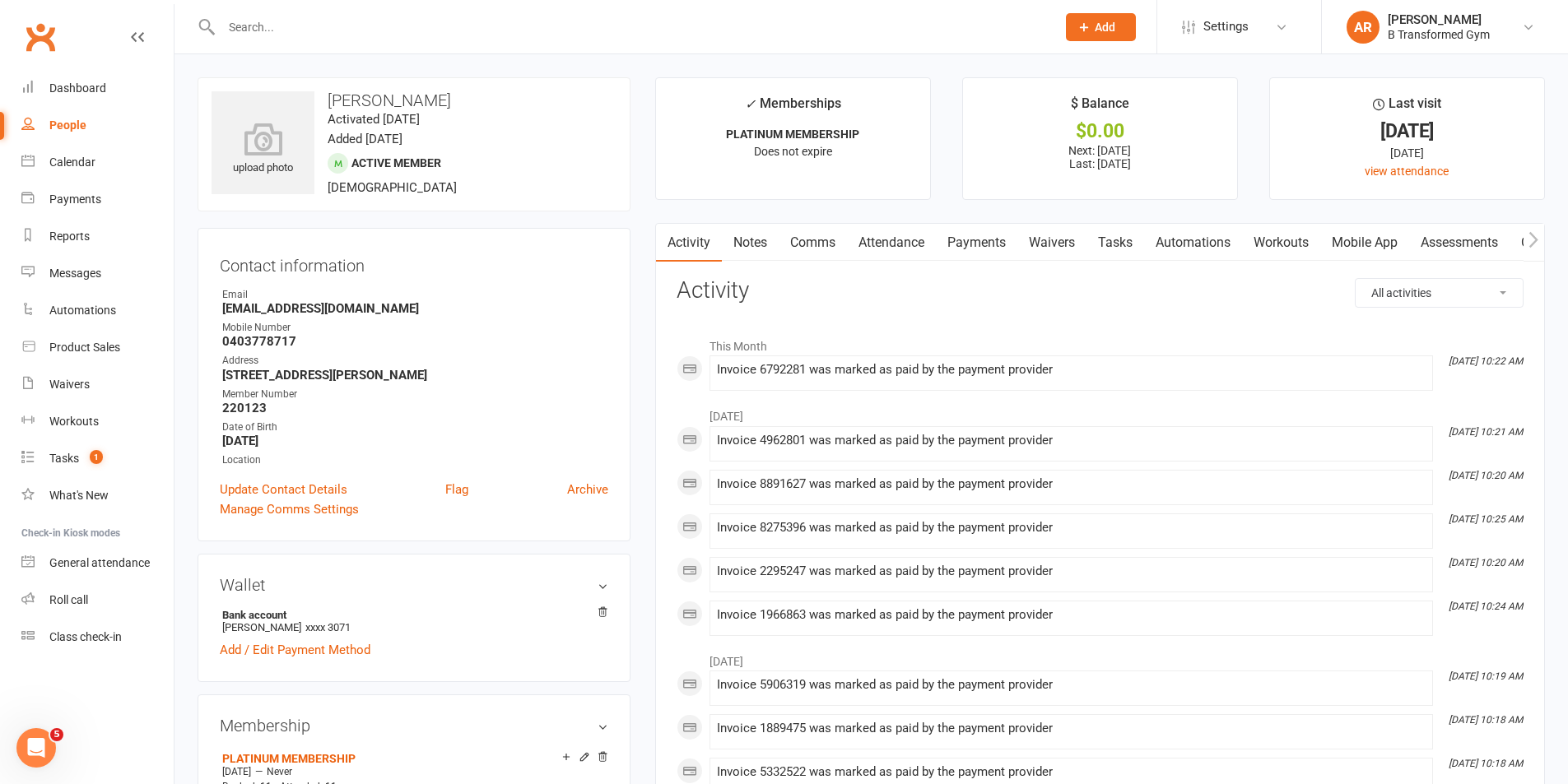
click at [755, 244] on link "Notes" at bounding box center [750, 243] width 57 height 38
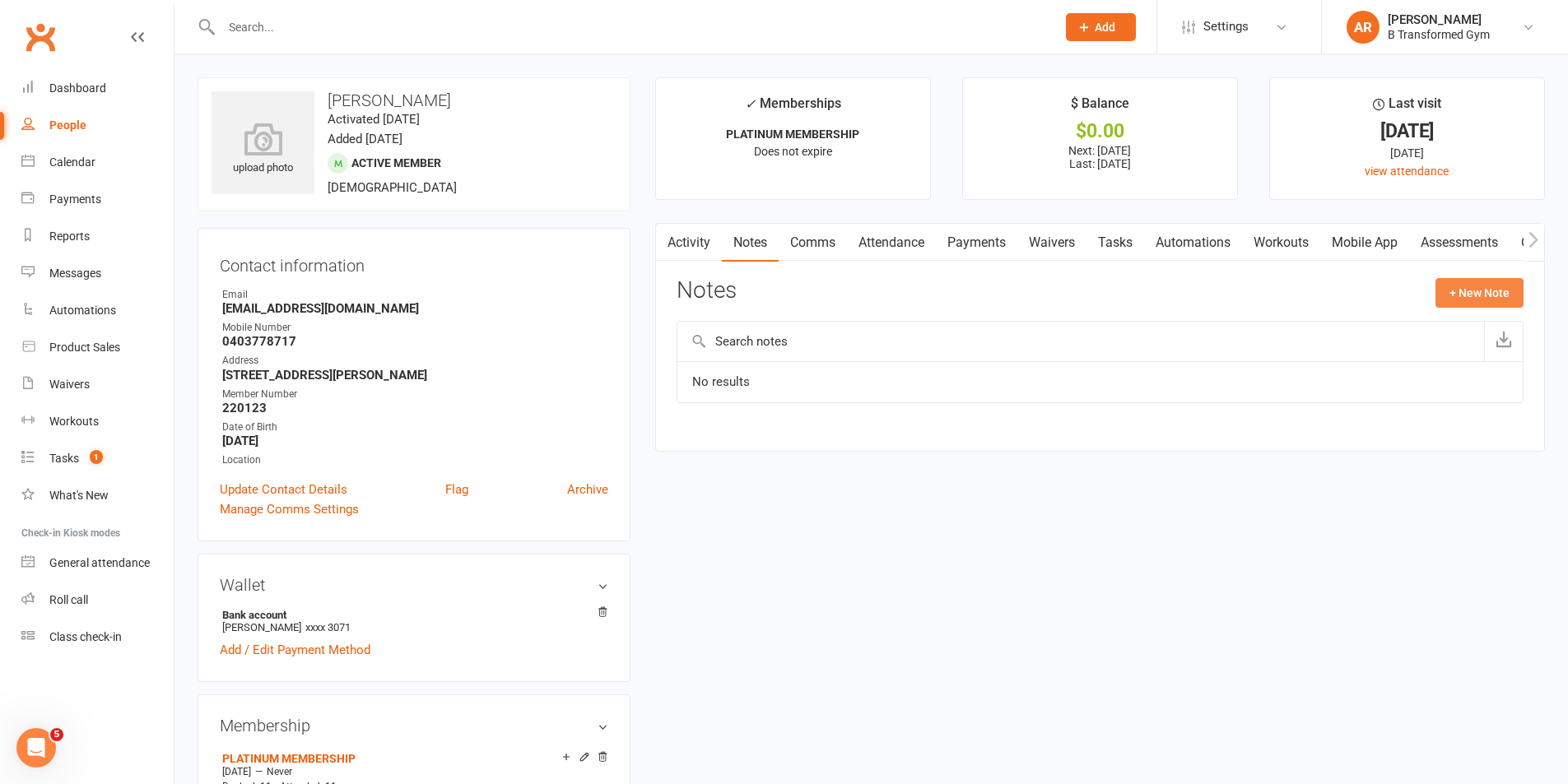
click at [1461, 286] on button "+ New Note" at bounding box center [1479, 293] width 88 height 30
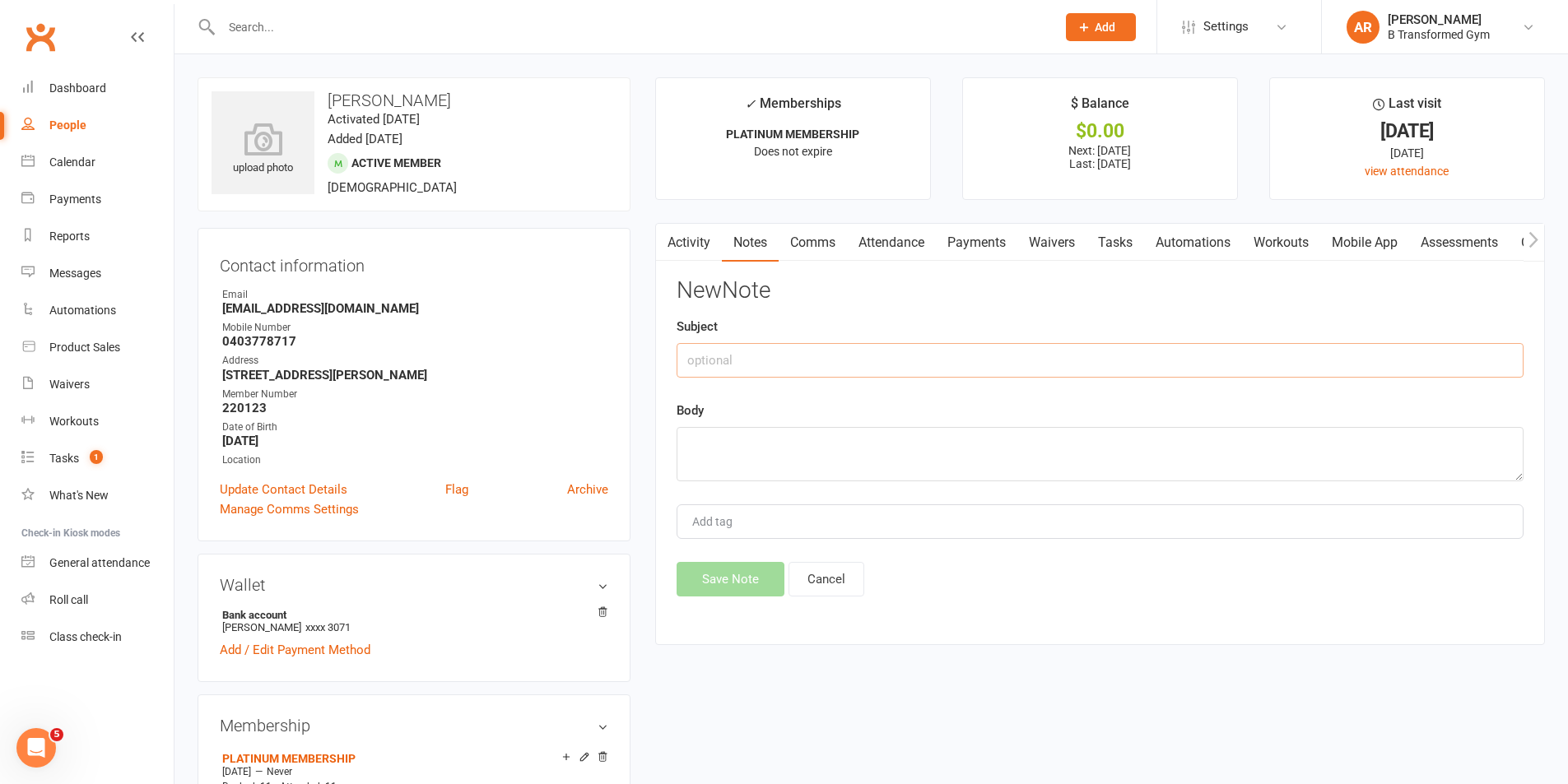
click at [867, 358] on input "text" at bounding box center [1100, 361] width 847 height 34
paste input "attendance @ 4pm 13/8/25 -"
type input "attendance @ 4pm 13/8/25 -"
click at [832, 427] on textarea at bounding box center [1100, 454] width 847 height 54
paste textarea "attendance @ 4pm 13/8/25 -"
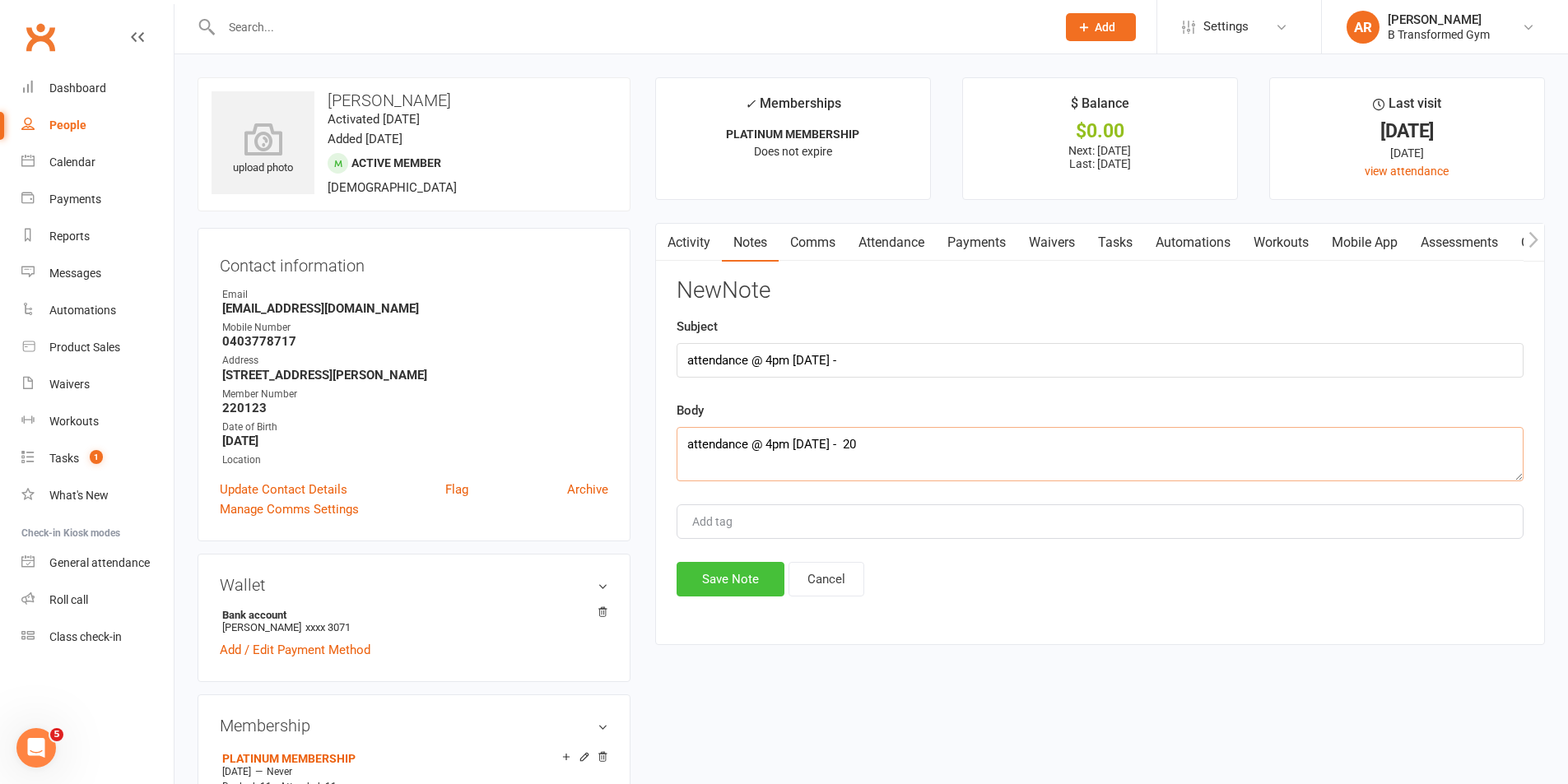
type textarea "attendance @ 4pm 13/8/25 - 20"
click at [710, 577] on button "Save Note" at bounding box center [730, 579] width 108 height 34
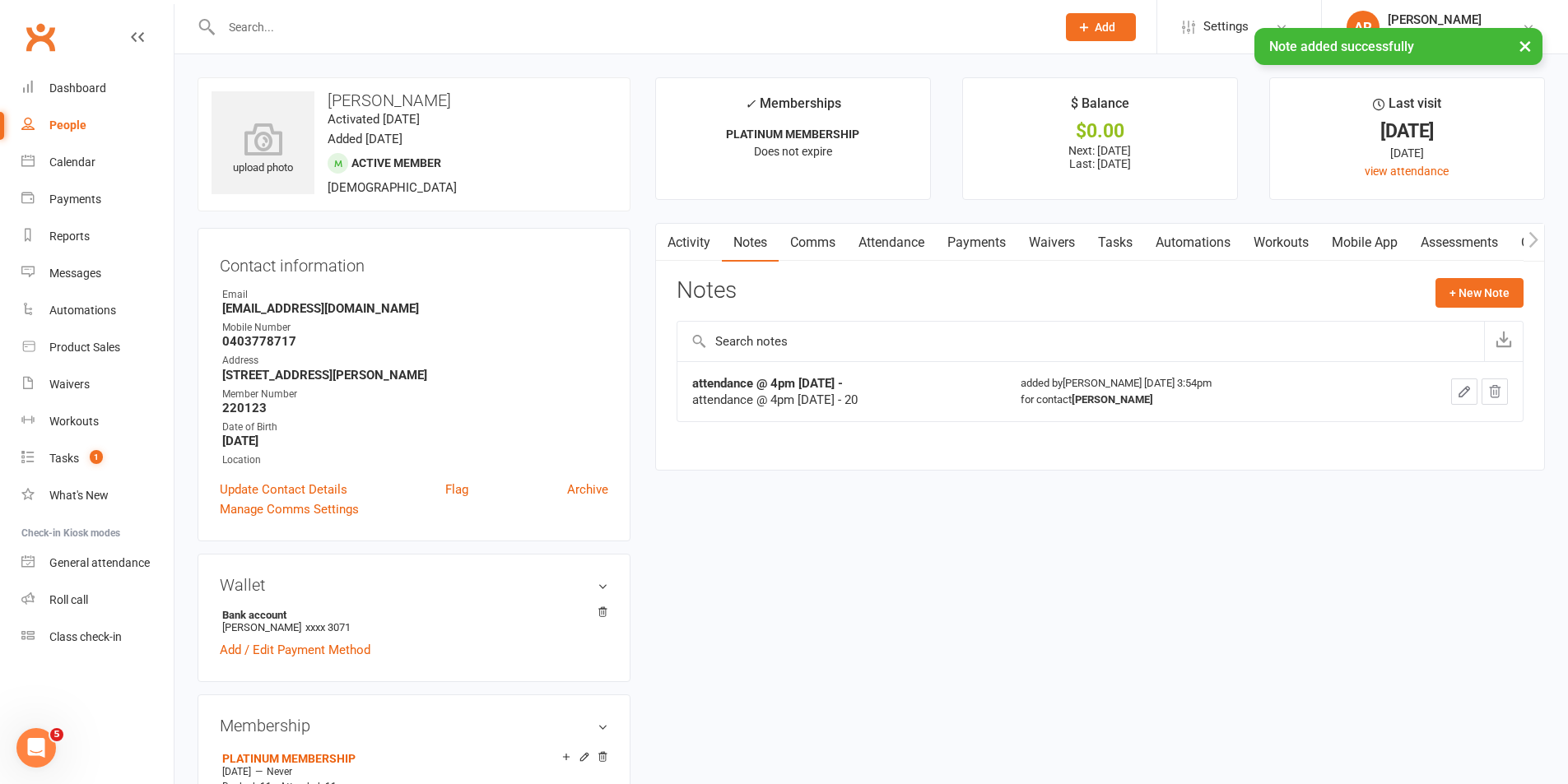
click at [312, 18] on input "text" at bounding box center [630, 26] width 828 height 23
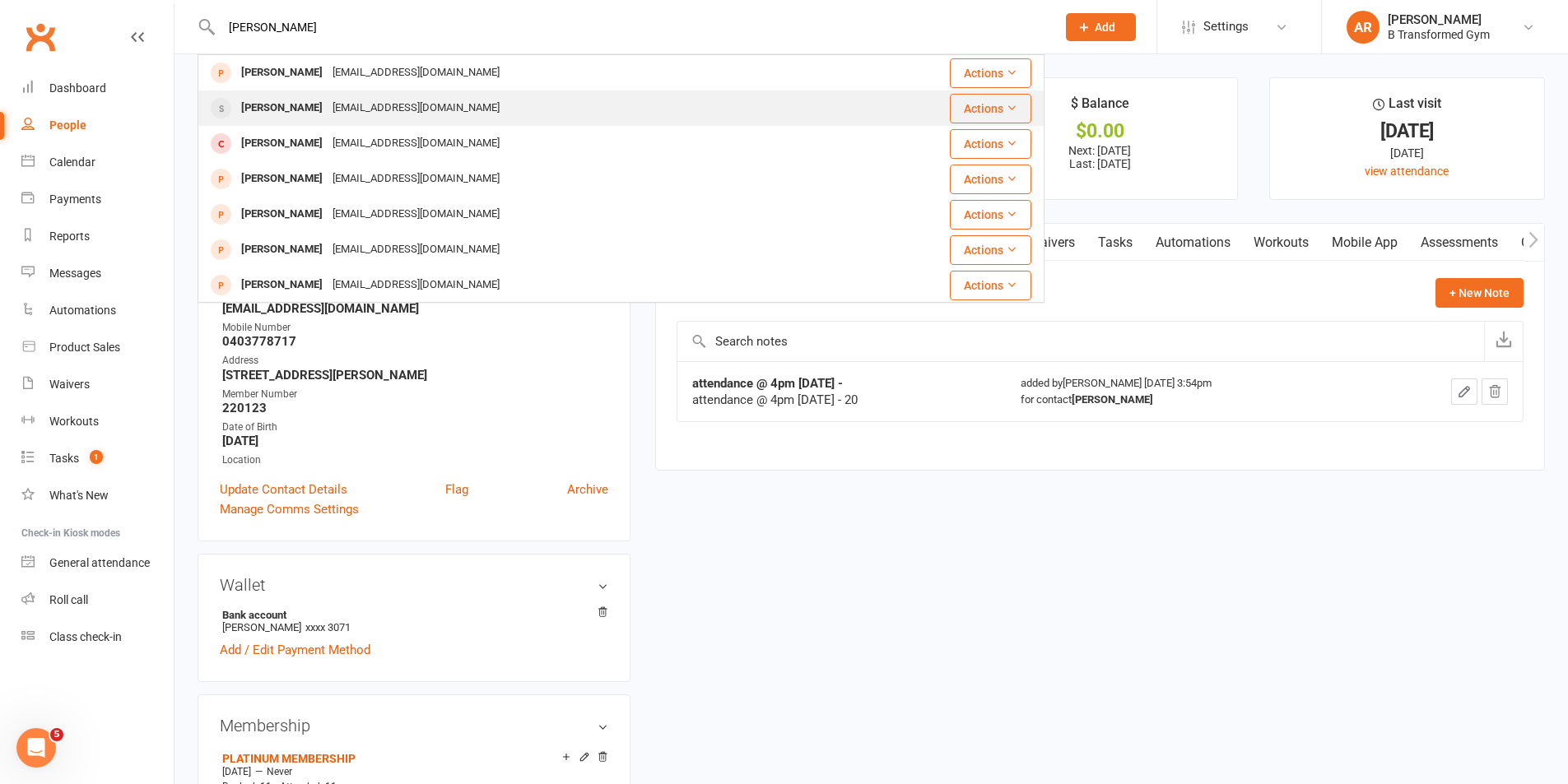
type input "lynda"
click at [327, 109] on div "ninna.sixtytwo@outlook.com" at bounding box center [415, 108] width 177 height 24
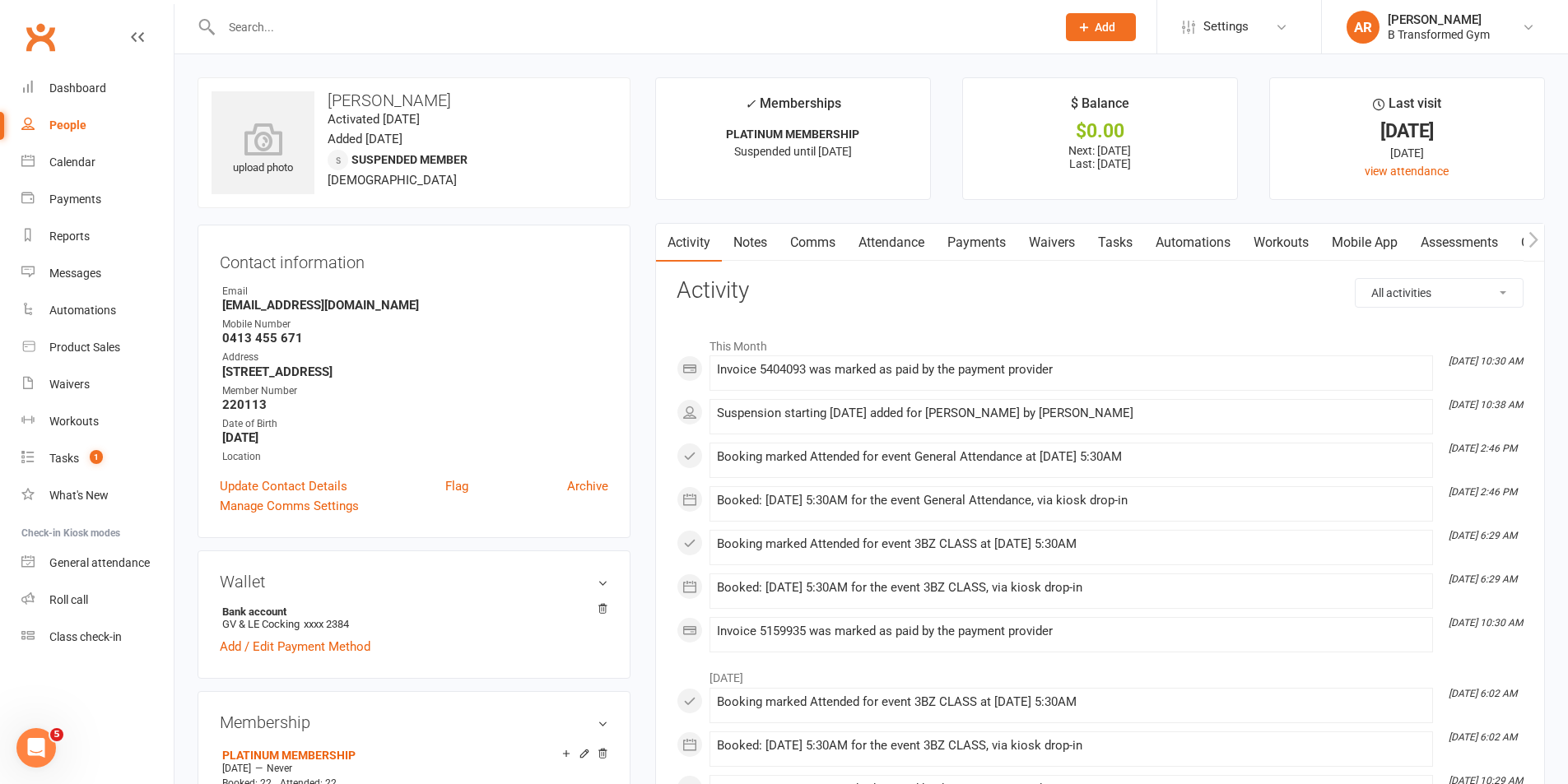
click at [764, 239] on link "Notes" at bounding box center [750, 243] width 57 height 38
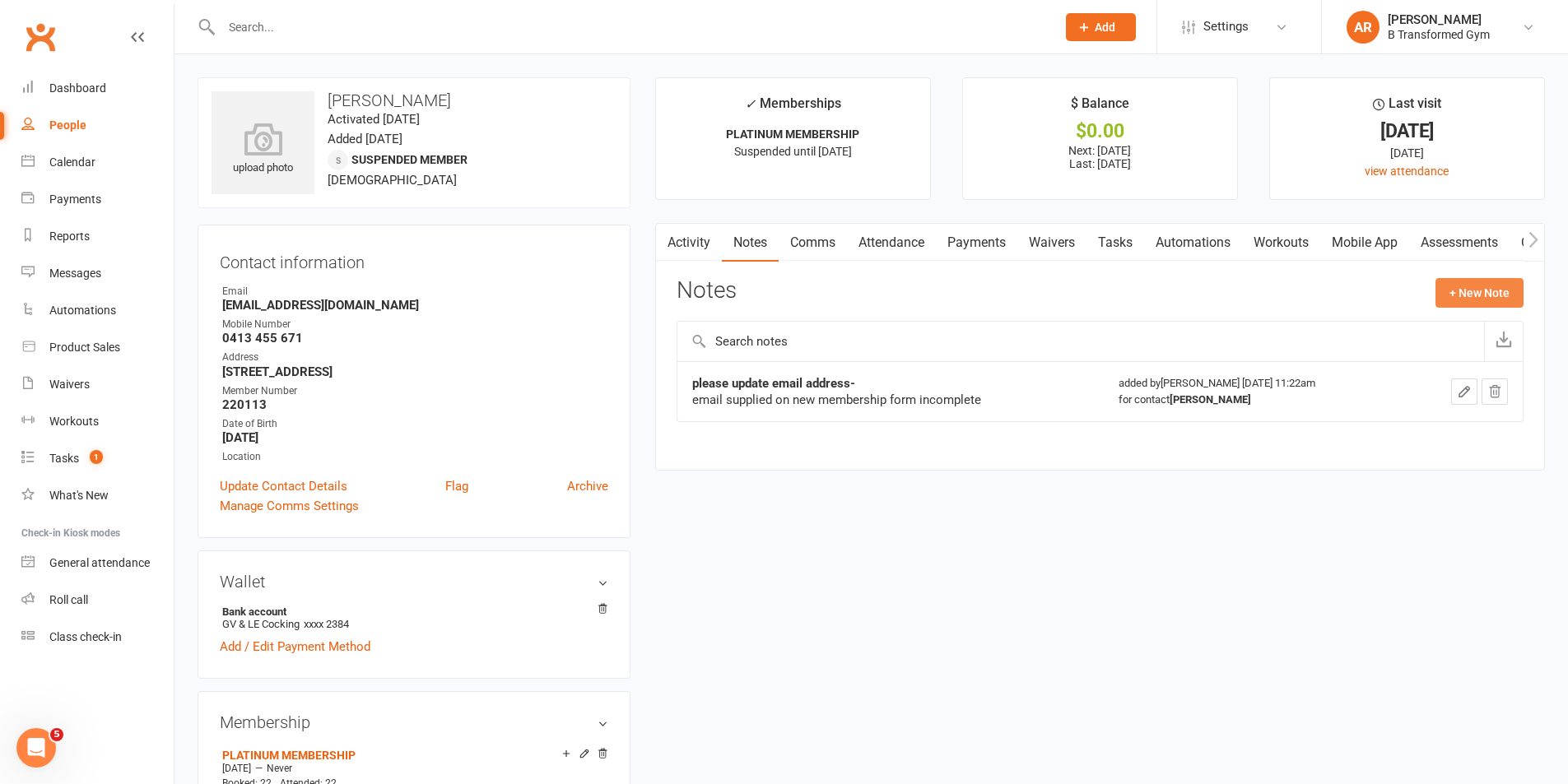
click at [1481, 286] on button "+ New Note" at bounding box center [1479, 293] width 88 height 30
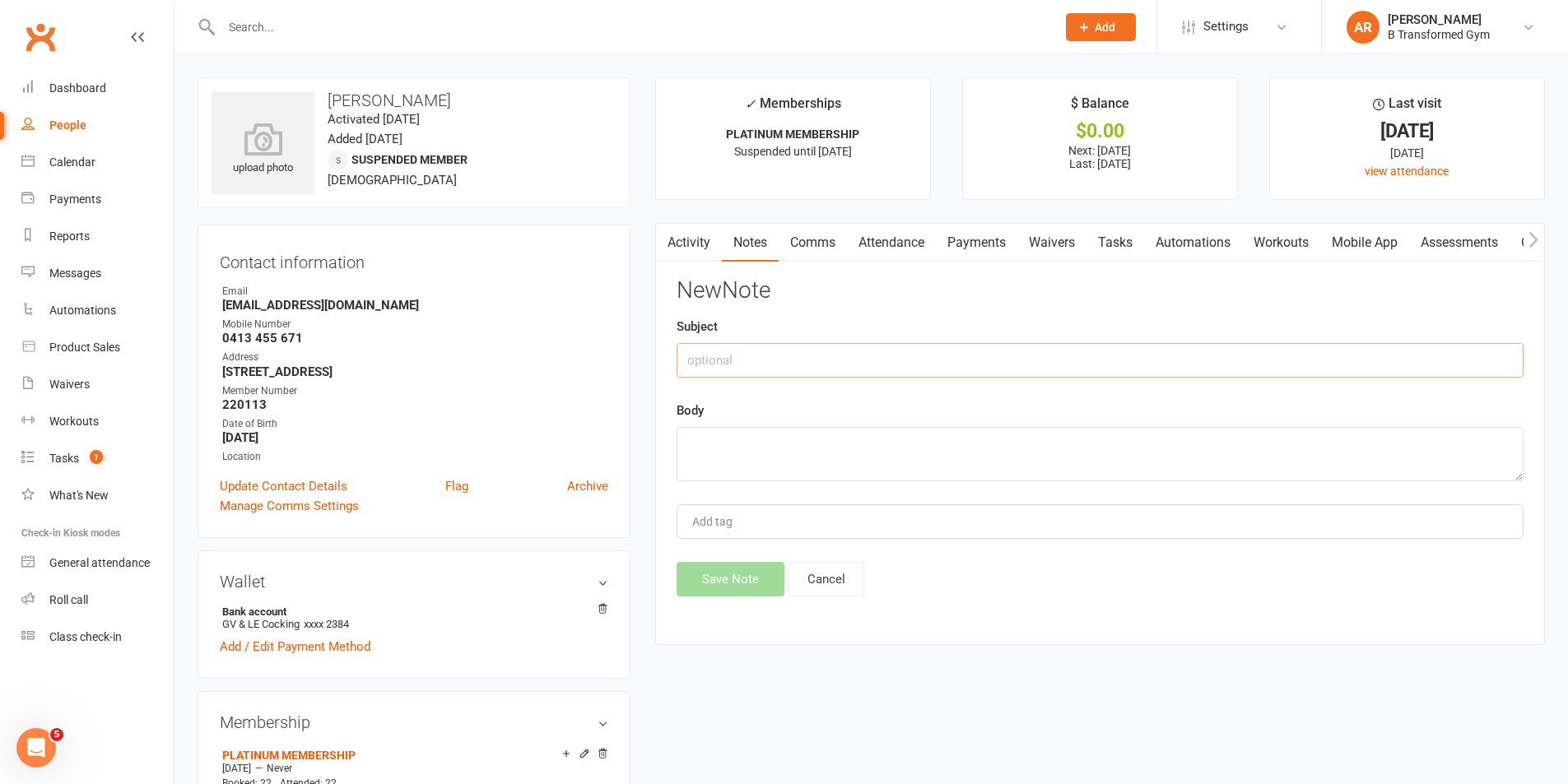
click at [924, 356] on input "text" at bounding box center [1100, 361] width 847 height 34
paste input "attendance @ 4pm 13/8/25 -"
type input "attendance @ 4pm 13/8/25 -"
click at [863, 455] on textarea at bounding box center [1100, 454] width 847 height 54
paste textarea "attendance @ 4pm 13/8/25 -"
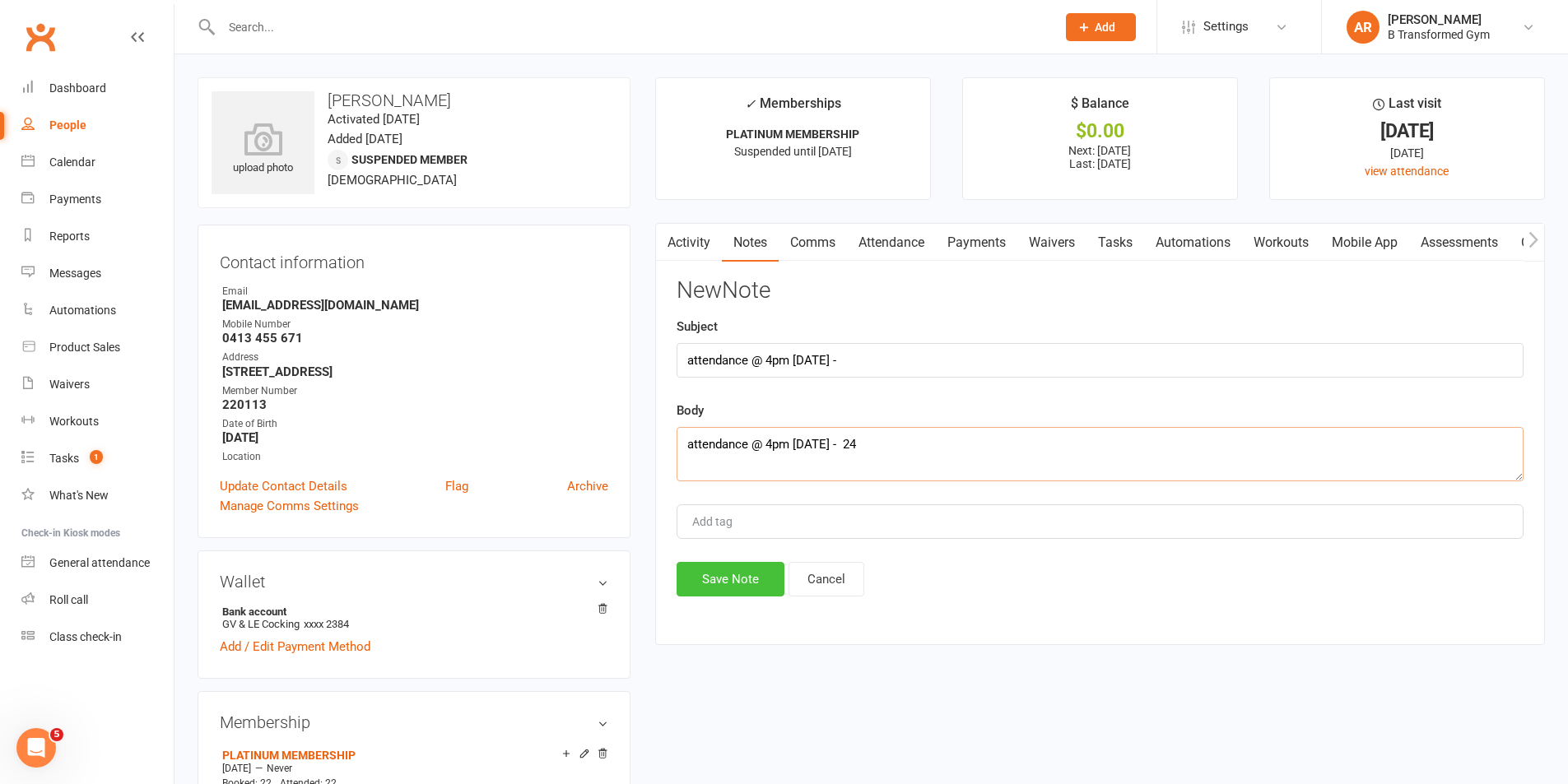
type textarea "attendance @ 4pm 13/8/25 - 24"
click at [707, 578] on button "Save Note" at bounding box center [730, 579] width 108 height 34
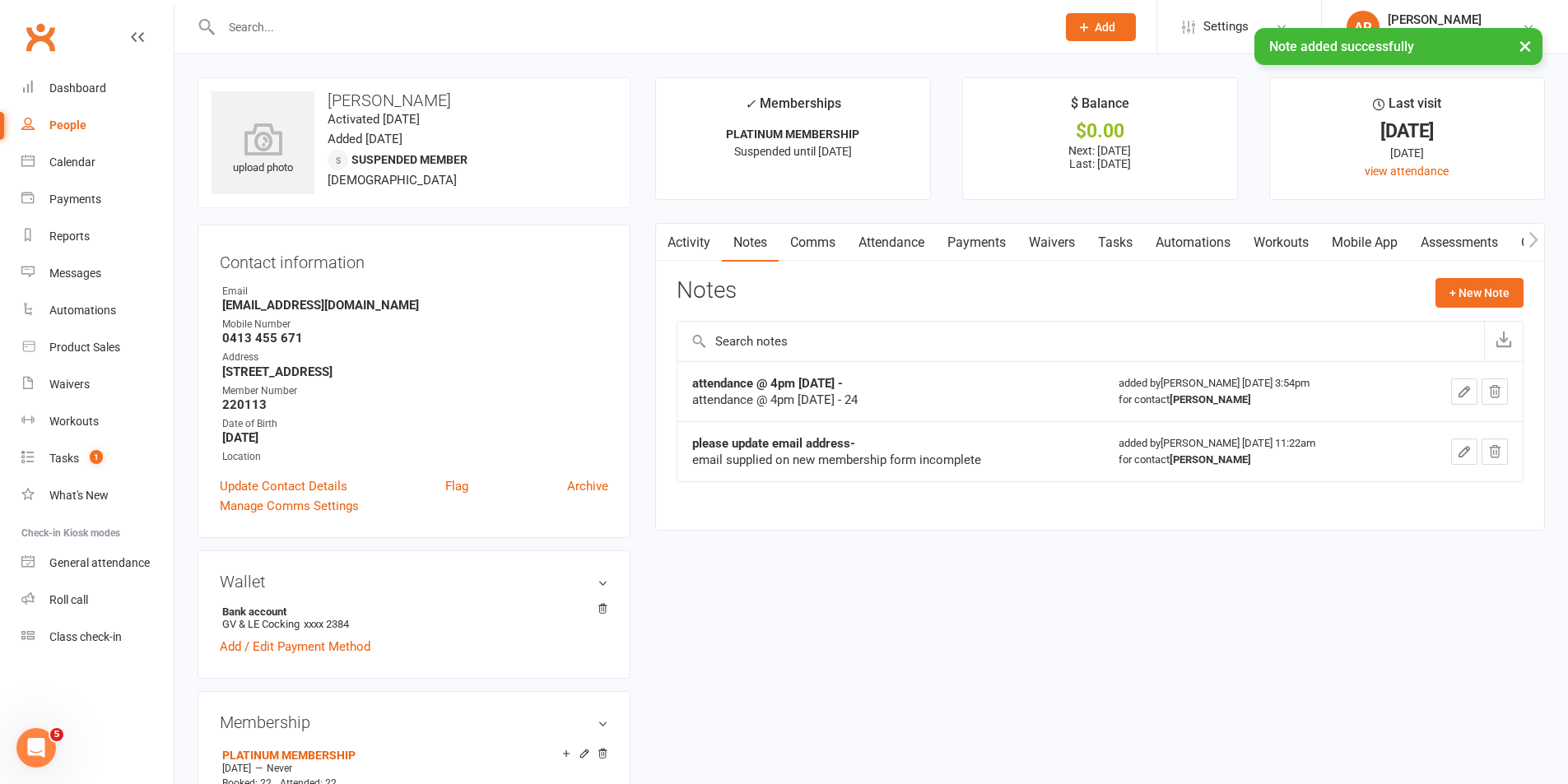
click at [245, 24] on input "text" at bounding box center [630, 26] width 828 height 23
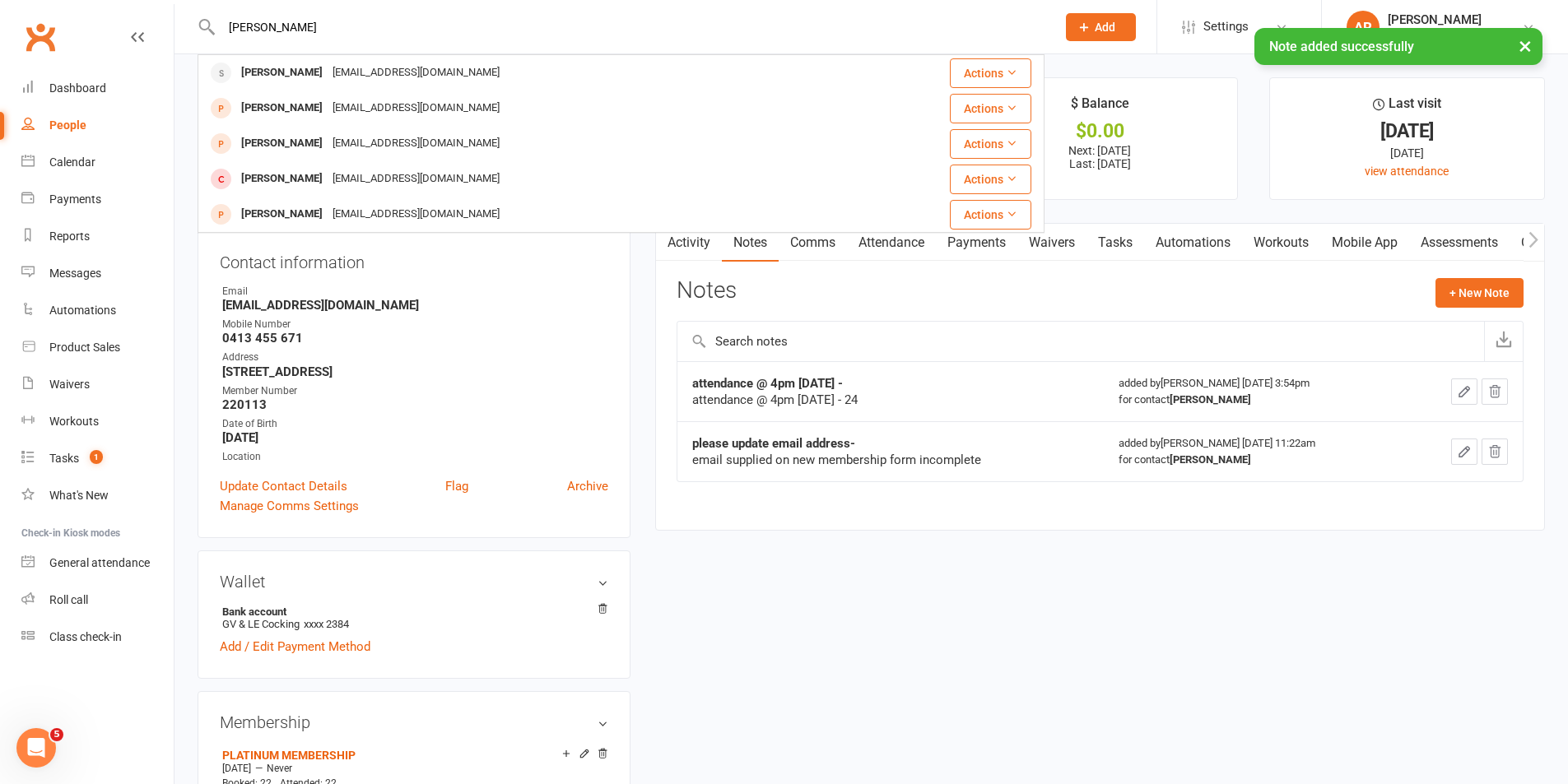
type input "kaye"
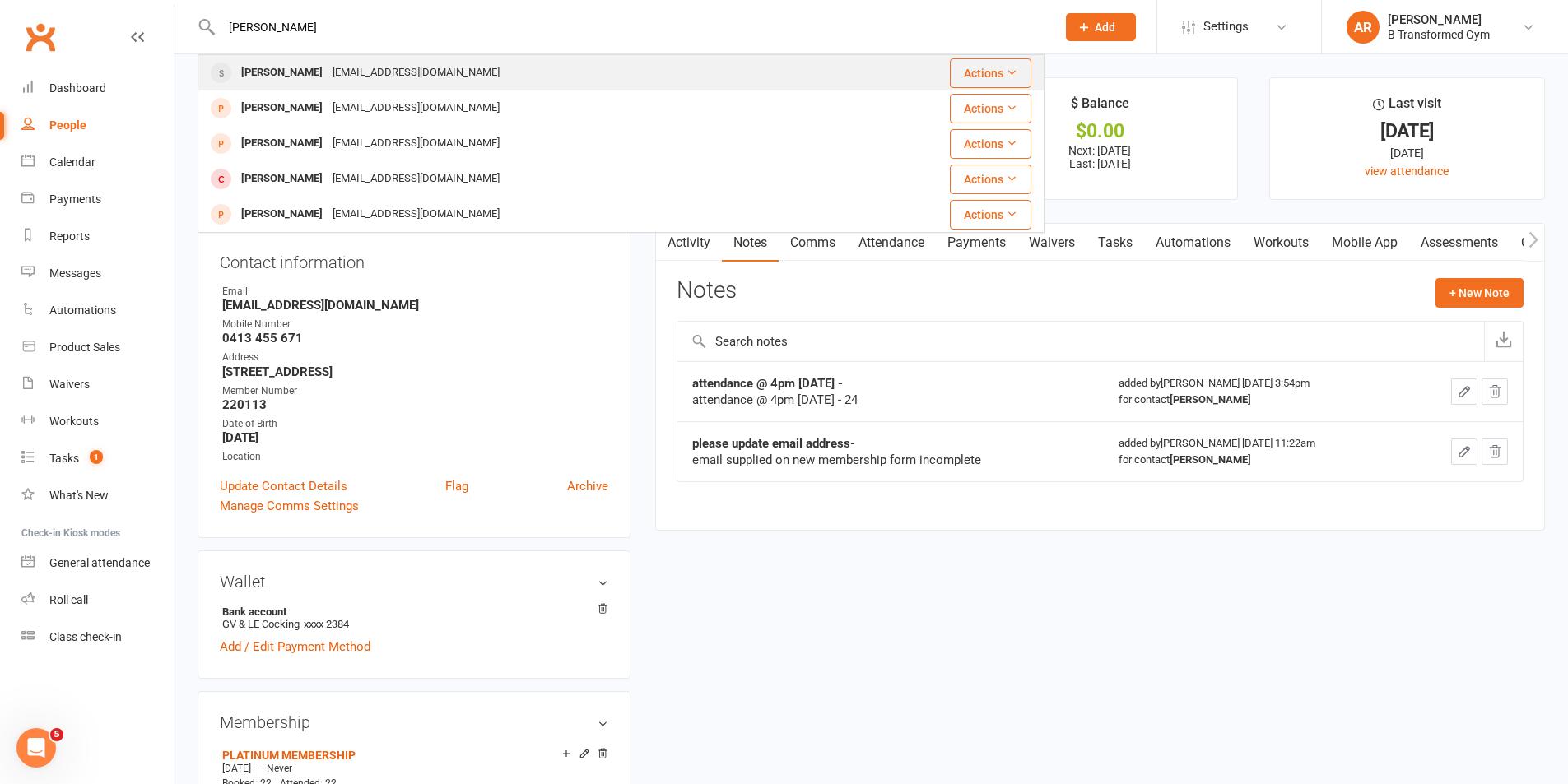
click at [294, 70] on div "Kaye Paap" at bounding box center [282, 73] width 92 height 24
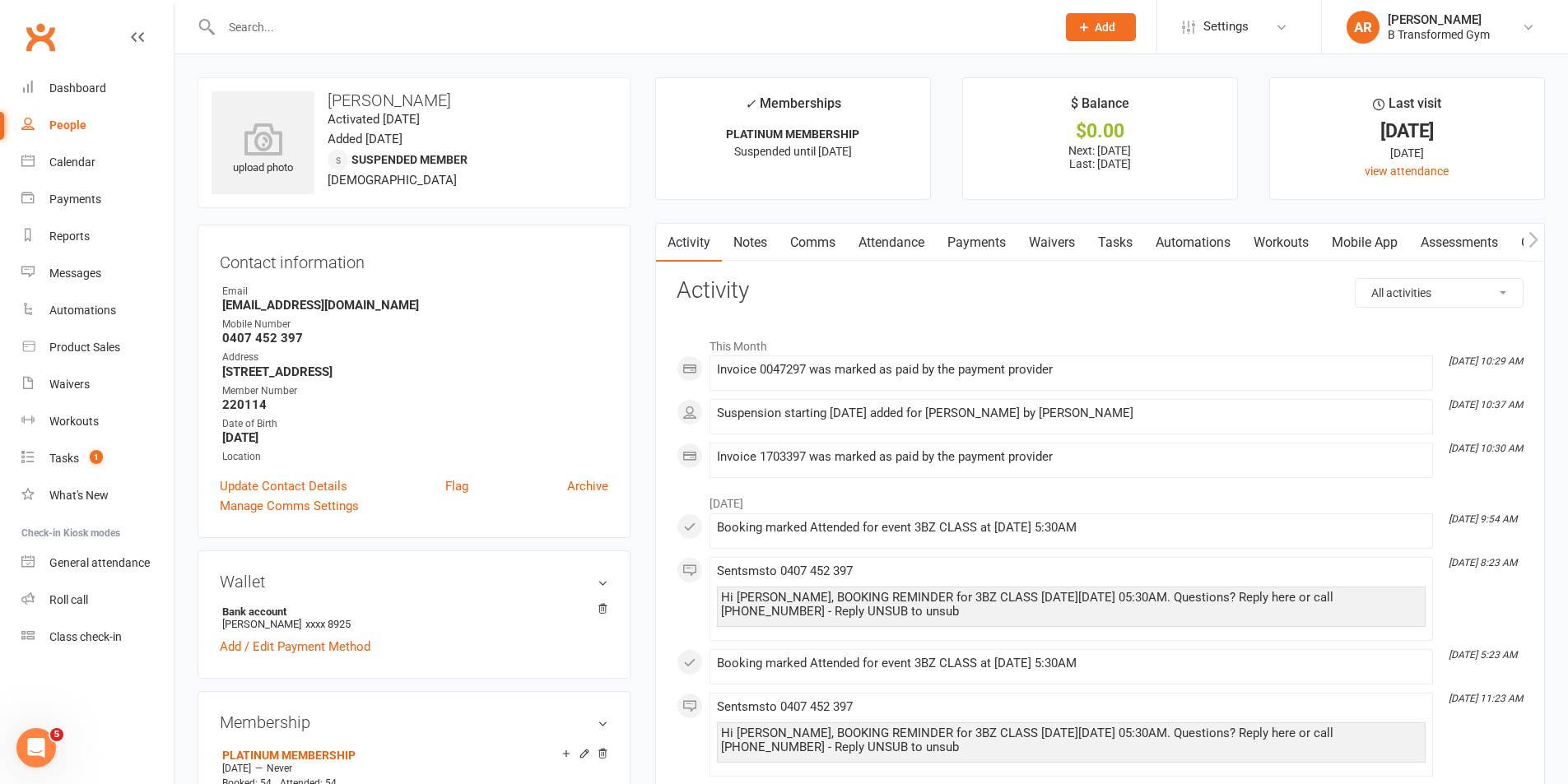
click at [815, 242] on link "Comms" at bounding box center [813, 243] width 68 height 38
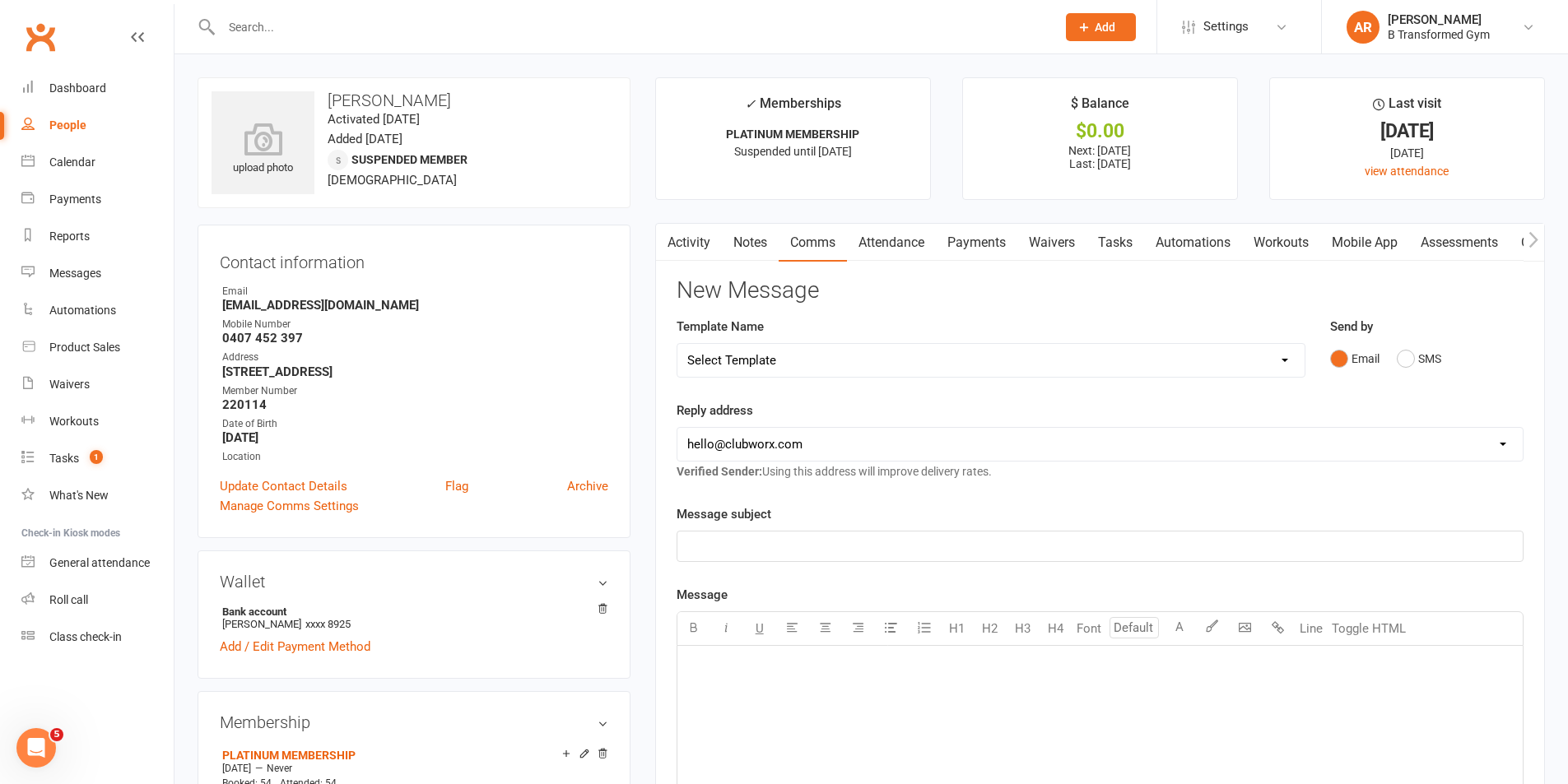
click at [752, 245] on link "Notes" at bounding box center [750, 243] width 57 height 38
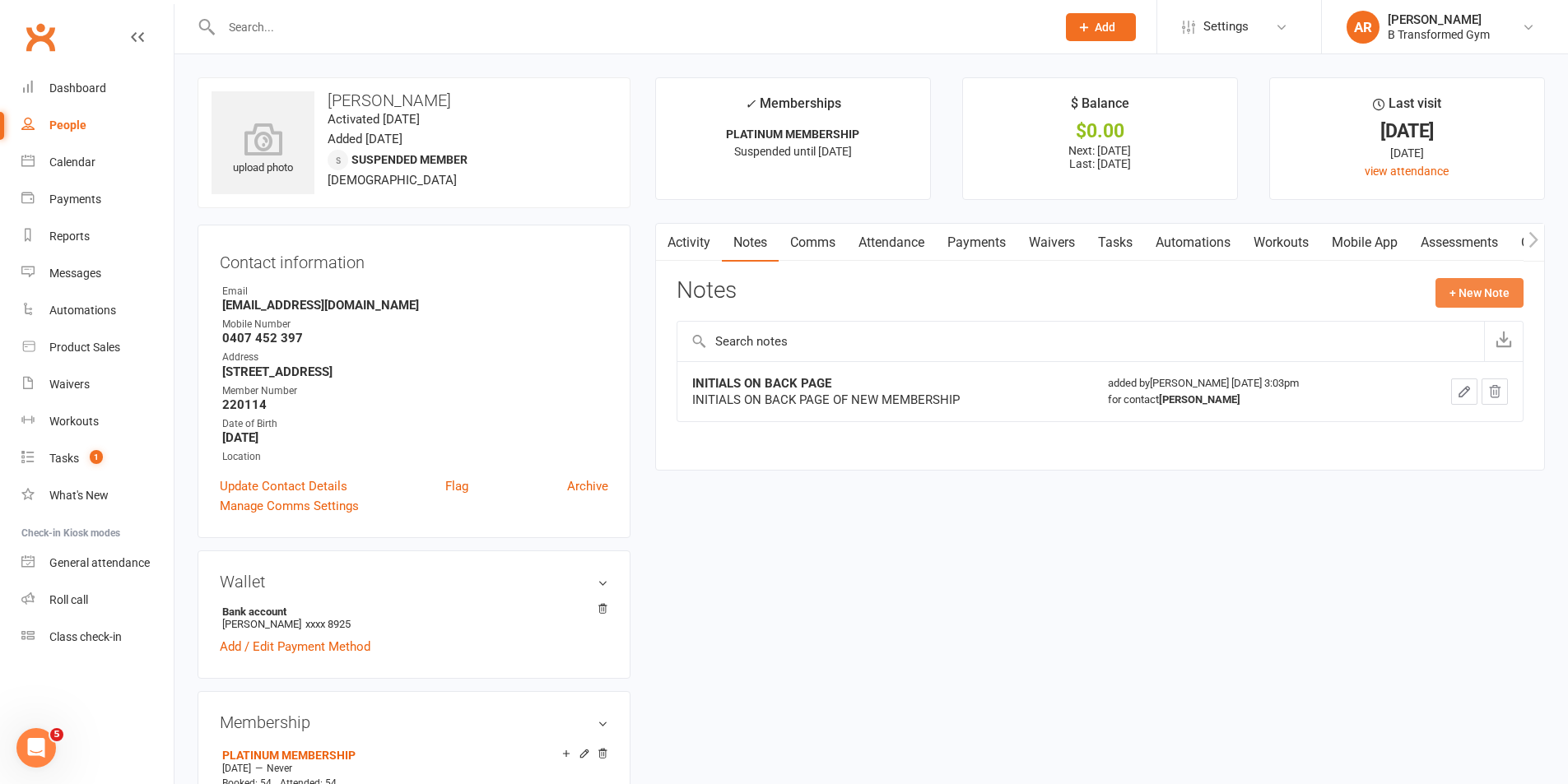
click at [1490, 295] on button "+ New Note" at bounding box center [1479, 293] width 88 height 30
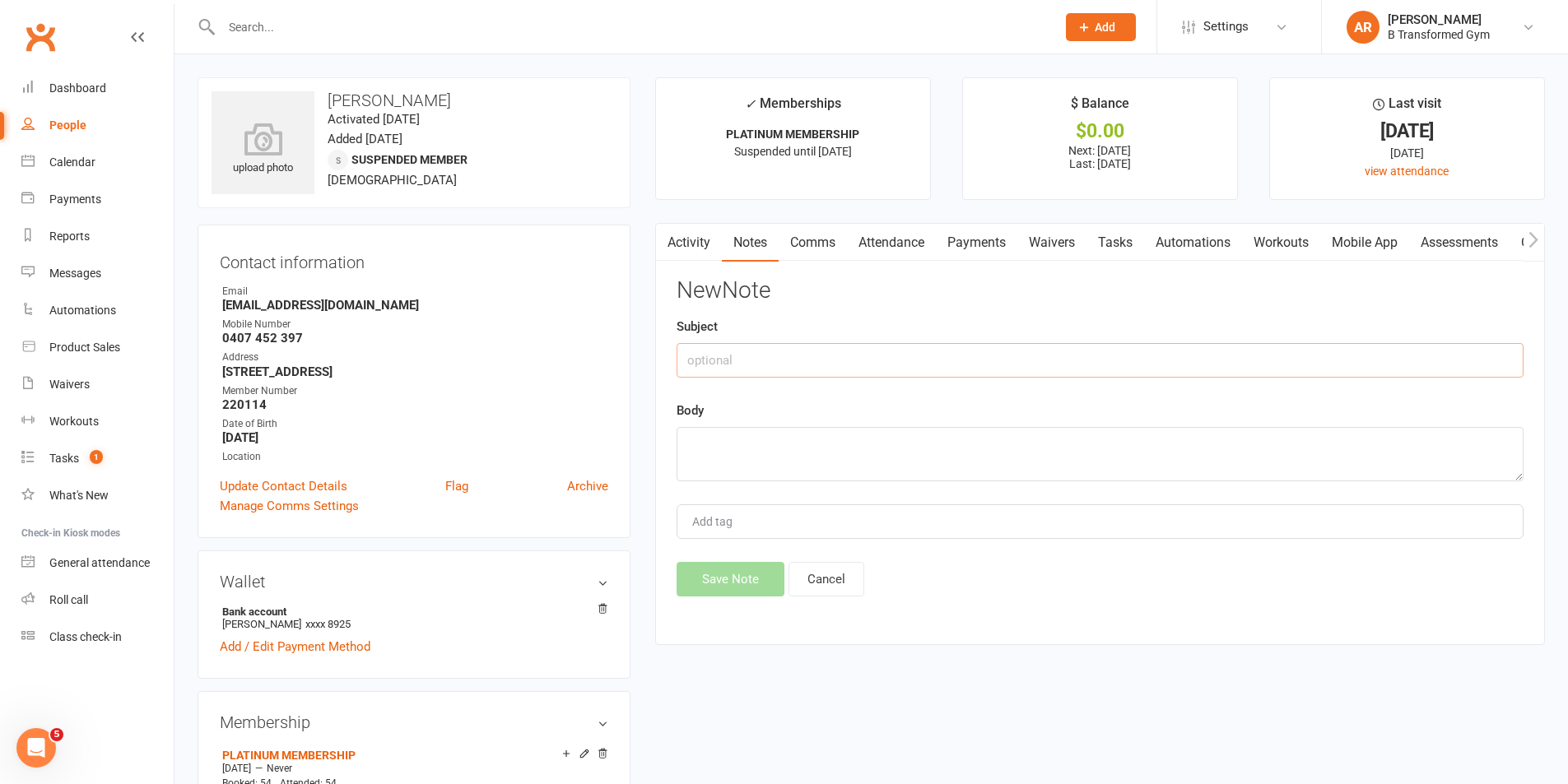
click at [1025, 370] on input "text" at bounding box center [1100, 361] width 847 height 34
paste input "attendance @ 4pm 13/8/25 -"
type input "attendance @ 4pm 13/8/25 -"
click at [968, 448] on textarea at bounding box center [1100, 454] width 847 height 54
paste textarea "attendance @ 4pm 13/8/25 -"
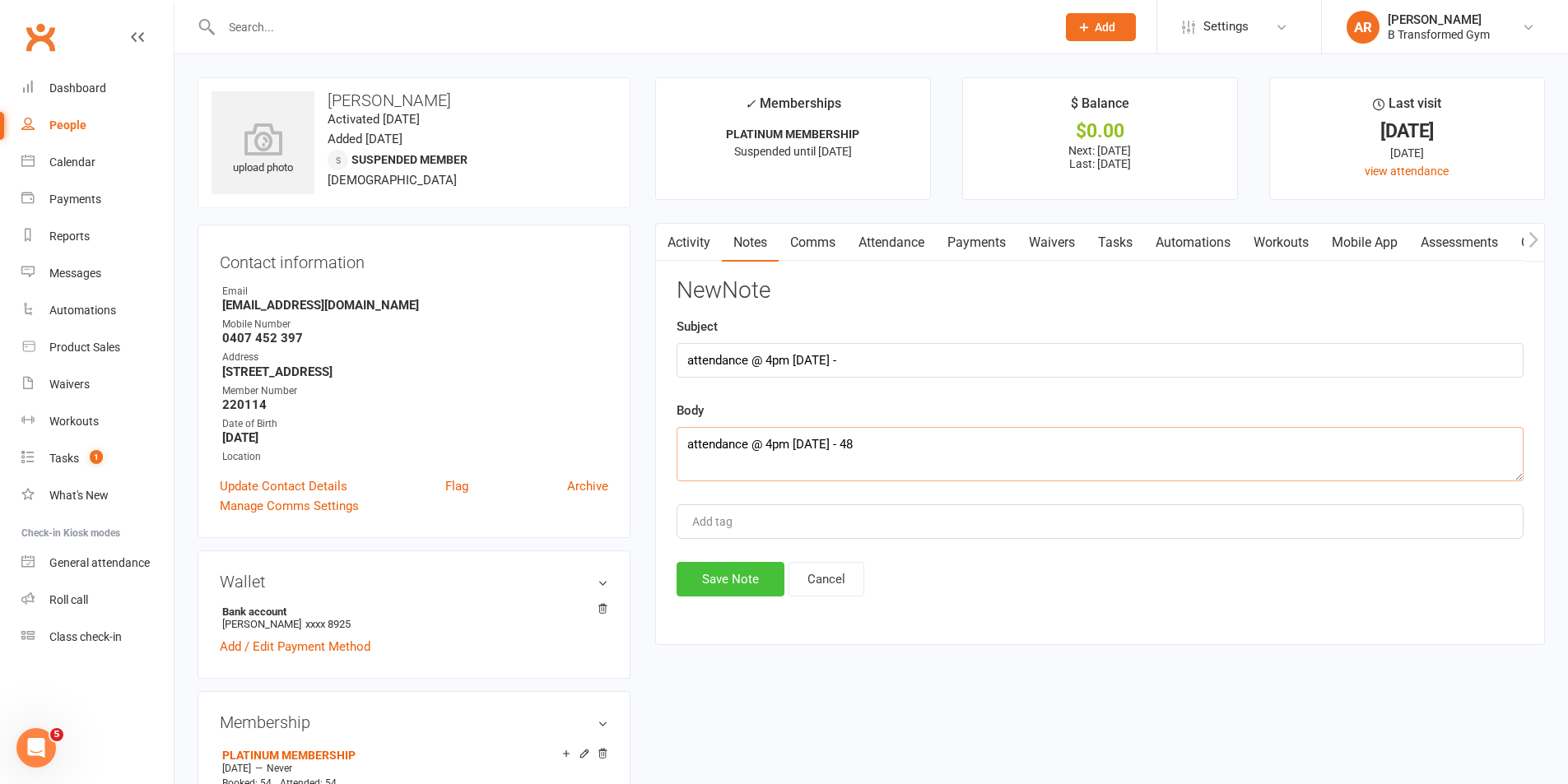
type textarea "attendance @ 4pm 13/8/25 - 48"
click at [745, 572] on button "Save Note" at bounding box center [730, 579] width 108 height 34
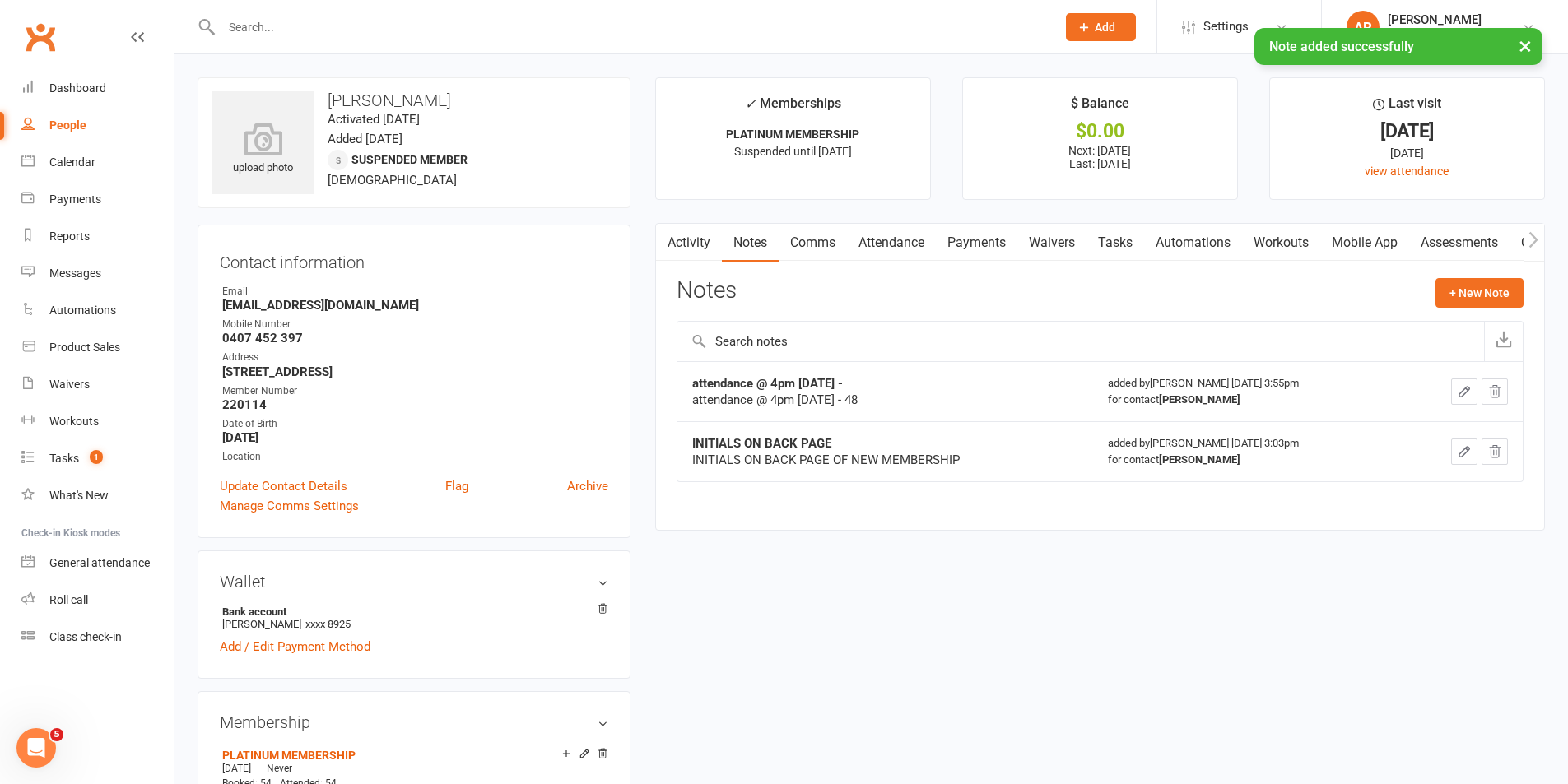
click at [326, 27] on input "text" at bounding box center [630, 26] width 828 height 23
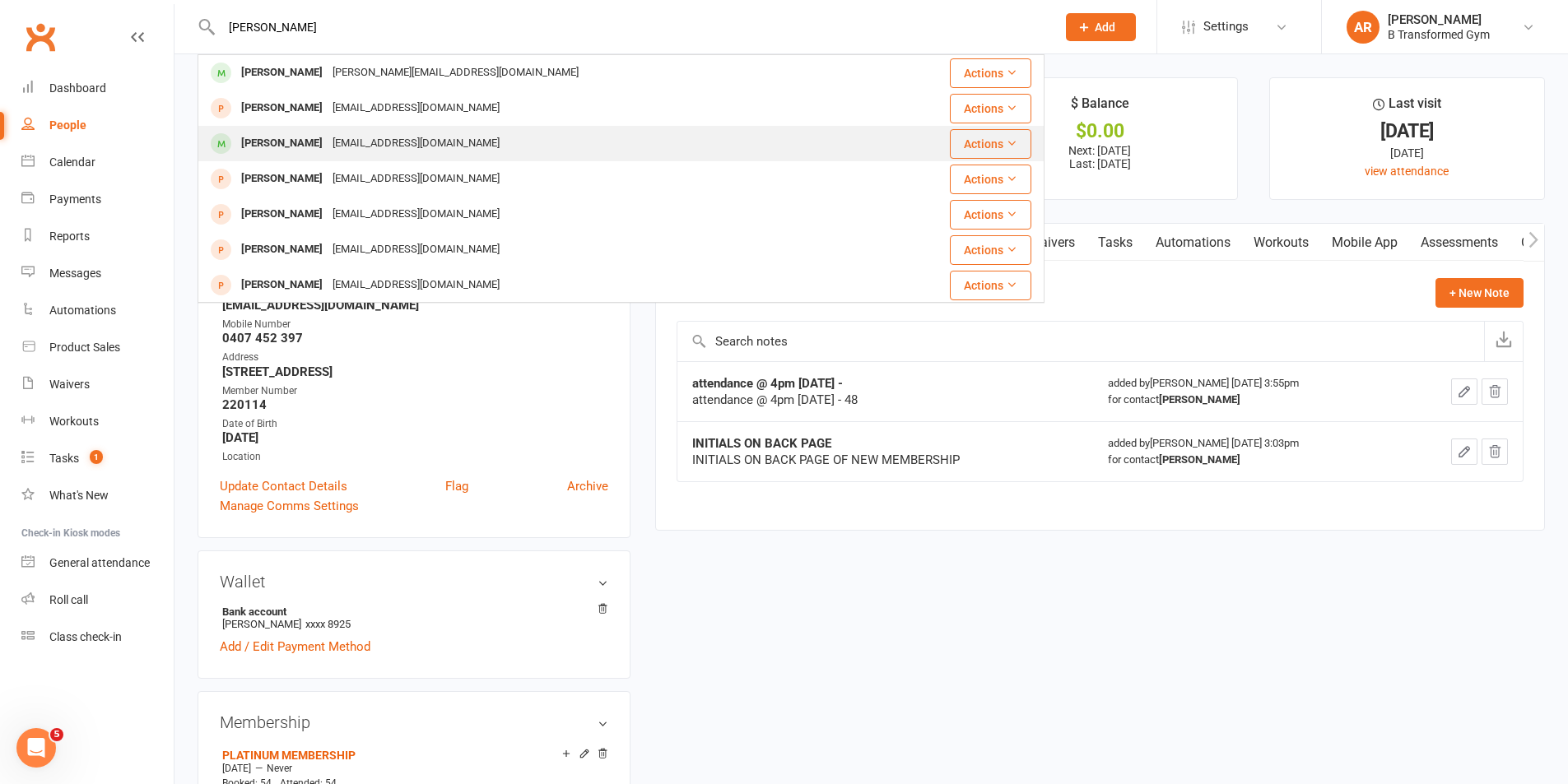
type input "peter"
click at [386, 146] on div "peterjohnbeasley@gmail.com" at bounding box center [415, 143] width 177 height 24
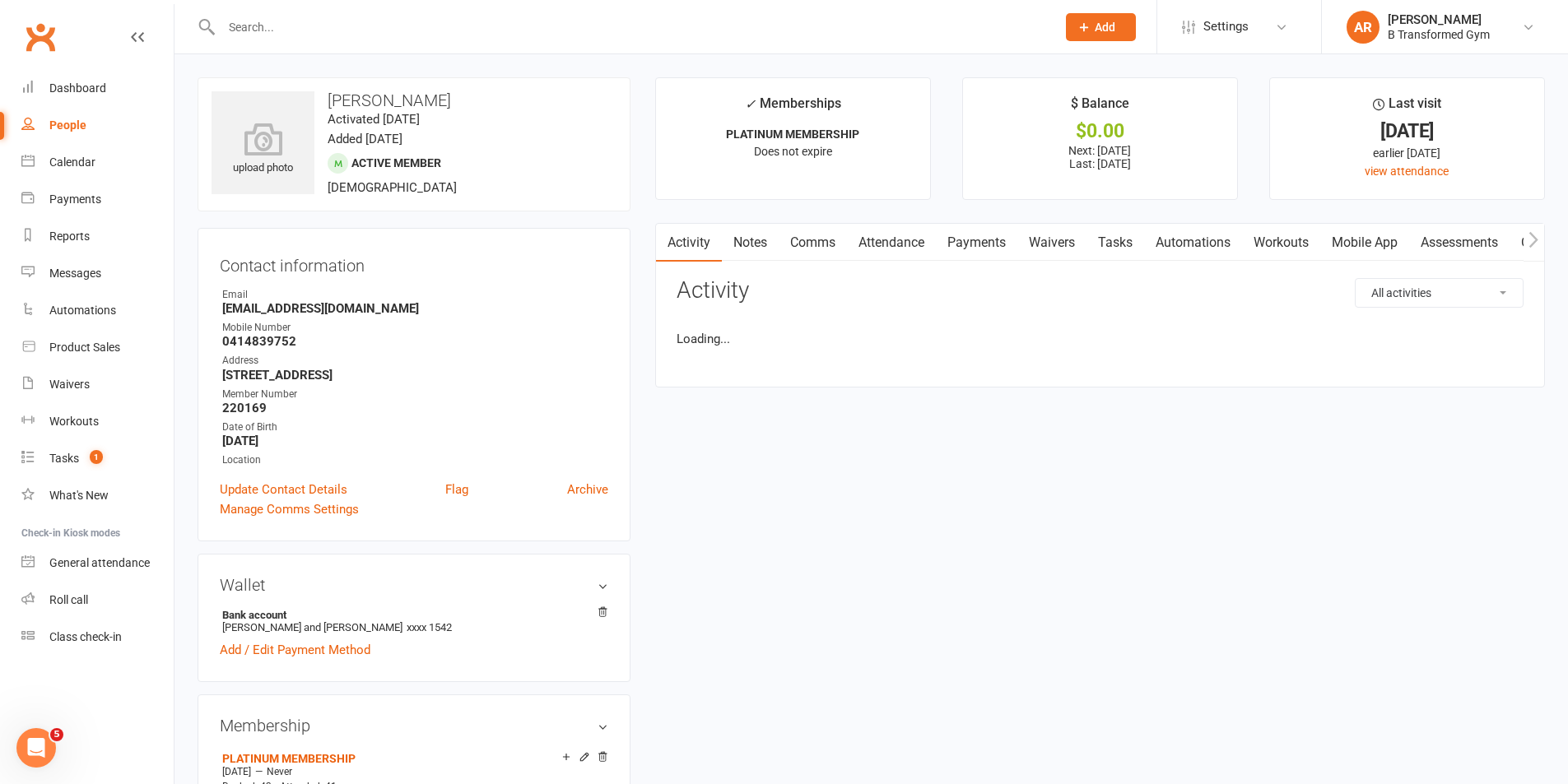
click at [756, 240] on link "Notes" at bounding box center [750, 243] width 57 height 38
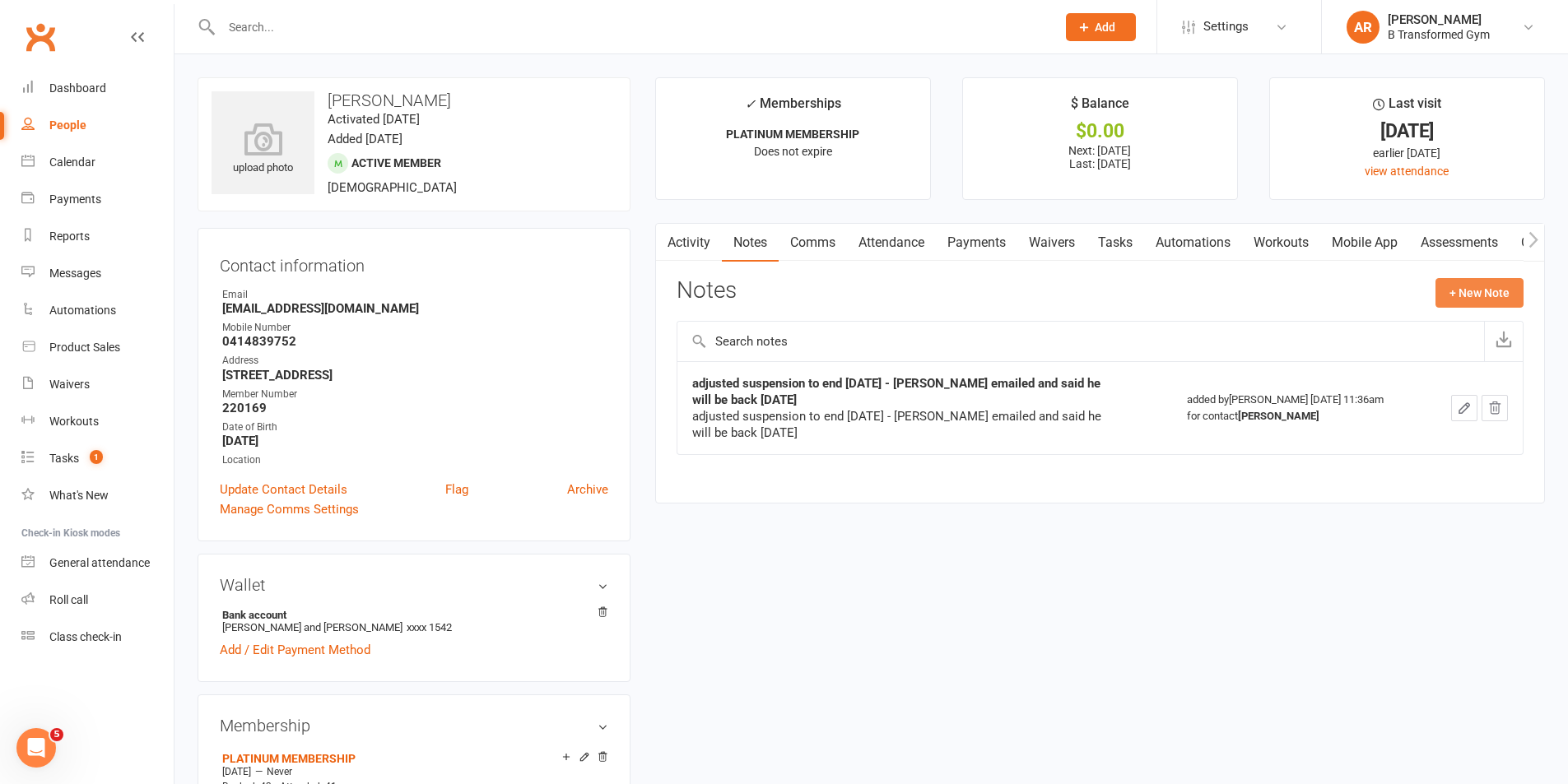
click at [1471, 299] on button "+ New Note" at bounding box center [1479, 293] width 88 height 30
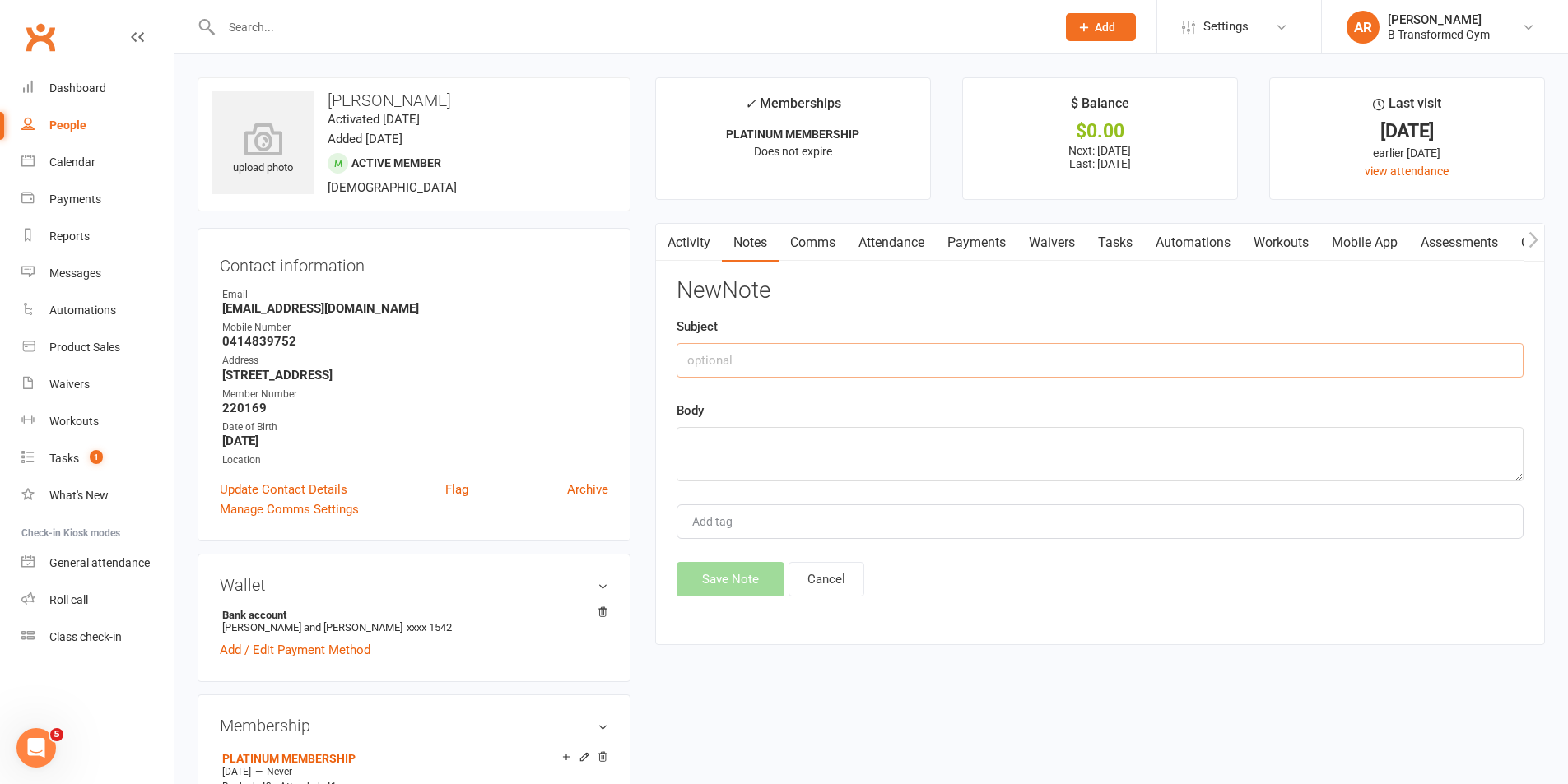
click at [1012, 350] on input "text" at bounding box center [1100, 361] width 847 height 34
paste input "attendance @ 4pm 13/8/25 -"
type input "attendance @ 4pm 13/8/25 -"
click at [968, 440] on textarea at bounding box center [1100, 454] width 847 height 54
paste textarea "attendance @ 4pm 13/8/25 -"
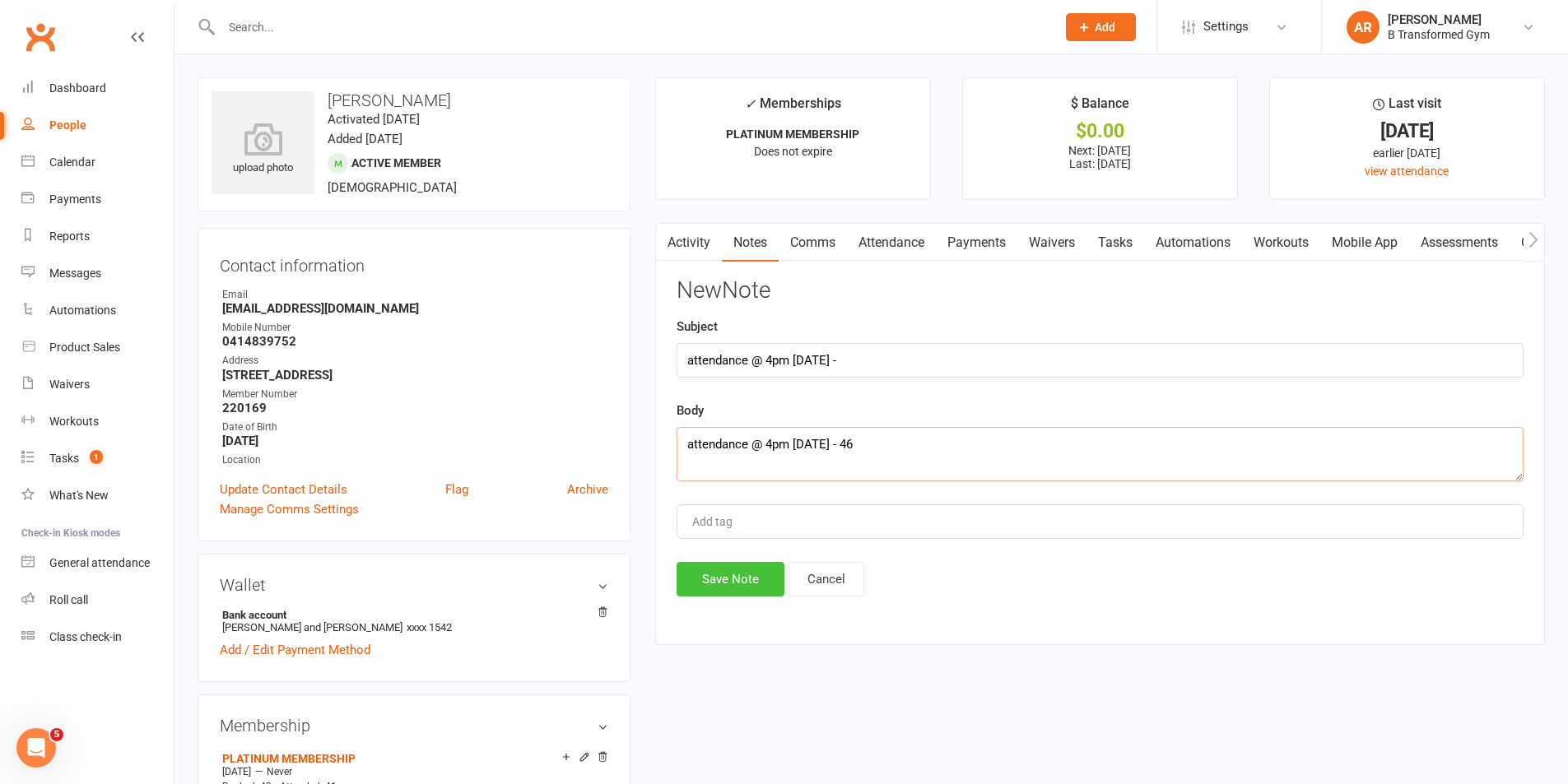
type textarea "attendance @ 4pm 13/8/25 - 46"
click at [718, 593] on button "Save Note" at bounding box center [730, 579] width 108 height 34
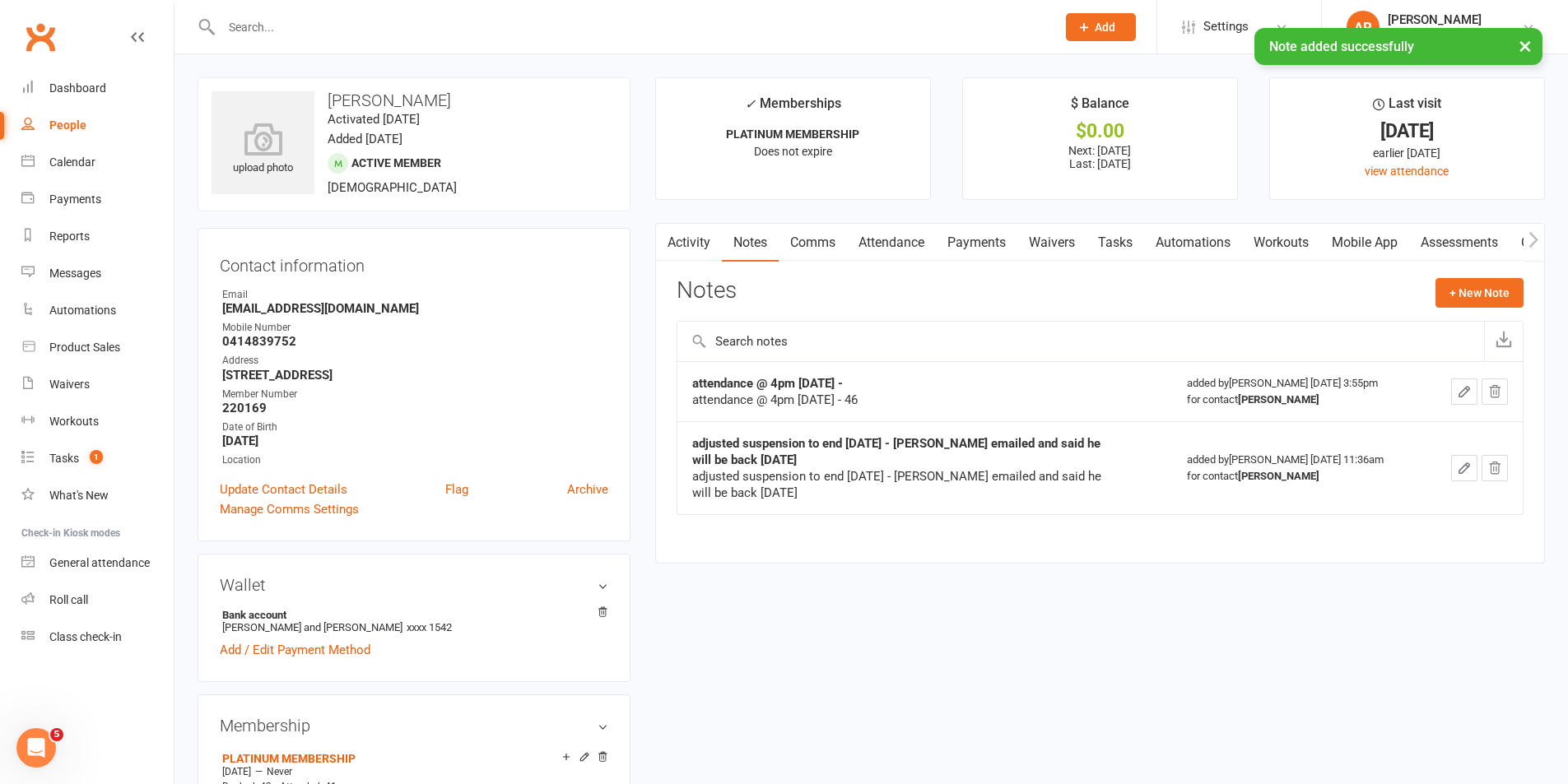
click at [279, 25] on input "text" at bounding box center [630, 26] width 828 height 23
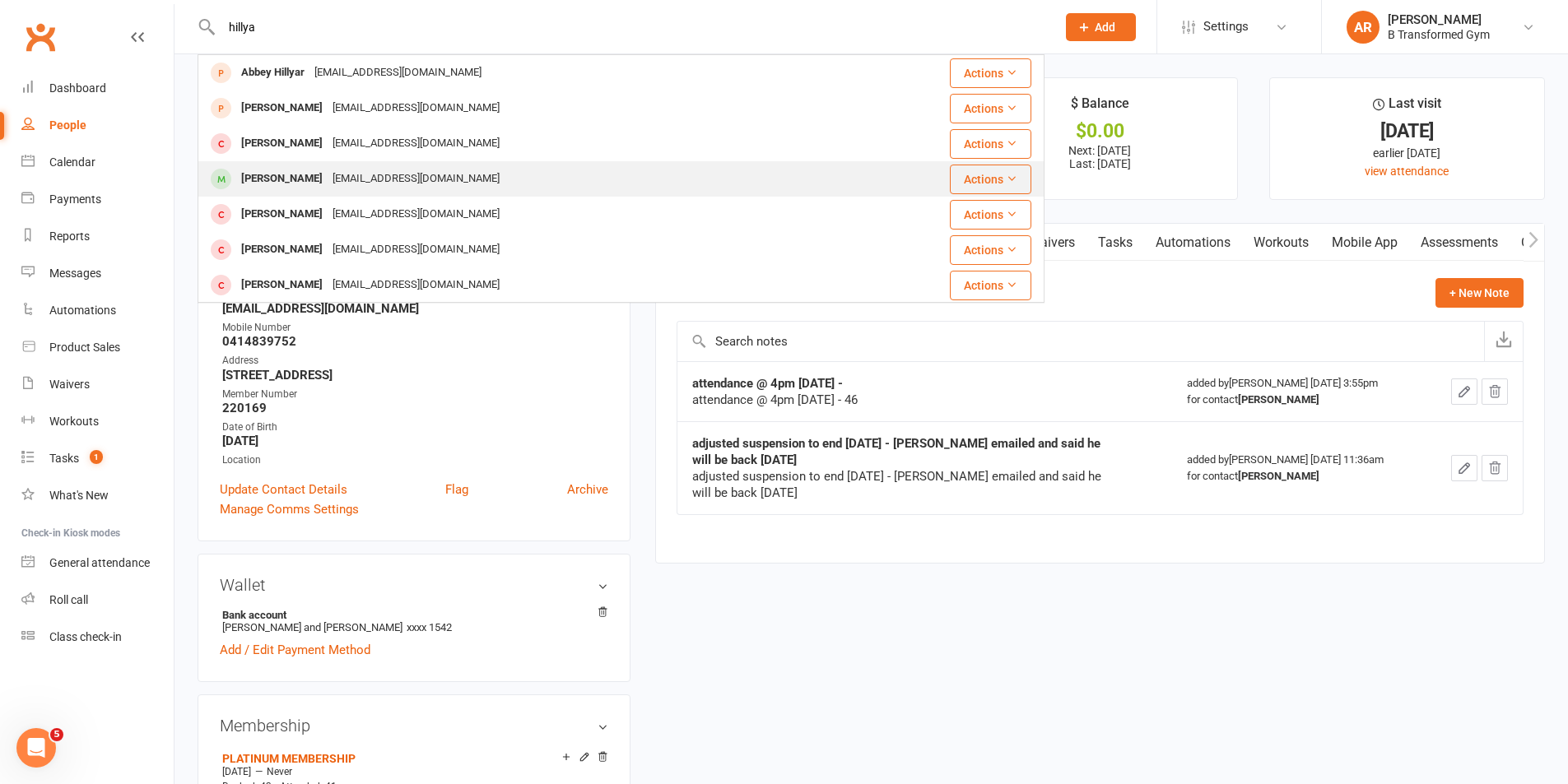
type input "hillya"
click at [316, 170] on div "Rachael Hillyard" at bounding box center [282, 179] width 92 height 24
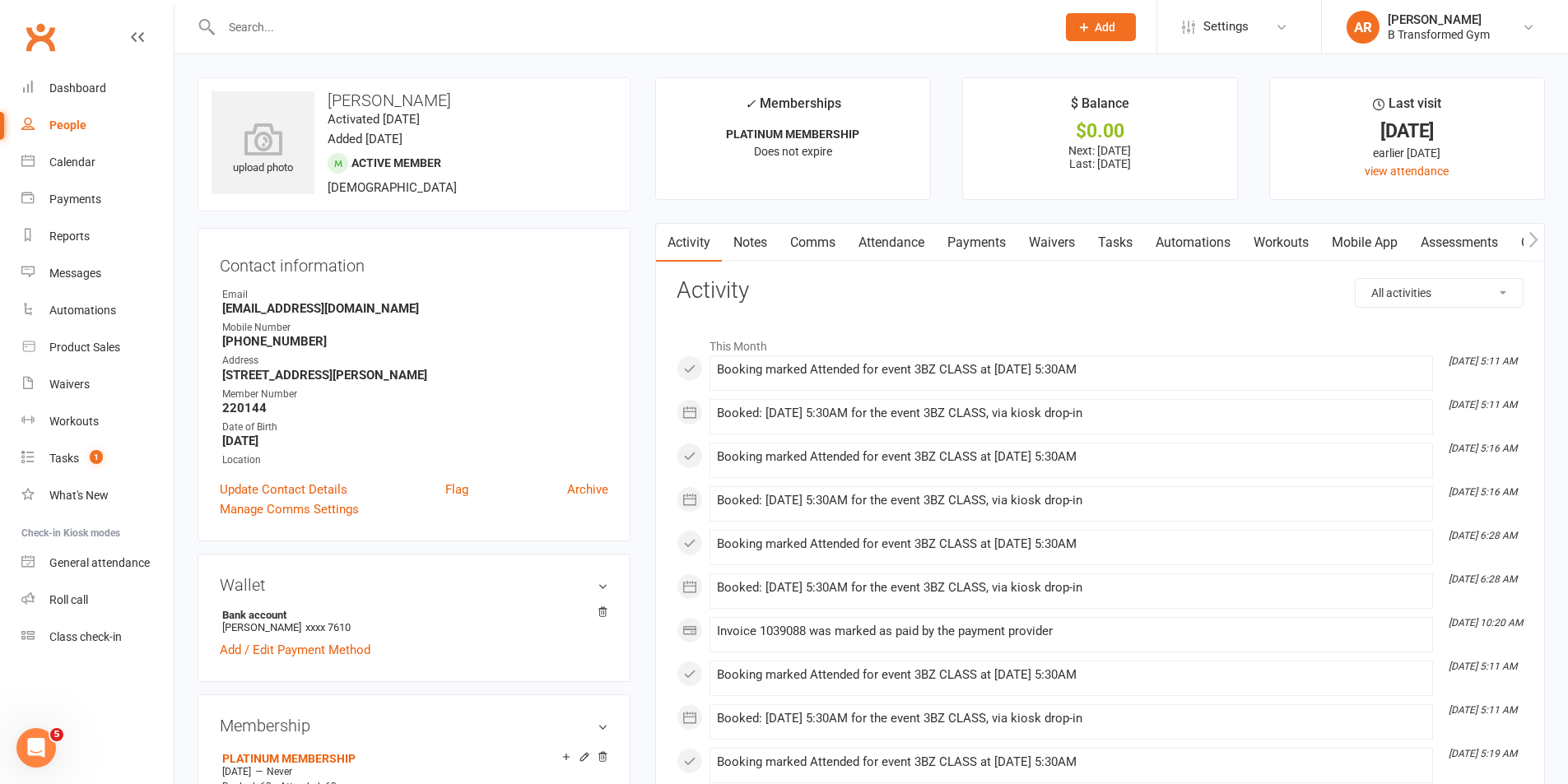
click at [754, 235] on link "Notes" at bounding box center [750, 243] width 57 height 38
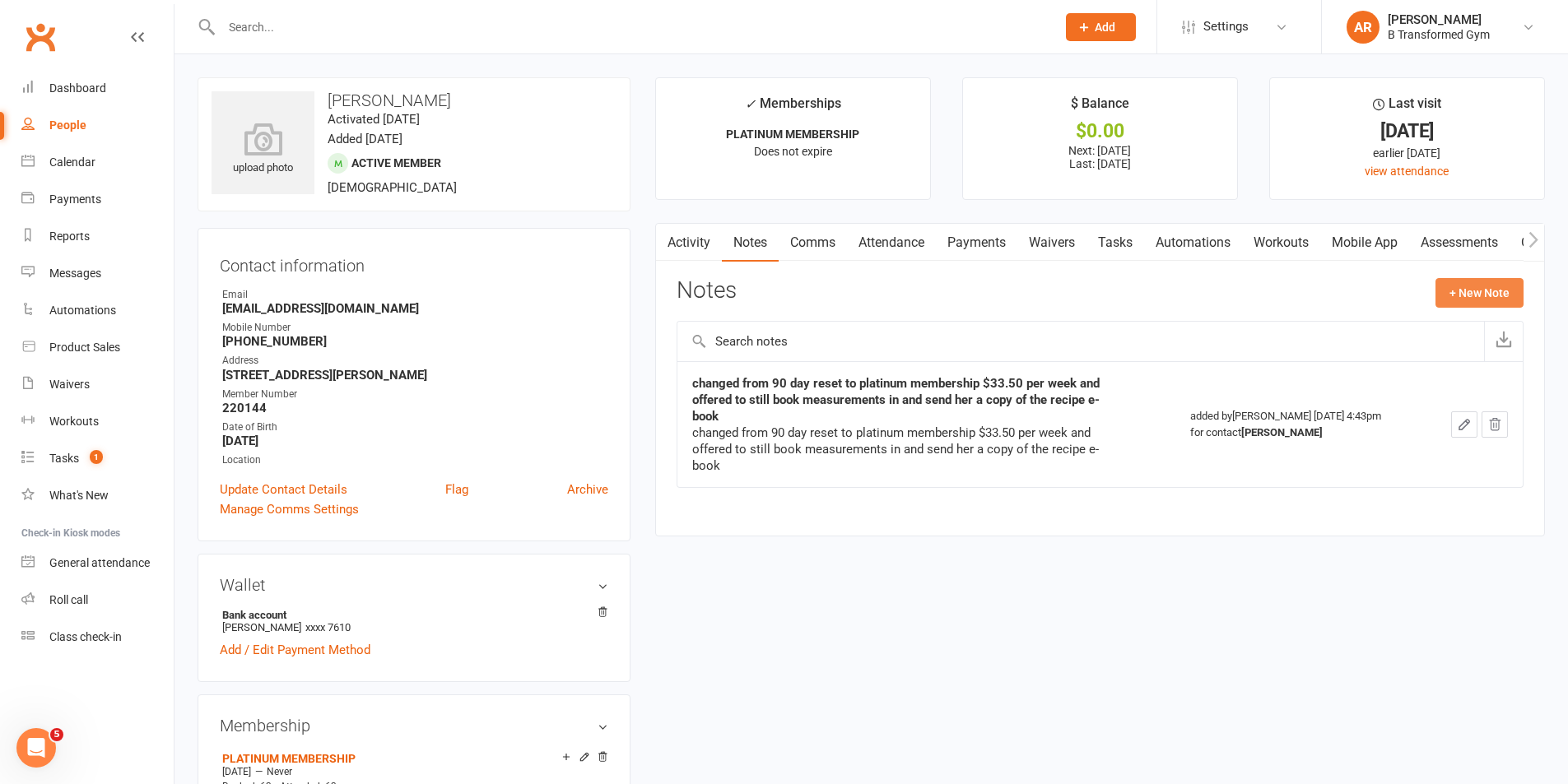
click at [1452, 286] on button "+ New Note" at bounding box center [1479, 293] width 88 height 30
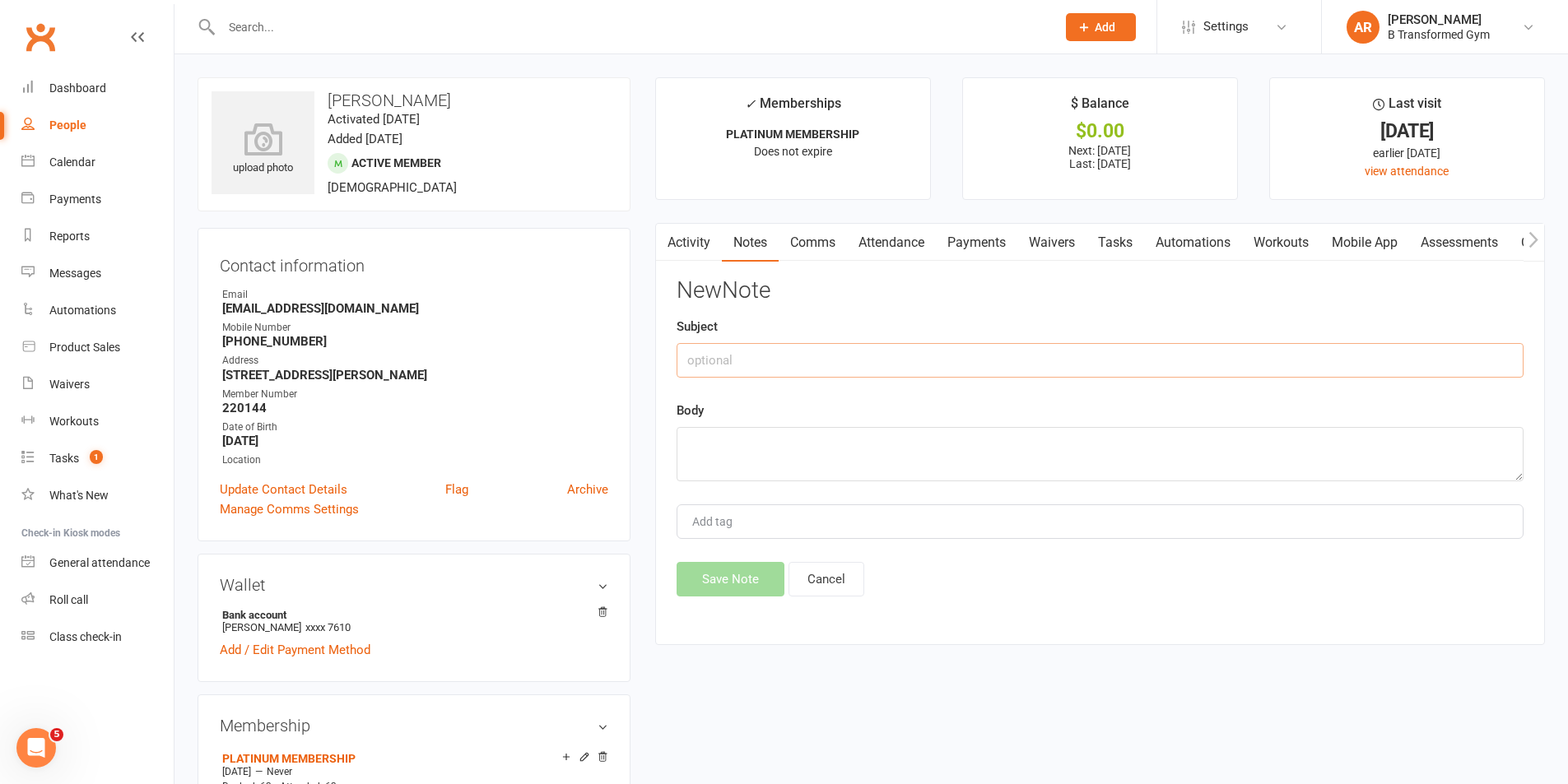
click at [939, 367] on input "text" at bounding box center [1100, 361] width 847 height 34
paste input "attendance @ 4pm 13/8/25 -"
type input "attendance @ 4pm 13/8/25 -"
click at [859, 466] on textarea at bounding box center [1100, 454] width 847 height 54
paste textarea "attendance @ 4pm 13/8/25 -"
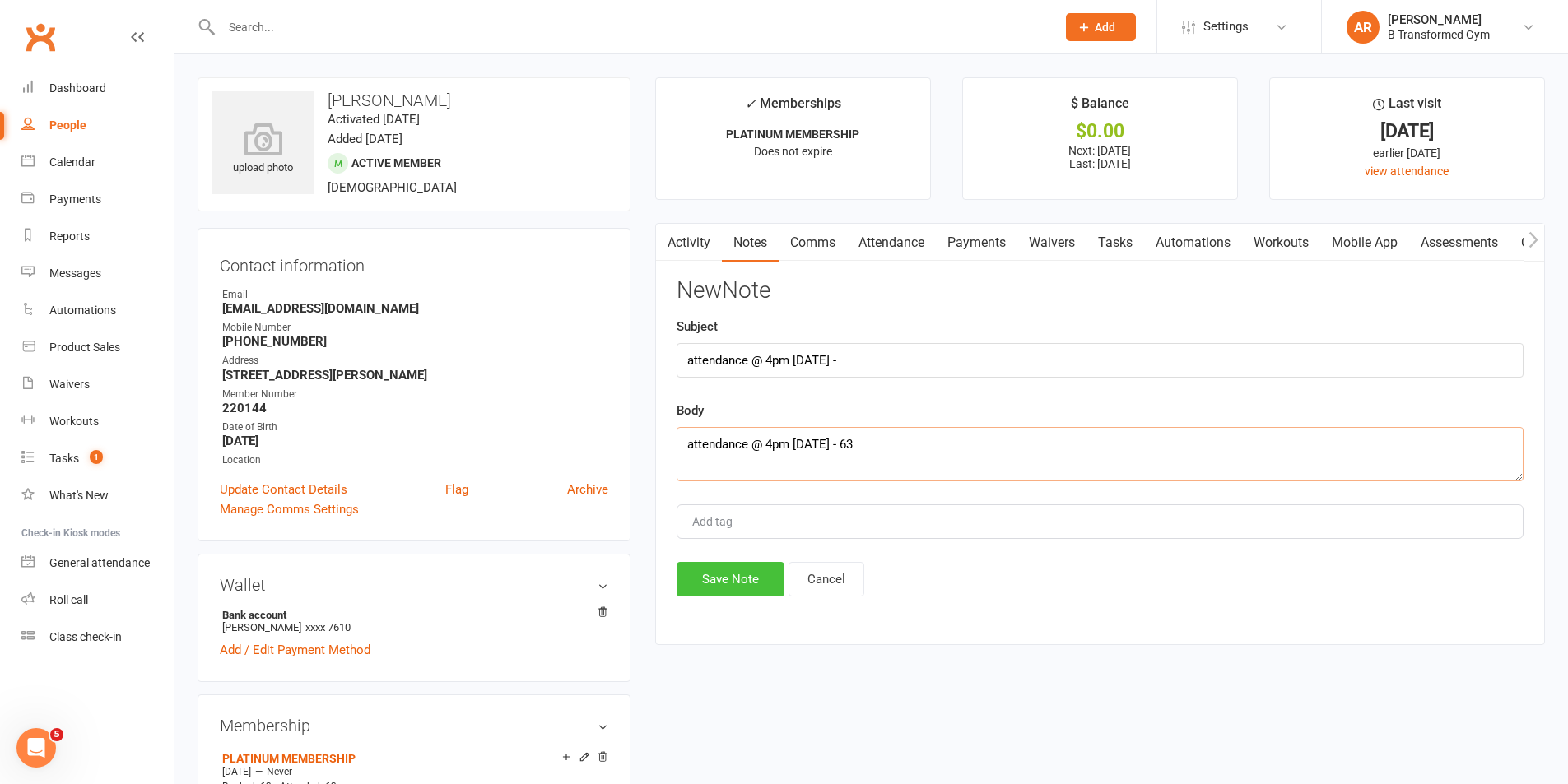
type textarea "attendance @ 4pm 13/8/25 - 63"
click at [755, 577] on button "Save Note" at bounding box center [730, 579] width 108 height 34
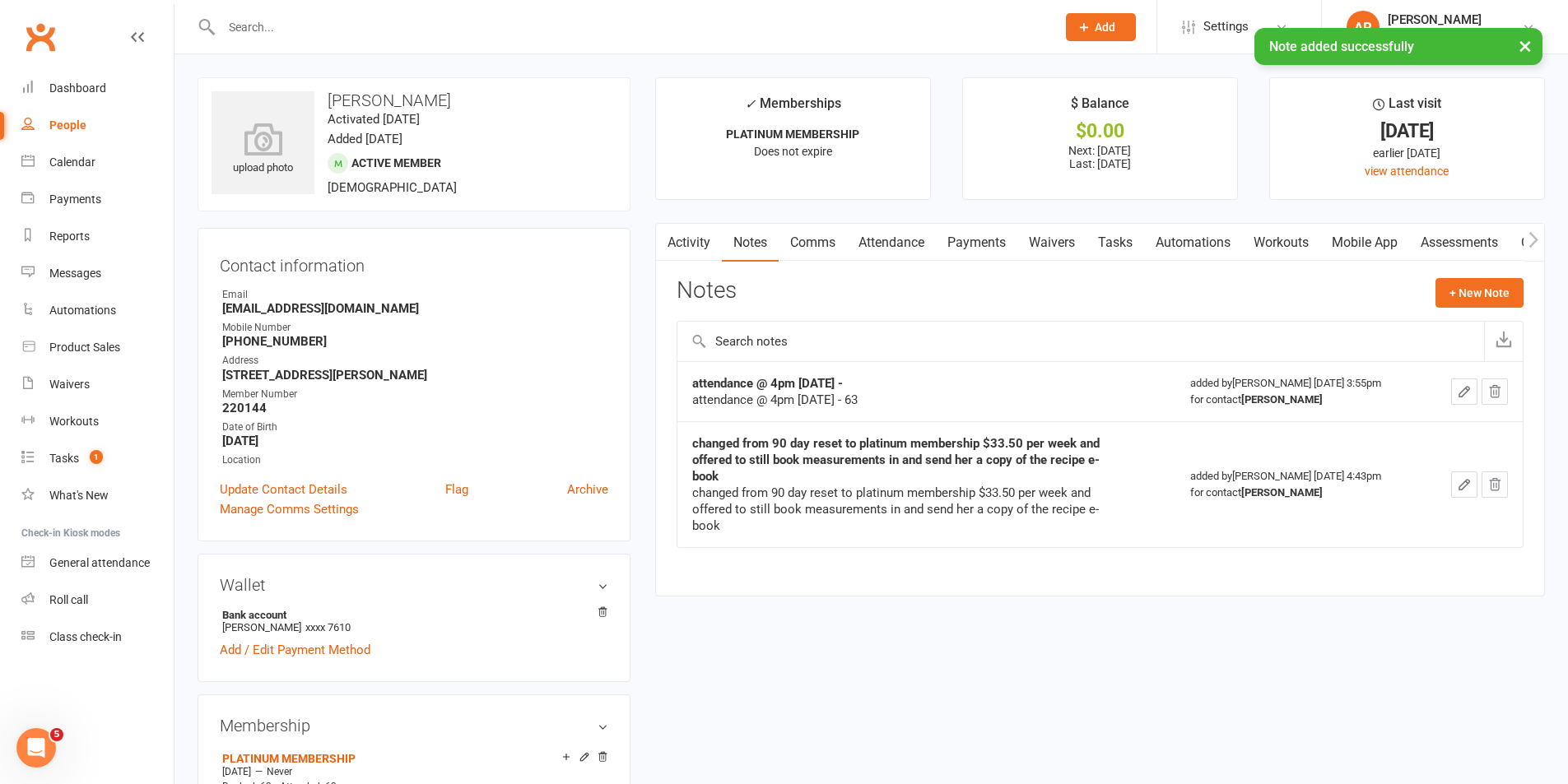
click at [245, 18] on input "text" at bounding box center [630, 26] width 828 height 23
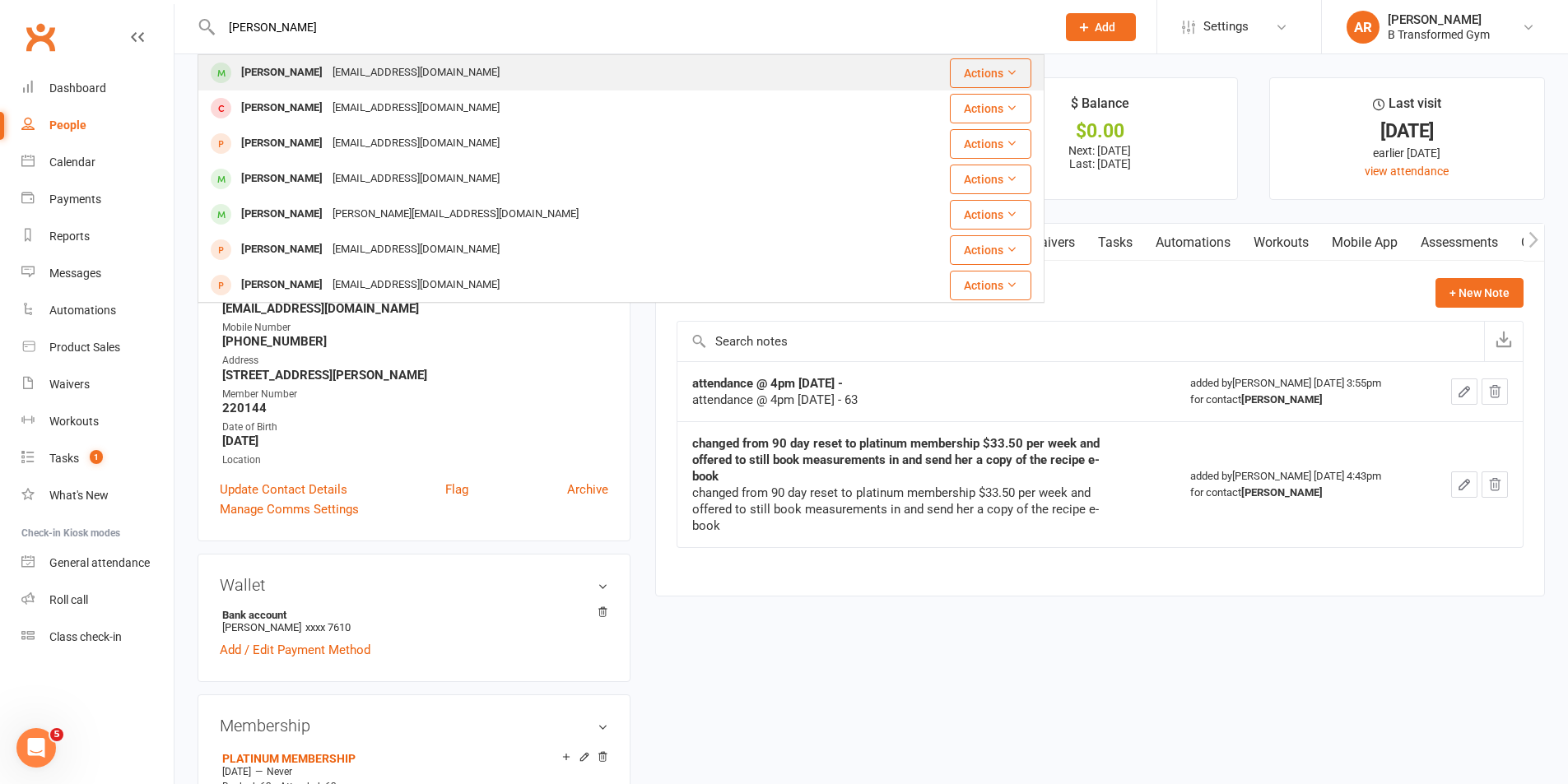
type input "kylie h"
click at [254, 76] on div "Kylie Holzberger" at bounding box center [282, 73] width 92 height 24
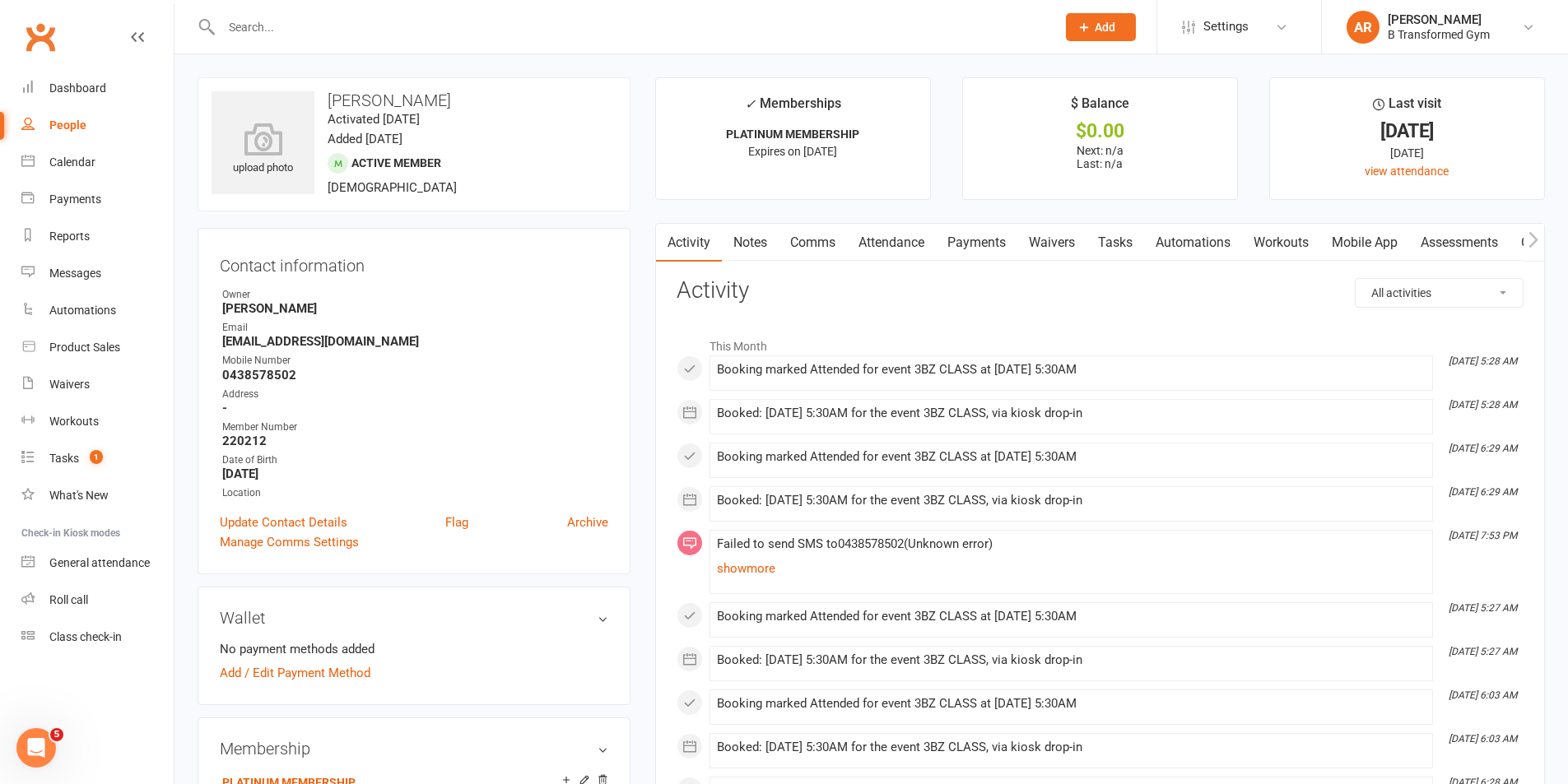
click at [754, 239] on link "Notes" at bounding box center [750, 243] width 57 height 38
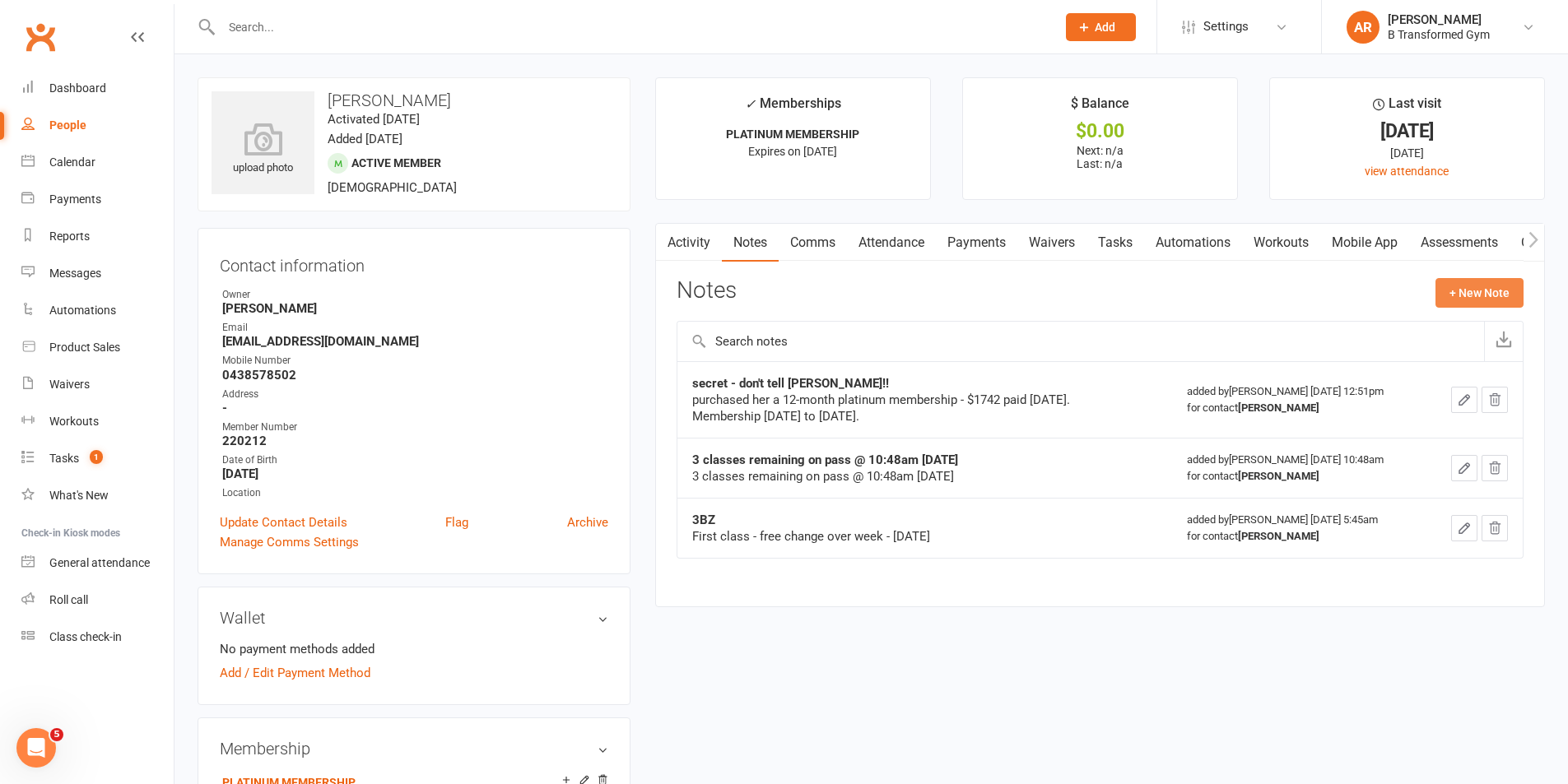
click at [1468, 295] on button "+ New Note" at bounding box center [1479, 293] width 88 height 30
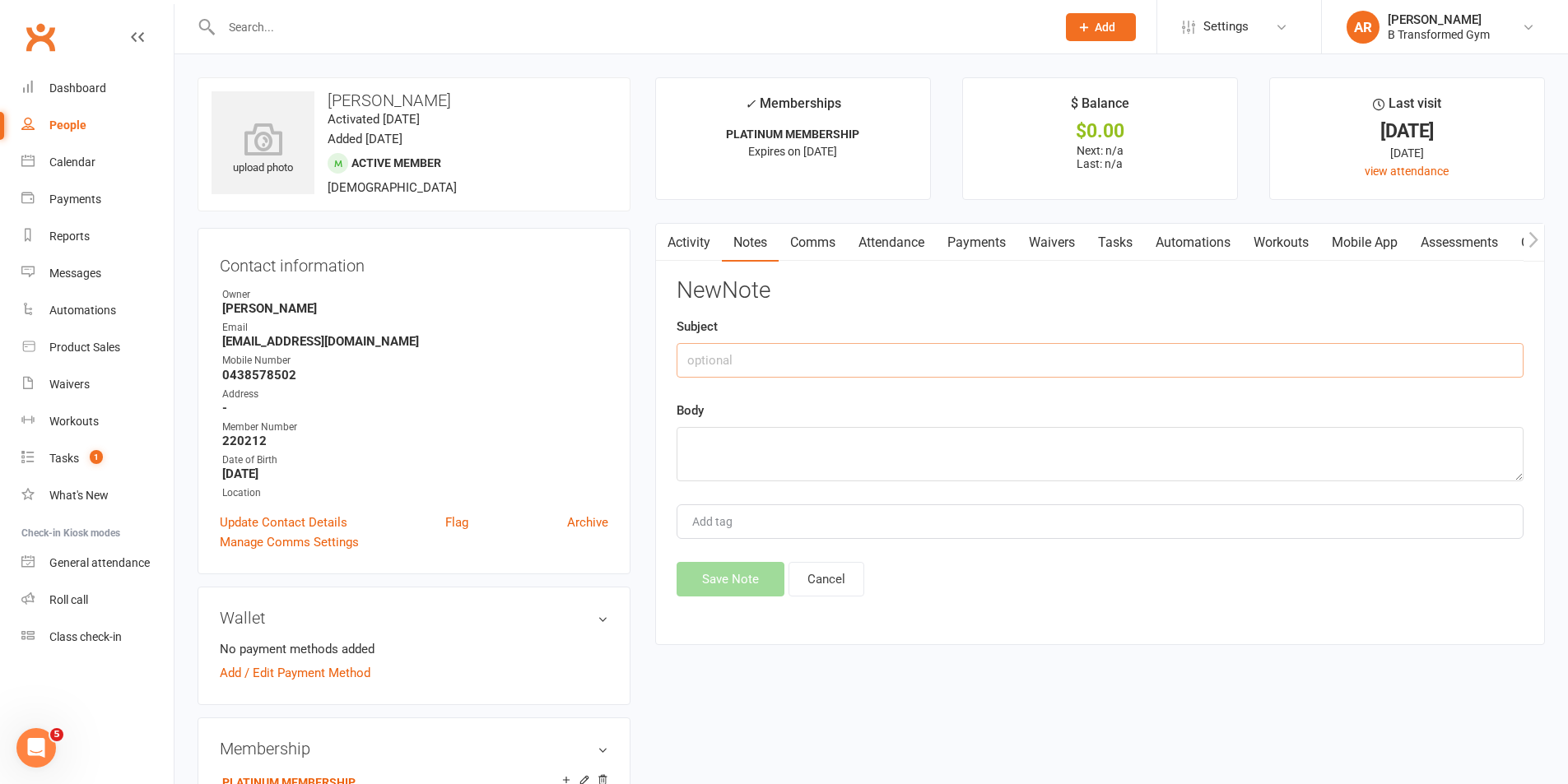
click at [984, 355] on input "text" at bounding box center [1100, 361] width 847 height 34
paste input "attendance @ 4pm 13/8/25 -"
type input "attendance @ 4pm 13/8/25 -"
click at [910, 460] on textarea at bounding box center [1100, 454] width 847 height 54
paste textarea "attendance @ 4pm 13/8/25 -"
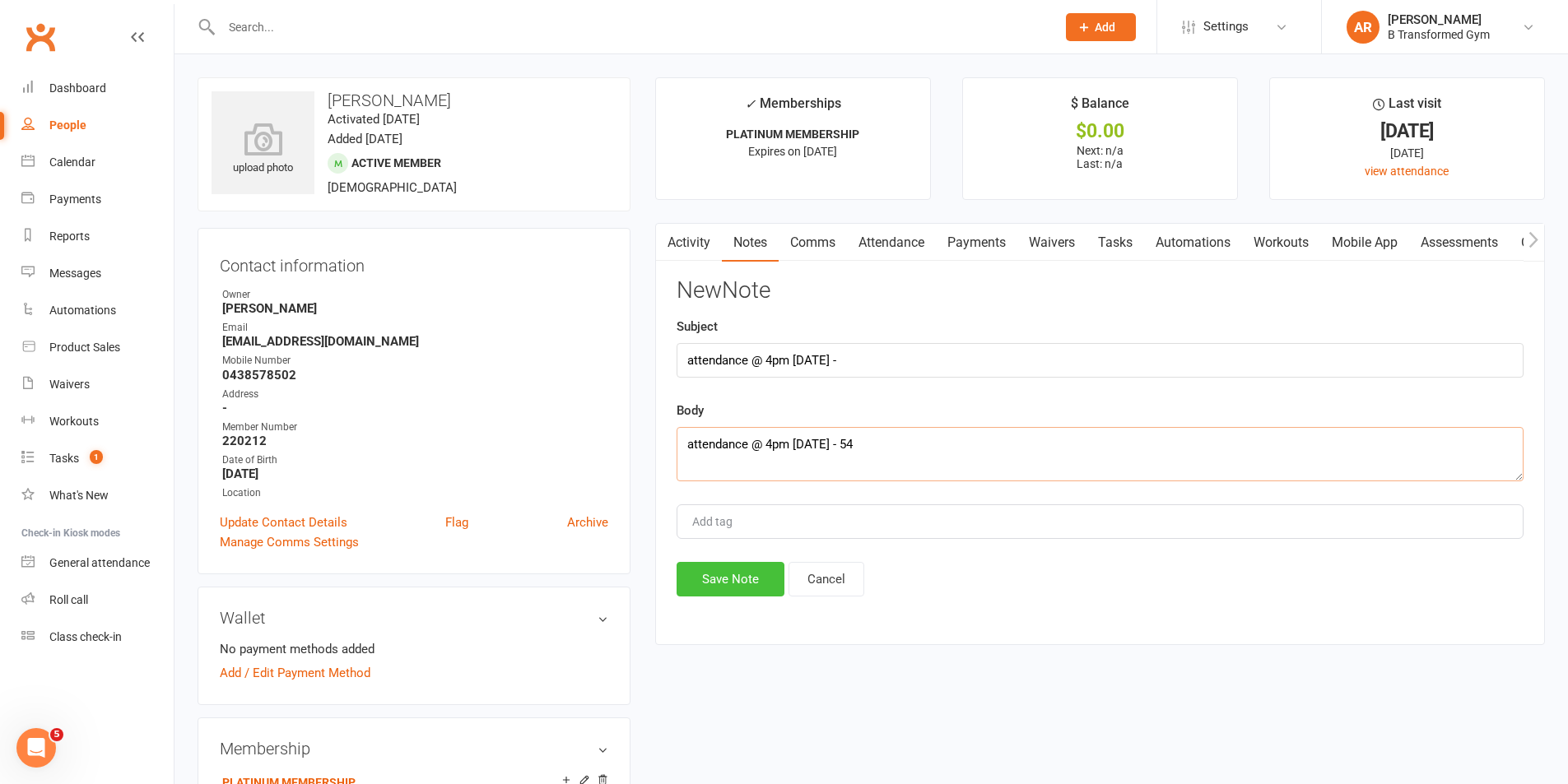
type textarea "attendance @ 4pm 13/8/25 - 54"
click at [755, 569] on button "Save Note" at bounding box center [730, 579] width 108 height 34
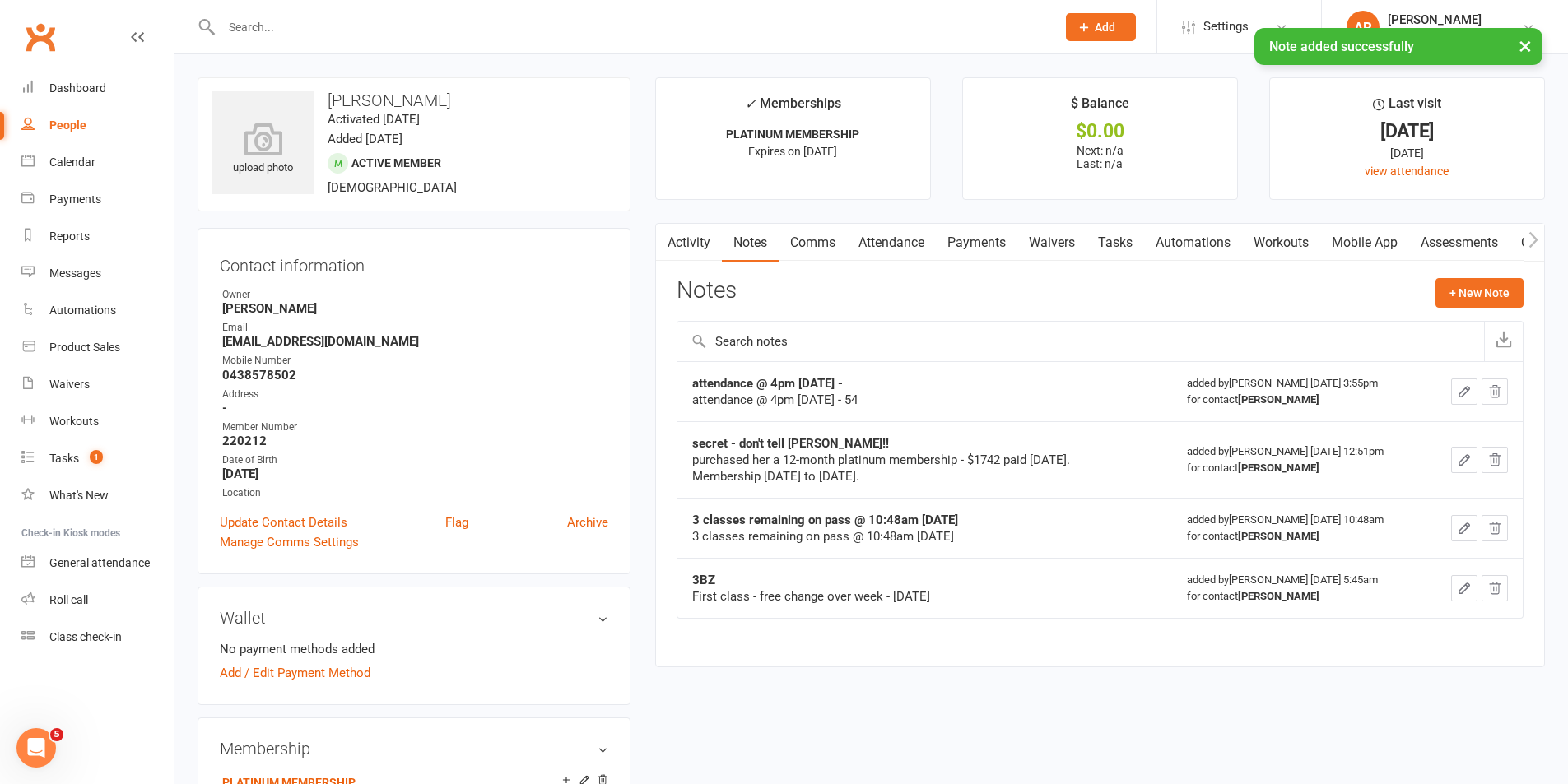
click at [317, 28] on div "× Note added successfully" at bounding box center [774, 28] width 1547 height 0
click at [299, 24] on input "text" at bounding box center [630, 26] width 828 height 23
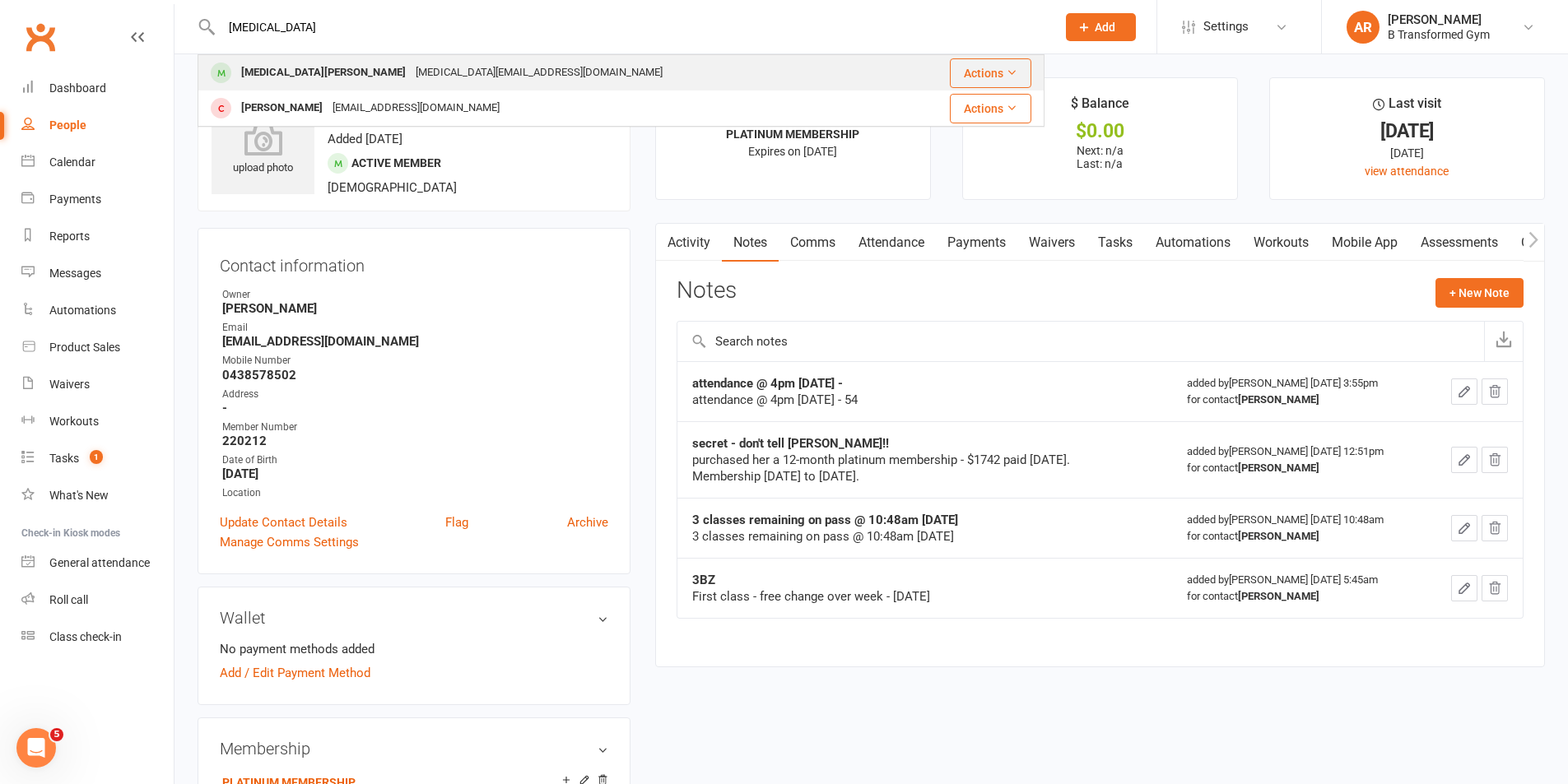
type input "yasmin"
click at [302, 72] on div "Yasmin Ramsay" at bounding box center [324, 73] width 174 height 24
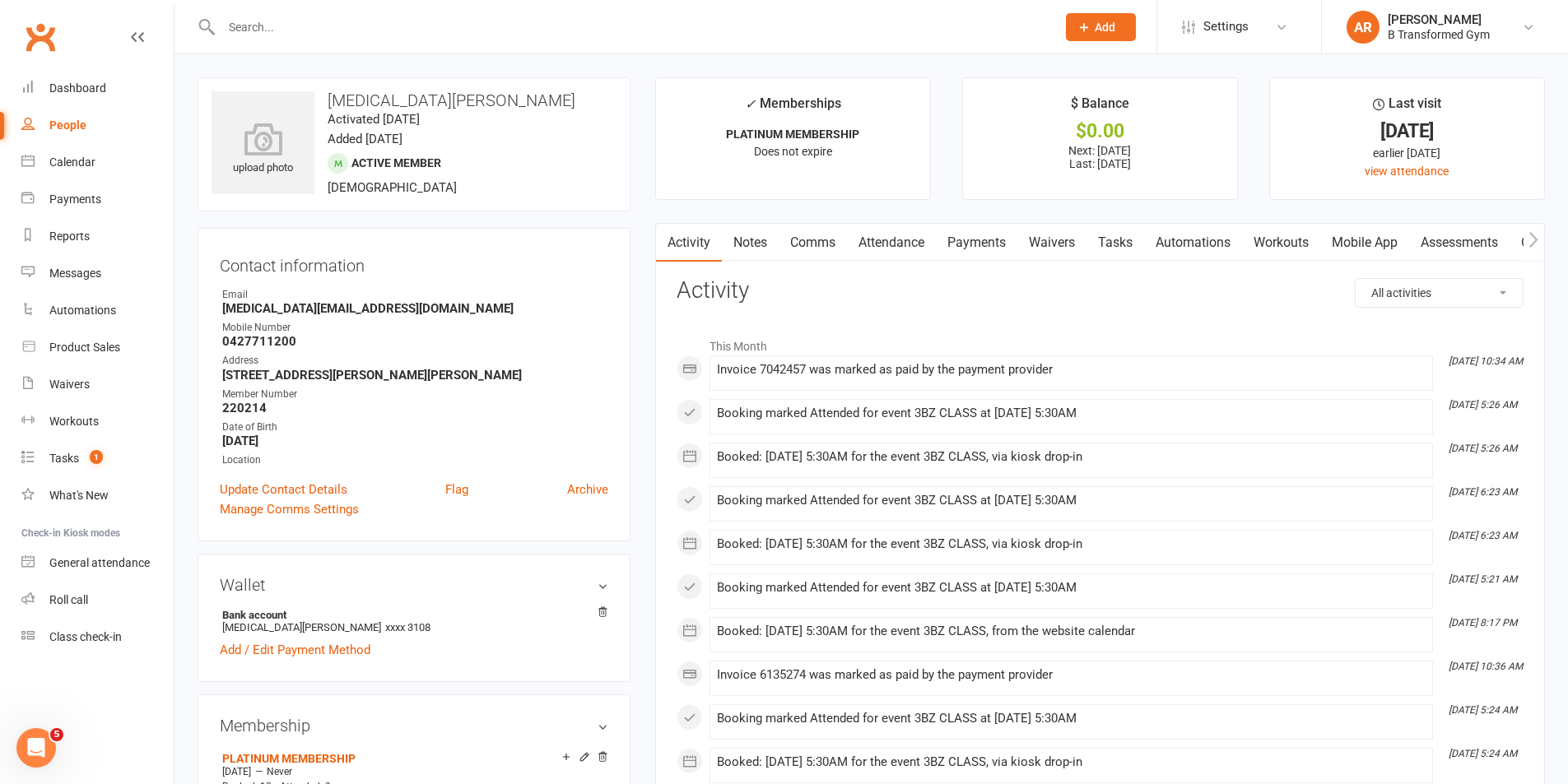
click at [745, 238] on link "Notes" at bounding box center [750, 243] width 57 height 38
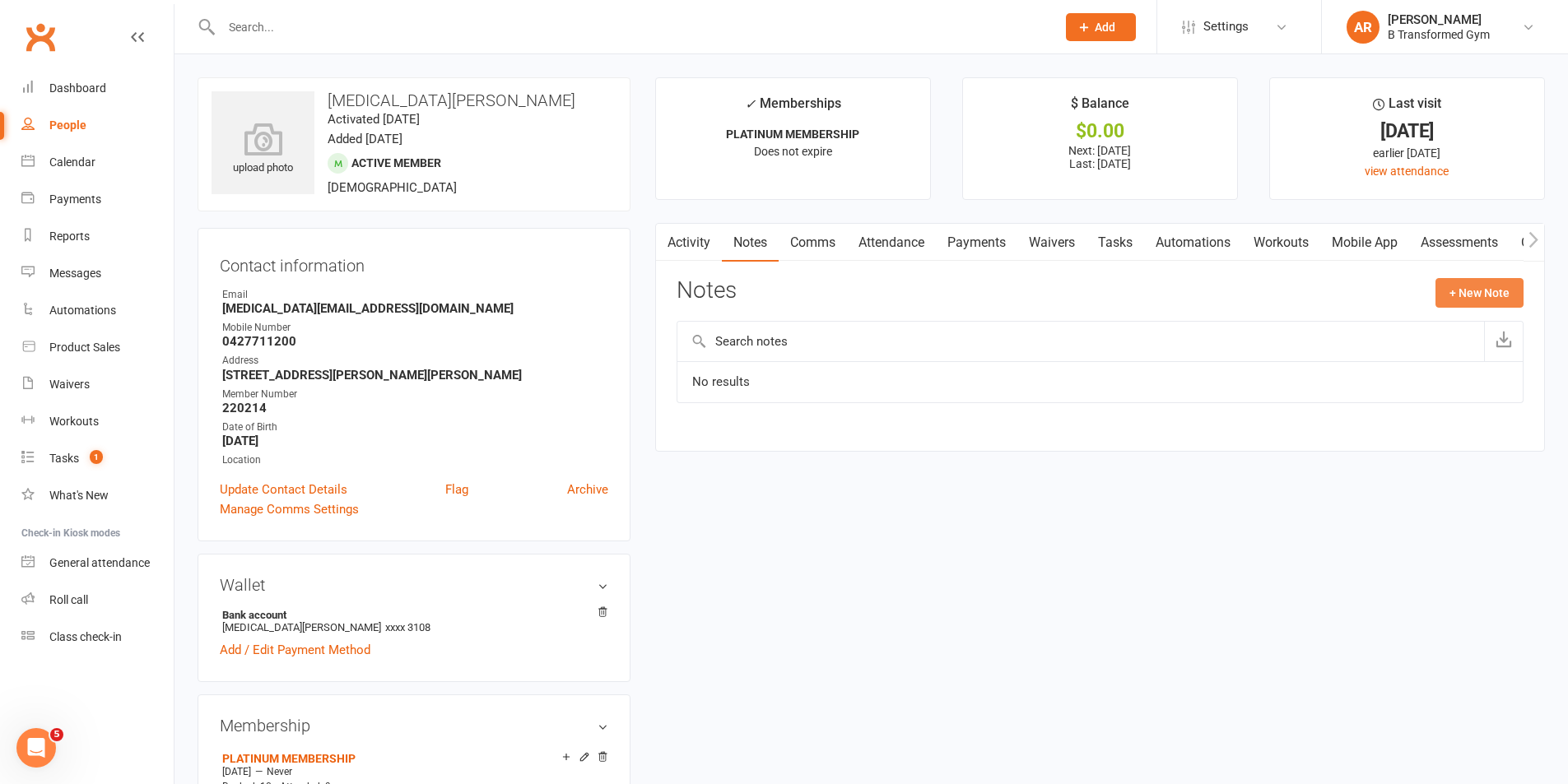
click at [1493, 296] on button "+ New Note" at bounding box center [1479, 293] width 88 height 30
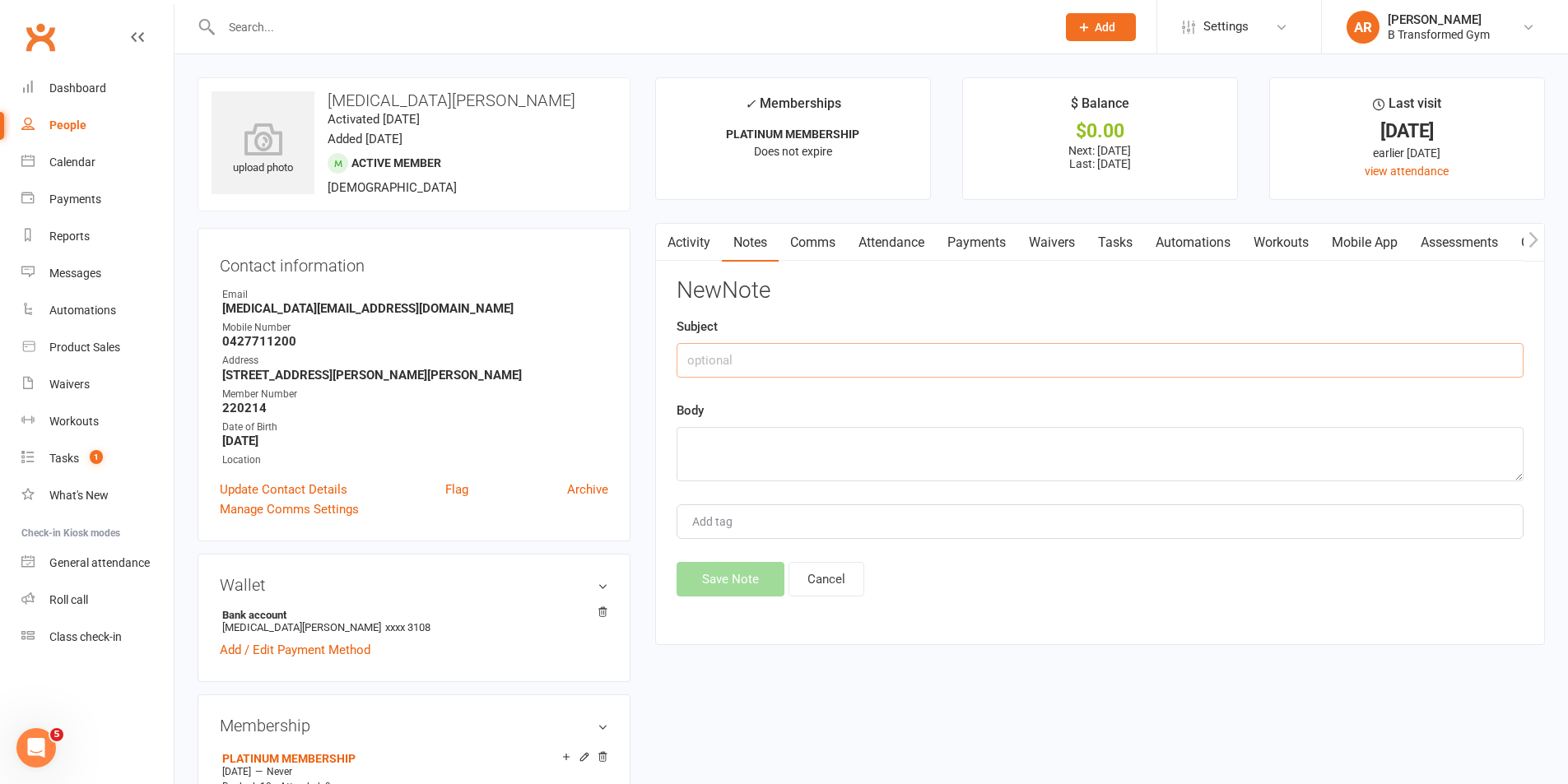
click at [886, 362] on input "text" at bounding box center [1100, 361] width 847 height 34
paste input "attendance @ 4pm 13/8/25 -"
type input "attendance @ 4pm 13/8/25 -"
click at [838, 456] on textarea at bounding box center [1100, 454] width 847 height 54
paste textarea "attendance @ 4pm 13/8/25 -"
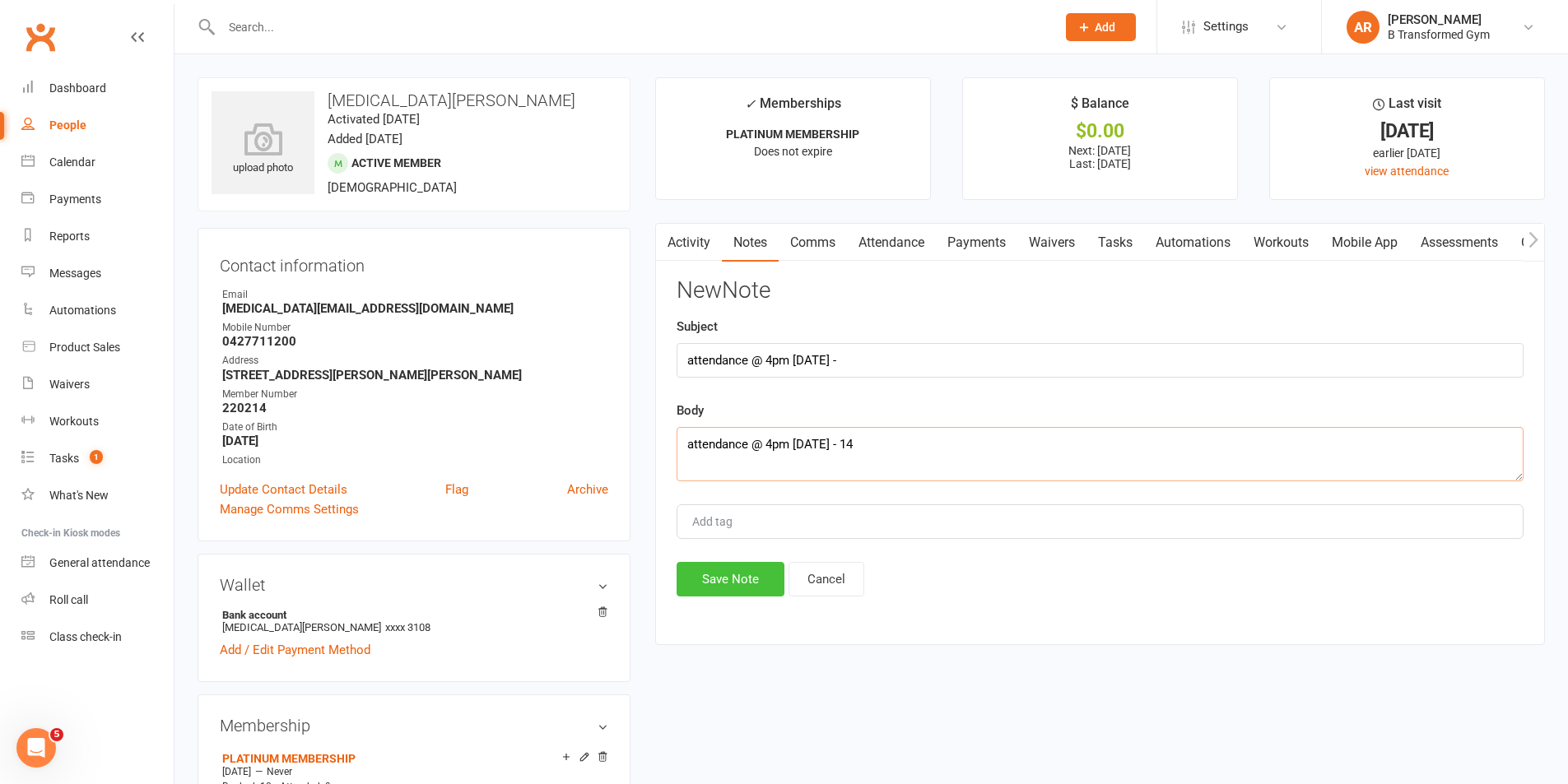
type textarea "attendance @ 4pm 13/8/25 - 14"
click at [745, 572] on button "Save Note" at bounding box center [730, 579] width 108 height 34
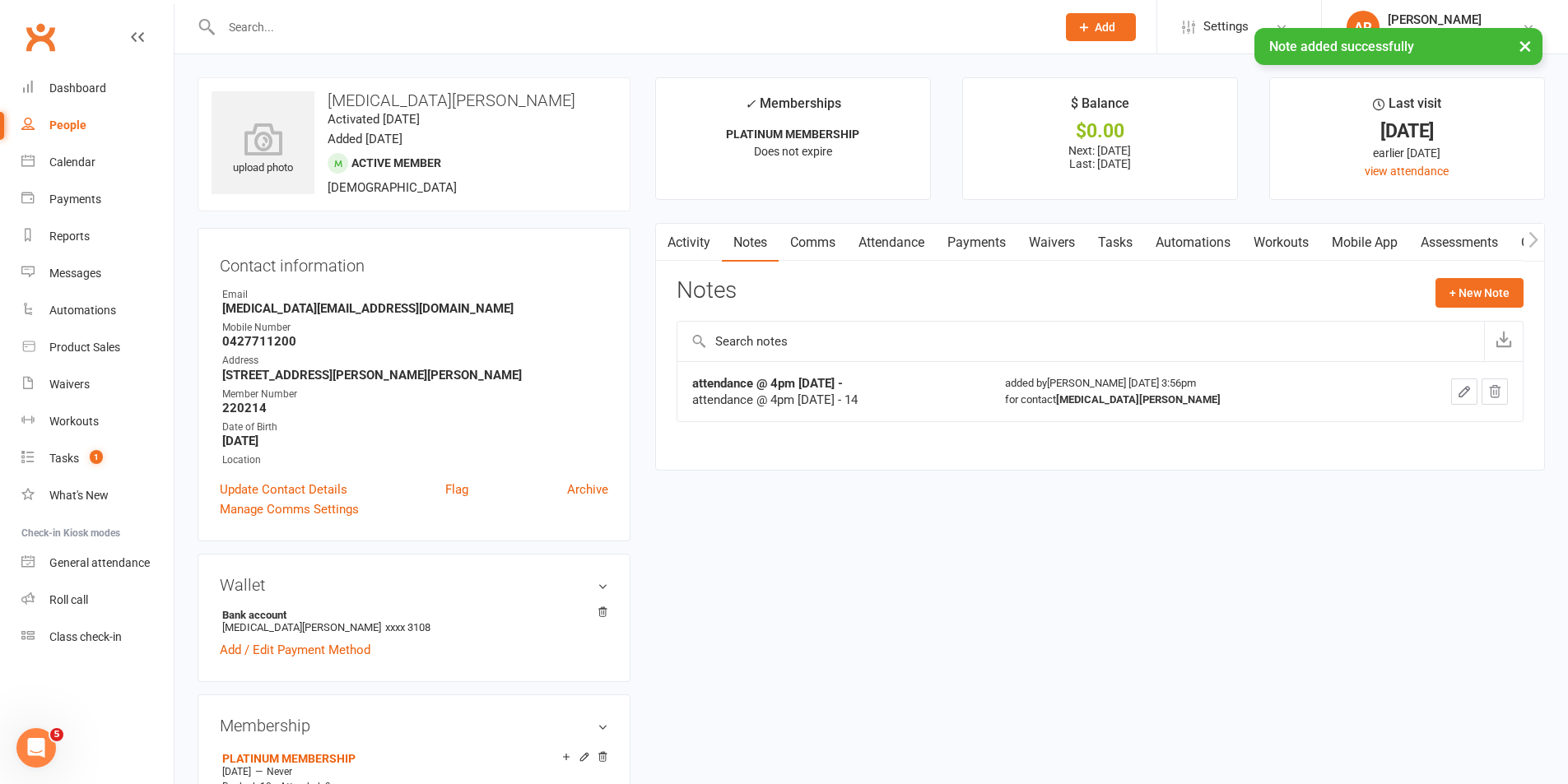
click at [304, 27] on input "text" at bounding box center [630, 26] width 828 height 23
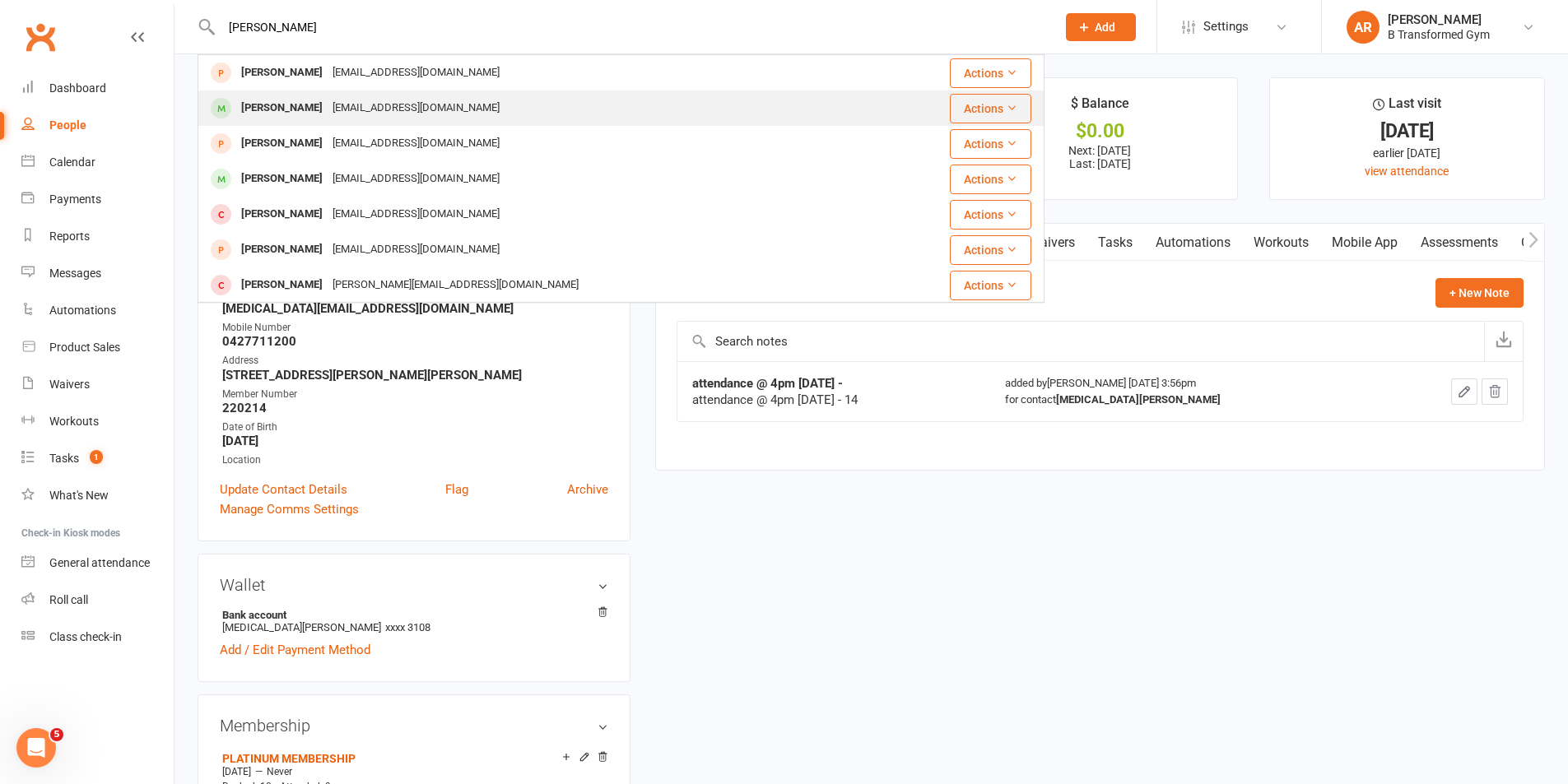
type input "leanne"
click at [327, 103] on div "leannebaker3@bigpond.com" at bounding box center [415, 108] width 177 height 24
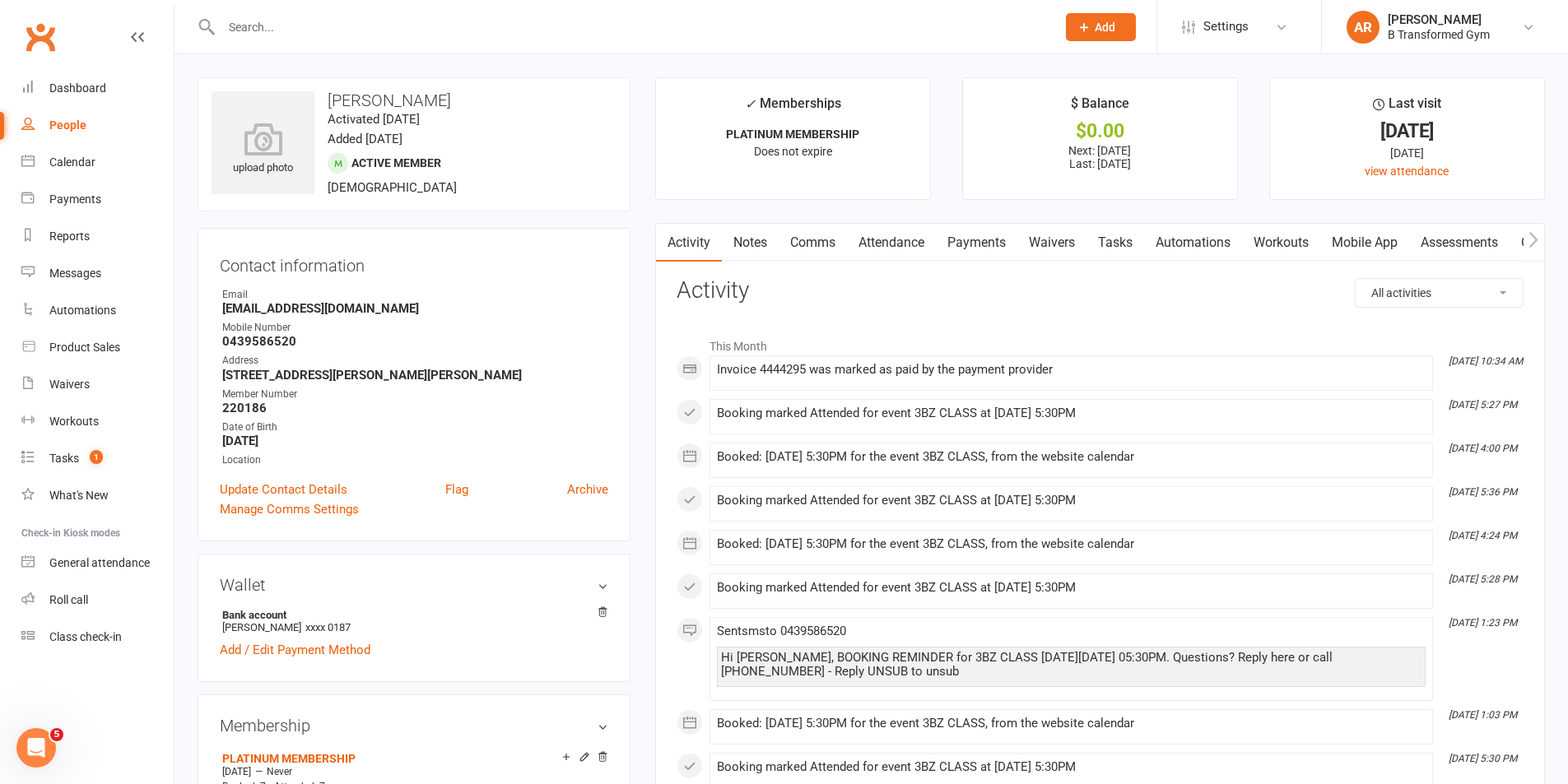
click at [760, 237] on link "Notes" at bounding box center [750, 243] width 57 height 38
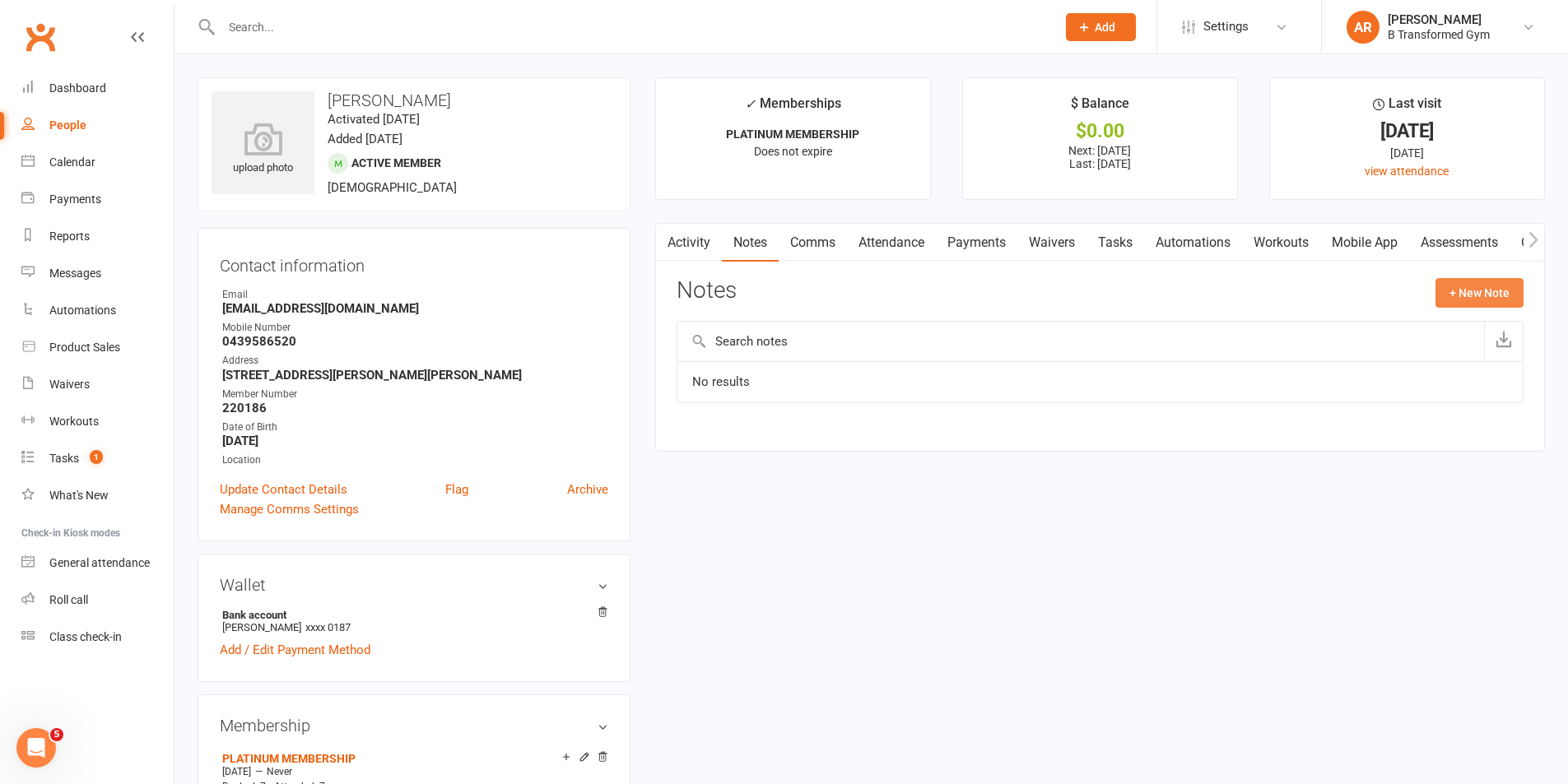
click at [1460, 288] on button "+ New Note" at bounding box center [1479, 293] width 88 height 30
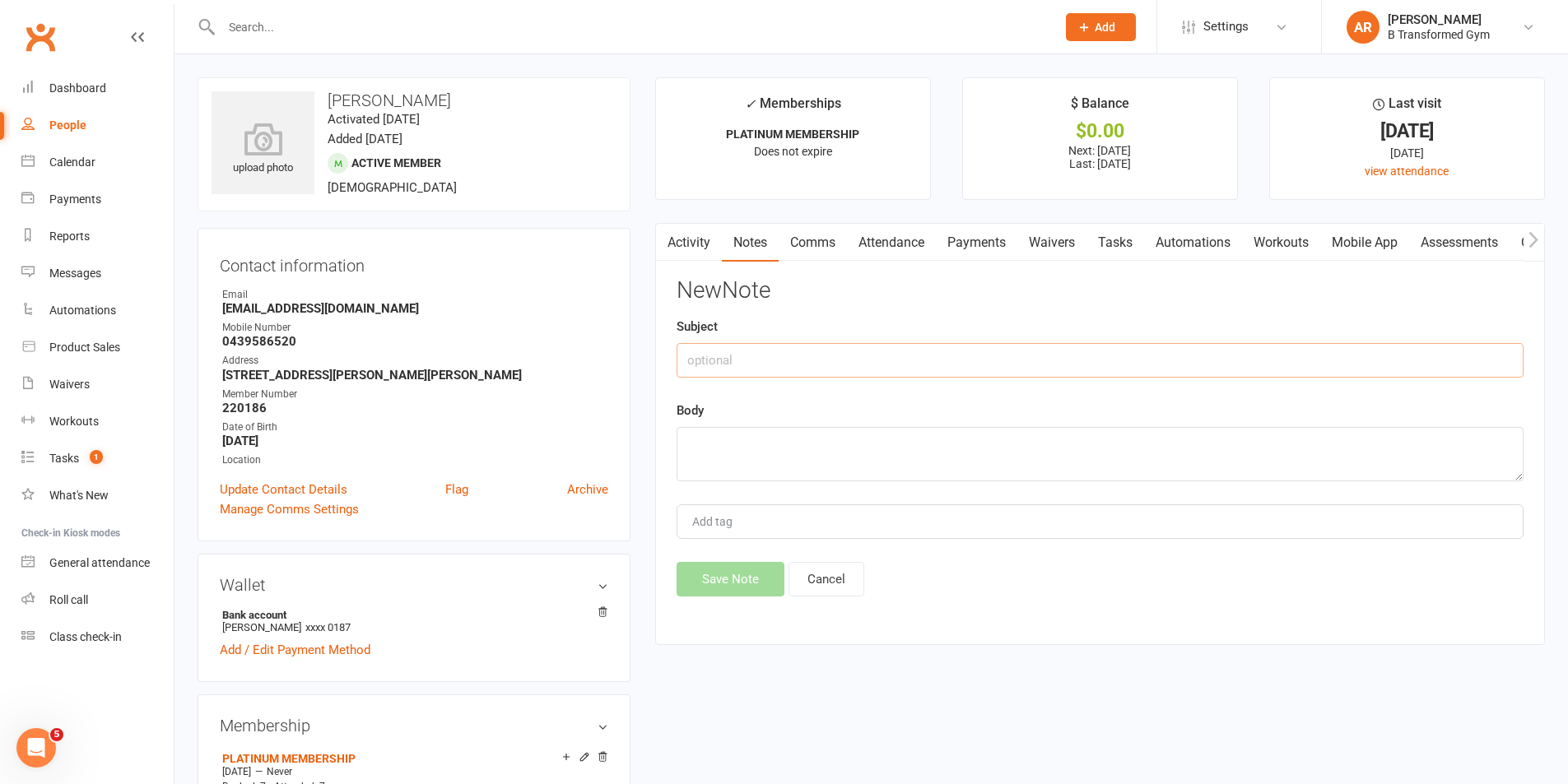
click at [948, 361] on input "text" at bounding box center [1100, 361] width 847 height 34
paste input "attendance @ 4pm 13/8/25 -"
click at [870, 430] on textarea at bounding box center [1100, 454] width 847 height 54
drag, startPoint x: 932, startPoint y: 359, endPoint x: 948, endPoint y: 383, distance: 28.8
click at [948, 383] on div "New Note Subject attendance @ 4pm 13/8/25 - 11 Body Add tag Save Note Cancel" at bounding box center [1100, 437] width 847 height 318
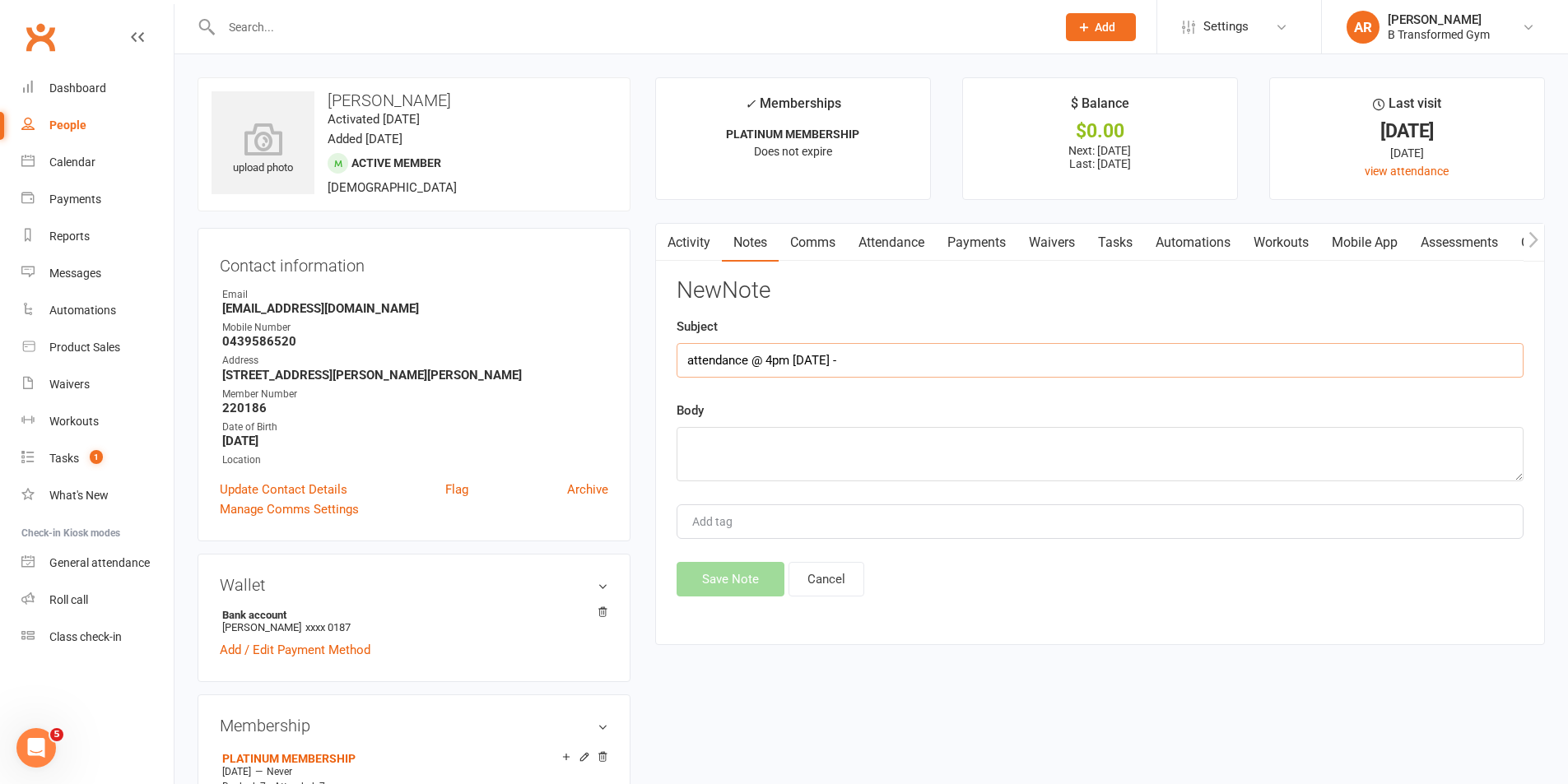
type input "attendance @ 4pm 13/8/25 -"
click at [911, 450] on textarea at bounding box center [1100, 454] width 847 height 54
paste textarea "attendance @ 4pm 13/8/25 -"
type textarea "attendance @ 4pm 13/8/25 - 11"
click at [741, 581] on button "Save Note" at bounding box center [730, 579] width 108 height 34
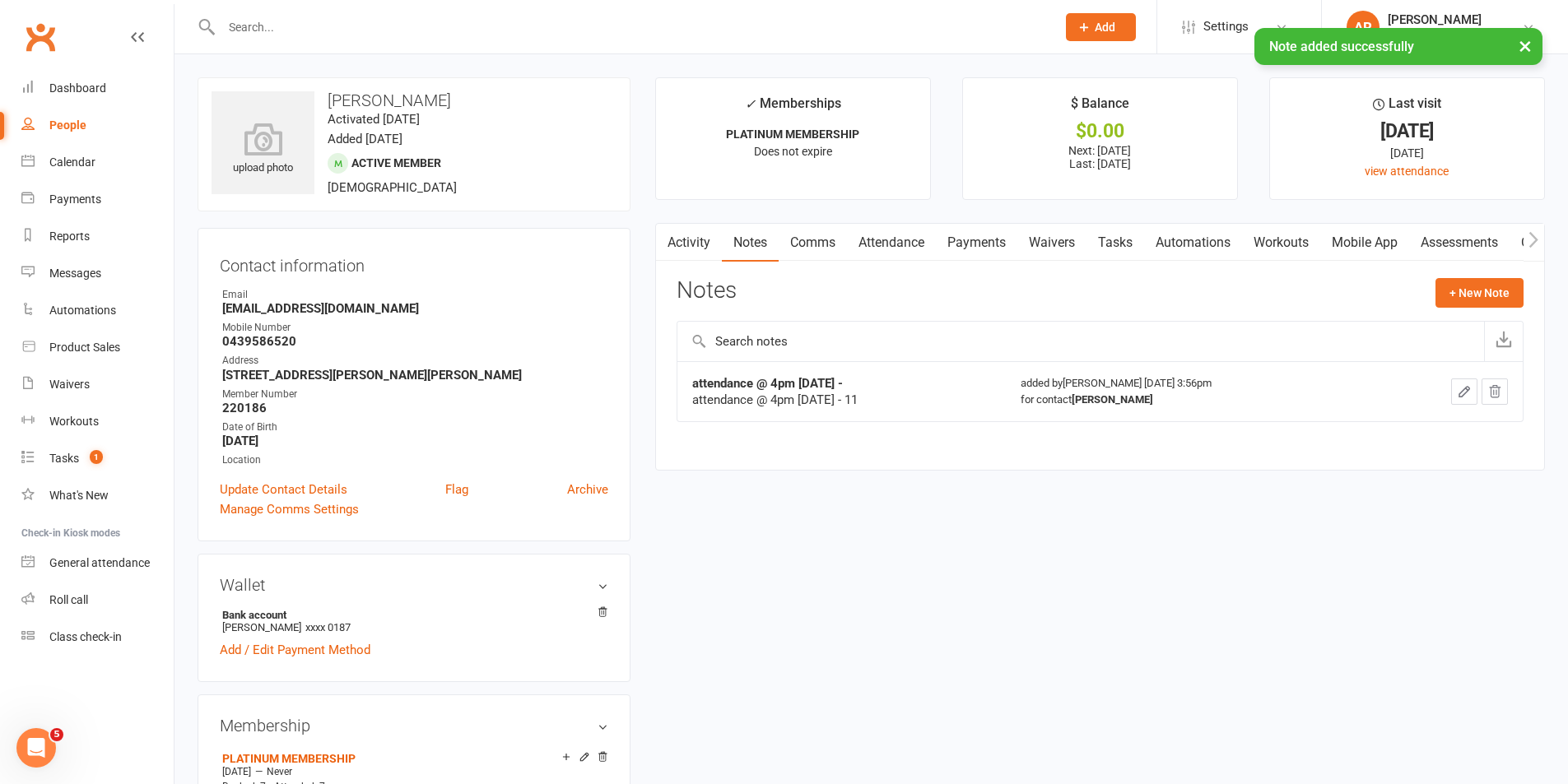
click at [297, 21] on input "text" at bounding box center [630, 26] width 828 height 23
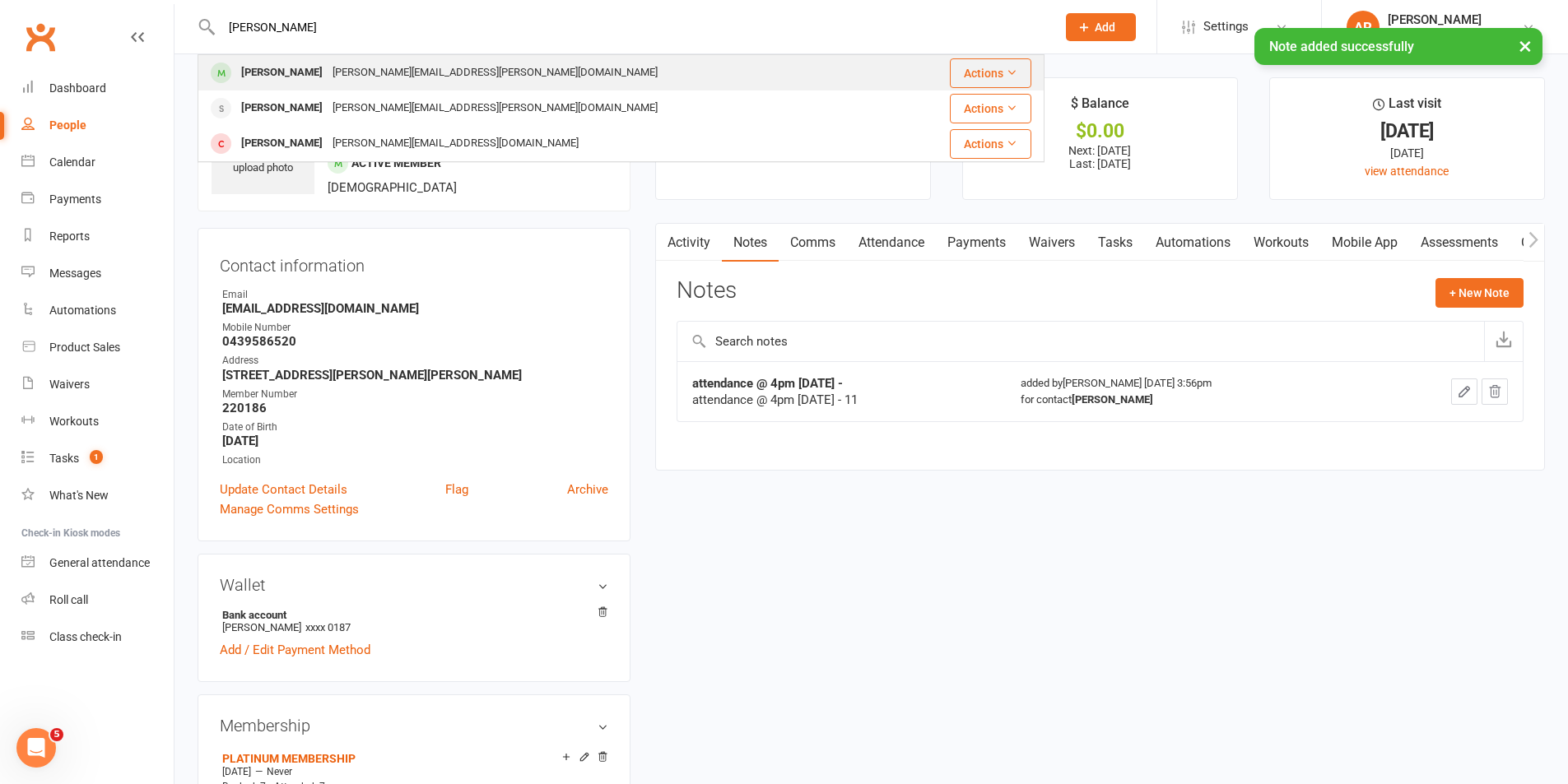
type input "tim"
click at [287, 76] on div "Tim Baker" at bounding box center [282, 73] width 92 height 24
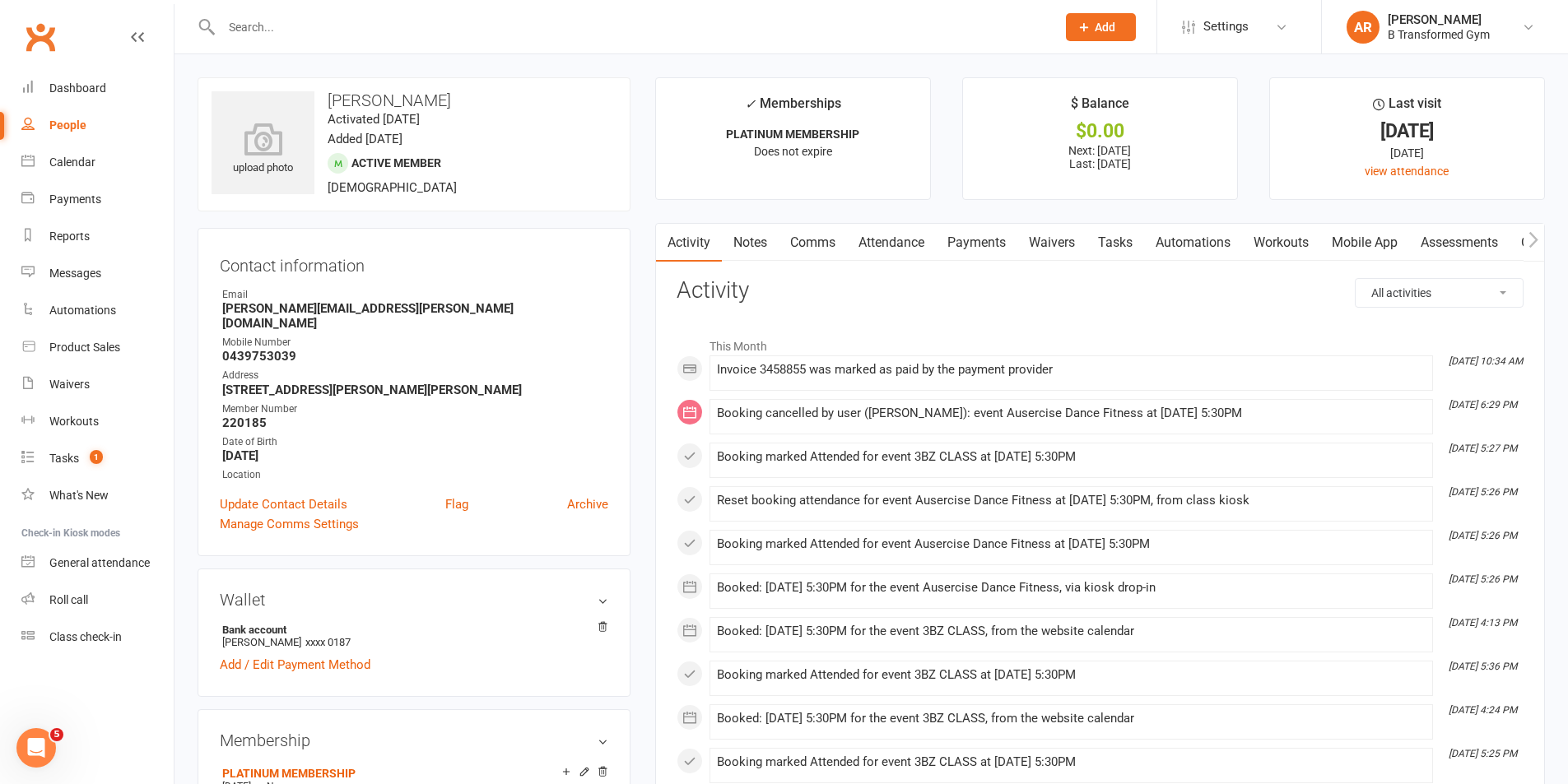
click at [753, 243] on link "Notes" at bounding box center [750, 243] width 57 height 38
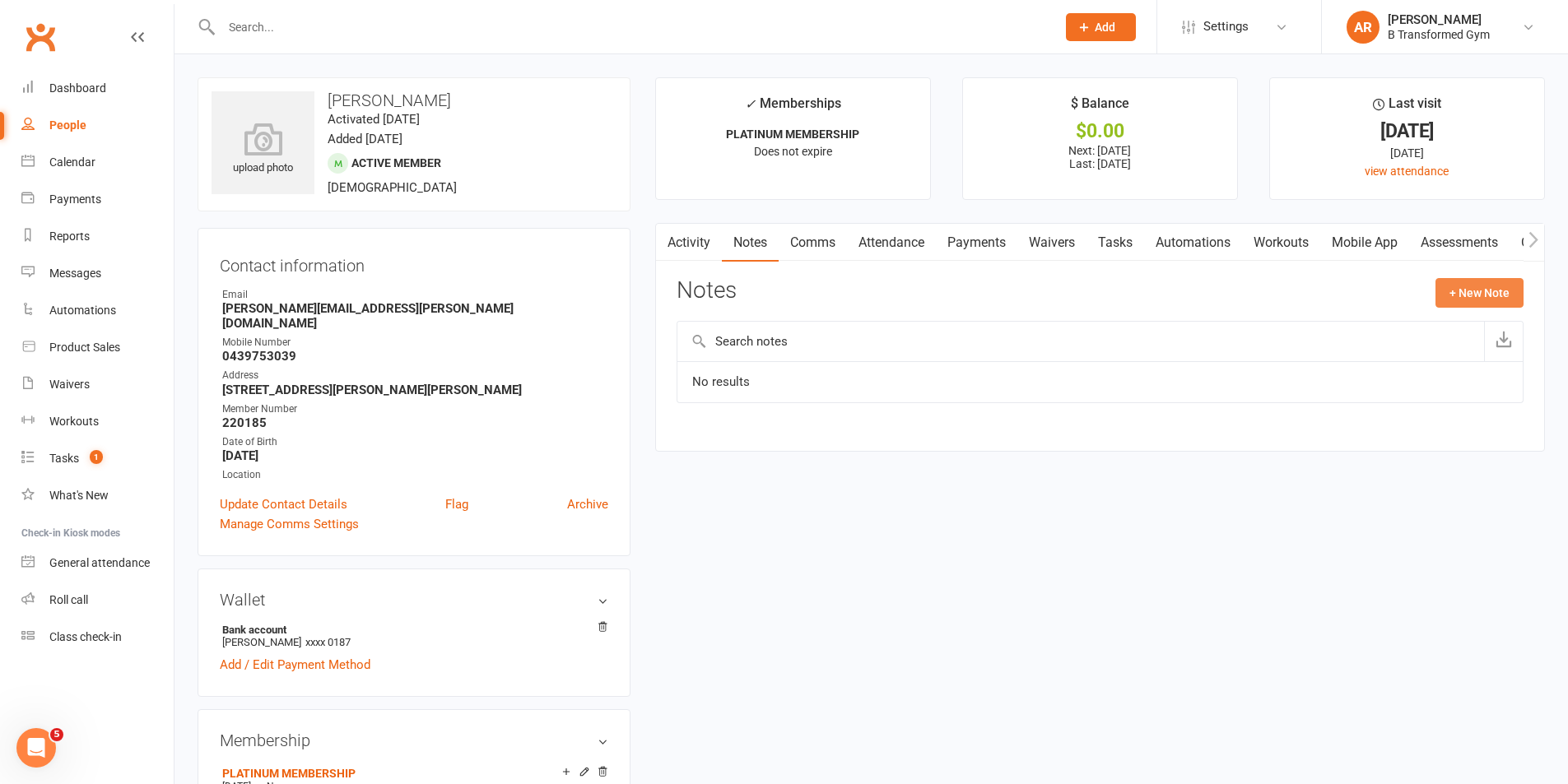
click at [1462, 297] on button "+ New Note" at bounding box center [1479, 293] width 88 height 30
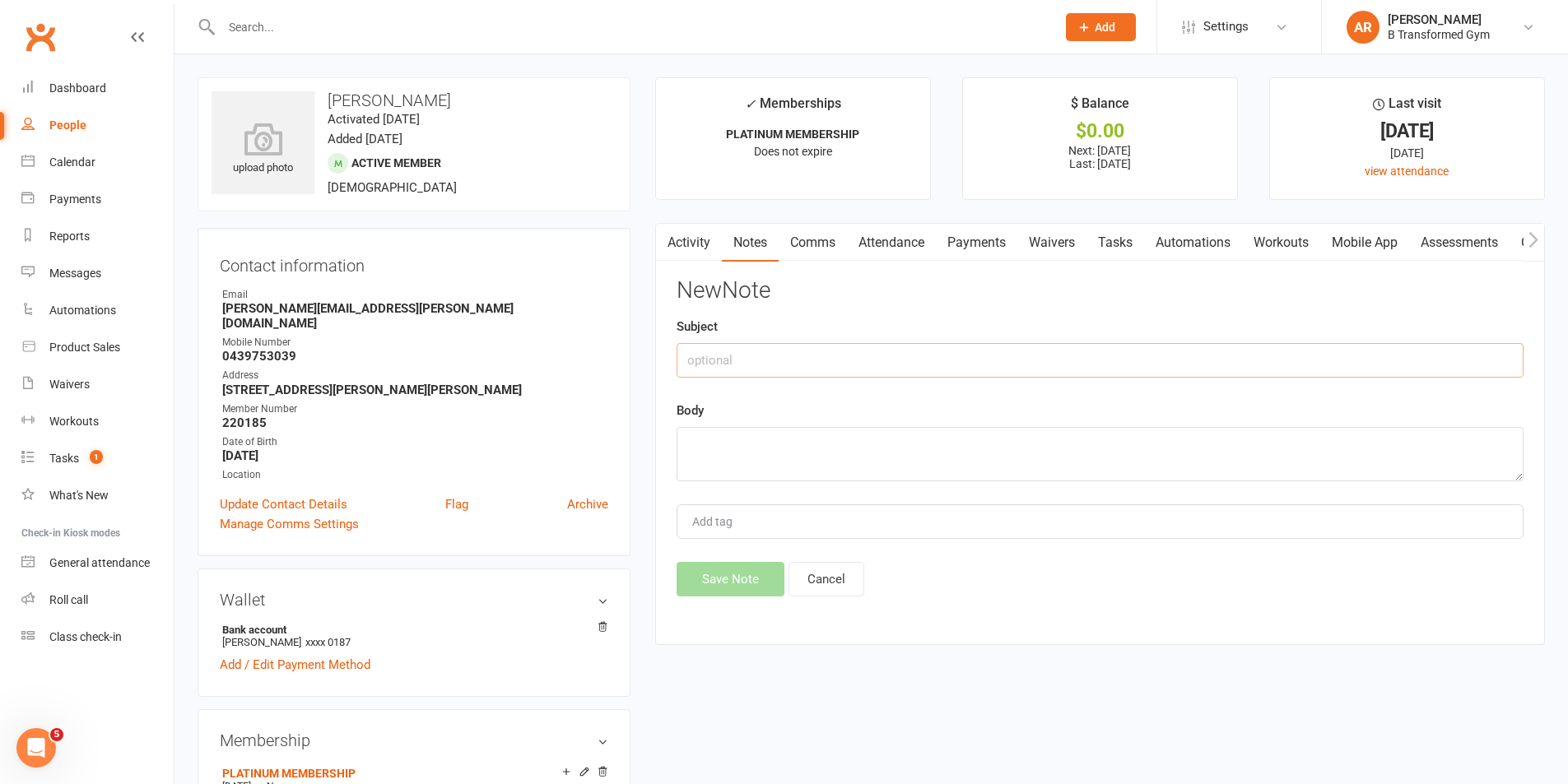
click at [872, 364] on input "text" at bounding box center [1100, 361] width 847 height 34
paste input "attendance @ 4pm 13/8/25 -"
type input "tattendance @ 4pm 13/8/25 -"
click at [934, 445] on textarea at bounding box center [1100, 454] width 847 height 54
paste textarea "attendance @ 4pm 13/8/25 -"
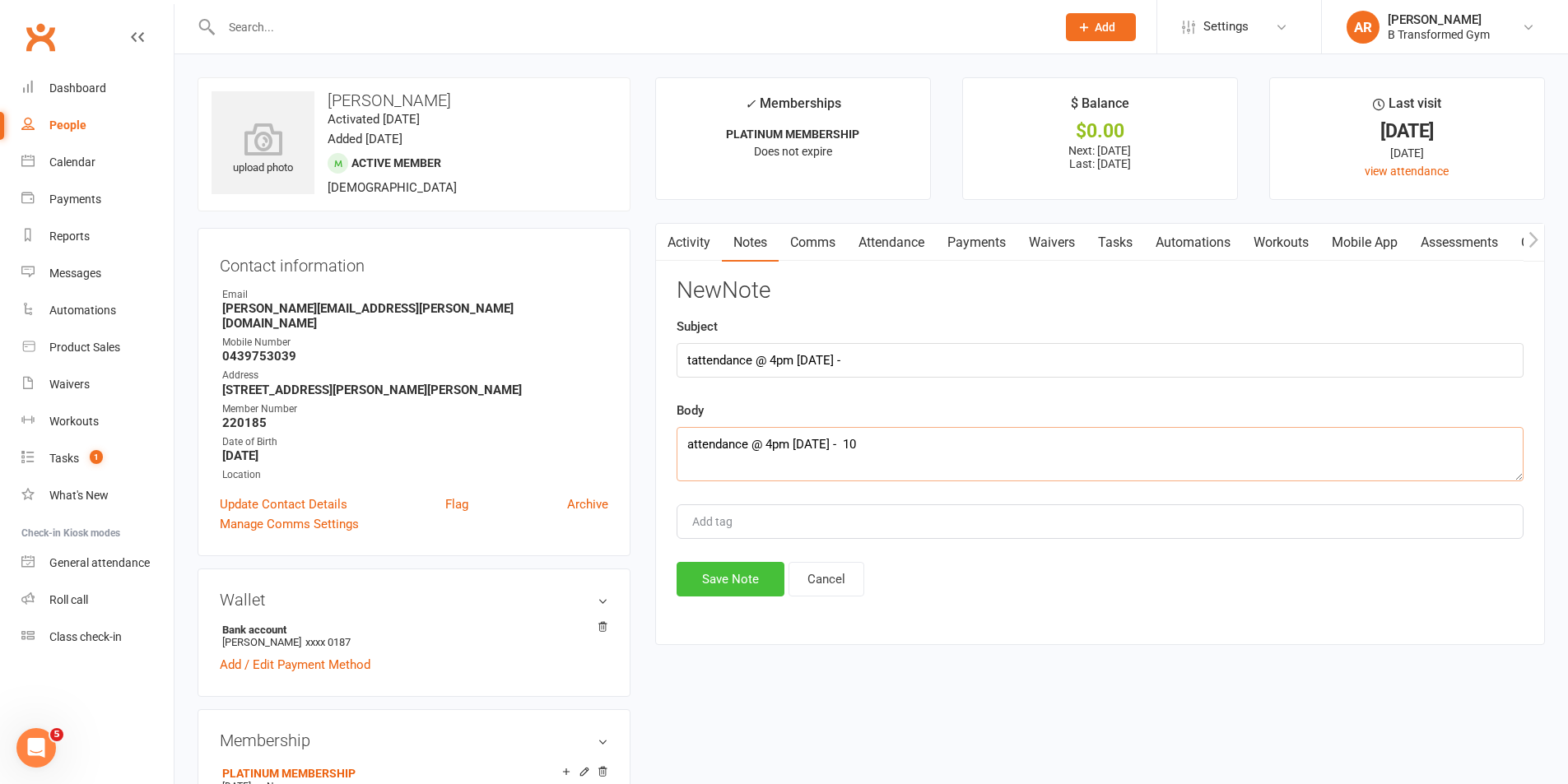
type textarea "attendance @ 4pm 13/8/25 - 10"
click at [724, 573] on button "Save Note" at bounding box center [730, 579] width 108 height 34
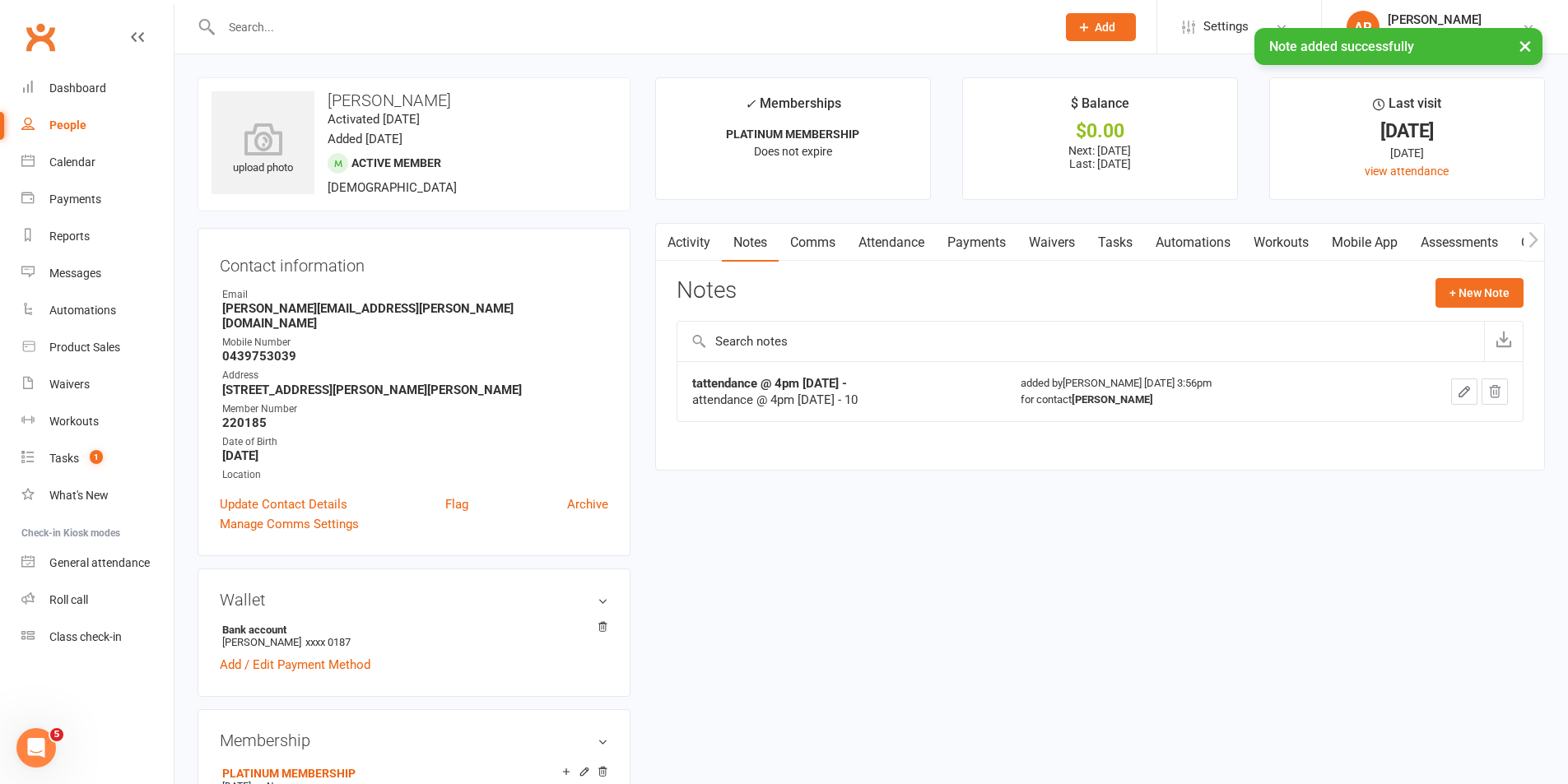
click at [317, 28] on div "× Note added successfully" at bounding box center [774, 28] width 1547 height 0
click at [292, 26] on input "text" at bounding box center [630, 26] width 828 height 23
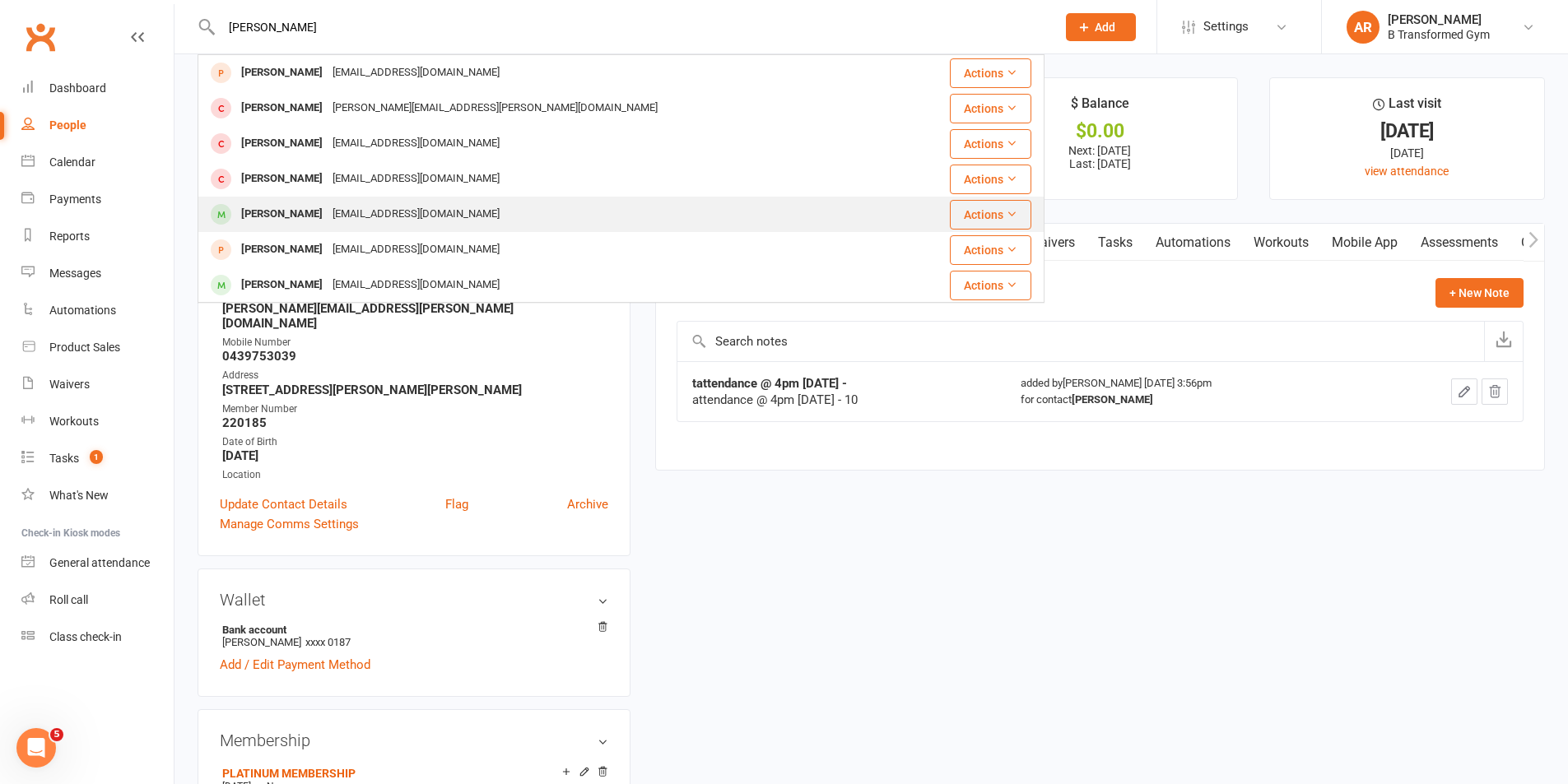
type input "sarah b"
click at [337, 215] on div "Sarahannebainbridge@gmail.com" at bounding box center [415, 214] width 177 height 24
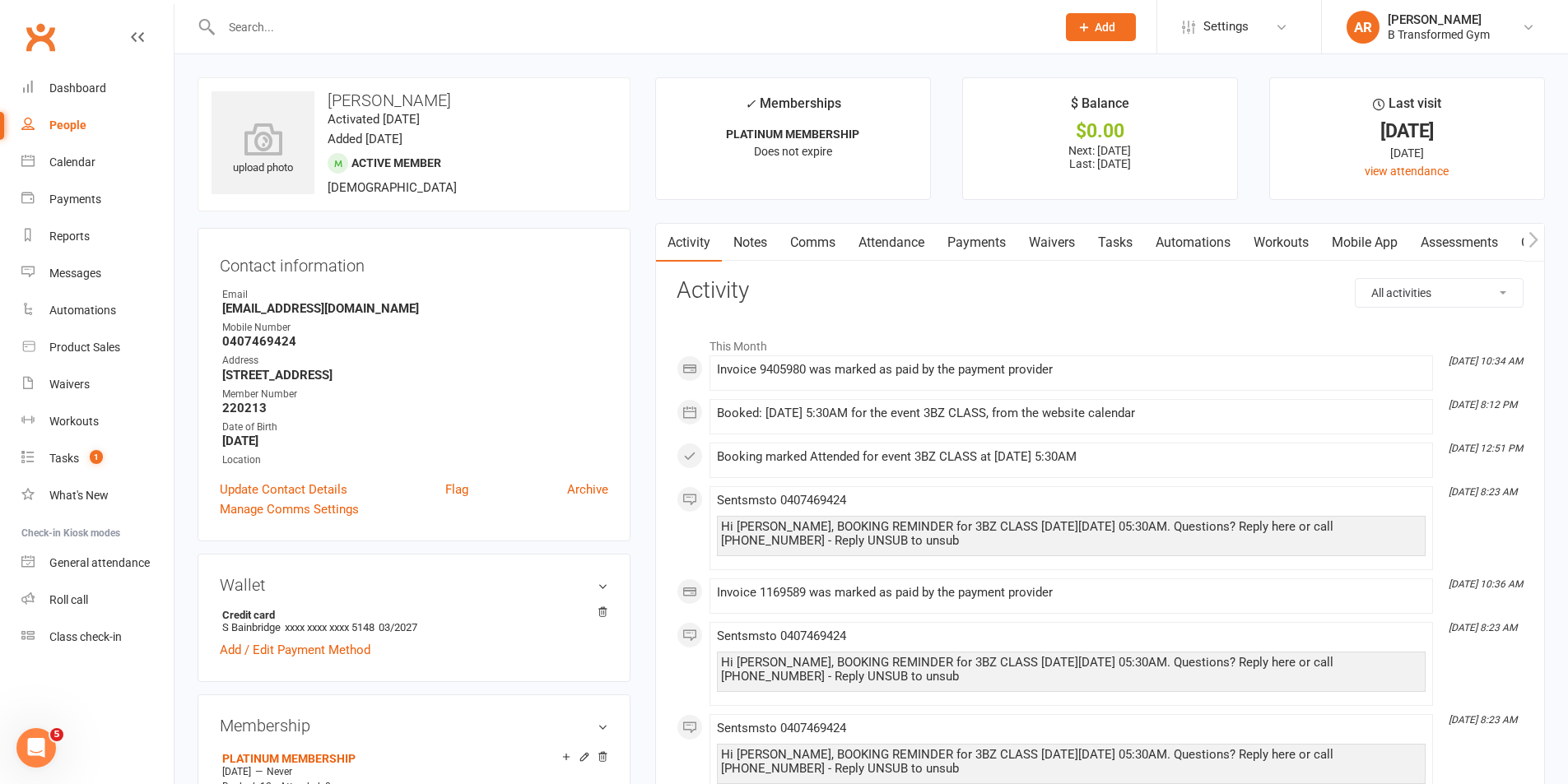
click at [755, 242] on link "Notes" at bounding box center [750, 243] width 57 height 38
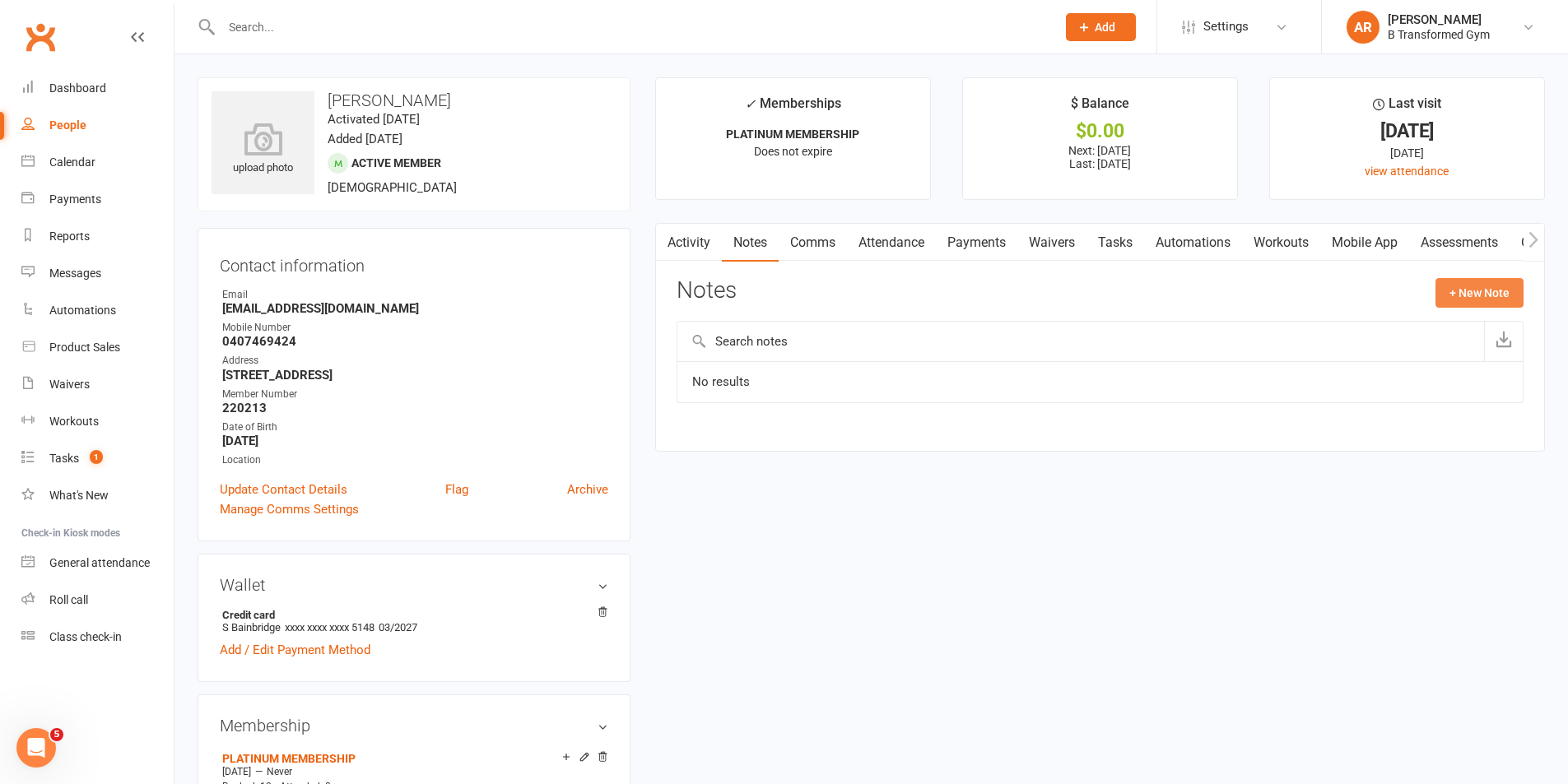
click at [1505, 291] on button "+ New Note" at bounding box center [1479, 293] width 88 height 30
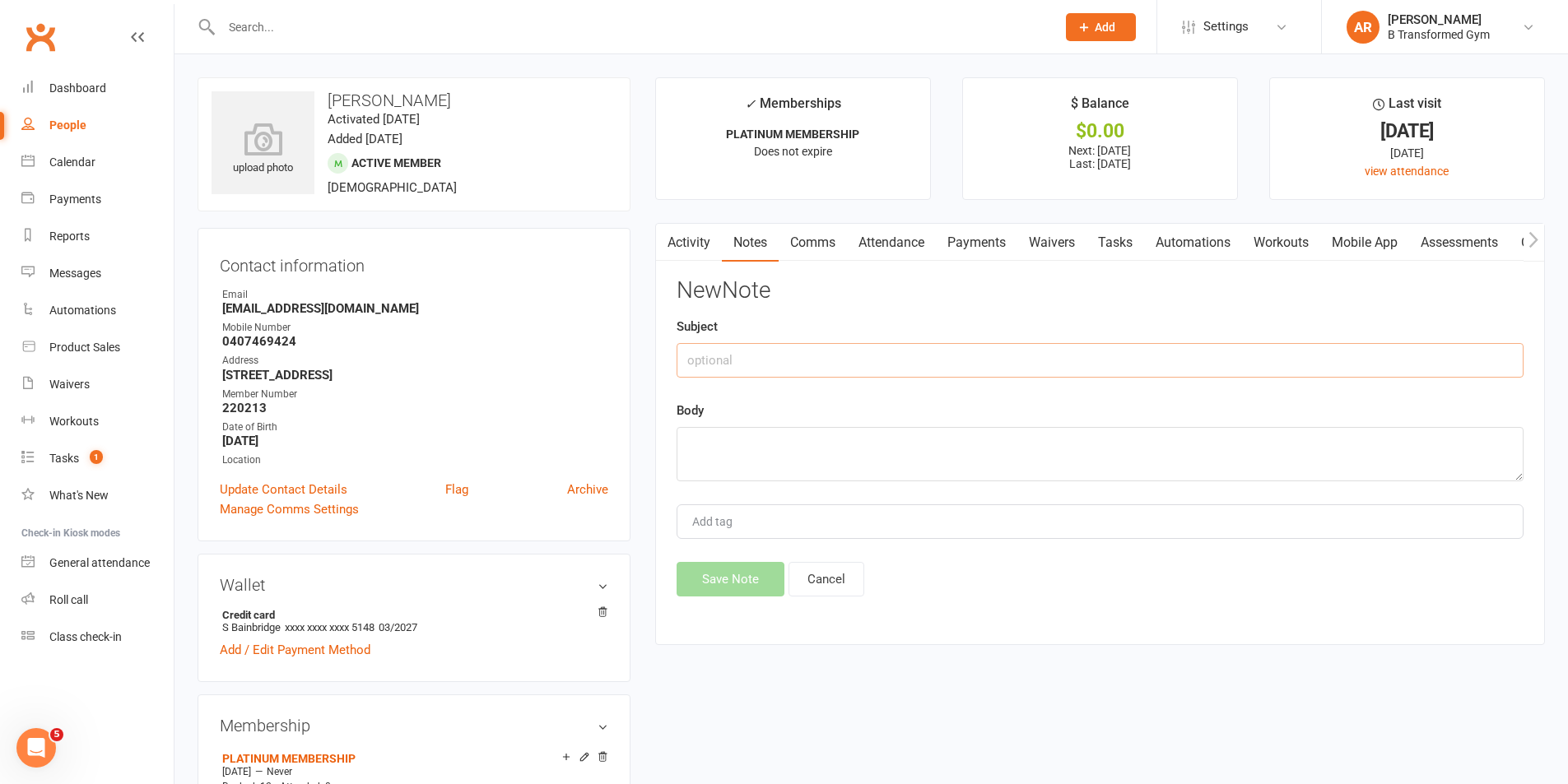
click at [885, 353] on input "text" at bounding box center [1100, 361] width 847 height 34
paste input "attendance @ 4pm 13/8/25 -"
type input "attendance @ 4pm 13/8/25 -"
click at [862, 442] on textarea at bounding box center [1100, 454] width 847 height 54
paste textarea "attendance @ 4pm 13/8/25 -"
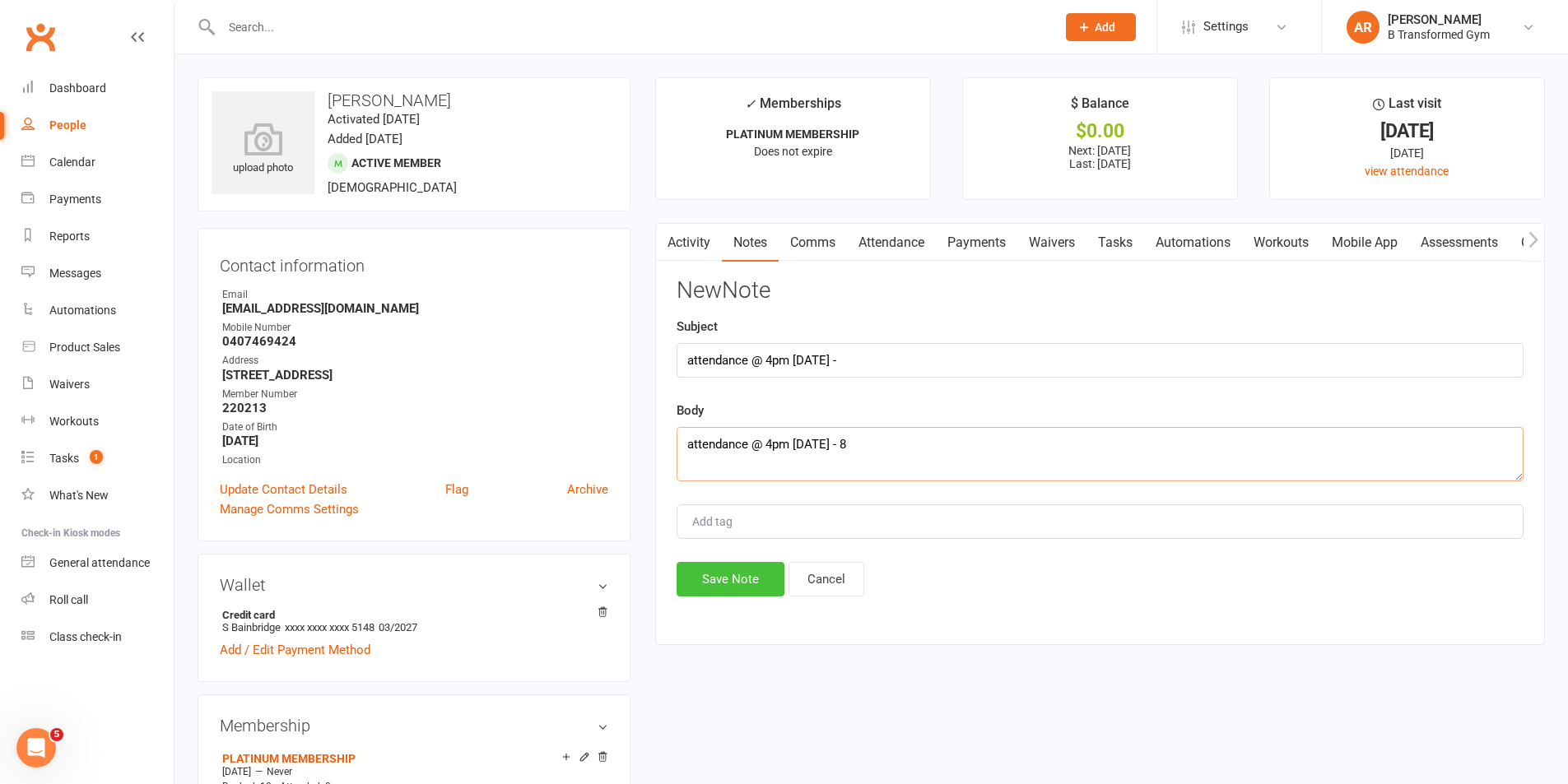
type textarea "attendance @ 4pm 13/8/25 - 8"
click at [736, 577] on button "Save Note" at bounding box center [730, 579] width 108 height 34
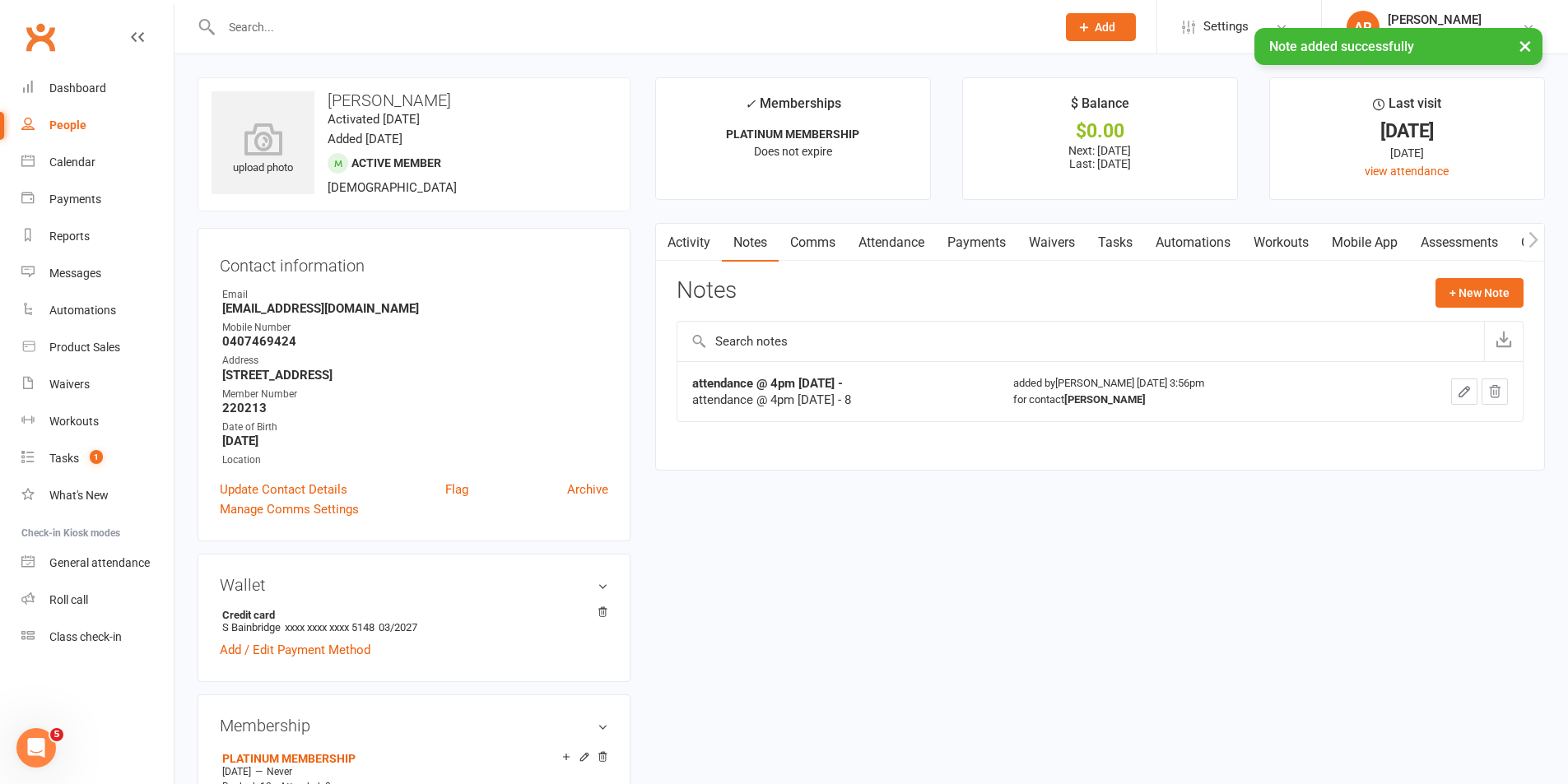
click at [332, 28] on div "× Note added successfully" at bounding box center [774, 28] width 1547 height 0
click at [310, 23] on input "text" at bounding box center [630, 26] width 828 height 23
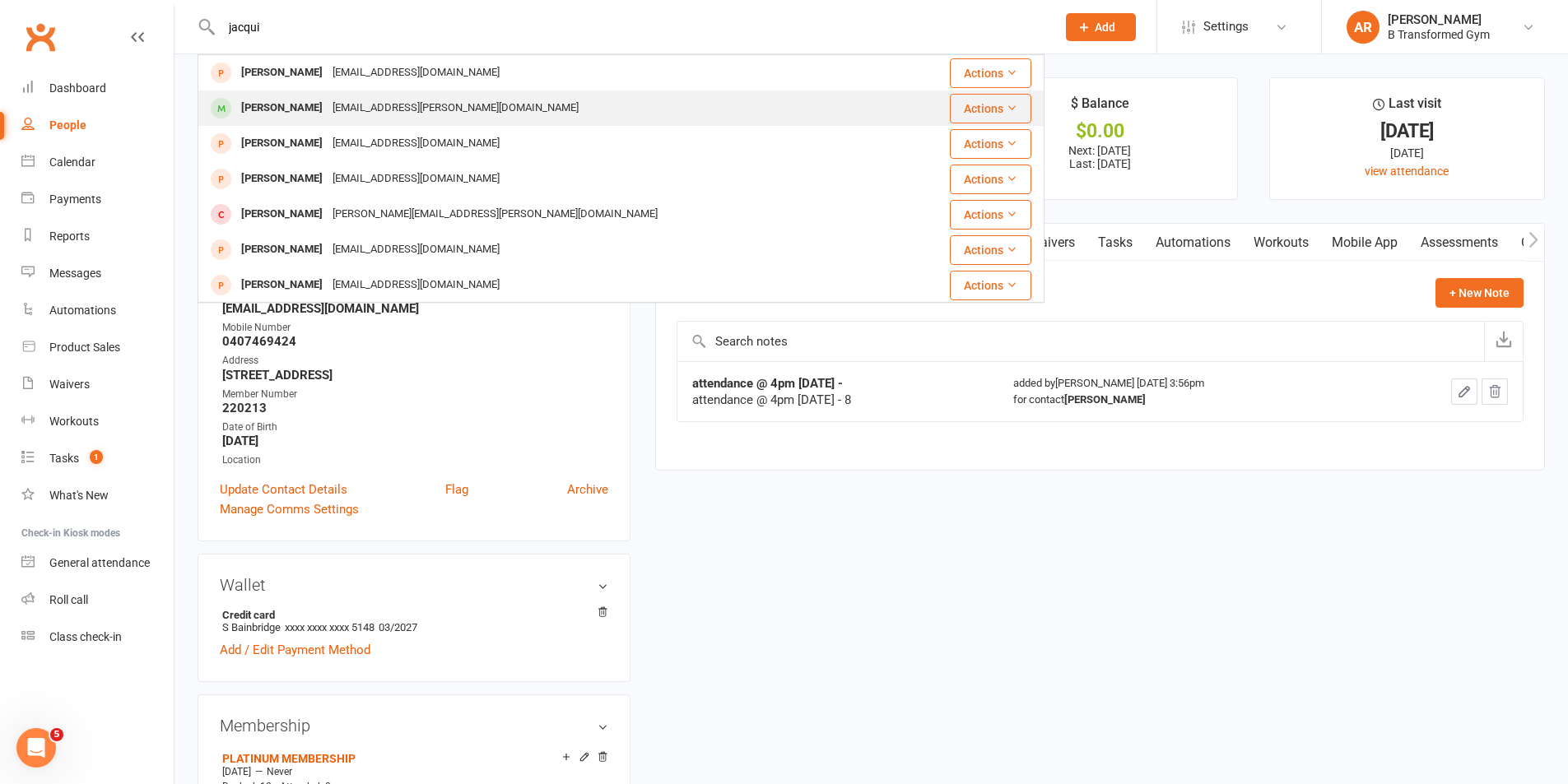
type input "jacqui"
click at [380, 106] on div "Jacqui.geaney@hotmail.com" at bounding box center [455, 108] width 256 height 24
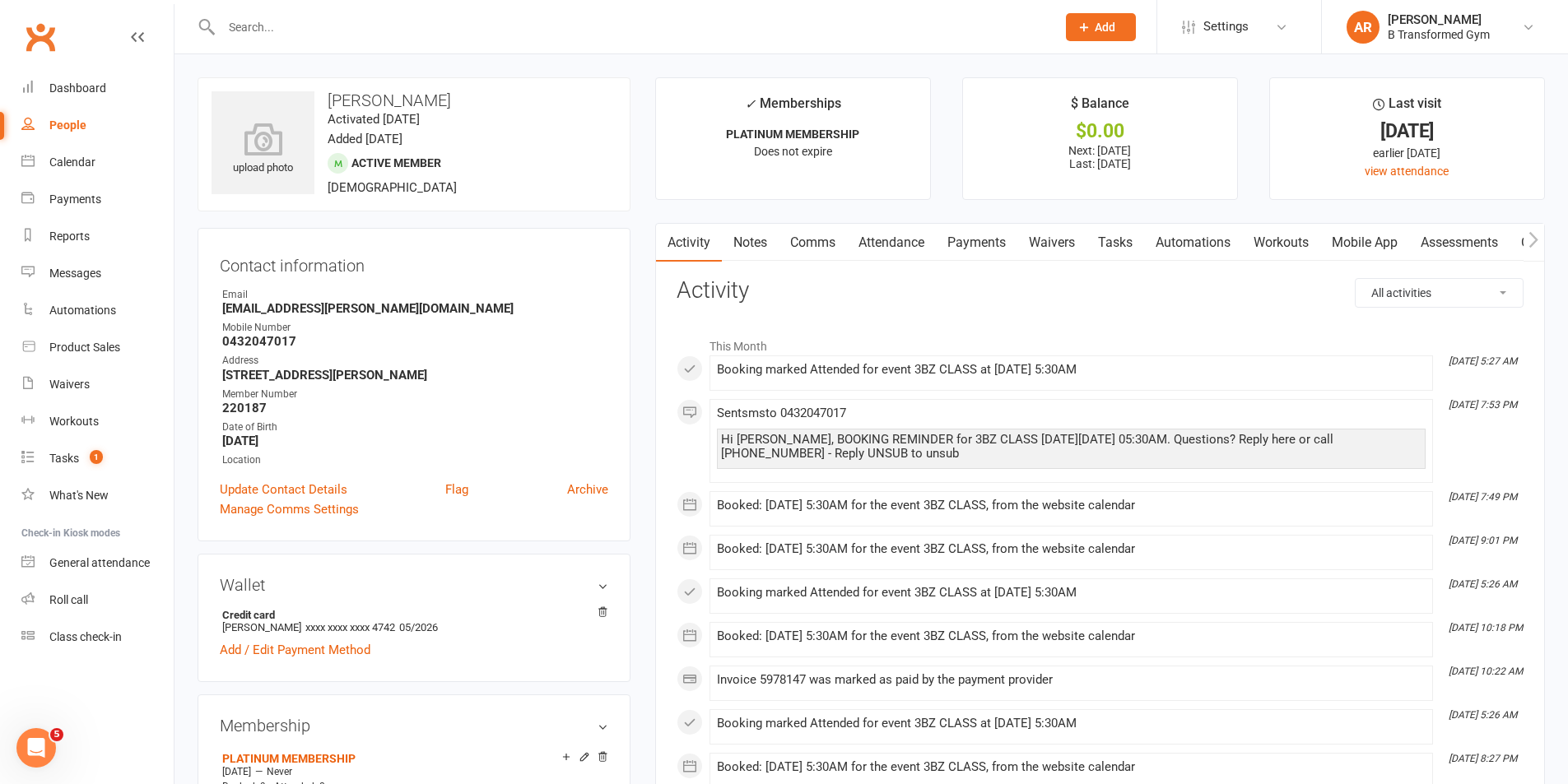
click at [750, 246] on link "Notes" at bounding box center [750, 243] width 57 height 38
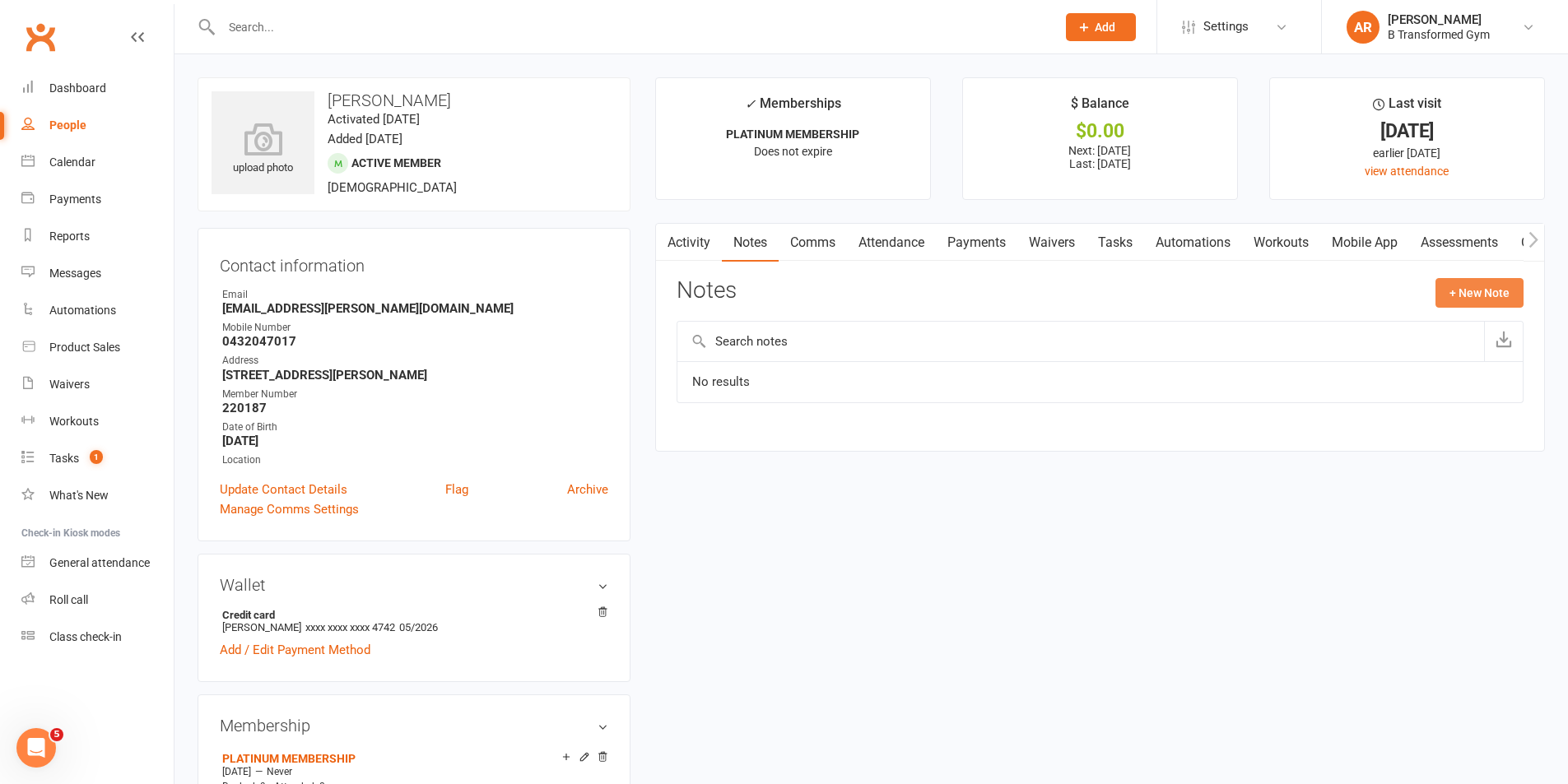
click at [1450, 291] on button "+ New Note" at bounding box center [1479, 293] width 88 height 30
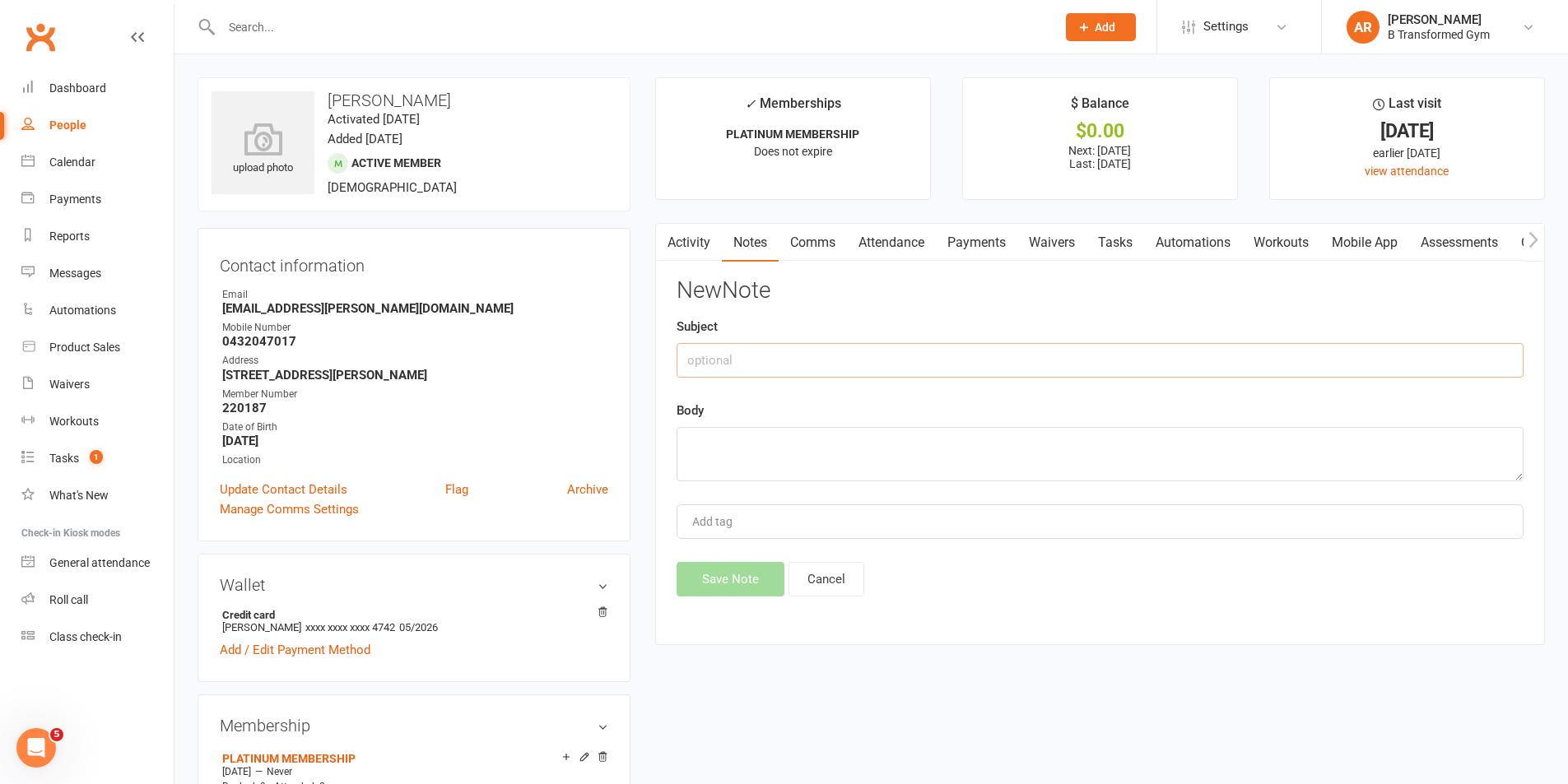
click at [891, 370] on input "text" at bounding box center [1100, 361] width 847 height 34
paste input "attendance @ 4pm 13/8/25 -"
type input "attendance @ 4pm 13/8/25 -"
click at [835, 432] on textarea at bounding box center [1100, 454] width 847 height 54
paste textarea "attendance @ 4pm 13/8/25 -"
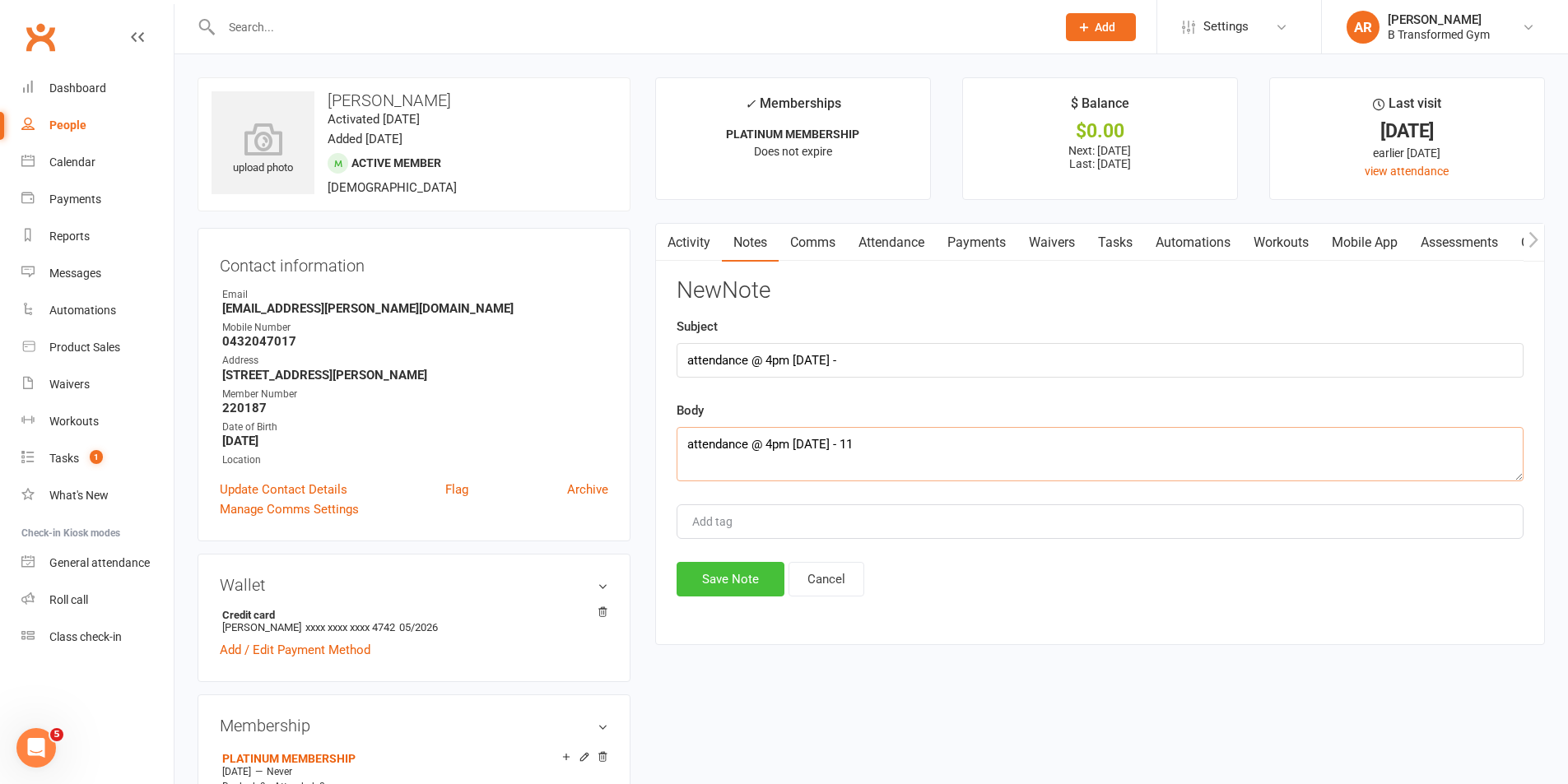
type textarea "attendance @ 4pm 13/8/25 - 11"
click at [763, 570] on button "Save Note" at bounding box center [730, 579] width 108 height 34
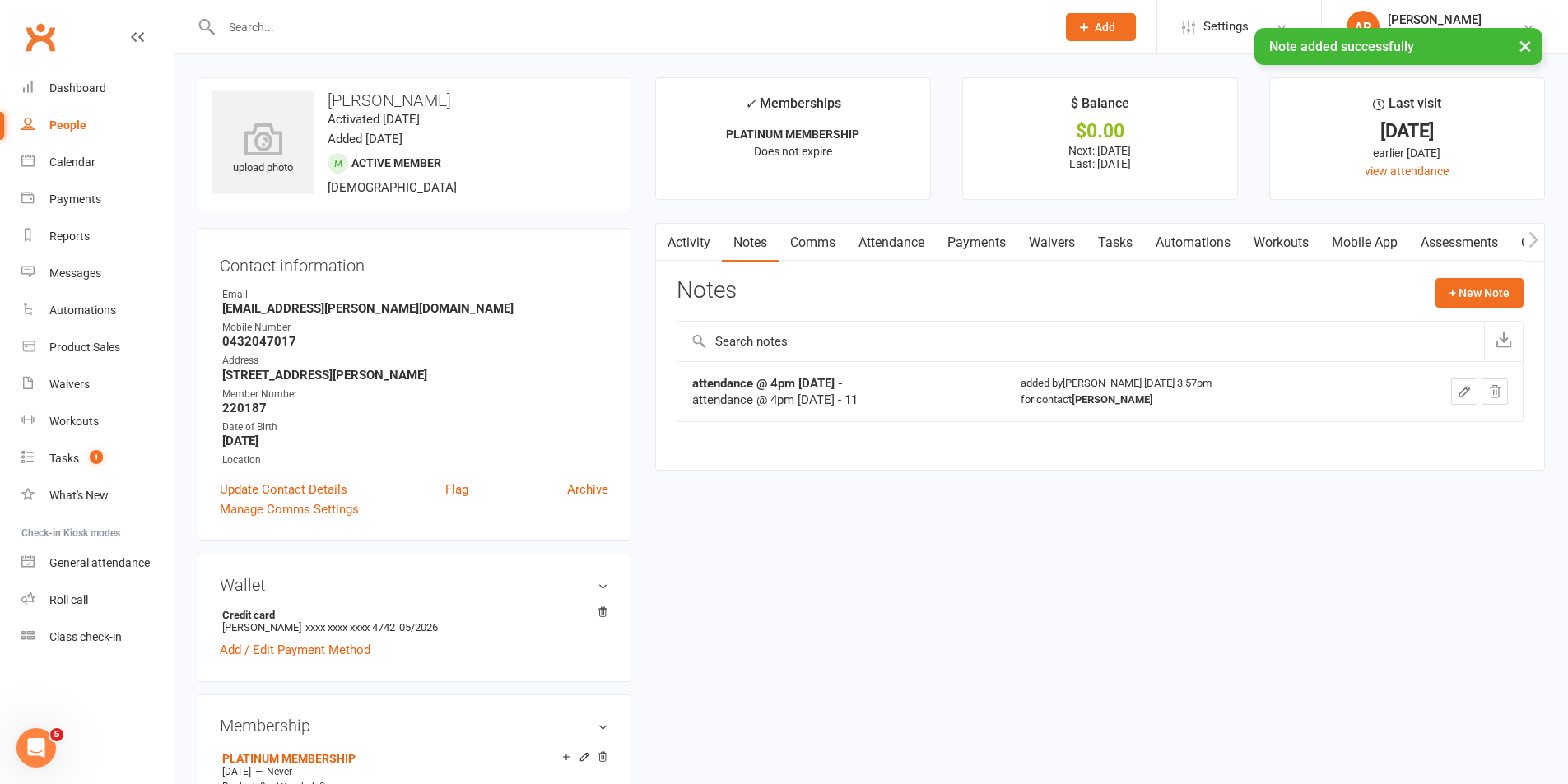
click at [389, 28] on div "× Note added successfully" at bounding box center [774, 28] width 1547 height 0
click at [326, 25] on input "text" at bounding box center [630, 26] width 828 height 23
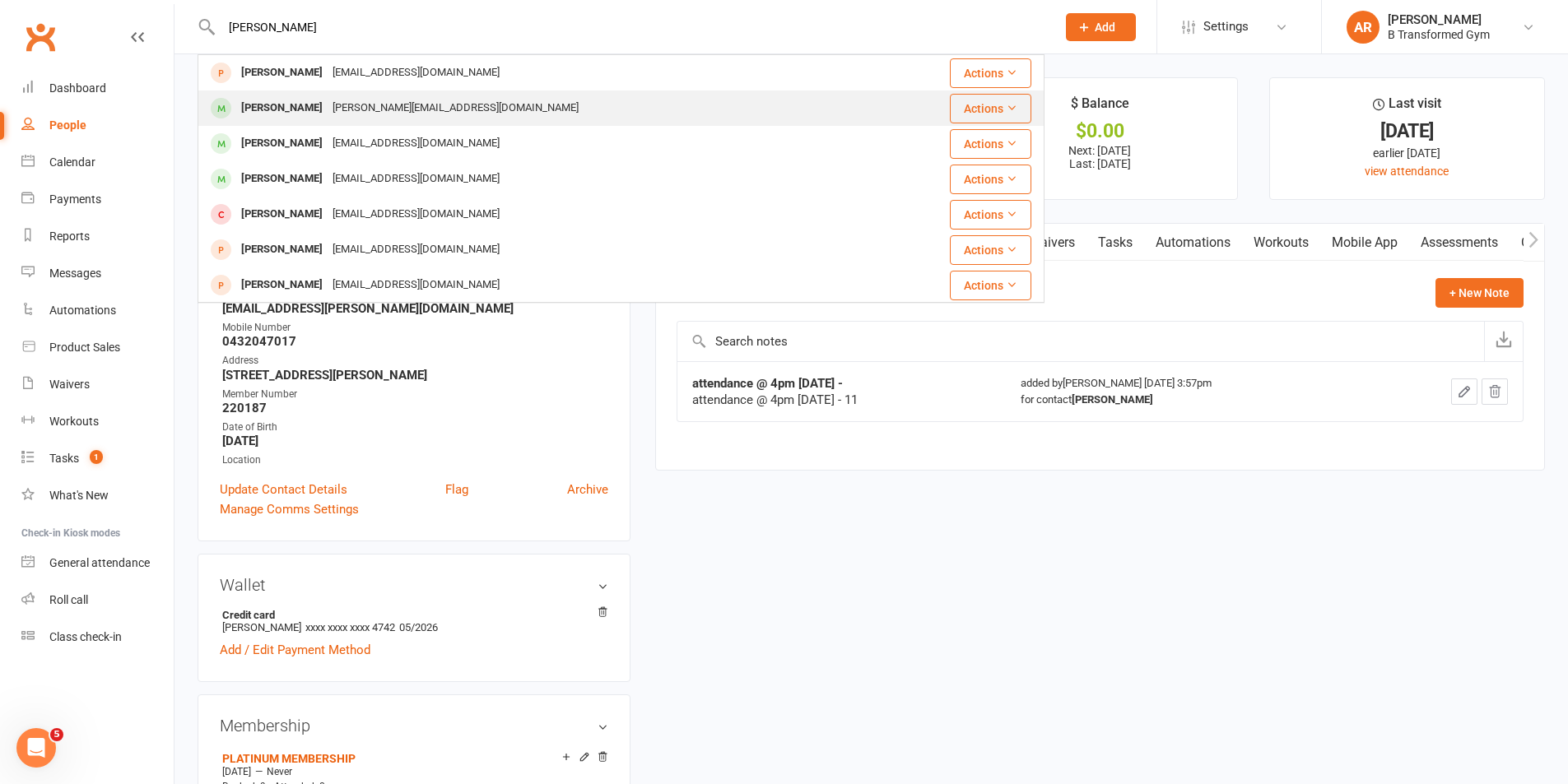
type input "kylie g"
click at [358, 117] on div "Kylie_giles@rok.catholic.edu.au" at bounding box center [455, 108] width 256 height 24
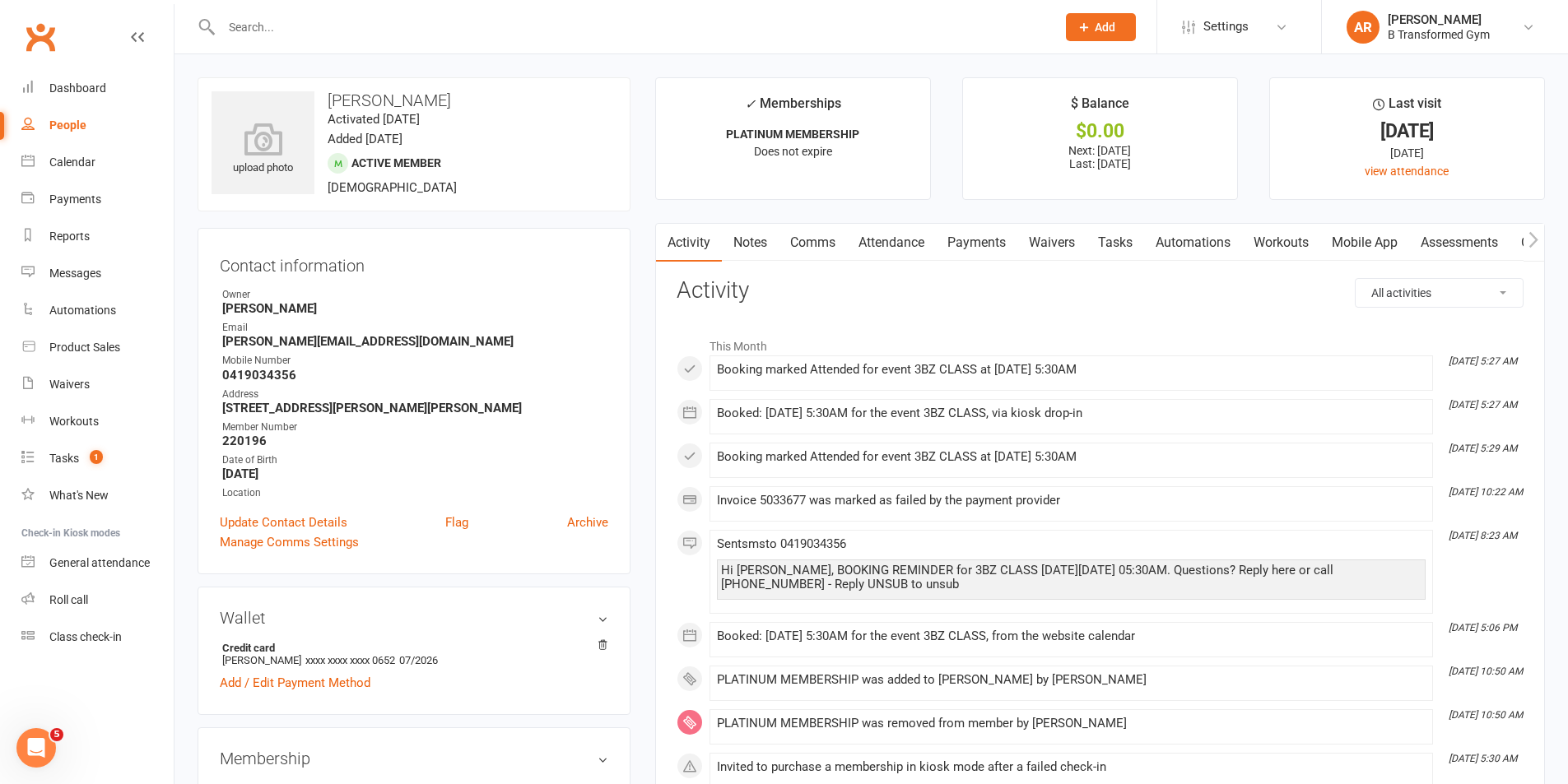
click at [748, 237] on link "Notes" at bounding box center [750, 243] width 57 height 38
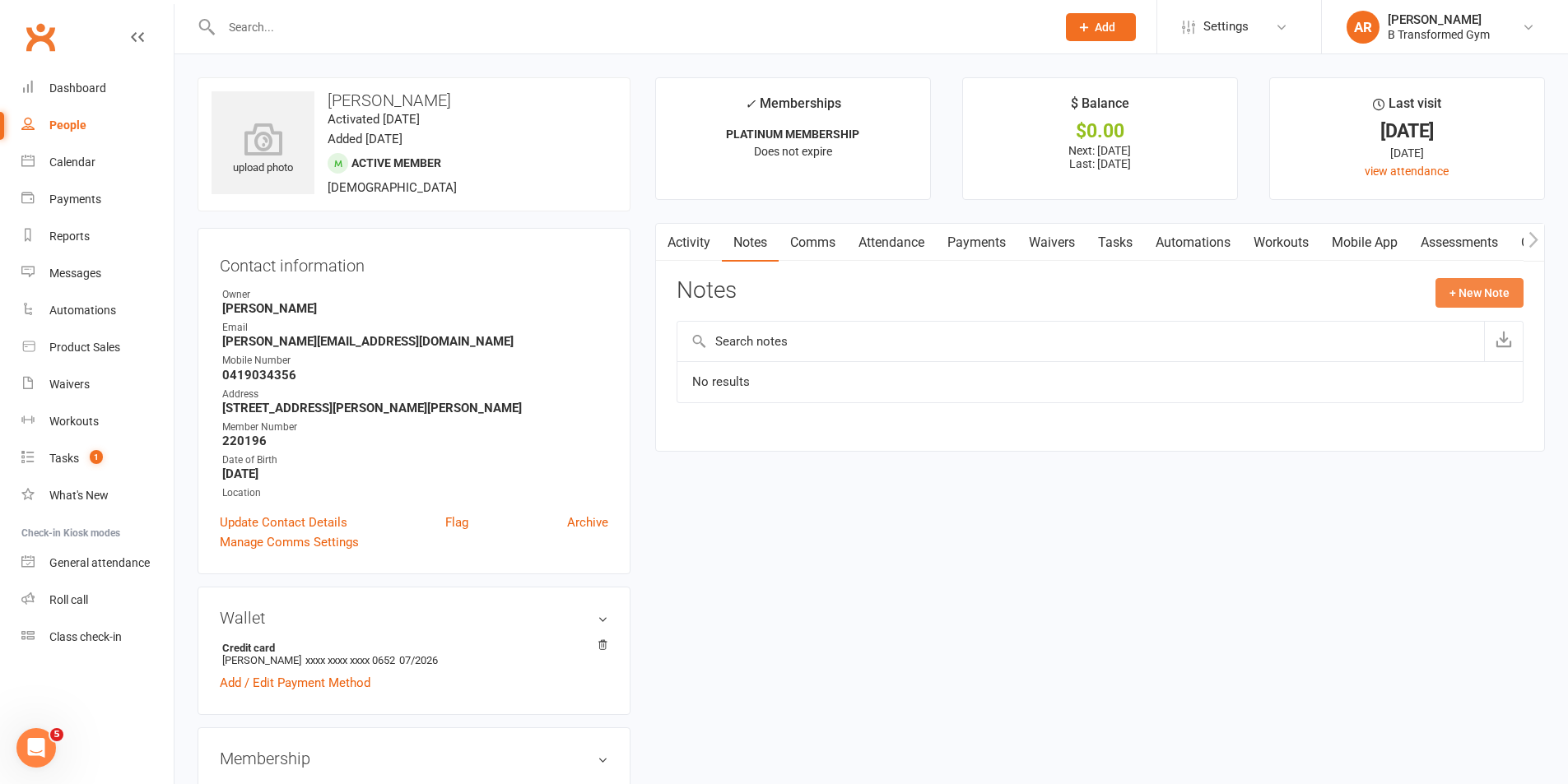
click at [1450, 297] on button "+ New Note" at bounding box center [1479, 293] width 88 height 30
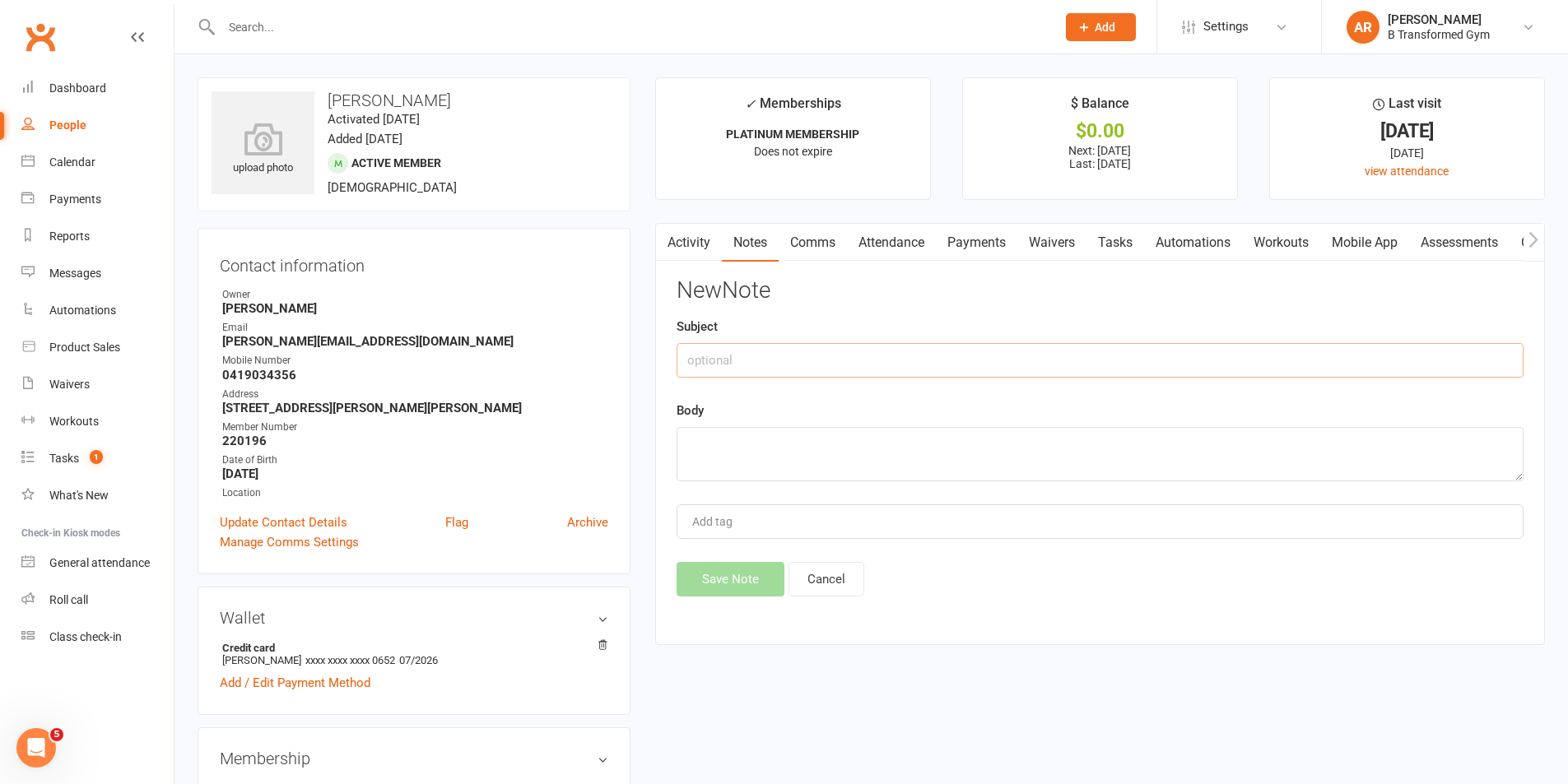
click at [955, 369] on input "text" at bounding box center [1100, 361] width 847 height 34
paste input "attendance @ 4pm 13/8/25 -"
type input "attendance @ 4pm 13/8/25 -"
click at [908, 444] on textarea at bounding box center [1100, 454] width 847 height 54
paste textarea "attendance @ 4pm 13/8/25 -"
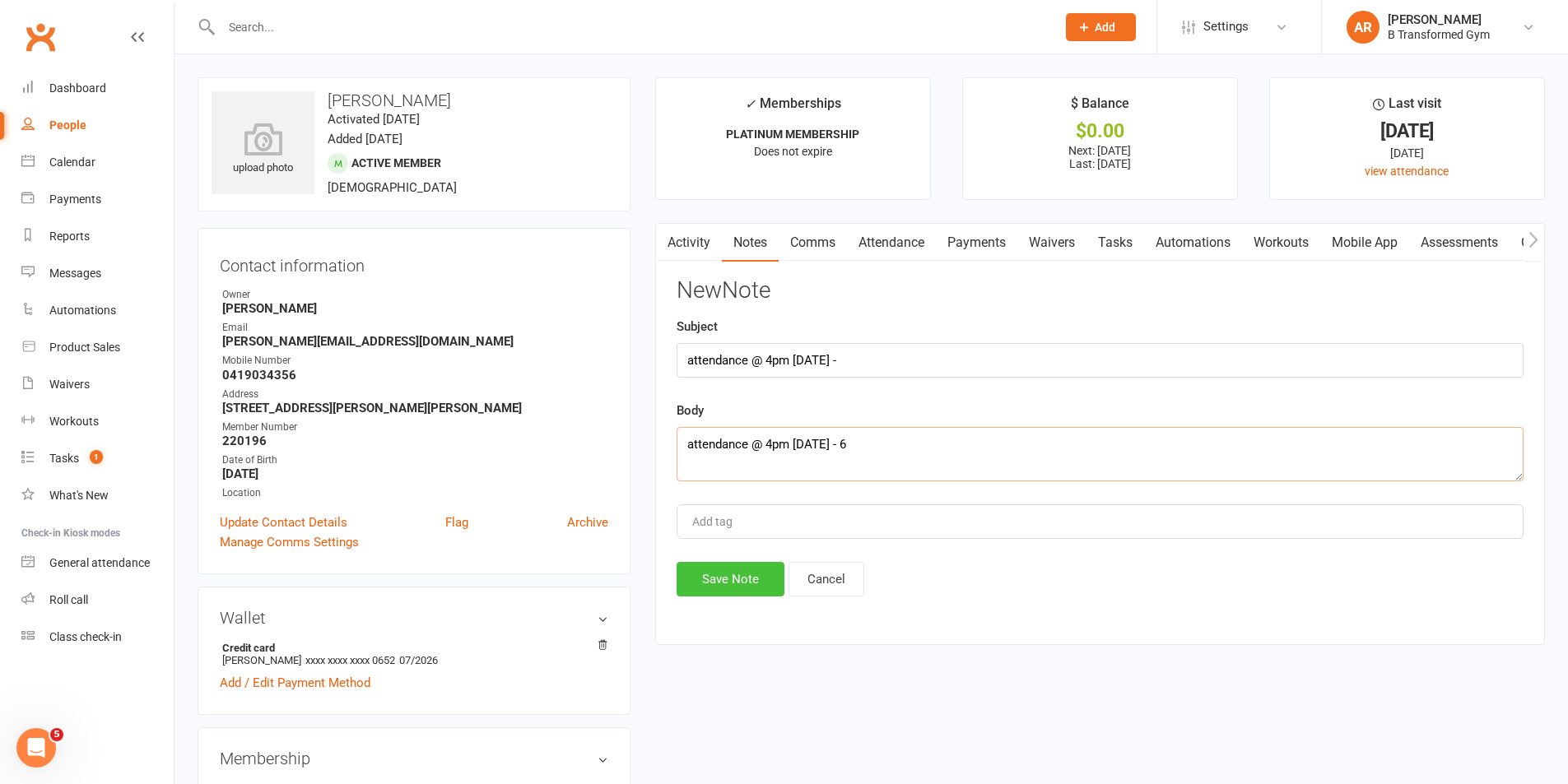
type textarea "attendance @ 4pm 13/8/25 - 6"
click at [730, 566] on button "Save Note" at bounding box center [730, 579] width 108 height 34
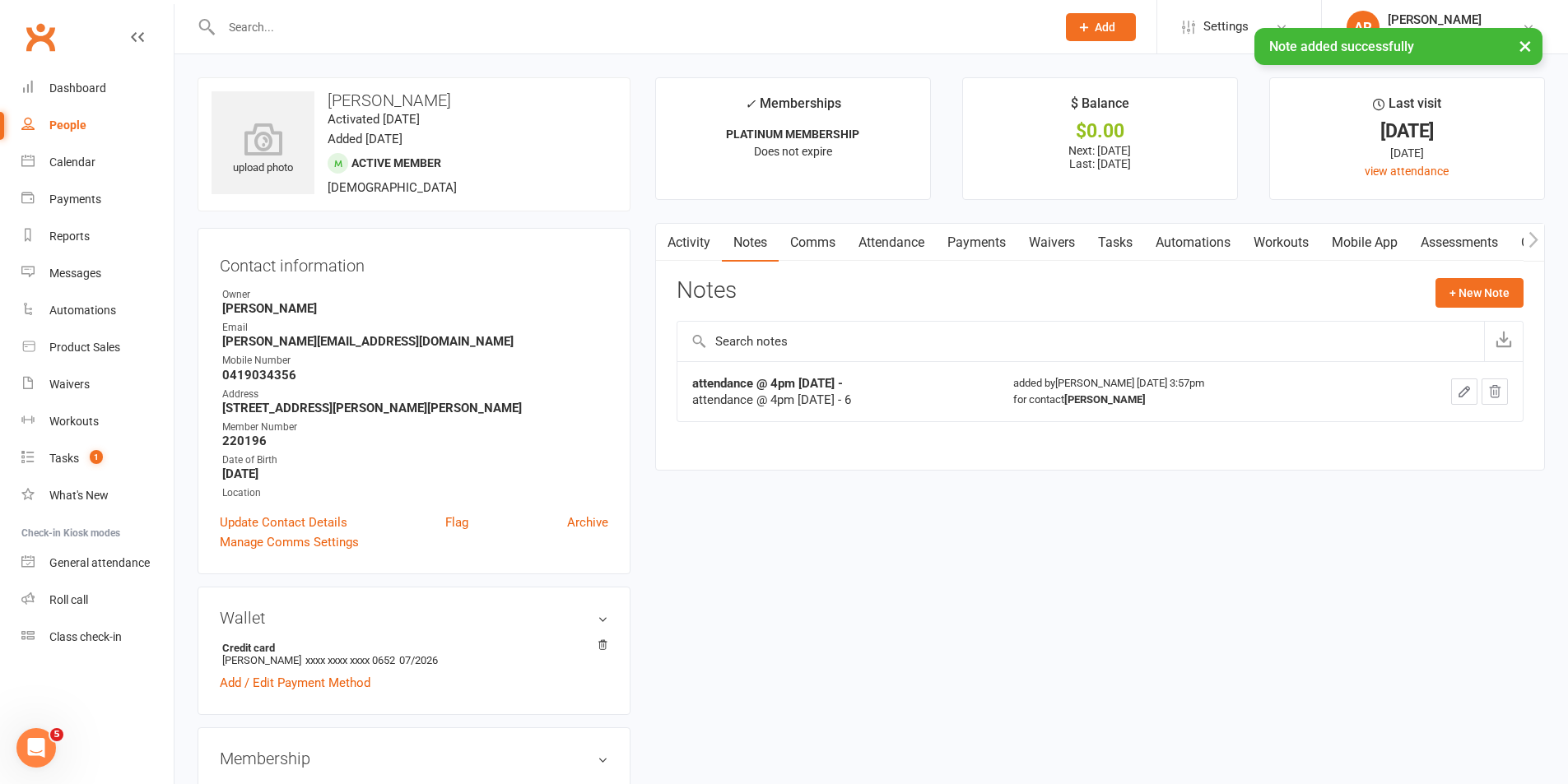
click at [260, 23] on input "text" at bounding box center [630, 26] width 828 height 23
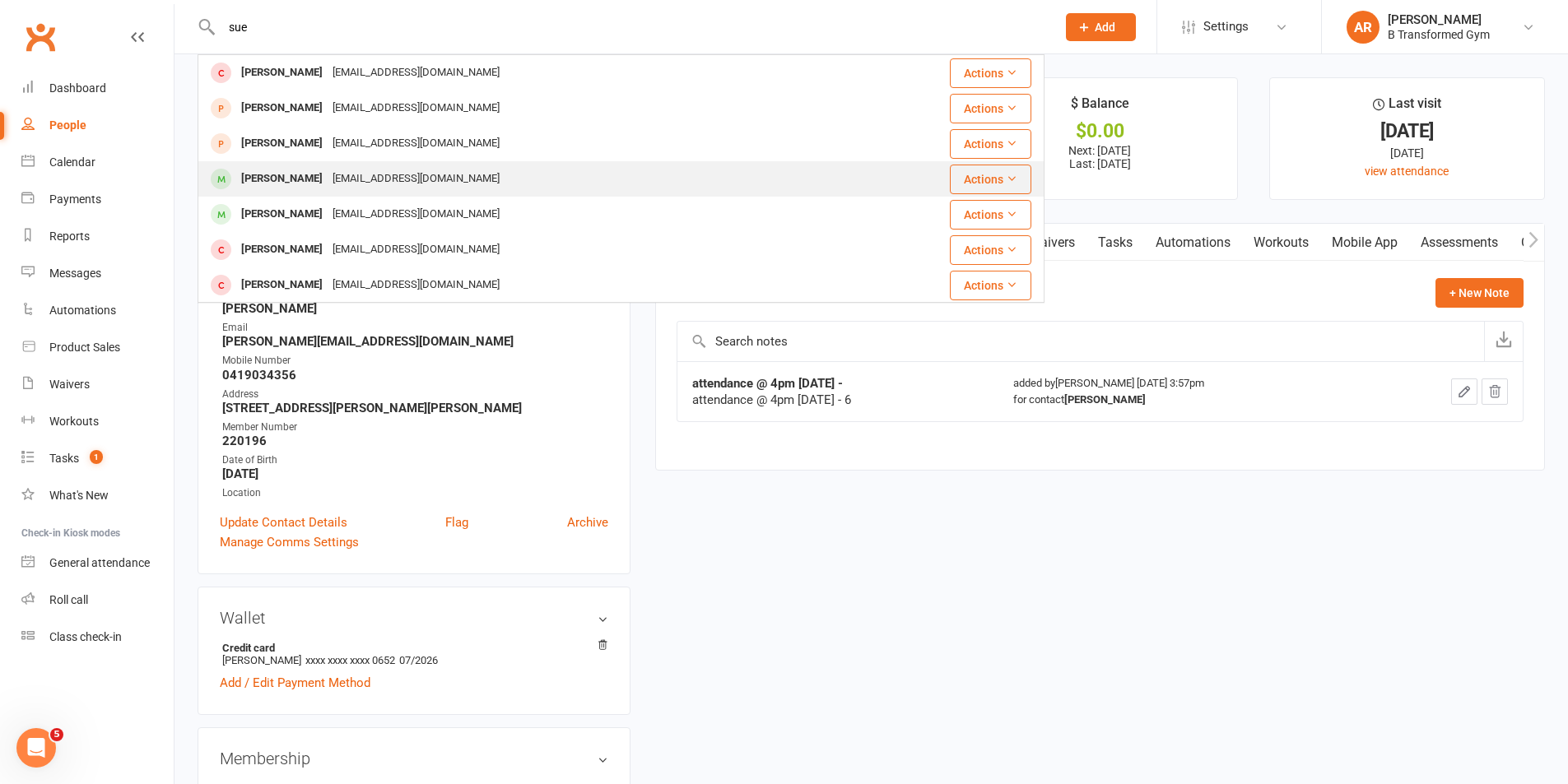
type input "sue"
click at [315, 186] on div "Sue-Lee Prickett" at bounding box center [282, 179] width 92 height 24
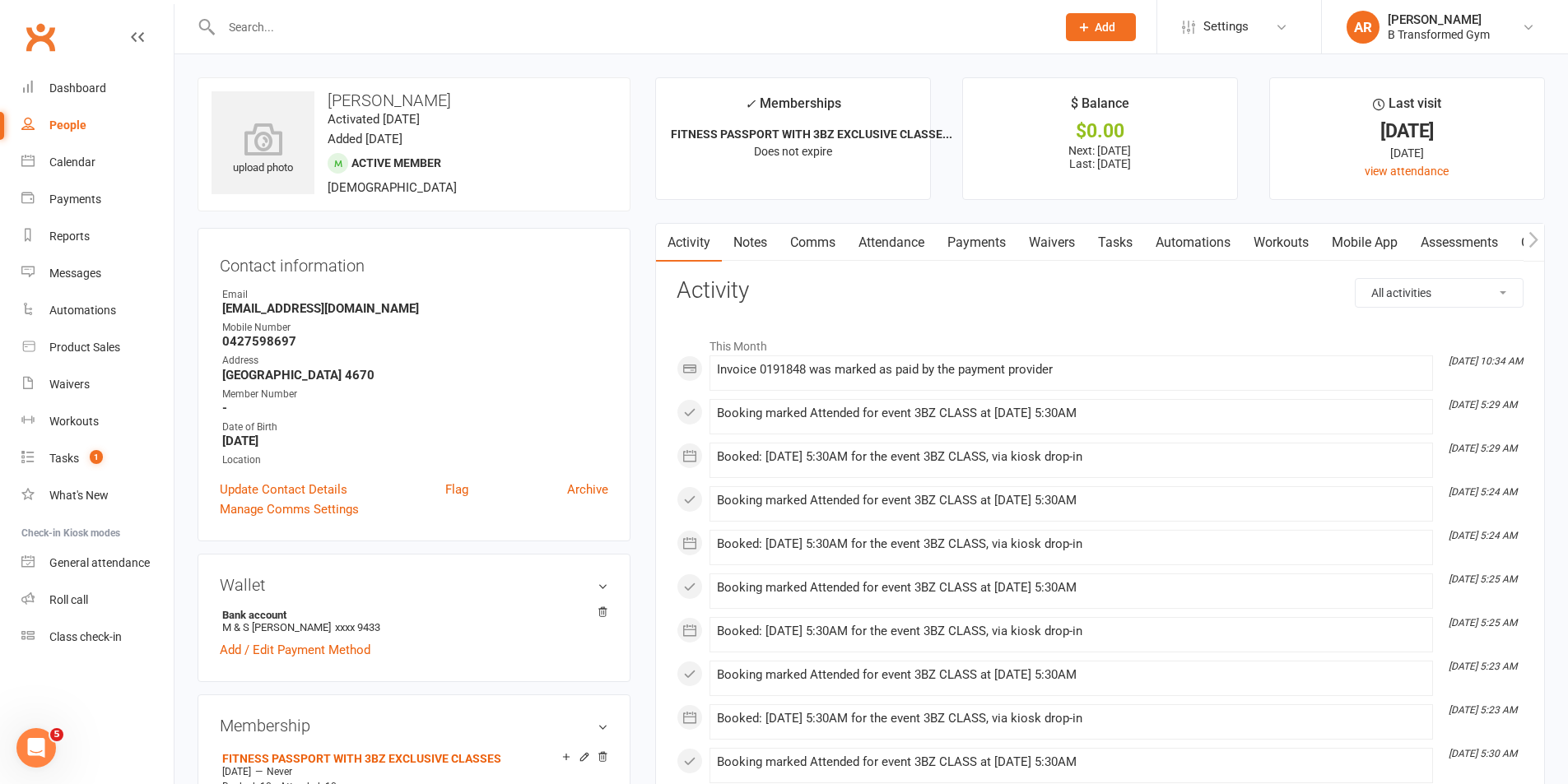
click at [753, 242] on link "Notes" at bounding box center [750, 243] width 57 height 38
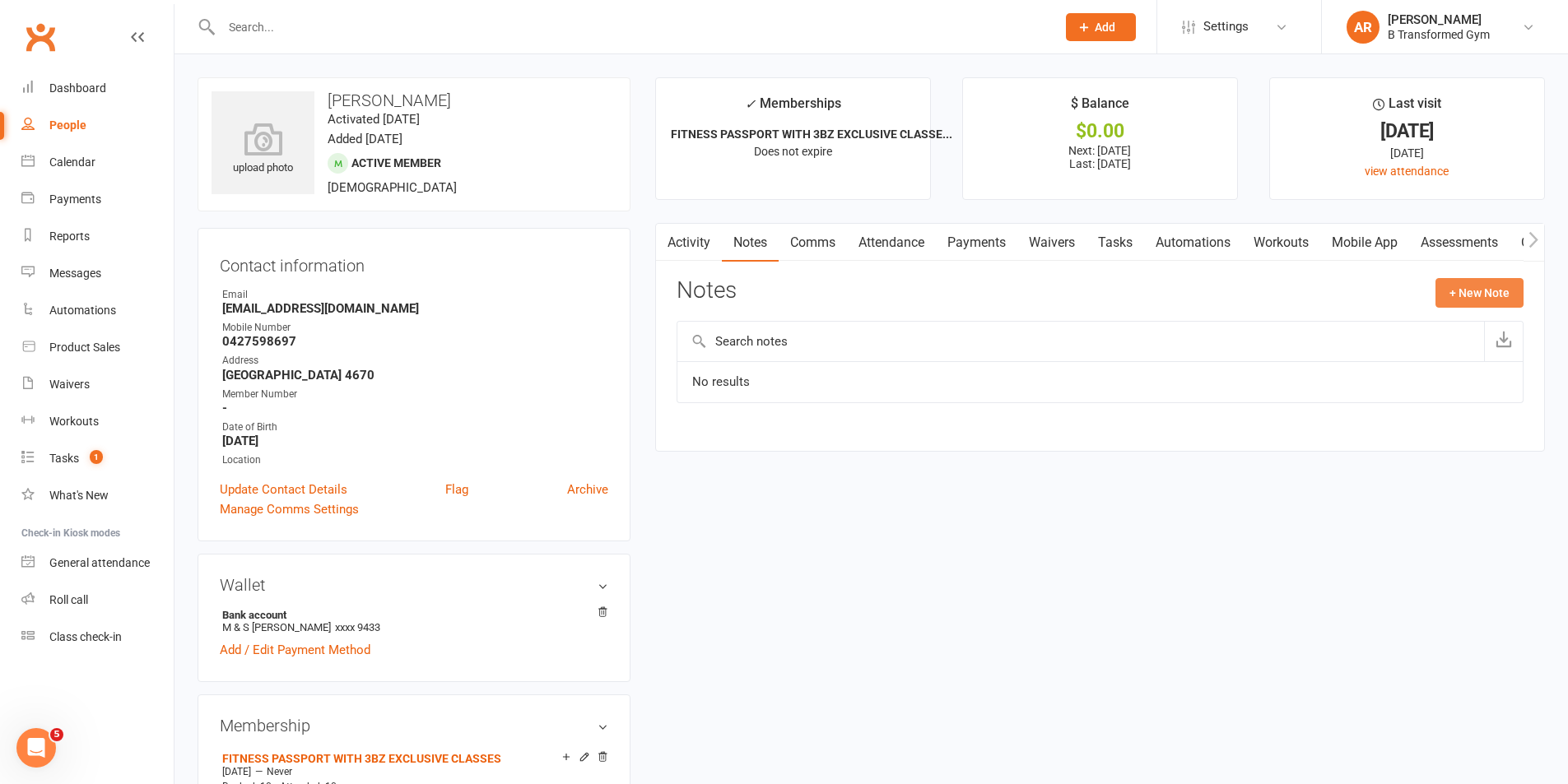
click at [1459, 281] on button "+ New Note" at bounding box center [1479, 293] width 88 height 30
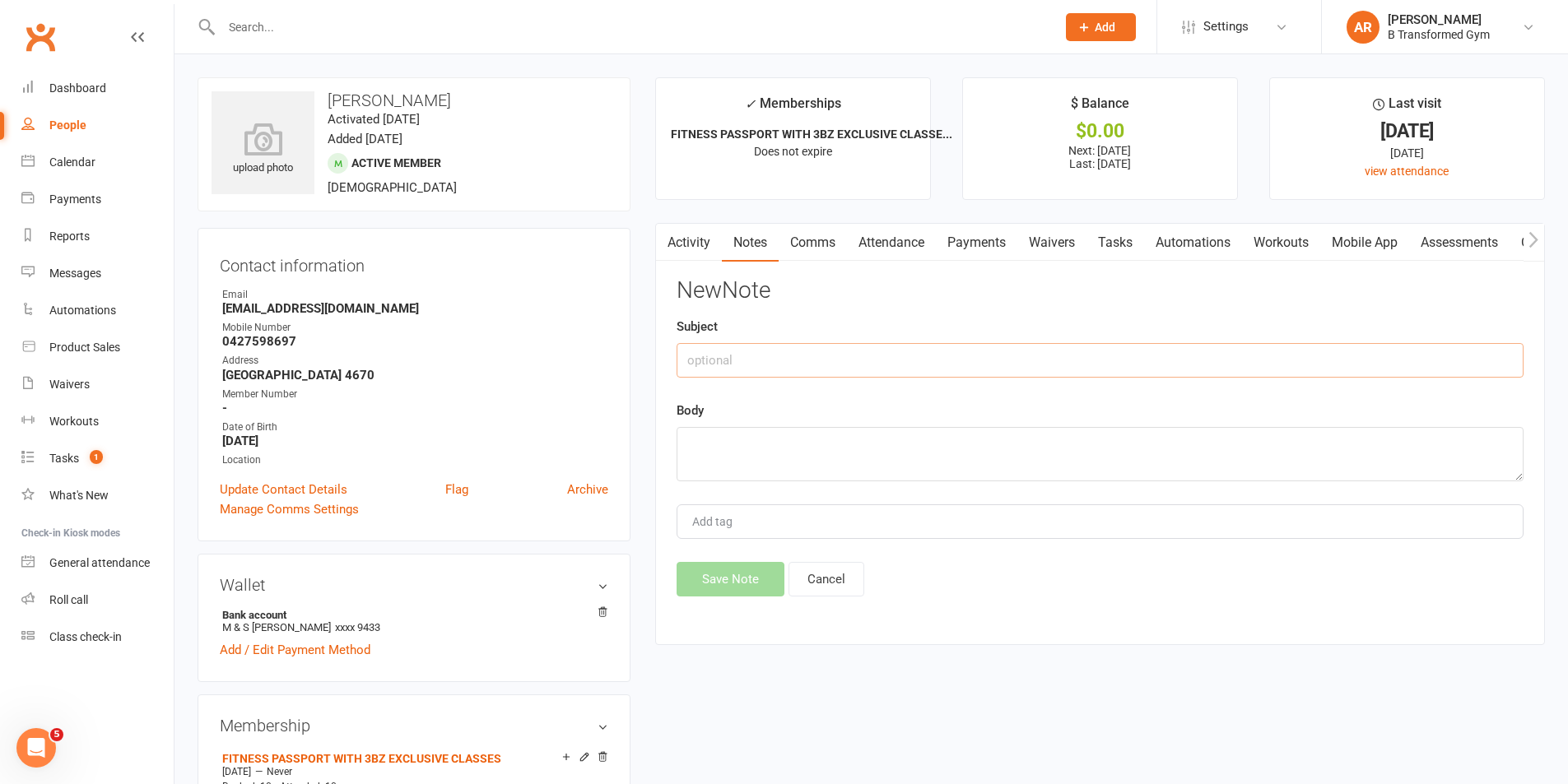
click at [834, 371] on input "text" at bounding box center [1100, 361] width 847 height 34
paste input "attendance @ 4pm 13/8/25 -"
type input "attendance @ 4pm 13/8/25 -"
click at [787, 452] on textarea at bounding box center [1100, 454] width 847 height 54
paste textarea "attendance @ 4pm 13/8/25 -"
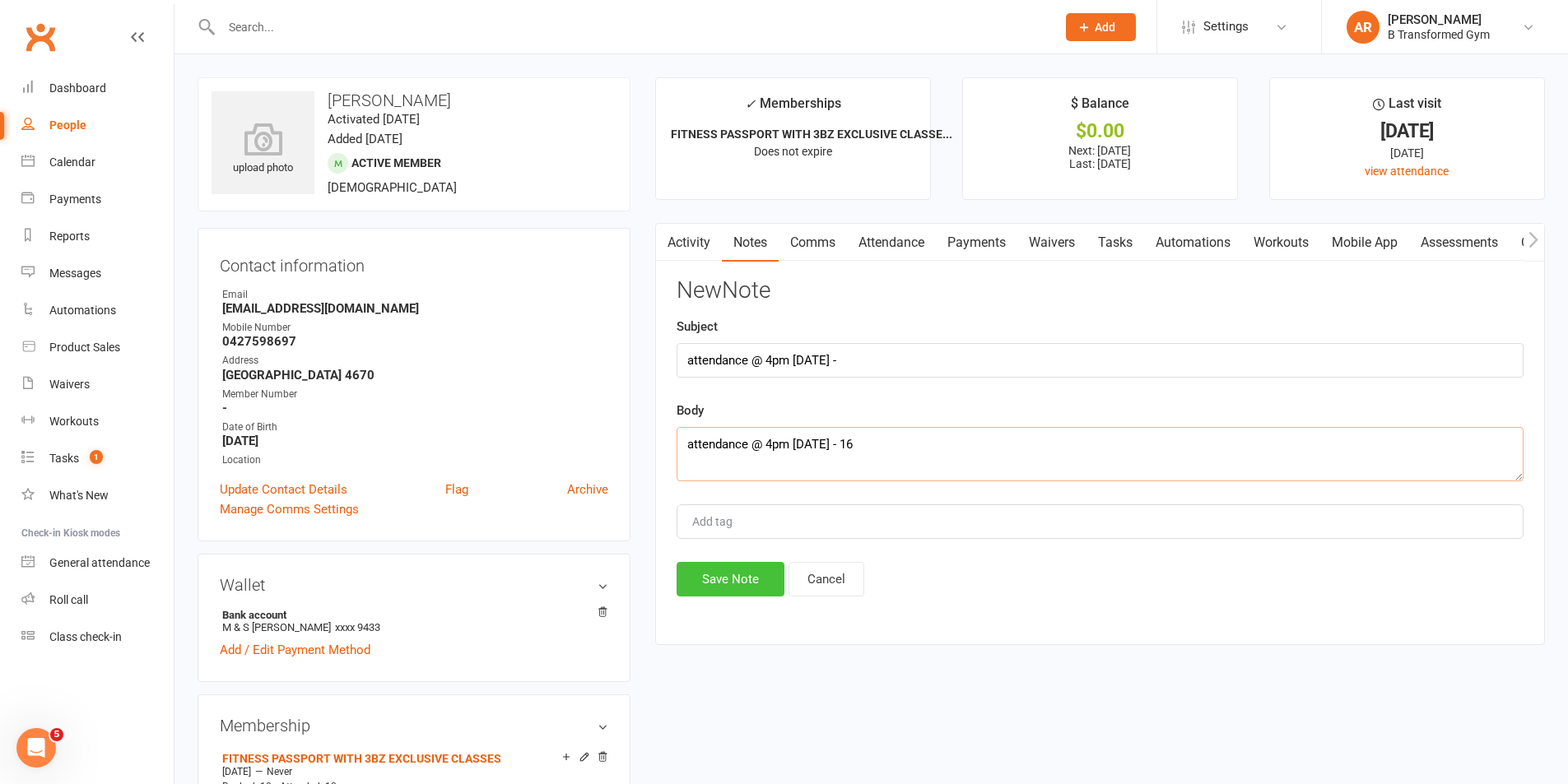
type textarea "attendance @ 4pm 13/8/25 - 16"
click at [726, 576] on button "Save Note" at bounding box center [730, 579] width 108 height 34
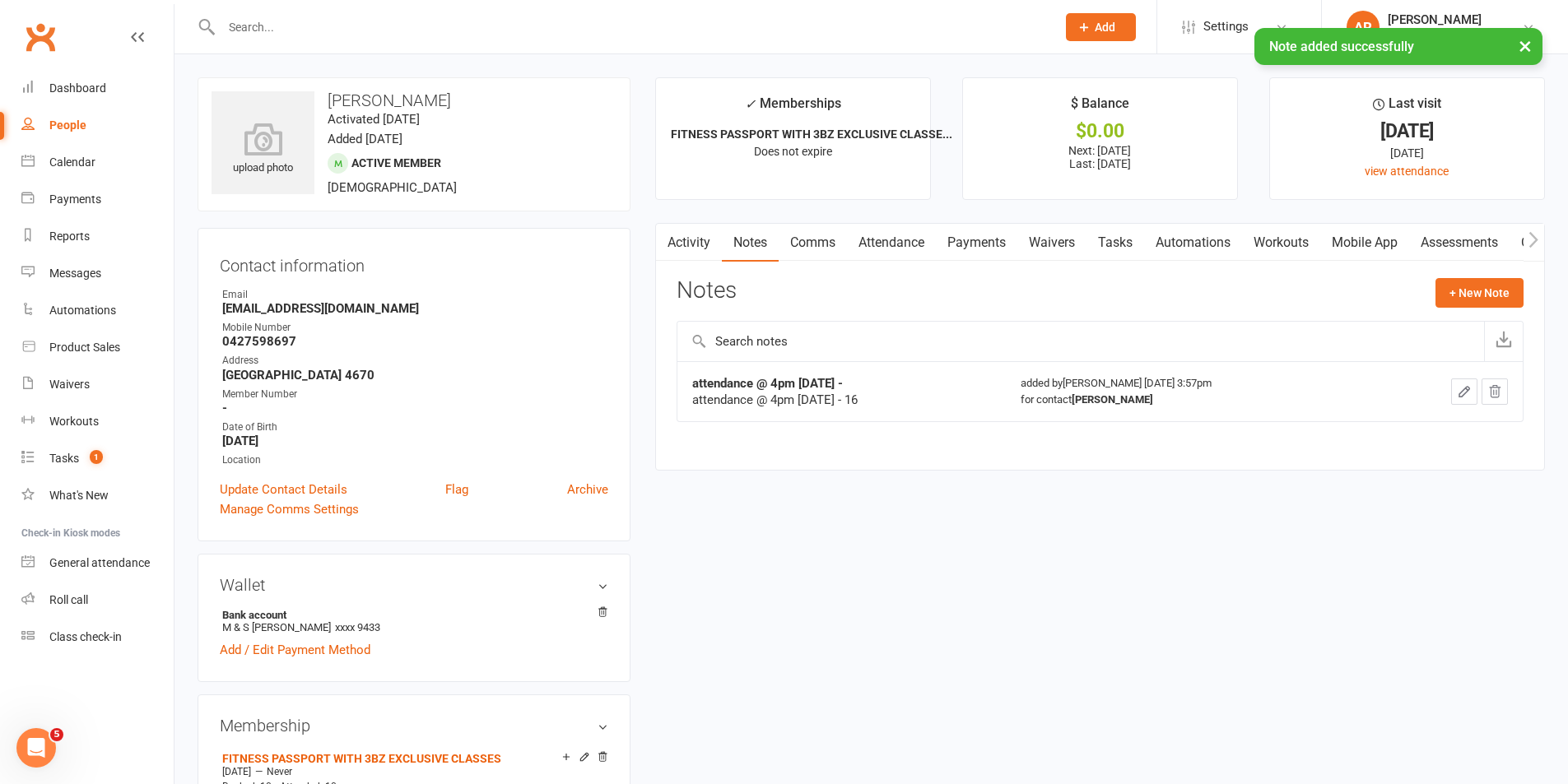
click at [326, 26] on input "text" at bounding box center [630, 26] width 828 height 23
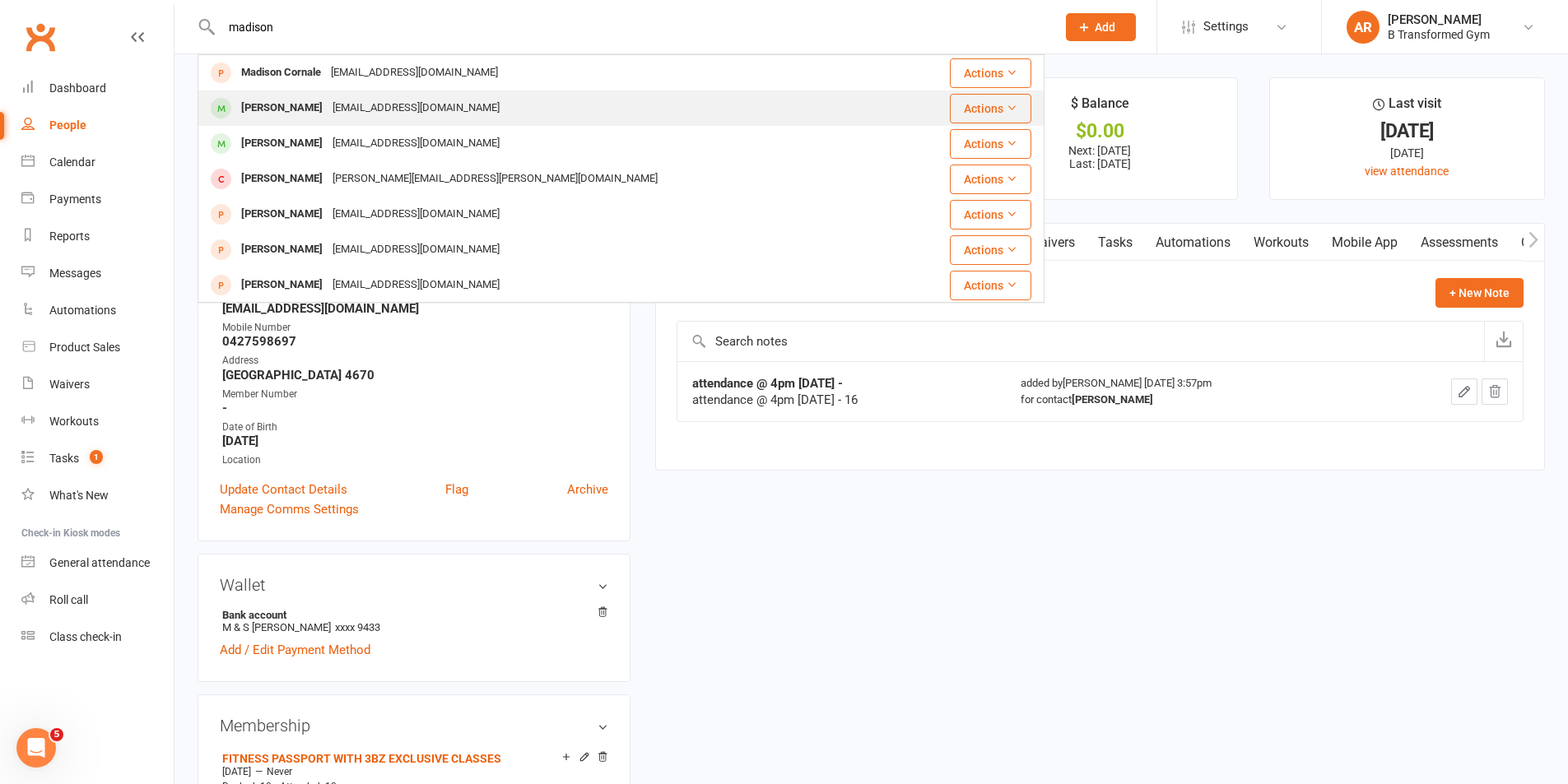
type input "madison"
click at [359, 106] on div "Madison_prickett@hotmail.com" at bounding box center [415, 108] width 177 height 24
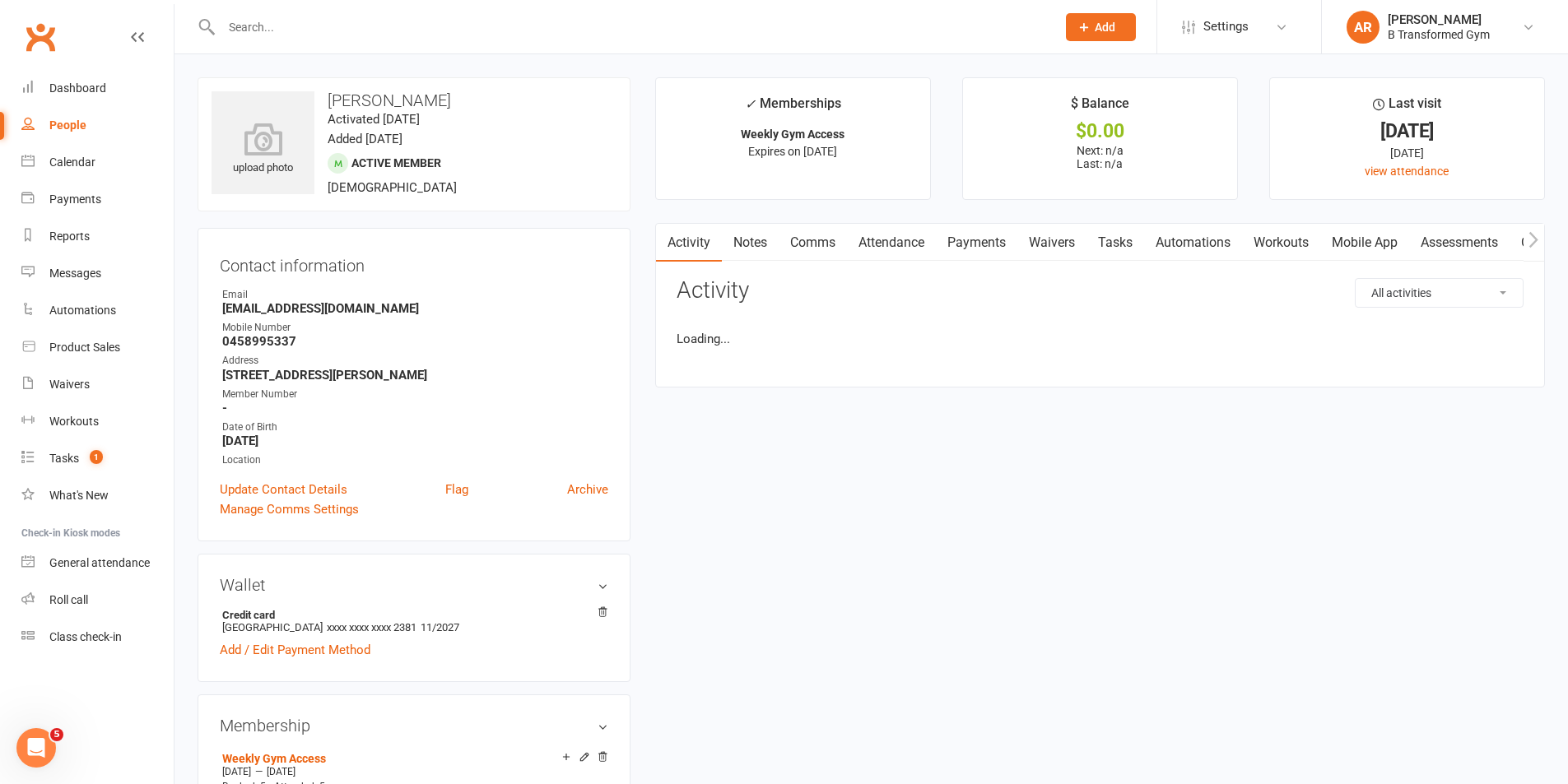
click at [758, 237] on link "Notes" at bounding box center [750, 243] width 57 height 38
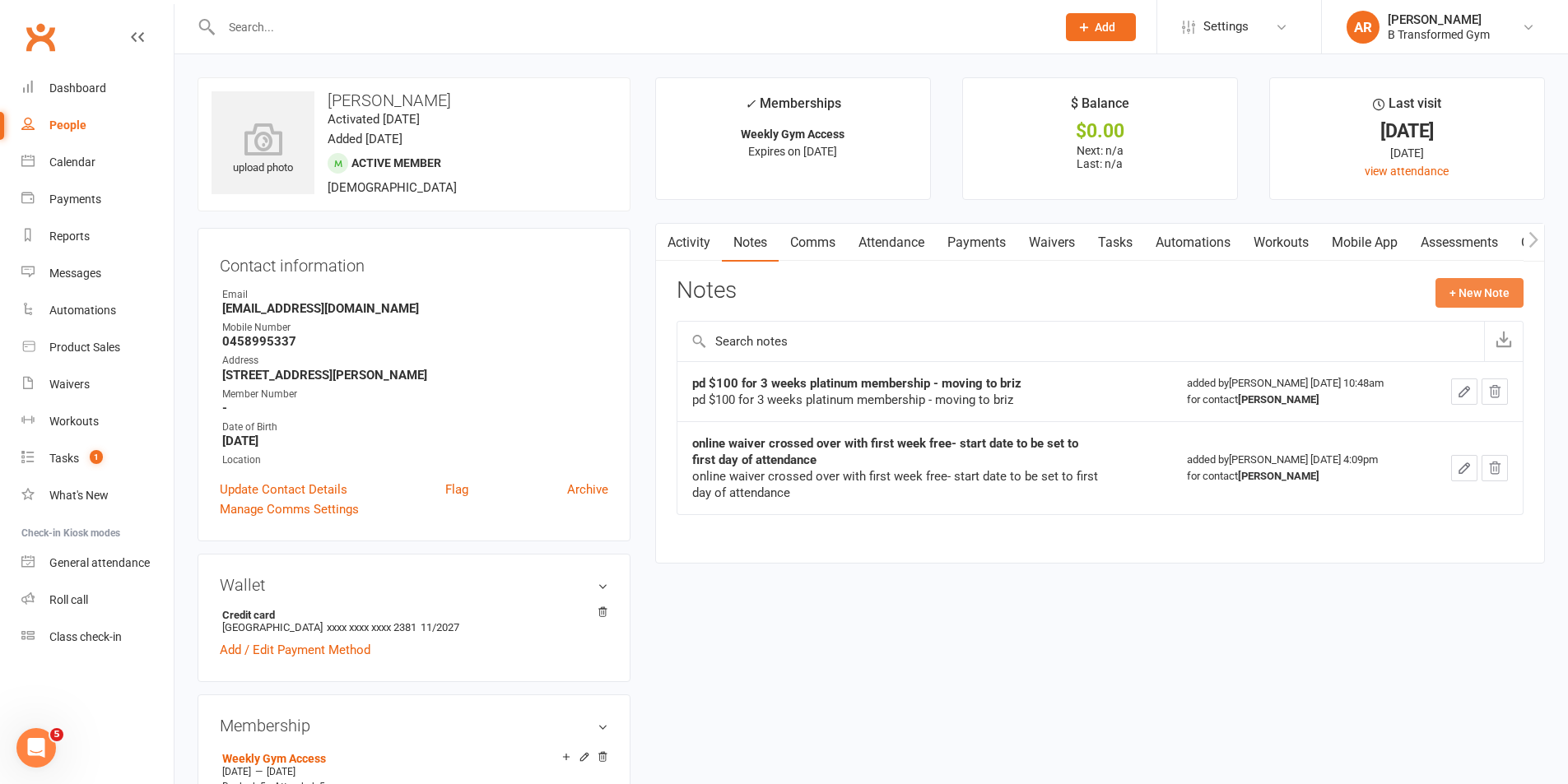
click at [1464, 297] on button "+ New Note" at bounding box center [1479, 293] width 88 height 30
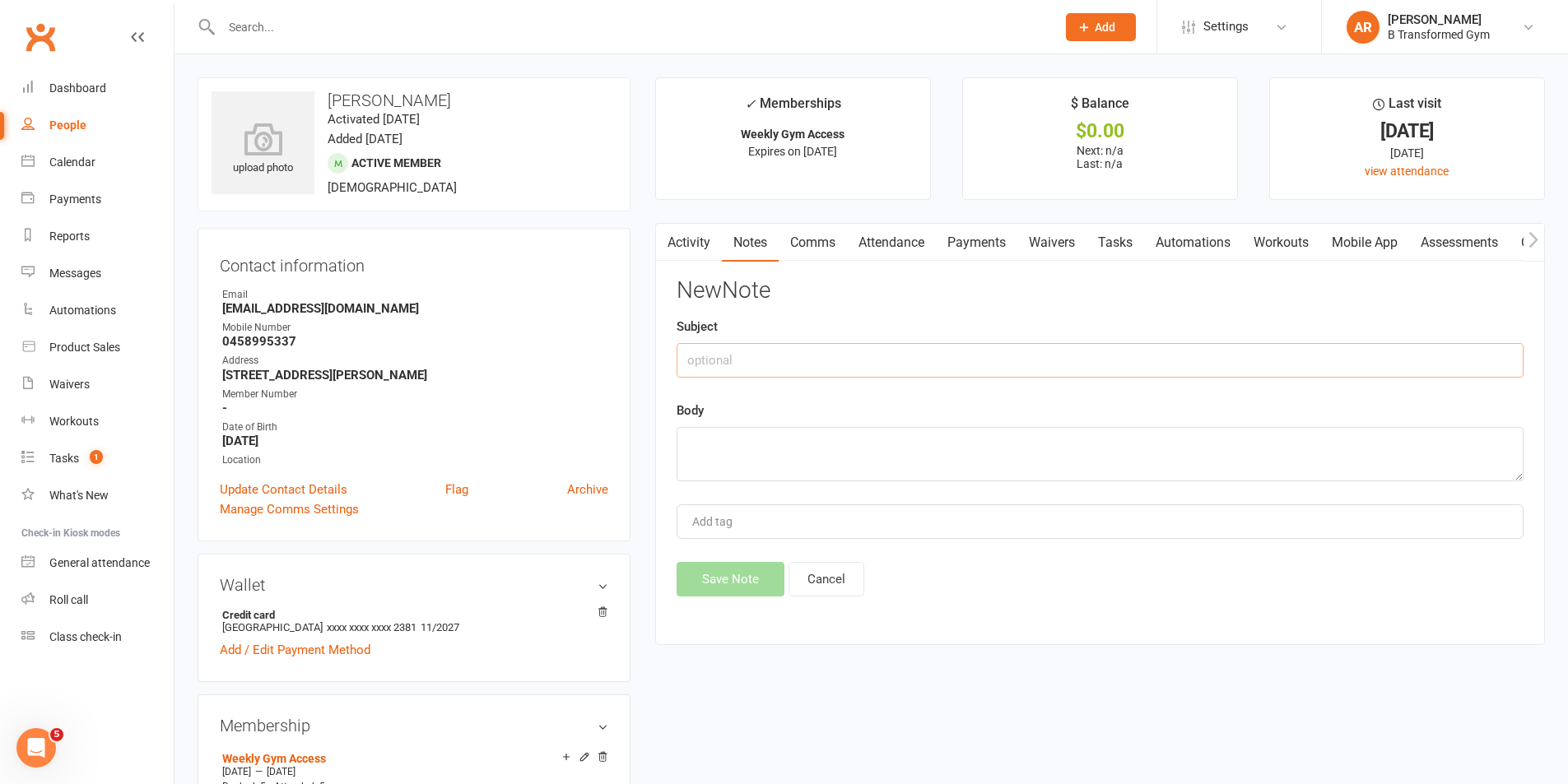
click at [923, 373] on input "text" at bounding box center [1100, 361] width 847 height 34
paste input "attendance @ 4pm 13/8/25 -"
type input "attendance @ 4pm 13/8/25 -"
click at [862, 438] on textarea at bounding box center [1100, 454] width 847 height 54
paste textarea "attendance @ 4pm 13/8/25 -"
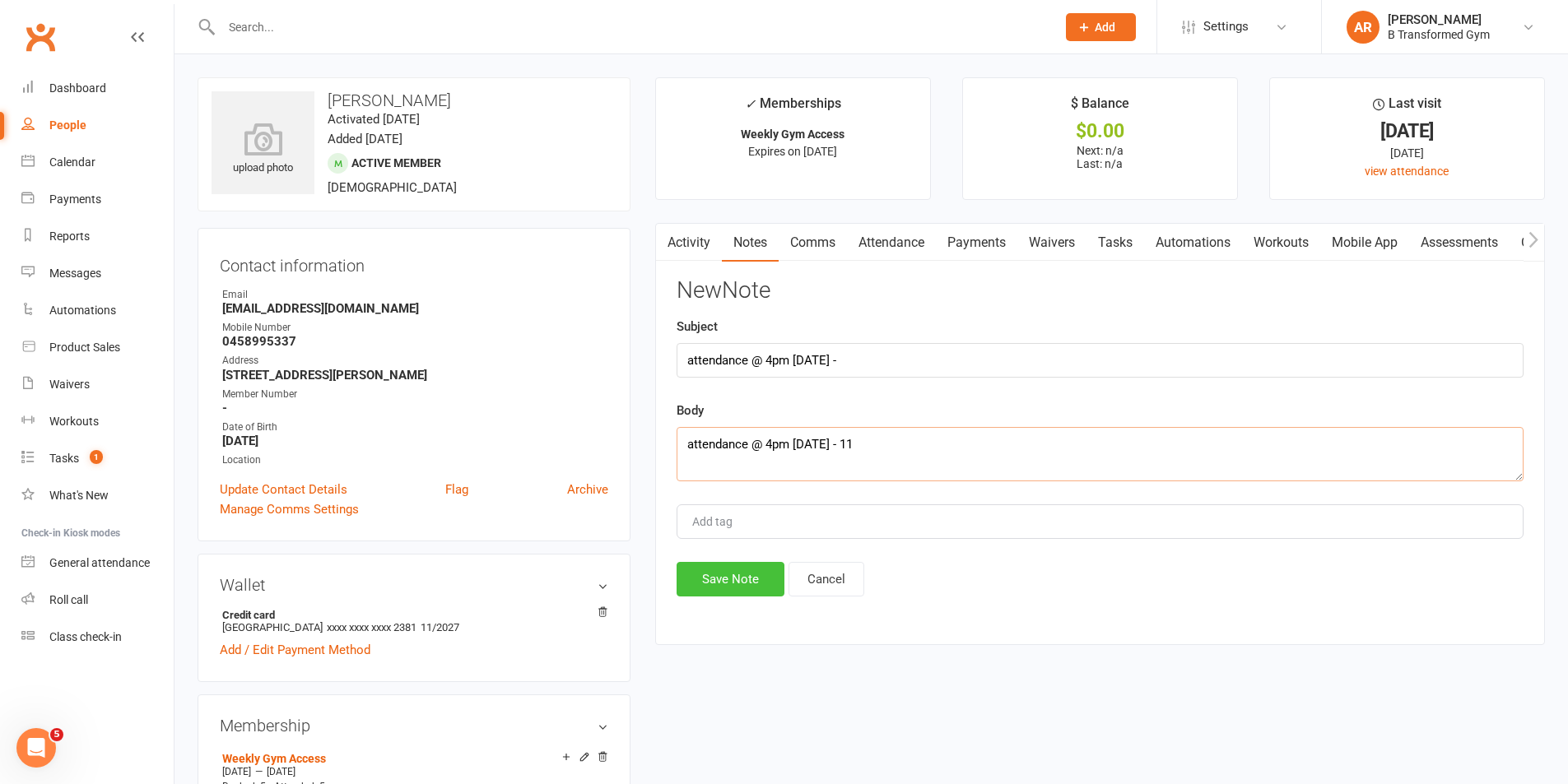
type textarea "attendance @ 4pm 13/8/25 - 11"
click at [735, 576] on button "Save Note" at bounding box center [730, 579] width 108 height 34
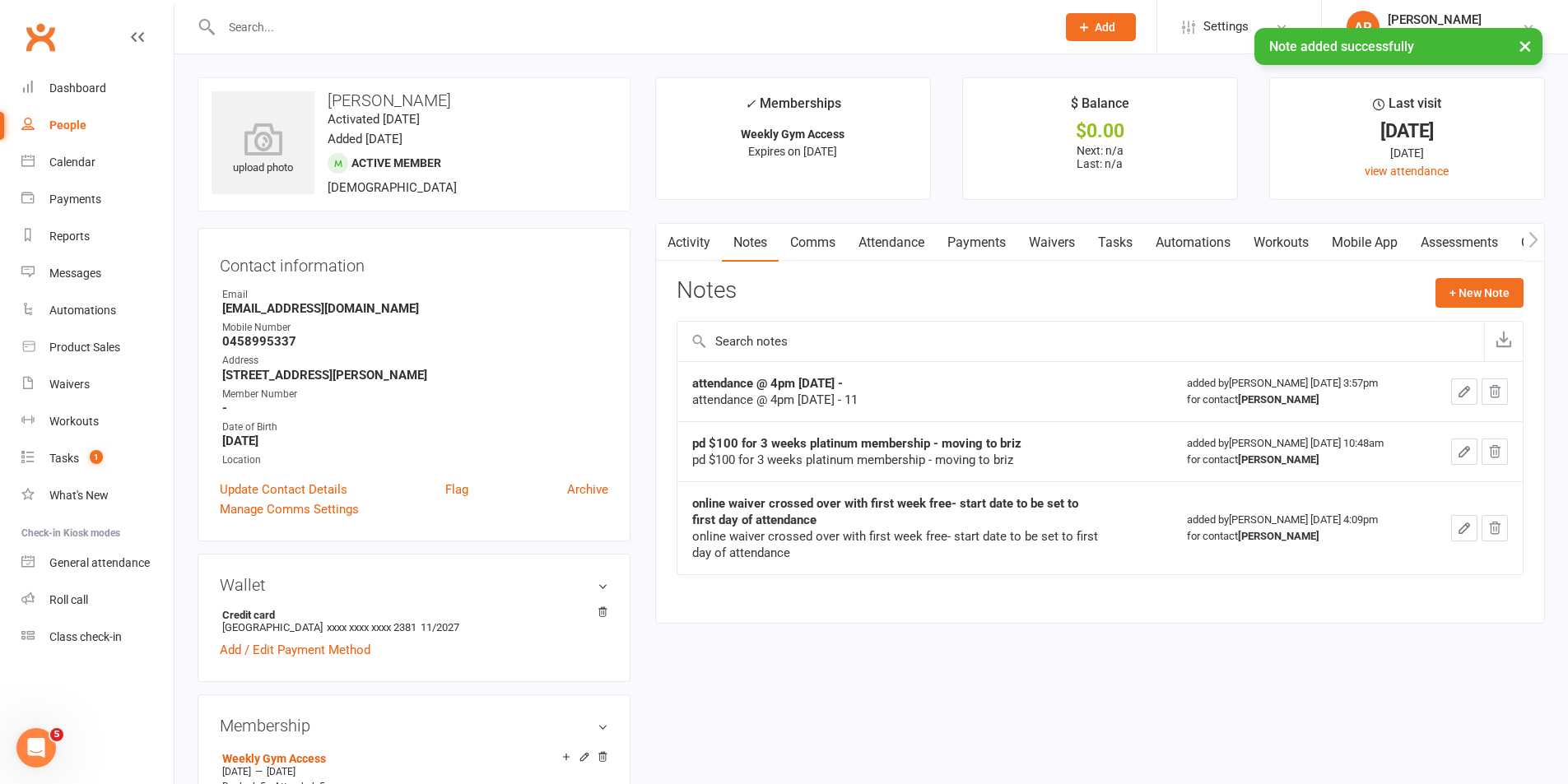
click at [249, 28] on div "× Note added successfully" at bounding box center [774, 28] width 1547 height 0
click at [260, 23] on input "text" at bounding box center [630, 26] width 828 height 23
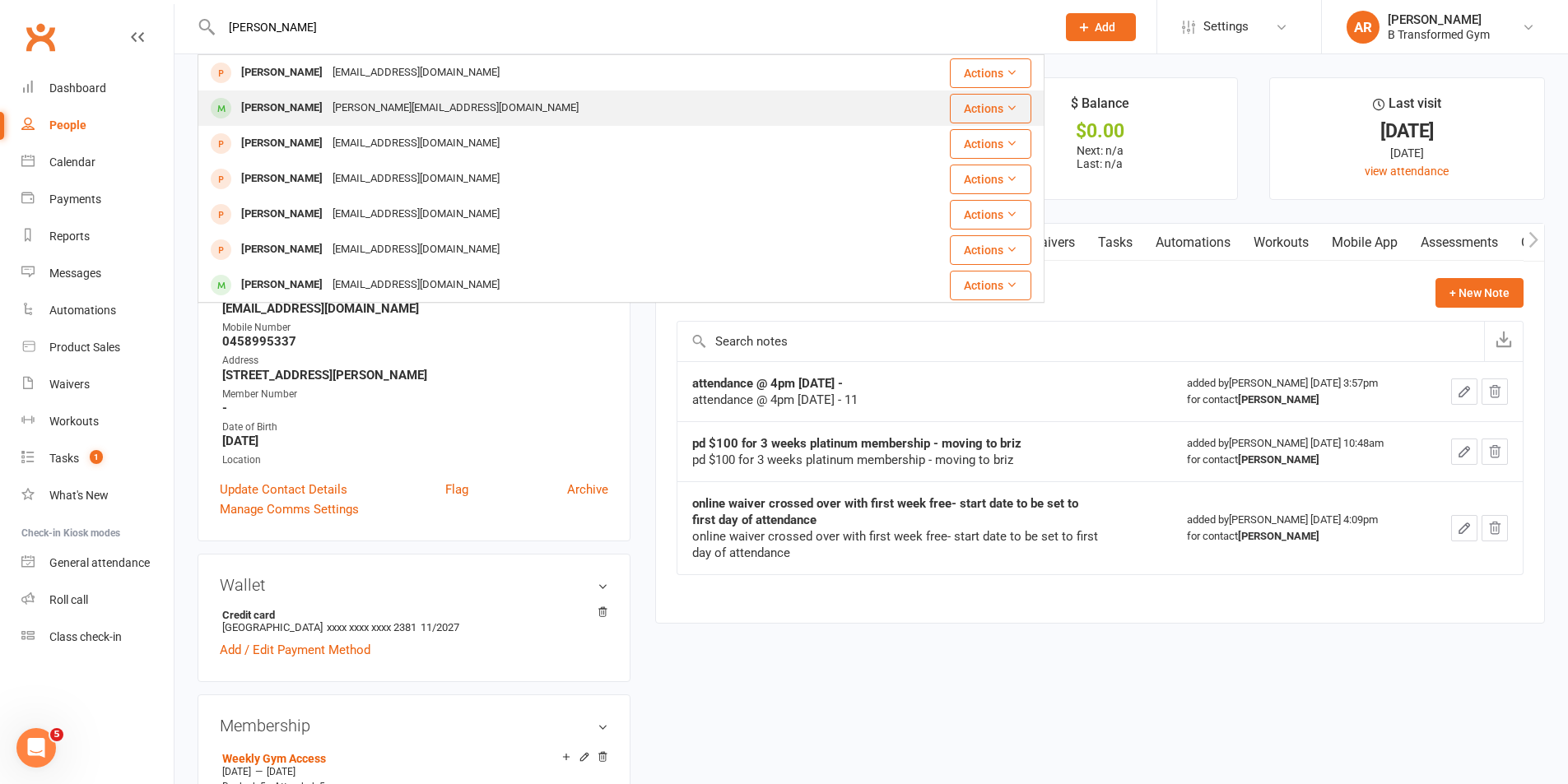
type input "jessica s"
click at [328, 104] on div "jessicashilton@hotmail.com.au" at bounding box center [455, 108] width 256 height 24
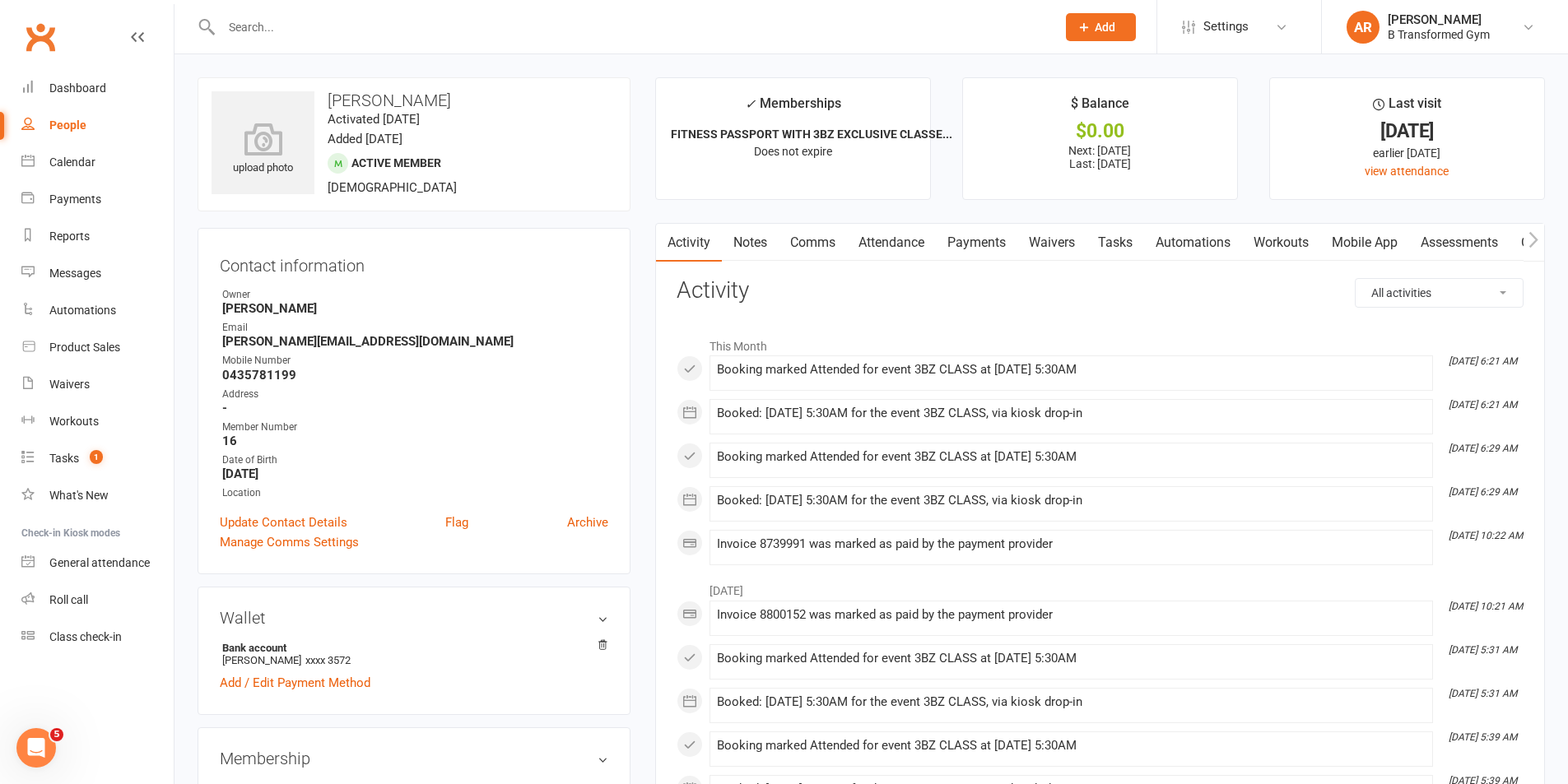
click at [757, 237] on link "Notes" at bounding box center [750, 243] width 57 height 38
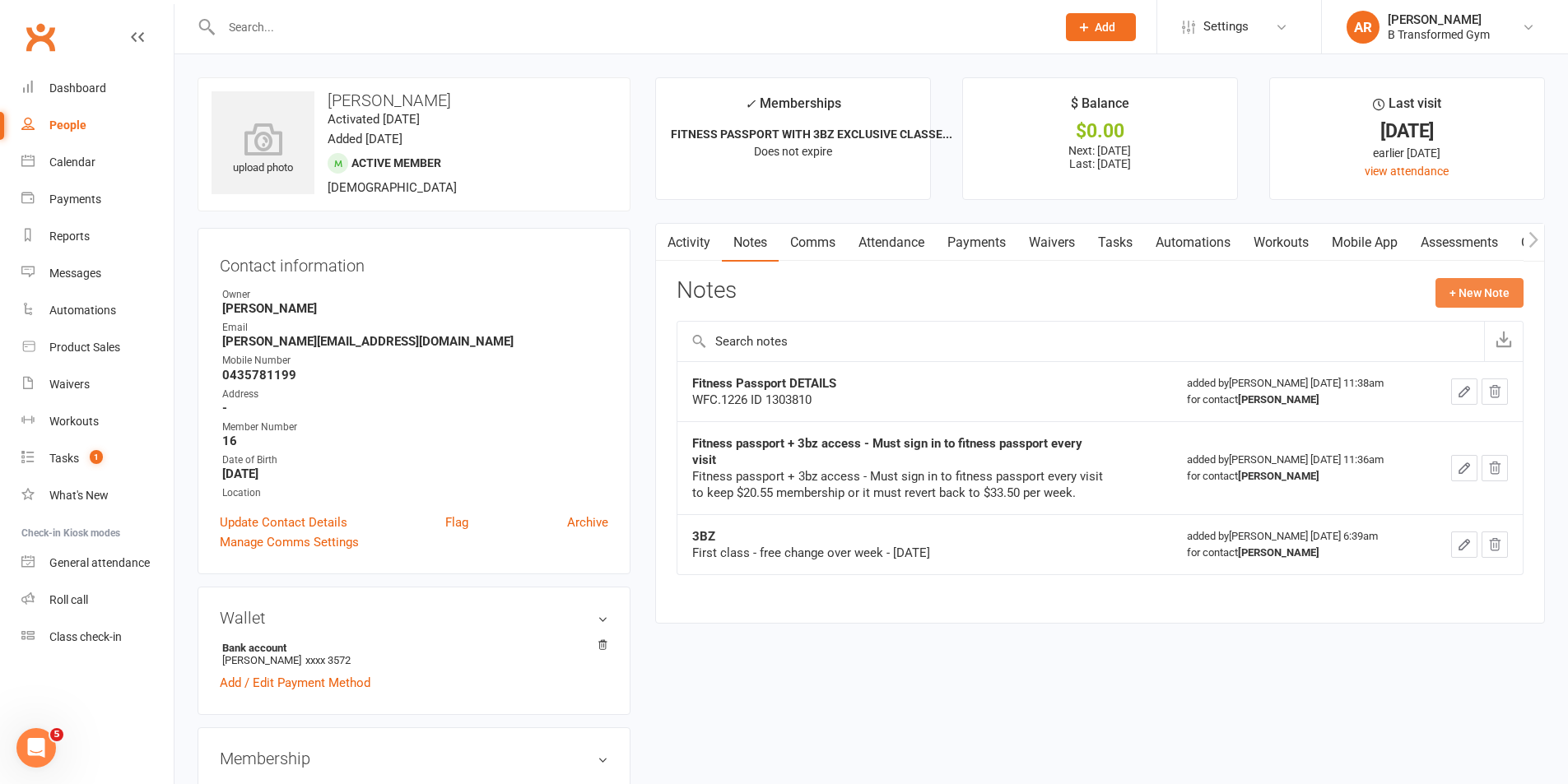
click at [1468, 303] on button "+ New Note" at bounding box center [1479, 293] width 88 height 30
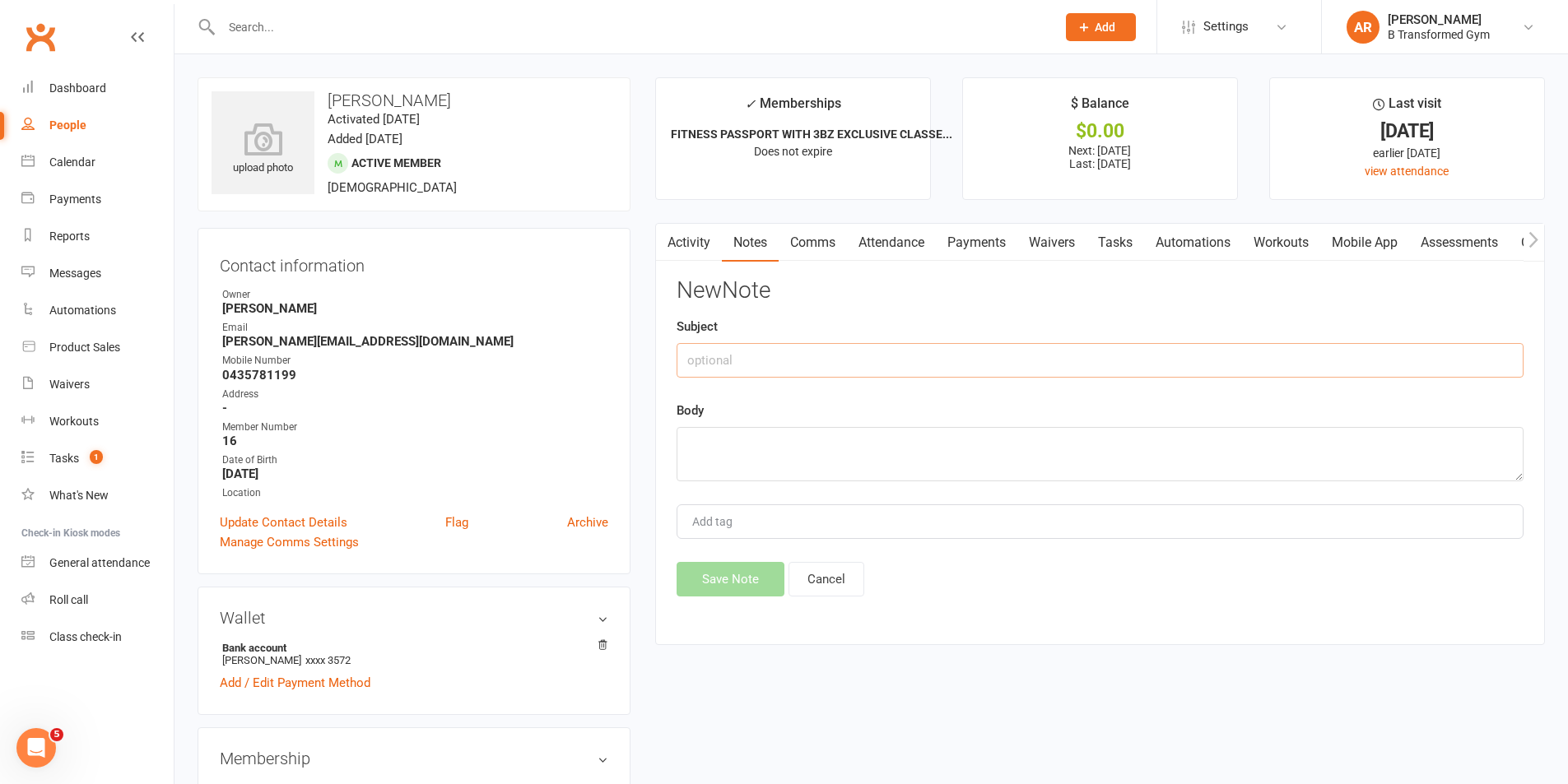
click at [1011, 363] on input "text" at bounding box center [1100, 361] width 847 height 34
paste input "attendance @ 4pm 13/8/25 -"
type input "attendance @ 4pm 13/8/25 -"
click at [908, 469] on textarea at bounding box center [1100, 454] width 847 height 54
paste textarea "attendance @ 4pm 13/8/25 -"
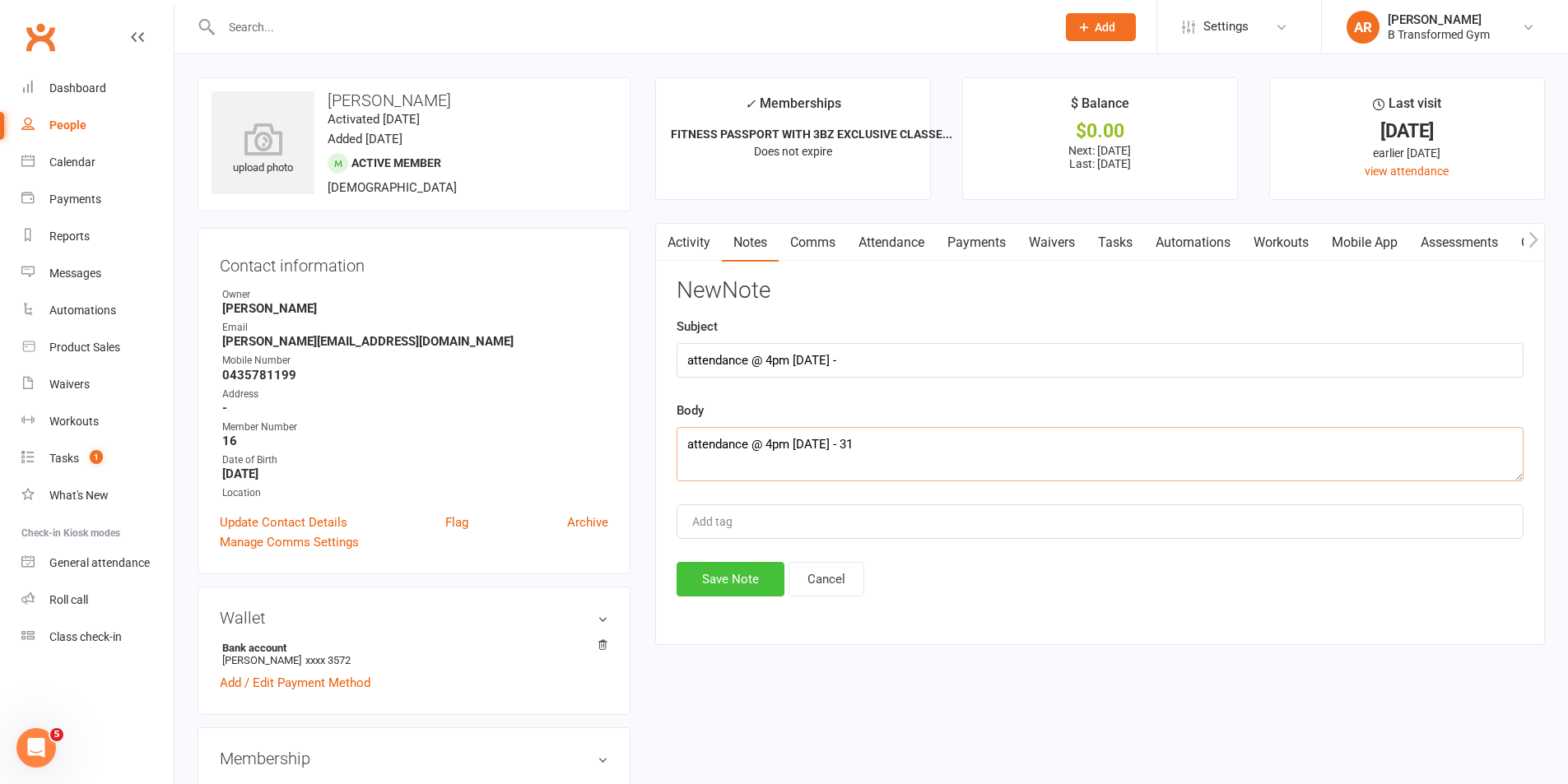
type textarea "attendance @ 4pm 13/8/25 - 31"
click at [745, 566] on button "Save Note" at bounding box center [730, 579] width 108 height 34
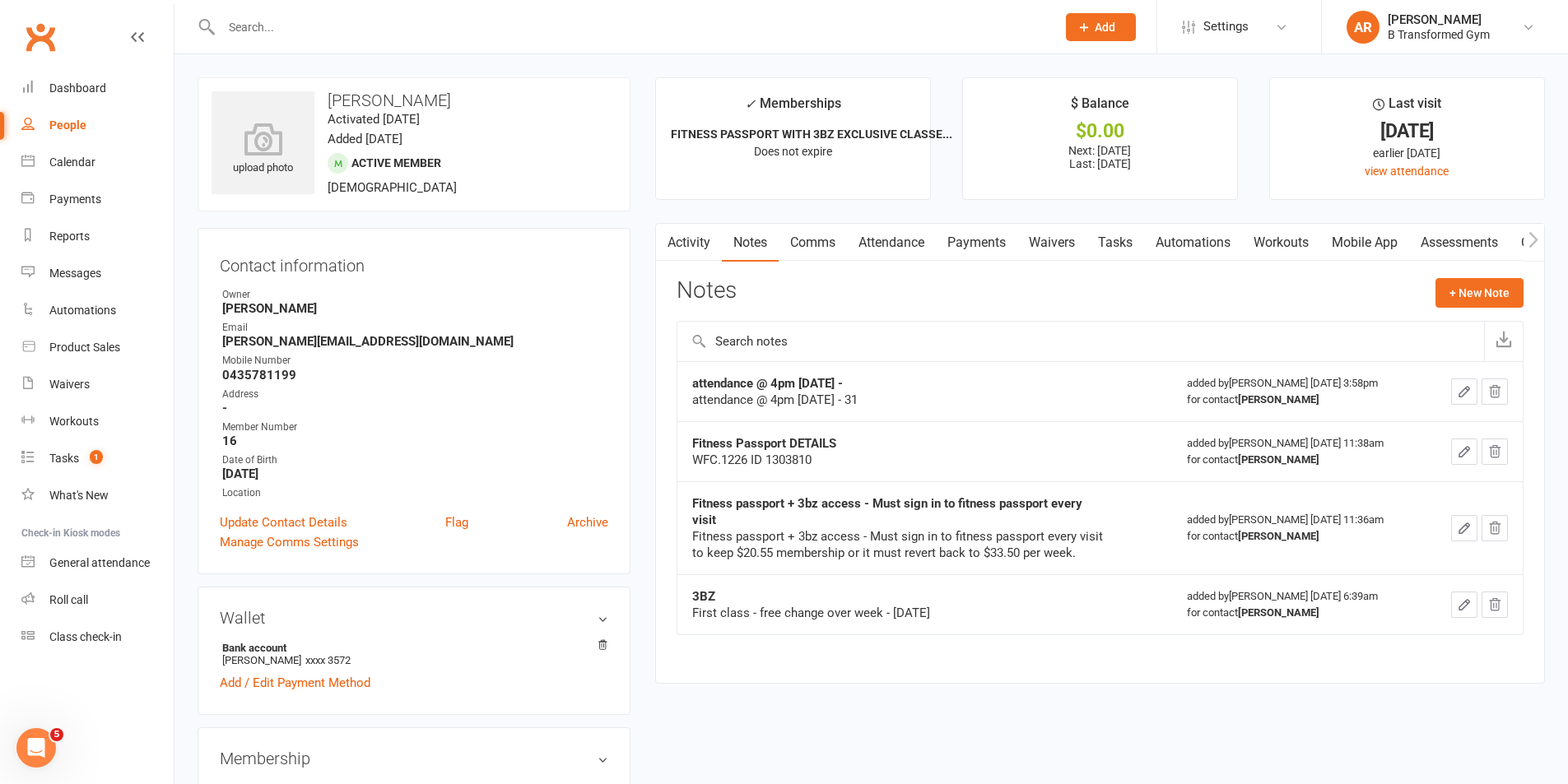
click at [283, 42] on div at bounding box center [621, 26] width 847 height 53
click at [281, 31] on input "text" at bounding box center [630, 26] width 828 height 23
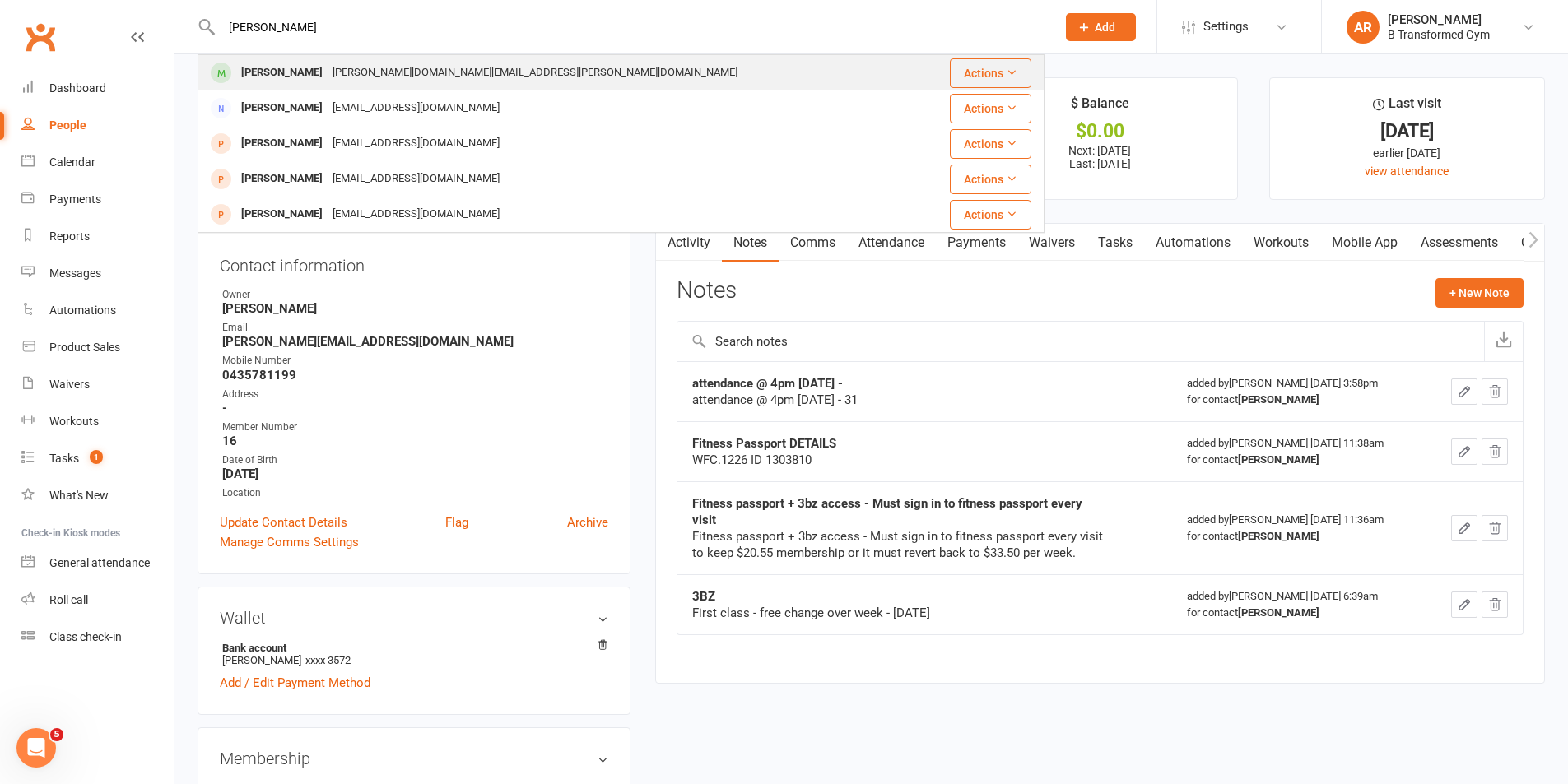
type input "amy"
click at [287, 66] on div "Amy Rogers" at bounding box center [282, 73] width 92 height 24
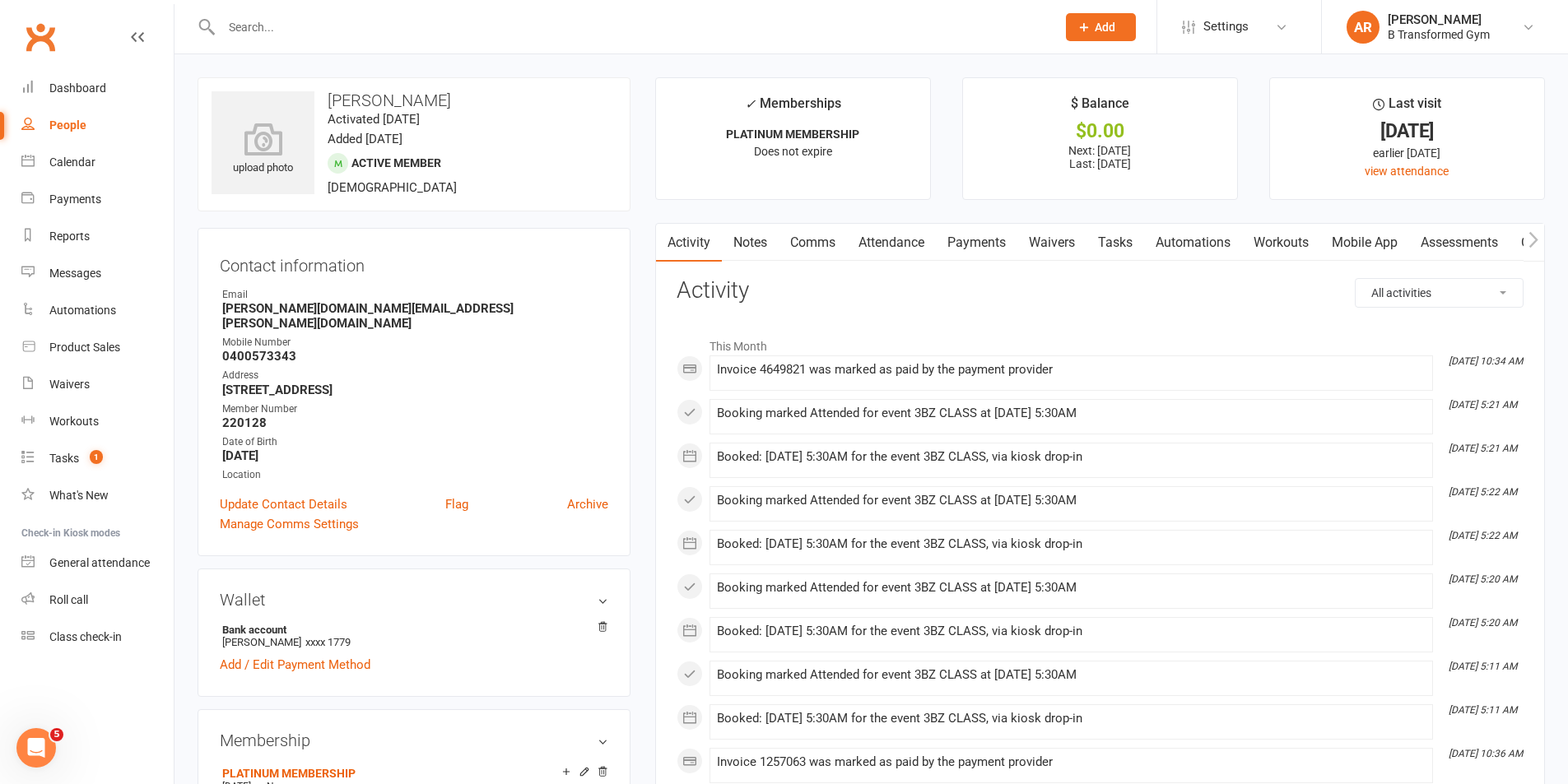
click at [761, 244] on link "Notes" at bounding box center [750, 243] width 57 height 38
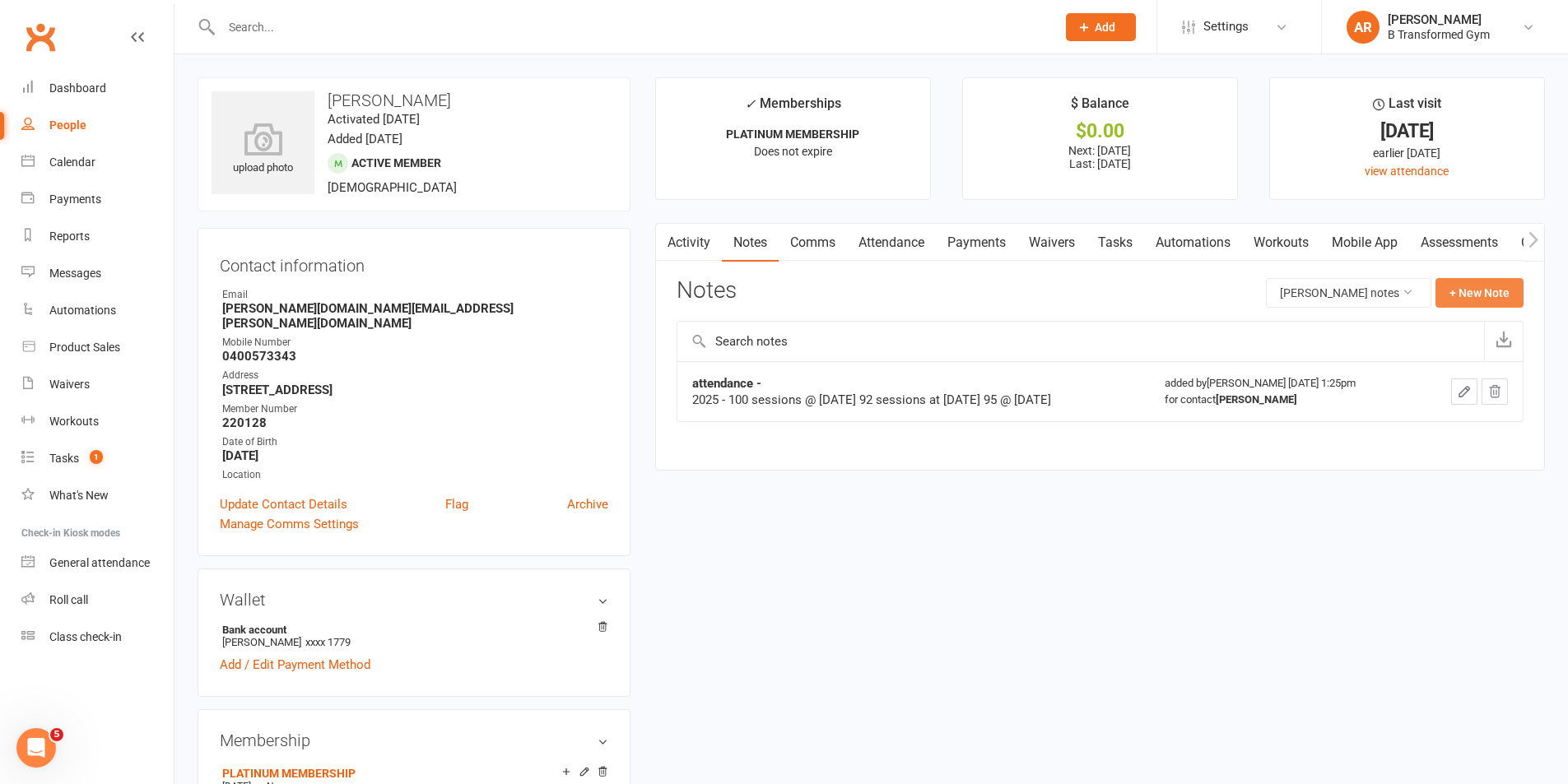
click at [1459, 286] on button "+ New Note" at bounding box center [1479, 293] width 88 height 30
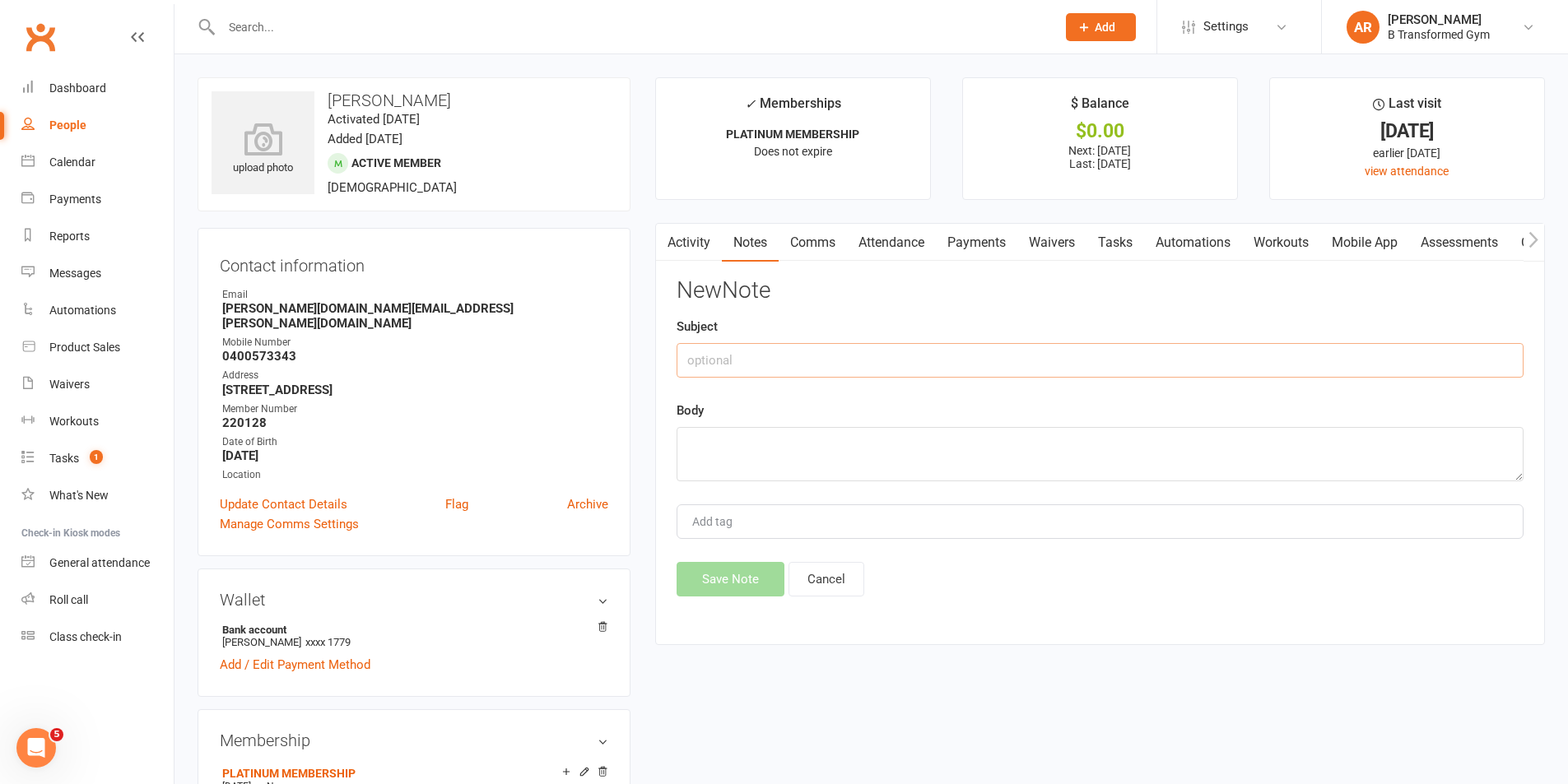
click at [891, 367] on input "text" at bounding box center [1100, 361] width 847 height 34
paste input "attendance @ 4pm 13/8/25 -"
type input "attendance @ 4pm 13/8/25 -"
click at [818, 450] on textarea at bounding box center [1100, 454] width 847 height 54
paste textarea "attendance @ 4pm 13/8/25 -"
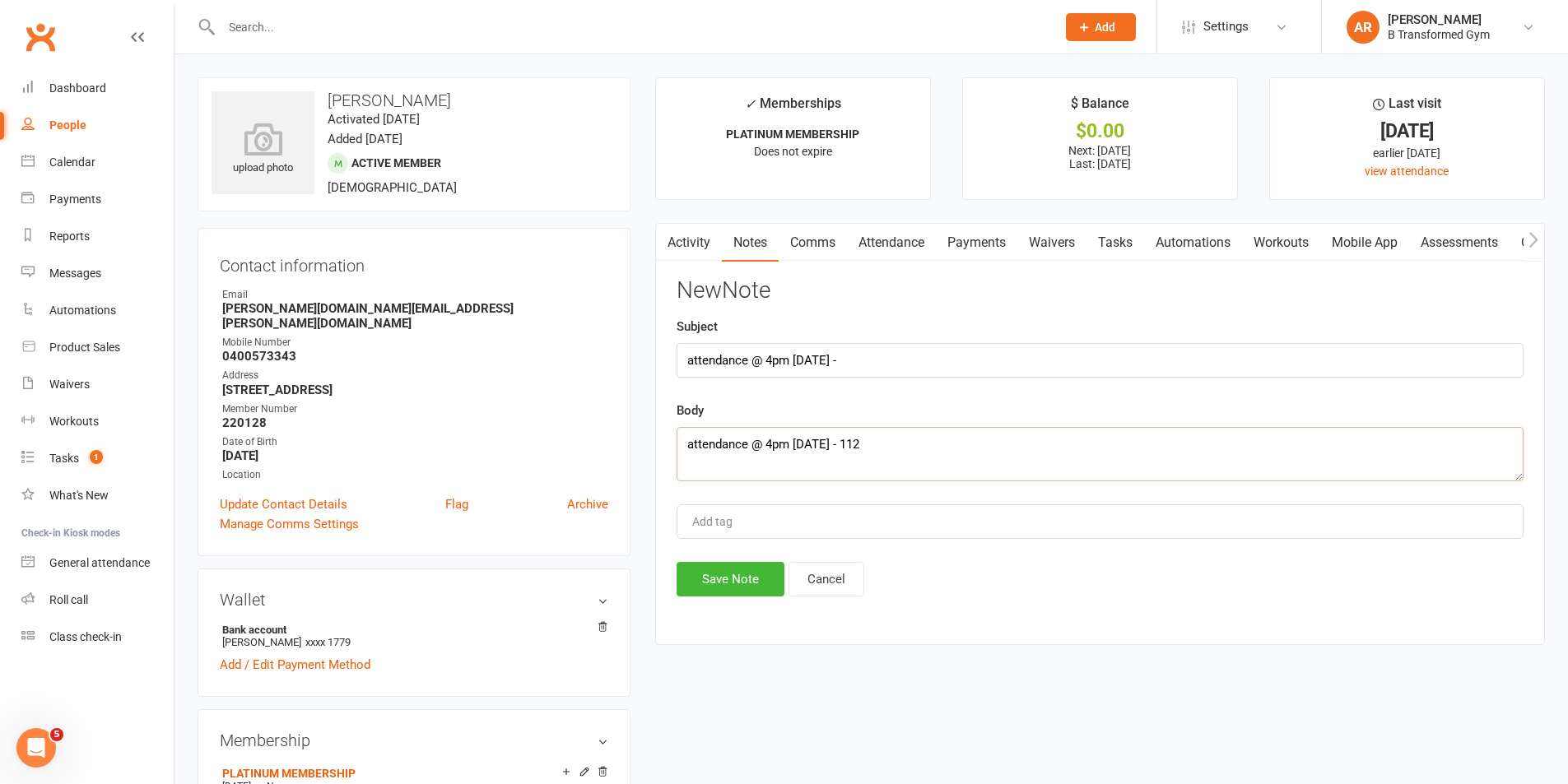
type textarea "attendance @ 4pm 13/8/25 - 112"
click at [739, 572] on button "Save Note" at bounding box center [730, 579] width 108 height 34
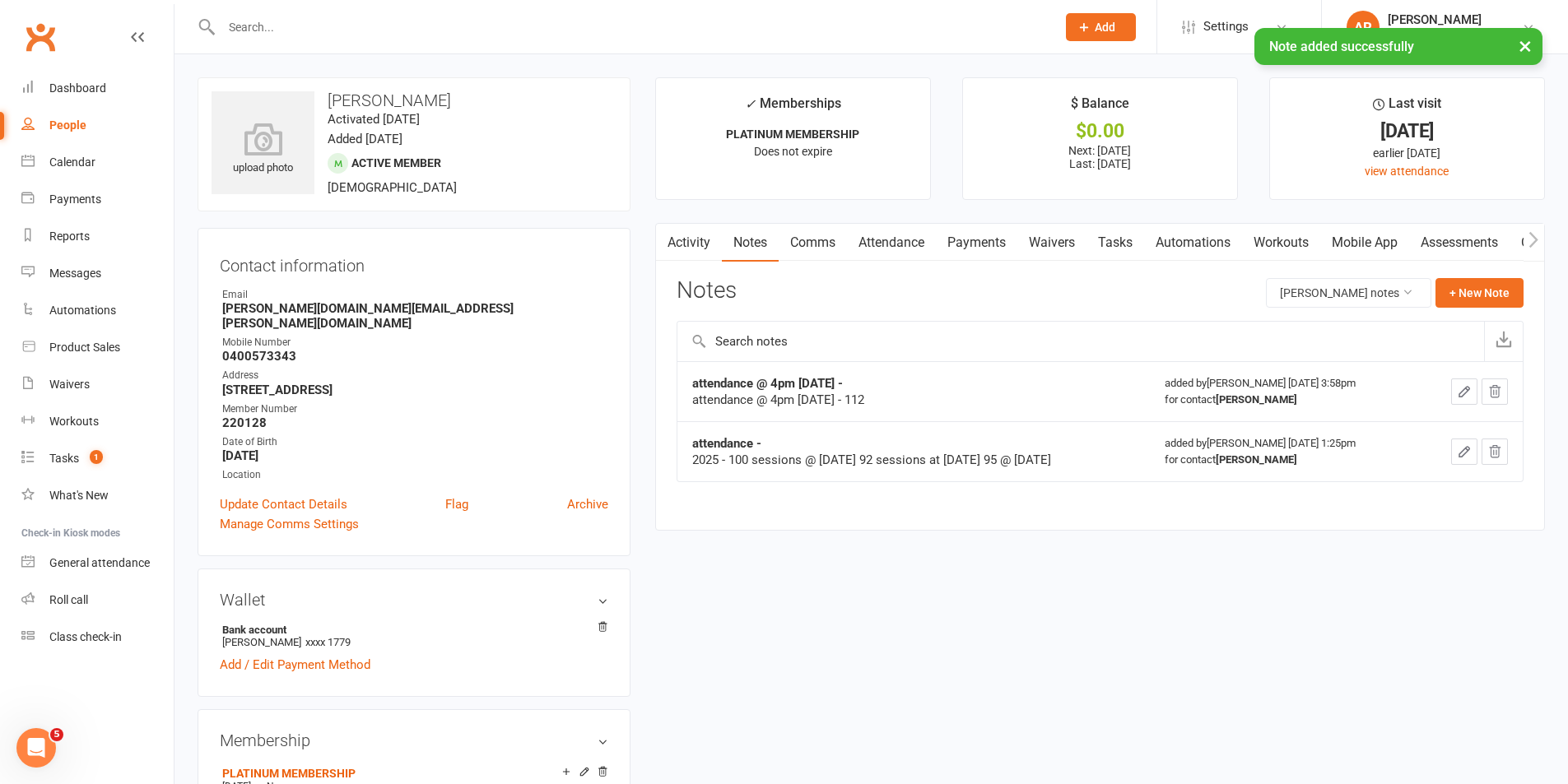
click at [344, 25] on input "text" at bounding box center [630, 26] width 828 height 23
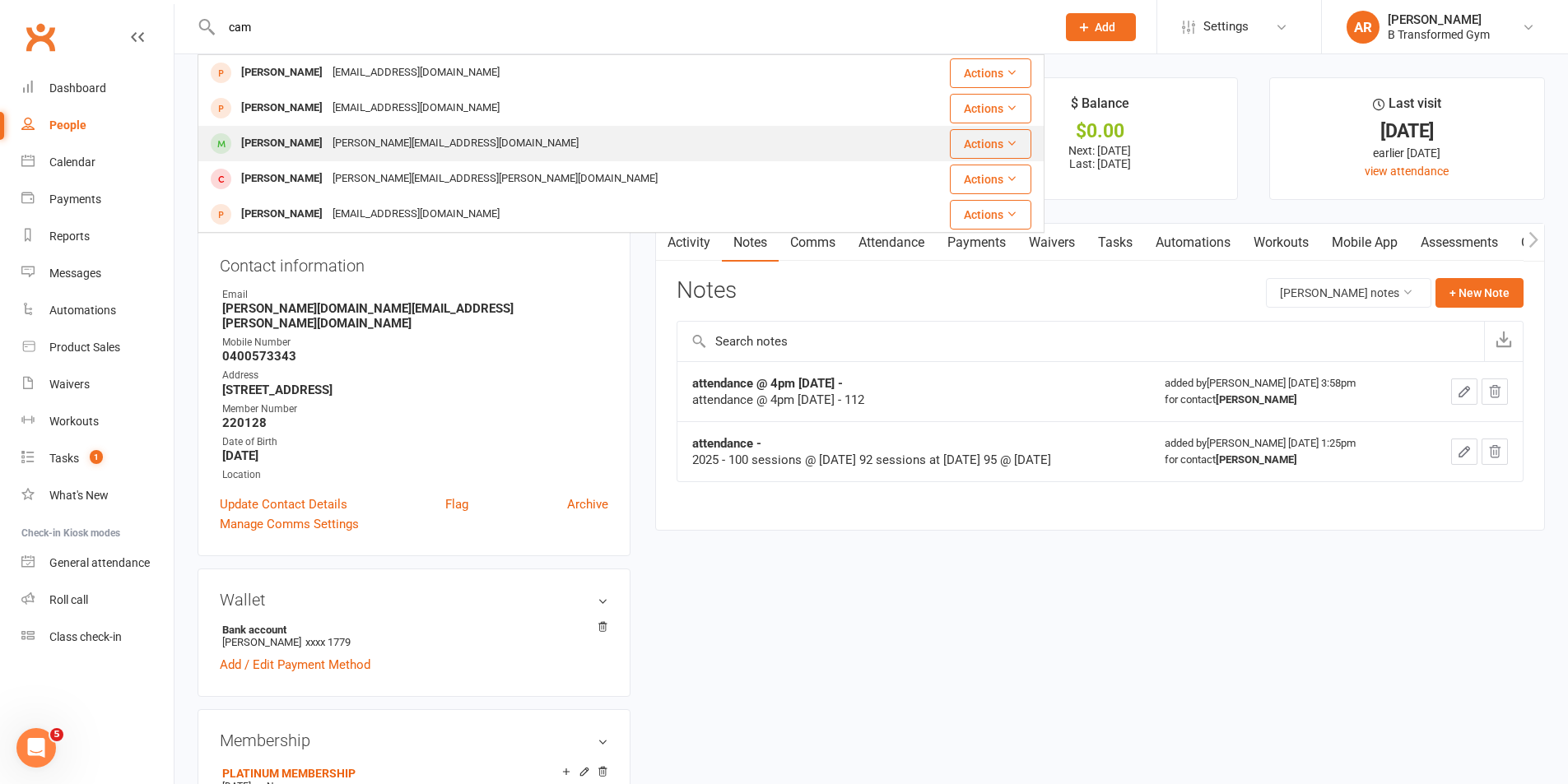
type input "cam"
click at [329, 142] on div "Cameron@plumbcall.com.au" at bounding box center [455, 143] width 256 height 24
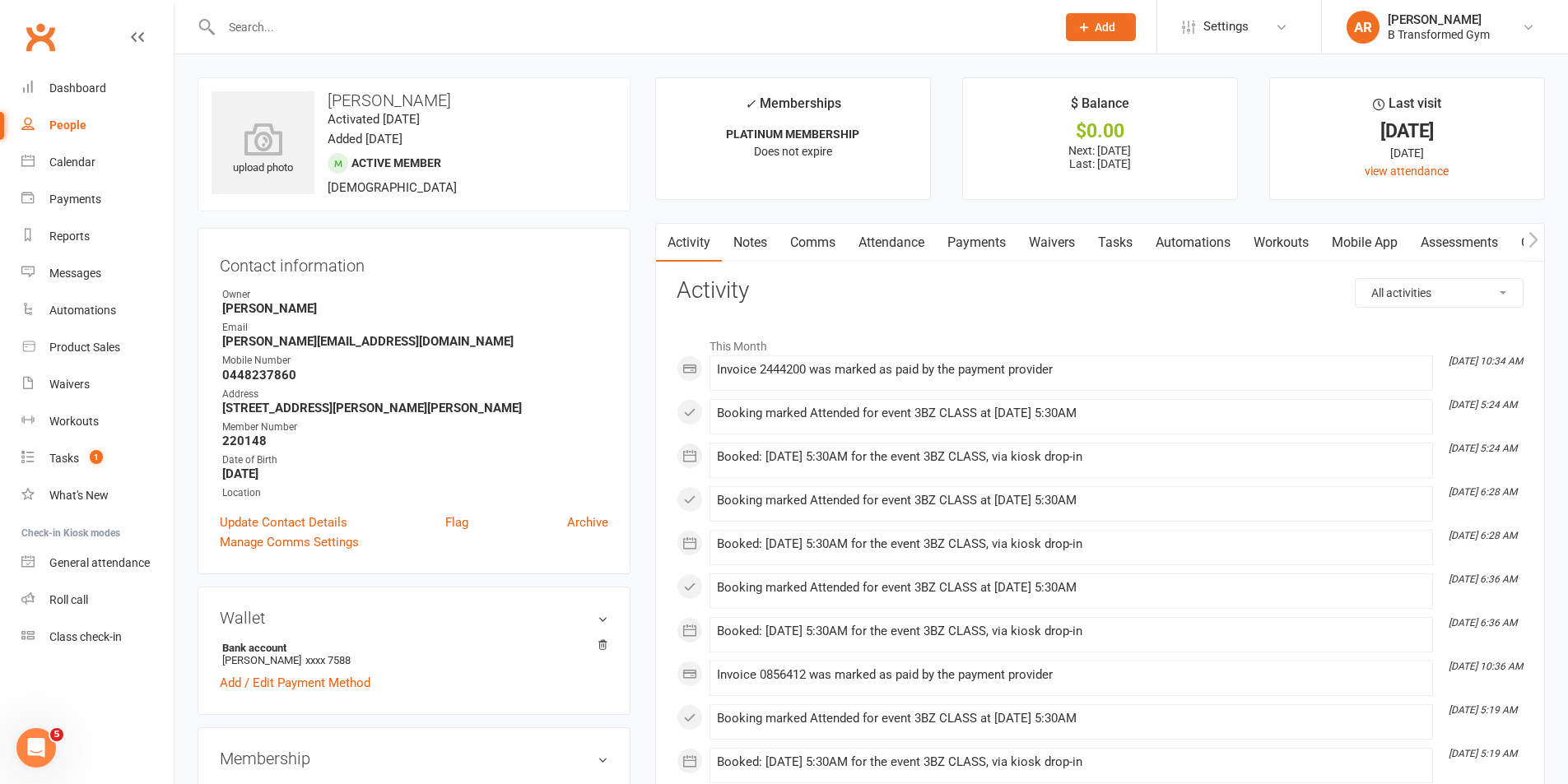
click at [796, 241] on link "Comms" at bounding box center [813, 243] width 68 height 38
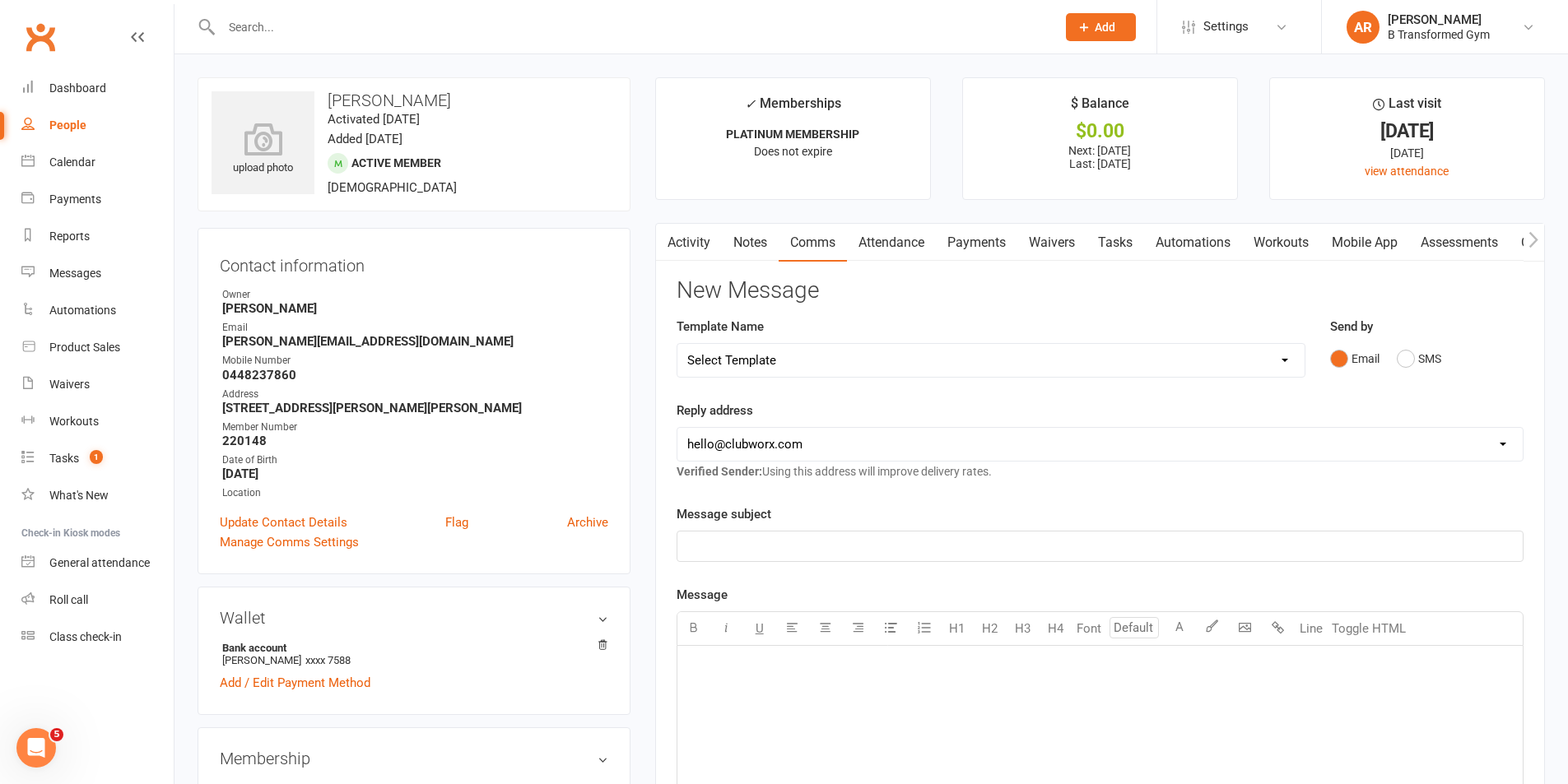
click at [745, 237] on link "Notes" at bounding box center [750, 243] width 57 height 38
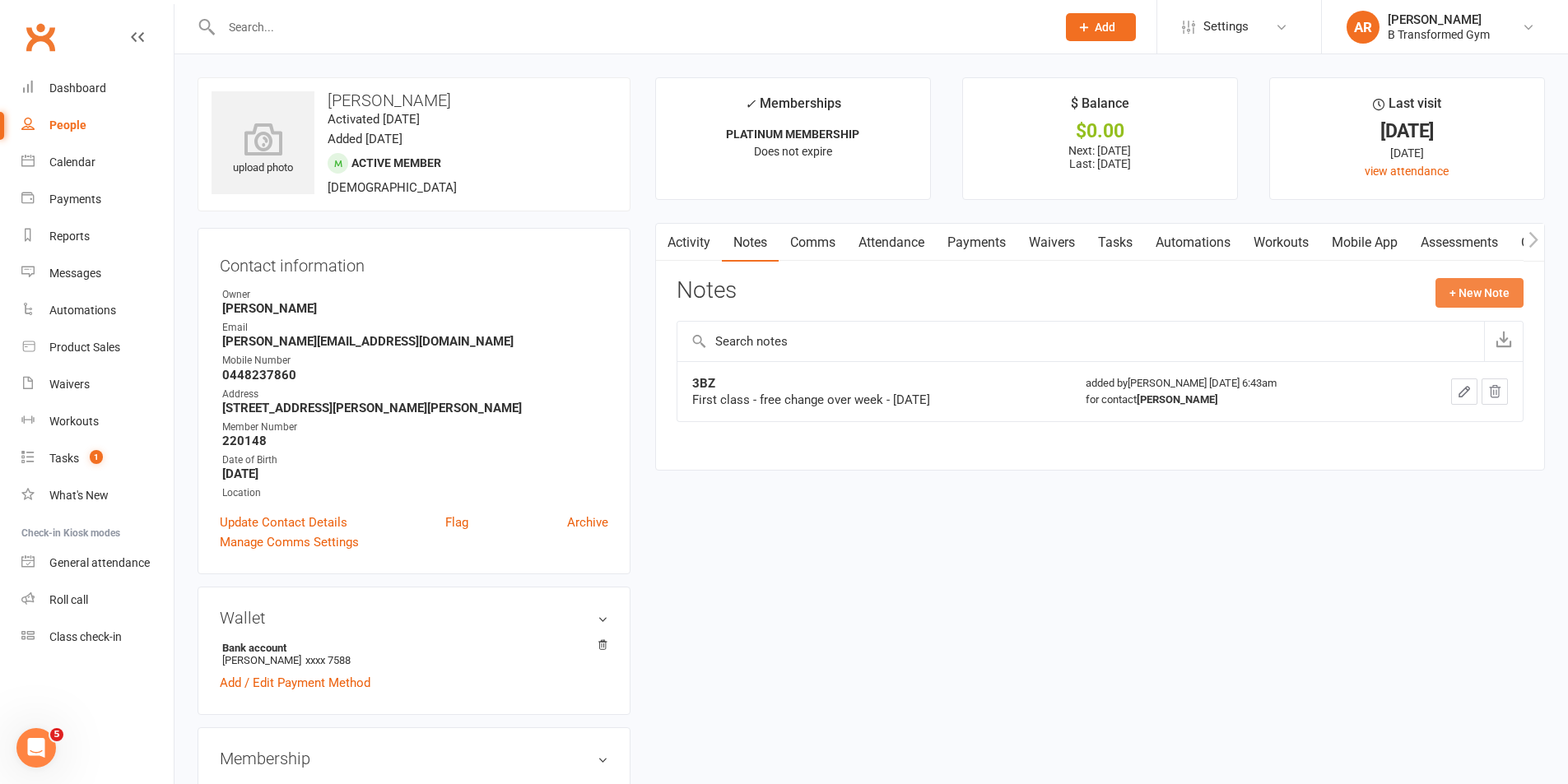
click at [1461, 285] on button "+ New Note" at bounding box center [1479, 293] width 88 height 30
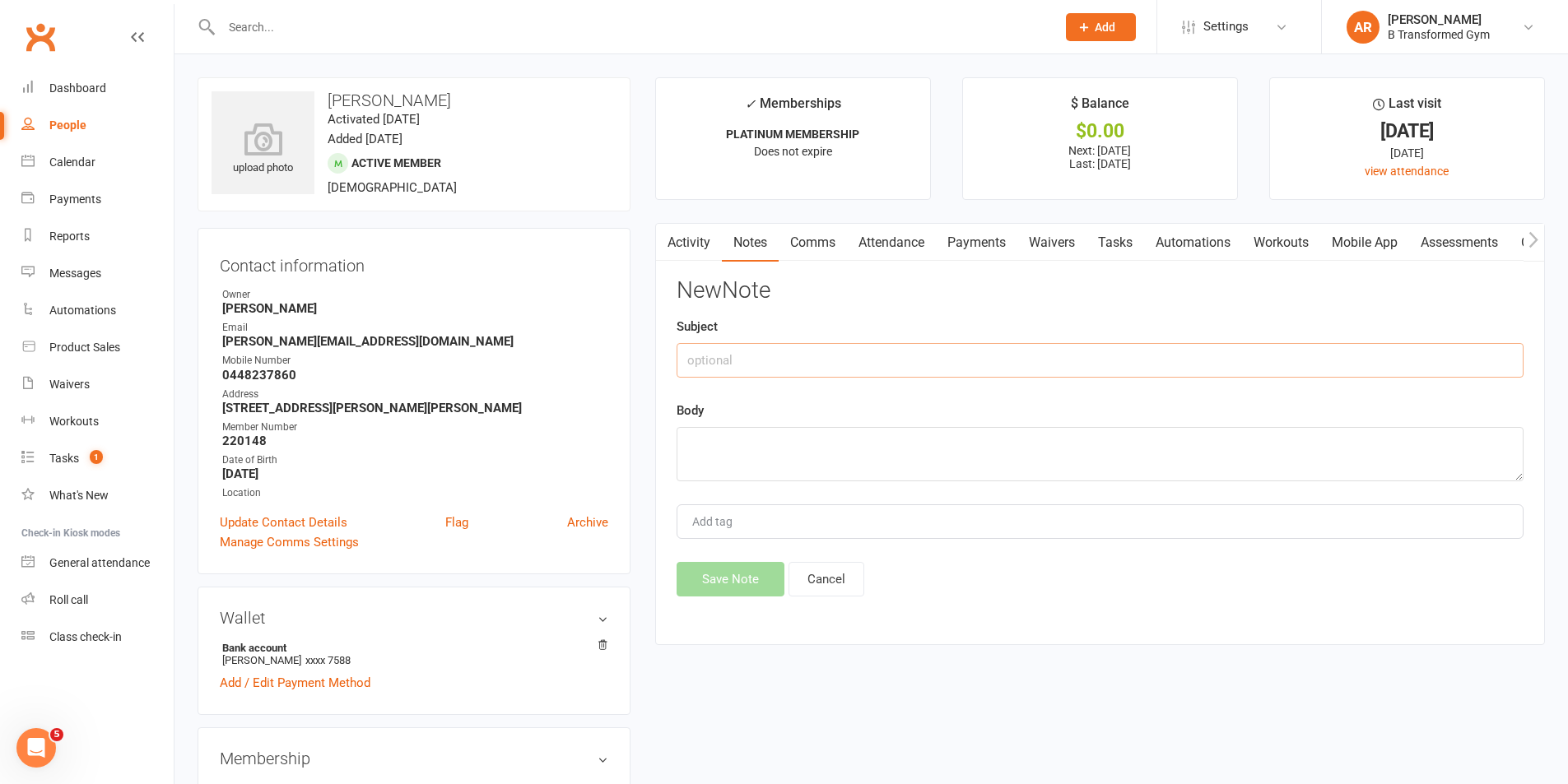
click at [988, 353] on input "text" at bounding box center [1100, 361] width 847 height 34
paste input "attendance @ 4pm 13/8/25 -"
type input "attendance @ 4pm 13/8/25 -"
click at [914, 451] on textarea at bounding box center [1100, 454] width 847 height 54
paste textarea "attendance @ 4pm 13/8/25 -"
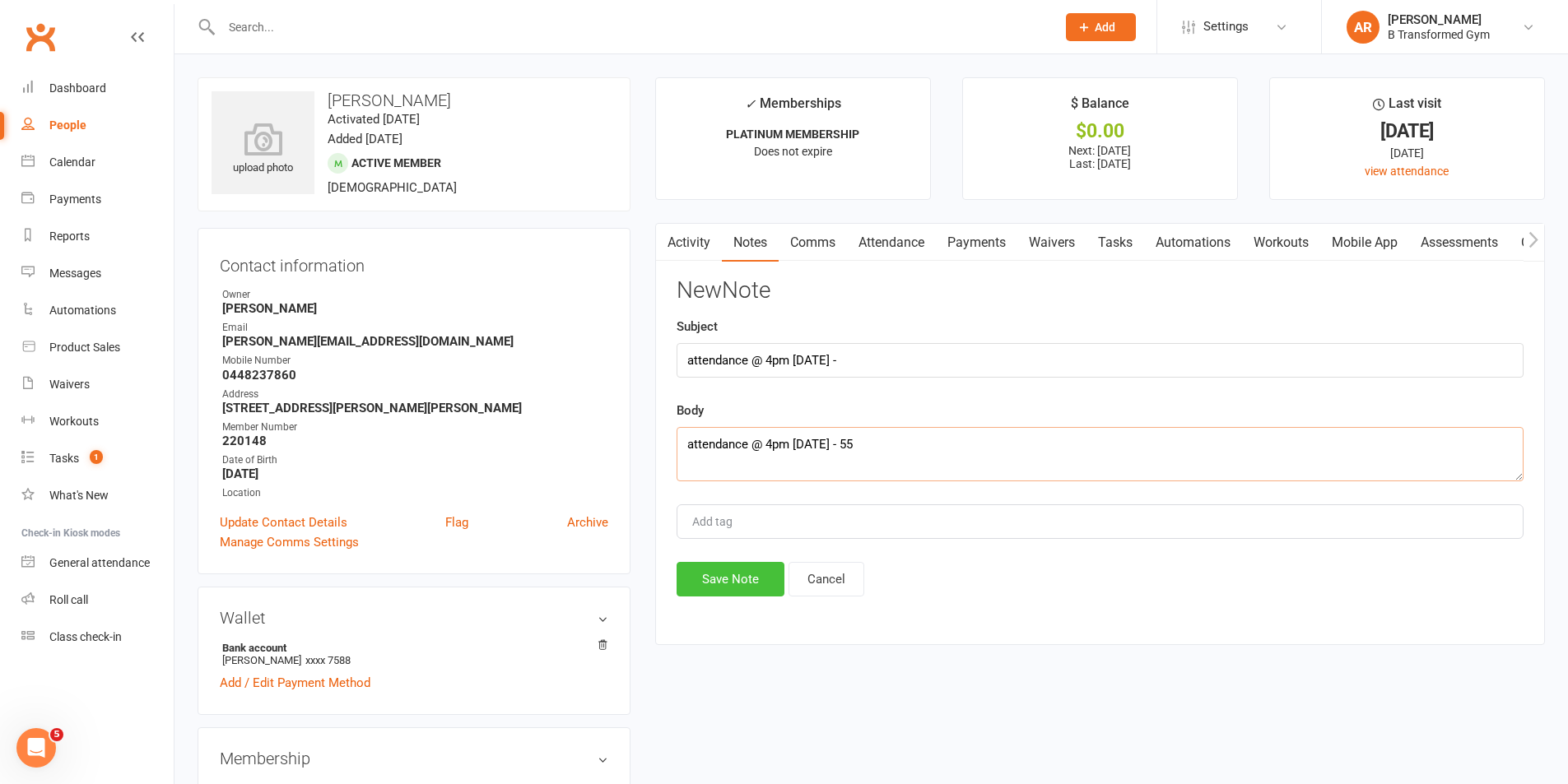
type textarea "attendance @ 4pm 13/8/25 - 55"
drag, startPoint x: 756, startPoint y: 573, endPoint x: 765, endPoint y: 568, distance: 10.3
click at [756, 572] on button "Save Note" at bounding box center [730, 579] width 108 height 34
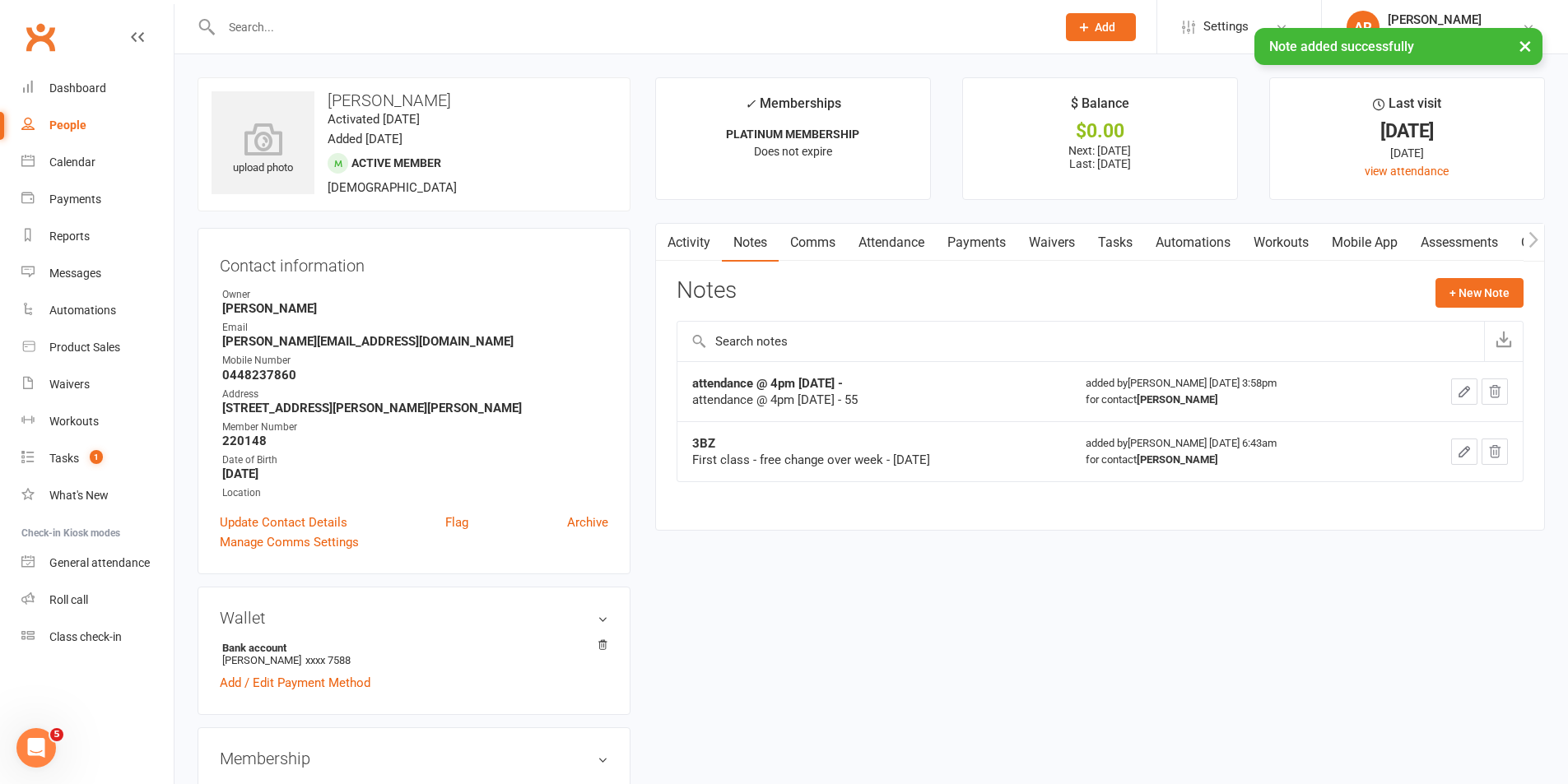
click at [280, 25] on input "text" at bounding box center [630, 26] width 828 height 23
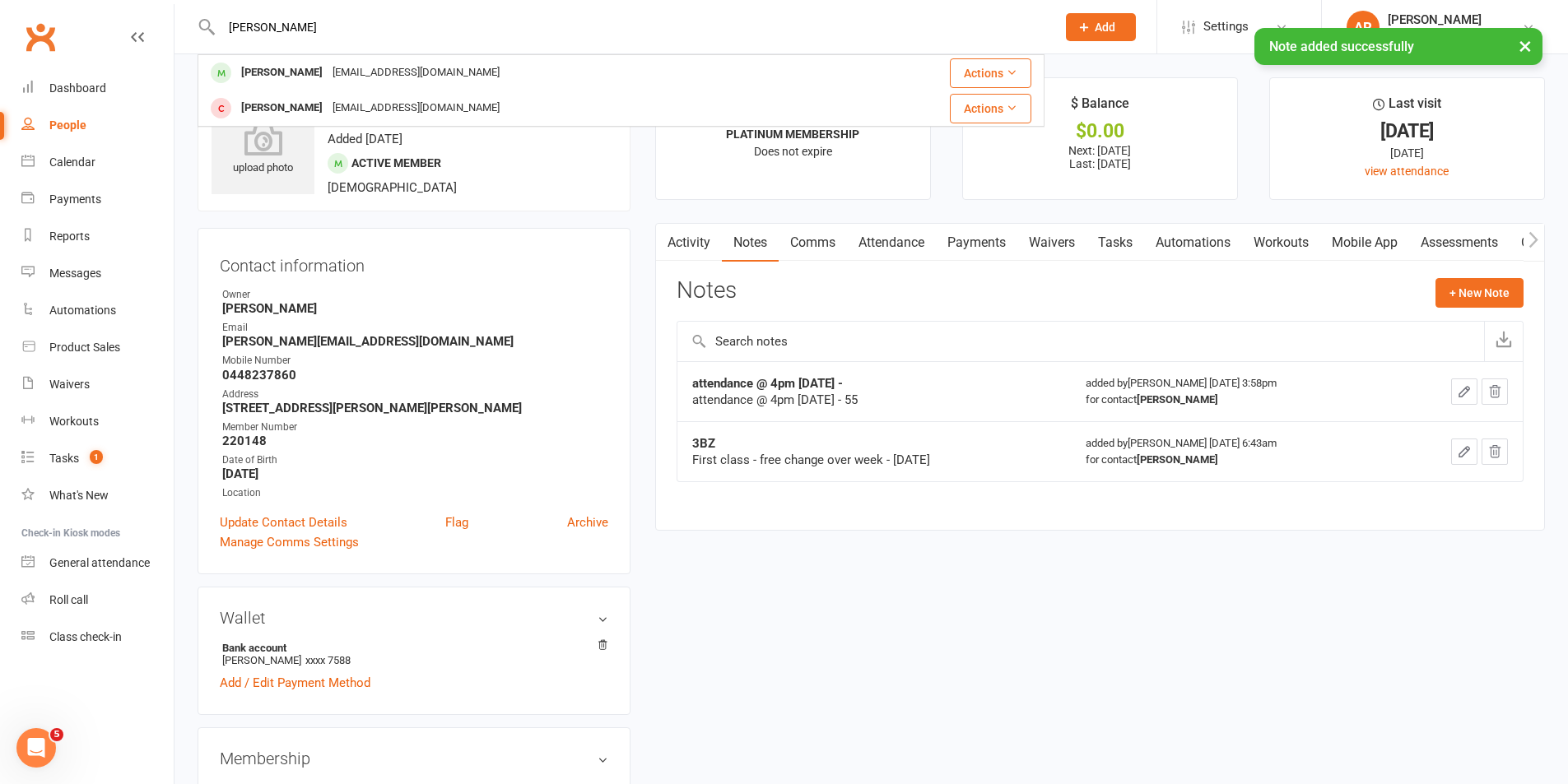
type input "adam"
click at [287, 28] on div "× Note added successfully" at bounding box center [774, 28] width 1547 height 0
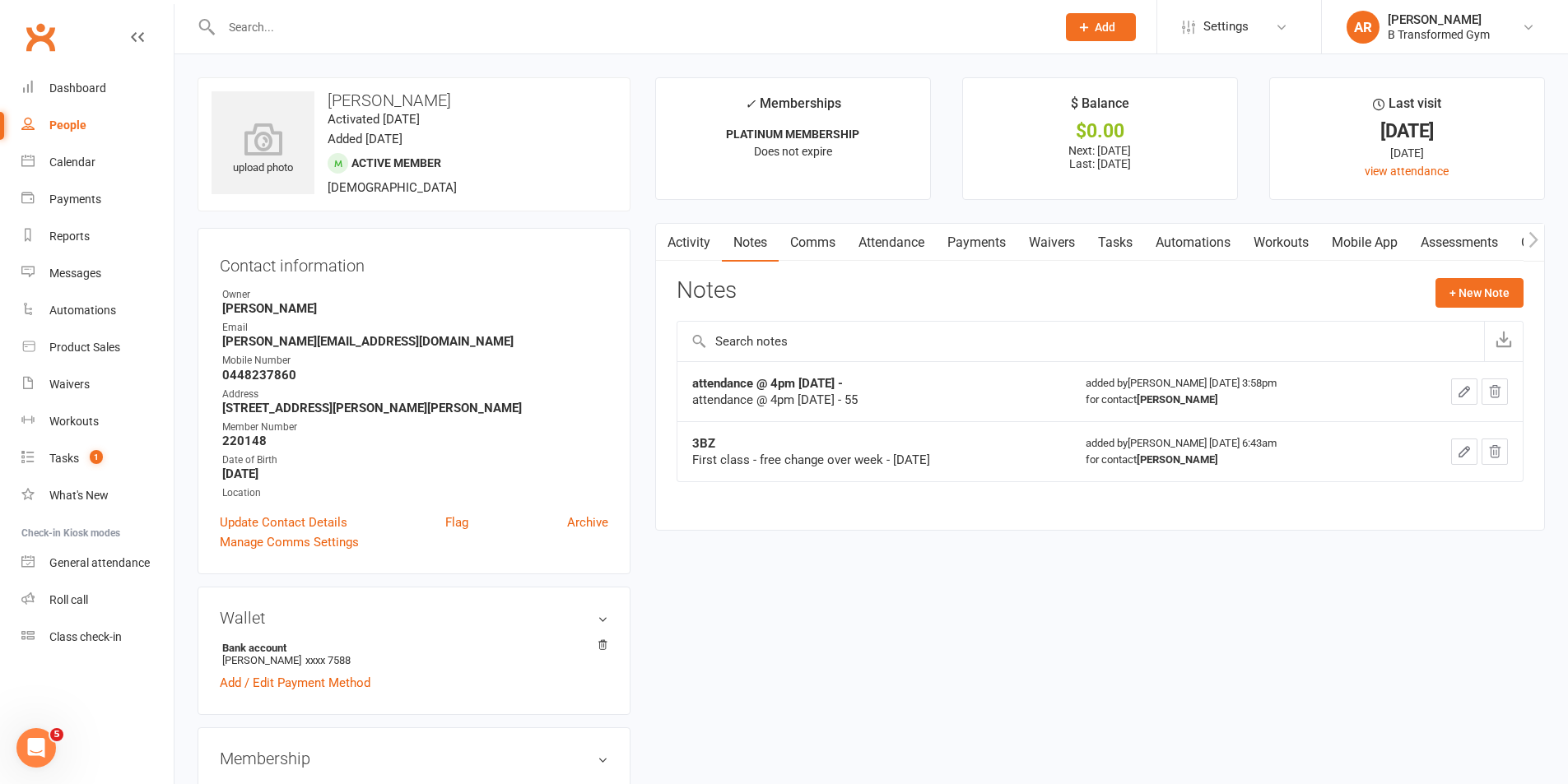
click at [251, 17] on input "text" at bounding box center [630, 26] width 828 height 23
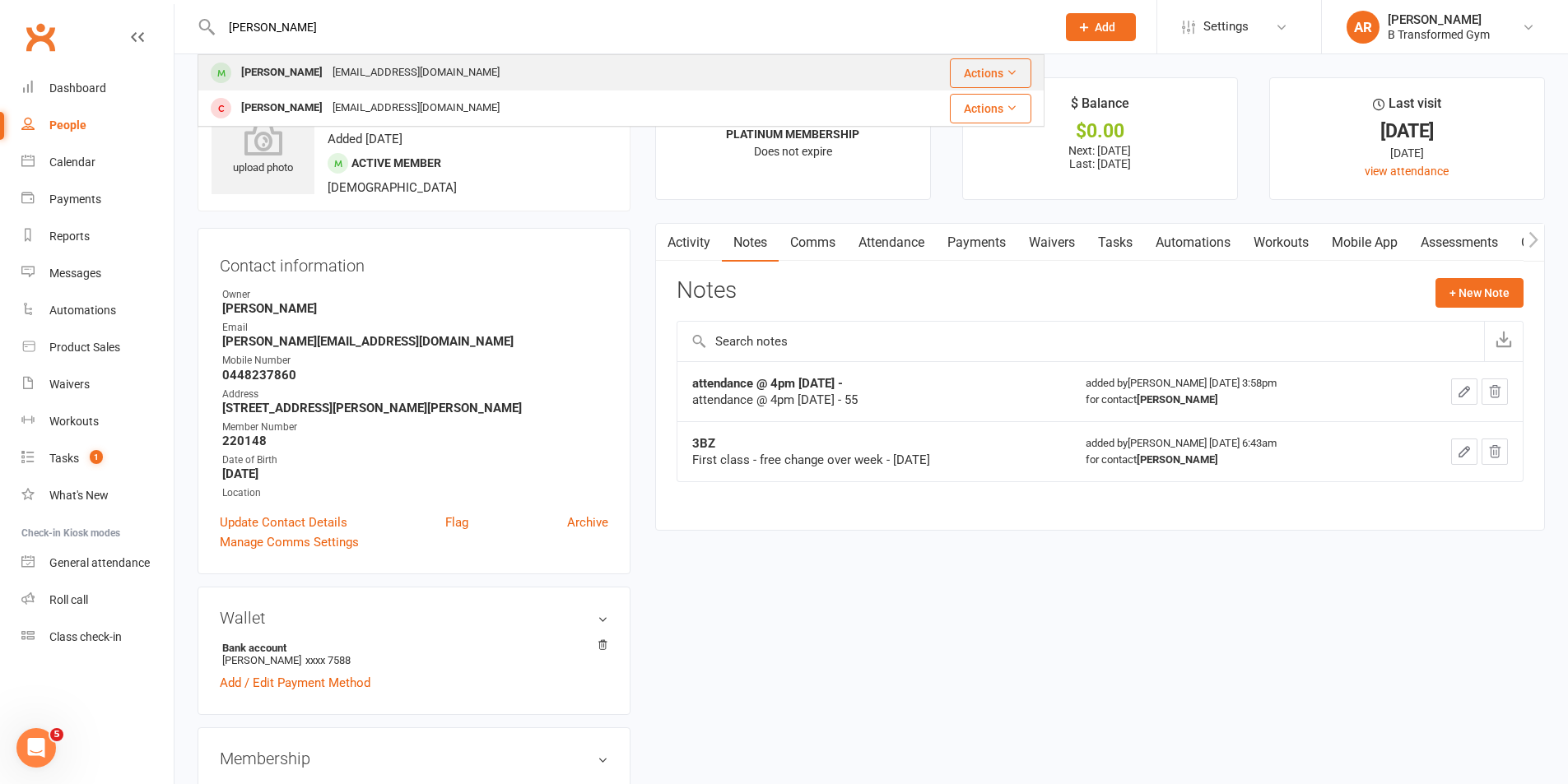
type input "adam"
click at [292, 74] on div "Adam Lovett" at bounding box center [282, 73] width 92 height 24
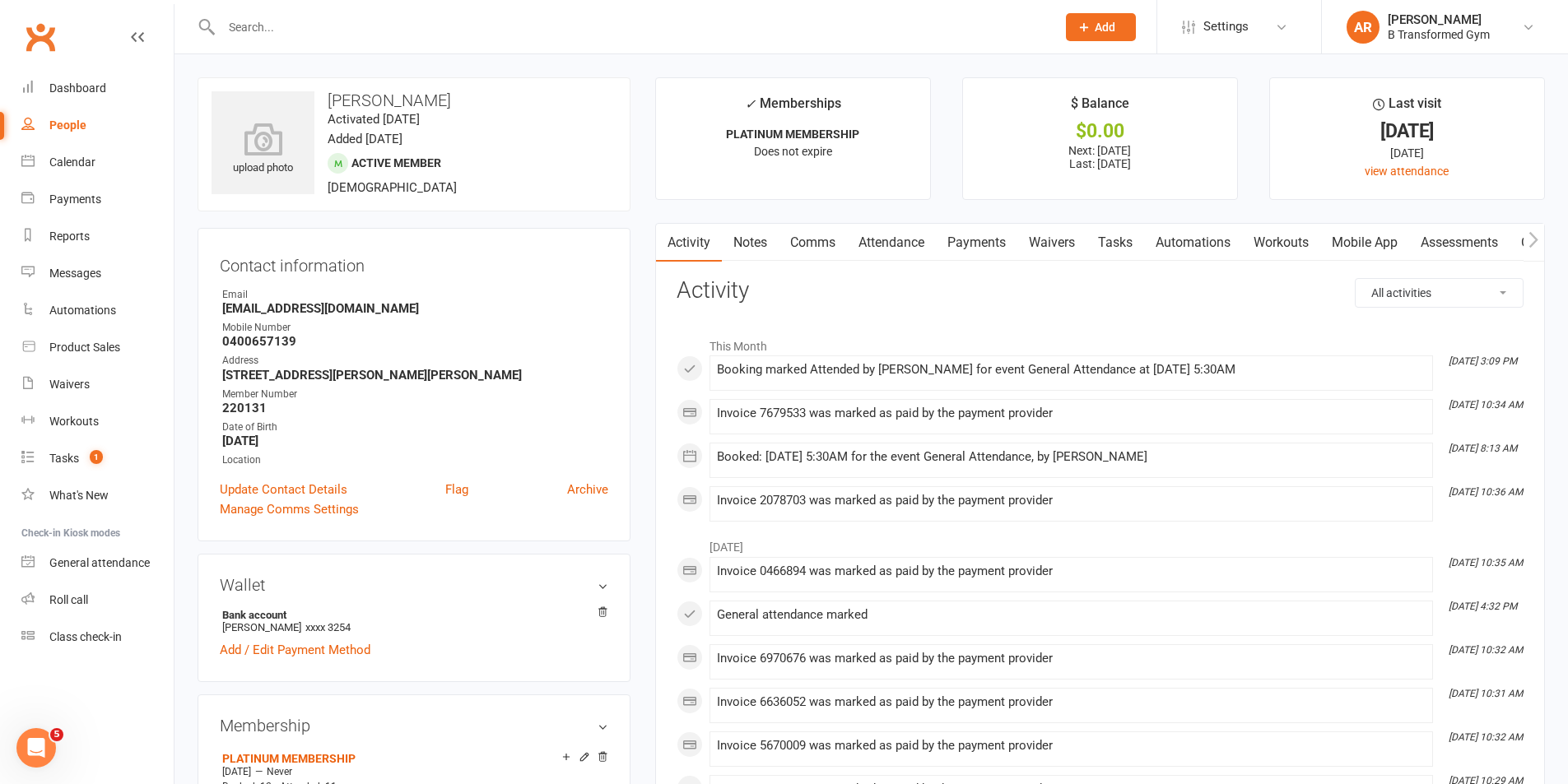
click at [763, 241] on link "Notes" at bounding box center [750, 243] width 57 height 38
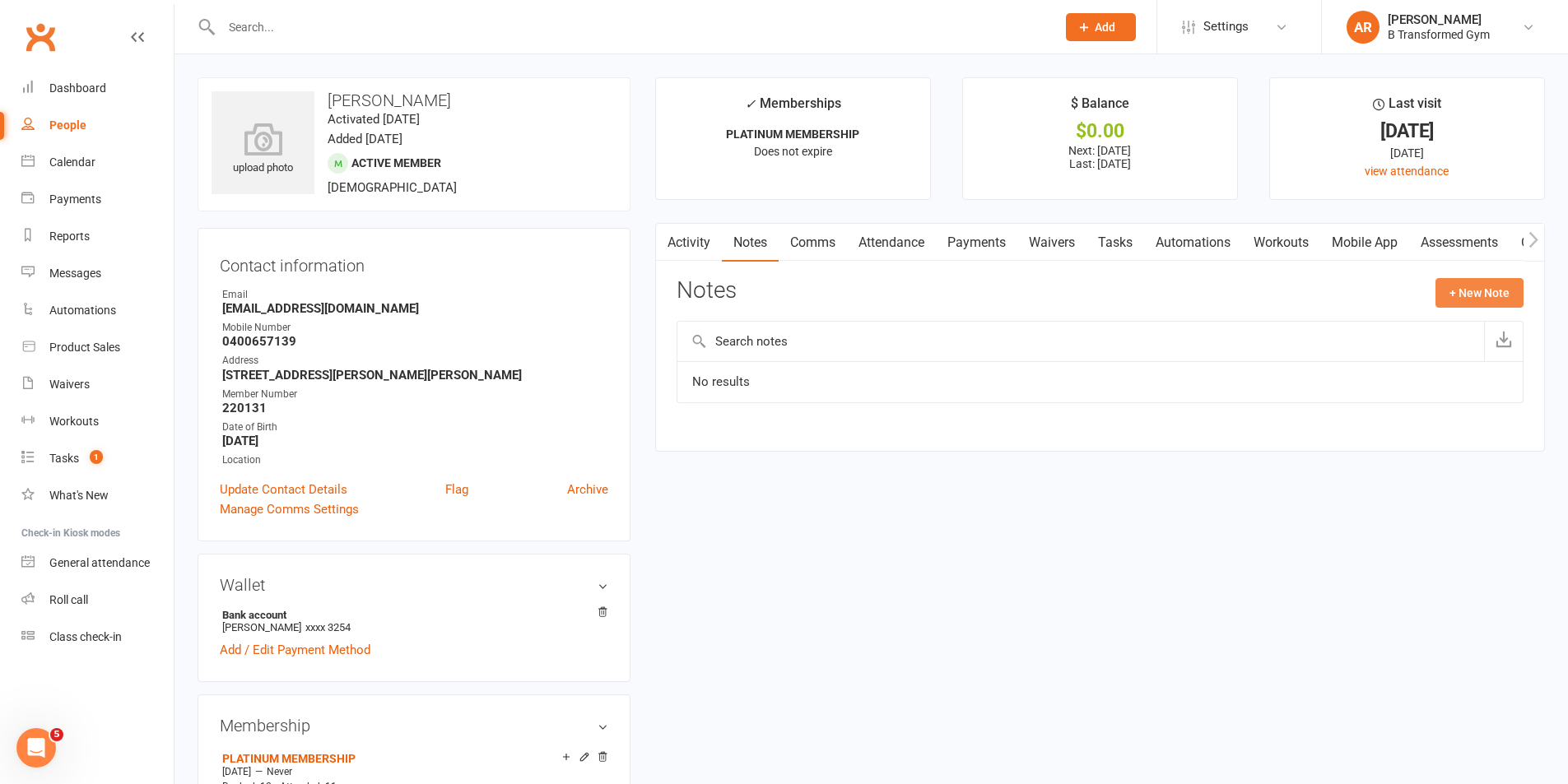
click at [1484, 290] on button "+ New Note" at bounding box center [1479, 293] width 88 height 30
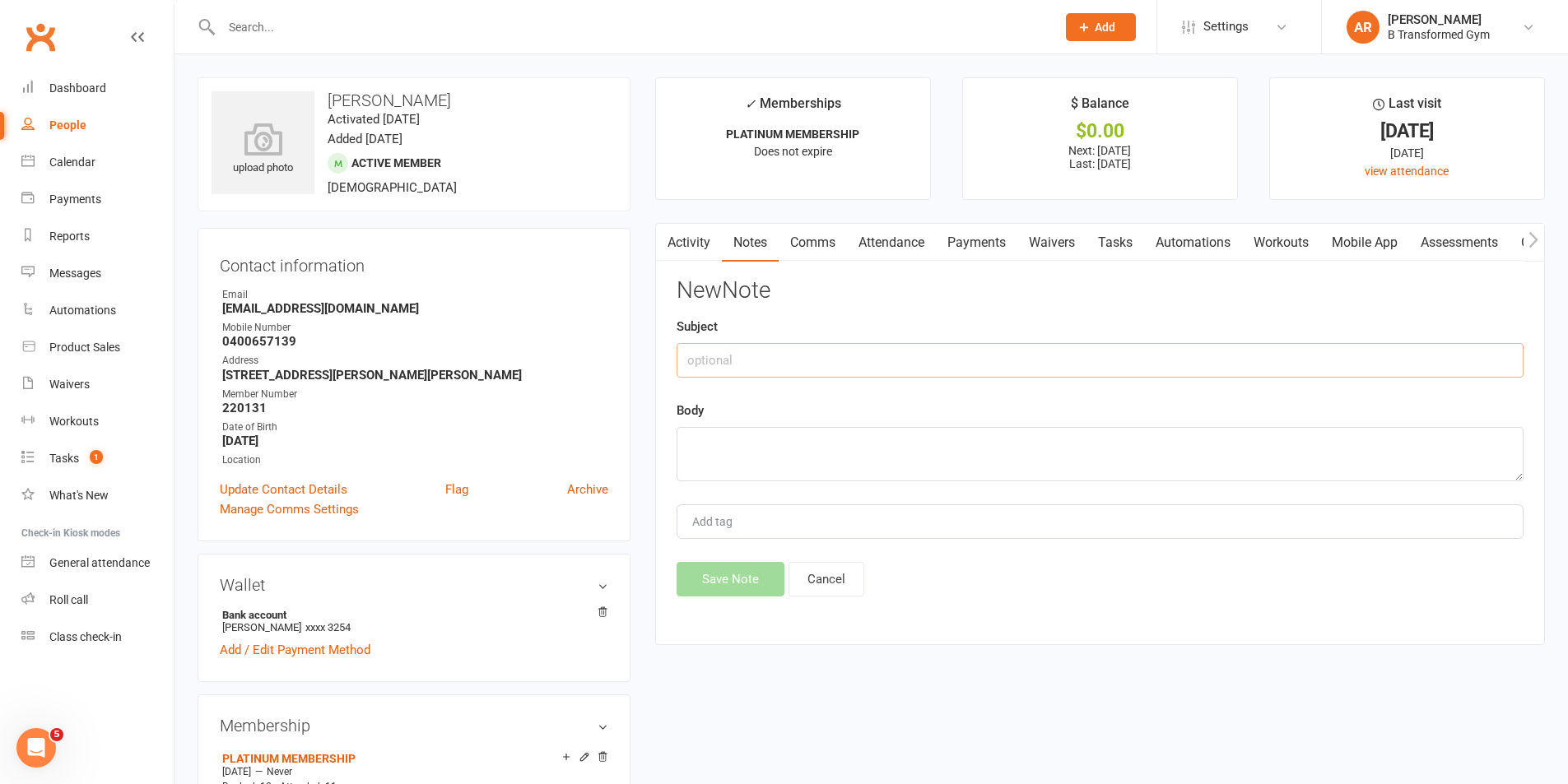
click at [969, 353] on input "text" at bounding box center [1100, 361] width 847 height 34
paste input "attendance @ 4pm 13/8/25 -"
type input "attendance @ 4pm 13/8/25 -"
click at [932, 441] on textarea at bounding box center [1100, 454] width 847 height 54
paste textarea "attendance @ 4pm 13/8/25 -"
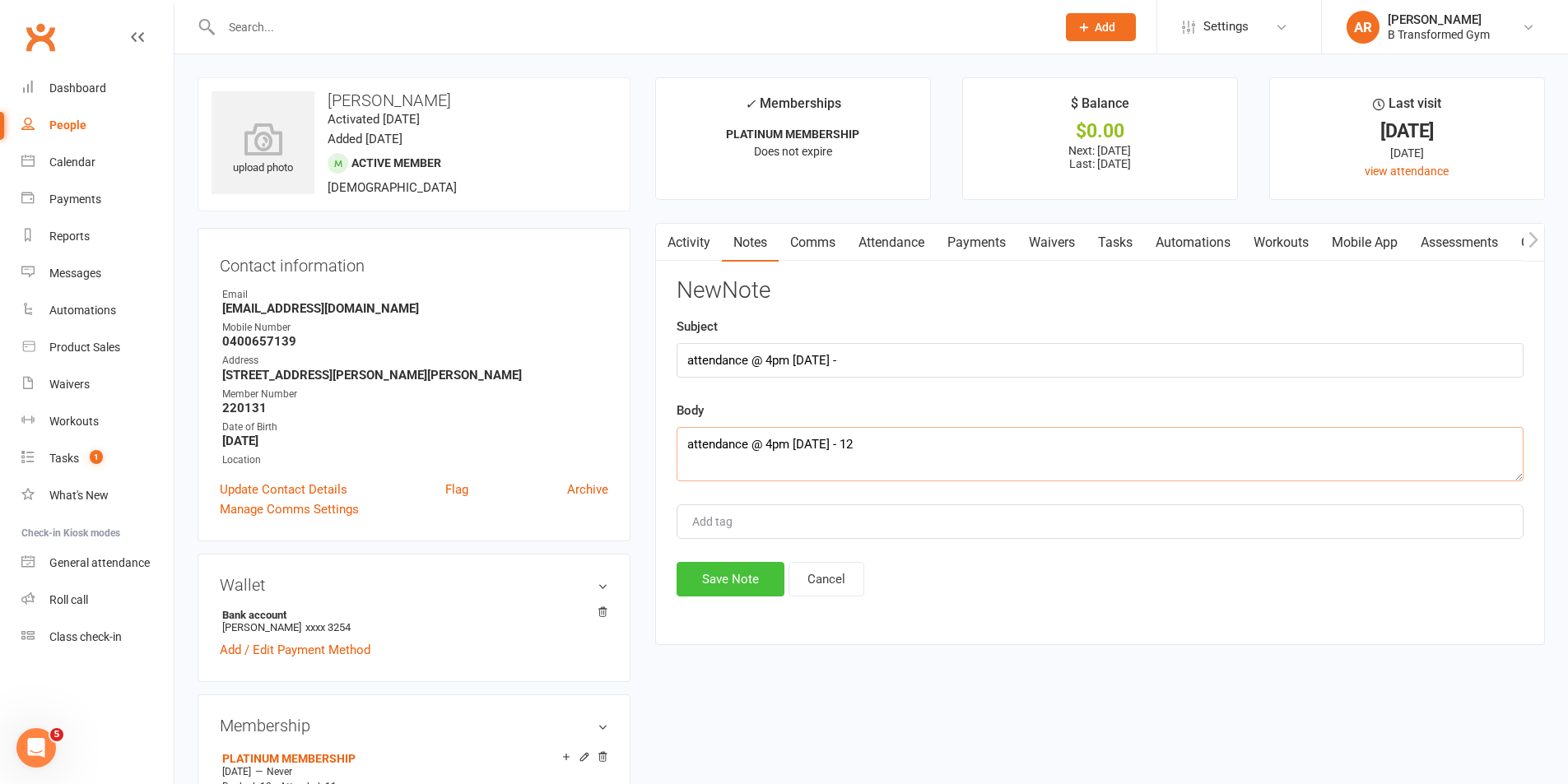
type textarea "attendance @ 4pm 13/8/25 - 12"
drag, startPoint x: 747, startPoint y: 581, endPoint x: 770, endPoint y: 572, distance: 24.7
click at [750, 576] on button "Save Note" at bounding box center [730, 579] width 108 height 34
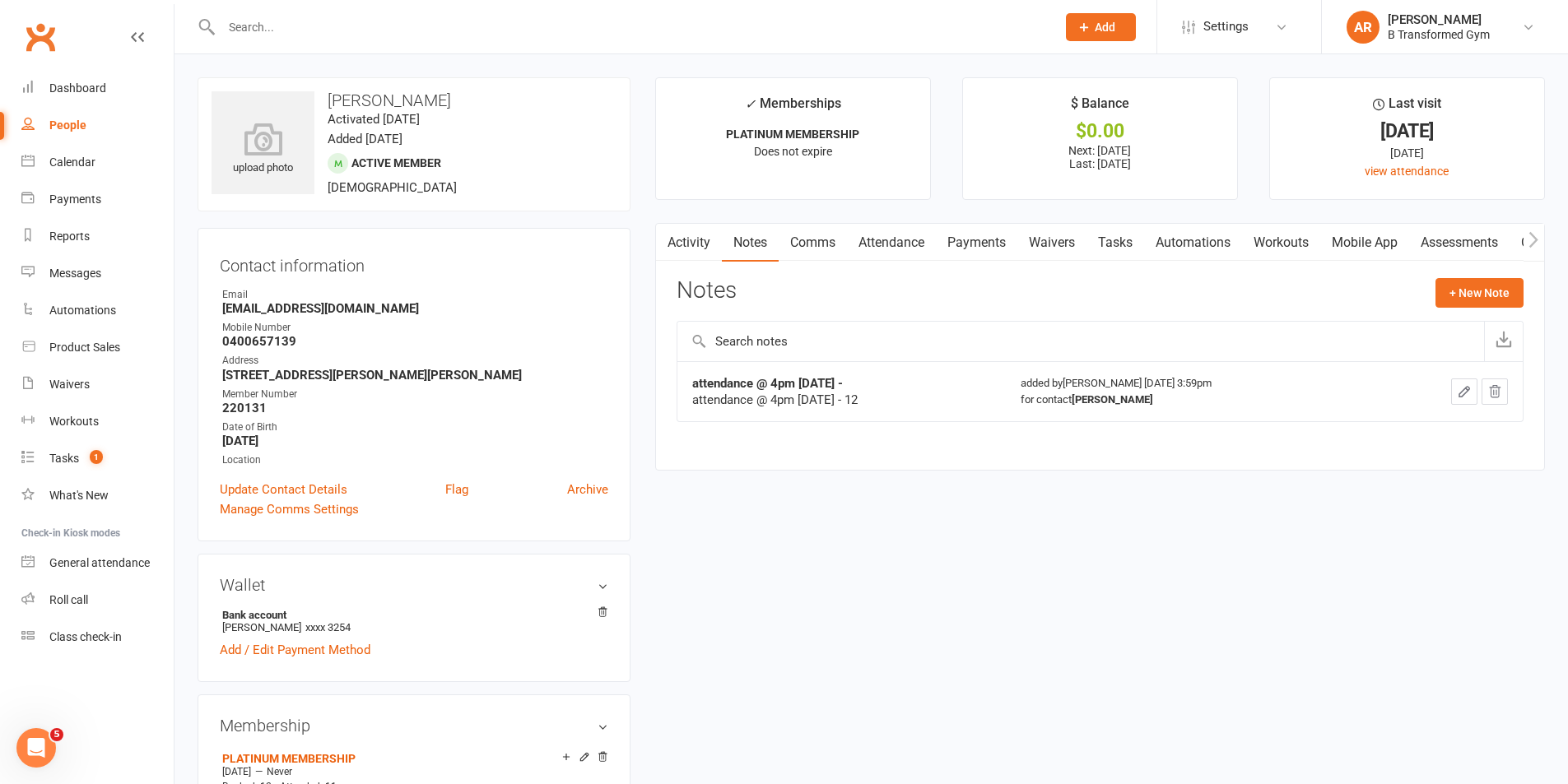
drag, startPoint x: 211, startPoint y: 721, endPoint x: 183, endPoint y: 780, distance: 65.3
click at [1269, 21] on link "Settings" at bounding box center [1240, 26] width 114 height 37
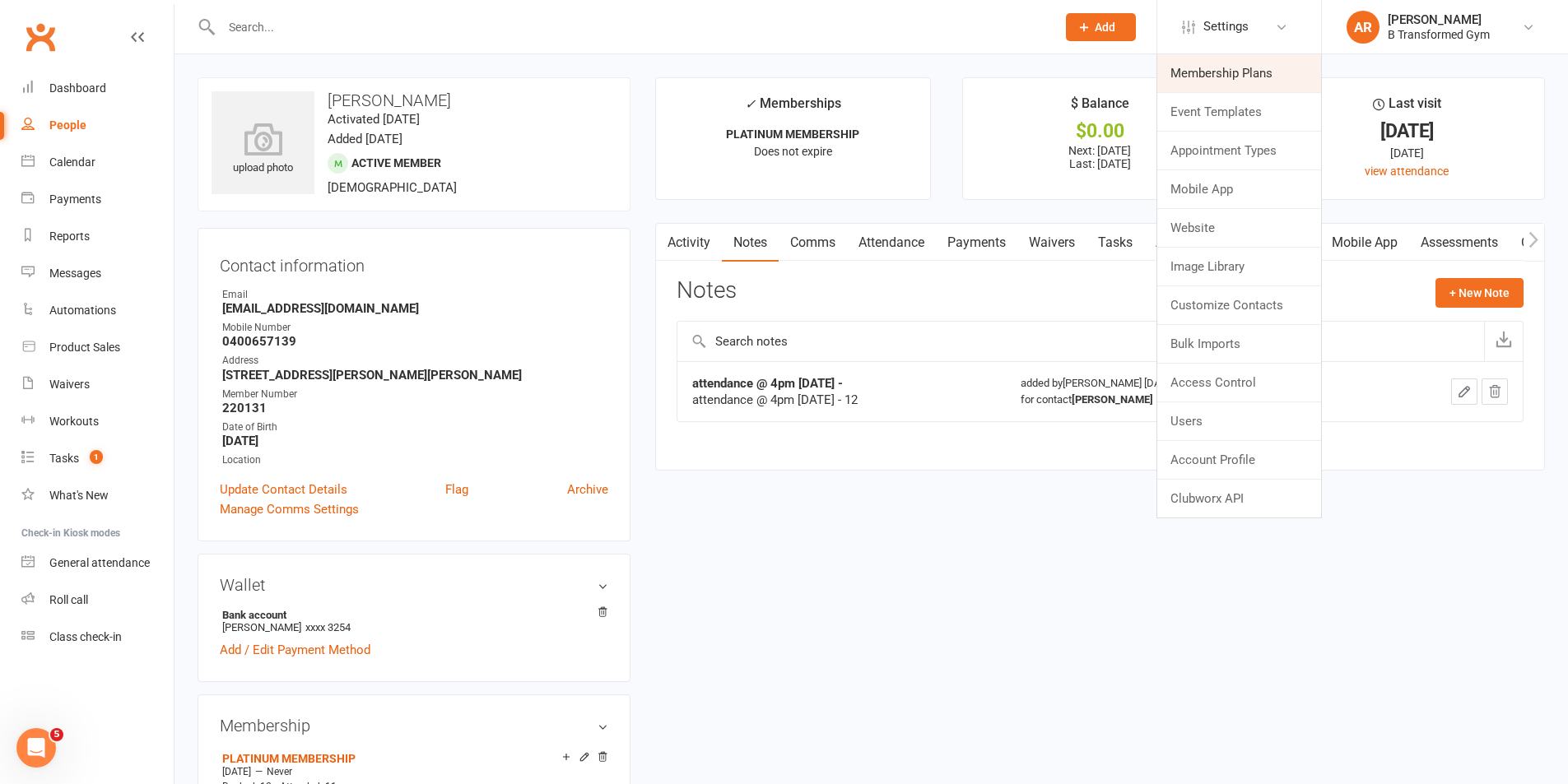
click at [1213, 78] on link "Membership Plans" at bounding box center [1239, 73] width 164 height 38
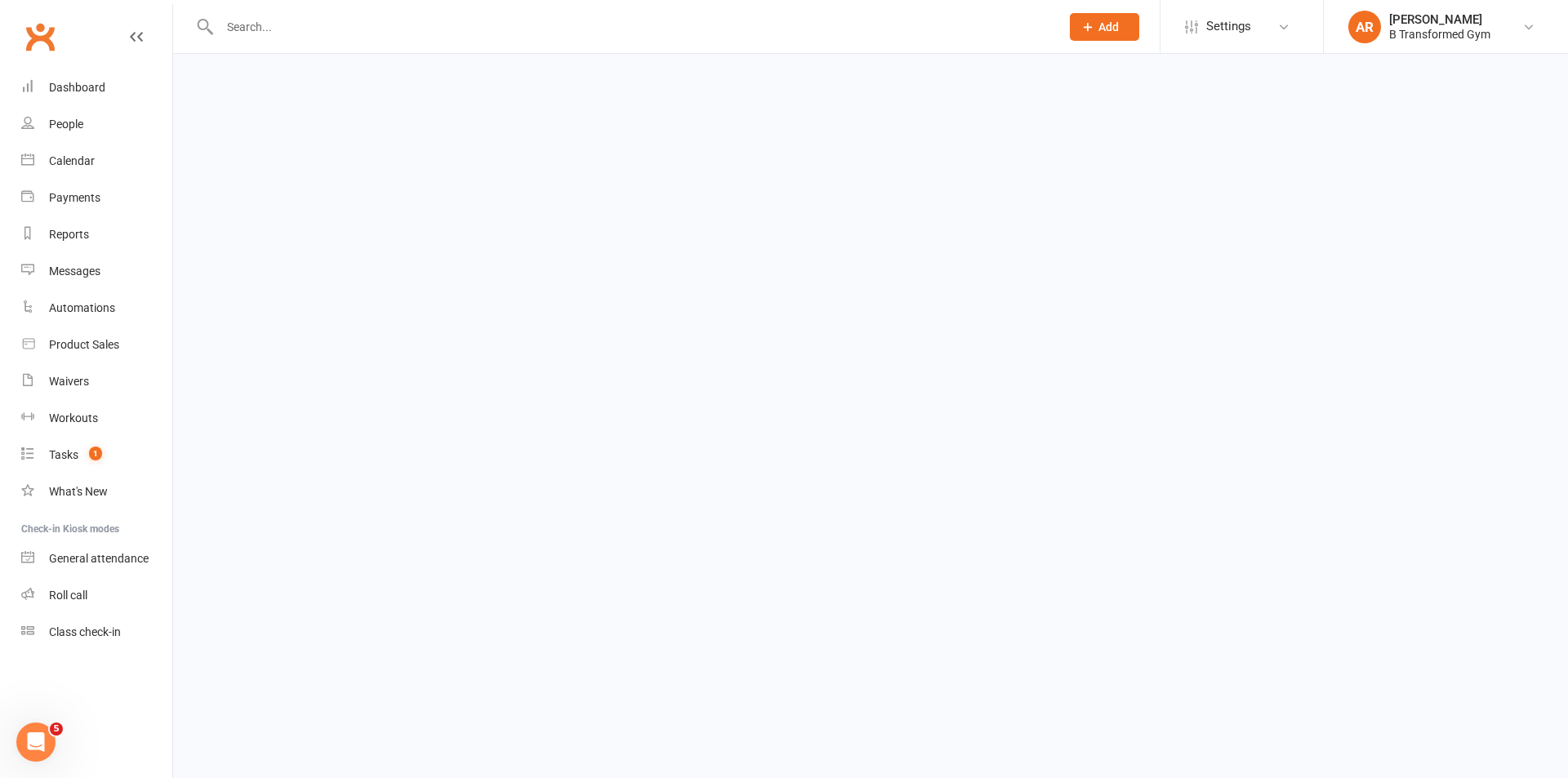
select select "100"
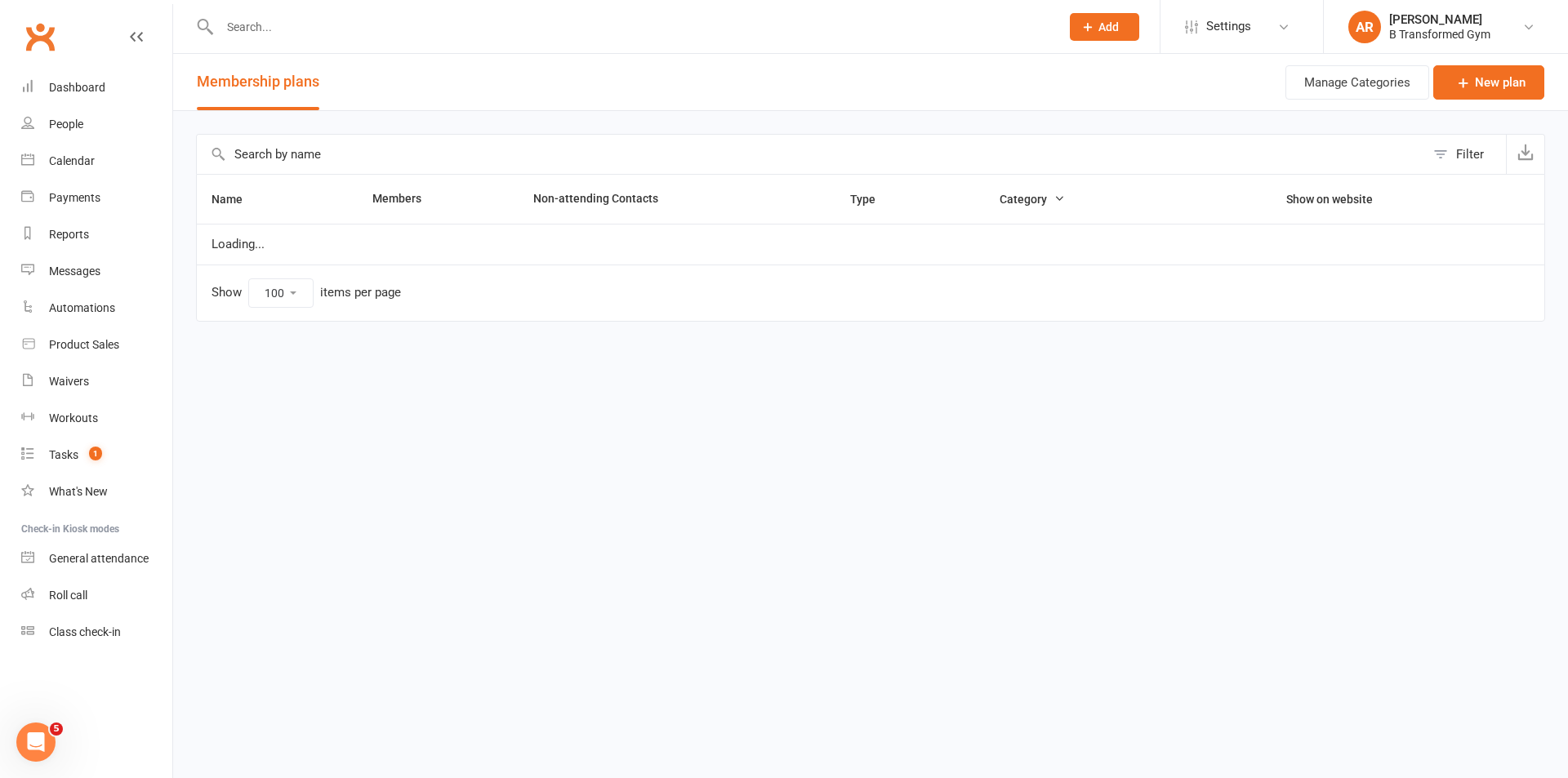
click at [531, 152] on input "text" at bounding box center [811, 155] width 1228 height 40
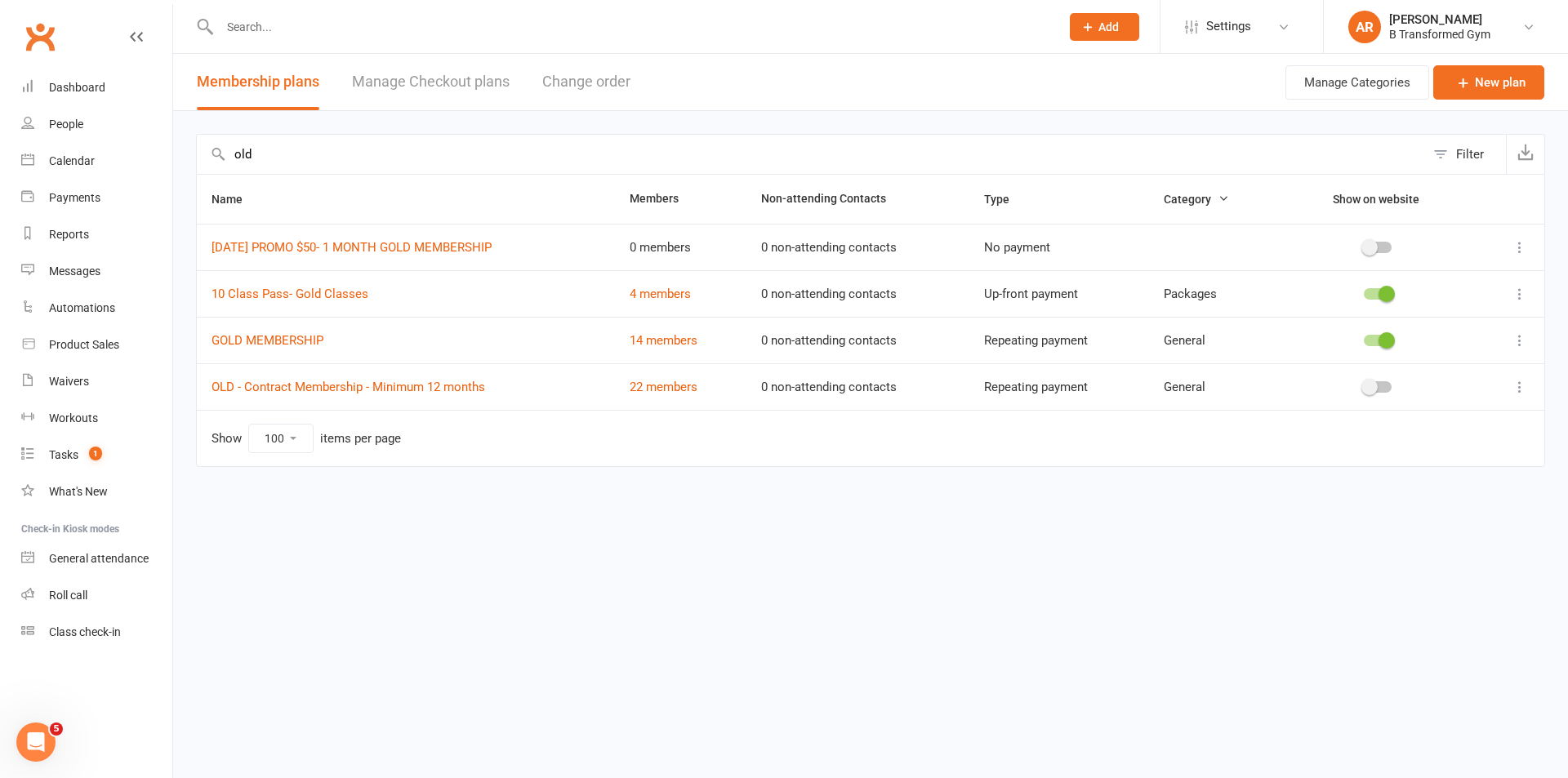
type input "old"
click at [678, 376] on td "22 members" at bounding box center [681, 387] width 131 height 47
click at [678, 380] on link "22 members" at bounding box center [663, 387] width 67 height 14
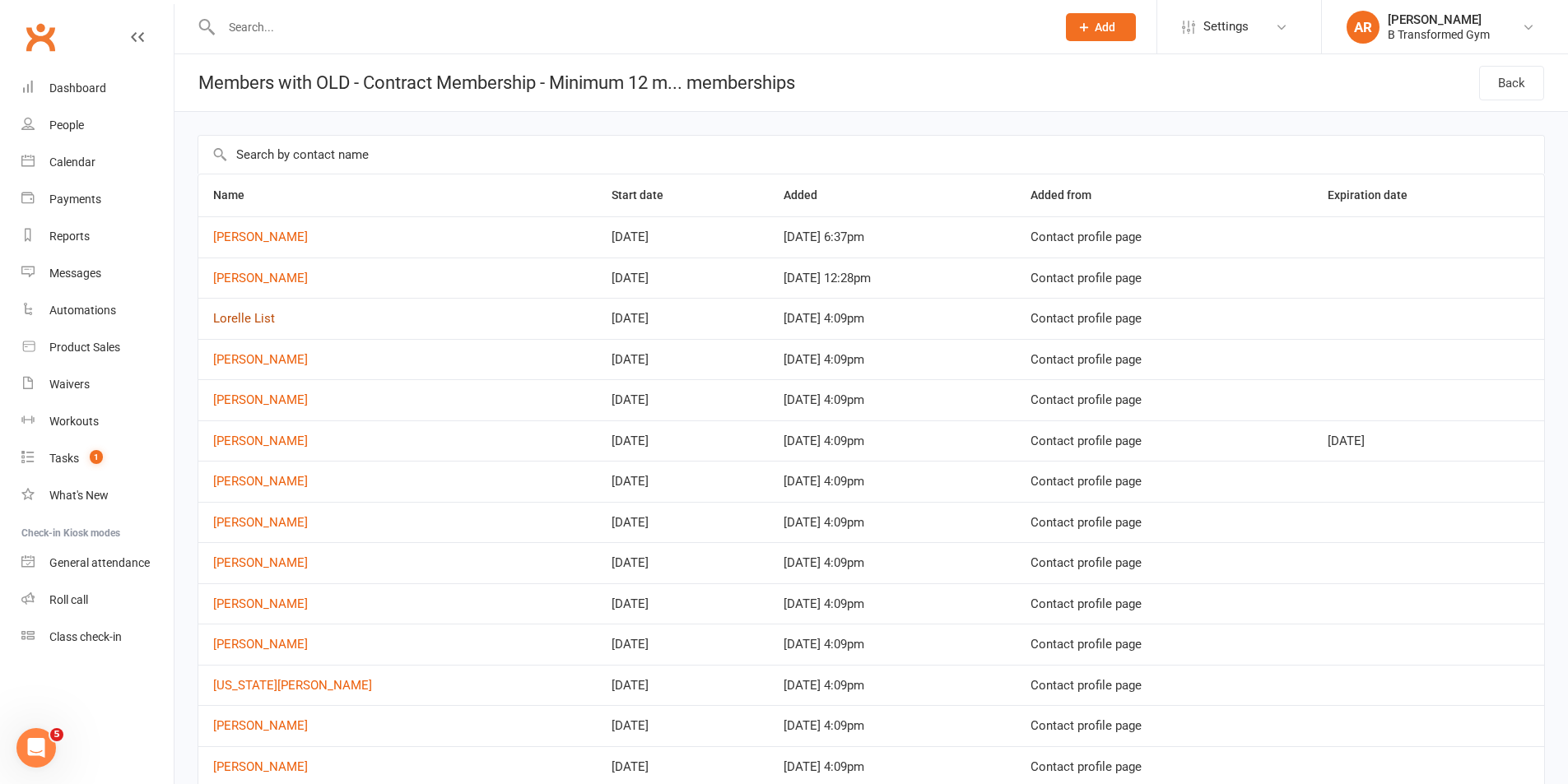
click at [242, 317] on link "Lorelle List" at bounding box center [244, 318] width 62 height 15
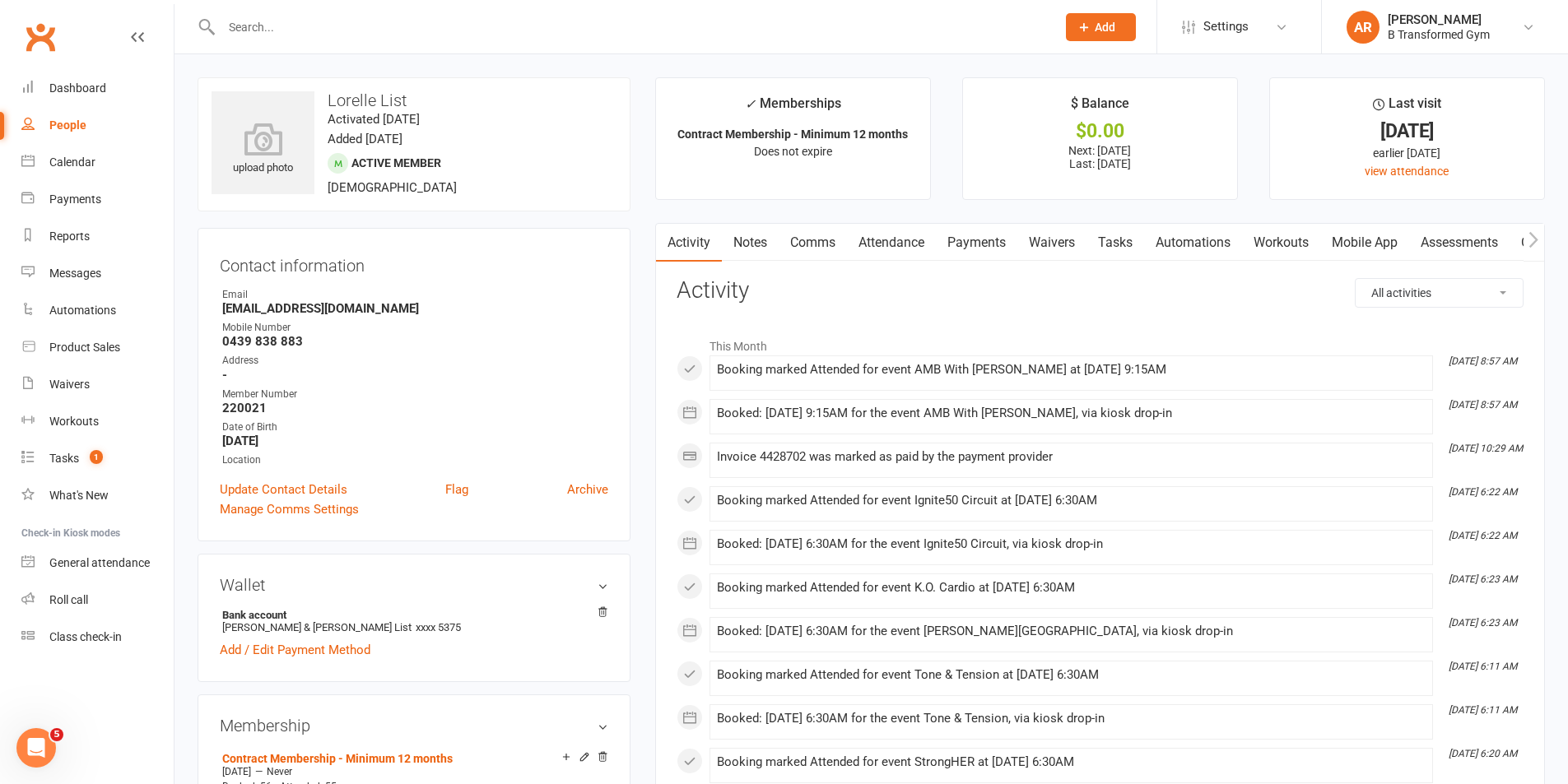
click at [919, 236] on link "Attendance" at bounding box center [891, 243] width 89 height 38
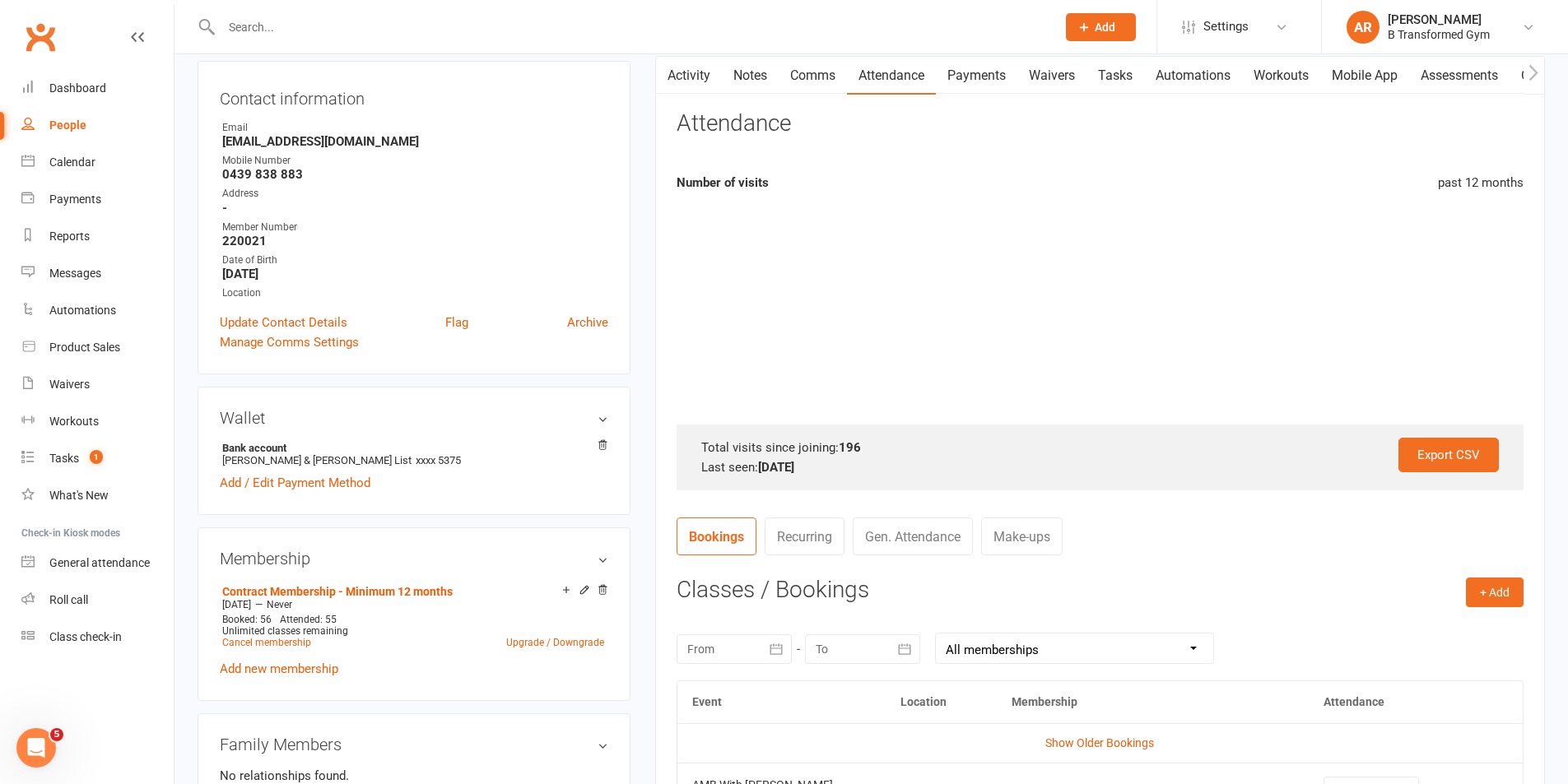
scroll to position [494, 0]
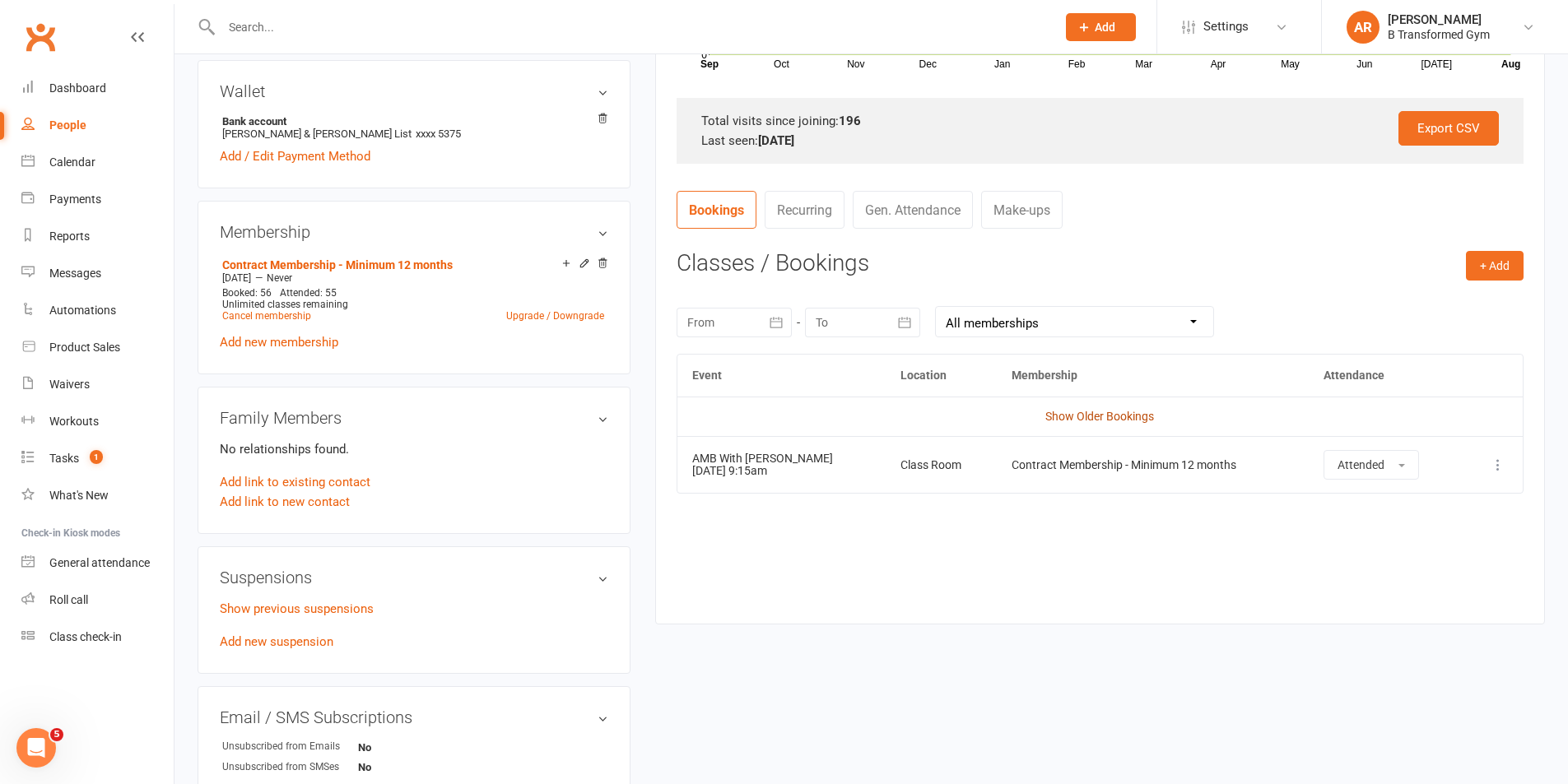
click at [1117, 413] on link "Show Older Bookings" at bounding box center [1100, 416] width 109 height 14
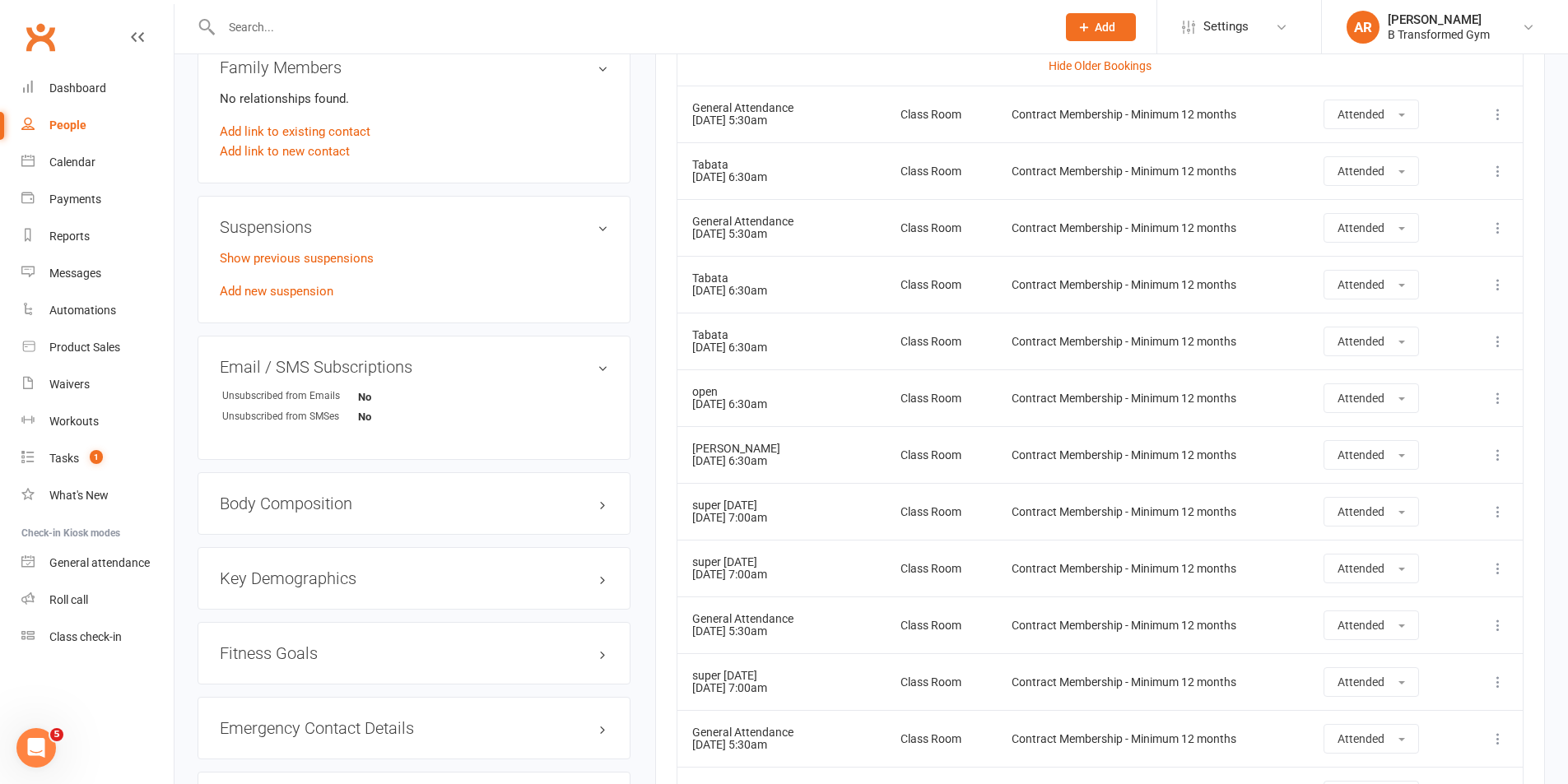
scroll to position [1152, 0]
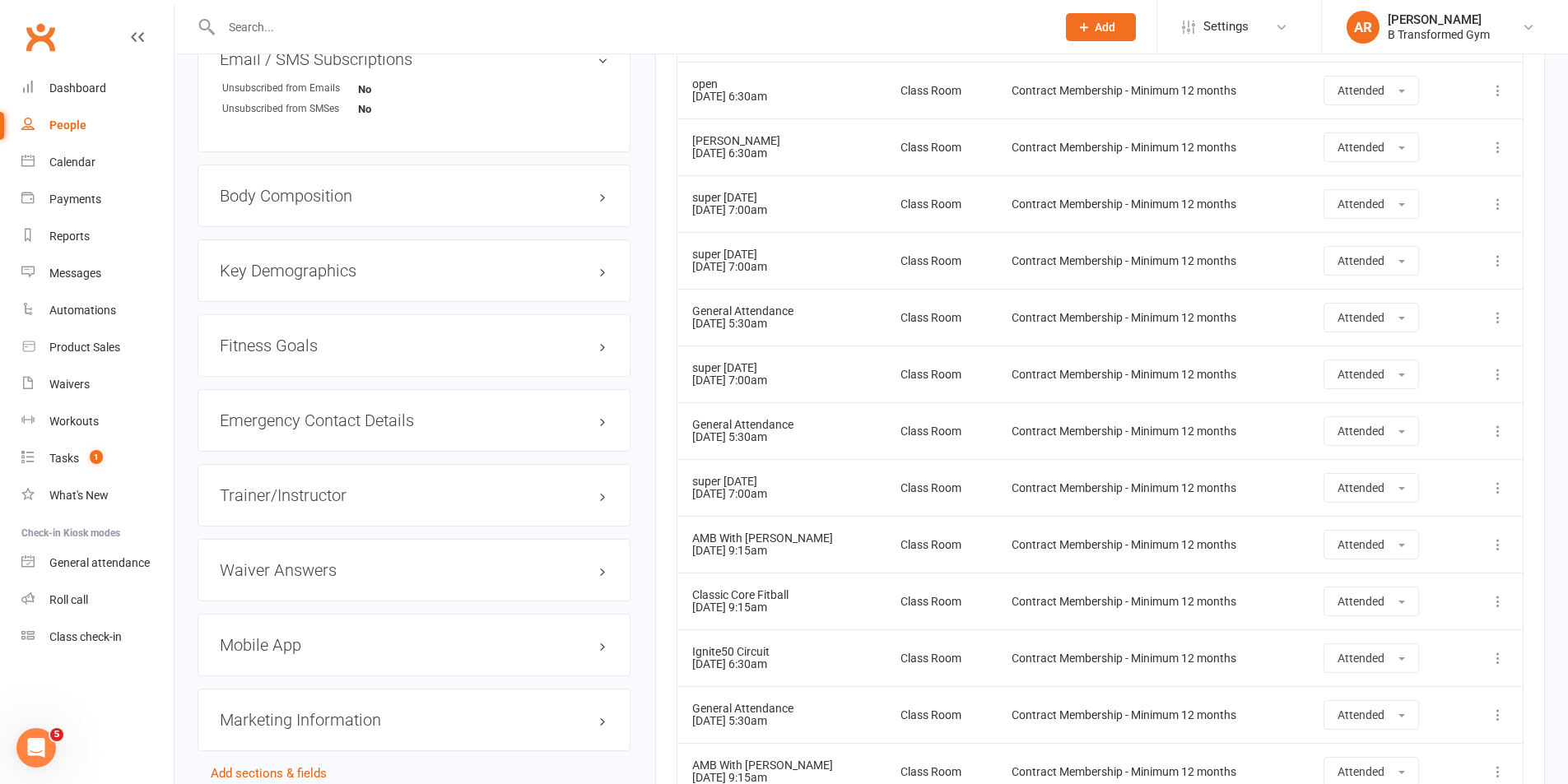
click at [782, 150] on td "Tabata Weights 15 Jan 2025 6:30am" at bounding box center [782, 147] width 209 height 57
click at [781, 200] on div "super [DATE]" at bounding box center [782, 198] width 180 height 13
click at [779, 257] on div "super [DATE]" at bounding box center [782, 255] width 180 height 13
click at [784, 320] on td "General Attendance 01 Feb 2025 5:30am" at bounding box center [782, 317] width 209 height 57
click at [777, 377] on td "super saturday 01 Mar 2025 7:00am" at bounding box center [782, 373] width 209 height 57
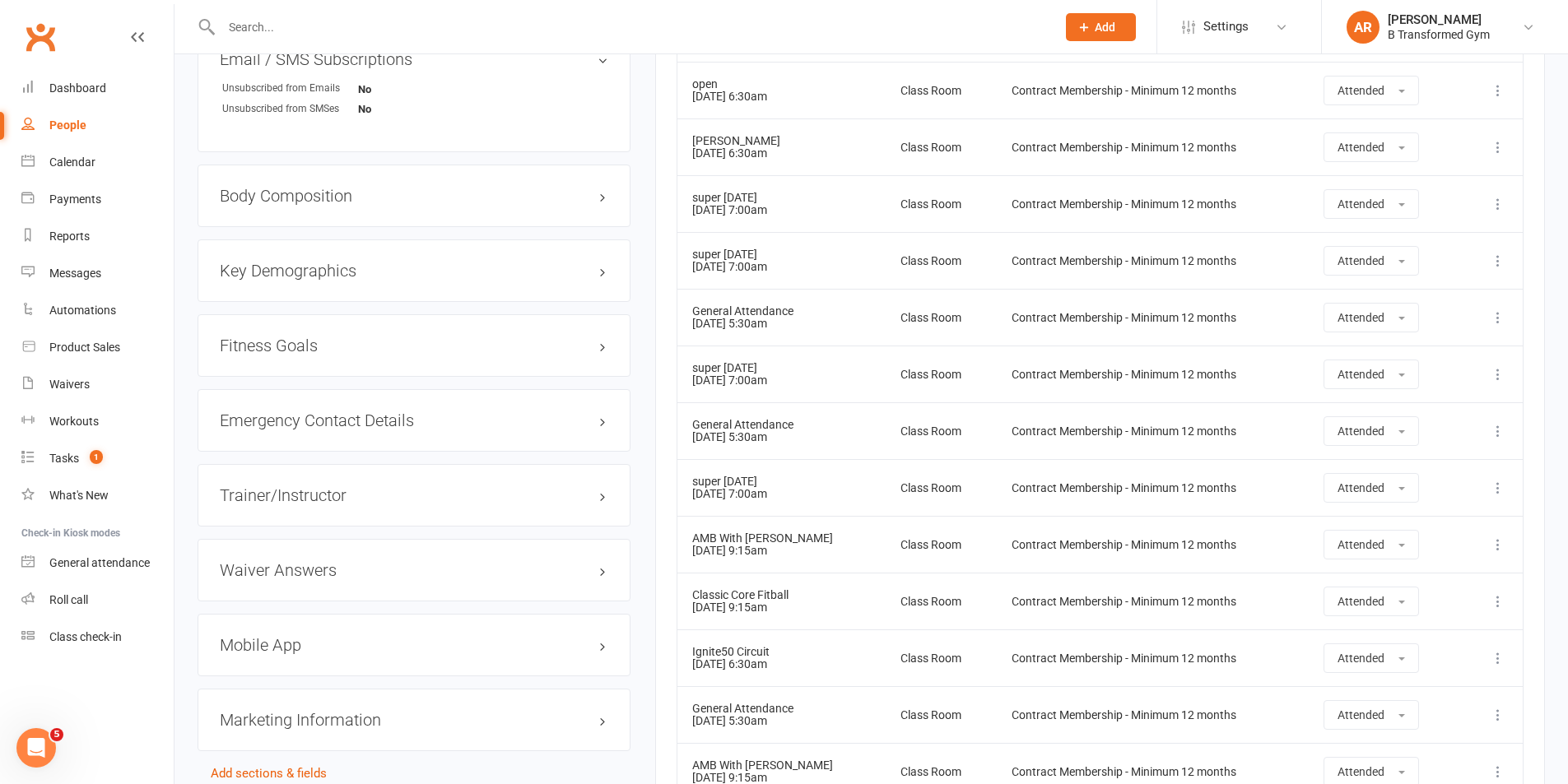
click at [775, 431] on td "General Attendance 07 Mar 2025 5:30am" at bounding box center [782, 431] width 209 height 57
drag, startPoint x: 770, startPoint y: 492, endPoint x: 768, endPoint y: 533, distance: 41.0
click at [771, 492] on td "super saturday 05 Apr 2025 7:00am" at bounding box center [782, 488] width 209 height 57
click at [765, 558] on td "AMB With Trish 14 May 2025 9:15am" at bounding box center [782, 544] width 209 height 57
drag, startPoint x: 759, startPoint y: 602, endPoint x: 763, endPoint y: 639, distance: 37.2
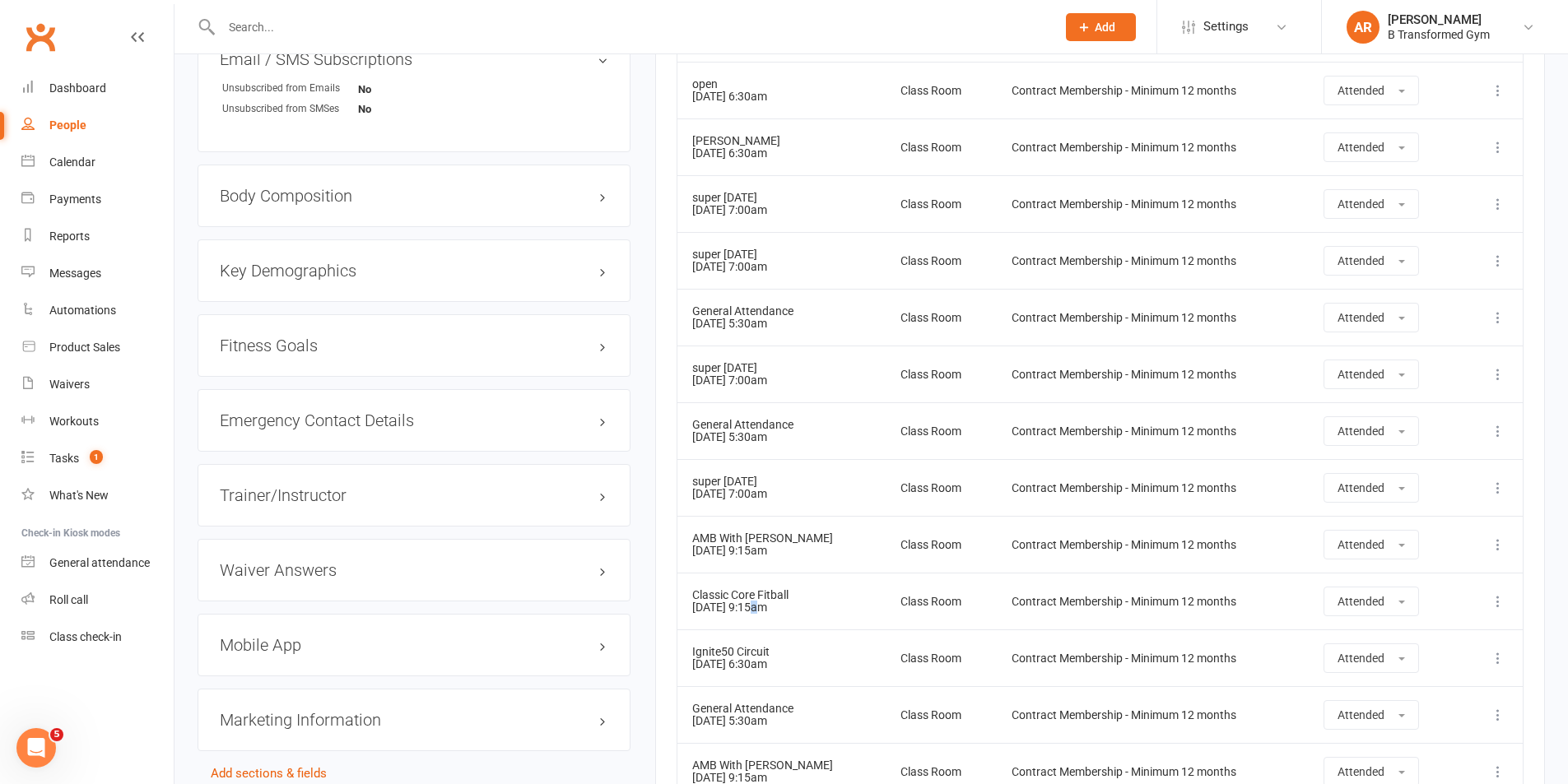
click at [760, 603] on td "Classic Core Fitball 16 May 2025 9:15am" at bounding box center [782, 601] width 209 height 57
drag, startPoint x: 762, startPoint y: 651, endPoint x: 758, endPoint y: 689, distance: 38.2
click at [763, 658] on td "Ignite50 Circuit 19 May 2025 6:30am" at bounding box center [782, 657] width 209 height 57
click at [755, 718] on td "General Attendance 21 May 2025 5:30am" at bounding box center [782, 714] width 209 height 57
click at [759, 761] on div "AMB With [PERSON_NAME]" at bounding box center [782, 766] width 180 height 13
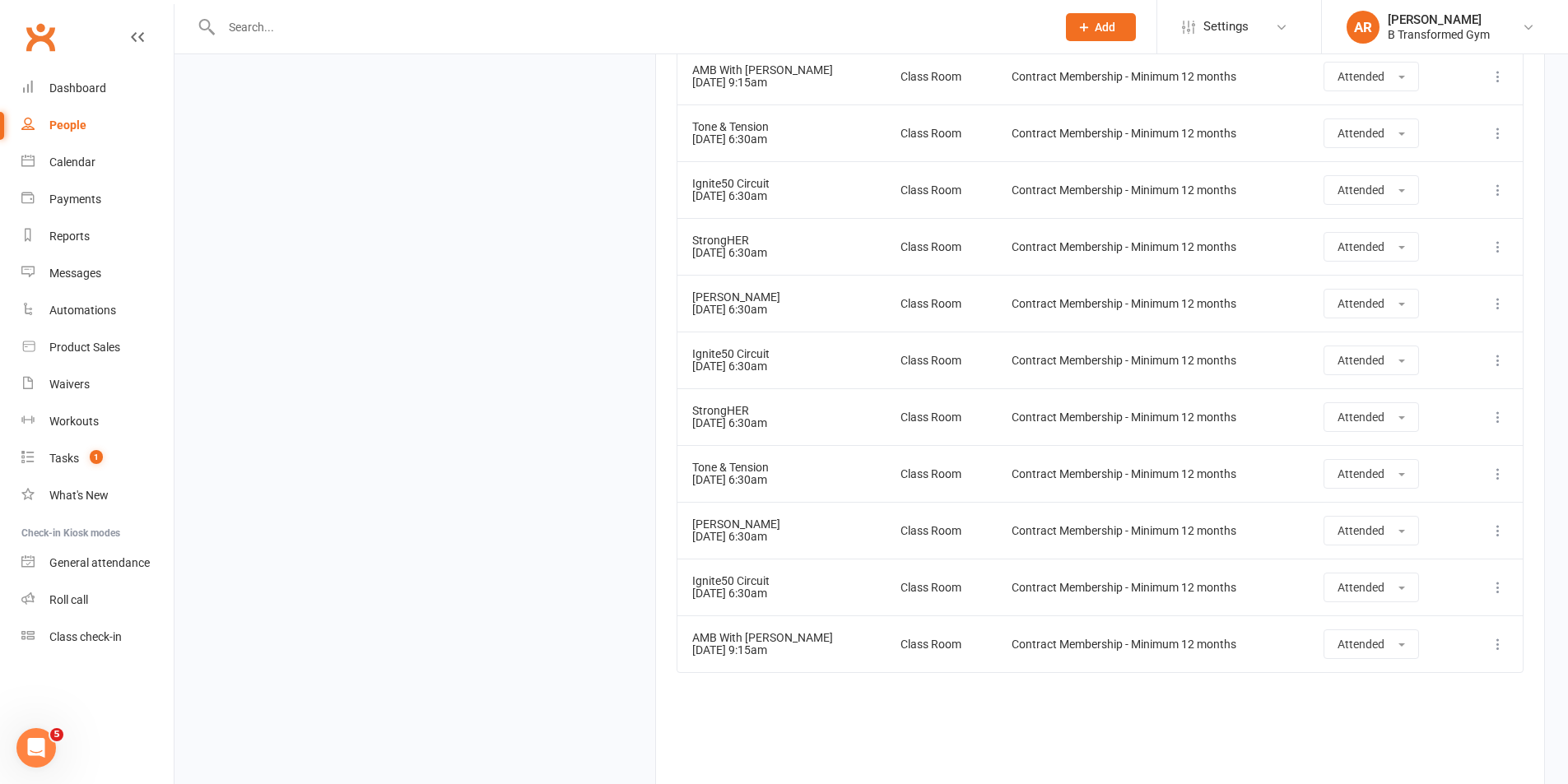
scroll to position [3456, 0]
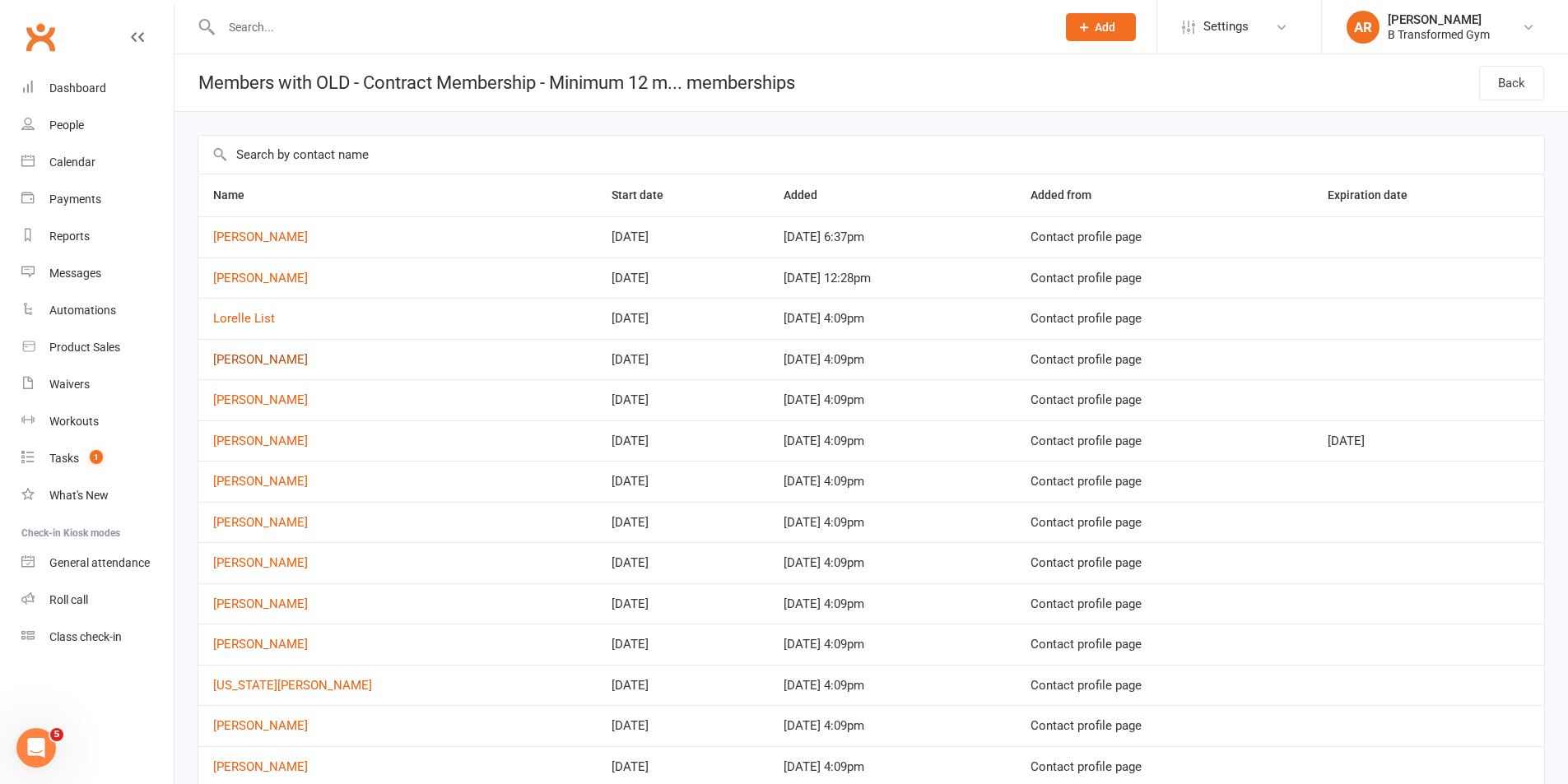
click at [266, 359] on link "[PERSON_NAME]" at bounding box center [260, 360] width 94 height 15
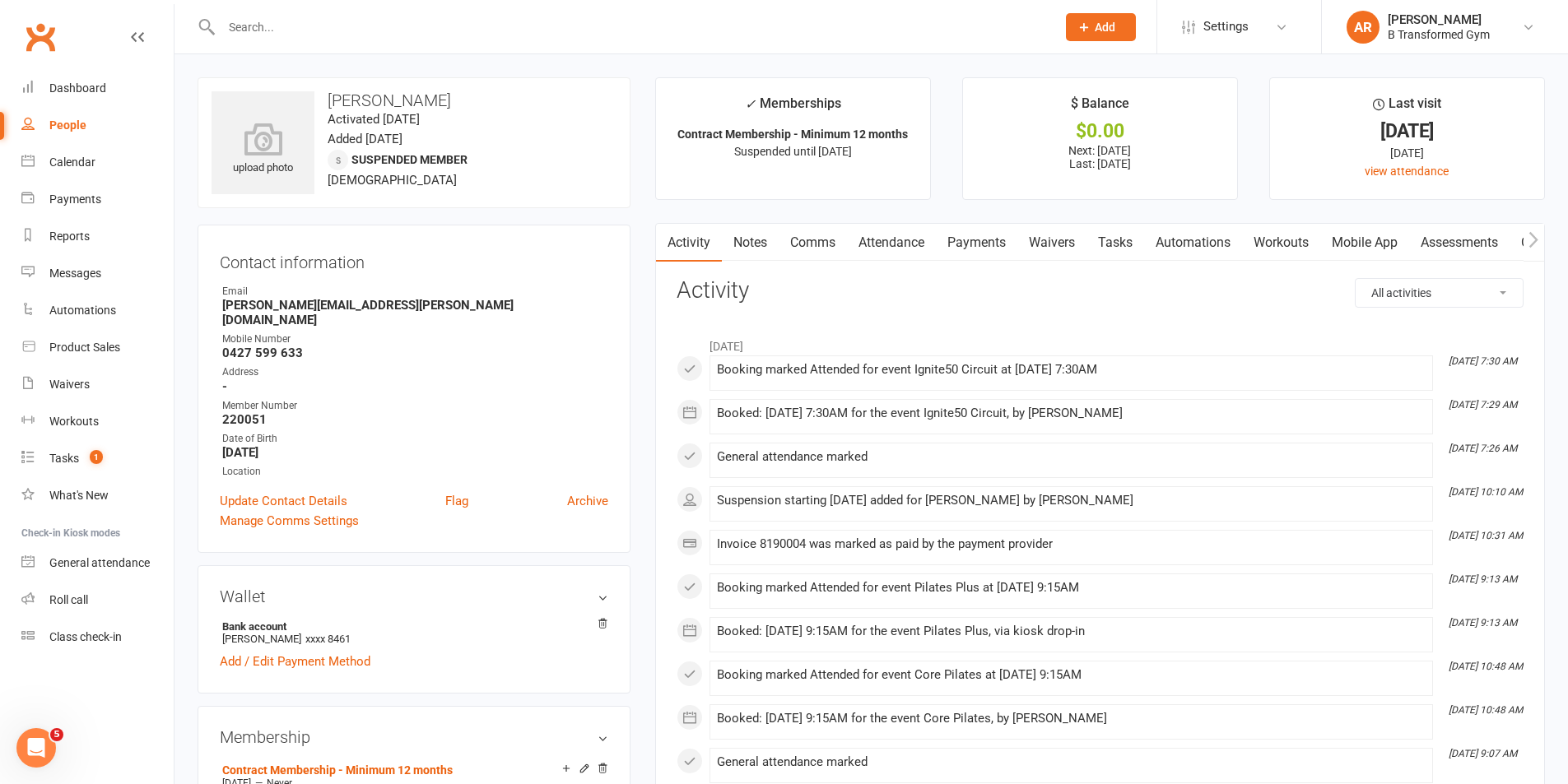
click at [866, 238] on link "Attendance" at bounding box center [891, 243] width 89 height 38
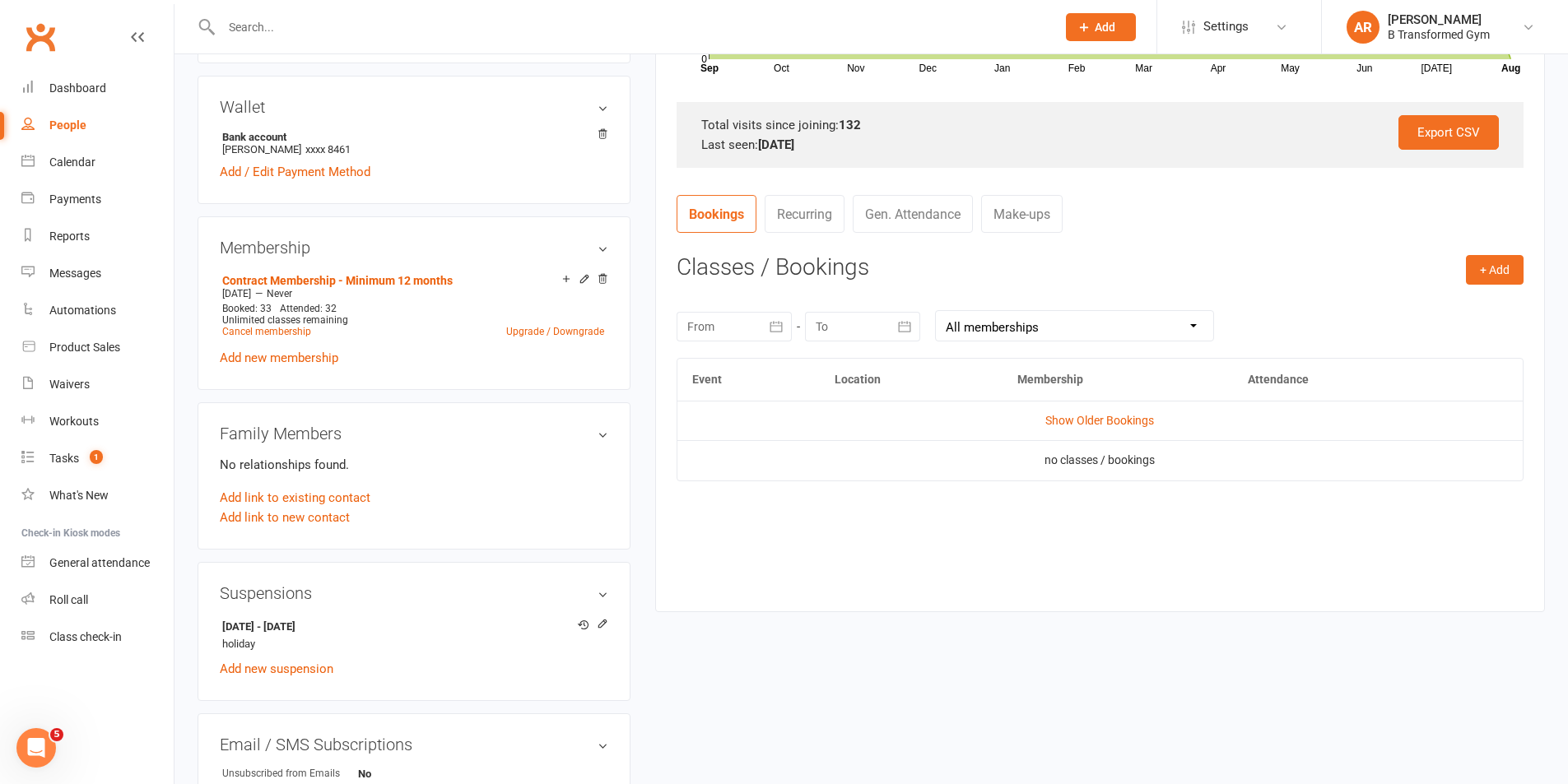
scroll to position [494, 0]
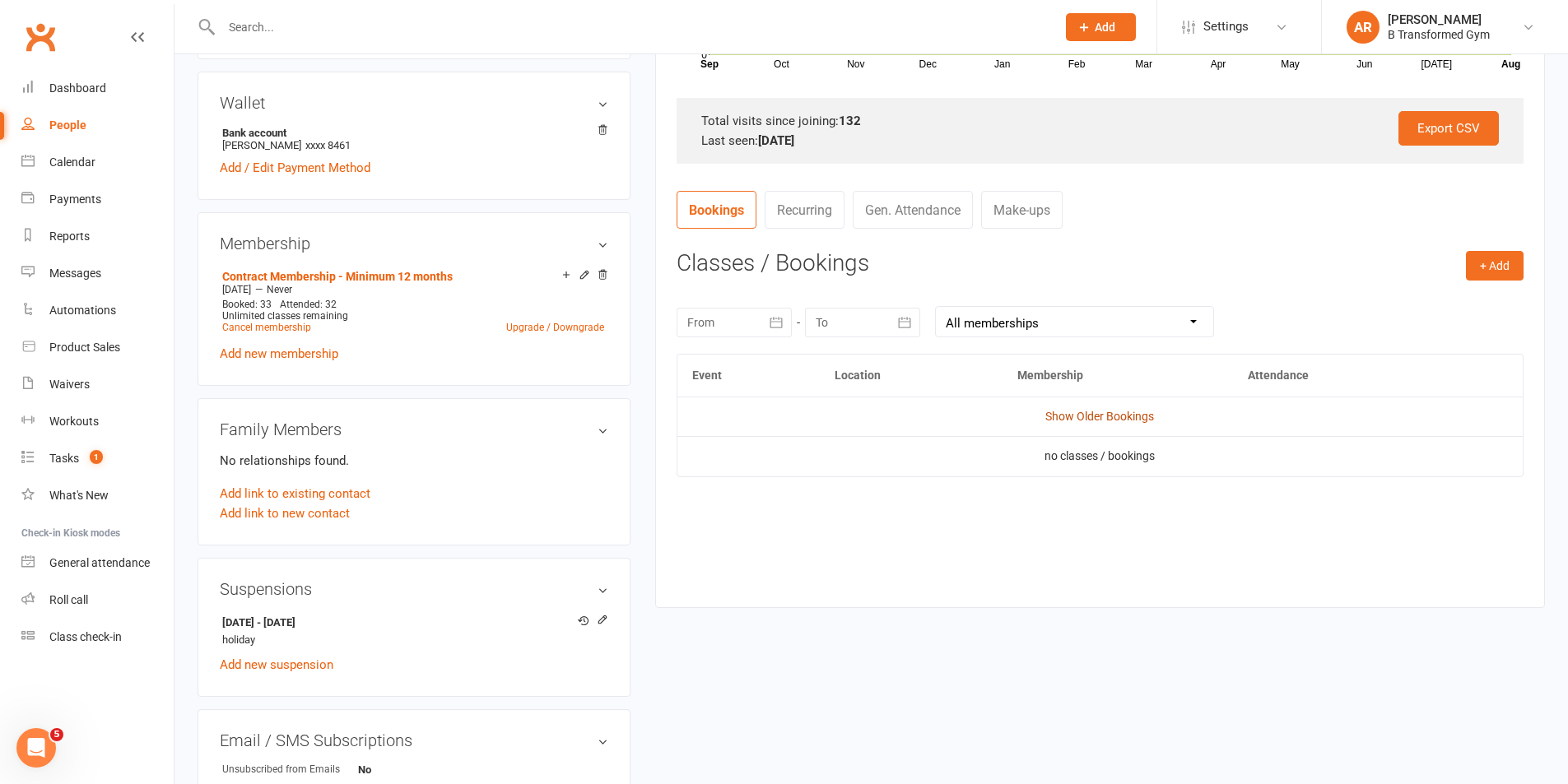
click at [1078, 416] on link "Show Older Bookings" at bounding box center [1100, 416] width 109 height 14
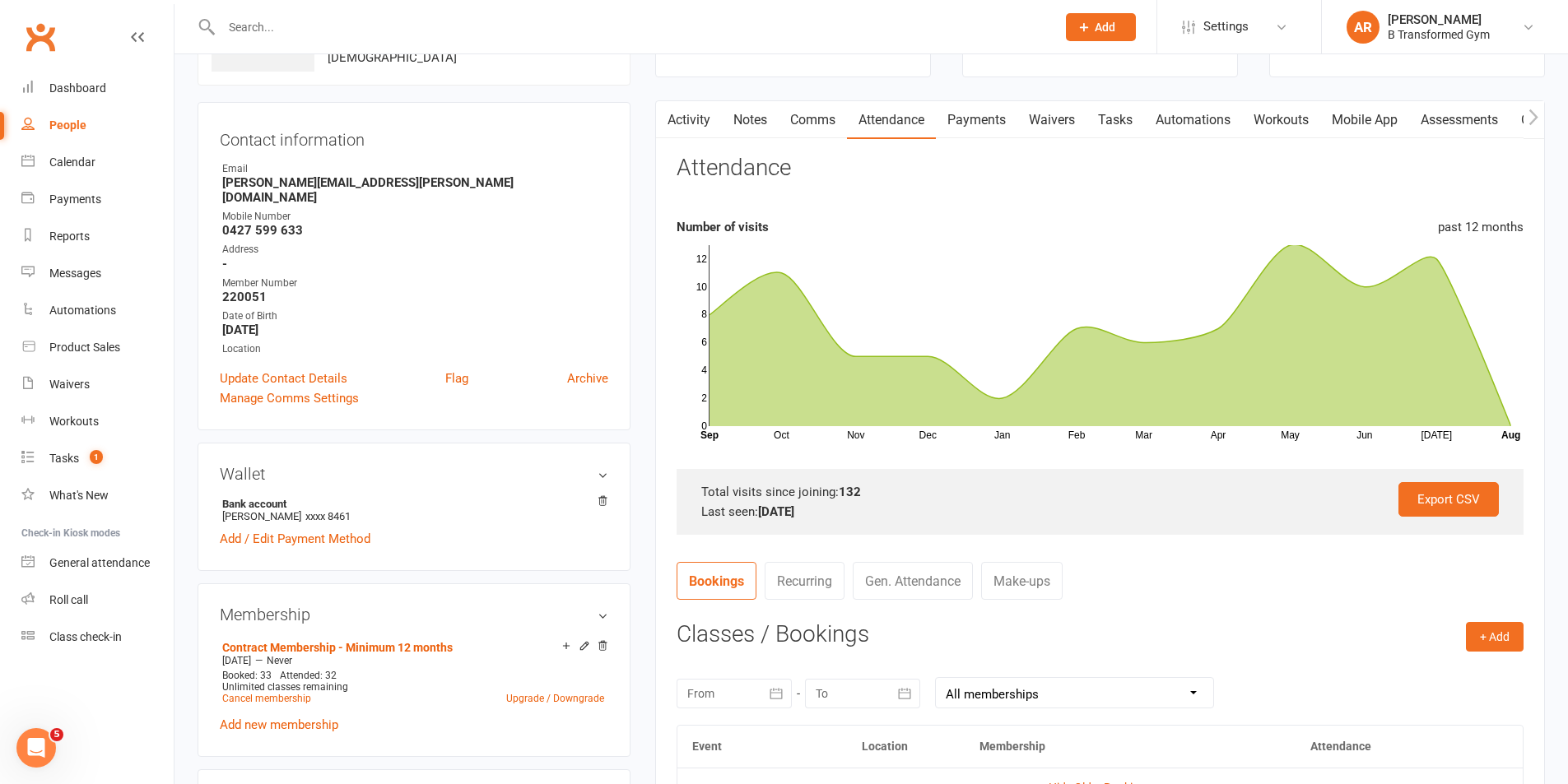
scroll to position [0, 0]
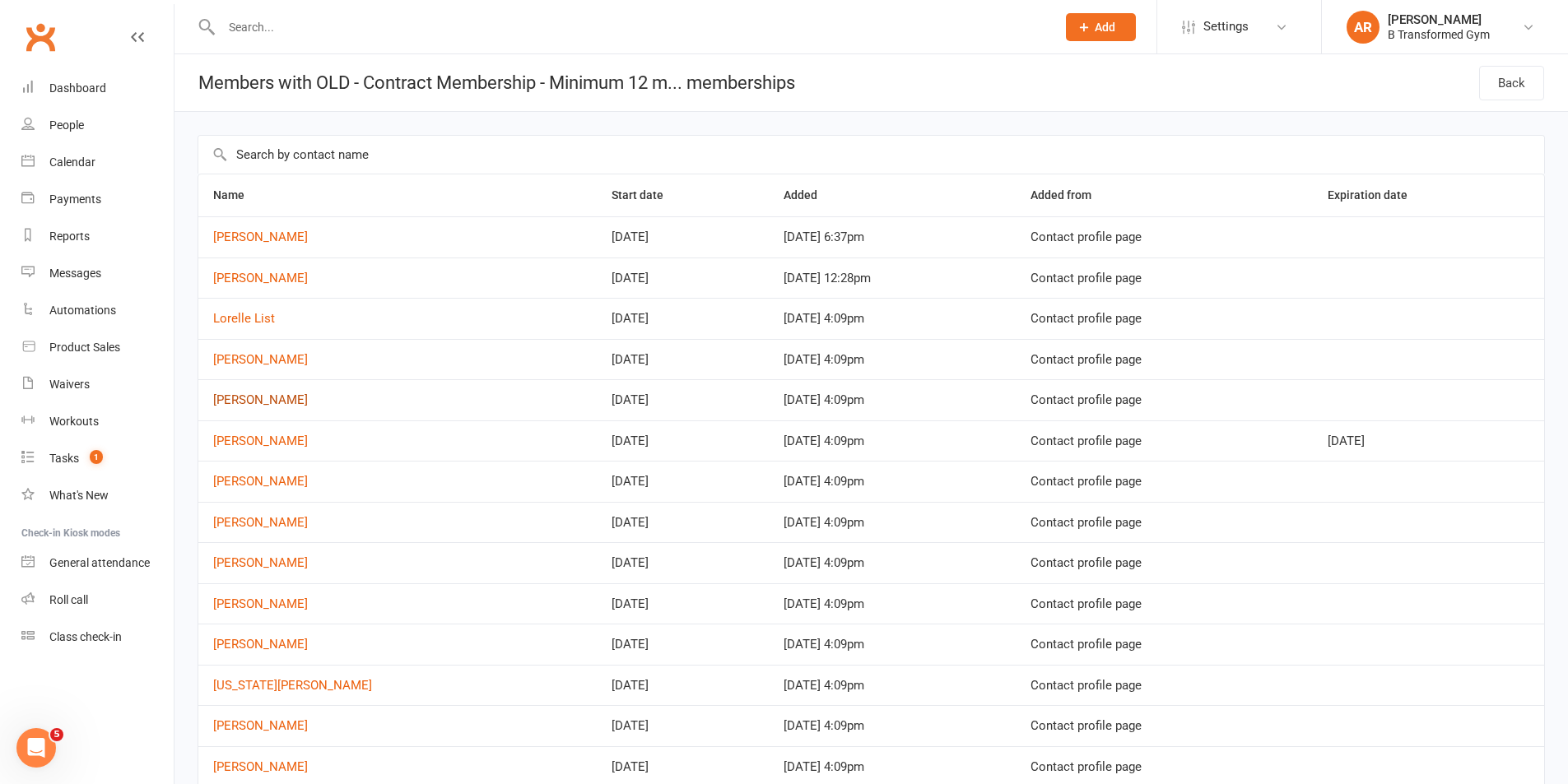
click at [274, 398] on link "[PERSON_NAME]" at bounding box center [260, 400] width 94 height 15
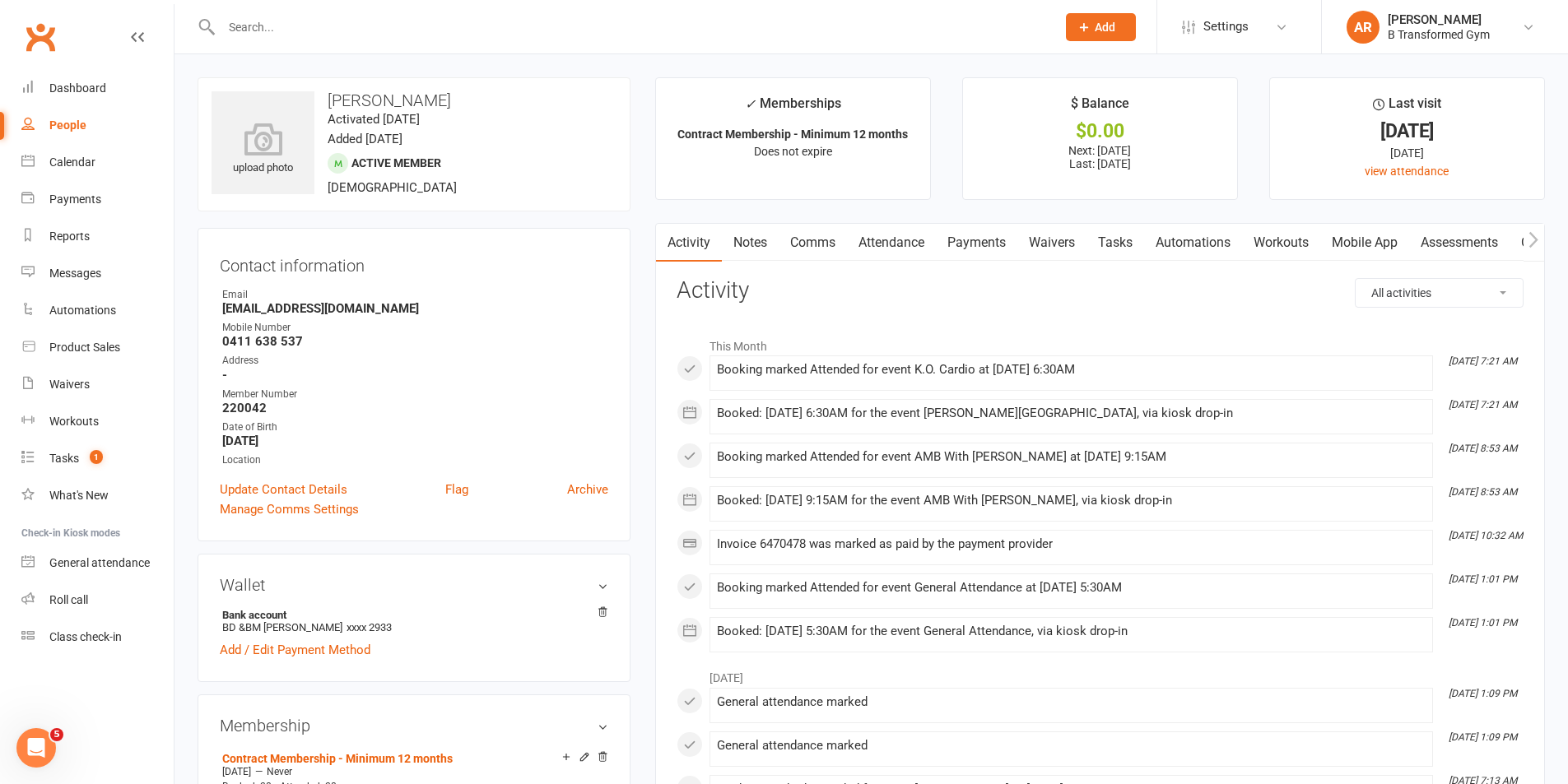
drag, startPoint x: 879, startPoint y: 234, endPoint x: 889, endPoint y: 236, distance: 10.2
click at [881, 234] on link "Attendance" at bounding box center [891, 243] width 89 height 38
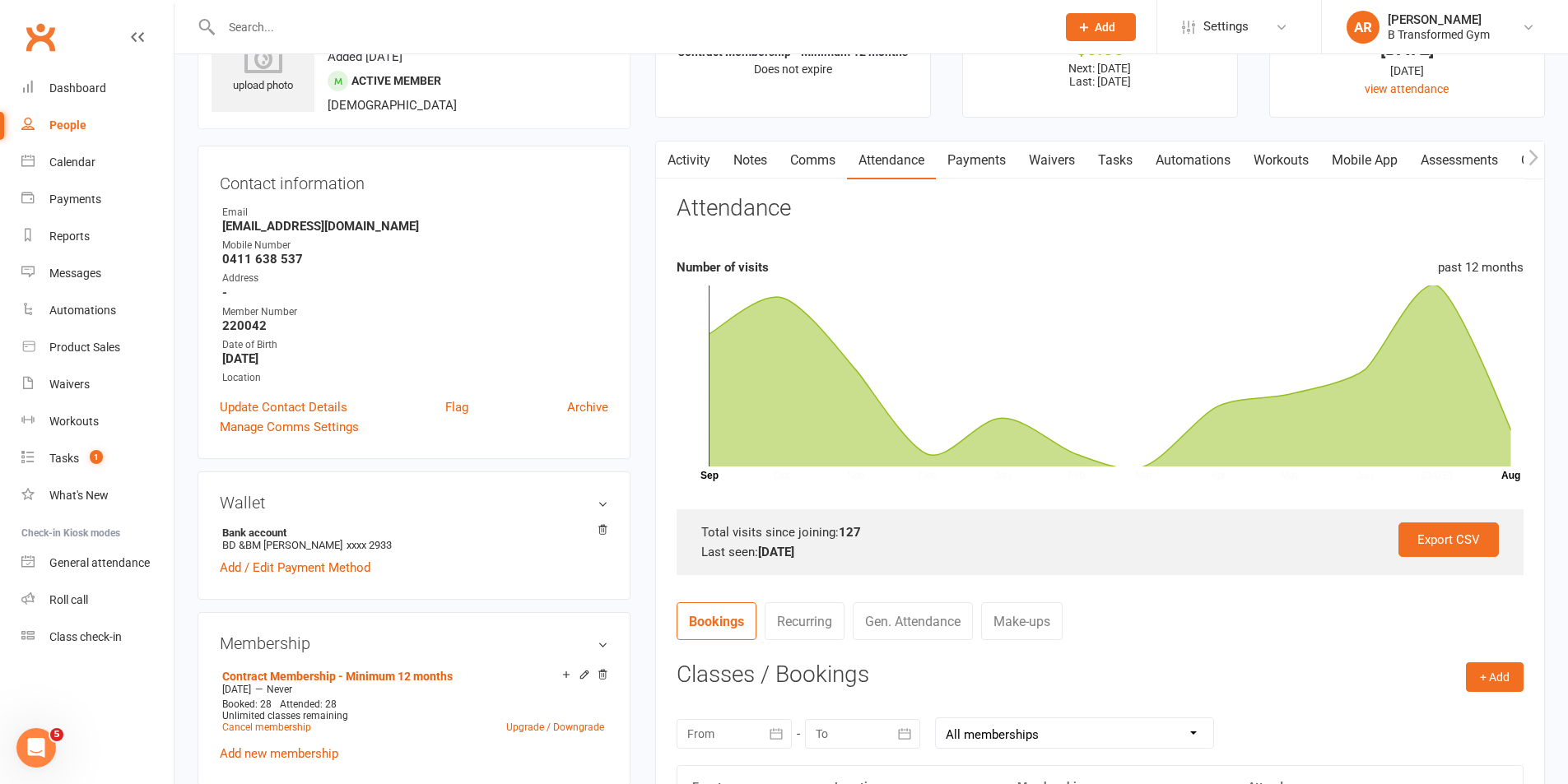
scroll to position [411, 0]
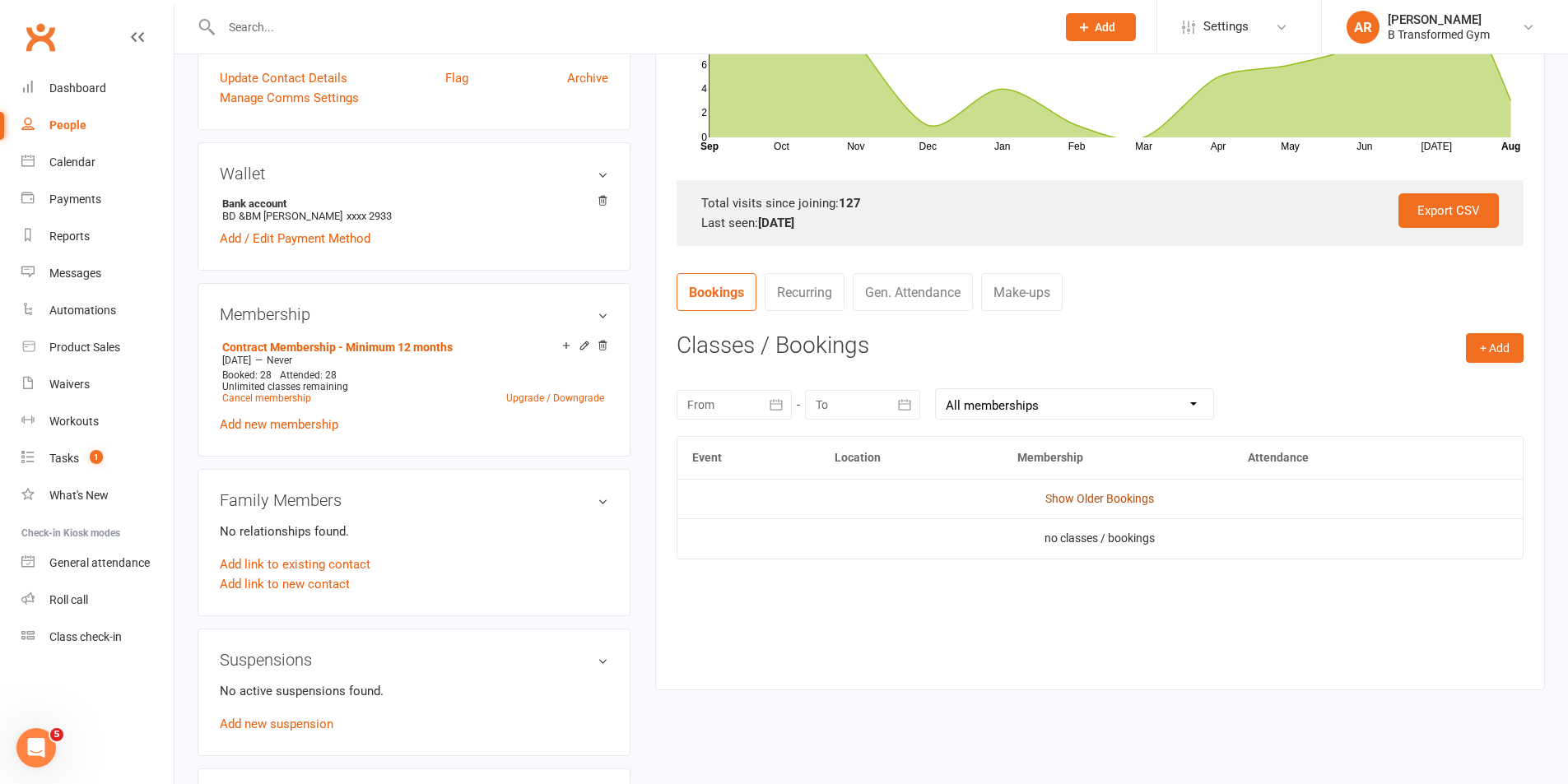
click at [1081, 498] on link "Show Older Bookings" at bounding box center [1100, 498] width 109 height 14
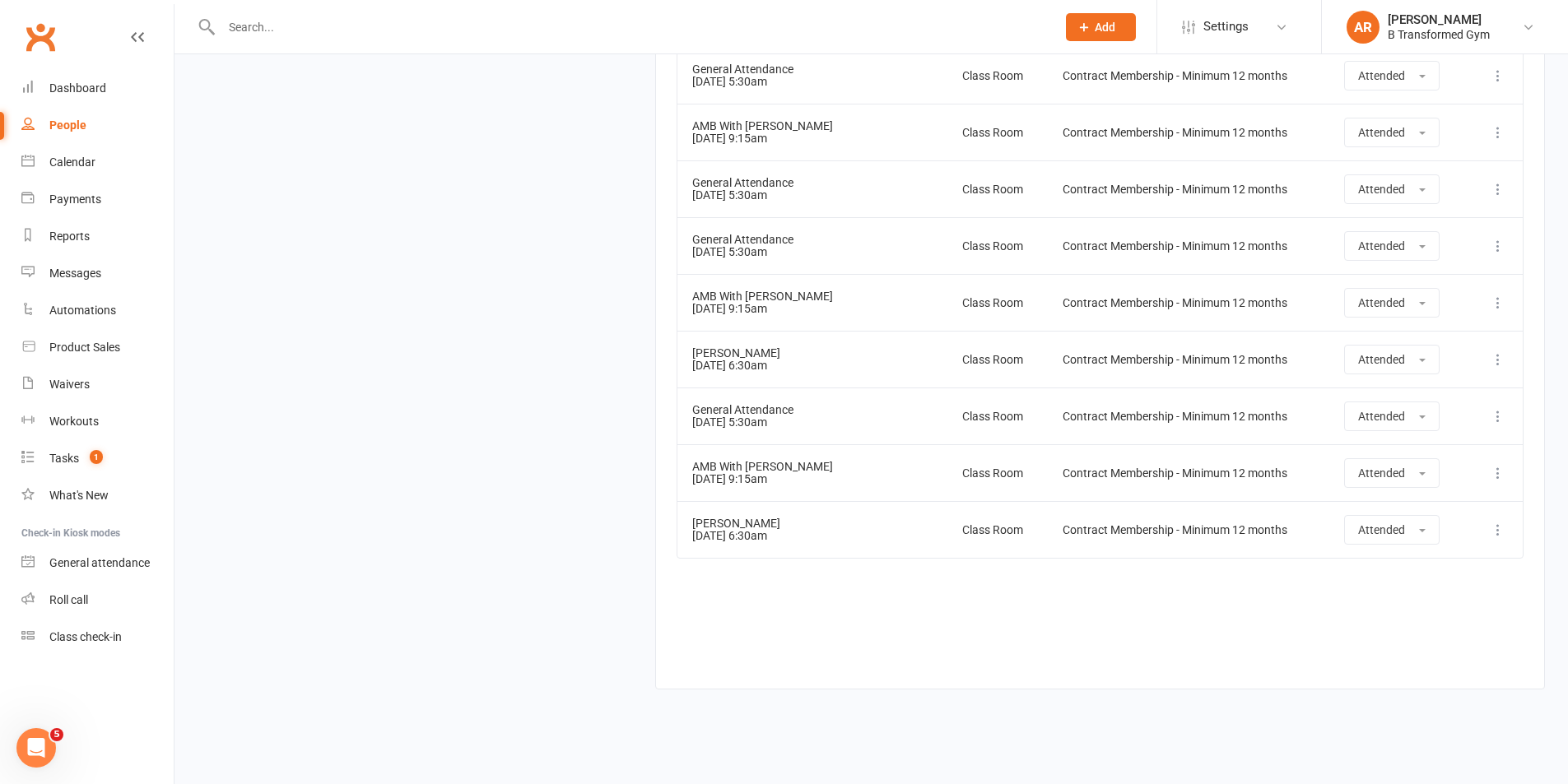
scroll to position [2085, 0]
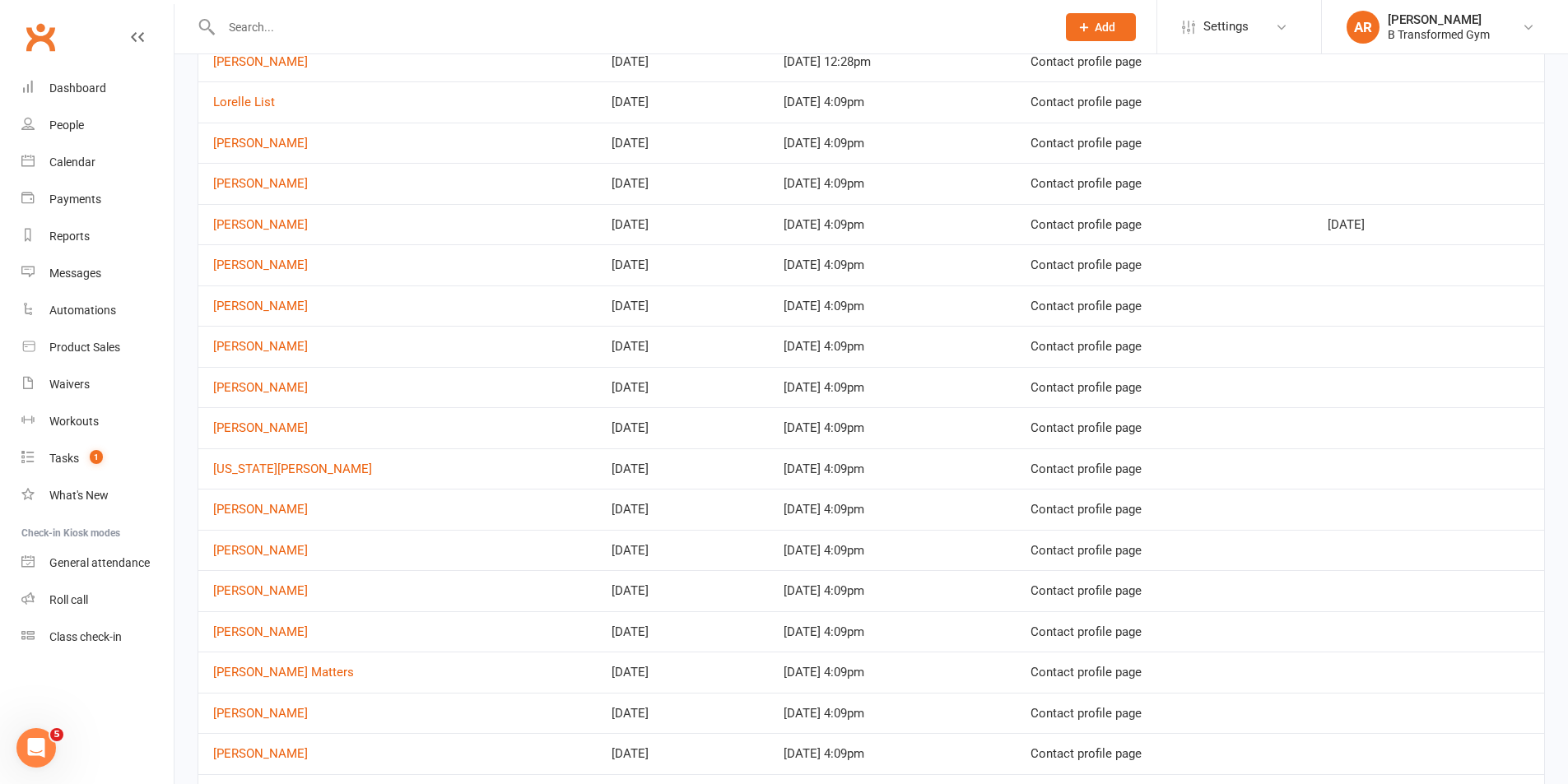
scroll to position [247, 0]
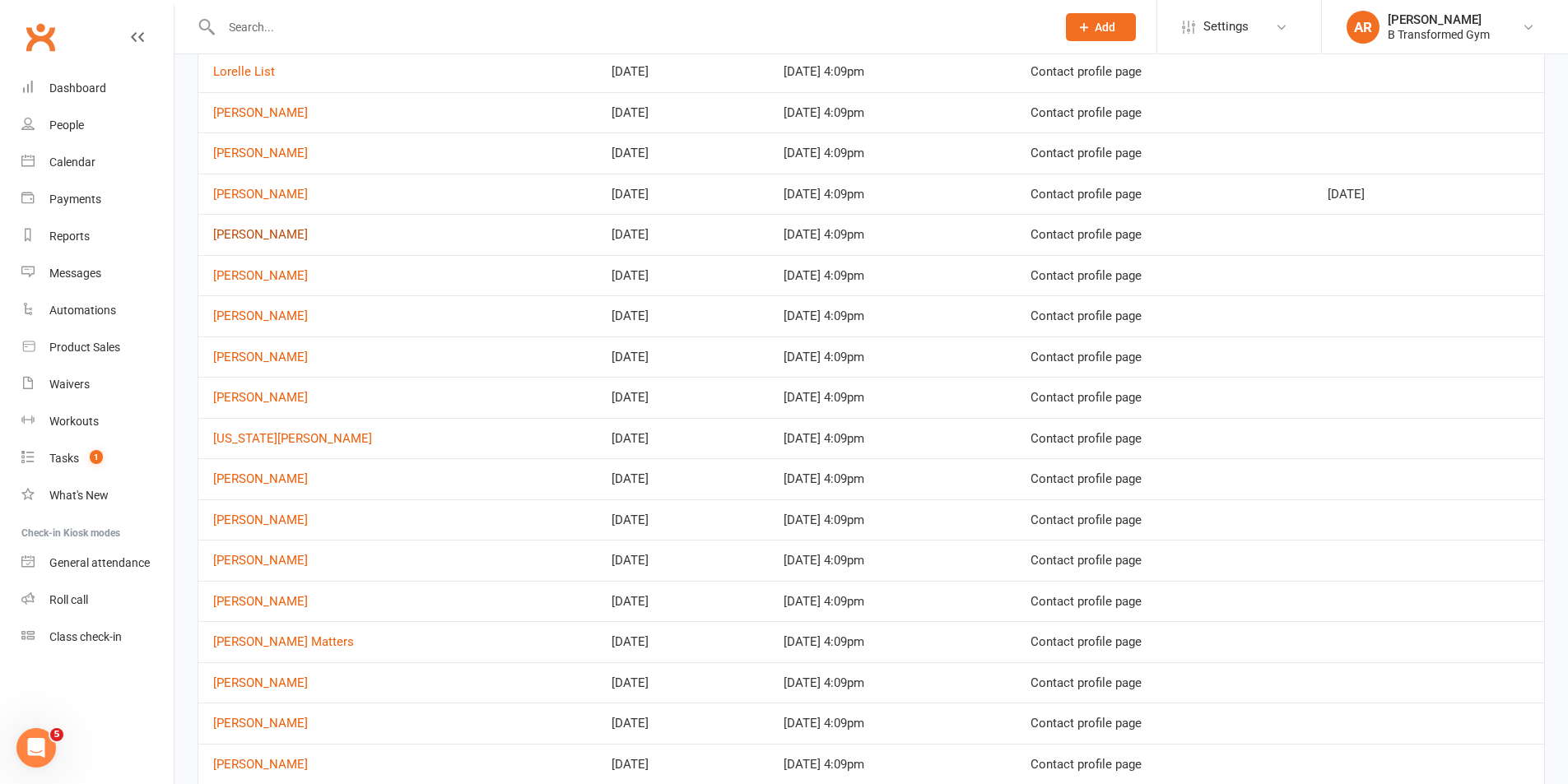
click at [254, 227] on link "[PERSON_NAME]" at bounding box center [260, 235] width 94 height 15
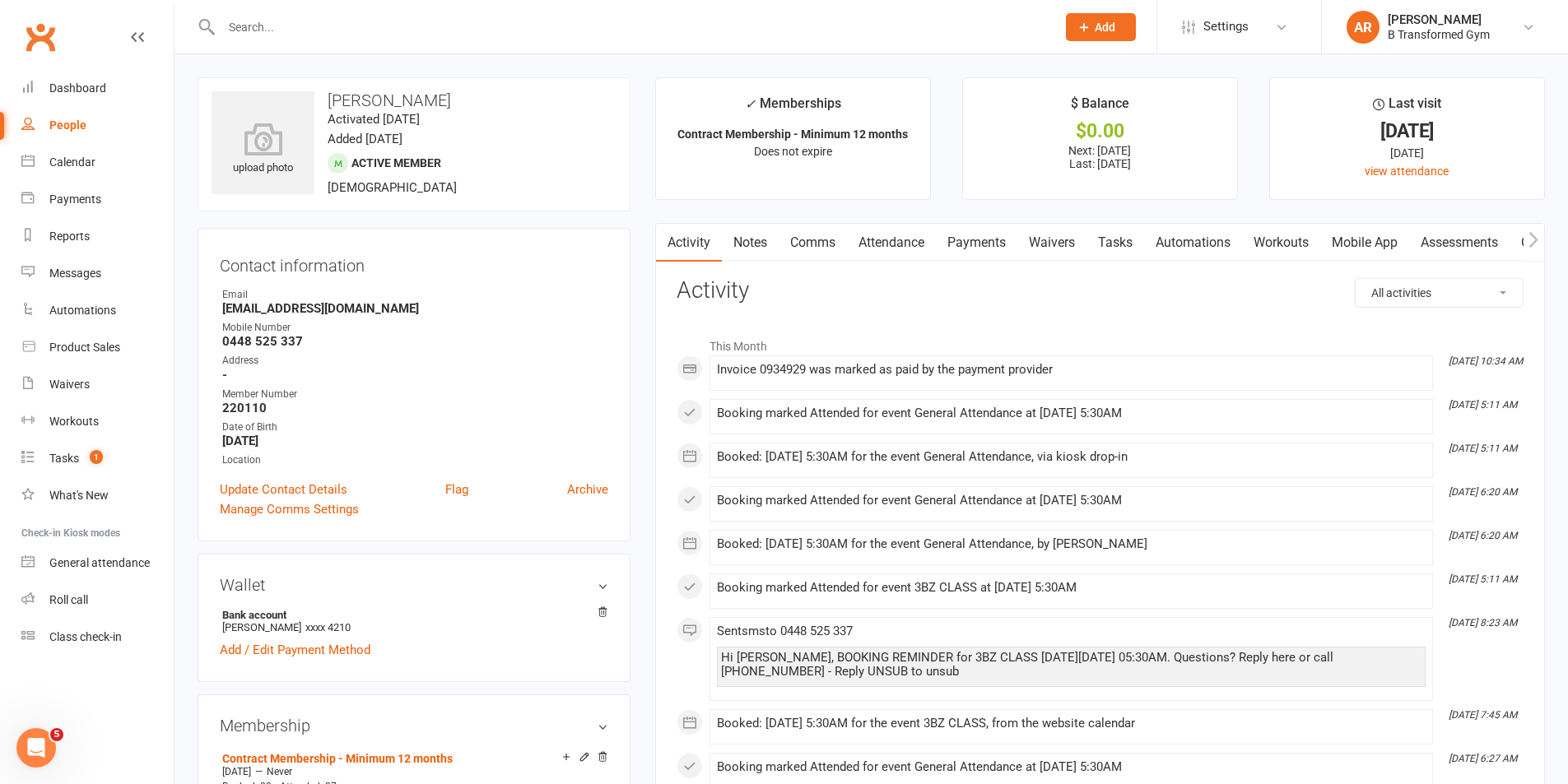
click at [864, 237] on link "Attendance" at bounding box center [891, 243] width 89 height 38
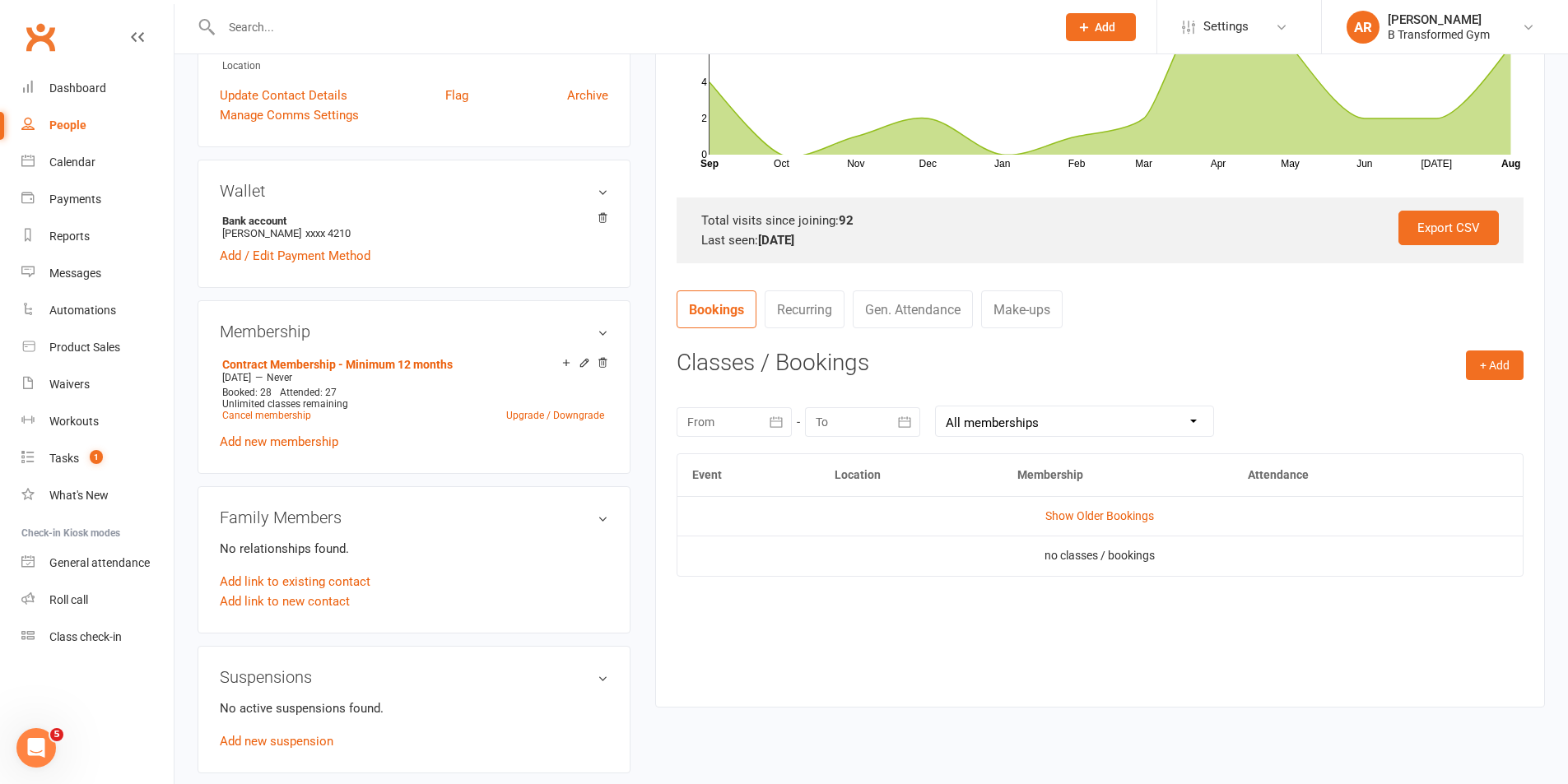
scroll to position [411, 0]
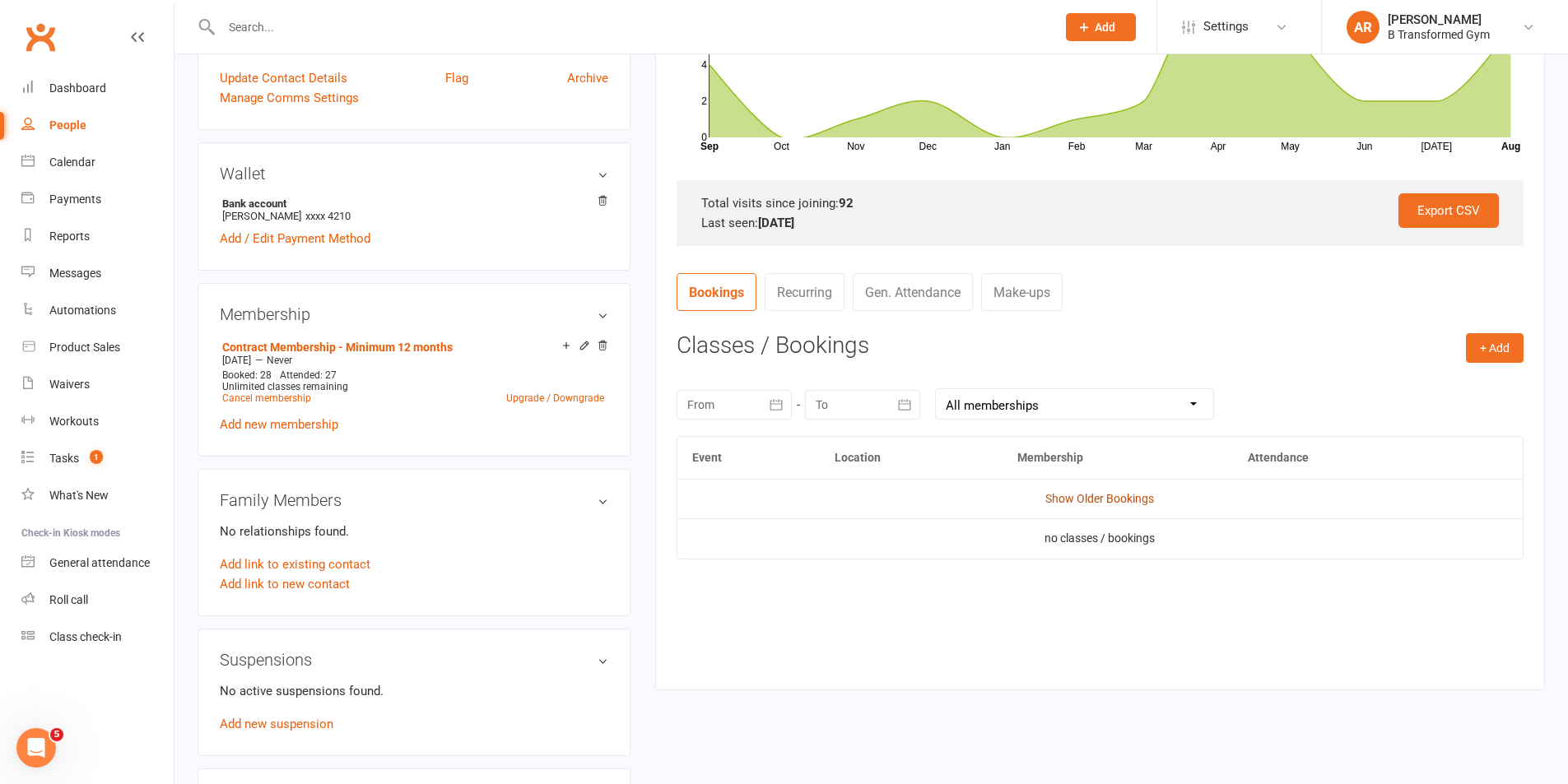
click at [1077, 496] on link "Show Older Bookings" at bounding box center [1100, 498] width 109 height 14
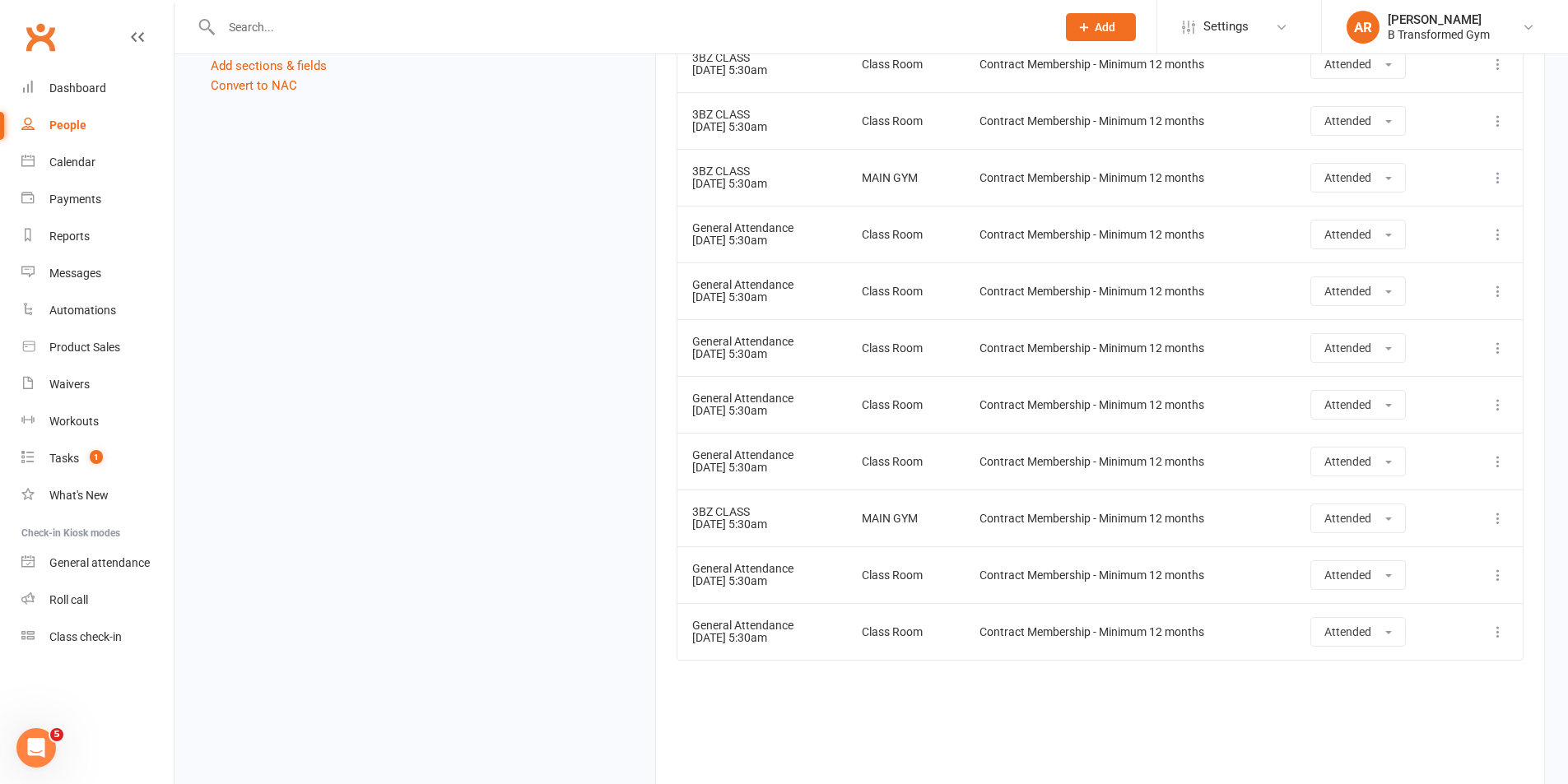
scroll to position [1892, 0]
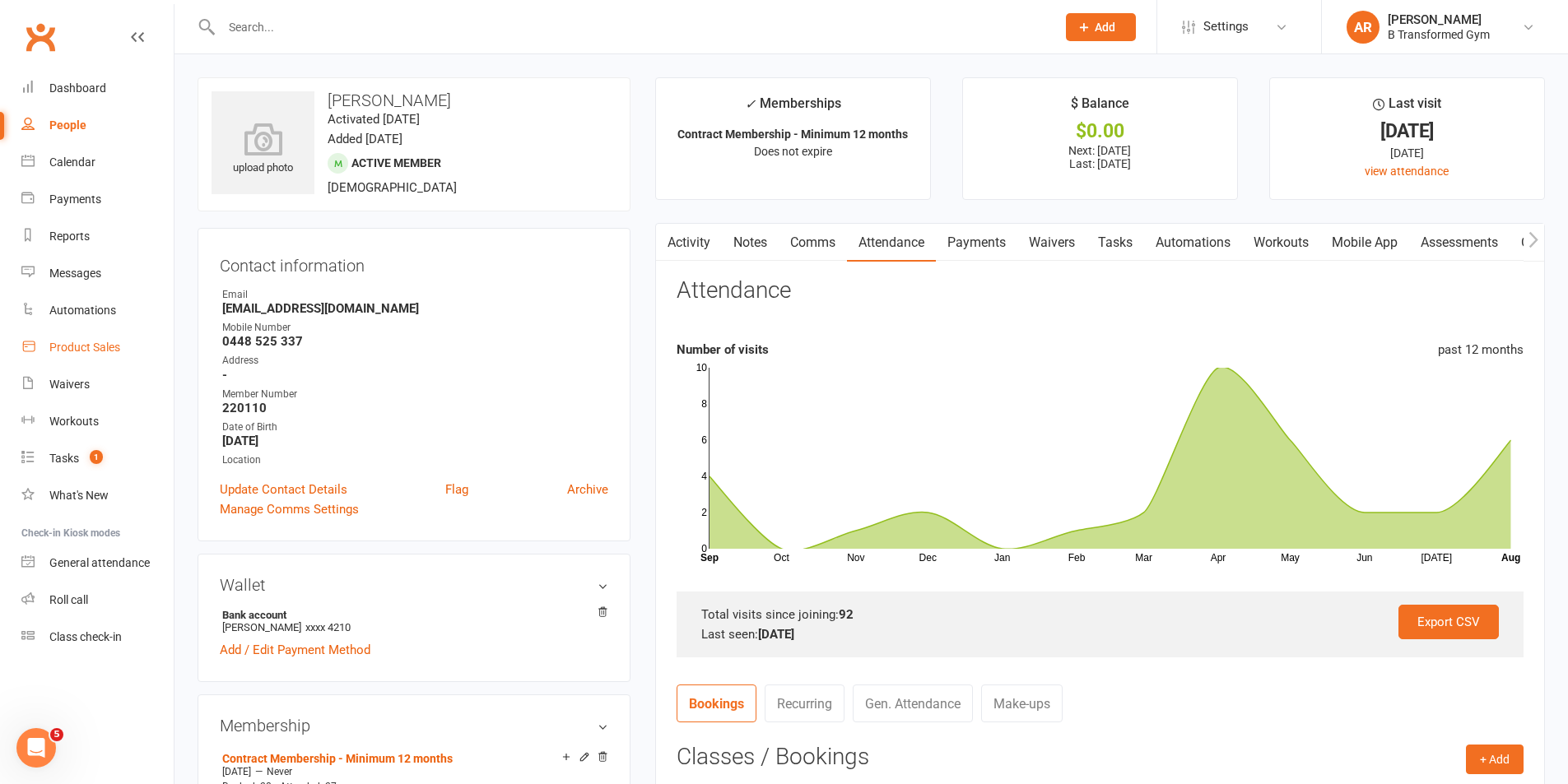
click at [93, 344] on div "Product Sales" at bounding box center [84, 347] width 71 height 14
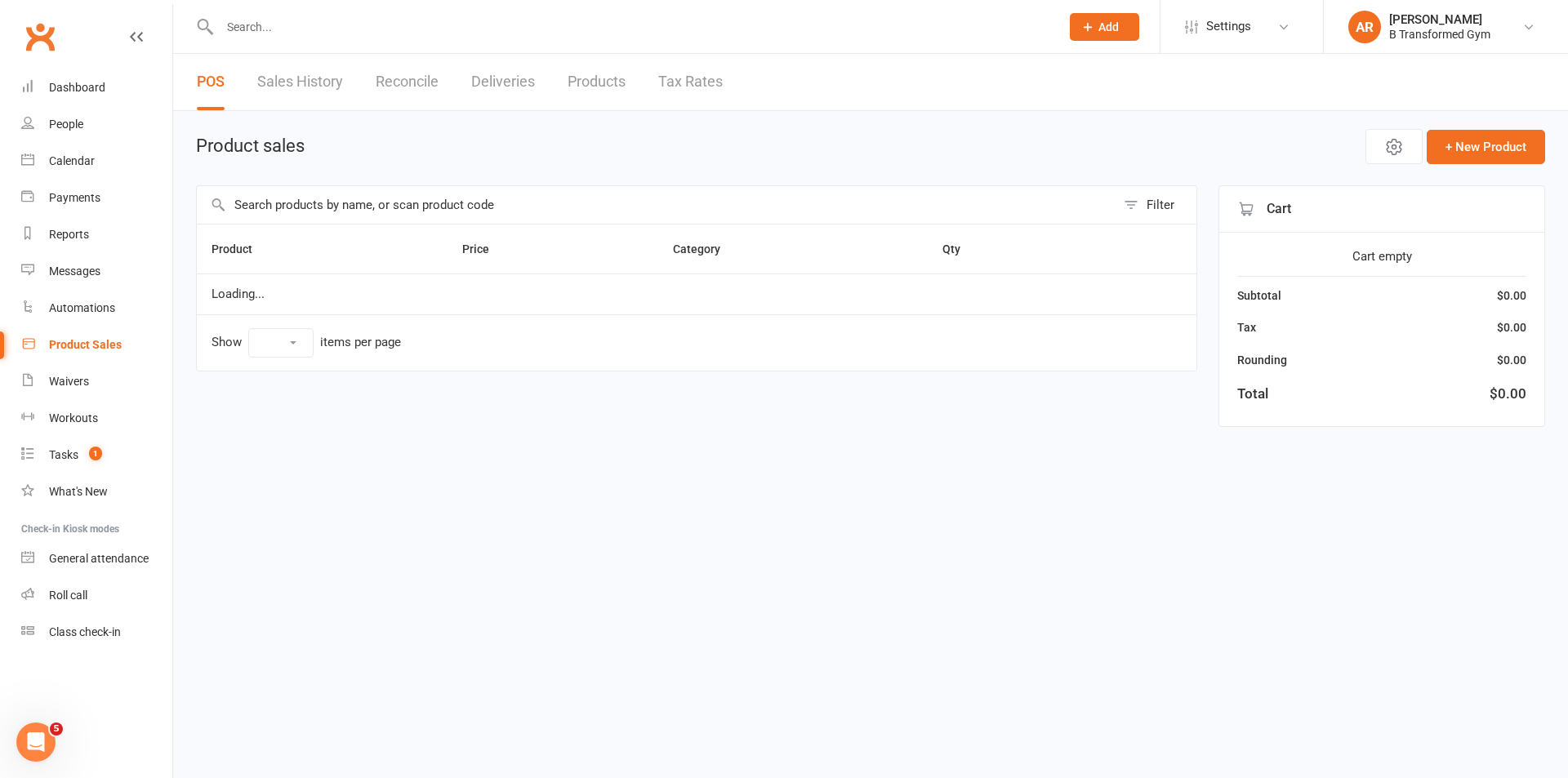
select select "25"
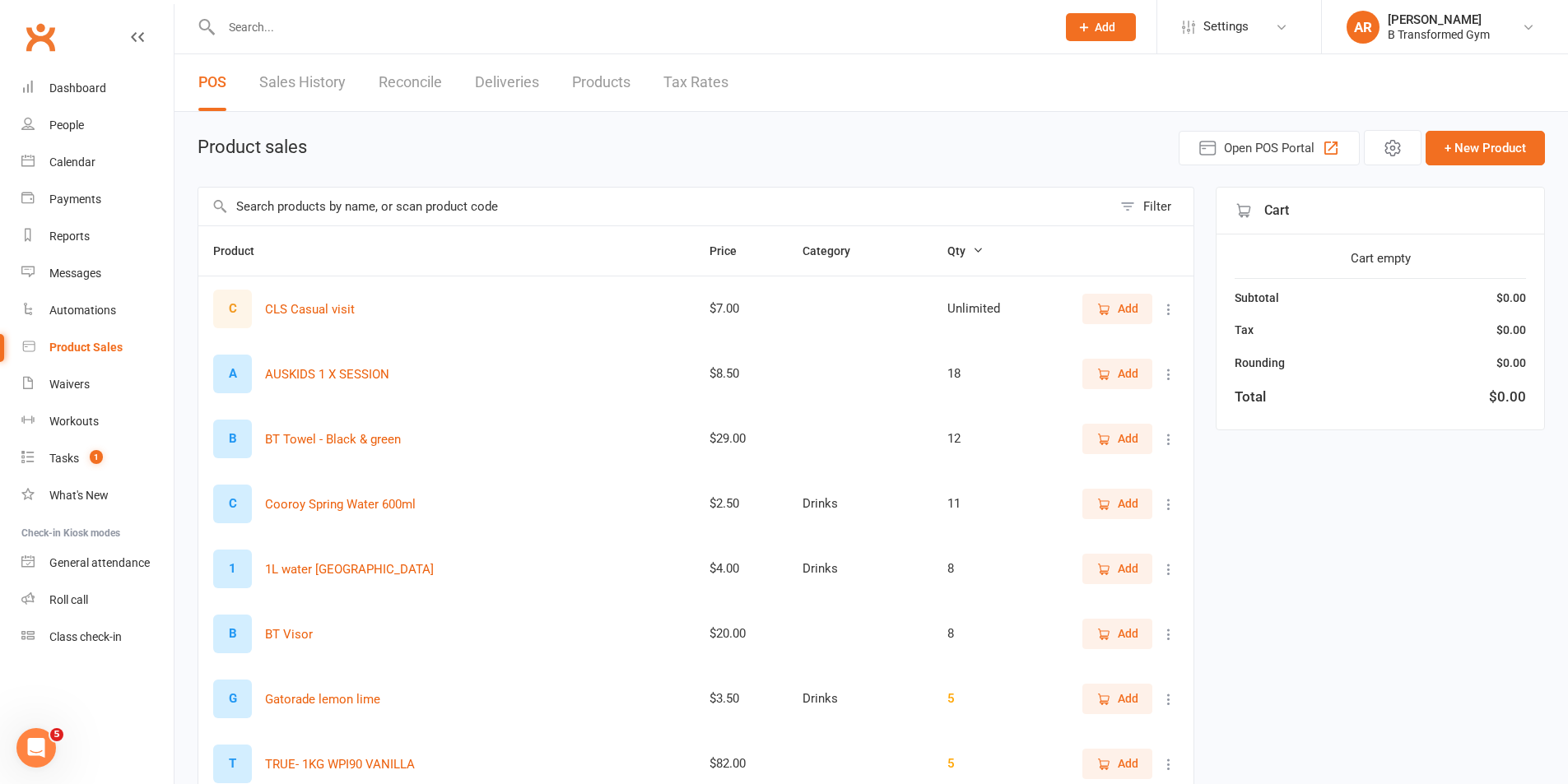
click at [294, 211] on input "text" at bounding box center [656, 207] width 914 height 38
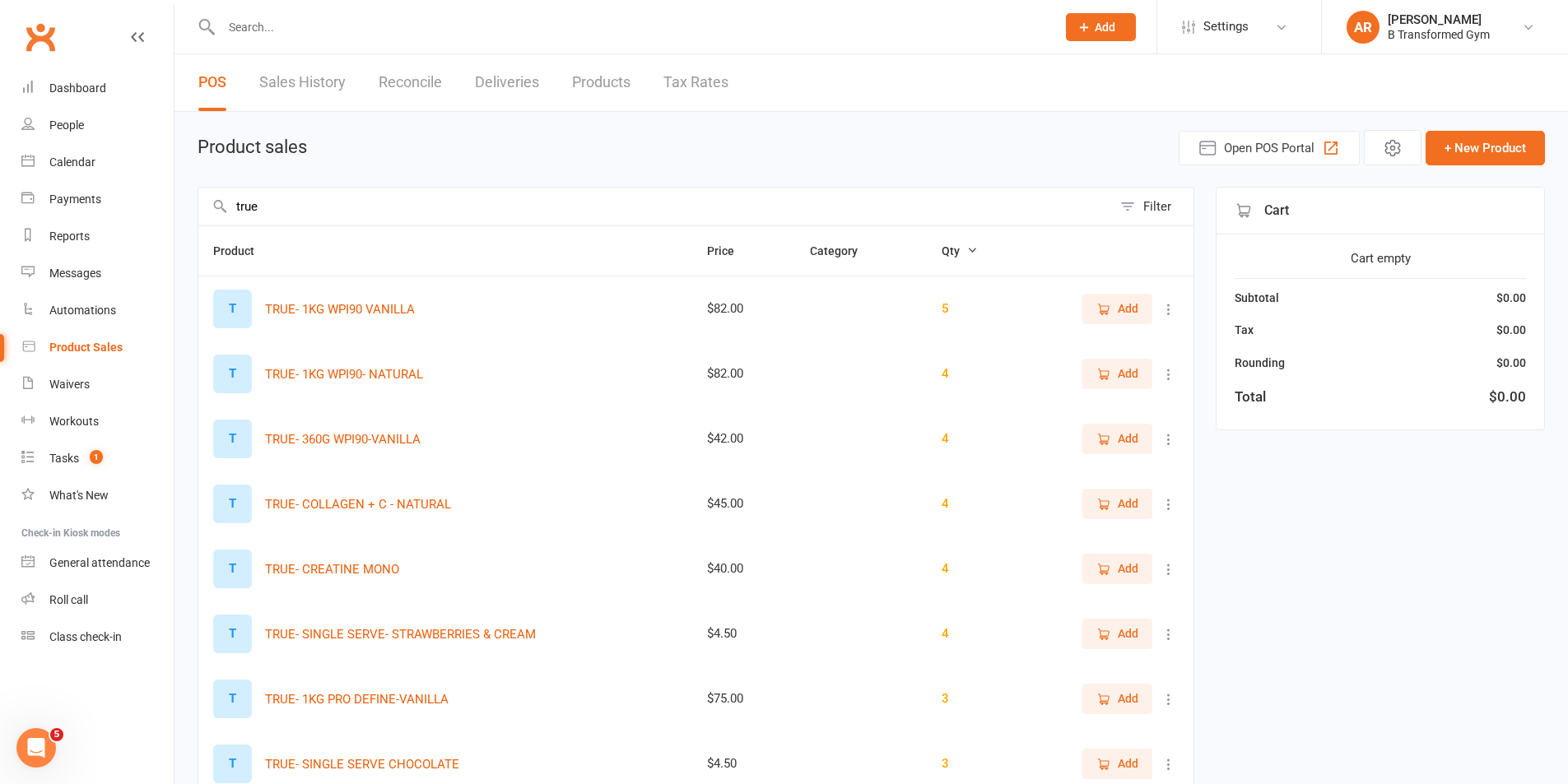
type input "true"
click at [1097, 303] on icon "button" at bounding box center [1104, 309] width 15 height 15
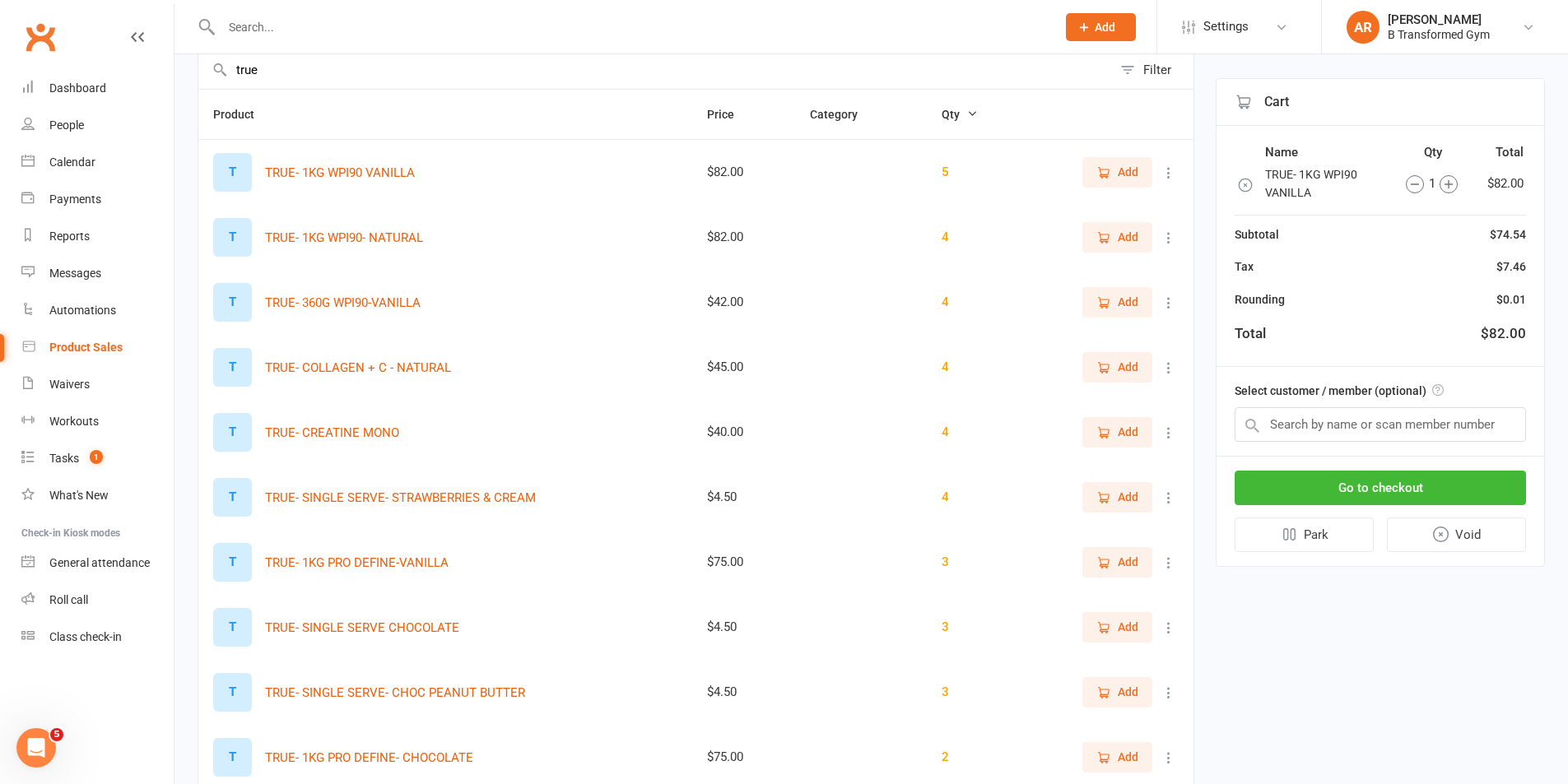
scroll to position [247, 0]
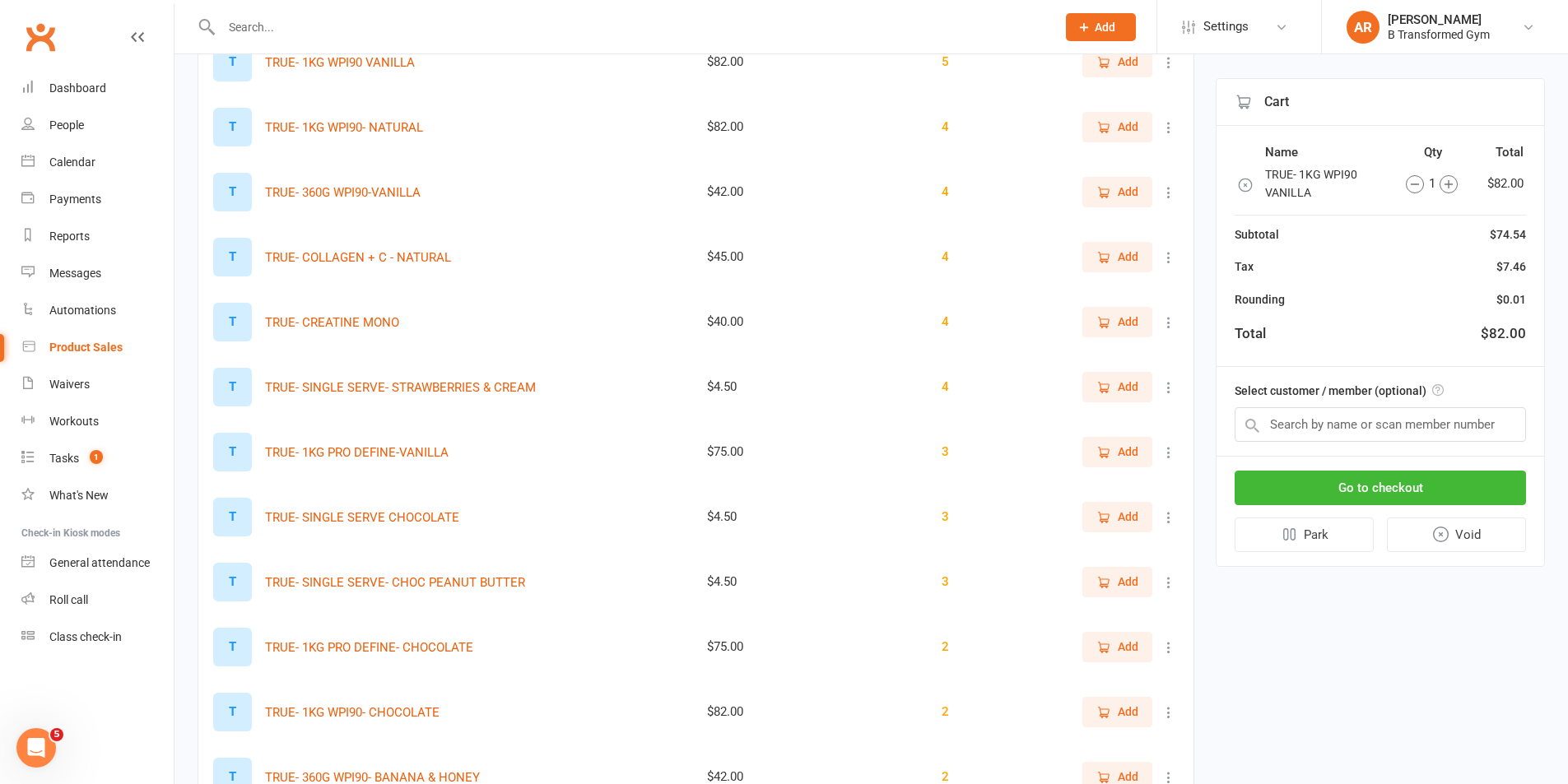
click at [1113, 702] on button "Add" at bounding box center [1117, 711] width 70 height 30
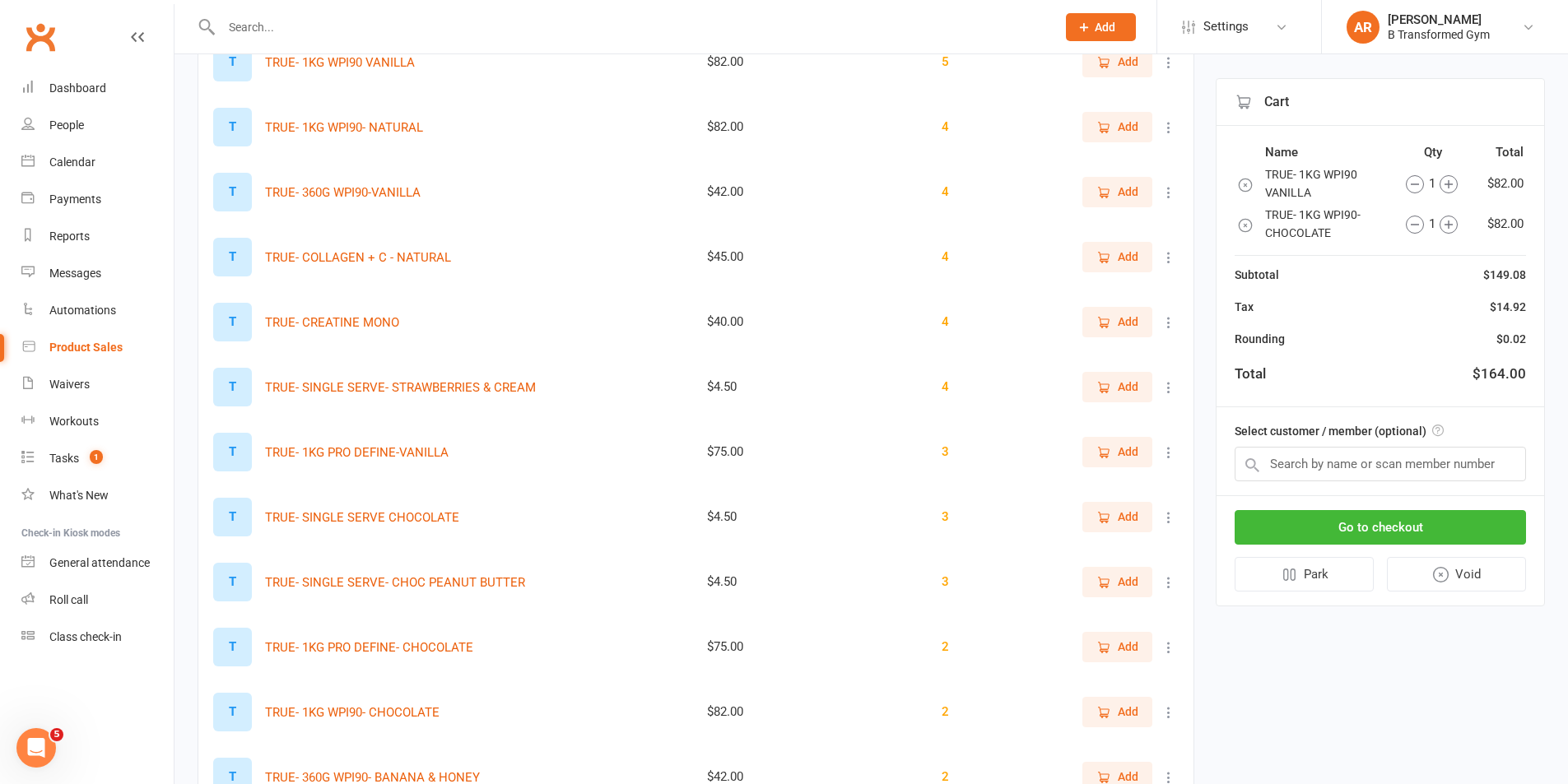
click at [1437, 180] on div "1" at bounding box center [1432, 184] width 80 height 20
click at [1447, 179] on icon "button" at bounding box center [1449, 184] width 18 height 18
click at [1417, 526] on button "Go to checkout" at bounding box center [1380, 528] width 291 height 34
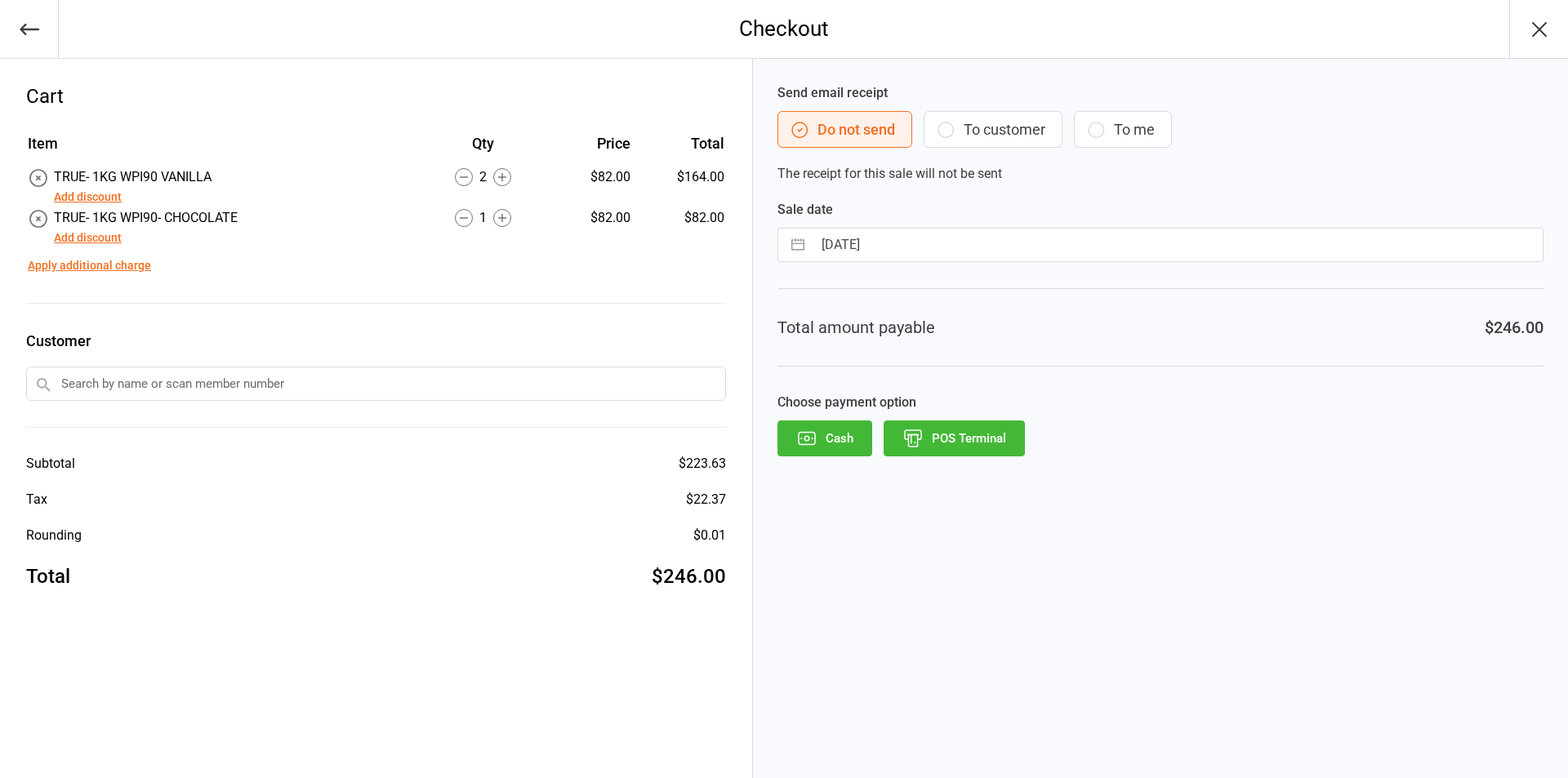
click at [1533, 22] on icon "button" at bounding box center [1539, 29] width 13 height 13
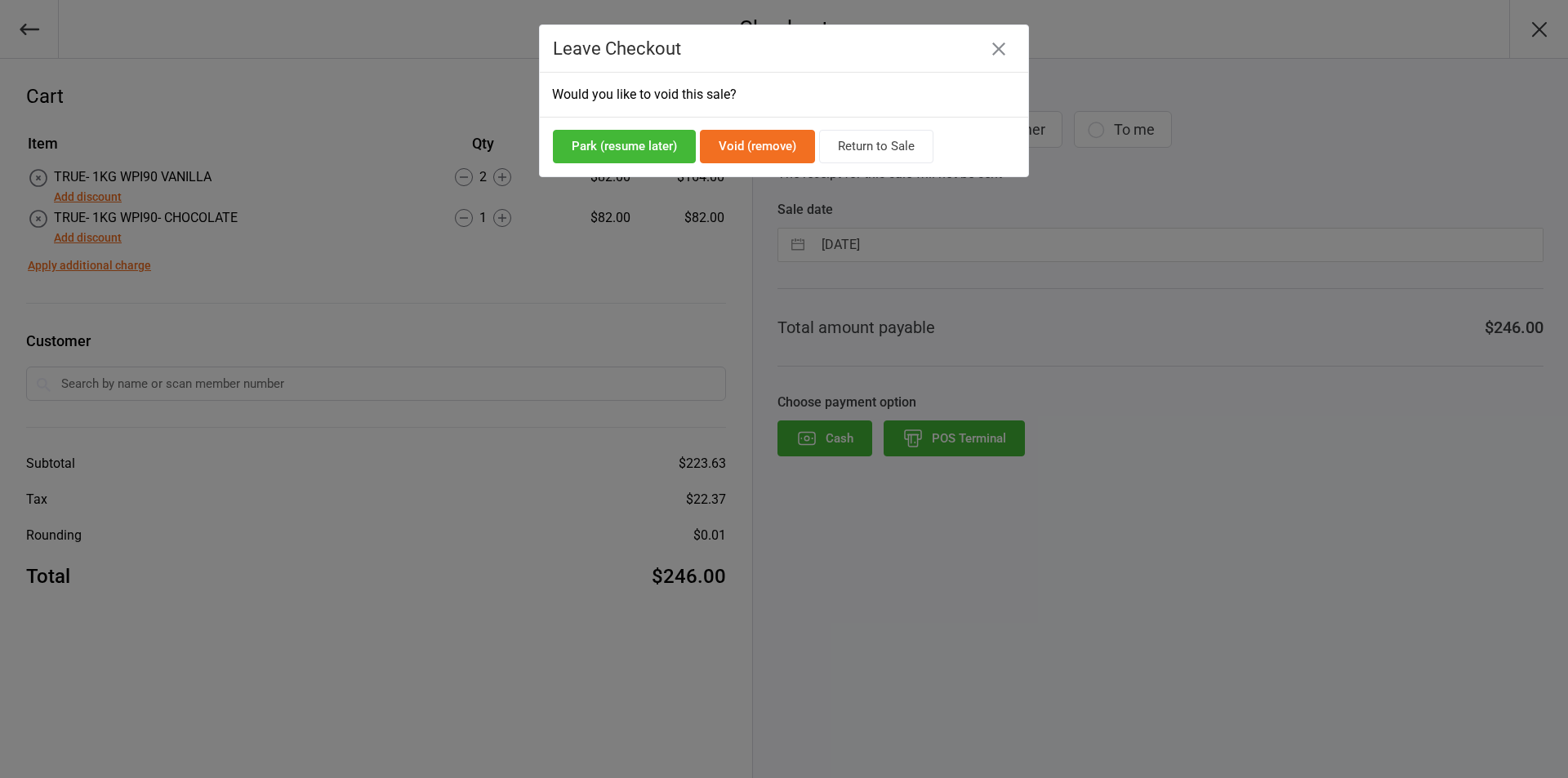
click at [787, 138] on button "Void (remove)" at bounding box center [757, 146] width 115 height 33
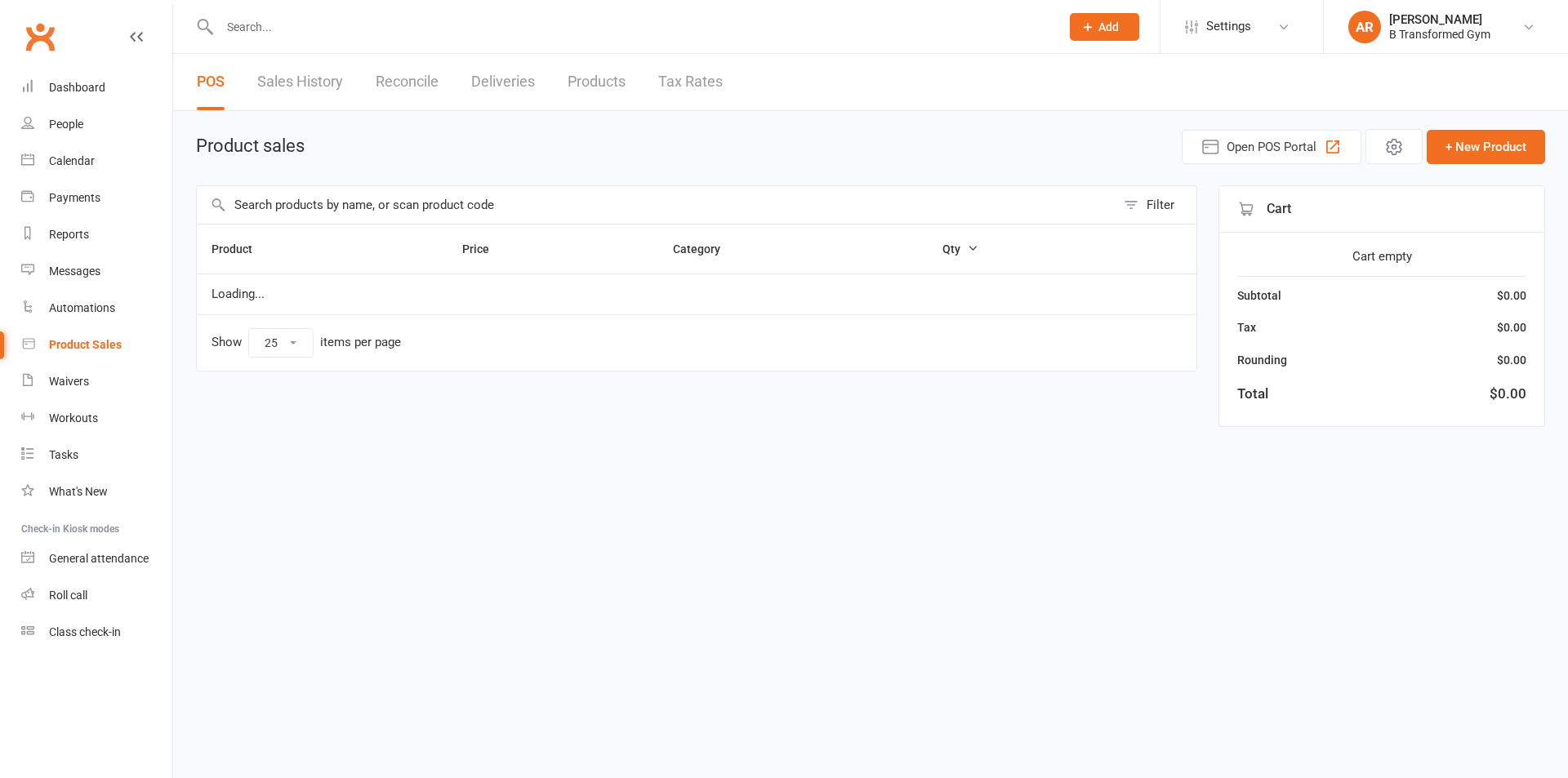
select select "25"
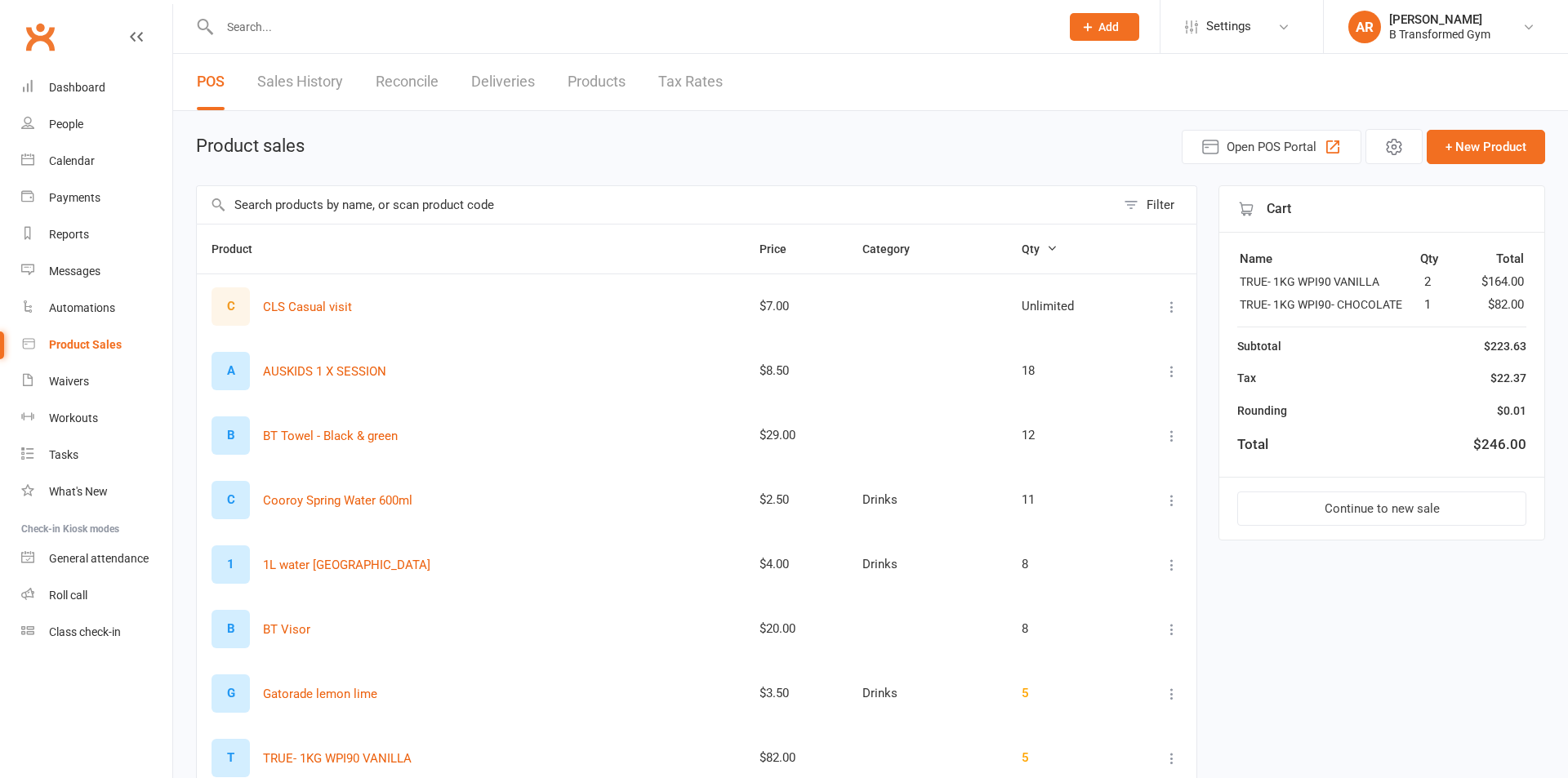
select select "25"
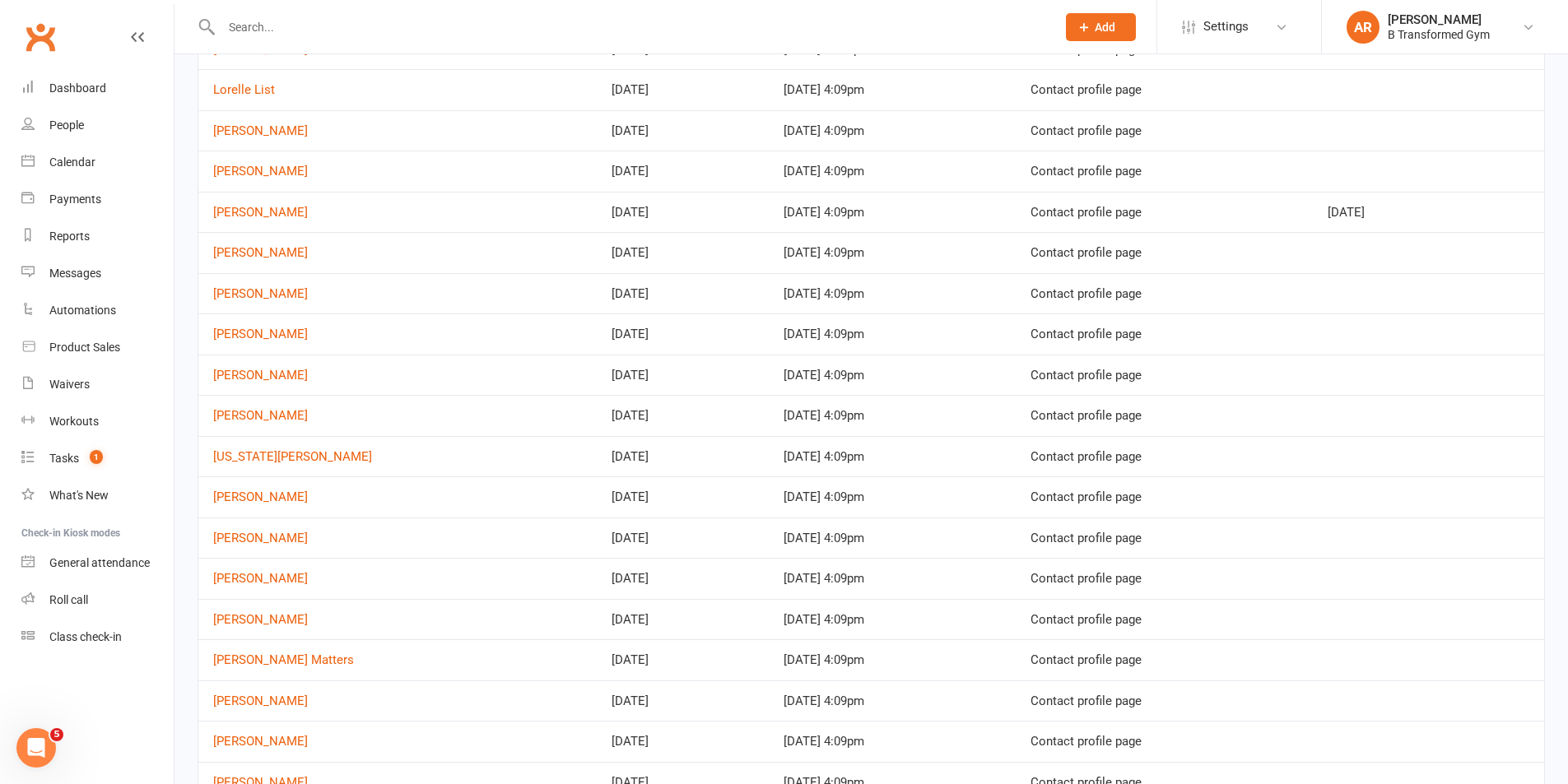
scroll to position [247, 0]
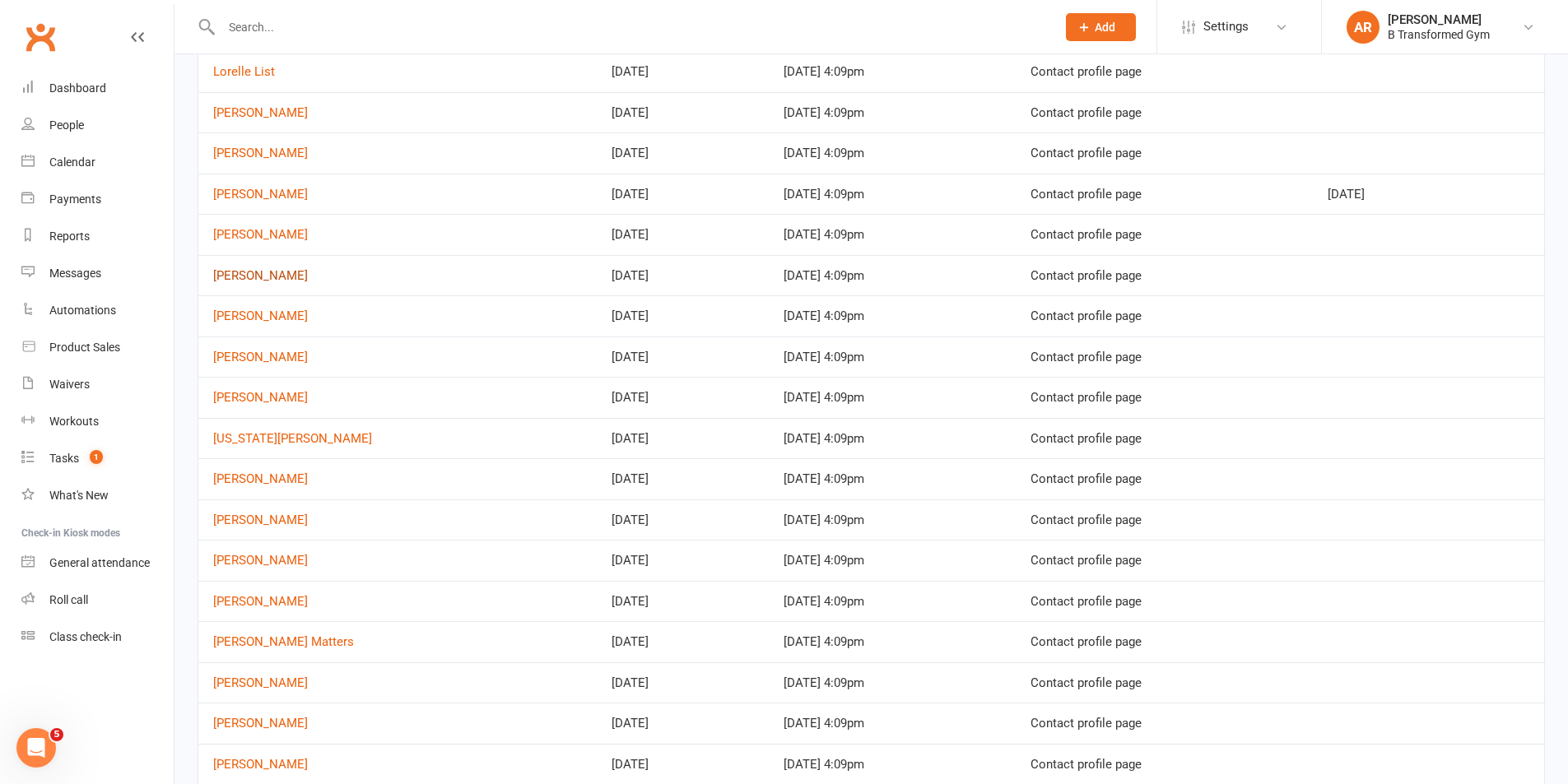
click at [271, 275] on link "[PERSON_NAME]" at bounding box center [260, 276] width 94 height 15
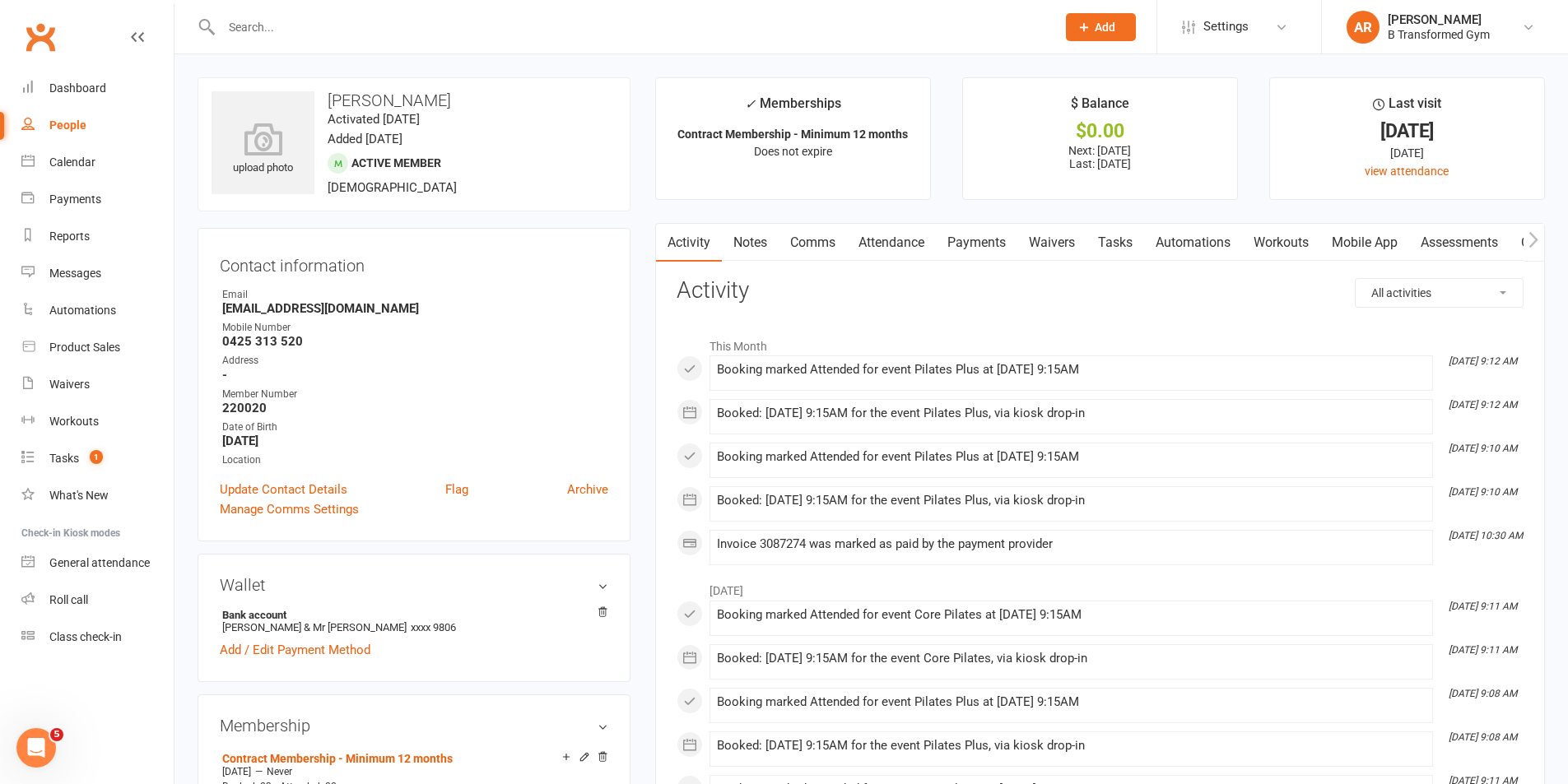
click at [888, 222] on main "✓ Memberships Contract Membership - Minimum 12 months Does not expire $ Balance…" at bounding box center [1100, 798] width 915 height 1442
click at [884, 233] on link "Attendance" at bounding box center [891, 243] width 89 height 38
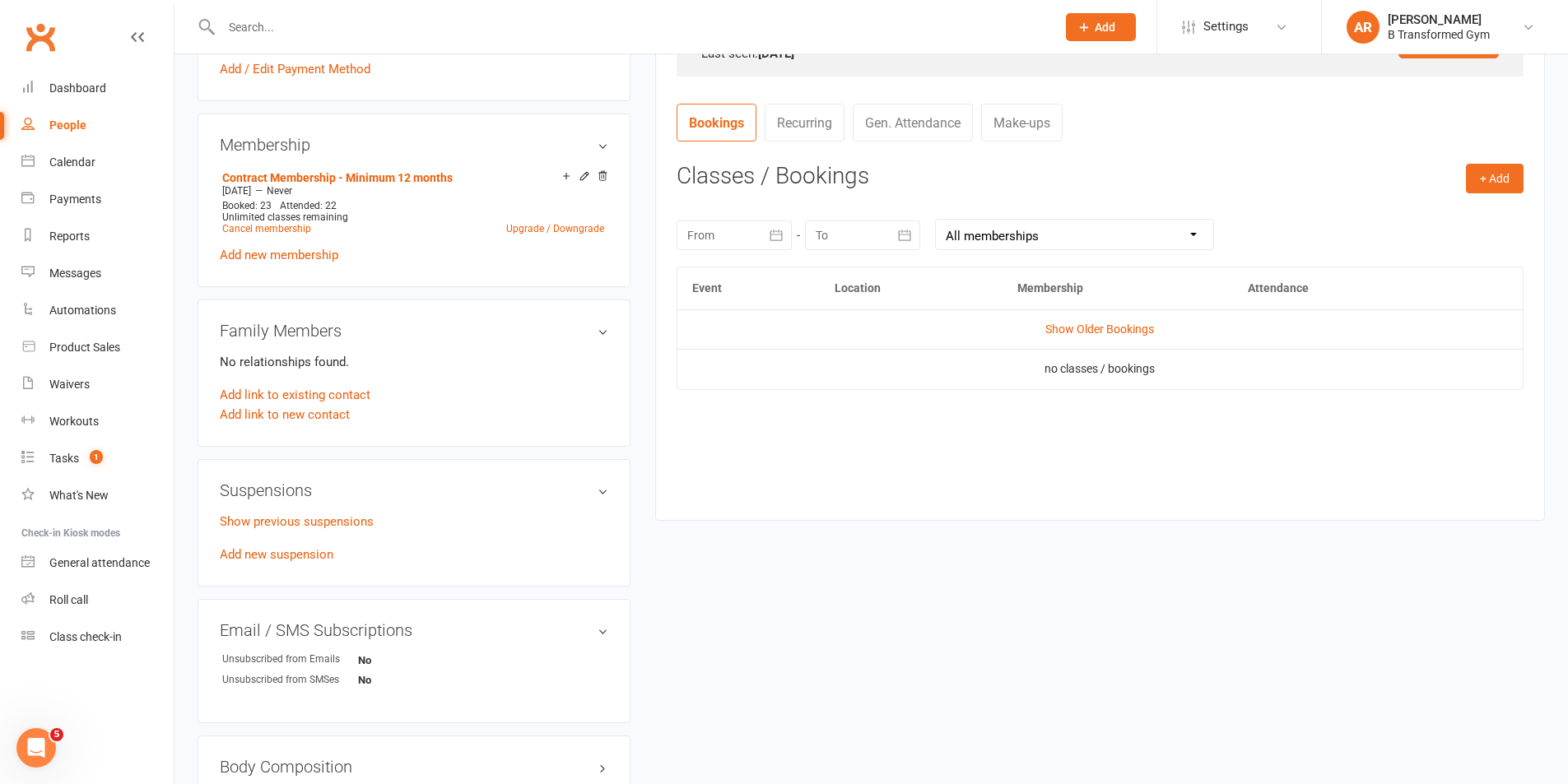
scroll to position [658, 0]
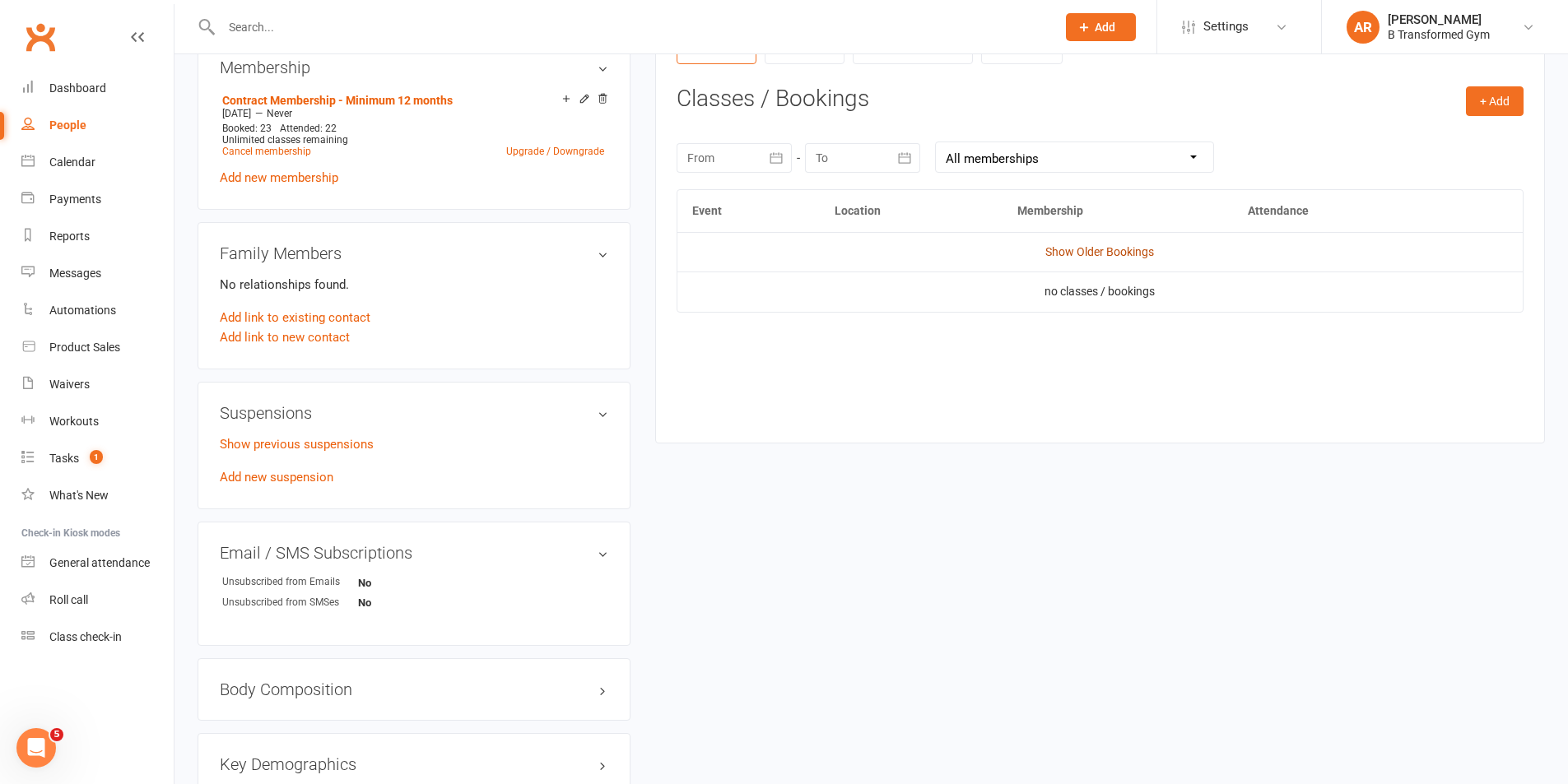
click at [1118, 249] on link "Show Older Bookings" at bounding box center [1100, 252] width 109 height 14
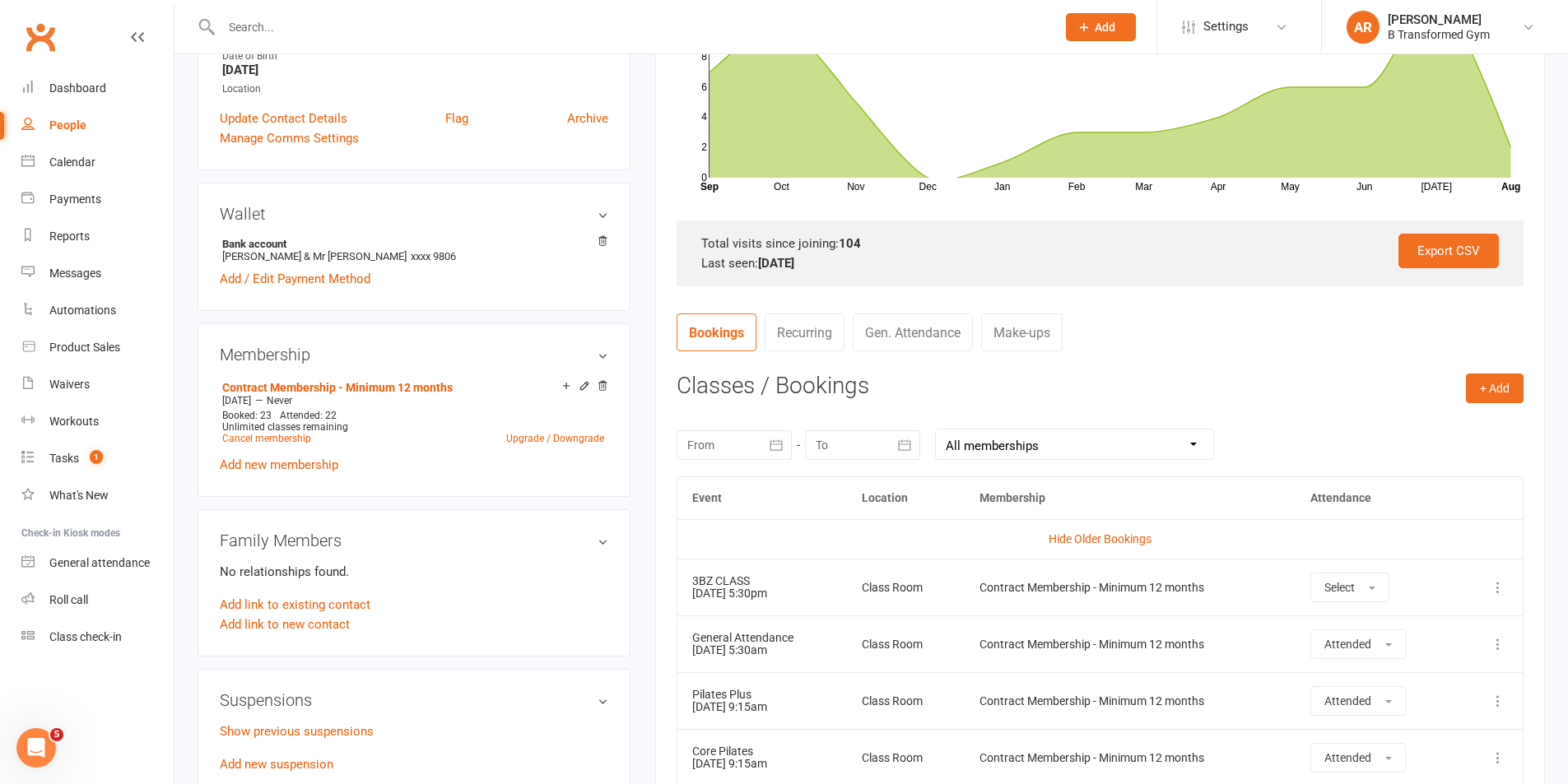
scroll to position [0, 0]
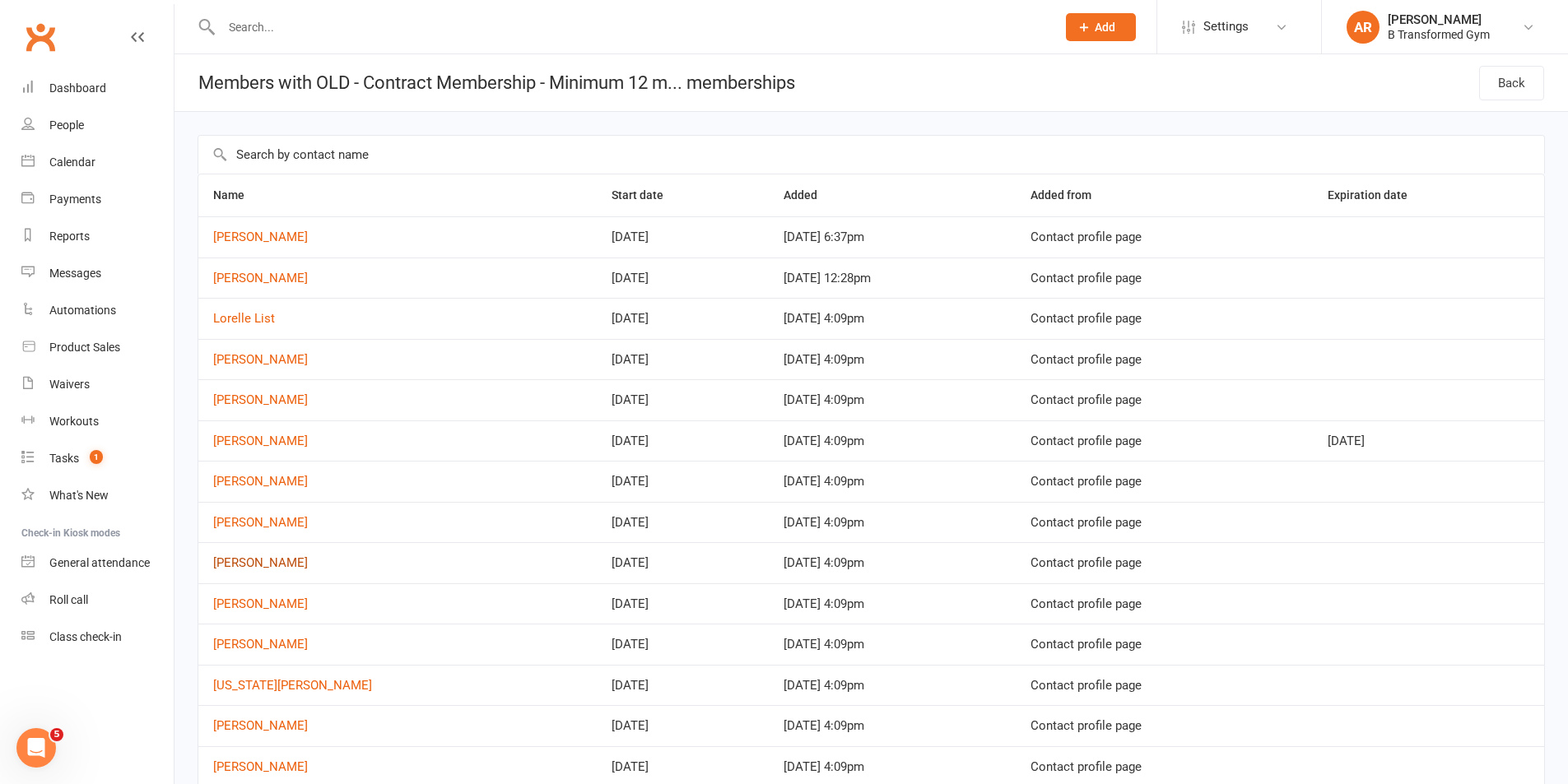
drag, startPoint x: 260, startPoint y: 558, endPoint x: 309, endPoint y: 559, distance: 49.0
click at [260, 559] on link "[PERSON_NAME]" at bounding box center [260, 563] width 94 height 15
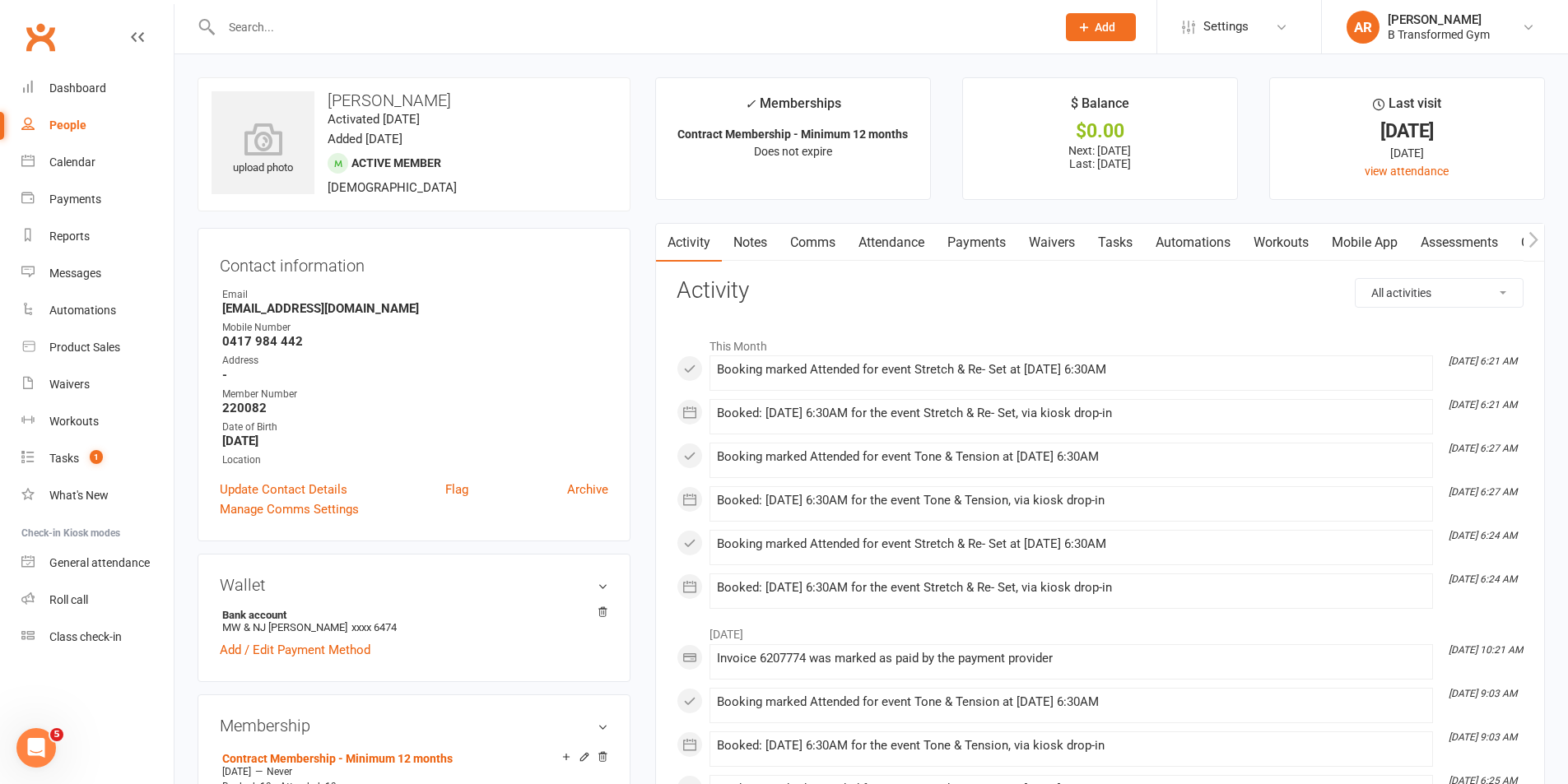
click at [882, 239] on link "Attendance" at bounding box center [891, 243] width 89 height 38
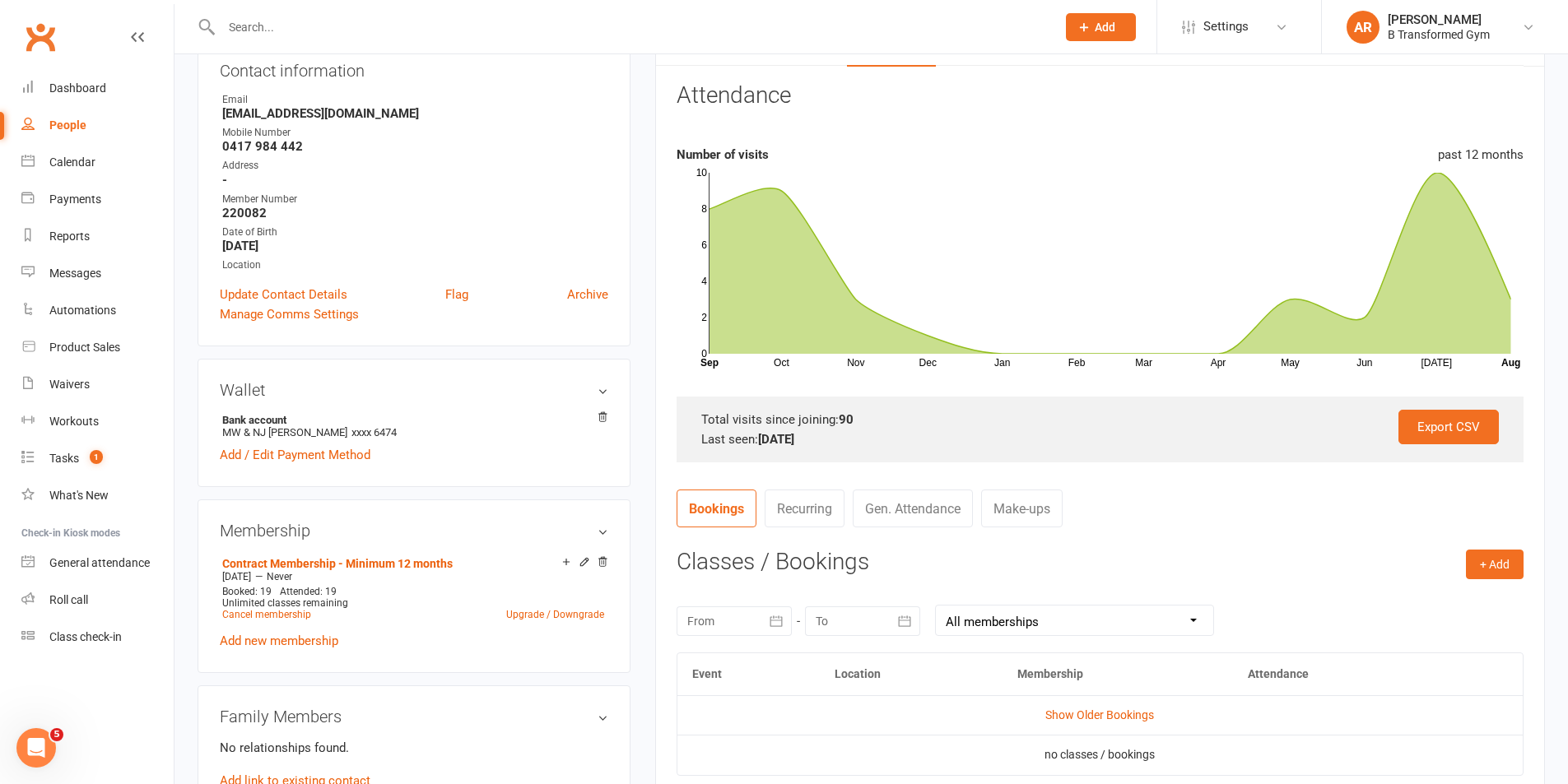
scroll to position [329, 0]
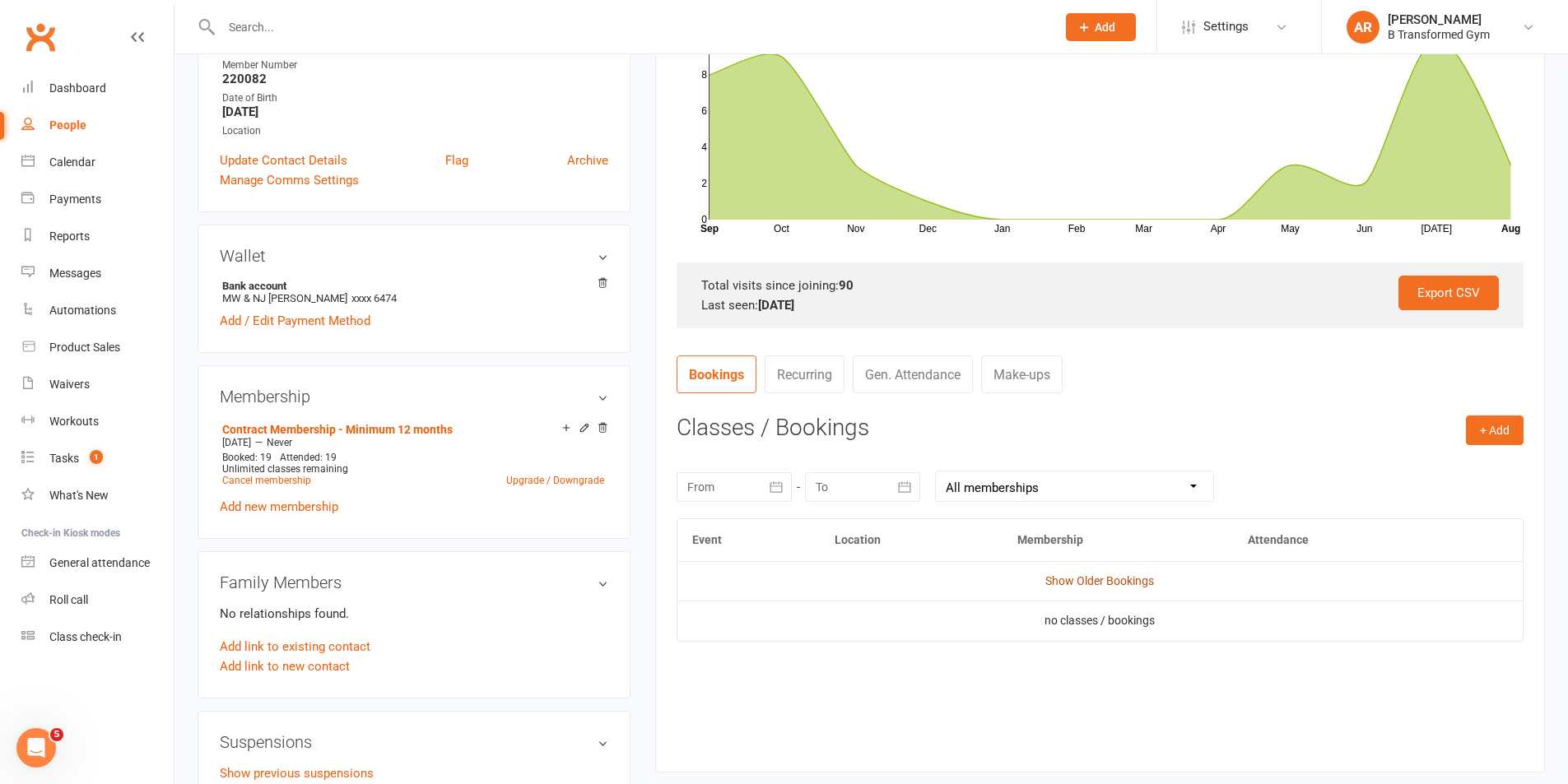
click at [1103, 580] on link "Show Older Bookings" at bounding box center [1100, 581] width 109 height 14
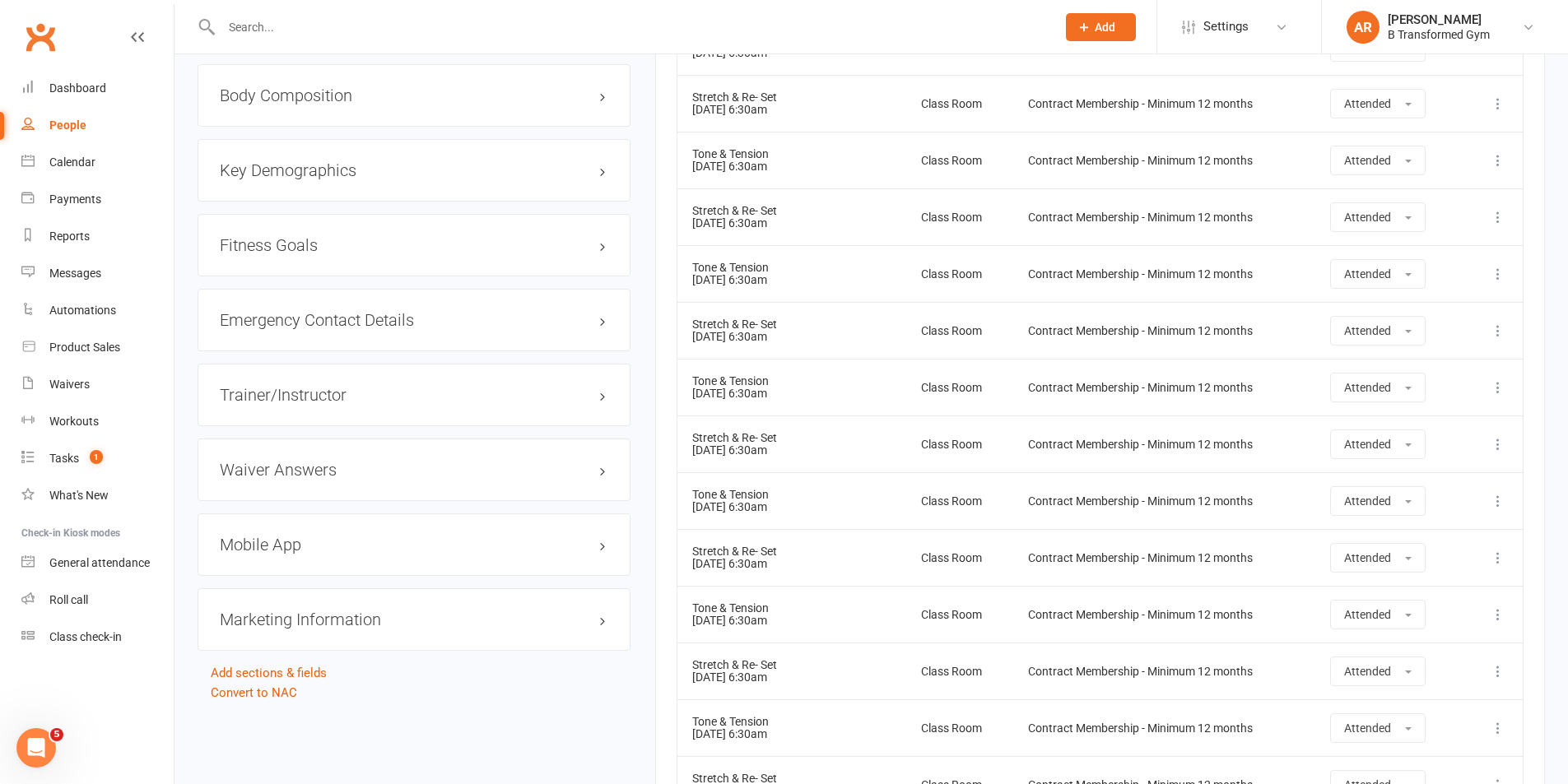
scroll to position [1399, 0]
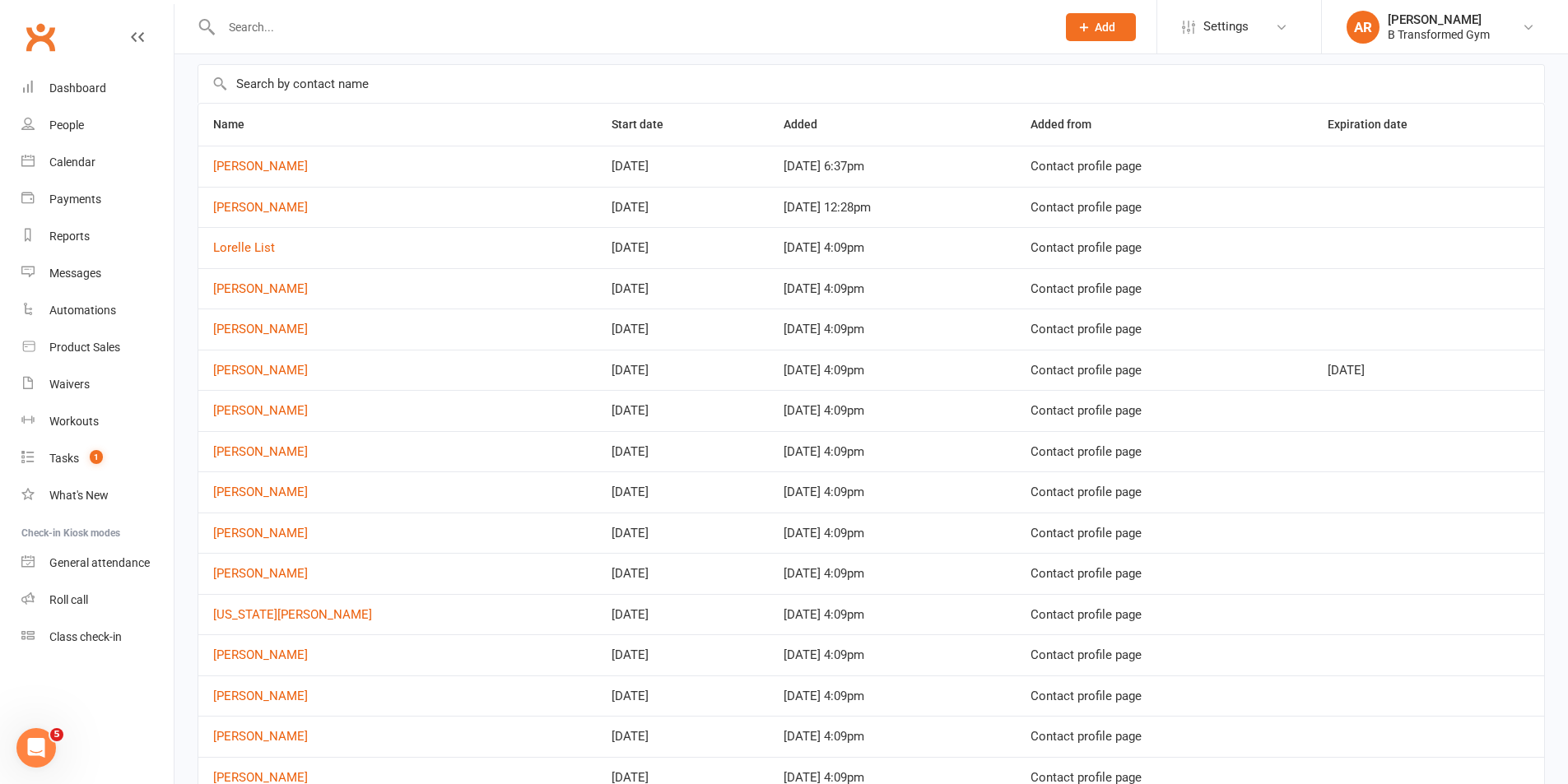
scroll to position [165, 0]
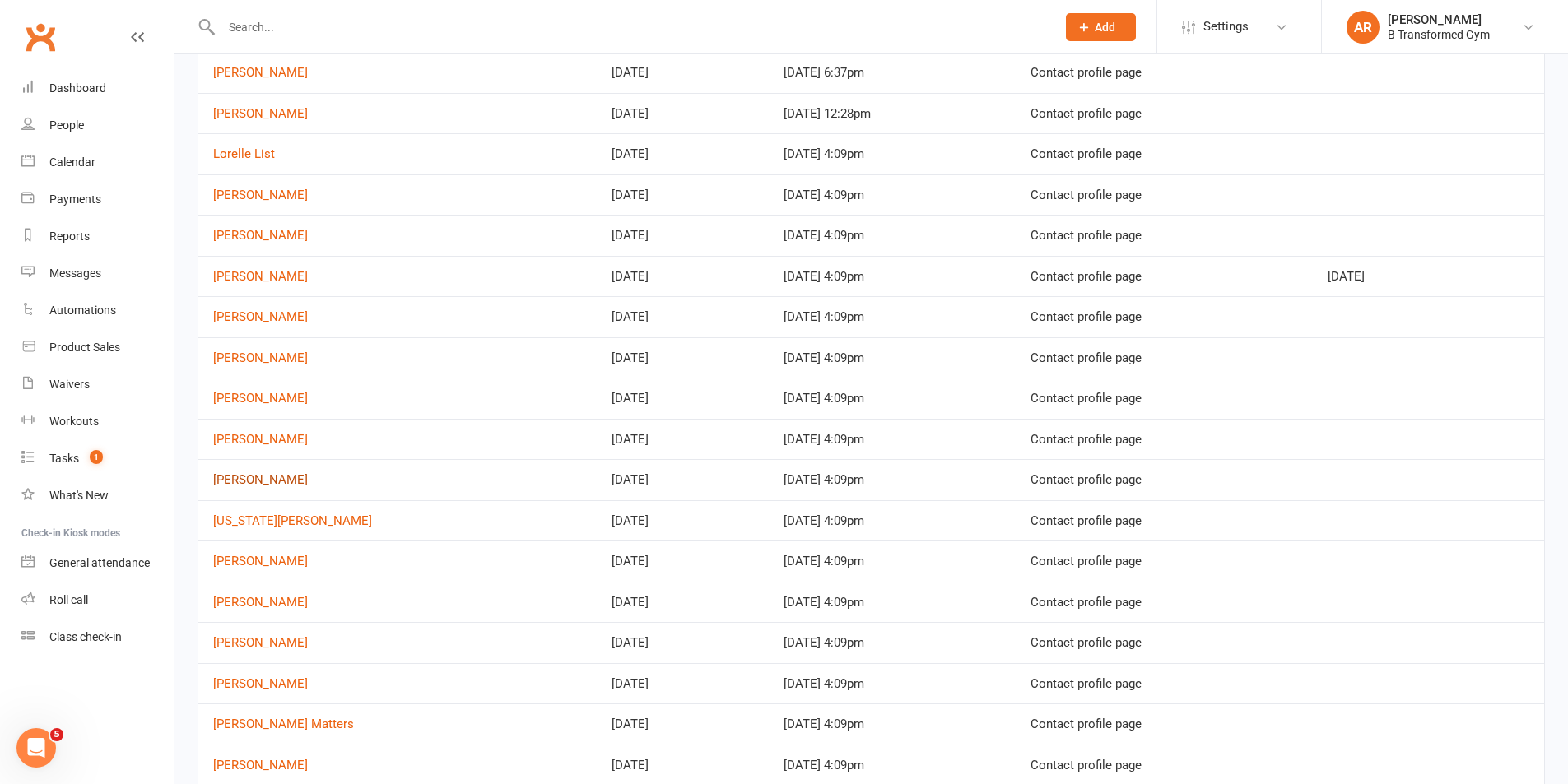
click at [256, 479] on link "[PERSON_NAME]" at bounding box center [260, 479] width 94 height 15
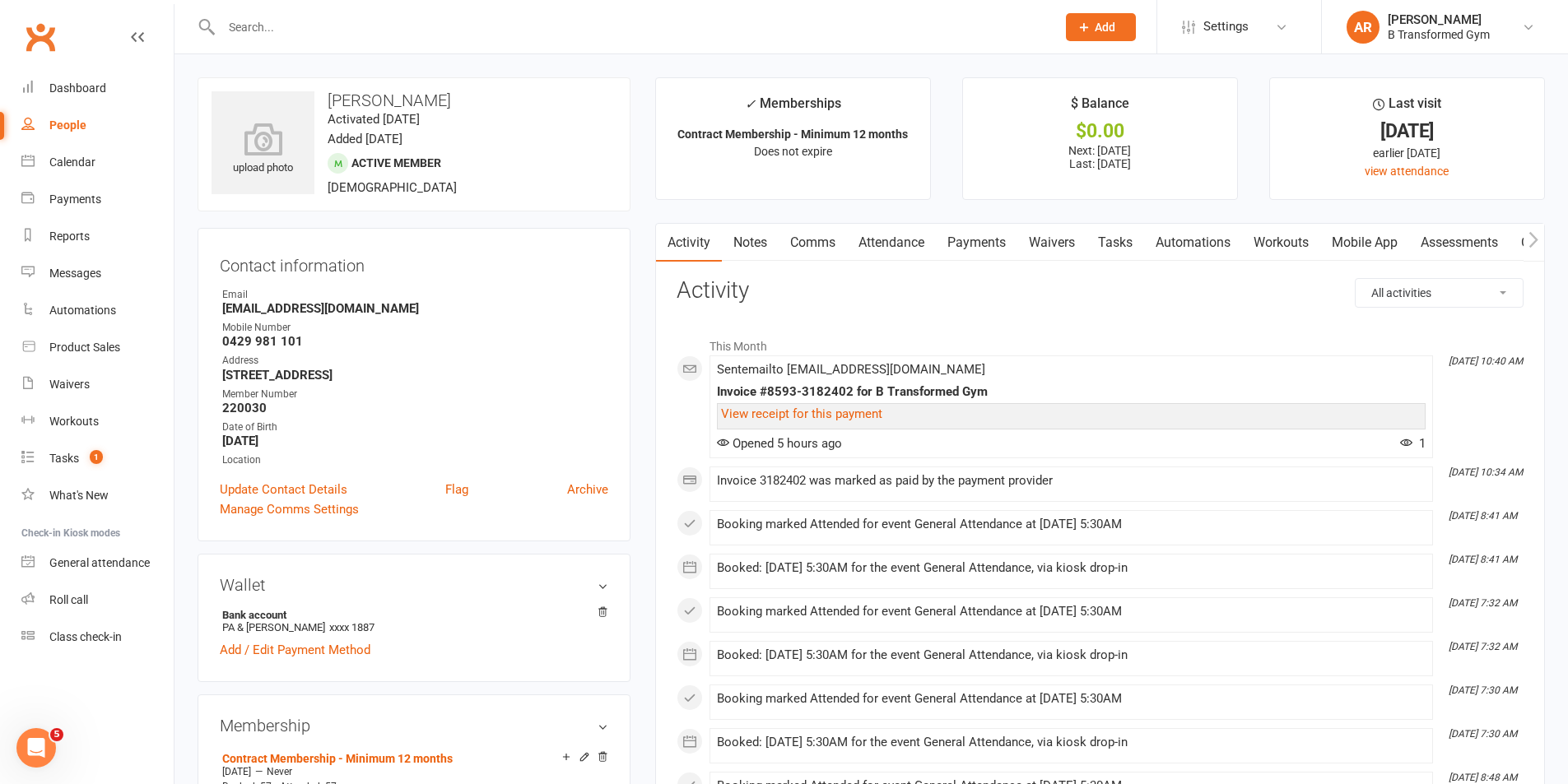
click at [891, 247] on link "Attendance" at bounding box center [891, 243] width 89 height 38
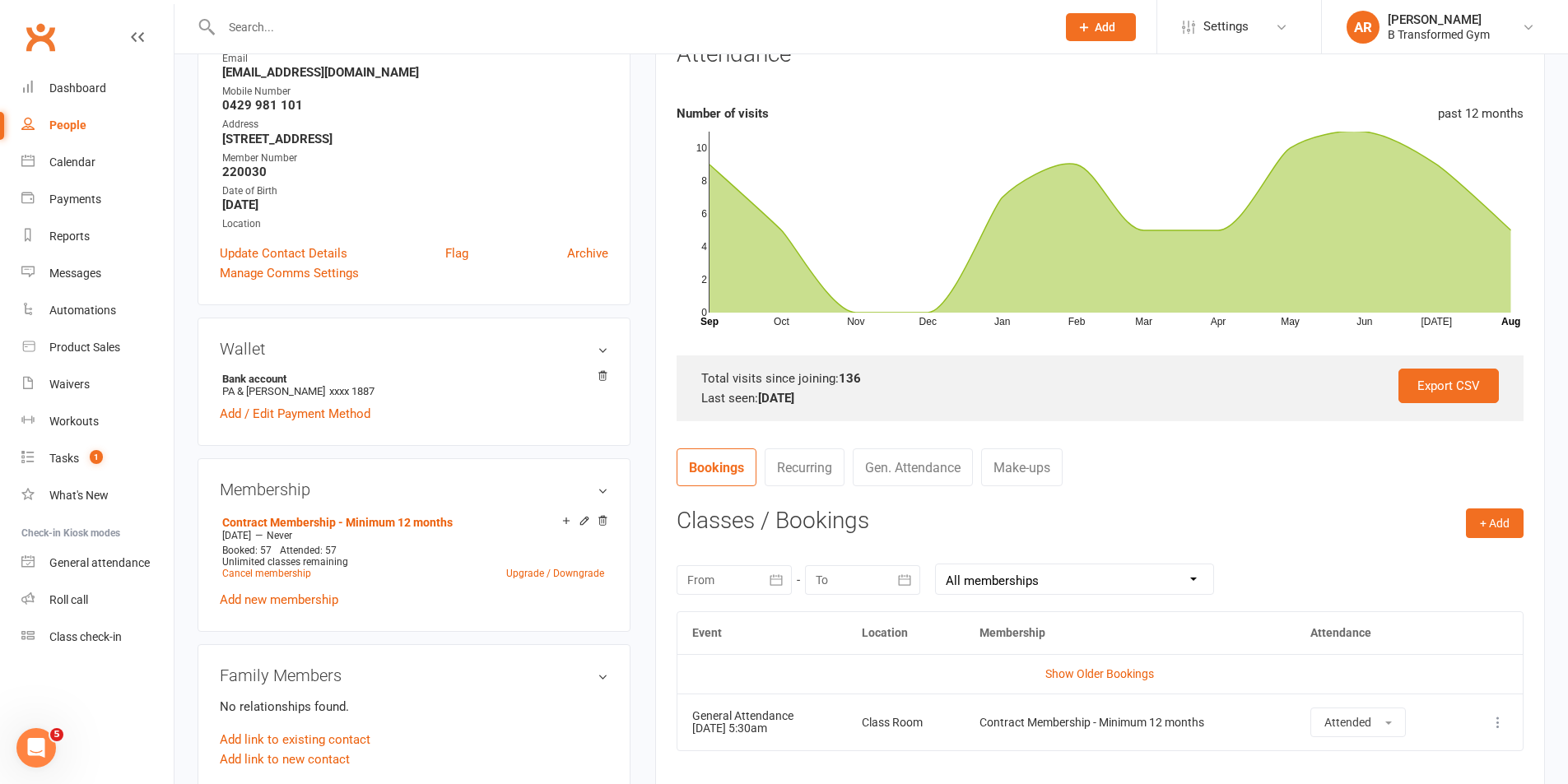
scroll to position [494, 0]
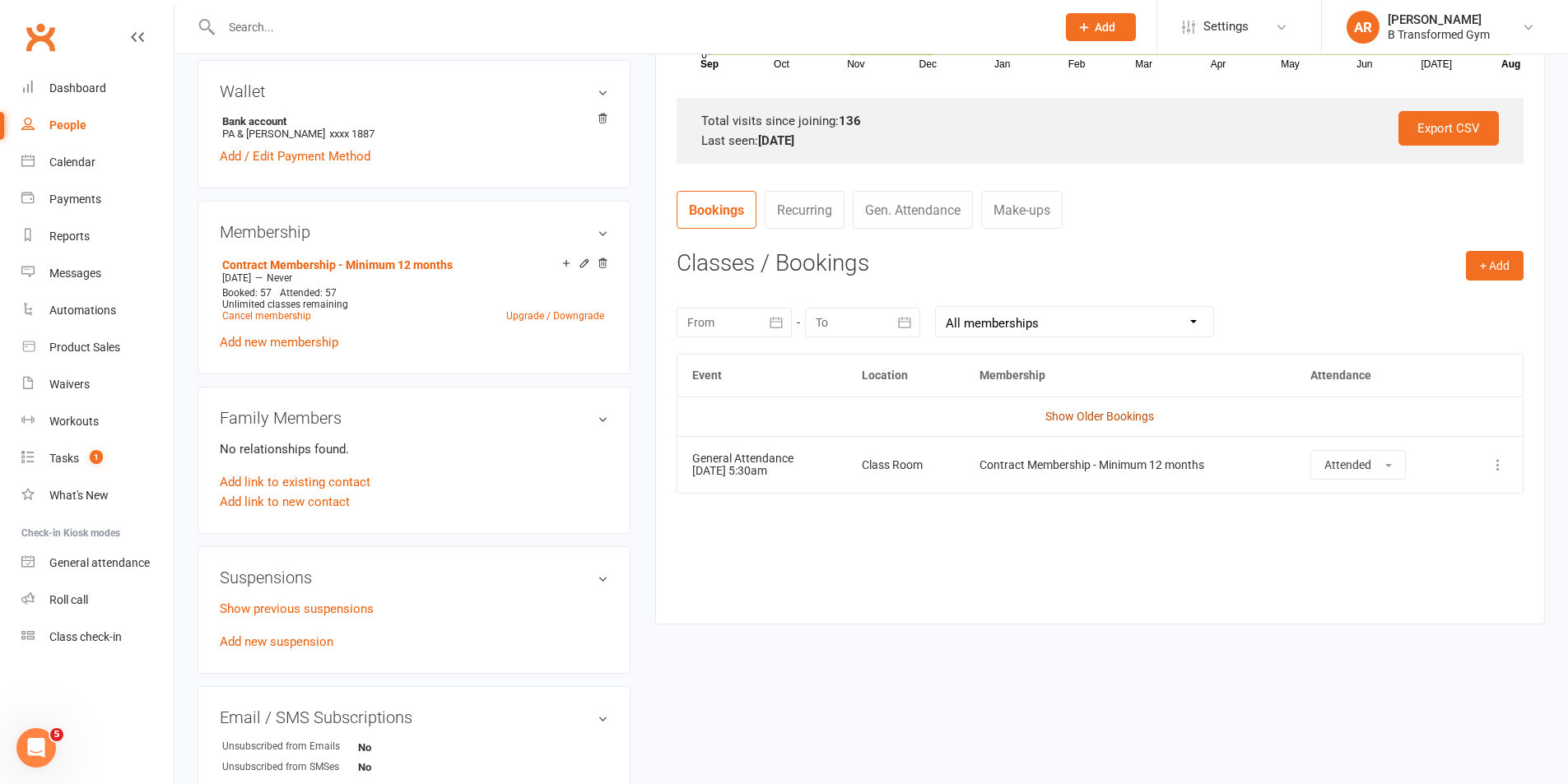
click at [1080, 418] on link "Show Older Bookings" at bounding box center [1100, 416] width 109 height 14
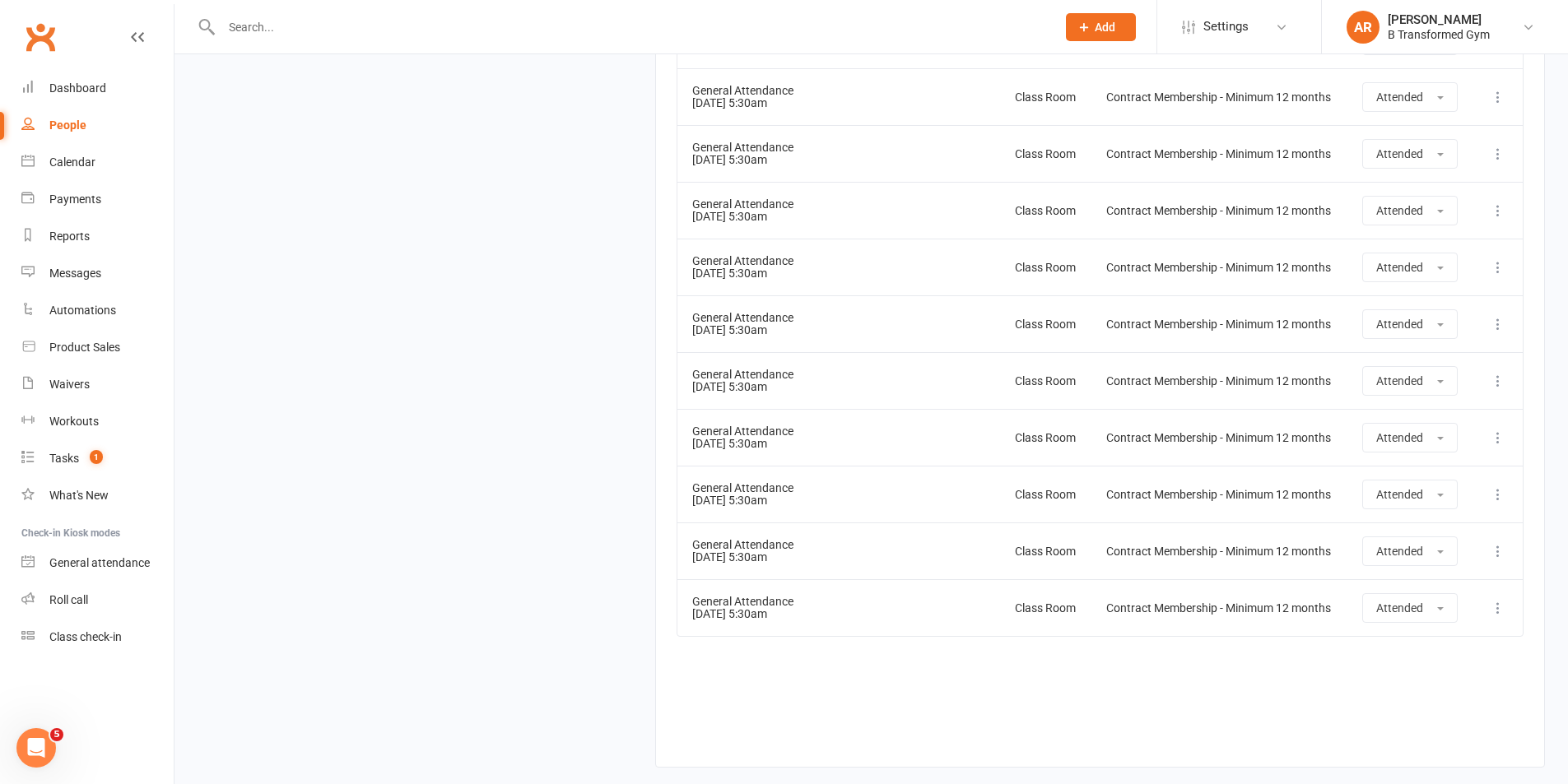
scroll to position [3617, 0]
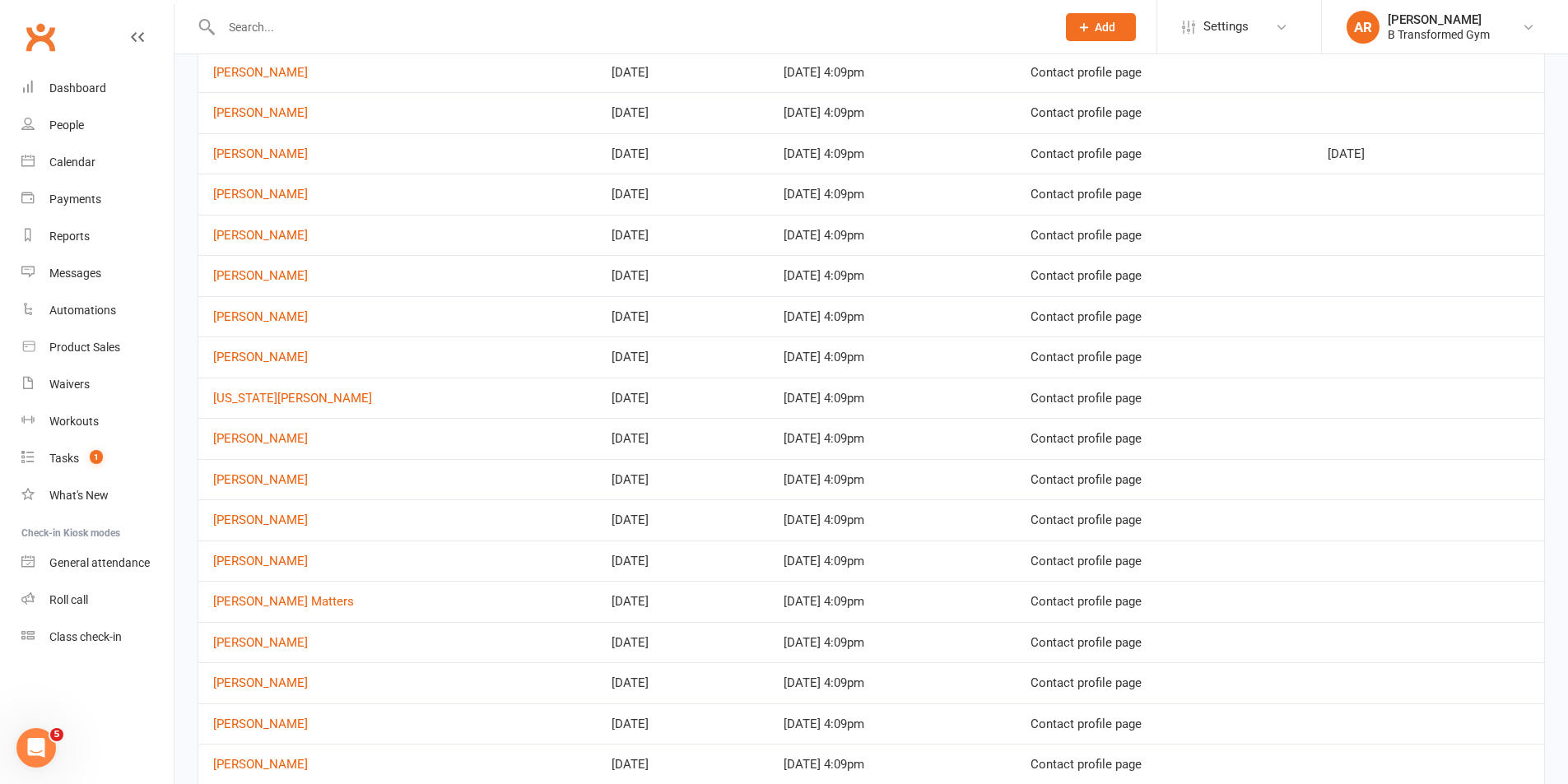
scroll to position [329, 0]
click at [254, 352] on link "[US_STATE][PERSON_NAME]" at bounding box center [292, 356] width 159 height 15
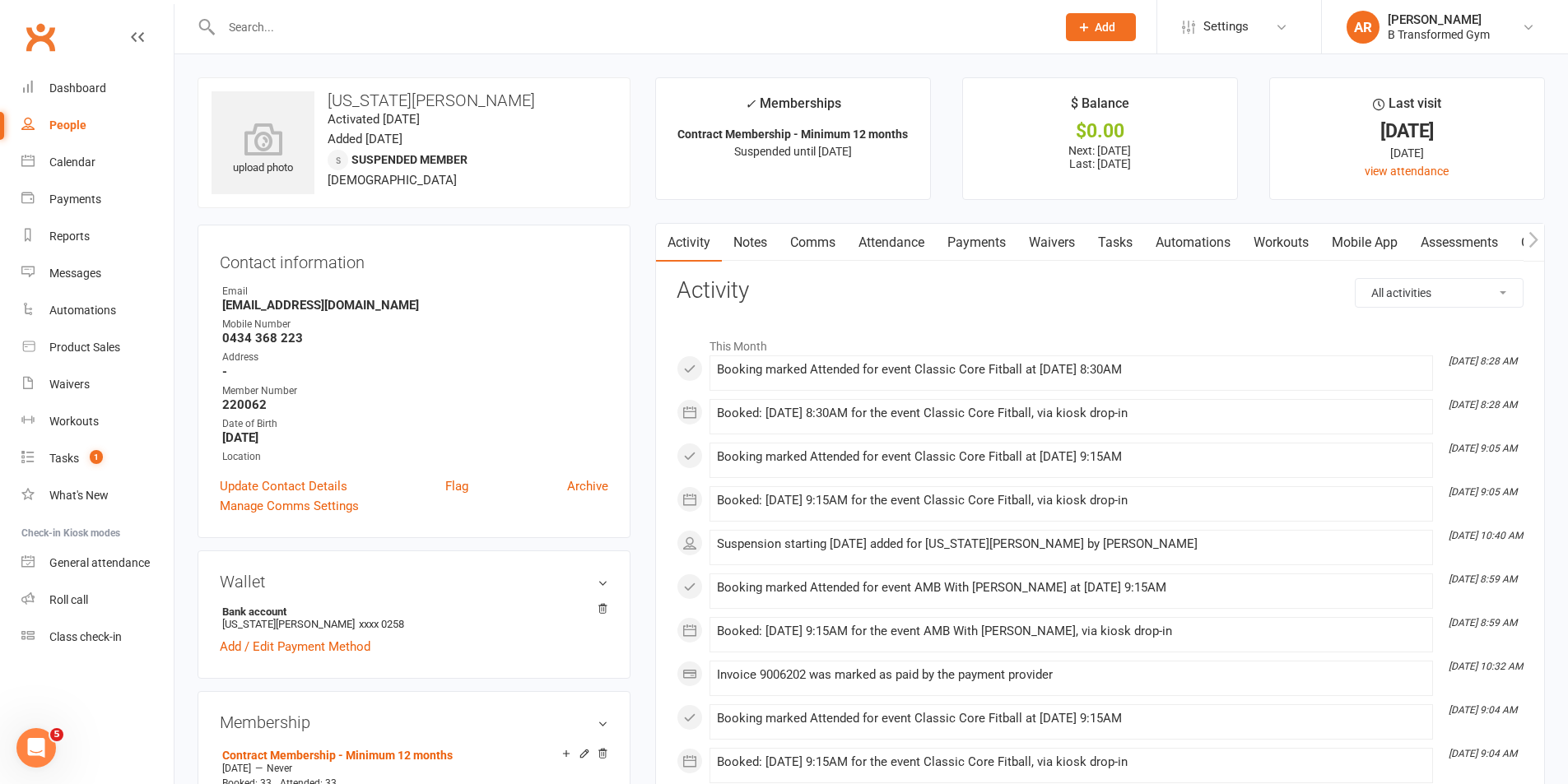
click at [891, 239] on link "Attendance" at bounding box center [891, 243] width 89 height 38
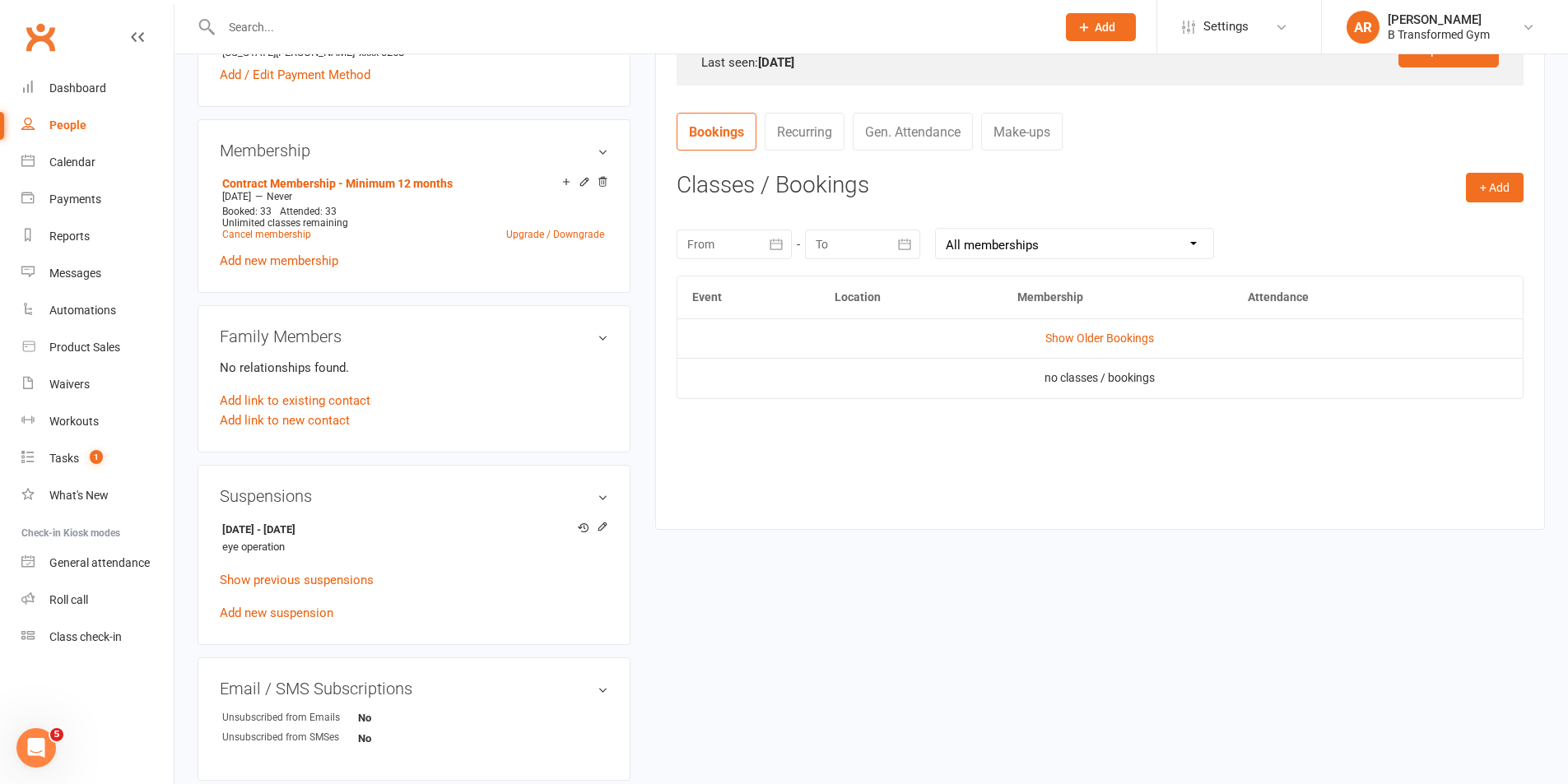
scroll to position [576, 0]
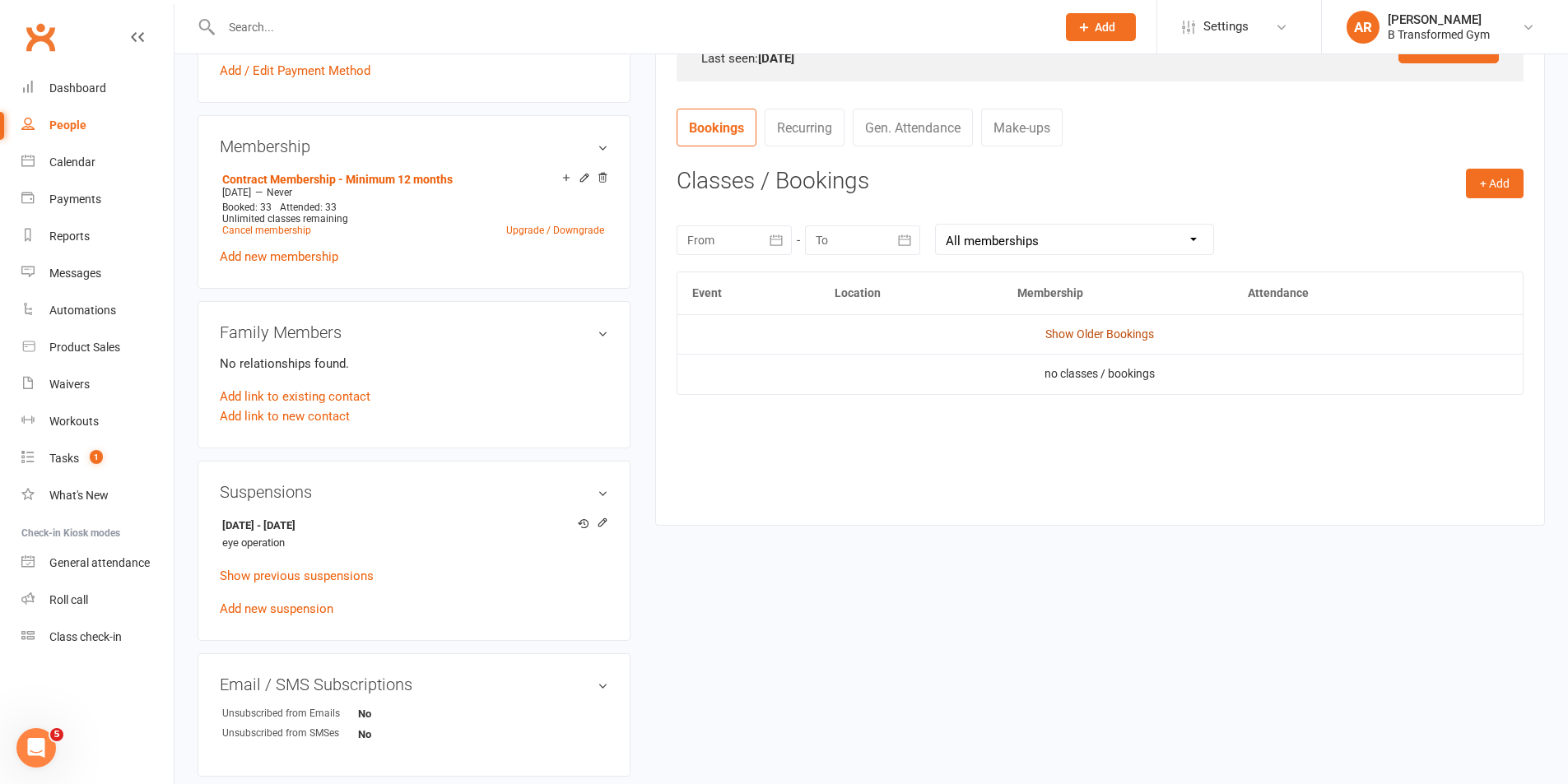
click at [1085, 328] on link "Show Older Bookings" at bounding box center [1100, 334] width 109 height 14
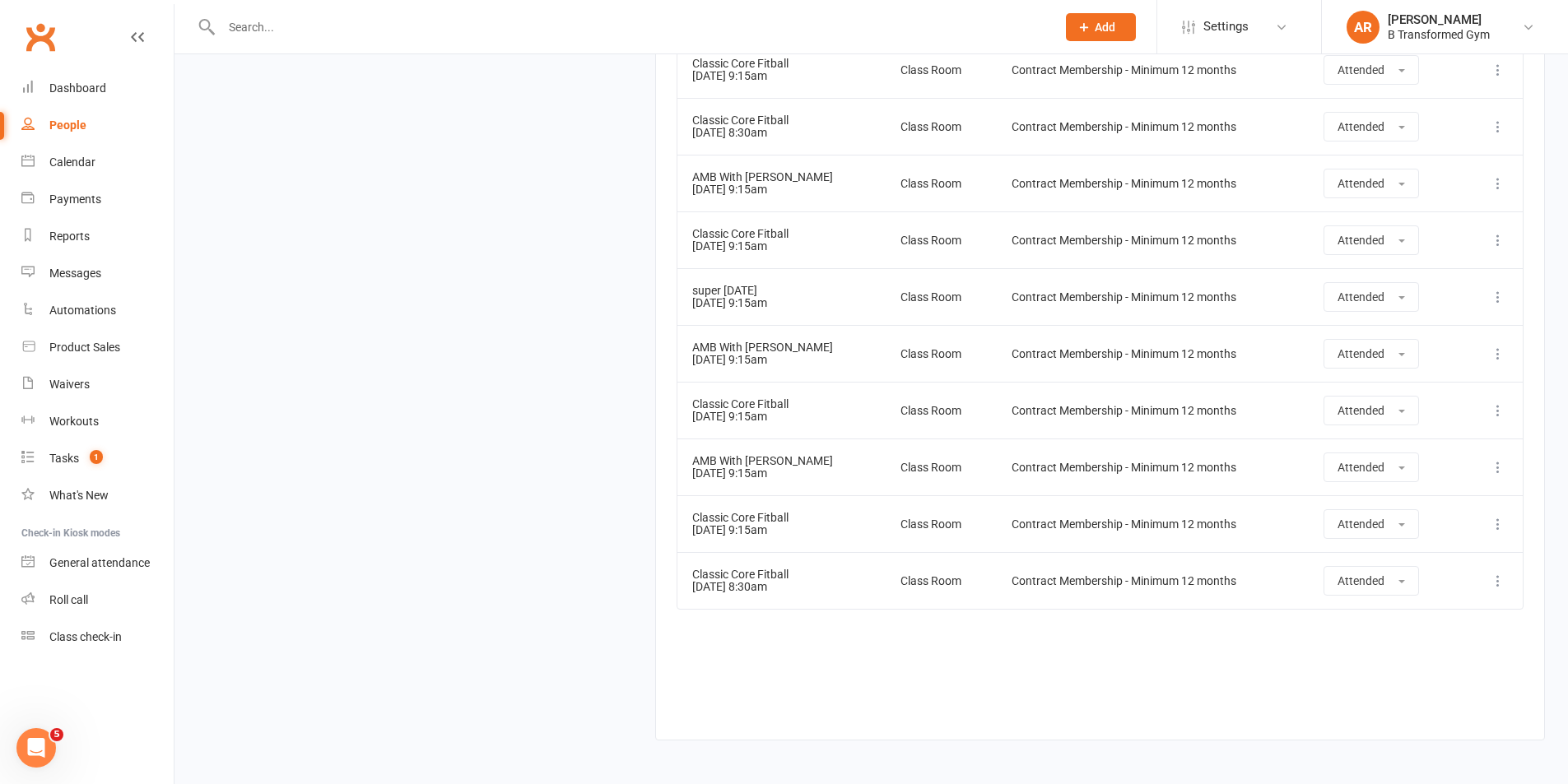
scroll to position [2221, 0]
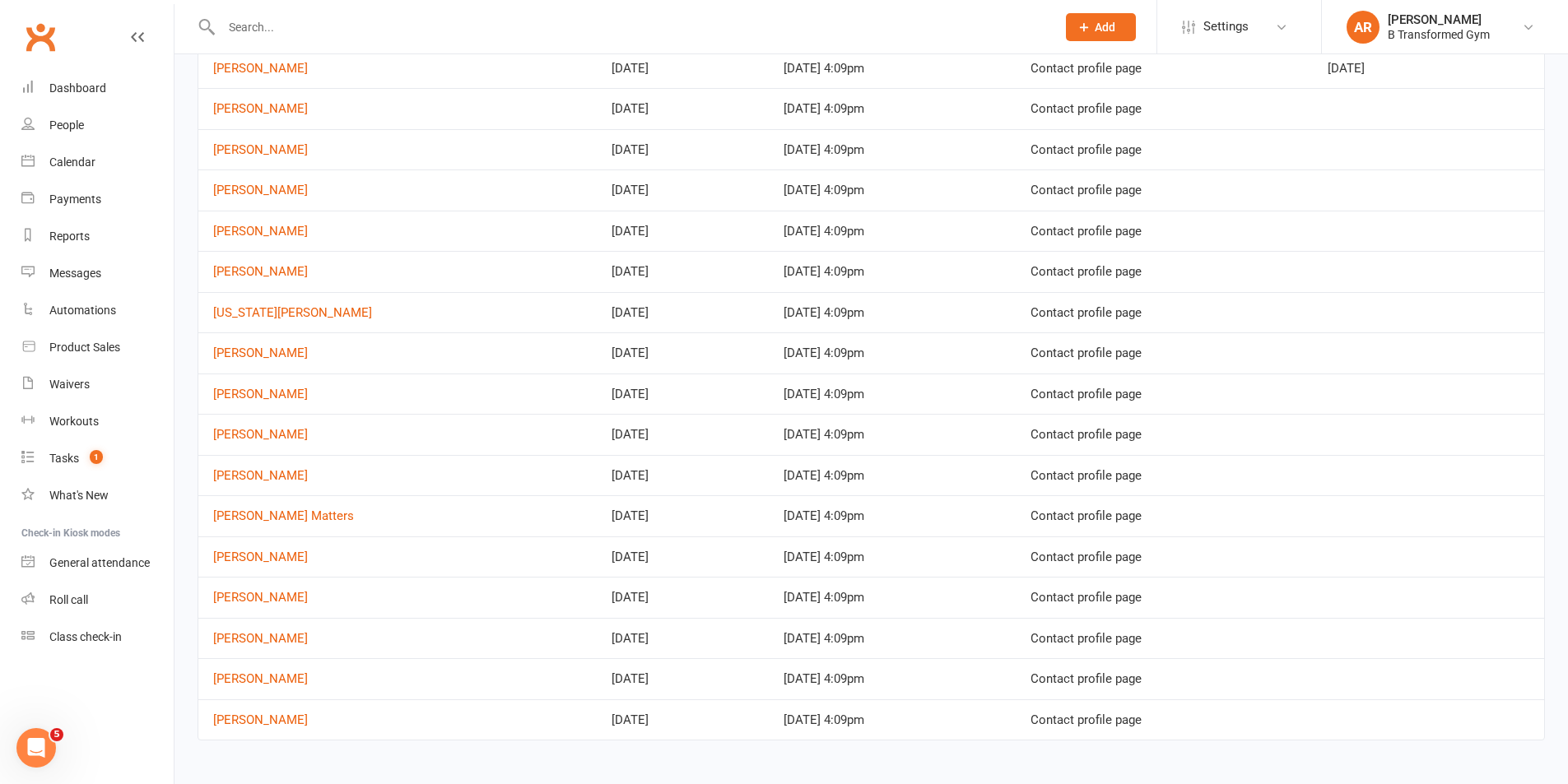
scroll to position [399, 0]
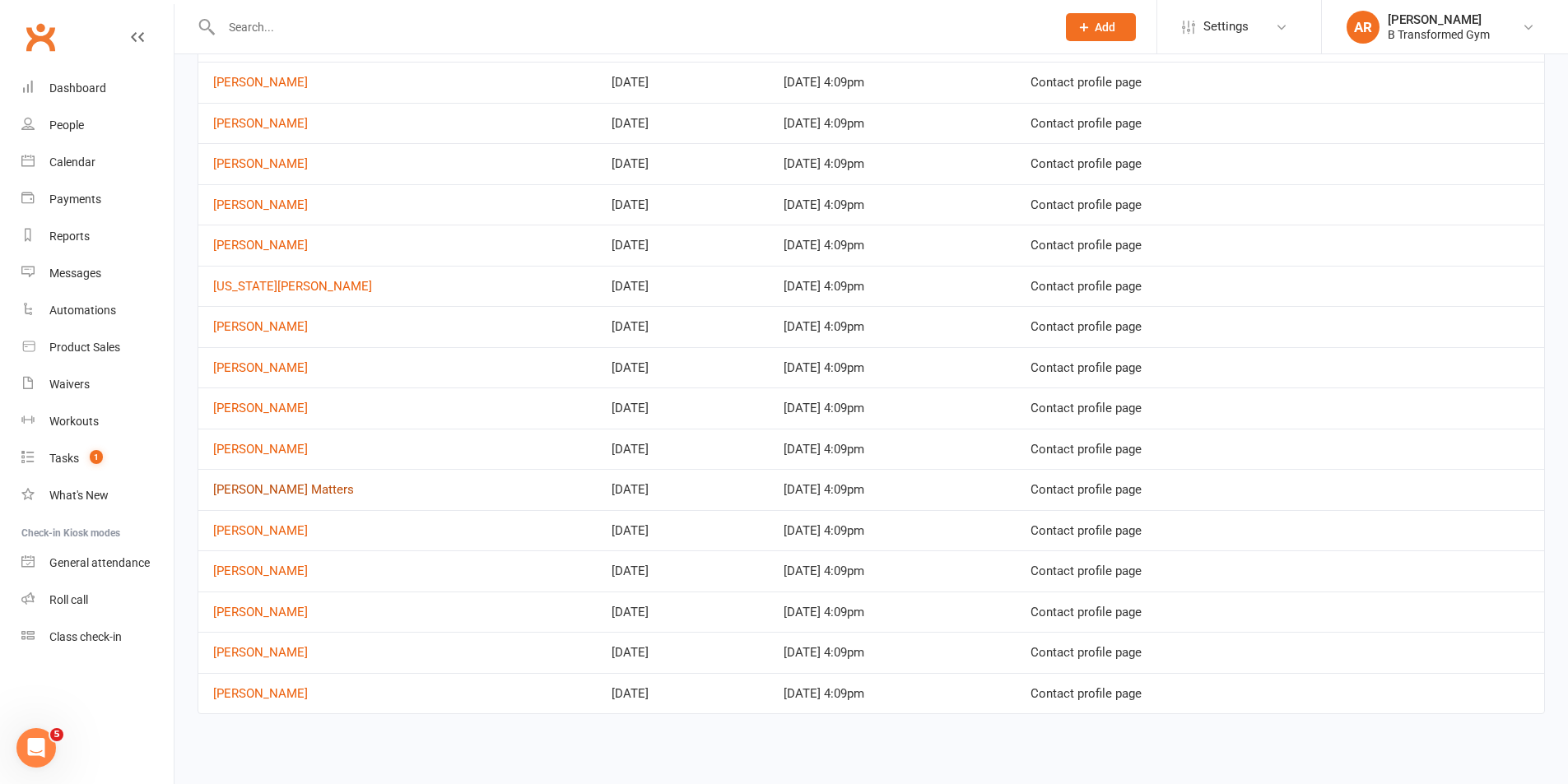
click at [268, 486] on link "[PERSON_NAME] Matters" at bounding box center [283, 489] width 141 height 15
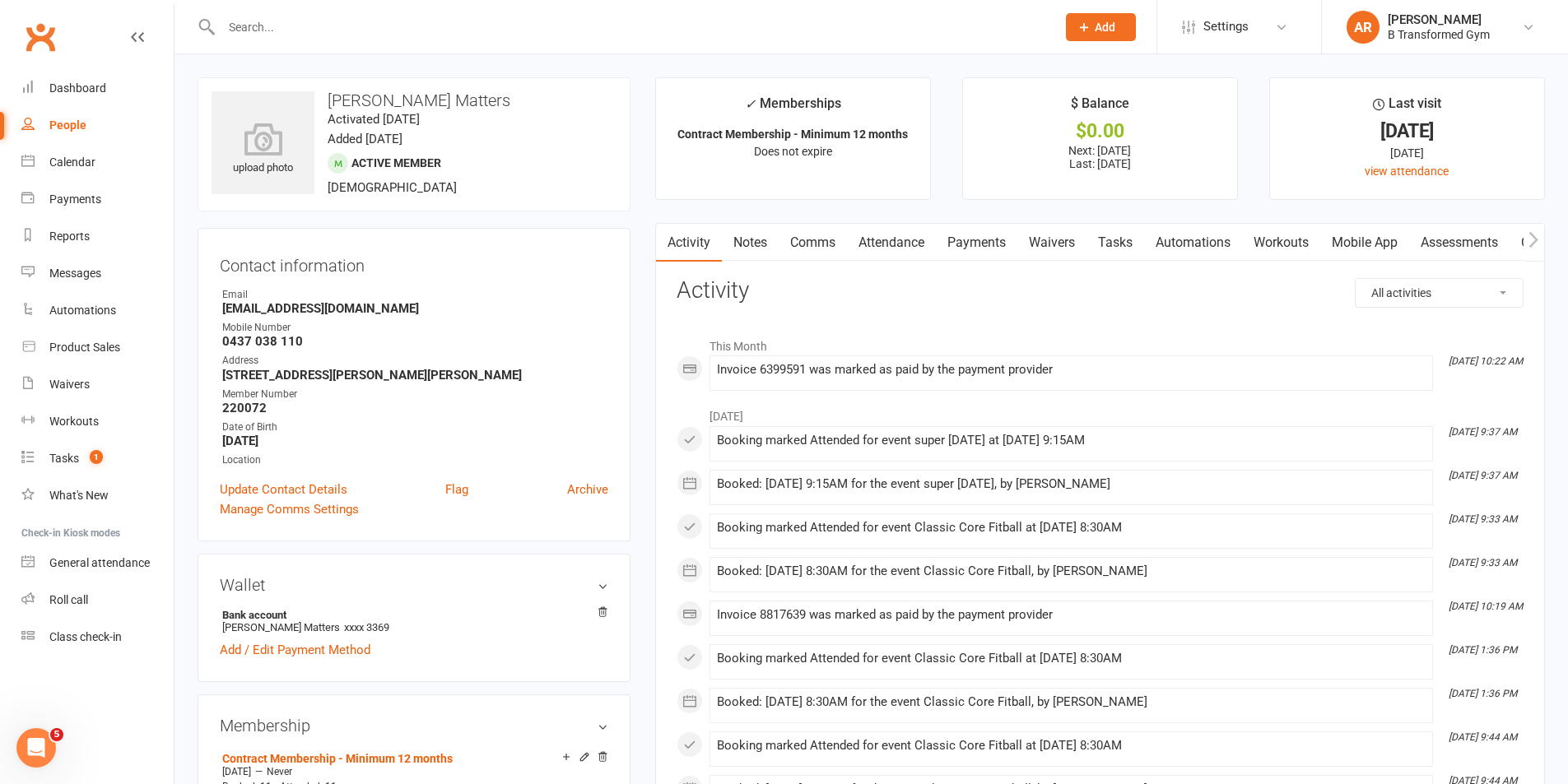
click at [901, 249] on link "Attendance" at bounding box center [891, 243] width 89 height 38
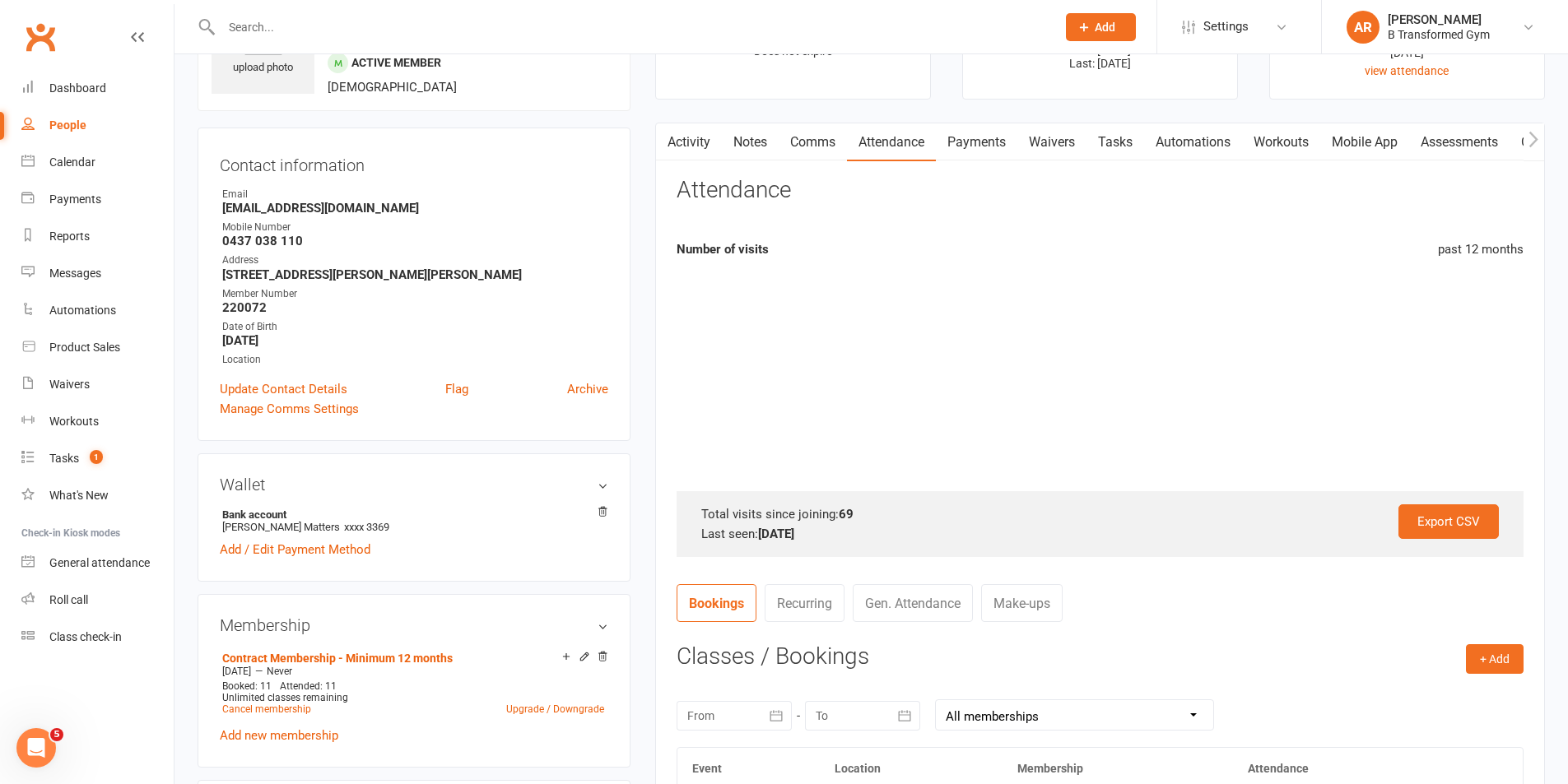
scroll to position [329, 0]
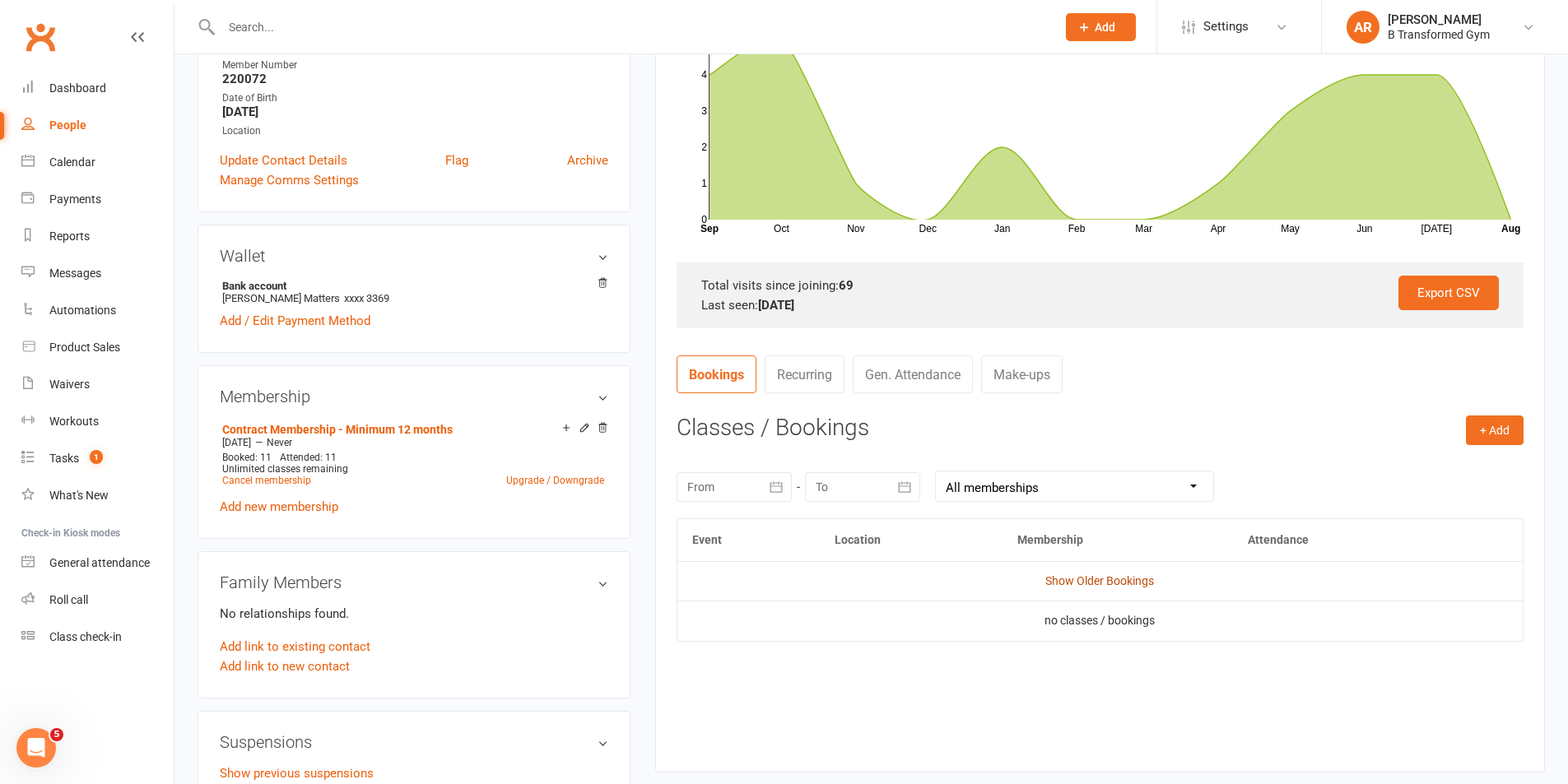
click at [1076, 579] on link "Show Older Bookings" at bounding box center [1100, 581] width 109 height 14
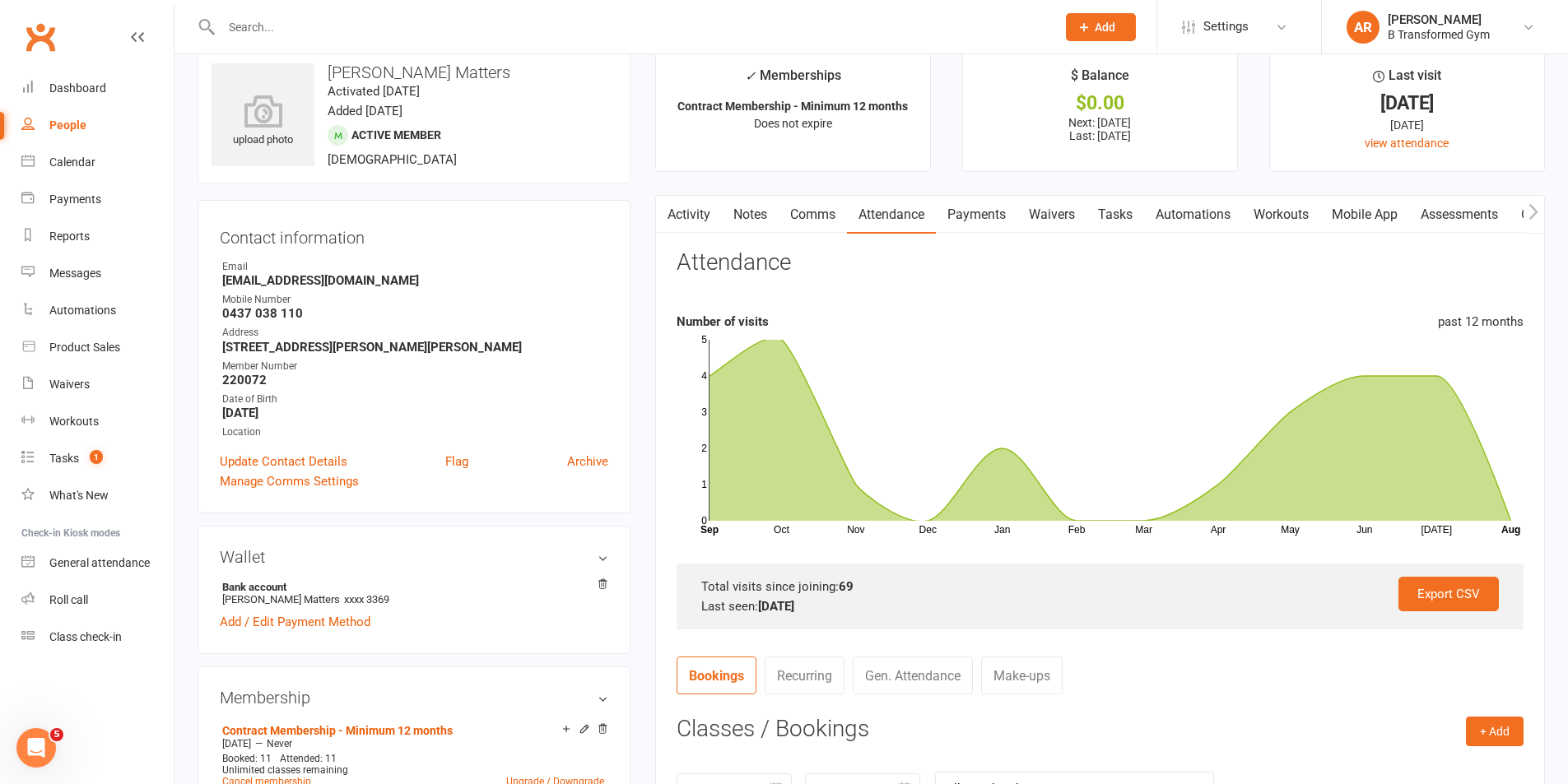
scroll to position [0, 0]
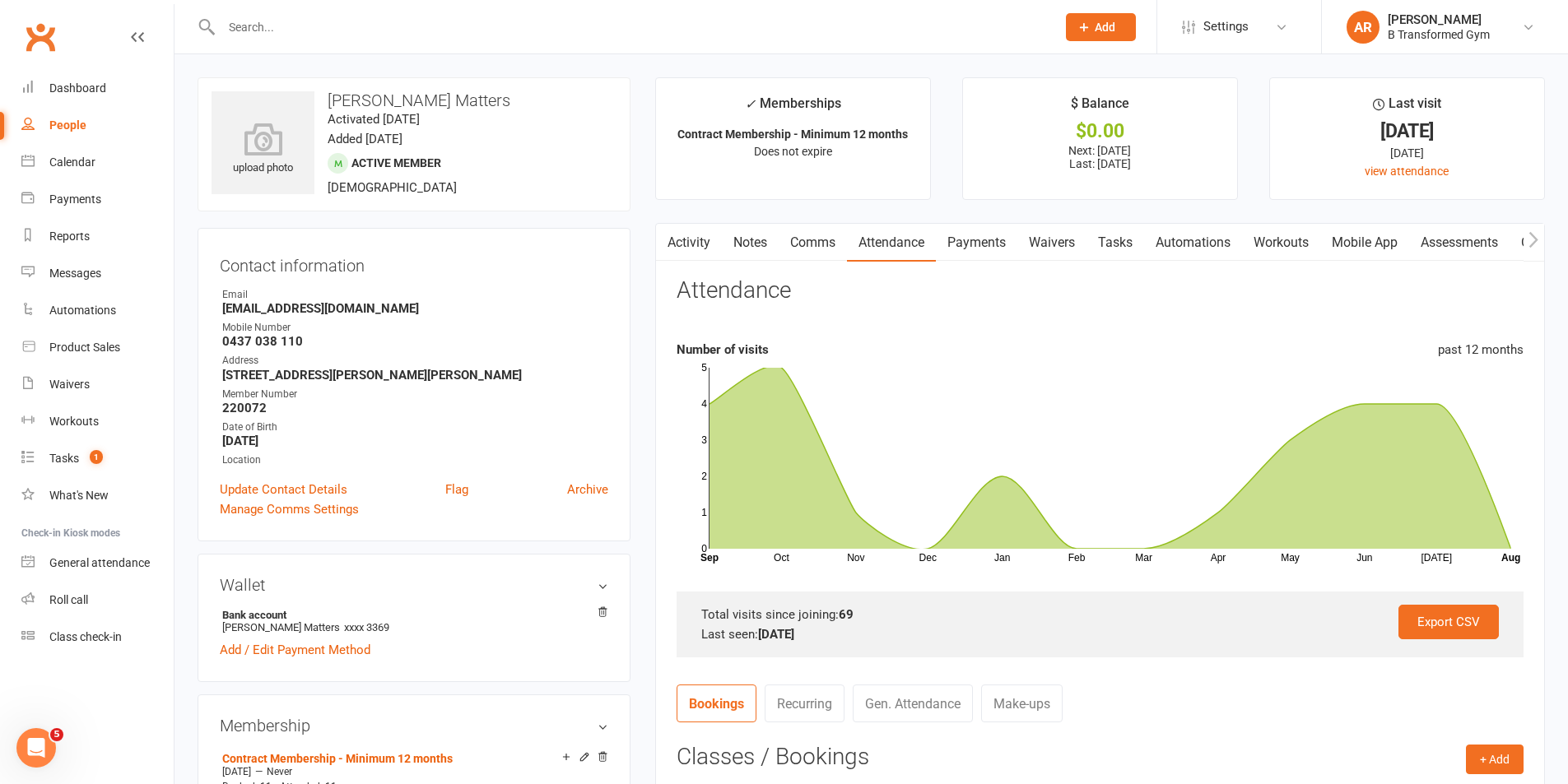
click at [683, 241] on link "Activity" at bounding box center [688, 243] width 66 height 38
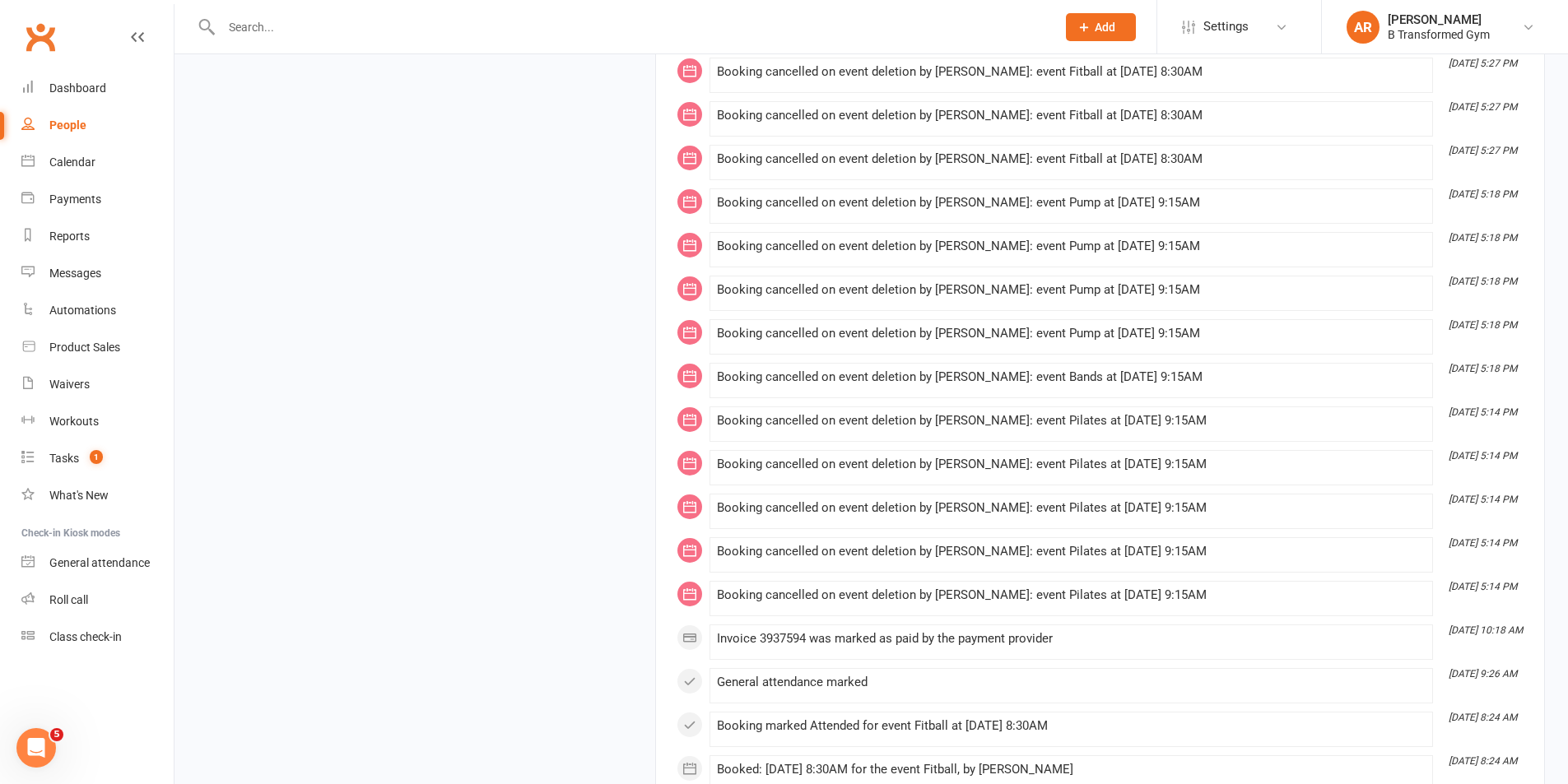
scroll to position [2057, 0]
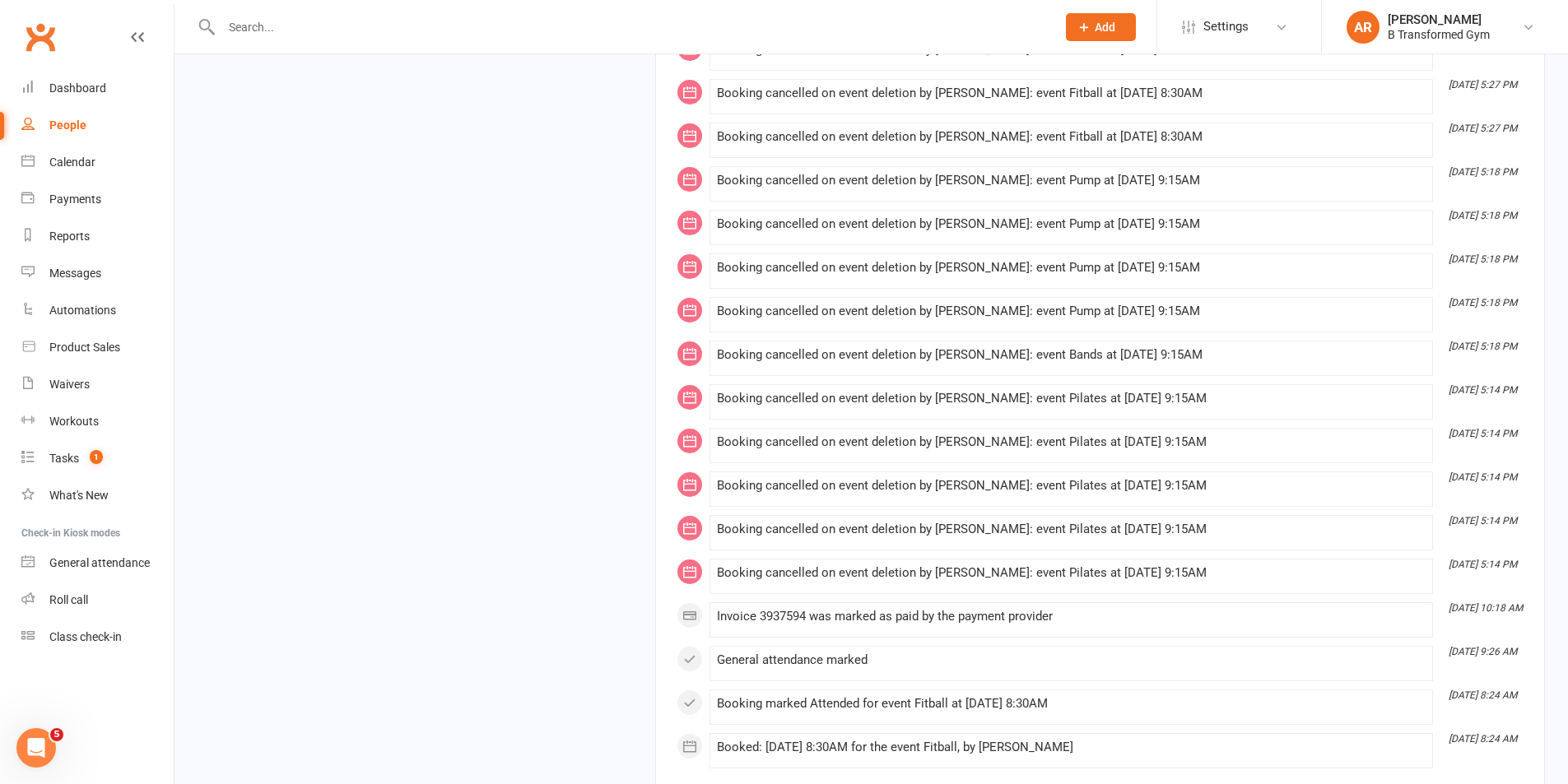
click at [271, 25] on input "text" at bounding box center [630, 26] width 828 height 23
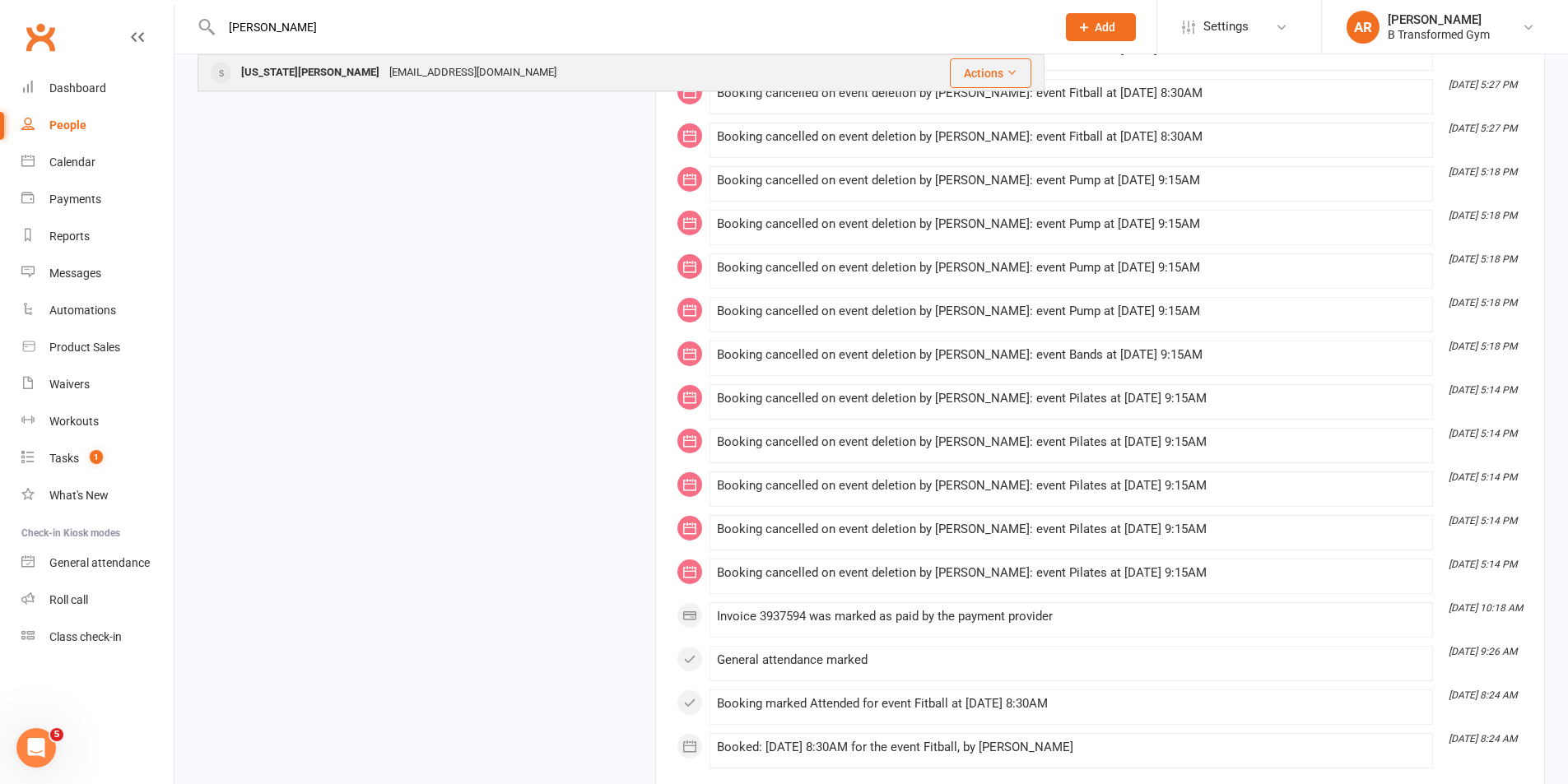
type input "[PERSON_NAME]"
click at [385, 80] on div "[EMAIL_ADDRESS][DOMAIN_NAME]" at bounding box center [472, 73] width 177 height 24
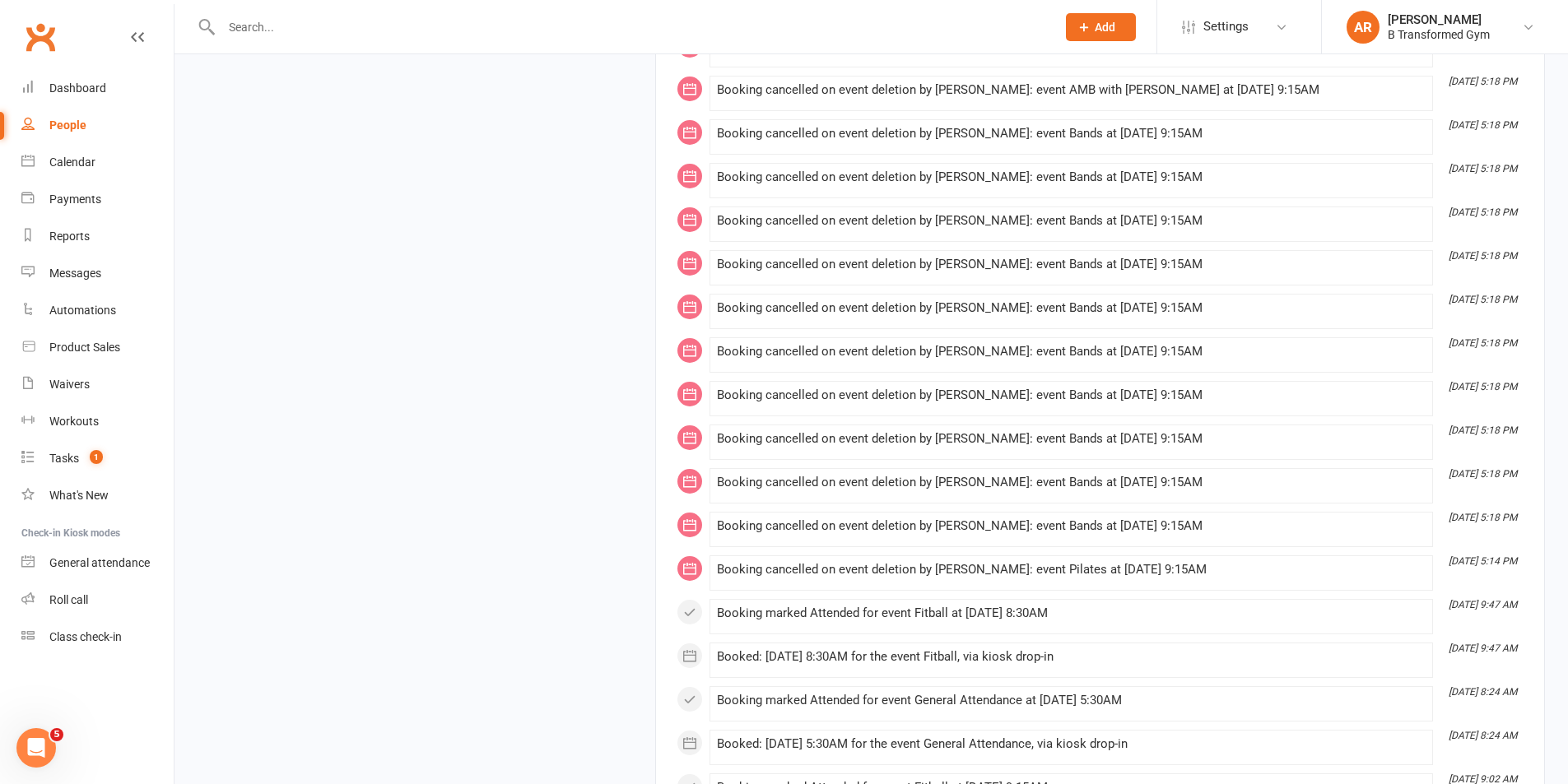
scroll to position [5223, 0]
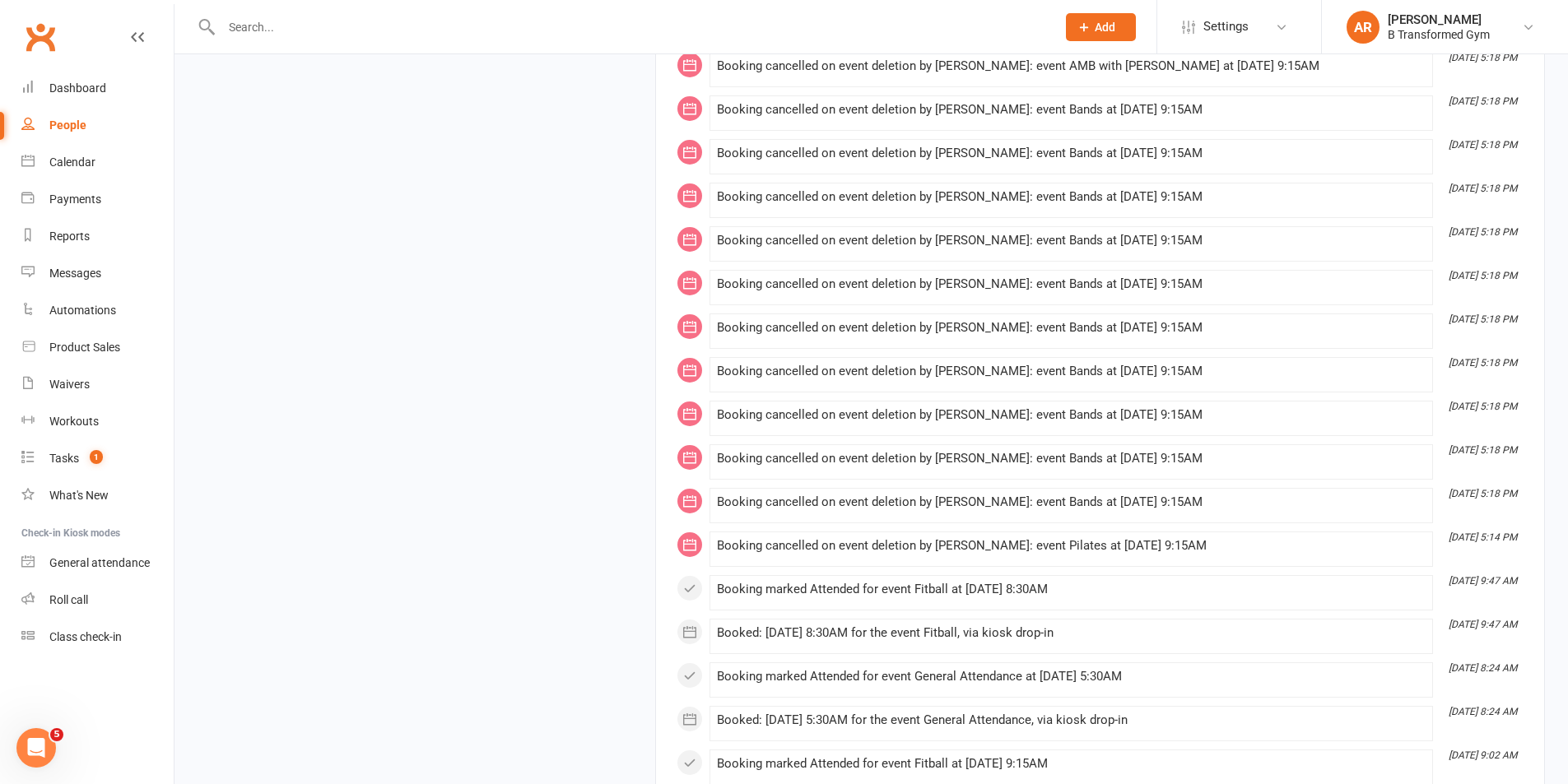
click at [377, 38] on input "text" at bounding box center [630, 26] width 828 height 23
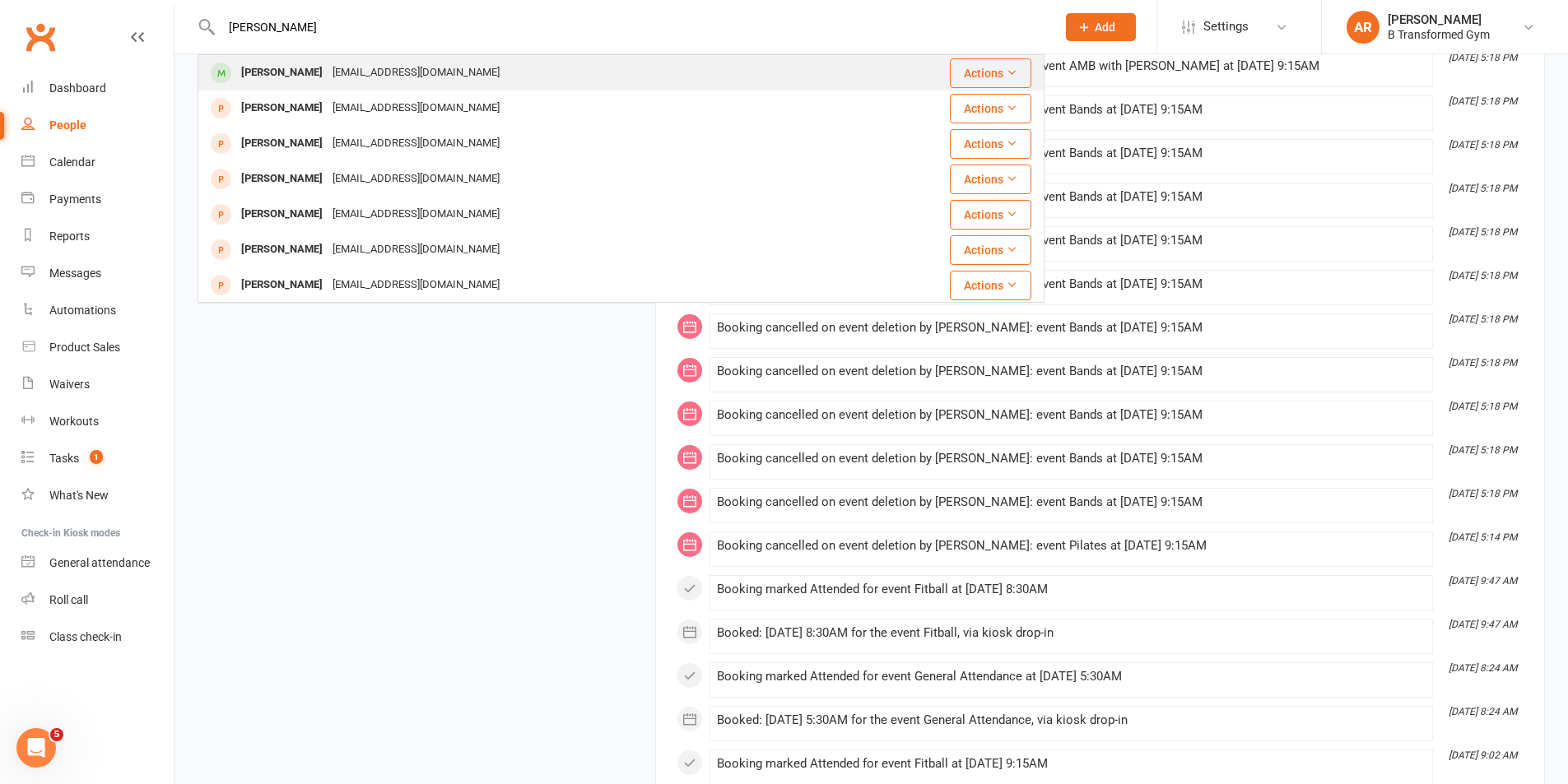
type input "[PERSON_NAME]"
click at [361, 69] on div "[EMAIL_ADDRESS][DOMAIN_NAME]" at bounding box center [415, 73] width 177 height 24
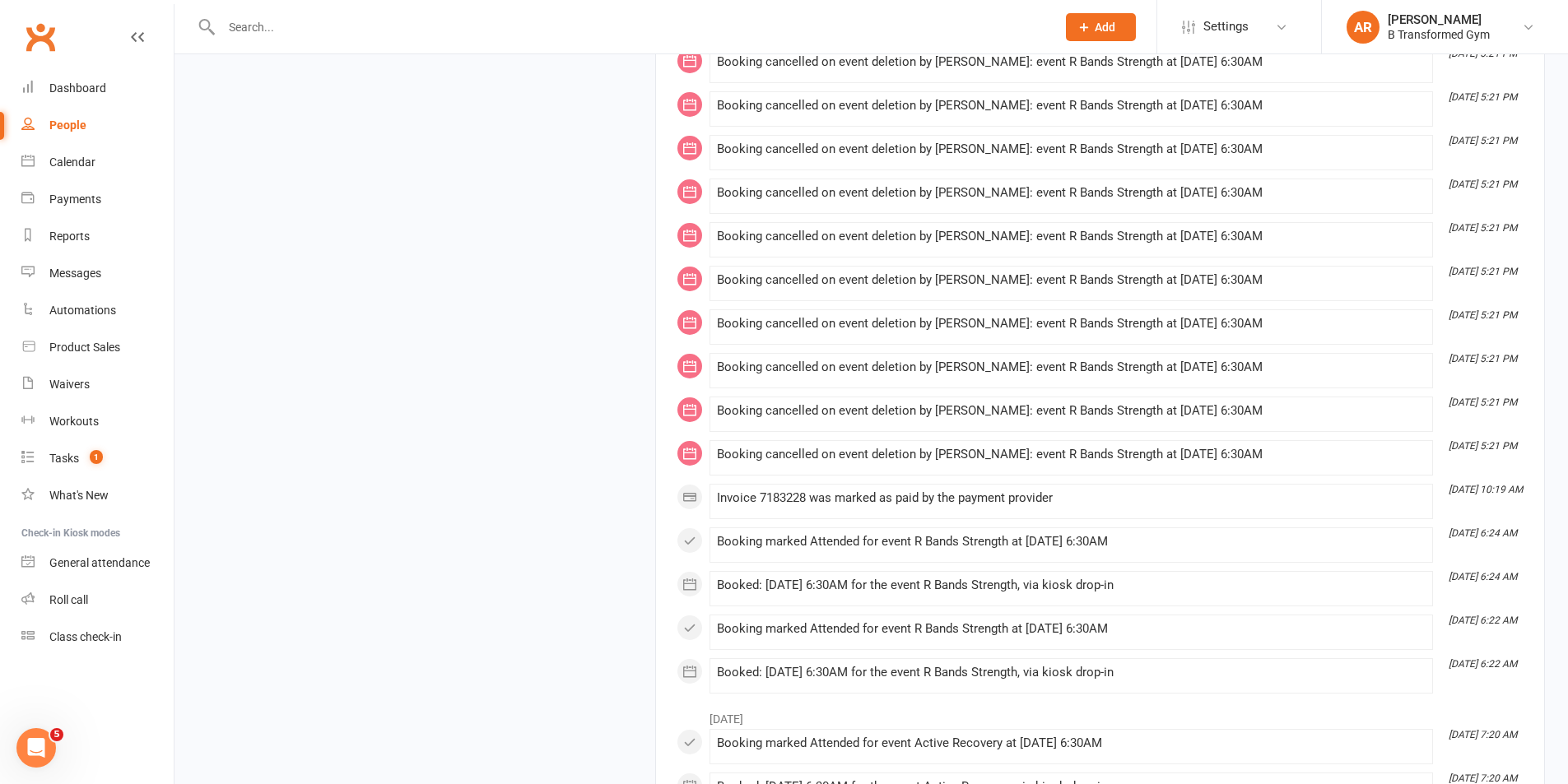
scroll to position [3456, 0]
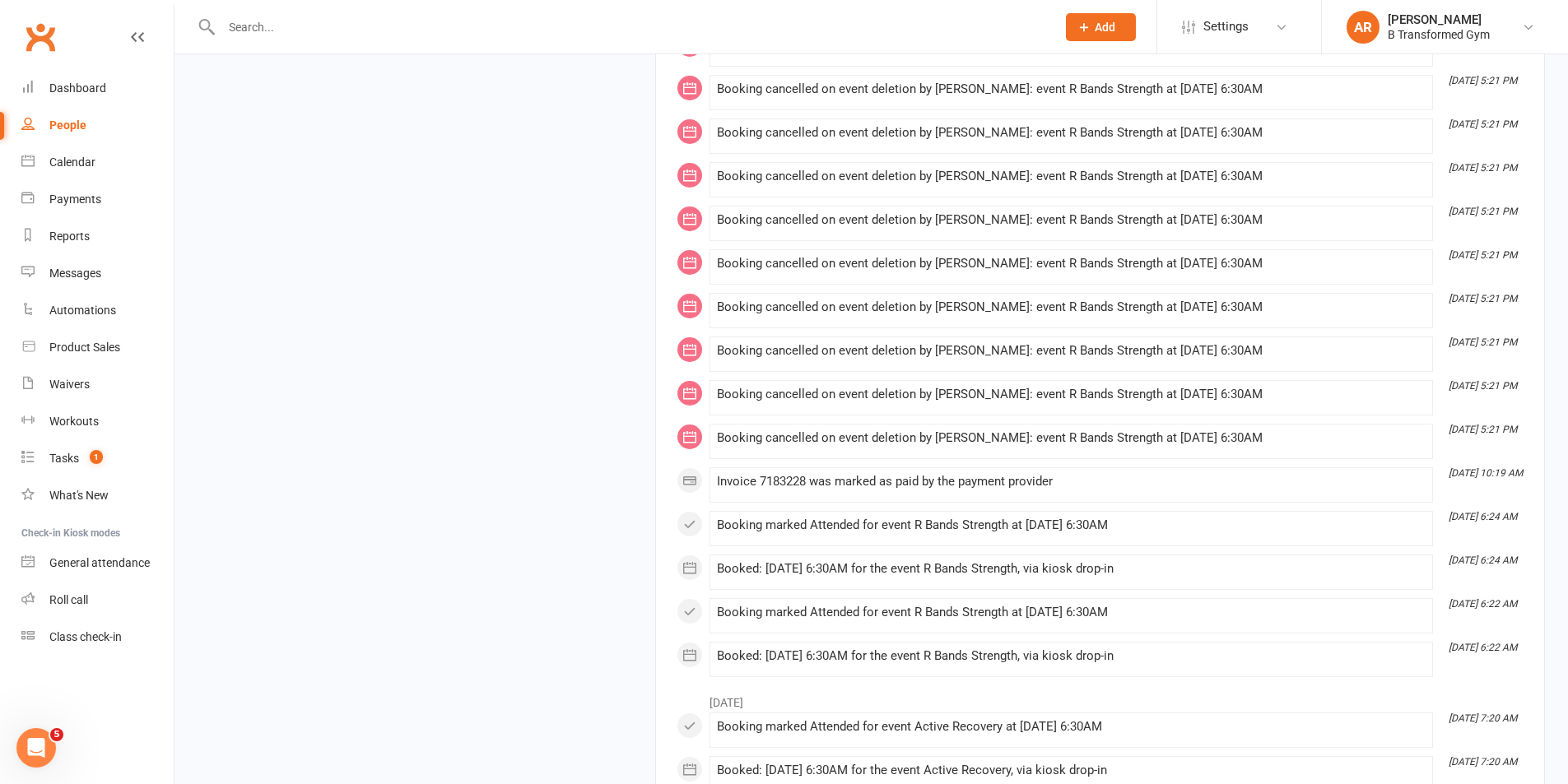
click at [318, 25] on input "text" at bounding box center [630, 26] width 828 height 23
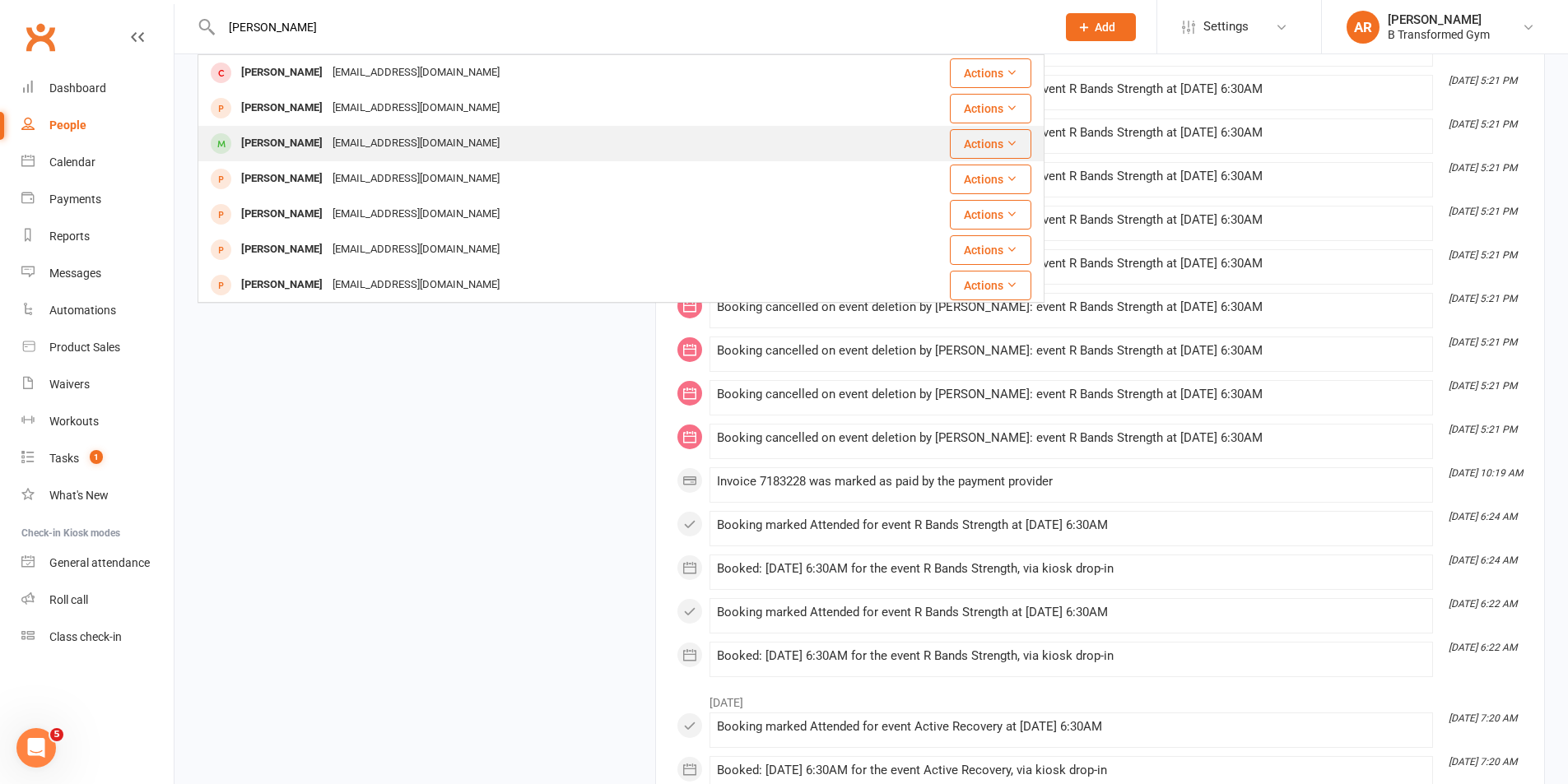
type input "[PERSON_NAME]"
click at [356, 148] on div "[EMAIL_ADDRESS][DOMAIN_NAME]" at bounding box center [415, 143] width 177 height 24
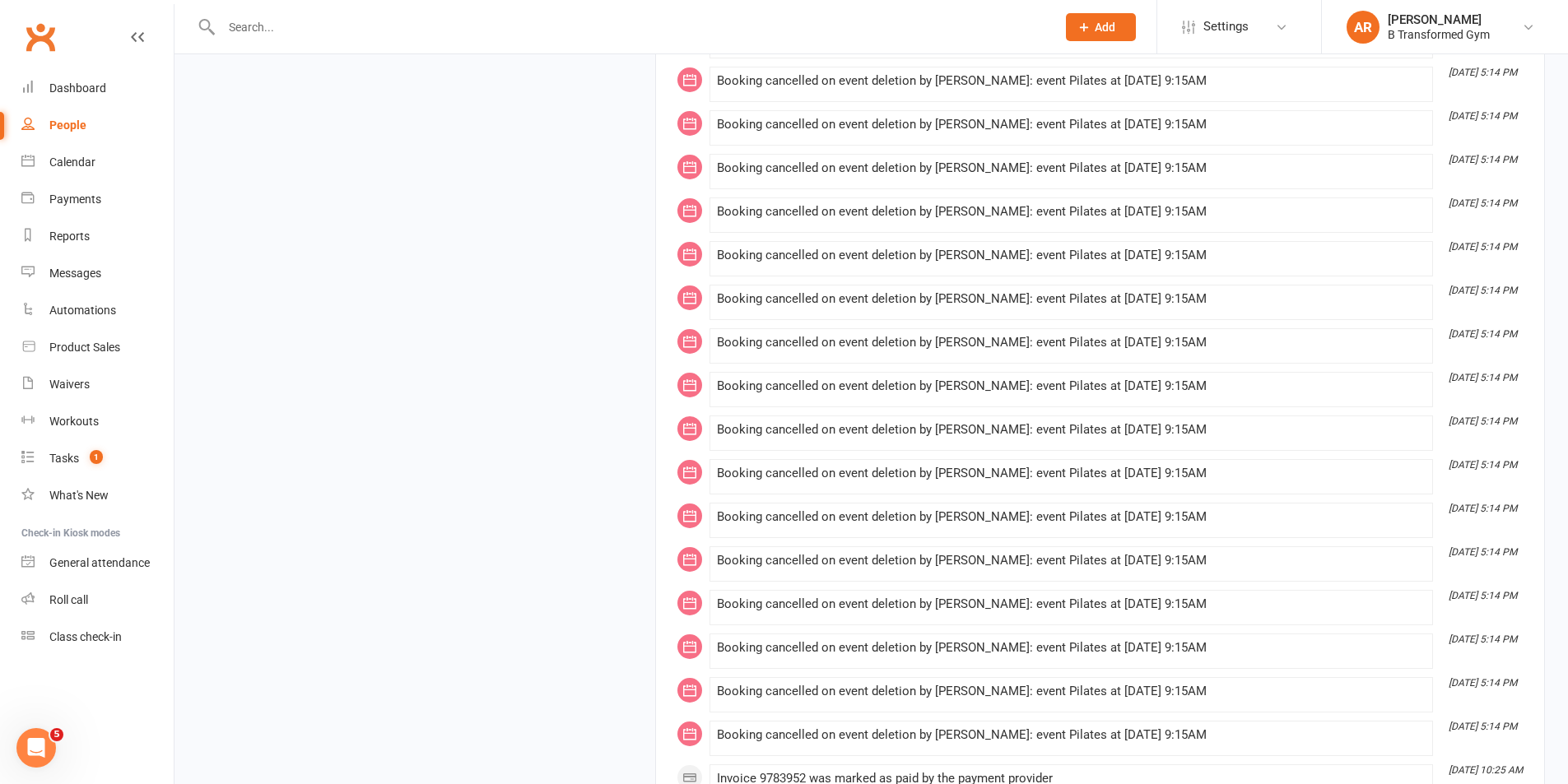
scroll to position [4627, 0]
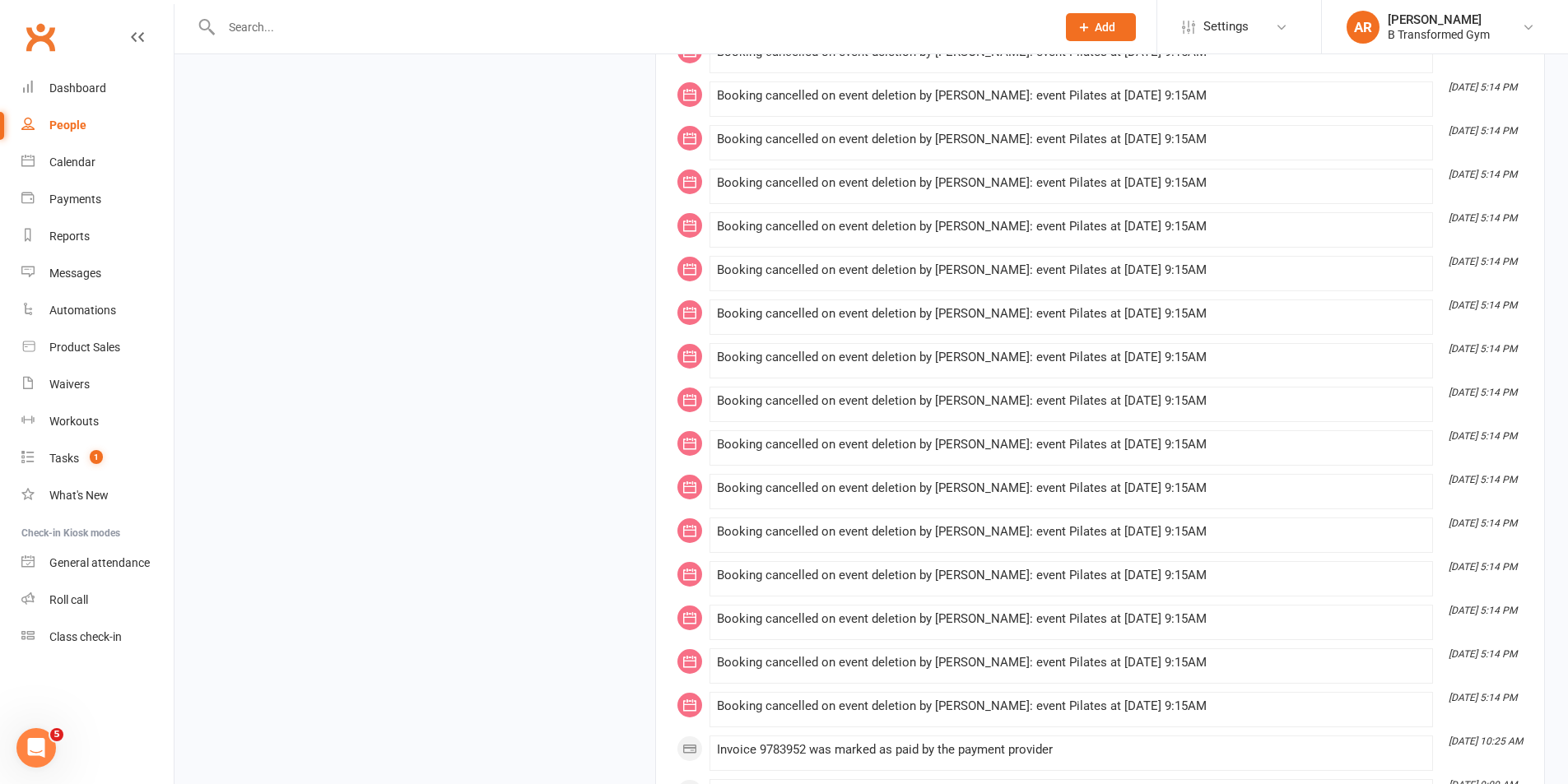
click at [578, 14] on div at bounding box center [621, 26] width 847 height 53
click at [555, 30] on input "text" at bounding box center [630, 26] width 828 height 23
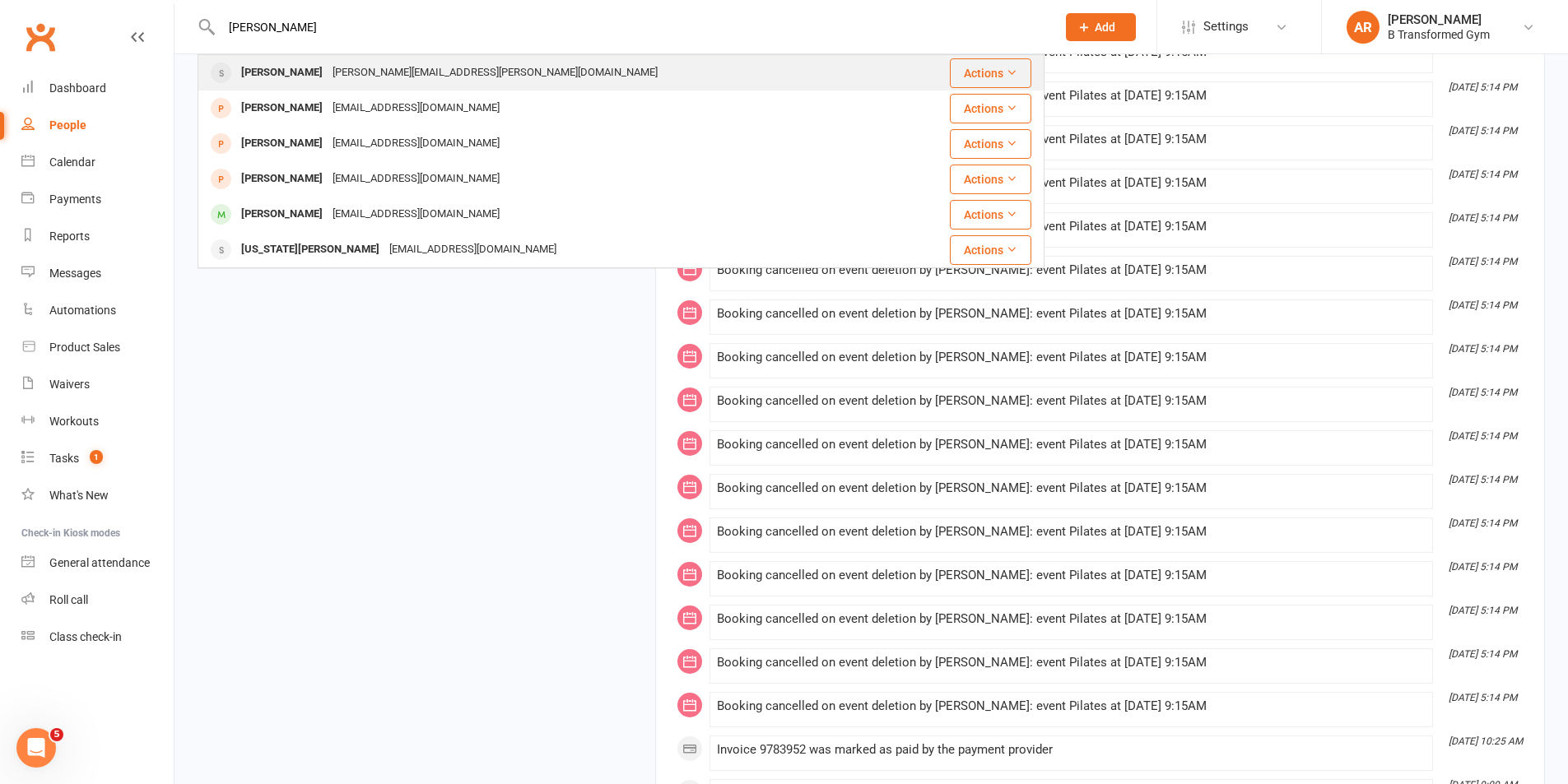
type input "[PERSON_NAME]"
click at [524, 84] on div "[PERSON_NAME] [PERSON_NAME][EMAIL_ADDRESS][PERSON_NAME][DOMAIN_NAME]" at bounding box center [550, 73] width 702 height 34
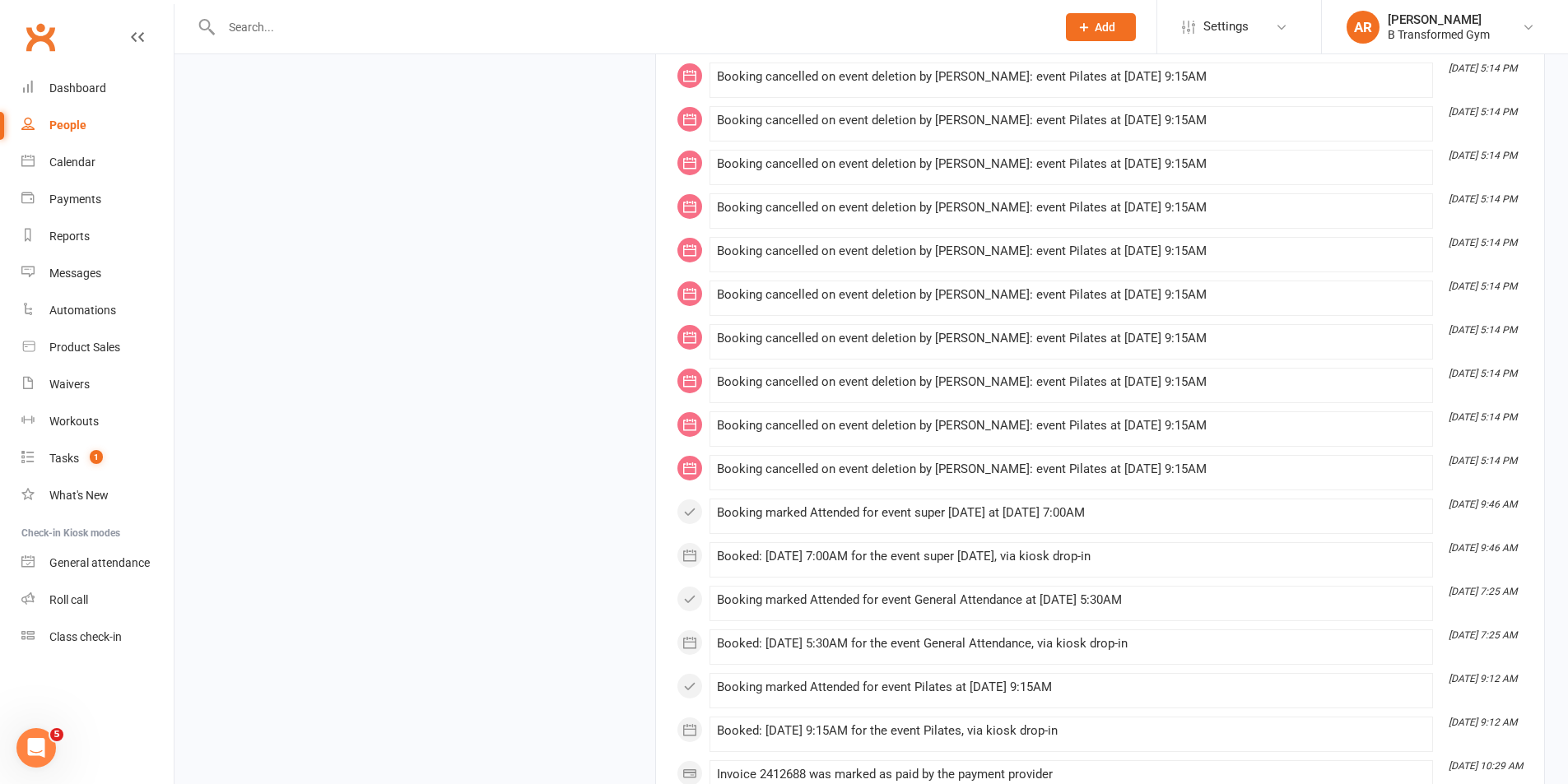
scroll to position [5341, 0]
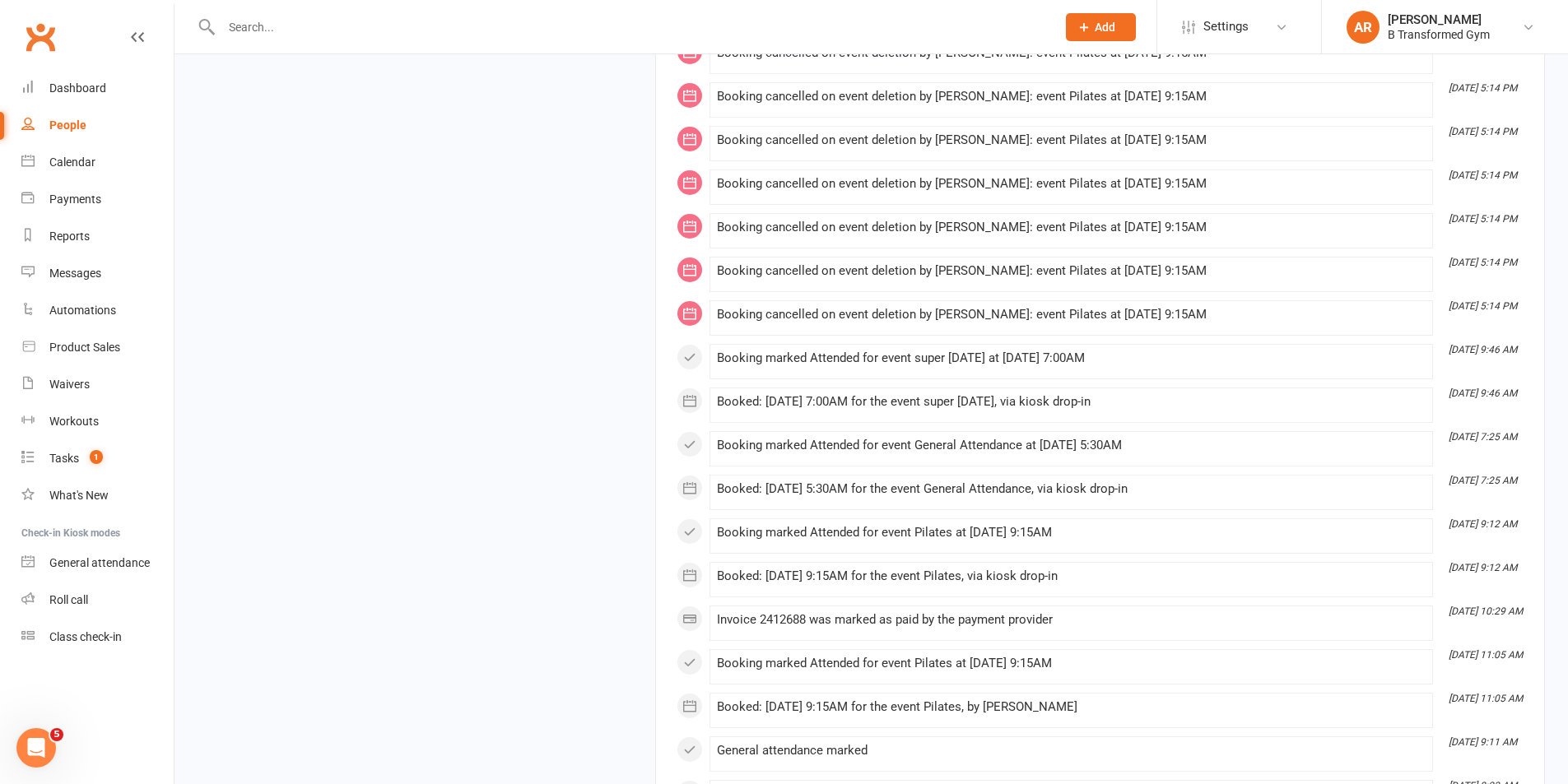
click at [319, 19] on input "text" at bounding box center [630, 26] width 828 height 23
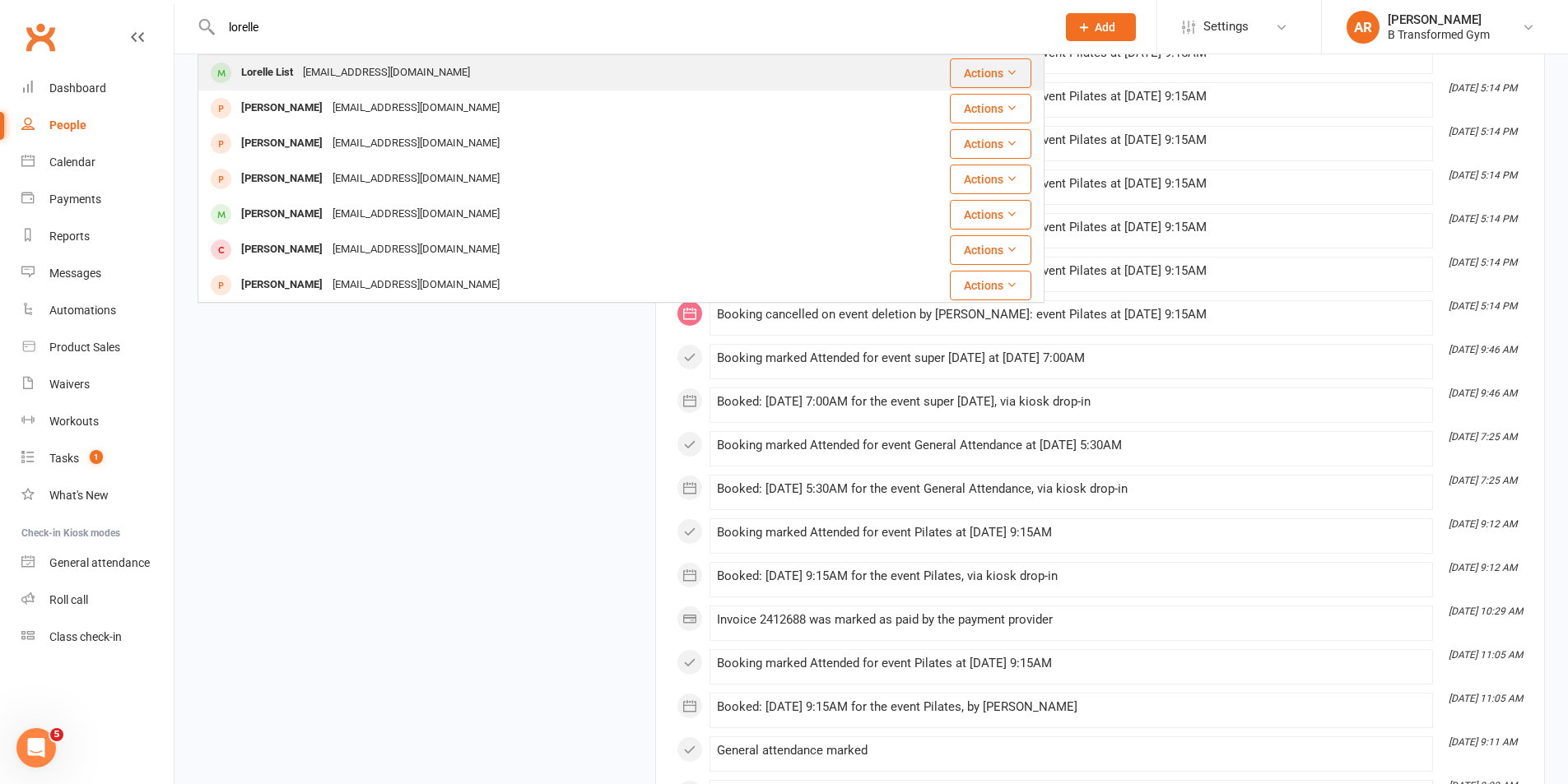
type input "lorelle"
click at [313, 71] on div "[EMAIL_ADDRESS][DOMAIN_NAME]" at bounding box center [386, 73] width 177 height 24
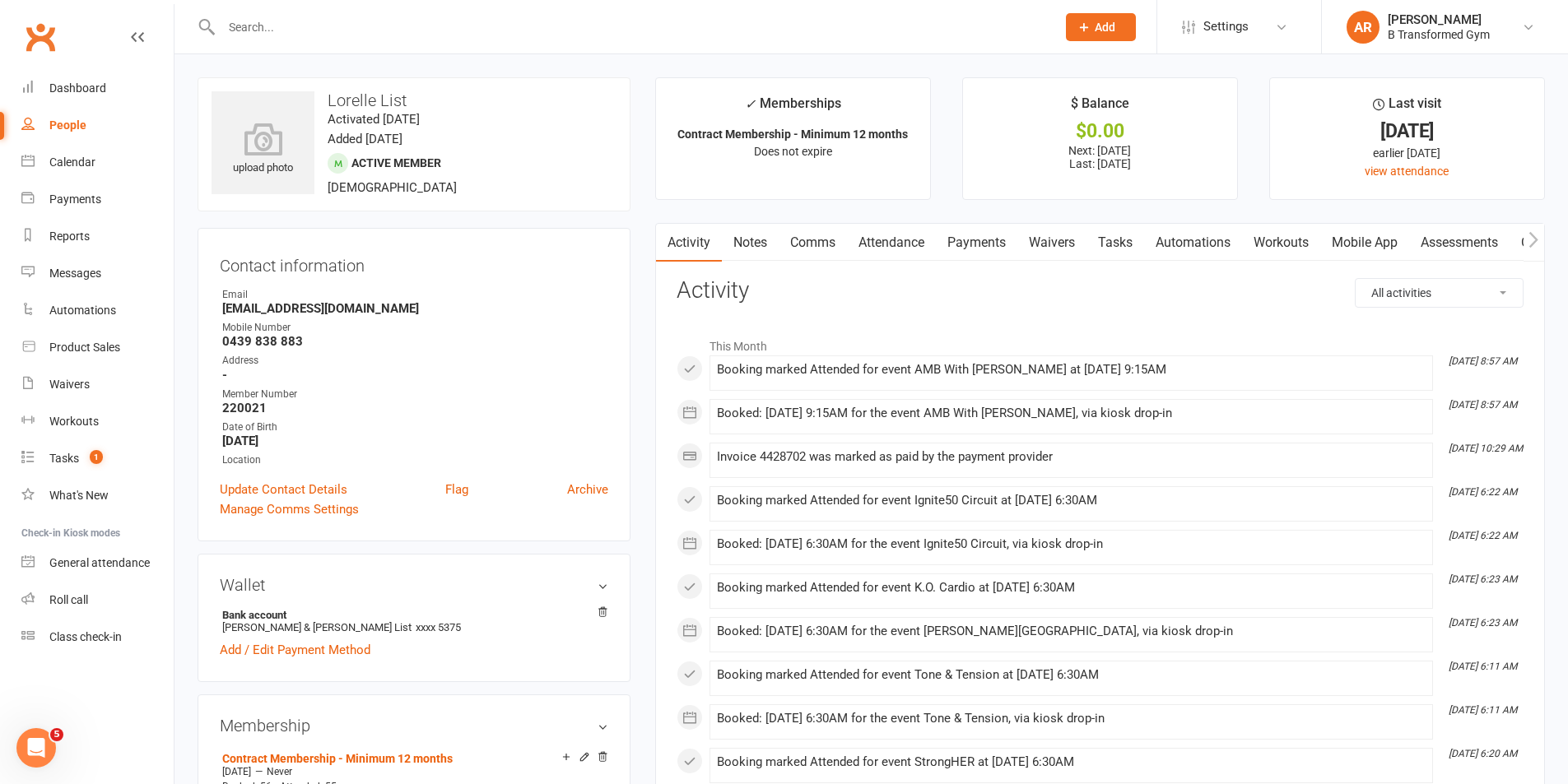
click at [893, 231] on link "Attendance" at bounding box center [891, 243] width 89 height 38
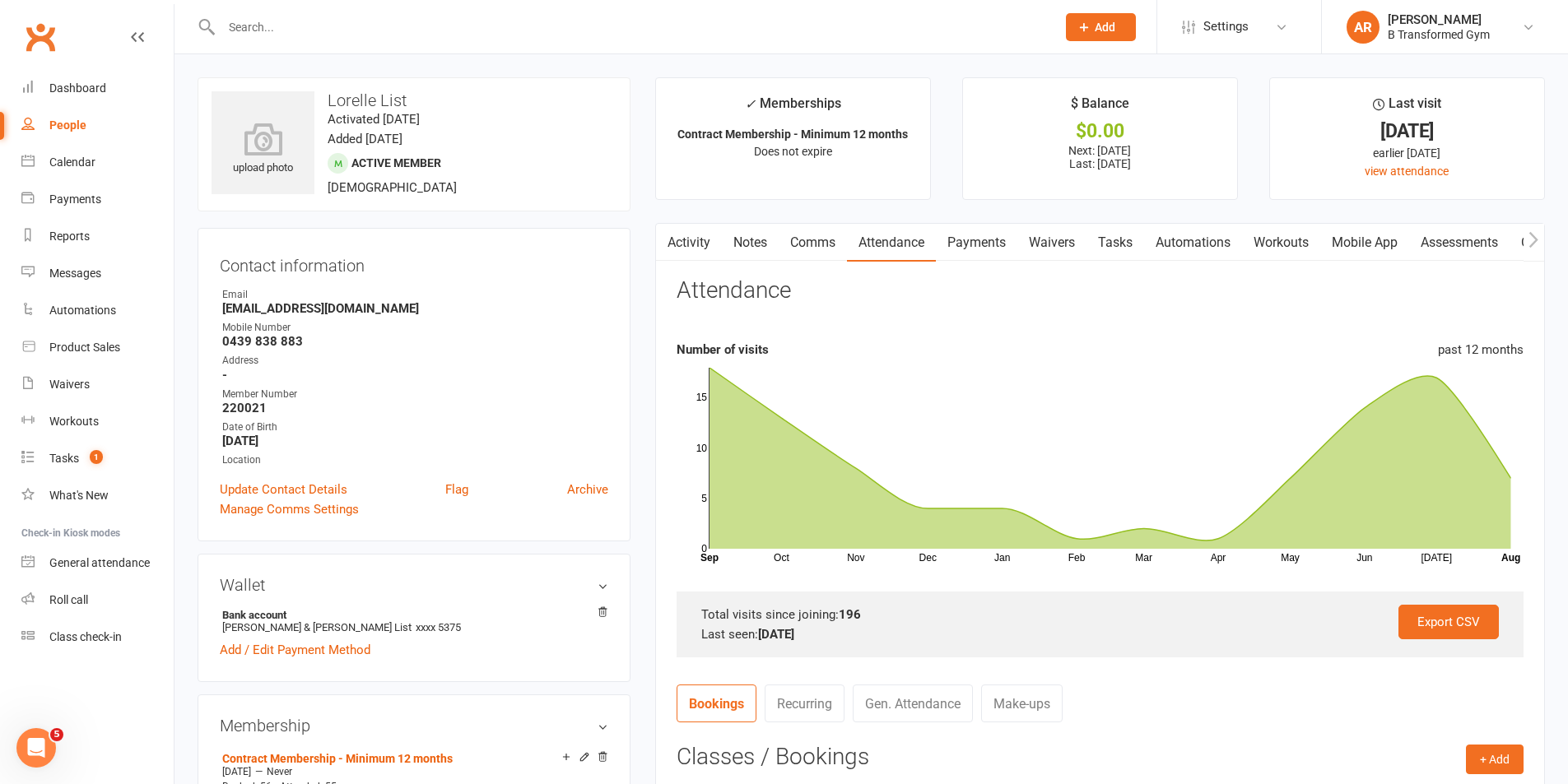
drag, startPoint x: 708, startPoint y: 240, endPoint x: 720, endPoint y: 241, distance: 12.0
click at [708, 238] on link "Activity" at bounding box center [688, 243] width 66 height 38
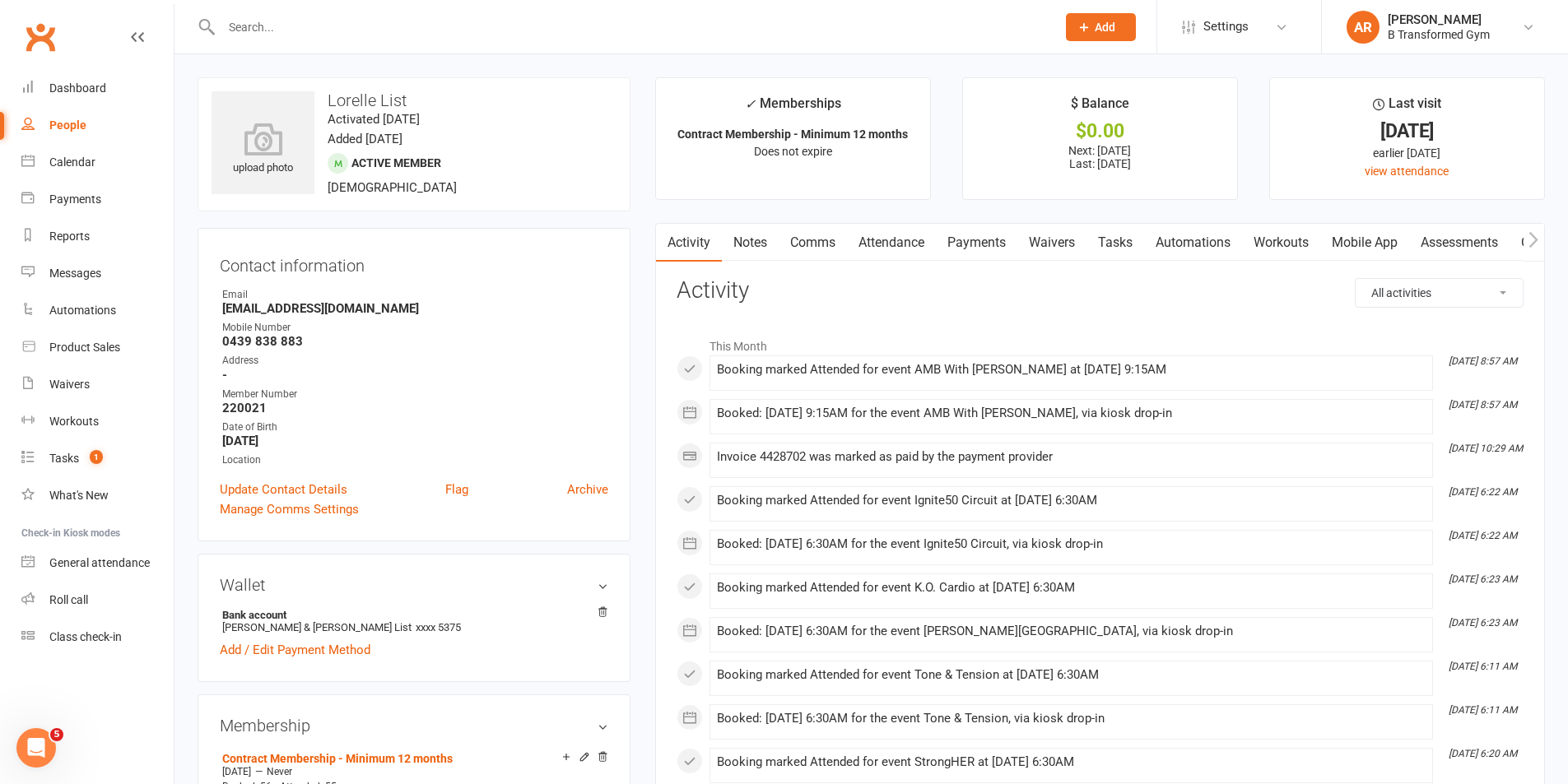
click at [385, 35] on input "text" at bounding box center [630, 26] width 828 height 23
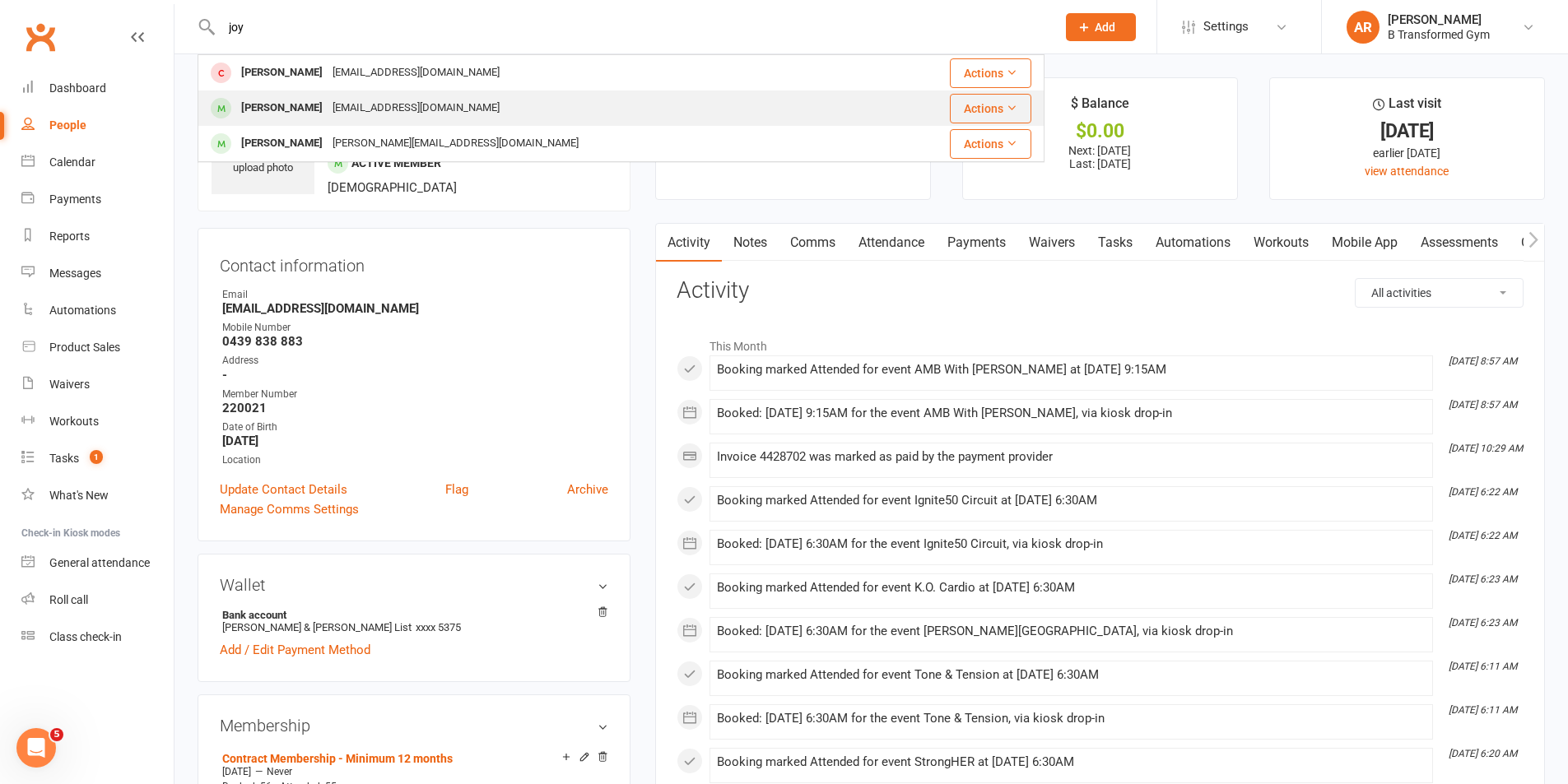
type input "joy"
click at [360, 111] on div "[EMAIL_ADDRESS][DOMAIN_NAME]" at bounding box center [415, 108] width 177 height 24
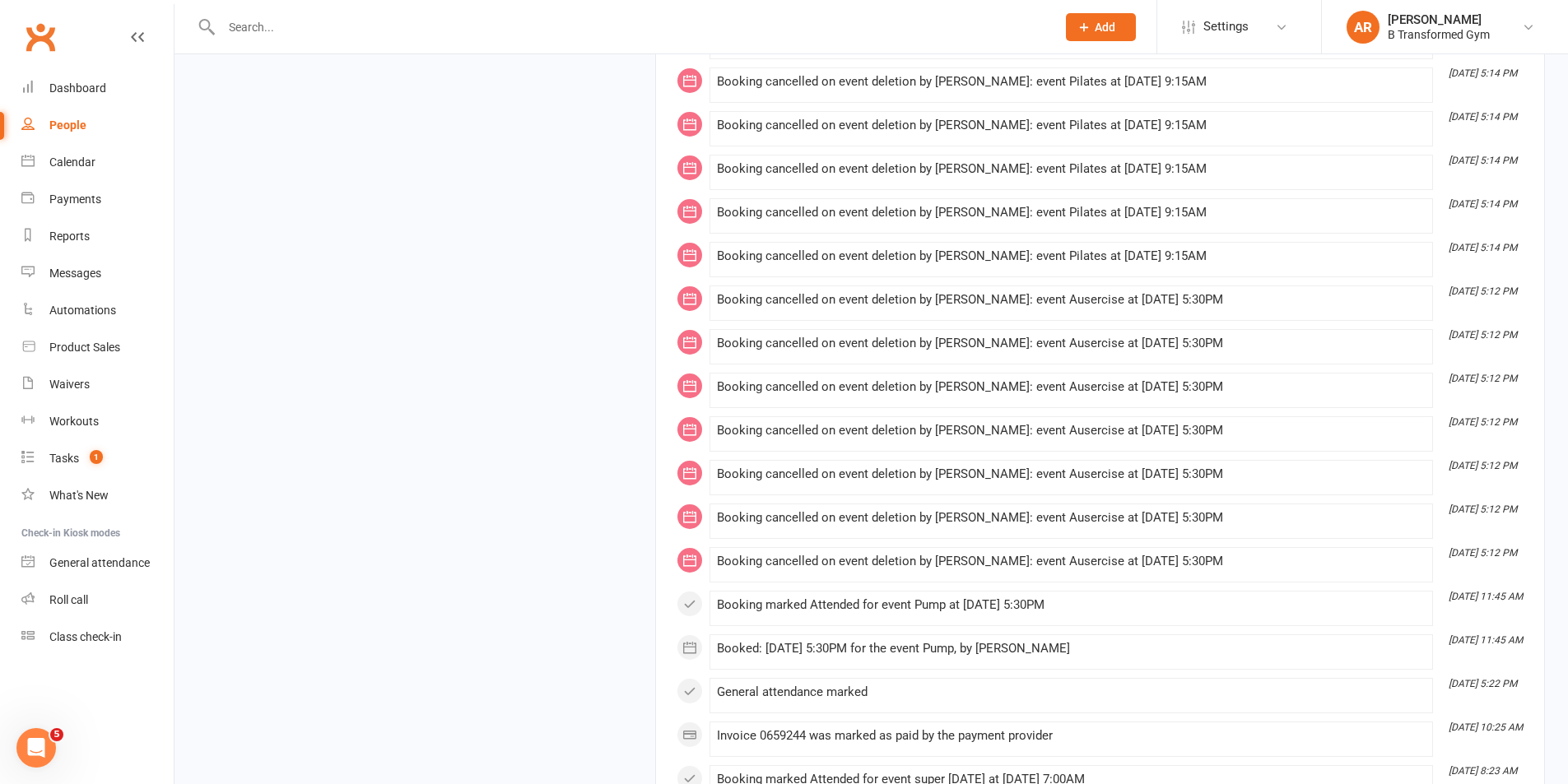
scroll to position [6185, 0]
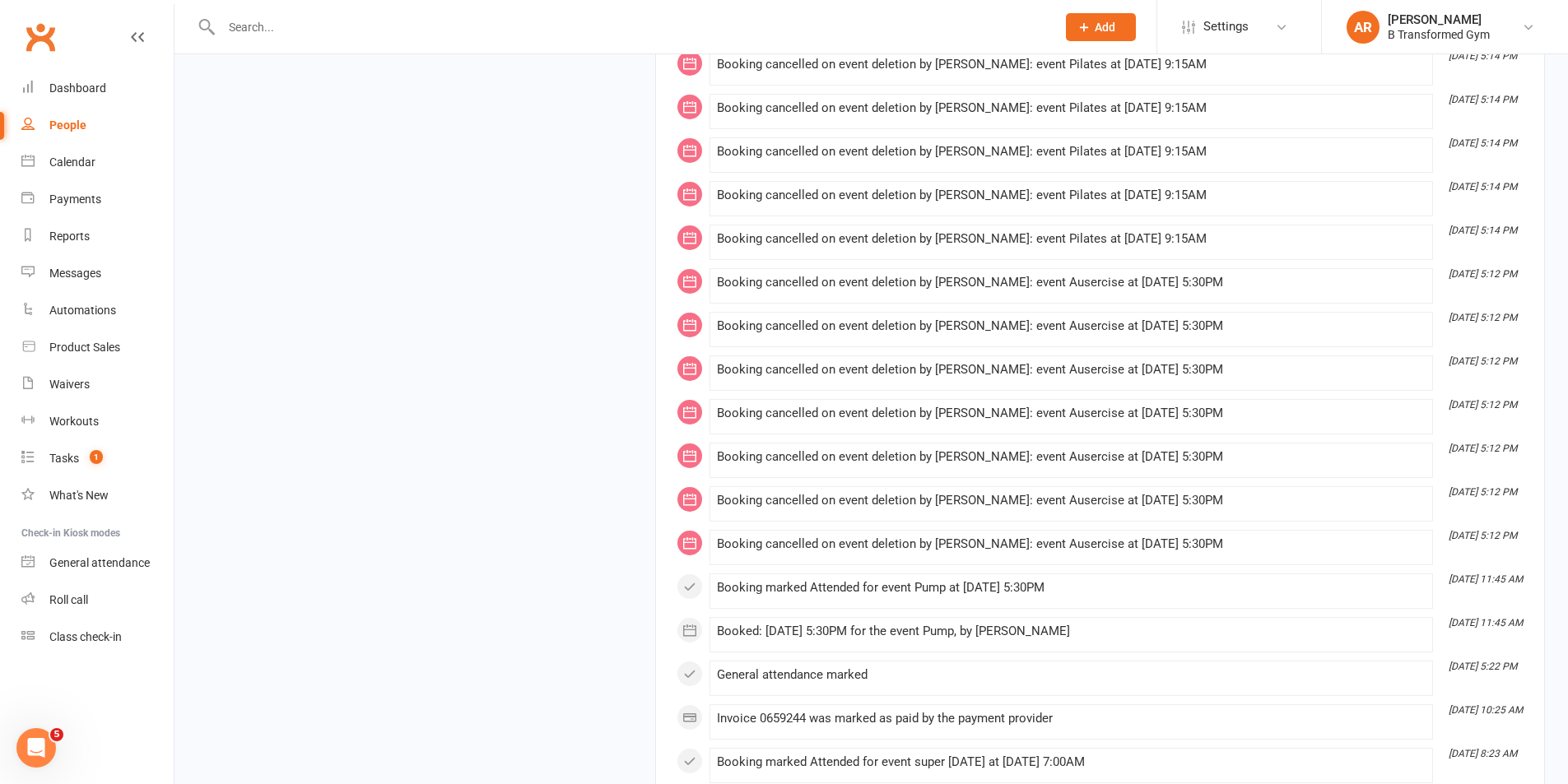
click at [246, 29] on input "text" at bounding box center [630, 26] width 828 height 23
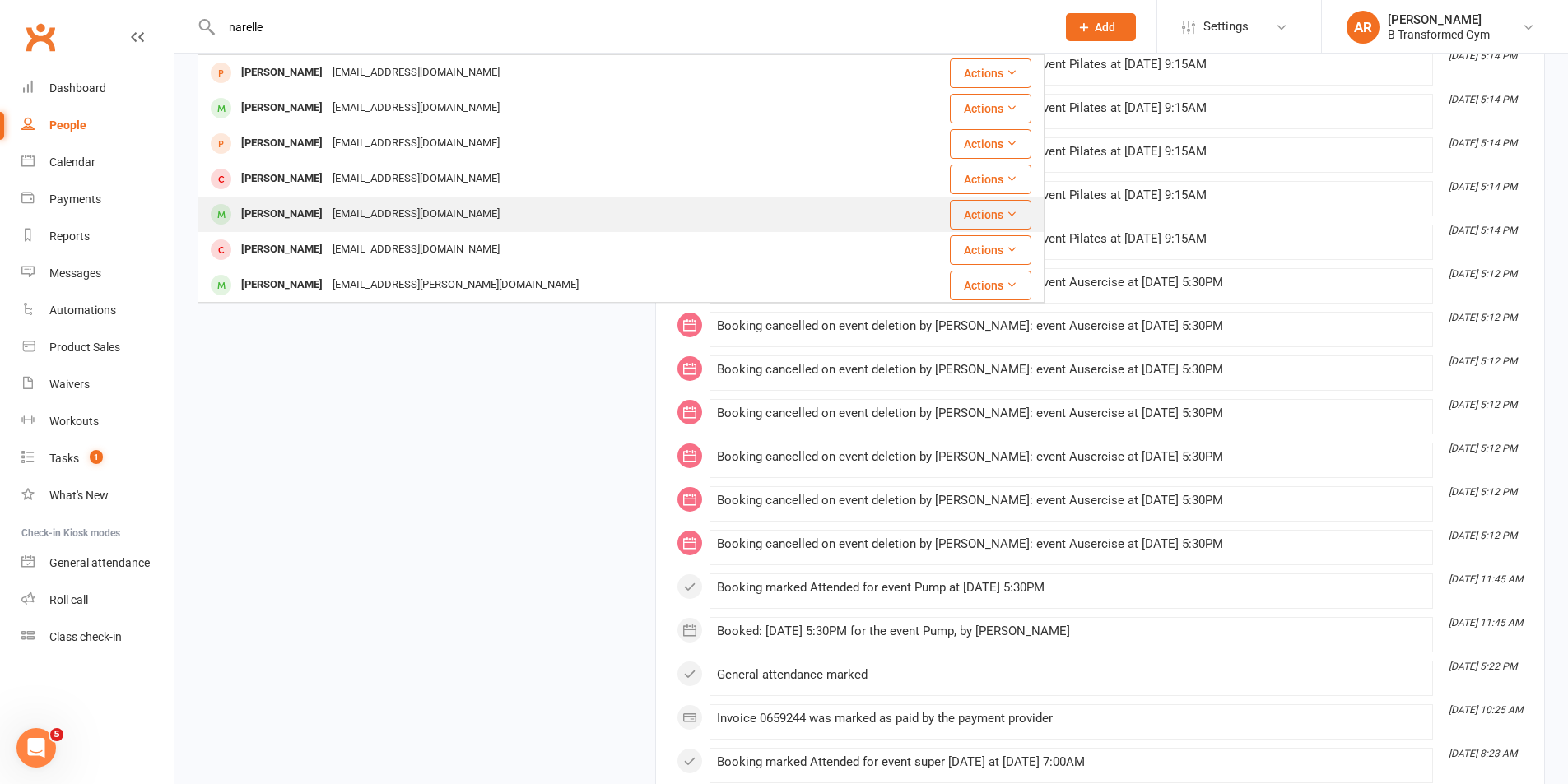
type input "narelle"
click at [353, 209] on div "[EMAIL_ADDRESS][DOMAIN_NAME]" at bounding box center [415, 214] width 177 height 24
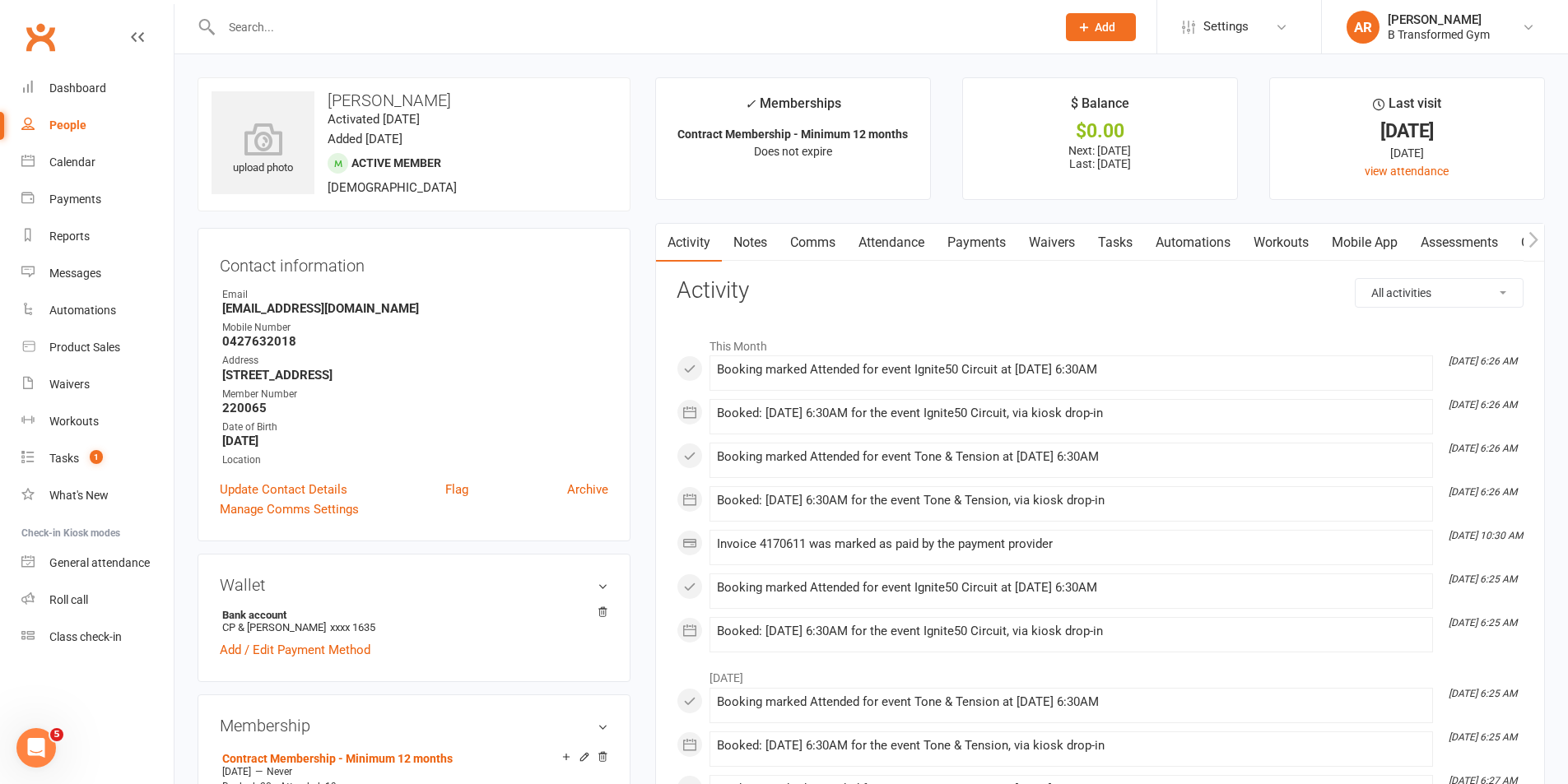
click at [489, 31] on input "text" at bounding box center [630, 26] width 828 height 23
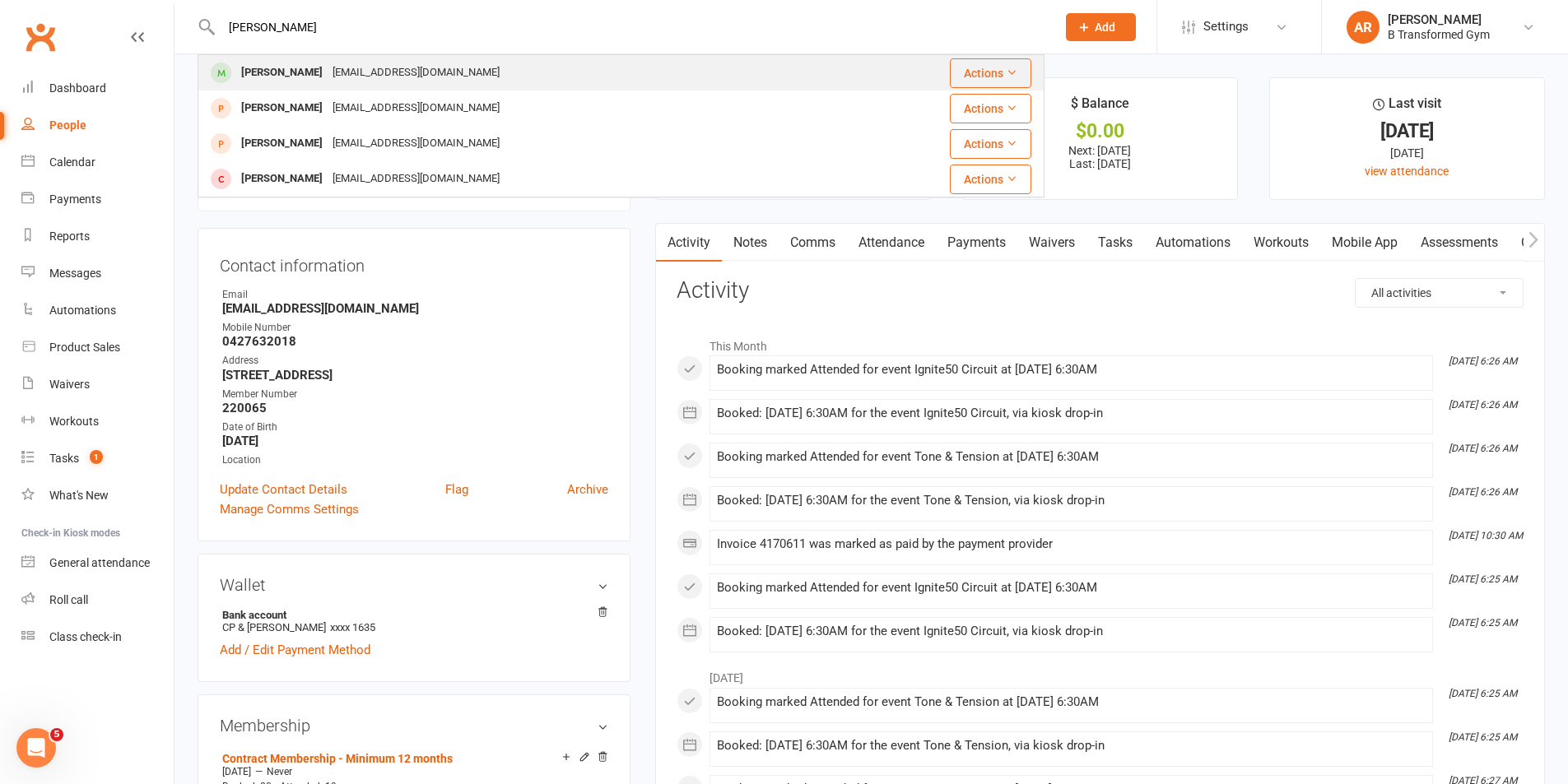
type input "[PERSON_NAME]"
click at [431, 68] on div "[EMAIL_ADDRESS][DOMAIN_NAME]" at bounding box center [415, 73] width 177 height 24
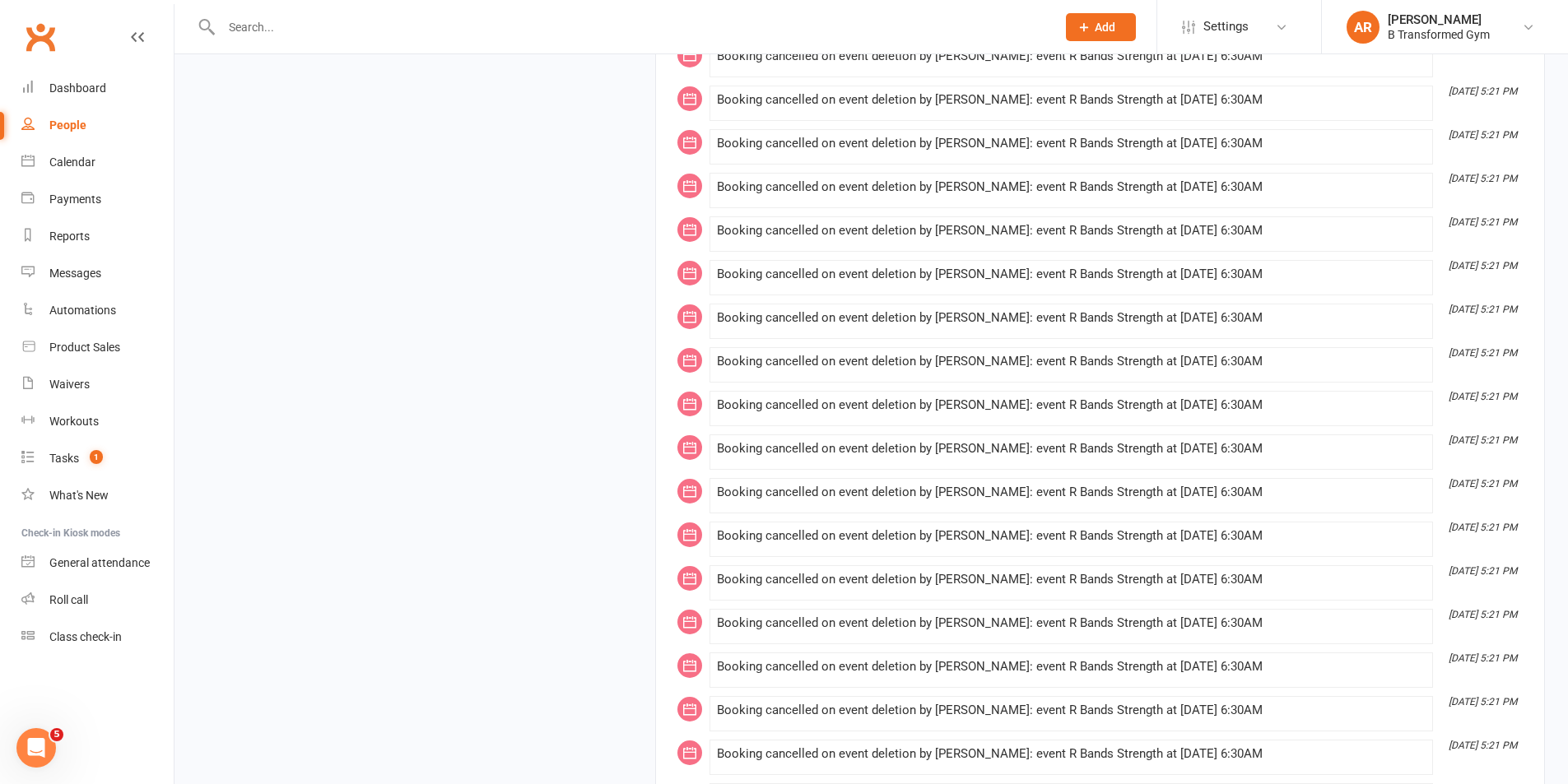
scroll to position [4444, 0]
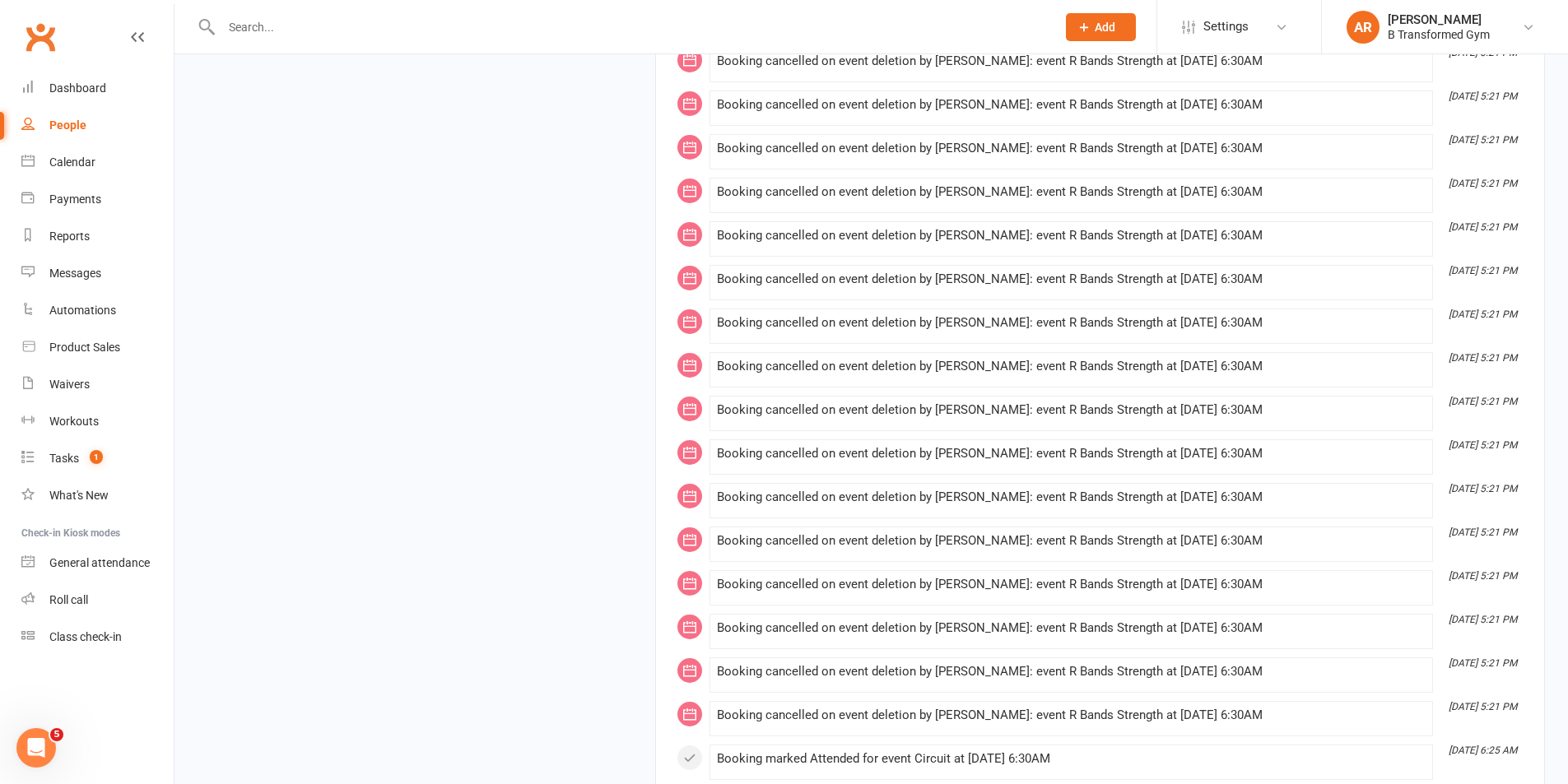
click at [628, 32] on input "text" at bounding box center [630, 26] width 828 height 23
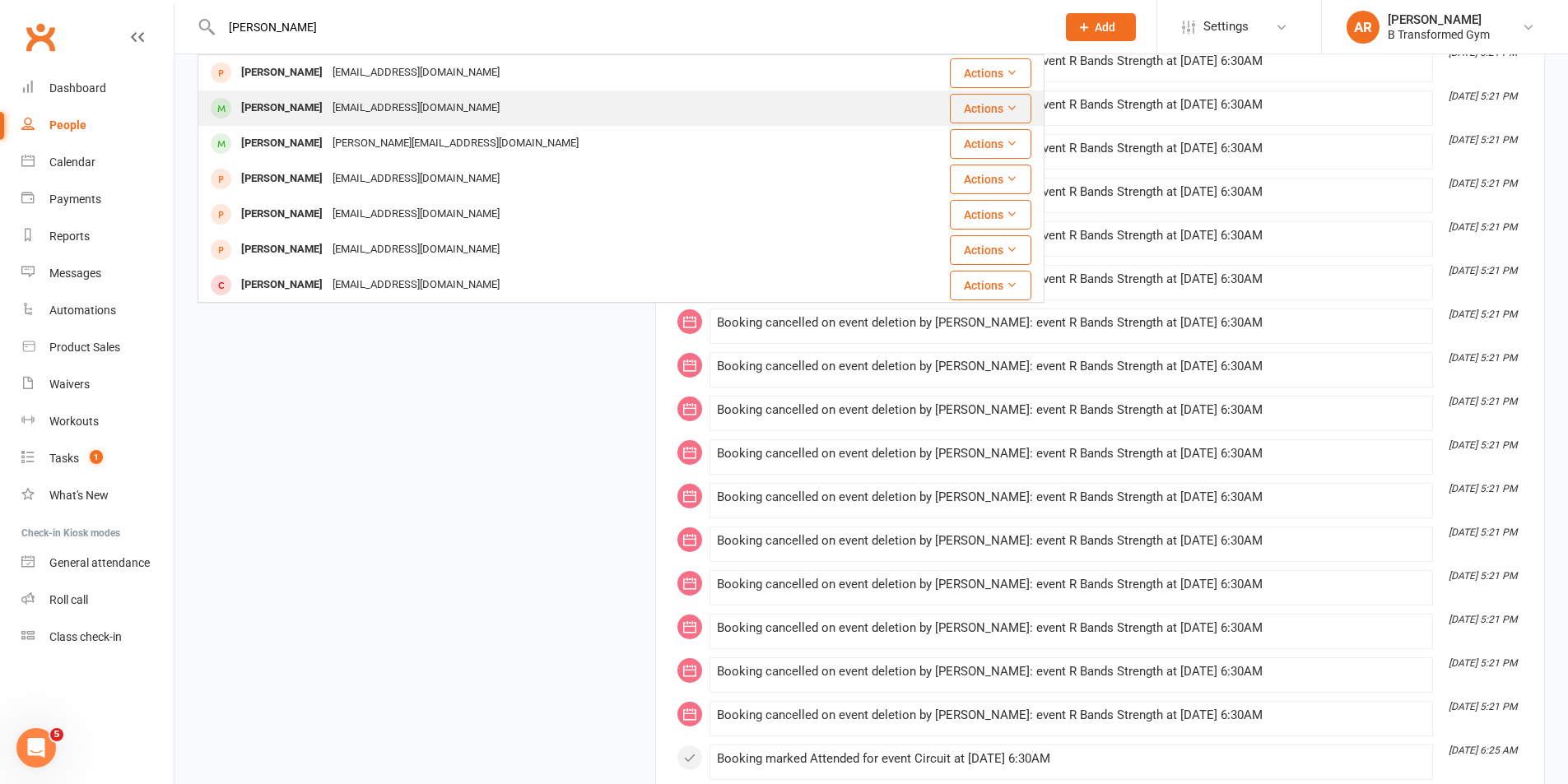
type input "[PERSON_NAME]"
click at [506, 102] on div "[PERSON_NAME] [EMAIL_ADDRESS][DOMAIN_NAME]" at bounding box center [543, 108] width 687 height 34
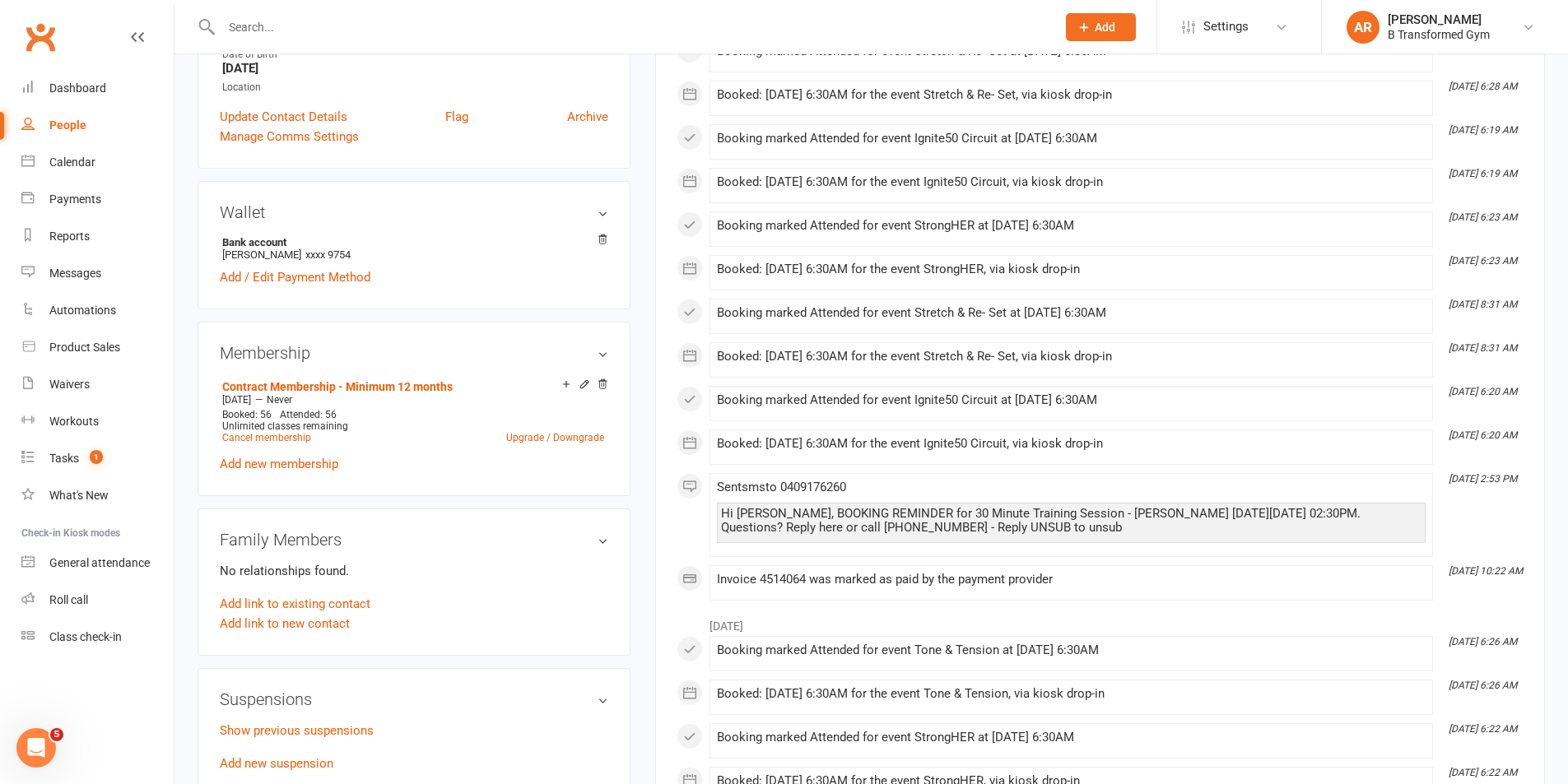
scroll to position [24, 0]
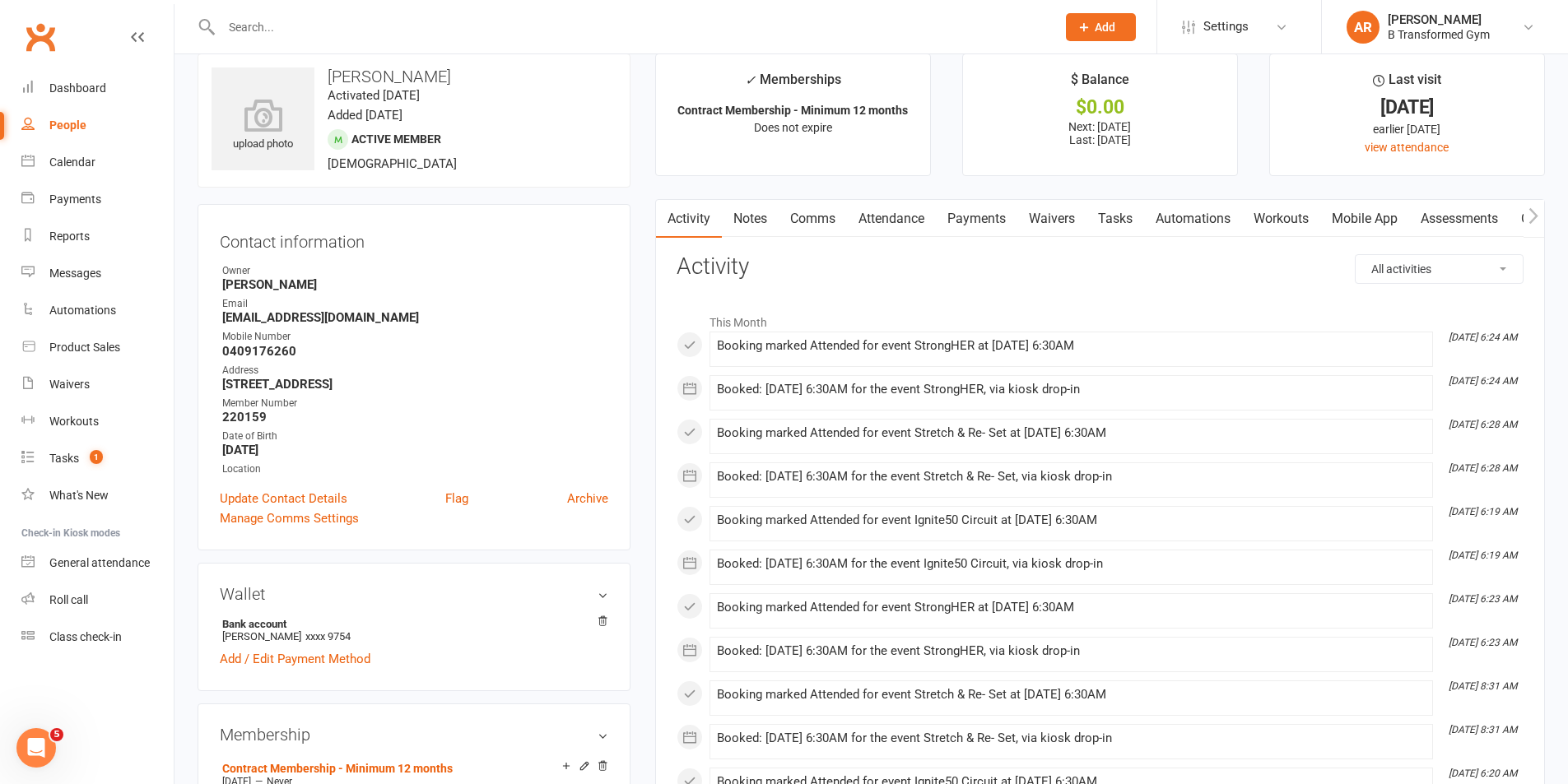
click at [624, 29] on input "text" at bounding box center [630, 26] width 828 height 23
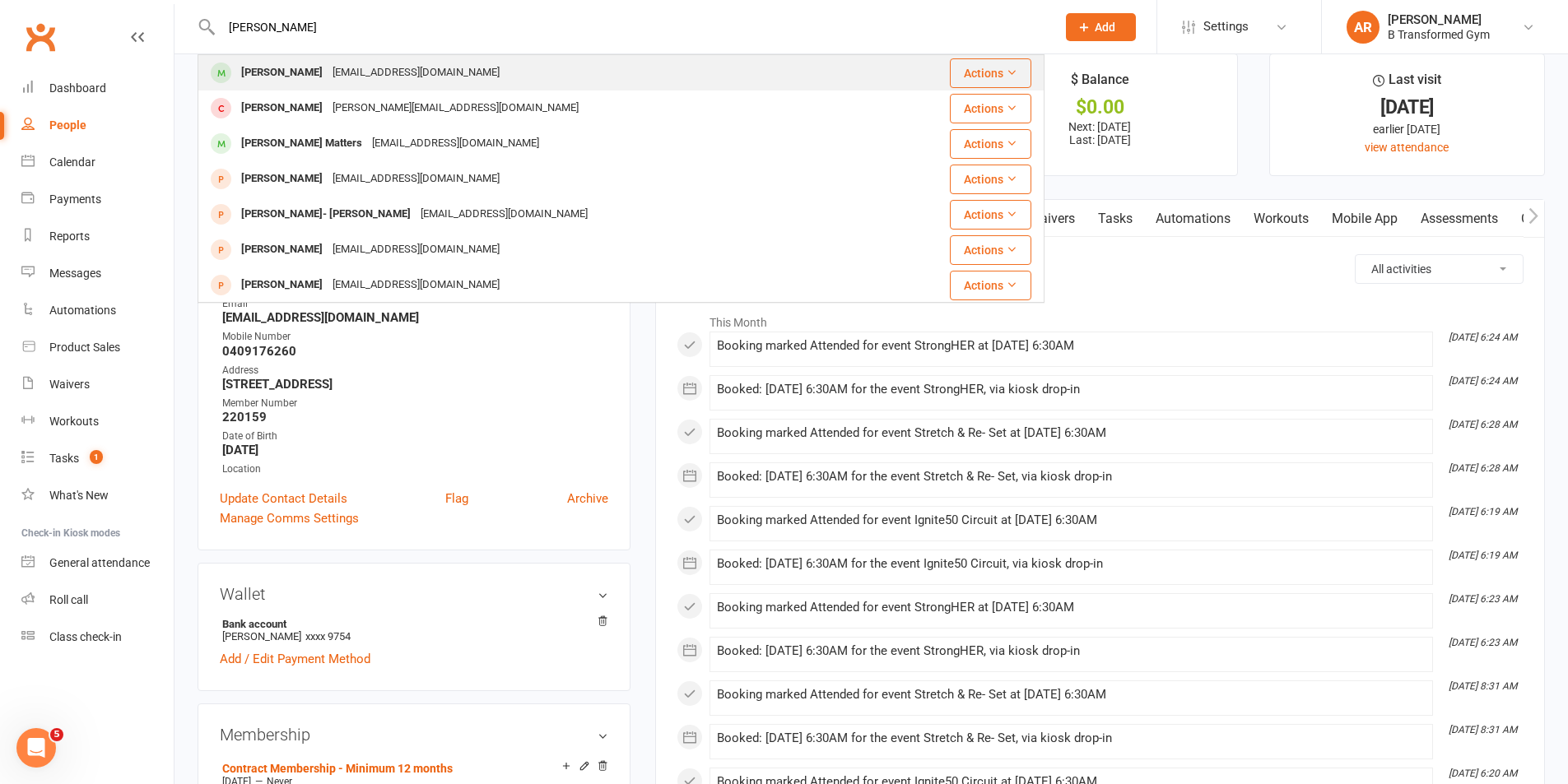
type input "[PERSON_NAME]"
click at [476, 76] on div "[PERSON_NAME] [EMAIL_ADDRESS][DOMAIN_NAME]" at bounding box center [543, 73] width 688 height 34
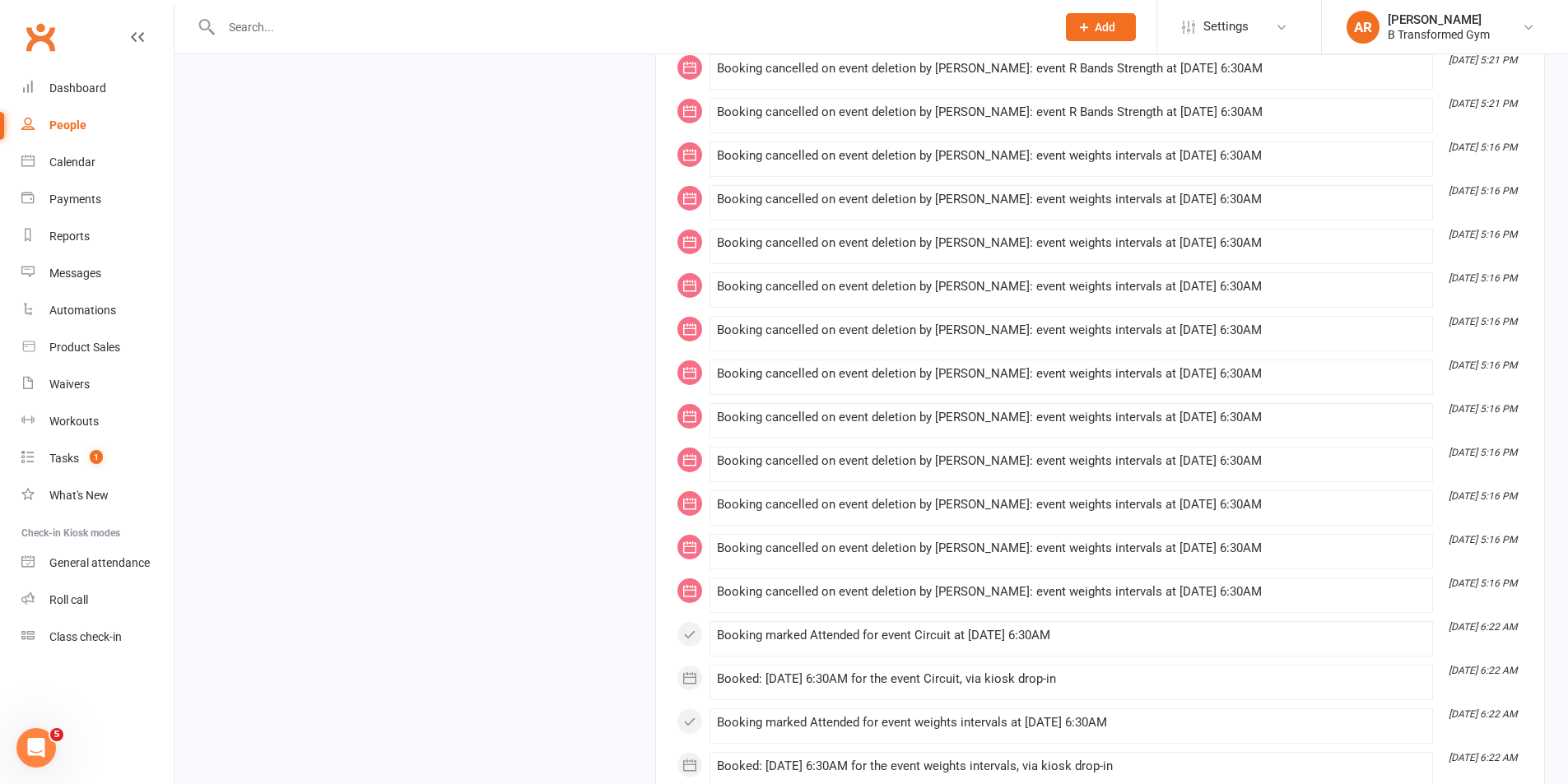
scroll to position [6657, 0]
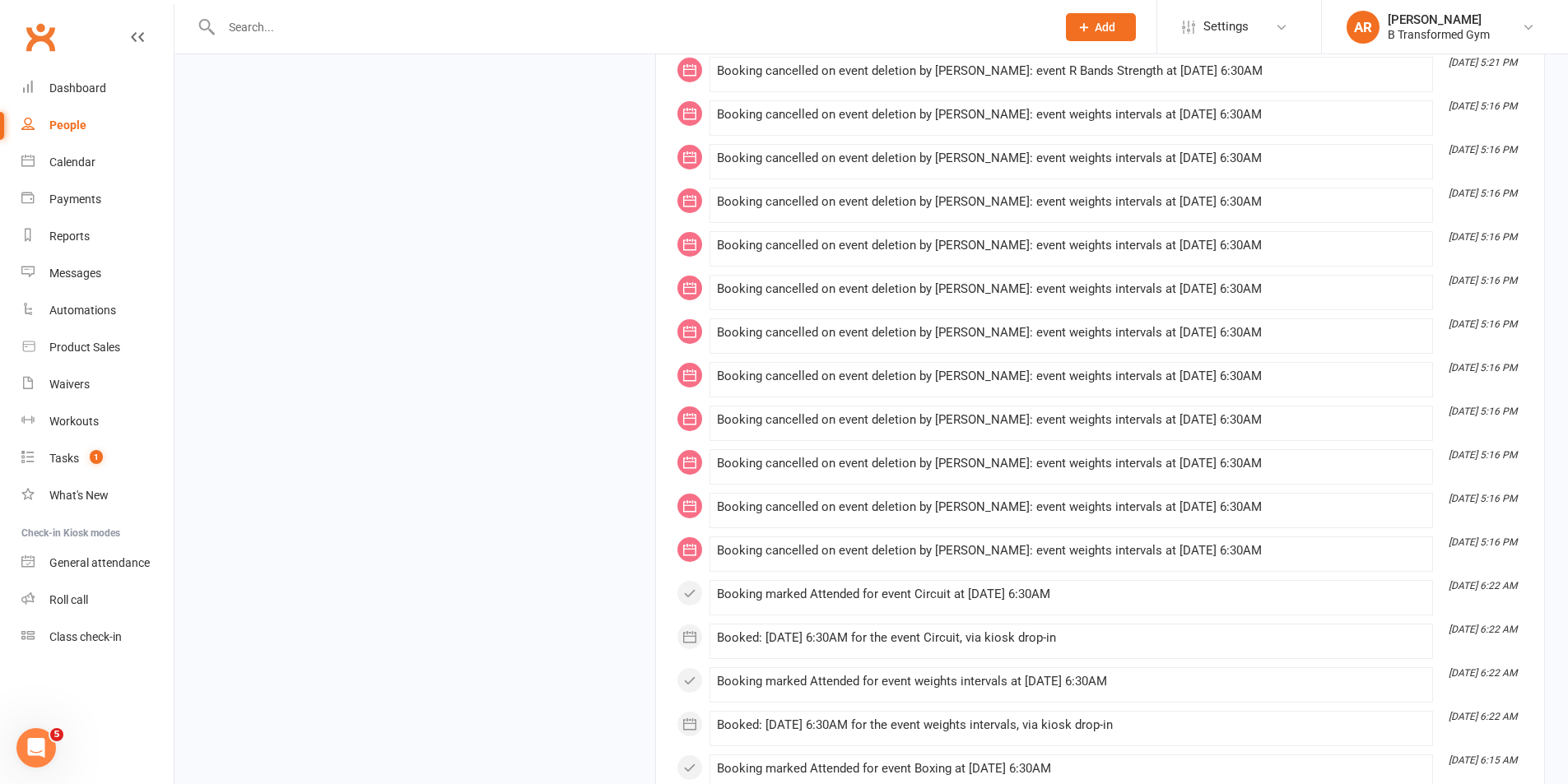
click at [300, 31] on input "text" at bounding box center [630, 26] width 828 height 23
click at [1204, 18] on span "Settings" at bounding box center [1226, 26] width 45 height 37
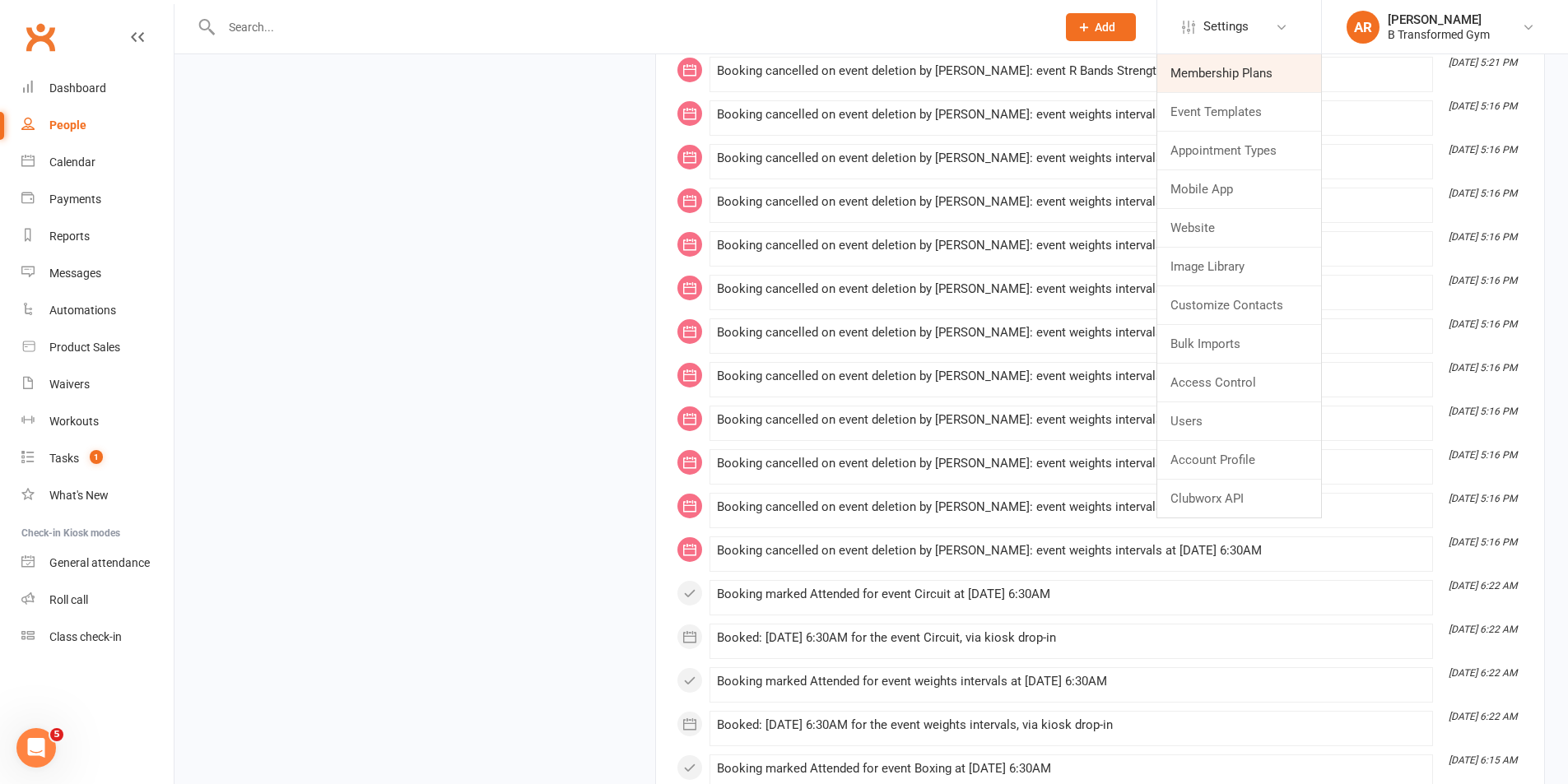
click at [1214, 67] on link "Membership Plans" at bounding box center [1239, 73] width 164 height 38
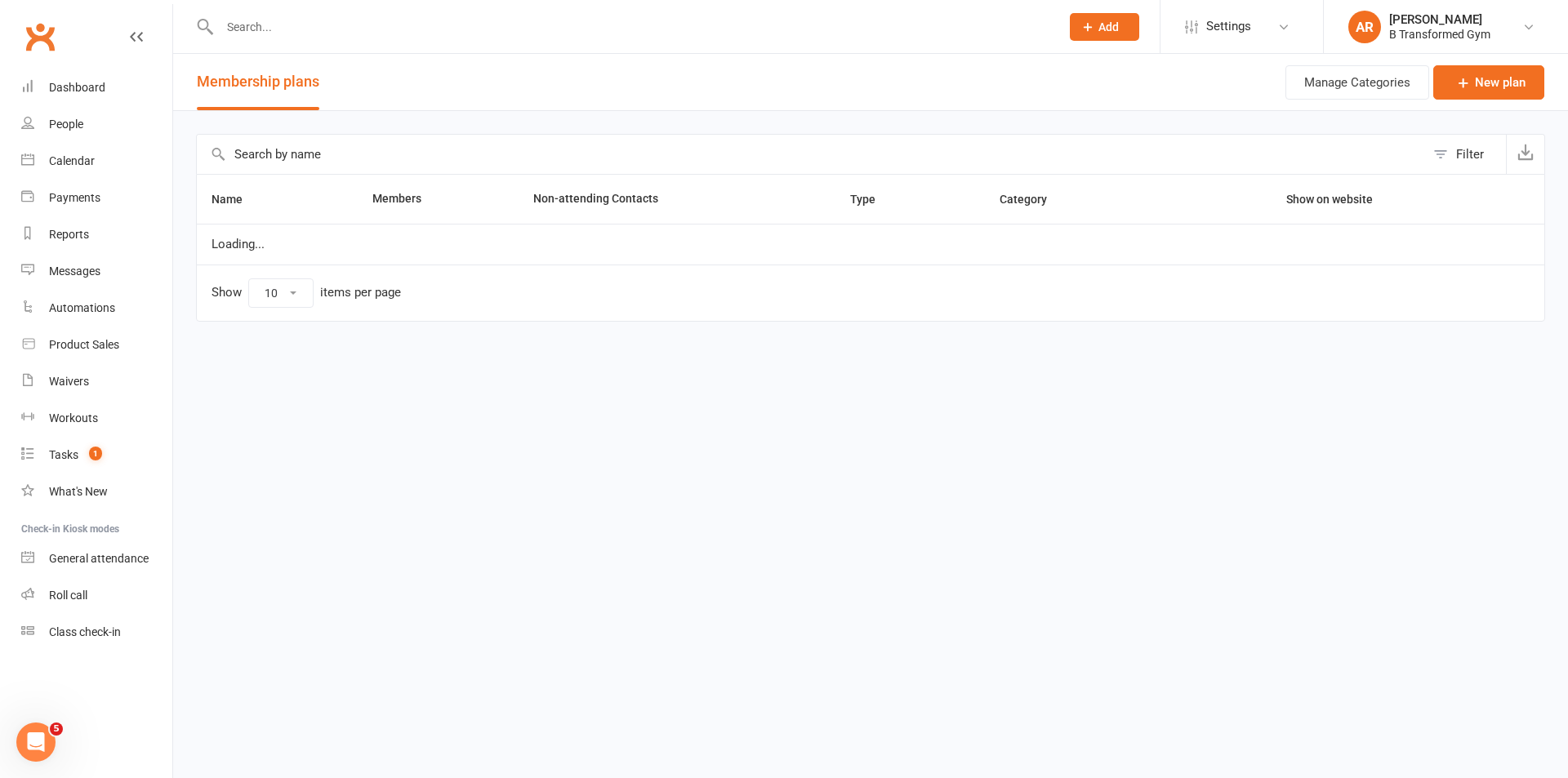
select select "100"
click at [567, 147] on input "text" at bounding box center [811, 155] width 1228 height 40
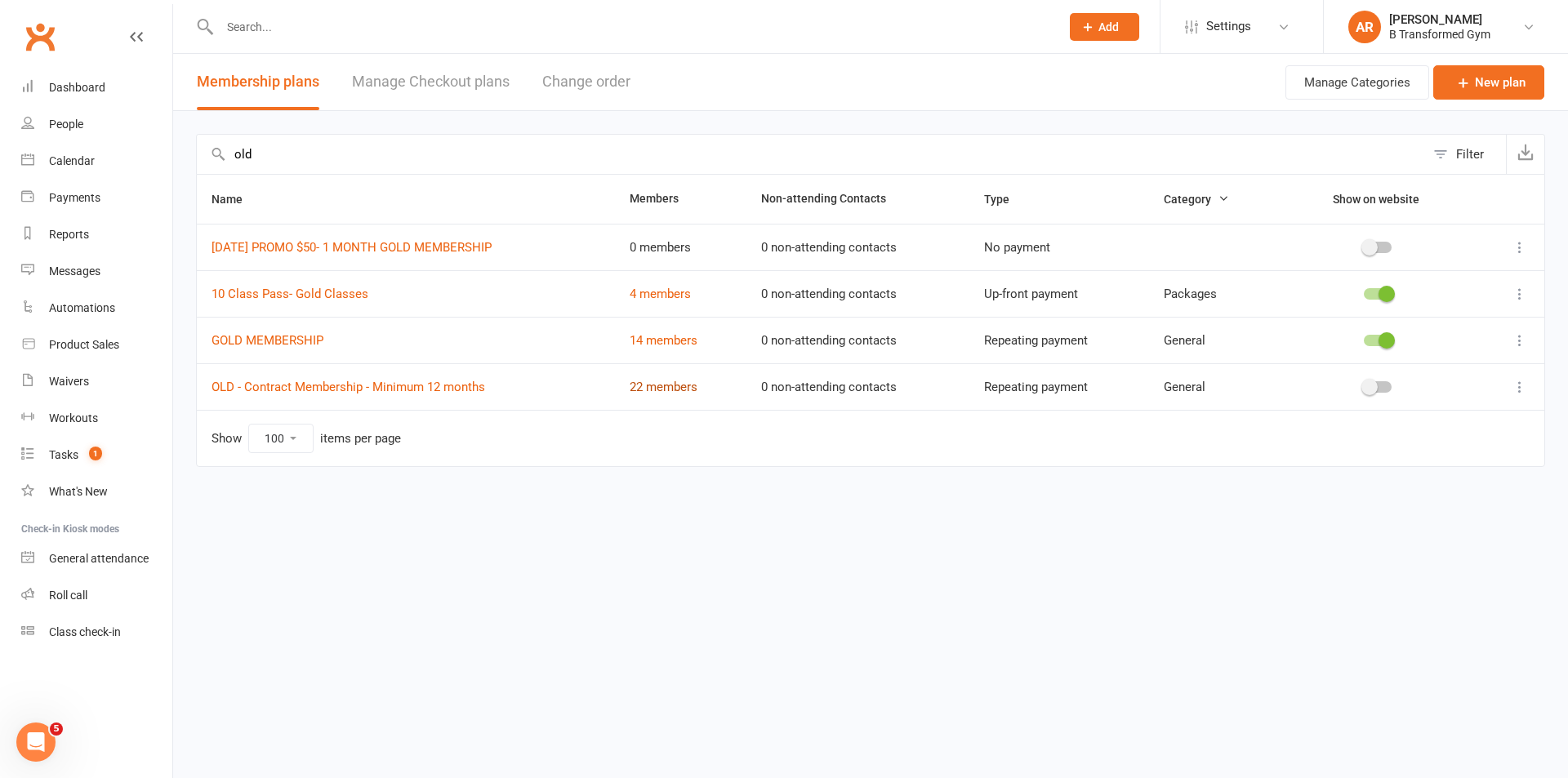
type input "old"
click at [672, 386] on link "22 members" at bounding box center [663, 387] width 67 height 14
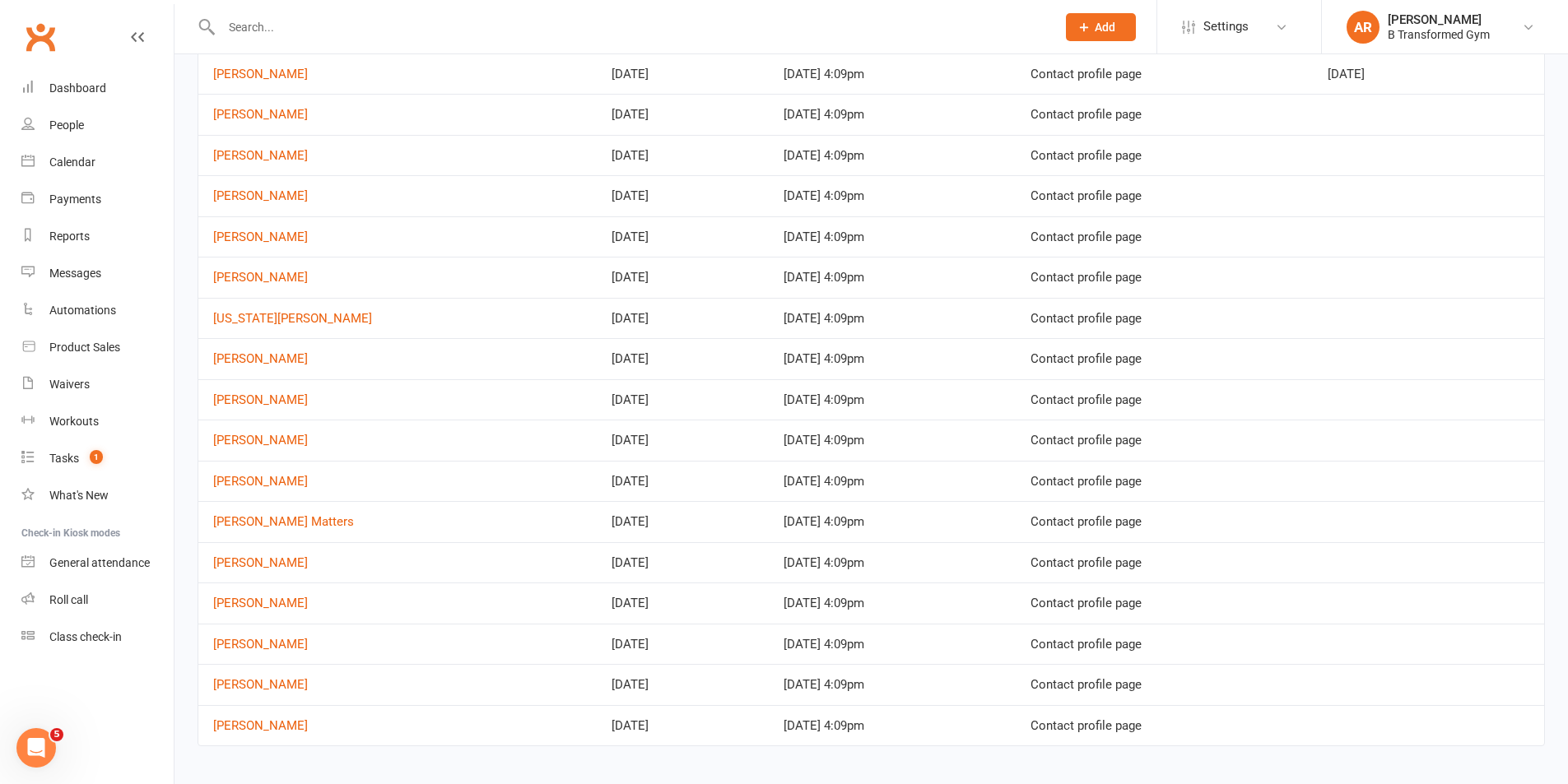
scroll to position [399, 0]
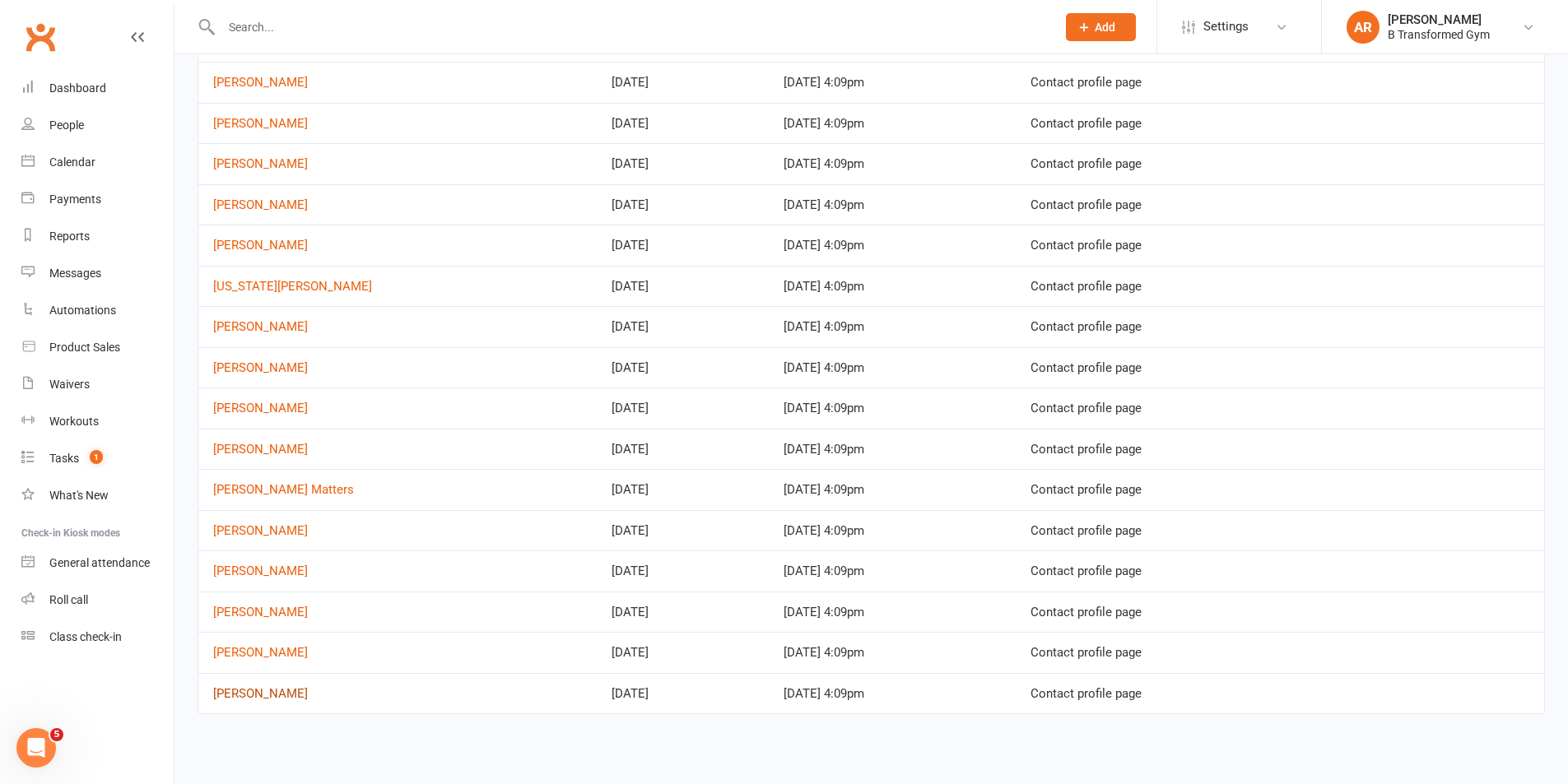
click at [272, 687] on link "[PERSON_NAME]" at bounding box center [260, 693] width 94 height 15
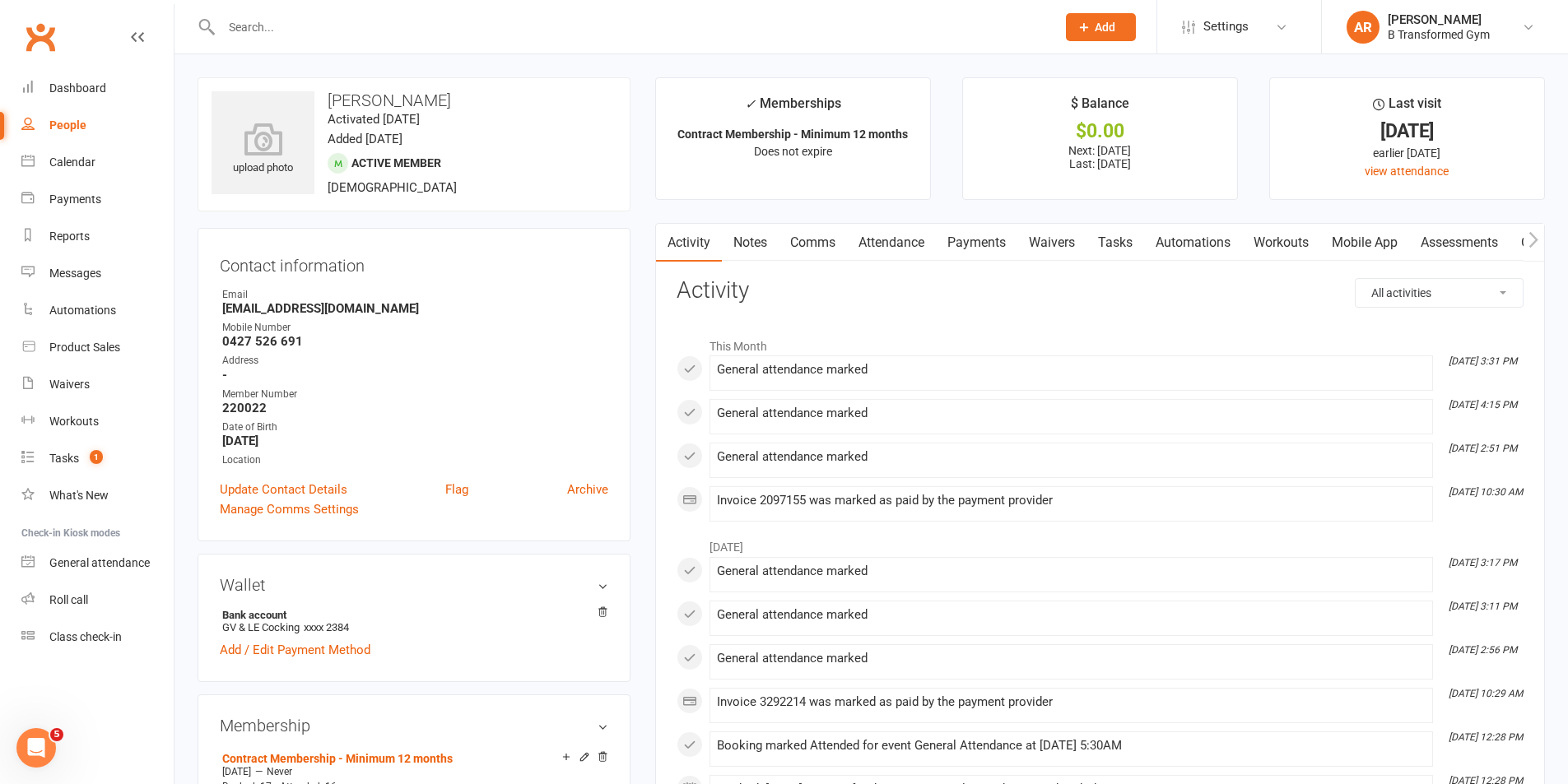
click at [896, 242] on link "Attendance" at bounding box center [891, 243] width 89 height 38
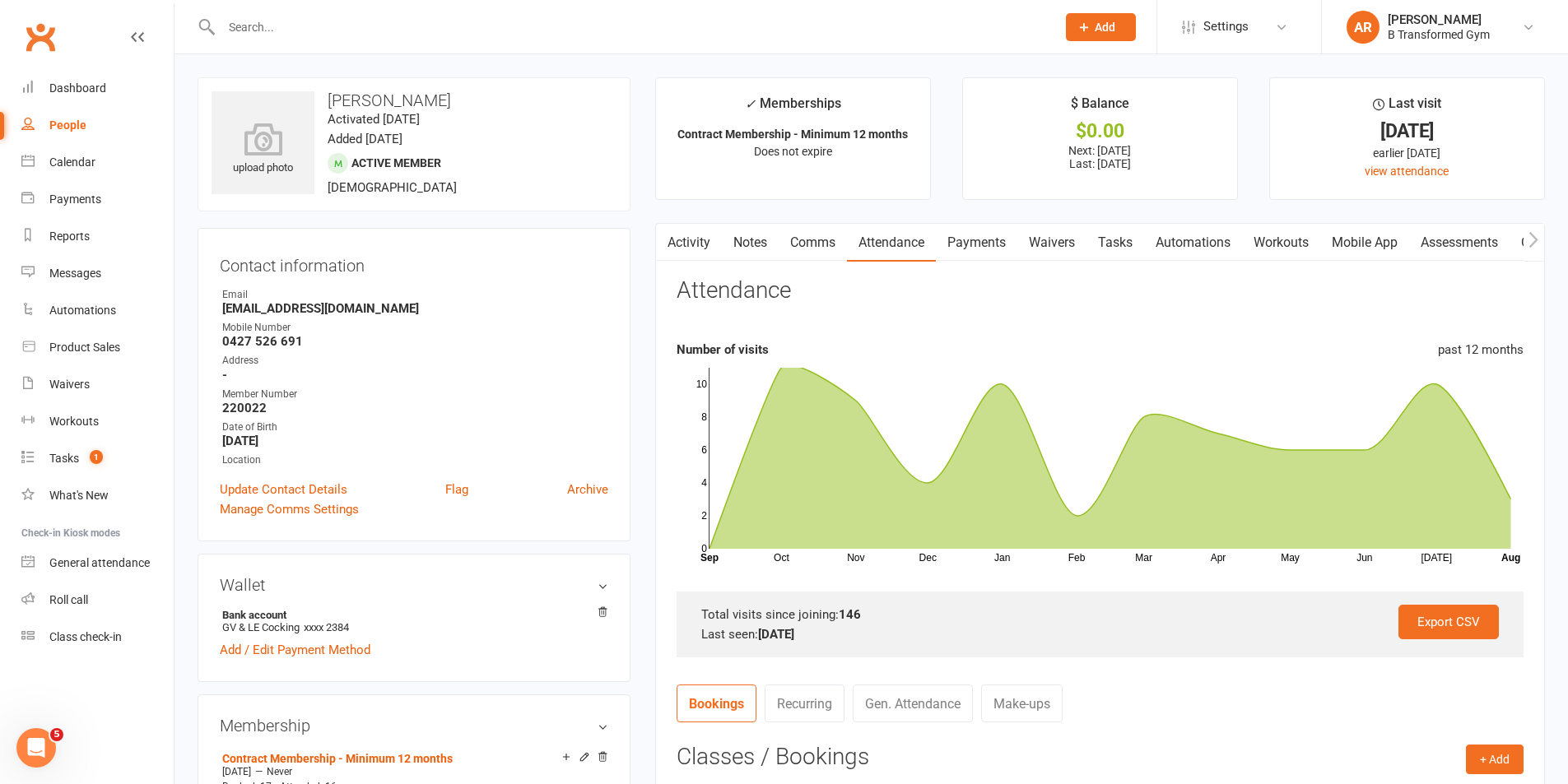
scroll to position [411, 0]
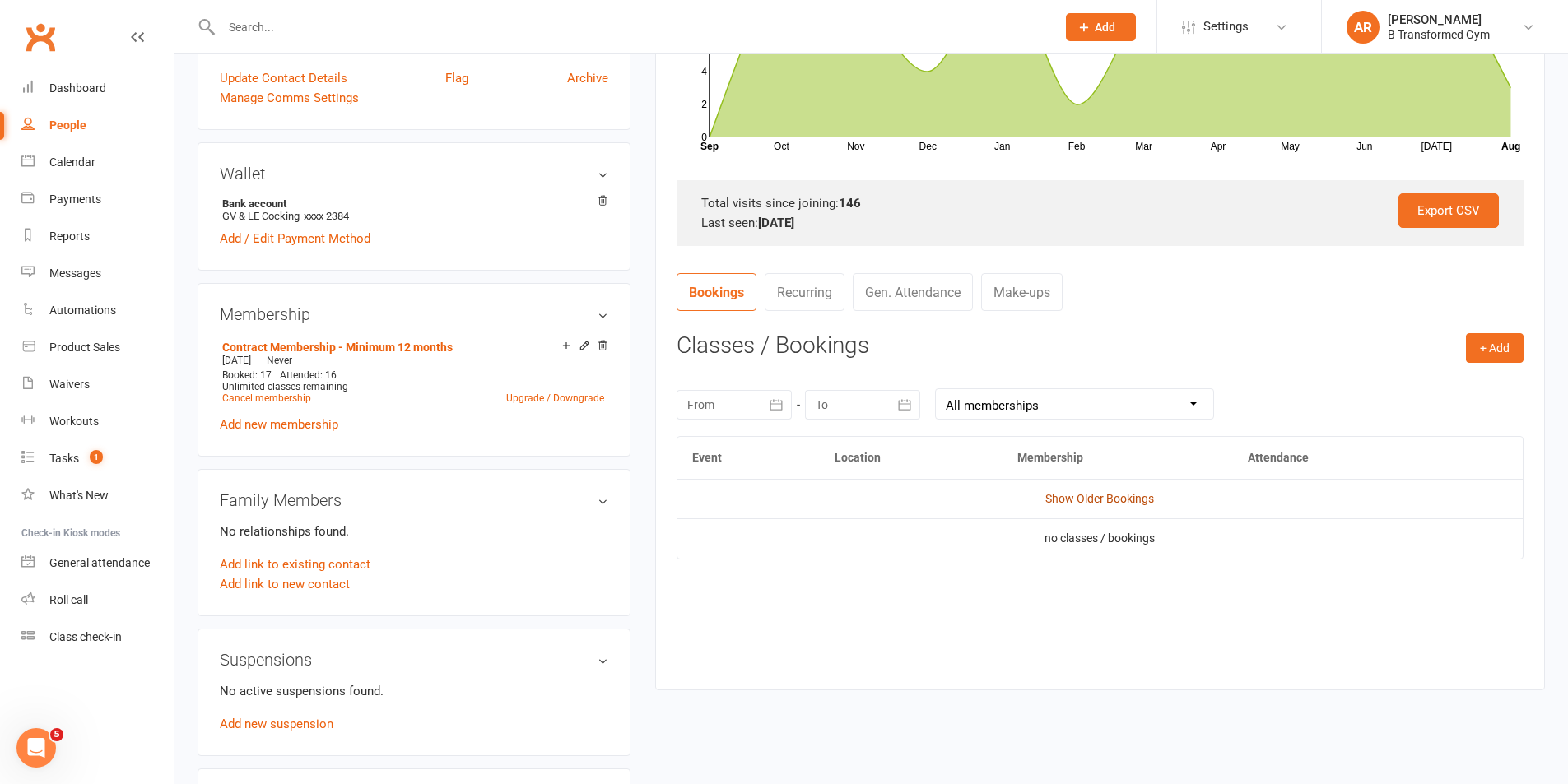
click at [1085, 503] on link "Show Older Bookings" at bounding box center [1100, 498] width 109 height 14
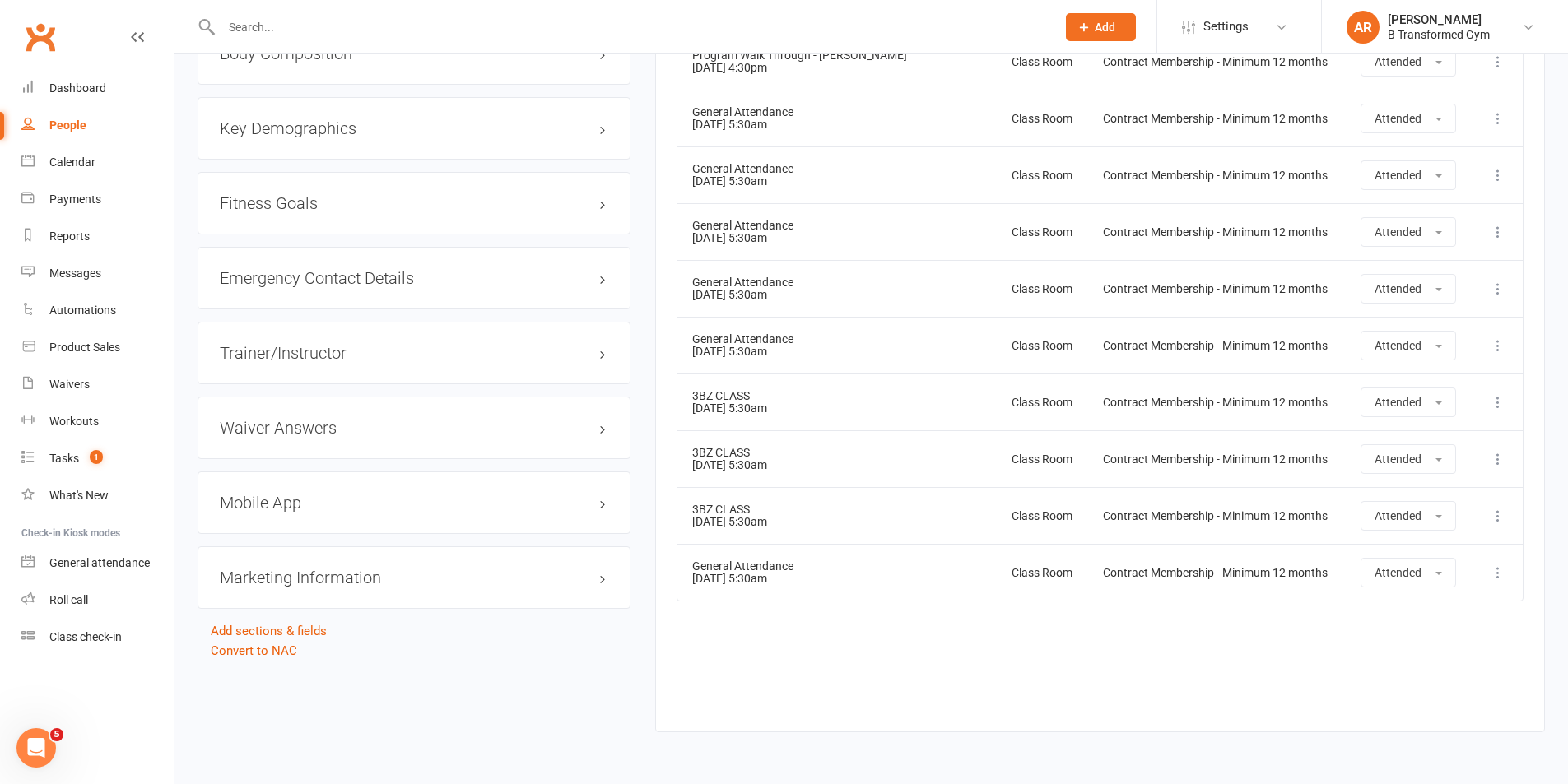
scroll to position [1316, 0]
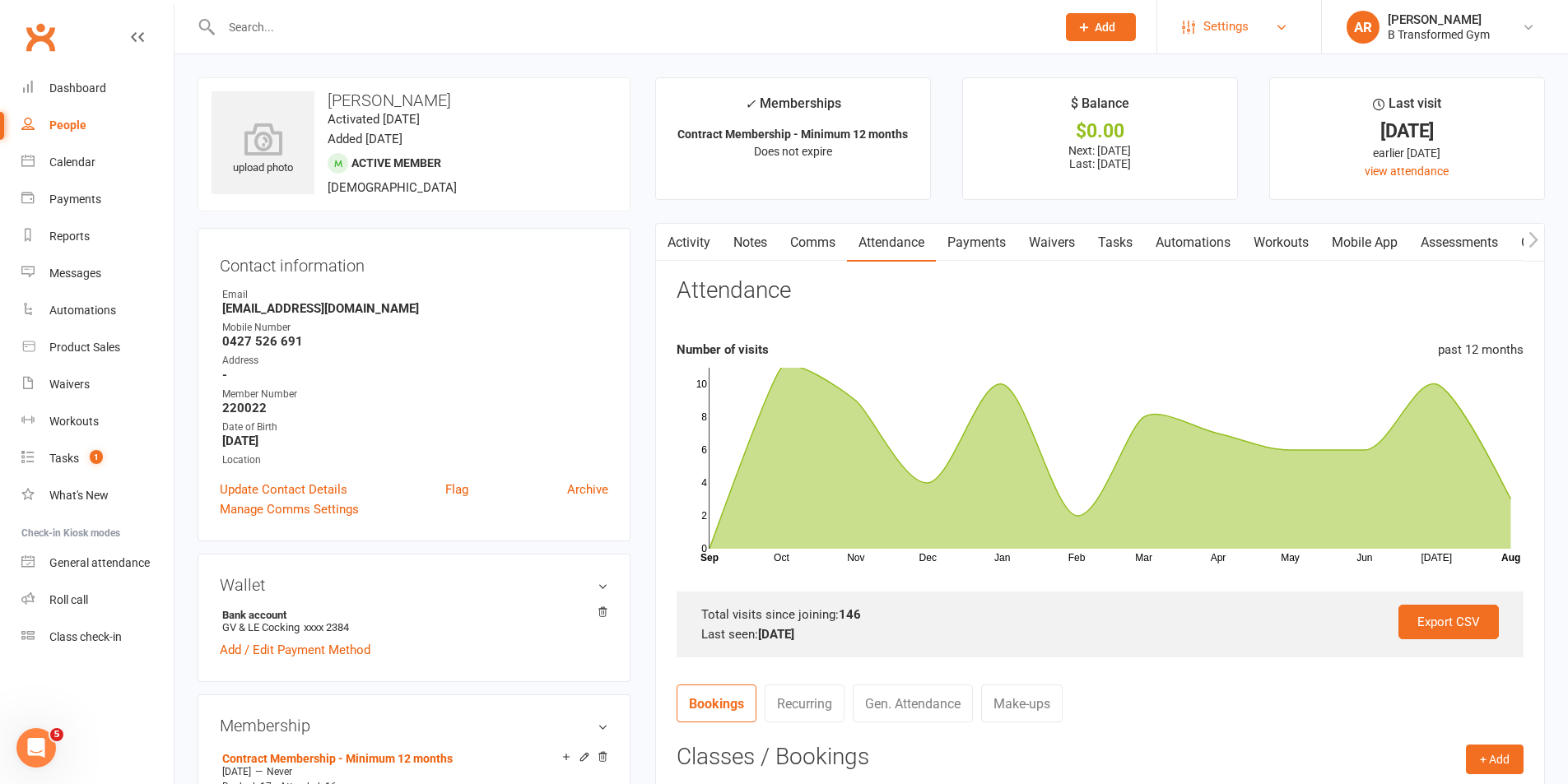
click at [1233, 24] on span "Settings" at bounding box center [1226, 26] width 45 height 37
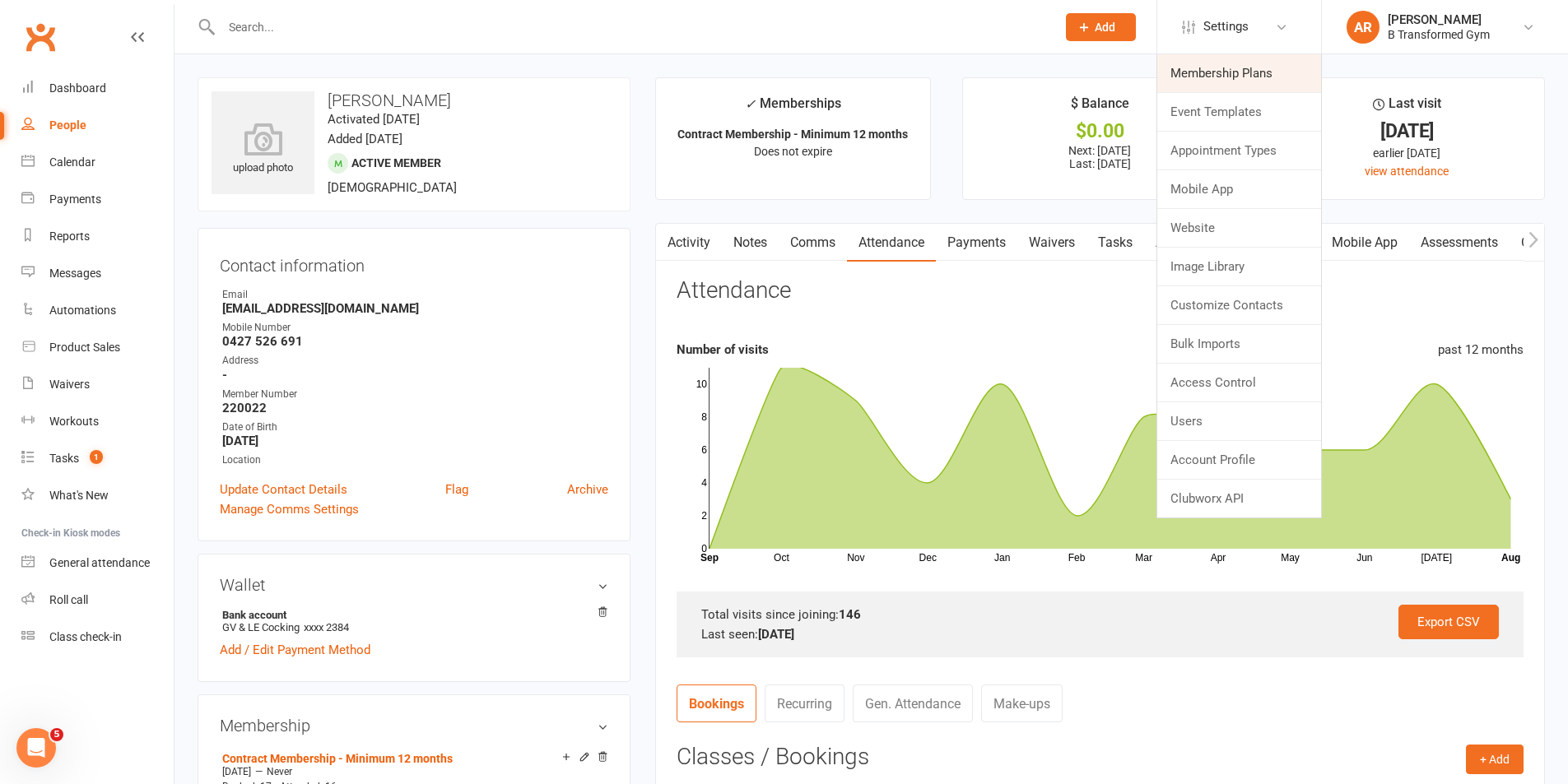
click at [1231, 63] on link "Membership Plans" at bounding box center [1239, 73] width 164 height 38
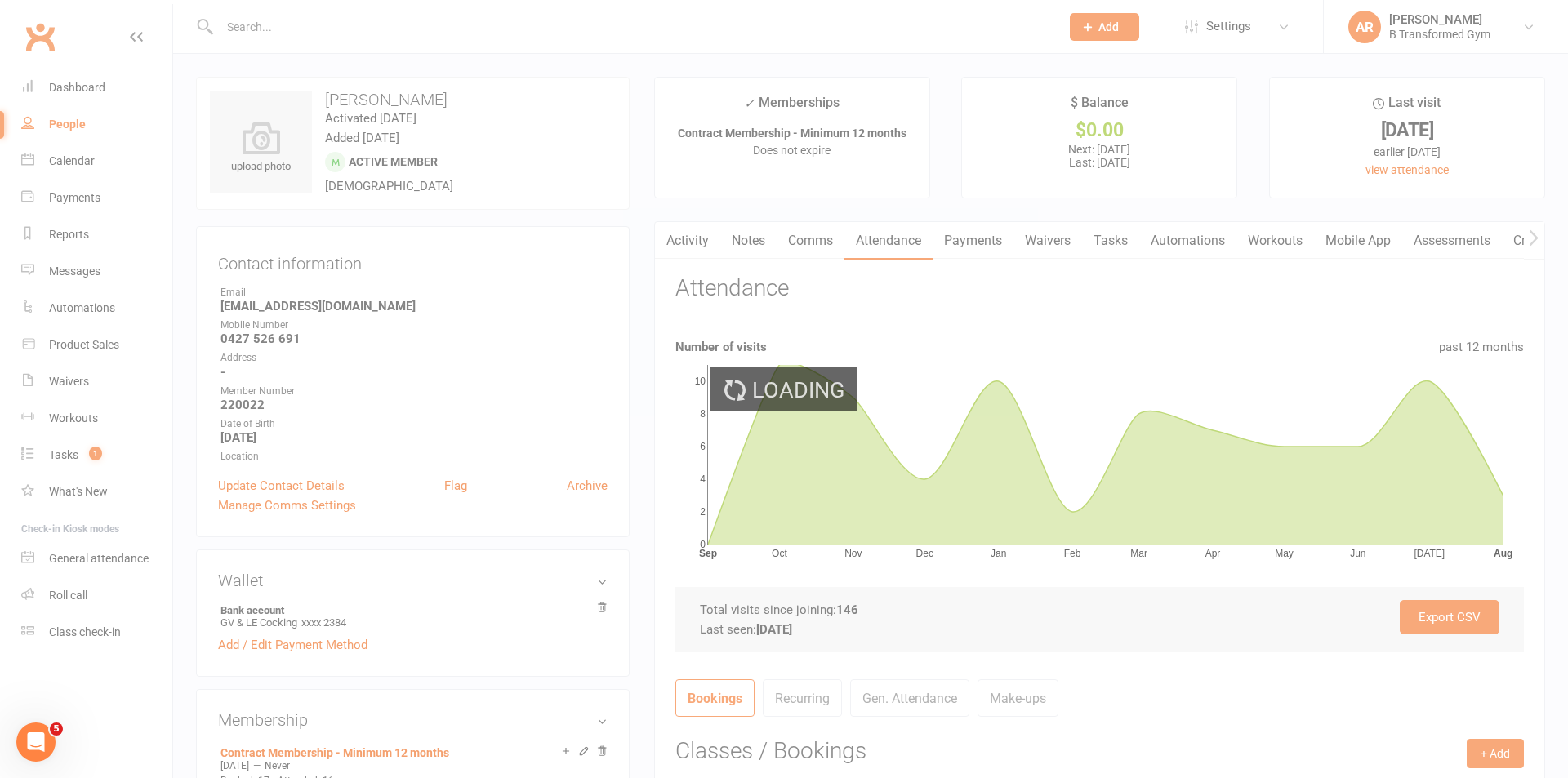
select select "100"
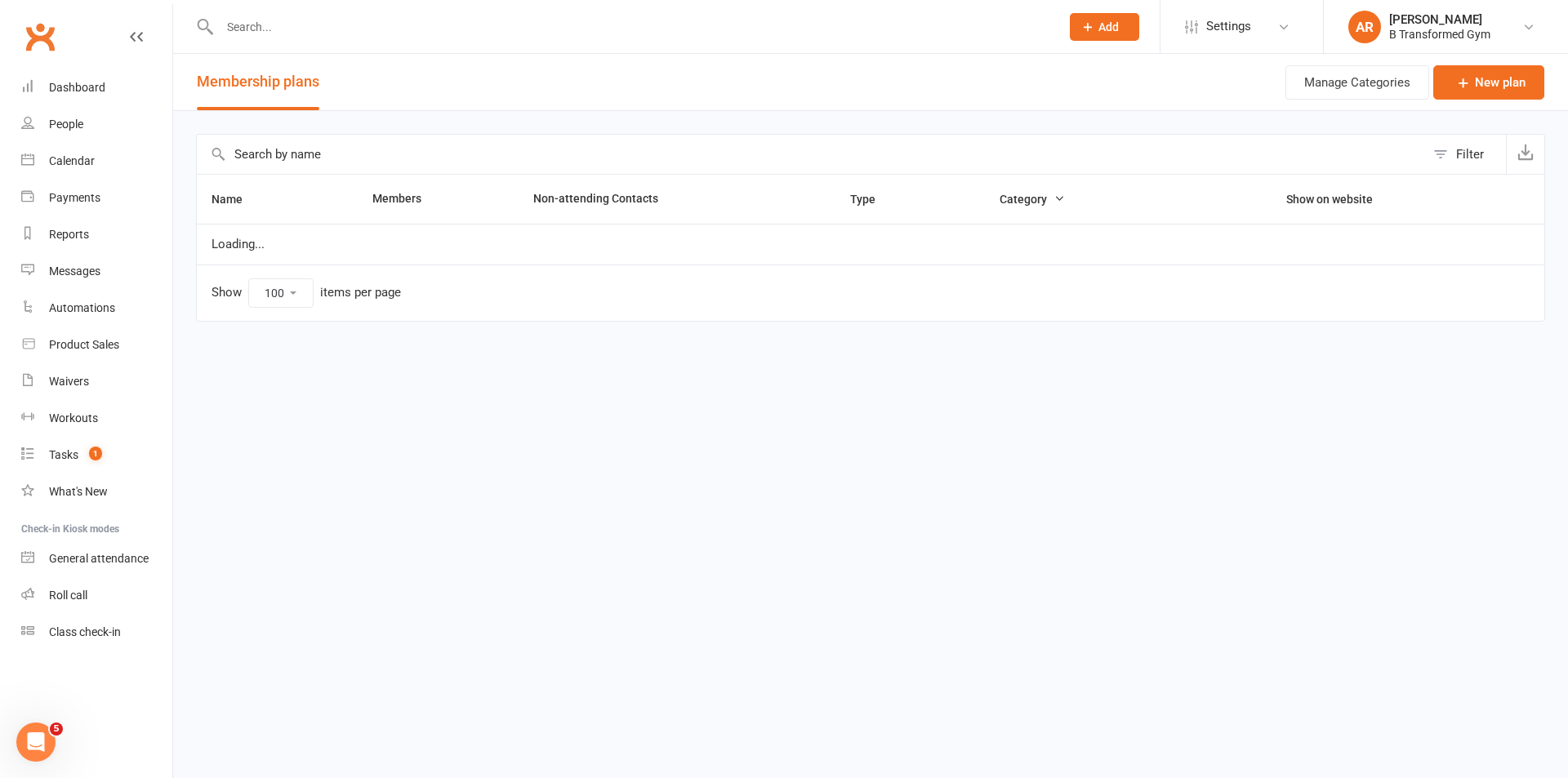
click at [352, 160] on input "text" at bounding box center [811, 155] width 1228 height 40
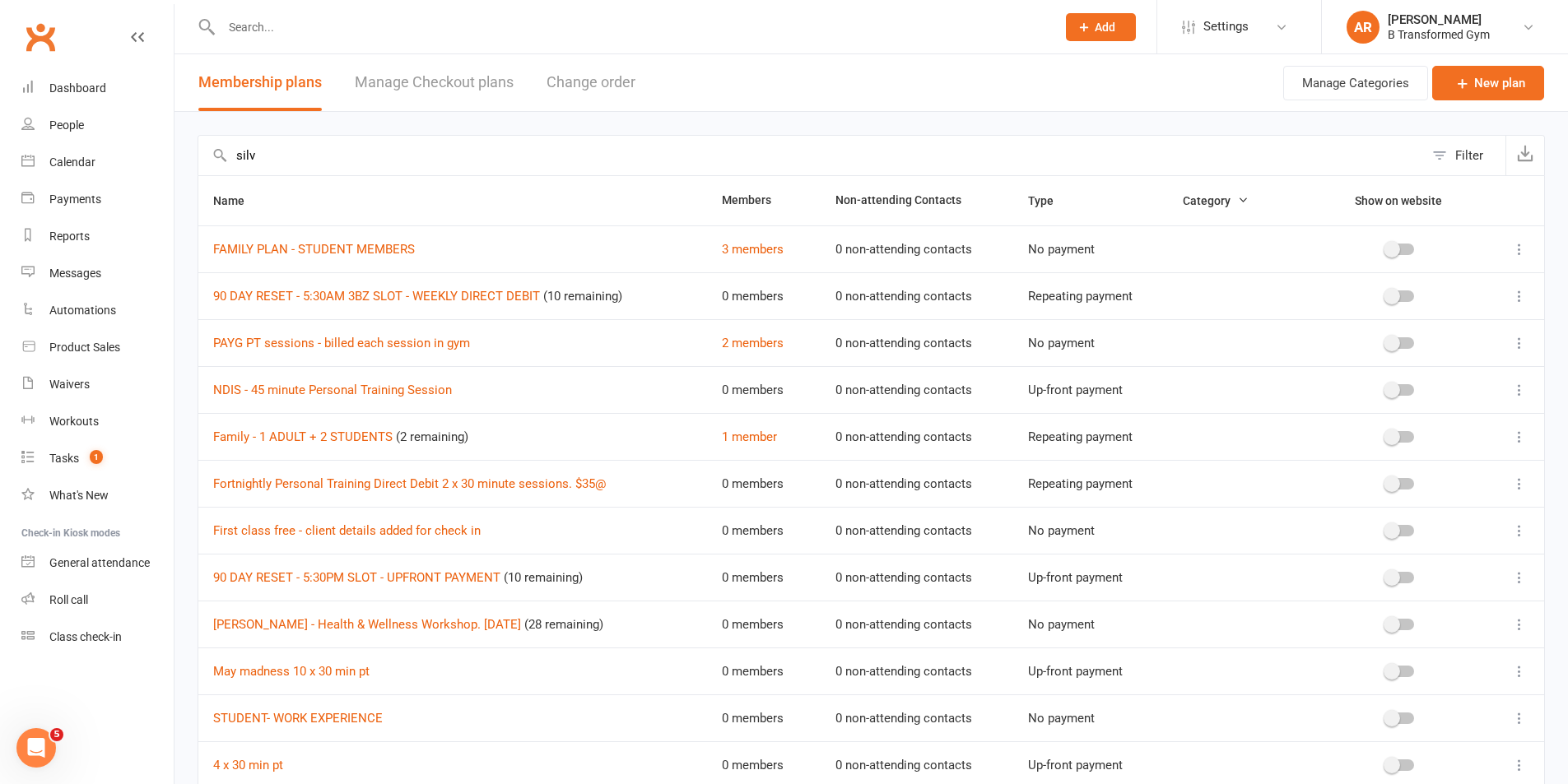
click at [506, 246] on td "FAMILY PLAN - STUDENT MEMBERS" at bounding box center [453, 249] width 509 height 47
click at [355, 166] on input "silv" at bounding box center [812, 156] width 1226 height 40
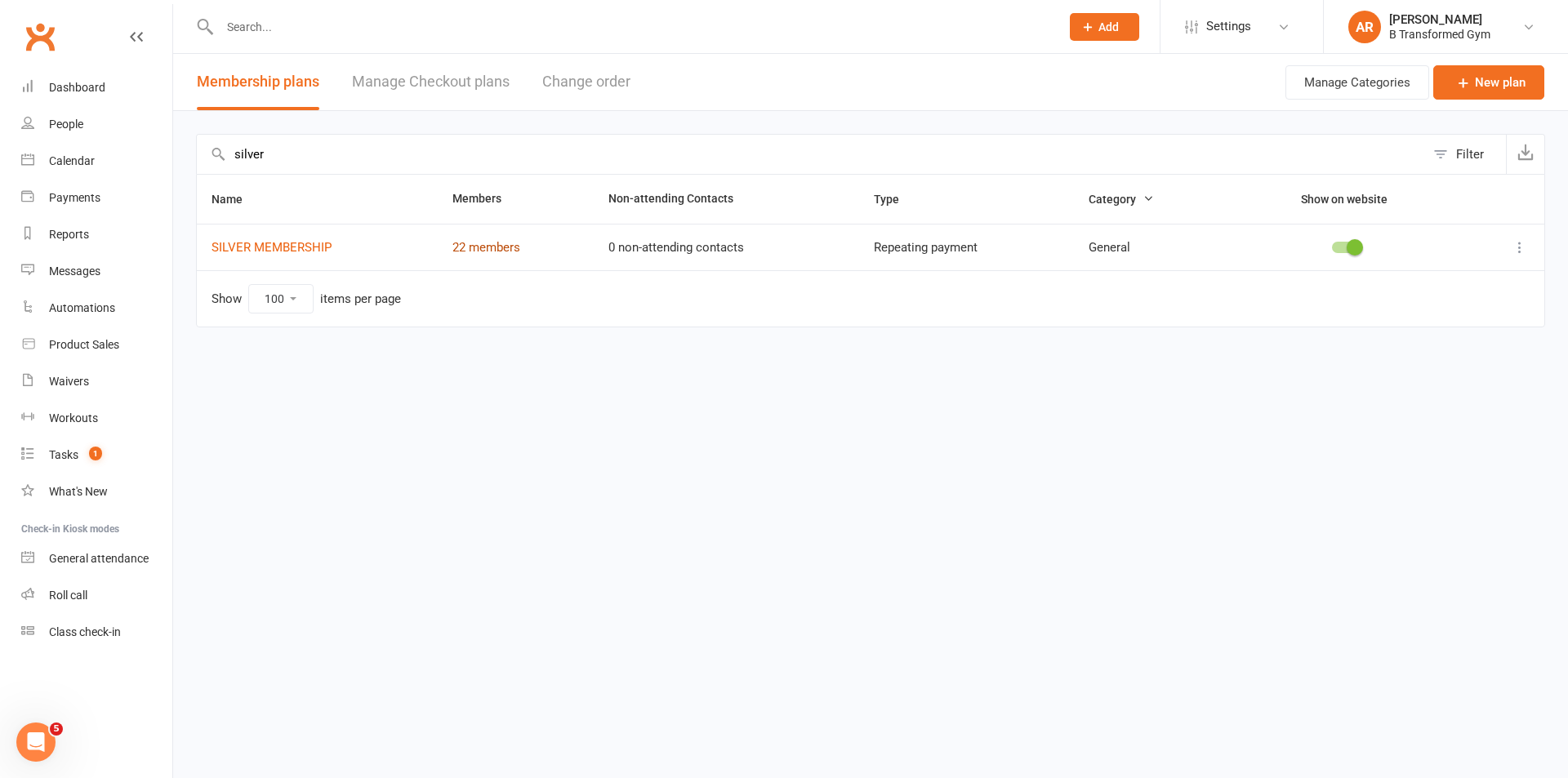
type input "silver"
click at [509, 251] on link "22 members" at bounding box center [486, 247] width 67 height 14
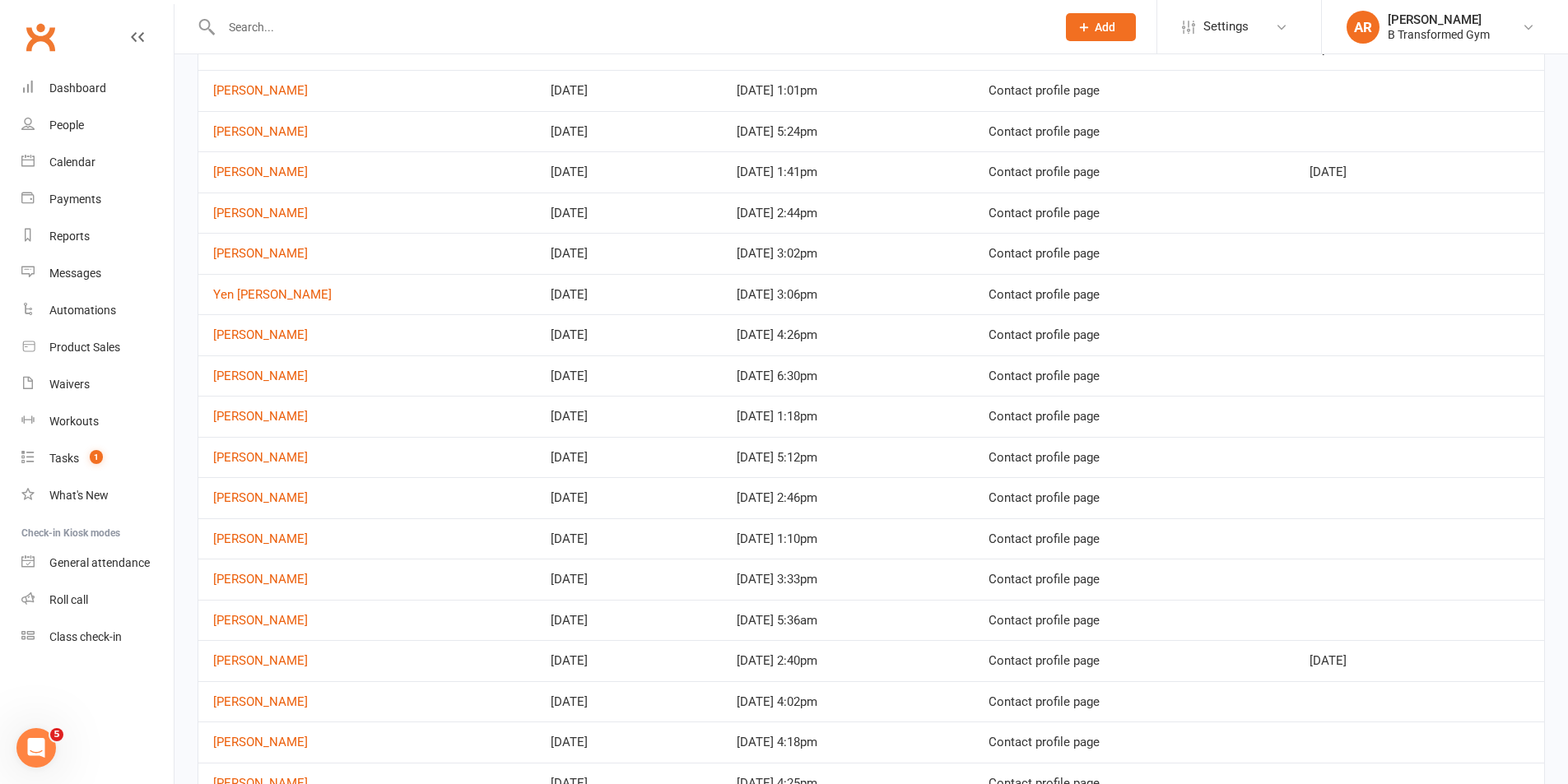
scroll to position [165, 0]
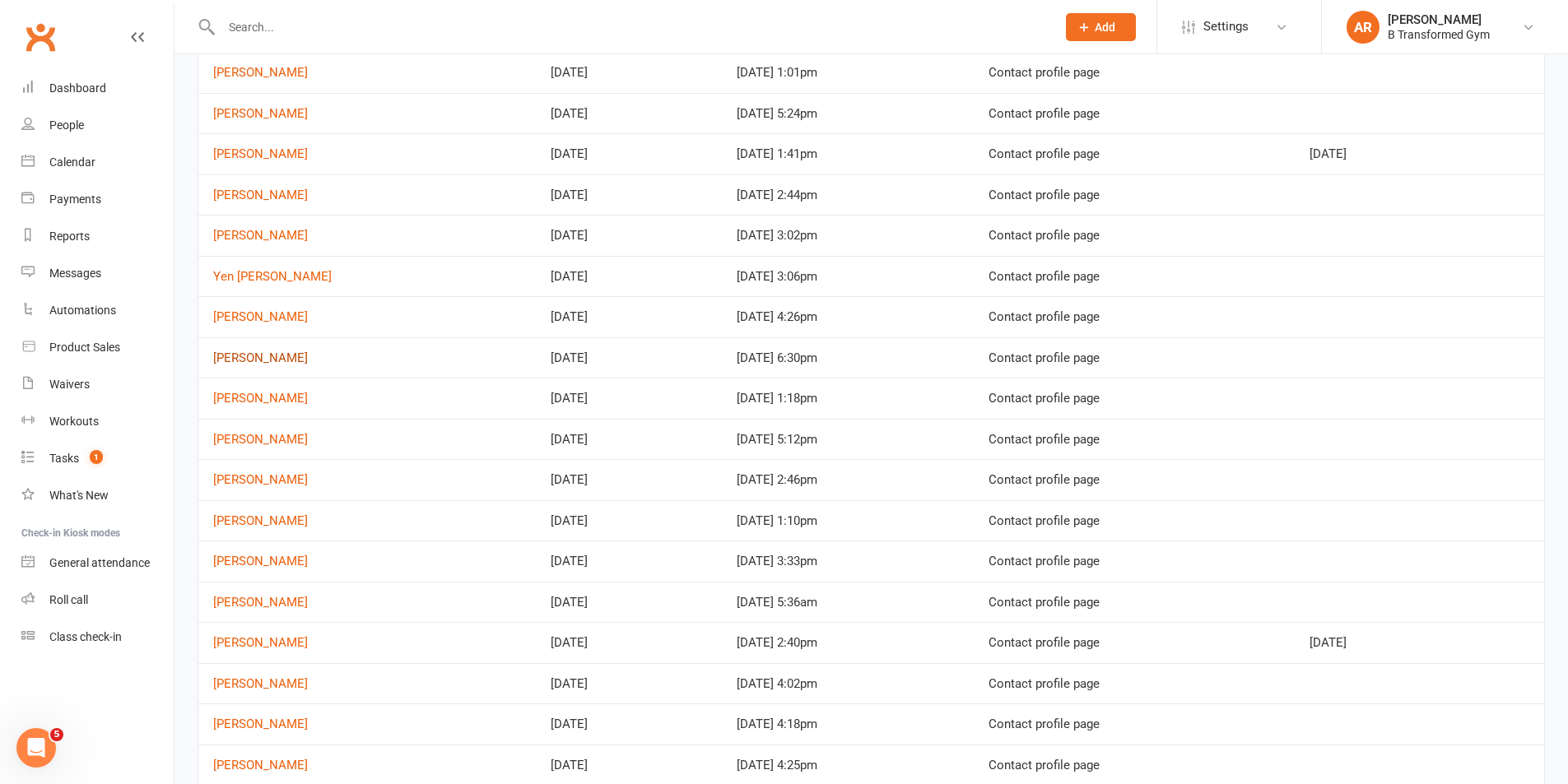
click at [254, 358] on link "[PERSON_NAME]" at bounding box center [260, 358] width 94 height 15
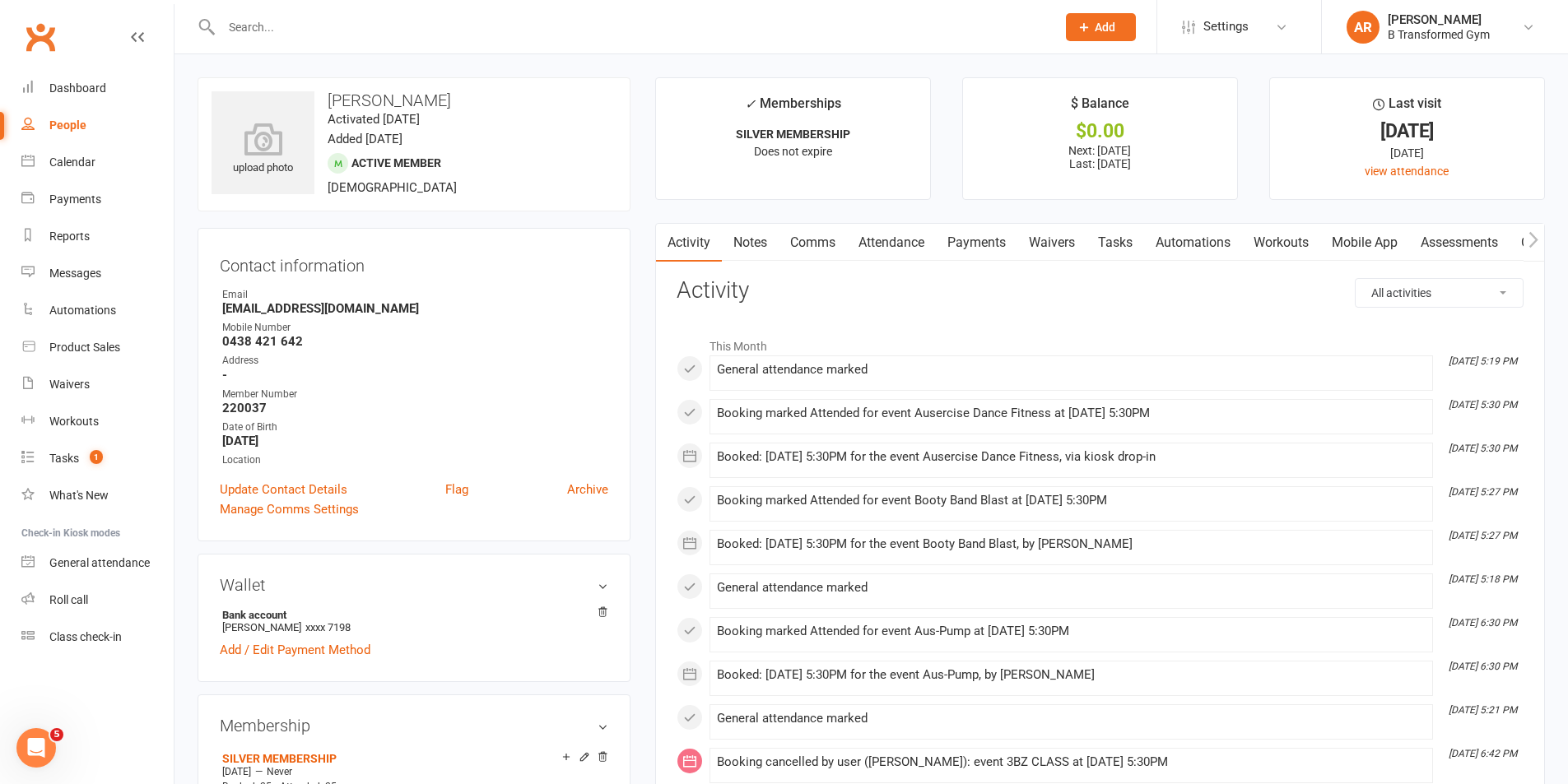
click at [906, 234] on link "Attendance" at bounding box center [891, 243] width 89 height 38
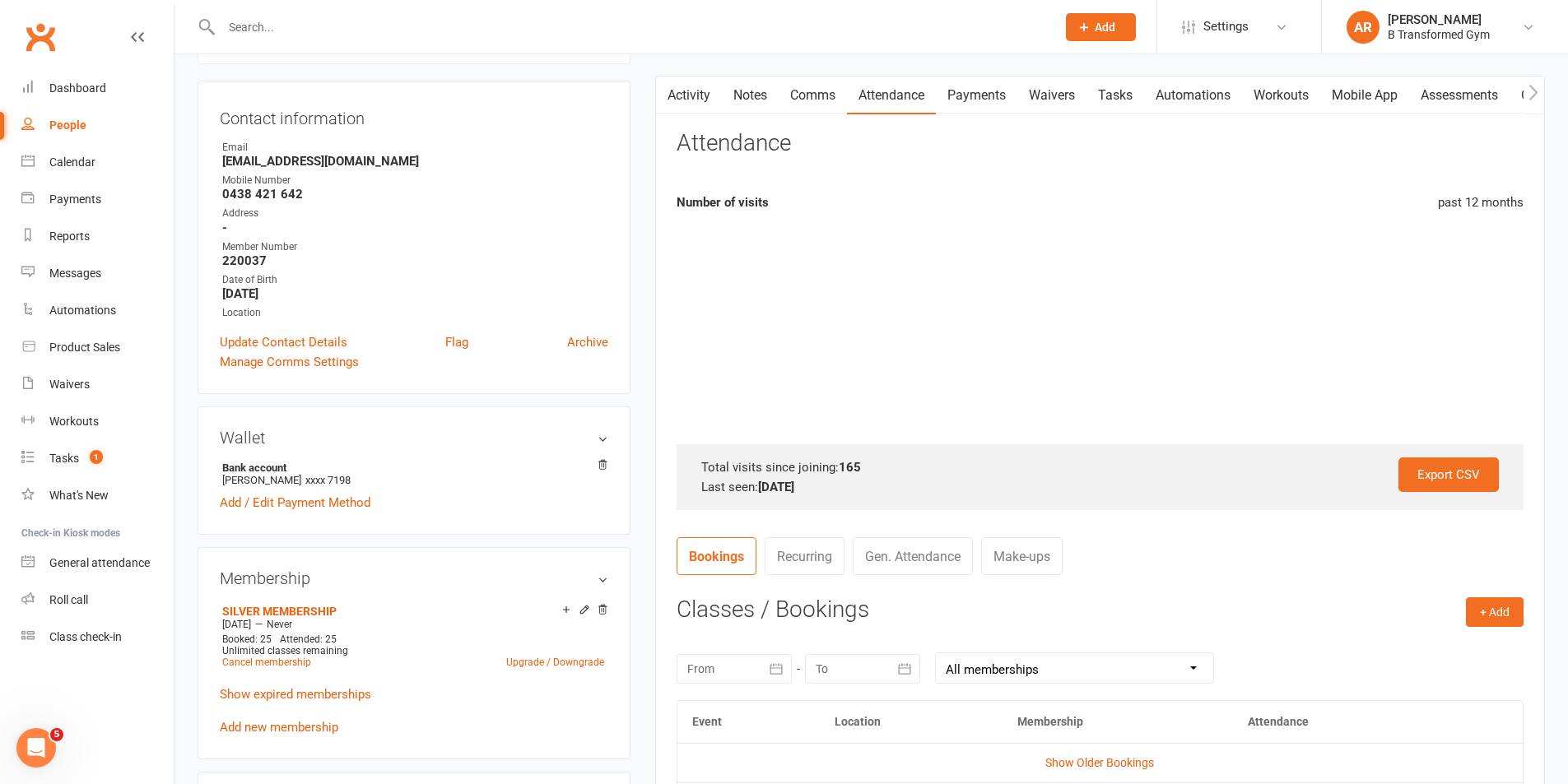
scroll to position [411, 0]
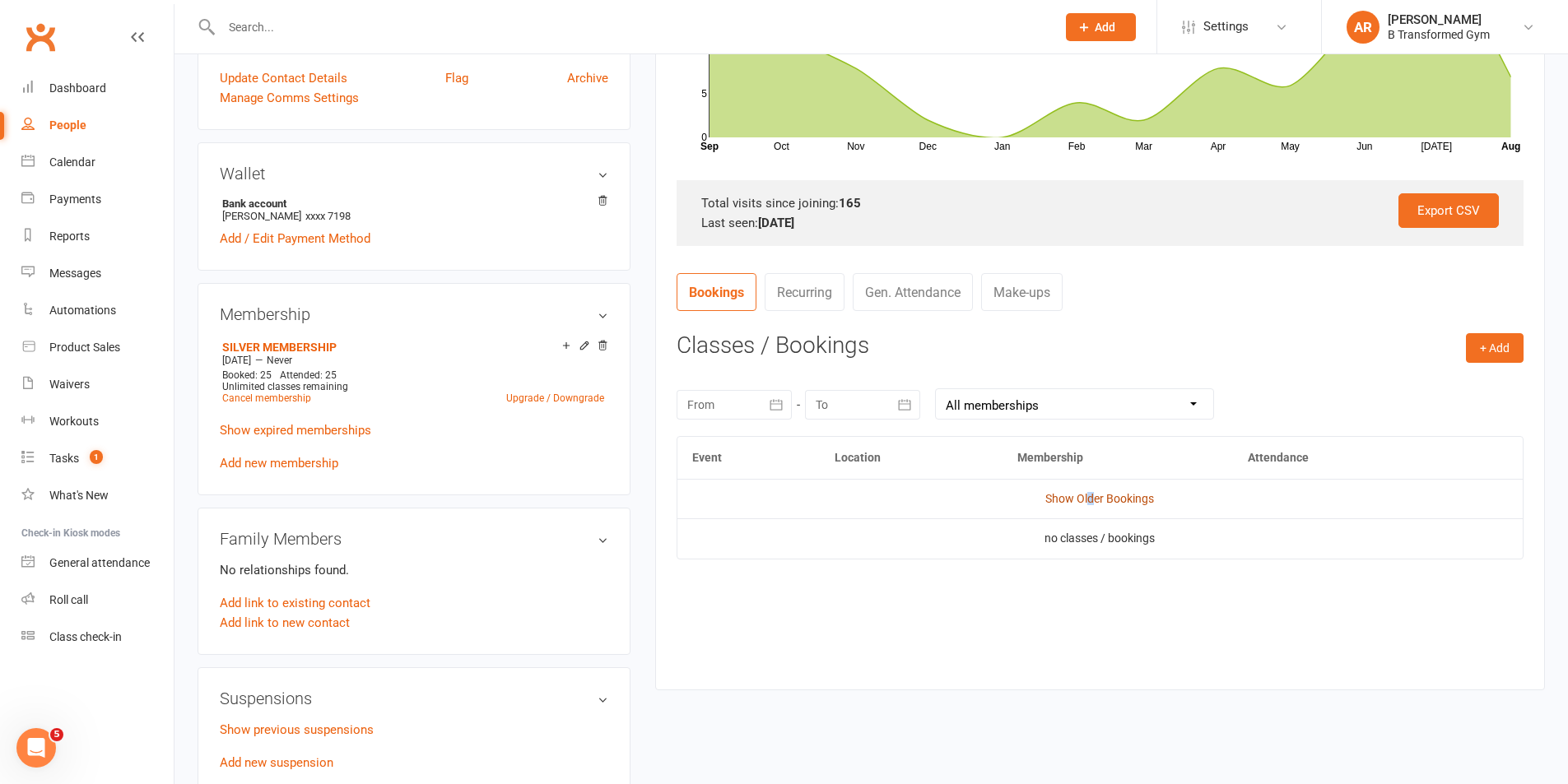
click at [1092, 500] on link "Show Older Bookings" at bounding box center [1100, 498] width 109 height 14
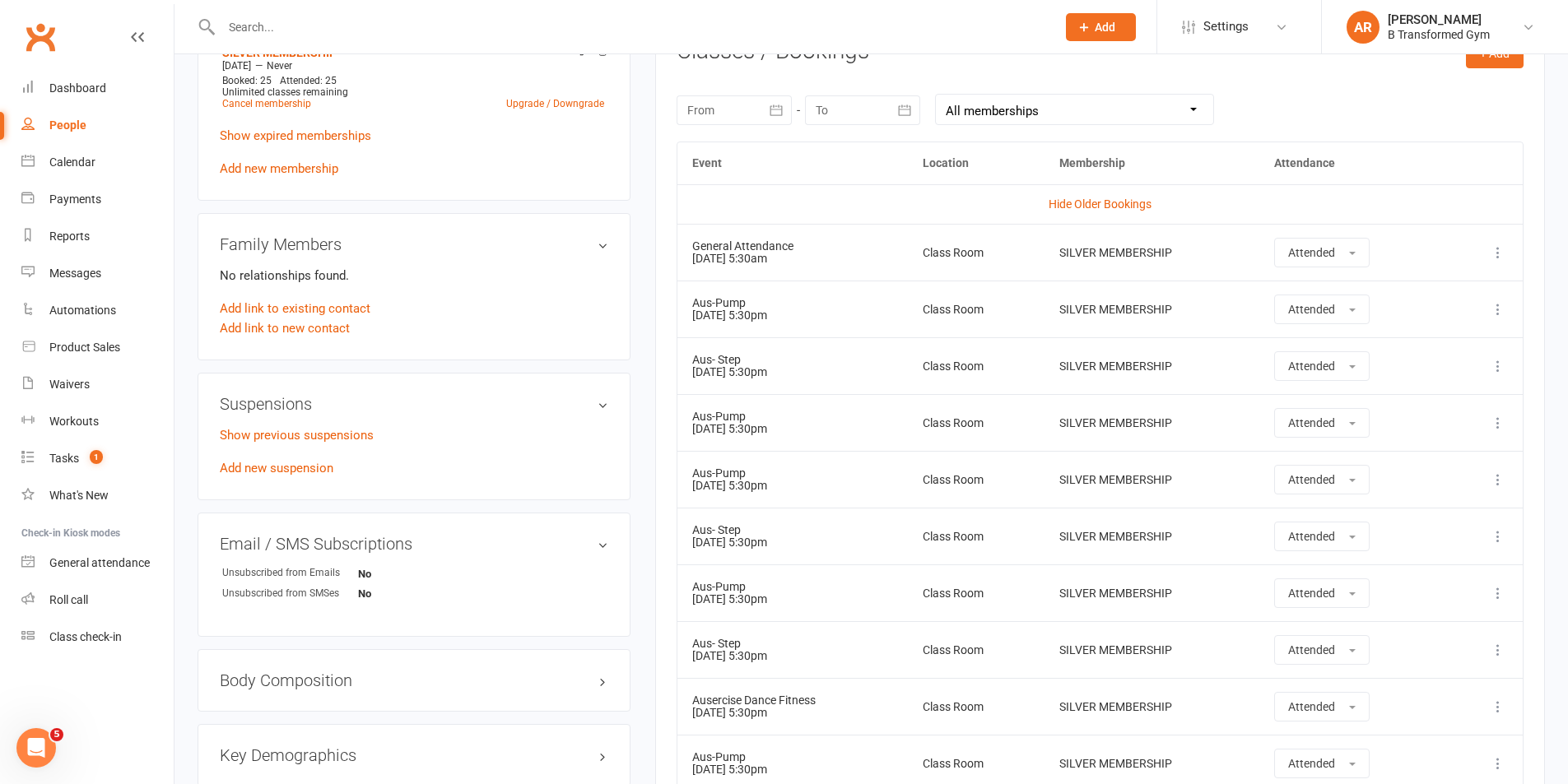
scroll to position [48, 0]
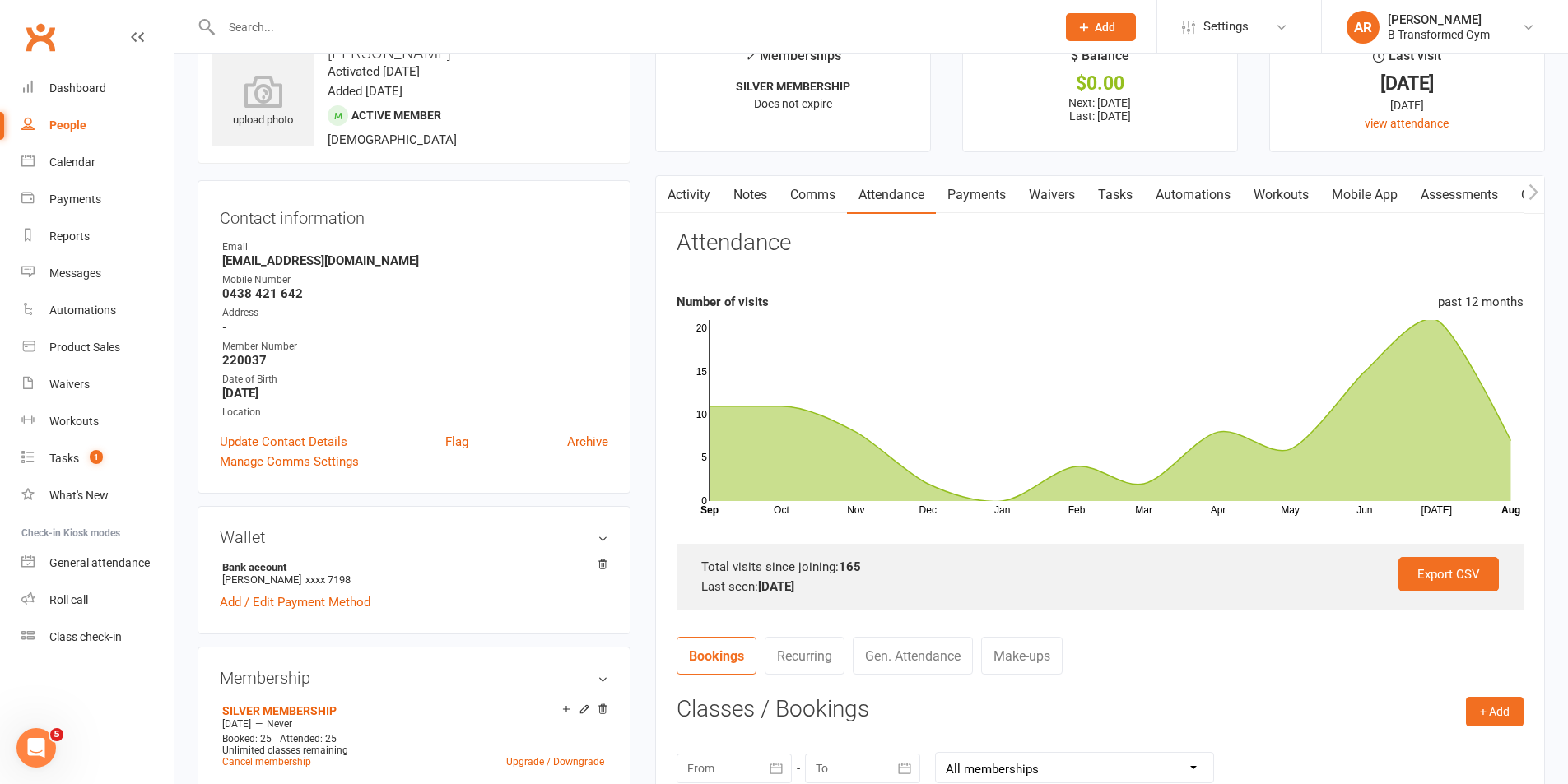
click at [689, 194] on link "Activity" at bounding box center [688, 195] width 66 height 38
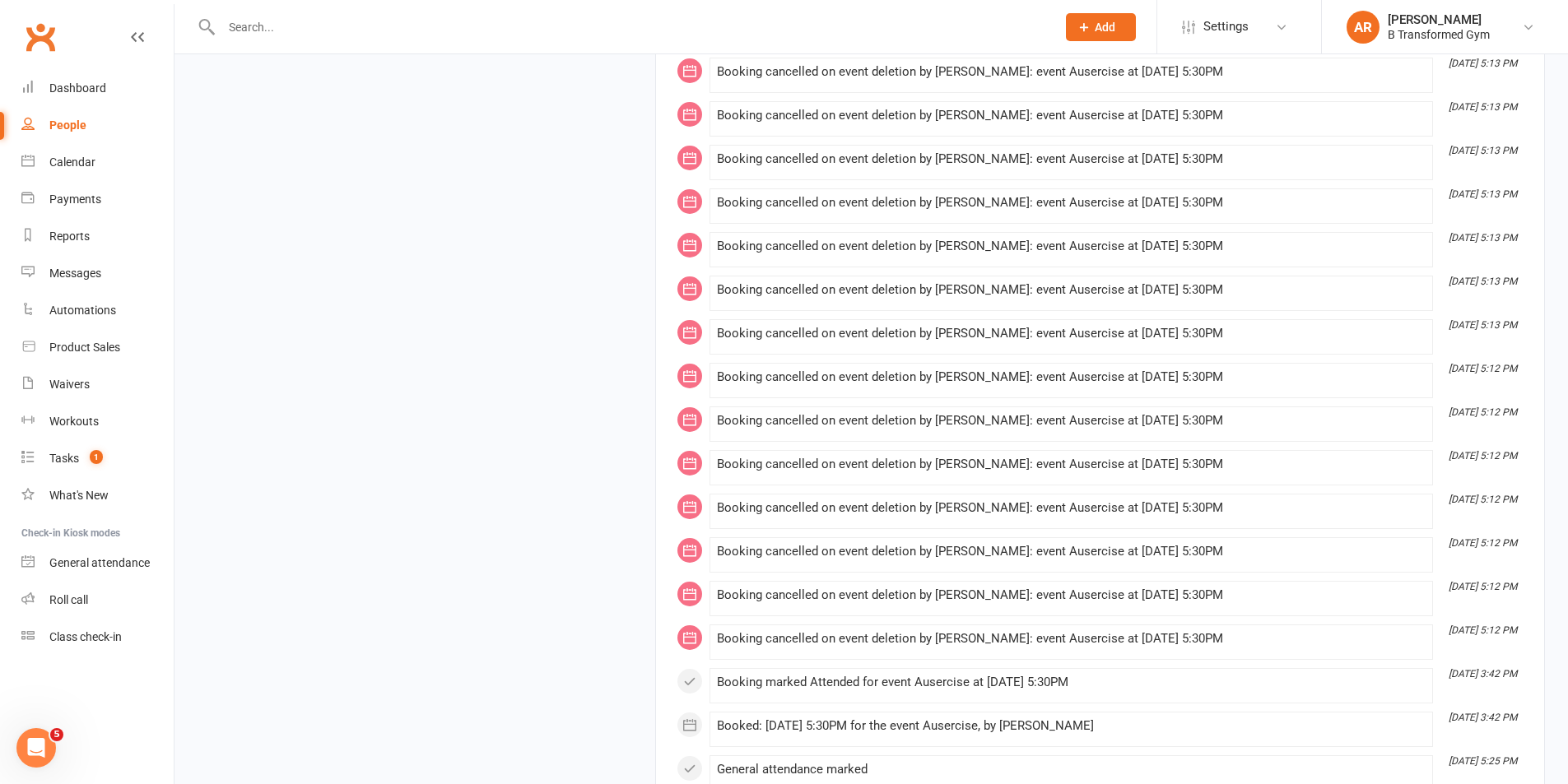
scroll to position [5387, 0]
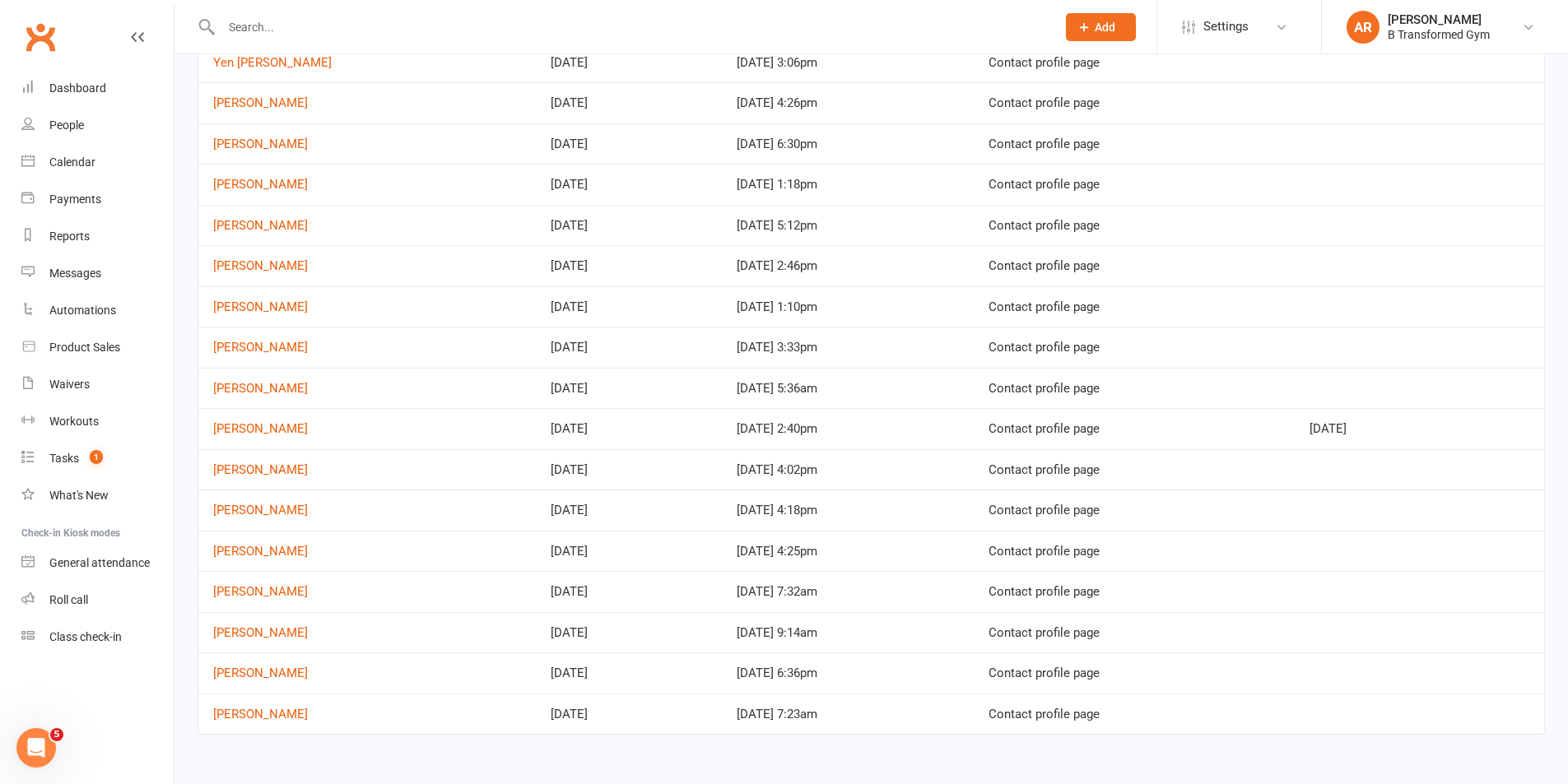
scroll to position [399, 0]
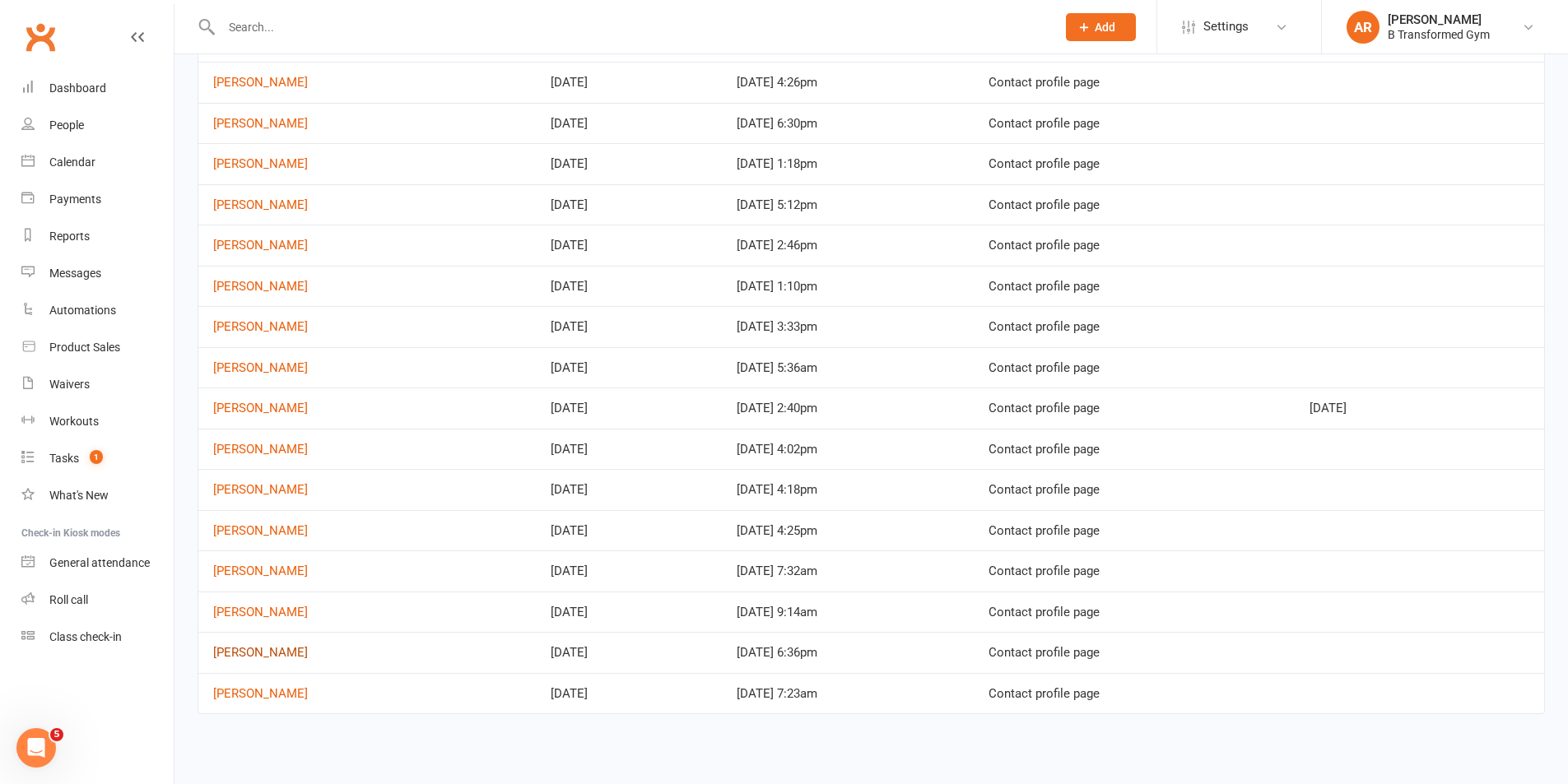
click at [282, 655] on link "[PERSON_NAME]" at bounding box center [260, 653] width 94 height 15
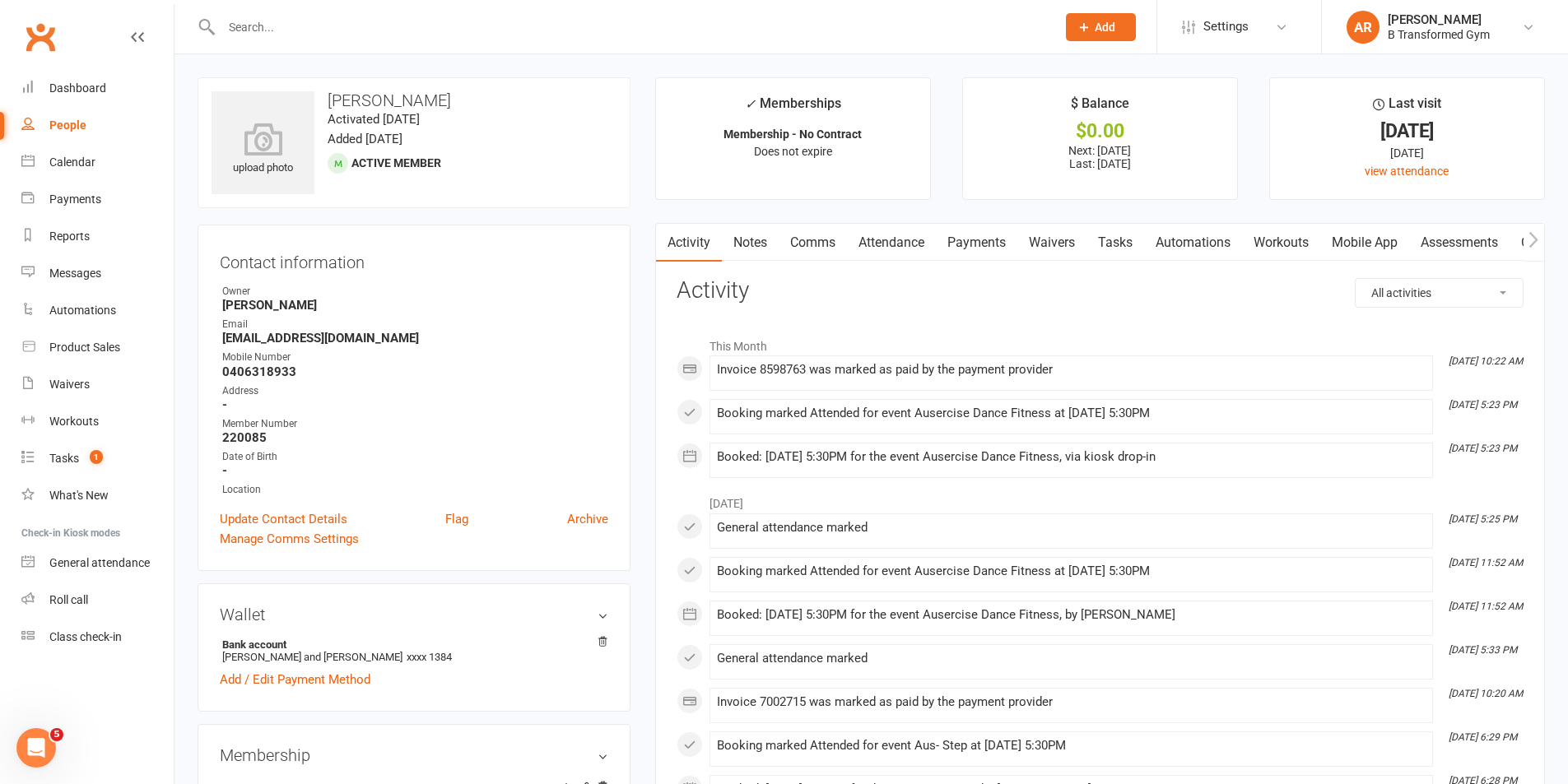
click at [892, 245] on link "Attendance" at bounding box center [891, 243] width 89 height 38
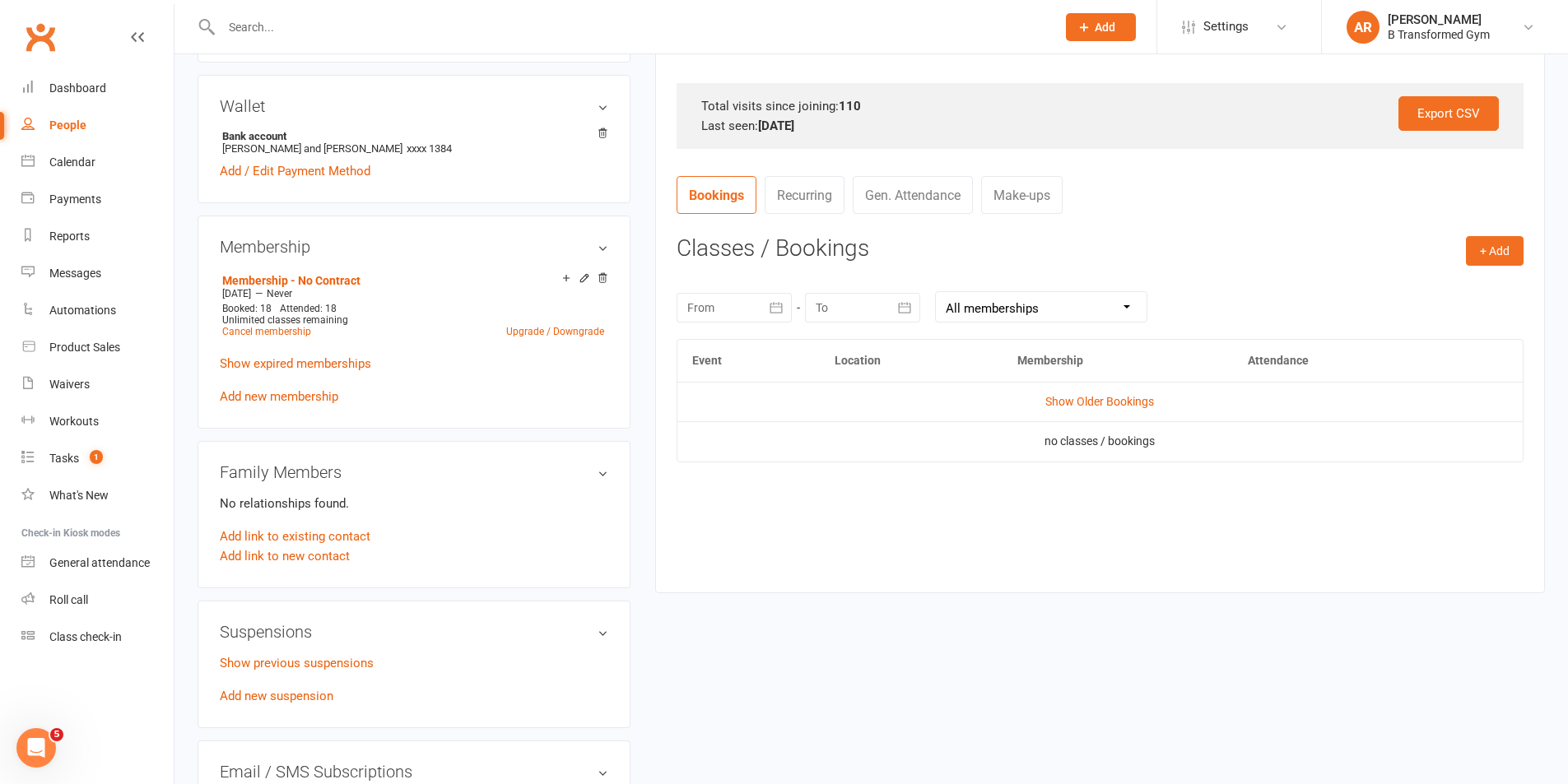
scroll to position [576, 0]
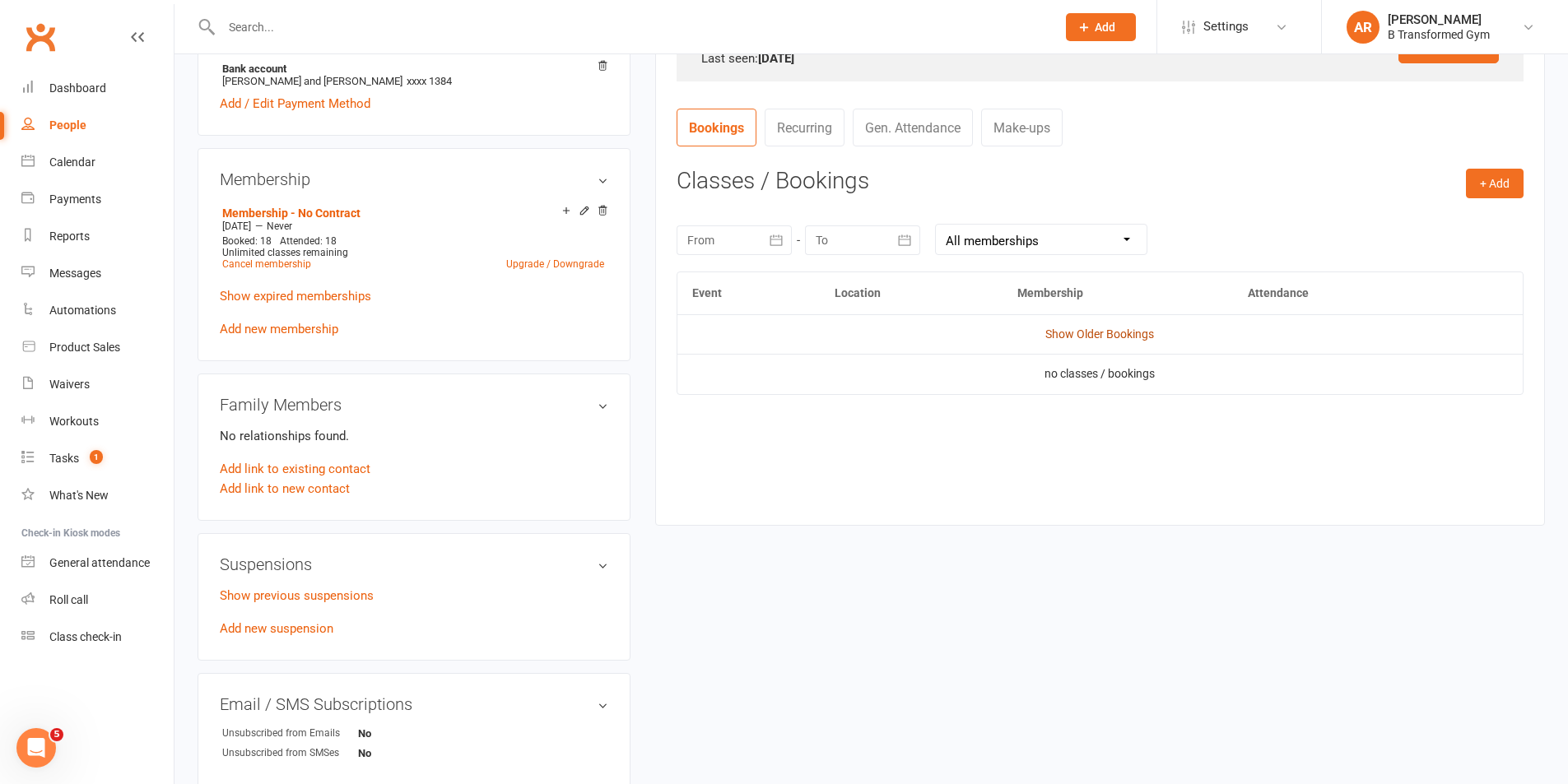
click at [1120, 331] on link "Show Older Bookings" at bounding box center [1100, 334] width 109 height 14
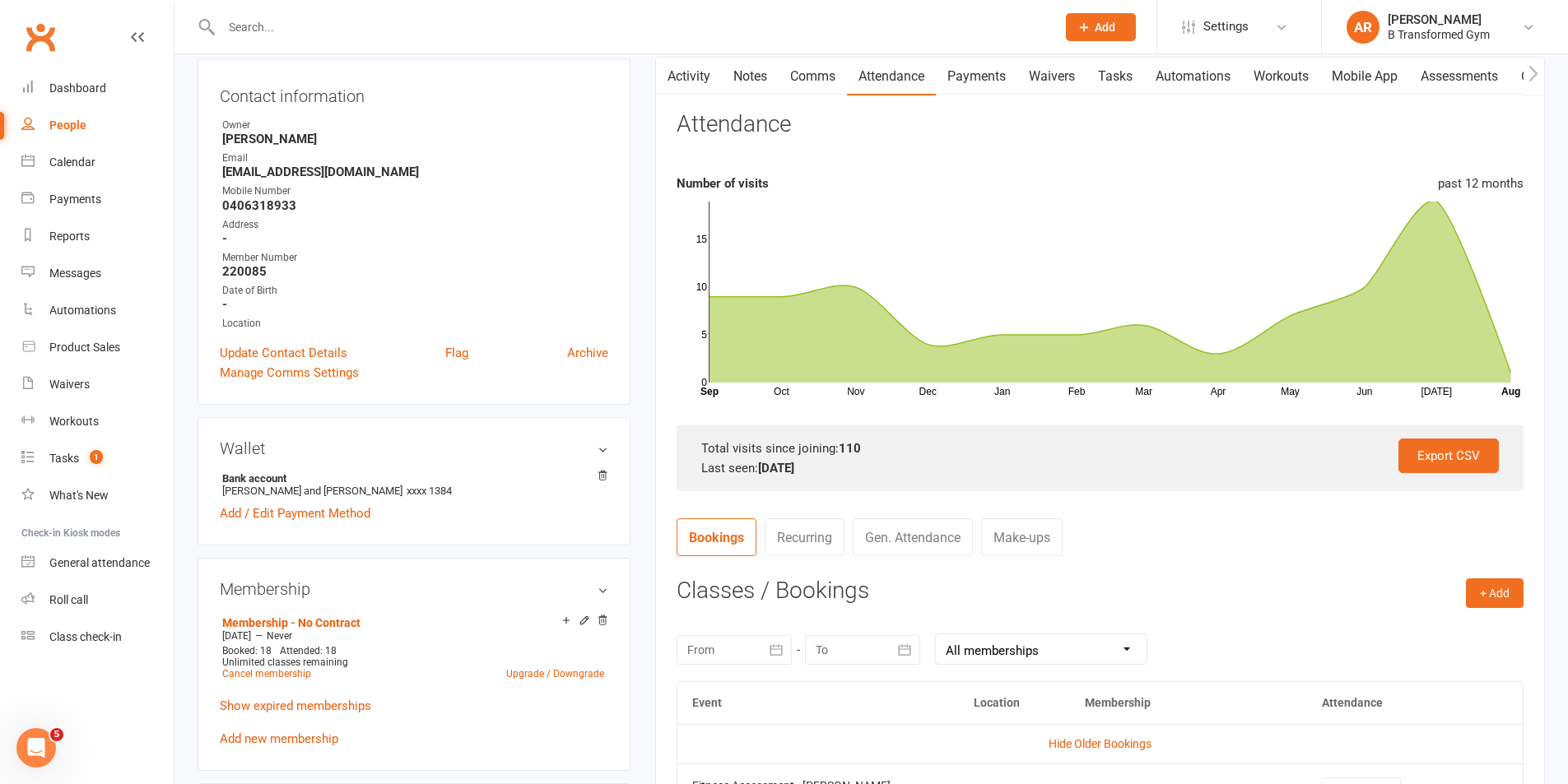
scroll to position [165, 0]
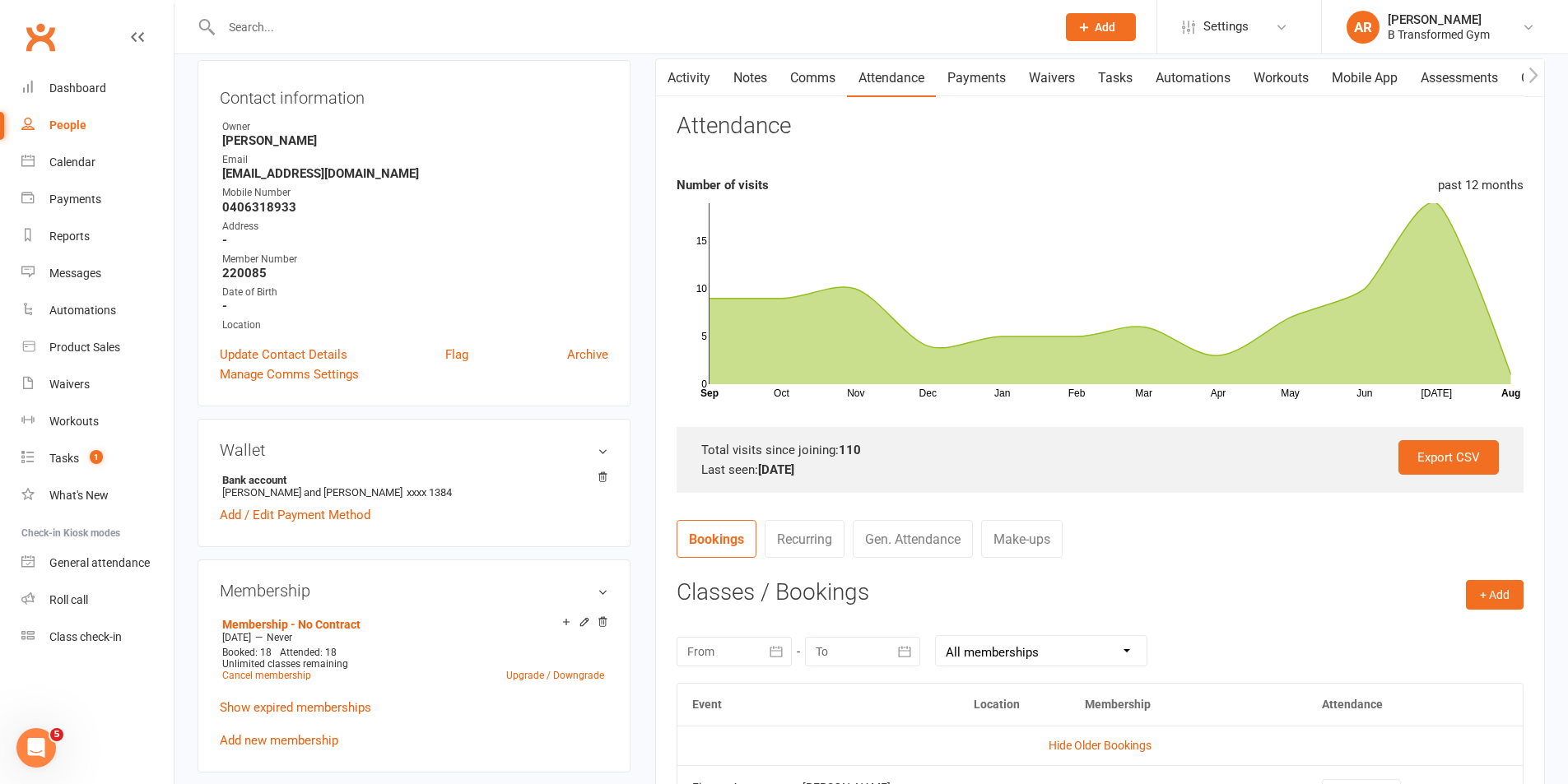
click at [674, 75] on button "button" at bounding box center [666, 77] width 21 height 37
click at [688, 73] on link "Activity" at bounding box center [688, 78] width 66 height 38
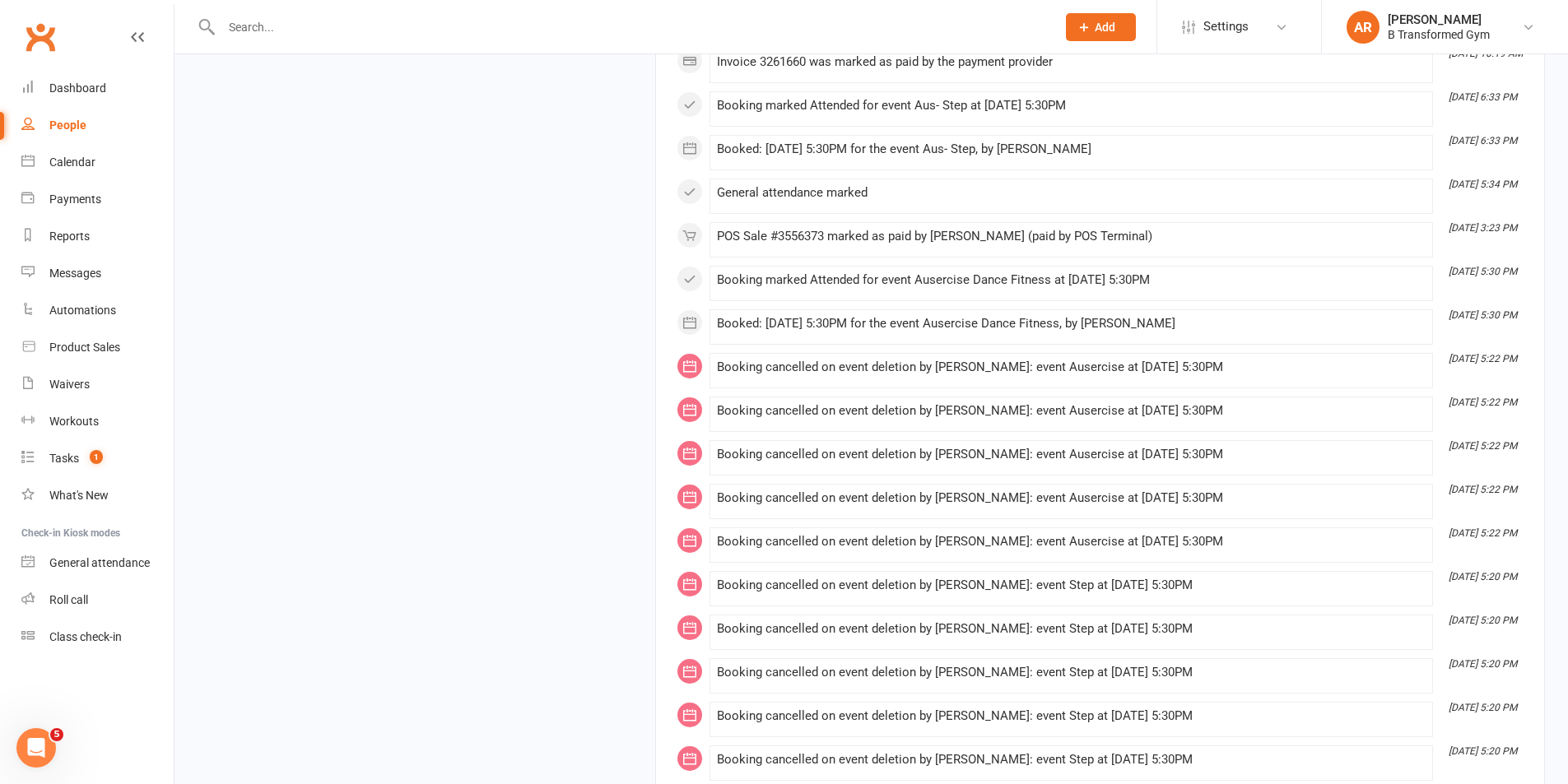
scroll to position [2948, 0]
